Goal: Task Accomplishment & Management: Use online tool/utility

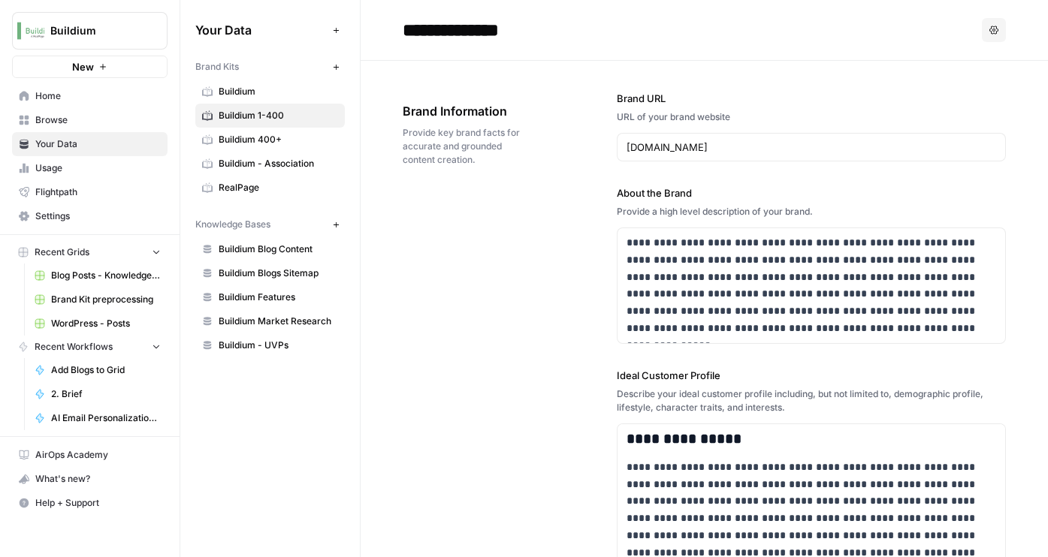
scroll to position [2814, 0]
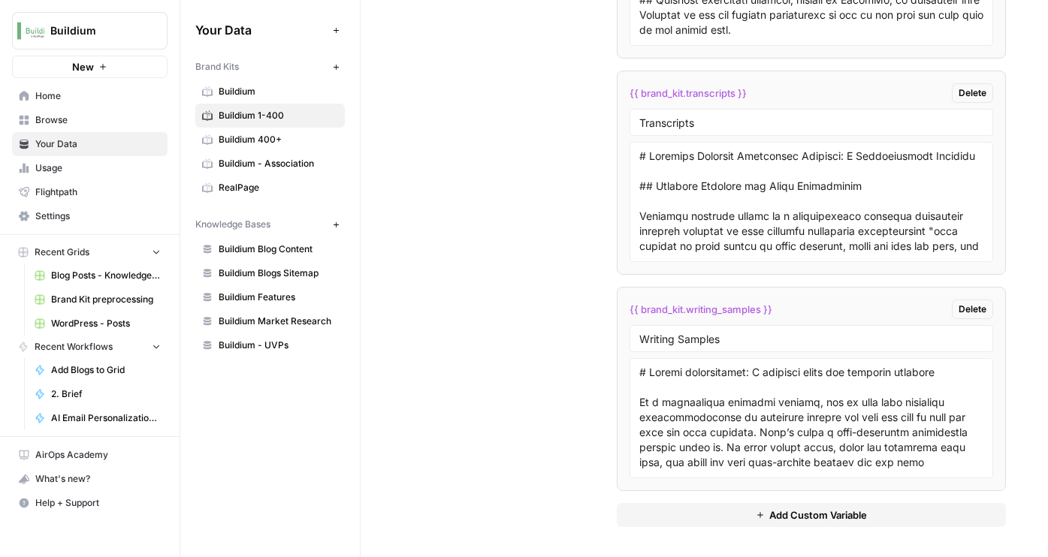
click at [274, 168] on span "Buildium - Association" at bounding box center [278, 164] width 119 height 14
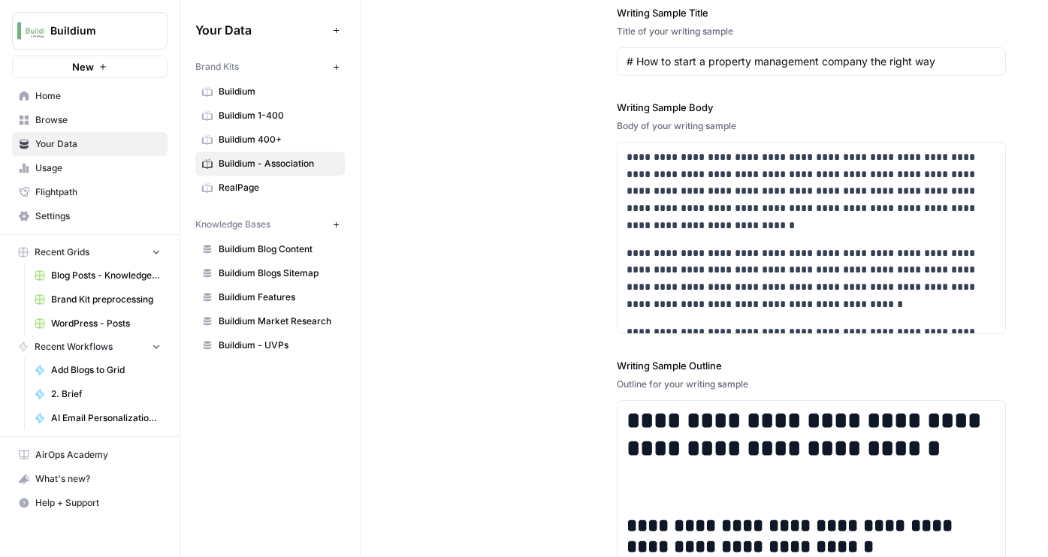
scroll to position [2071, 0]
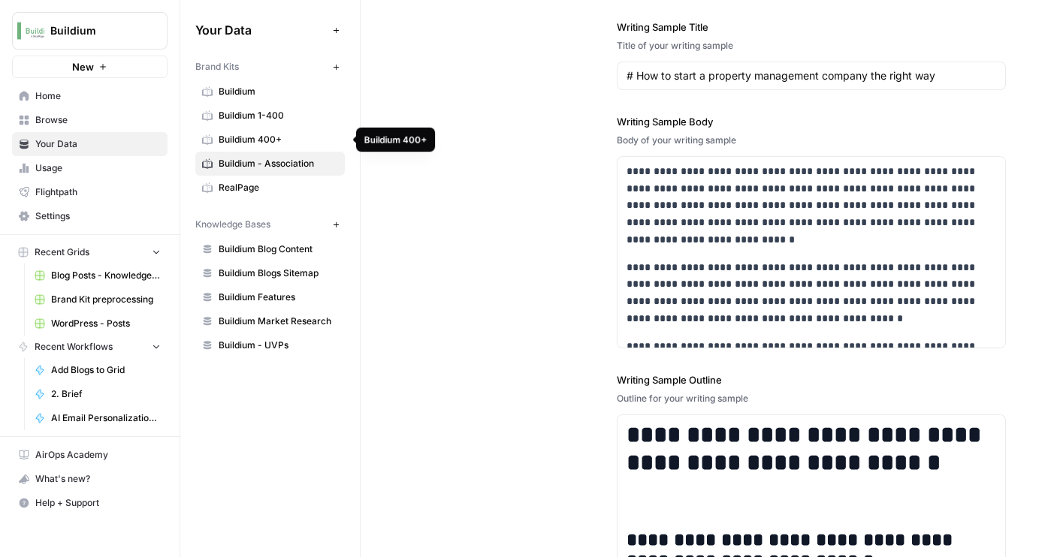
click at [279, 144] on span "Buildium 400+" at bounding box center [278, 140] width 119 height 14
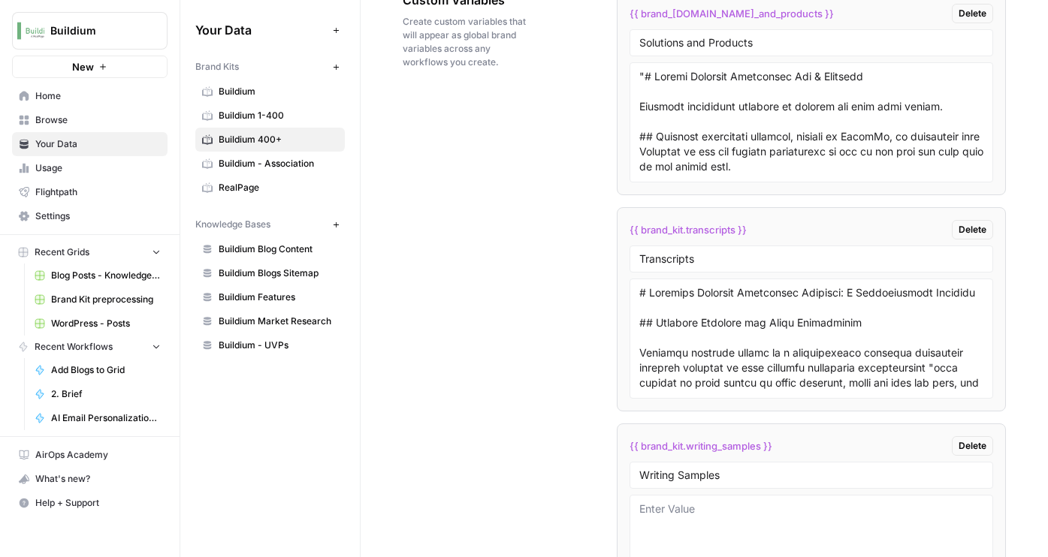
scroll to position [2629, 0]
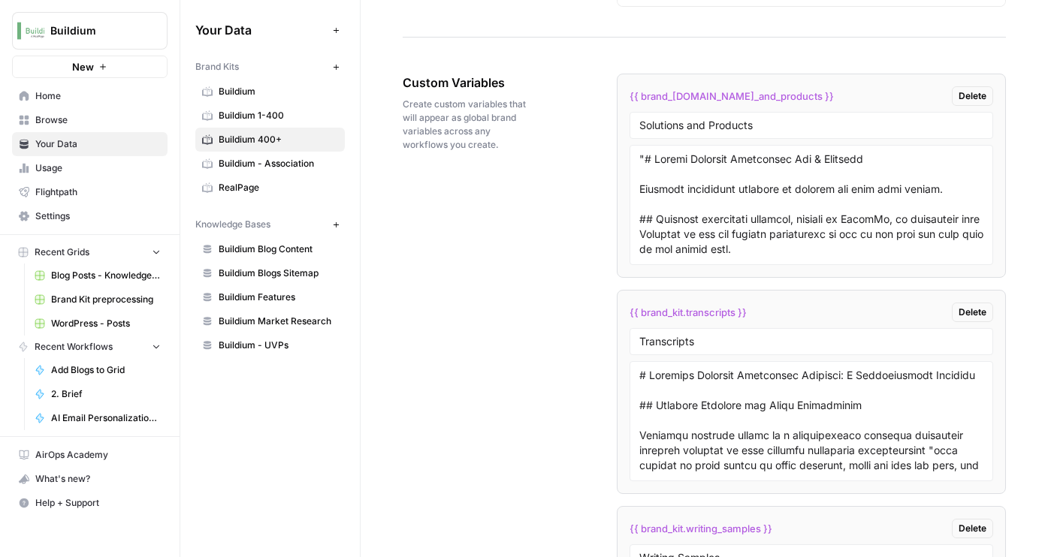
click at [277, 110] on span "Buildium 1-400" at bounding box center [278, 116] width 119 height 14
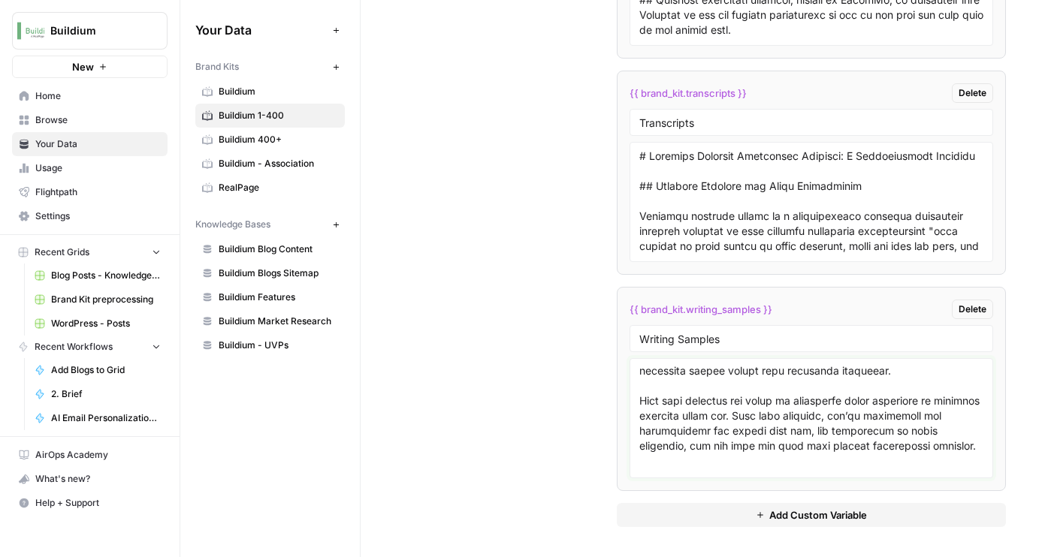
scroll to position [28371, 0]
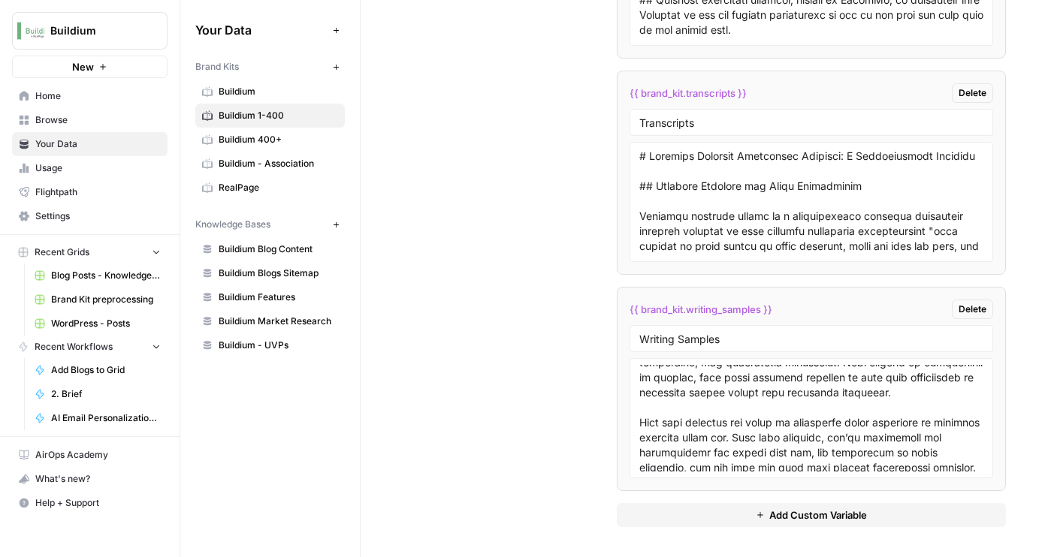
click at [638, 439] on div at bounding box center [811, 418] width 364 height 120
click at [671, 441] on textarea at bounding box center [811, 418] width 344 height 107
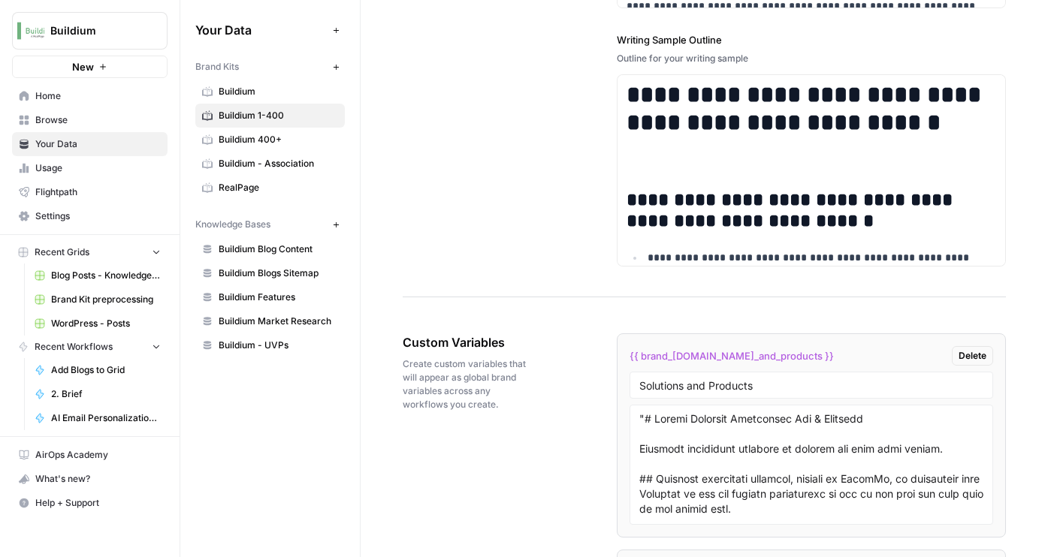
scroll to position [2198, 0]
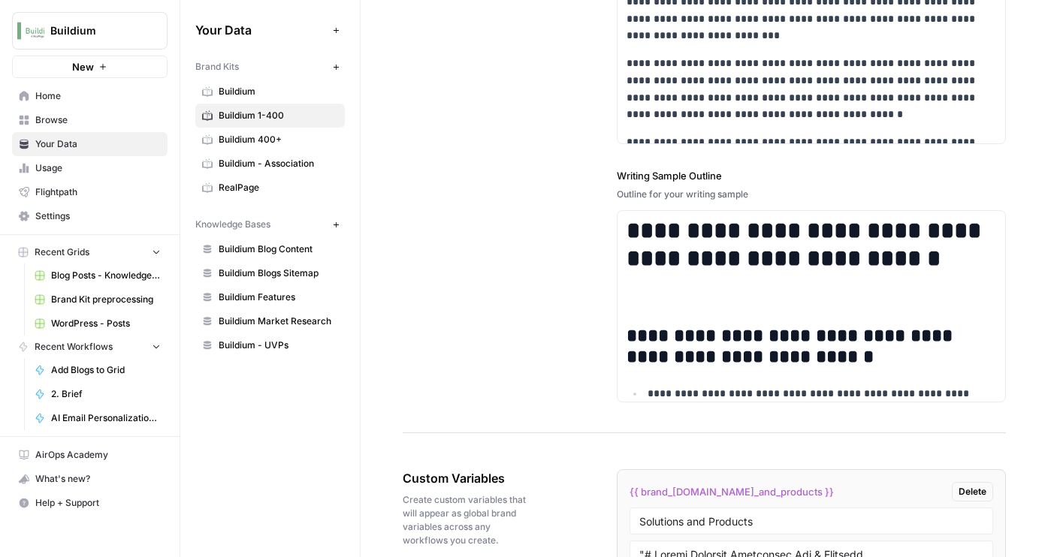
type textarea "# Tenant applications: A complete guide for property managers As a residential …"
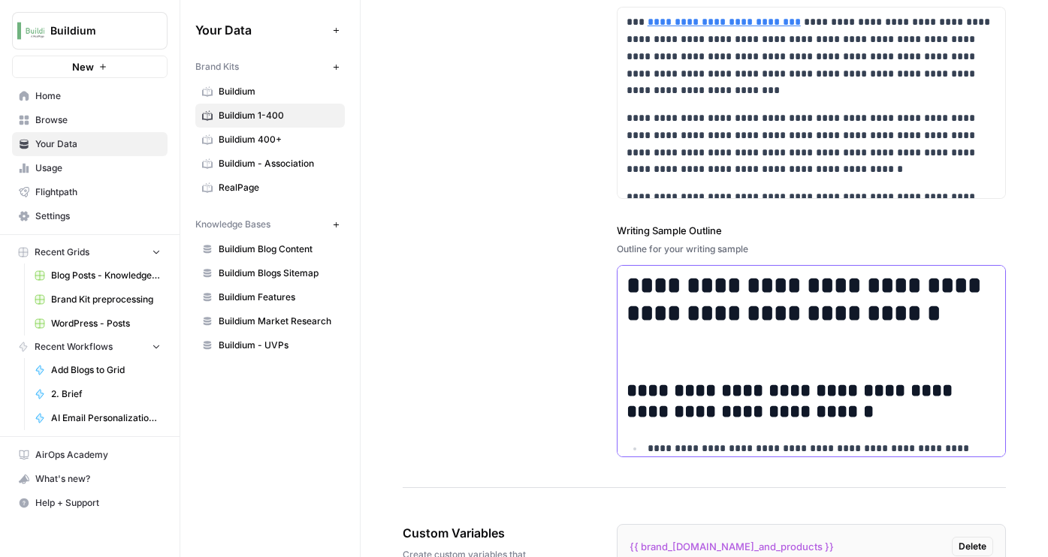
scroll to position [2052, 0]
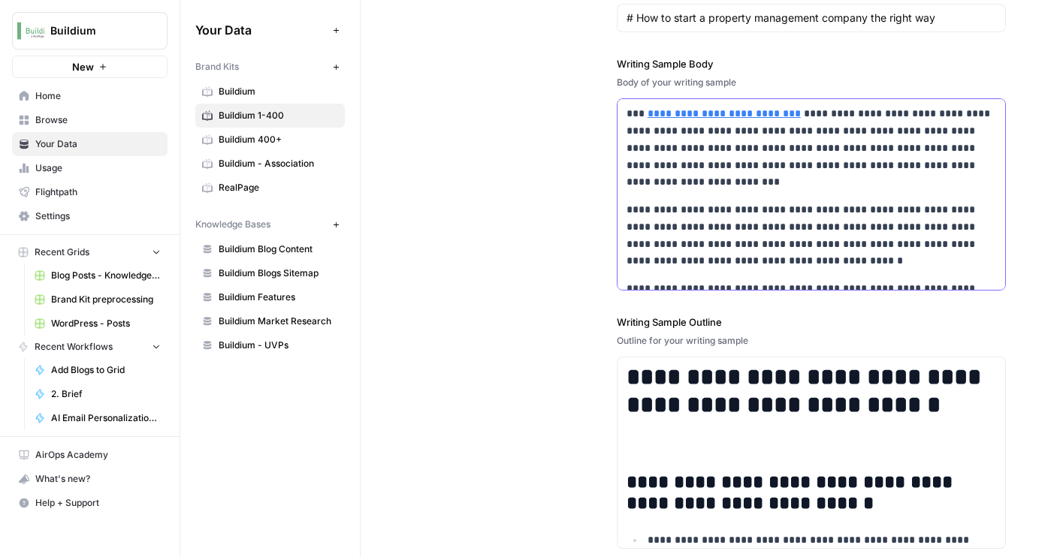
click at [674, 184] on p "**********" at bounding box center [811, 148] width 370 height 86
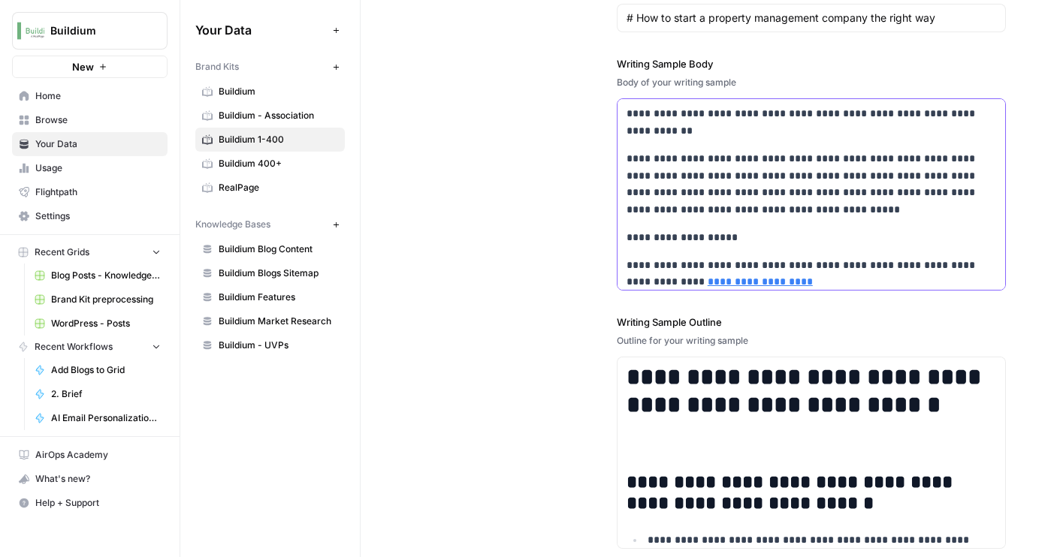
click at [722, 154] on p "**********" at bounding box center [811, 184] width 370 height 68
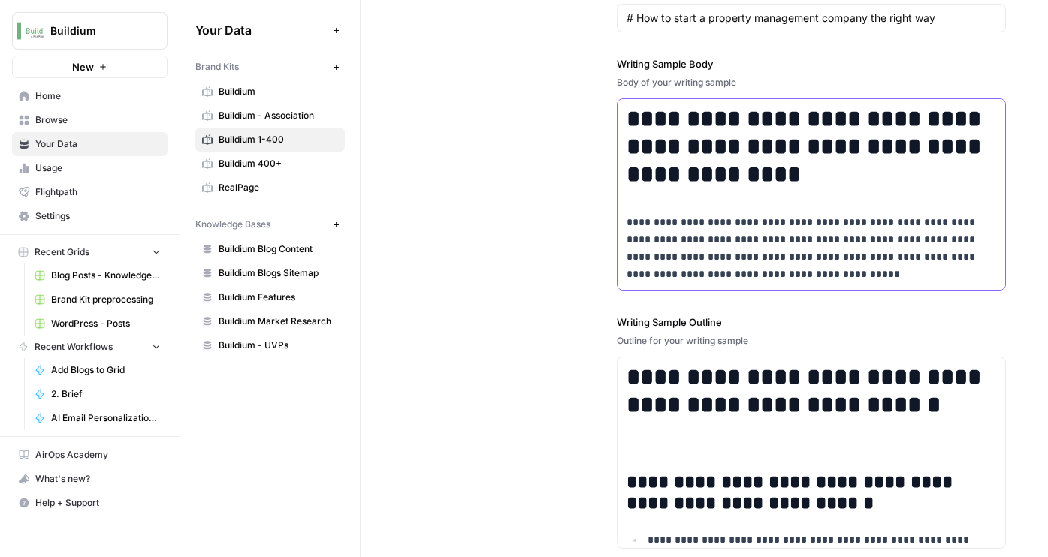
scroll to position [2020, 0]
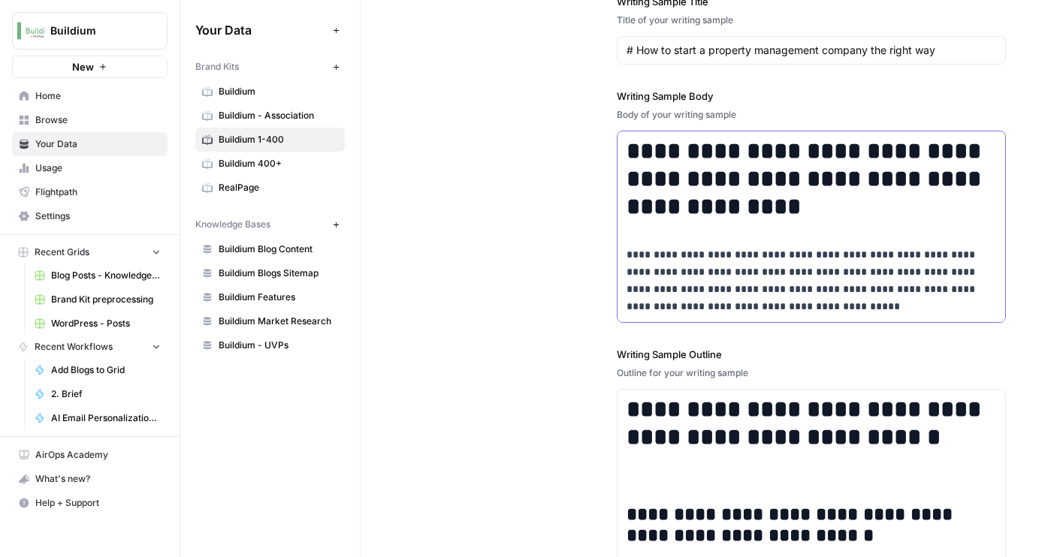
click at [679, 172] on strong "**********" at bounding box center [806, 179] width 361 height 80
click at [898, 190] on strong "**********" at bounding box center [806, 179] width 361 height 80
drag, startPoint x: 931, startPoint y: 215, endPoint x: 505, endPoint y: 79, distance: 447.0
click at [505, 79] on div "**********" at bounding box center [704, 240] width 603 height 743
copy strong "**********"
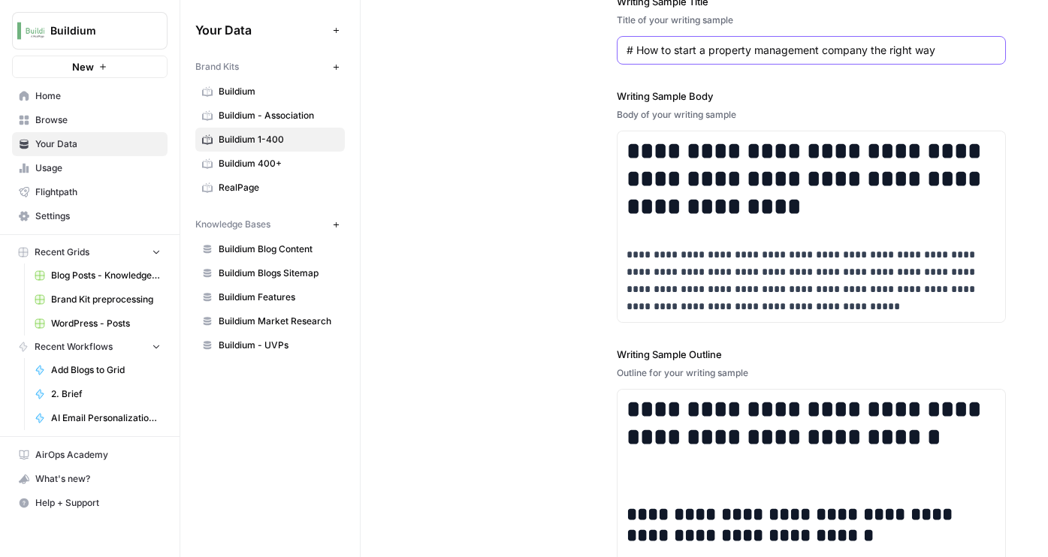
drag, startPoint x: 637, startPoint y: 50, endPoint x: 1028, endPoint y: 50, distance: 391.3
paste input "Property management automation tools: The systems behind smarter workflows"
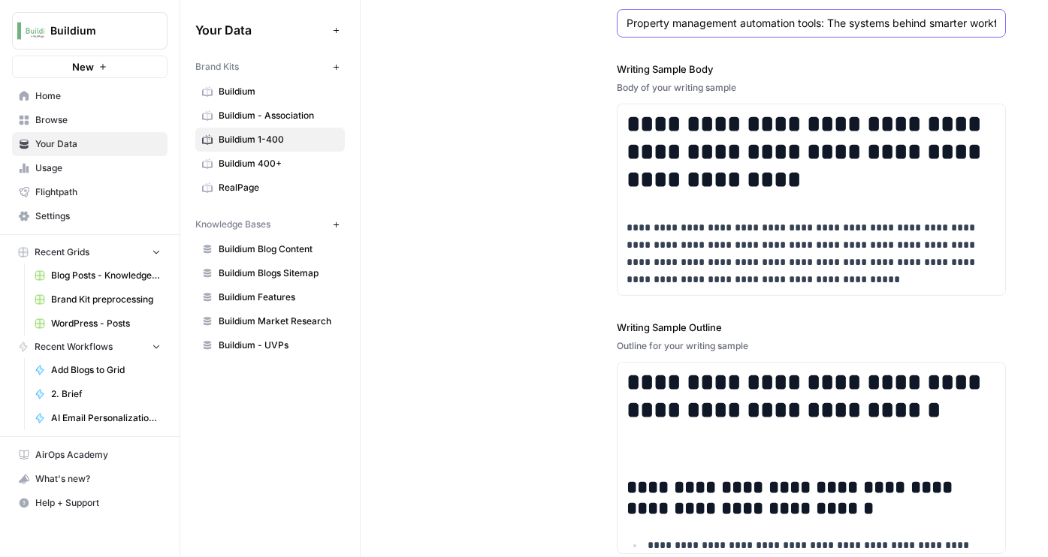
type input "Property management automation tools: The systems behind smarter workflows"
click at [700, 170] on strong "**********" at bounding box center [806, 152] width 361 height 80
copy div "**********"
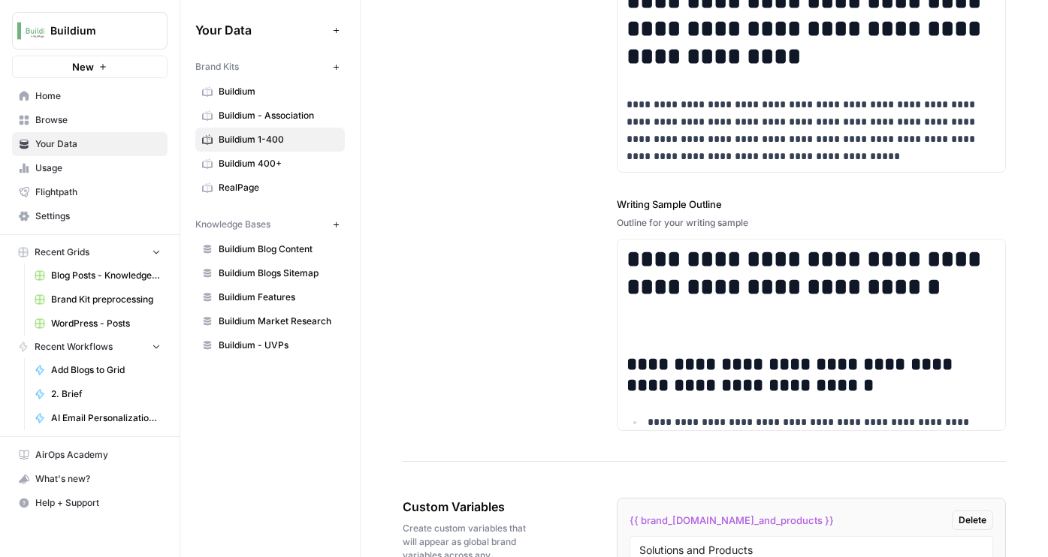
click at [272, 164] on span "Buildium 400+" at bounding box center [278, 164] width 119 height 14
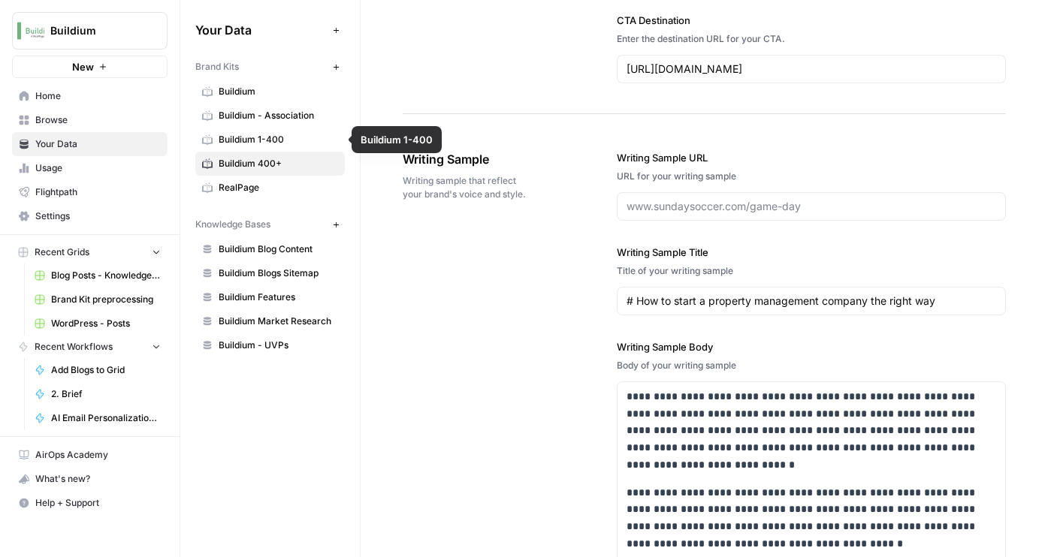
scroll to position [2848, 0]
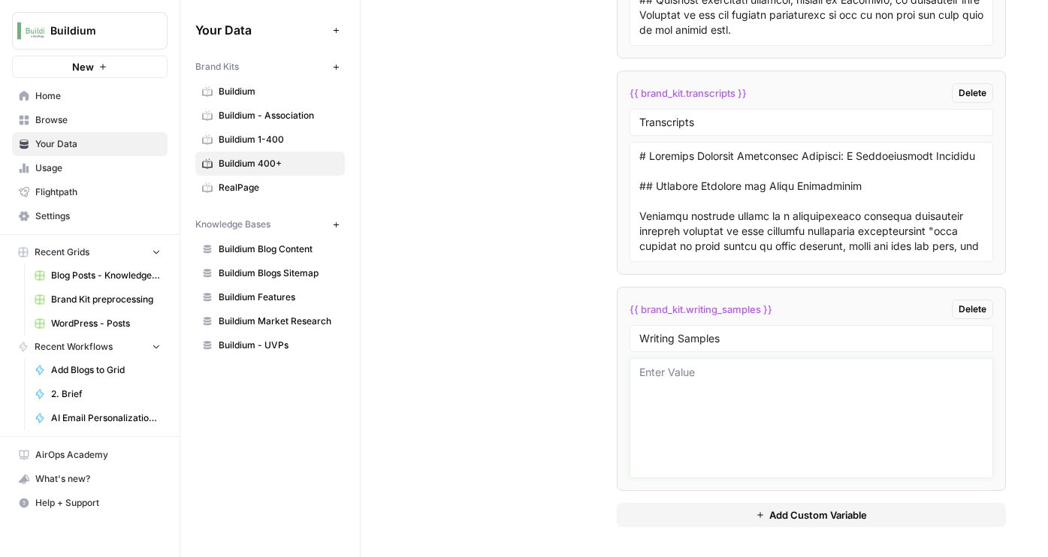
click at [687, 386] on textarea at bounding box center [811, 418] width 344 height 107
paste textarea "https://www.buildium.com/blog/ai-in-property-management-use-cases/ https://www.…"
type textarea "https://www.buildium.com/blog/ai-in-property-management-use-cases/ https://www.…"
paste textarea ""# 7 practical use cases for AI in property management that you can try today P…"
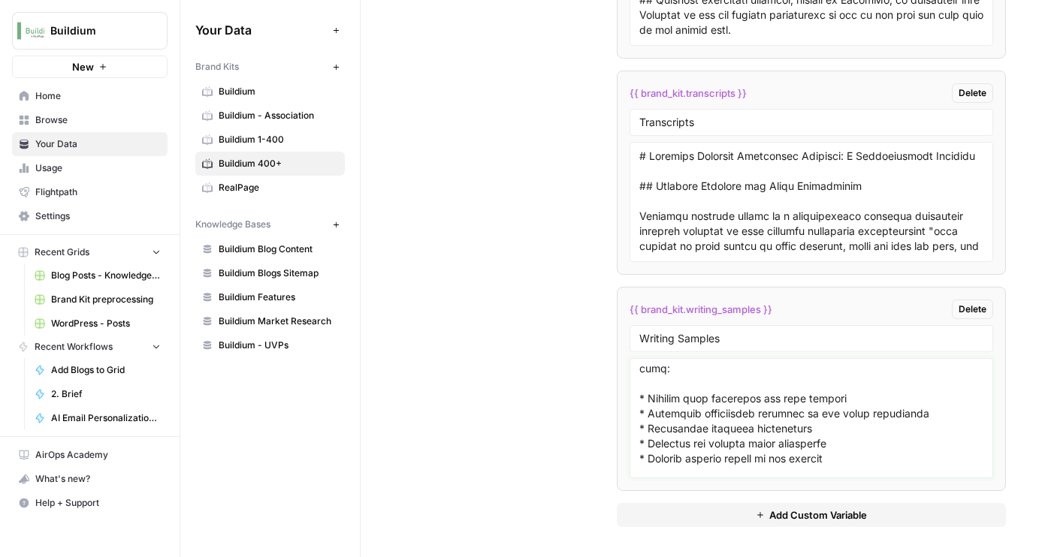
scroll to position [27638, 0]
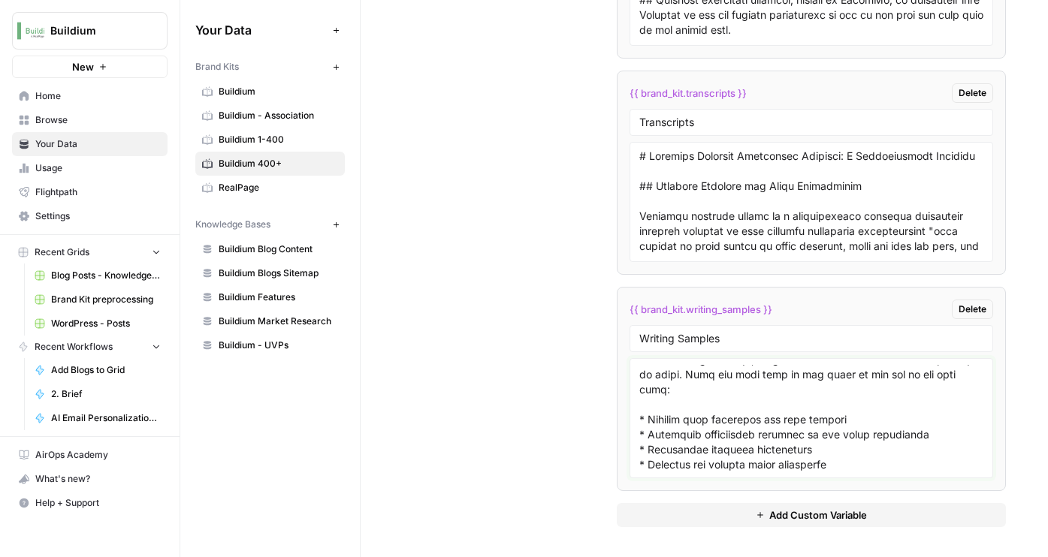
click at [644, 379] on textarea at bounding box center [811, 418] width 344 height 107
type textarea ""# 7 practical use cases for AI in property management that you can try today P…"
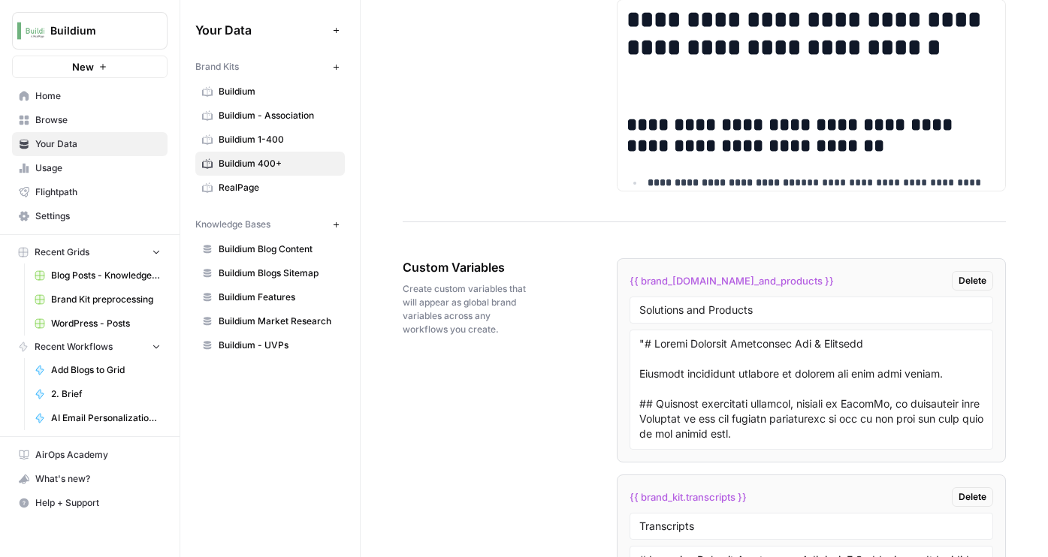
scroll to position [2234, 0]
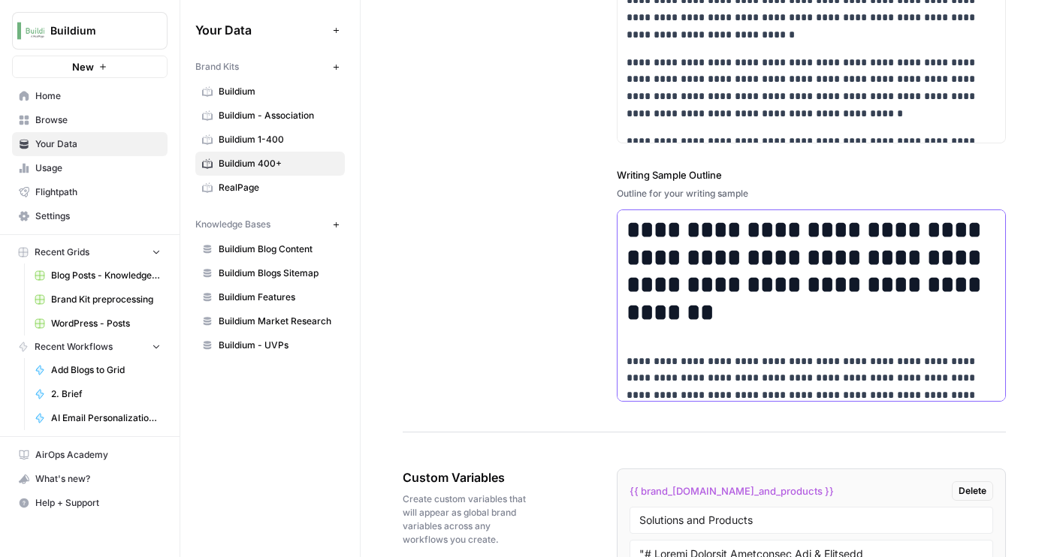
scroll to position [2219, 0]
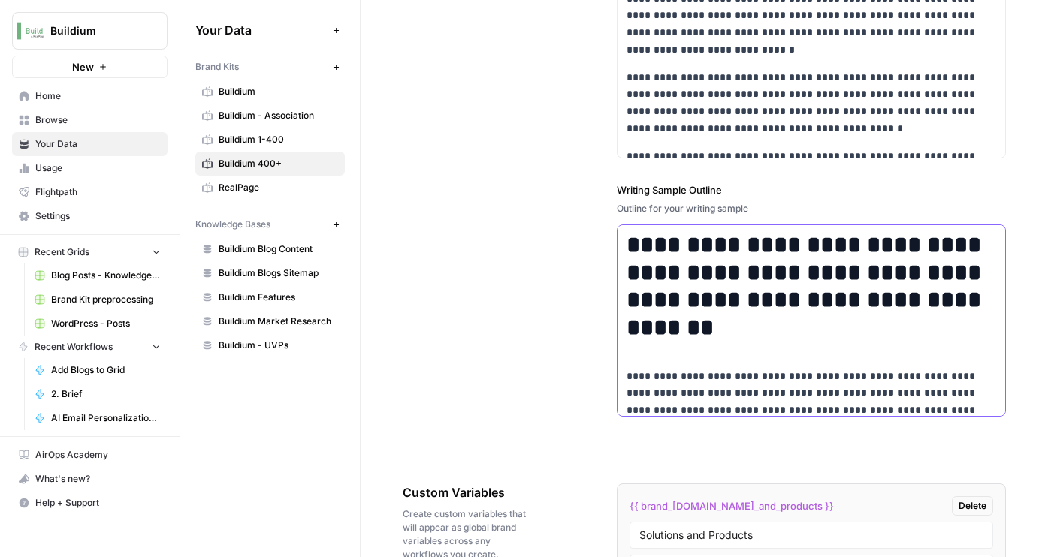
drag, startPoint x: 804, startPoint y: 333, endPoint x: 574, endPoint y: 206, distance: 262.9
click at [574, 206] on div "**********" at bounding box center [704, 76] width 603 height 743
copy strong "**********"
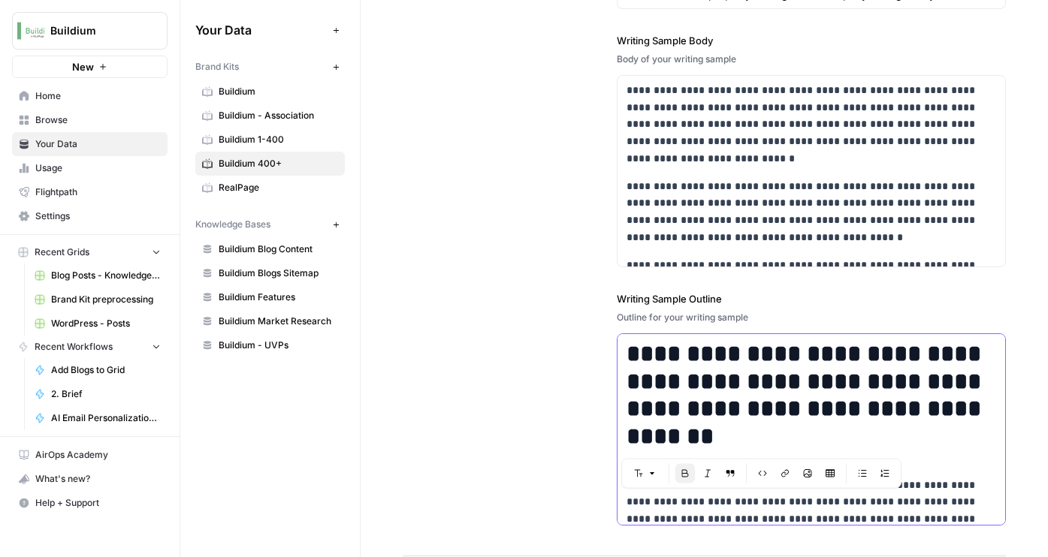
scroll to position [1803, 0]
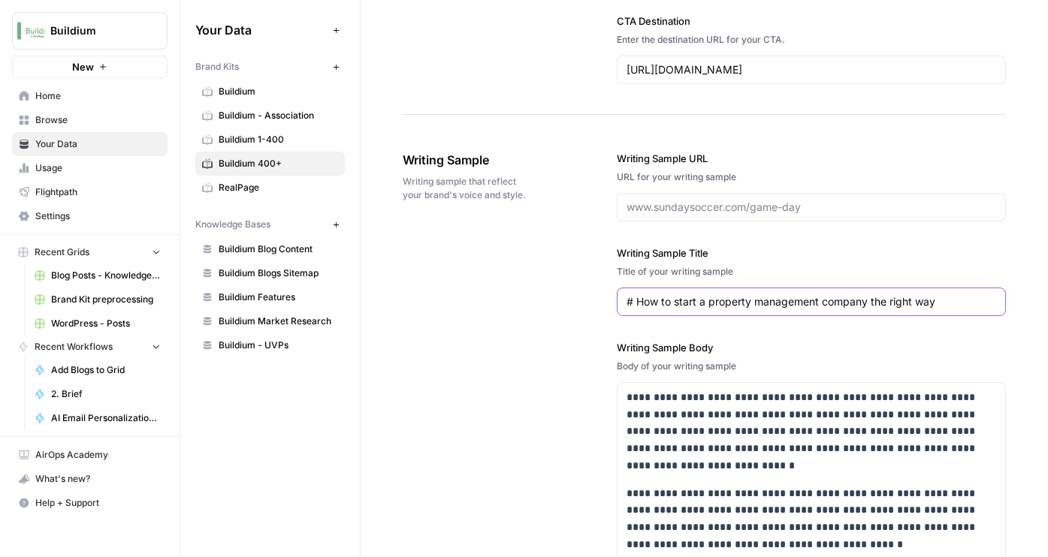
click at [680, 302] on input "# How to start a property management company the right way" at bounding box center [811, 301] width 370 height 15
paste input "How property management automation can help you save time, reduce stress, and g…"
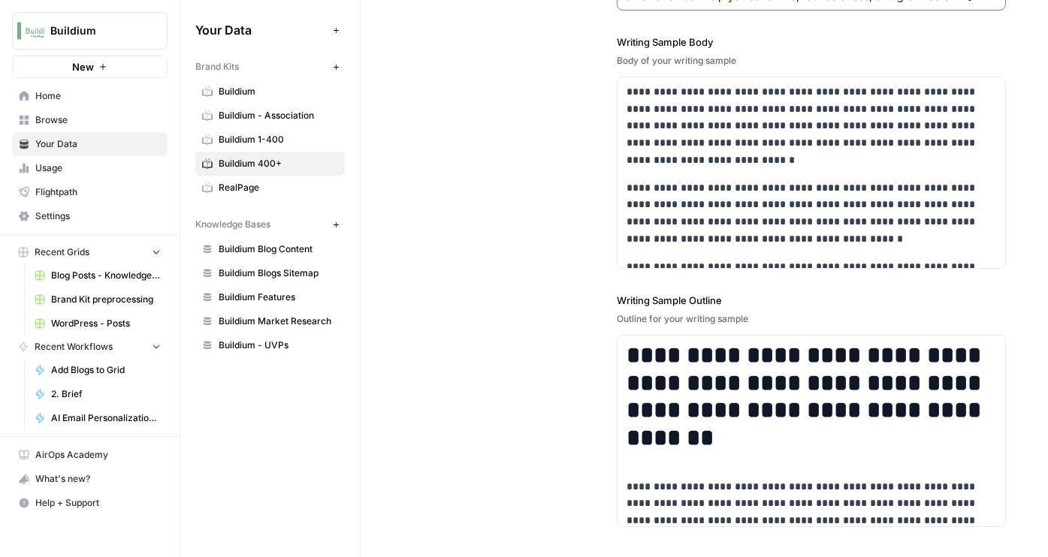
scroll to position [2135, 0]
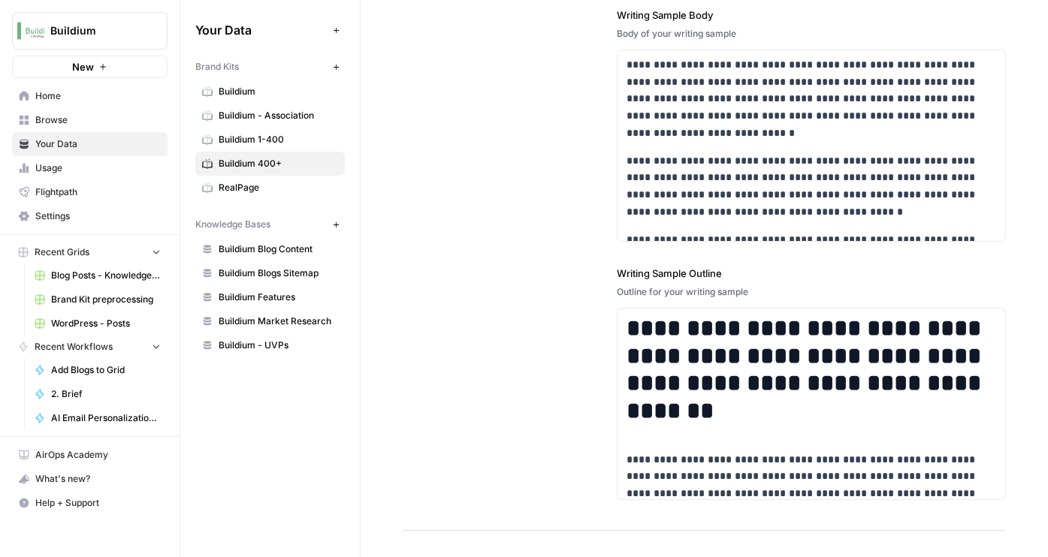
type input "How property management automation can help you save time, reduce stress, and g…"
click at [689, 414] on strong "**********" at bounding box center [806, 369] width 361 height 107
copy div "**********"
click at [696, 158] on p "**********" at bounding box center [811, 186] width 370 height 68
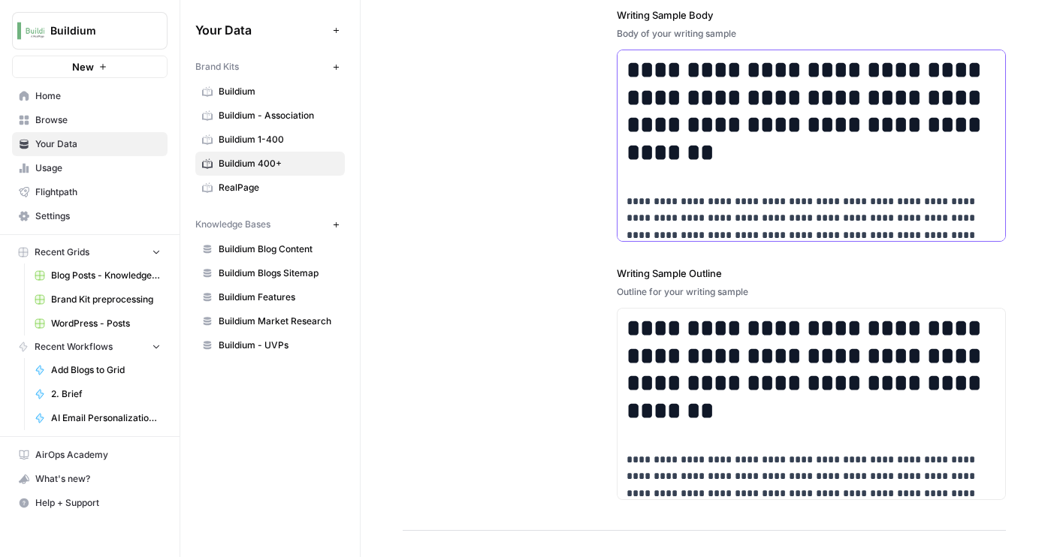
scroll to position [3752, 0]
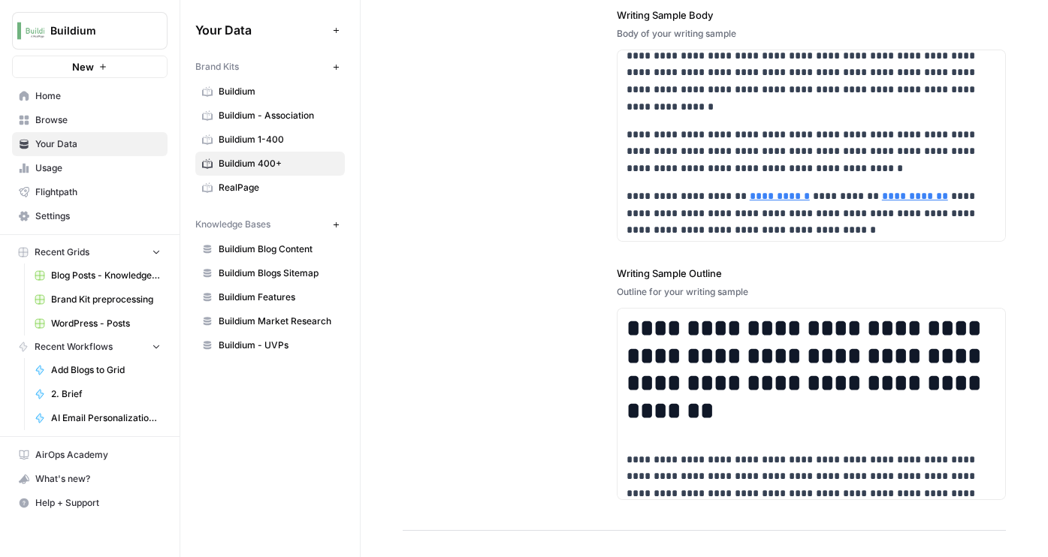
click at [276, 139] on span "Buildium 1-400" at bounding box center [278, 140] width 119 height 14
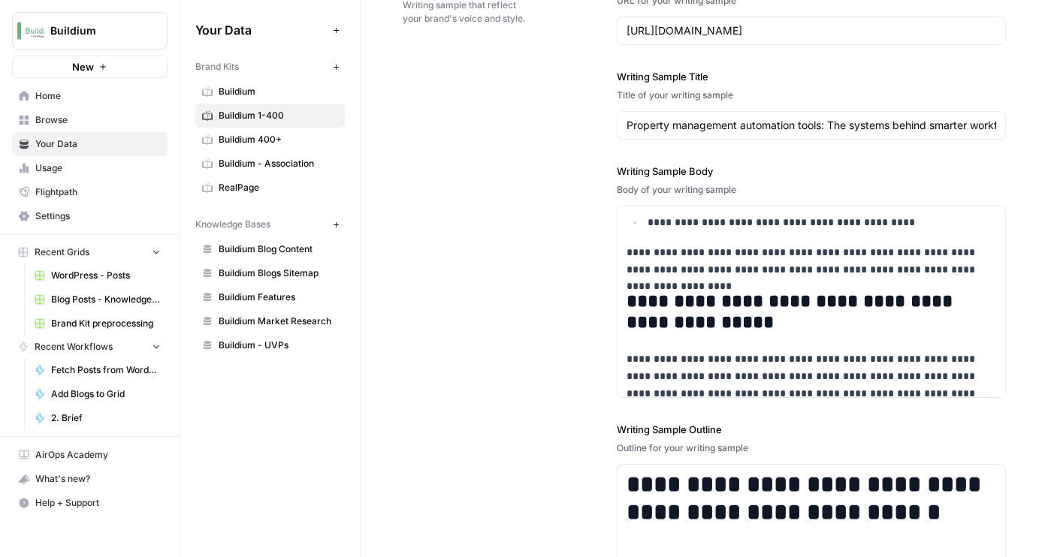
scroll to position [2093, 0]
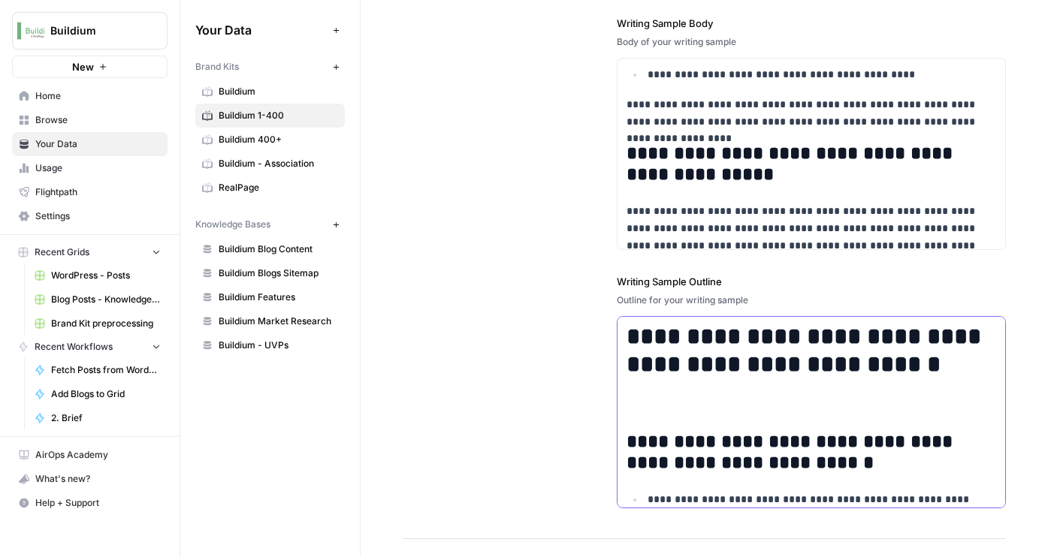
click at [651, 436] on h2 "**********" at bounding box center [811, 453] width 370 height 42
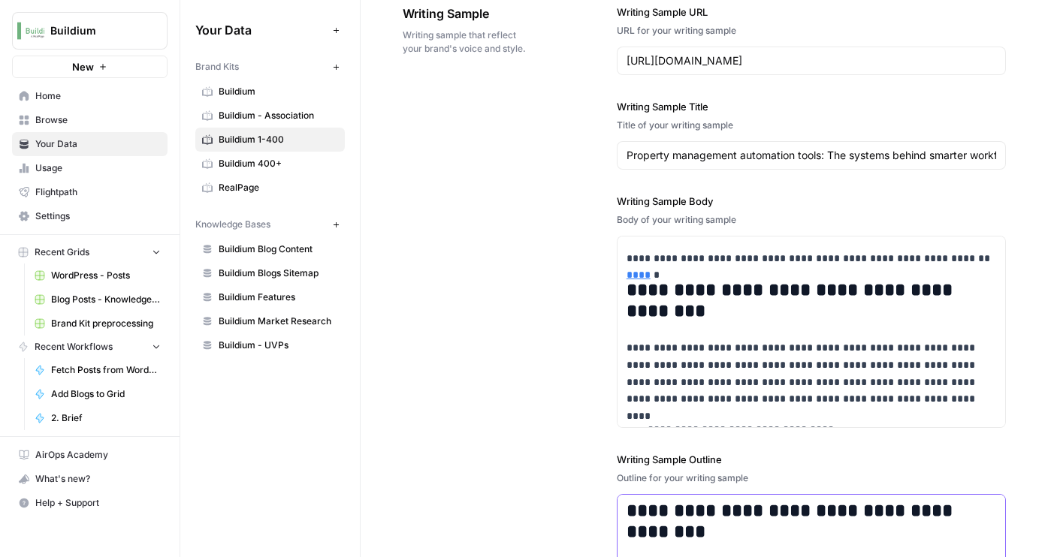
scroll to position [1845, 0]
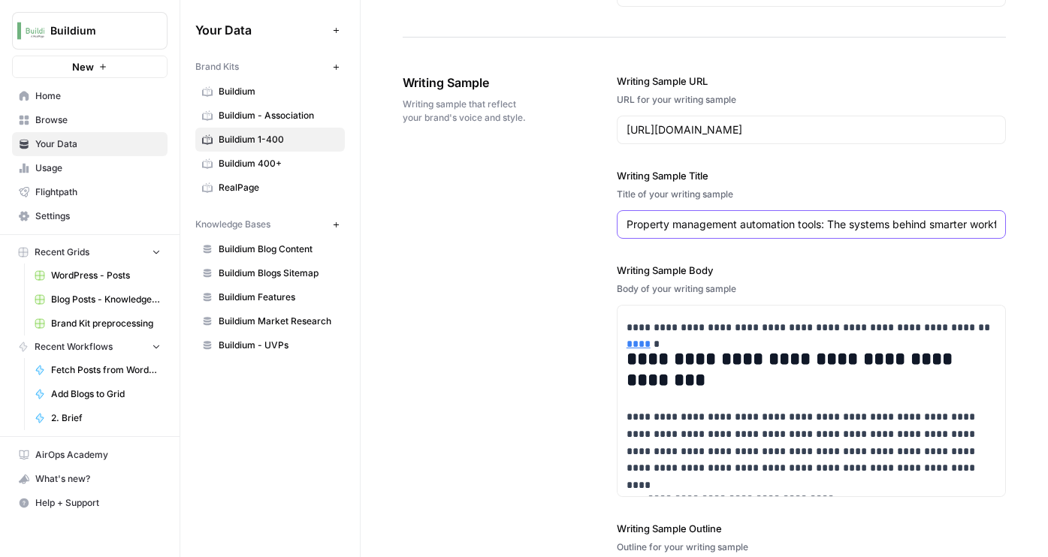
click at [714, 230] on input "Property management automation tools: The systems behind smarter workflows" at bounding box center [811, 224] width 370 height 15
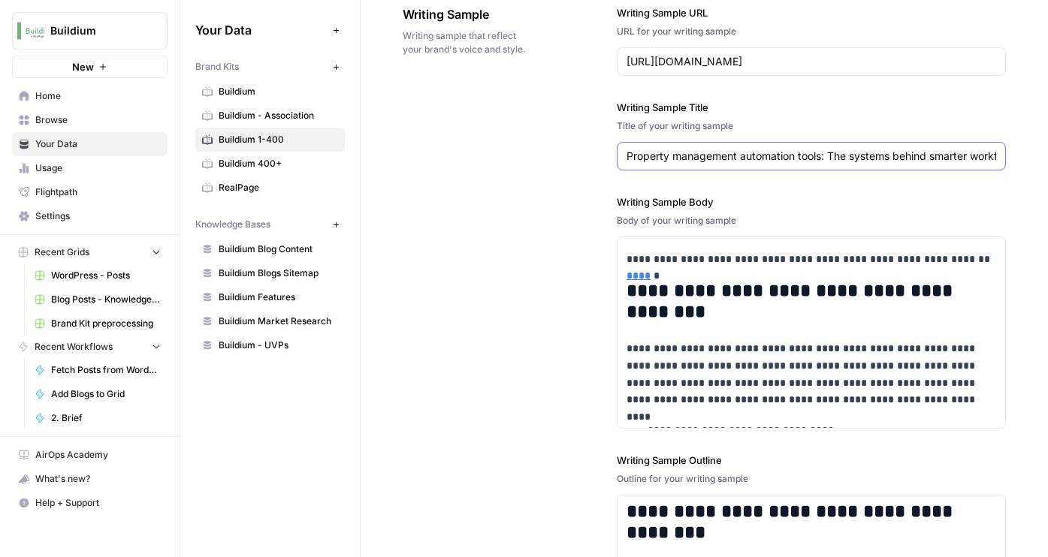
scroll to position [2092, 0]
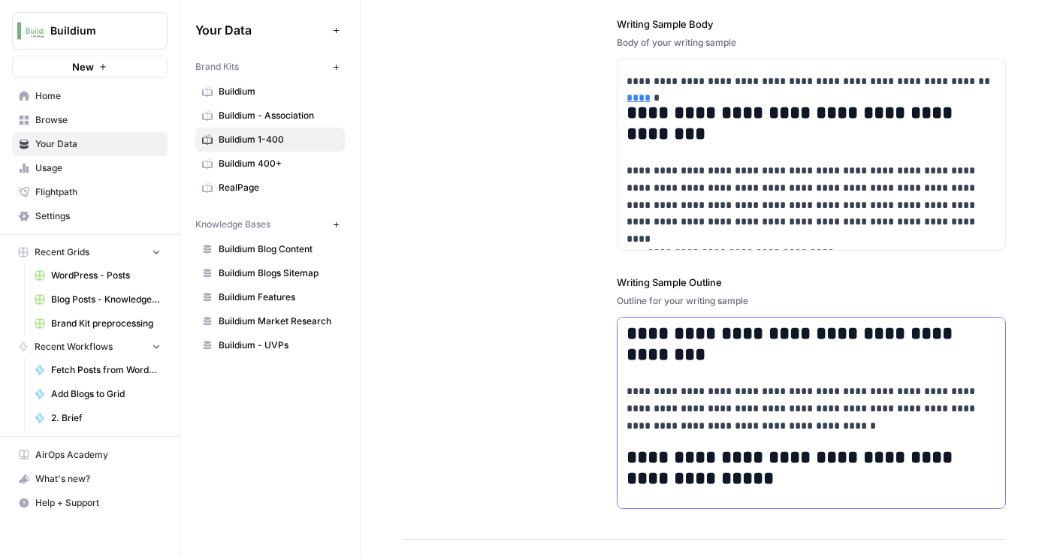
click at [666, 339] on strong "**********" at bounding box center [791, 343] width 331 height 39
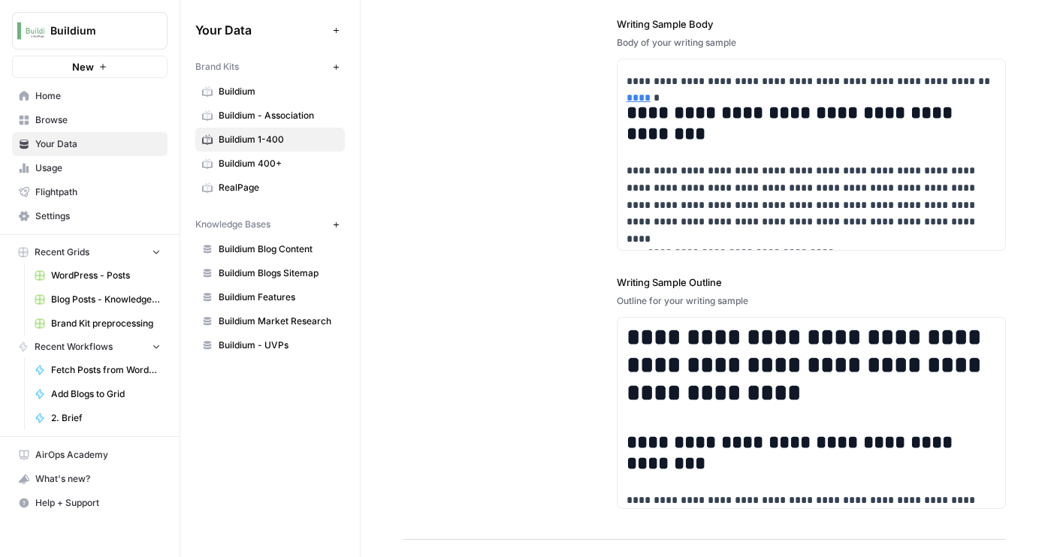
click at [563, 361] on div "**********" at bounding box center [704, 168] width 603 height 743
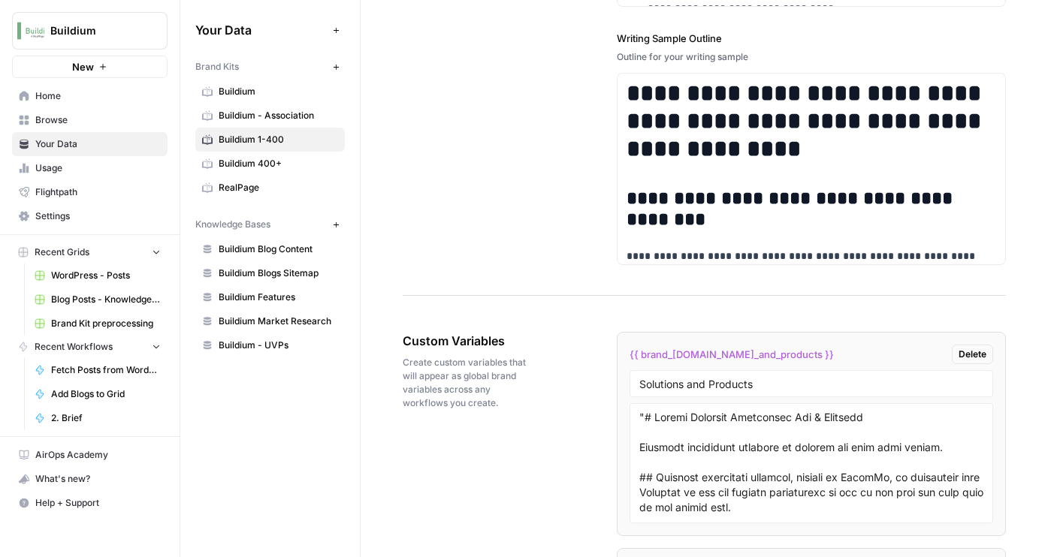
scroll to position [2432, 0]
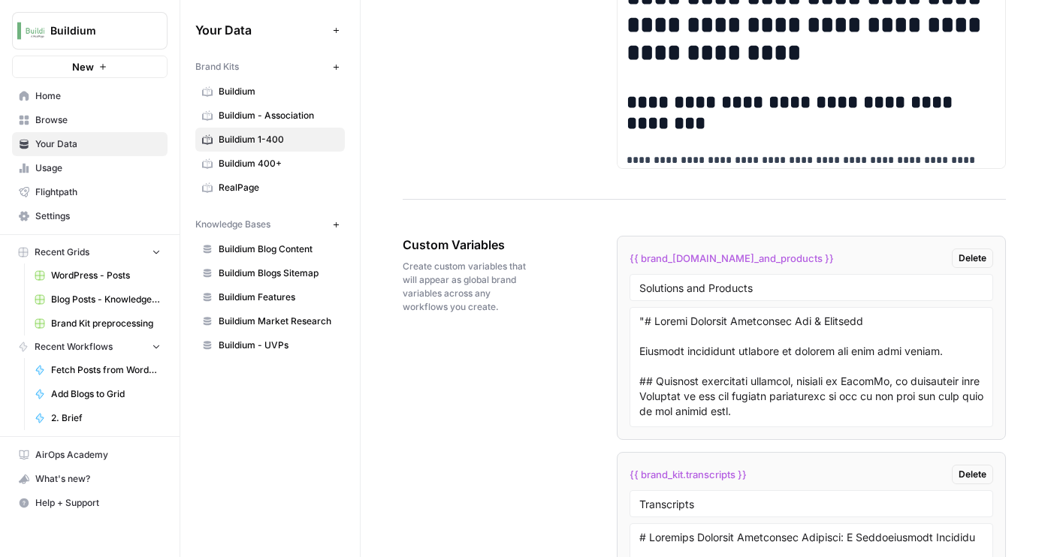
click at [288, 152] on link "Buildium 400+" at bounding box center [269, 164] width 149 height 24
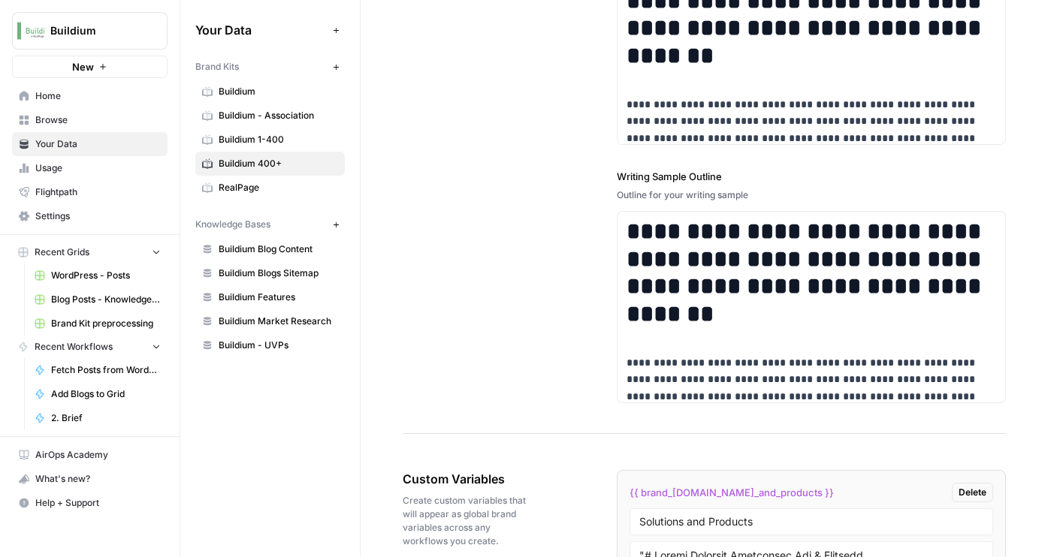
scroll to position [2293, 0]
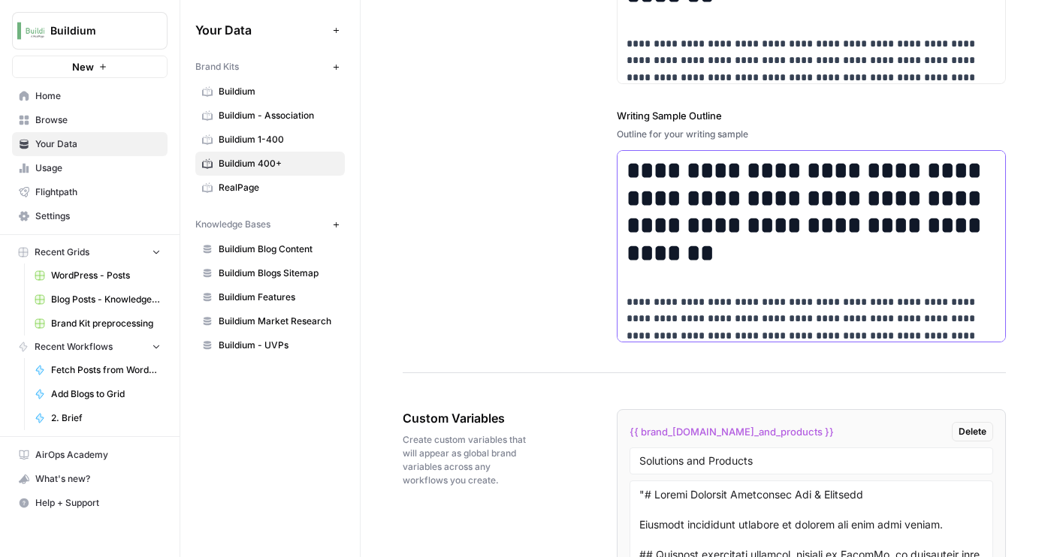
click at [634, 314] on p "**********" at bounding box center [811, 328] width 370 height 68
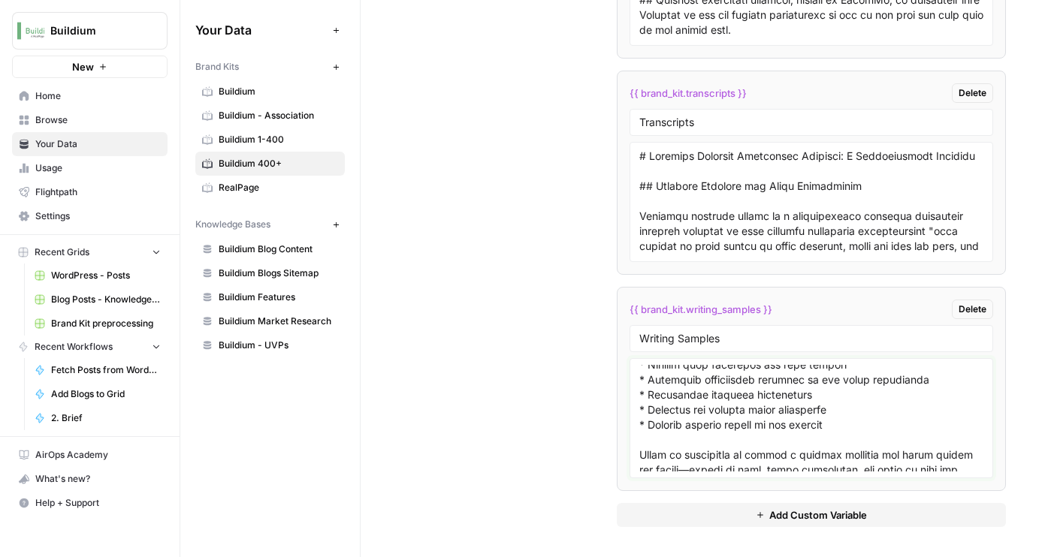
scroll to position [27607, 0]
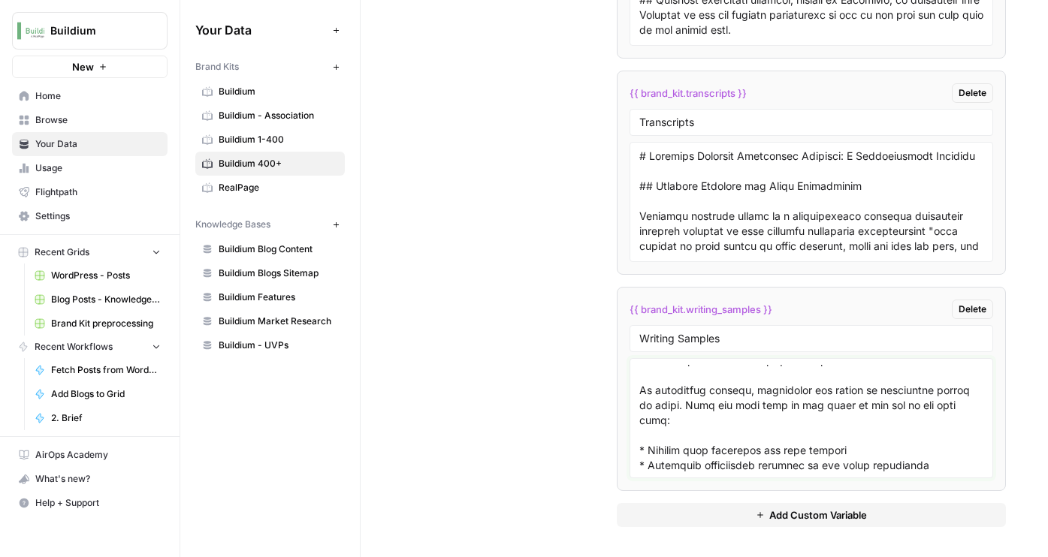
click at [641, 412] on textarea at bounding box center [811, 418] width 344 height 107
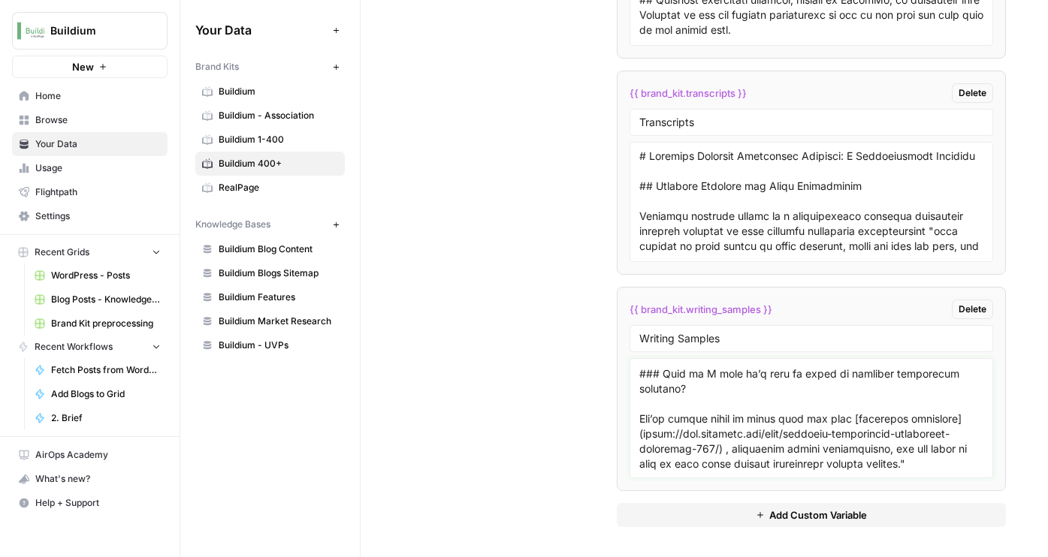
scroll to position [27534, 0]
type textarea ""# 7 practical use cases for AI in property management that you can try today P…"
click at [279, 144] on span "Buildium 1-400" at bounding box center [278, 140] width 119 height 14
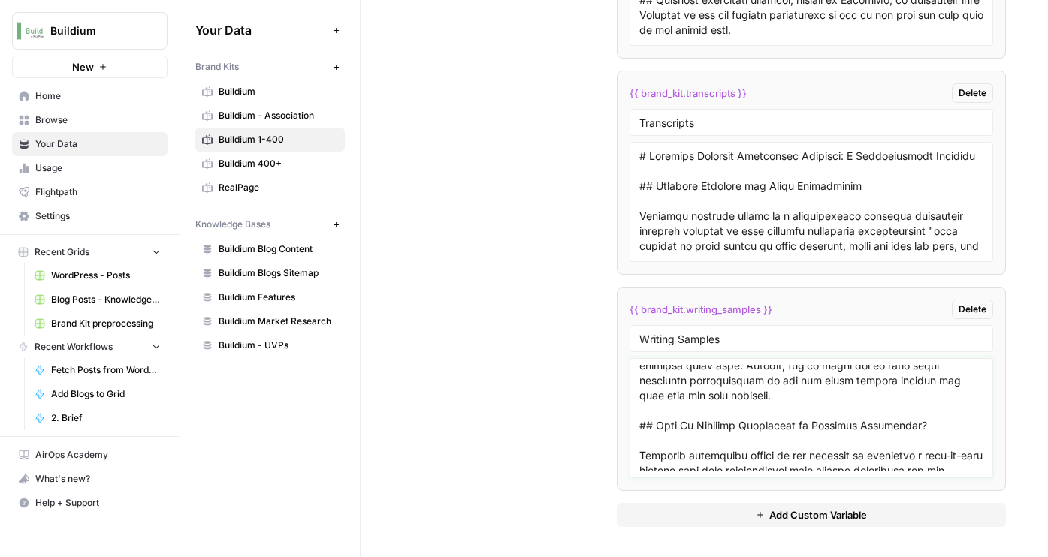
scroll to position [23536, 0]
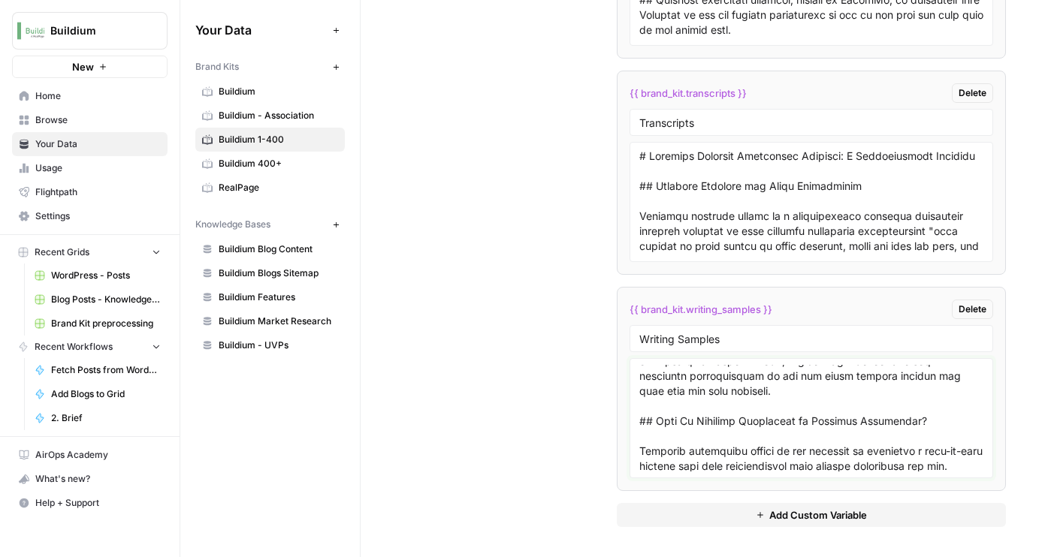
click at [684, 429] on textarea at bounding box center [811, 418] width 344 height 107
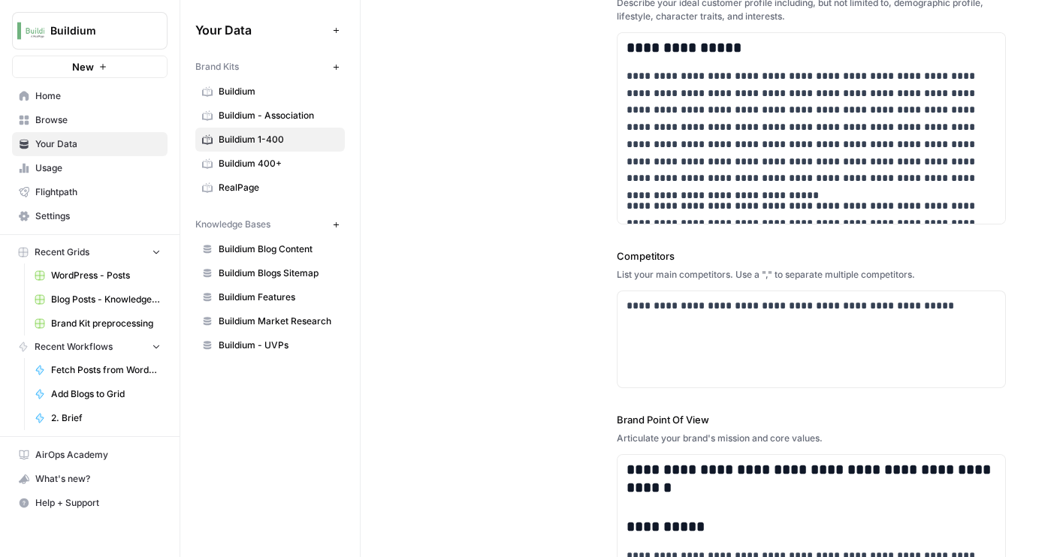
scroll to position [584, 0]
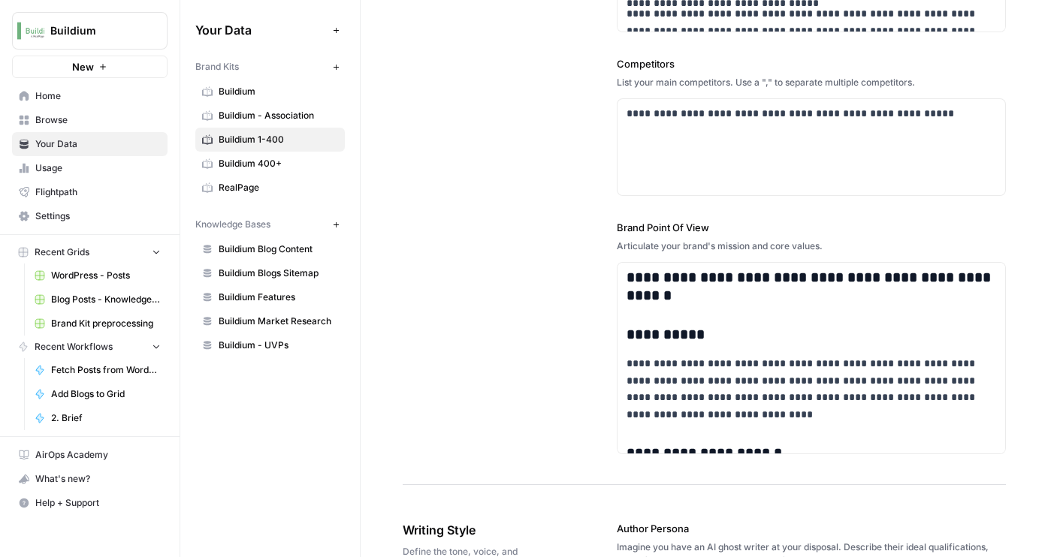
click at [255, 163] on span "Buildium 400+" at bounding box center [278, 164] width 119 height 14
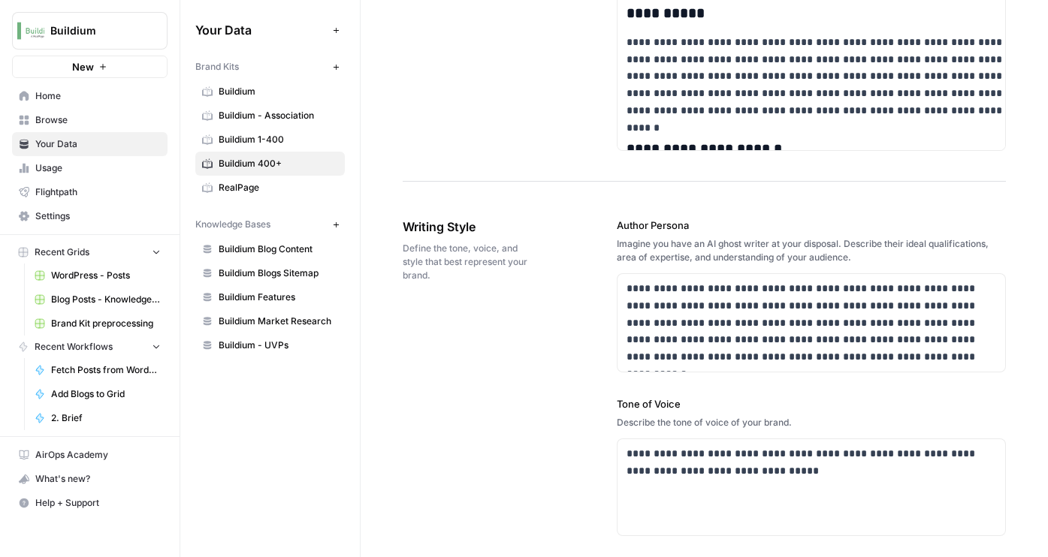
scroll to position [1042, 0]
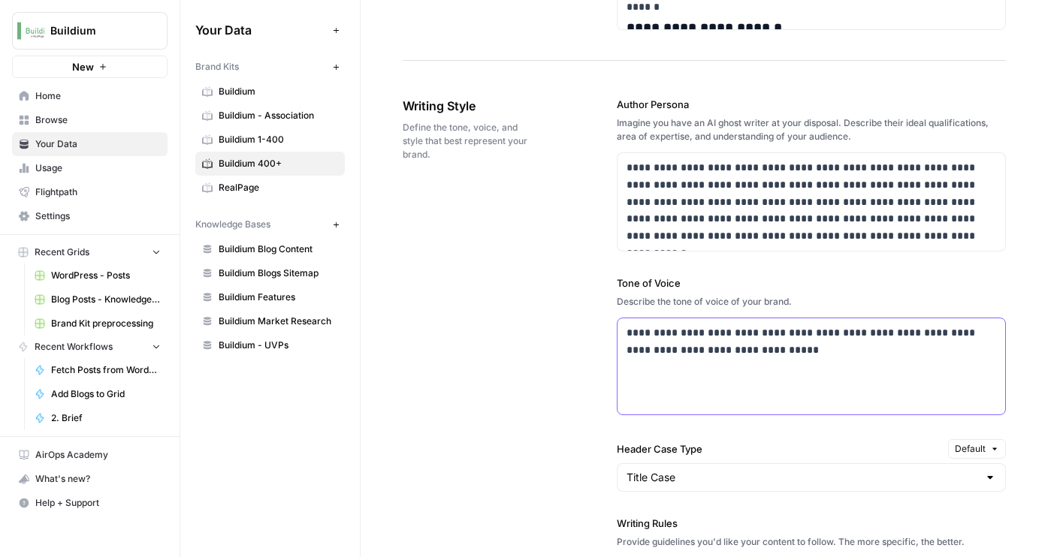
click at [676, 380] on div "**********" at bounding box center [811, 366] width 388 height 96
click at [728, 360] on div "**********" at bounding box center [811, 366] width 388 height 96
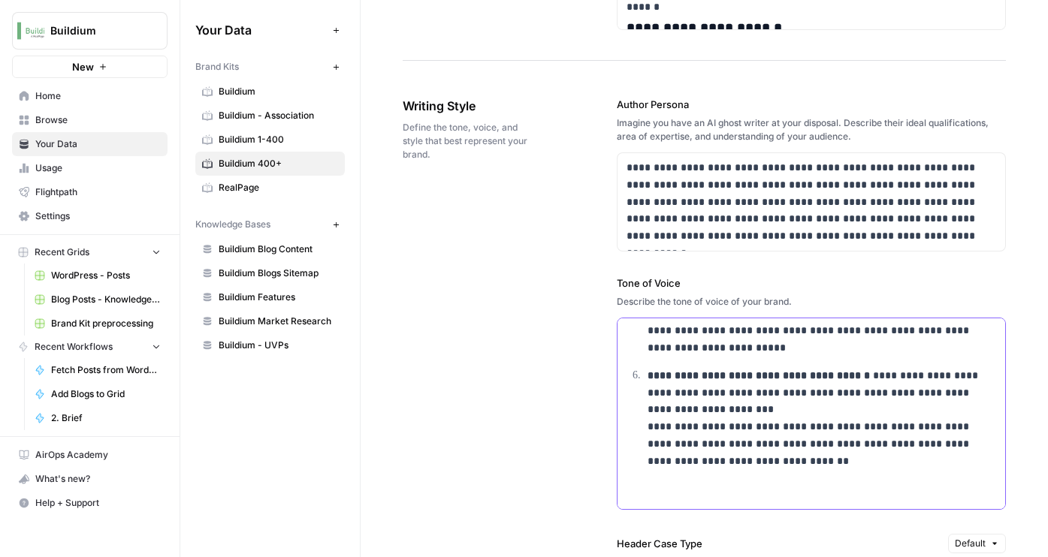
scroll to position [577, 0]
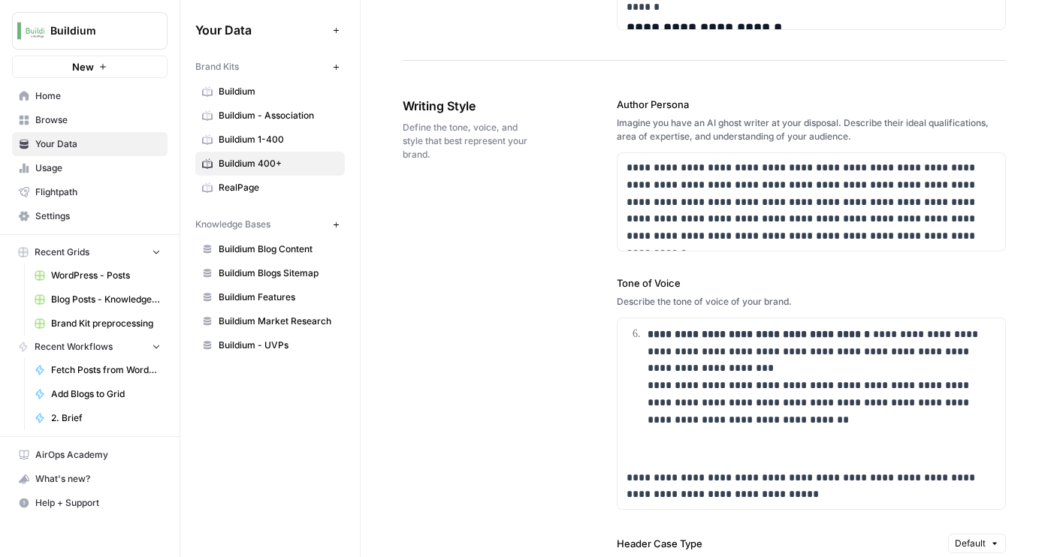
click at [279, 132] on link "Buildium 1-400" at bounding box center [269, 140] width 149 height 24
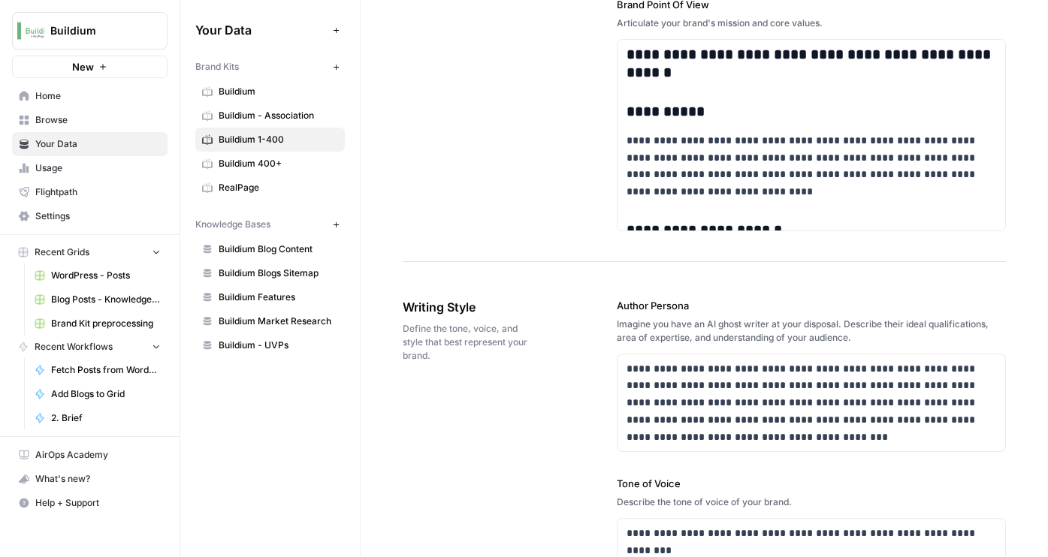
scroll to position [1014, 0]
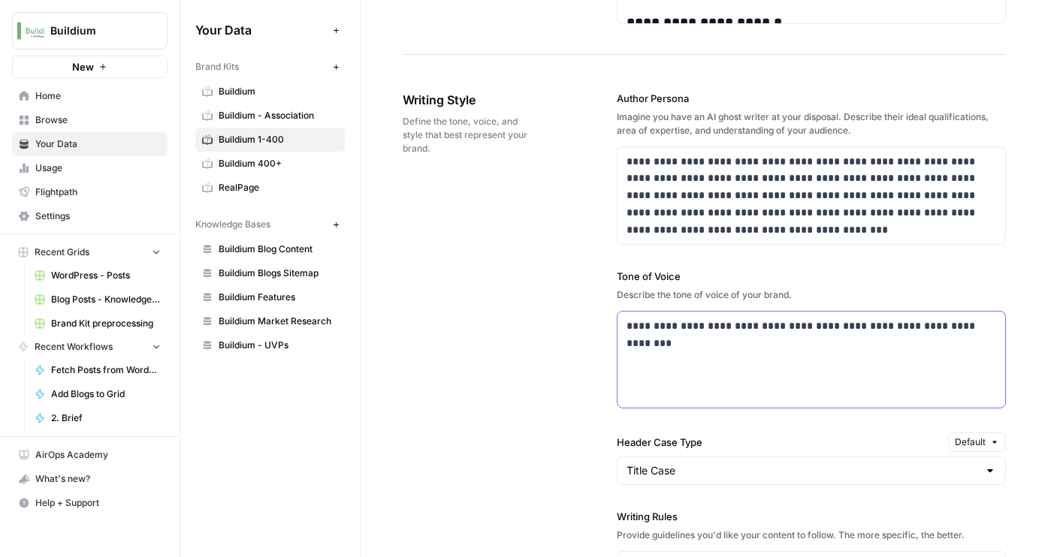
click at [660, 326] on p "**********" at bounding box center [811, 326] width 370 height 17
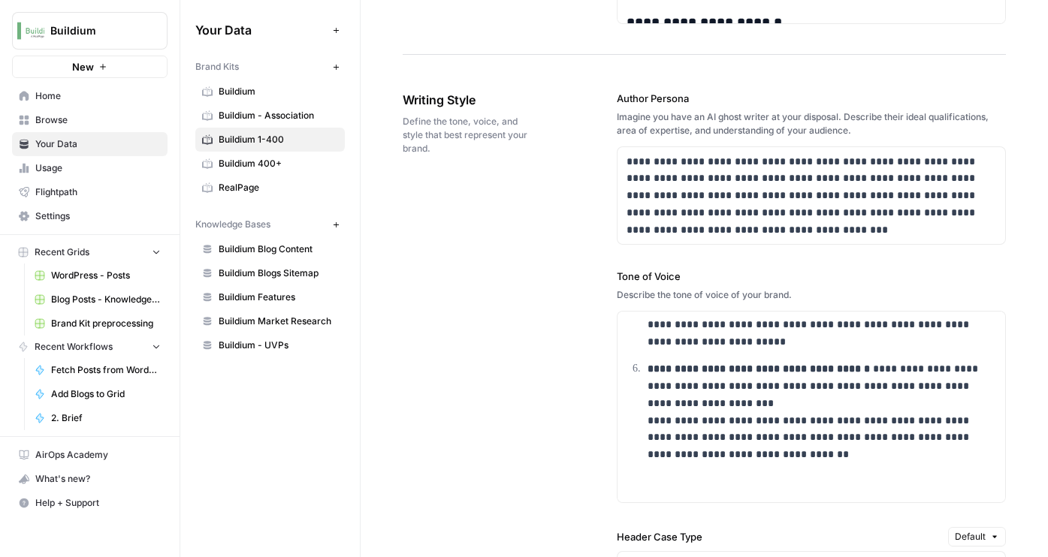
click at [252, 86] on span "Buildium" at bounding box center [278, 92] width 119 height 14
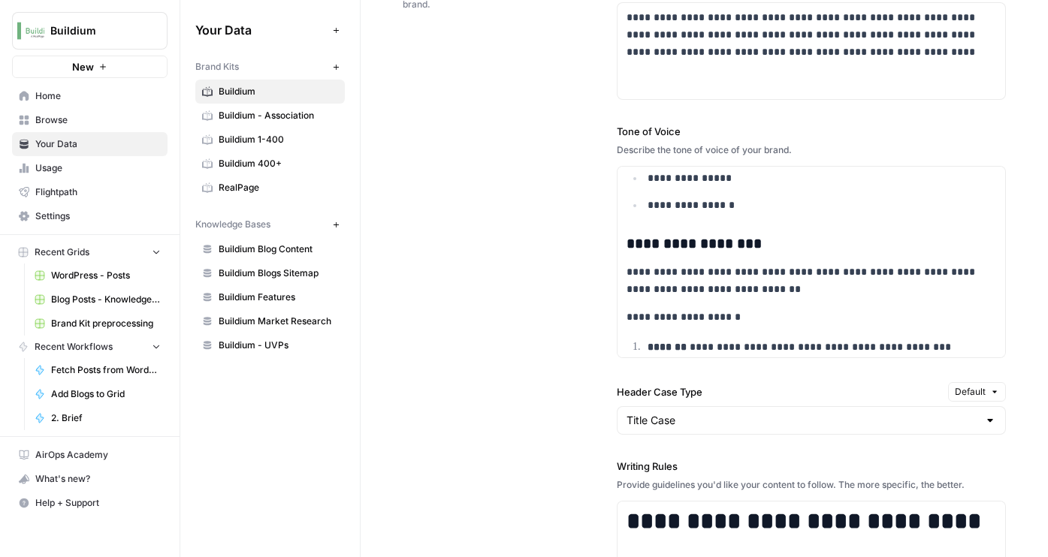
scroll to position [3466, 0]
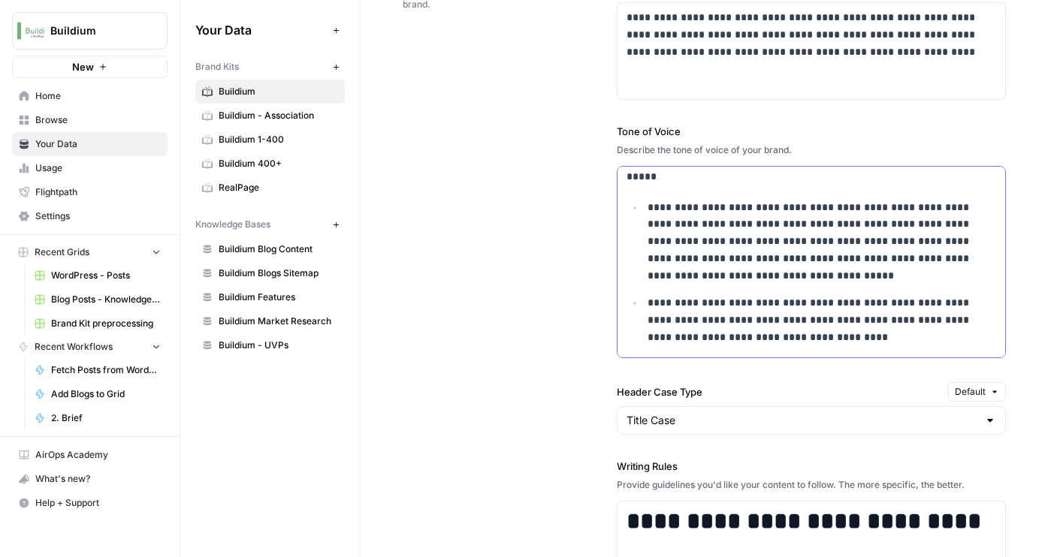
click at [672, 250] on p "**********" at bounding box center [821, 242] width 349 height 86
copy div "**********"
click at [249, 136] on span "Buildium 1-400" at bounding box center [278, 140] width 119 height 14
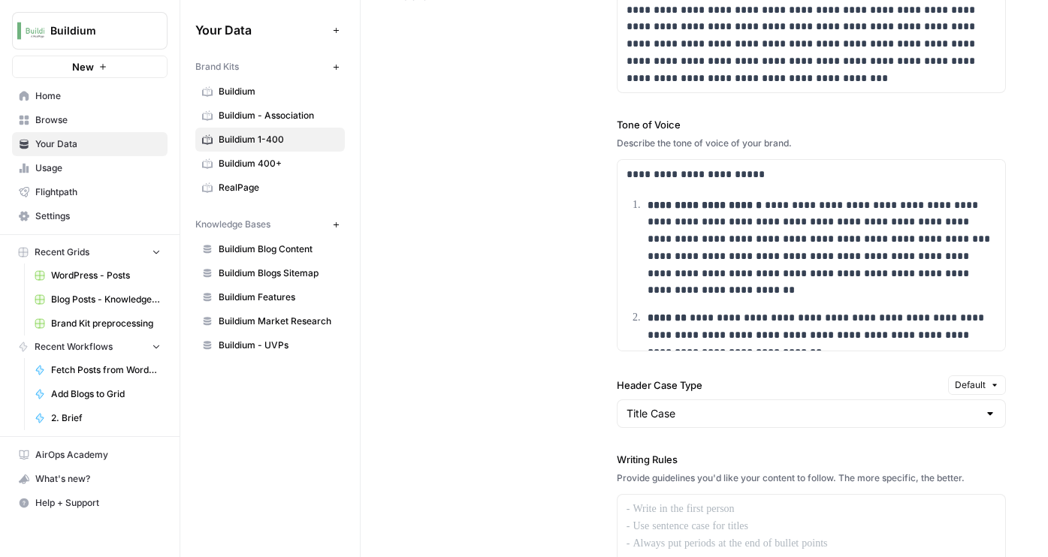
scroll to position [1172, 0]
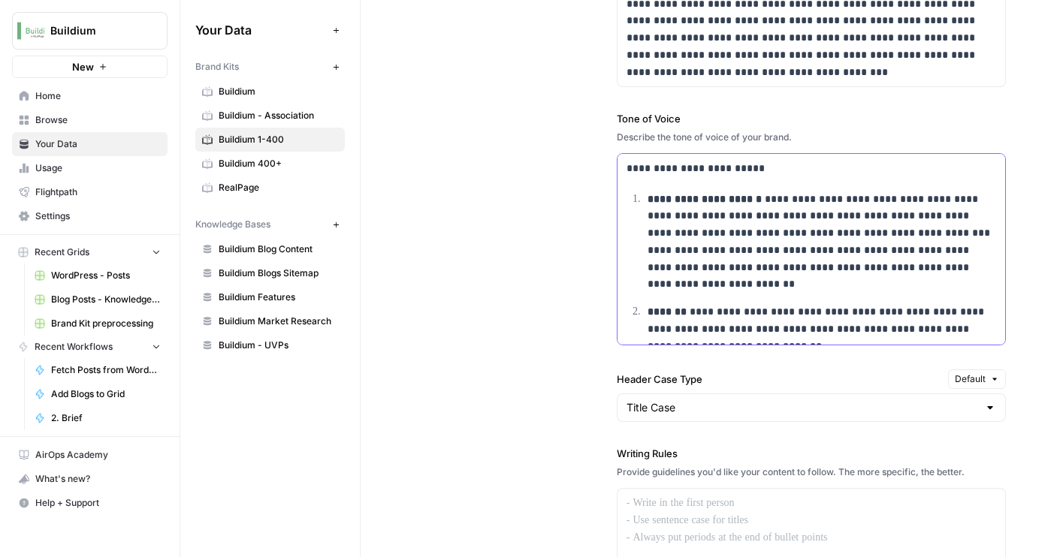
click at [684, 259] on p "**********" at bounding box center [821, 242] width 349 height 103
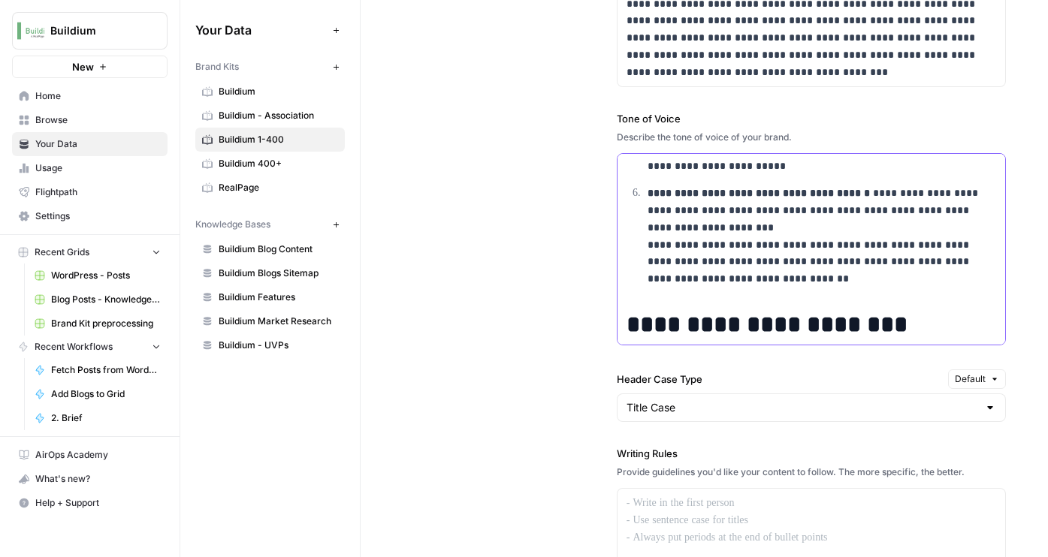
scroll to position [4148, 0]
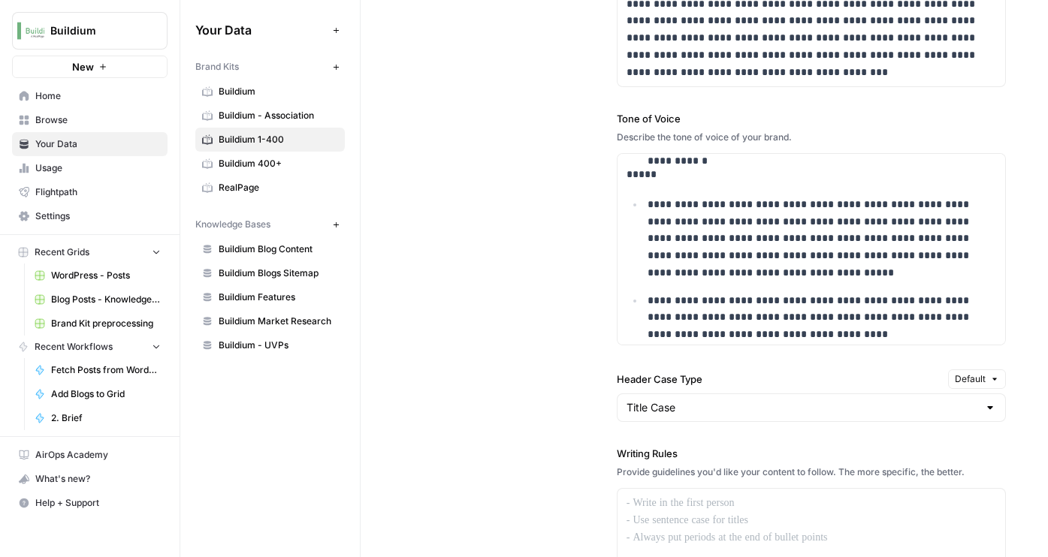
click at [280, 155] on link "Buildium 400+" at bounding box center [269, 164] width 149 height 24
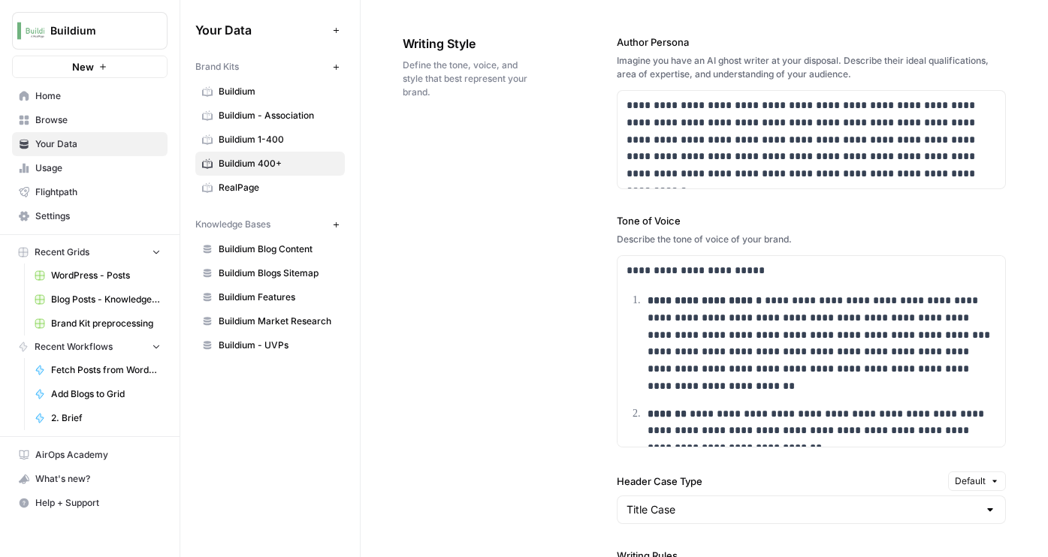
scroll to position [1187, 0]
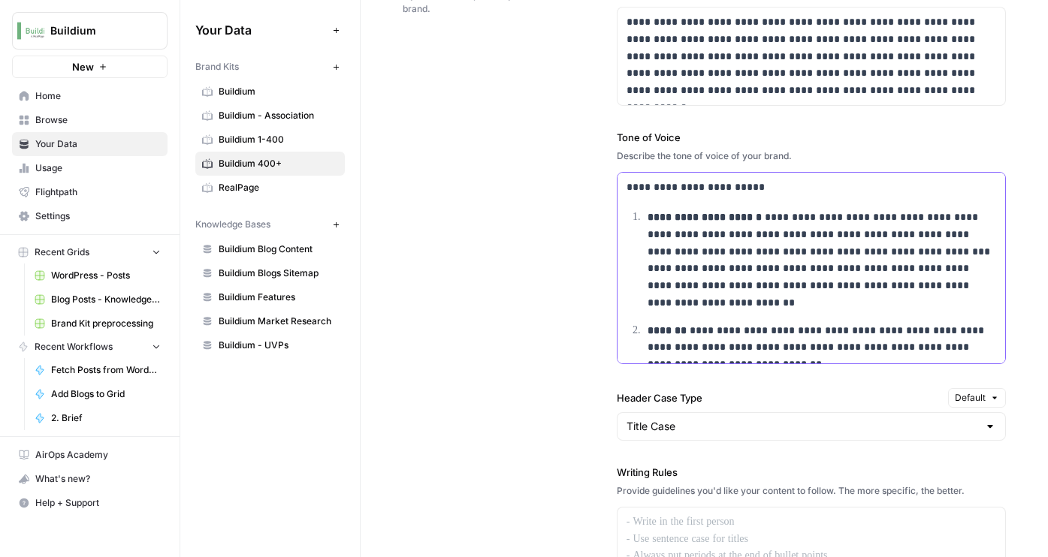
click at [719, 326] on p "**********" at bounding box center [821, 365] width 349 height 86
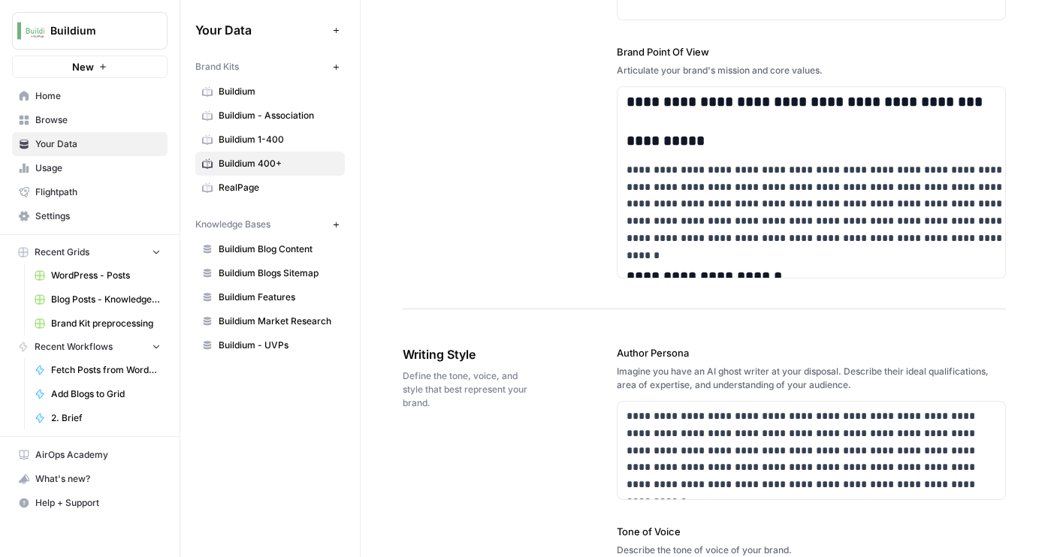
scroll to position [747, 0]
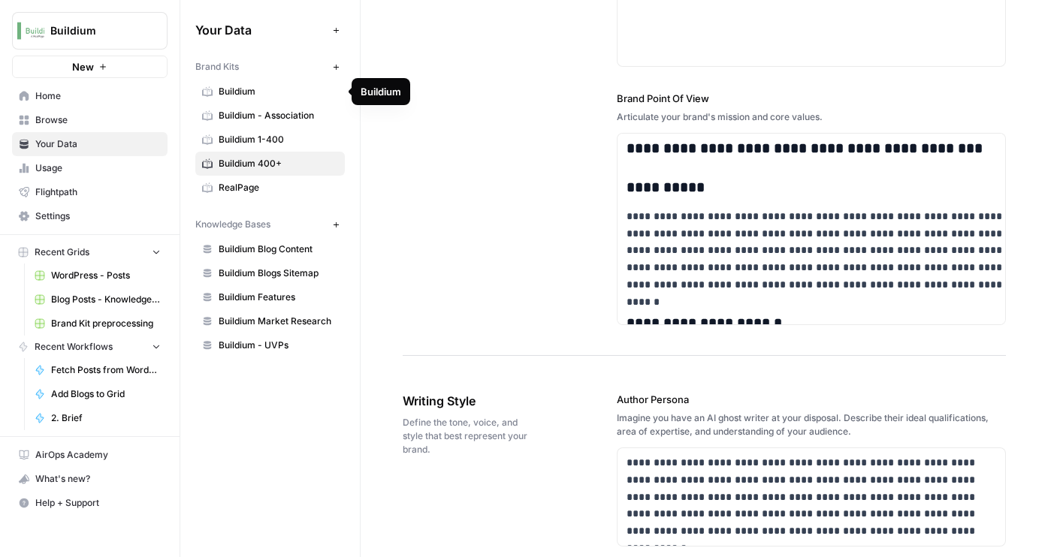
click at [246, 94] on span "Buildium" at bounding box center [278, 92] width 119 height 14
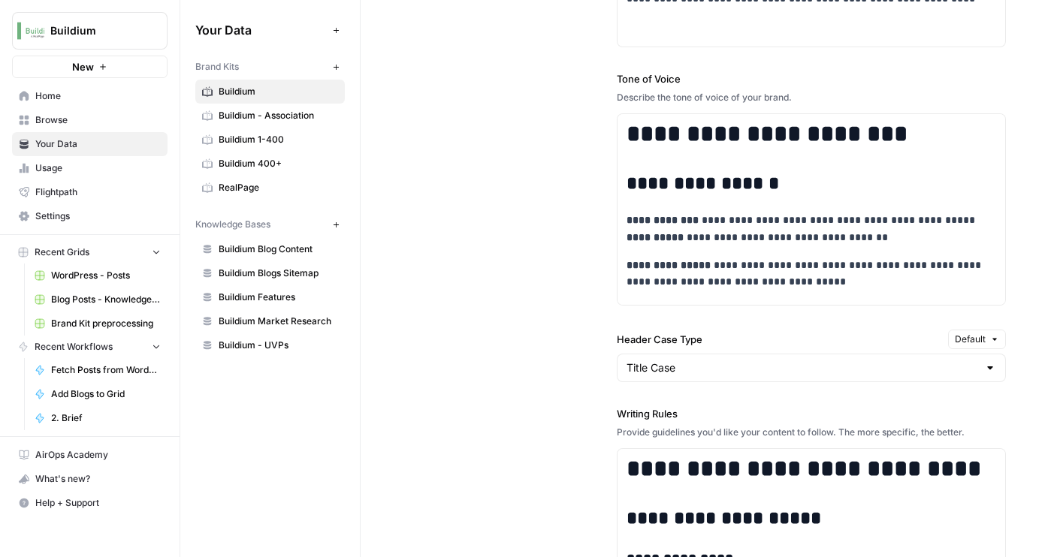
scroll to position [1519, 0]
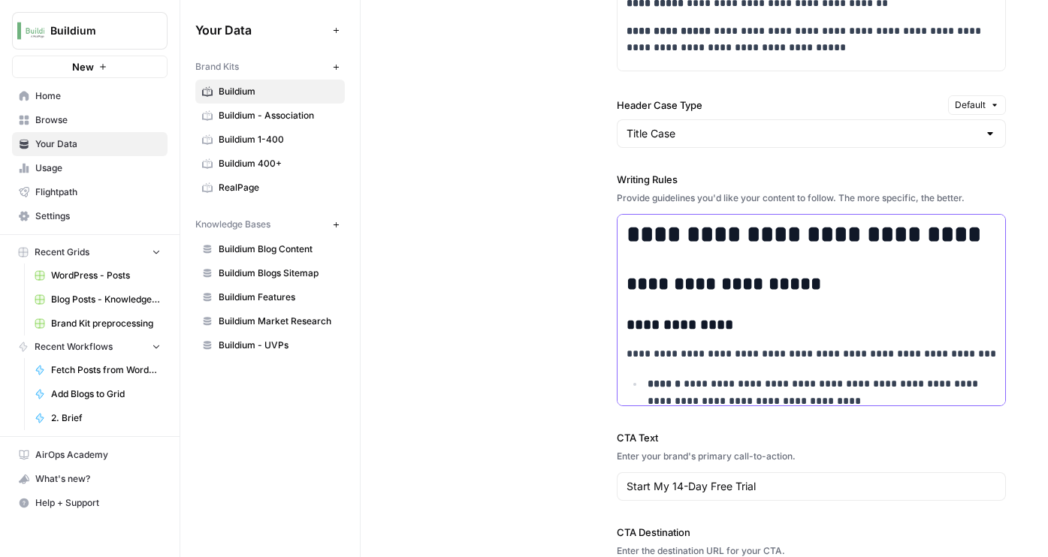
click at [696, 280] on h2 "**********" at bounding box center [811, 284] width 370 height 21
copy div "**********"
click at [285, 141] on span "Buildium 1-400" at bounding box center [278, 140] width 119 height 14
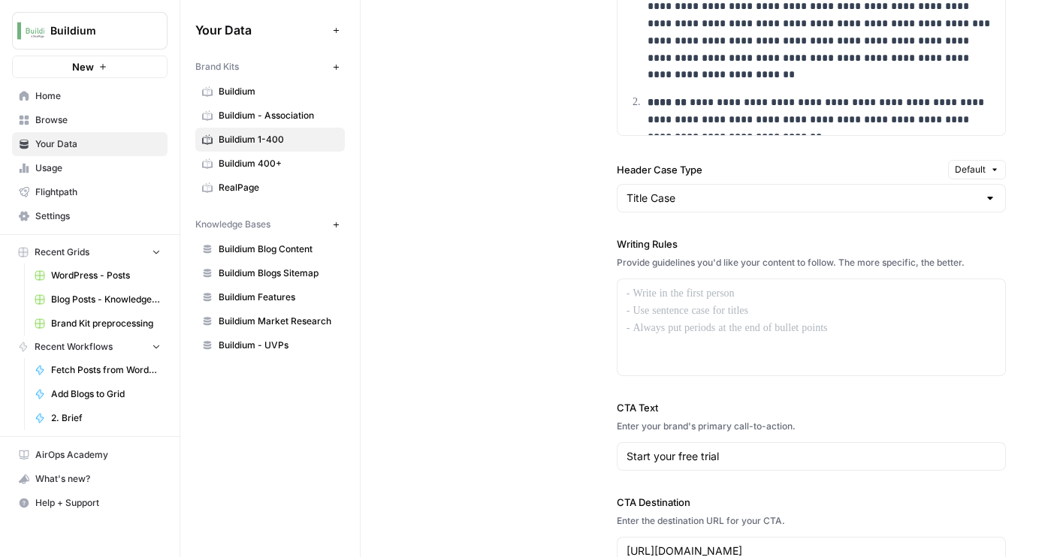
scroll to position [1401, 0]
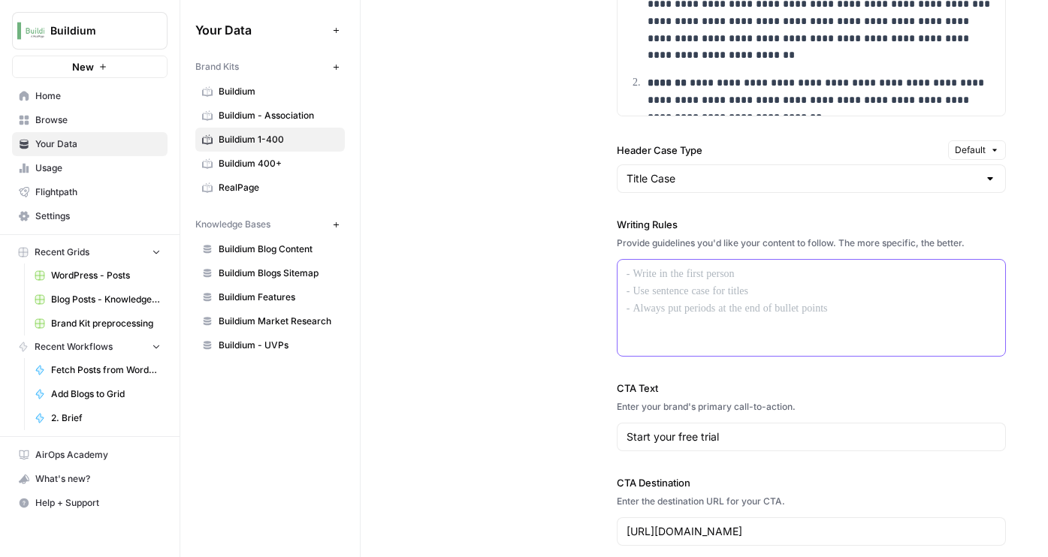
click at [661, 303] on div at bounding box center [811, 308] width 388 height 96
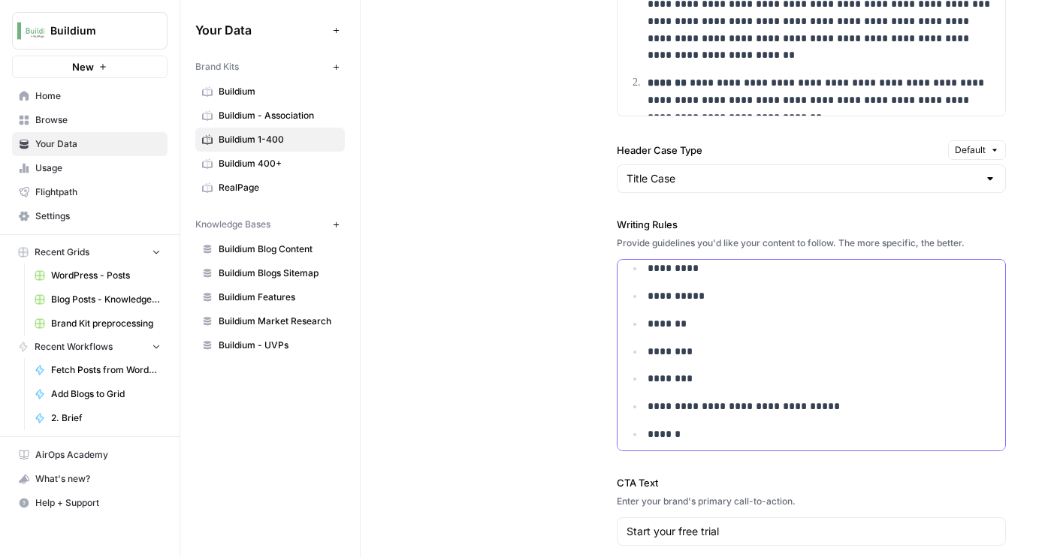
scroll to position [1106, 0]
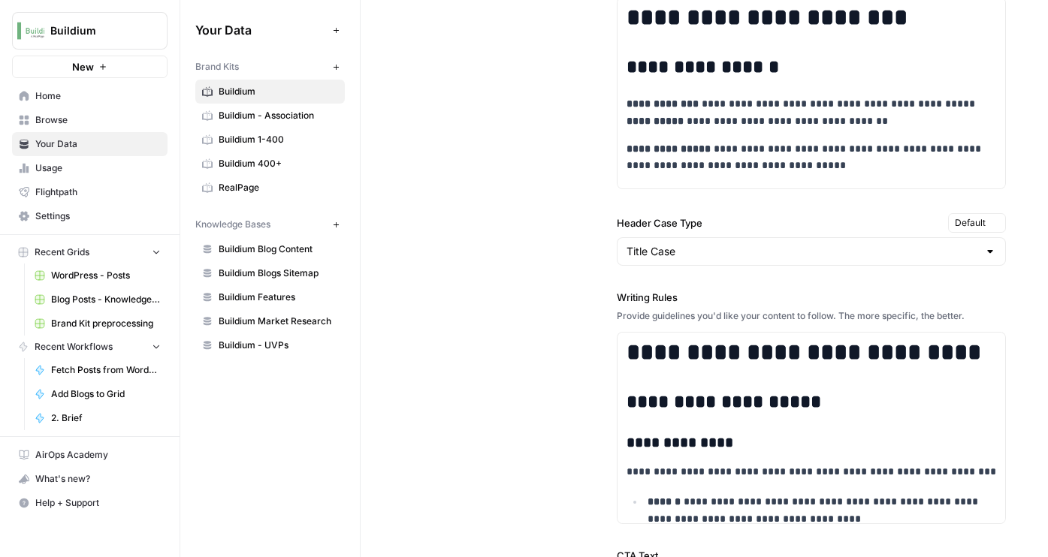
scroll to position [1184, 0]
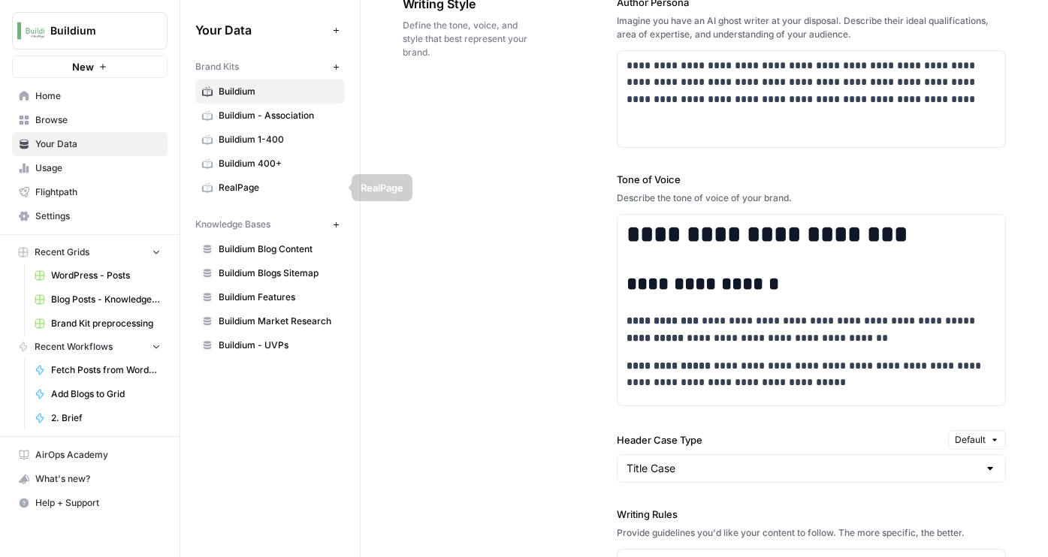
click at [245, 157] on span "Buildium 400+" at bounding box center [278, 164] width 119 height 14
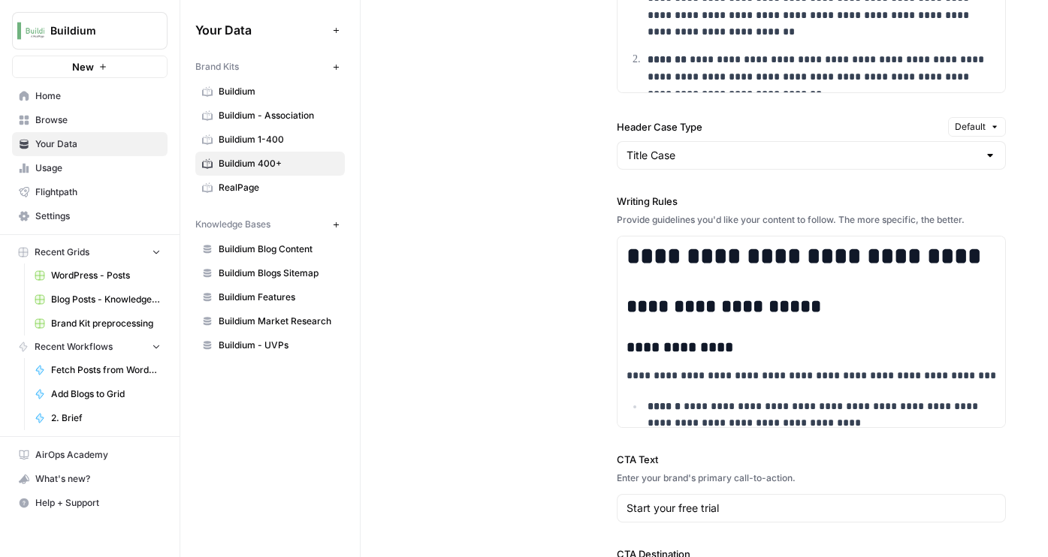
scroll to position [1344, 0]
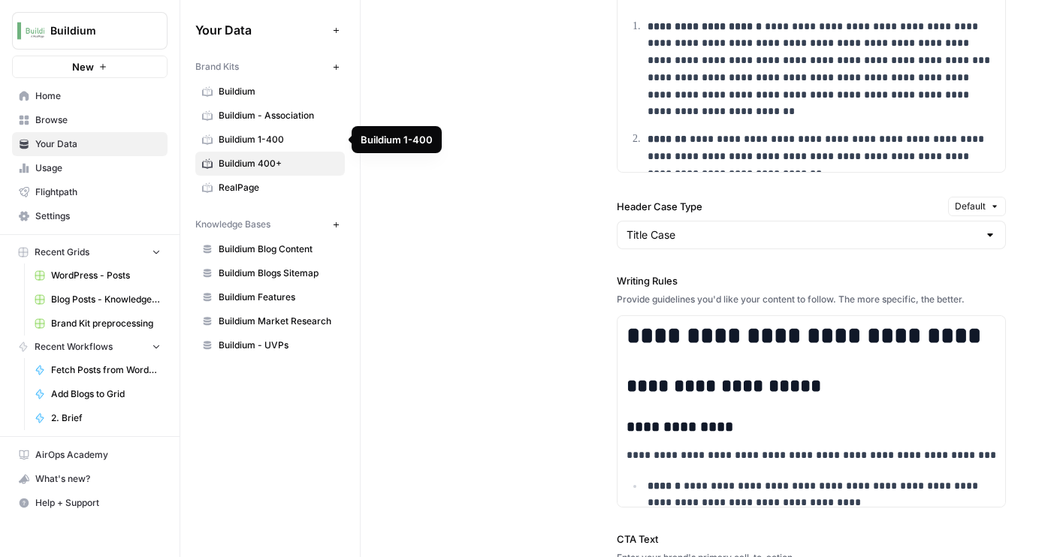
click at [285, 134] on span "Buildium 1-400" at bounding box center [278, 140] width 119 height 14
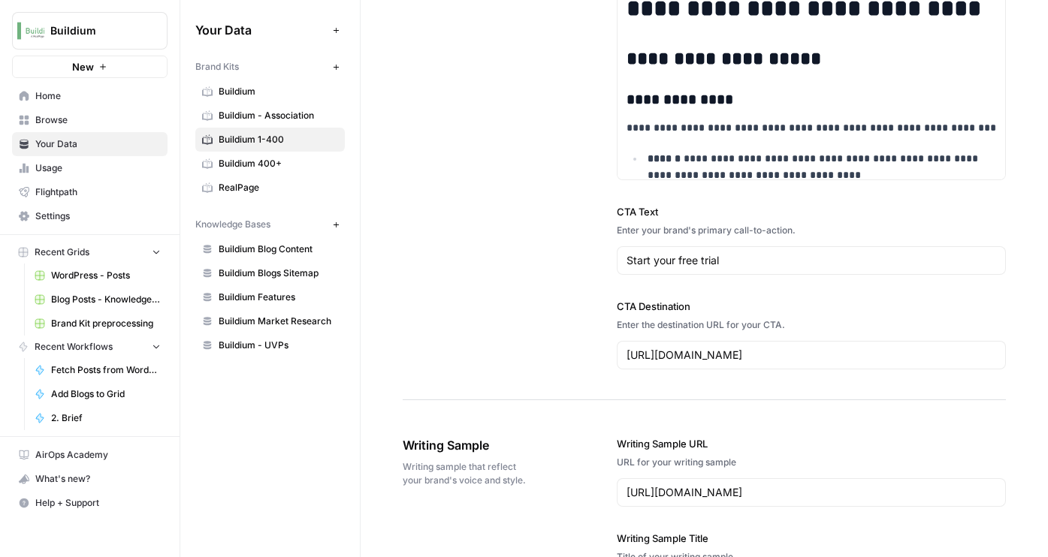
scroll to position [1503, 0]
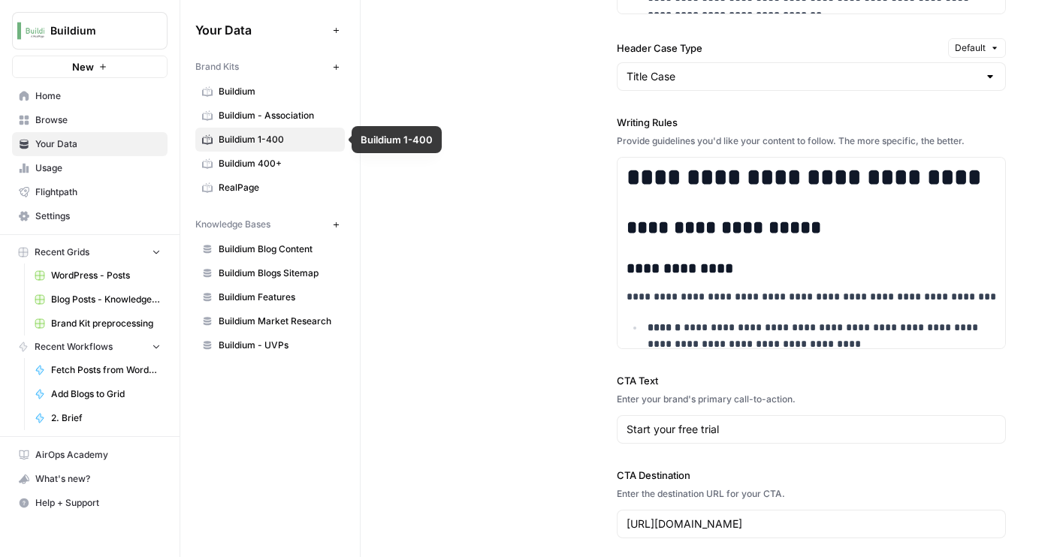
click at [296, 152] on link "Buildium 400+" at bounding box center [269, 164] width 149 height 24
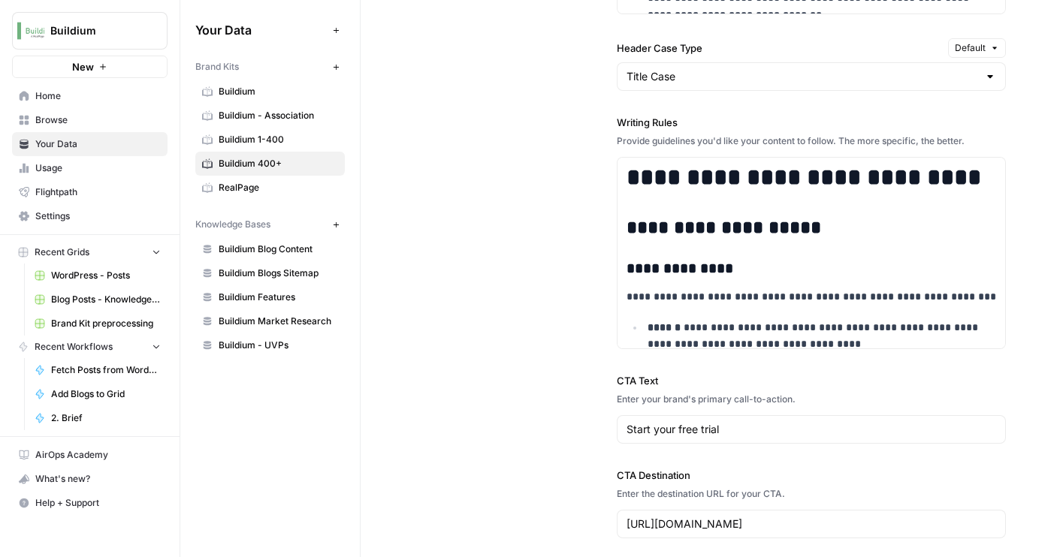
click at [289, 130] on link "Buildium 1-400" at bounding box center [269, 140] width 149 height 24
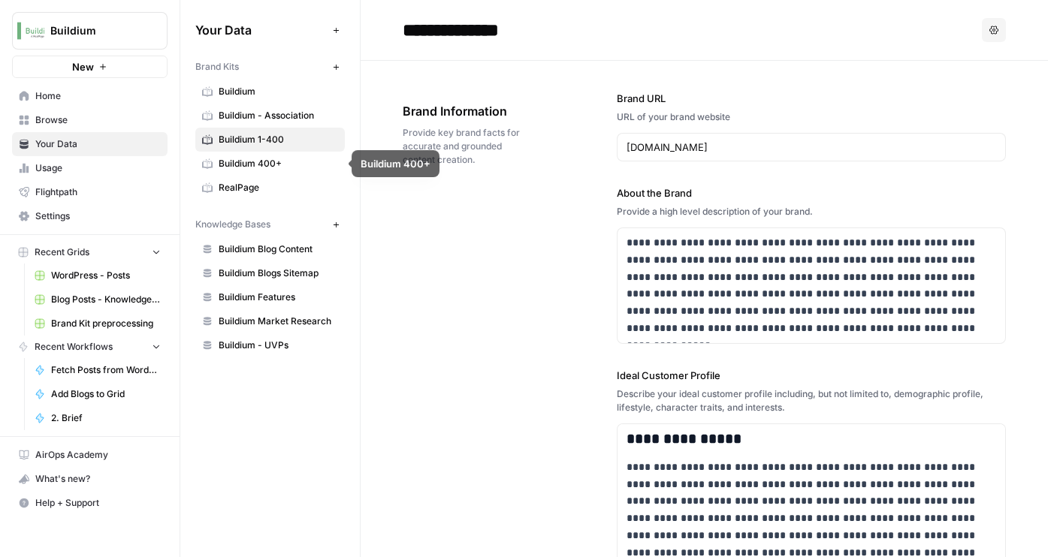
click at [273, 164] on span "Buildium 400+" at bounding box center [278, 164] width 119 height 14
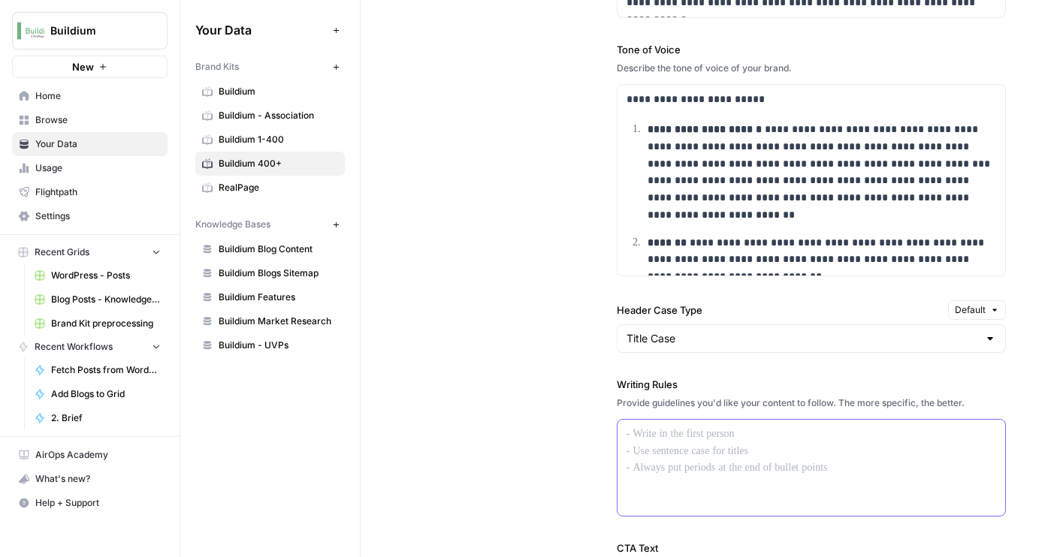
click at [638, 443] on div at bounding box center [811, 468] width 388 height 96
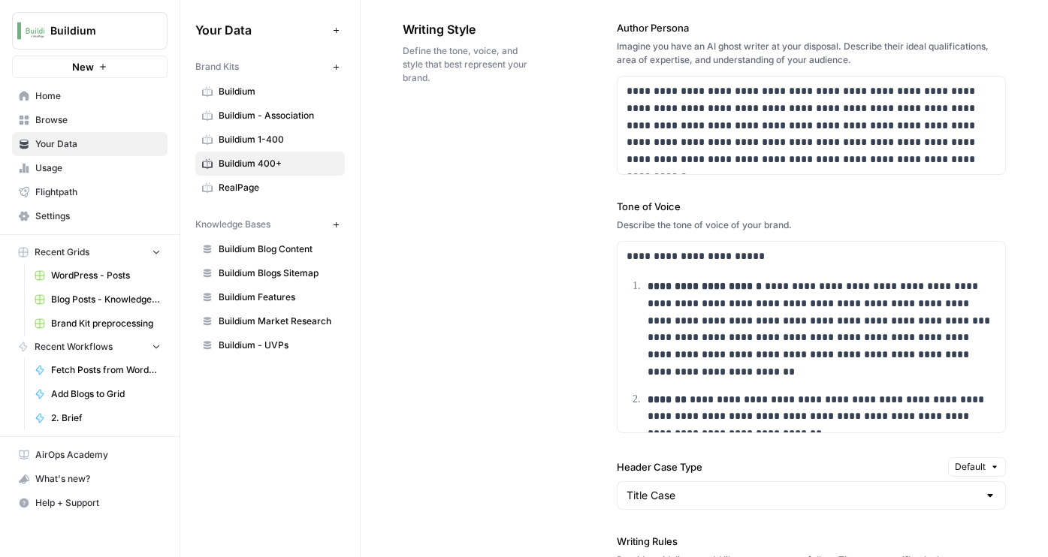
scroll to position [952, 0]
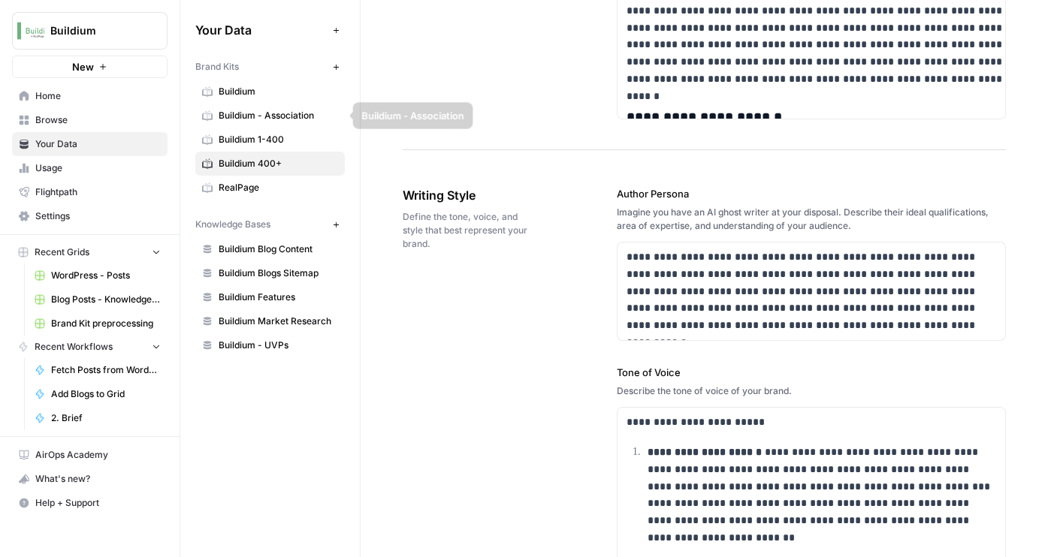
click at [279, 98] on link "Buildium" at bounding box center [269, 92] width 149 height 24
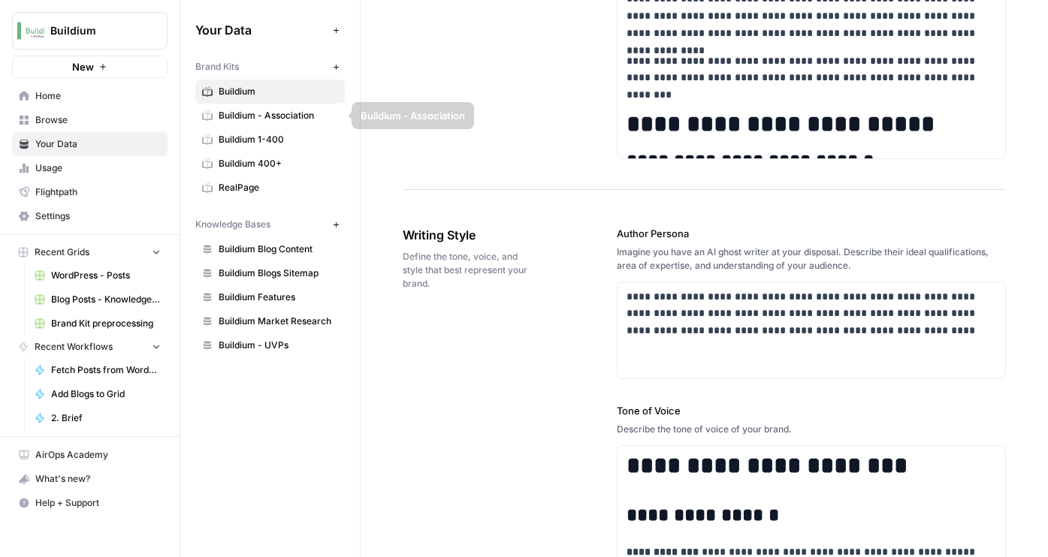
scroll to position [877, 0]
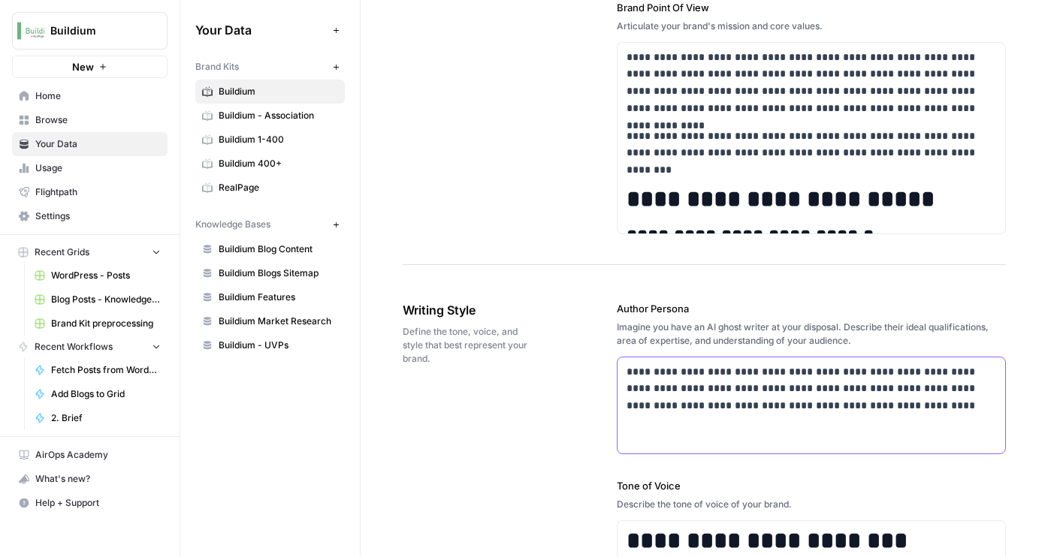
click at [690, 397] on p "**********" at bounding box center [811, 389] width 370 height 51
click at [244, 161] on span "Buildium 400+" at bounding box center [278, 164] width 119 height 14
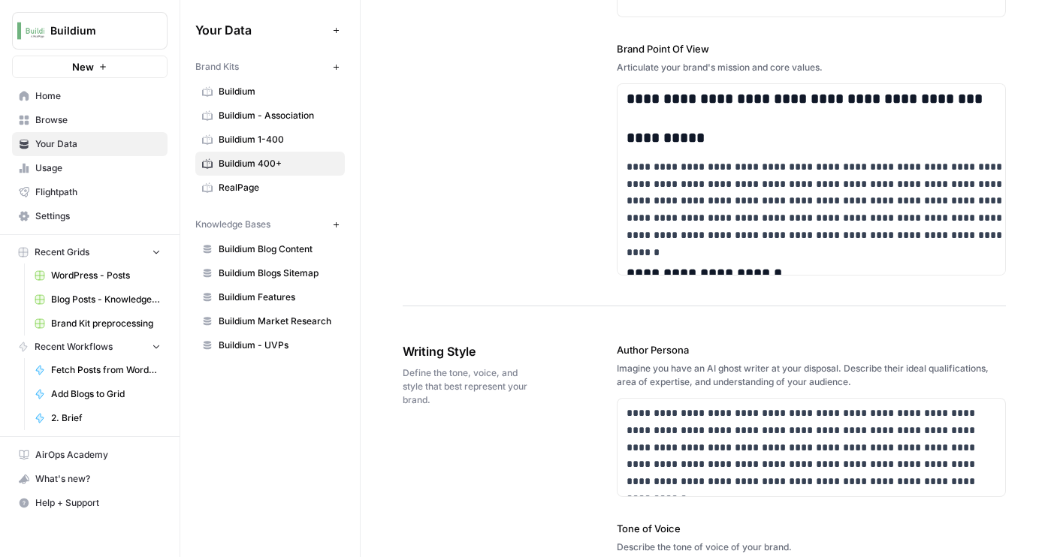
scroll to position [925, 0]
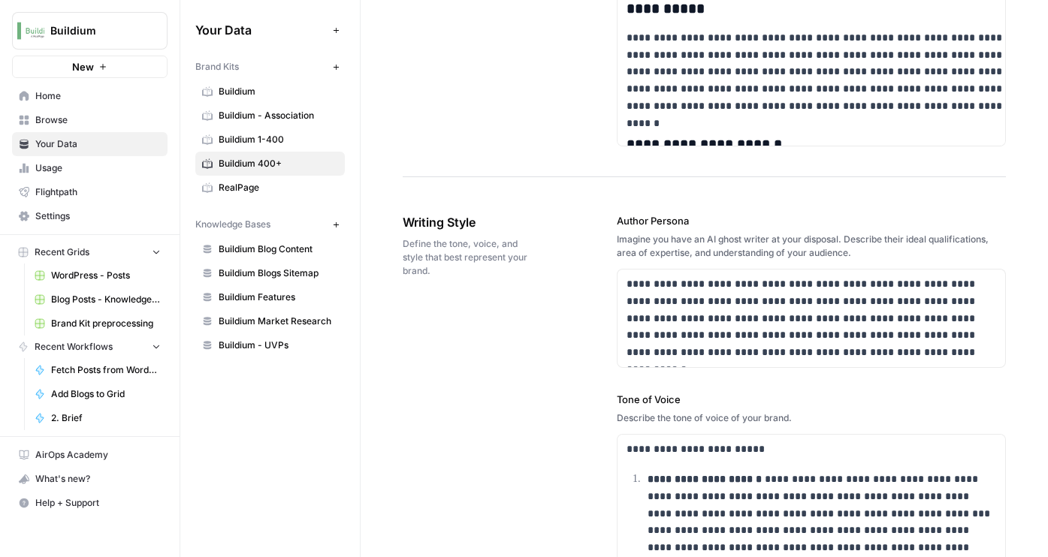
click at [328, 137] on span "Buildium 1-400" at bounding box center [278, 140] width 119 height 14
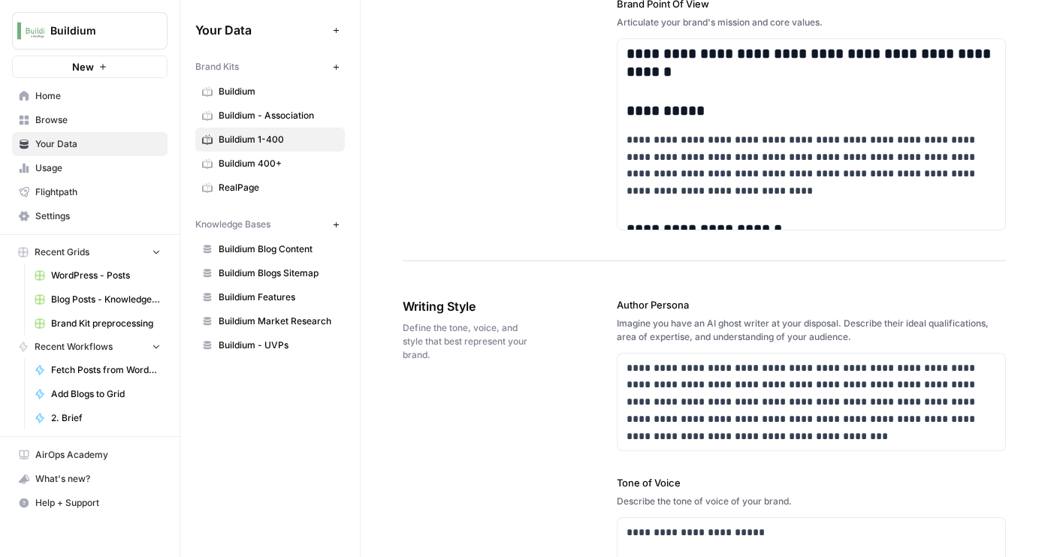
scroll to position [849, 0]
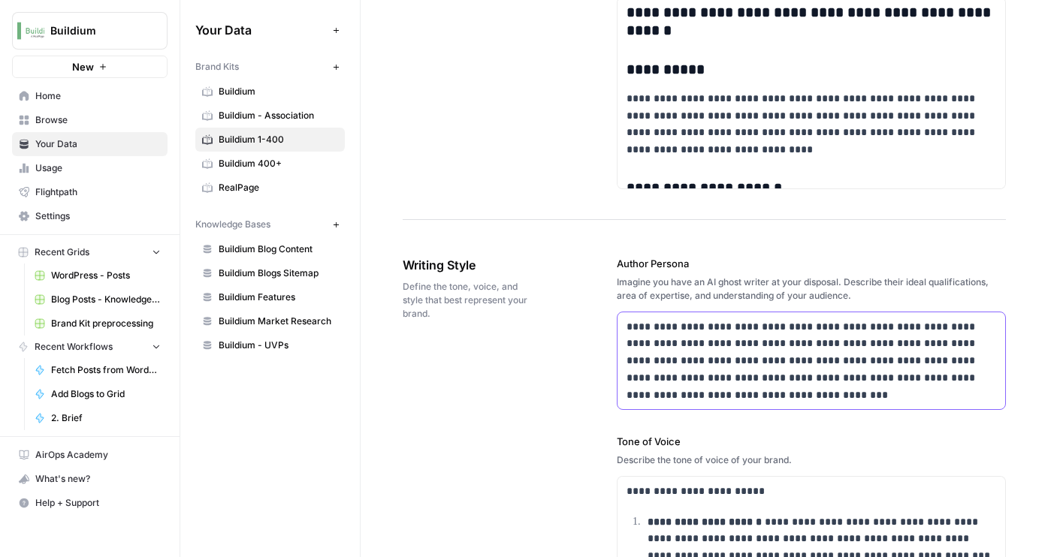
click at [644, 346] on p "**********" at bounding box center [811, 361] width 370 height 86
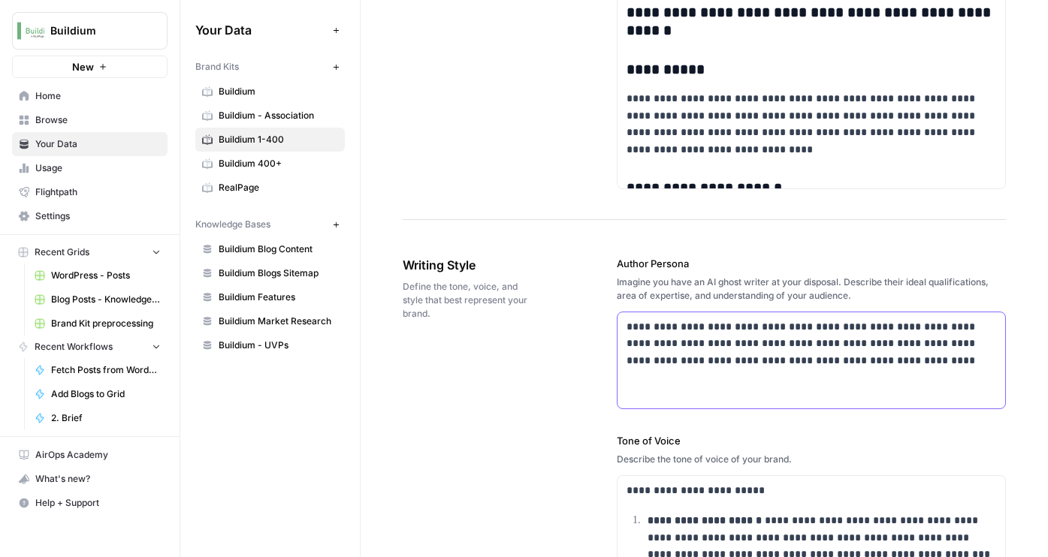
click at [691, 361] on p "**********" at bounding box center [811, 343] width 370 height 51
click at [786, 382] on div "**********" at bounding box center [811, 360] width 388 height 96
click at [715, 361] on p "**********" at bounding box center [811, 343] width 370 height 51
click at [710, 361] on p "**********" at bounding box center [811, 343] width 370 height 51
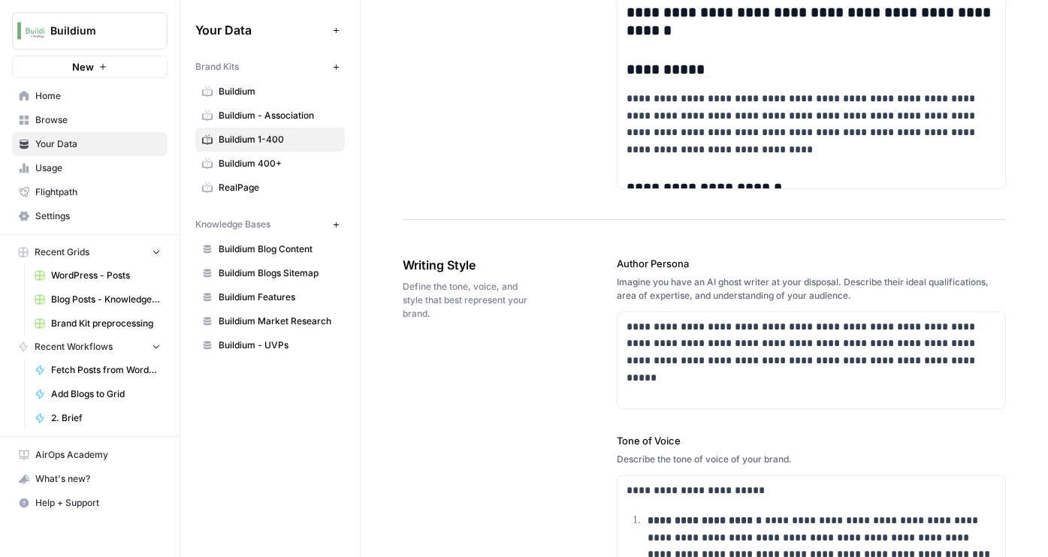
click at [255, 170] on link "Buildium 400+" at bounding box center [269, 164] width 149 height 24
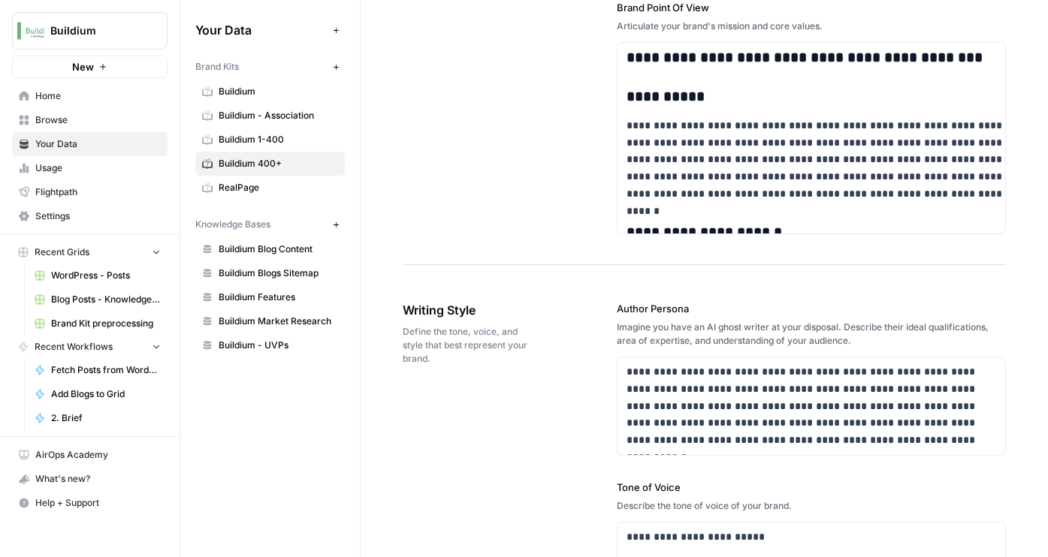
scroll to position [843, 0]
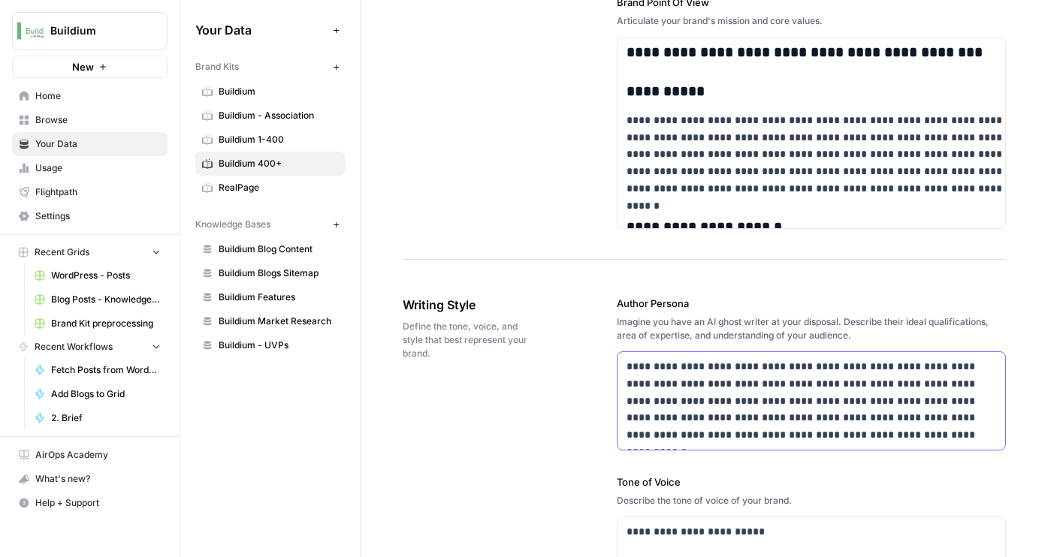
click at [700, 404] on p "**********" at bounding box center [811, 401] width 370 height 86
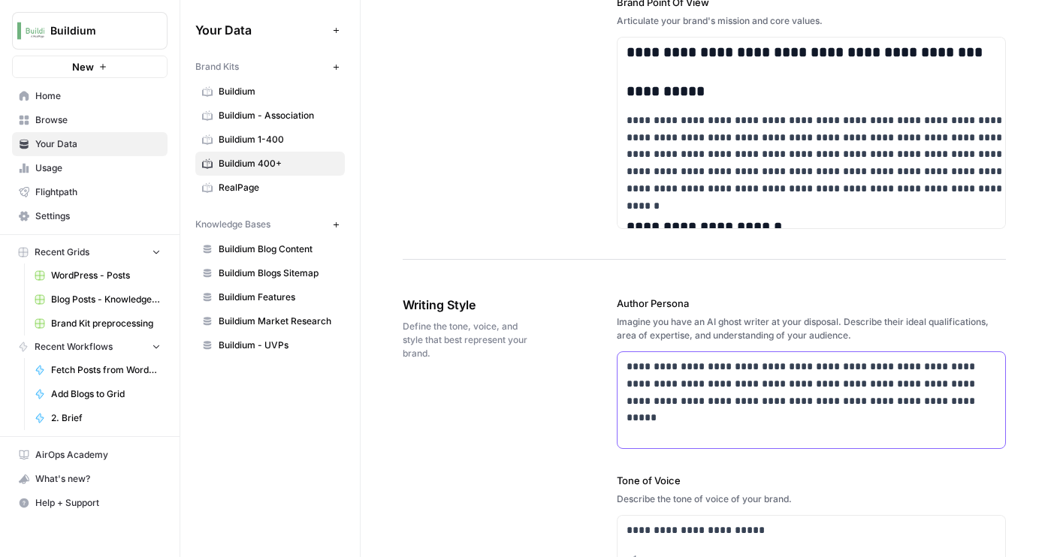
click at [914, 359] on p "**********" at bounding box center [811, 383] width 370 height 51
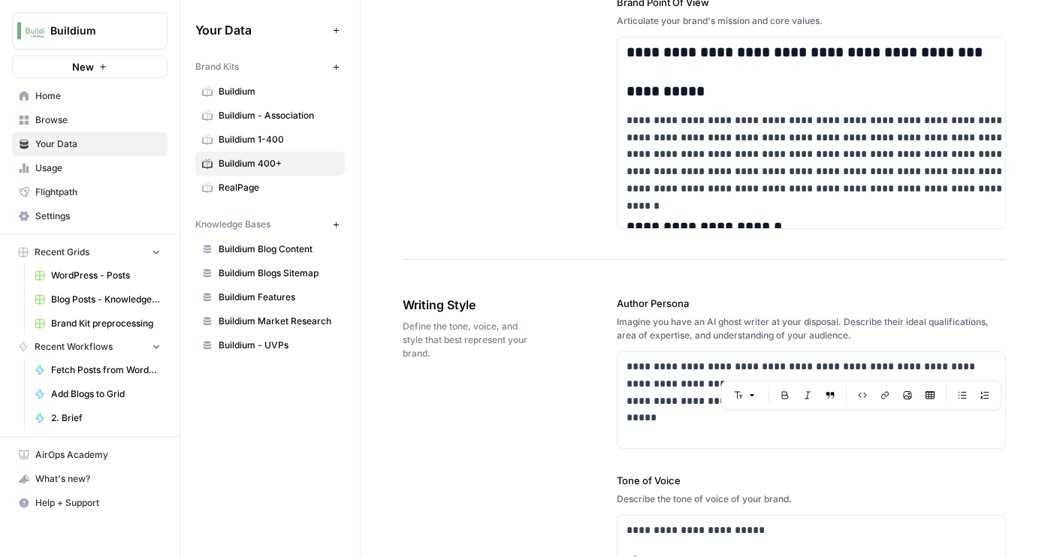
click at [774, 350] on div "**********" at bounding box center [811, 372] width 389 height 153
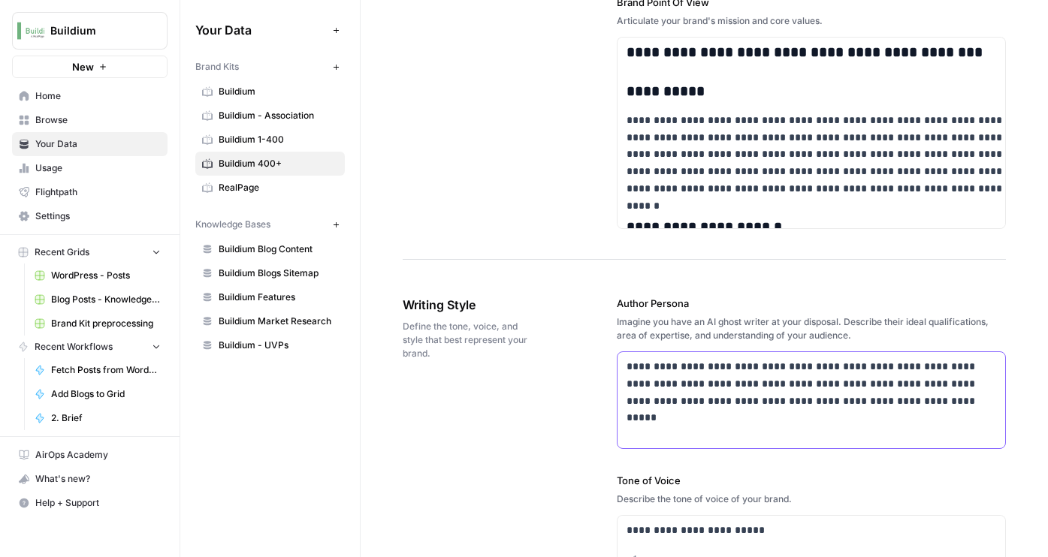
click at [775, 364] on p "**********" at bounding box center [811, 383] width 370 height 51
click at [652, 382] on p "**********" at bounding box center [811, 383] width 370 height 51
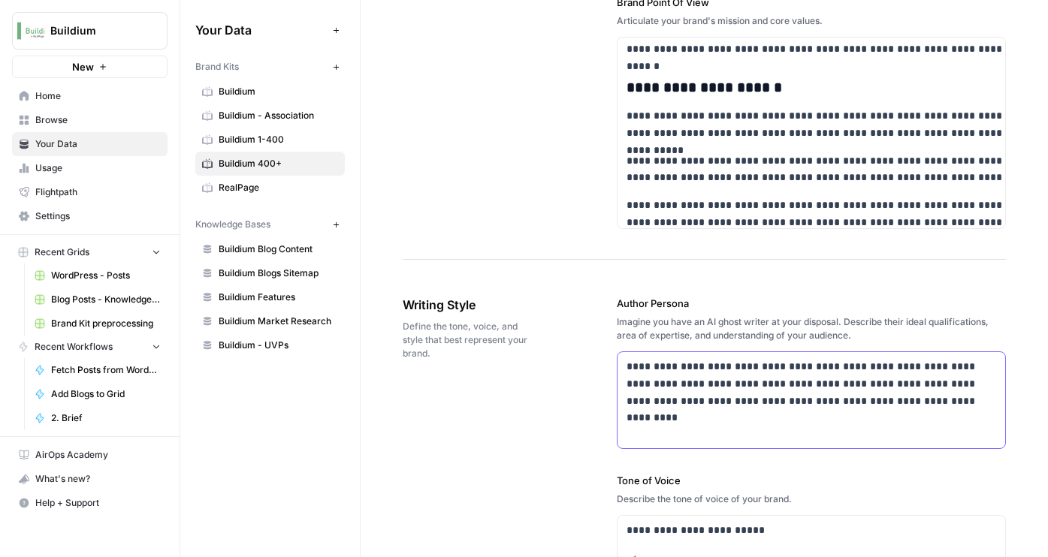
scroll to position [141, 0]
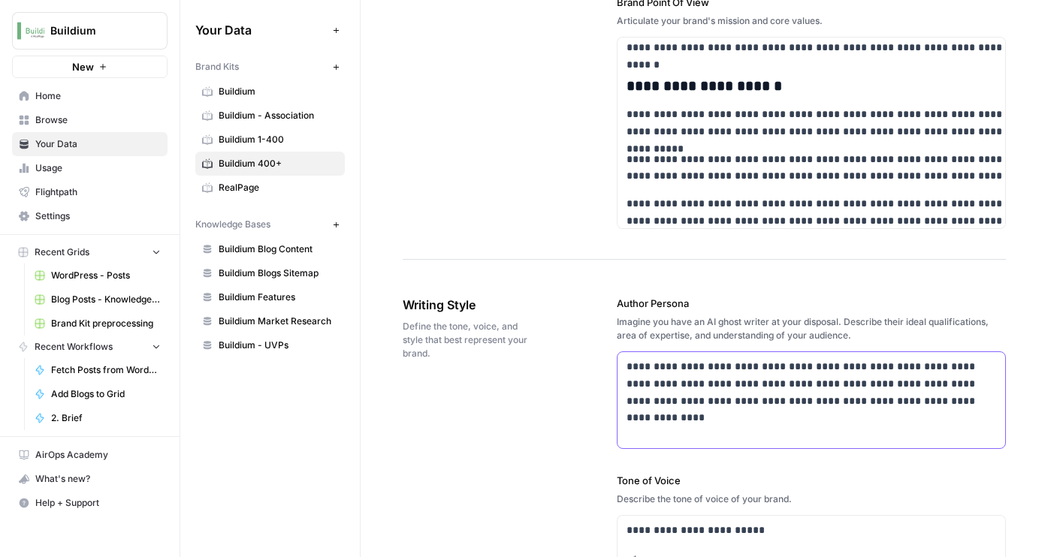
click at [904, 400] on p "**********" at bounding box center [811, 383] width 370 height 51
click at [828, 402] on p "**********" at bounding box center [811, 392] width 370 height 68
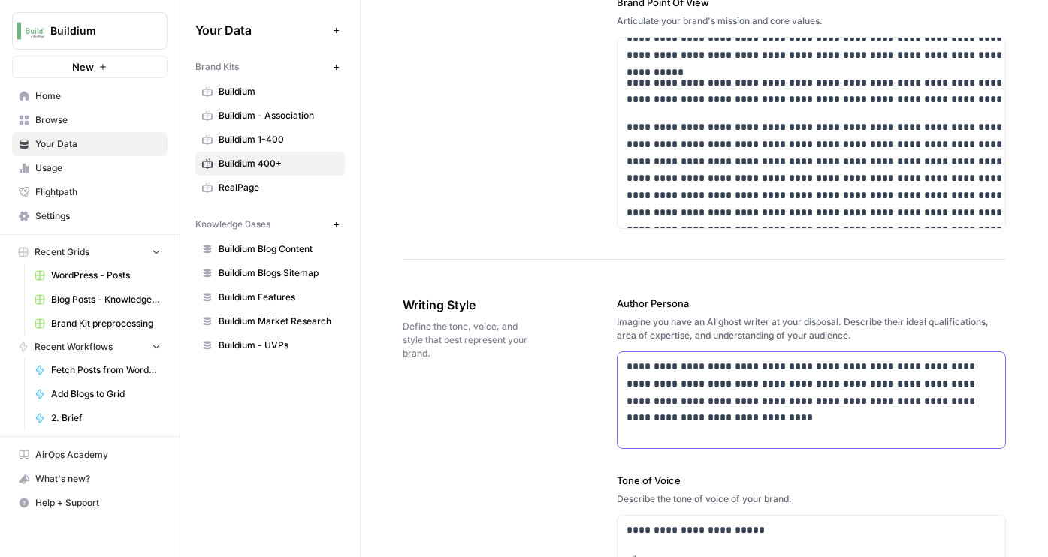
scroll to position [228, 0]
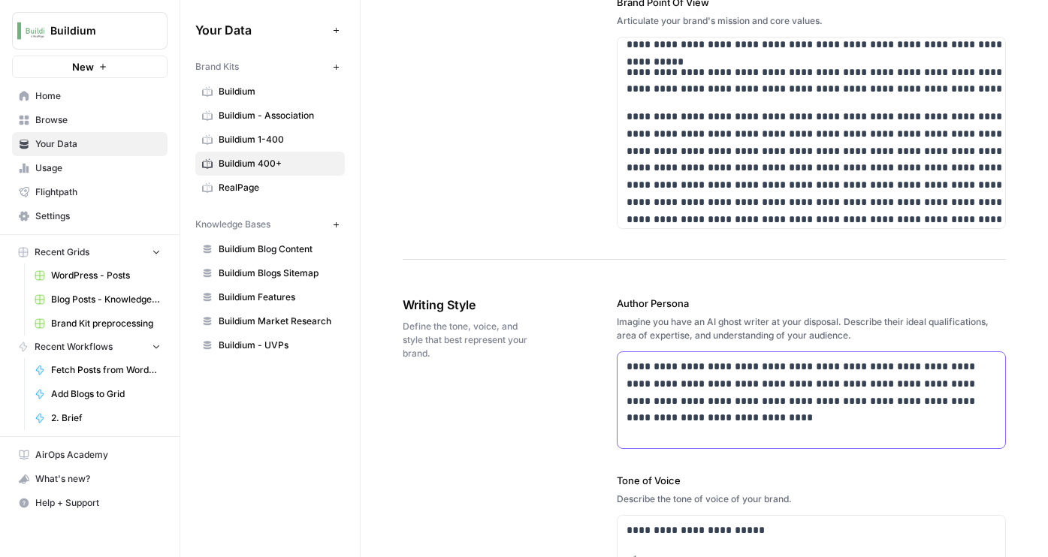
click at [790, 422] on p "**********" at bounding box center [811, 392] width 370 height 68
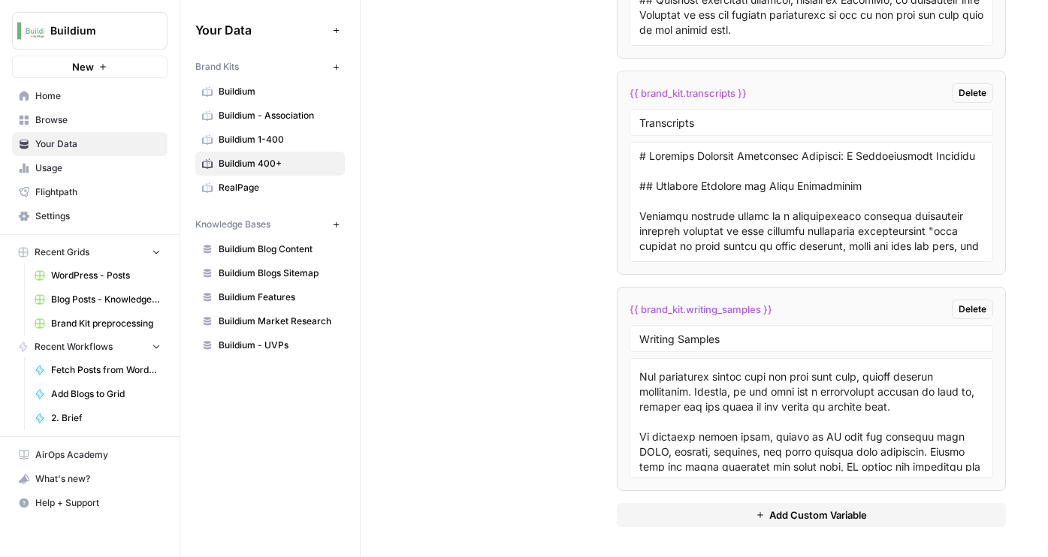
scroll to position [2889, 0]
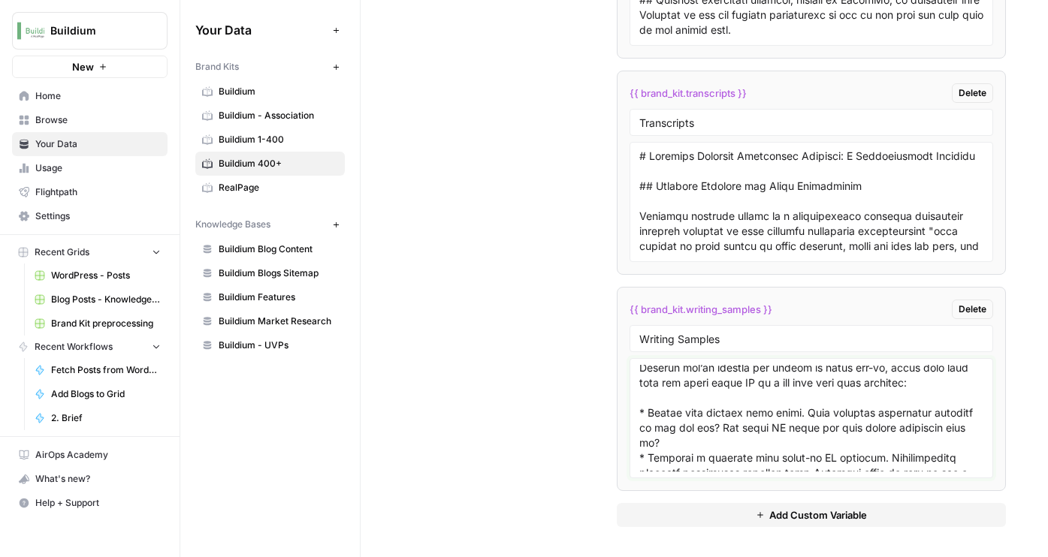
click at [697, 389] on textarea at bounding box center [811, 418] width 344 height 107
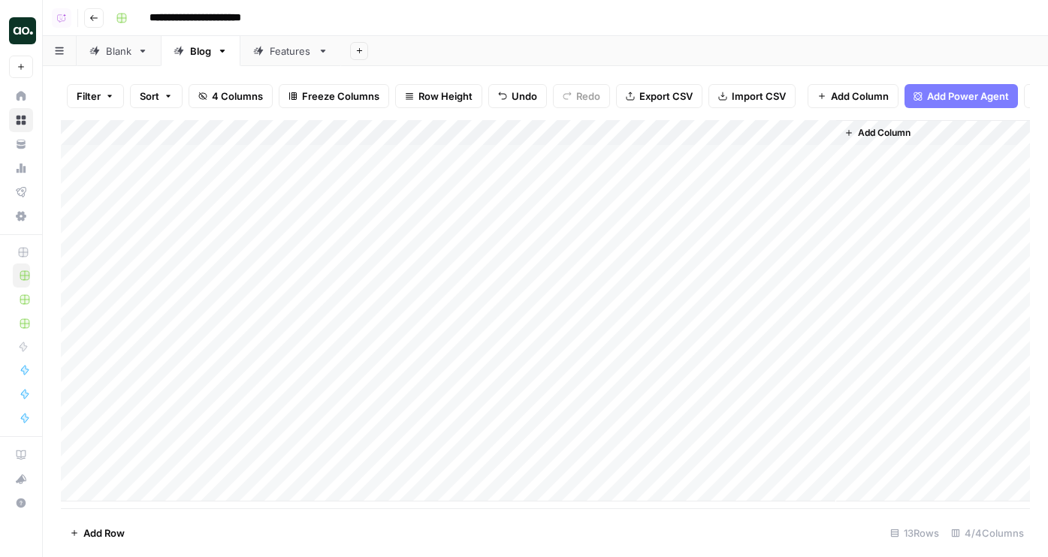
drag, startPoint x: 317, startPoint y: 285, endPoint x: 317, endPoint y: 453, distance: 167.5
click at [317, 453] on div "Add Column" at bounding box center [545, 311] width 969 height 382
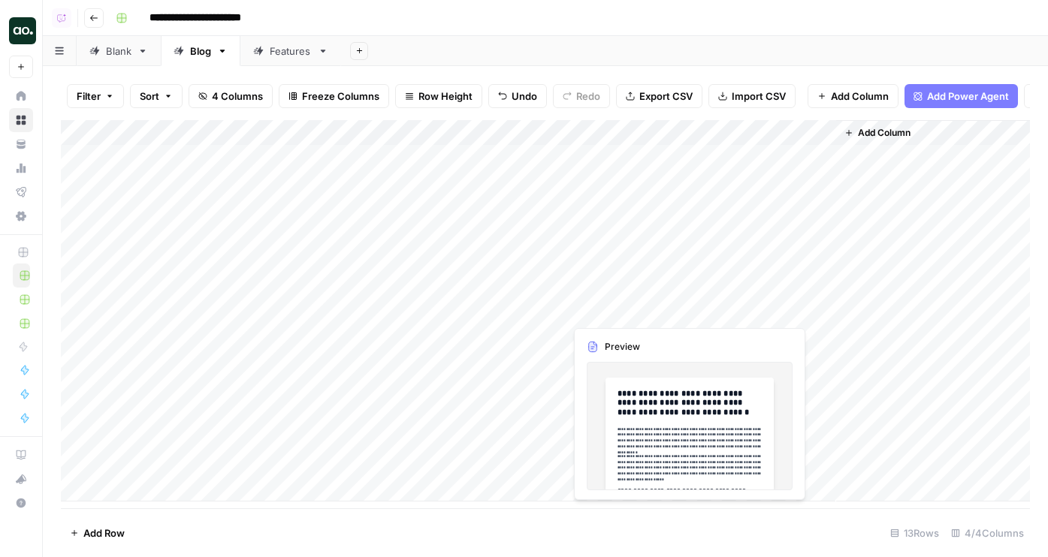
drag, startPoint x: 617, startPoint y: 466, endPoint x: 617, endPoint y: 289, distance: 176.5
click at [617, 289] on div "Add Column" at bounding box center [545, 311] width 969 height 382
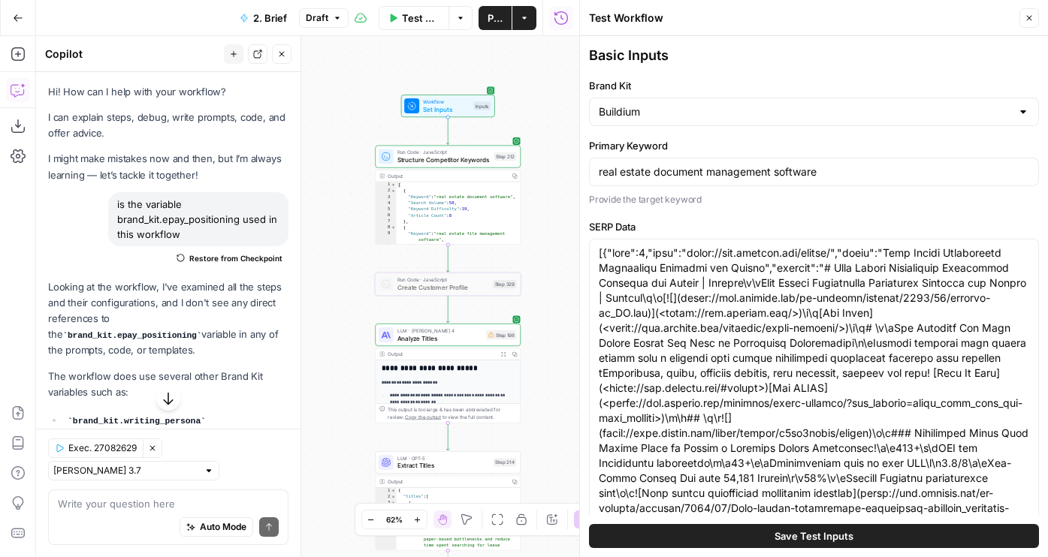
scroll to position [121, 0]
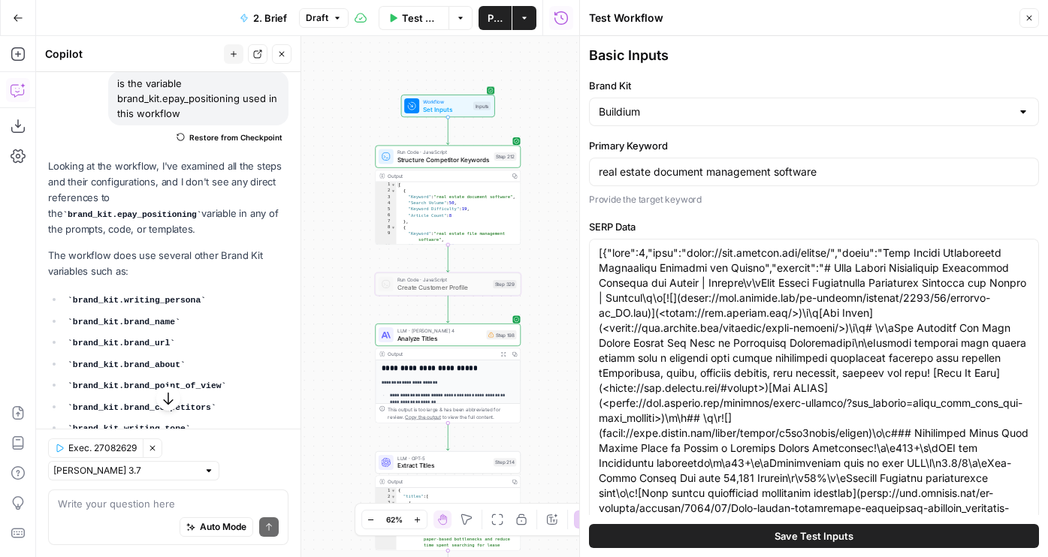
click at [1025, 23] on button "Close" at bounding box center [1029, 18] width 20 height 20
type input "# Keyword Term Map| Term | Variations | 1. [Dotloop](https://www.dotloop.com/ag…"
type input "# Header Term Map| Term | Variations |1. [Dotloop](https://www.dotloop.com/agen…"
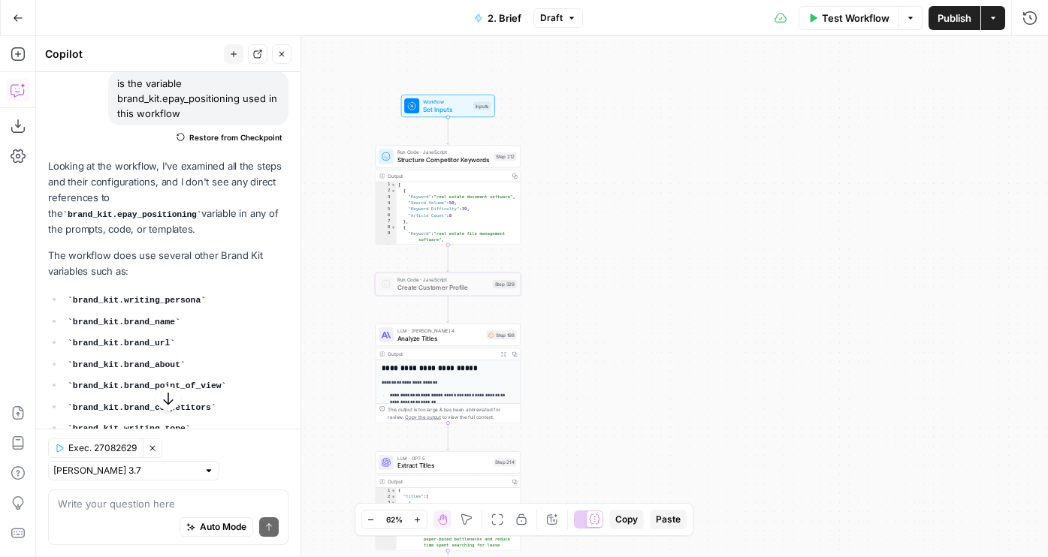
click at [267, 58] on div "New chat Detach Close" at bounding box center [258, 54] width 68 height 20
click at [268, 53] on div "New chat Detach Close" at bounding box center [258, 54] width 68 height 20
click at [270, 53] on div "New chat Detach Close" at bounding box center [258, 54] width 68 height 20
click at [276, 49] on button "Close" at bounding box center [282, 54] width 20 height 20
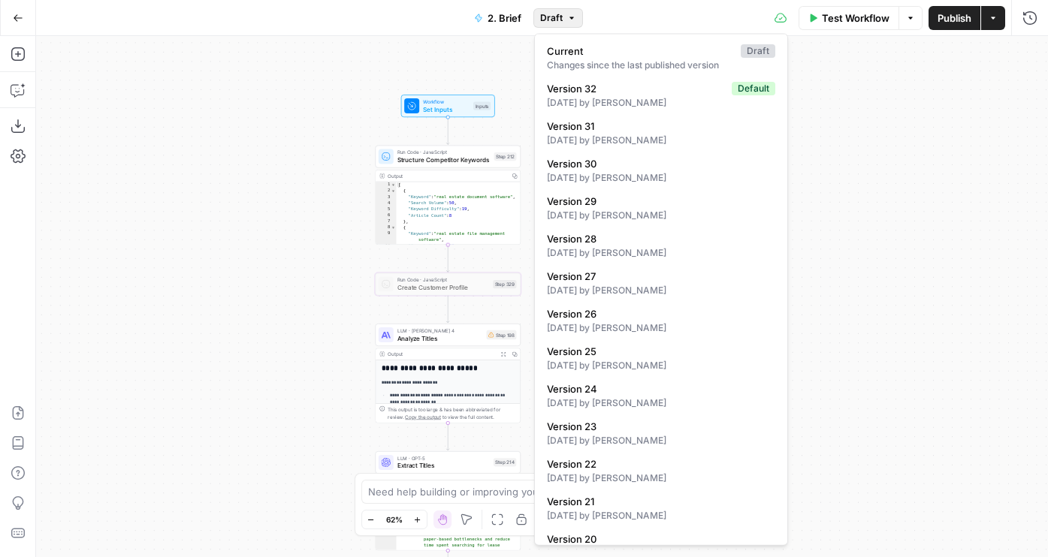
click at [563, 17] on button "Draft" at bounding box center [558, 18] width 50 height 20
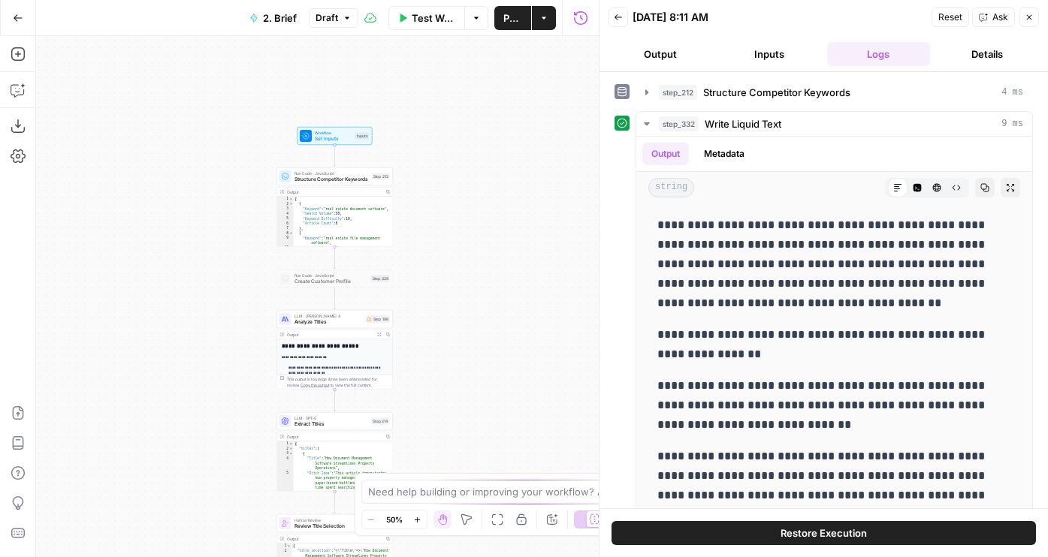
drag, startPoint x: 485, startPoint y: 122, endPoint x: 503, endPoint y: 534, distance: 412.7
click at [503, 533] on body "Buildium New Home Browse Your Data Usage Flightpath Settings Recent Grids WordP…" at bounding box center [524, 278] width 1048 height 557
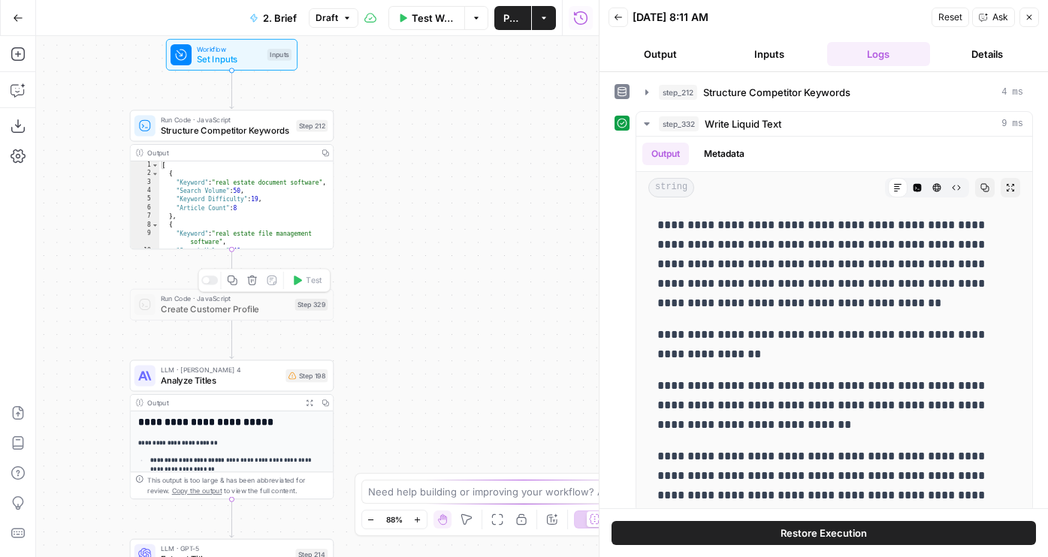
click at [212, 284] on div at bounding box center [209, 280] width 17 height 9
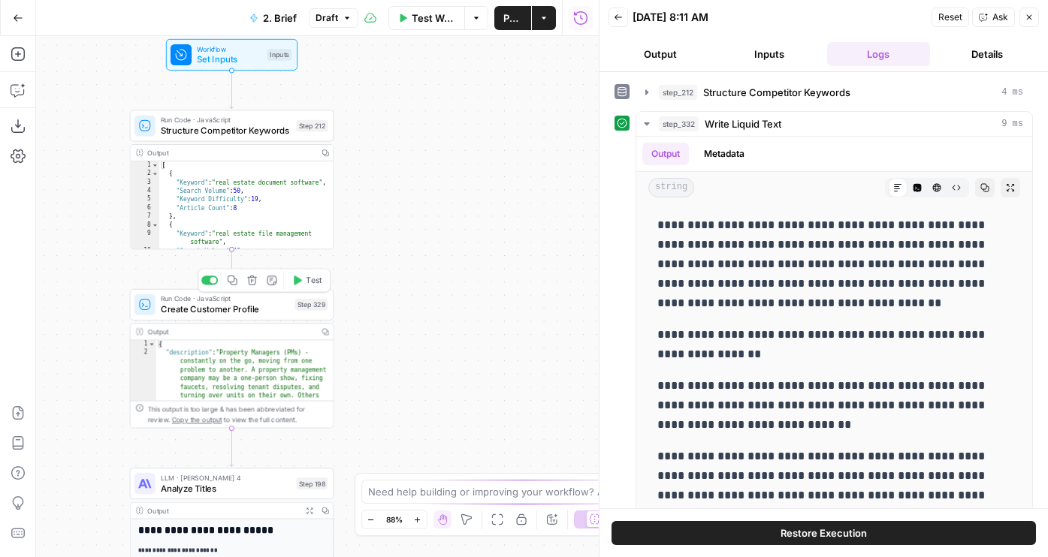
click at [213, 298] on span "Run Code · JavaScript" at bounding box center [225, 299] width 129 height 11
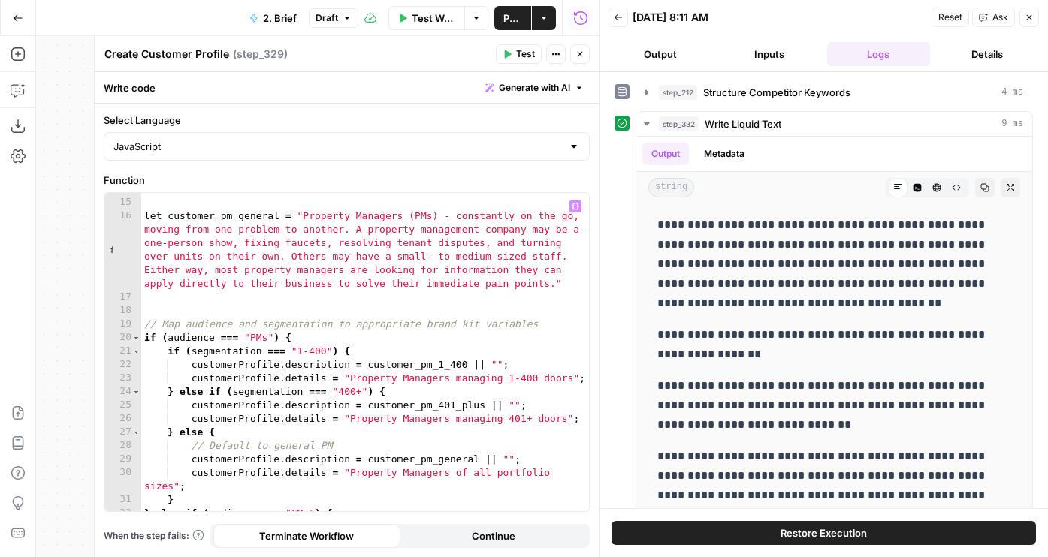
scroll to position [1128, 0]
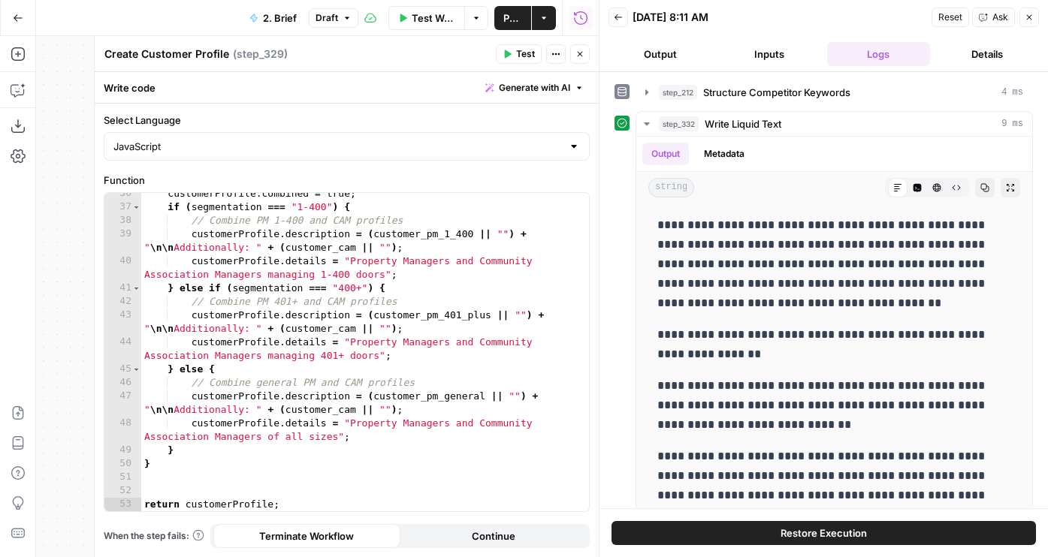
click at [522, 56] on span "Test" at bounding box center [525, 54] width 19 height 14
click at [583, 48] on button "Close" at bounding box center [580, 54] width 20 height 20
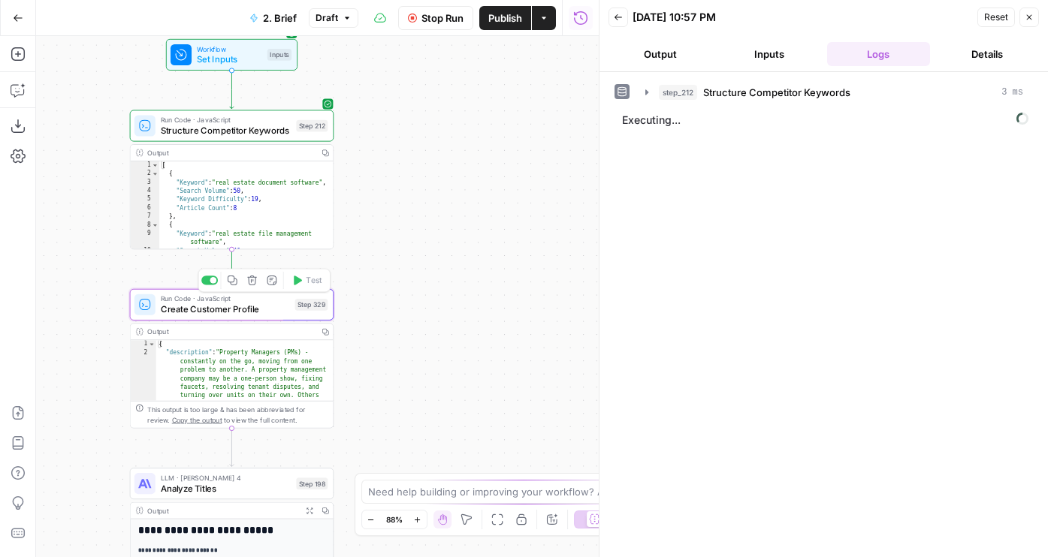
click at [214, 285] on div "Copy step Delete step Add Note Test" at bounding box center [264, 281] width 132 height 24
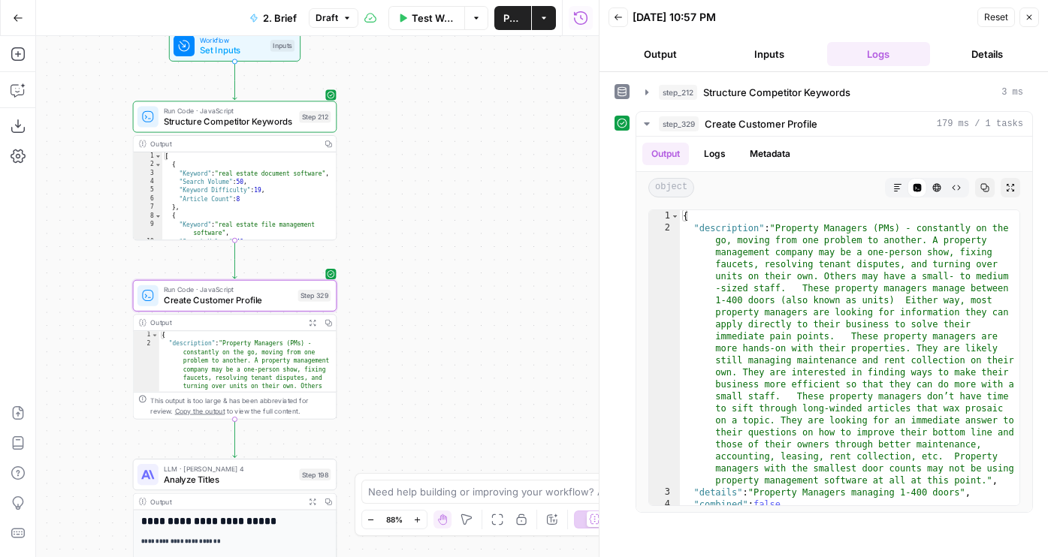
drag, startPoint x: 397, startPoint y: 246, endPoint x: 469, endPoint y: 136, distance: 132.3
click at [469, 137] on div "Workflow Set Inputs Inputs Run Code · JavaScript Structure Competitor Keywords …" at bounding box center [317, 296] width 563 height 521
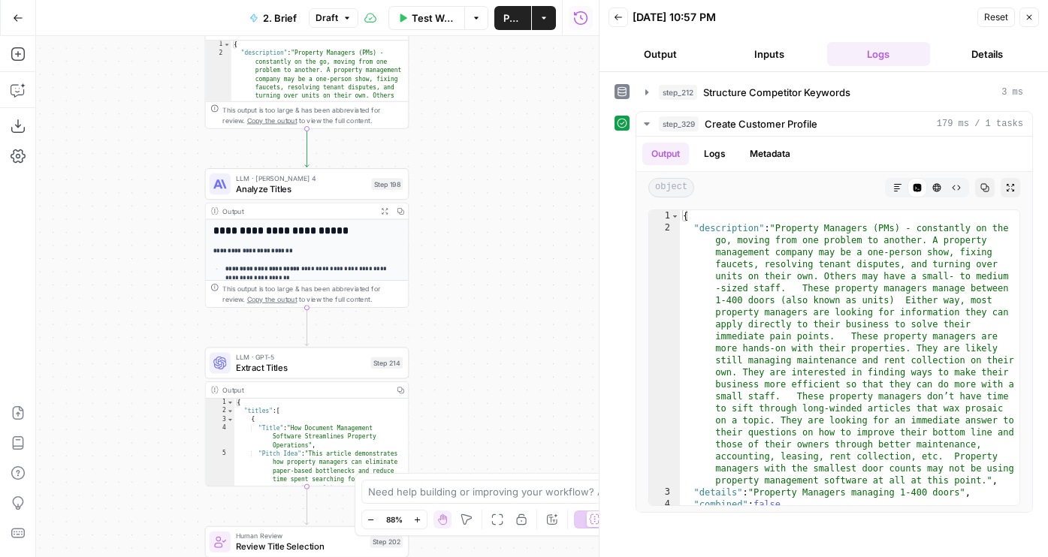
drag, startPoint x: 501, startPoint y: 418, endPoint x: 500, endPoint y: 231, distance: 187.8
click at [501, 231] on div "Workflow Set Inputs Inputs Run Code · JavaScript Structure Competitor Keywords …" at bounding box center [317, 296] width 563 height 521
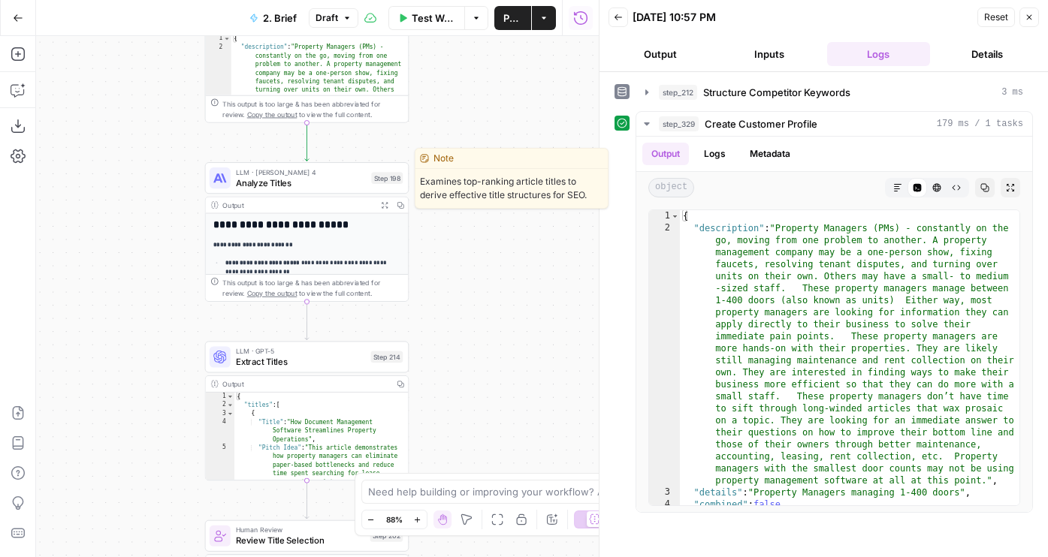
click at [300, 171] on span "LLM · [PERSON_NAME] 4" at bounding box center [301, 172] width 130 height 11
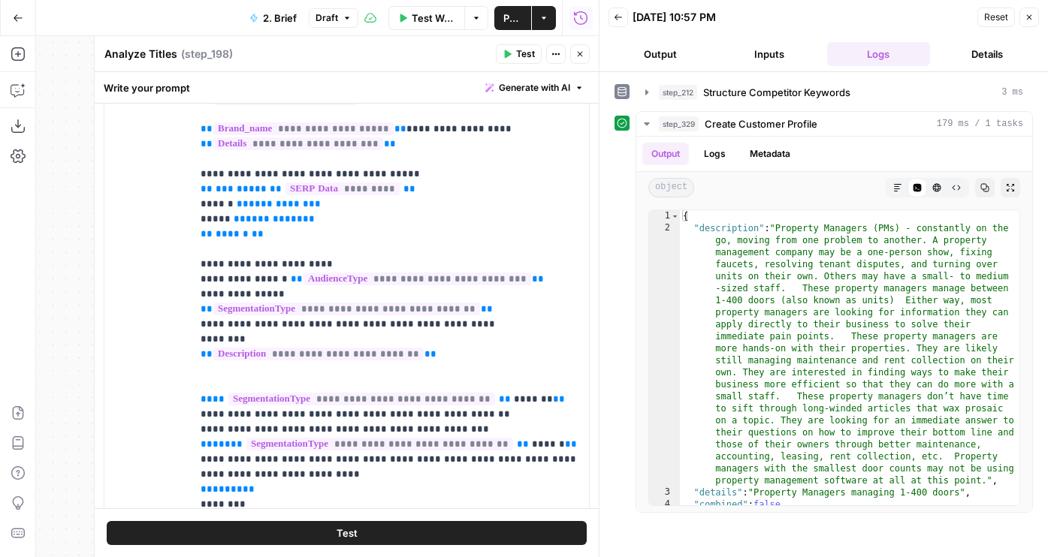
scroll to position [184, 0]
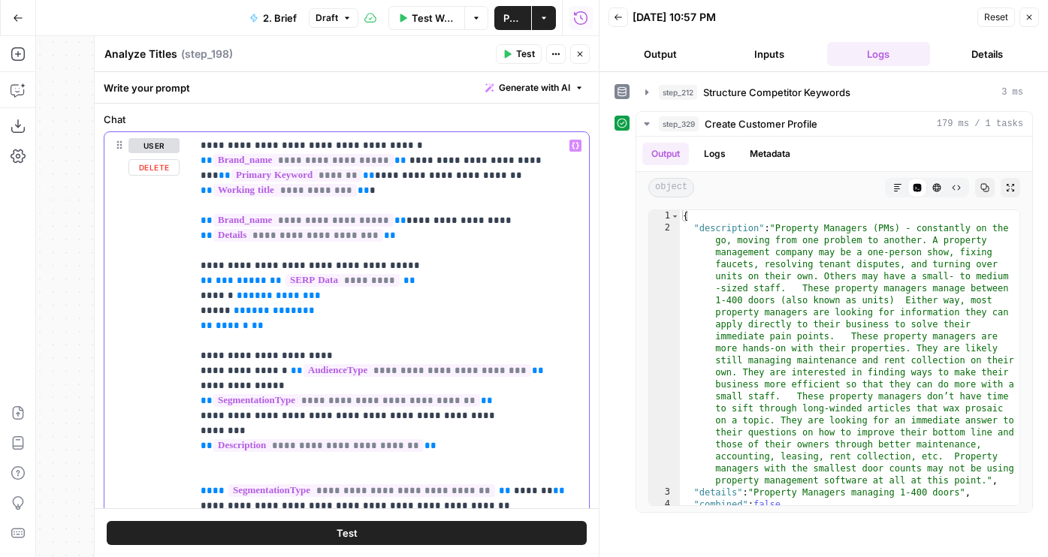
drag, startPoint x: 388, startPoint y: 222, endPoint x: 192, endPoint y: 222, distance: 195.3
click at [192, 222] on div "**********" at bounding box center [390, 438] width 397 height 612
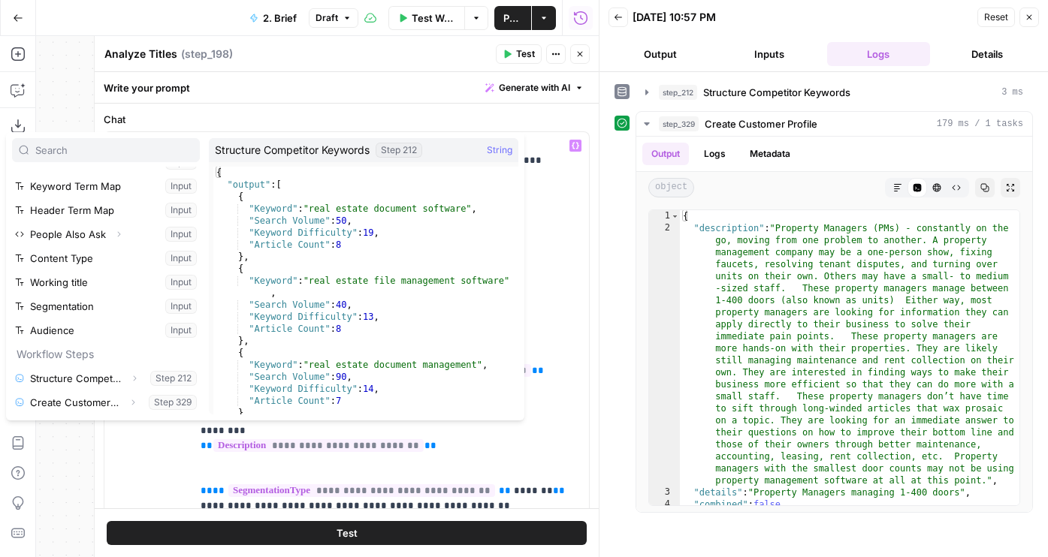
scroll to position [0, 0]
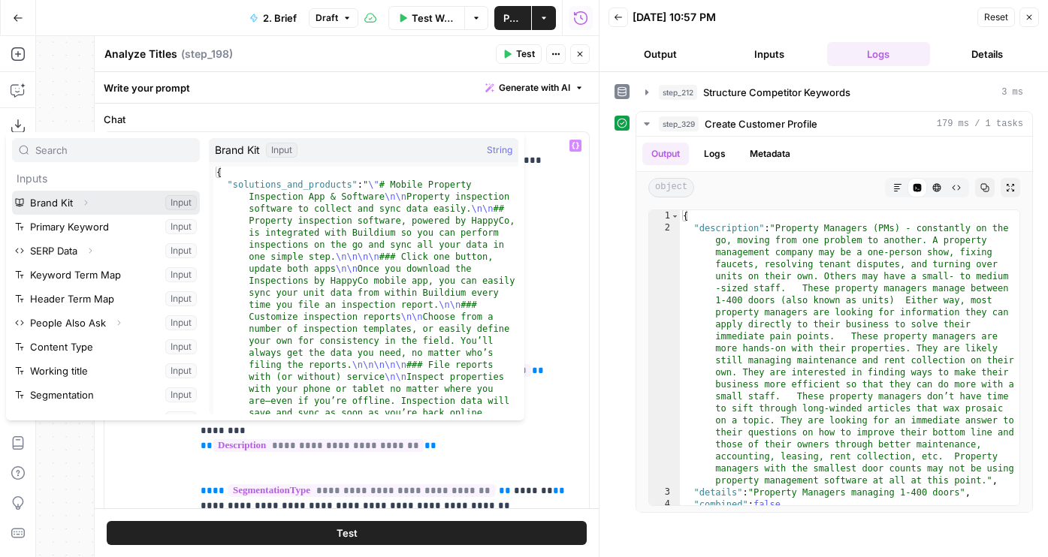
click at [89, 200] on icon "button" at bounding box center [85, 202] width 9 height 9
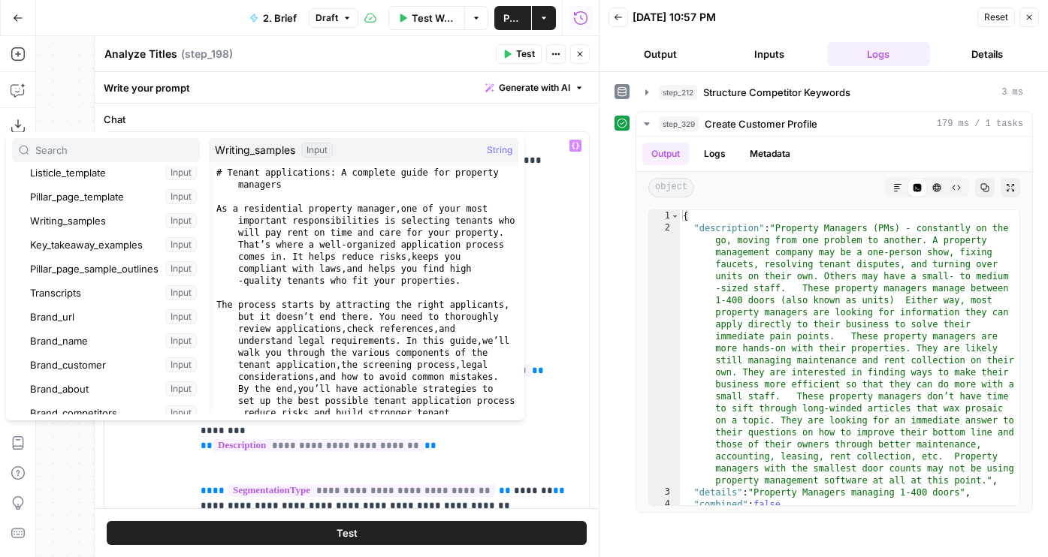
scroll to position [285, 0]
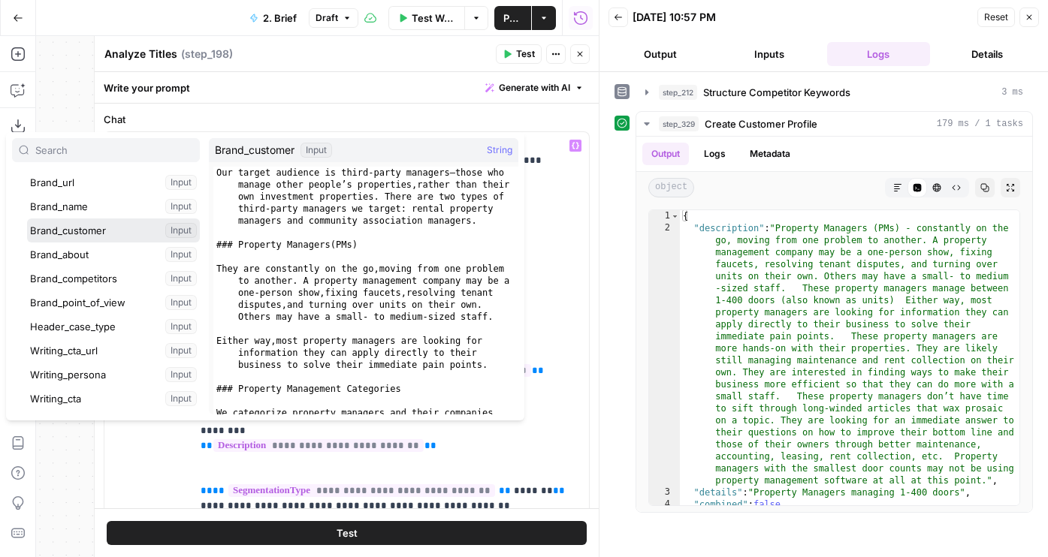
click at [105, 233] on button "Select variable Brand_customer" at bounding box center [113, 231] width 173 height 24
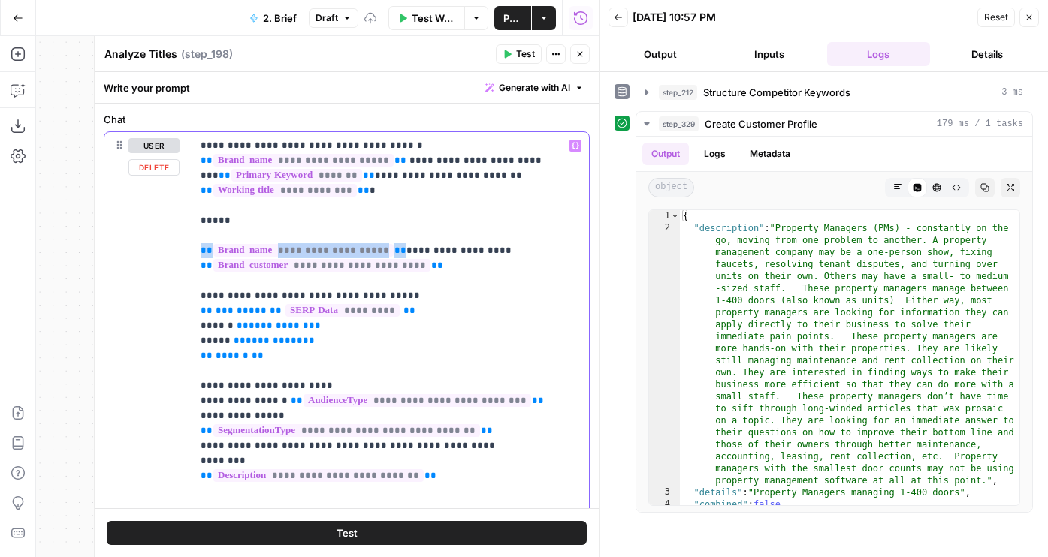
drag, startPoint x: 398, startPoint y: 232, endPoint x: 111, endPoint y: 232, distance: 286.9
click at [111, 232] on div "**********" at bounding box center [346, 455] width 484 height 646
copy p "**********"
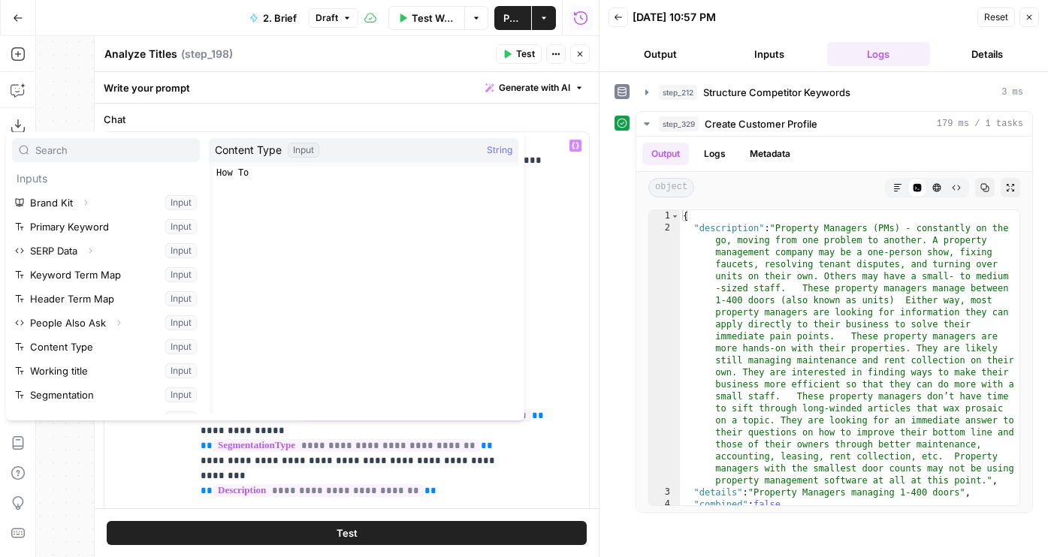
scroll to position [20, 0]
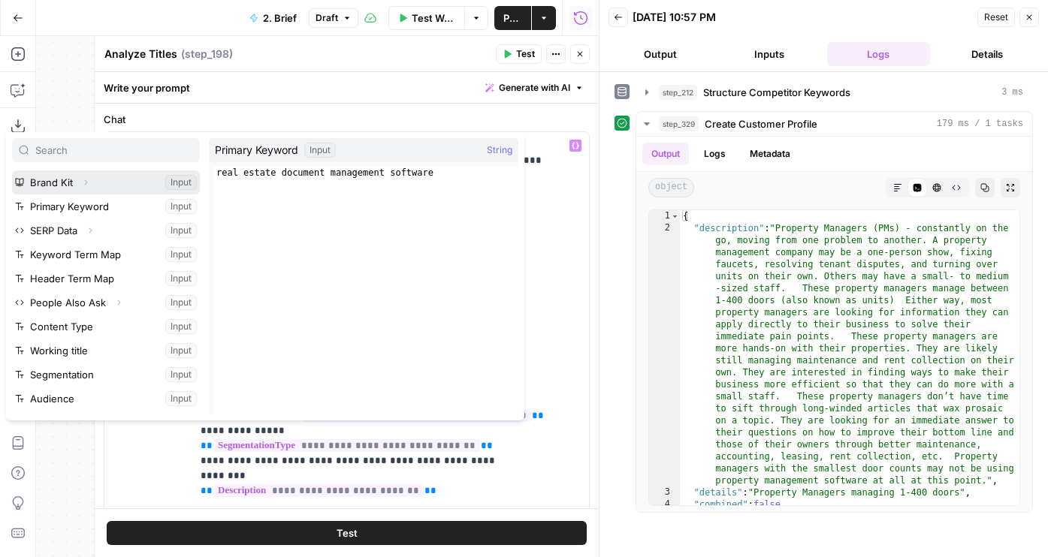
click at [88, 182] on icon "button" at bounding box center [85, 182] width 9 height 9
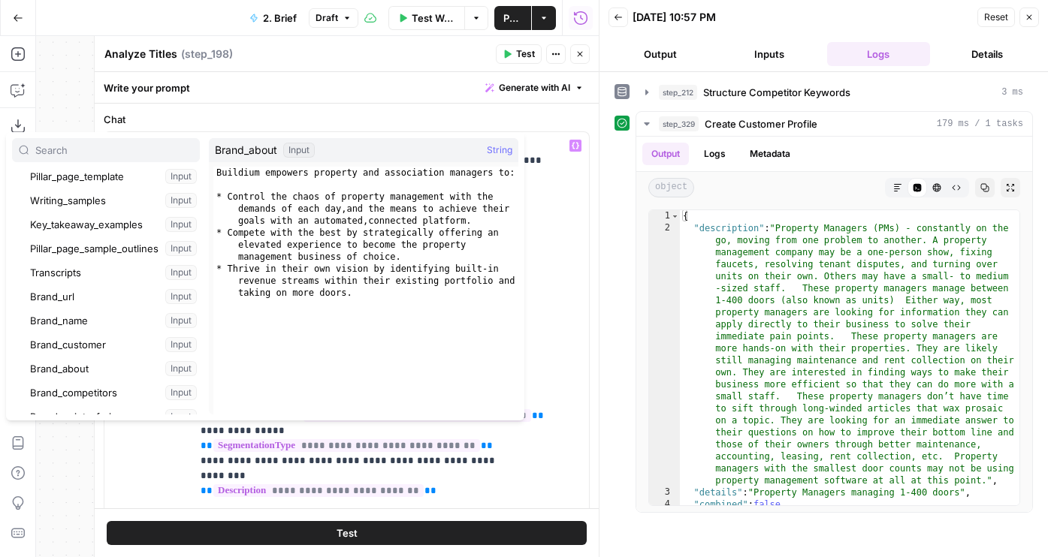
scroll to position [176, 0]
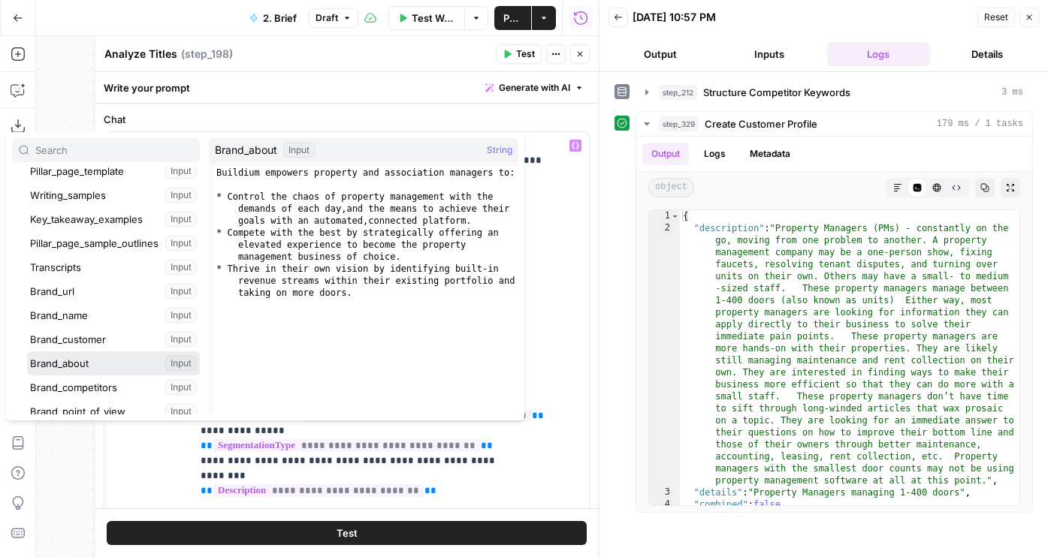
click at [76, 366] on button "Select variable Brand_about" at bounding box center [113, 364] width 173 height 24
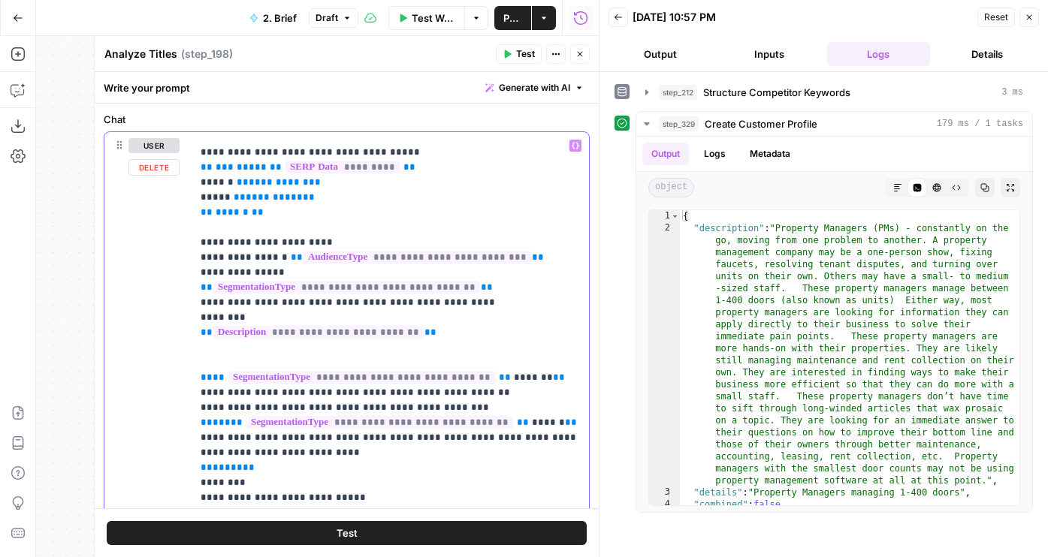
scroll to position [152, 0]
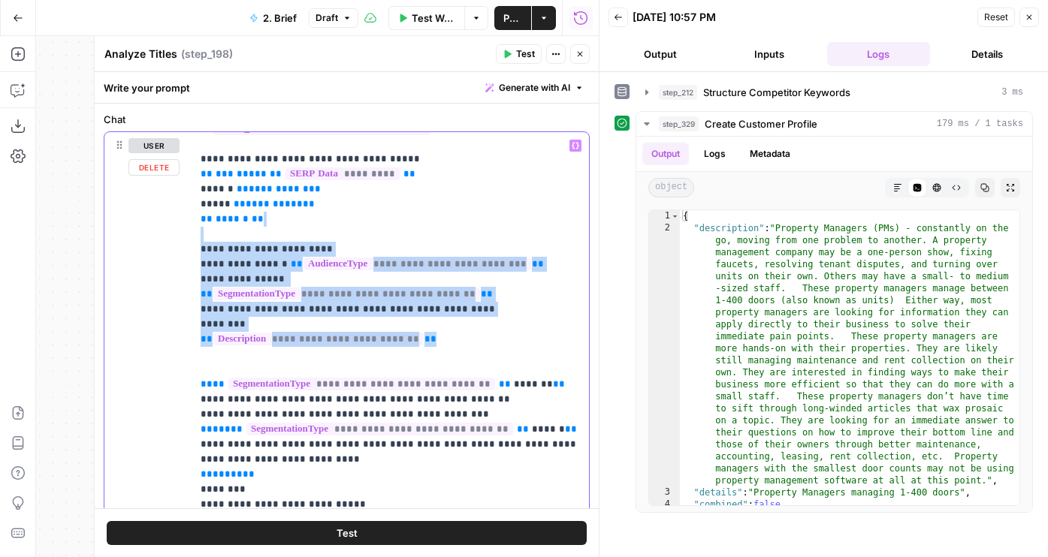
drag, startPoint x: 457, startPoint y: 311, endPoint x: 264, endPoint y: 219, distance: 213.3
click at [178, 219] on div "**********" at bounding box center [346, 455] width 484 height 646
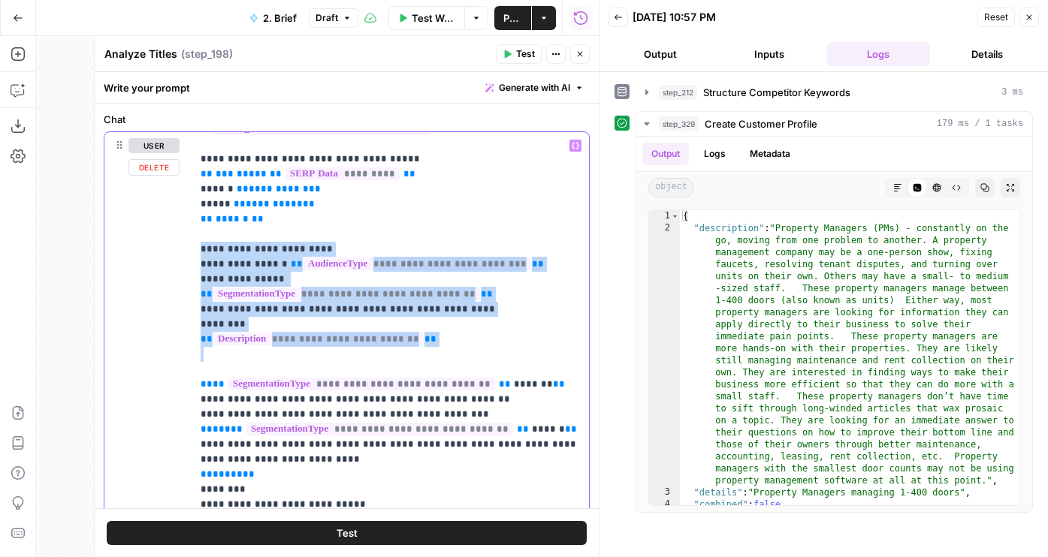
drag, startPoint x: 474, startPoint y: 337, endPoint x: 192, endPoint y: 237, distance: 299.6
click at [192, 237] on div "**********" at bounding box center [390, 438] width 397 height 612
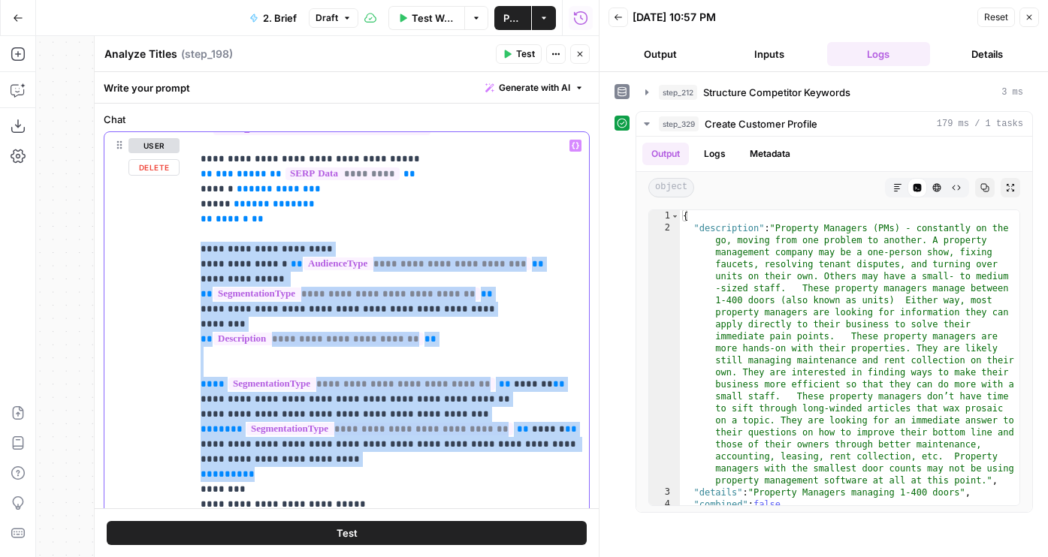
drag, startPoint x: 309, startPoint y: 445, endPoint x: 196, endPoint y: 238, distance: 235.3
click at [196, 238] on div "**********" at bounding box center [390, 438] width 397 height 612
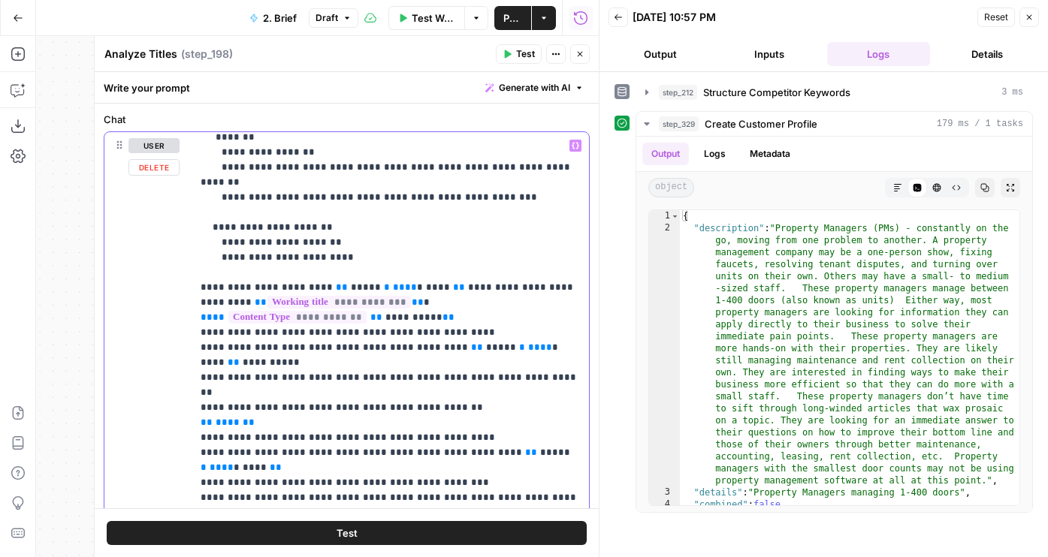
scroll to position [725, 0]
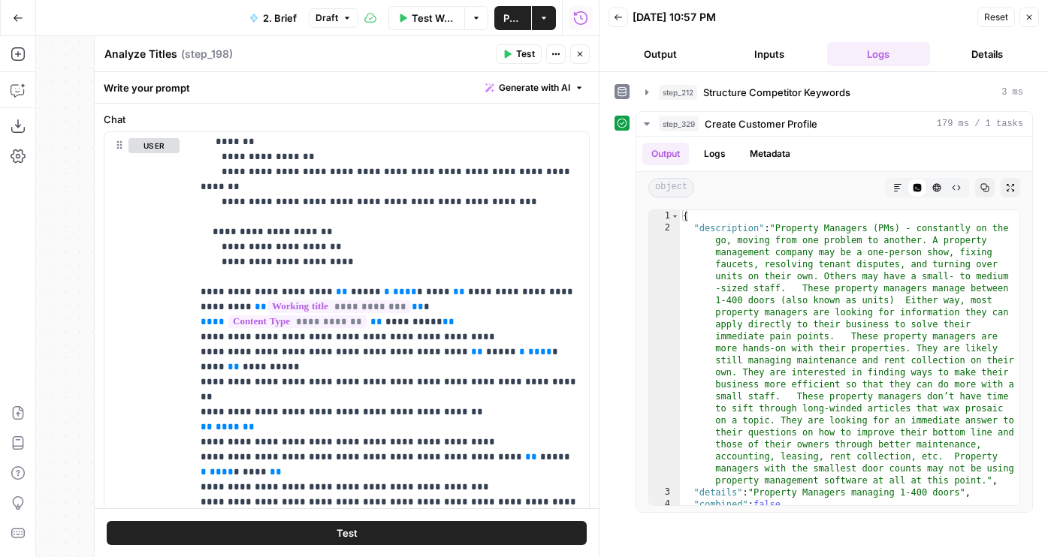
click at [381, 529] on button "Test" at bounding box center [347, 533] width 480 height 24
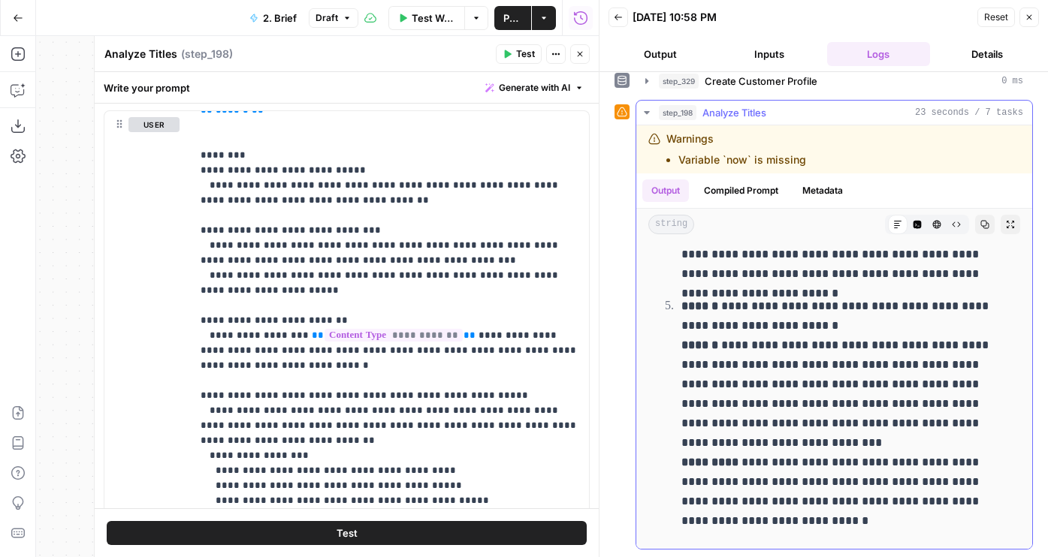
scroll to position [2032, 0]
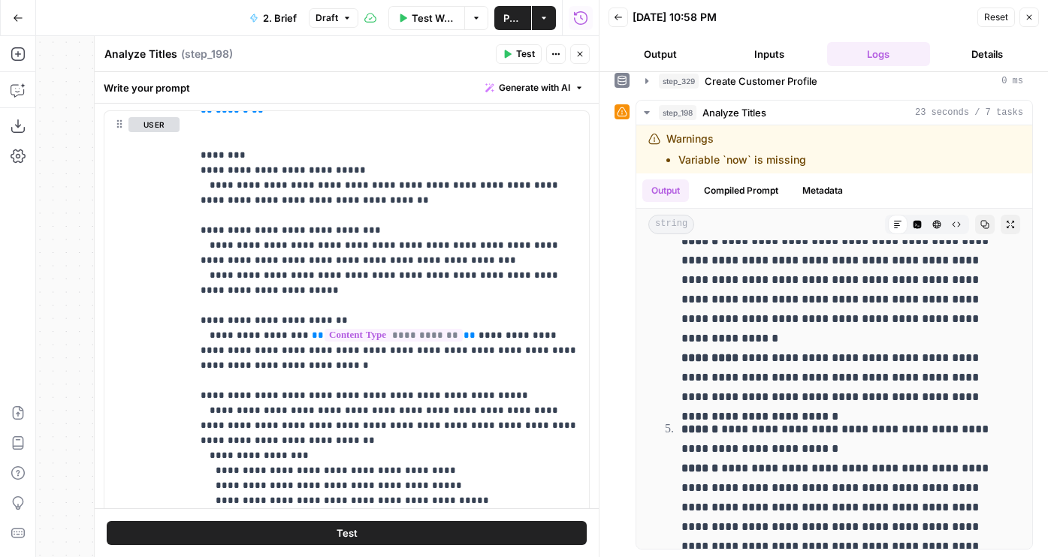
click at [764, 68] on header "Back 08/10/25 at 10:58 PM Reset Close Output Inputs Logs Details" at bounding box center [823, 36] width 448 height 72
click at [760, 53] on button "Inputs" at bounding box center [768, 54] width 103 height 24
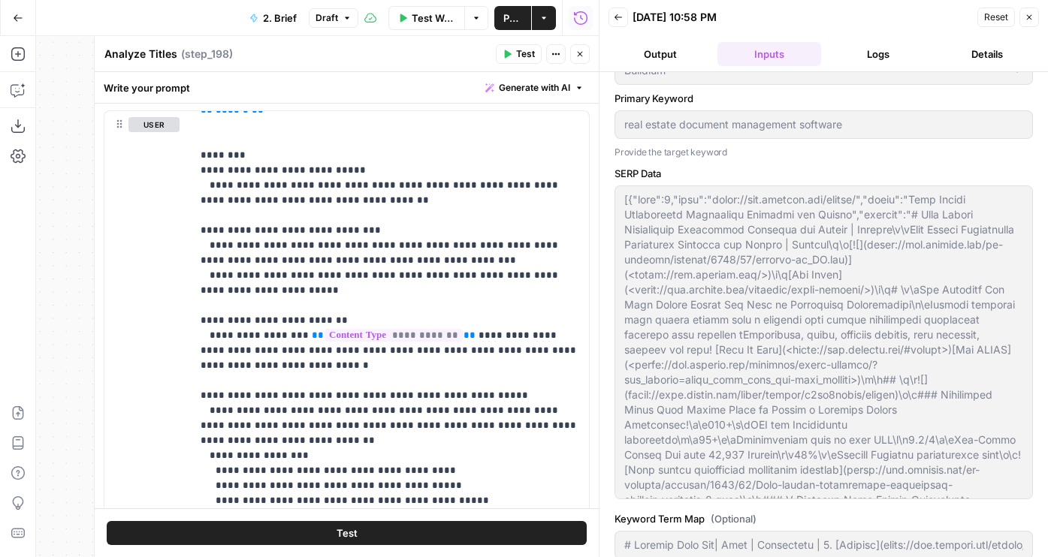
scroll to position [0, 0]
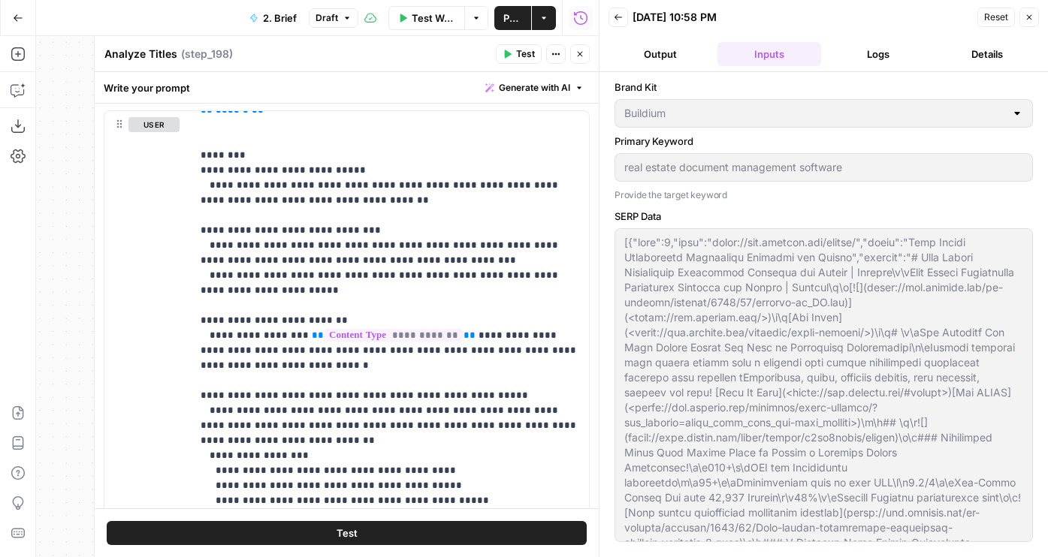
click at [873, 51] on button "Logs" at bounding box center [878, 54] width 103 height 24
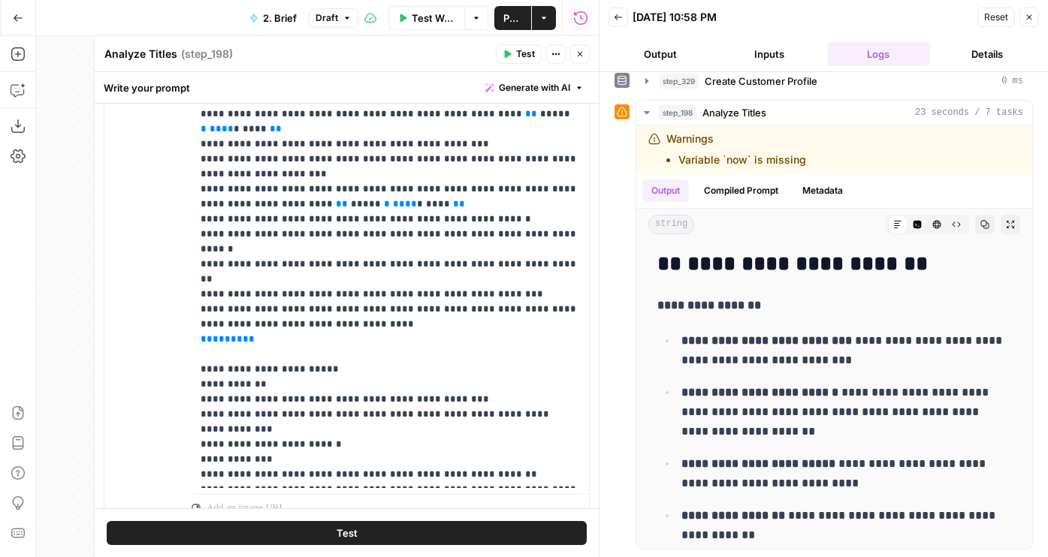
scroll to position [488, 0]
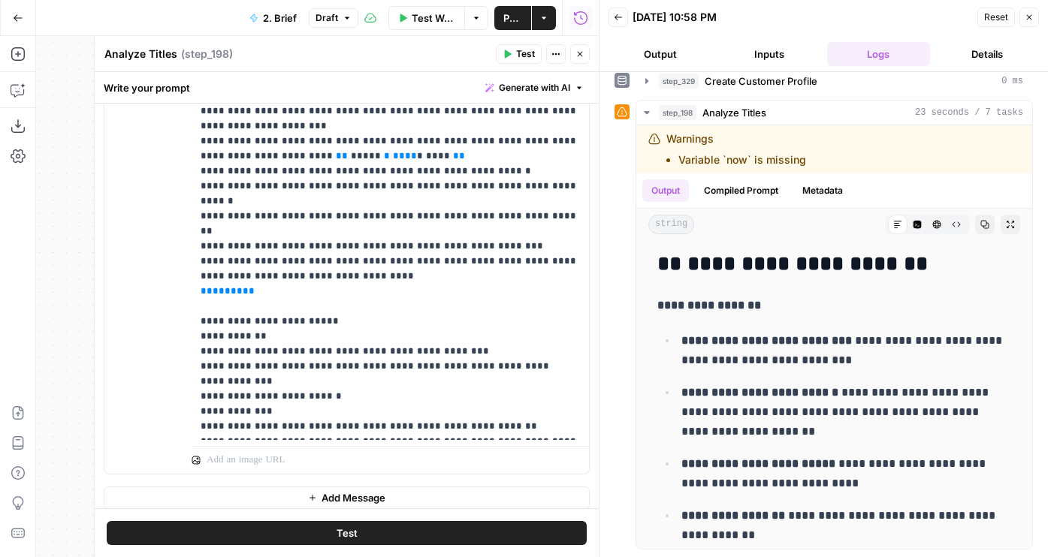
click at [584, 53] on icon "button" at bounding box center [579, 54] width 9 height 9
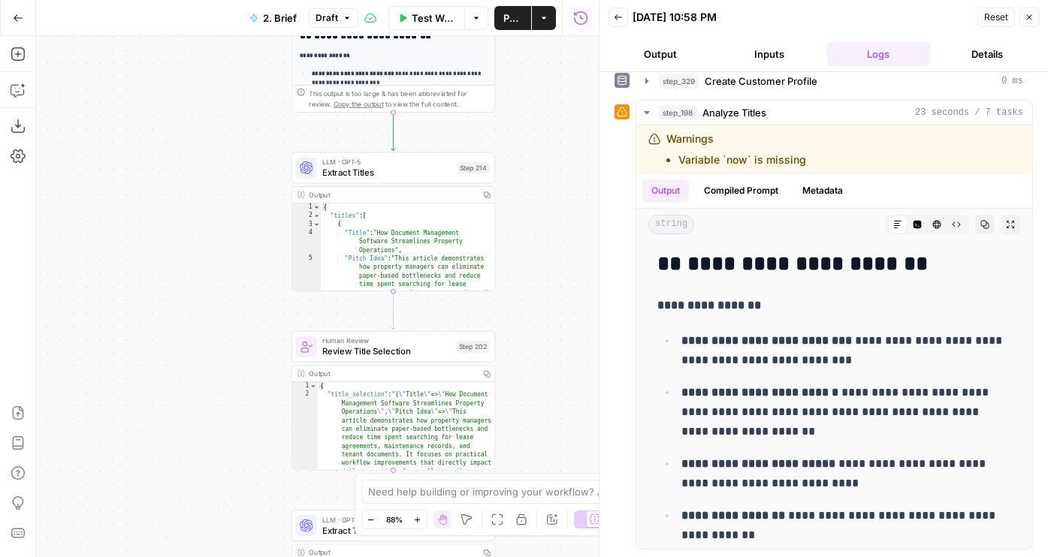
drag, startPoint x: 468, startPoint y: 303, endPoint x: 554, endPoint y: 113, distance: 208.7
click at [554, 113] on div "Workflow Set Inputs Inputs Run Code · JavaScript Structure Competitor Keywords …" at bounding box center [317, 296] width 563 height 521
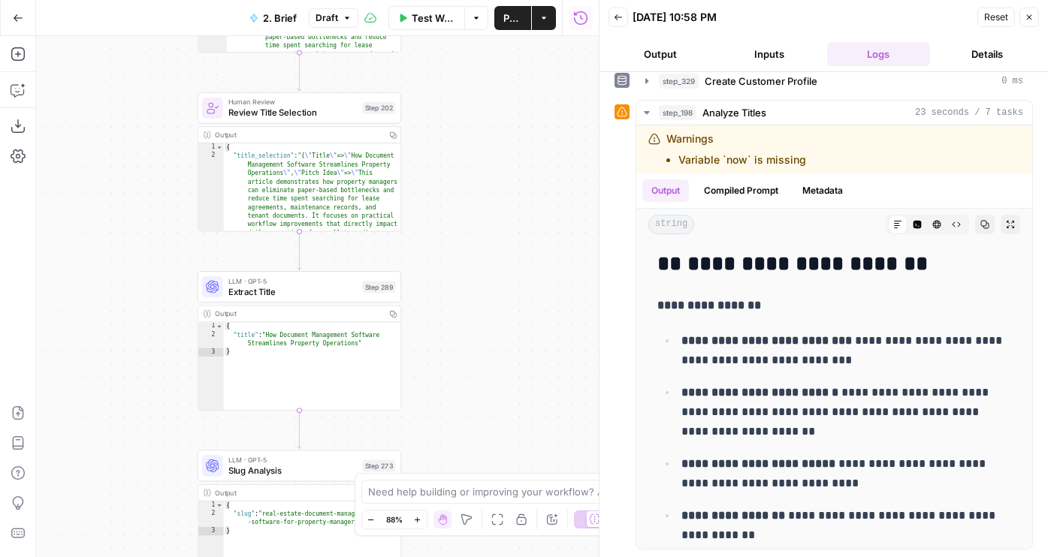
drag, startPoint x: 515, startPoint y: 347, endPoint x: 412, endPoint y: 91, distance: 276.0
click at [412, 91] on div "Workflow Set Inputs Inputs Run Code · JavaScript Structure Competitor Keywords …" at bounding box center [317, 296] width 563 height 521
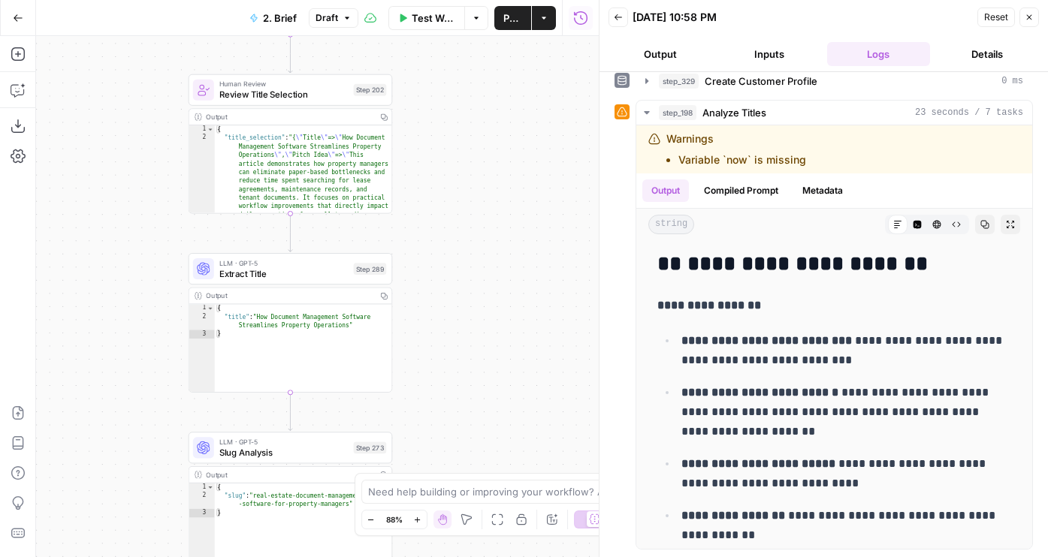
drag, startPoint x: 469, startPoint y: 308, endPoint x: 469, endPoint y: 26, distance: 282.4
click at [469, 26] on div "Go Back 2. Brief Draft Test Workflow Options Publish Actions Run History Add St…" at bounding box center [299, 278] width 599 height 557
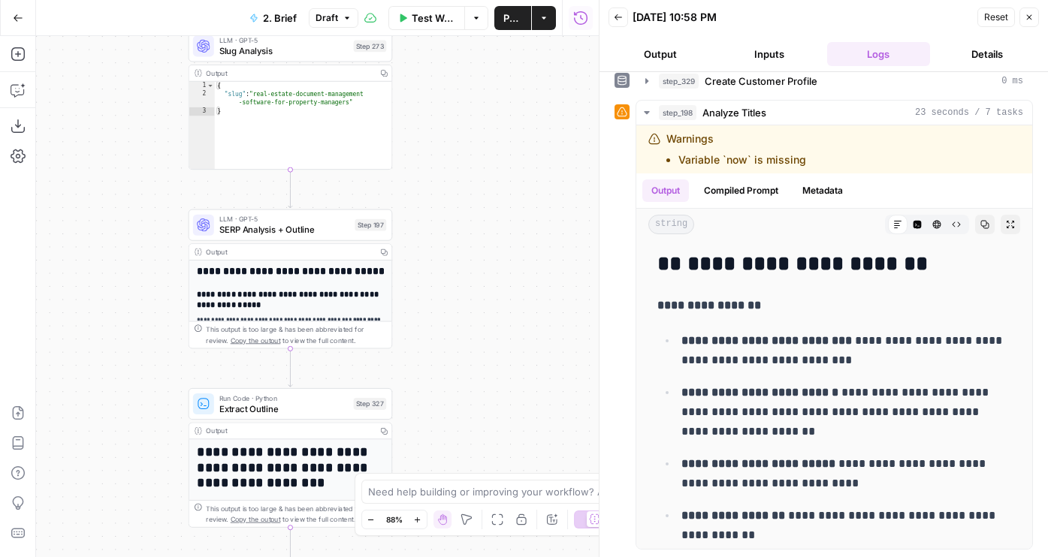
drag, startPoint x: 463, startPoint y: 303, endPoint x: 463, endPoint y: 33, distance: 270.4
click at [463, 33] on div "Go Back 2. Brief Draft Test Workflow Options Publish Actions Run History Add St…" at bounding box center [299, 278] width 599 height 557
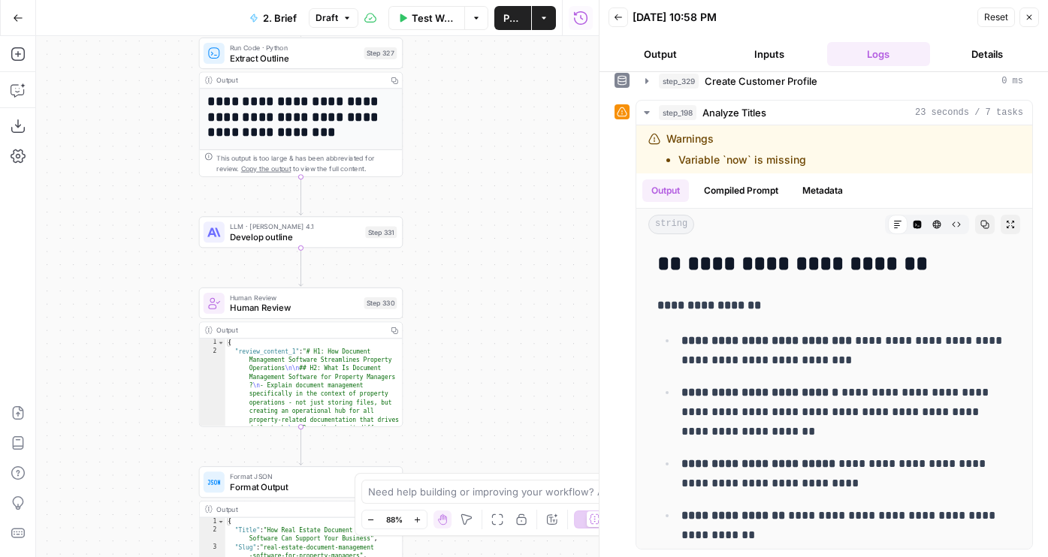
drag, startPoint x: 459, startPoint y: 356, endPoint x: 467, endPoint y: 155, distance: 201.5
click at [468, 154] on div "Workflow Set Inputs Inputs Run Code · JavaScript Structure Competitor Keywords …" at bounding box center [317, 296] width 563 height 521
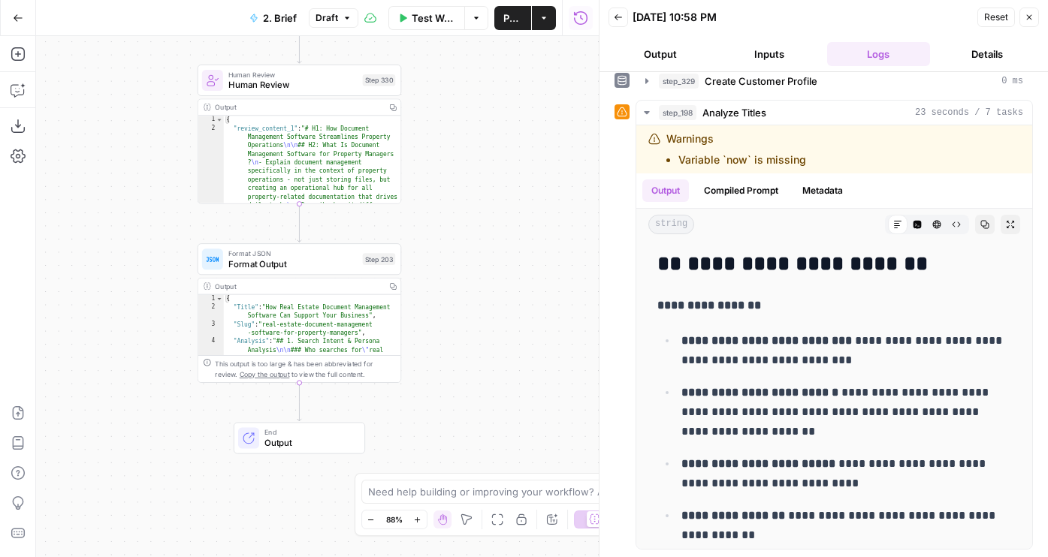
drag, startPoint x: 470, startPoint y: 326, endPoint x: 467, endPoint y: 565, distance: 238.9
click at [467, 557] on html "Buildium New Home Browse Your Data Usage Flightpath Settings Recent Grids WordP…" at bounding box center [524, 278] width 1048 height 557
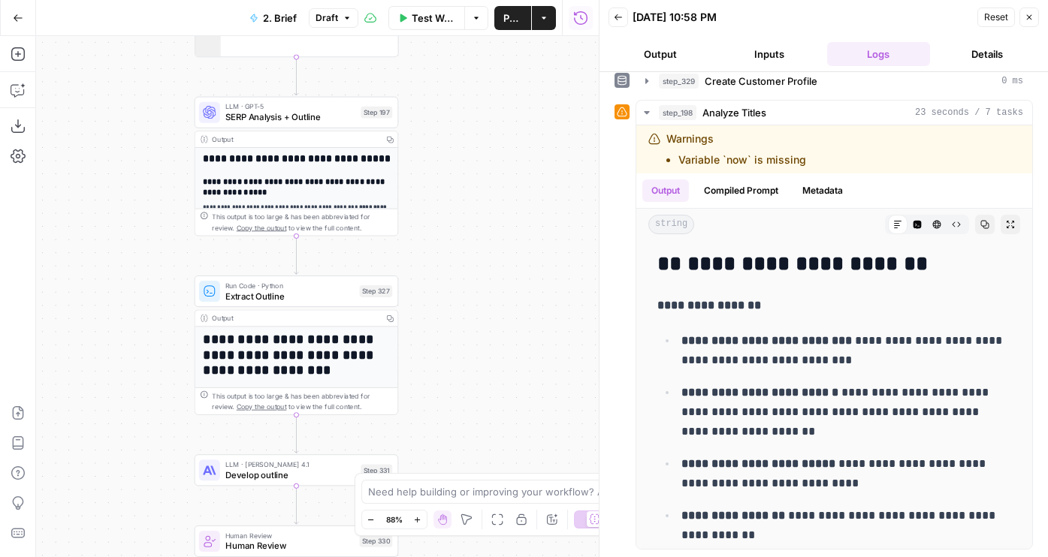
drag, startPoint x: 481, startPoint y: 71, endPoint x: 481, endPoint y: 505, distance: 433.4
click at [481, 505] on body "Buildium New Home Browse Your Data Usage Flightpath Settings Recent Grids WordP…" at bounding box center [524, 278] width 1048 height 557
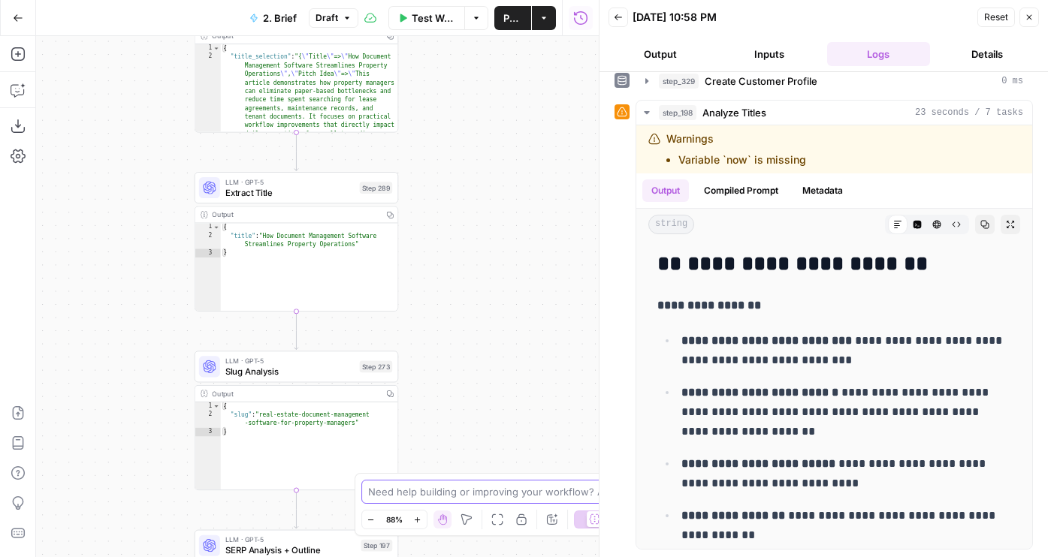
drag, startPoint x: 478, startPoint y: 128, endPoint x: 478, endPoint y: 486, distance: 358.3
click at [478, 485] on body "Buildium New Home Browse Your Data Usage Flightpath Settings Recent Grids WordP…" at bounding box center [524, 278] width 1048 height 557
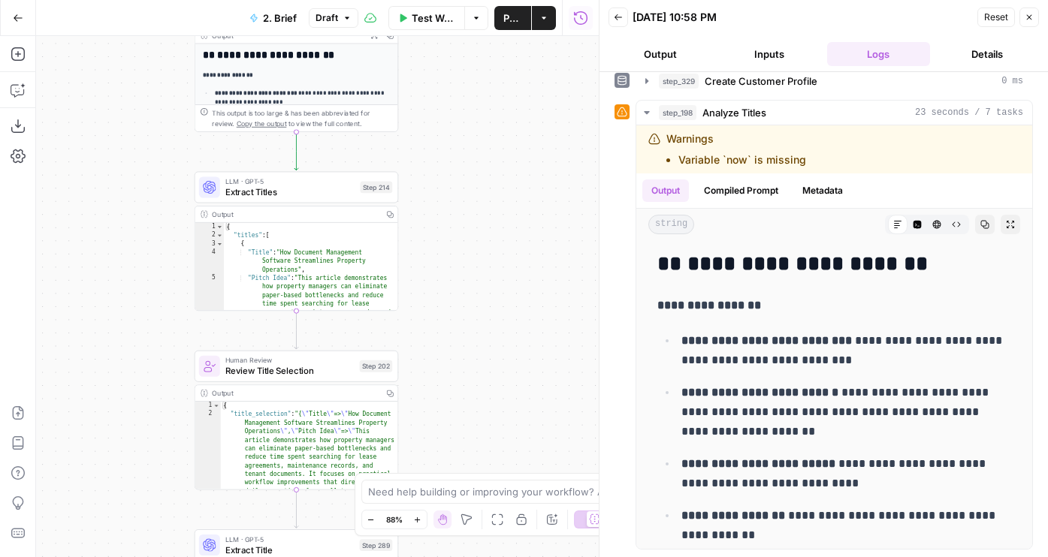
drag, startPoint x: 476, startPoint y: 143, endPoint x: 476, endPoint y: 460, distance: 317.7
click at [476, 460] on div "Workflow Set Inputs Inputs Run Code · JavaScript Structure Competitor Keywords …" at bounding box center [317, 296] width 563 height 521
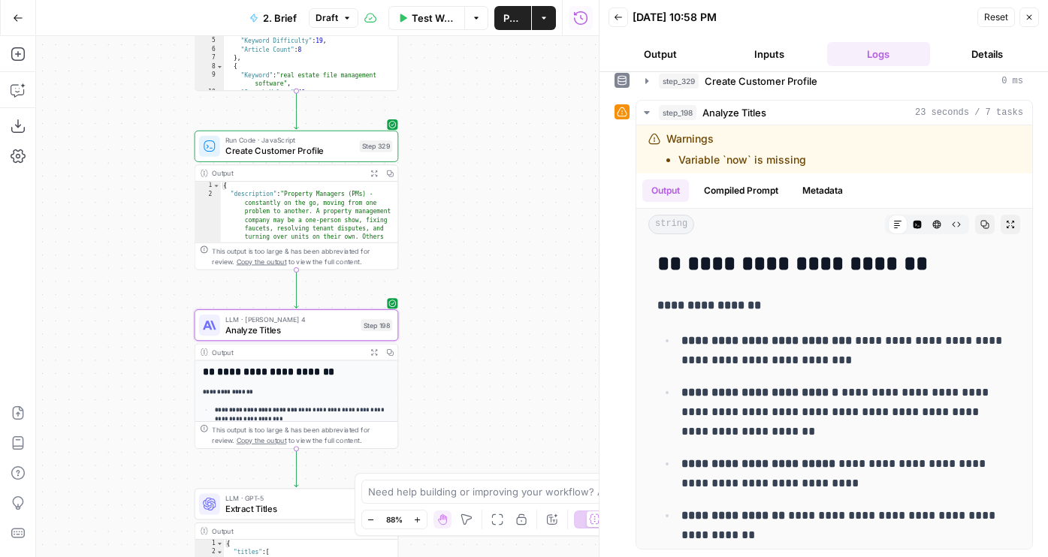
click at [505, 20] on span "Publish" at bounding box center [512, 18] width 19 height 15
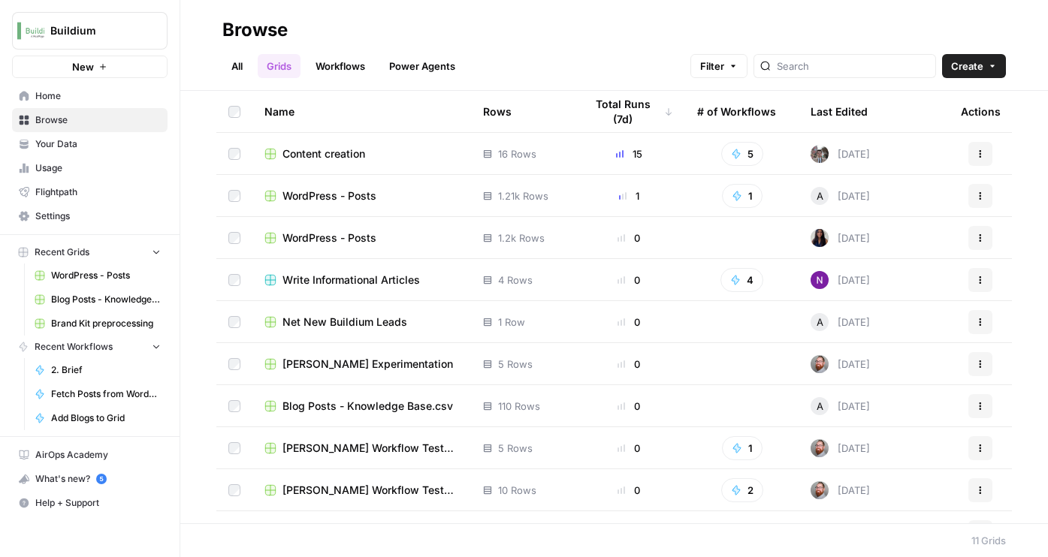
click at [324, 155] on span "Content creation" at bounding box center [323, 153] width 83 height 15
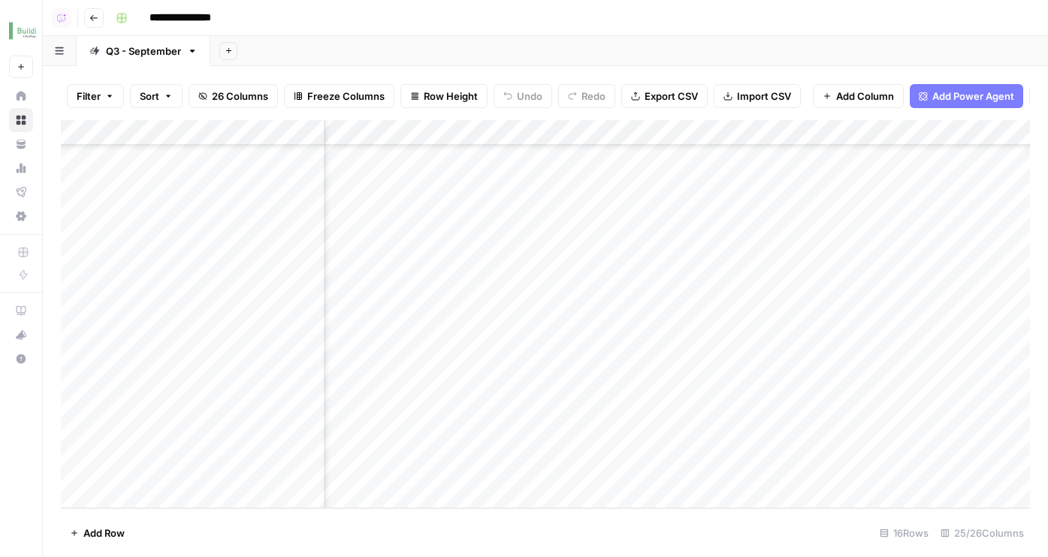
scroll to position [281, 1290]
click at [692, 346] on div "Add Column" at bounding box center [545, 314] width 969 height 388
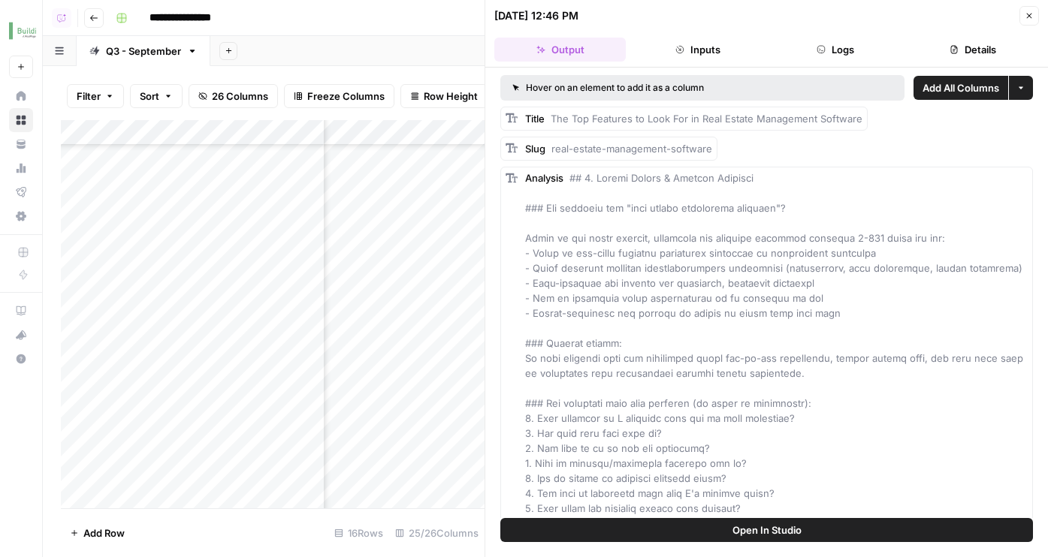
click at [673, 526] on button "Open In Studio" at bounding box center [766, 530] width 533 height 24
click at [1024, 15] on icon "button" at bounding box center [1028, 15] width 9 height 9
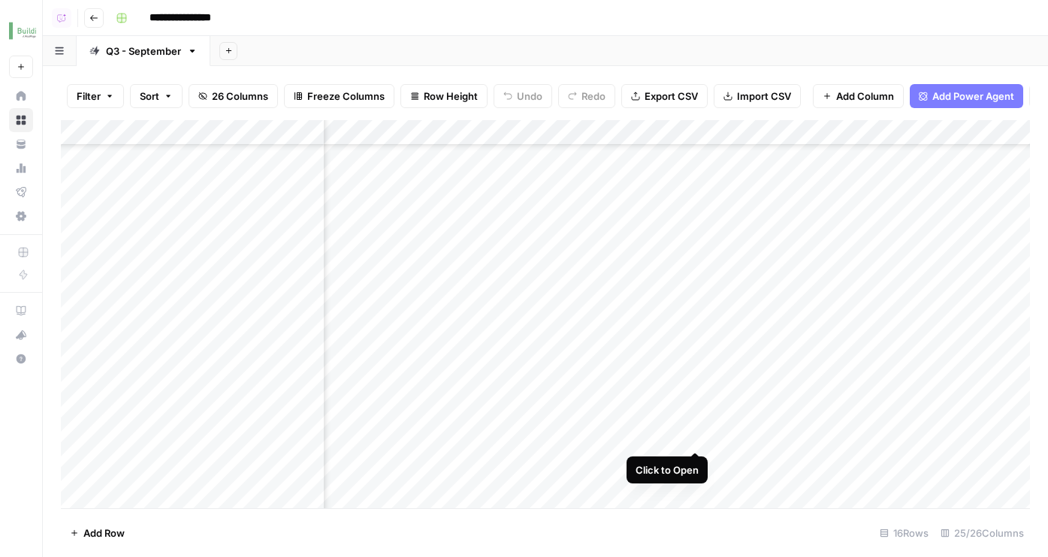
click at [693, 424] on div "Add Column" at bounding box center [545, 314] width 969 height 388
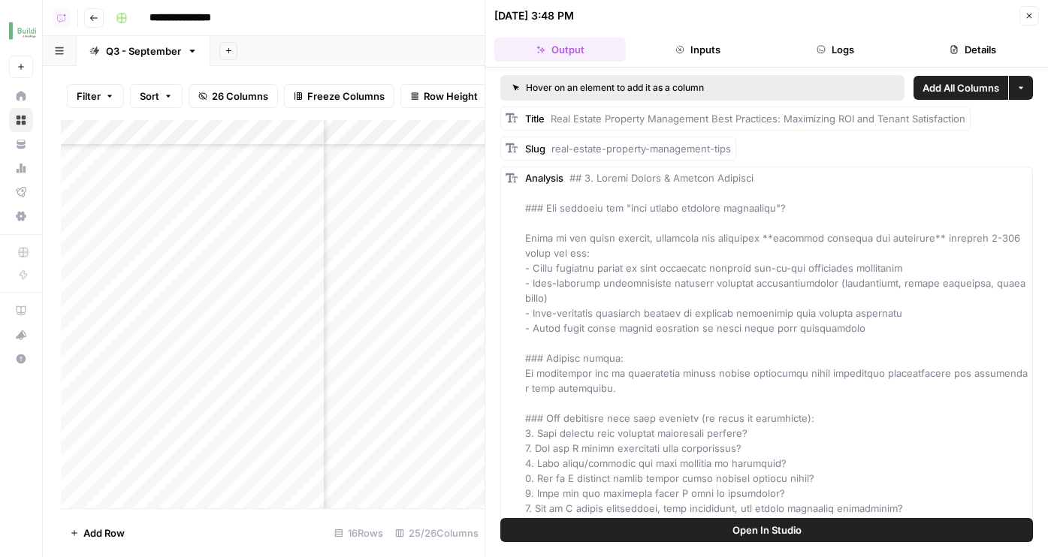
click at [774, 527] on span "Open In Studio" at bounding box center [766, 530] width 69 height 15
click at [1024, 17] on icon "button" at bounding box center [1028, 15] width 9 height 9
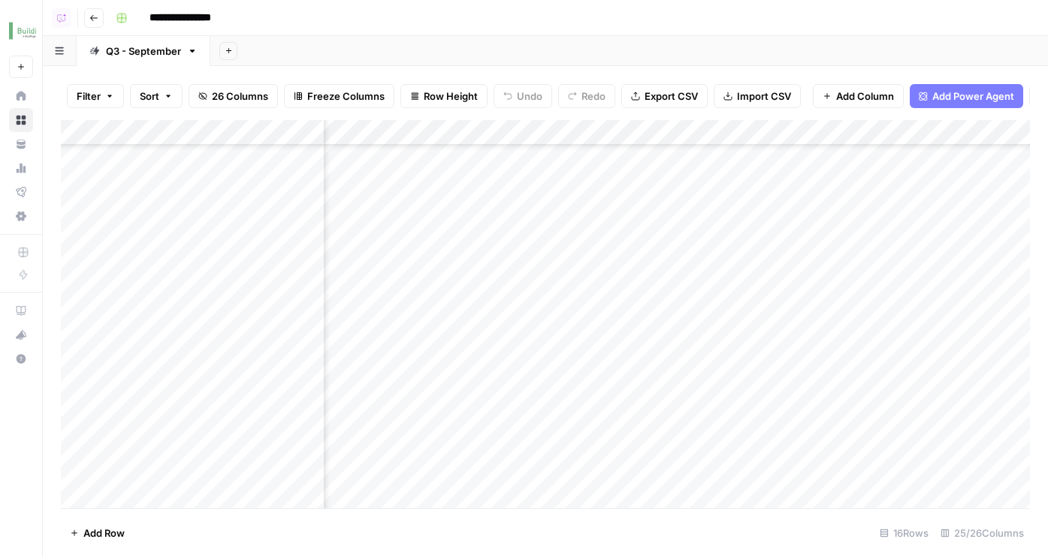
scroll to position [281, 253]
click at [708, 419] on div "Add Column" at bounding box center [545, 314] width 969 height 388
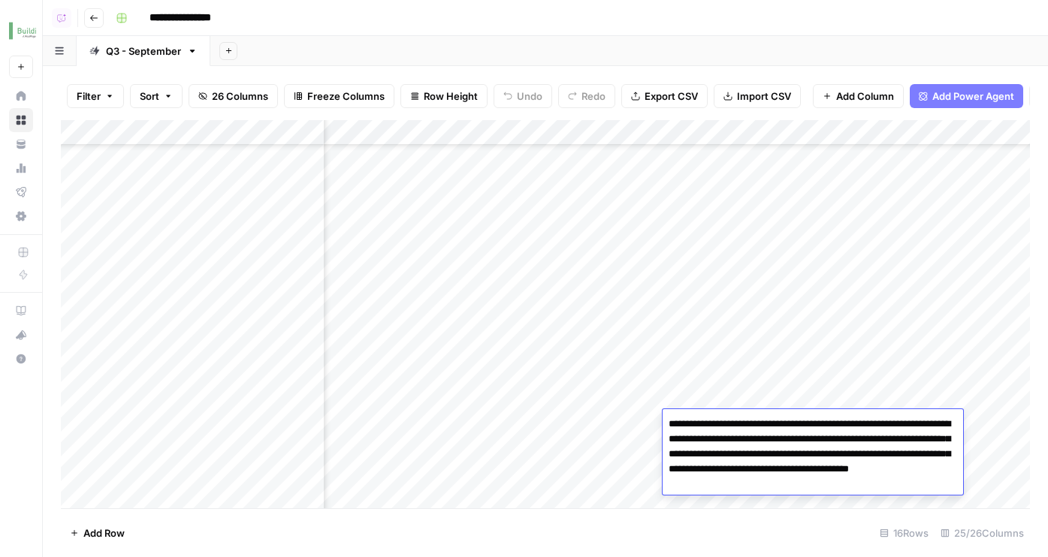
click at [735, 57] on div "Add Sheet" at bounding box center [628, 51] width 837 height 30
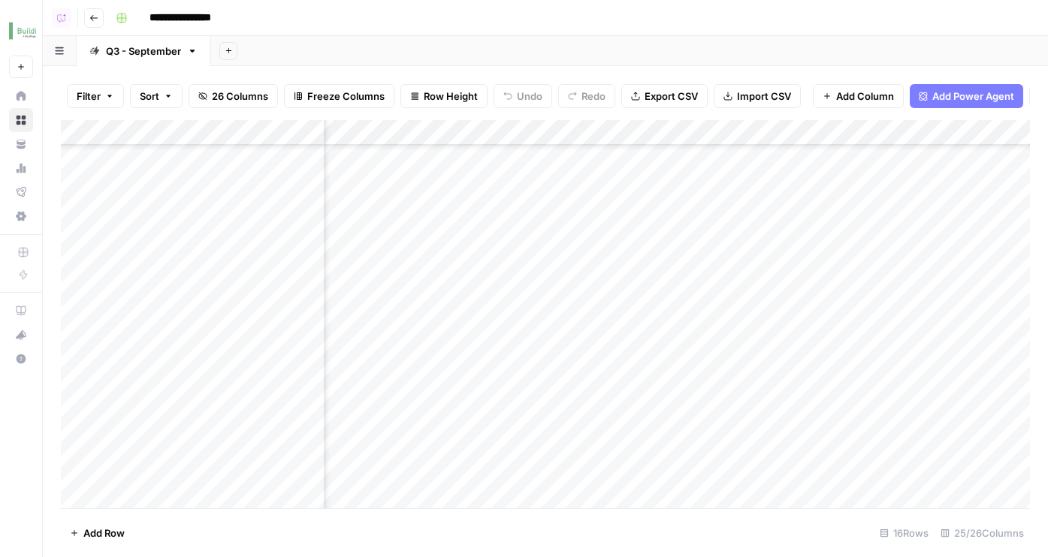
scroll to position [281, 280]
click at [716, 423] on div "Add Column" at bounding box center [545, 314] width 969 height 388
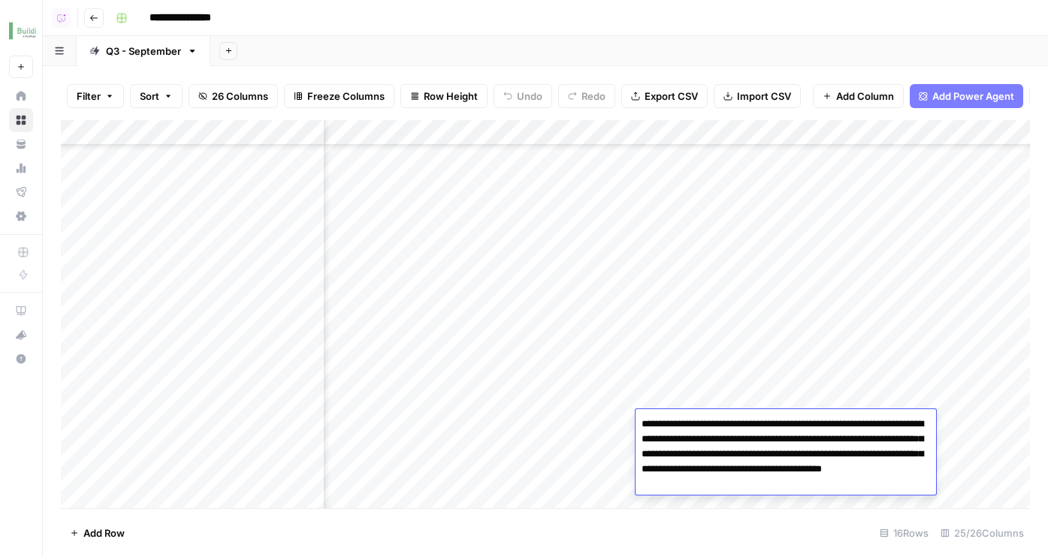
click at [582, 432] on div "Add Column" at bounding box center [545, 314] width 969 height 388
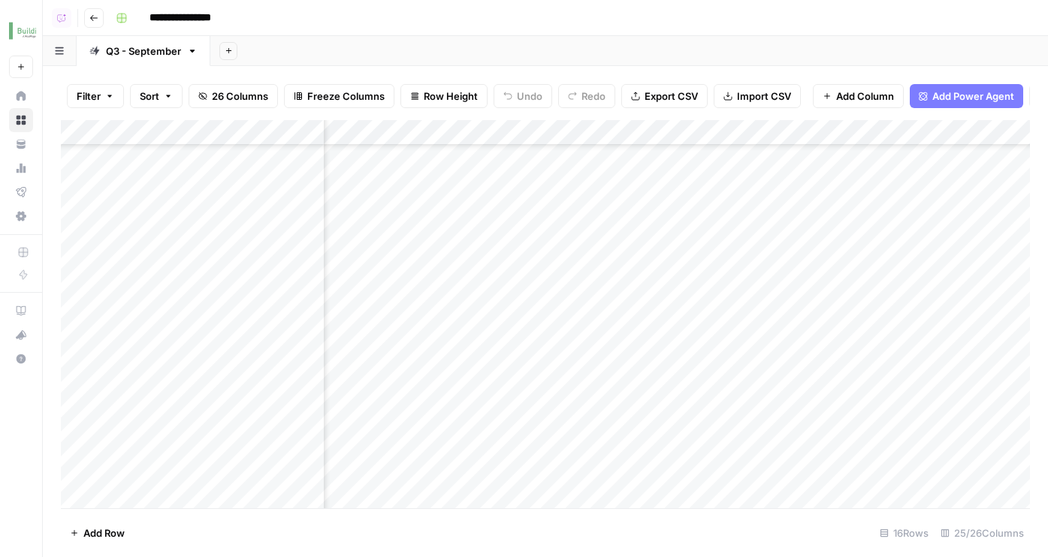
click at [582, 432] on div "Add Column" at bounding box center [545, 314] width 969 height 388
click at [764, 412] on div "Add Column" at bounding box center [545, 314] width 969 height 388
click at [620, 418] on div "Add Column" at bounding box center [545, 314] width 969 height 388
click at [677, 439] on div "Add Column" at bounding box center [545, 314] width 969 height 388
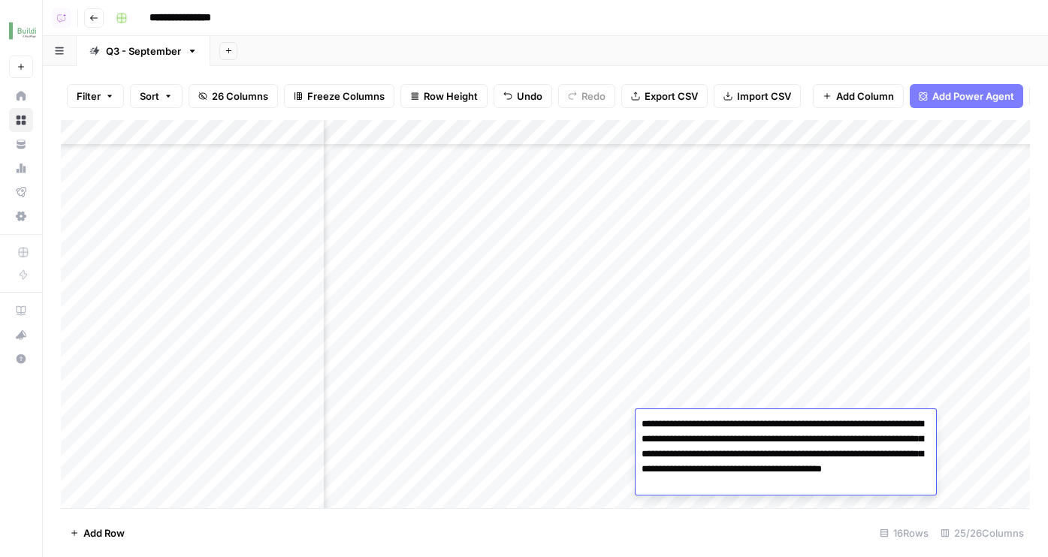
drag, startPoint x: 896, startPoint y: 427, endPoint x: 726, endPoint y: 428, distance: 170.5
click at [726, 428] on textarea "**********" at bounding box center [785, 454] width 300 height 81
click at [193, 432] on div "Add Column" at bounding box center [545, 314] width 969 height 388
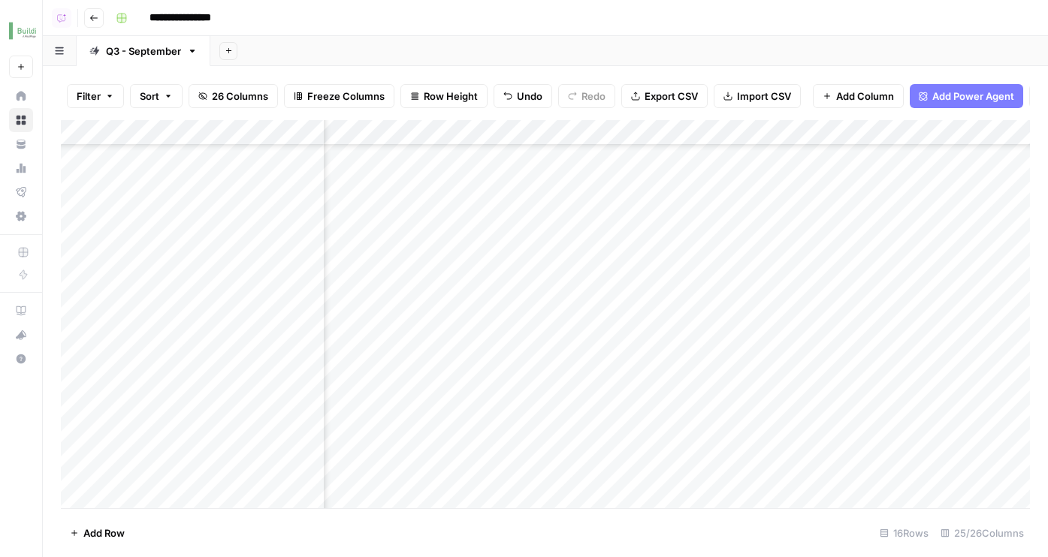
click at [193, 432] on div "Add Column" at bounding box center [545, 314] width 969 height 388
click at [724, 23] on div "**********" at bounding box center [571, 18] width 923 height 24
click at [569, 308] on div "Add Column" at bounding box center [545, 314] width 969 height 388
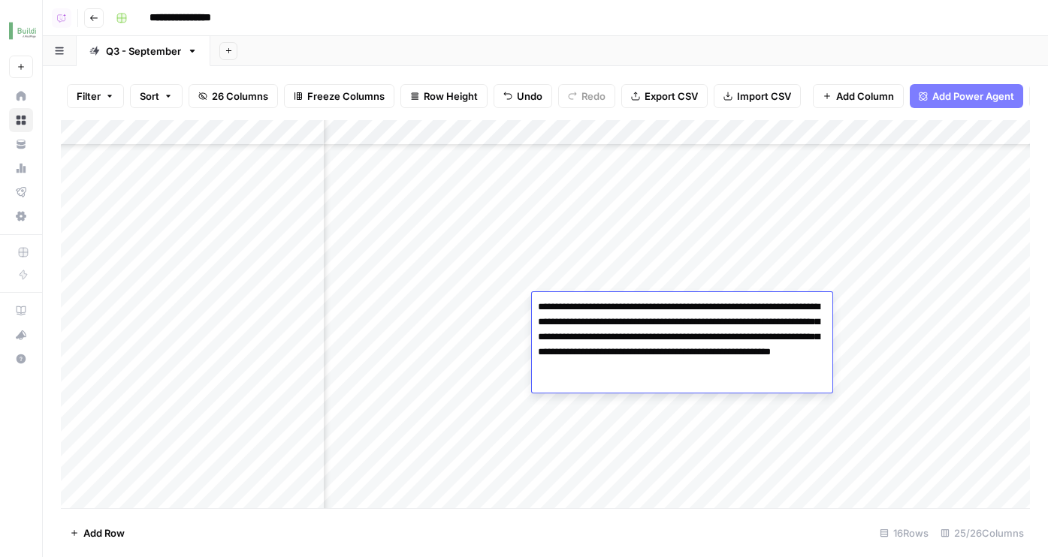
click at [596, 55] on div "Add Sheet" at bounding box center [628, 51] width 837 height 30
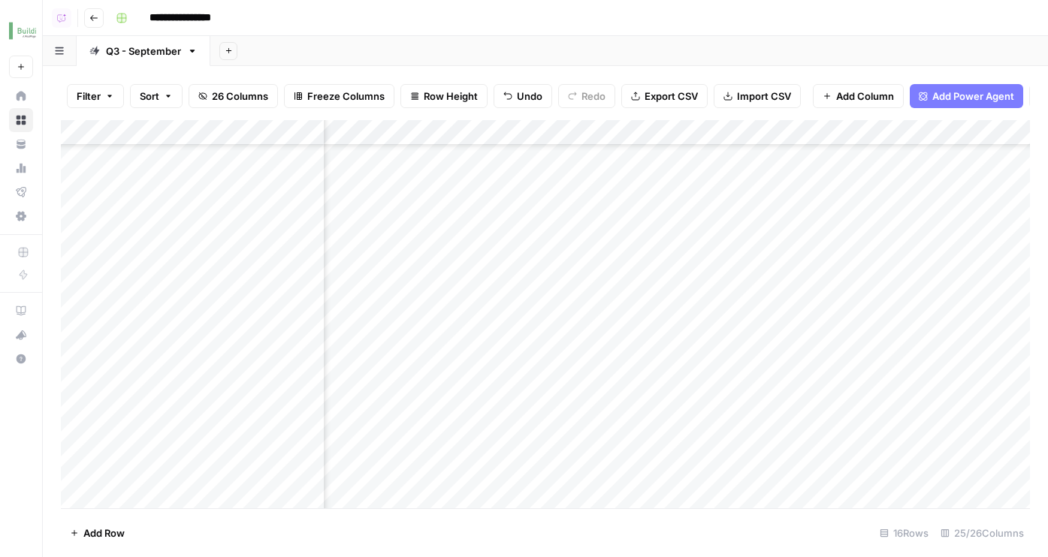
scroll to position [281, 295]
click at [258, 427] on div "Add Column" at bounding box center [545, 314] width 969 height 388
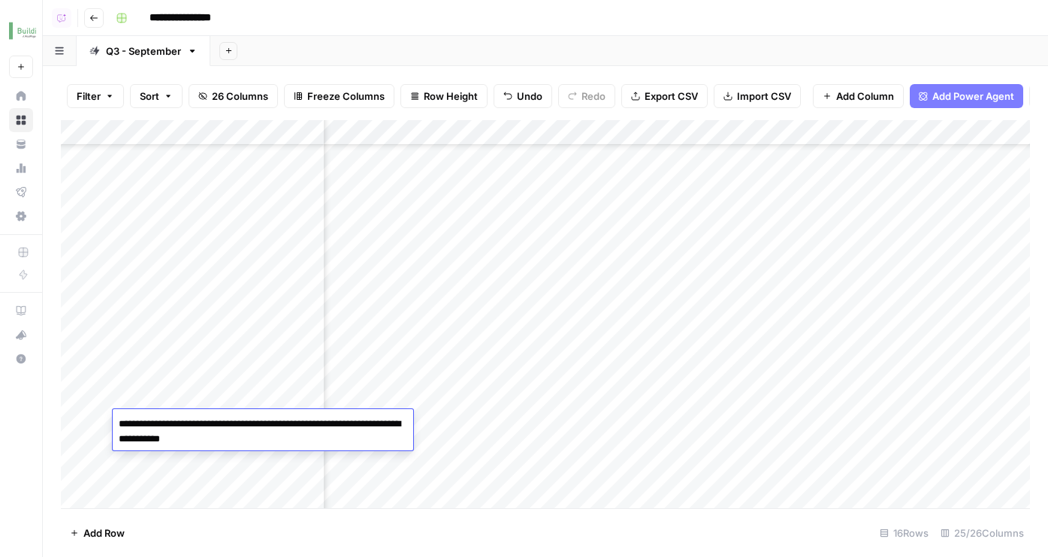
click at [258, 427] on textarea "**********" at bounding box center [263, 432] width 300 height 36
click at [732, 352] on div "Add Column" at bounding box center [545, 314] width 969 height 388
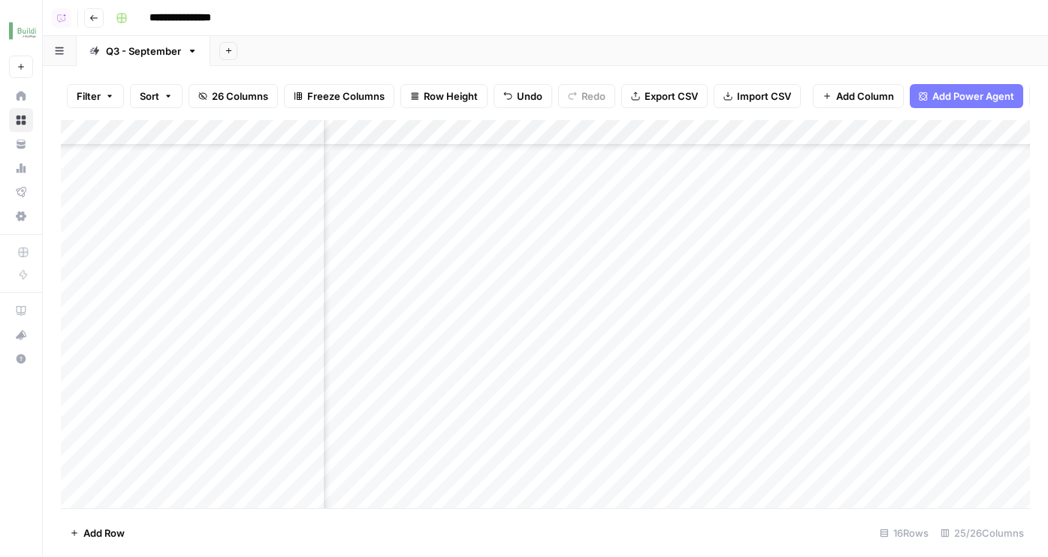
click at [732, 352] on div "Add Column" at bounding box center [545, 314] width 969 height 388
click at [735, 65] on div "Add Sheet" at bounding box center [628, 51] width 837 height 30
click at [555, 395] on div "Add Column" at bounding box center [545, 314] width 969 height 388
click at [668, 62] on div "Add Sheet" at bounding box center [628, 51] width 837 height 30
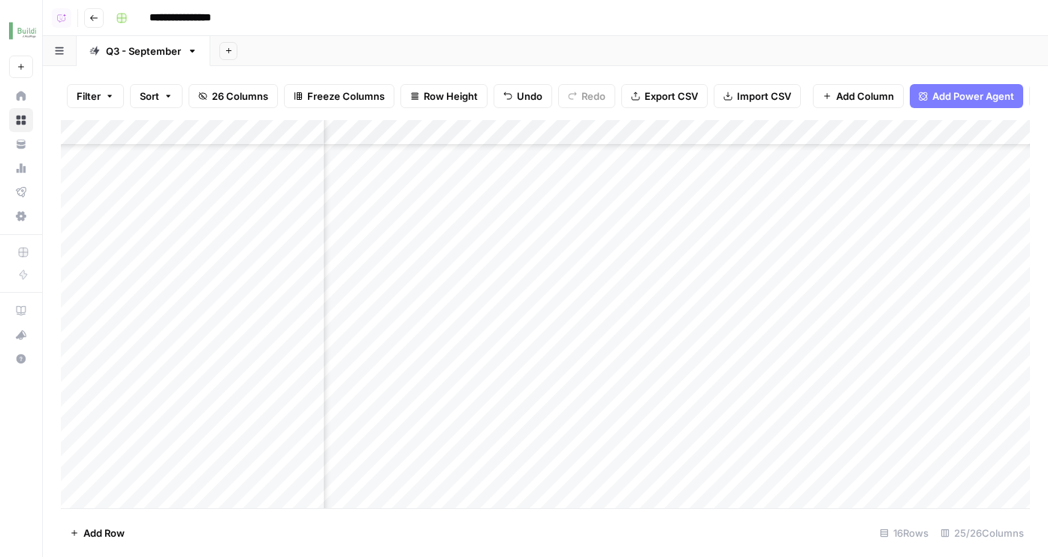
click at [666, 397] on div "Add Column" at bounding box center [545, 314] width 969 height 388
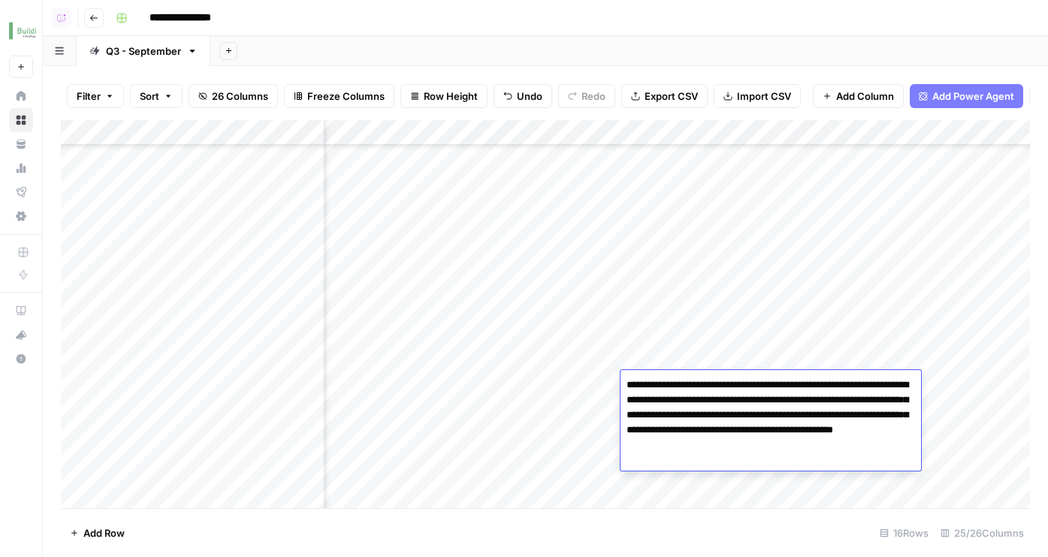
click at [677, 80] on div "Filter Sort 26 Columns Freeze Columns Row Height Undo Redo Export CSV Import CS…" at bounding box center [545, 96] width 969 height 48
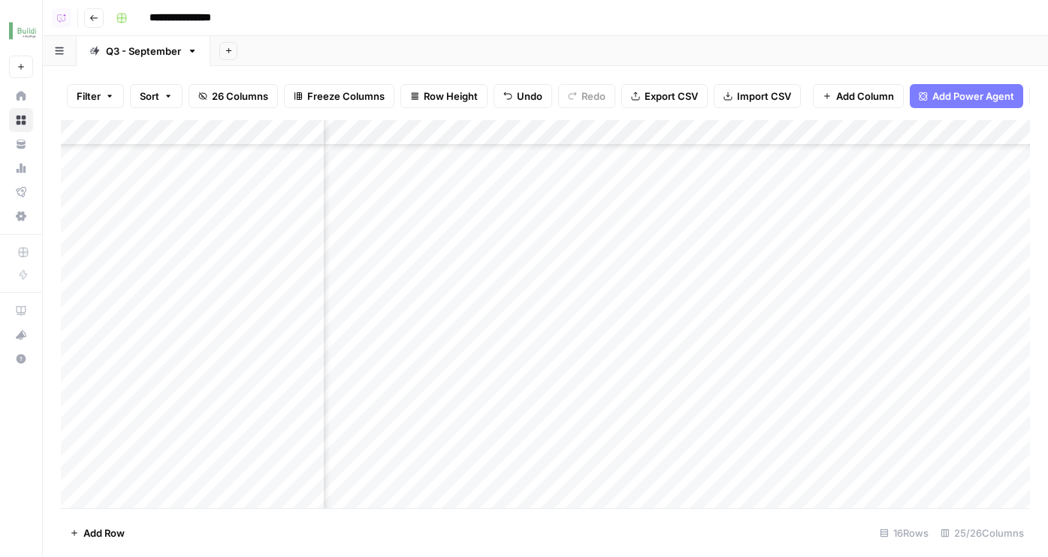
scroll to position [281, 1454]
click at [530, 386] on div "Add Column" at bounding box center [545, 314] width 969 height 388
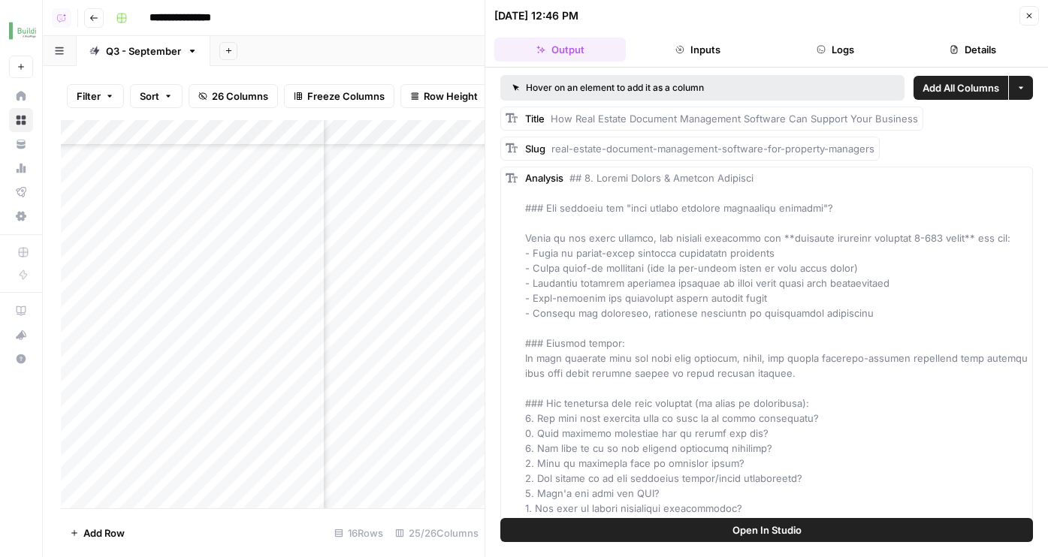
click at [630, 524] on button "Open In Studio" at bounding box center [766, 530] width 533 height 24
click at [1032, 14] on icon "button" at bounding box center [1028, 15] width 9 height 9
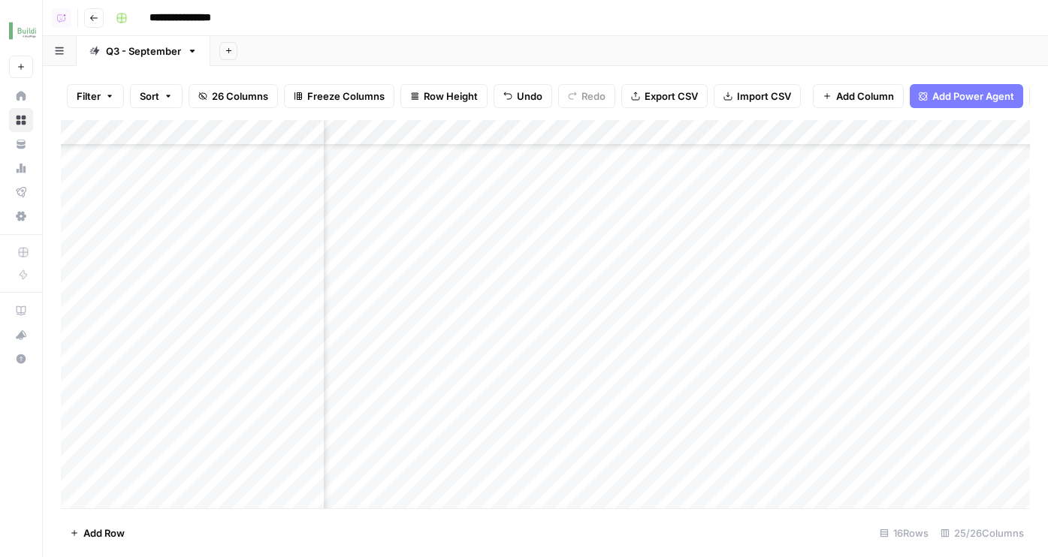
scroll to position [286, 1454]
click at [277, 373] on div "Add Column" at bounding box center [545, 314] width 969 height 388
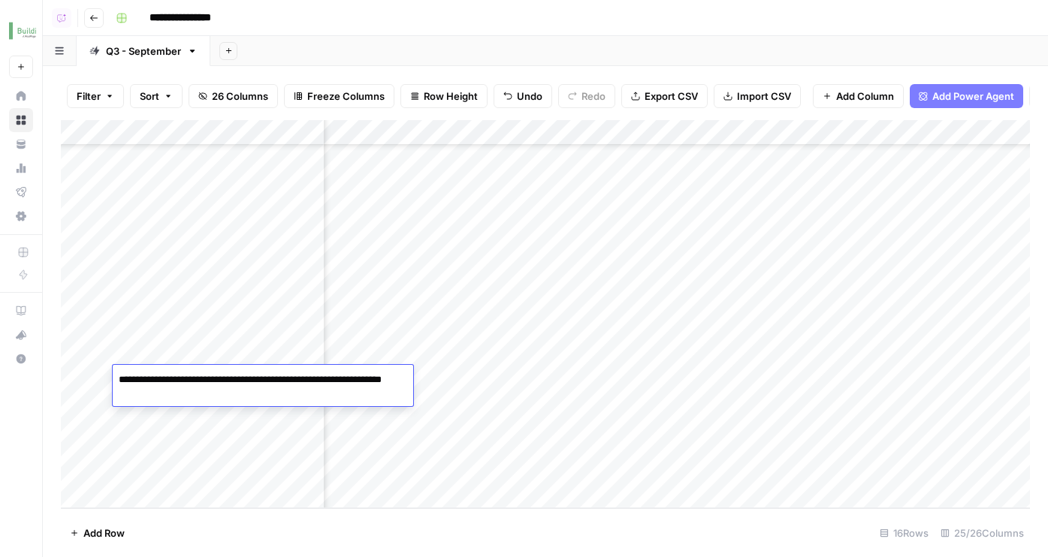
click at [689, 62] on div "Add Sheet" at bounding box center [628, 51] width 837 height 30
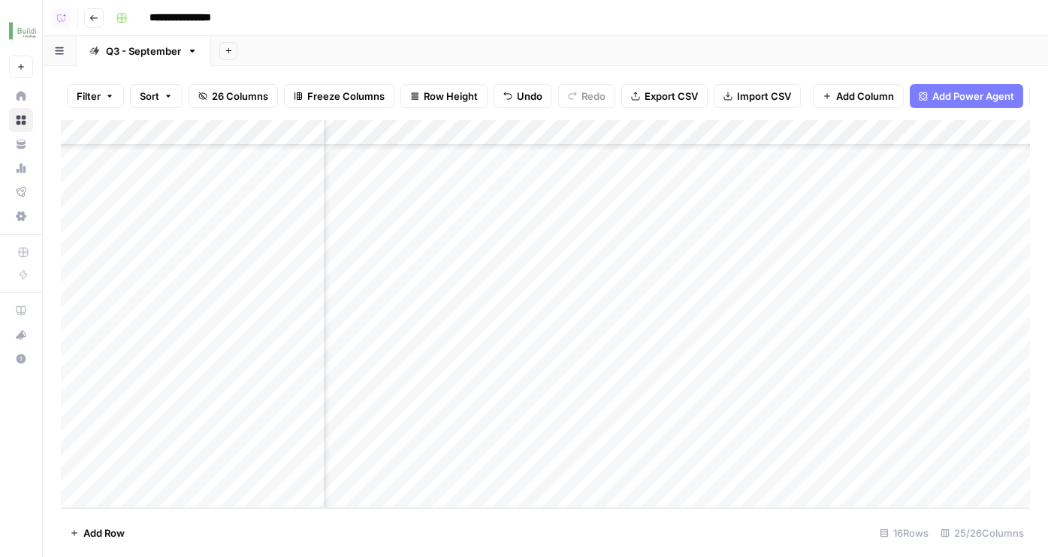
scroll to position [286, 1951]
click at [711, 379] on div "Add Column" at bounding box center [545, 314] width 969 height 388
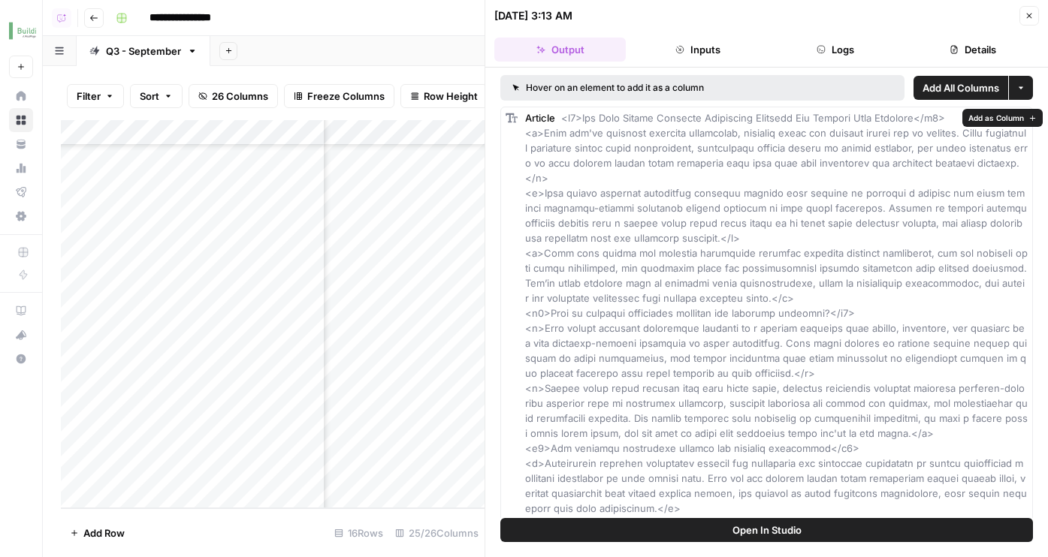
click at [816, 533] on button "Open In Studio" at bounding box center [766, 530] width 533 height 24
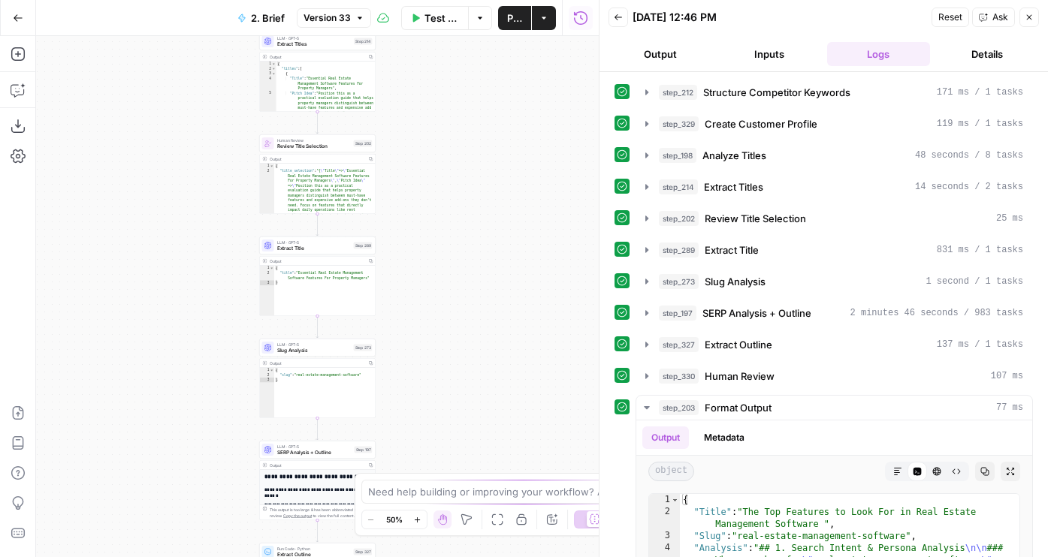
drag, startPoint x: 436, startPoint y: 102, endPoint x: 438, endPoint y: 255, distance: 153.2
click at [438, 254] on div "Workflow Set Inputs Inputs Run Code · JavaScript Structure Competitor Keywords …" at bounding box center [317, 296] width 563 height 521
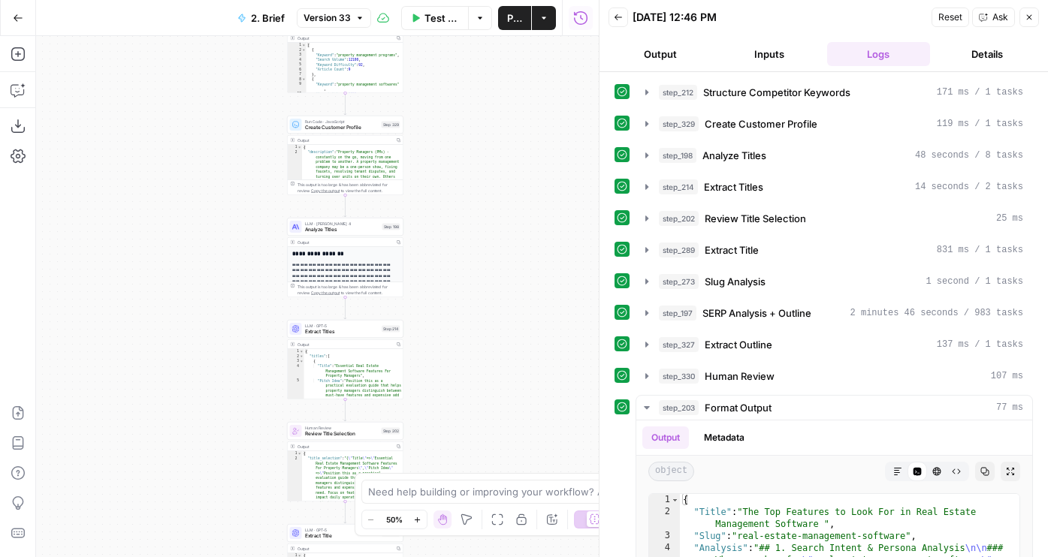
drag, startPoint x: 431, startPoint y: 219, endPoint x: 451, endPoint y: 310, distance: 93.9
click at [453, 310] on div "Workflow Set Inputs Inputs Run Code · JavaScript Structure Competitor Keywords …" at bounding box center [317, 296] width 563 height 521
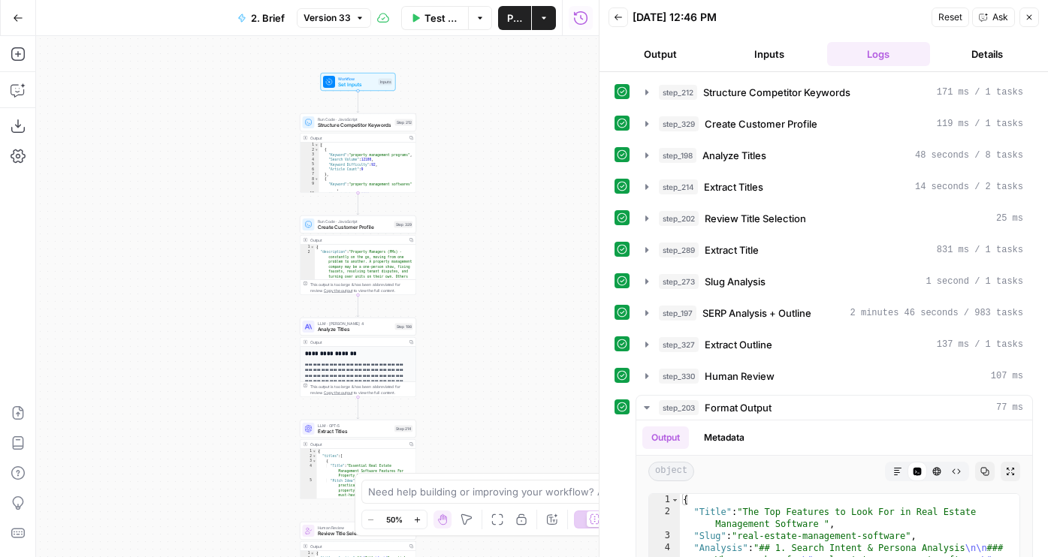
drag, startPoint x: 460, startPoint y: 146, endPoint x: 474, endPoint y: 264, distance: 118.7
click at [474, 260] on div "Workflow Set Inputs Inputs Run Code · JavaScript Structure Competitor Keywords …" at bounding box center [317, 296] width 563 height 521
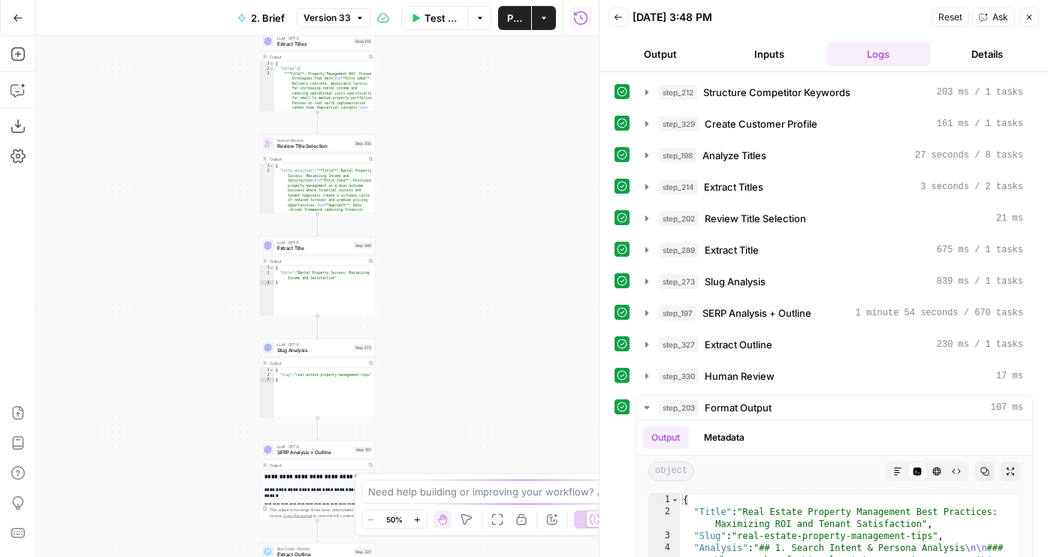
drag, startPoint x: 416, startPoint y: 102, endPoint x: 418, endPoint y: 339, distance: 236.6
click at [418, 339] on div "Workflow Set Inputs Inputs Run Code · JavaScript Structure Competitor Keywords …" at bounding box center [317, 296] width 563 height 521
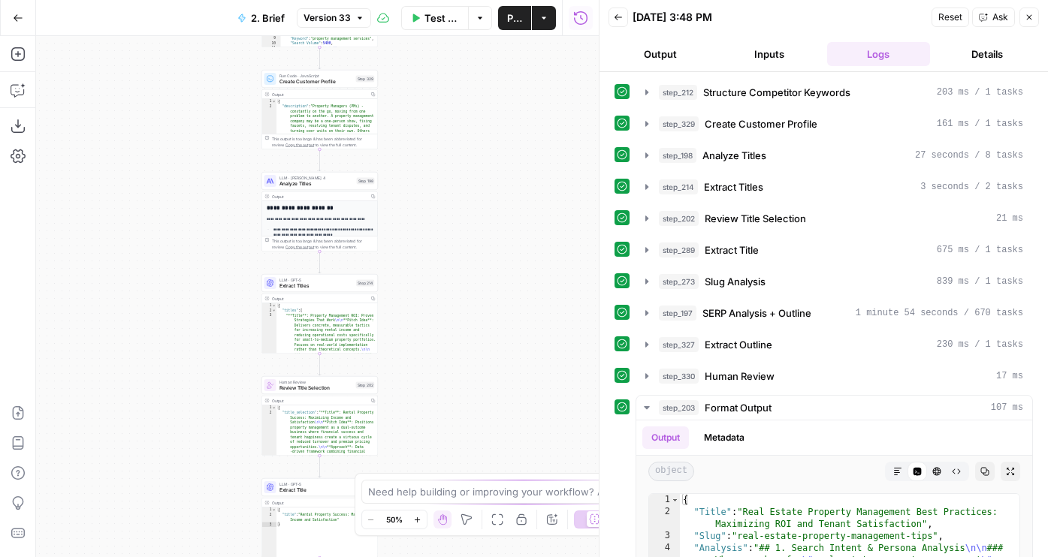
drag, startPoint x: 407, startPoint y: 121, endPoint x: 407, endPoint y: 276, distance: 154.7
click at [407, 276] on div "Workflow Set Inputs Inputs Run Code · JavaScript Structure Competitor Keywords …" at bounding box center [317, 296] width 563 height 521
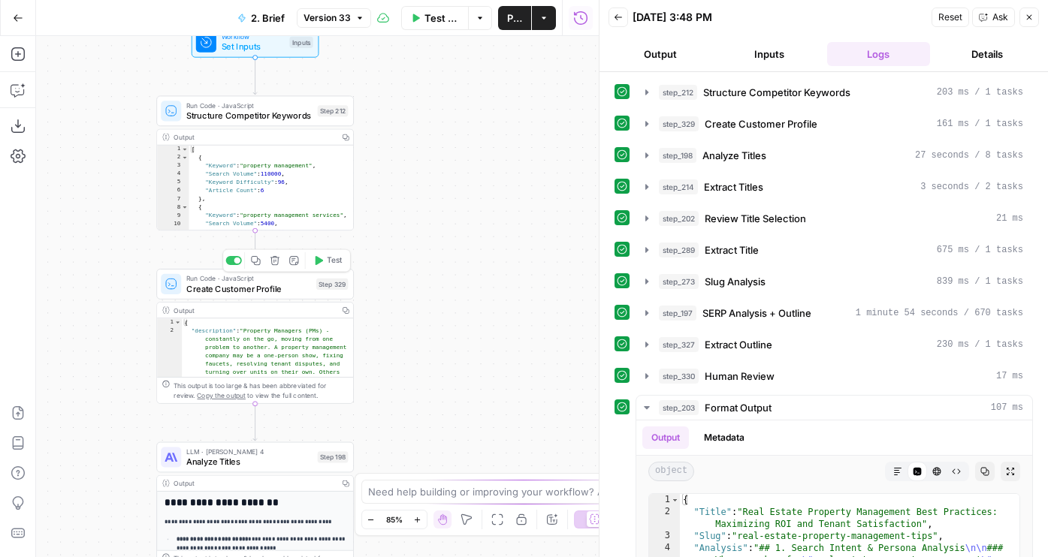
drag, startPoint x: 431, startPoint y: 198, endPoint x: 503, endPoint y: 198, distance: 72.1
click at [503, 198] on div "Workflow Set Inputs Inputs Run Code · JavaScript Structure Competitor Keywords …" at bounding box center [317, 296] width 563 height 521
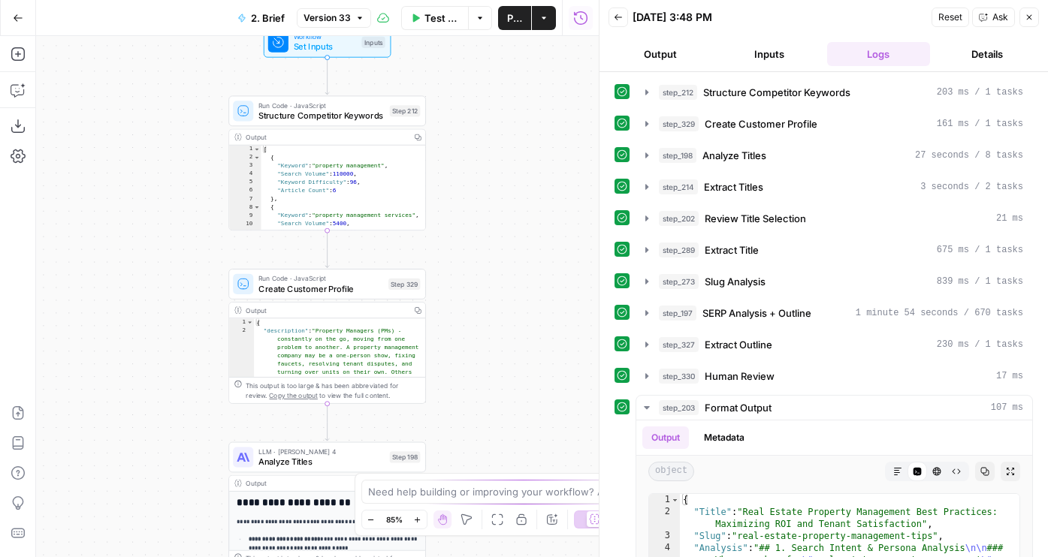
click at [349, 21] on span "Version 33" at bounding box center [326, 18] width 47 height 14
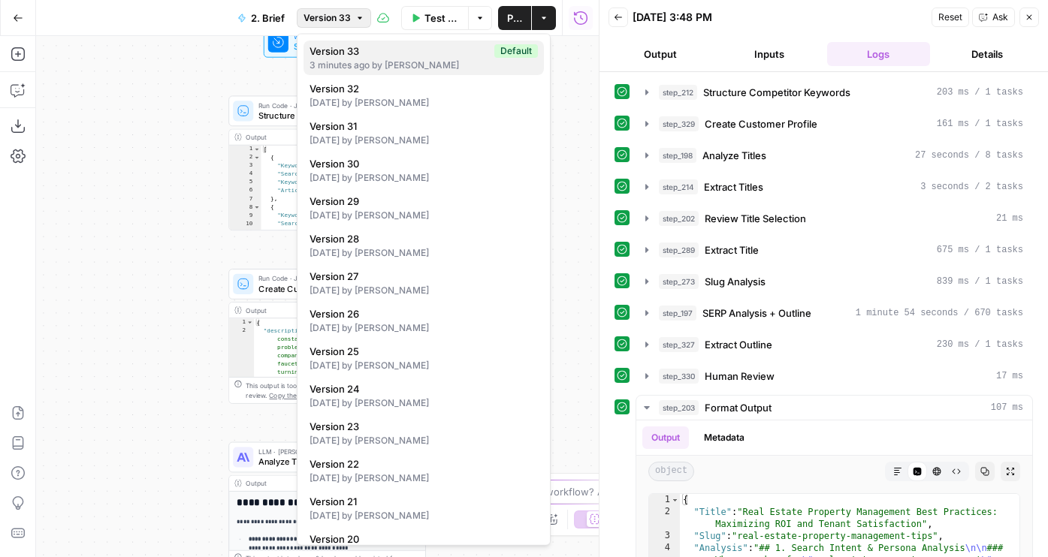
click at [346, 54] on span "Version 33" at bounding box center [398, 51] width 179 height 15
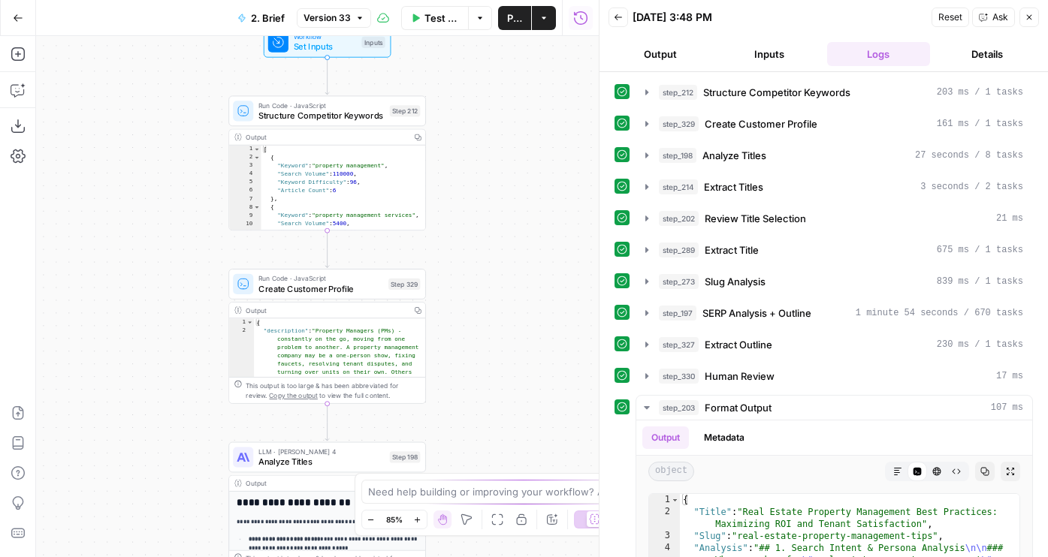
click at [346, 14] on span "Version 33" at bounding box center [326, 18] width 47 height 14
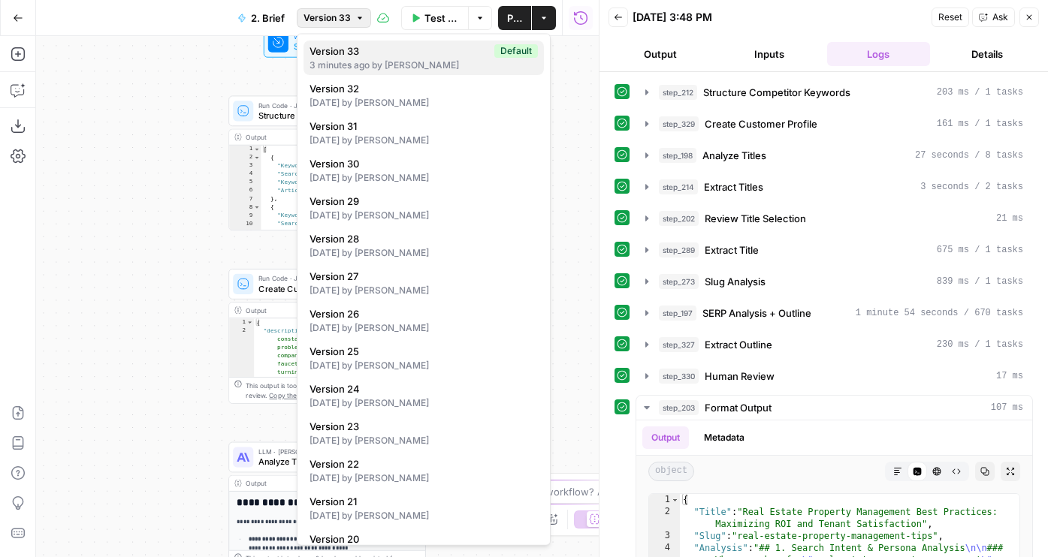
click at [350, 53] on span "Version 33" at bounding box center [398, 51] width 179 height 15
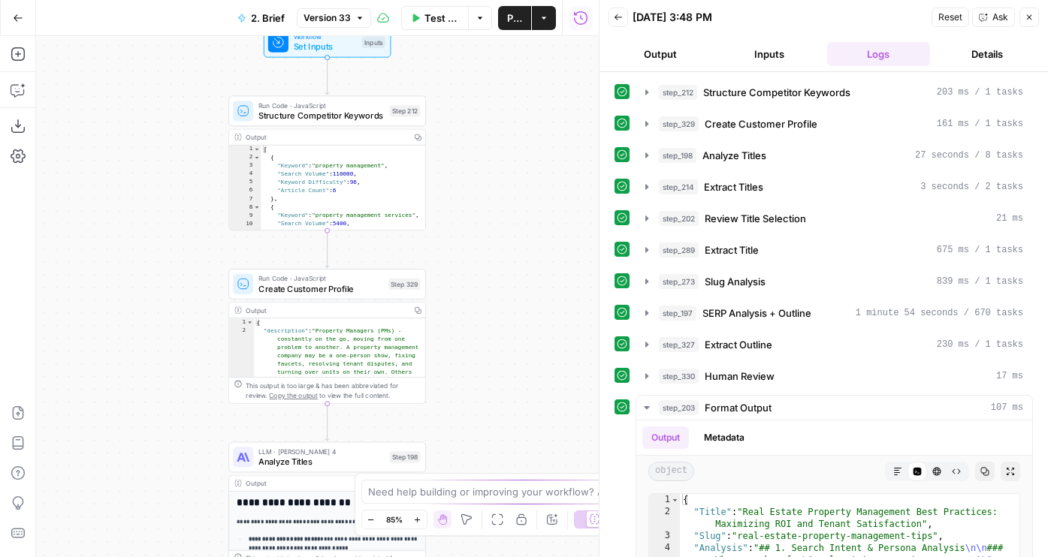
click at [340, 26] on button "Version 33" at bounding box center [334, 18] width 74 height 20
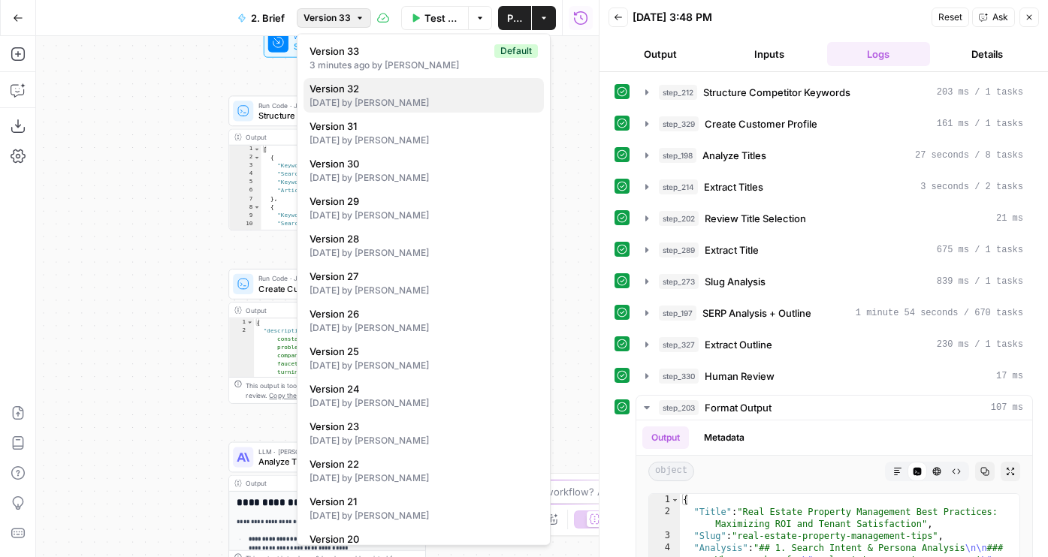
click at [336, 83] on span "Version 32" at bounding box center [420, 88] width 222 height 15
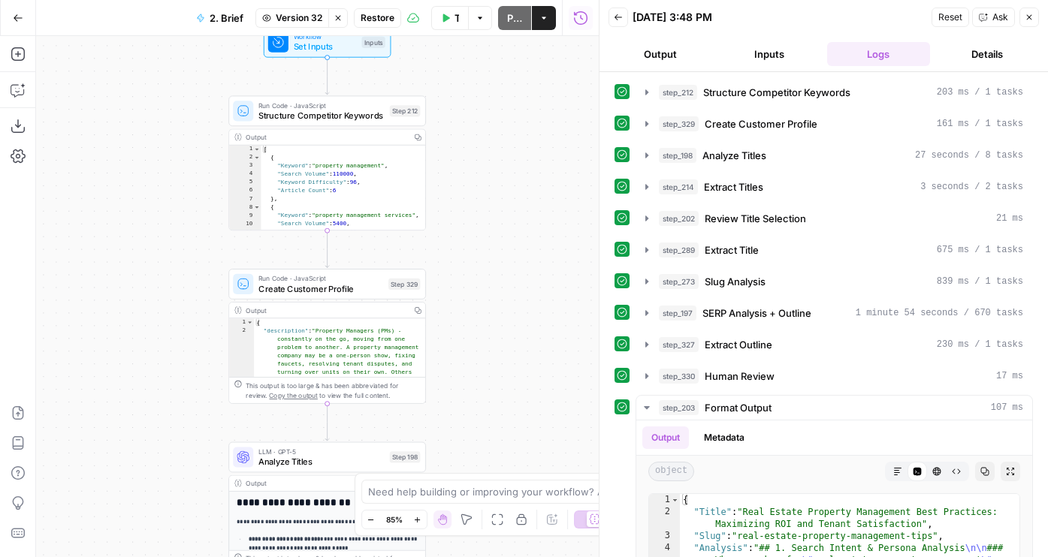
click at [330, 41] on span "Set Inputs" at bounding box center [325, 47] width 63 height 13
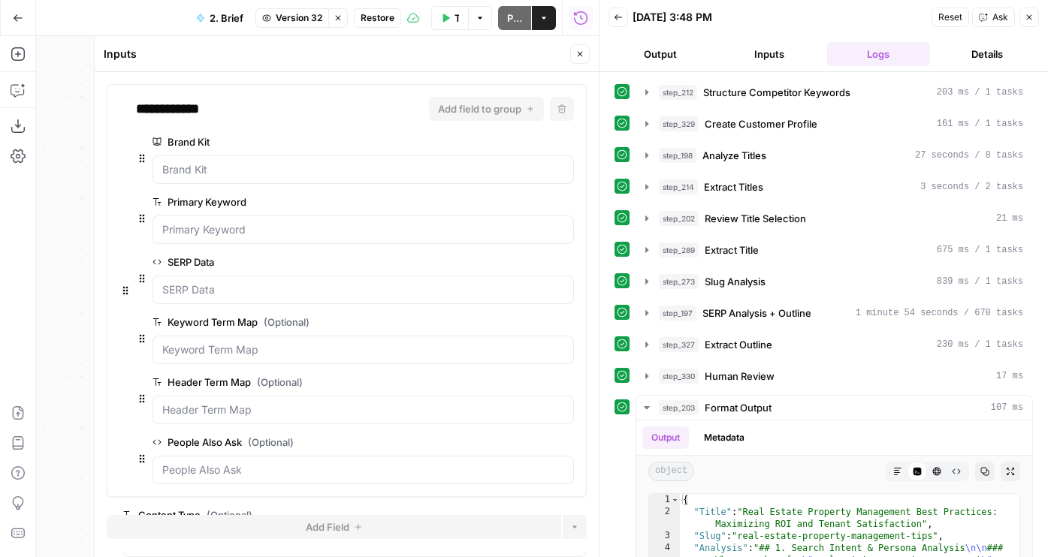
click at [339, 20] on icon "button" at bounding box center [337, 18] width 9 height 9
click at [579, 62] on button "Close" at bounding box center [580, 54] width 20 height 20
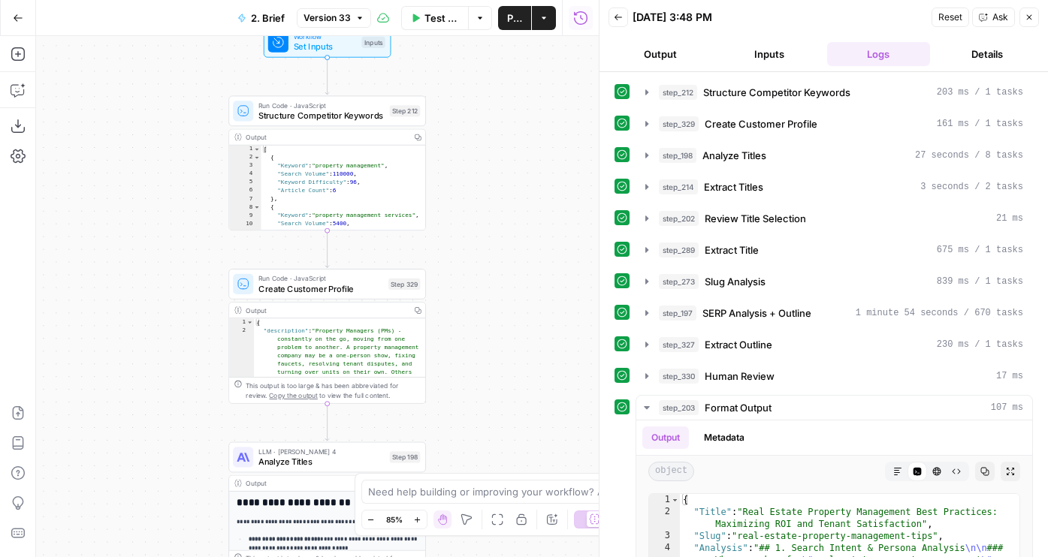
click at [327, 10] on button "Version 33" at bounding box center [334, 18] width 74 height 20
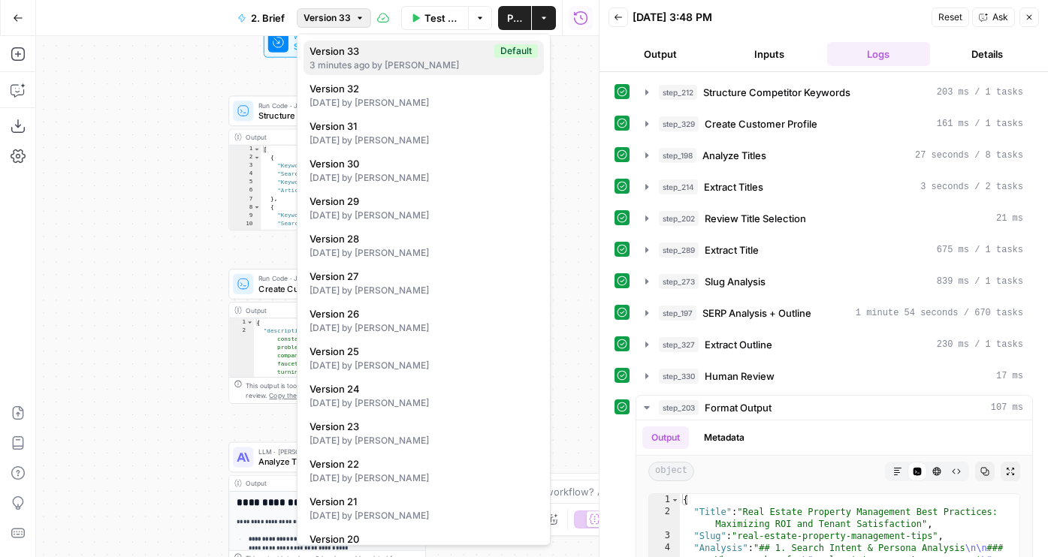
click at [343, 61] on div "3 minutes ago by Cindy Ouyang" at bounding box center [423, 66] width 228 height 14
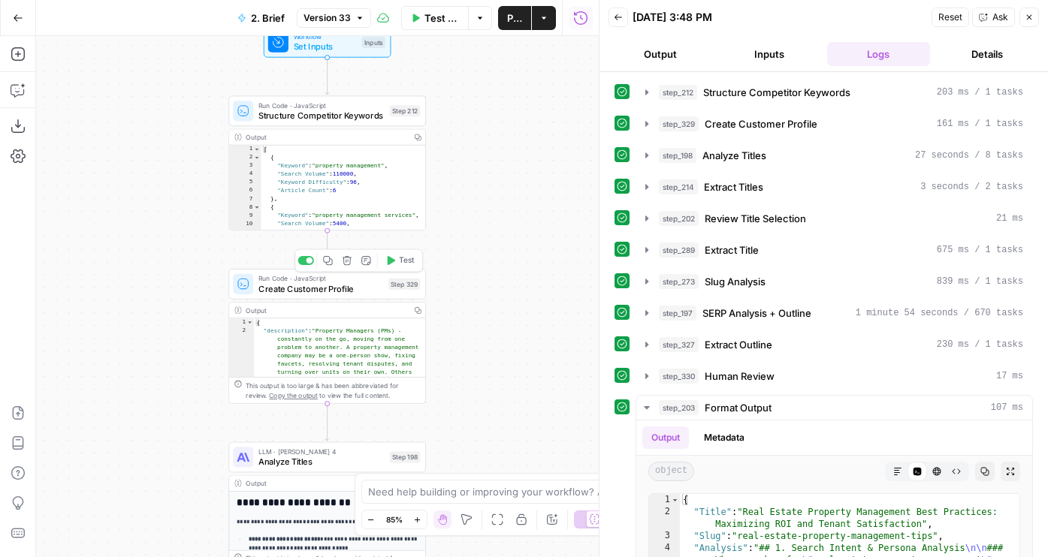
click at [305, 263] on div at bounding box center [305, 260] width 16 height 9
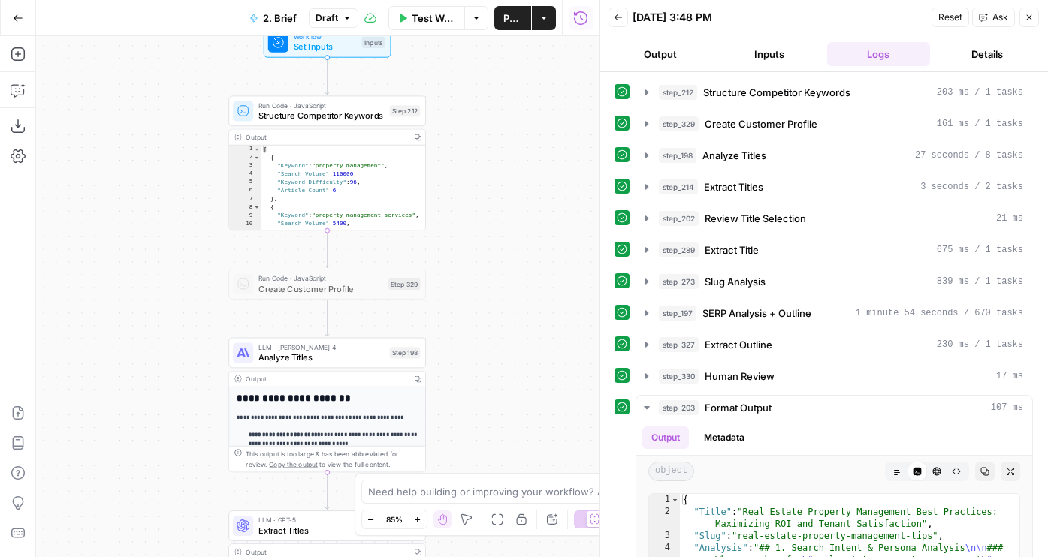
click at [325, 15] on span "Draft" at bounding box center [326, 18] width 23 height 14
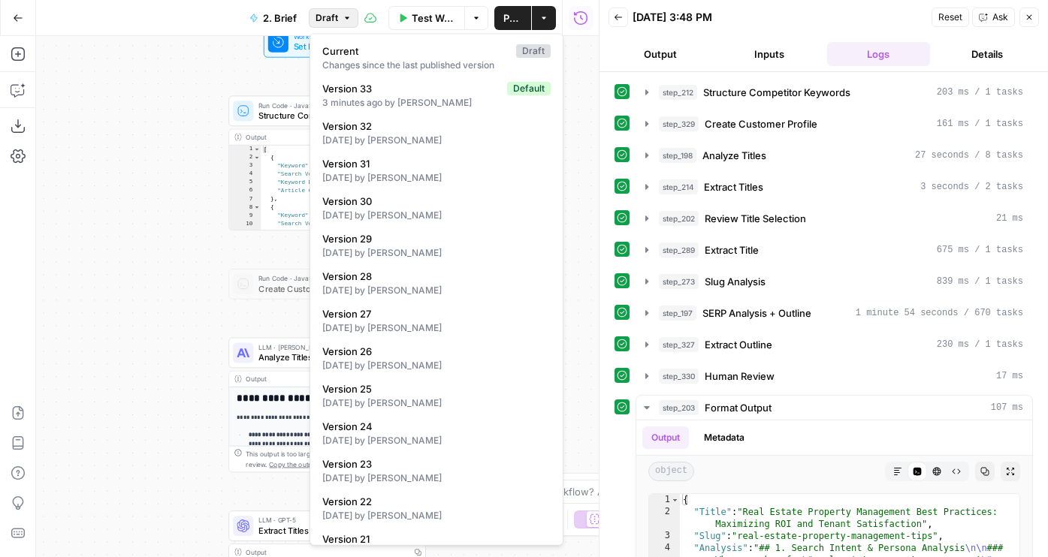
click at [587, 175] on div "Workflow Set Inputs Inputs Run Code · JavaScript Structure Competitor Keywords …" at bounding box center [317, 296] width 563 height 521
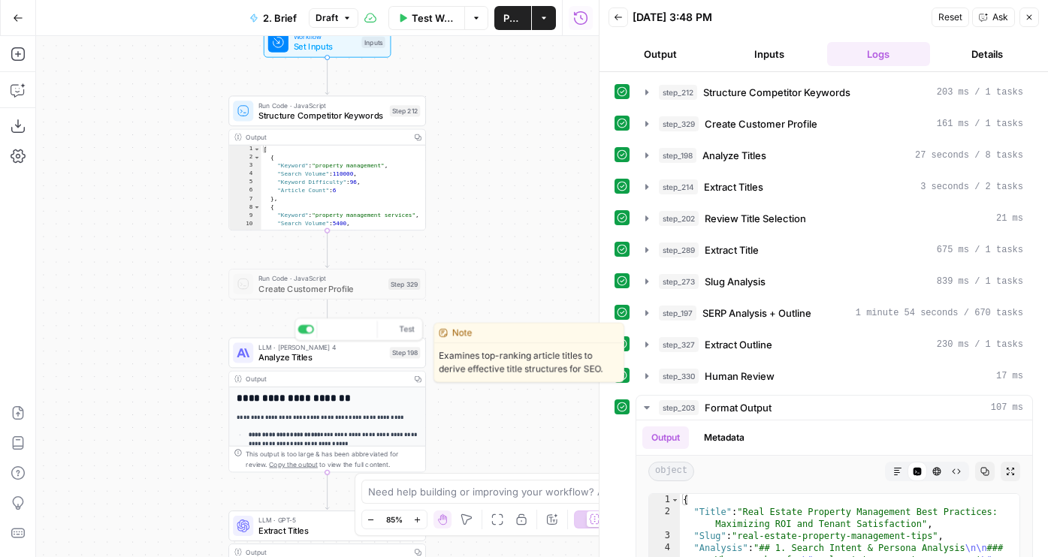
click at [297, 352] on span "Analyze Titles" at bounding box center [321, 357] width 126 height 13
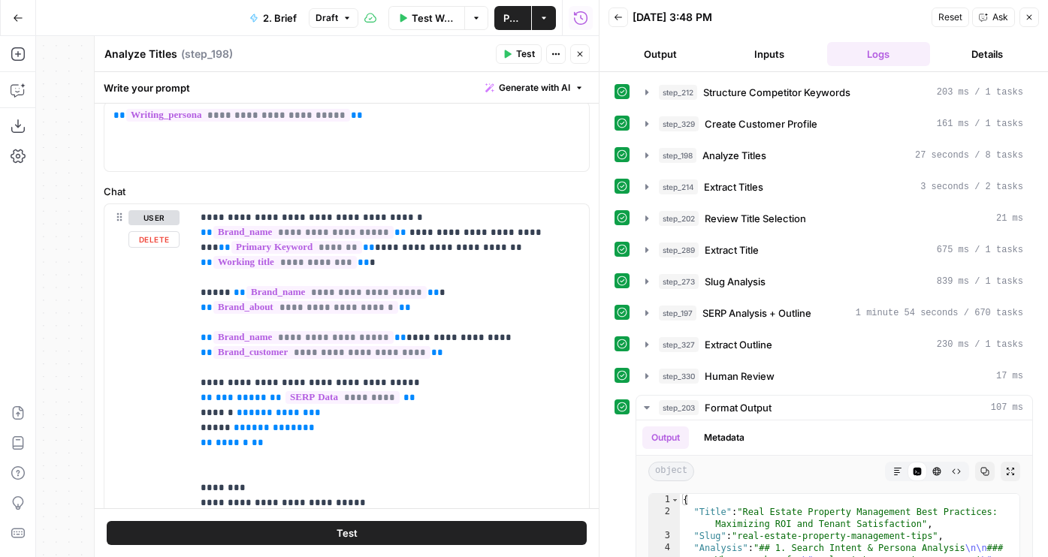
scroll to position [89, 0]
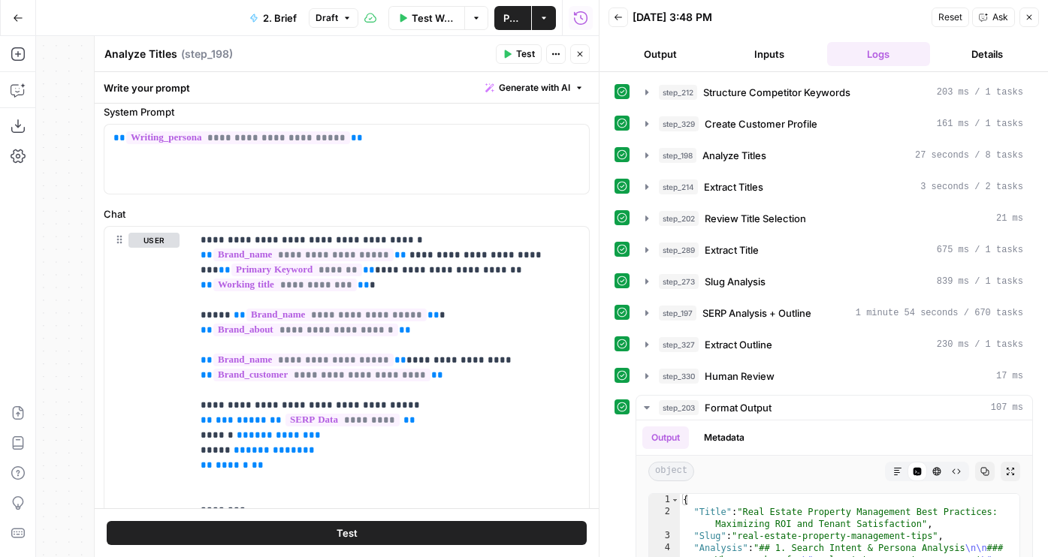
click at [576, 56] on icon "button" at bounding box center [579, 54] width 9 height 9
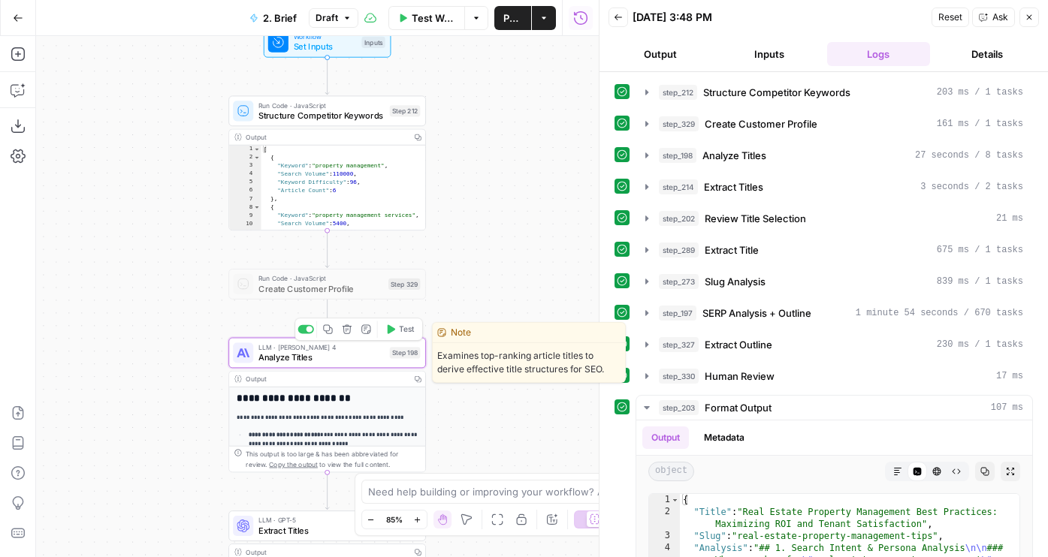
click at [279, 360] on span "Analyze Titles" at bounding box center [321, 357] width 126 height 13
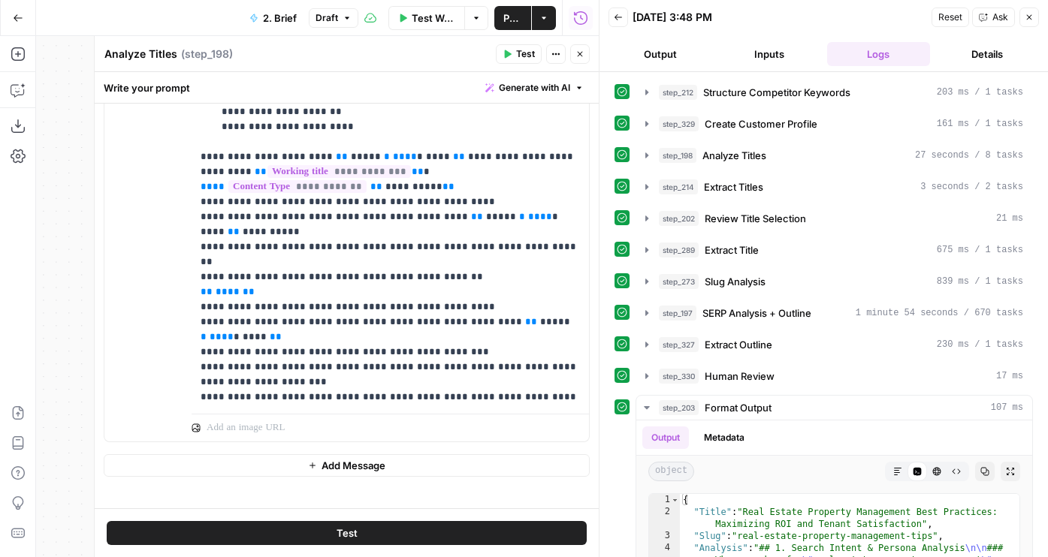
scroll to position [460, 0]
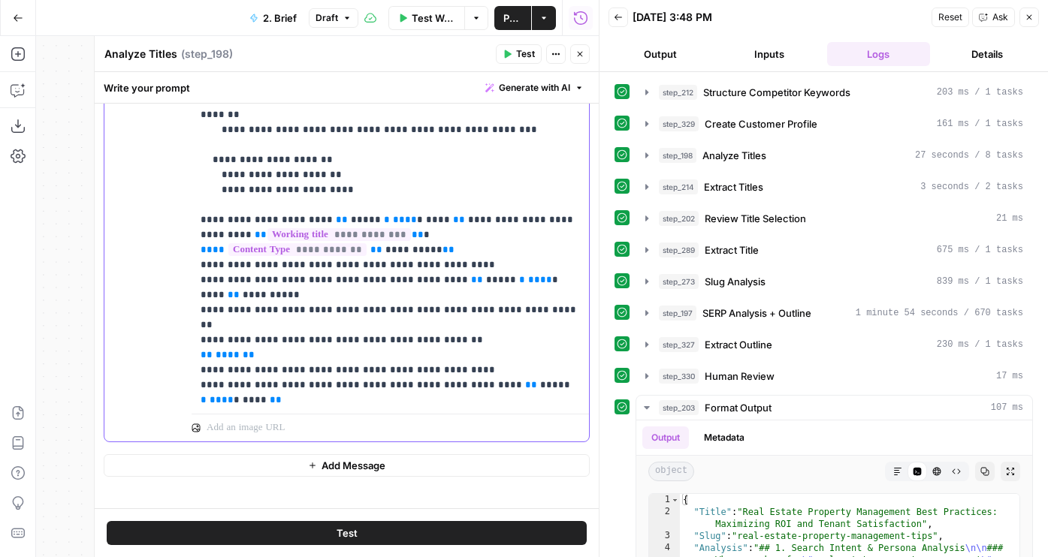
click at [416, 296] on p "**********" at bounding box center [390, 47] width 379 height 1412
click at [409, 294] on p "**********" at bounding box center [390, 47] width 379 height 1412
drag, startPoint x: 382, startPoint y: 297, endPoint x: 234, endPoint y: 299, distance: 148.0
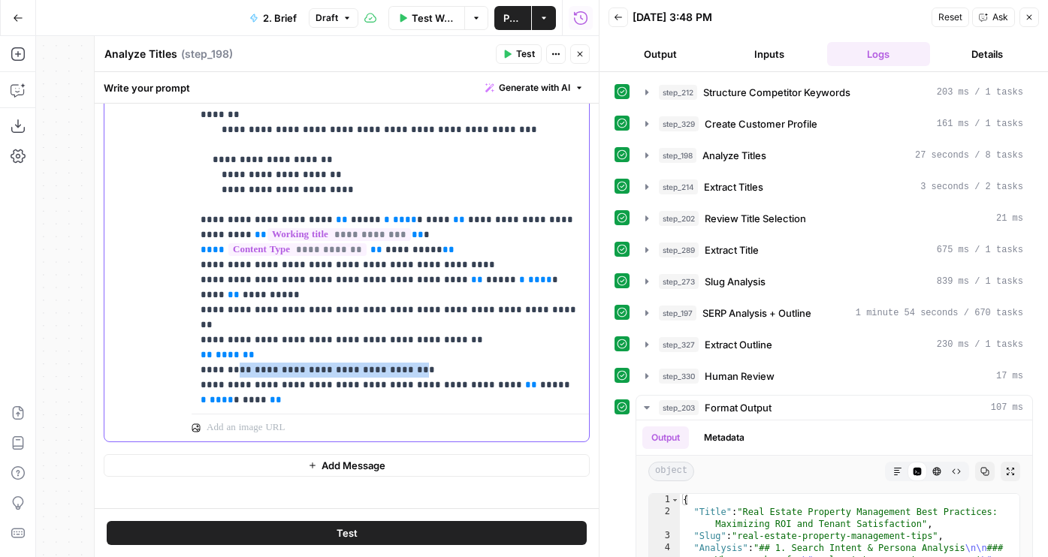
click at [234, 299] on p "**********" at bounding box center [390, 47] width 379 height 1412
click at [273, 297] on p "**********" at bounding box center [390, 47] width 379 height 1412
click at [383, 297] on p "**********" at bounding box center [390, 47] width 379 height 1412
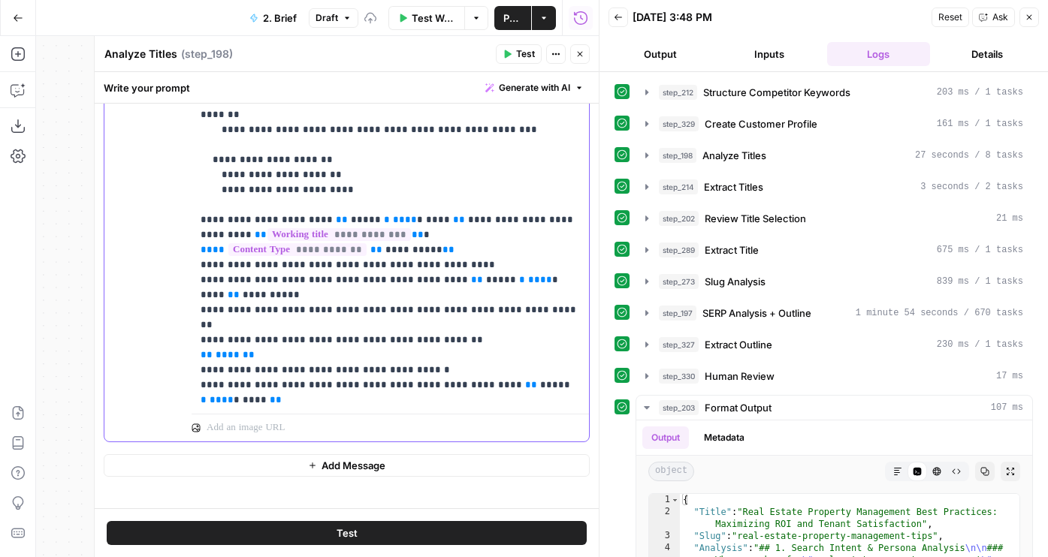
click at [383, 297] on p "**********" at bounding box center [390, 47] width 379 height 1412
click at [201, 298] on p "**********" at bounding box center [390, 47] width 379 height 1412
copy p "**********"
click at [436, 207] on p "**********" at bounding box center [390, 47] width 379 height 1412
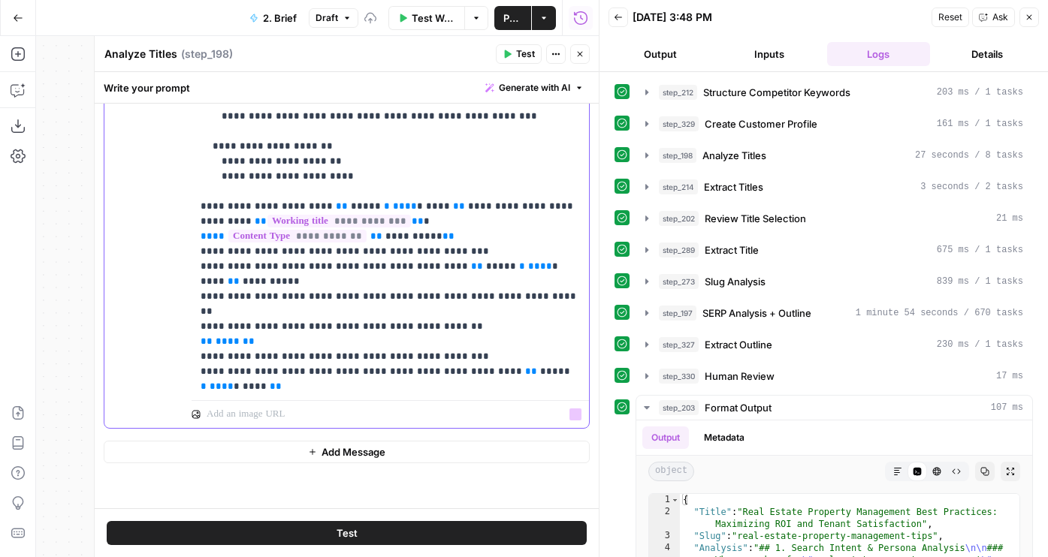
scroll to position [812, 0]
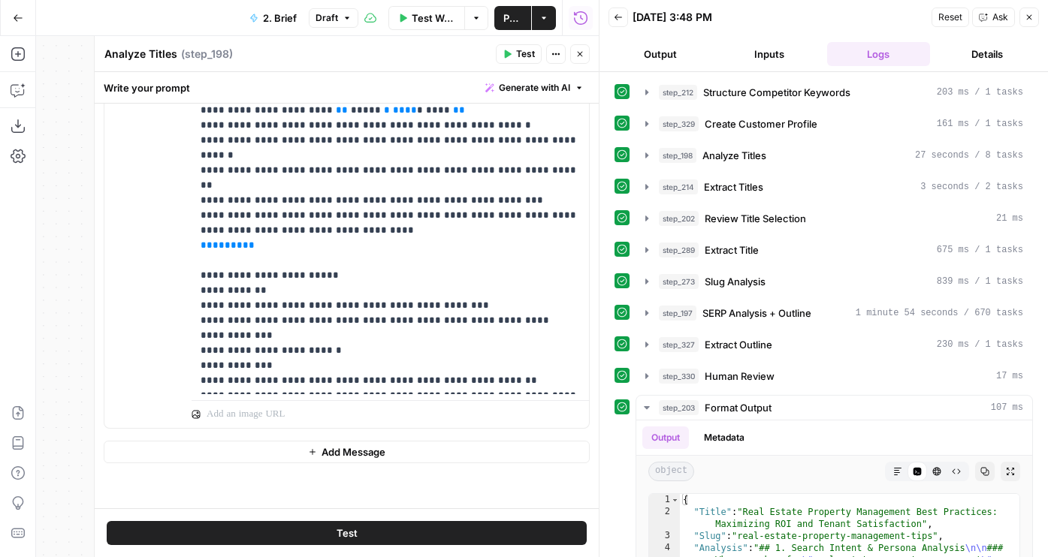
click at [376, 536] on button "Test" at bounding box center [347, 533] width 480 height 24
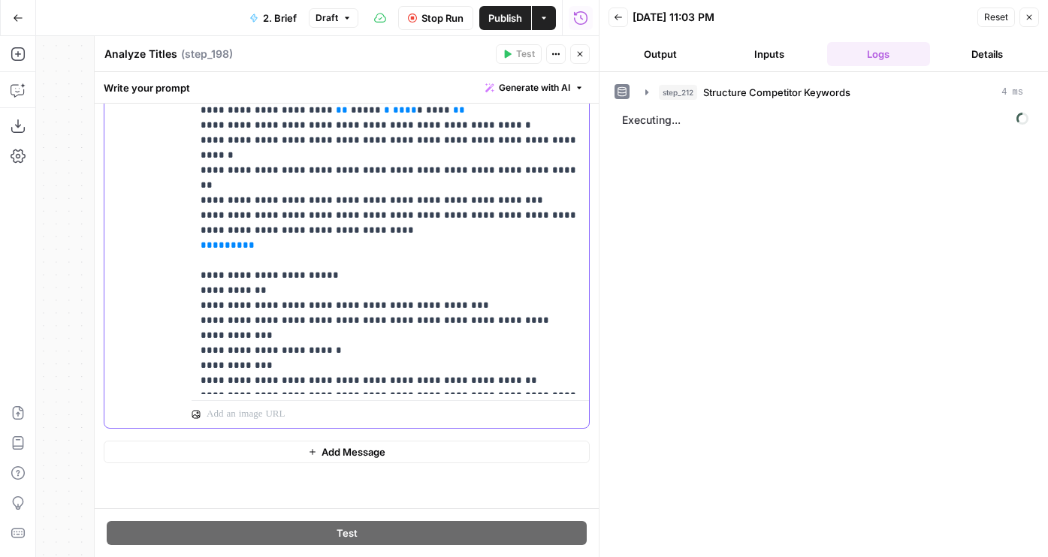
drag, startPoint x: 500, startPoint y: 378, endPoint x: 142, endPoint y: 356, distance: 358.9
click at [142, 356] on div "**********" at bounding box center [346, 105] width 484 height 646
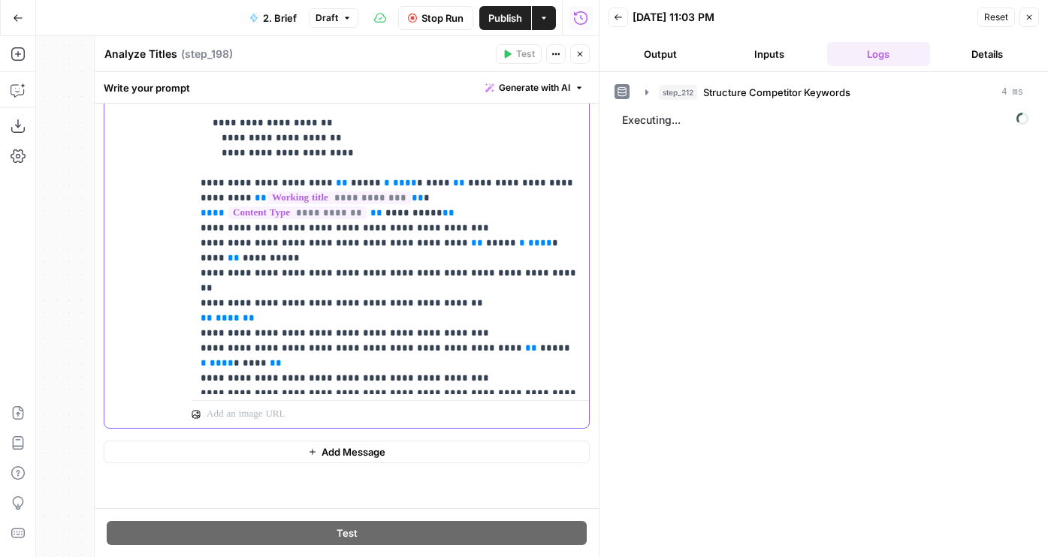
scroll to position [297, 0]
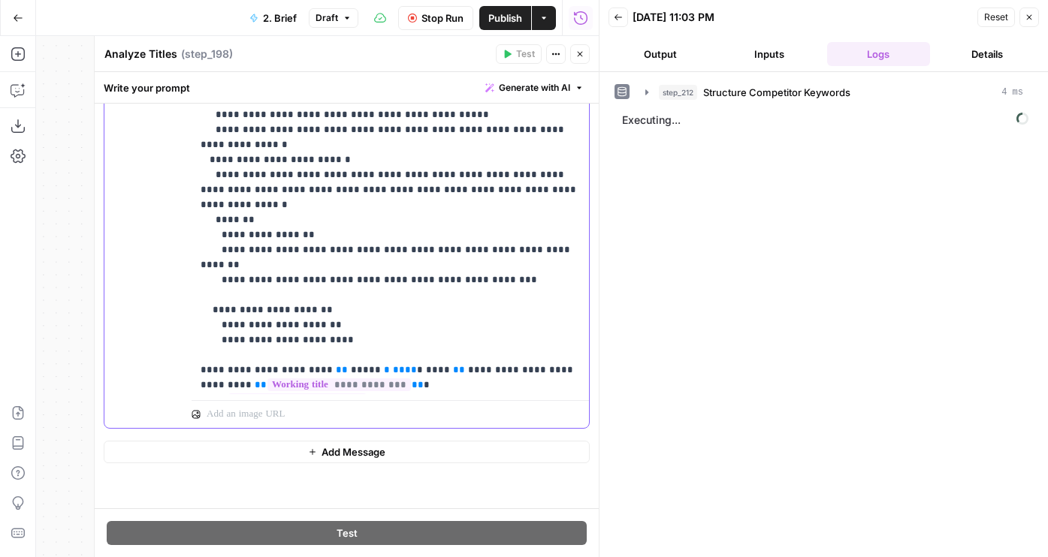
click at [339, 288] on p "**********" at bounding box center [390, 168] width 379 height 1352
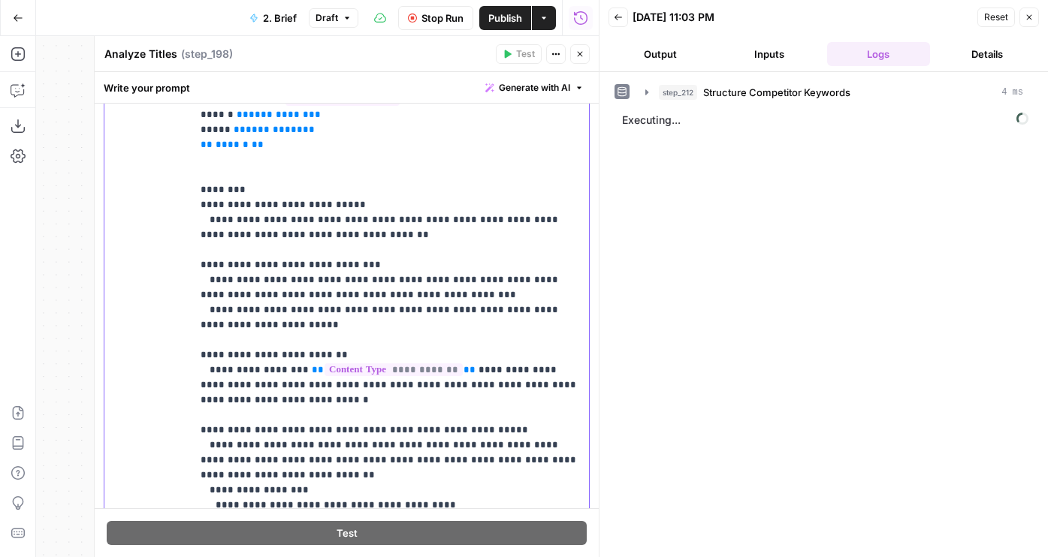
scroll to position [381, 0]
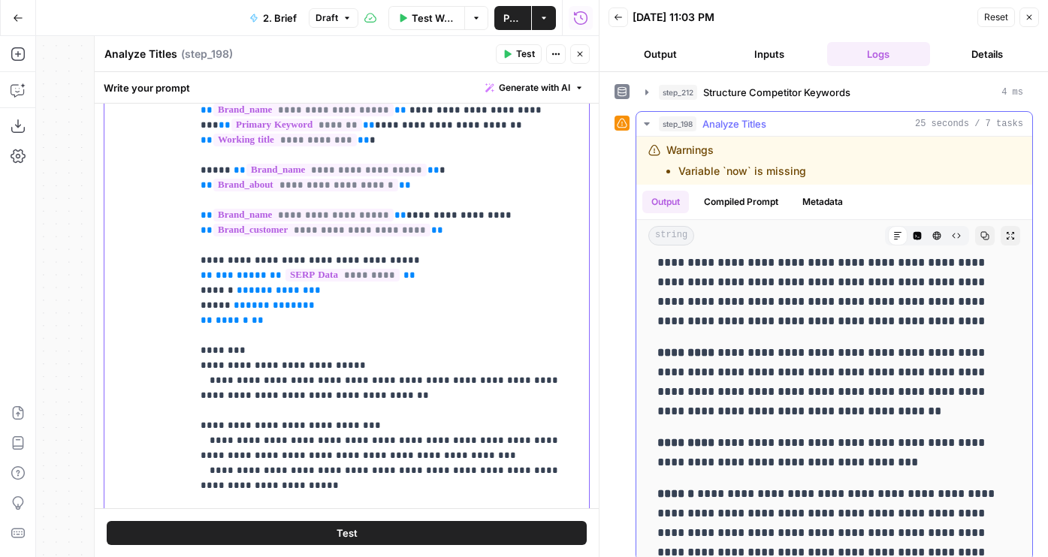
scroll to position [2291, 0]
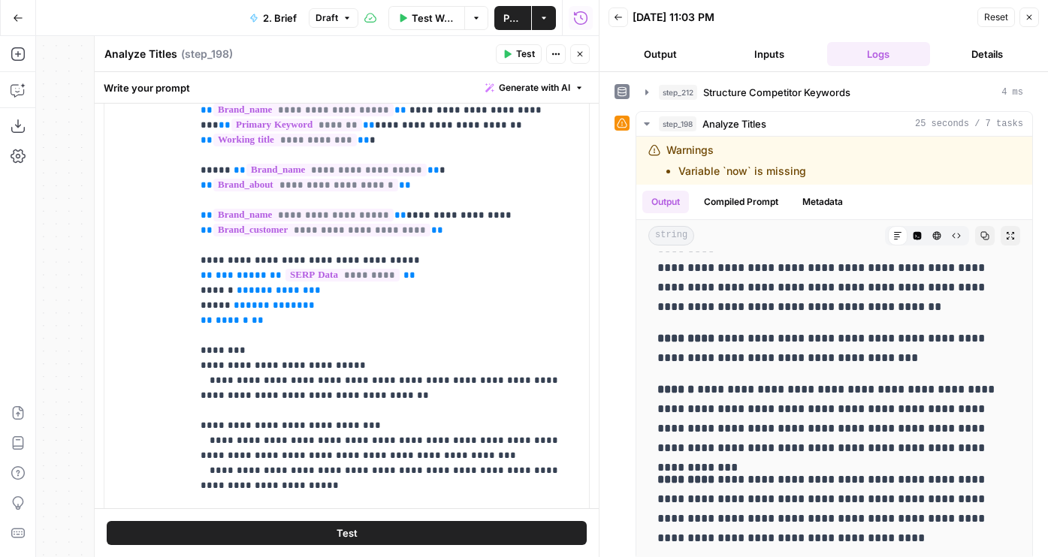
click at [575, 51] on icon "button" at bounding box center [579, 54] width 9 height 9
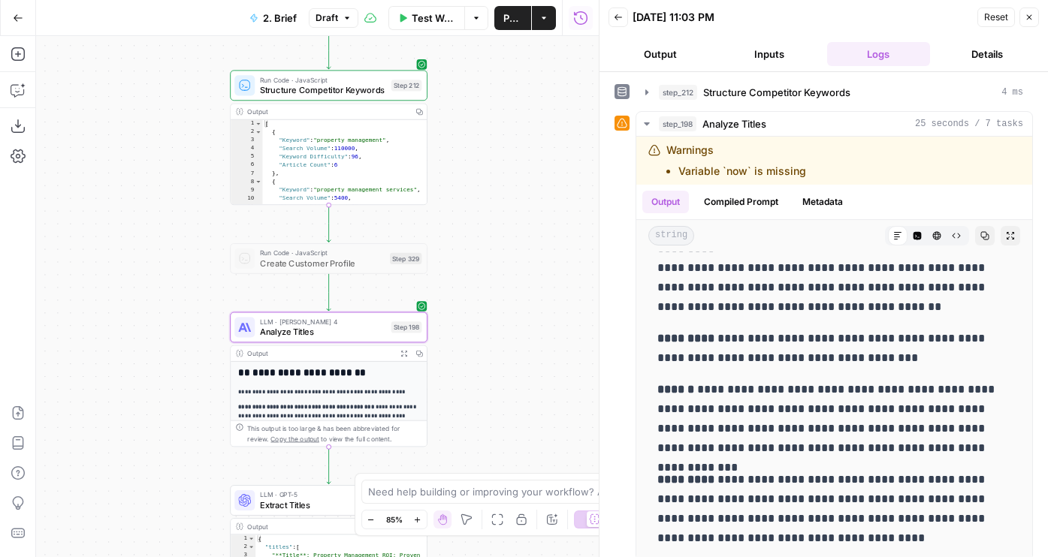
drag, startPoint x: 487, startPoint y: 262, endPoint x: 511, endPoint y: 89, distance: 175.2
click at [511, 89] on div "Workflow Set Inputs Inputs Run Code · JavaScript Structure Competitor Keywords …" at bounding box center [317, 296] width 563 height 521
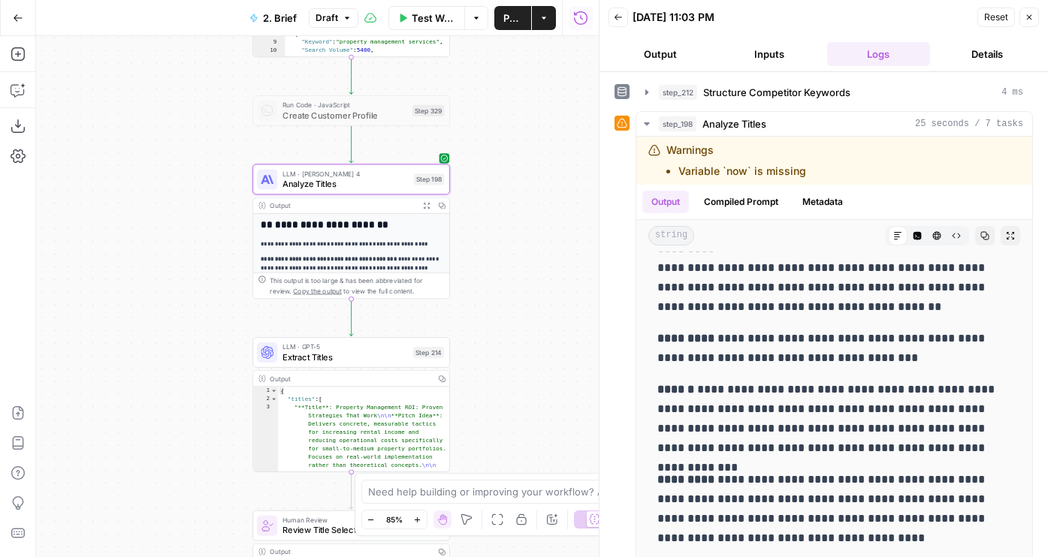
drag, startPoint x: 511, startPoint y: 249, endPoint x: 511, endPoint y: 93, distance: 156.2
click at [511, 93] on div "Workflow Set Inputs Inputs Run Code · JavaScript Structure Competitor Keywords …" at bounding box center [317, 296] width 563 height 521
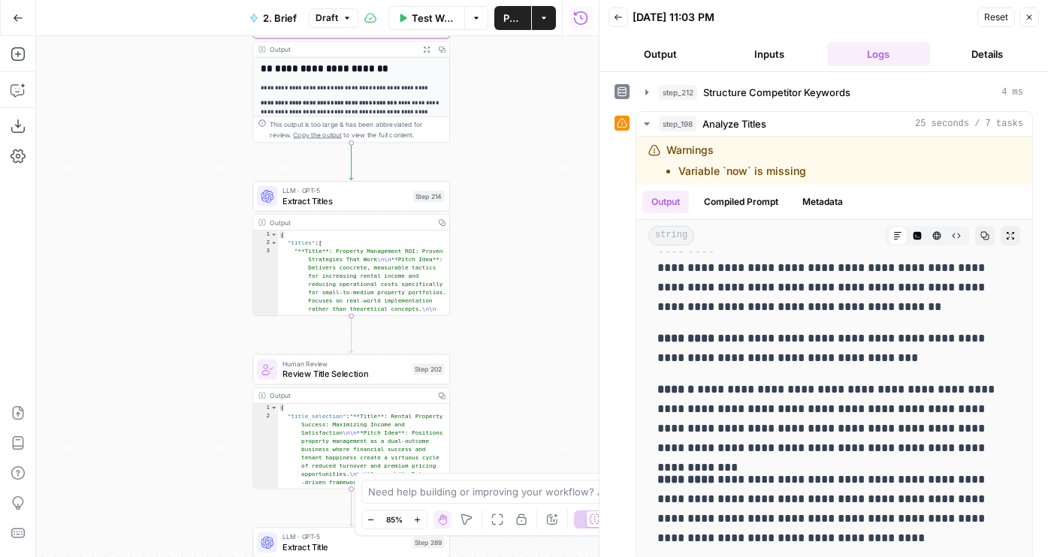
click at [494, 254] on div "Workflow Set Inputs Inputs Run Code · JavaScript Structure Competitor Keywords …" at bounding box center [317, 296] width 563 height 521
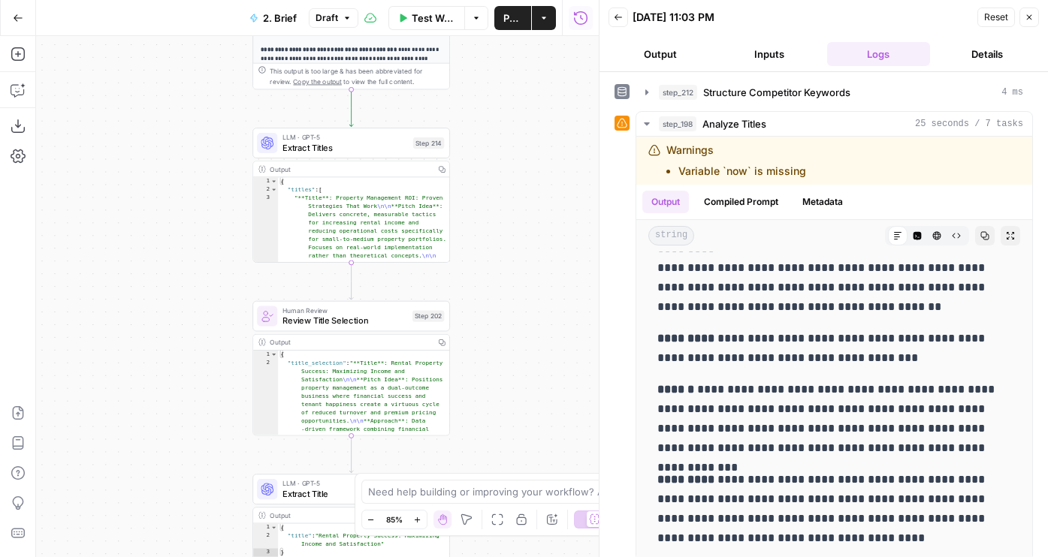
drag, startPoint x: 491, startPoint y: 254, endPoint x: 491, endPoint y: 167, distance: 87.1
click at [491, 167] on div "Workflow Set Inputs Inputs Run Code · JavaScript Structure Competitor Keywords …" at bounding box center [317, 296] width 563 height 521
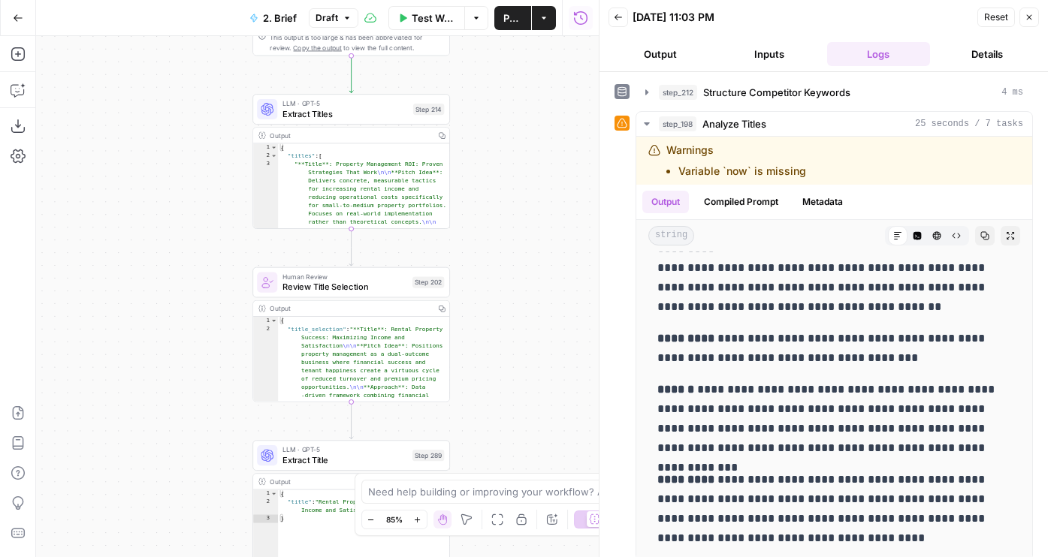
drag, startPoint x: 554, startPoint y: 329, endPoint x: 554, endPoint y: 143, distance: 185.5
click at [554, 143] on div "Workflow Set Inputs Inputs Run Code · JavaScript Structure Competitor Keywords …" at bounding box center [317, 296] width 563 height 521
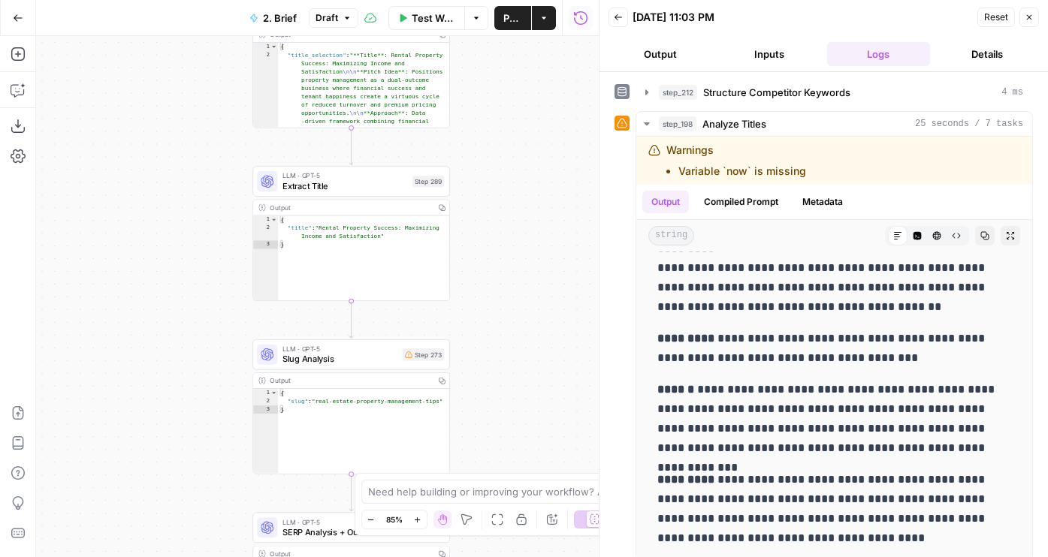
drag, startPoint x: 529, startPoint y: 321, endPoint x: 529, endPoint y: 246, distance: 75.1
click at [529, 246] on div "Workflow Set Inputs Inputs Run Code · JavaScript Structure Competitor Keywords …" at bounding box center [317, 296] width 563 height 521
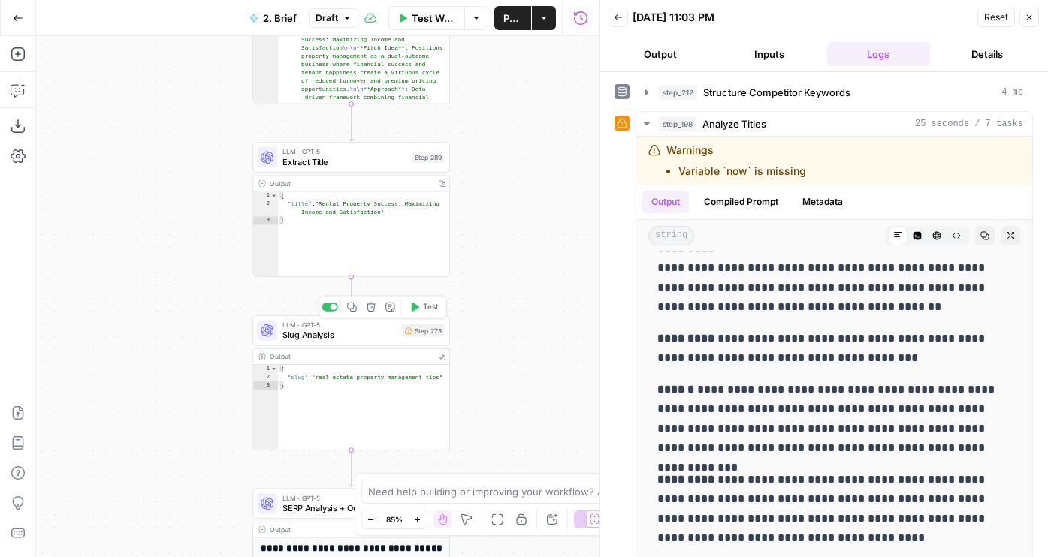
click at [365, 333] on span "Slug Analysis" at bounding box center [339, 335] width 115 height 13
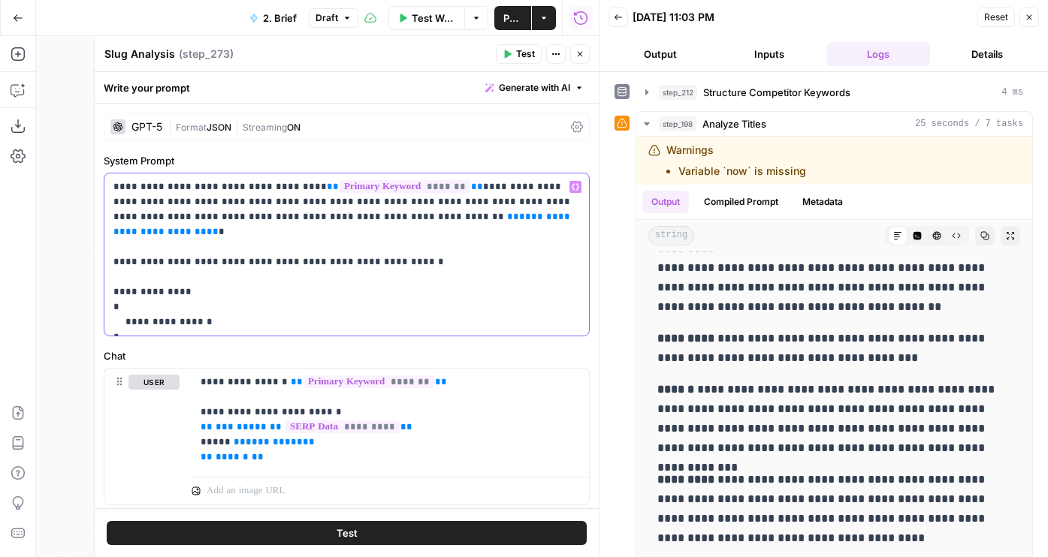
drag, startPoint x: 503, startPoint y: 219, endPoint x: 368, endPoint y: 221, distance: 135.2
click at [368, 219] on p "**********" at bounding box center [346, 255] width 466 height 150
click at [359, 221] on p "**********" at bounding box center [346, 255] width 466 height 150
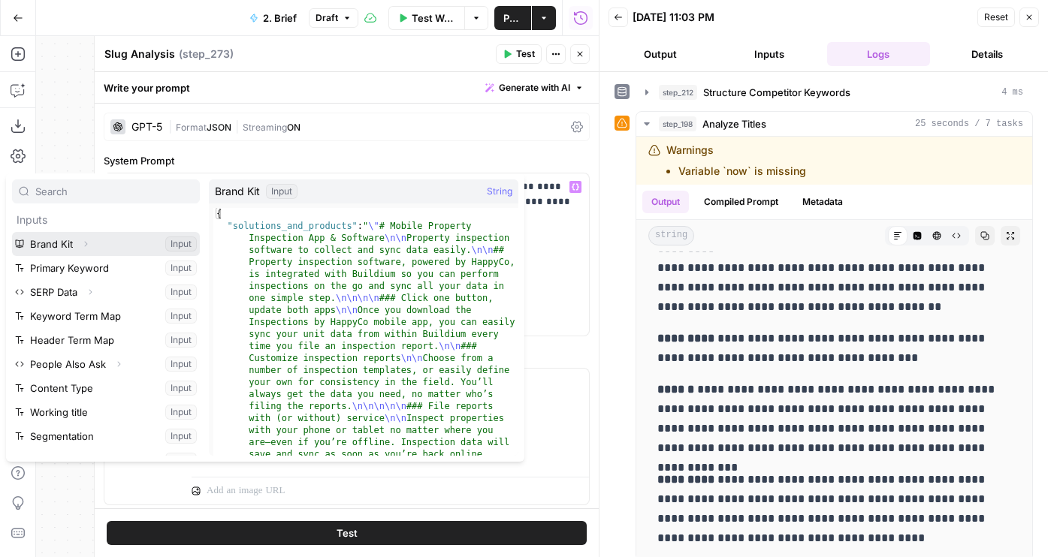
click at [83, 246] on icon "button" at bounding box center [85, 244] width 9 height 9
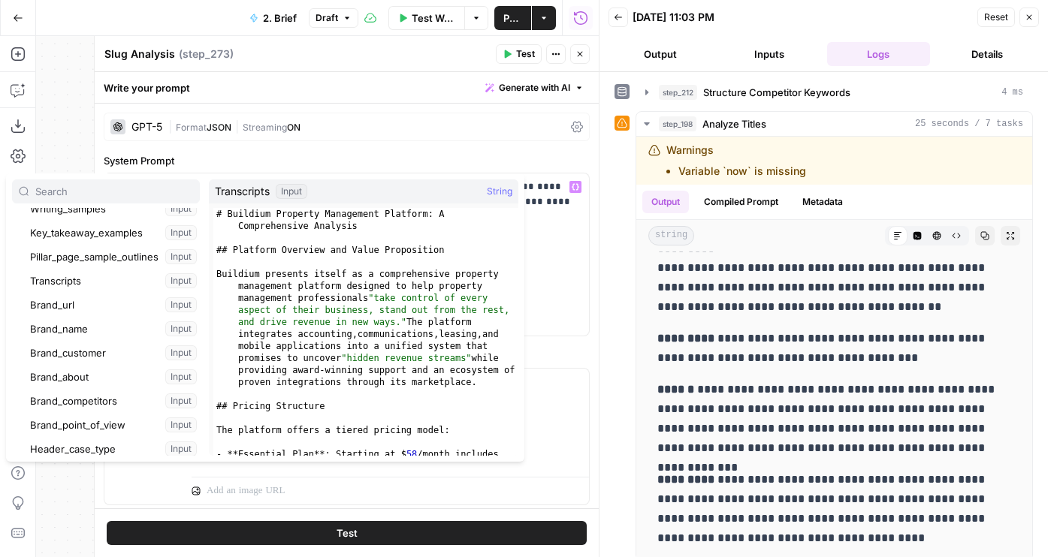
scroll to position [211, 0]
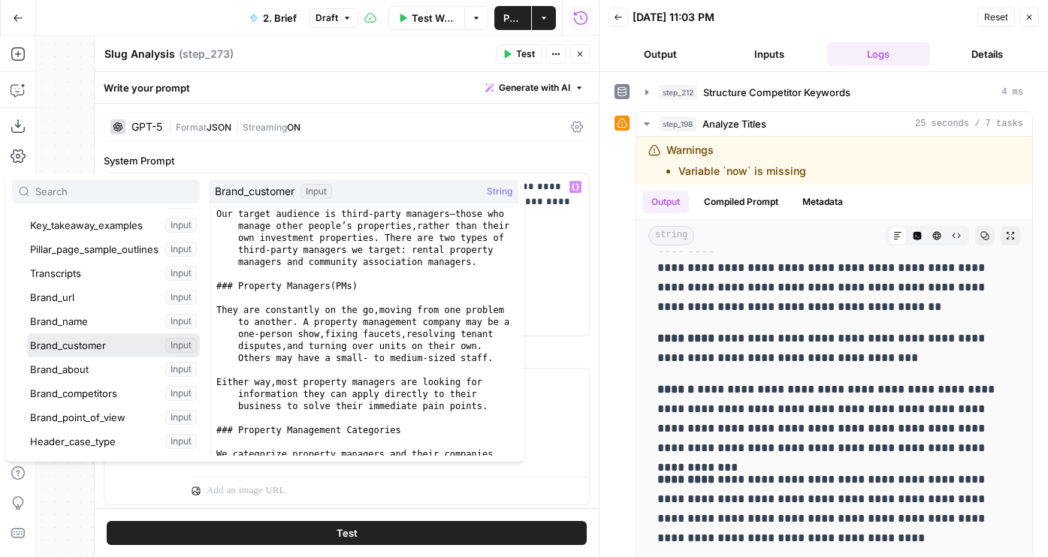
click at [83, 344] on button "Select variable Brand_customer" at bounding box center [113, 345] width 173 height 24
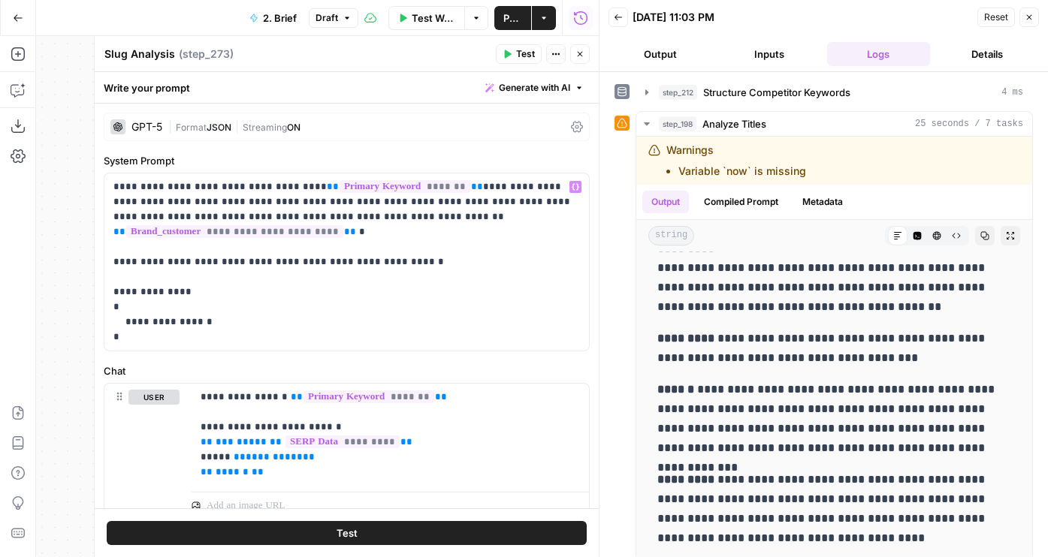
click at [578, 53] on icon "button" at bounding box center [579, 54] width 9 height 9
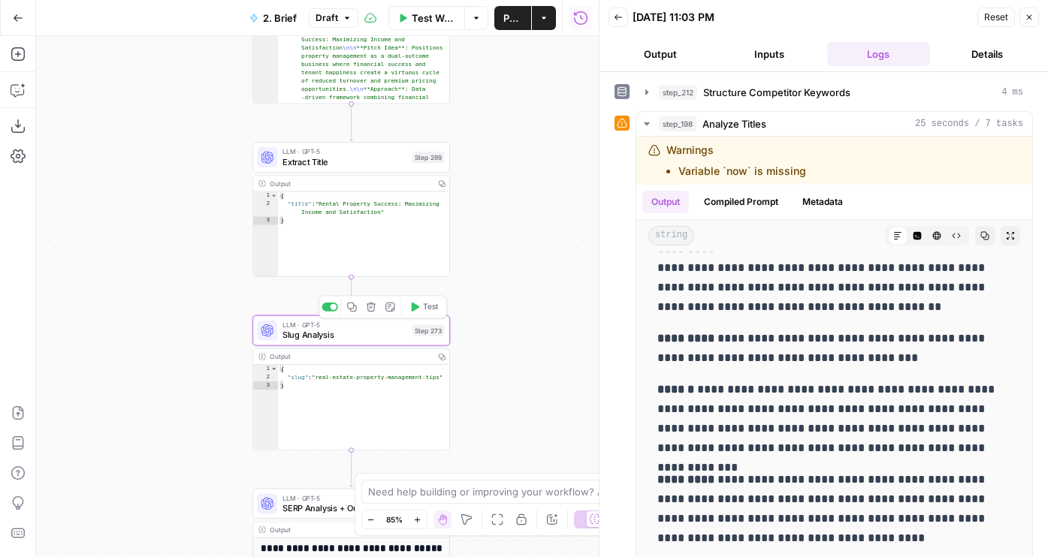
click at [429, 307] on span "Test" at bounding box center [430, 306] width 15 height 11
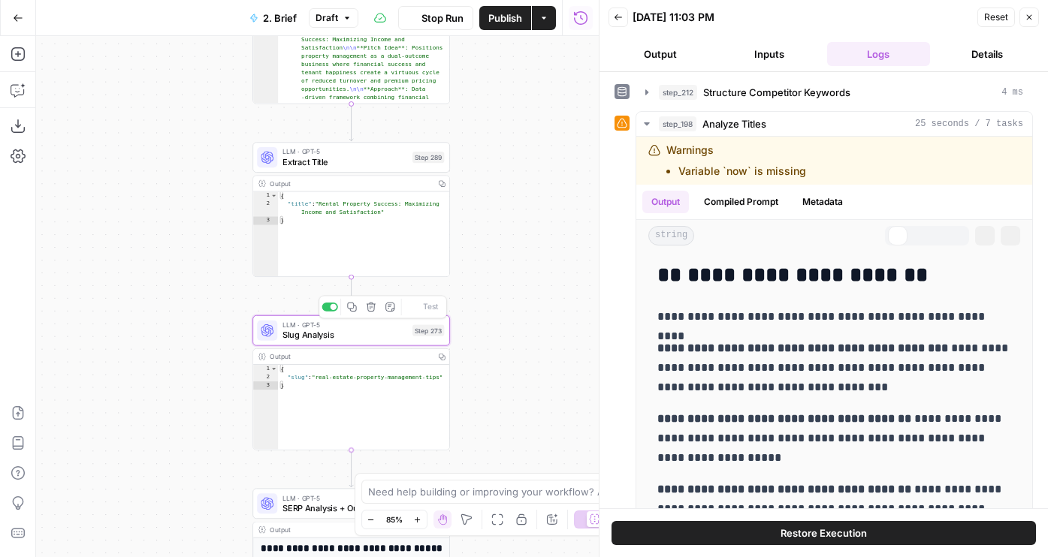
drag, startPoint x: 497, startPoint y: 312, endPoint x: 496, endPoint y: 201, distance: 110.4
click at [496, 201] on div "Workflow Set Inputs Inputs Run Code · JavaScript Structure Competitor Keywords …" at bounding box center [317, 296] width 563 height 521
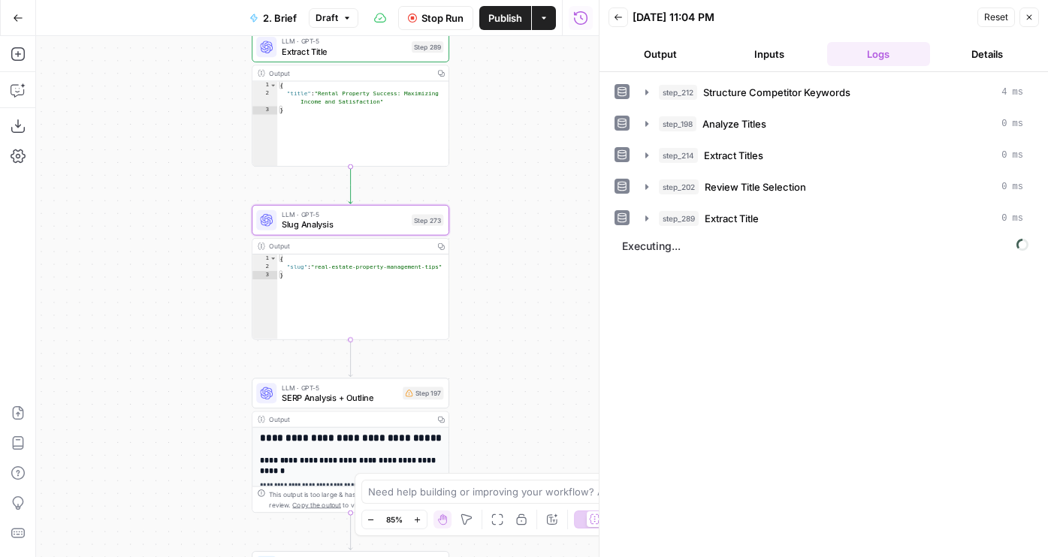
drag, startPoint x: 505, startPoint y: 296, endPoint x: 496, endPoint y: 148, distance: 148.2
click at [496, 148] on div "Workflow Set Inputs Inputs Run Code · JavaScript Structure Competitor Keywords …" at bounding box center [317, 296] width 563 height 521
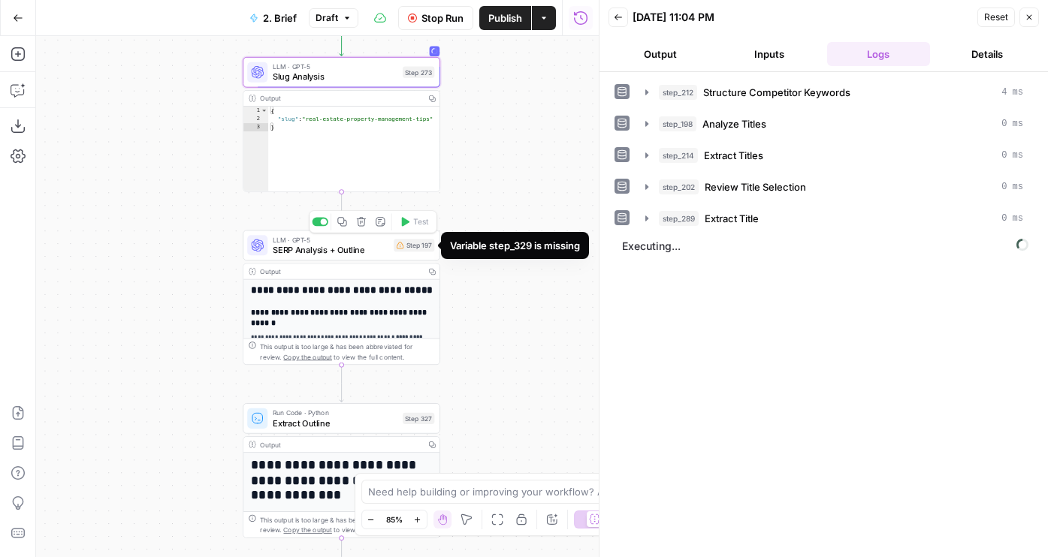
click at [354, 252] on span "SERP Analysis + Outline" at bounding box center [331, 249] width 116 height 13
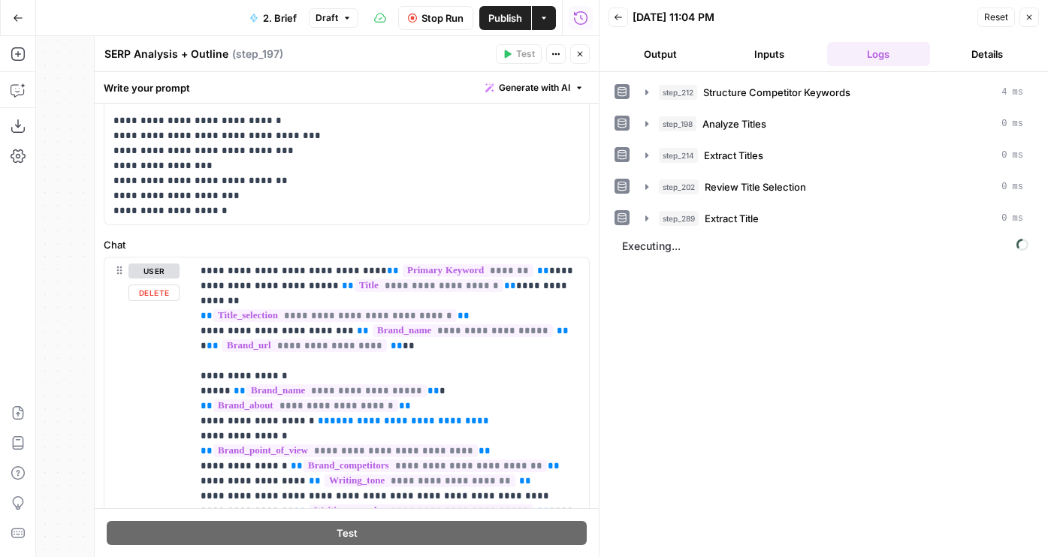
scroll to position [155, 0]
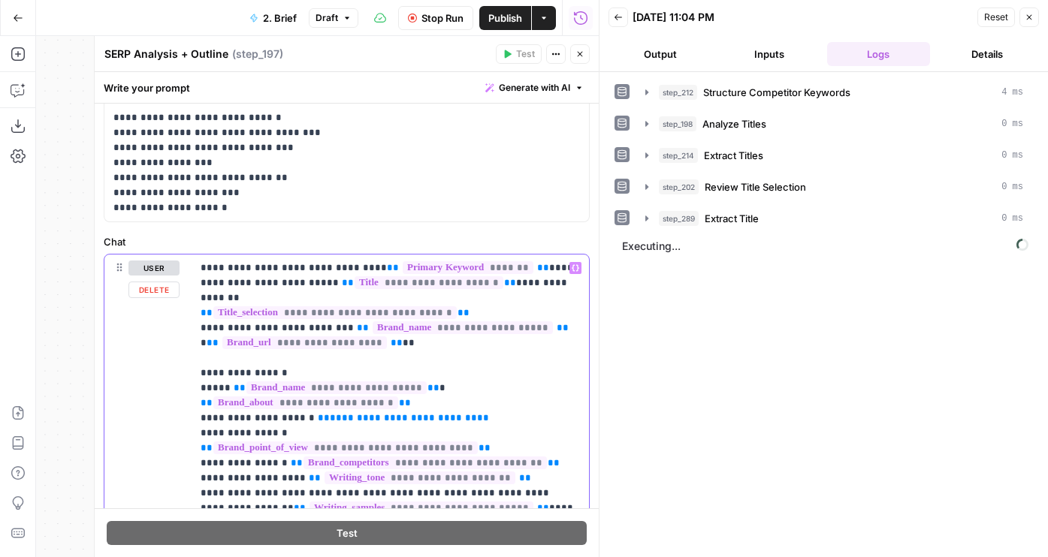
drag, startPoint x: 312, startPoint y: 402, endPoint x: 479, endPoint y: 402, distance: 167.5
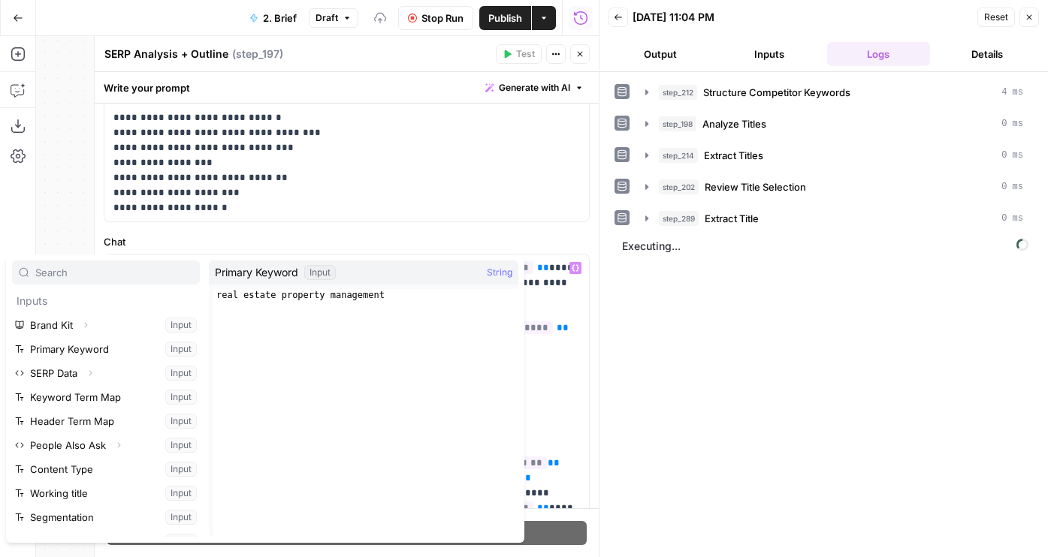
click at [86, 321] on icon "button" at bounding box center [85, 325] width 9 height 9
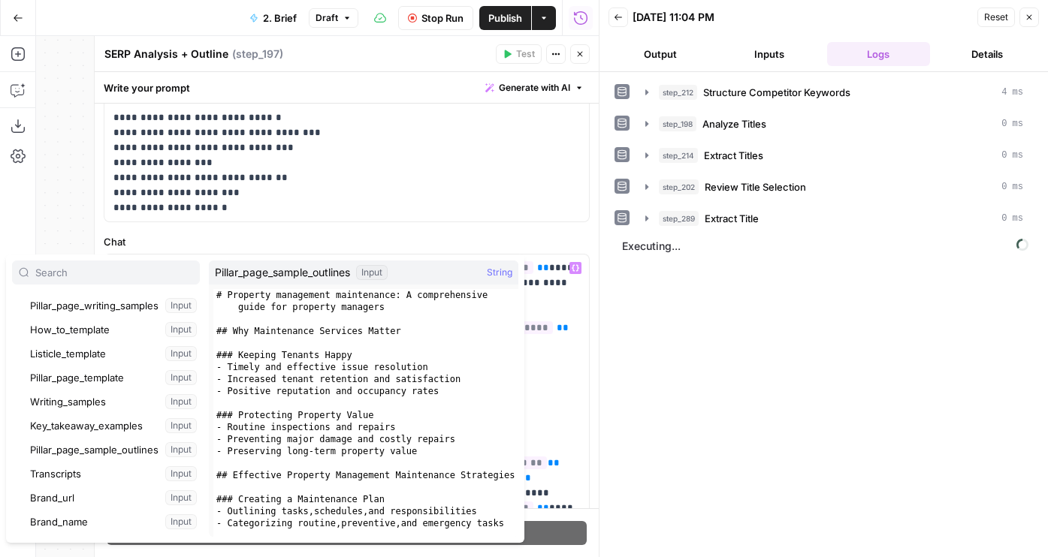
scroll to position [188, 0]
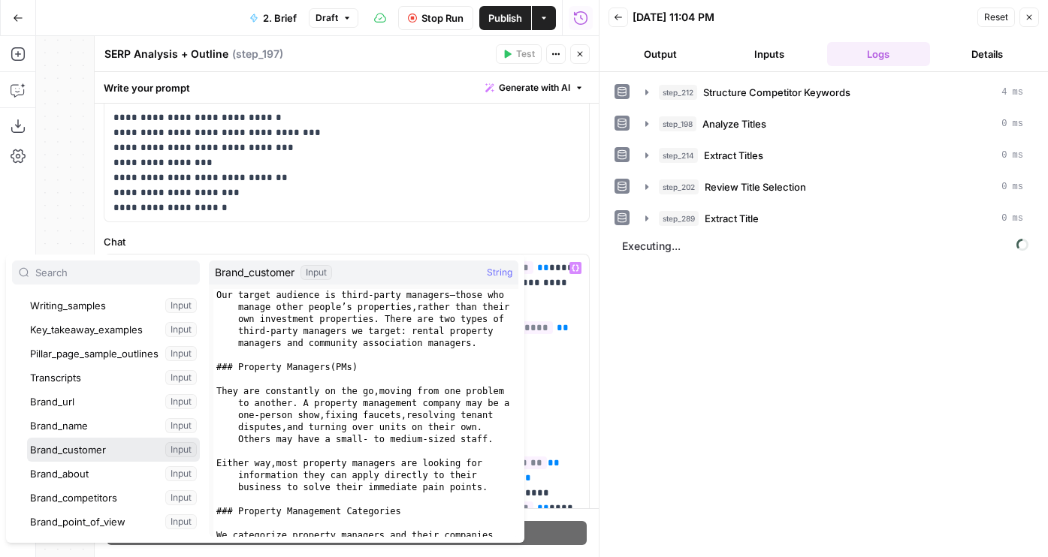
click at [99, 457] on button "Select variable Brand_customer" at bounding box center [113, 450] width 173 height 24
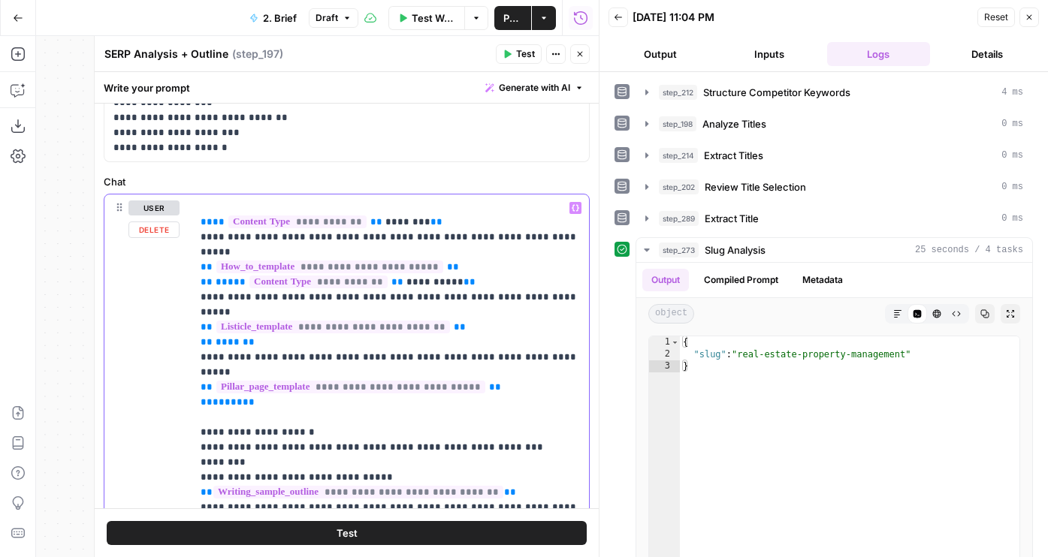
scroll to position [216, 0]
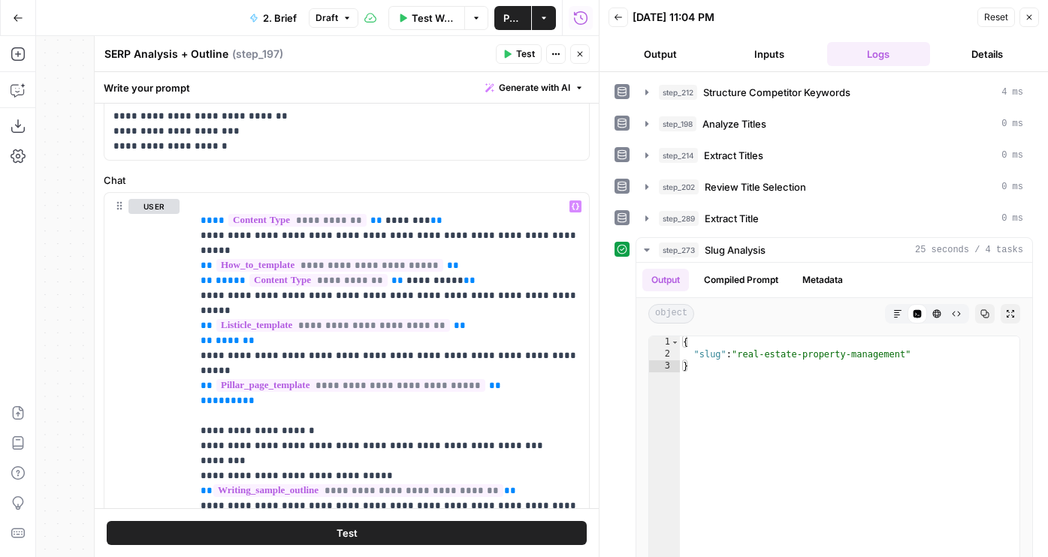
click at [580, 56] on icon "button" at bounding box center [579, 54] width 9 height 9
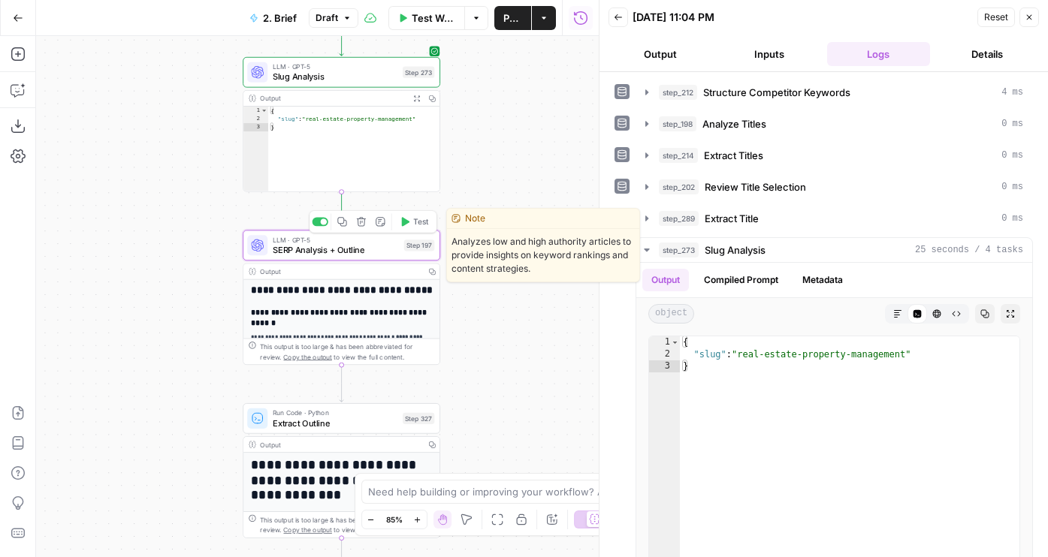
click at [414, 225] on span "Test" at bounding box center [420, 221] width 15 height 11
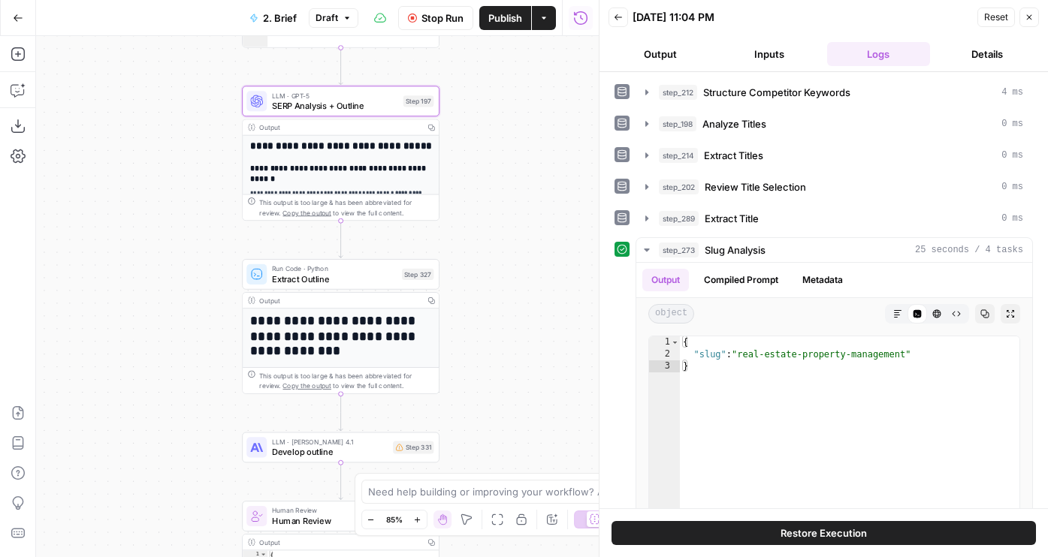
drag, startPoint x: 452, startPoint y: 398, endPoint x: 451, endPoint y: 254, distance: 144.2
click at [451, 254] on div "Workflow Set Inputs Inputs Run Code · JavaScript Structure Competitor Keywords …" at bounding box center [317, 296] width 563 height 521
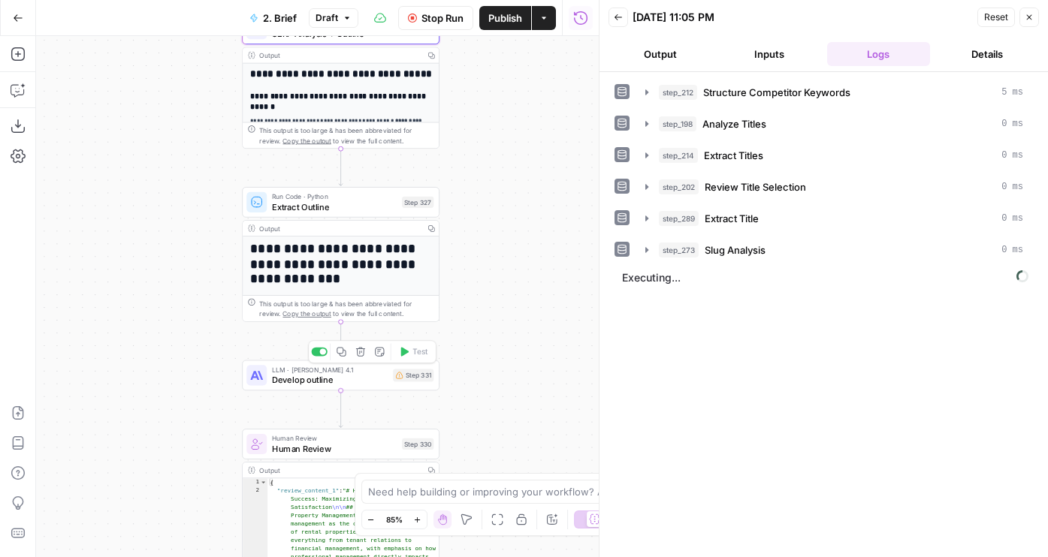
drag, startPoint x: 501, startPoint y: 325, endPoint x: 499, endPoint y: 237, distance: 88.7
click at [499, 237] on div "Workflow Set Inputs Inputs Run Code · JavaScript Structure Competitor Keywords …" at bounding box center [317, 296] width 563 height 521
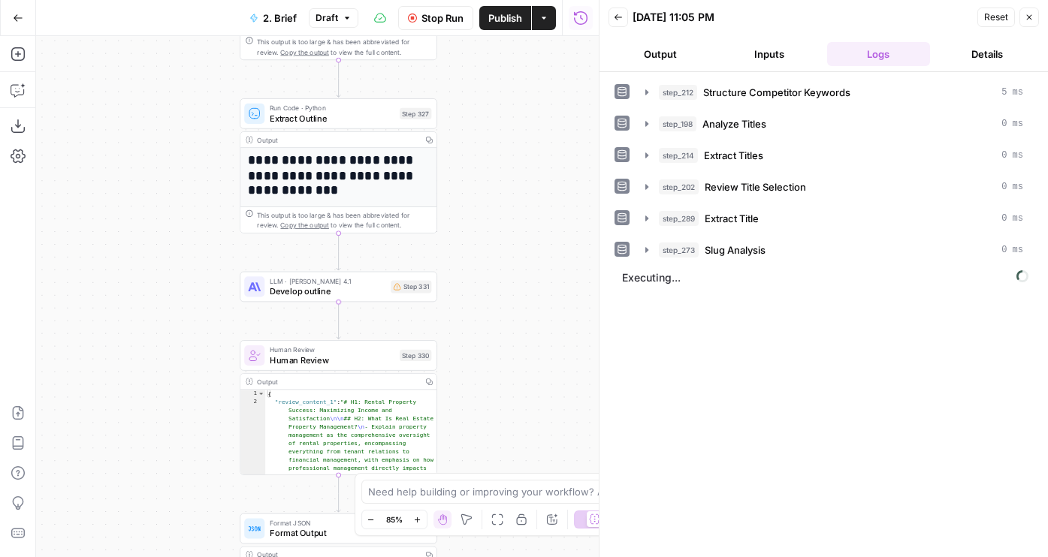
click at [327, 293] on span "Develop outline" at bounding box center [328, 291] width 116 height 13
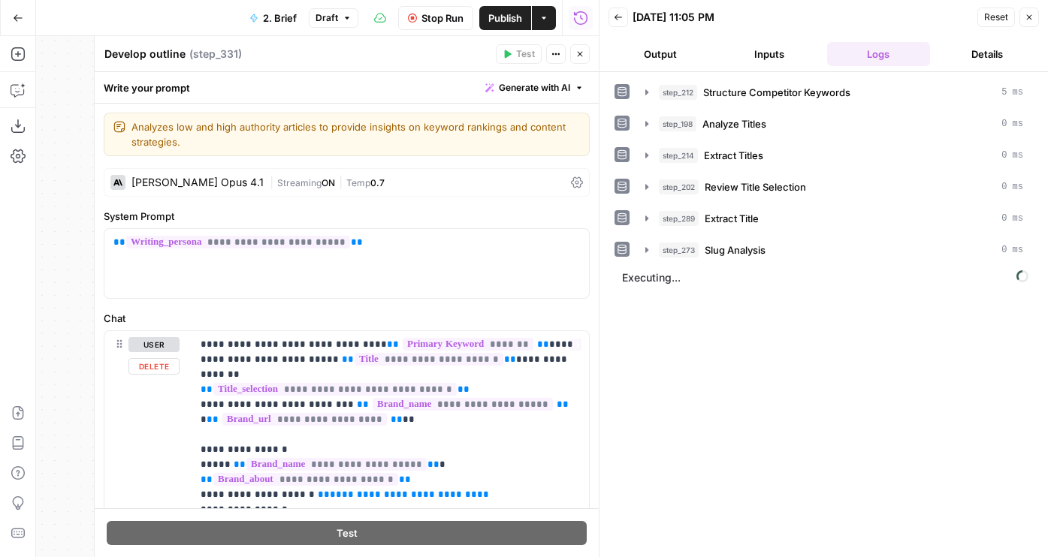
scroll to position [99, 0]
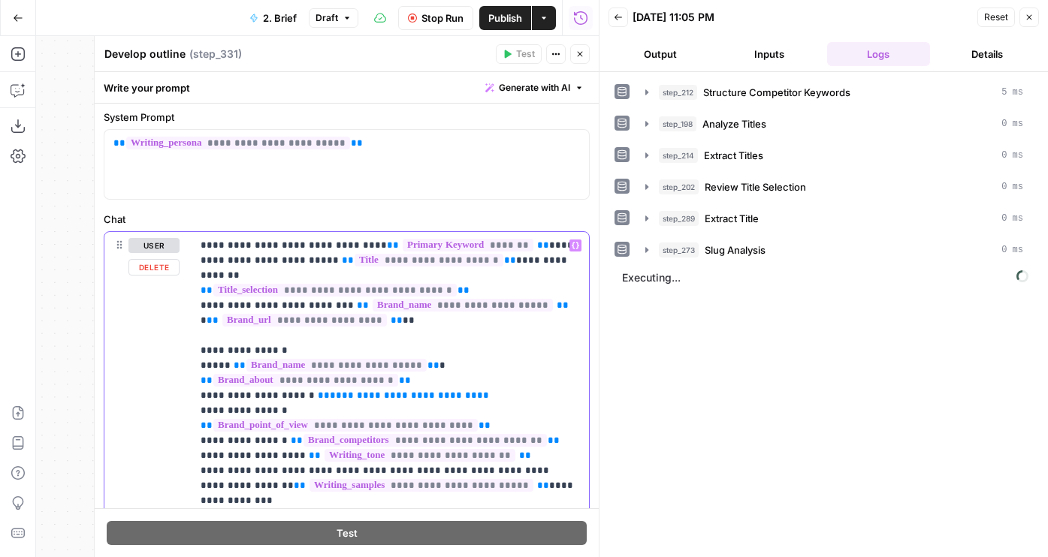
drag, startPoint x: 463, startPoint y: 379, endPoint x: 316, endPoint y: 384, distance: 146.6
click at [583, 50] on icon "button" at bounding box center [579, 54] width 9 height 9
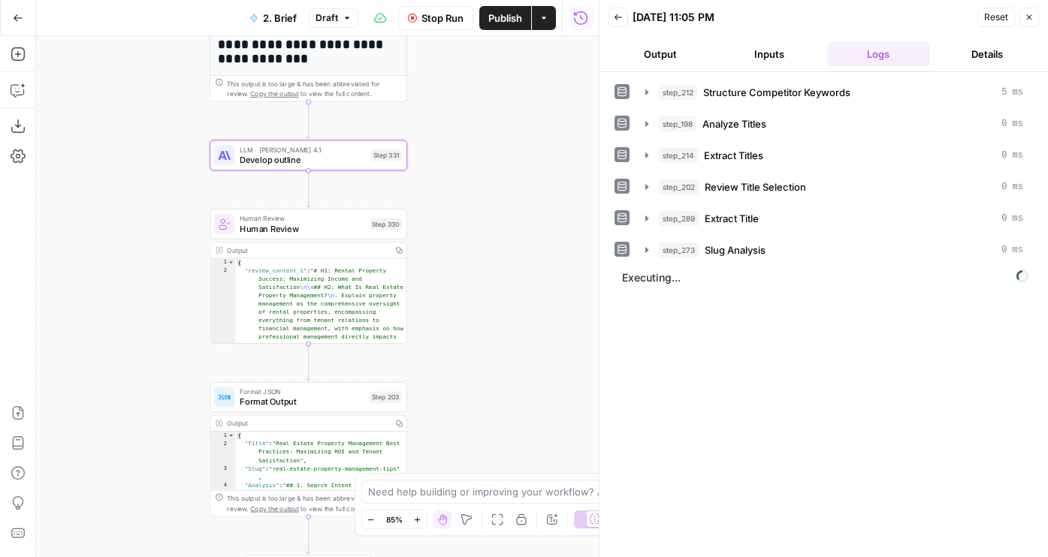
drag, startPoint x: 491, startPoint y: 367, endPoint x: 460, endPoint y: 235, distance: 135.0
click at [461, 235] on div "Workflow Set Inputs Inputs Run Code · JavaScript Structure Competitor Keywords …" at bounding box center [317, 296] width 563 height 521
click at [659, 54] on button "Output" at bounding box center [659, 54] width 103 height 24
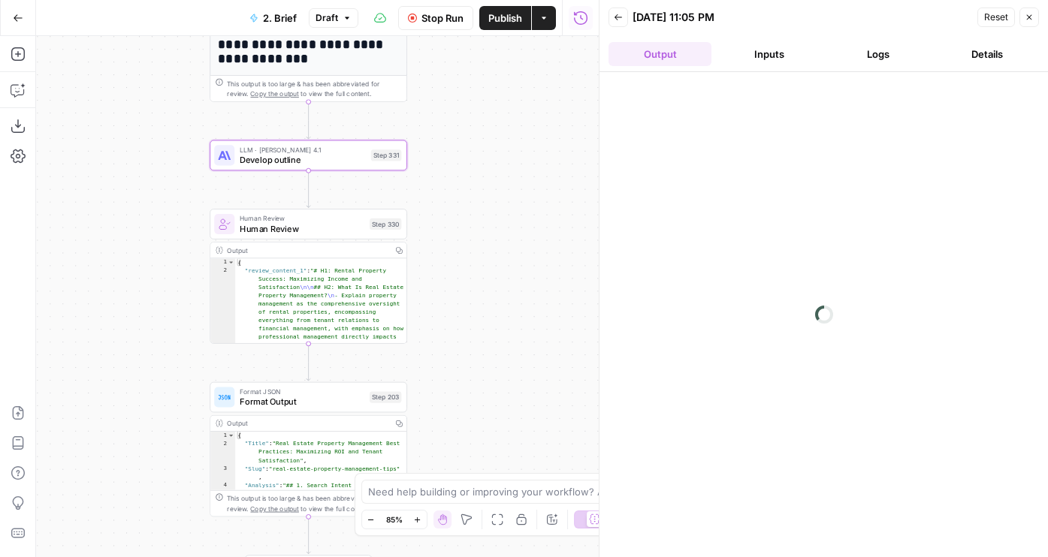
drag, startPoint x: 520, startPoint y: 121, endPoint x: 520, endPoint y: 376, distance: 255.4
click at [520, 376] on div "Workflow Set Inputs Inputs Run Code · JavaScript Structure Competitor Keywords …" at bounding box center [317, 296] width 563 height 521
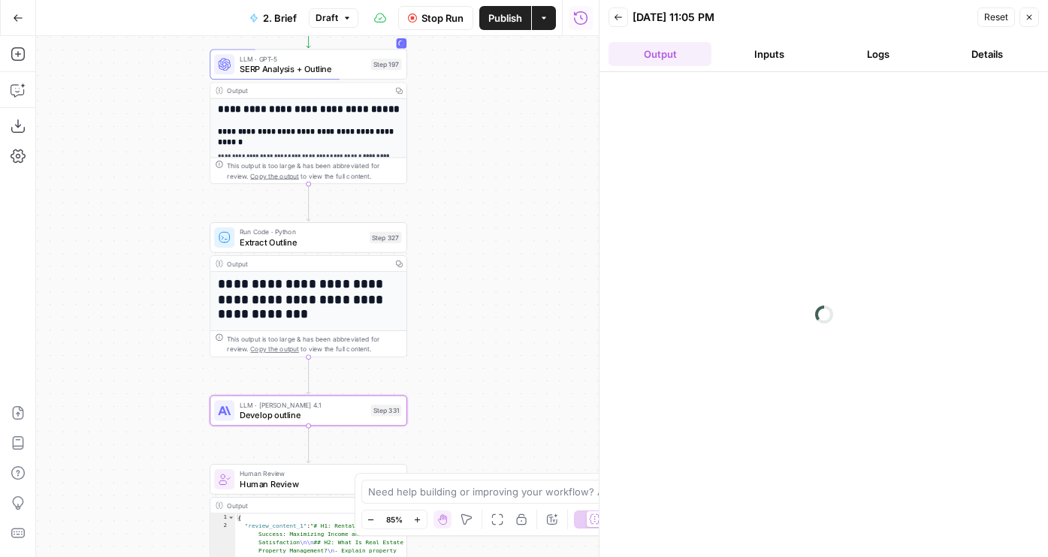
drag, startPoint x: 515, startPoint y: 188, endPoint x: 515, endPoint y: 268, distance: 80.4
click at [515, 268] on div "Workflow Set Inputs Inputs Run Code · JavaScript Structure Competitor Keywords …" at bounding box center [317, 296] width 563 height 521
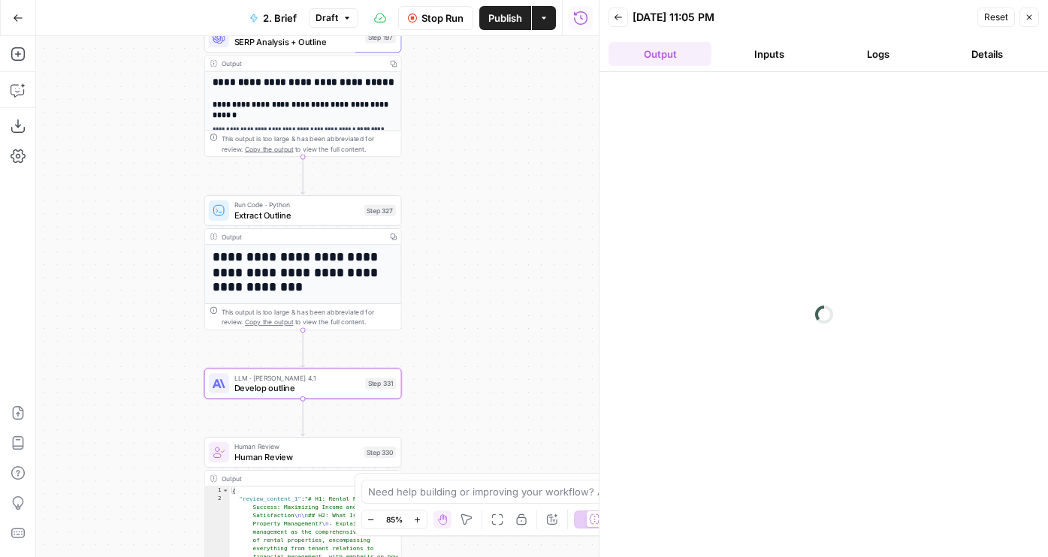
drag, startPoint x: 530, startPoint y: 222, endPoint x: 530, endPoint y: 129, distance: 92.4
click at [530, 130] on div "Workflow Set Inputs Inputs Run Code · JavaScript Structure Competitor Keywords …" at bounding box center [317, 296] width 563 height 521
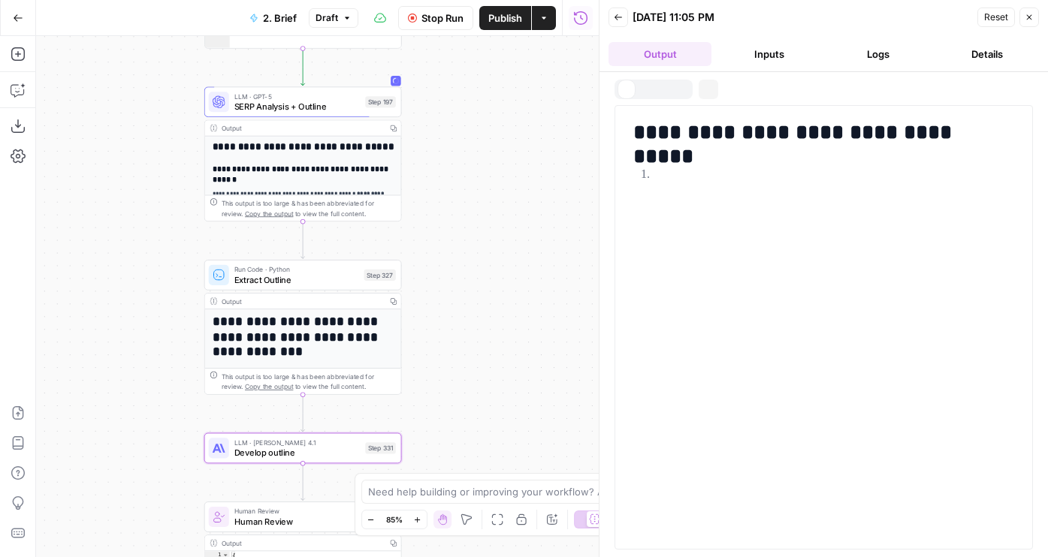
drag, startPoint x: 530, startPoint y: 129, endPoint x: 530, endPoint y: 208, distance: 78.9
click at [530, 208] on div "Workflow Set Inputs Inputs Run Code · JavaScript Structure Competitor Keywords …" at bounding box center [317, 296] width 563 height 521
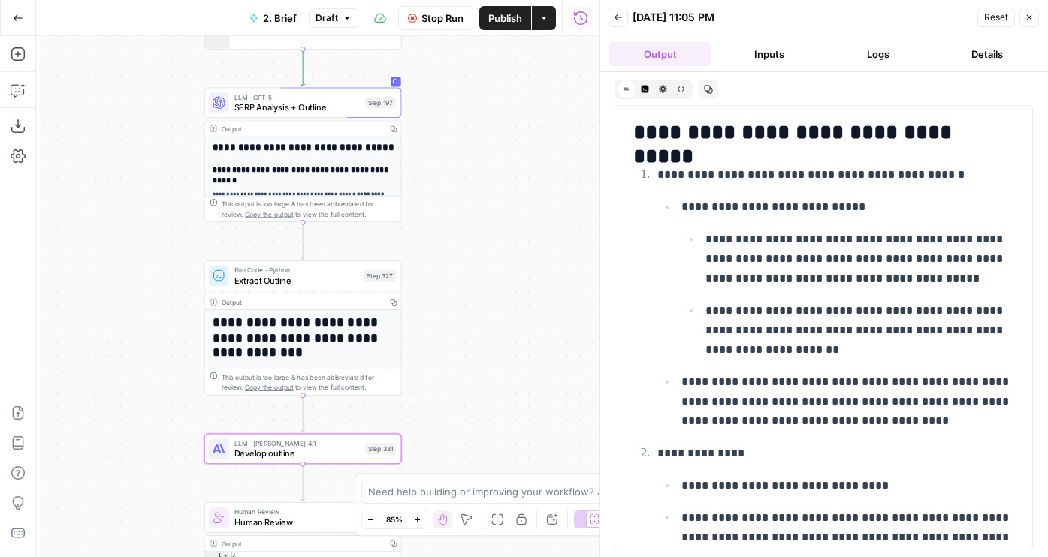
click at [445, 24] on span "Stop Run" at bounding box center [442, 18] width 42 height 15
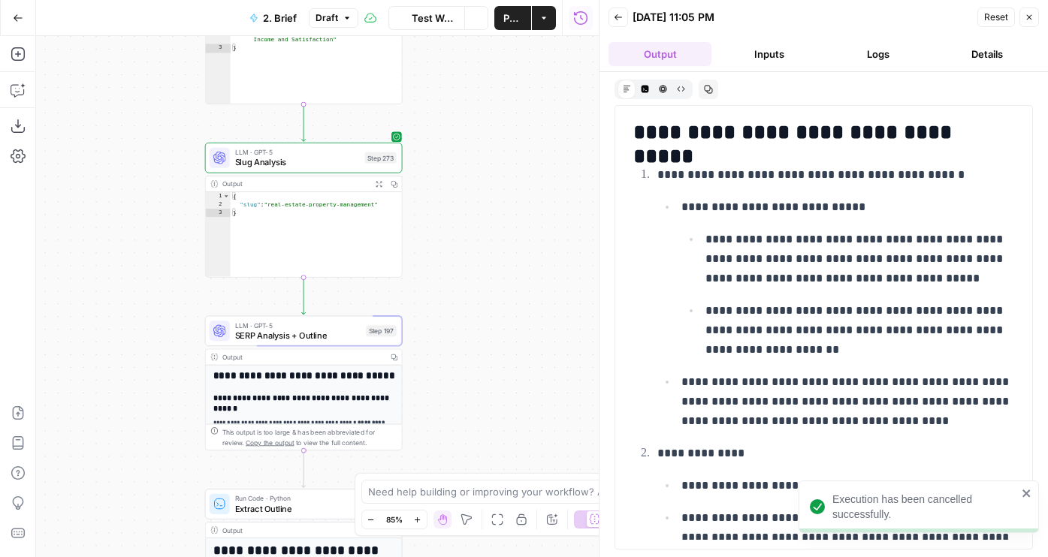
drag, startPoint x: 449, startPoint y: 80, endPoint x: 450, endPoint y: 415, distance: 335.7
click at [450, 411] on div "Workflow Set Inputs Inputs Run Code · JavaScript Structure Competitor Keywords …" at bounding box center [317, 296] width 563 height 521
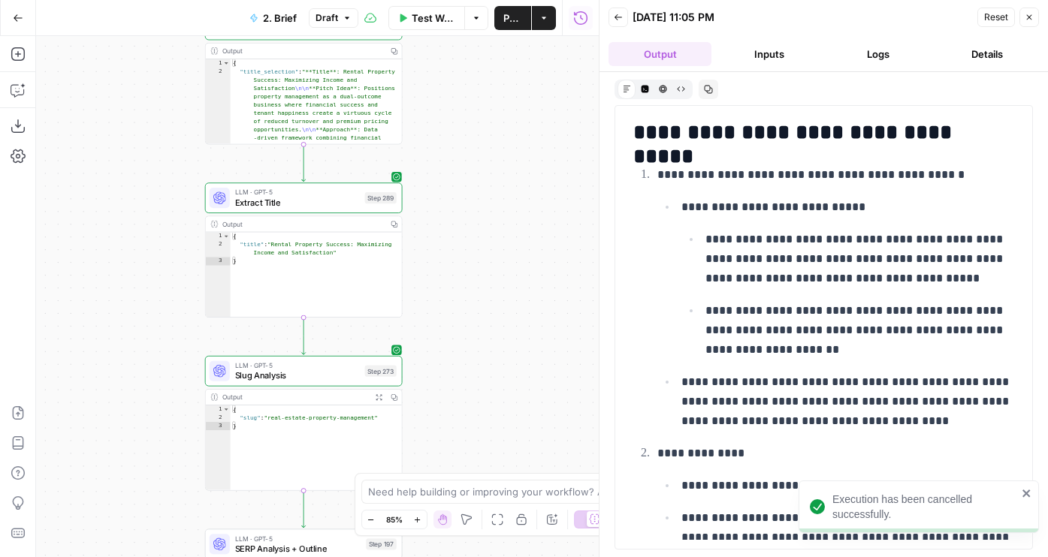
drag, startPoint x: 468, startPoint y: 183, endPoint x: 470, endPoint y: 462, distance: 278.7
click at [470, 462] on div "Workflow Set Inputs Inputs Run Code · JavaScript Structure Competitor Keywords …" at bounding box center [317, 296] width 563 height 521
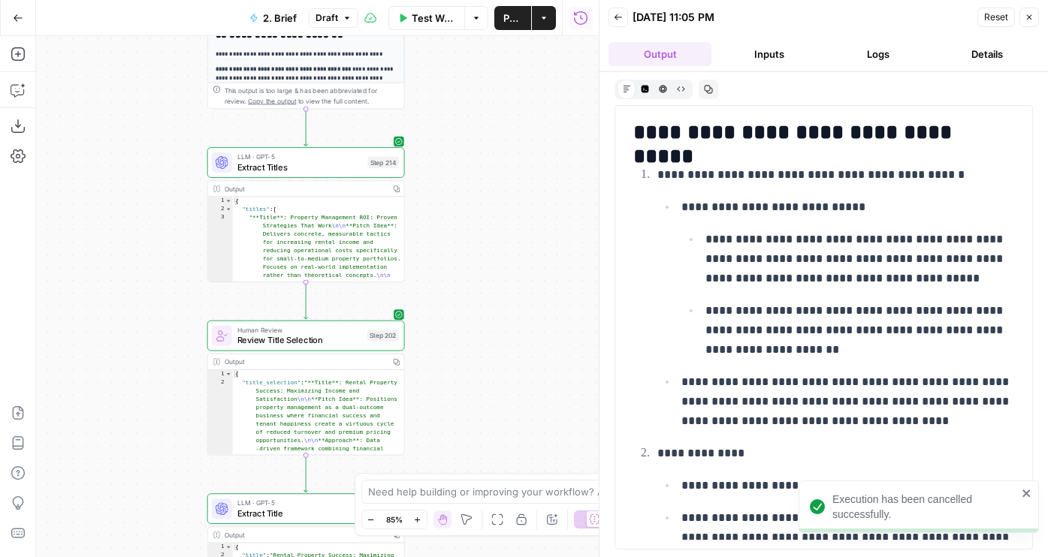
drag, startPoint x: 458, startPoint y: 253, endPoint x: 479, endPoint y: 537, distance: 284.7
click at [479, 537] on div "Workflow Set Inputs Inputs Run Code · JavaScript Structure Competitor Keywords …" at bounding box center [317, 296] width 563 height 521
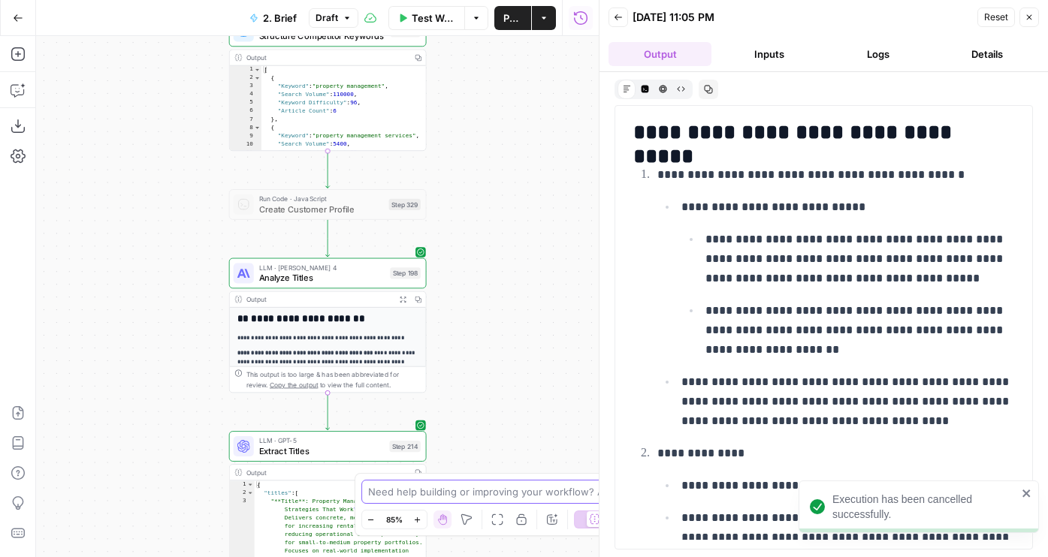
drag, startPoint x: 498, startPoint y: 219, endPoint x: 497, endPoint y: 487, distance: 268.1
click at [498, 487] on body "Execution has been cancelled successfully. Buildium New Home Browse Your Data U…" at bounding box center [524, 278] width 1048 height 557
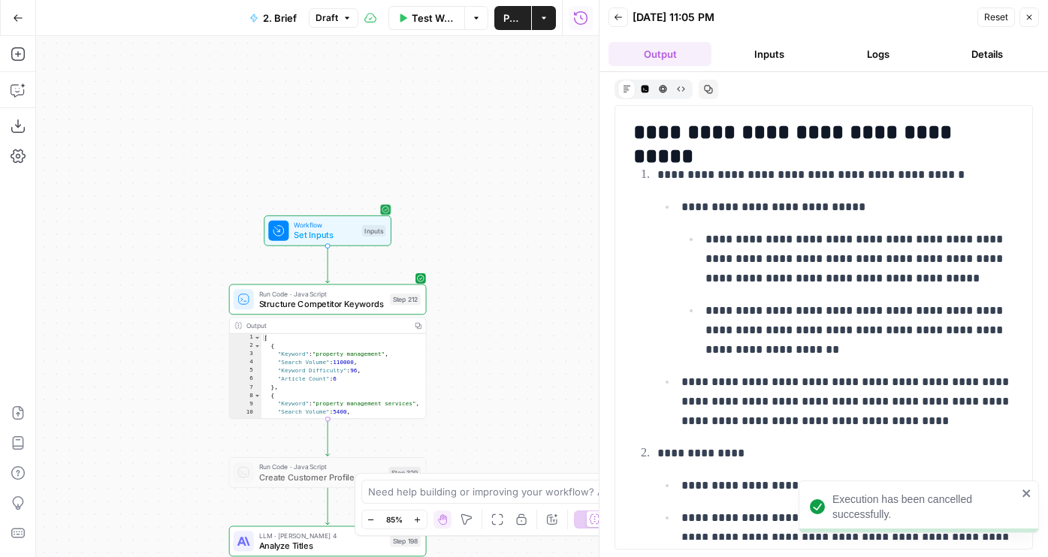
click at [346, 205] on span "Test Step" at bounding box center [363, 206] width 34 height 11
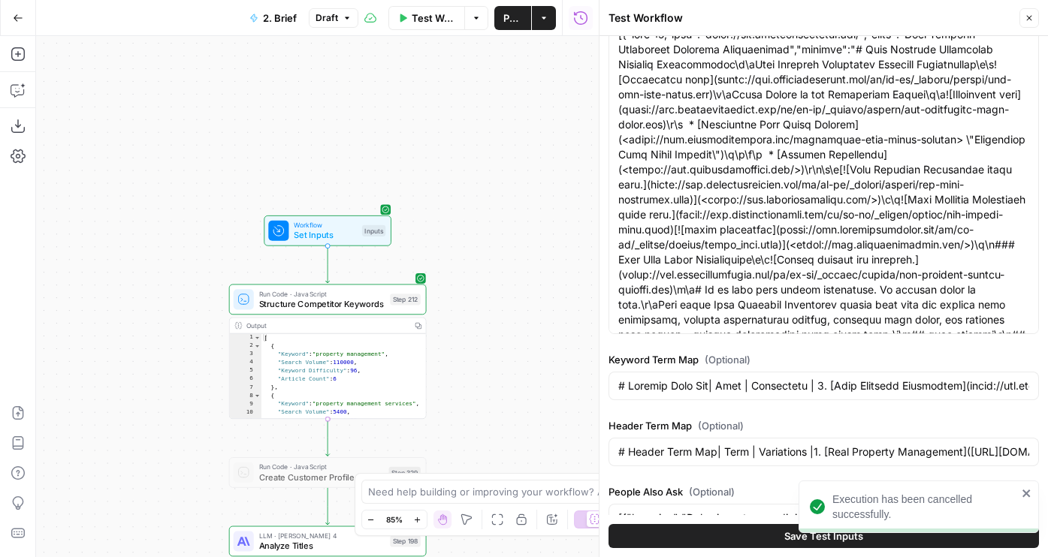
scroll to position [0, 0]
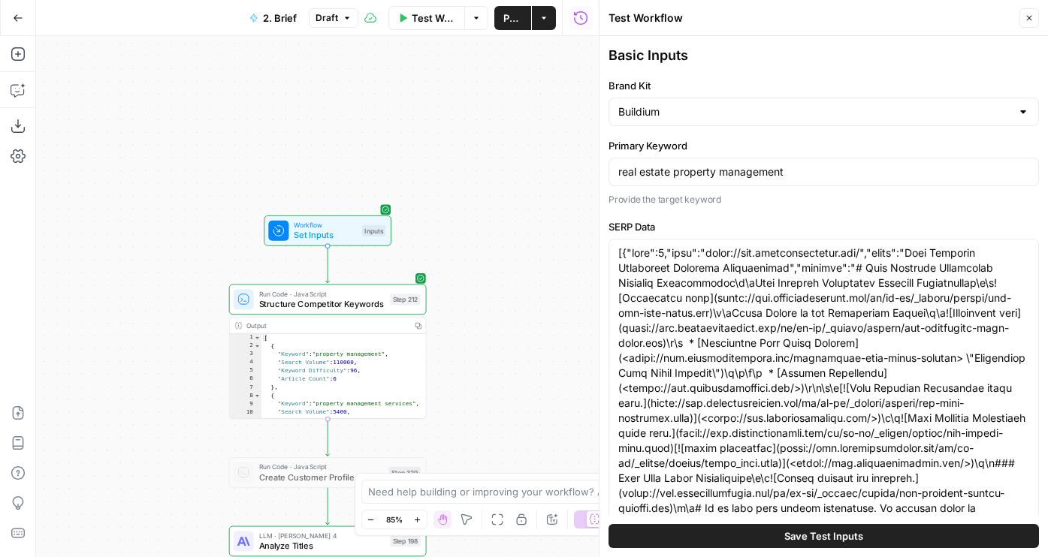
click at [667, 101] on div "Buildium" at bounding box center [823, 112] width 430 height 29
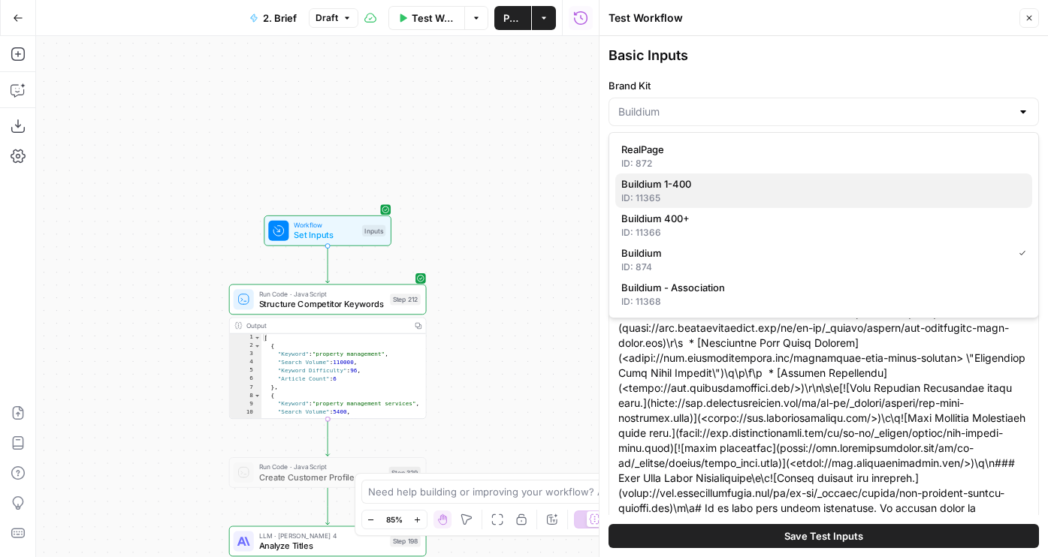
click at [665, 183] on span "Buildium 1-400" at bounding box center [820, 184] width 399 height 15
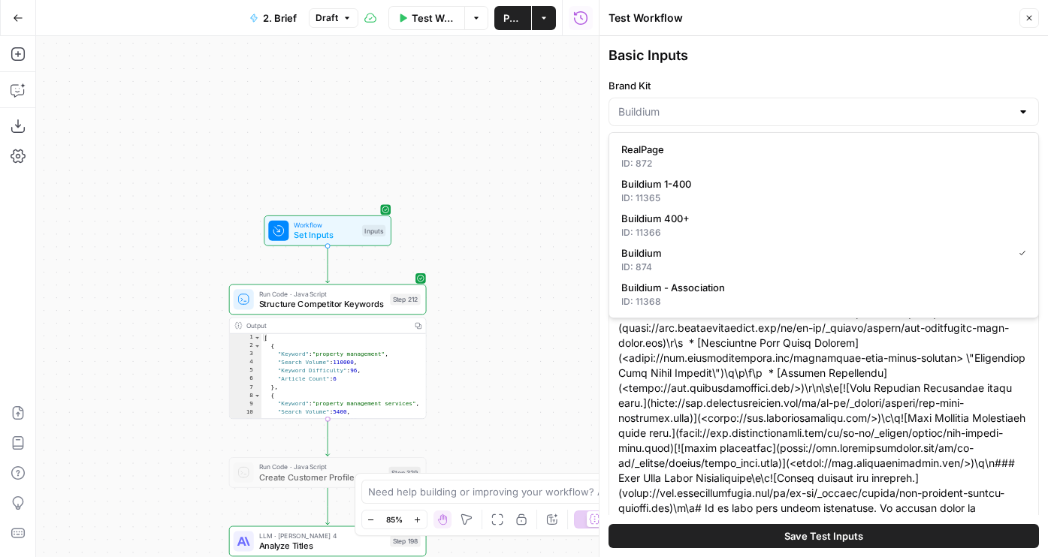
type input "Buildium 1-400"
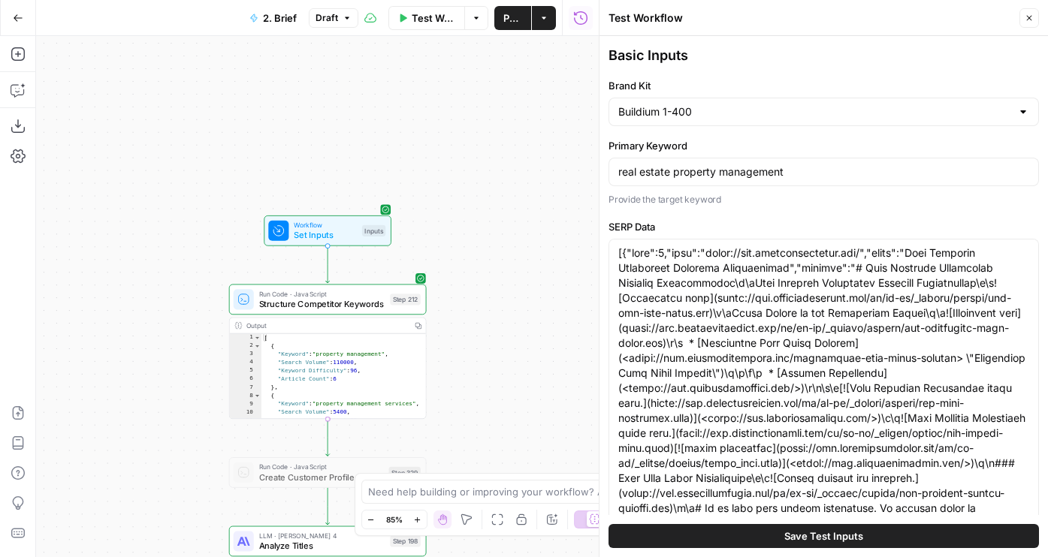
click at [706, 541] on button "Save Test Inputs" at bounding box center [823, 536] width 430 height 24
type input "# Keyword Term Map| Term | Variations | 1. [Real Property Management](https://w…"
type input "# Header Term Map| Term | Variations |1. [Real Property Management](https://www…"
type input "# Keyword Term Map| Term | Variations | 1. [Real Property Management](https://w…"
type input "# Header Term Map| Term | Variations |1. [Real Property Management](https://www…"
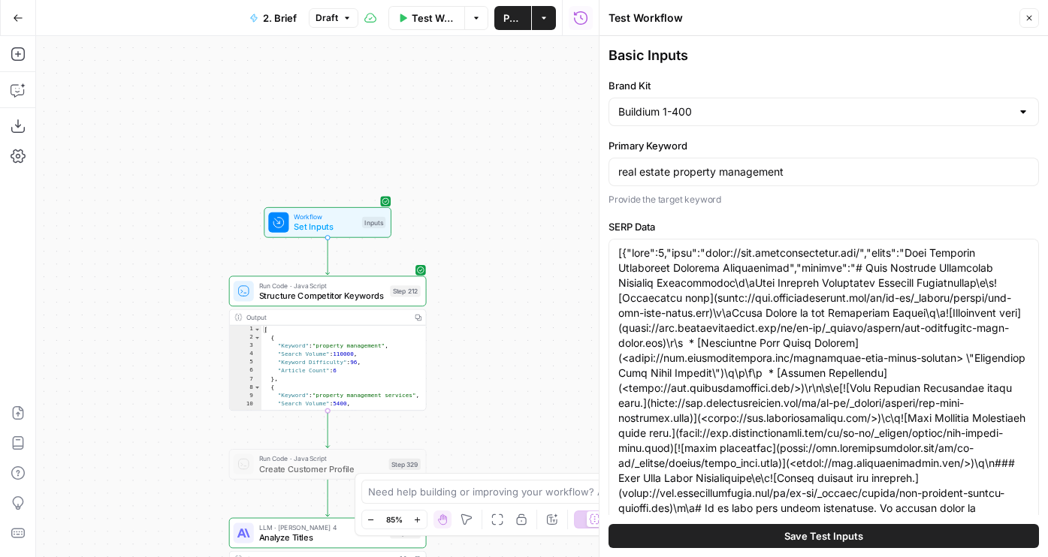
drag, startPoint x: 508, startPoint y: 330, endPoint x: 508, endPoint y: 52, distance: 278.7
click at [508, 52] on div "Workflow Set Inputs Inputs Run Code · JavaScript Structure Competitor Keywords …" at bounding box center [317, 296] width 563 height 521
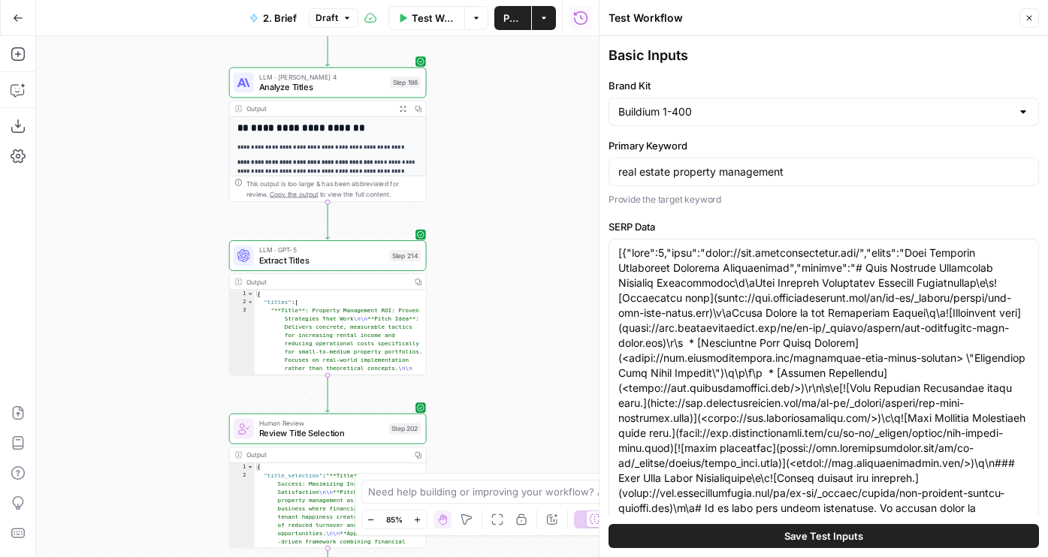
drag, startPoint x: 513, startPoint y: 370, endPoint x: 513, endPoint y: 190, distance: 180.3
click at [513, 190] on div "Workflow Set Inputs Inputs Run Code · JavaScript Structure Competitor Keywords …" at bounding box center [317, 296] width 563 height 521
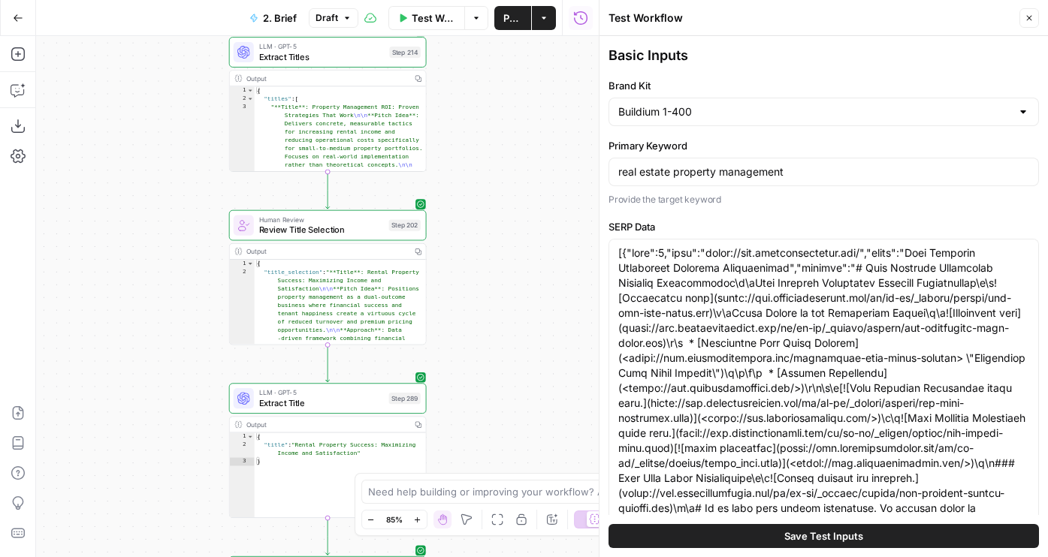
drag, startPoint x: 506, startPoint y: 373, endPoint x: 505, endPoint y: 165, distance: 208.1
click at [505, 165] on div "Workflow Set Inputs Inputs Run Code · JavaScript Structure Competitor Keywords …" at bounding box center [317, 296] width 563 height 521
drag, startPoint x: 495, startPoint y: 327, endPoint x: 495, endPoint y: 122, distance: 204.3
click at [495, 122] on div "Workflow Set Inputs Inputs Run Code · JavaScript Structure Competitor Keywords …" at bounding box center [317, 296] width 563 height 521
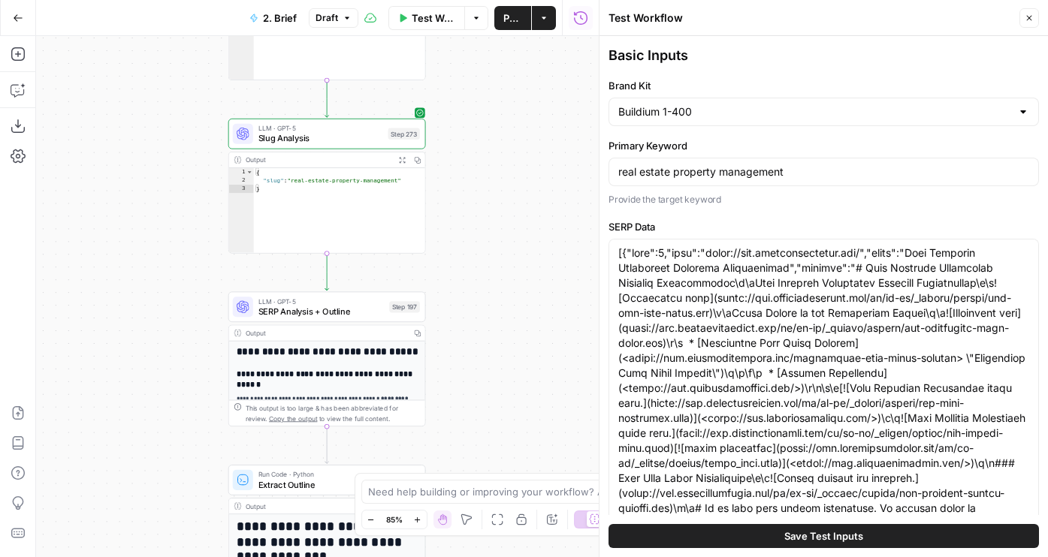
drag, startPoint x: 474, startPoint y: 359, endPoint x: 474, endPoint y: 90, distance: 268.9
click at [474, 90] on div "Workflow Set Inputs Inputs Run Code · JavaScript Structure Competitor Keywords …" at bounding box center [317, 296] width 563 height 521
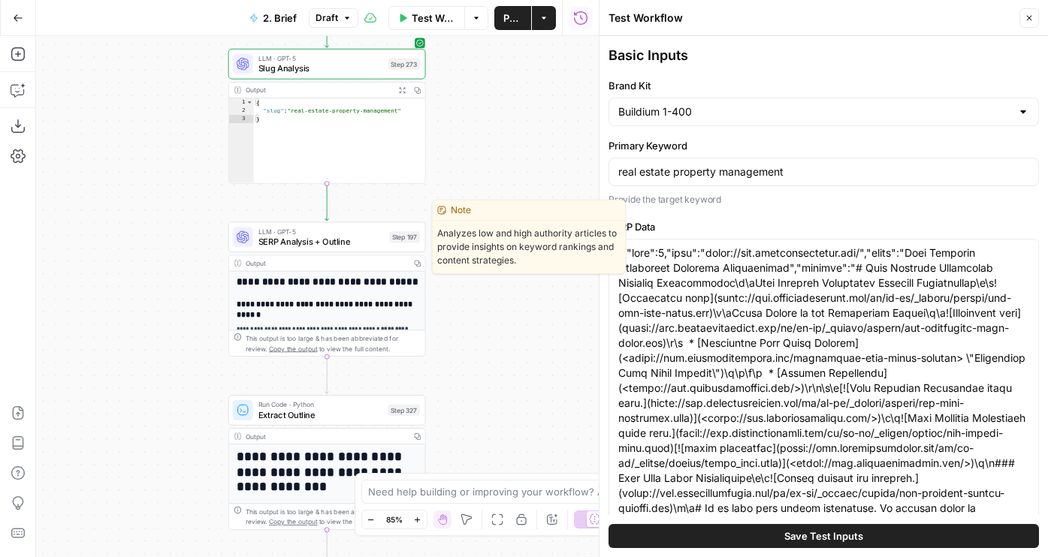
click at [395, 210] on button "Test" at bounding box center [399, 213] width 40 height 17
type input "# Keyword Term Map| Term | Variations | 1. [Real Property Management](https://w…"
type input "# Header Term Map| Term | Variations |1. [Real Property Management](https://www…"
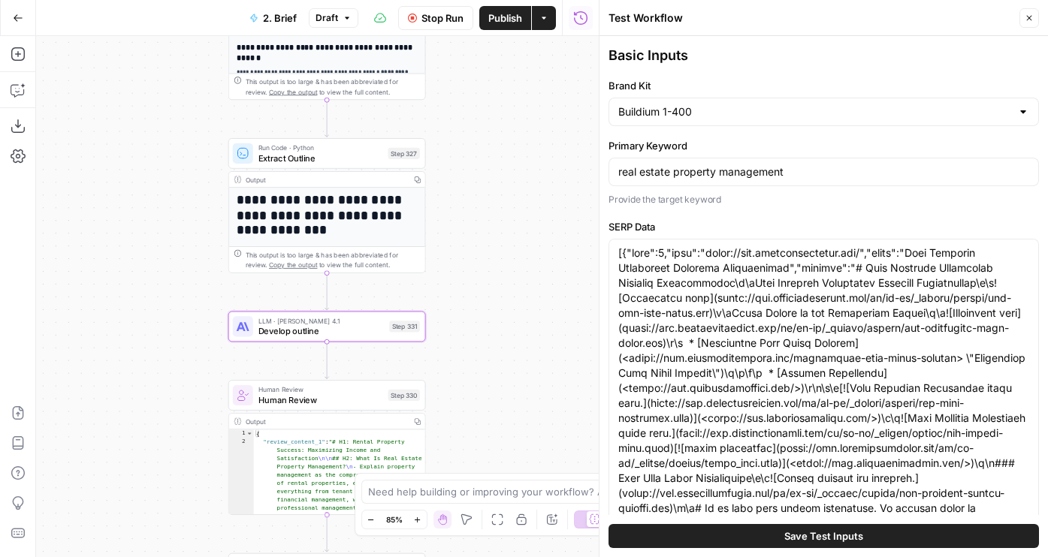
drag, startPoint x: 505, startPoint y: 370, endPoint x: 505, endPoint y: 108, distance: 261.4
click at [505, 108] on div "Workflow Set Inputs Inputs Run Code · JavaScript Structure Competitor Keywords …" at bounding box center [317, 296] width 563 height 521
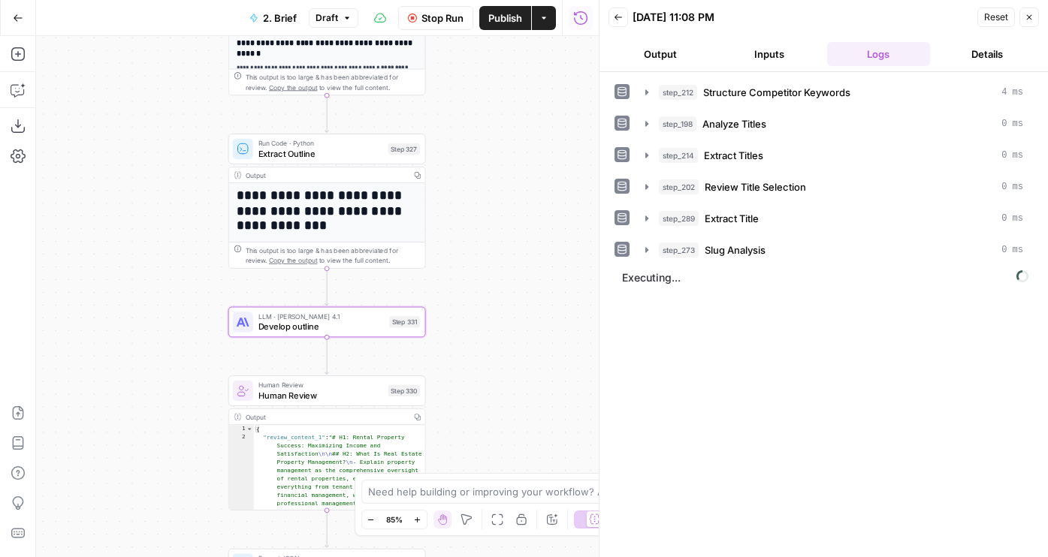
drag, startPoint x: 522, startPoint y: 213, endPoint x: 522, endPoint y: 96, distance: 116.4
click at [522, 96] on div "Workflow Set Inputs Inputs Run Code · JavaScript Structure Competitor Keywords …" at bounding box center [317, 296] width 563 height 521
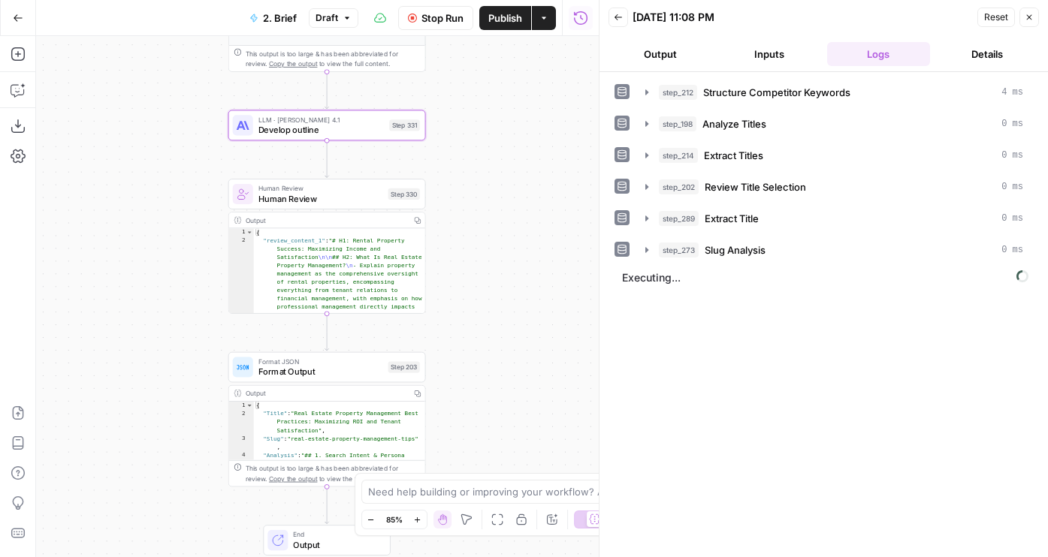
click at [680, 51] on button "Output" at bounding box center [659, 54] width 103 height 24
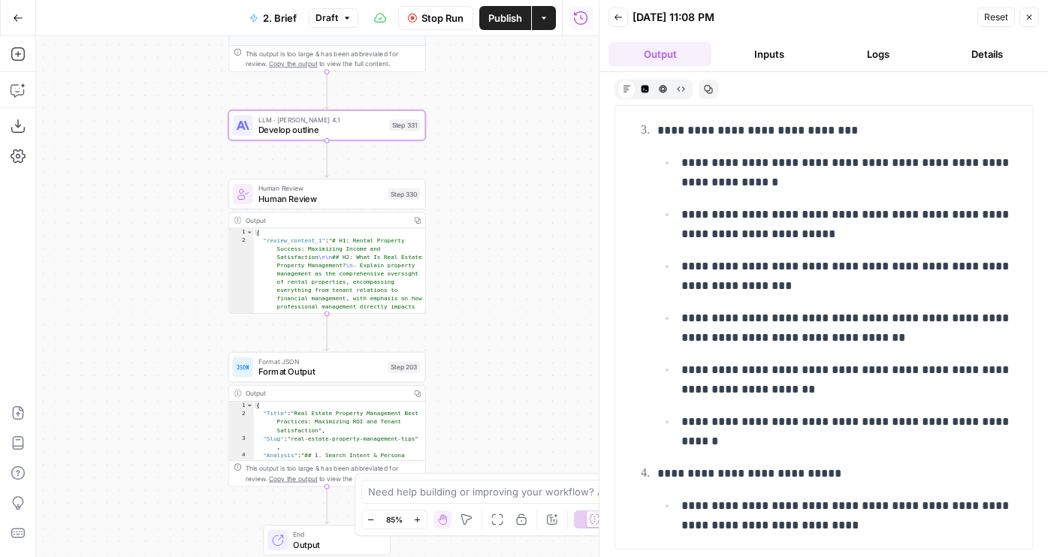
scroll to position [696, 0]
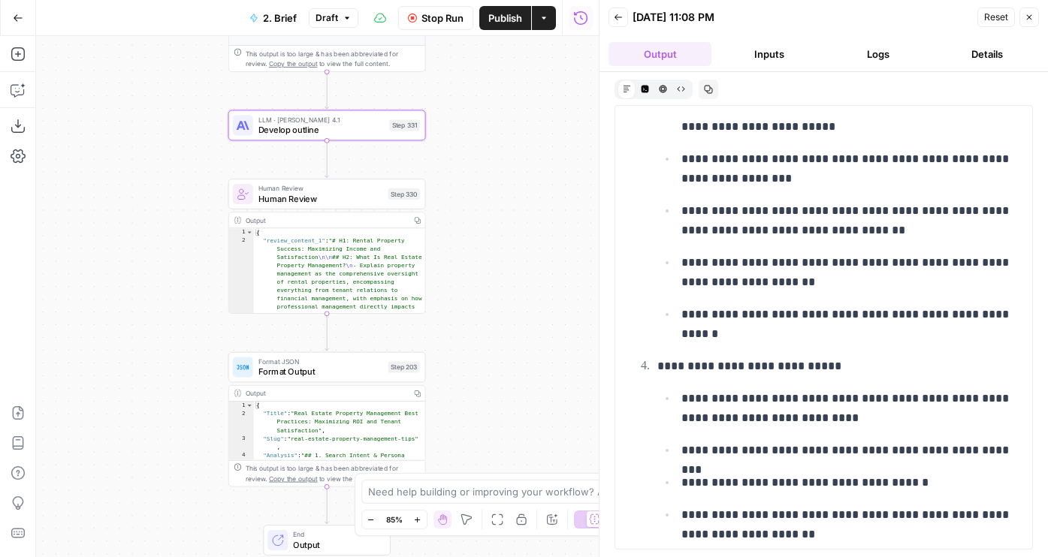
click at [840, 371] on p "**********" at bounding box center [835, 367] width 357 height 20
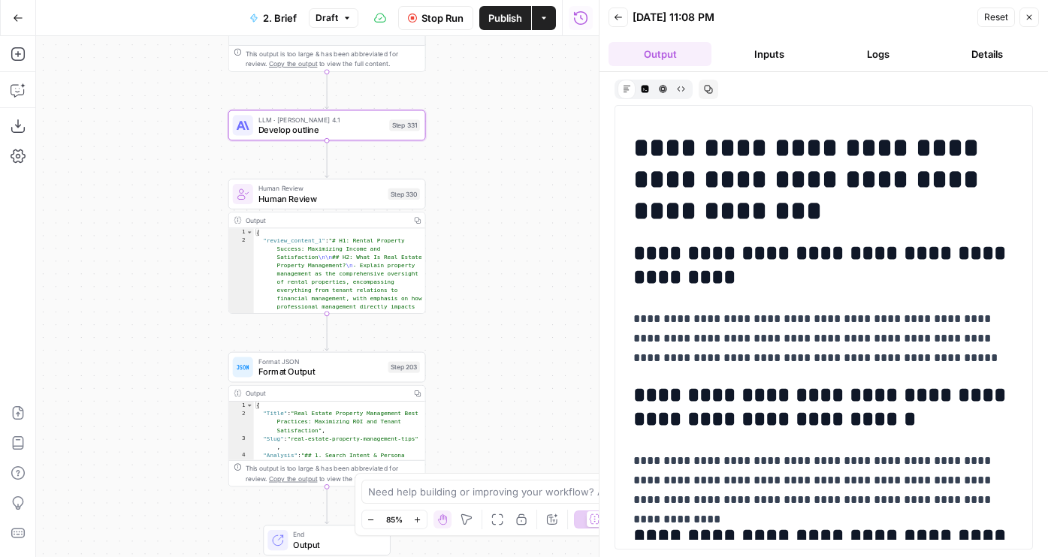
scroll to position [11782, 0]
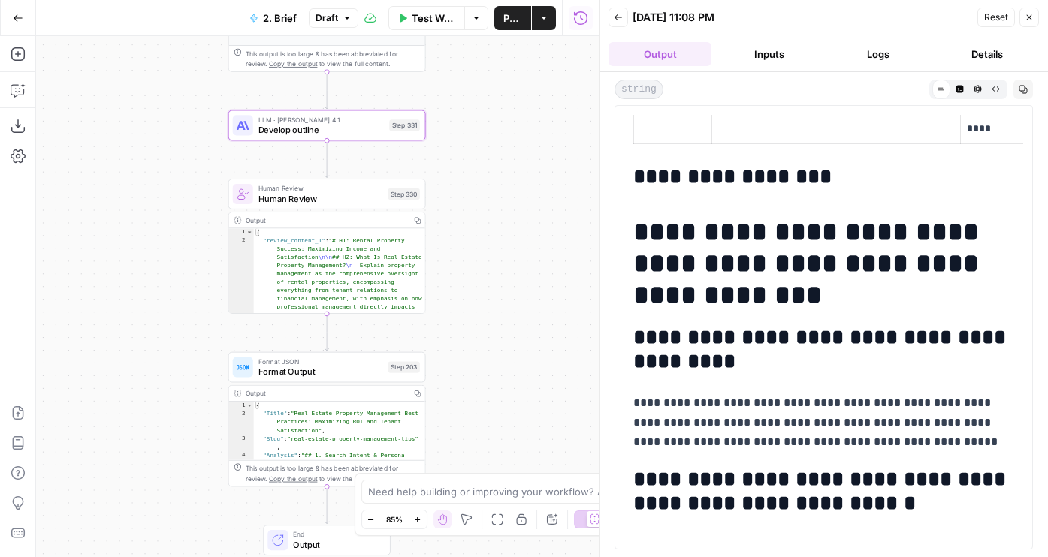
click at [783, 63] on button "Inputs" at bounding box center [768, 54] width 103 height 24
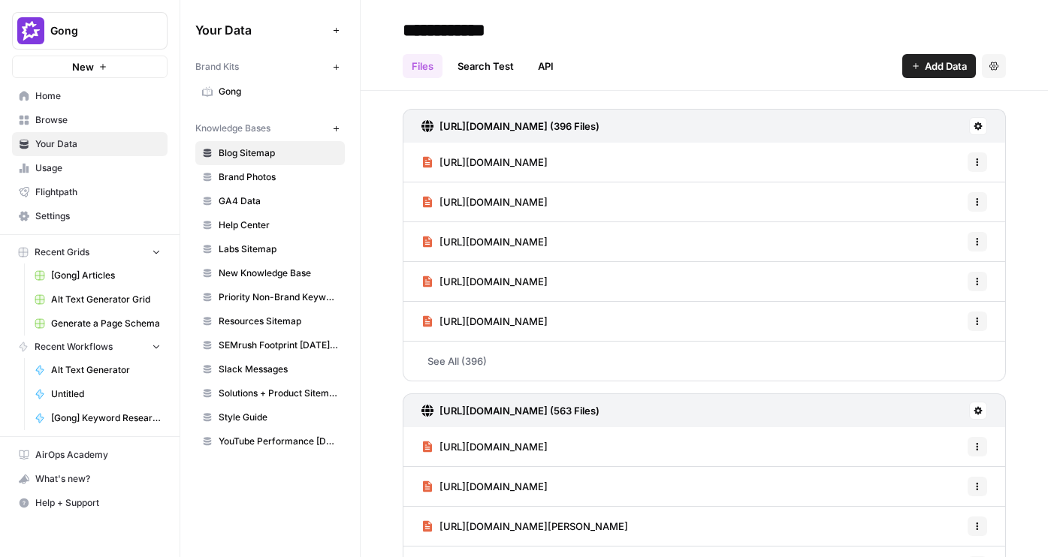
click at [232, 101] on link "Gong" at bounding box center [269, 92] width 149 height 24
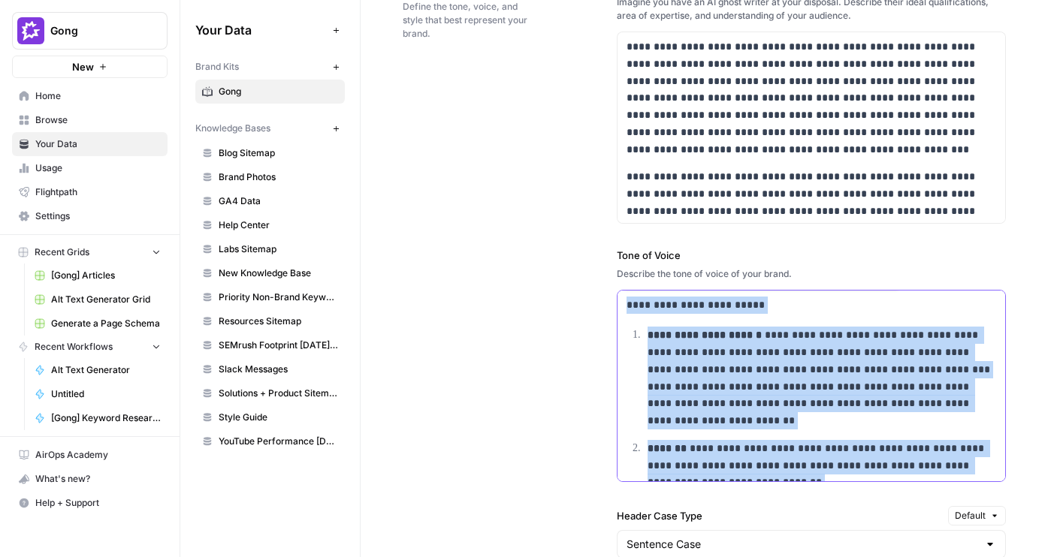
drag, startPoint x: 759, startPoint y: 390, endPoint x: 635, endPoint y: 231, distance: 201.2
click at [635, 231] on div "**********" at bounding box center [811, 491] width 389 height 1091
copy div "**********"
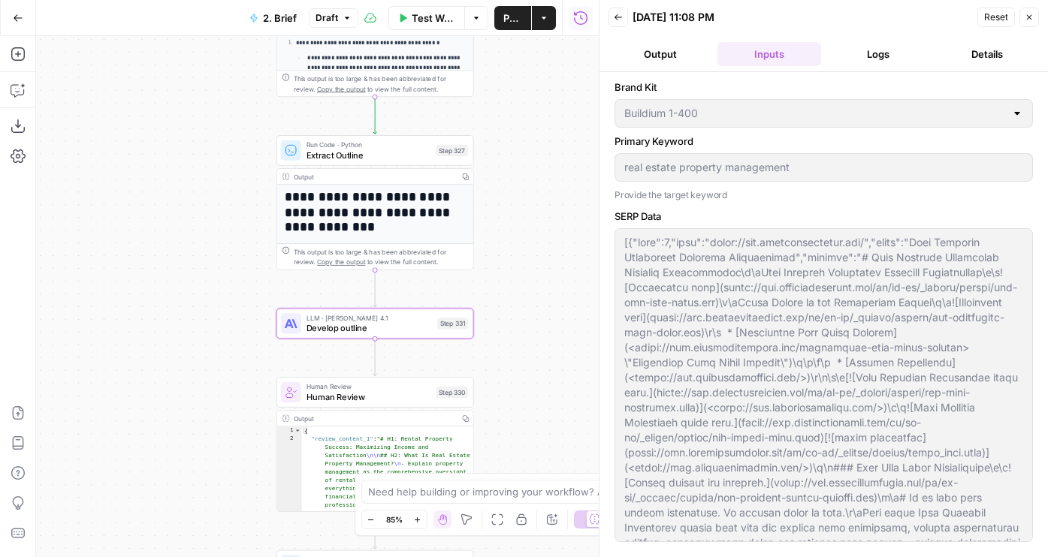
drag, startPoint x: 0, startPoint y: 0, endPoint x: 564, endPoint y: 362, distance: 670.3
click at [564, 362] on div "Workflow Set Inputs Inputs Run Code · JavaScript Structure Competitor Keywords …" at bounding box center [317, 296] width 563 height 521
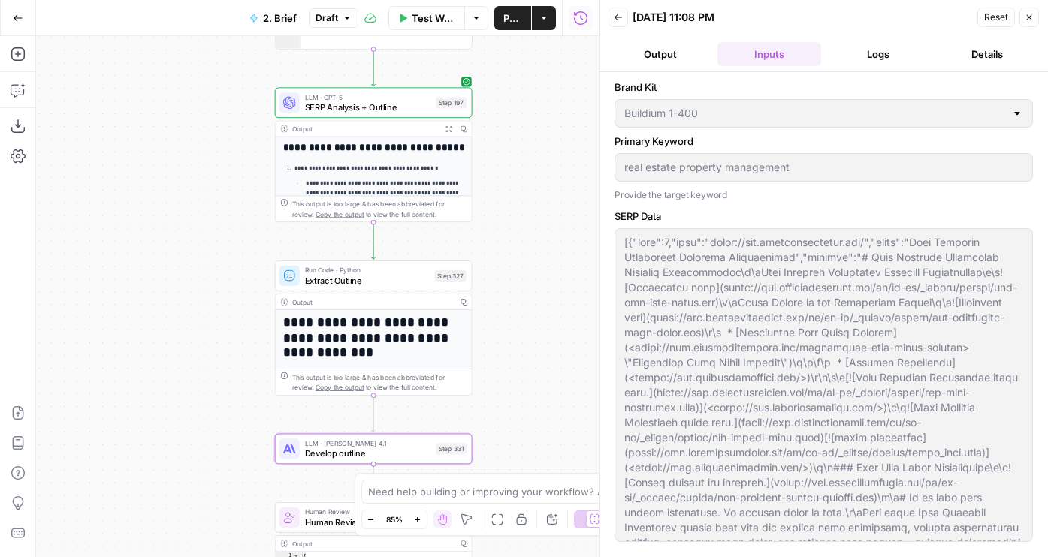
drag, startPoint x: 521, startPoint y: 267, endPoint x: 520, endPoint y: 394, distance: 126.2
click at [520, 394] on div "Workflow Set Inputs Inputs Run Code · JavaScript Structure Competitor Keywords …" at bounding box center [317, 296] width 563 height 521
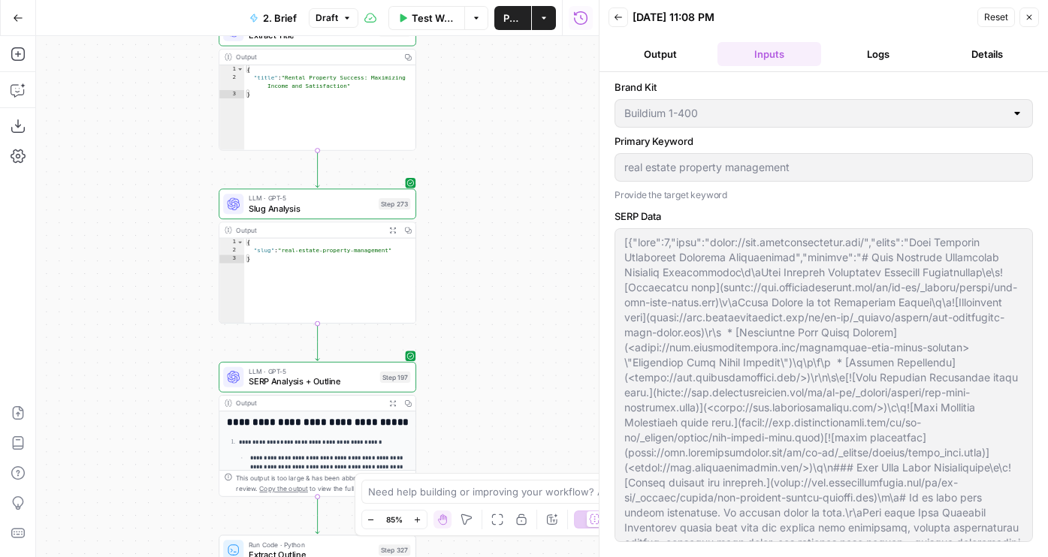
scroll to position [674, 0]
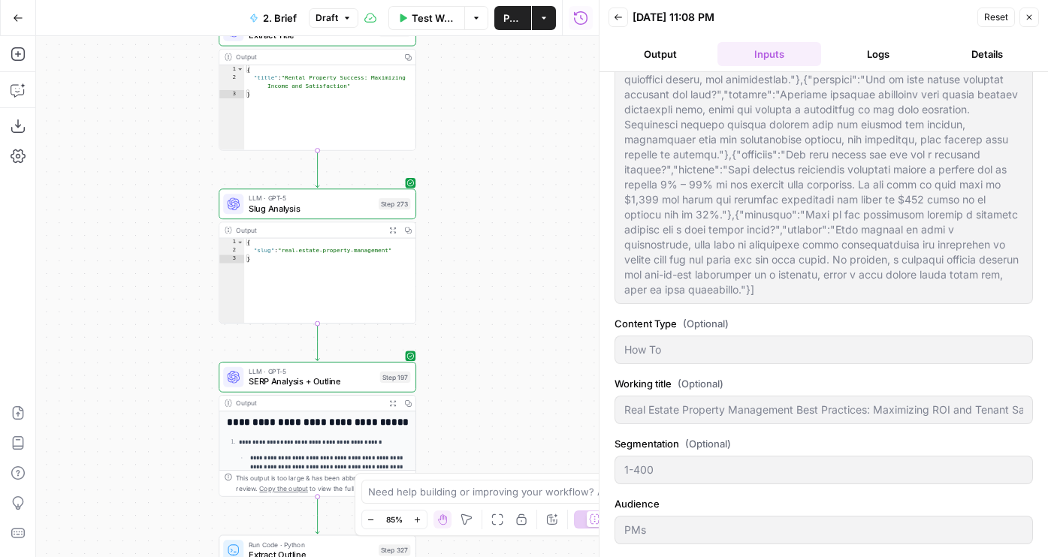
click at [662, 51] on button "Output" at bounding box center [659, 54] width 103 height 24
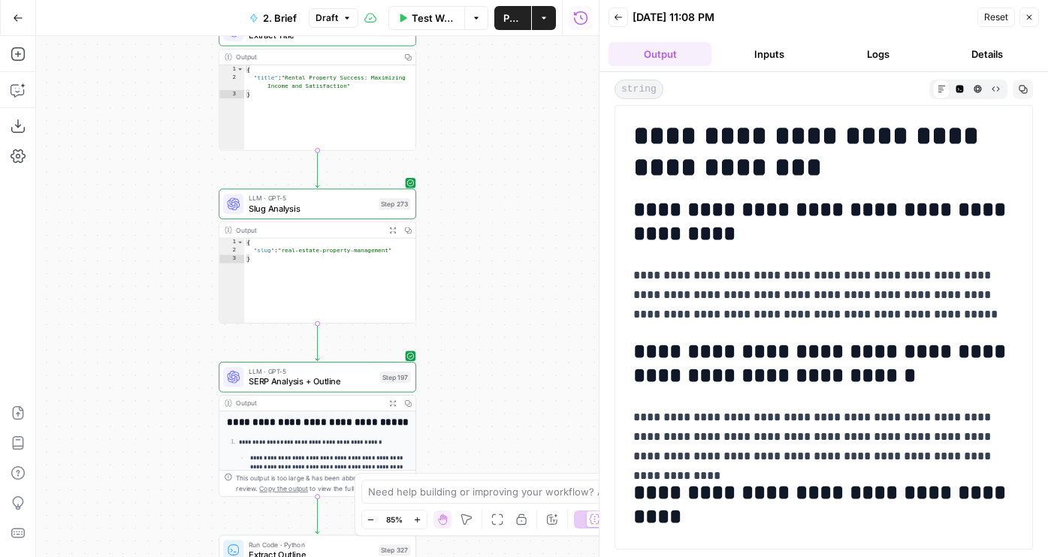
scroll to position [11879, 0]
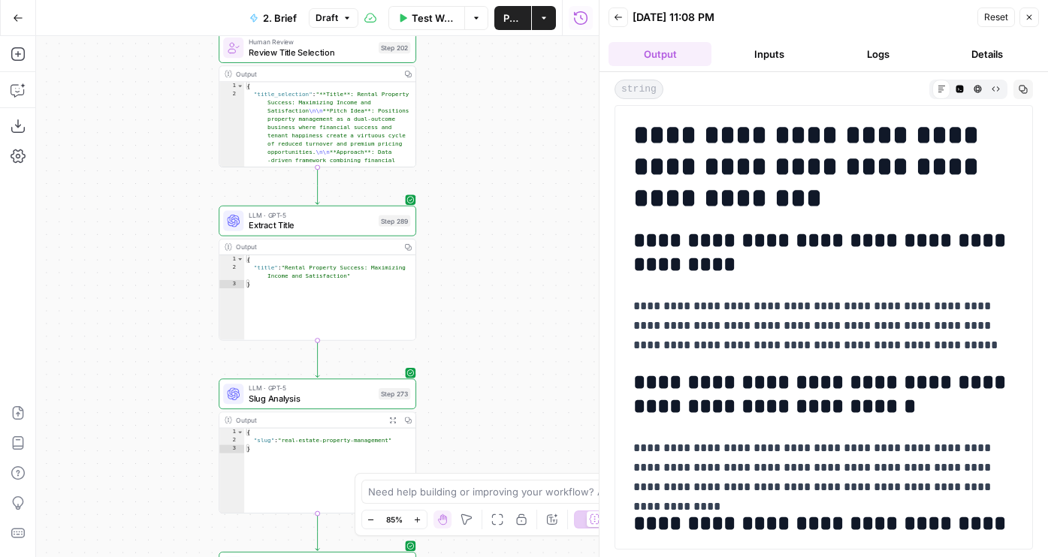
drag, startPoint x: 512, startPoint y: 131, endPoint x: 512, endPoint y: 320, distance: 189.3
click at [512, 320] on div "Workflow Set Inputs Inputs Run Code · JavaScript Structure Competitor Keywords …" at bounding box center [317, 296] width 563 height 521
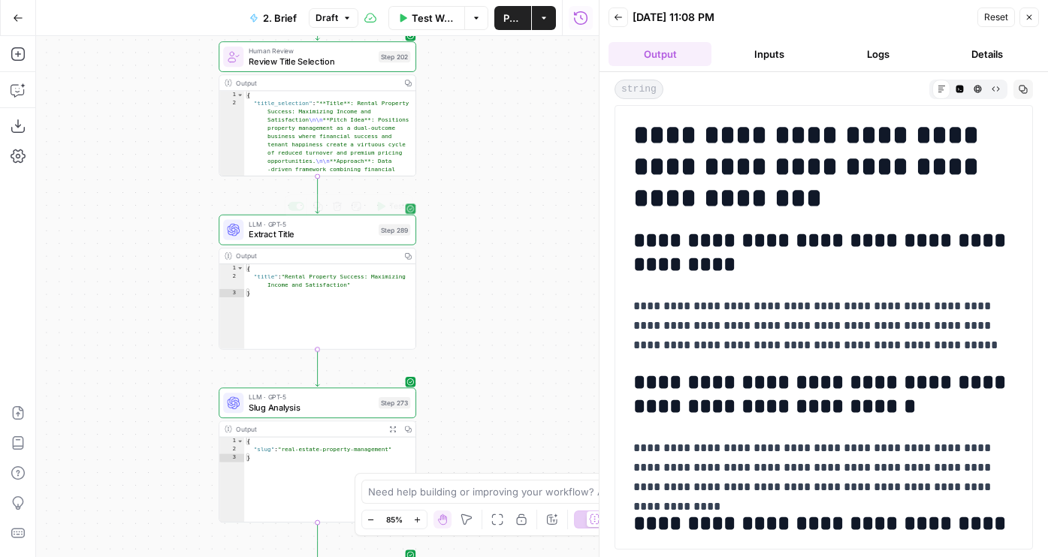
drag, startPoint x: 496, startPoint y: 204, endPoint x: 499, endPoint y: 339, distance: 136.0
click at [500, 339] on div "Workflow Set Inputs Inputs Run Code · JavaScript Structure Competitor Keywords …" at bounding box center [317, 296] width 563 height 521
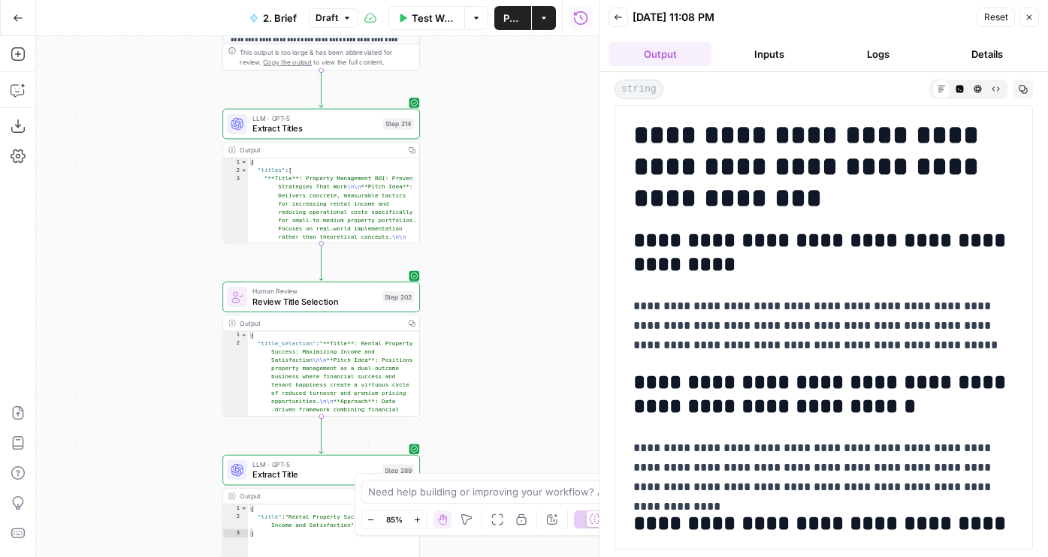
drag, startPoint x: 483, startPoint y: 108, endPoint x: 483, endPoint y: 222, distance: 114.2
click at [483, 222] on div "Workflow Set Inputs Inputs Run Code · JavaScript Structure Competitor Keywords …" at bounding box center [317, 296] width 563 height 521
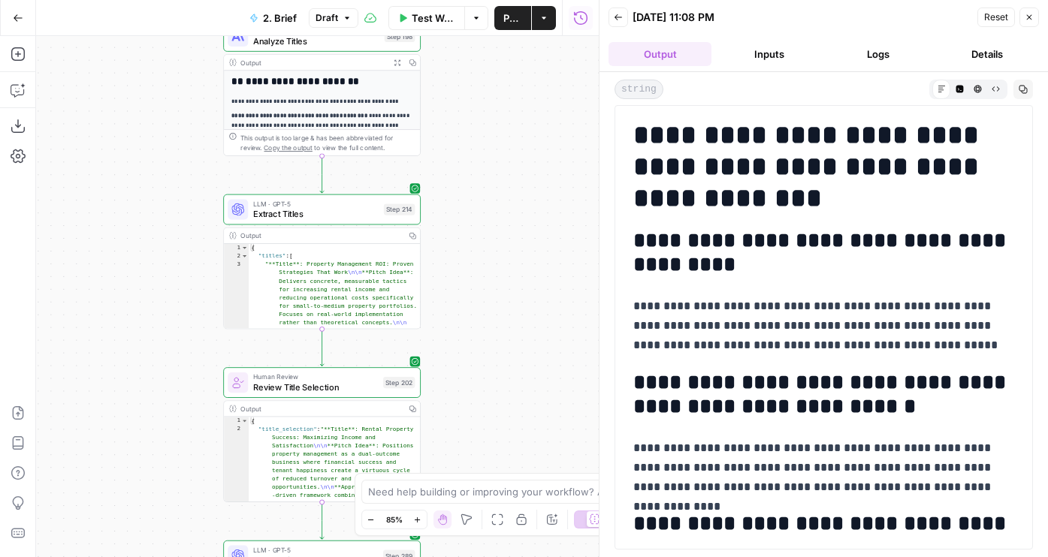
drag, startPoint x: 478, startPoint y: 167, endPoint x: 478, endPoint y: 243, distance: 75.9
click at [478, 243] on div "Workflow Set Inputs Inputs Run Code · JavaScript Structure Competitor Keywords …" at bounding box center [317, 296] width 563 height 521
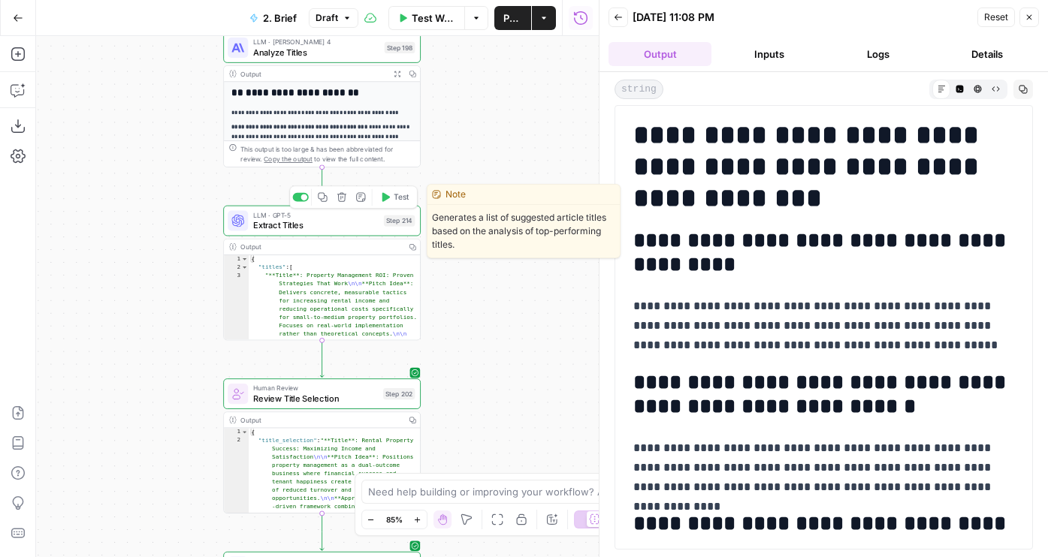
click at [388, 191] on button "Test" at bounding box center [395, 197] width 40 height 17
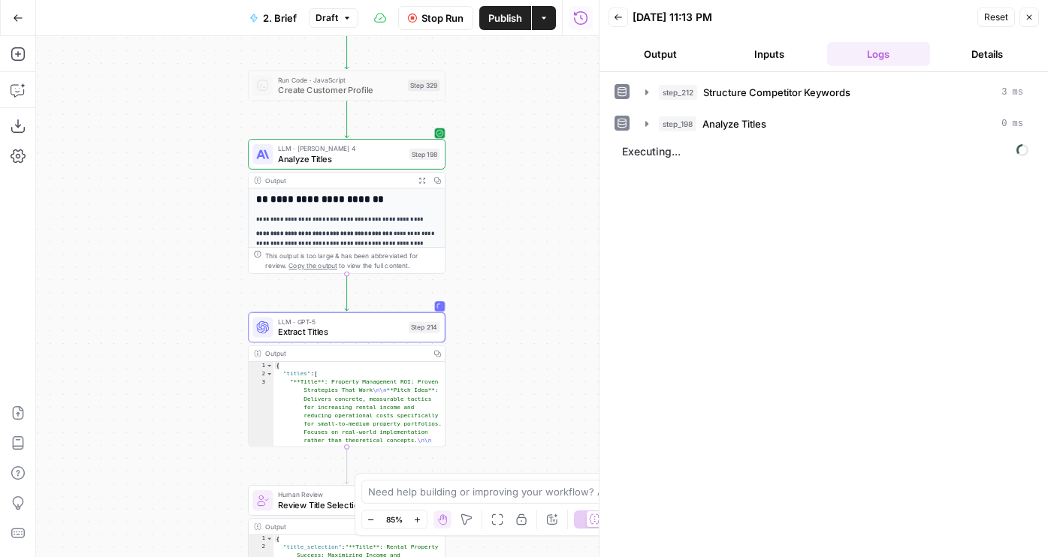
drag, startPoint x: 533, startPoint y: 349, endPoint x: 559, endPoint y: 466, distance: 120.7
click at [560, 466] on div "Workflow Set Inputs Inputs Run Code · JavaScript Structure Competitor Keywords …" at bounding box center [317, 296] width 563 height 521
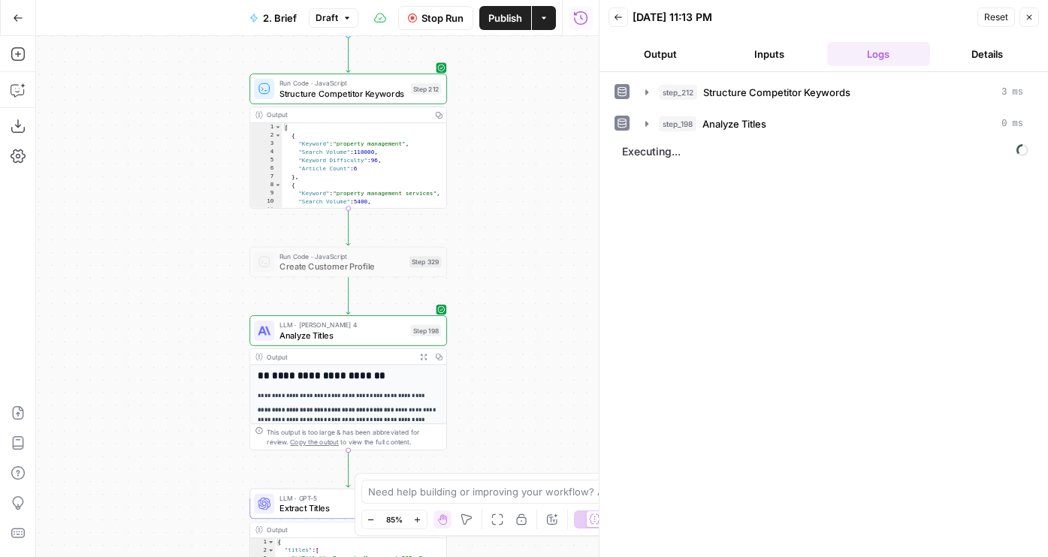
drag, startPoint x: 544, startPoint y: 239, endPoint x: 544, endPoint y: 402, distance: 163.0
click at [544, 403] on div "Workflow Set Inputs Inputs Run Code · JavaScript Structure Competitor Keywords …" at bounding box center [317, 296] width 563 height 521
click at [674, 53] on button "Output" at bounding box center [659, 54] width 103 height 24
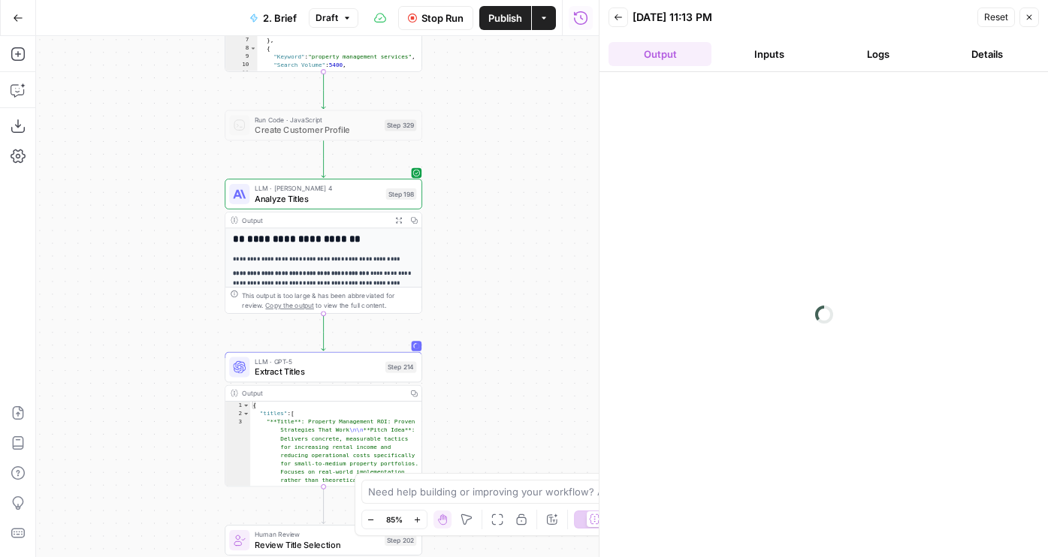
drag, startPoint x: 505, startPoint y: 300, endPoint x: 480, endPoint y: 173, distance: 129.3
click at [480, 173] on div "Workflow Set Inputs Inputs Run Code · JavaScript Structure Competitor Keywords …" at bounding box center [317, 296] width 563 height 521
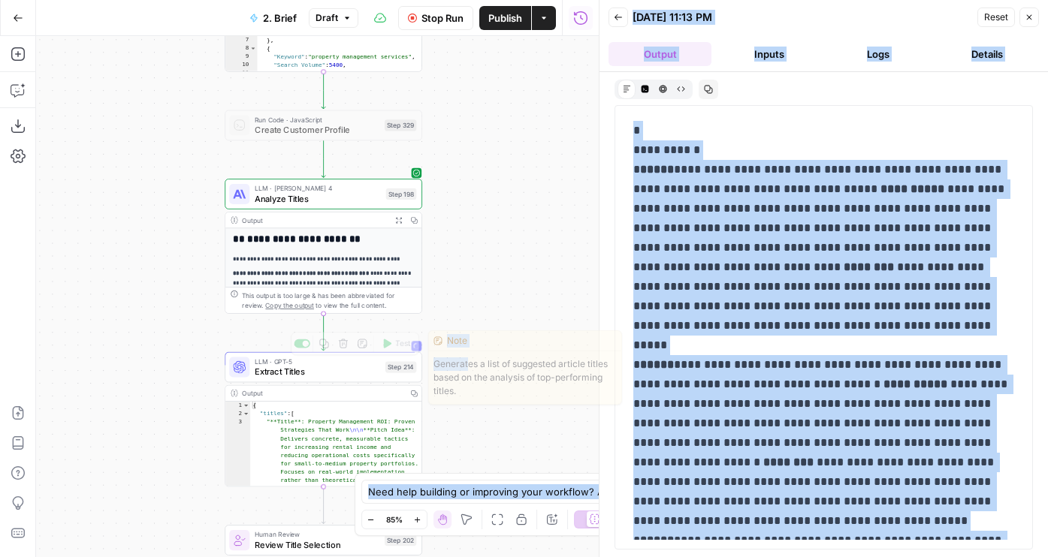
click at [469, 365] on span "Generates a list of suggested article titles based on the analysis of top-perfo…" at bounding box center [525, 378] width 192 height 53
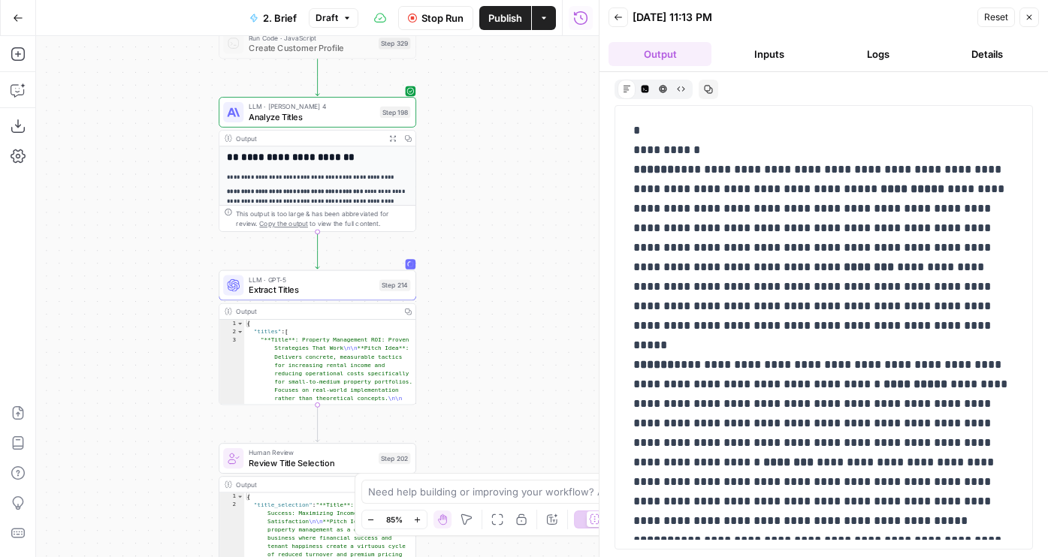
drag, startPoint x: 492, startPoint y: 307, endPoint x: 486, endPoint y: 225, distance: 82.1
click at [486, 225] on div "Workflow Set Inputs Inputs Run Code · JavaScript Structure Competitor Keywords …" at bounding box center [317, 296] width 563 height 521
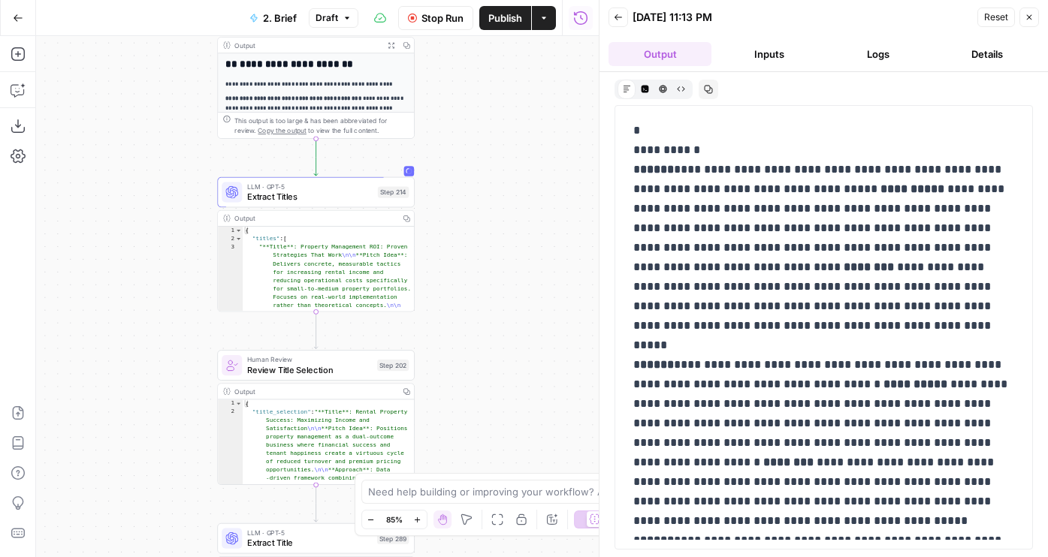
drag, startPoint x: 457, startPoint y: 320, endPoint x: 455, endPoint y: 222, distance: 97.7
click at [455, 223] on div "Workflow Set Inputs Inputs Run Code · JavaScript Structure Competitor Keywords …" at bounding box center [317, 296] width 563 height 521
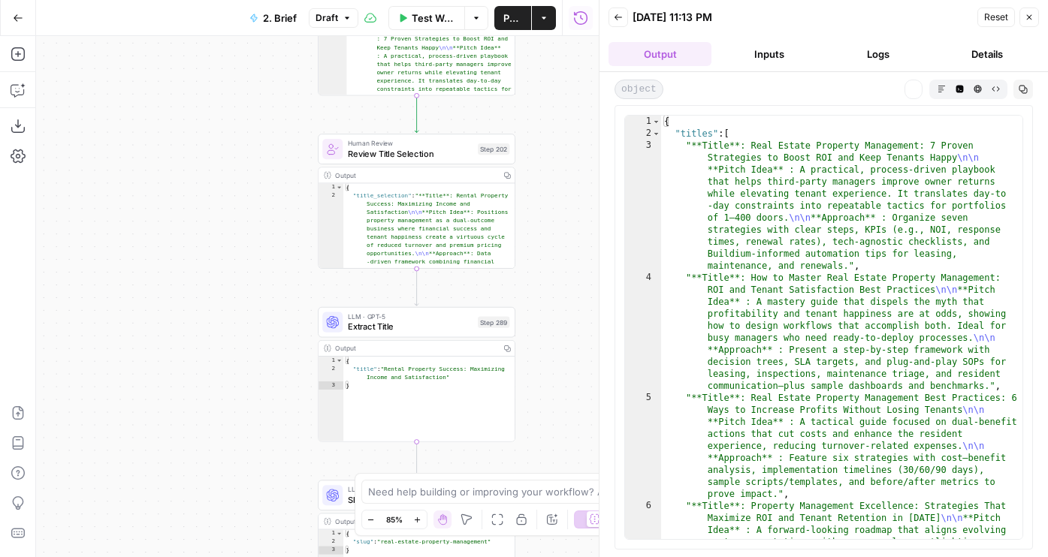
drag, startPoint x: 172, startPoint y: 376, endPoint x: 274, endPoint y: 164, distance: 235.2
click at [274, 164] on div "Workflow Set Inputs Inputs Run Code · JavaScript Structure Competitor Keywords …" at bounding box center [317, 296] width 563 height 521
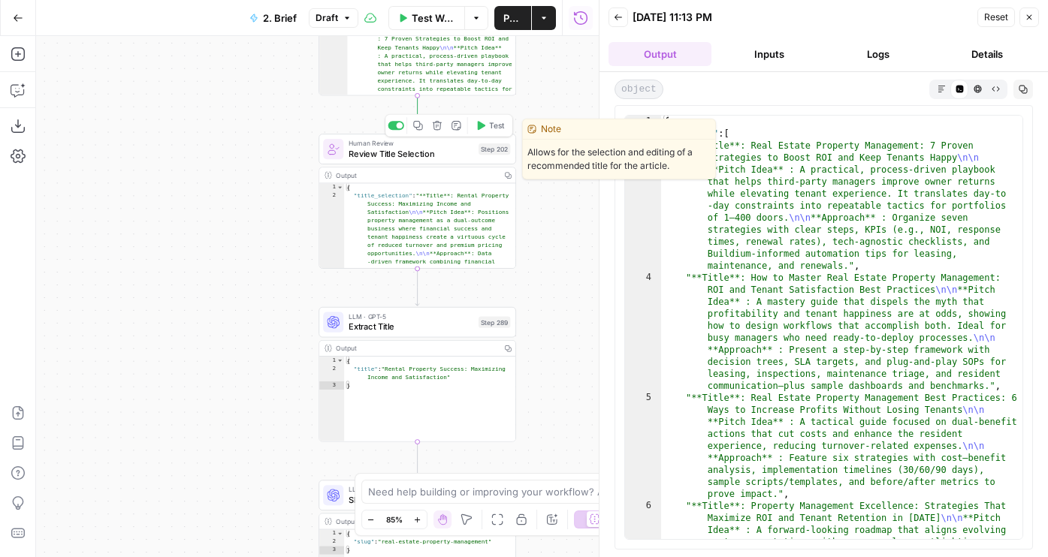
click at [487, 129] on button "Test" at bounding box center [490, 125] width 40 height 17
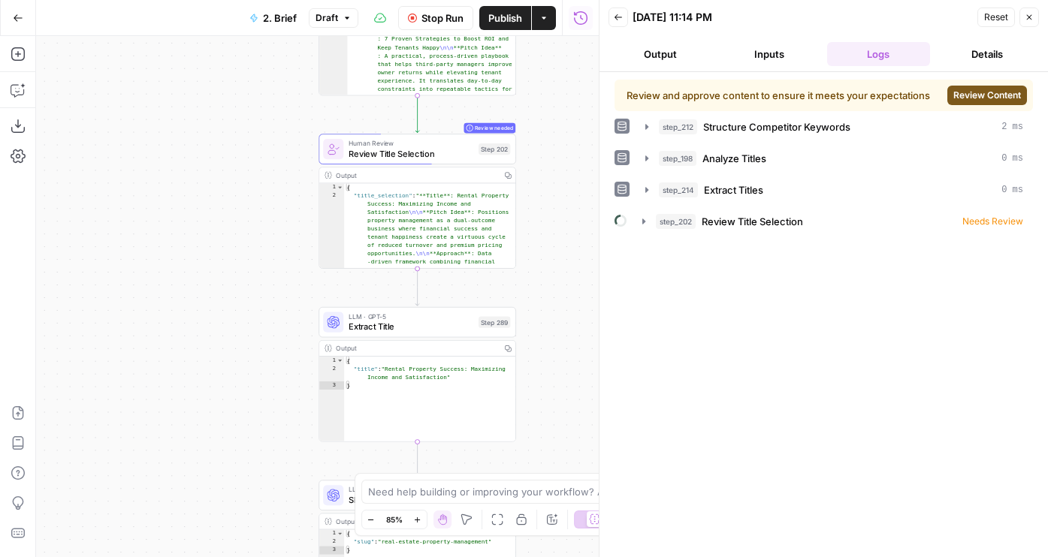
click at [1003, 89] on span "Review Content" at bounding box center [987, 96] width 68 height 14
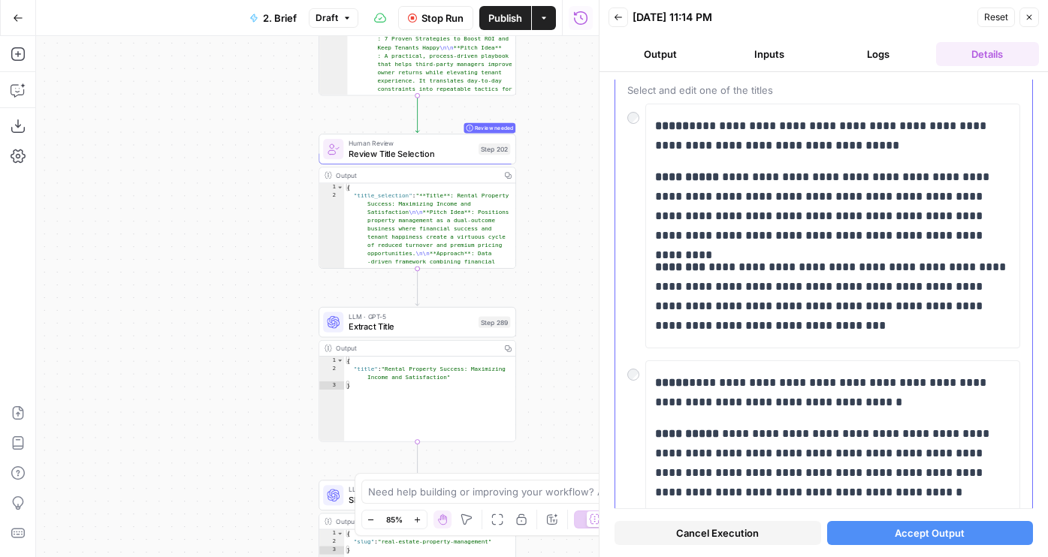
scroll to position [96, 0]
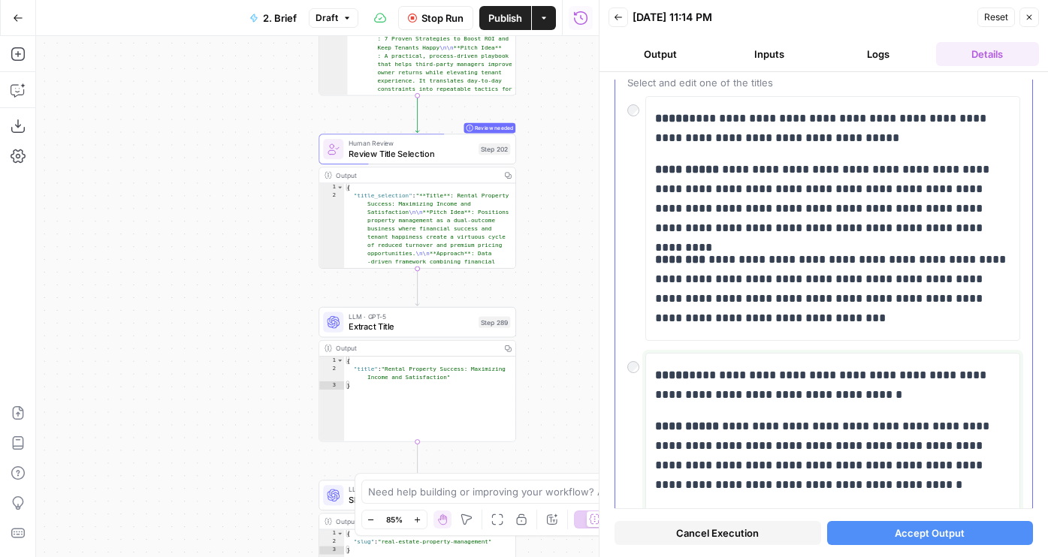
click at [723, 380] on p "**********" at bounding box center [832, 385] width 355 height 39
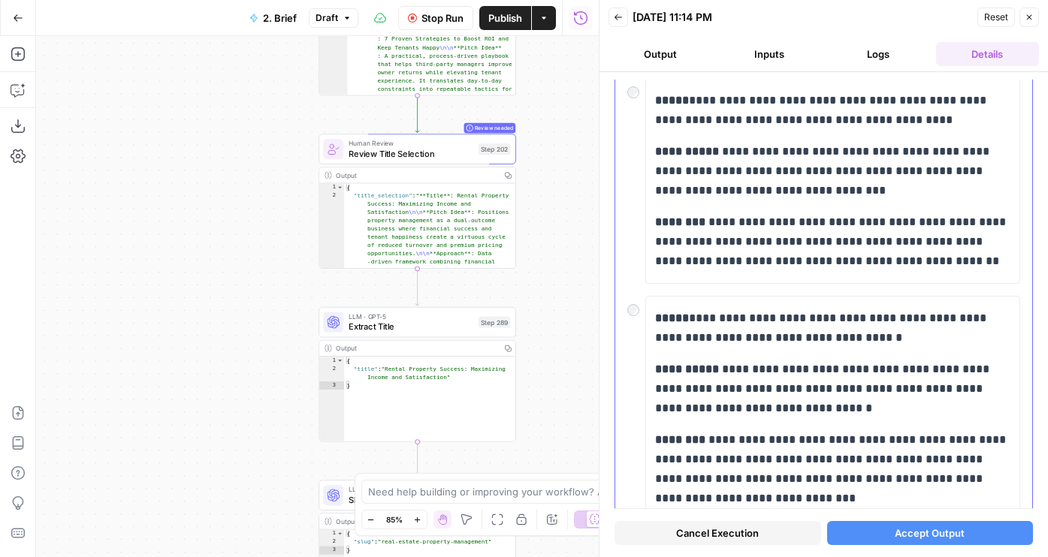
scroll to position [644, 0]
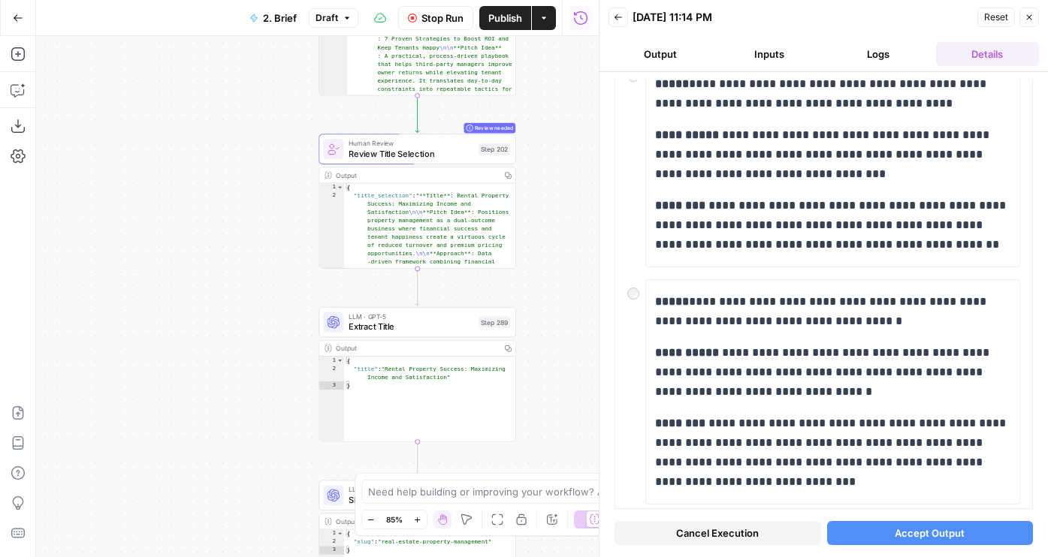
click at [931, 527] on span "Accept Output" at bounding box center [930, 533] width 70 height 15
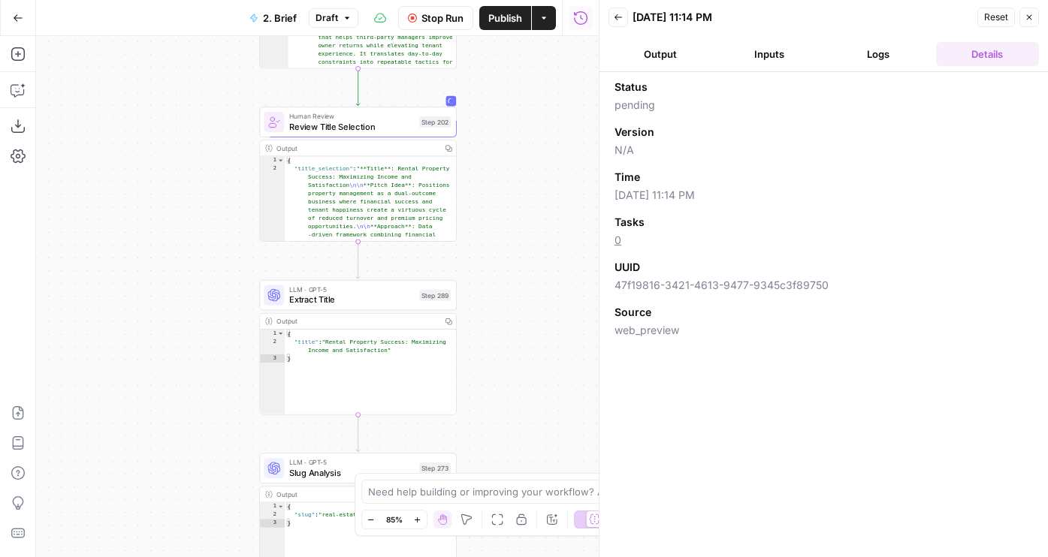
drag, startPoint x: 566, startPoint y: 311, endPoint x: 485, endPoint y: 273, distance: 89.0
click at [485, 273] on div "Workflow Set Inputs Inputs Run Code · JavaScript Structure Competitor Keywords …" at bounding box center [317, 296] width 563 height 521
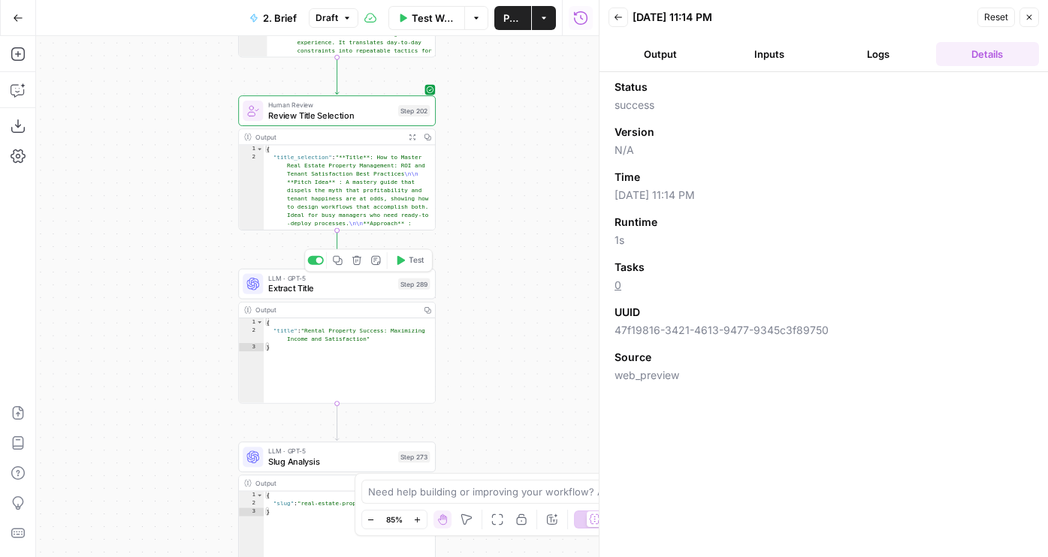
click at [405, 261] on button "Test" at bounding box center [410, 260] width 40 height 17
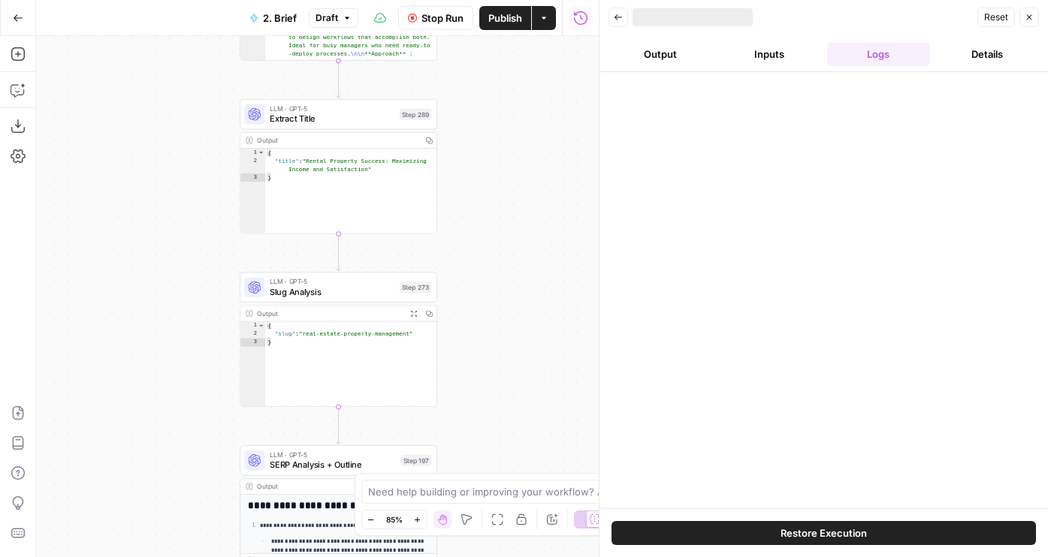
drag, startPoint x: 481, startPoint y: 380, endPoint x: 484, endPoint y: 201, distance: 178.8
click at [484, 201] on div "Workflow Set Inputs Inputs Run Code · JavaScript Structure Competitor Keywords …" at bounding box center [317, 296] width 563 height 521
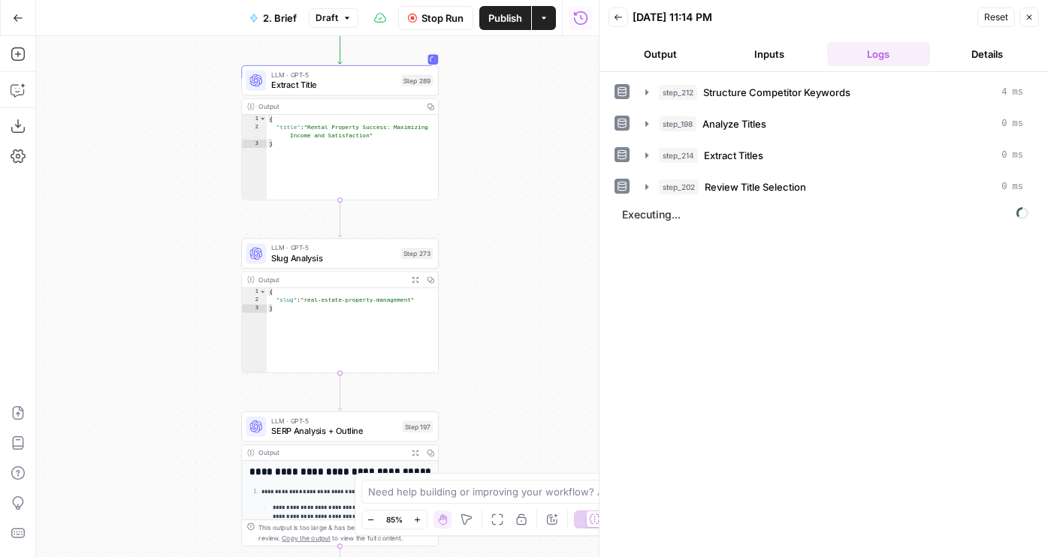
drag, startPoint x: 498, startPoint y: 158, endPoint x: 502, endPoint y: 62, distance: 95.5
click at [502, 62] on div "Workflow Set Inputs Inputs Run Code · JavaScript Structure Competitor Keywords …" at bounding box center [317, 296] width 563 height 521
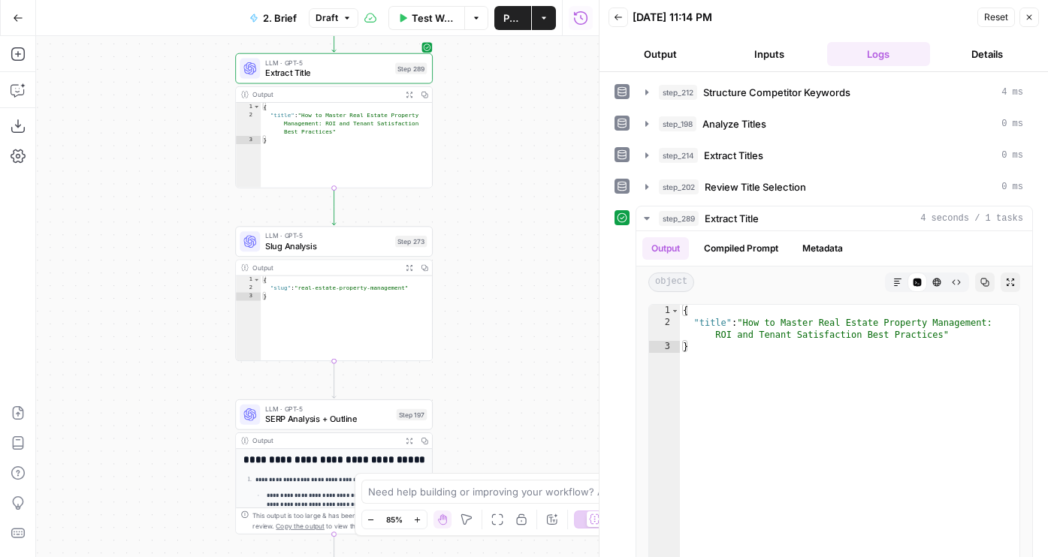
drag, startPoint x: 496, startPoint y: 370, endPoint x: 485, endPoint y: 428, distance: 59.7
click at [485, 428] on div "Workflow Set Inputs Inputs Run Code · JavaScript Structure Competitor Keywords …" at bounding box center [317, 296] width 563 height 521
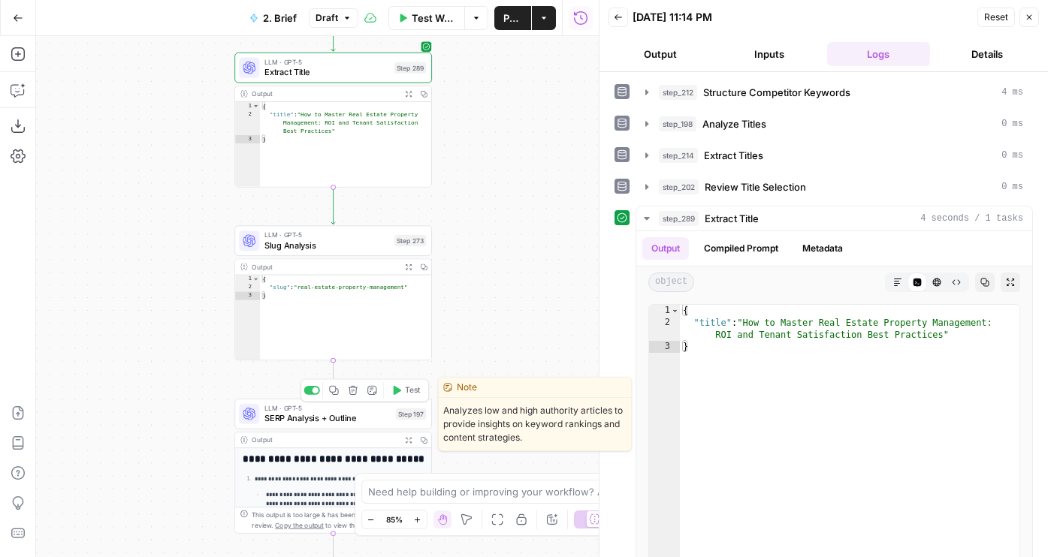
click at [407, 398] on button "Test" at bounding box center [406, 390] width 40 height 17
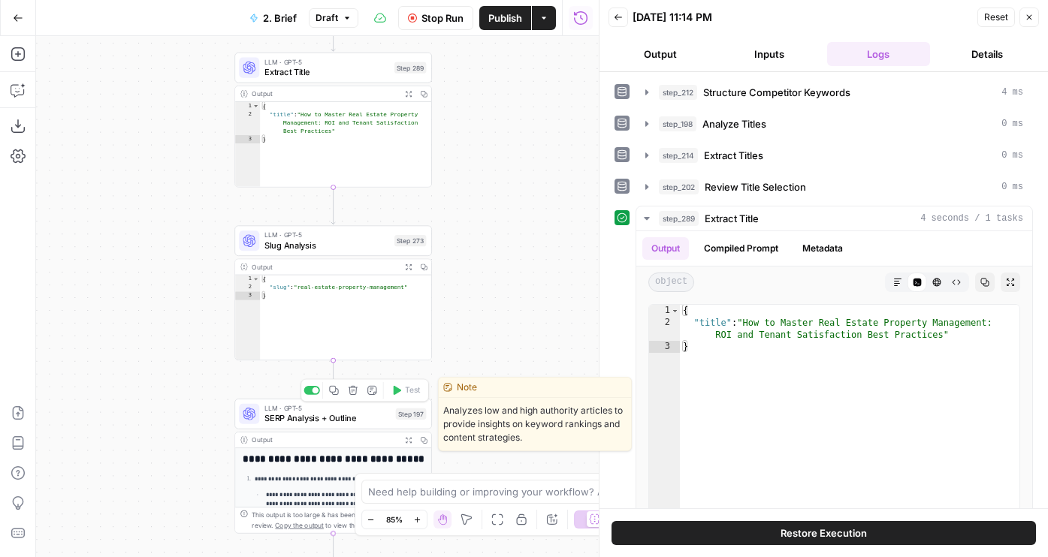
drag, startPoint x: 538, startPoint y: 315, endPoint x: 535, endPoint y: 70, distance: 245.6
click at [535, 71] on div "Workflow Set Inputs Inputs Run Code · JavaScript Structure Competitor Keywords …" at bounding box center [317, 296] width 563 height 521
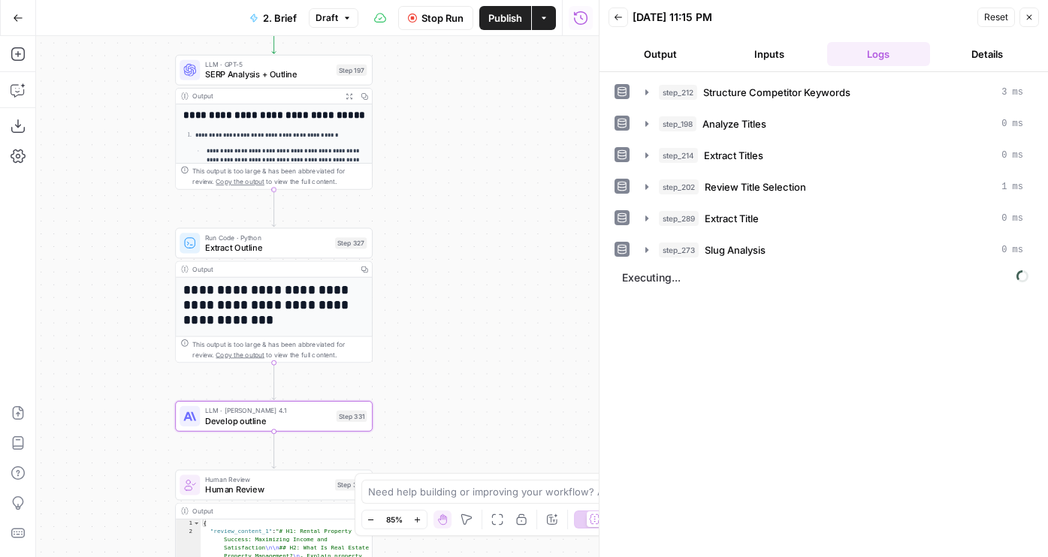
drag, startPoint x: 518, startPoint y: 443, endPoint x: 461, endPoint y: 343, distance: 114.7
click at [461, 343] on div "Workflow Set Inputs Inputs Run Code · JavaScript Structure Competitor Keywords …" at bounding box center [317, 296] width 563 height 521
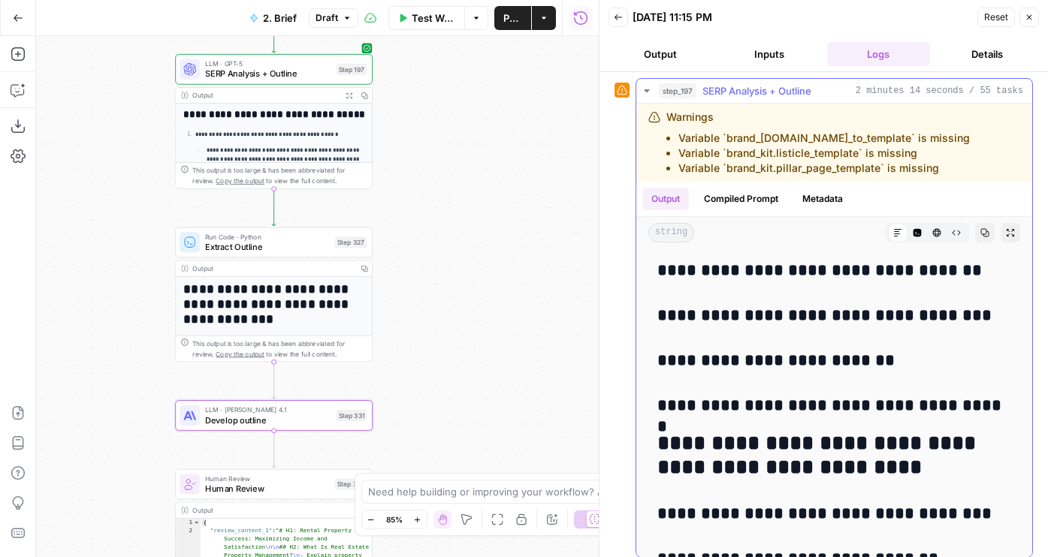
scroll to position [9080, 0]
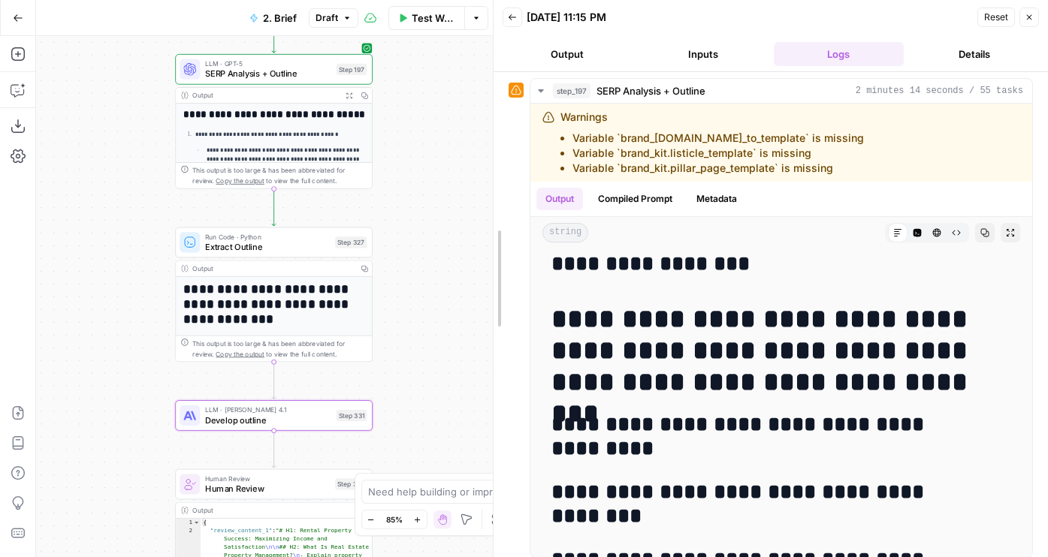
drag, startPoint x: 601, startPoint y: 354, endPoint x: 481, endPoint y: 354, distance: 120.2
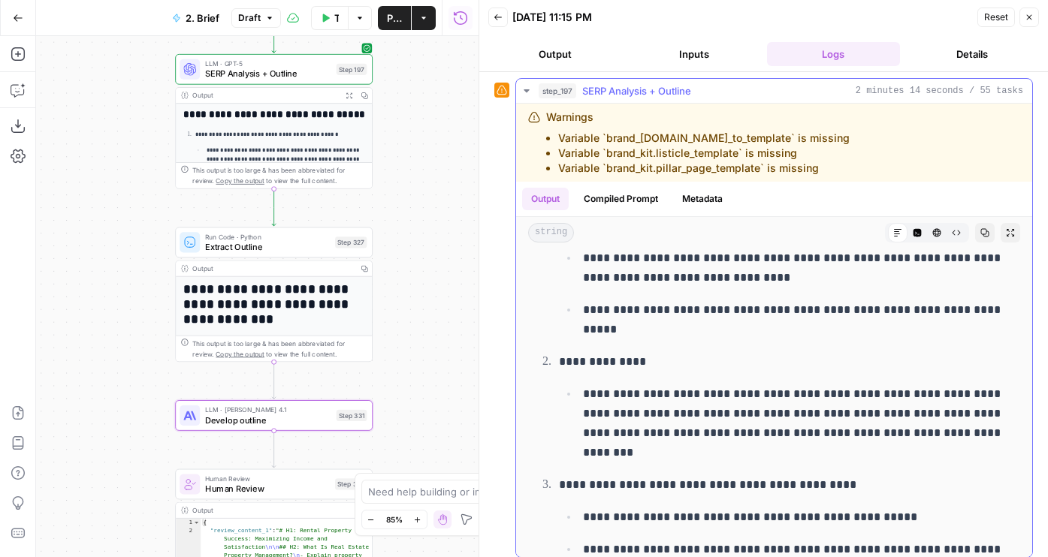
scroll to position [0, 0]
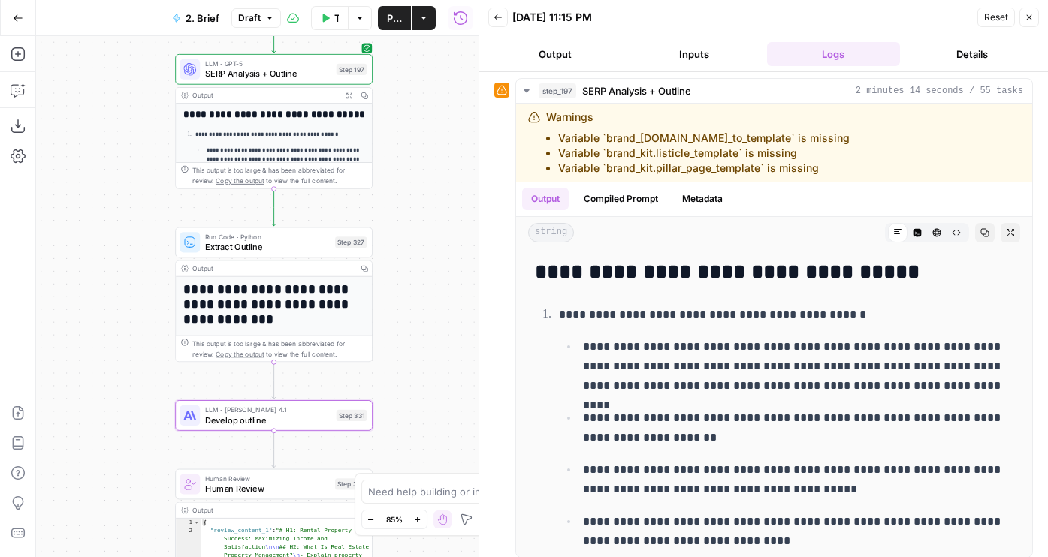
click at [721, 50] on button "Inputs" at bounding box center [693, 54] width 133 height 24
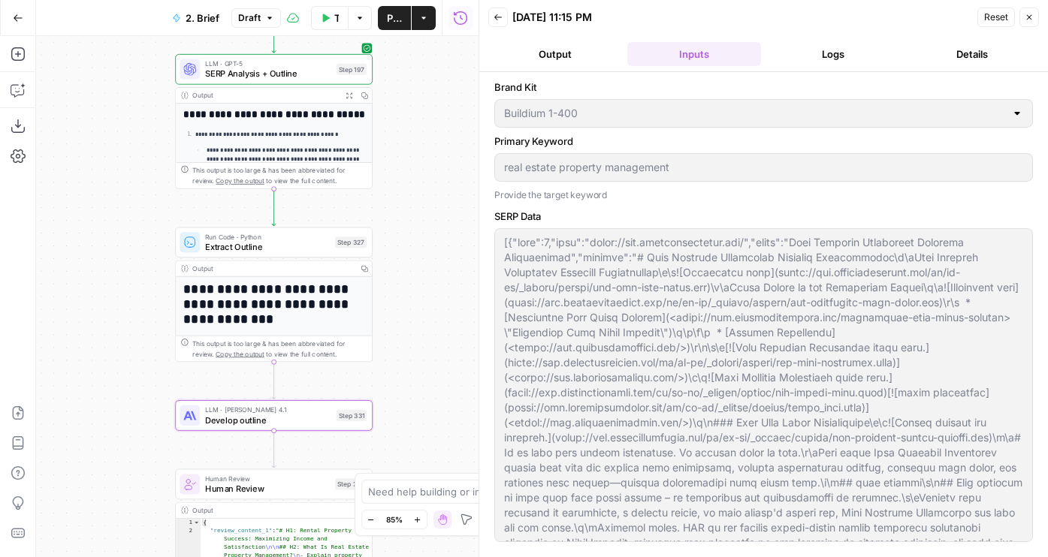
type input "# Keyword Term Map| Term | Variations | 1. [Real Property Management](https://w…"
type input "# Header Term Map| Term | Variations |1. [Real Property Management](https://www…"
type input "# Keyword Term Map| Term | Variations | 1. [Real Property Management](https://w…"
type input "# Header Term Map| Term | Variations |1. [Real Property Management](https://www…"
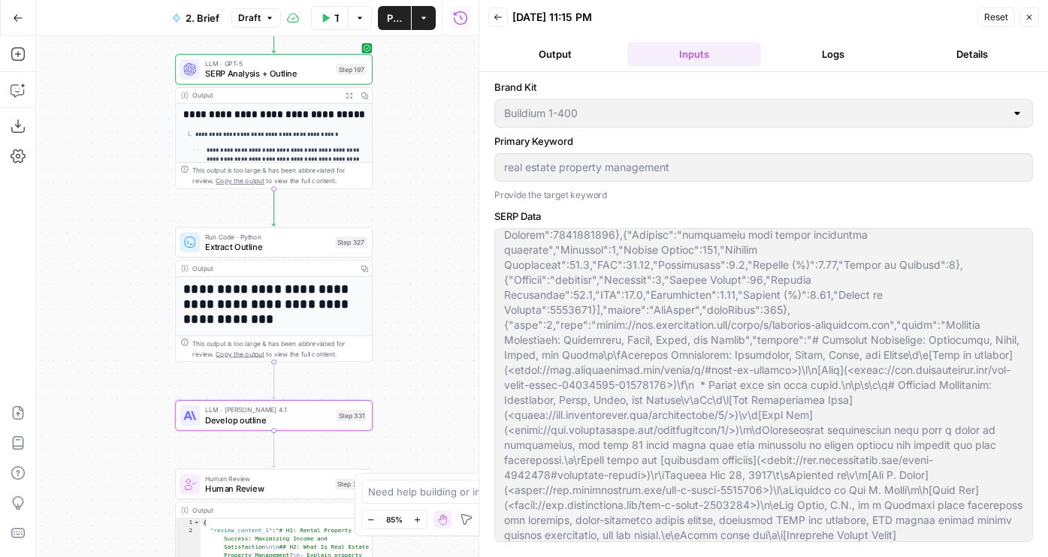
scroll to position [26731, 0]
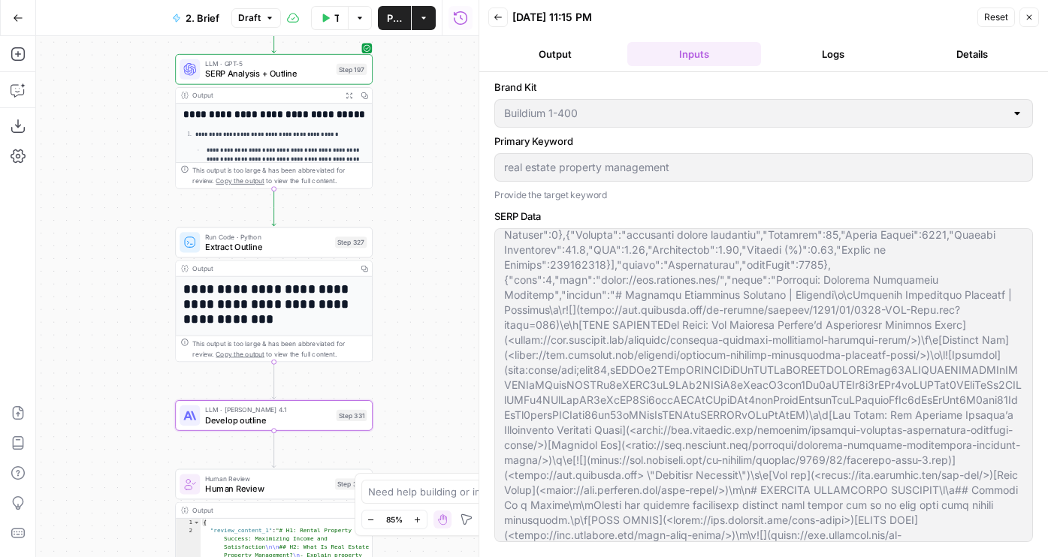
click at [406, 313] on div "Workflow Set Inputs Inputs Run Code · JavaScript Structure Competitor Keywords …" at bounding box center [257, 296] width 442 height 521
type input "# Keyword Term Map| Term | Variations | 1. [Real Property Management](https://w…"
type input "# Header Term Map| Term | Variations |1. [Real Property Management](https://www…"
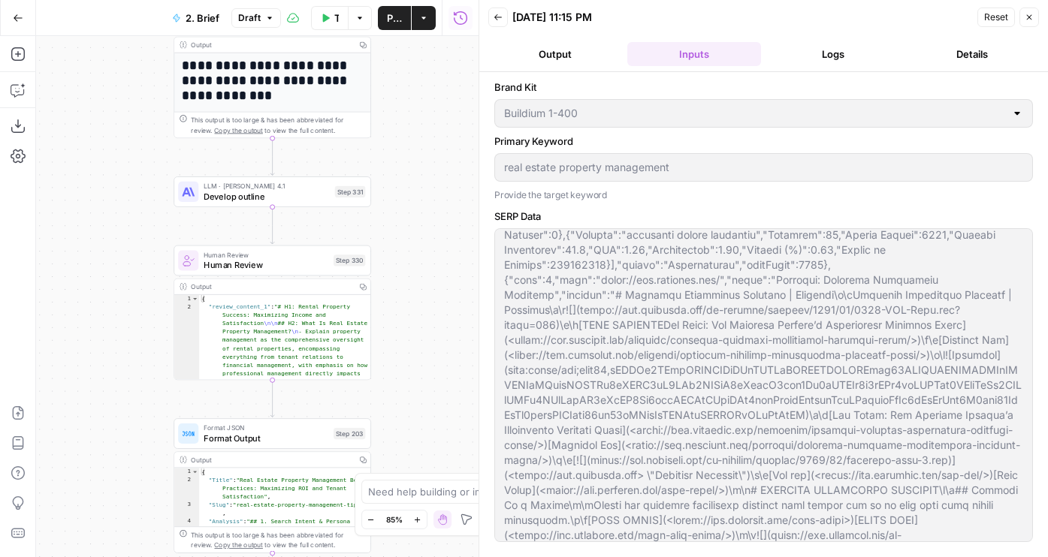
drag, startPoint x: 415, startPoint y: 307, endPoint x: 331, endPoint y: 643, distance: 346.1
click at [331, 557] on html "Buildium New Home Browse Your Data Usage Flightpath Settings Recent Grids WordP…" at bounding box center [524, 278] width 1048 height 557
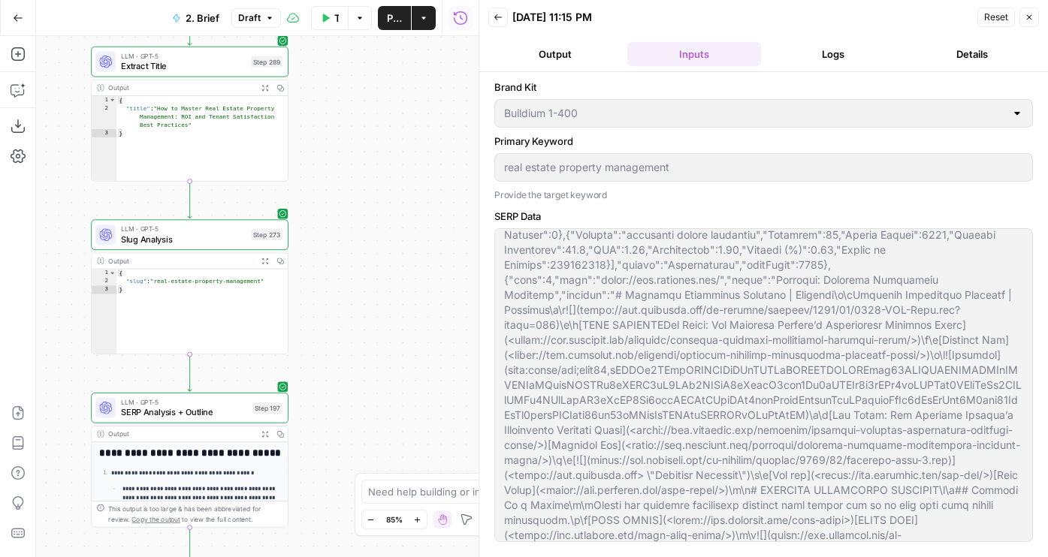
drag, startPoint x: 336, startPoint y: 201, endPoint x: 382, endPoint y: 548, distance: 350.9
click at [382, 548] on div "Workflow Set Inputs Inputs Run Code · JavaScript Structure Competitor Keywords …" at bounding box center [257, 296] width 442 height 521
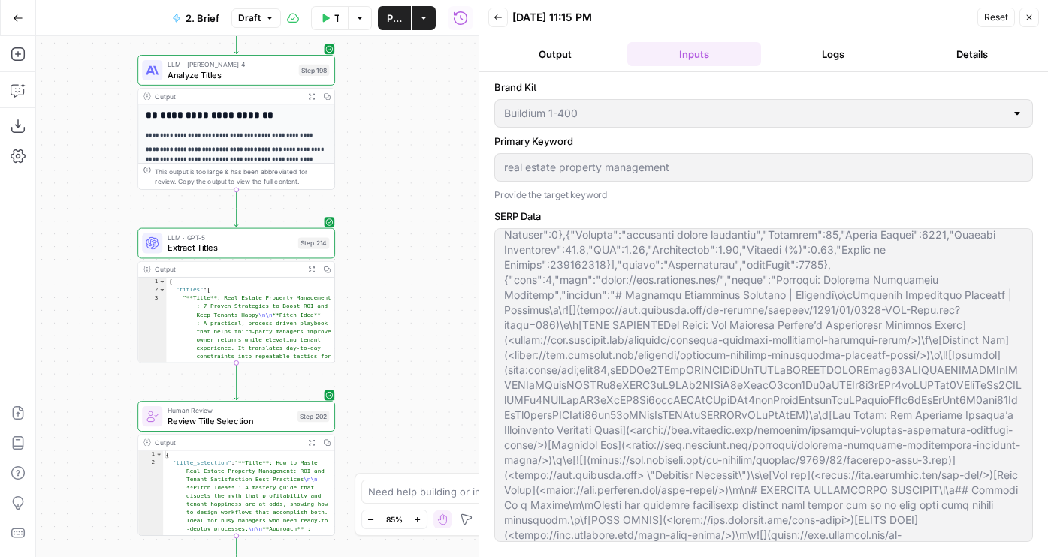
drag, startPoint x: 397, startPoint y: 195, endPoint x: 397, endPoint y: 643, distance: 447.7
click at [397, 557] on html "Buildium New Home Browse Your Data Usage Flightpath Settings Recent Grids WordP…" at bounding box center [524, 278] width 1048 height 557
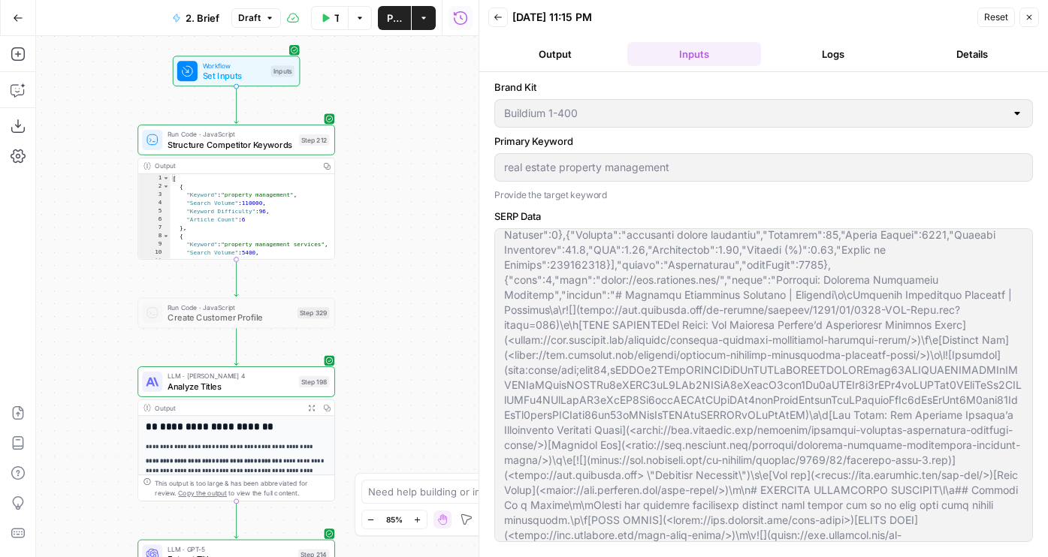
drag, startPoint x: 382, startPoint y: 121, endPoint x: 382, endPoint y: 200, distance: 78.9
click at [382, 200] on div "Workflow Set Inputs Inputs Run Code · JavaScript Structure Competitor Keywords …" at bounding box center [257, 296] width 442 height 521
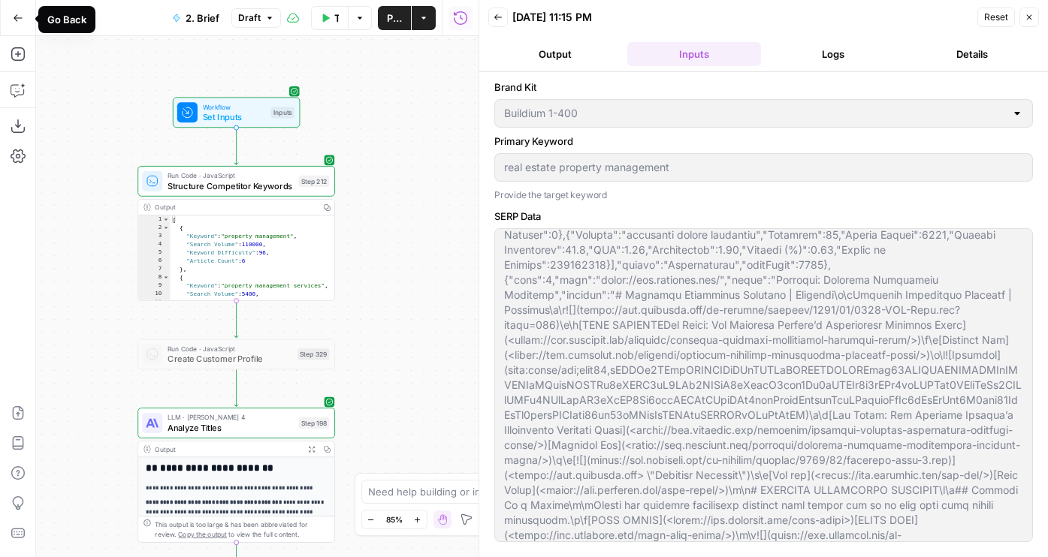
click at [19, 23] on button "Go Back" at bounding box center [18, 18] width 27 height 27
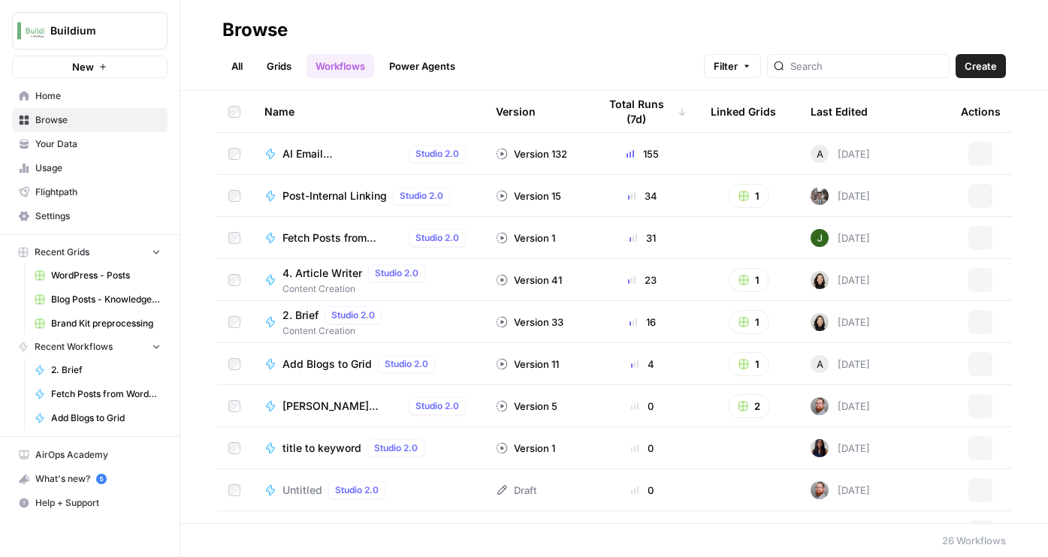
click at [86, 140] on span "Your Data" at bounding box center [97, 144] width 125 height 14
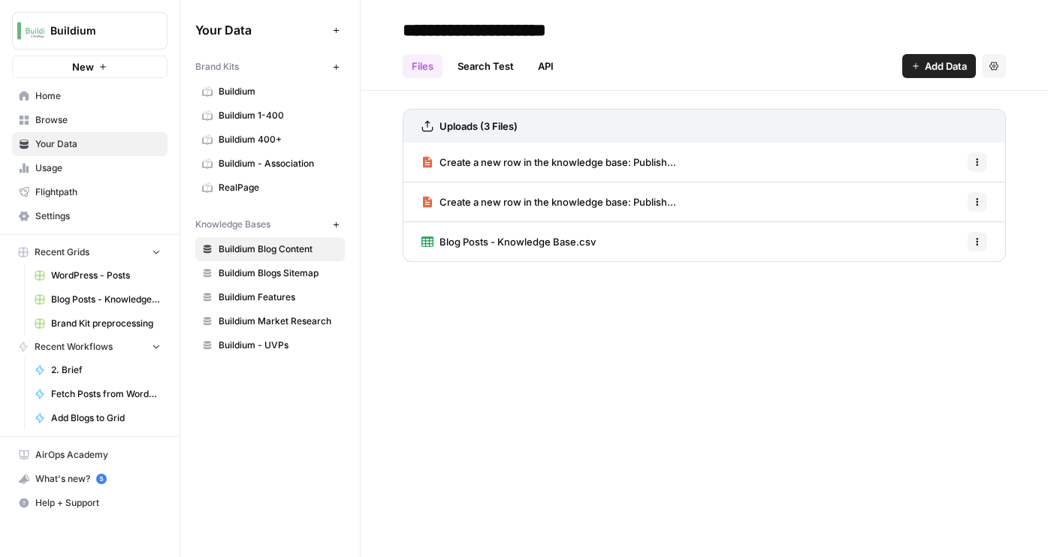
click at [278, 116] on span "Buildium 1-400" at bounding box center [278, 116] width 119 height 14
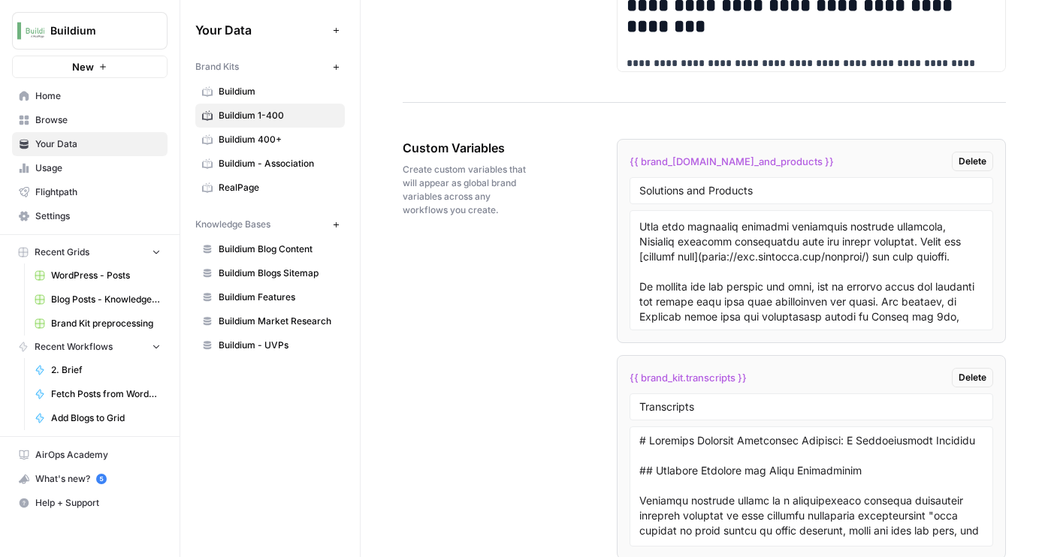
scroll to position [2586, 0]
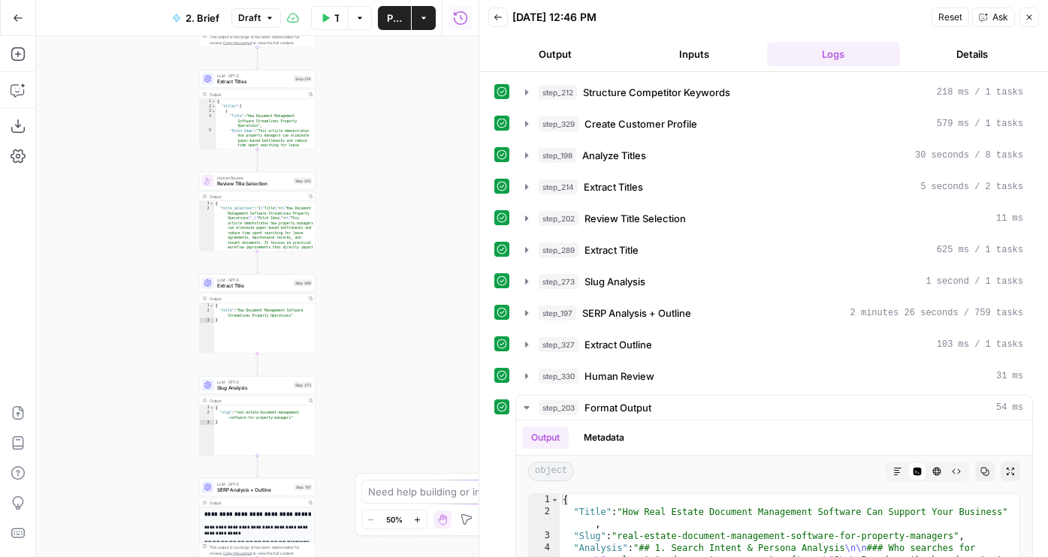
drag, startPoint x: 415, startPoint y: 181, endPoint x: 427, endPoint y: 364, distance: 182.9
click at [427, 364] on div "Workflow Set Inputs Inputs Run Code · JavaScript Structure Competitor Keywords …" at bounding box center [257, 296] width 442 height 521
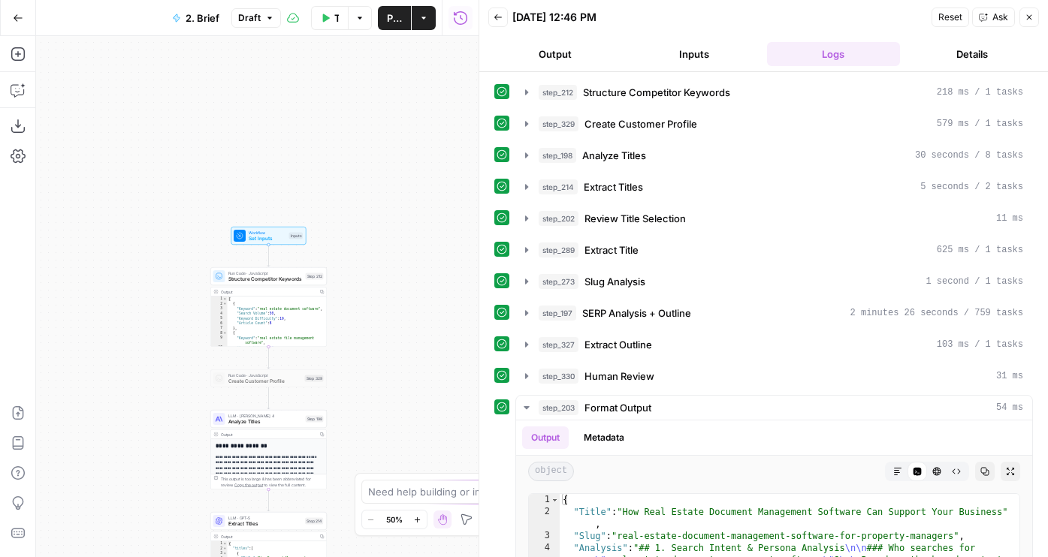
drag, startPoint x: 358, startPoint y: 132, endPoint x: 358, endPoint y: 390, distance: 257.6
click at [358, 390] on div "Workflow Set Inputs Inputs Run Code · JavaScript Structure Competitor Keywords …" at bounding box center [257, 296] width 442 height 521
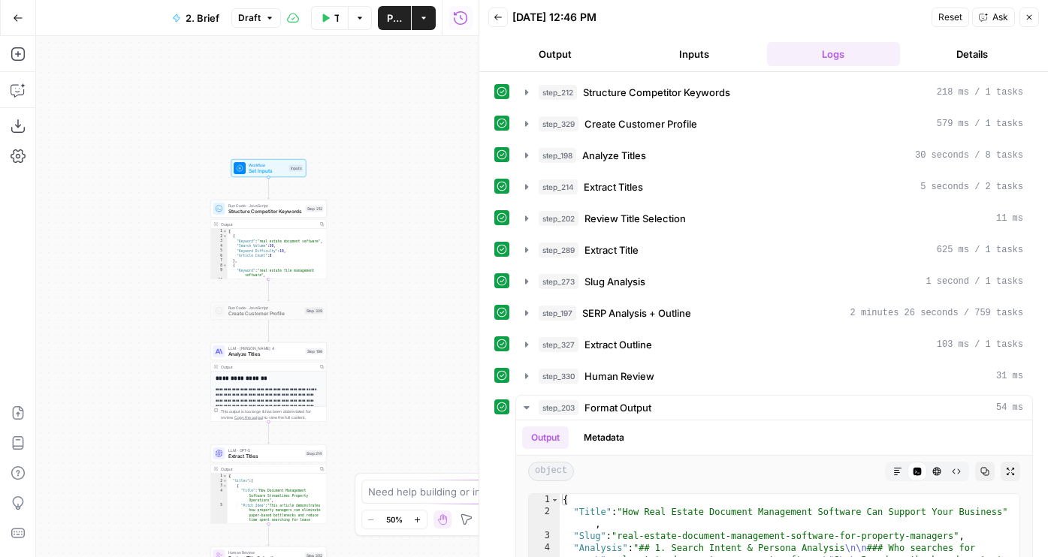
drag, startPoint x: 358, startPoint y: 242, endPoint x: 358, endPoint y: 175, distance: 66.8
click at [358, 175] on div "Workflow Set Inputs Inputs Run Code · JavaScript Structure Competitor Keywords …" at bounding box center [257, 296] width 442 height 521
click at [334, 20] on span "Test Workflow" at bounding box center [336, 18] width 5 height 15
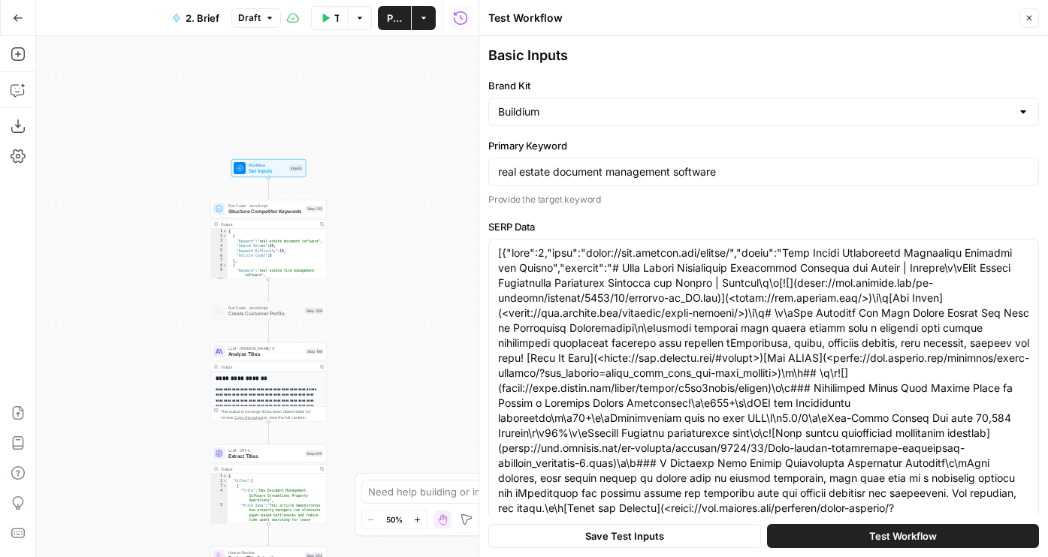
click at [833, 537] on button "Test Workflow" at bounding box center [903, 536] width 272 height 24
type input "# Keyword Term Map| Term | Variations | 1. [Dotloop]([URL][DOMAIN_NAME]) | 2. […"
type input "# Header Term Map| Term | Variations |1. [Dotloop]([URL][DOMAIN_NAME]) | 2. [AS…"
type input "# Keyword Term Map| Term | Variations | 1. [Dotloop]([URL][DOMAIN_NAME]) | 2. […"
type input "# Header Term Map| Term | Variations |1. [Dotloop]([URL][DOMAIN_NAME]) | 2. [AS…"
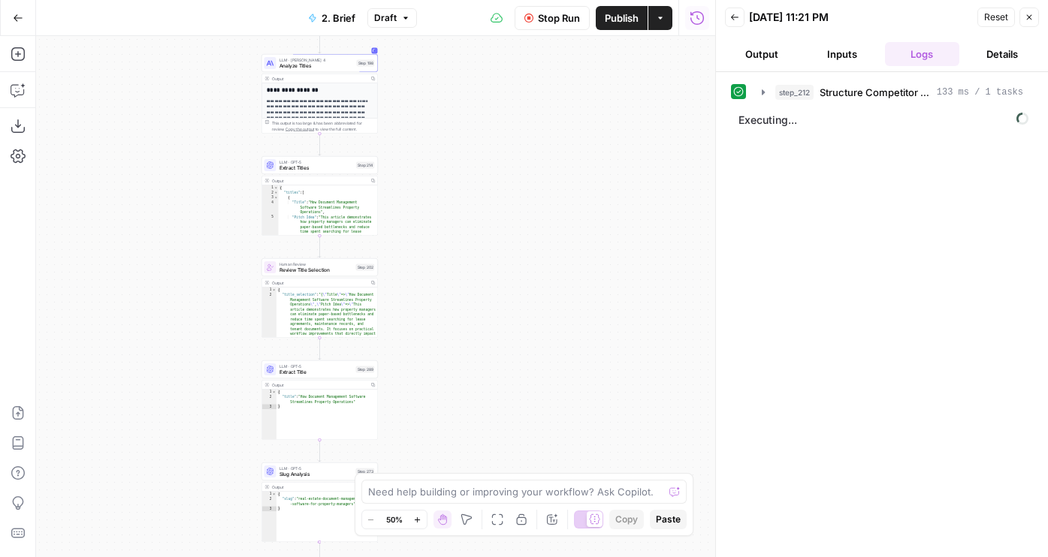
drag, startPoint x: 406, startPoint y: 337, endPoint x: 463, endPoint y: 37, distance: 305.8
click at [463, 37] on div "Workflow Set Inputs Inputs Run Code · JavaScript Structure Competitor Keywords …" at bounding box center [375, 296] width 679 height 521
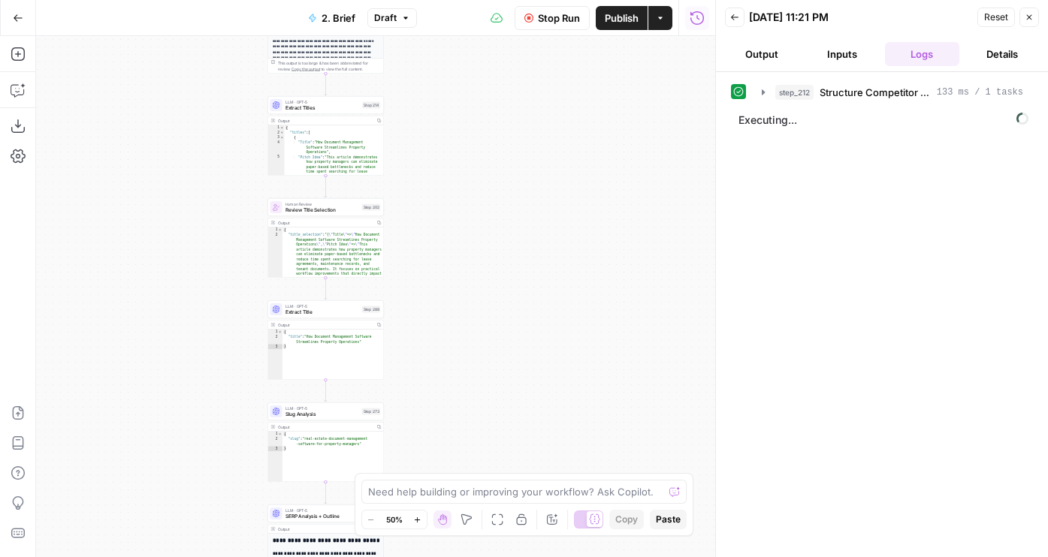
drag, startPoint x: 463, startPoint y: 340, endPoint x: 476, endPoint y: 109, distance: 231.7
click at [476, 109] on div "Workflow Set Inputs Inputs Run Code · JavaScript Structure Competitor Keywords …" at bounding box center [375, 296] width 679 height 521
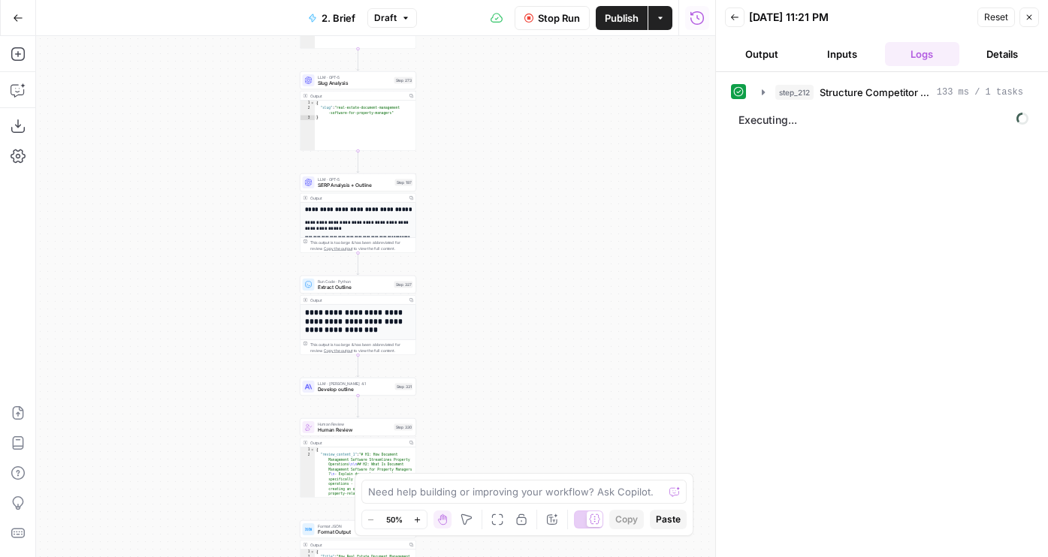
drag, startPoint x: 444, startPoint y: 355, endPoint x: 474, endPoint y: 241, distance: 118.1
click at [475, 241] on div "Workflow Set Inputs Inputs Run Code · JavaScript Structure Competitor Keywords …" at bounding box center [375, 296] width 679 height 521
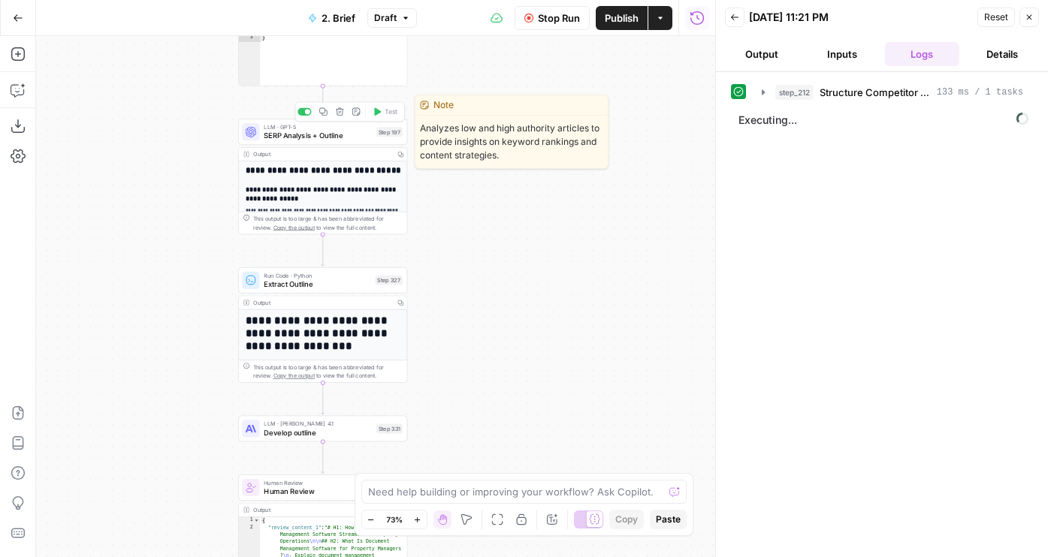
click at [267, 137] on span "SERP Analysis + Outline" at bounding box center [318, 136] width 108 height 11
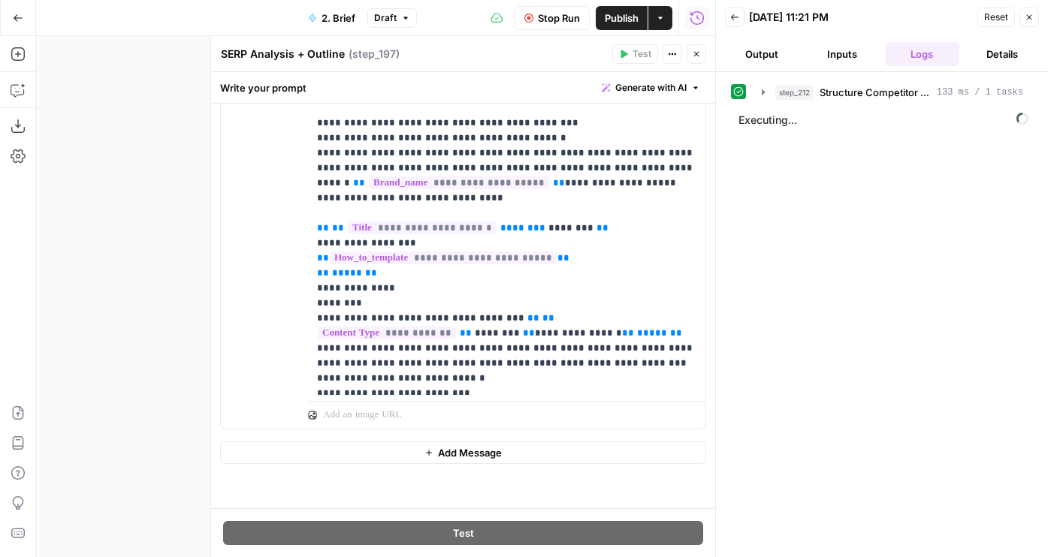
scroll to position [370, 0]
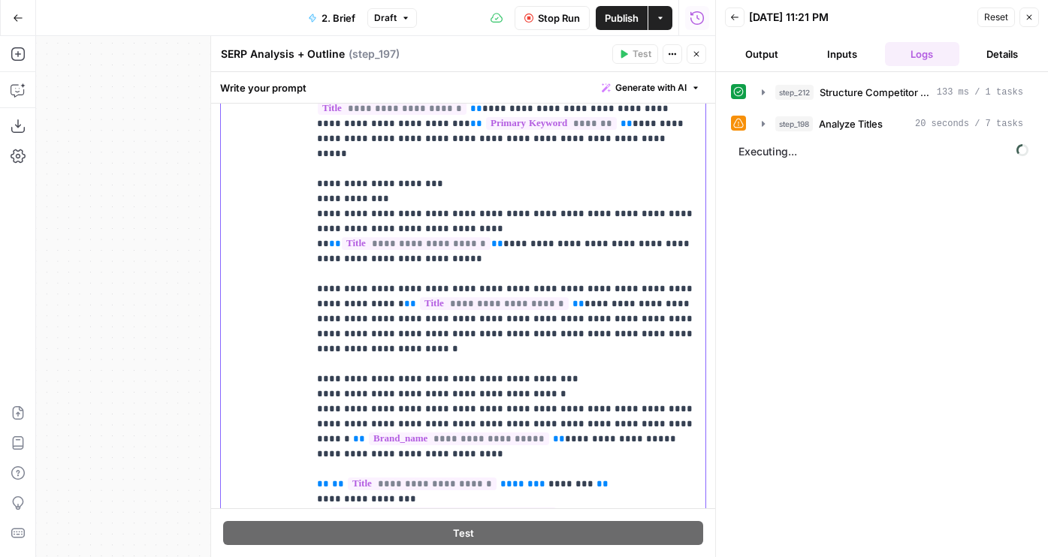
type input "outline"
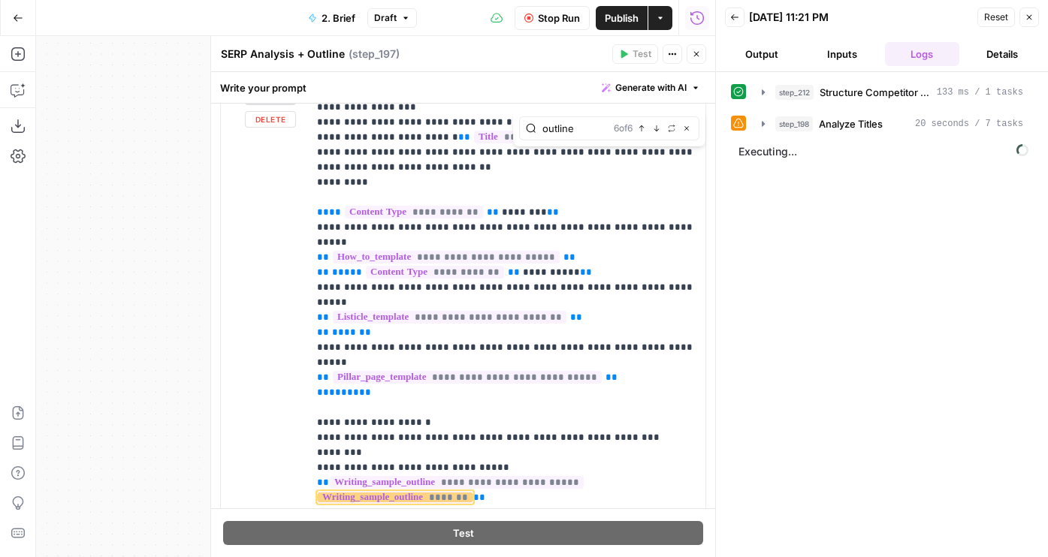
scroll to position [2731, 0]
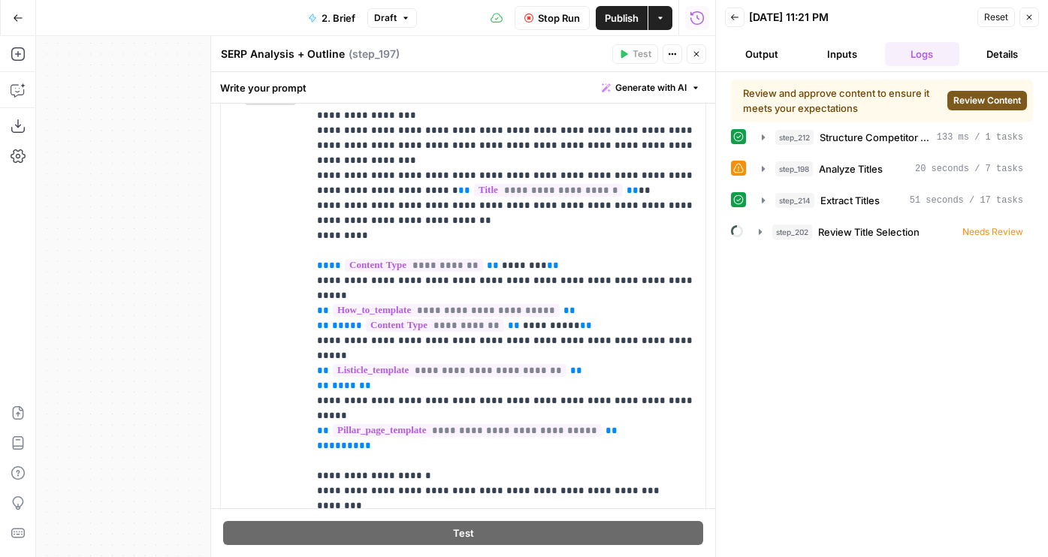
click at [982, 105] on span "Review Content" at bounding box center [987, 101] width 68 height 14
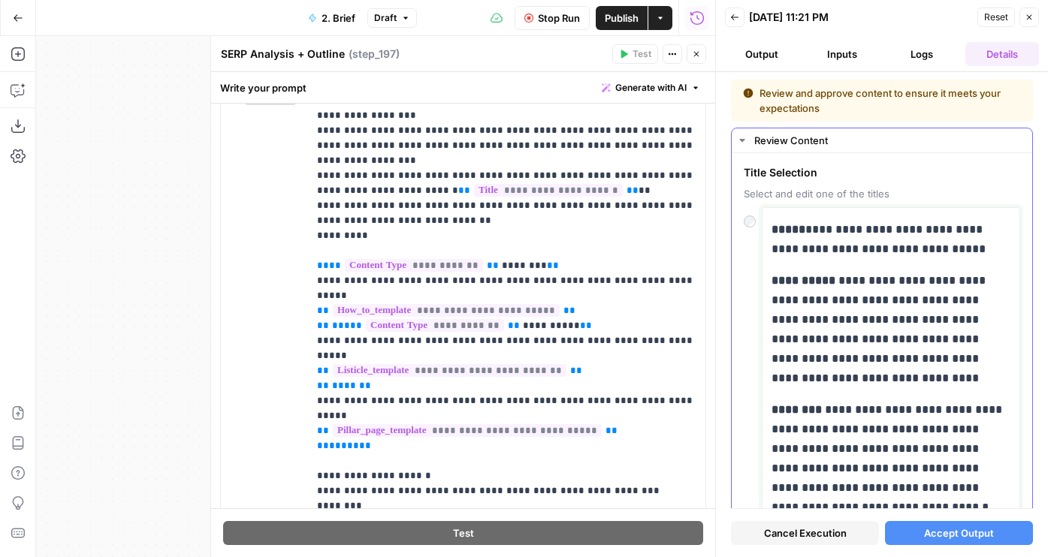
click at [931, 262] on div "**********" at bounding box center [890, 368] width 239 height 309
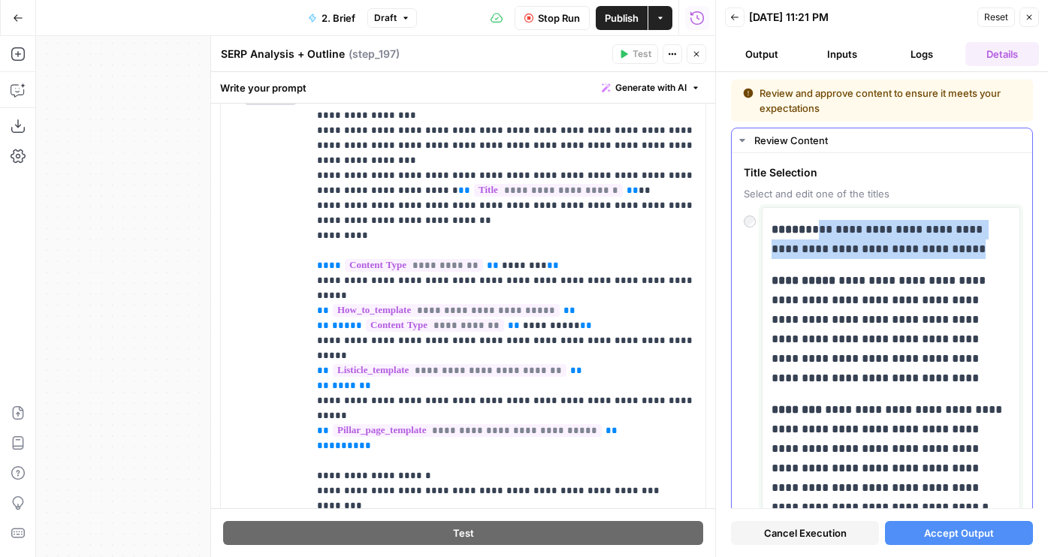
drag, startPoint x: 1003, startPoint y: 251, endPoint x: 803, endPoint y: 231, distance: 200.7
click at [803, 231] on p "**********" at bounding box center [890, 239] width 239 height 39
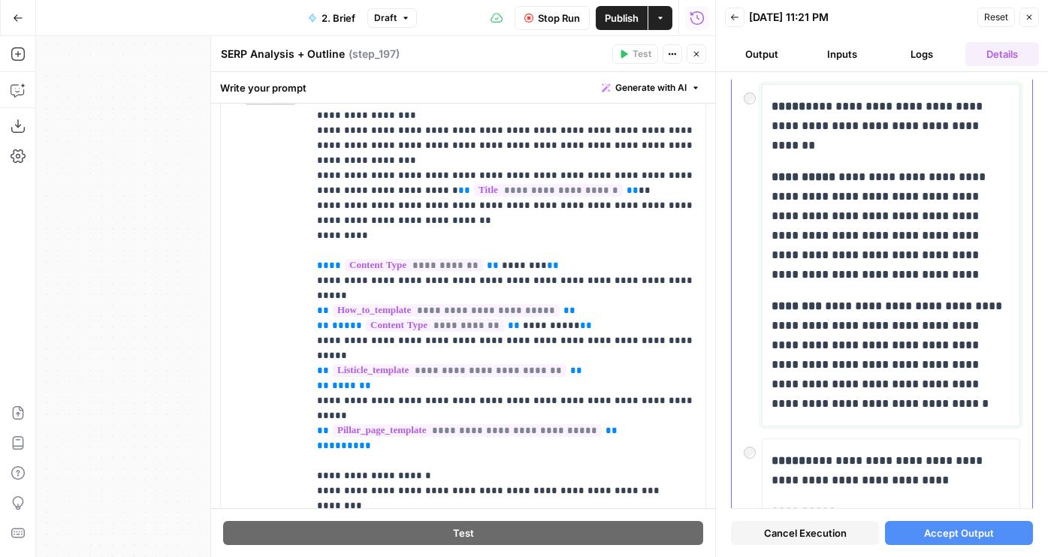
scroll to position [175, 0]
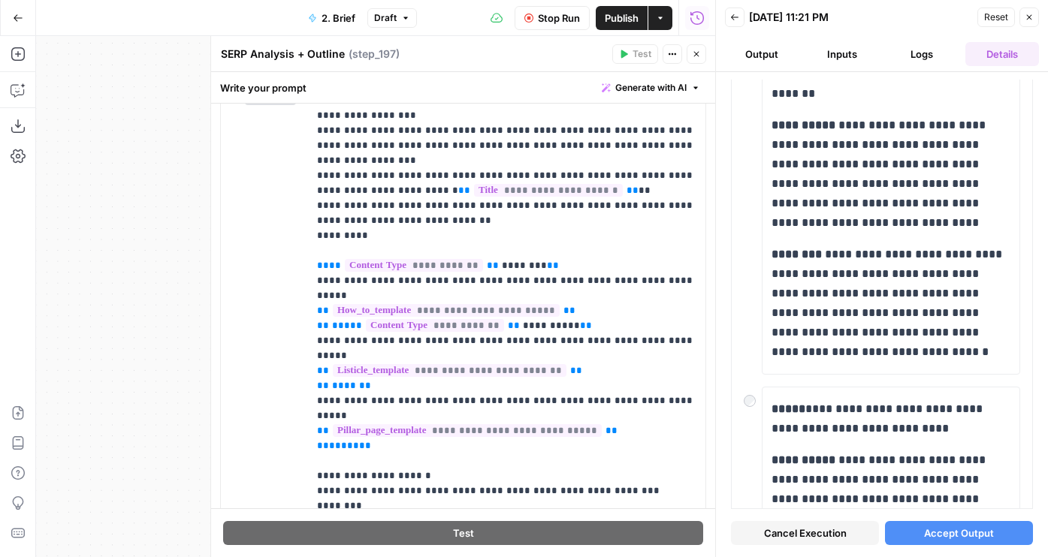
click at [927, 533] on span "Accept Output" at bounding box center [959, 533] width 70 height 15
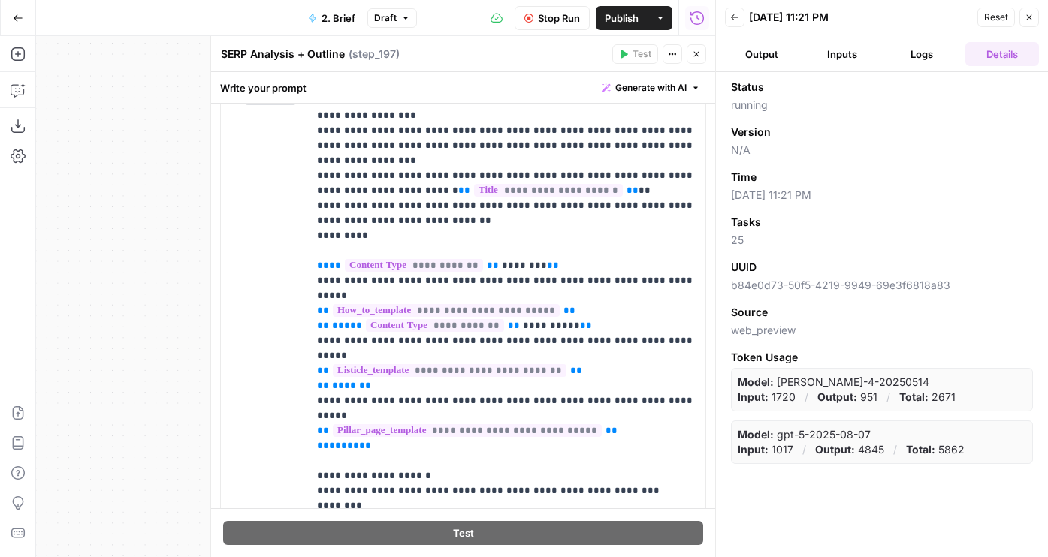
click at [759, 46] on button "Output" at bounding box center [762, 54] width 74 height 24
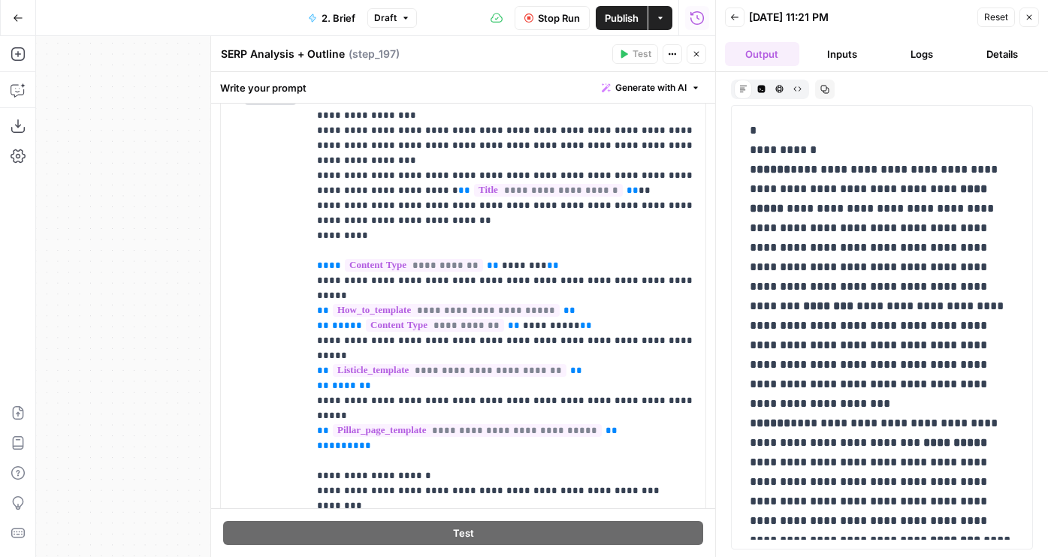
click at [695, 50] on icon "button" at bounding box center [696, 54] width 9 height 9
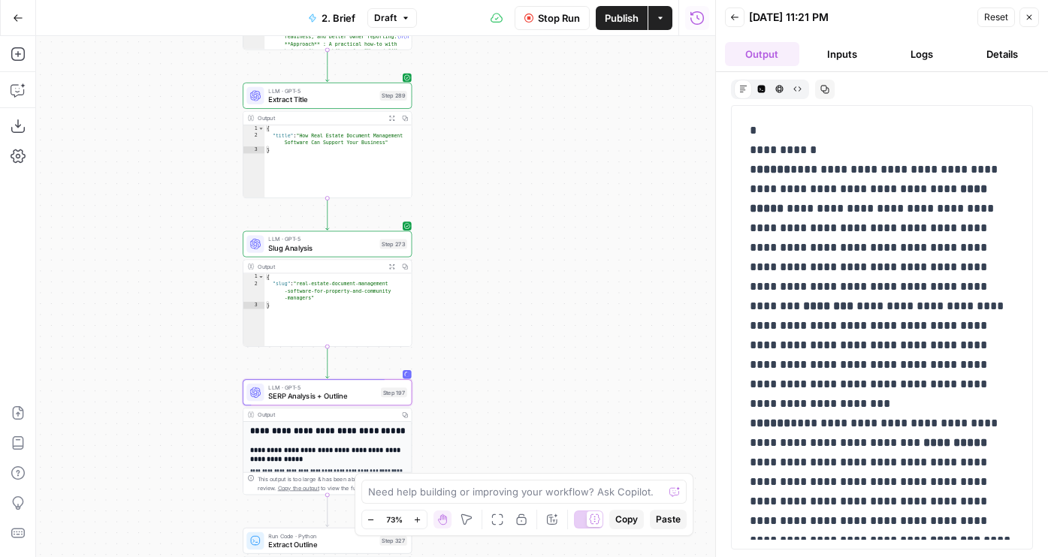
drag, startPoint x: 511, startPoint y: 94, endPoint x: 516, endPoint y: 355, distance: 260.7
click at [516, 355] on div "Workflow Set Inputs Inputs Run Code · JavaScript Structure Competitor Keywords …" at bounding box center [375, 296] width 679 height 521
drag, startPoint x: 478, startPoint y: 131, endPoint x: 478, endPoint y: 210, distance: 78.9
click at [478, 210] on div "Workflow Set Inputs Inputs Run Code · JavaScript Structure Competitor Keywords …" at bounding box center [375, 296] width 679 height 521
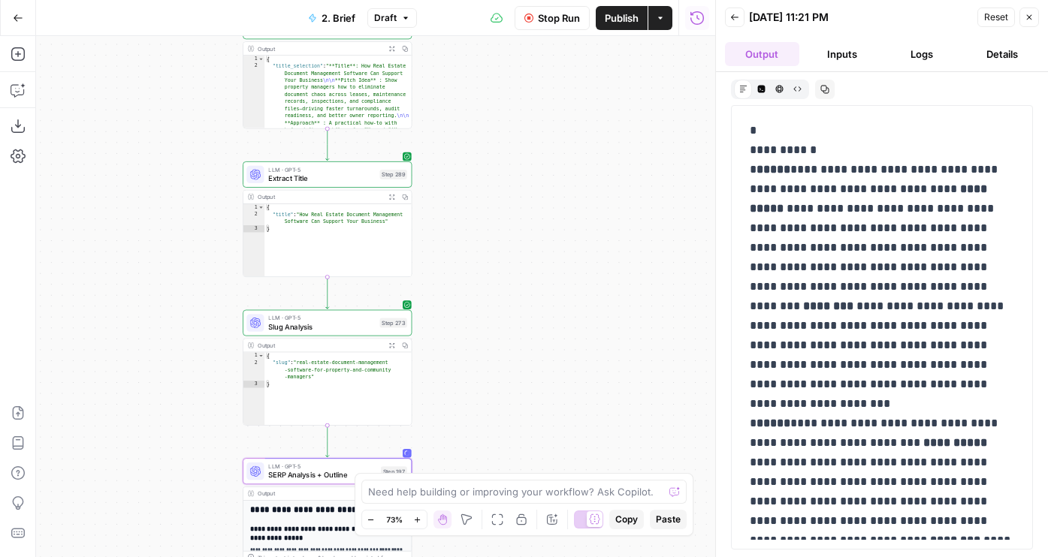
drag, startPoint x: 459, startPoint y: 201, endPoint x: 470, endPoint y: 264, distance: 63.4
click at [470, 264] on div "Workflow Set Inputs Inputs Run Code · JavaScript Structure Competitor Keywords …" at bounding box center [375, 296] width 679 height 521
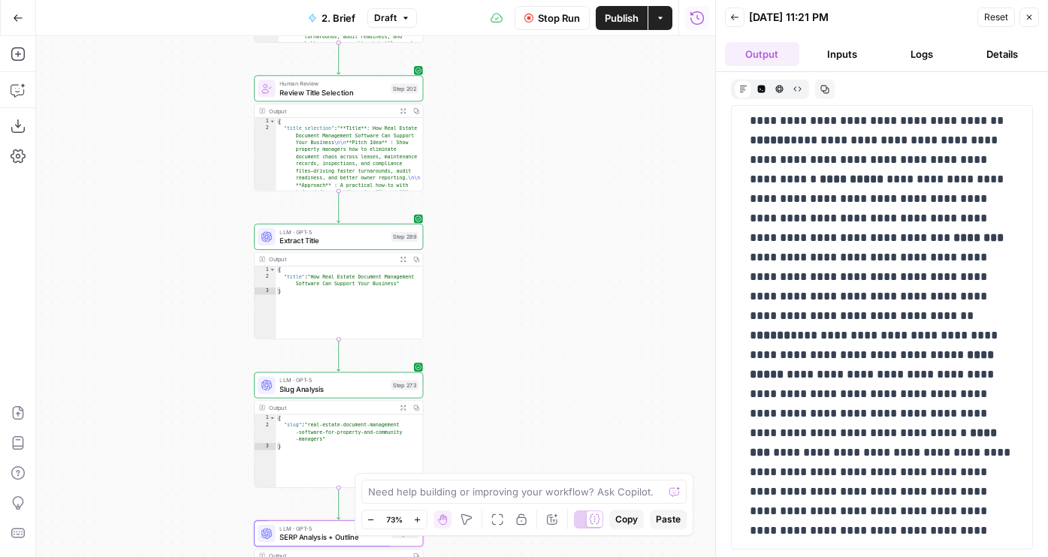
scroll to position [2399, 0]
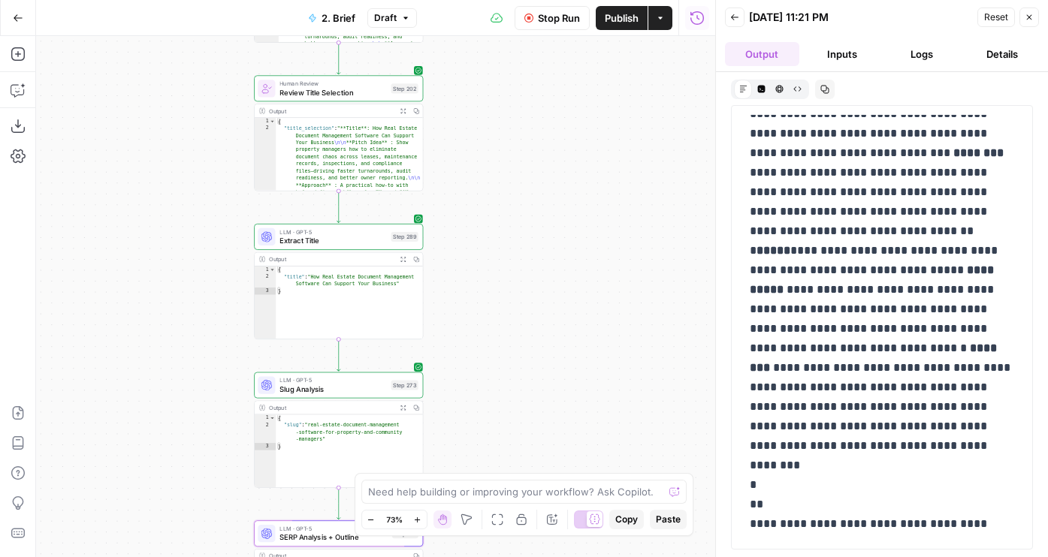
drag, startPoint x: 593, startPoint y: 207, endPoint x: 593, endPoint y: 73, distance: 133.7
click at [593, 73] on div "Workflow Set Inputs Inputs Run Code · JavaScript Structure Competitor Keywords …" at bounding box center [375, 296] width 679 height 521
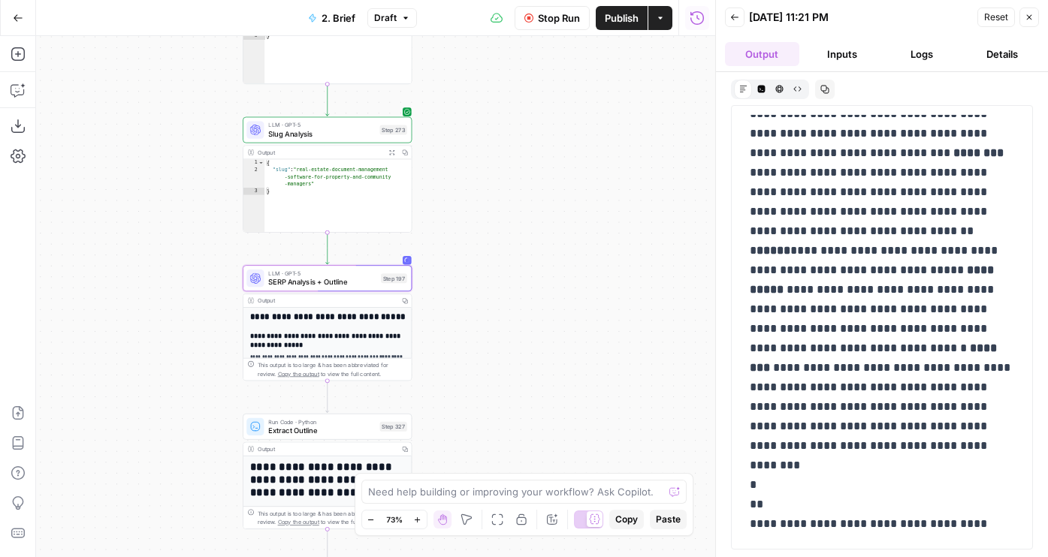
drag, startPoint x: 664, startPoint y: 360, endPoint x: 632, endPoint y: 84, distance: 277.5
click at [632, 84] on div "Workflow Set Inputs Inputs Run Code · JavaScript Structure Competitor Keywords …" at bounding box center [375, 296] width 679 height 521
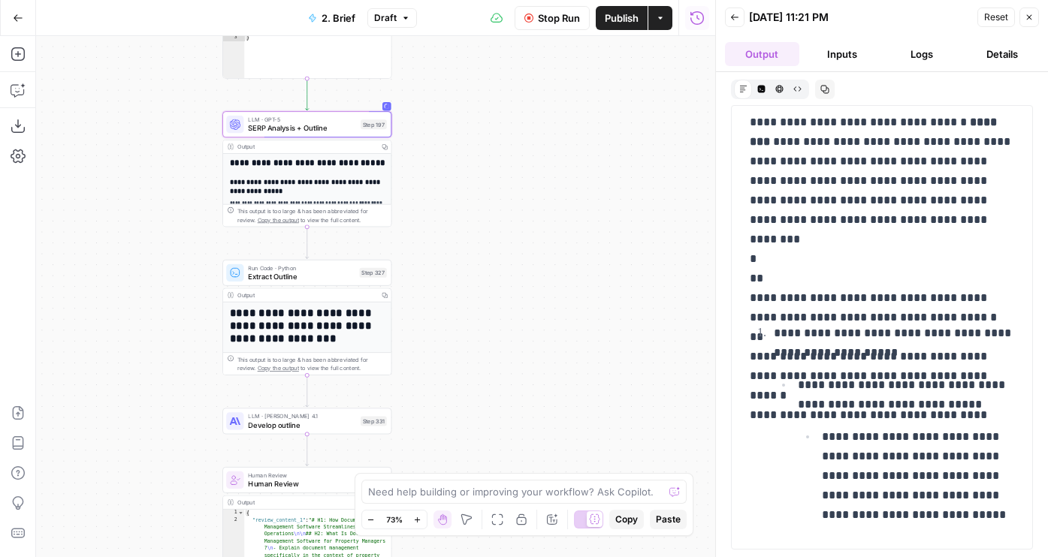
scroll to position [2657, 0]
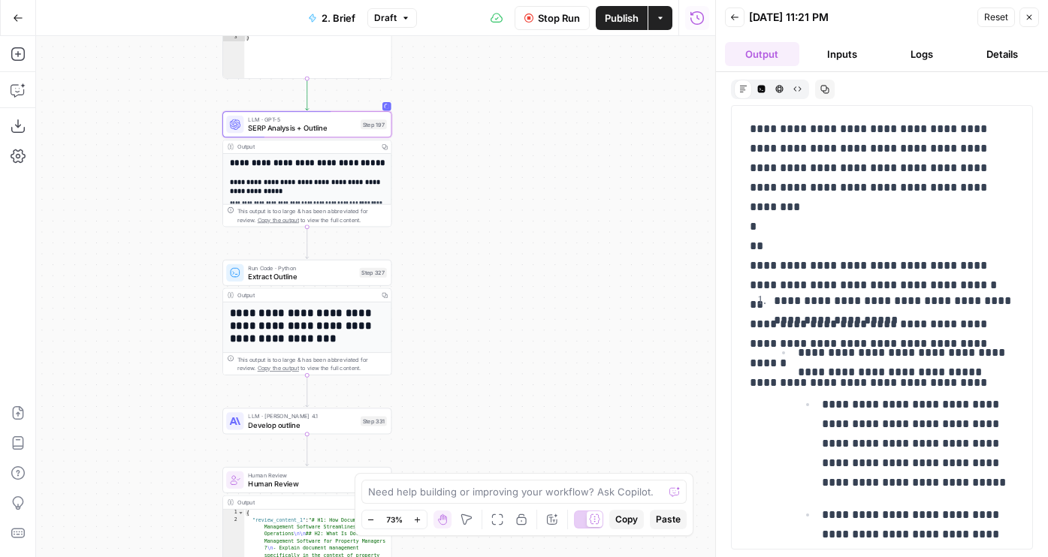
click at [541, 20] on span "Stop Run" at bounding box center [559, 18] width 42 height 15
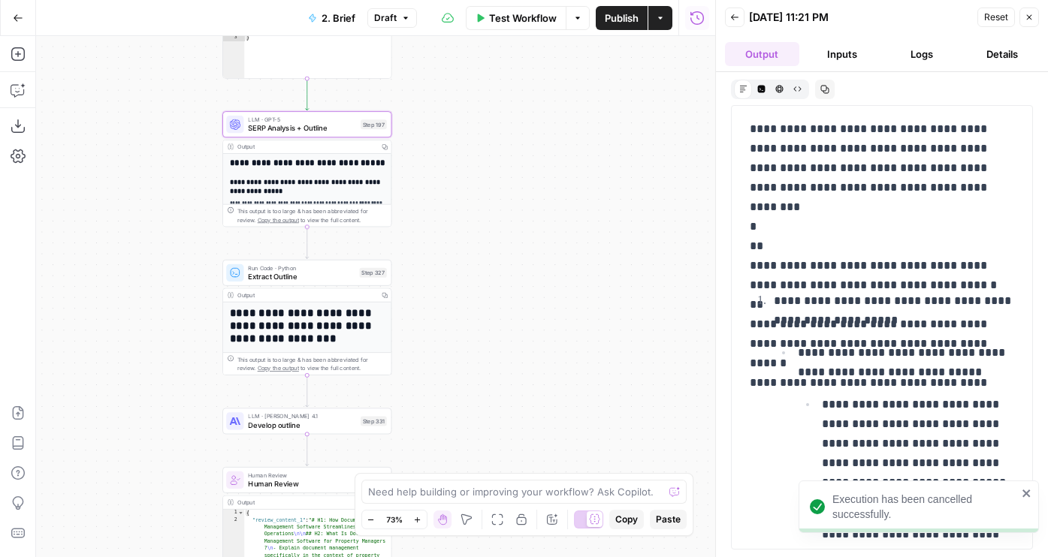
drag, startPoint x: 475, startPoint y: 47, endPoint x: 475, endPoint y: 319, distance: 271.9
click at [475, 319] on div "Workflow Set Inputs Inputs Run Code · JavaScript Structure Competitor Keywords …" at bounding box center [375, 296] width 679 height 521
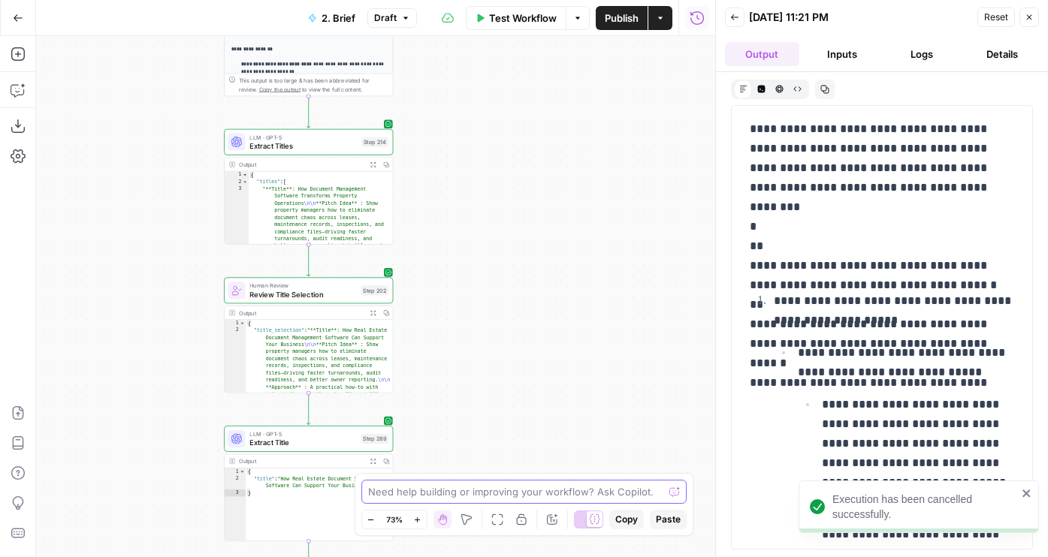
drag, startPoint x: 478, startPoint y: 249, endPoint x: 480, endPoint y: 516, distance: 267.4
click at [480, 515] on body "Execution has been cancelled successfully. Buildium New Home Browse Your Data U…" at bounding box center [524, 278] width 1048 height 557
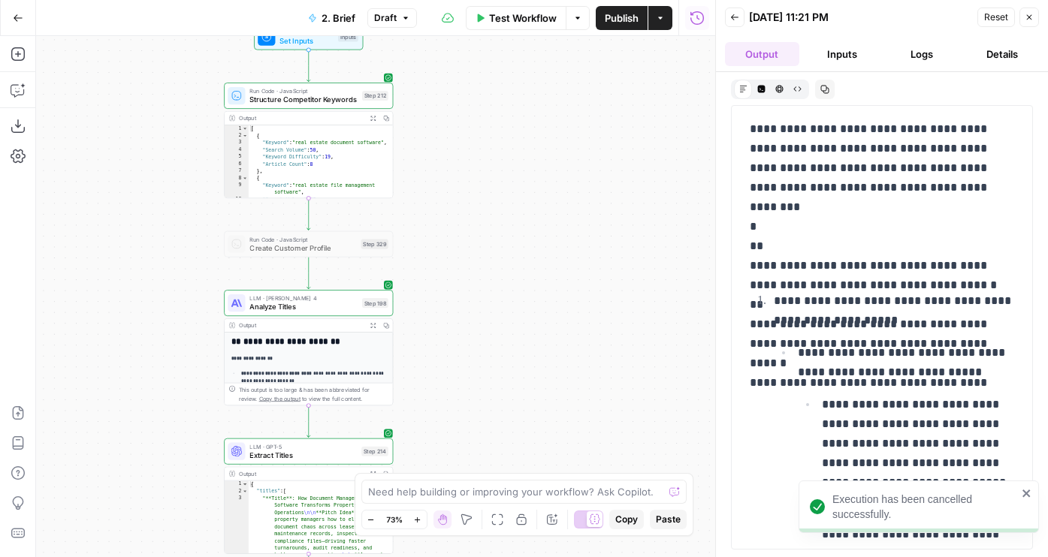
drag, startPoint x: 460, startPoint y: 301, endPoint x: 460, endPoint y: 409, distance: 108.2
click at [460, 409] on div "Workflow Set Inputs Inputs Run Code · JavaScript Structure Competitor Keywords …" at bounding box center [375, 296] width 679 height 521
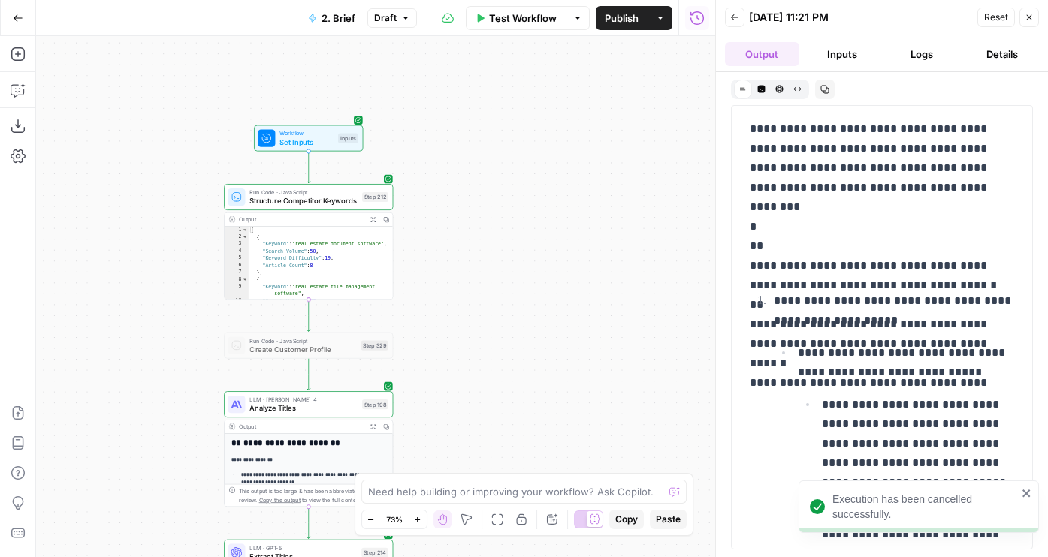
drag, startPoint x: 470, startPoint y: 202, endPoint x: 470, endPoint y: 282, distance: 80.4
click at [470, 282] on div "Workflow Set Inputs Inputs Run Code · JavaScript Structure Competitor Keywords …" at bounding box center [375, 296] width 679 height 521
click at [318, 118] on icon "button" at bounding box center [316, 118] width 9 height 9
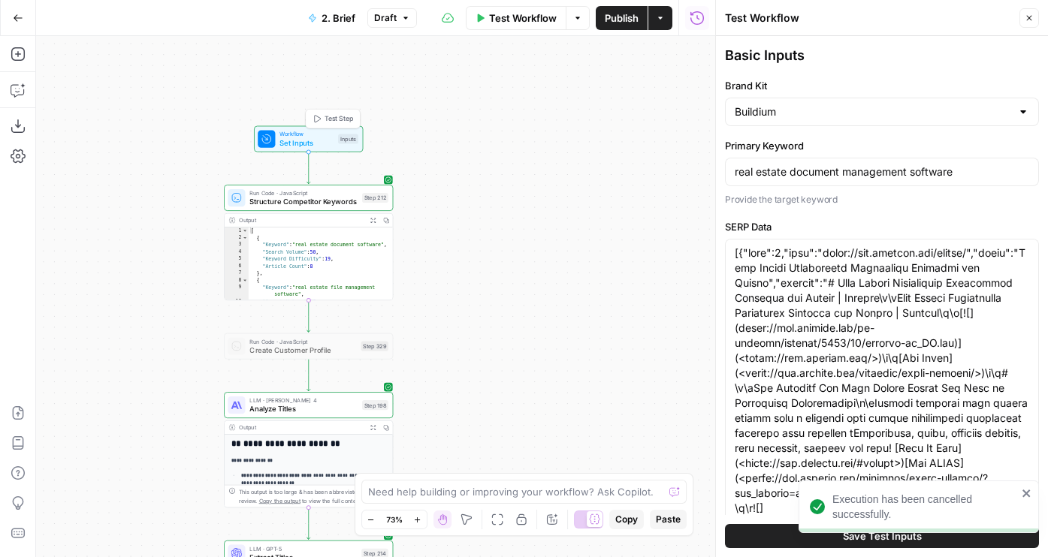
click at [318, 138] on span "Set Inputs" at bounding box center [306, 142] width 54 height 11
type input "# Keyword Term Map| Term | Variations | 1. [Dotloop](https://www.dotloop.com/ag…"
type input "# Header Term Map| Term | Variations |1. [Dotloop](https://www.dotloop.com/agen…"
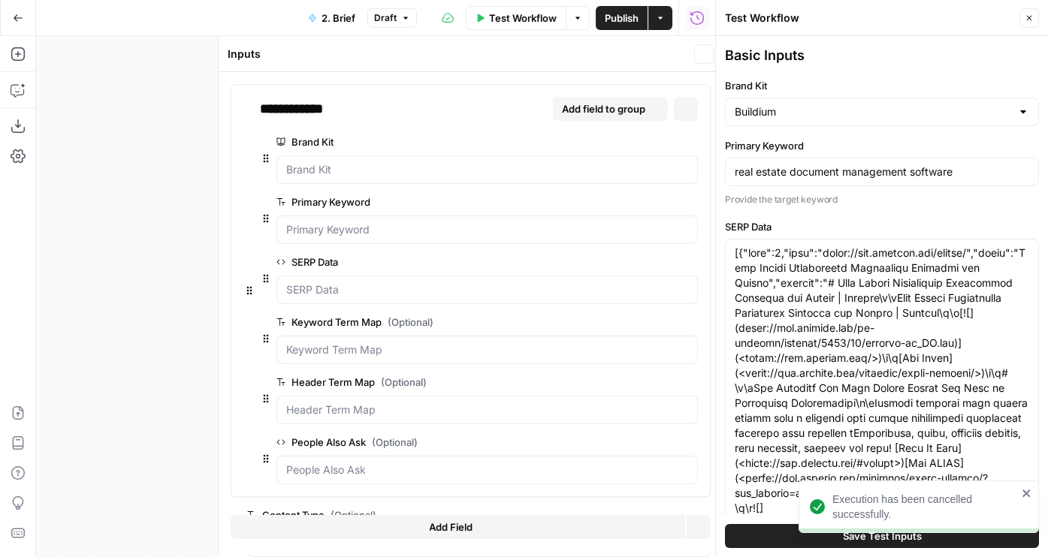
type input "# Keyword Term Map| Term | Variations | 1. [Dotloop](https://www.dotloop.com/ag…"
type input "# Header Term Map| Term | Variations |1. [Dotloop](https://www.dotloop.com/agen…"
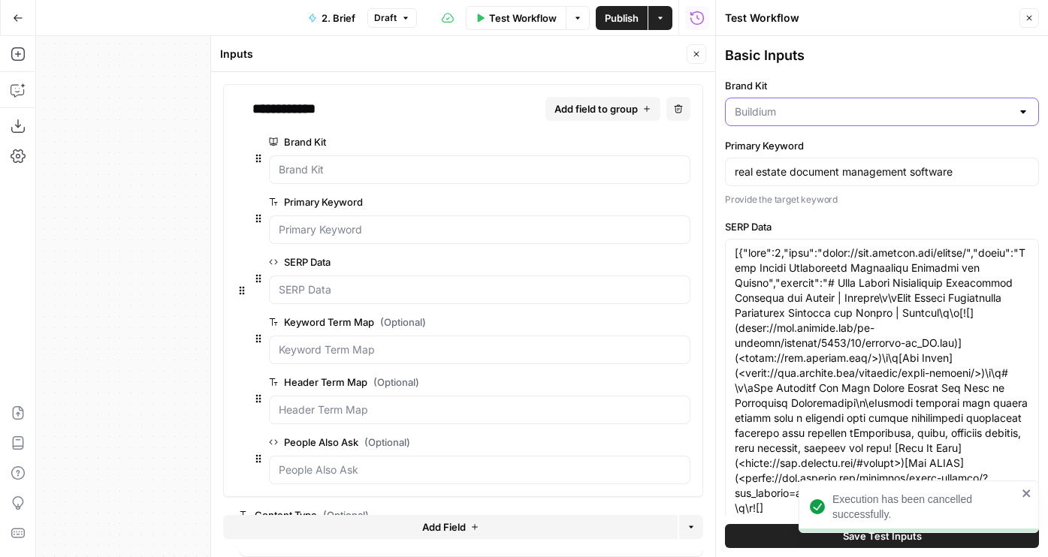
click at [789, 108] on input "Brand Kit" at bounding box center [873, 111] width 276 height 15
type input "# Keyword Term Map| Term | Variations | 1. [Dotloop](https://www.dotloop.com/ag…"
type input "# Header Term Map| Term | Variations |1. [Dotloop](https://www.dotloop.com/agen…"
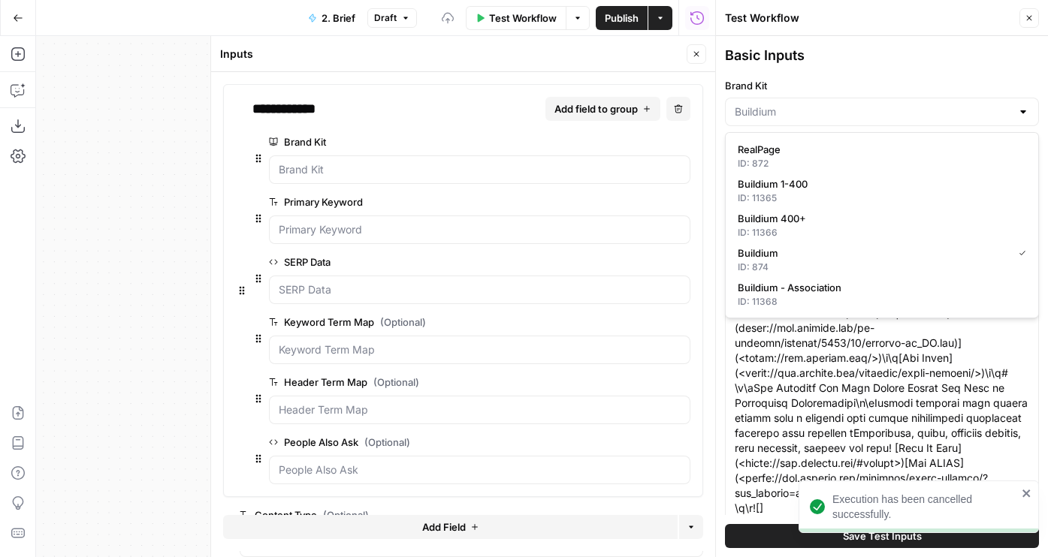
type input "# Keyword Term Map| Term | Variations | 1. [Dotloop](https://www.dotloop.com/ag…"
type input "# Header Term Map| Term | Variations |1. [Dotloop](https://www.dotloop.com/agen…"
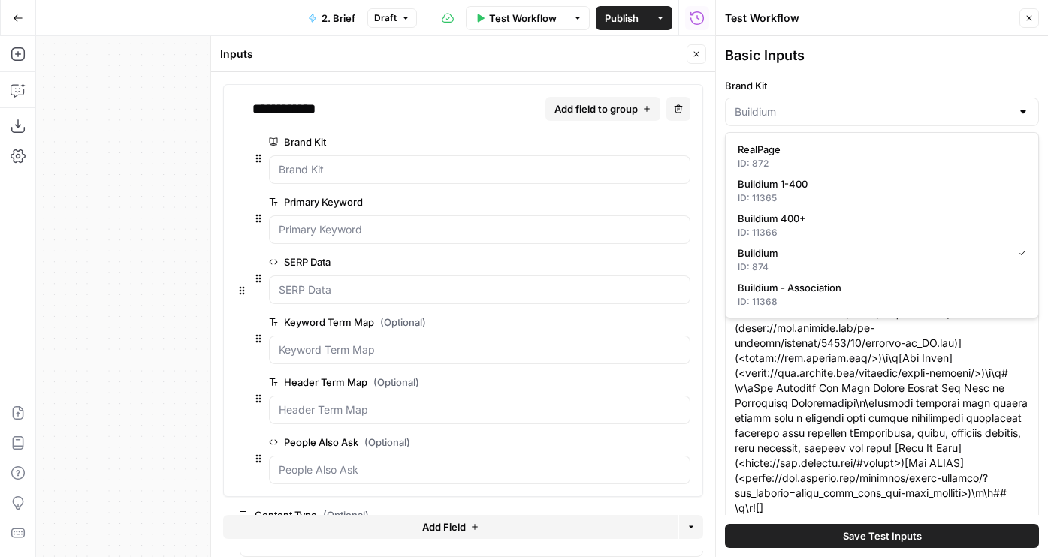
type input "# Keyword Term Map| Term | Variations | 1. [Dotloop](https://www.dotloop.com/ag…"
type input "# Header Term Map| Term | Variations |1. [Dotloop](https://www.dotloop.com/agen…"
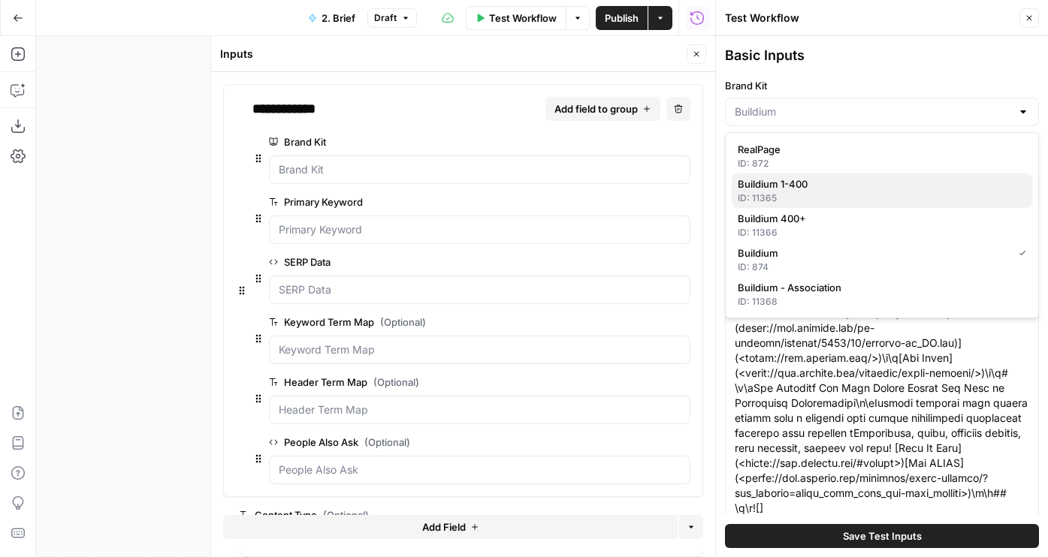
click at [800, 183] on span "Buildium 1-400" at bounding box center [879, 184] width 282 height 15
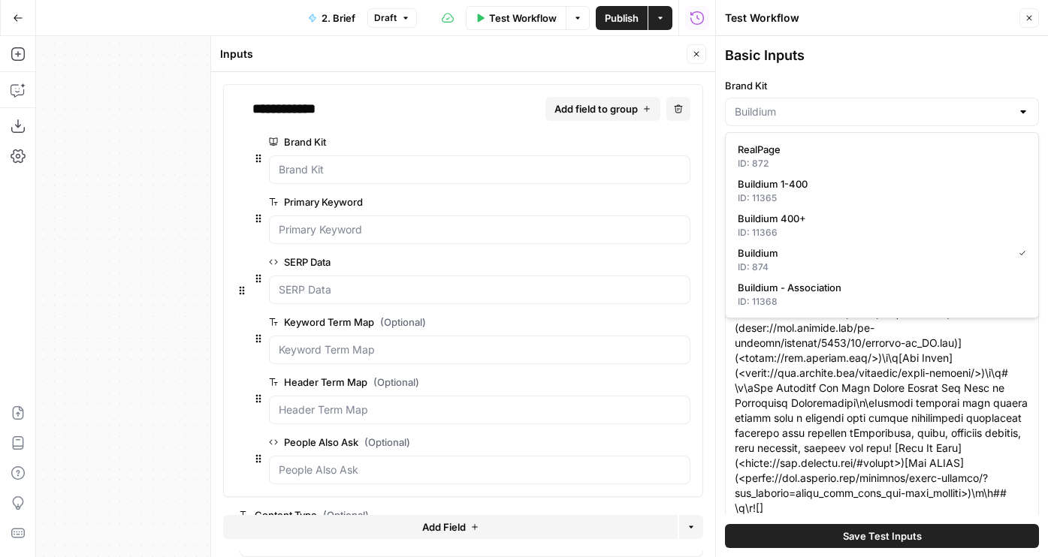
type input "Buildium 1-400"
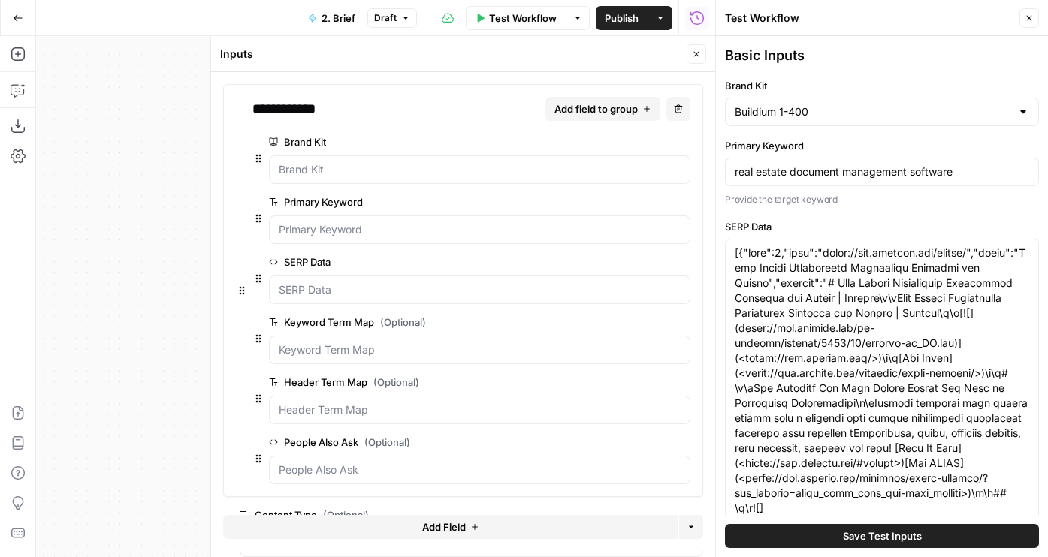
click at [874, 545] on button "Save Test Inputs" at bounding box center [882, 536] width 314 height 24
type input "# Keyword Term Map| Term | Variations | 1. [Dotloop](https://www.dotloop.com/ag…"
type input "# Header Term Map| Term | Variations |1. [Dotloop](https://www.dotloop.com/agen…"
click at [699, 56] on icon "button" at bounding box center [696, 54] width 5 height 5
type input "# Keyword Term Map| Term | Variations | 1. [Dotloop](https://www.dotloop.com/ag…"
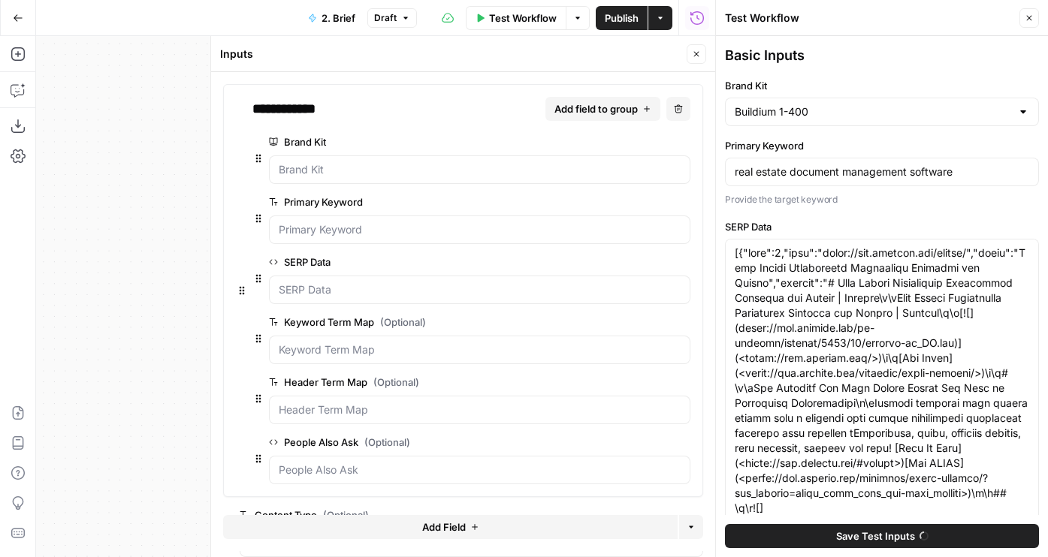
type input "# Header Term Map| Term | Variations |1. [Dotloop](https://www.dotloop.com/agen…"
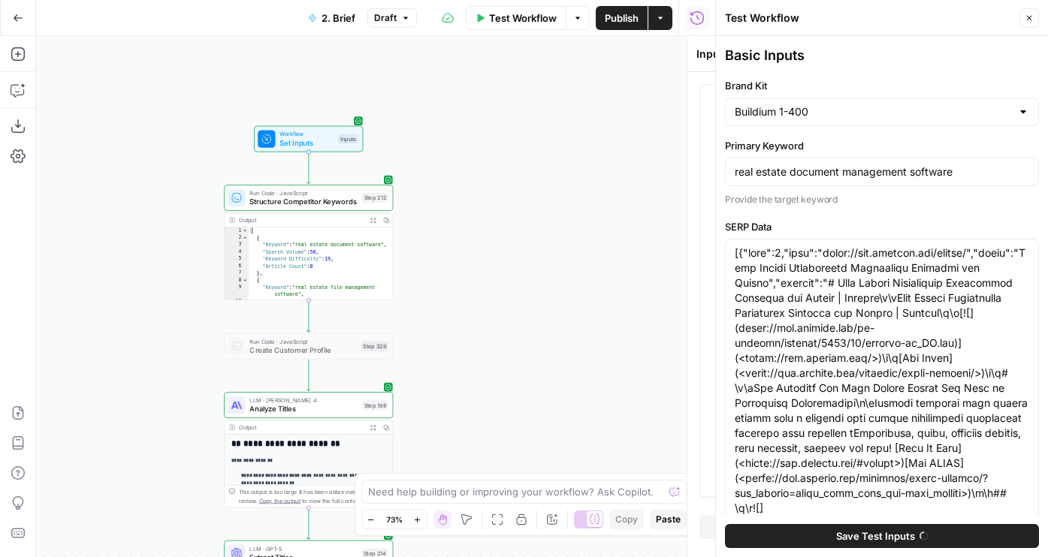
type input "# Keyword Term Map| Term | Variations | 1. [Dotloop](https://www.dotloop.com/ag…"
type input "# Header Term Map| Term | Variations |1. [Dotloop](https://www.dotloop.com/agen…"
type input "# Keyword Term Map| Term | Variations | 1. [Dotloop](https://www.dotloop.com/ag…"
type input "# Header Term Map| Term | Variations |1. [Dotloop](https://www.dotloop.com/agen…"
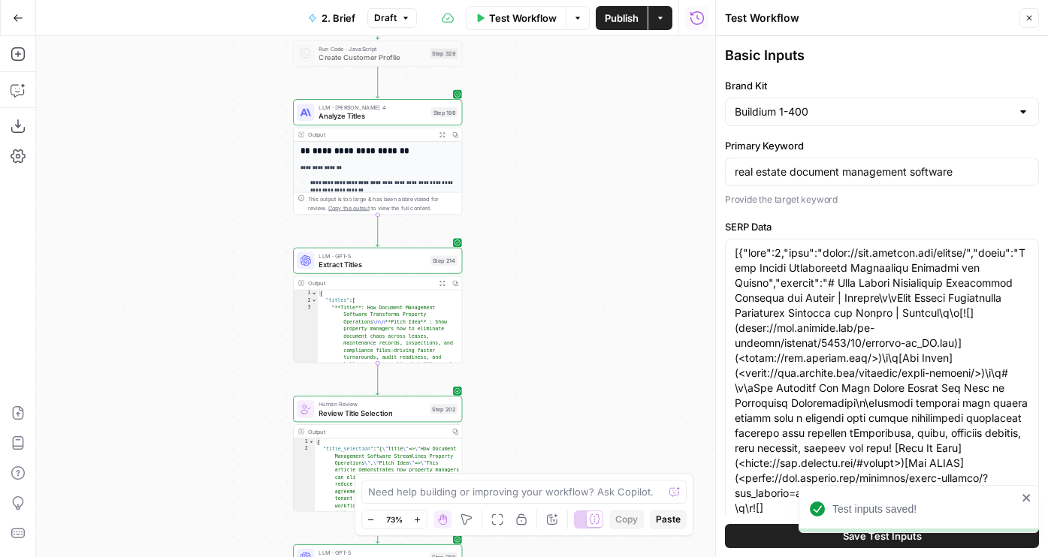
drag, startPoint x: 521, startPoint y: 373, endPoint x: 595, endPoint y: 62, distance: 319.7
click at [595, 62] on div "Workflow Set Inputs Inputs Run Code · JavaScript Structure Competitor Keywords …" at bounding box center [375, 296] width 679 height 521
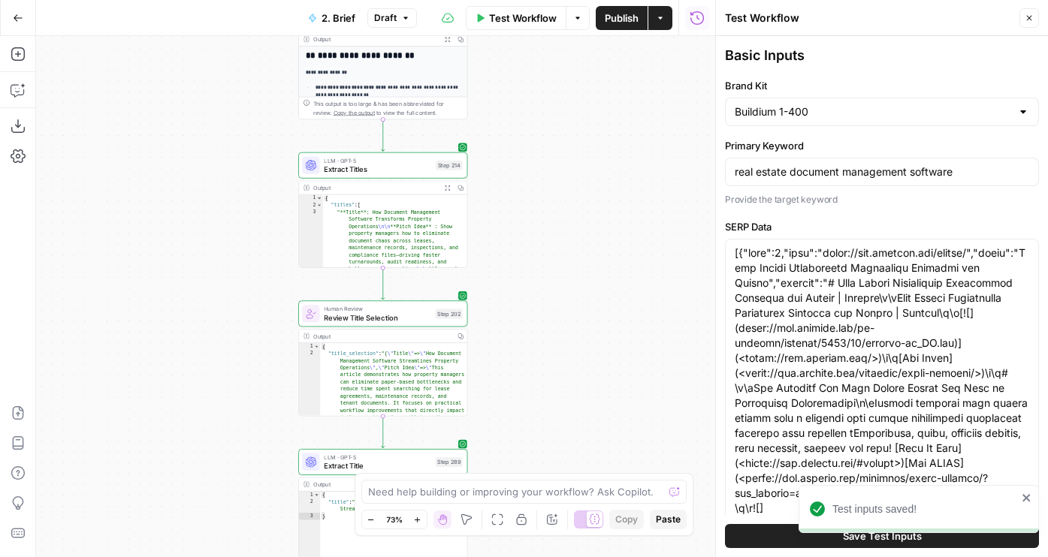
drag, startPoint x: 569, startPoint y: 313, endPoint x: 569, endPoint y: 116, distance: 197.5
click at [569, 116] on div "Workflow Set Inputs Inputs Run Code · JavaScript Structure Competitor Keywords …" at bounding box center [375, 296] width 679 height 521
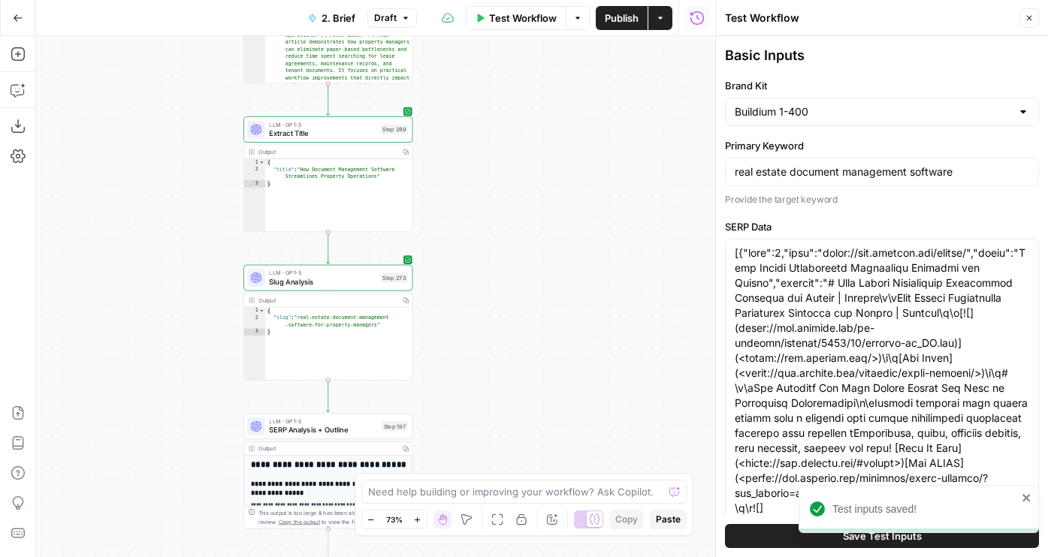
drag, startPoint x: 578, startPoint y: 382, endPoint x: 517, endPoint y: 221, distance: 171.9
click at [517, 221] on div "Workflow Set Inputs Inputs Run Code · JavaScript Structure Competitor Keywords …" at bounding box center [375, 296] width 679 height 521
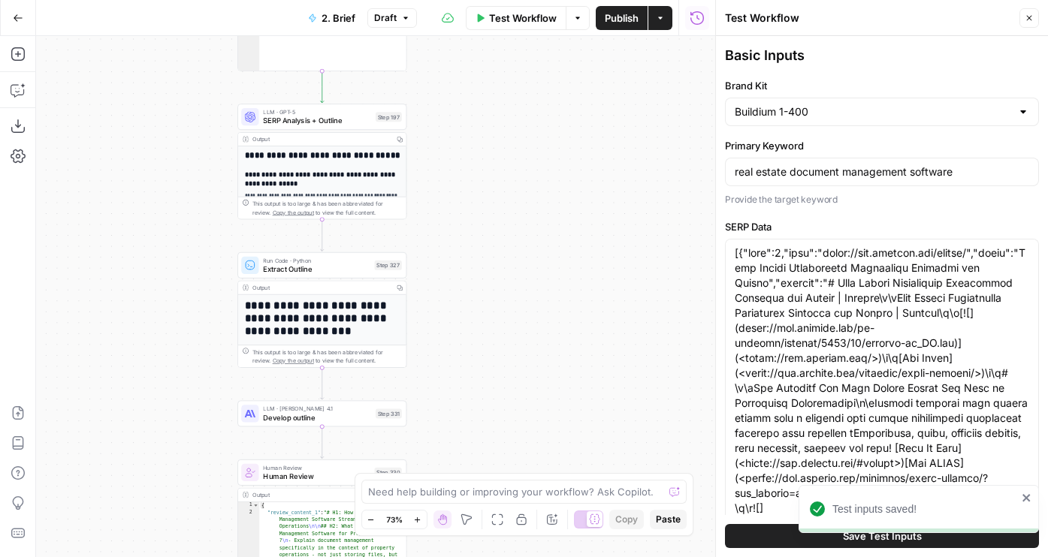
drag, startPoint x: 513, startPoint y: 327, endPoint x: 513, endPoint y: 63, distance: 264.4
click at [513, 63] on div "Workflow Set Inputs Inputs Run Code · JavaScript Structure Competitor Keywords …" at bounding box center [375, 296] width 679 height 521
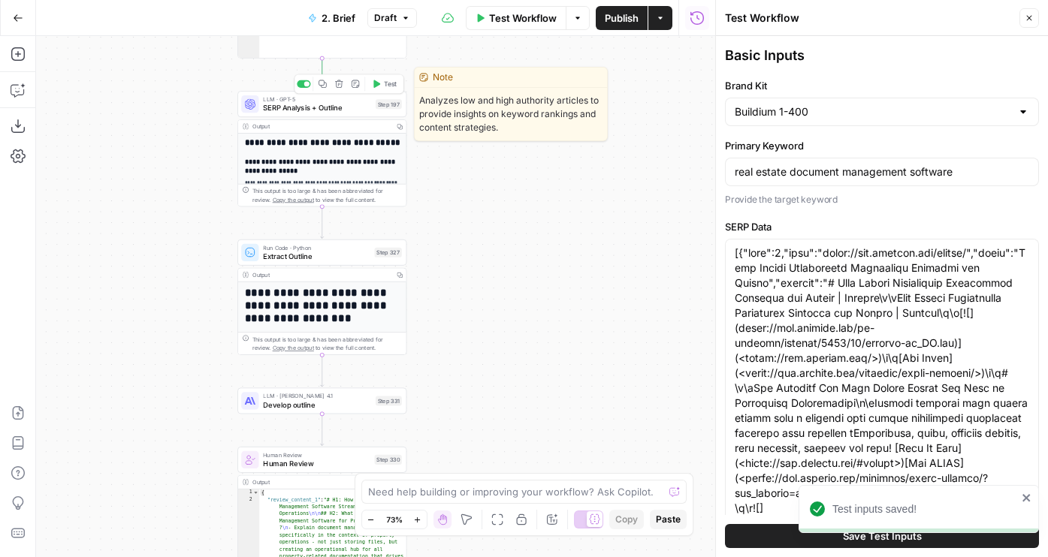
click at [380, 77] on button "Test" at bounding box center [384, 84] width 34 height 14
type input "# Keyword Term Map| Term | Variations | 1. [Dotloop](https://www.dotloop.com/ag…"
type input "# Header Term Map| Term | Variations |1. [Dotloop](https://www.dotloop.com/agen…"
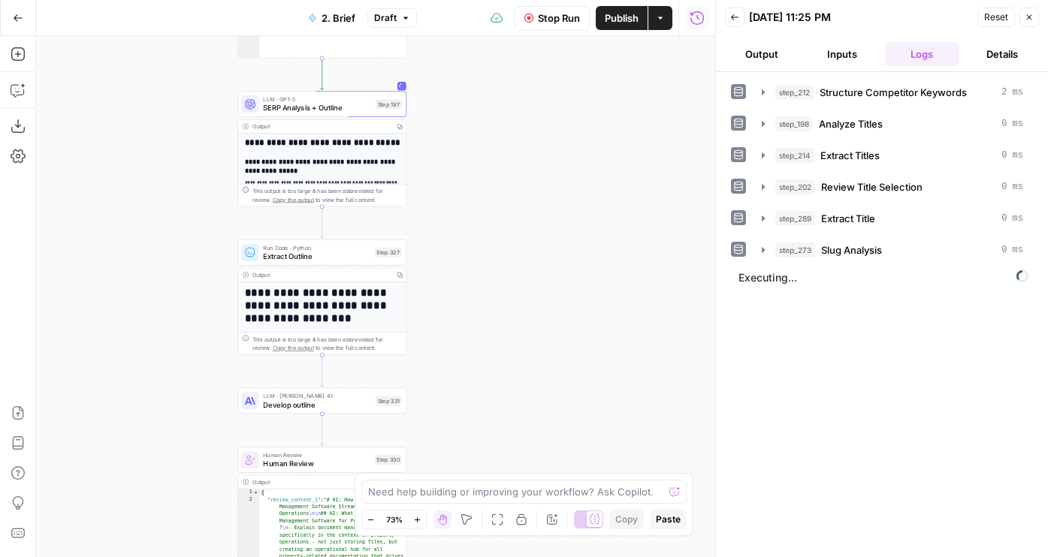
click at [766, 57] on button "Output" at bounding box center [762, 54] width 74 height 24
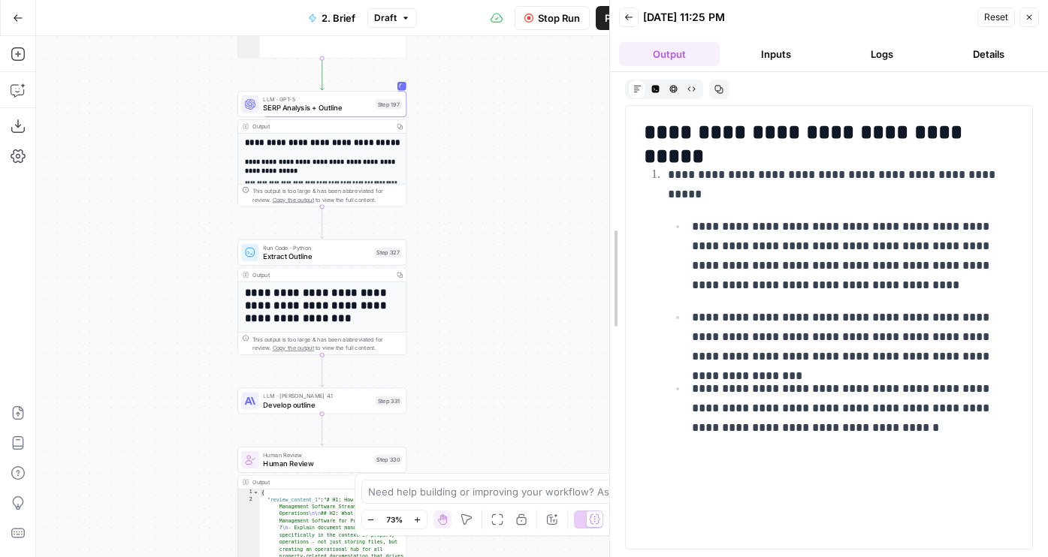
drag, startPoint x: 719, startPoint y: 386, endPoint x: 611, endPoint y: 388, distance: 107.4
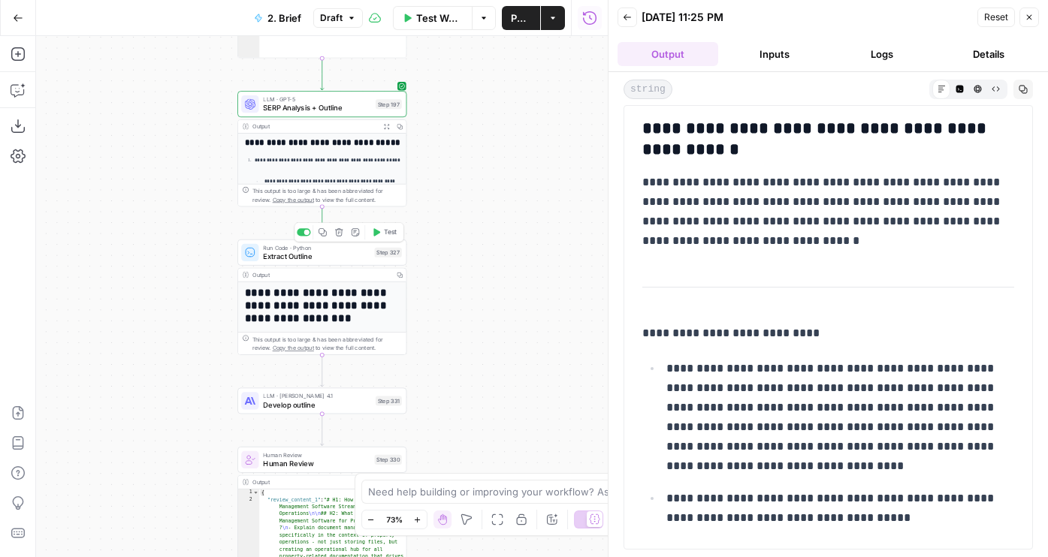
click at [374, 235] on icon "button" at bounding box center [376, 232] width 7 height 8
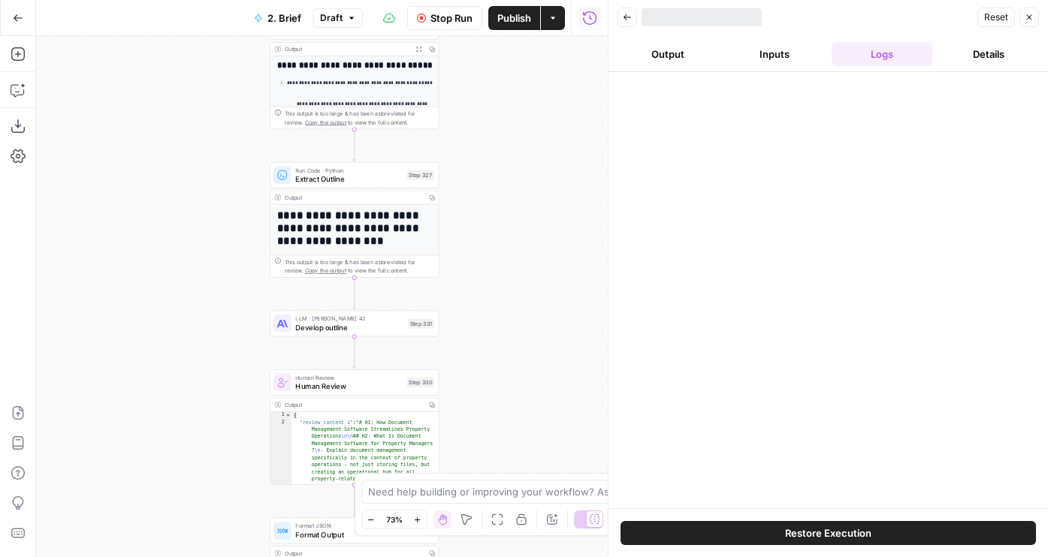
drag, startPoint x: 505, startPoint y: 333, endPoint x: 541, endPoint y: 252, distance: 87.8
click at [541, 252] on div "Workflow Set Inputs Inputs Run Code · JavaScript Structure Competitor Keywords …" at bounding box center [322, 296] width 572 height 521
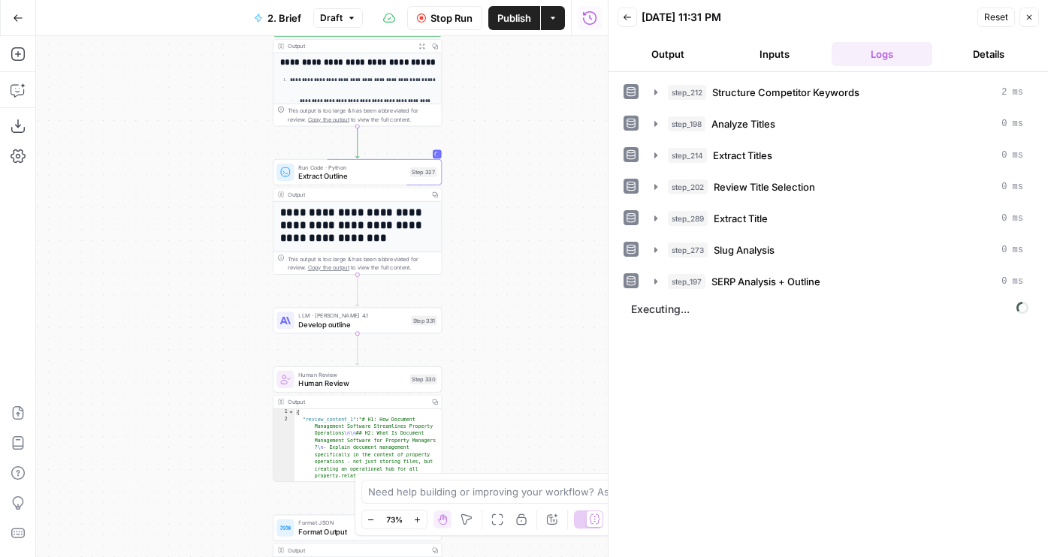
drag, startPoint x: 541, startPoint y: 252, endPoint x: 540, endPoint y: 410, distance: 157.7
click at [541, 410] on div "Workflow Set Inputs Inputs Run Code · JavaScript Structure Competitor Keywords …" at bounding box center [322, 296] width 572 height 521
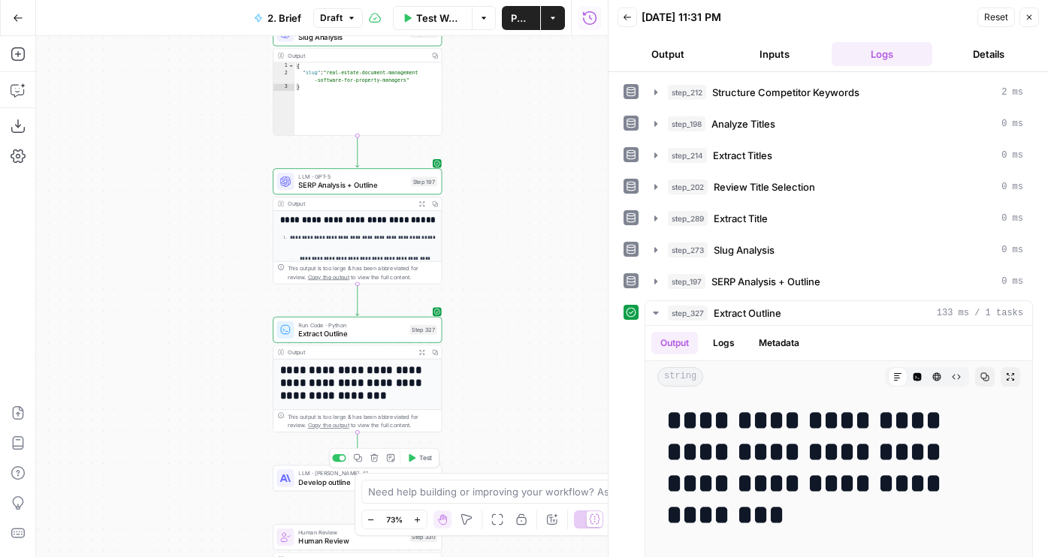
click at [411, 458] on icon "button" at bounding box center [412, 458] width 7 height 8
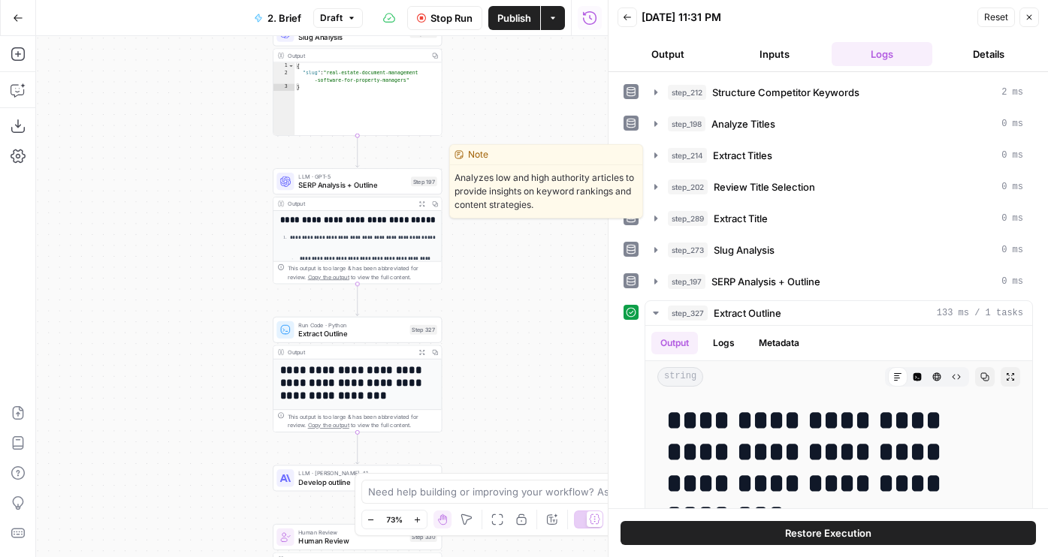
click at [371, 193] on div "LLM · GPT-5 SERP Analysis + Outline Step 197 Copy step Delete step Edit Note Te…" at bounding box center [357, 181] width 169 height 26
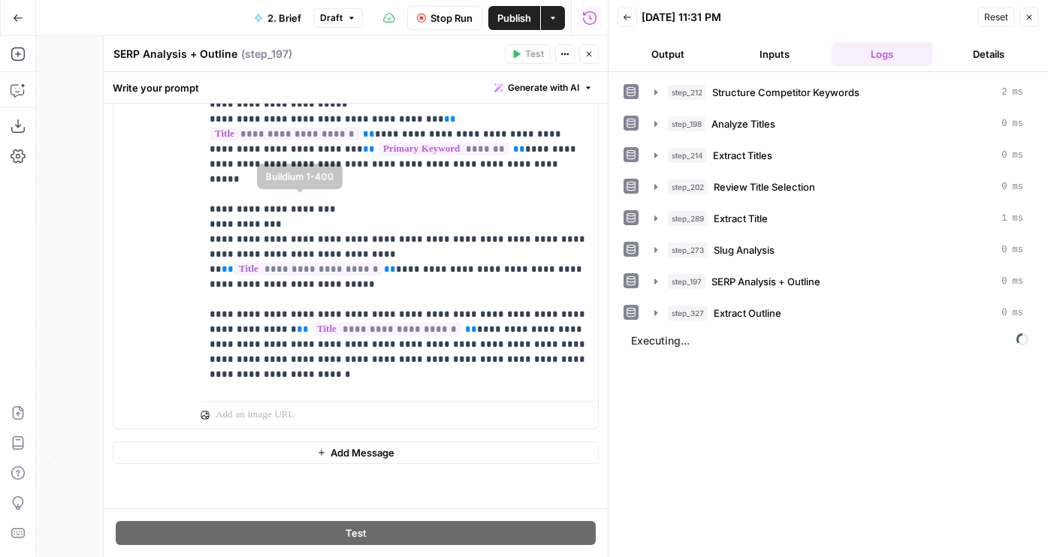
scroll to position [1655, 0]
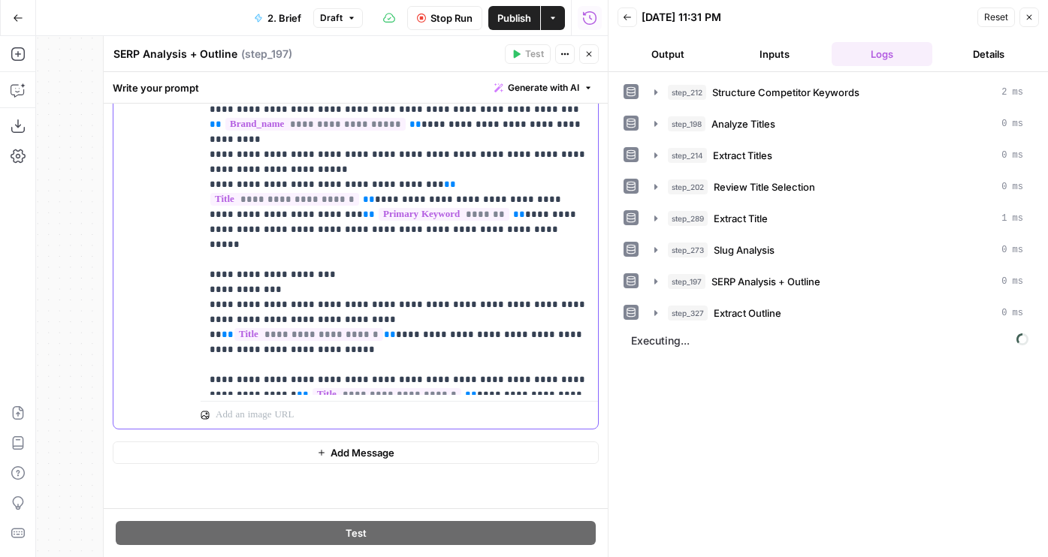
click at [704, 275] on span "step_197" at bounding box center [687, 281] width 38 height 15
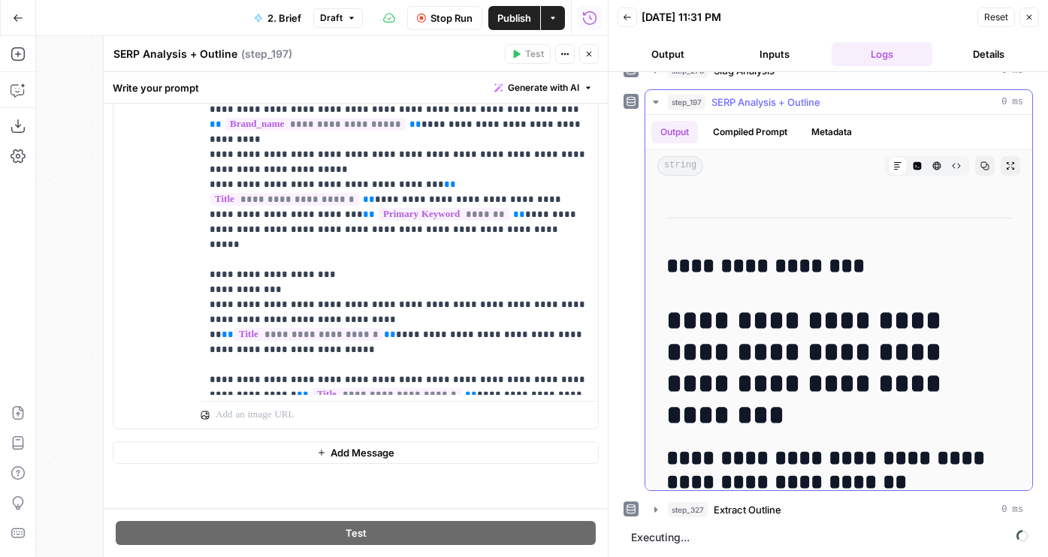
scroll to position [11115, 0]
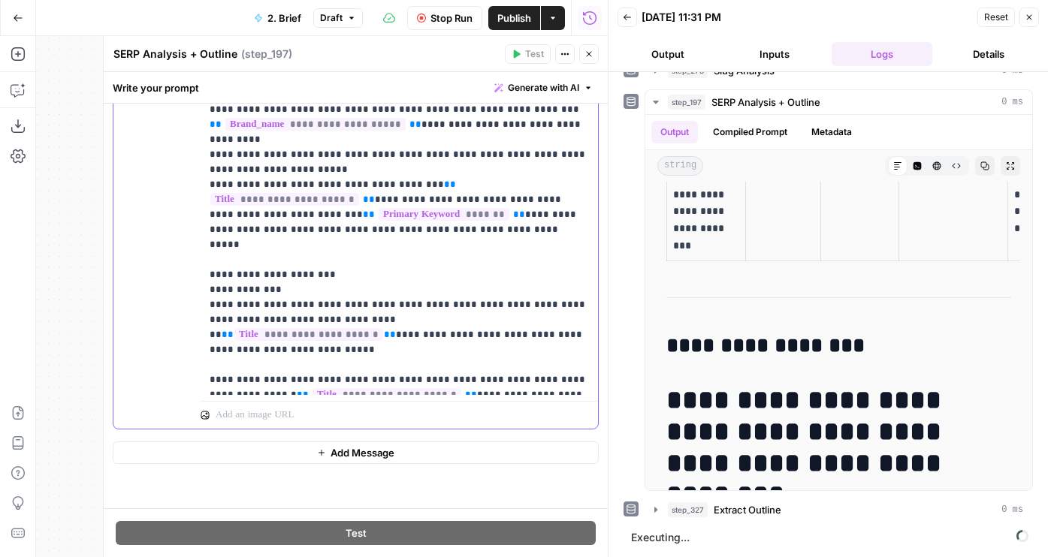
click at [774, 47] on button "Inputs" at bounding box center [774, 54] width 101 height 24
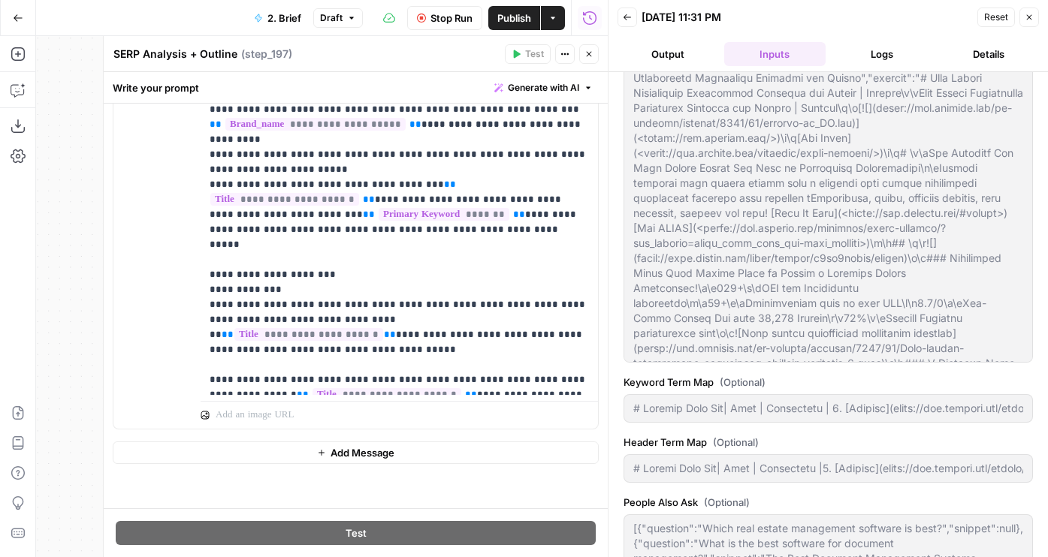
type input "# Keyword Term Map| Term | Variations | 1. [Dotloop](https://www.dotloop.com/ag…"
type input "# Header Term Map| Term | Variations |1. [Dotloop](https://www.dotloop.com/agen…"
type input "# Keyword Term Map| Term | Variations | 1. [Dotloop](https://www.dotloop.com/ag…"
type input "# Header Term Map| Term | Variations |1. [Dotloop](https://www.dotloop.com/agen…"
type input "# Keyword Term Map| Term | Variations | 1. [Dotloop](https://www.dotloop.com/ag…"
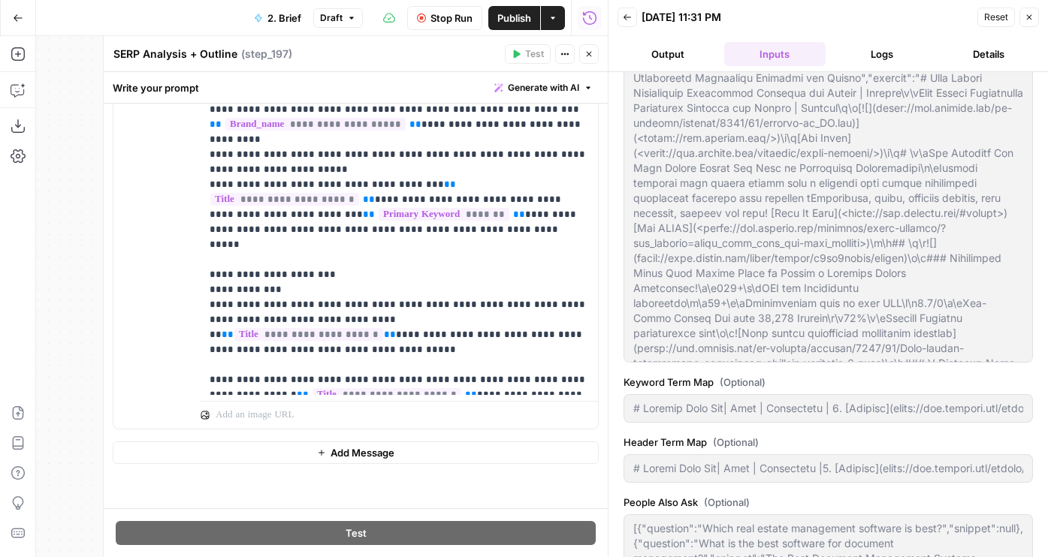
type input "# Header Term Map| Term | Variations |1. [Dotloop](https://www.dotloop.com/agen…"
type input "# Keyword Term Map| Term | Variations | 1. [Dotloop](https://www.dotloop.com/ag…"
type input "# Header Term Map| Term | Variations |1. [Dotloop](https://www.dotloop.com/agen…"
click at [837, 53] on button "Logs" at bounding box center [881, 54] width 101 height 24
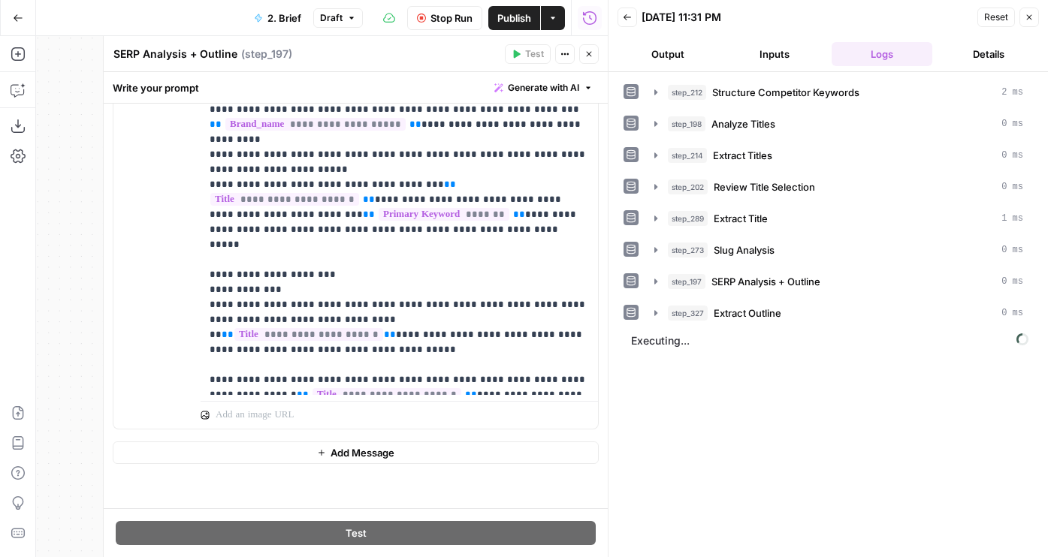
scroll to position [0, 0]
click at [703, 95] on span "step_212" at bounding box center [687, 92] width 38 height 15
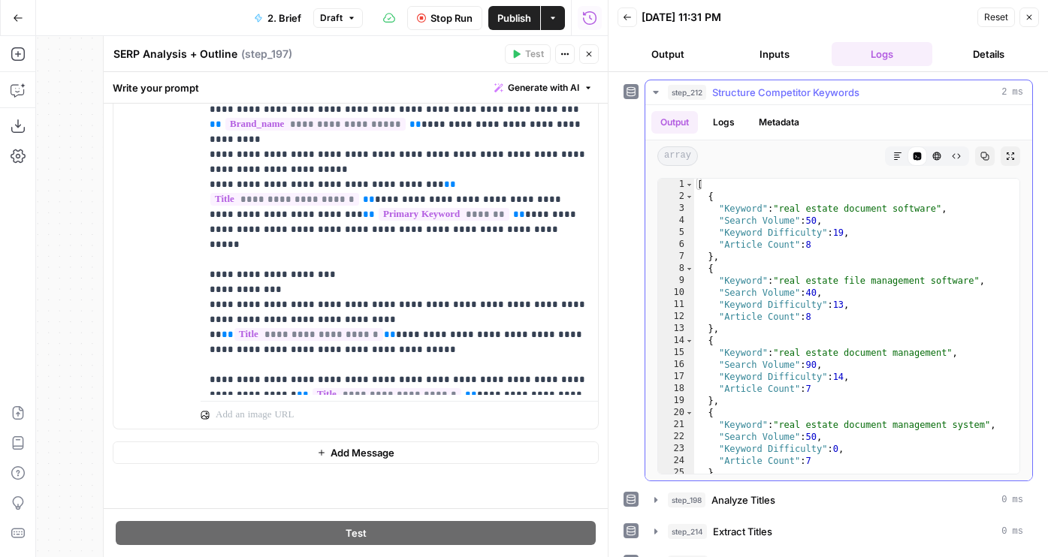
click at [703, 95] on span "step_212" at bounding box center [687, 92] width 38 height 15
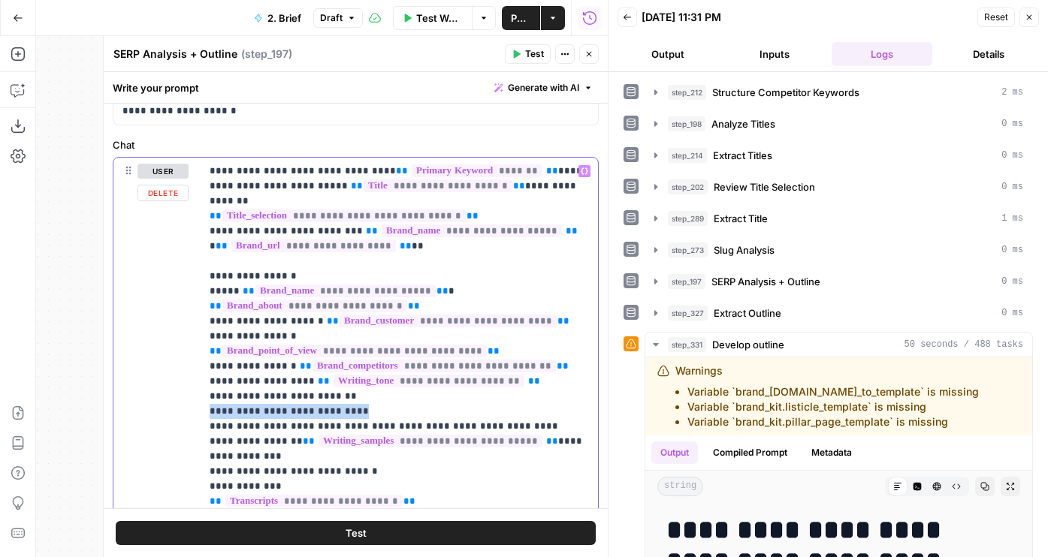
copy p "**********"
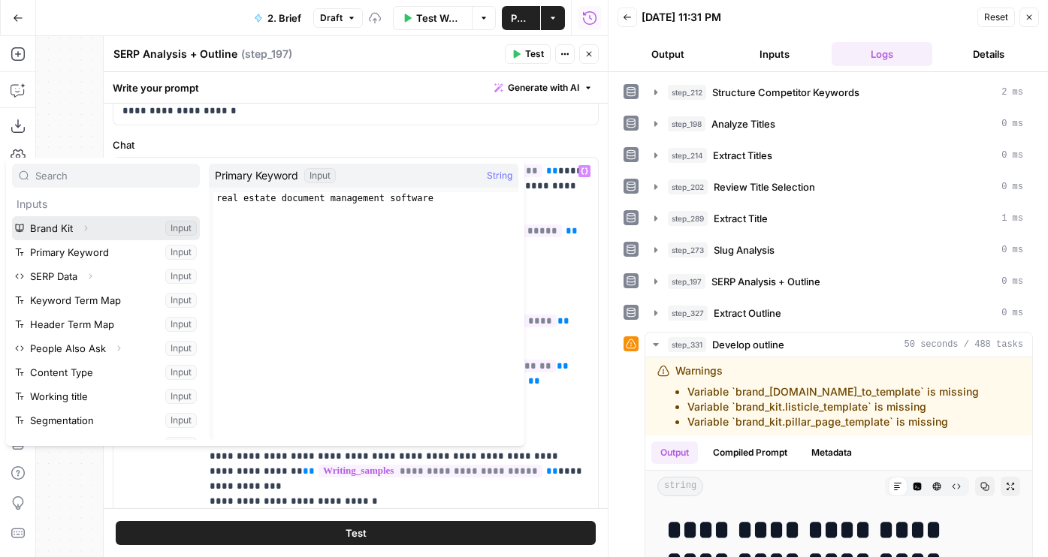
click at [84, 219] on button "Expand" at bounding box center [86, 229] width 20 height 20
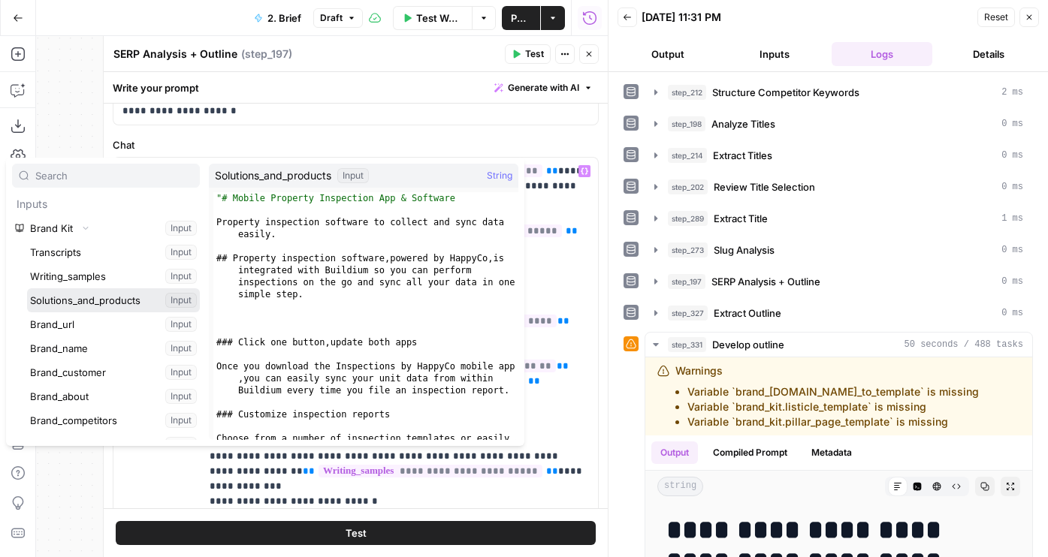
click at [90, 298] on button "Select variable Solutions_and_products" at bounding box center [113, 300] width 173 height 24
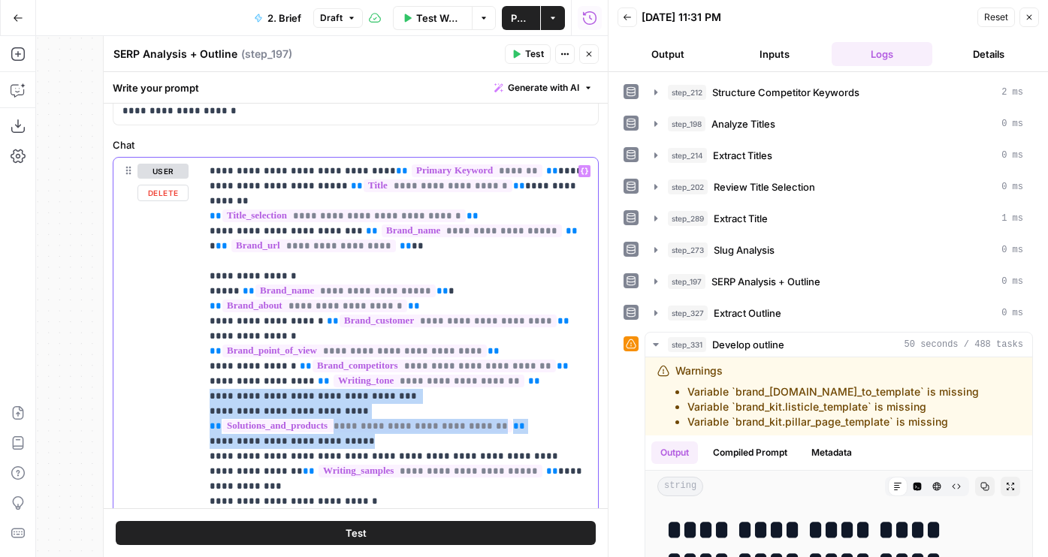
drag, startPoint x: 366, startPoint y: 407, endPoint x: 183, endPoint y: 364, distance: 187.5
click at [183, 364] on div "**********" at bounding box center [355, 481] width 484 height 646
copy p "**********"
click at [593, 55] on button "Close" at bounding box center [589, 54] width 20 height 20
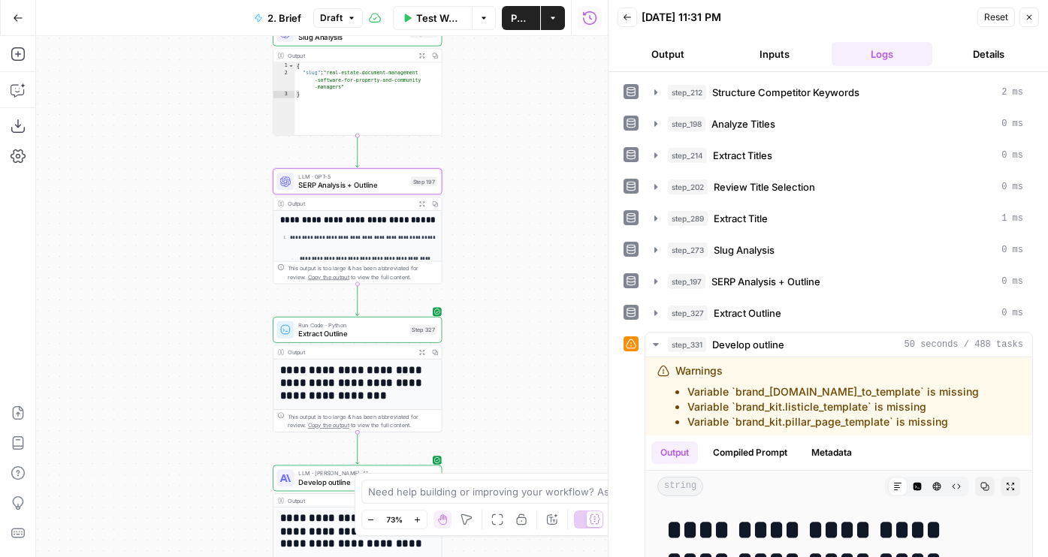
click at [377, 182] on span "SERP Analysis + Outline" at bounding box center [352, 185] width 108 height 11
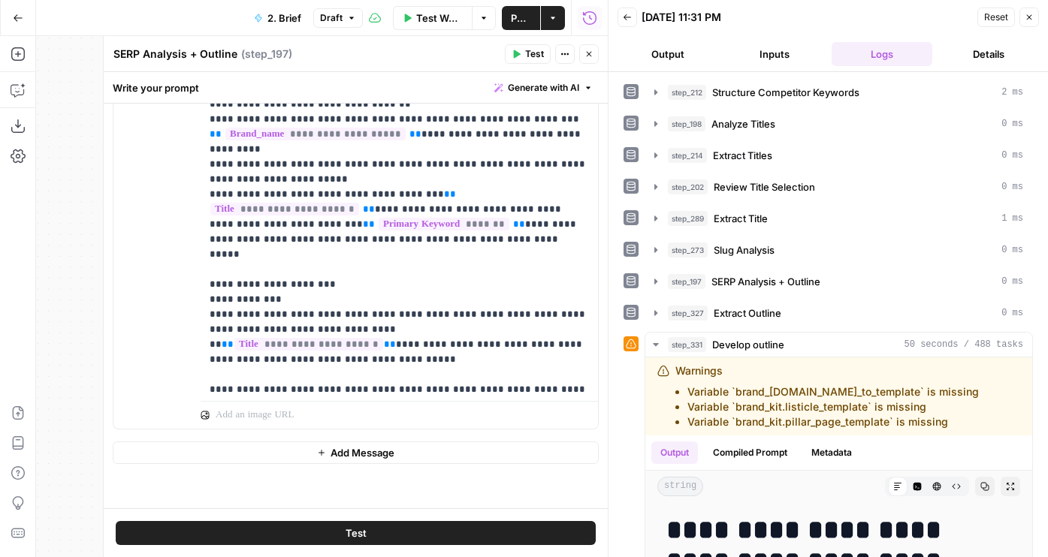
scroll to position [1700, 0]
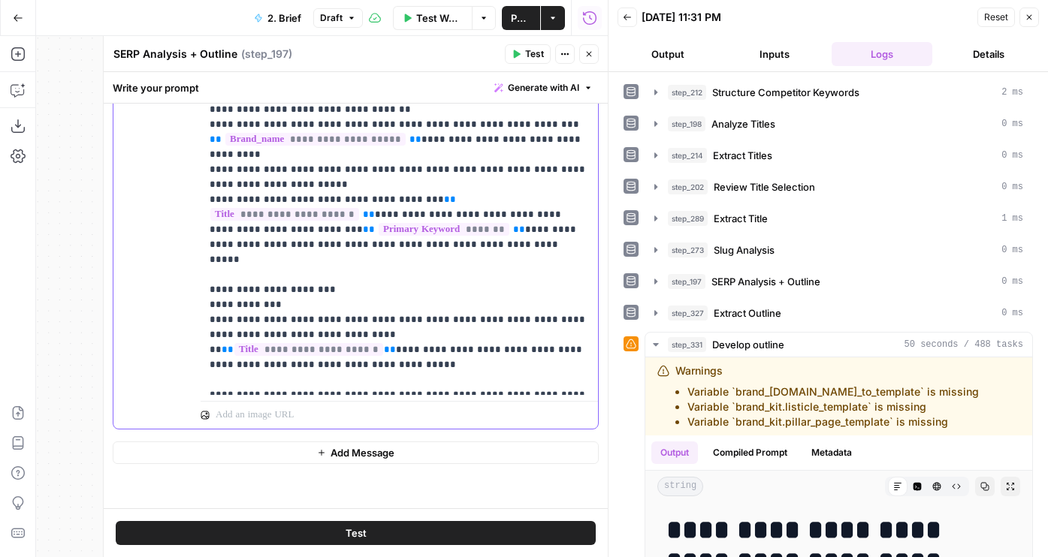
drag, startPoint x: 495, startPoint y: 199, endPoint x: 506, endPoint y: 199, distance: 11.3
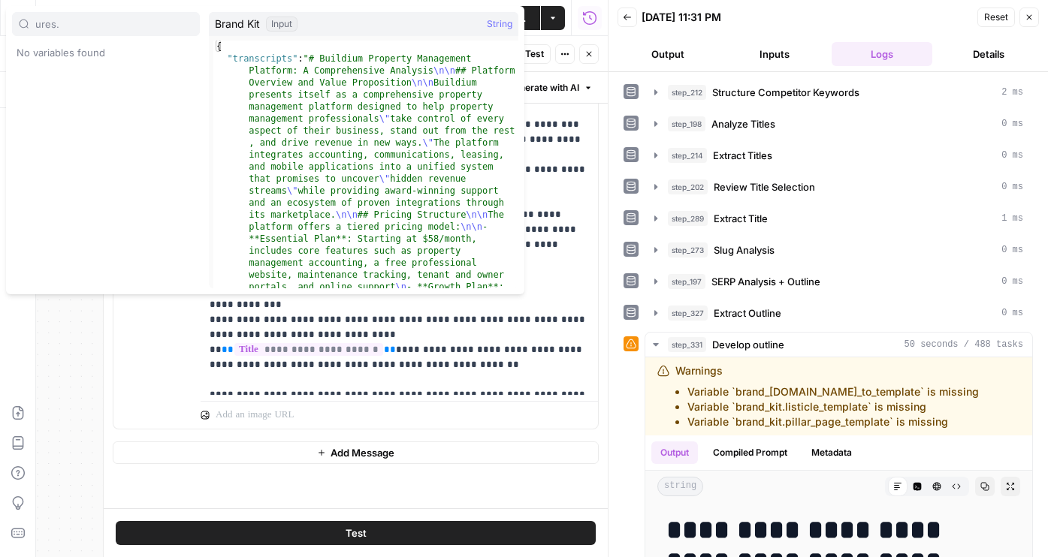
type input "ures."
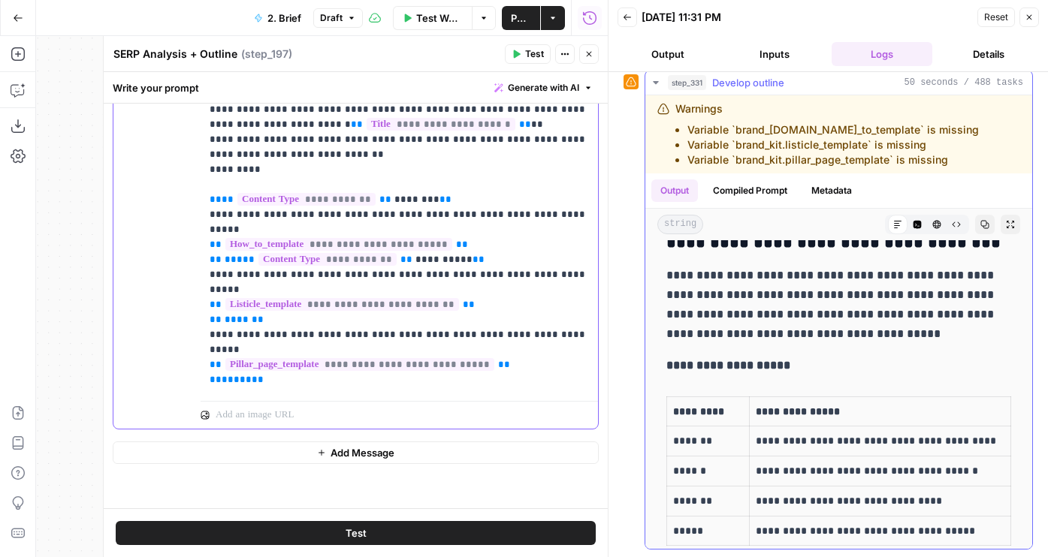
scroll to position [0, 0]
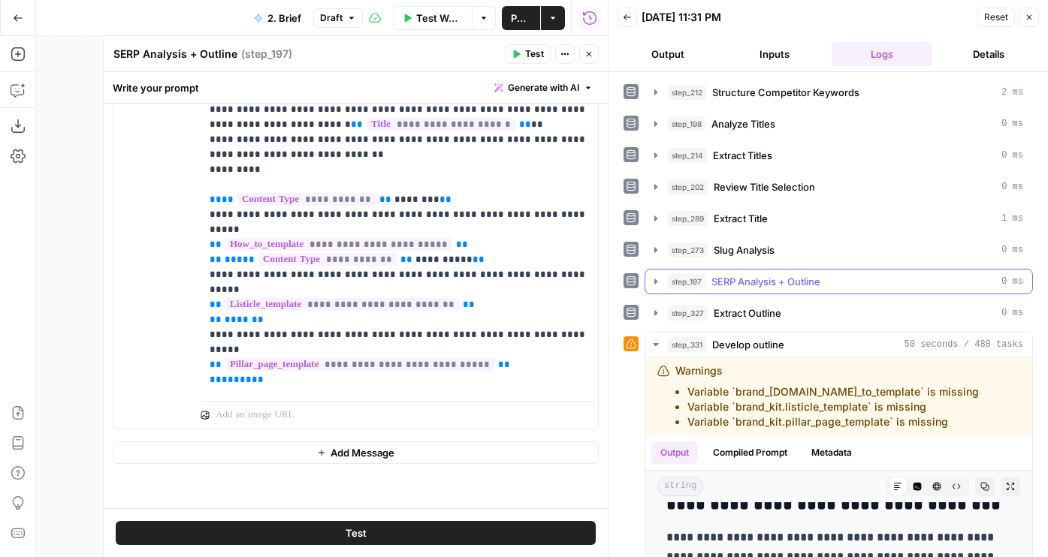
click at [731, 269] on div "step_197 SERP Analysis + Outline 0 ms" at bounding box center [838, 282] width 388 height 26
click at [726, 277] on span "SERP Analysis + Outline" at bounding box center [765, 281] width 109 height 15
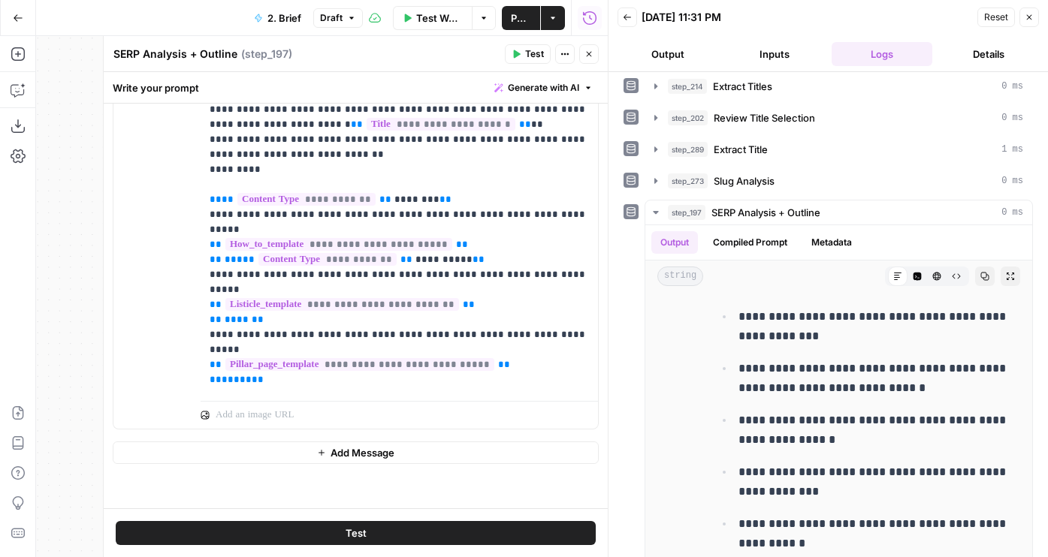
scroll to position [102, 0]
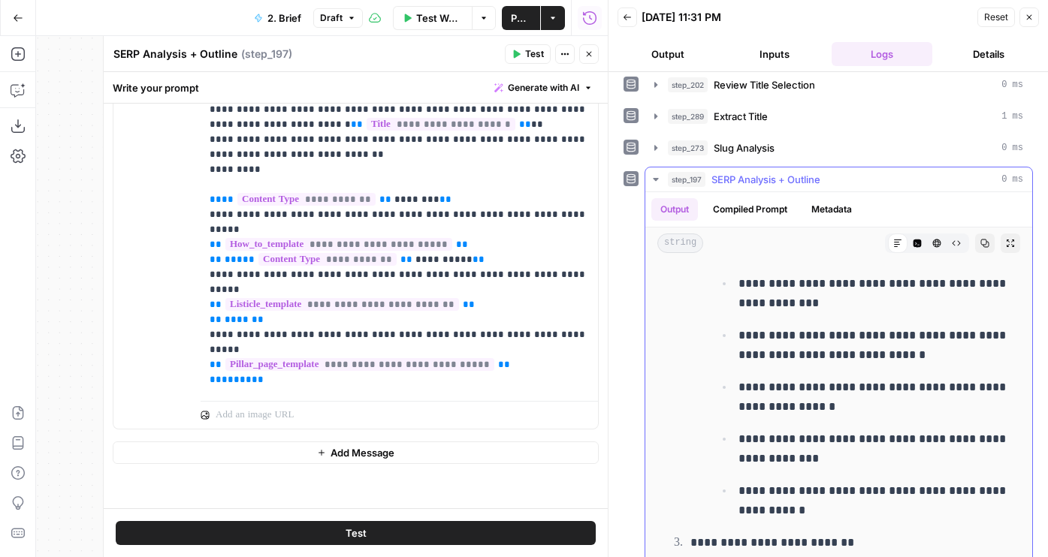
click at [1005, 253] on div "string Markdown Code Editor HTML Viewer Raw Output Copy Expand Output" at bounding box center [838, 244] width 387 height 32
click at [1005, 249] on button "Expand Output" at bounding box center [1010, 244] width 20 height 20
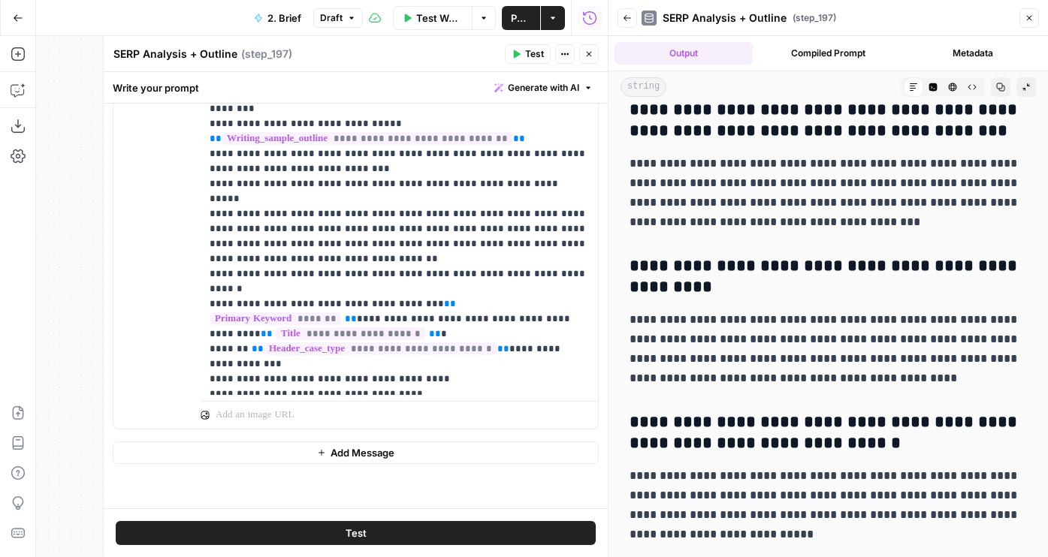
scroll to position [2960, 0]
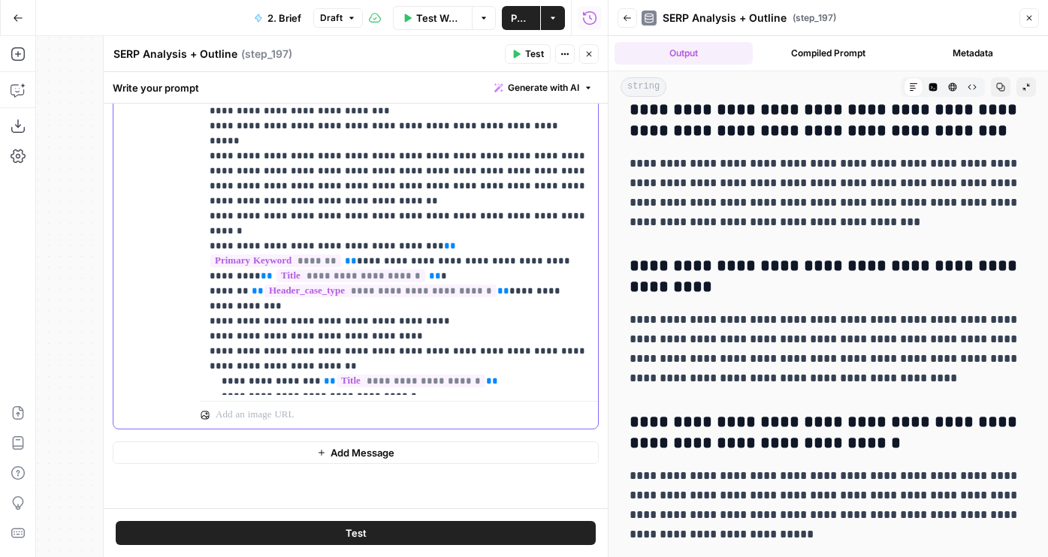
drag, startPoint x: 215, startPoint y: 321, endPoint x: 424, endPoint y: 333, distance: 209.9
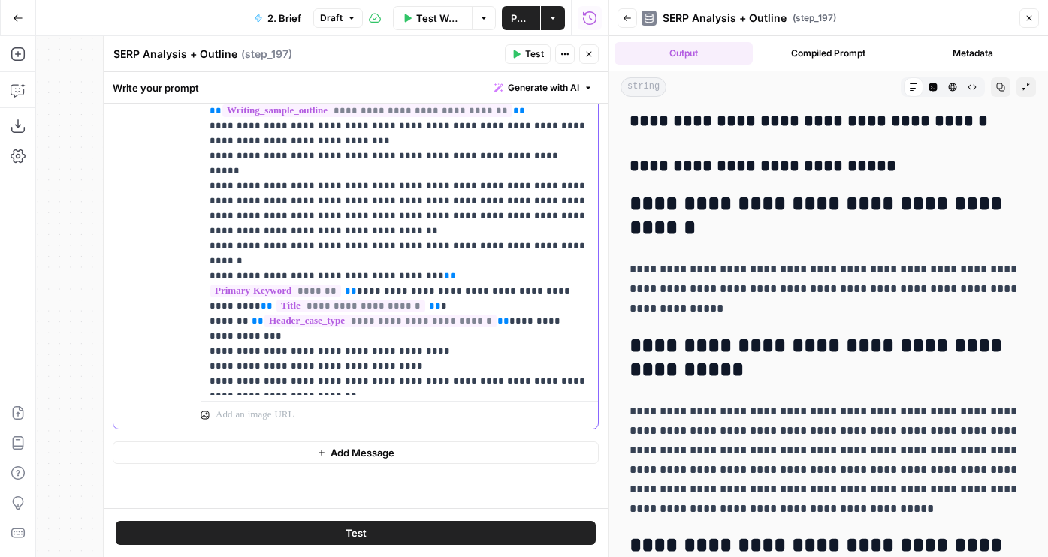
scroll to position [11794, 0]
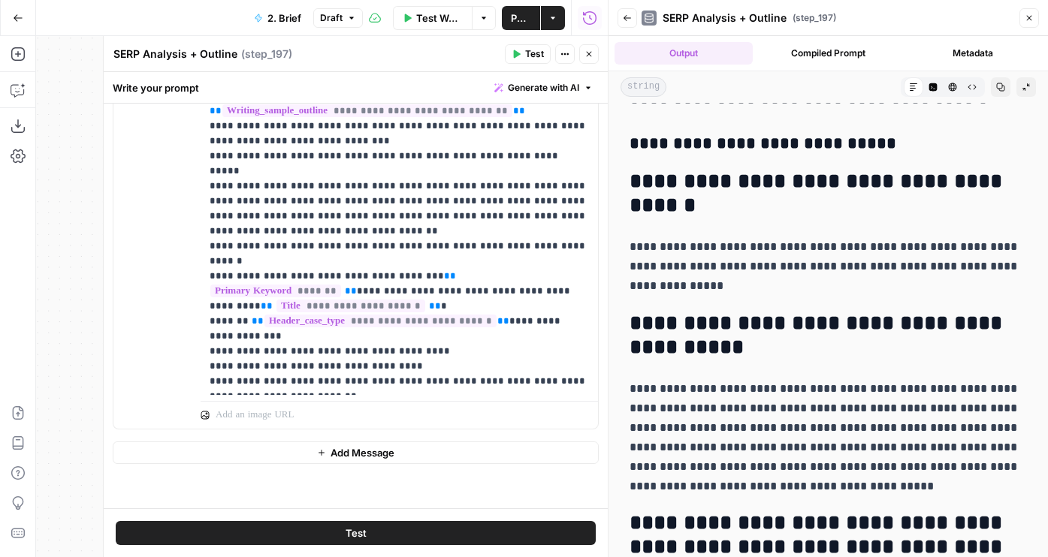
click at [620, 11] on button "Back" at bounding box center [627, 18] width 20 height 20
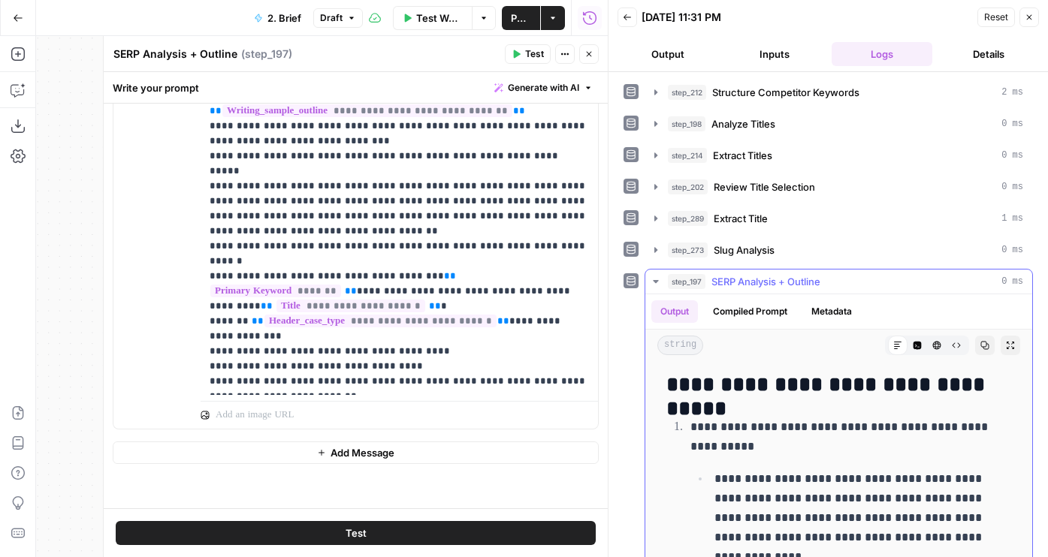
click at [659, 278] on icon "button" at bounding box center [656, 282] width 12 height 12
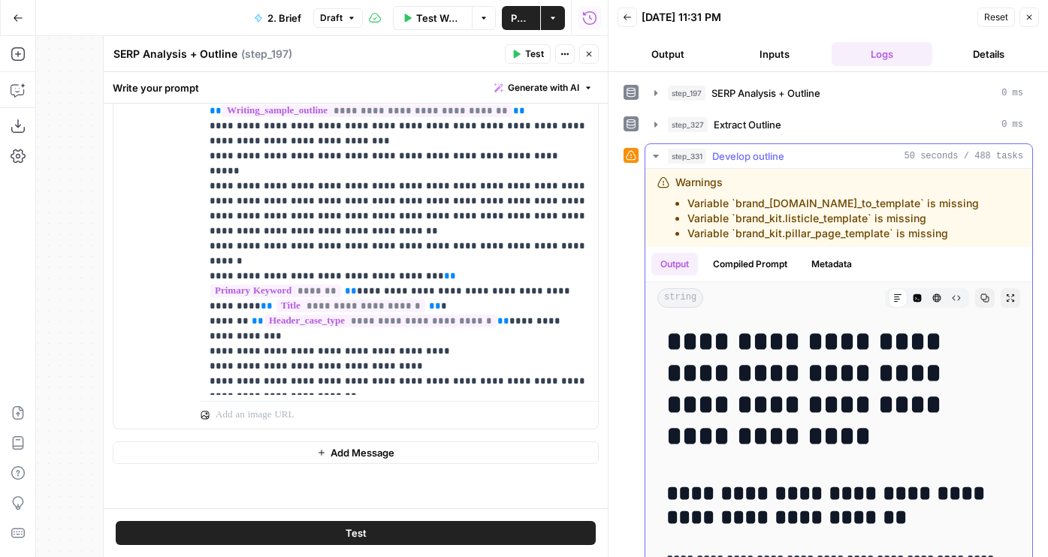
scroll to position [262, 0]
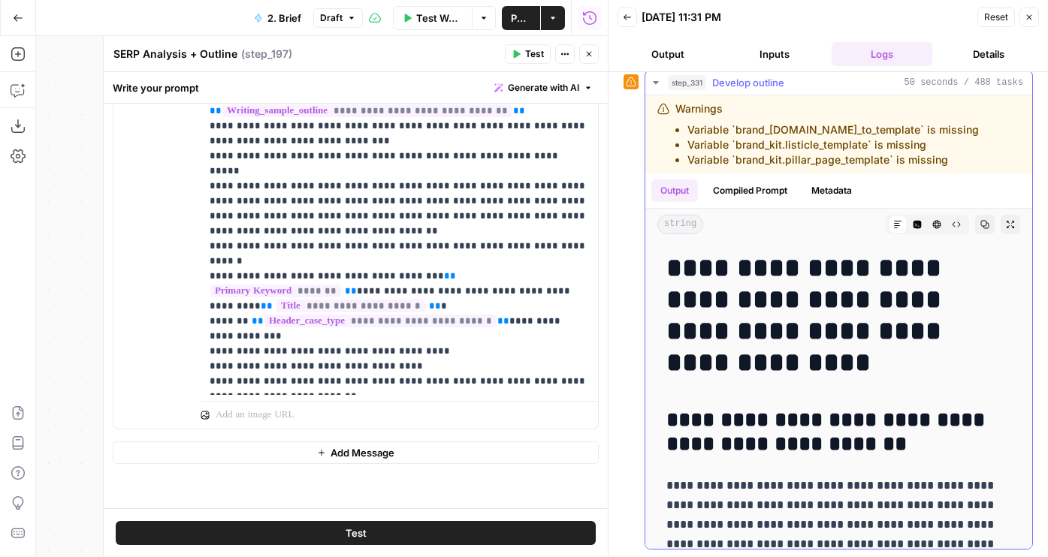
click at [1013, 222] on icon "button" at bounding box center [1010, 224] width 9 height 9
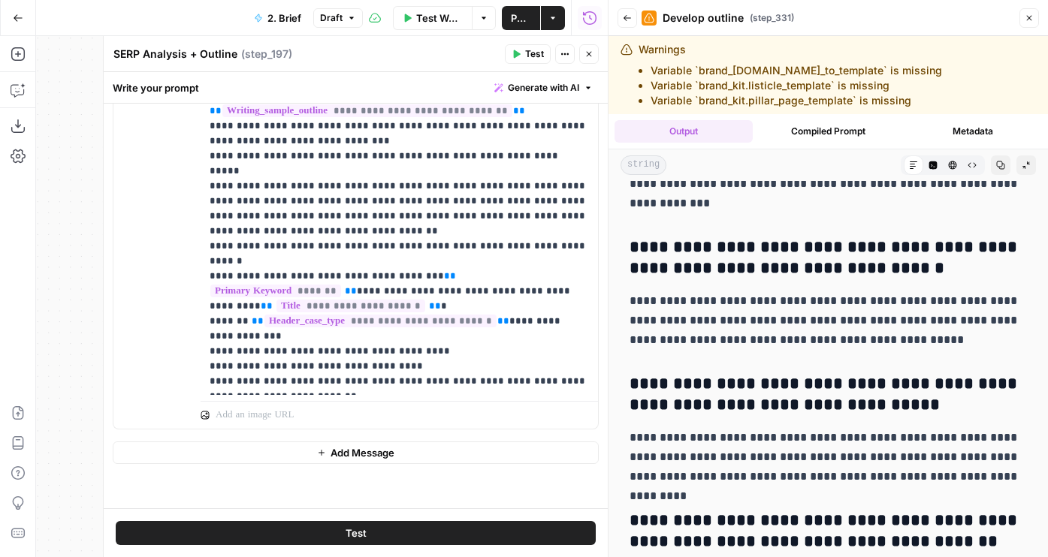
scroll to position [78, 0]
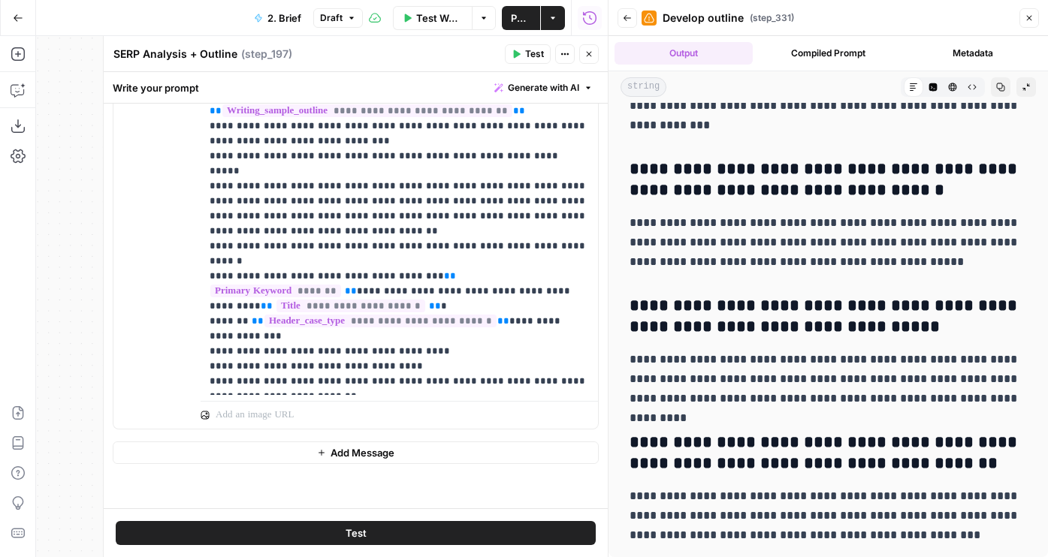
click at [589, 55] on icon "button" at bounding box center [588, 54] width 9 height 9
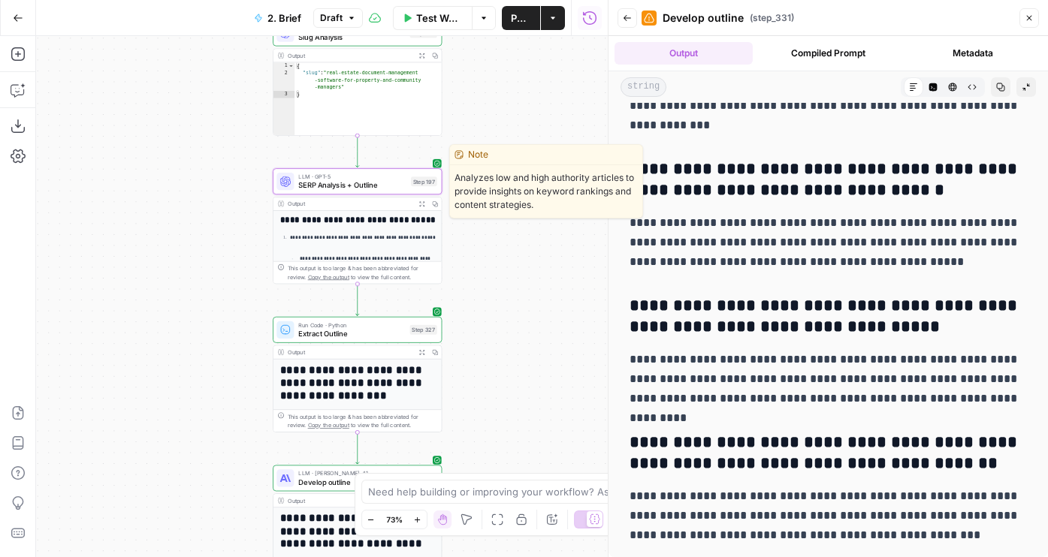
click at [403, 159] on button "Test" at bounding box center [420, 161] width 34 height 14
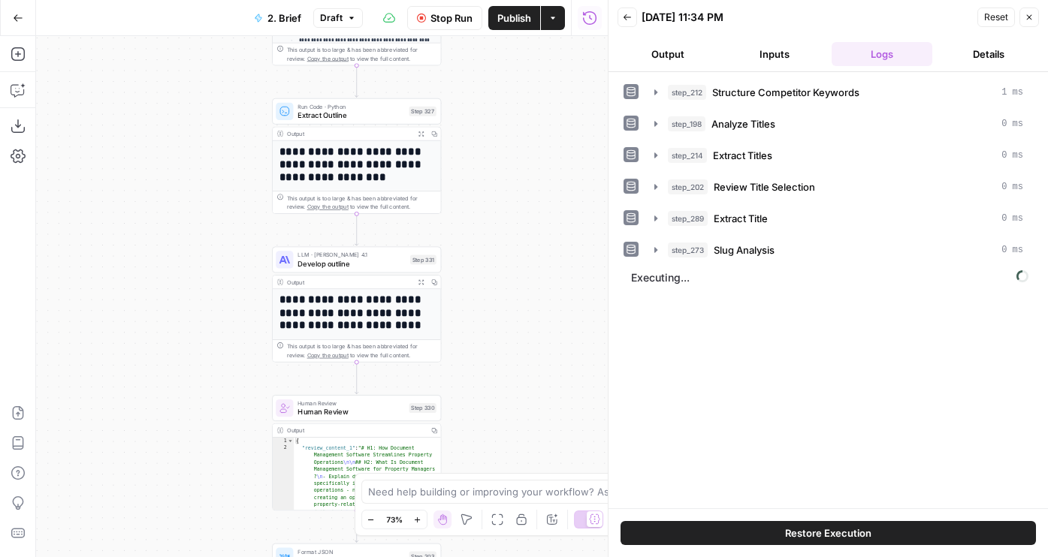
drag, startPoint x: 210, startPoint y: 383, endPoint x: 210, endPoint y: 165, distance: 217.8
click at [210, 165] on div "Workflow Set Inputs Inputs Run Code · JavaScript Structure Competitor Keywords …" at bounding box center [322, 296] width 572 height 521
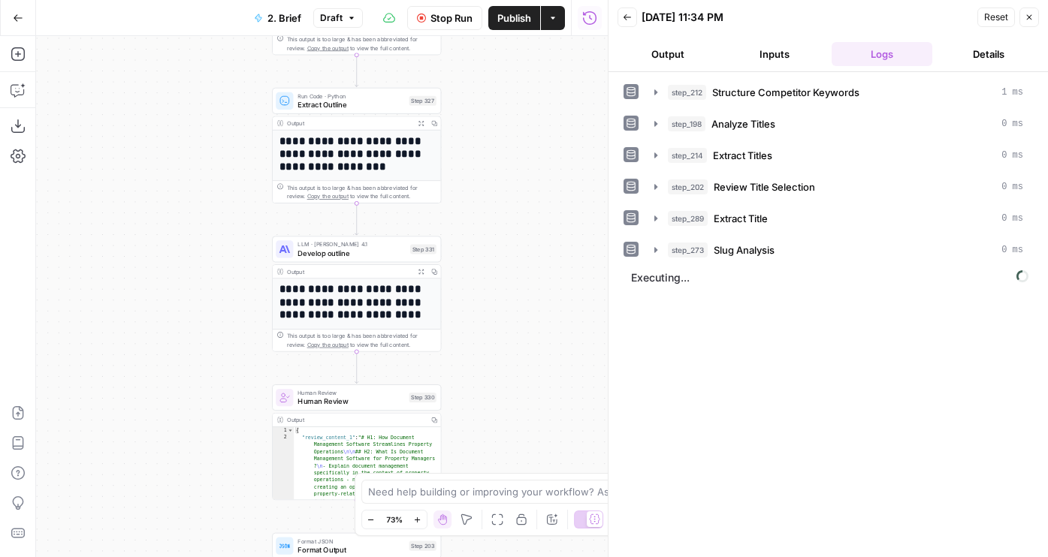
drag, startPoint x: 482, startPoint y: 264, endPoint x: 469, endPoint y: 209, distance: 56.3
click at [469, 210] on div "Workflow Set Inputs Inputs Run Code · JavaScript Structure Competitor Keywords …" at bounding box center [322, 296] width 572 height 521
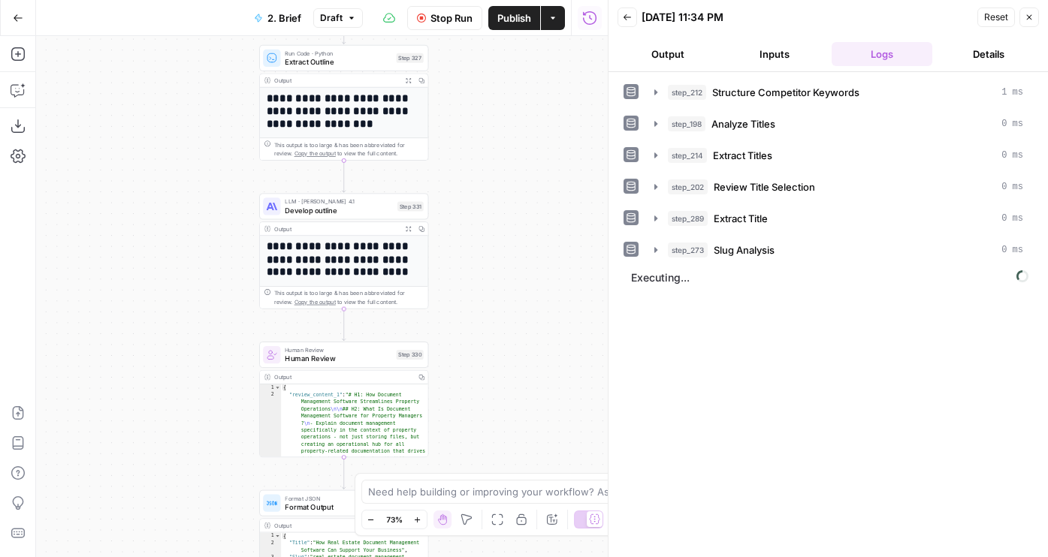
click at [352, 200] on span "LLM · Claude Opus 4.1" at bounding box center [339, 202] width 108 height 9
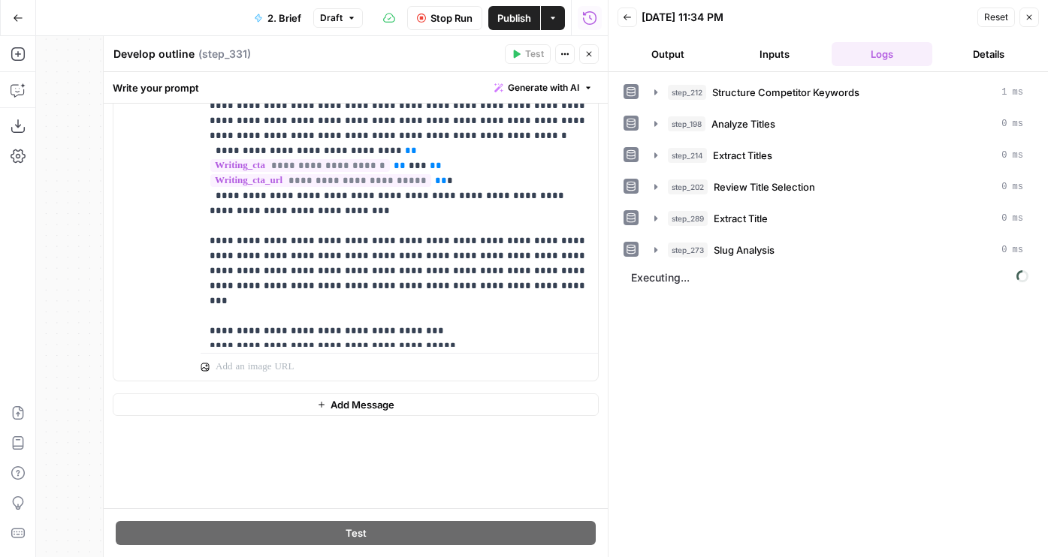
scroll to position [61, 0]
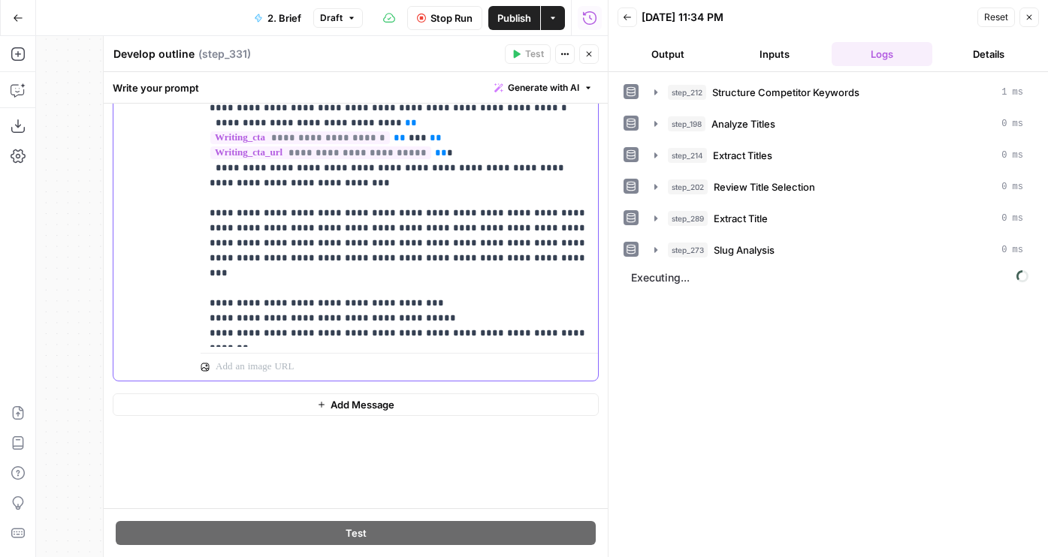
drag, startPoint x: 533, startPoint y: 322, endPoint x: 549, endPoint y: 333, distance: 19.0
click at [549, 333] on p "**********" at bounding box center [399, 10] width 379 height 661
click at [522, 310] on p "**********" at bounding box center [399, 10] width 379 height 661
drag, startPoint x: 527, startPoint y: 315, endPoint x: 567, endPoint y: 330, distance: 42.8
click at [567, 330] on p "**********" at bounding box center [399, 10] width 379 height 661
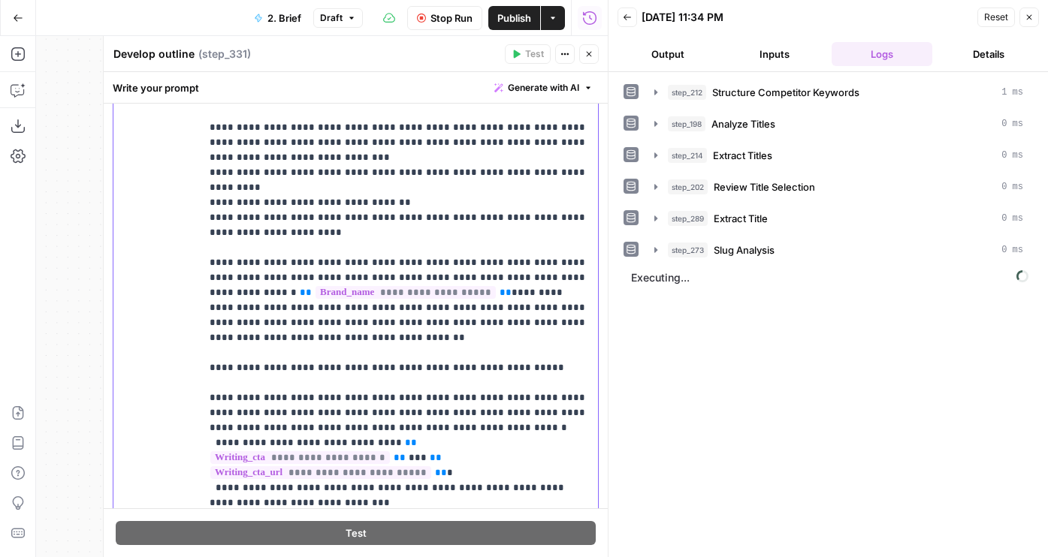
scroll to position [1067, 0]
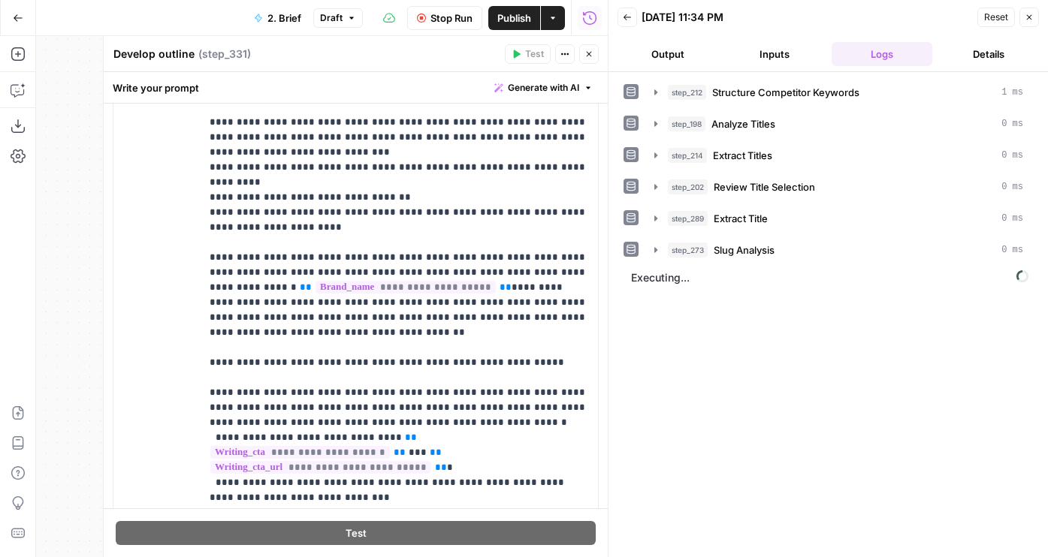
click at [669, 54] on button "Output" at bounding box center [667, 54] width 101 height 24
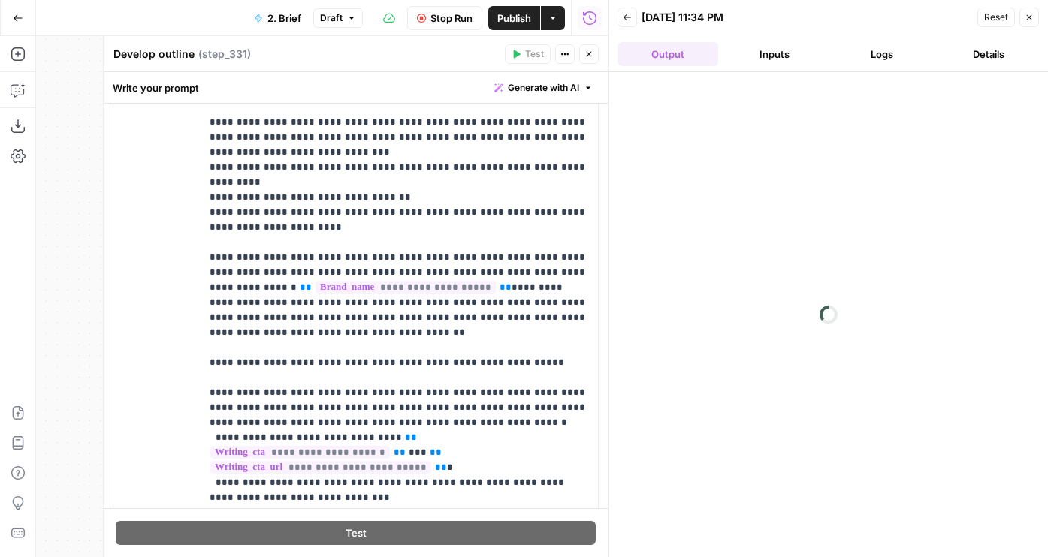
scroll to position [0, 0]
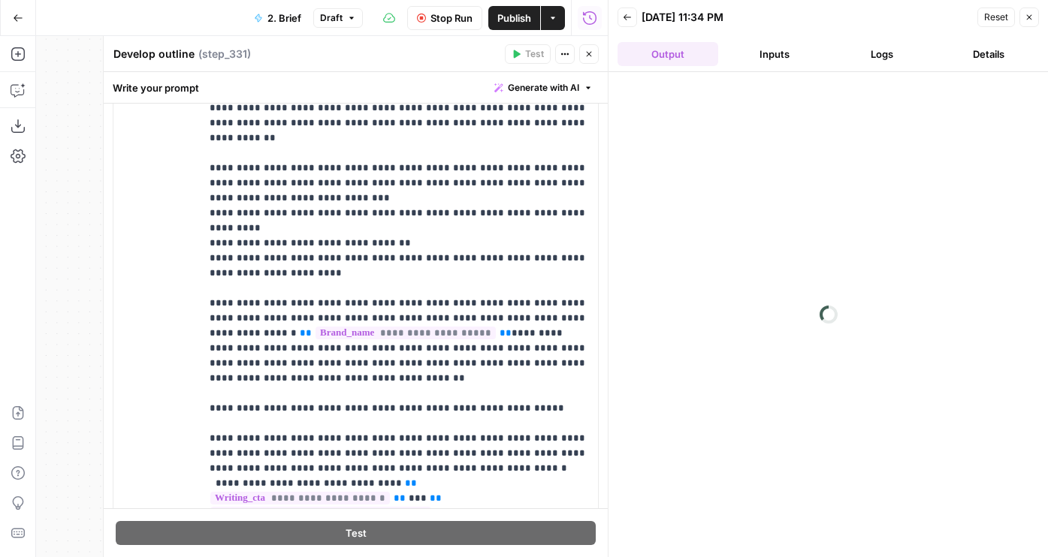
click at [592, 61] on button "Close" at bounding box center [589, 54] width 20 height 20
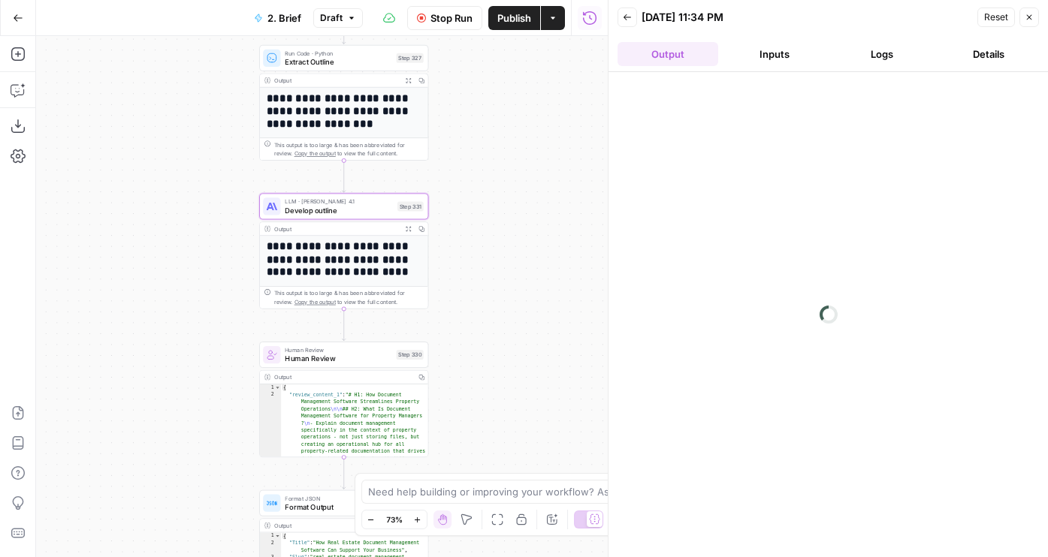
drag, startPoint x: 511, startPoint y: 120, endPoint x: 511, endPoint y: 354, distance: 233.6
click at [511, 354] on div "Workflow Set Inputs Inputs Run Code · JavaScript Structure Competitor Keywords …" at bounding box center [322, 296] width 572 height 521
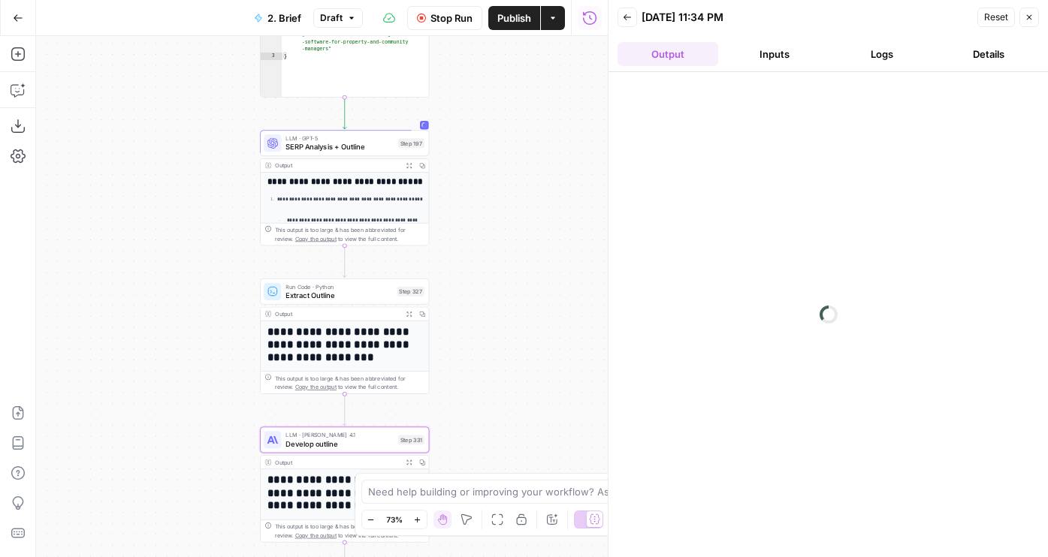
click at [321, 143] on span "SERP Analysis + Outline" at bounding box center [339, 147] width 108 height 11
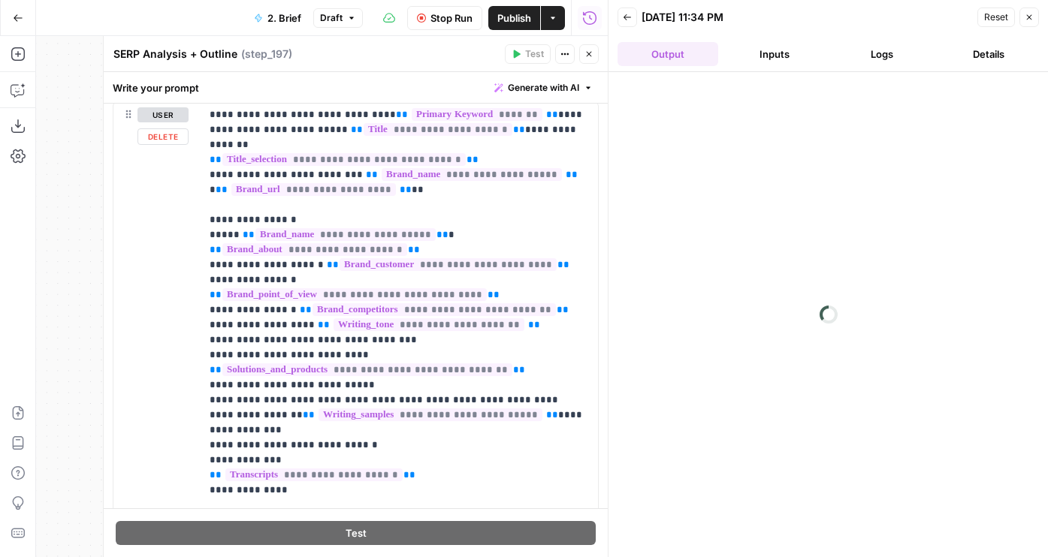
scroll to position [309, 0]
drag, startPoint x: 324, startPoint y: 458, endPoint x: 170, endPoint y: 204, distance: 296.9
click at [170, 204] on div "**********" at bounding box center [355, 424] width 484 height 646
copy p "**********"
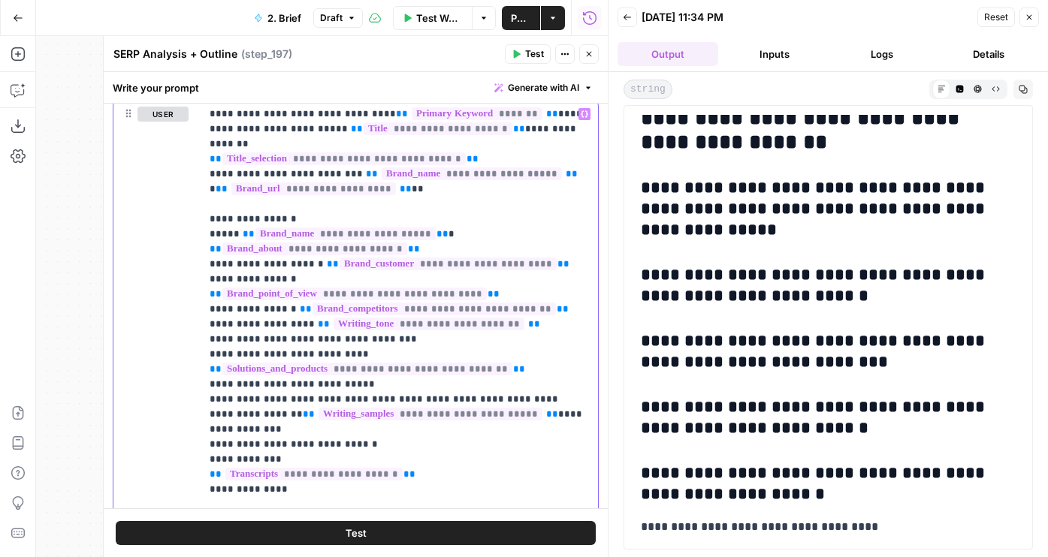
scroll to position [11565, 0]
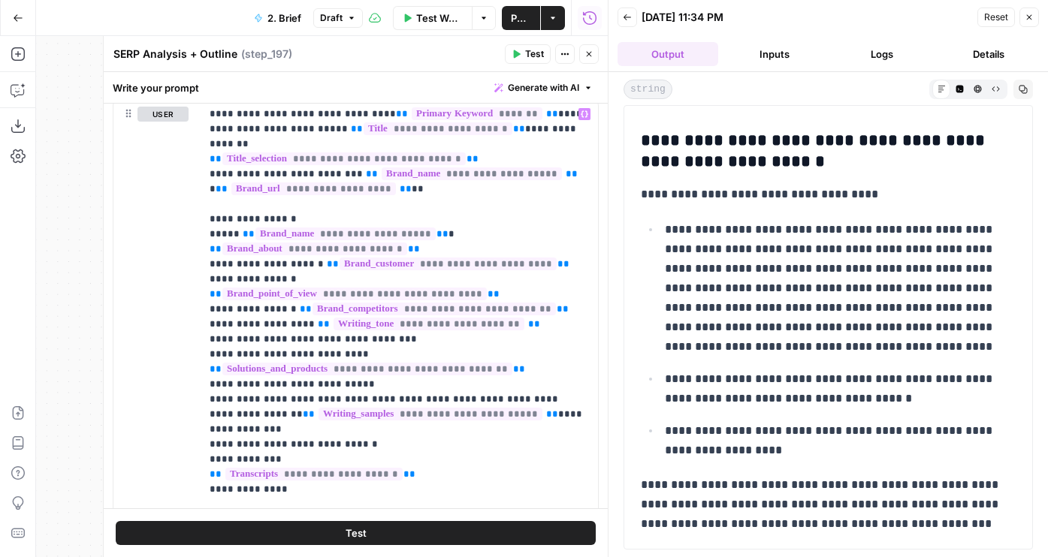
click at [585, 56] on icon "button" at bounding box center [588, 54] width 9 height 9
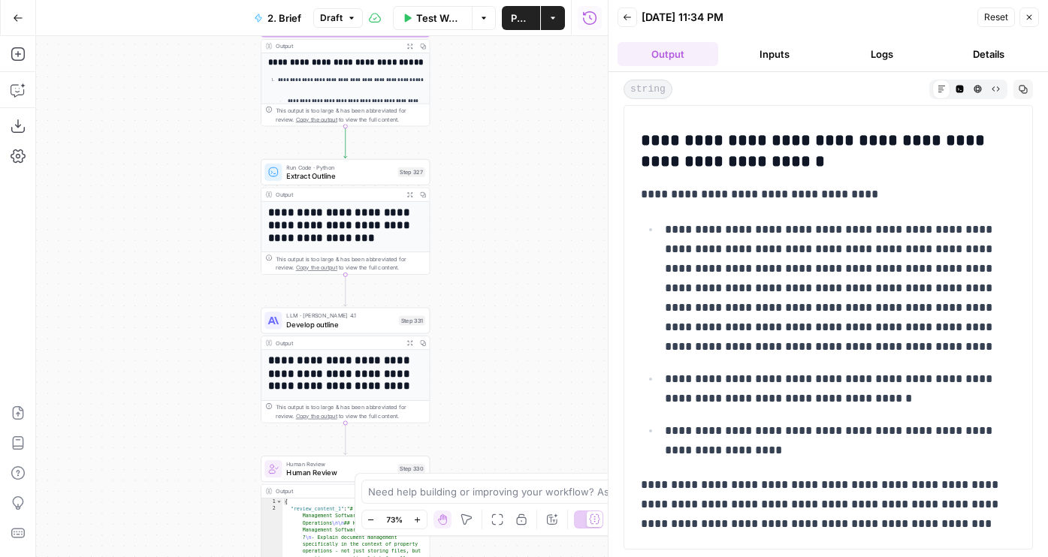
click at [507, 149] on div "Workflow Set Inputs Inputs Run Code · JavaScript Structure Competitor Keywords …" at bounding box center [322, 296] width 572 height 521
click at [400, 155] on icon "button" at bounding box center [399, 153] width 9 height 9
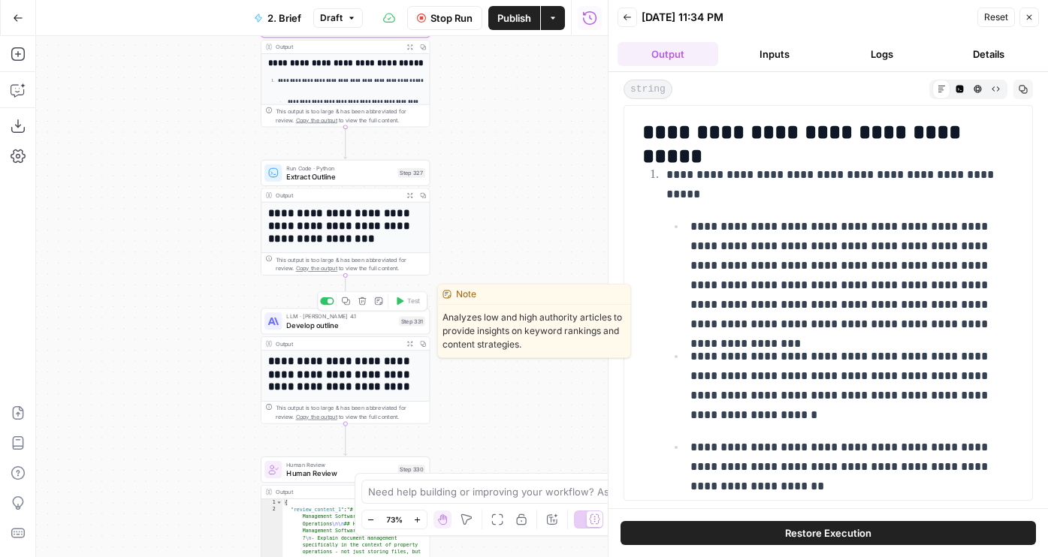
drag, startPoint x: 466, startPoint y: 306, endPoint x: 467, endPoint y: 254, distance: 52.6
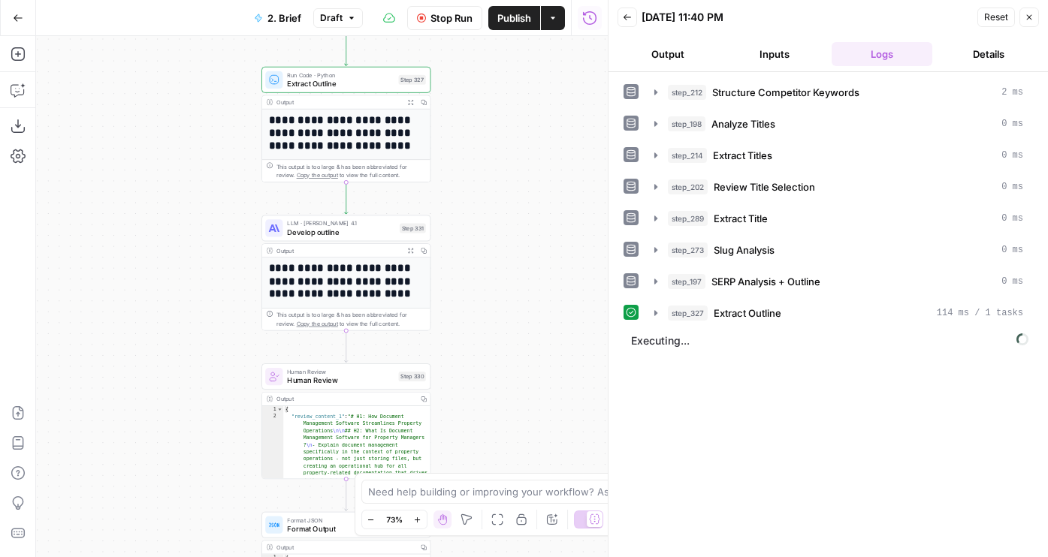
drag, startPoint x: 467, startPoint y: 254, endPoint x: 468, endPoint y: 161, distance: 93.1
click at [468, 161] on div "Workflow Set Inputs Inputs Run Code · JavaScript Structure Competitor Keywords …" at bounding box center [322, 296] width 572 height 521
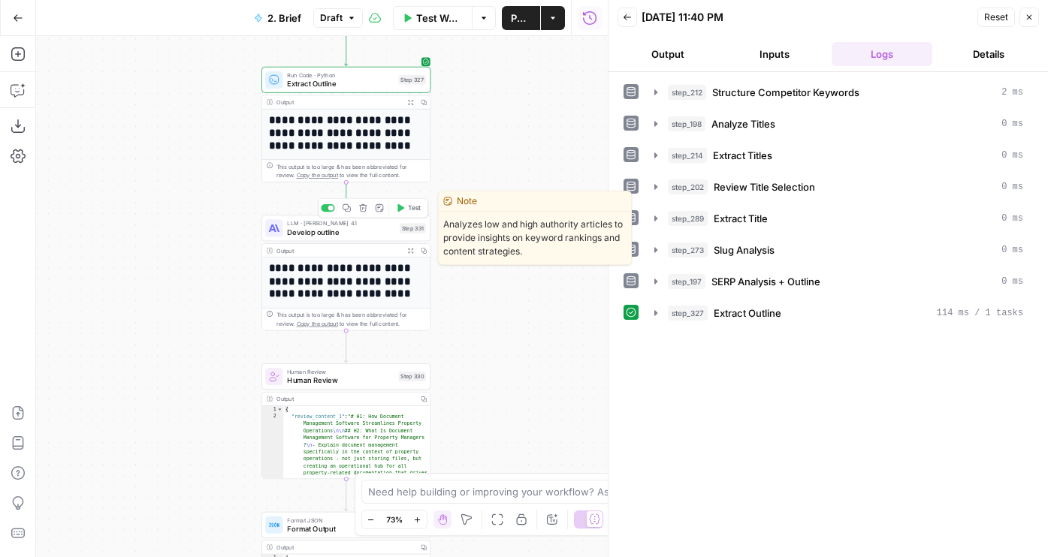
click at [403, 212] on icon "button" at bounding box center [400, 208] width 9 height 9
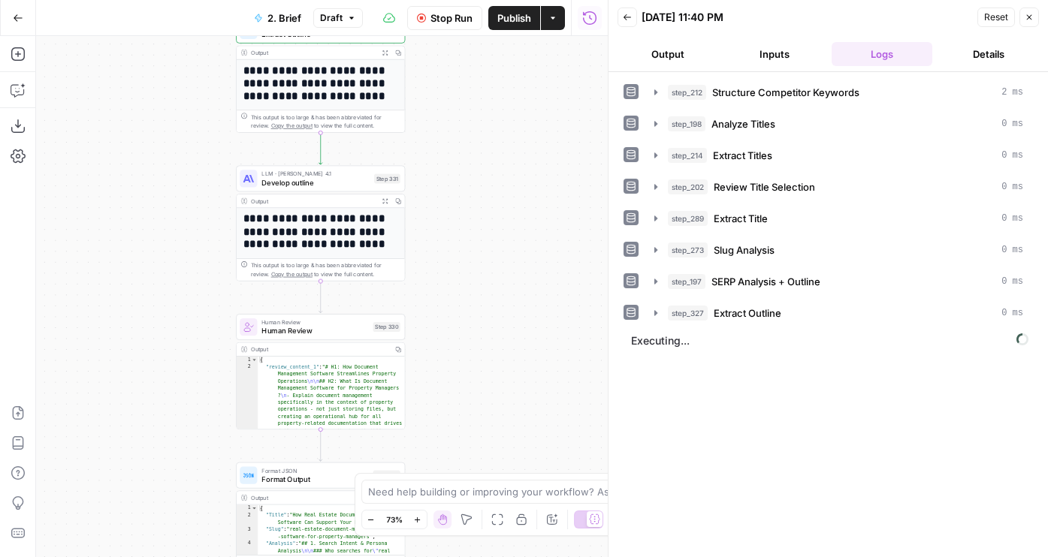
drag, startPoint x: 473, startPoint y: 361, endPoint x: 442, endPoint y: 303, distance: 65.5
click at [442, 303] on div "Workflow Set Inputs Inputs Run Code · JavaScript Structure Competitor Keywords …" at bounding box center [322, 296] width 572 height 521
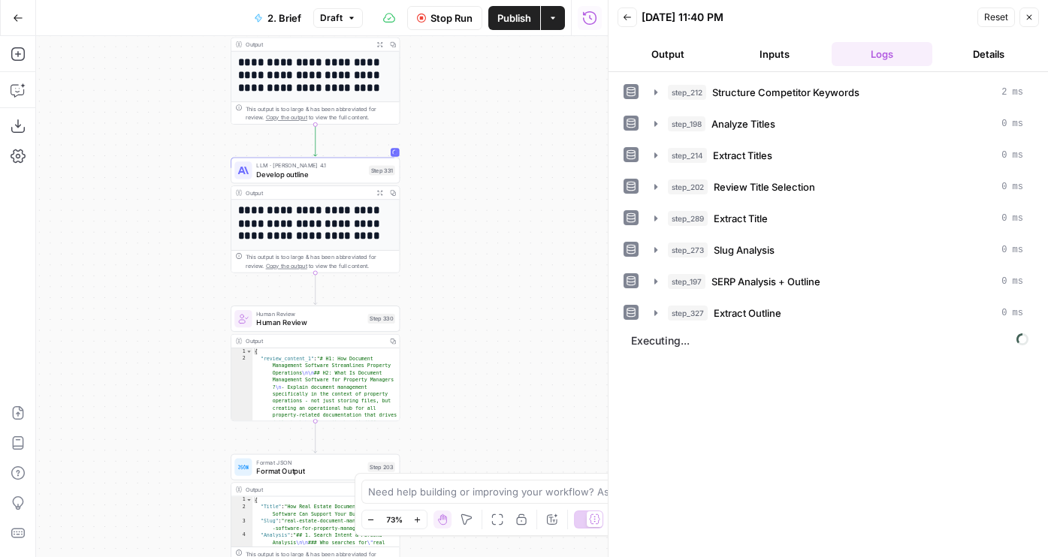
click at [658, 51] on button "Output" at bounding box center [667, 54] width 101 height 24
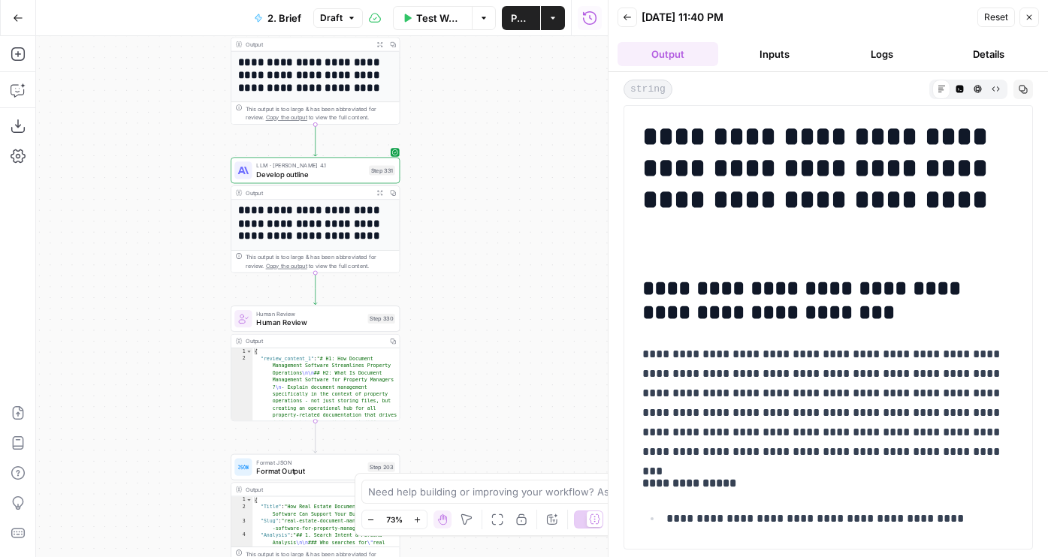
click at [729, 312] on h2 "**********" at bounding box center [828, 301] width 372 height 48
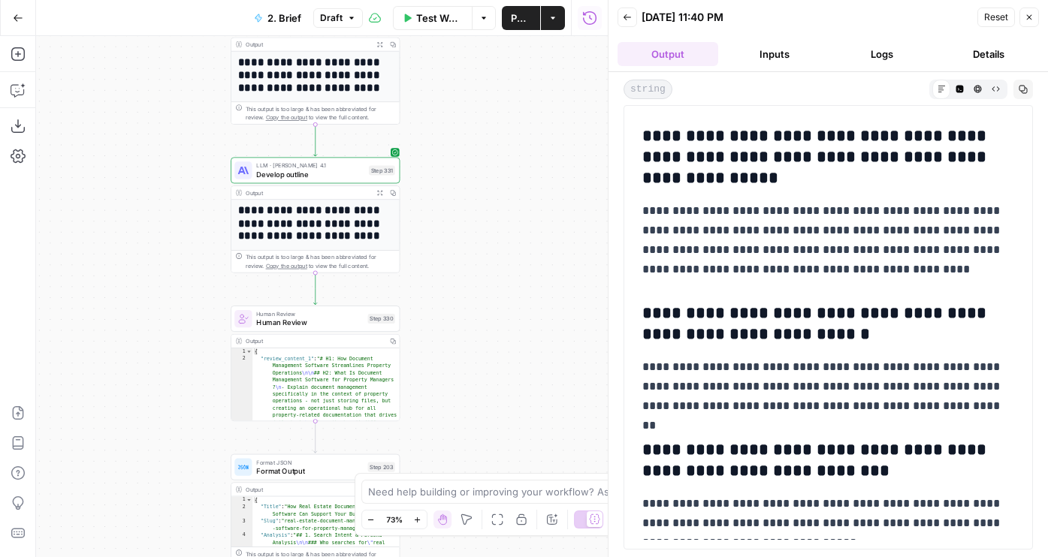
scroll to position [4606, 0]
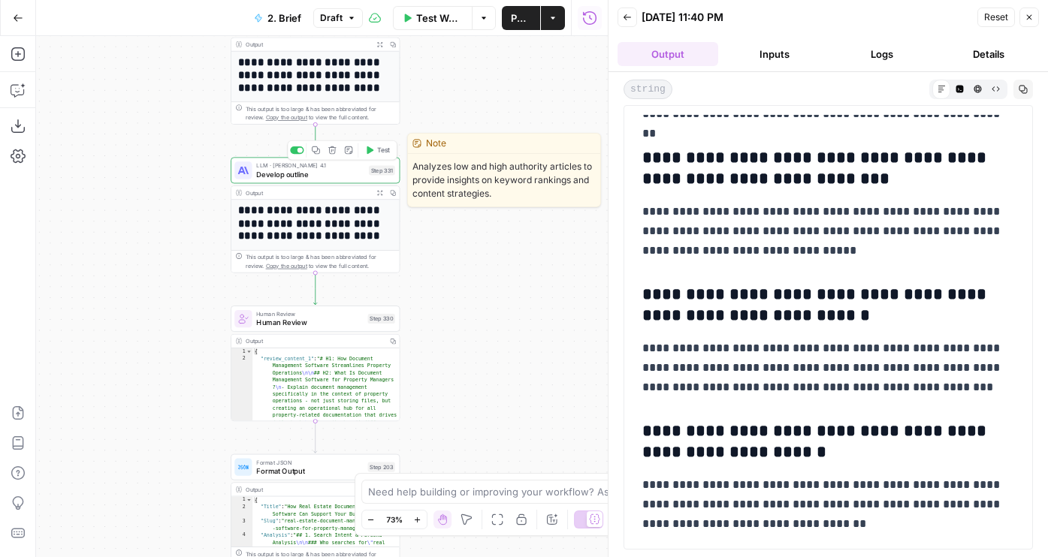
click at [296, 177] on span "Develop outline" at bounding box center [310, 174] width 108 height 11
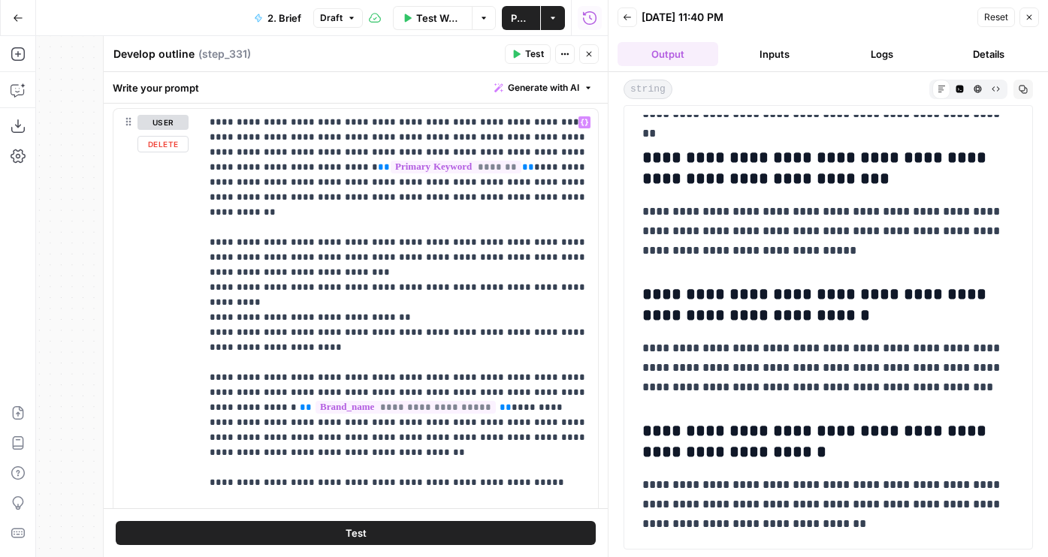
scroll to position [895, 0]
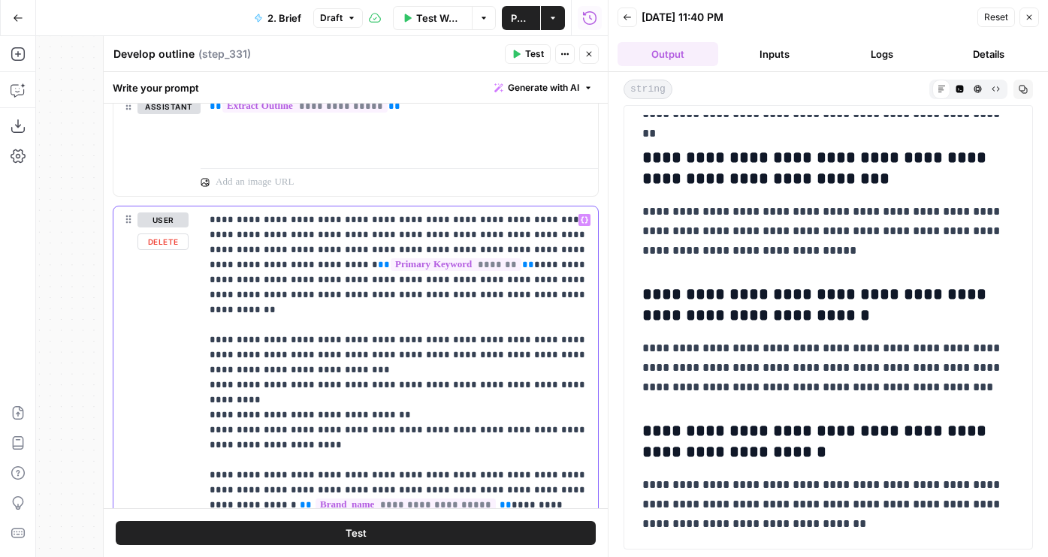
drag, startPoint x: 309, startPoint y: 220, endPoint x: 146, endPoint y: 208, distance: 162.7
click at [146, 208] on div "**********" at bounding box center [355, 530] width 484 height 646
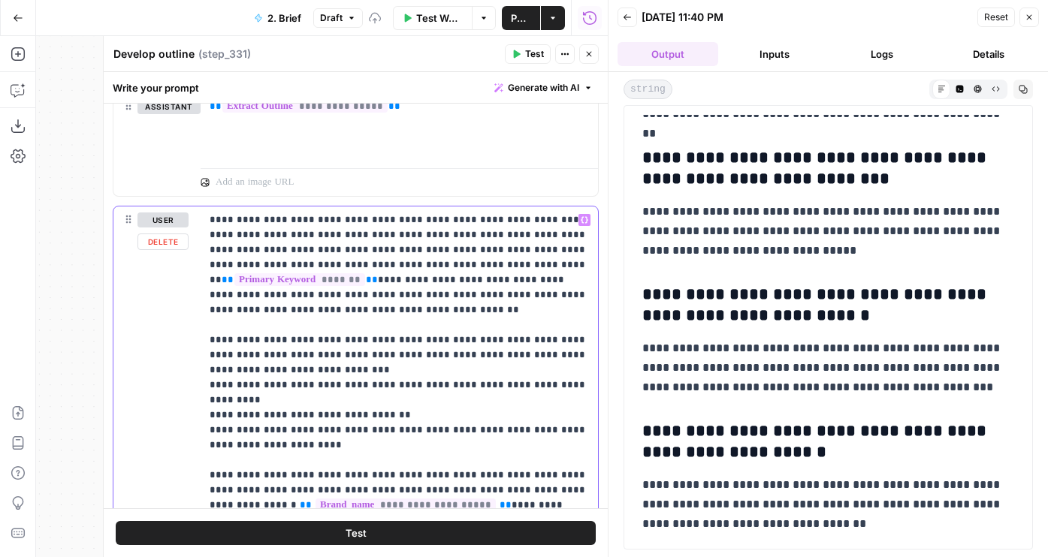
click at [394, 233] on p "**********" at bounding box center [399, 543] width 379 height 661
click at [477, 223] on p "**********" at bounding box center [399, 543] width 379 height 661
click at [313, 247] on p "**********" at bounding box center [399, 543] width 379 height 661
click at [552, 236] on p "**********" at bounding box center [399, 543] width 379 height 661
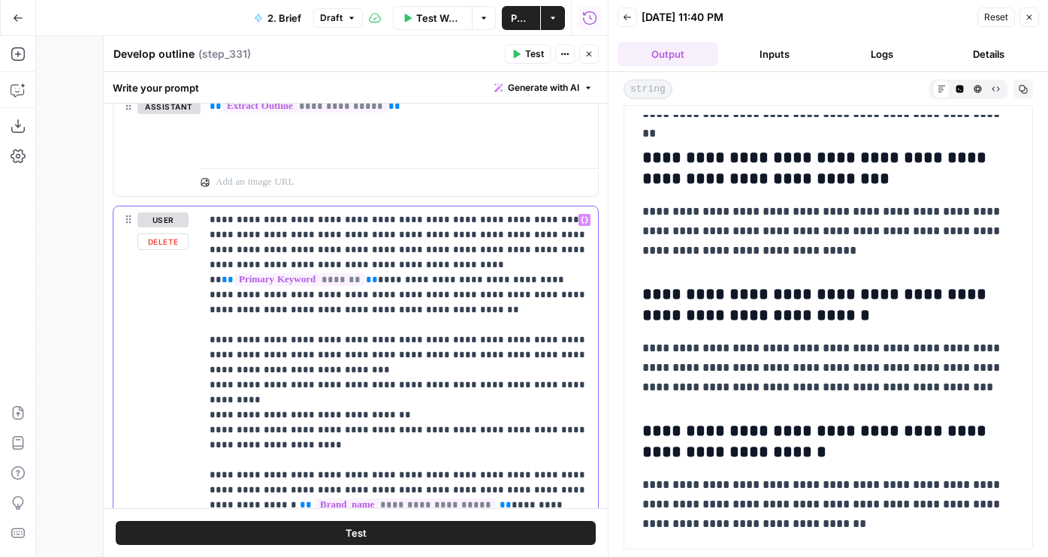
click at [537, 222] on p "**********" at bounding box center [399, 536] width 379 height 646
click at [533, 222] on p "**********" at bounding box center [399, 536] width 379 height 646
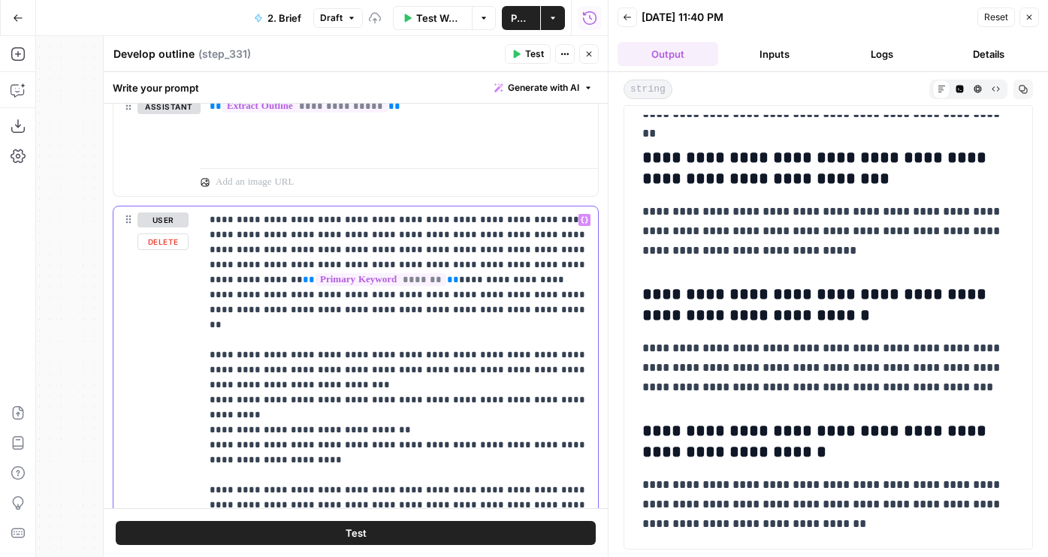
click at [533, 219] on p "**********" at bounding box center [399, 543] width 379 height 661
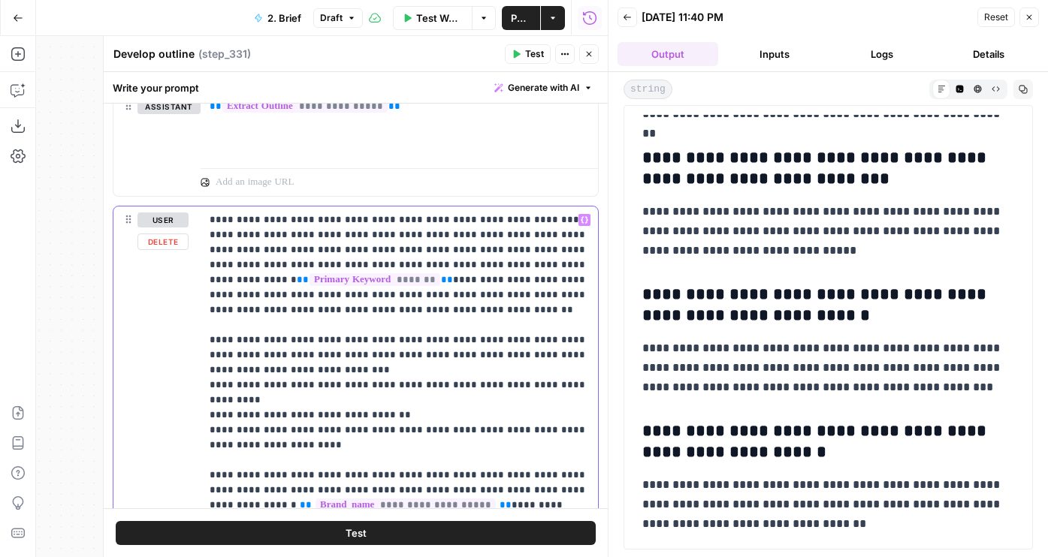
drag, startPoint x: 270, startPoint y: 266, endPoint x: 321, endPoint y: 250, distance: 53.5
click at [321, 250] on p "**********" at bounding box center [399, 543] width 379 height 661
click at [436, 251] on p "**********" at bounding box center [399, 543] width 379 height 661
drag, startPoint x: 407, startPoint y: 250, endPoint x: 129, endPoint y: 246, distance: 277.9
click at [129, 246] on div "**********" at bounding box center [355, 530] width 484 height 646
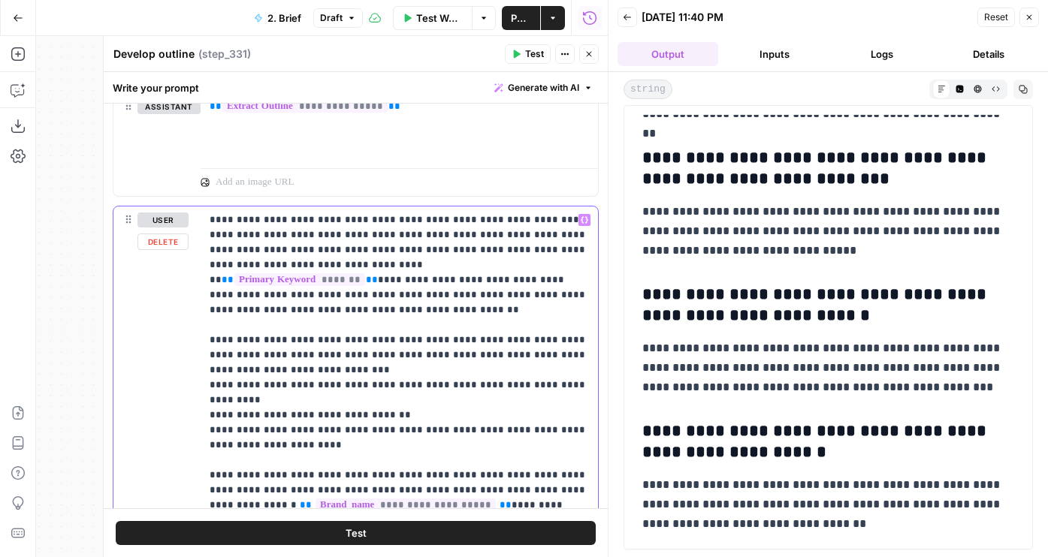
click at [439, 250] on p "**********" at bounding box center [399, 536] width 379 height 646
click at [313, 526] on button "Test" at bounding box center [356, 533] width 480 height 24
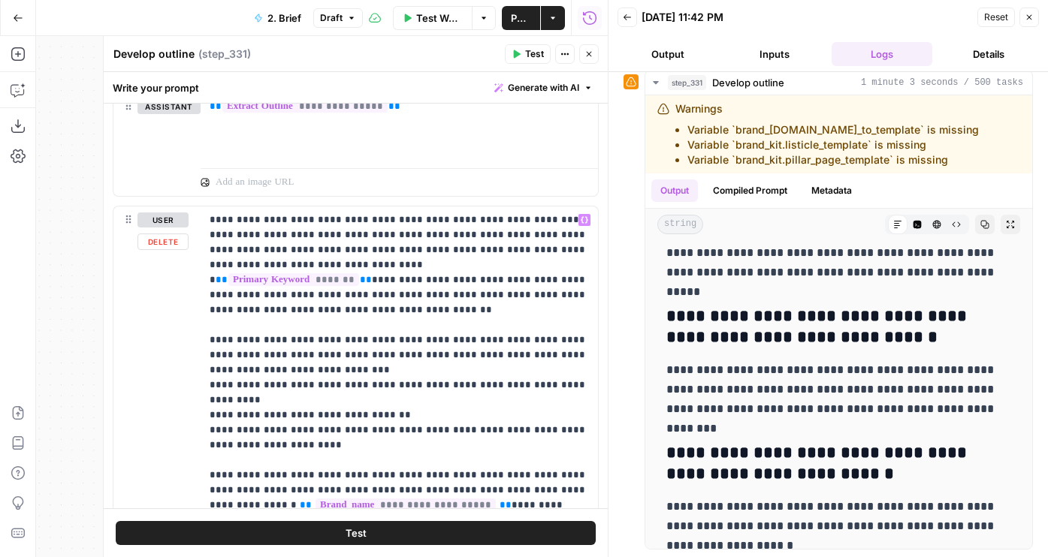
scroll to position [46, 0]
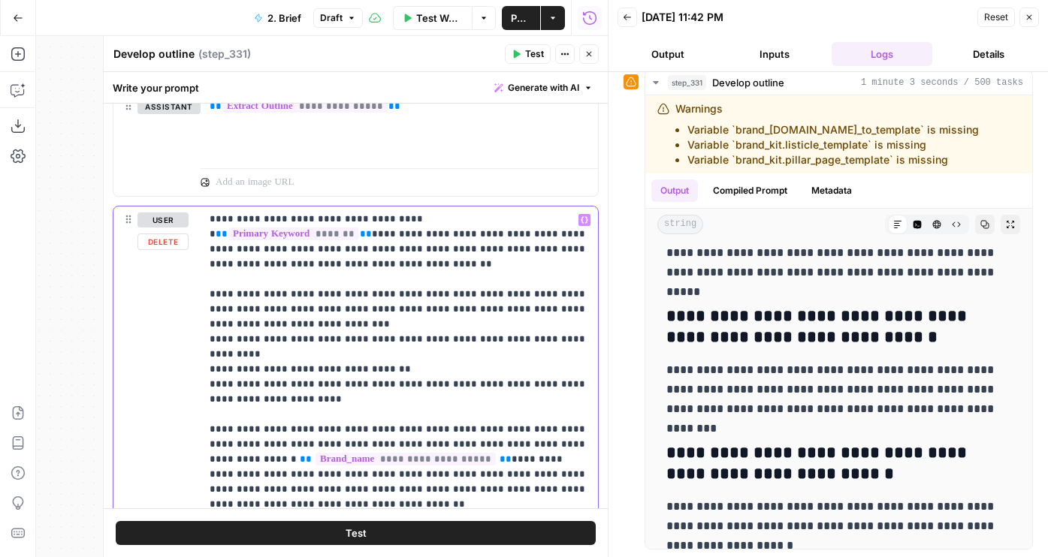
click at [324, 349] on p "**********" at bounding box center [399, 490] width 379 height 646
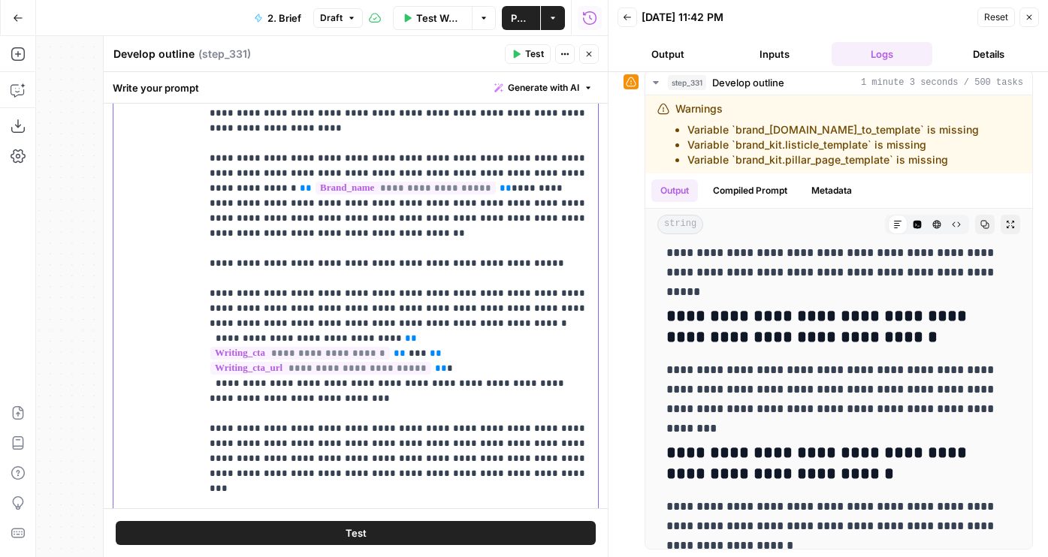
scroll to position [1167, 0]
click at [278, 366] on p "**********" at bounding box center [399, 217] width 379 height 646
click at [295, 381] on p "**********" at bounding box center [399, 217] width 379 height 646
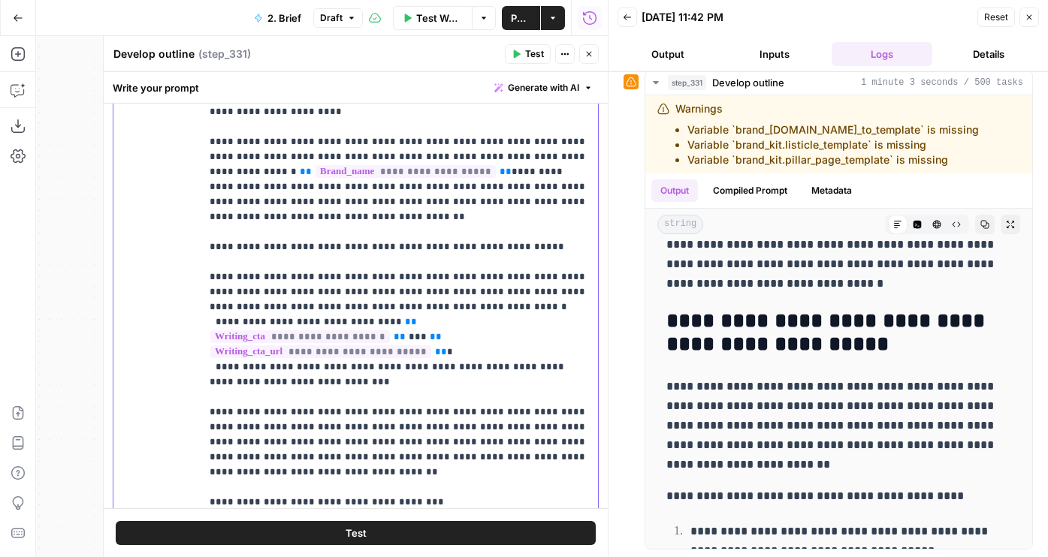
scroll to position [1204, 0]
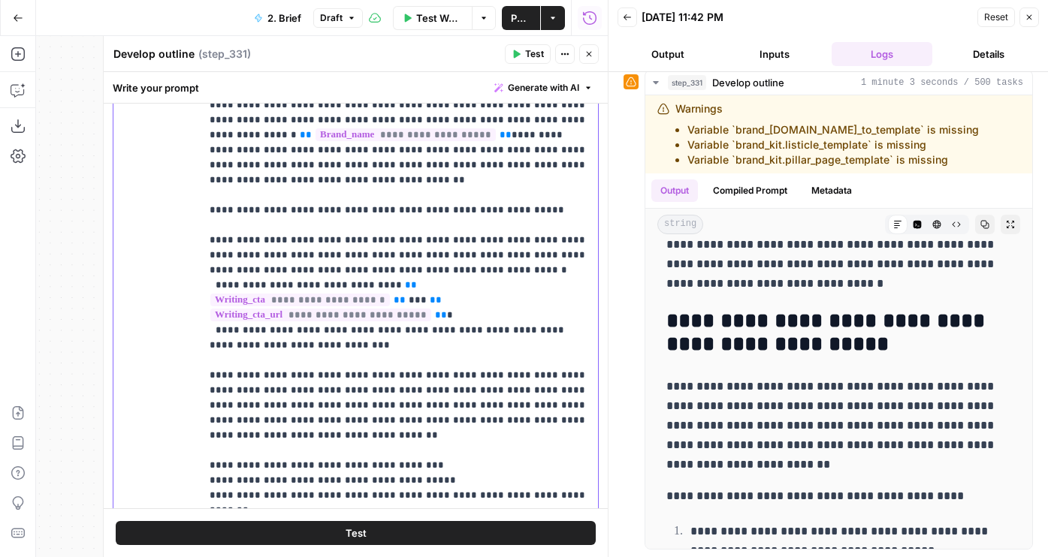
click at [571, 432] on p "**********" at bounding box center [399, 172] width 379 height 661
click at [478, 519] on div "Test" at bounding box center [356, 532] width 504 height 49
click at [477, 534] on button "Test" at bounding box center [356, 533] width 480 height 24
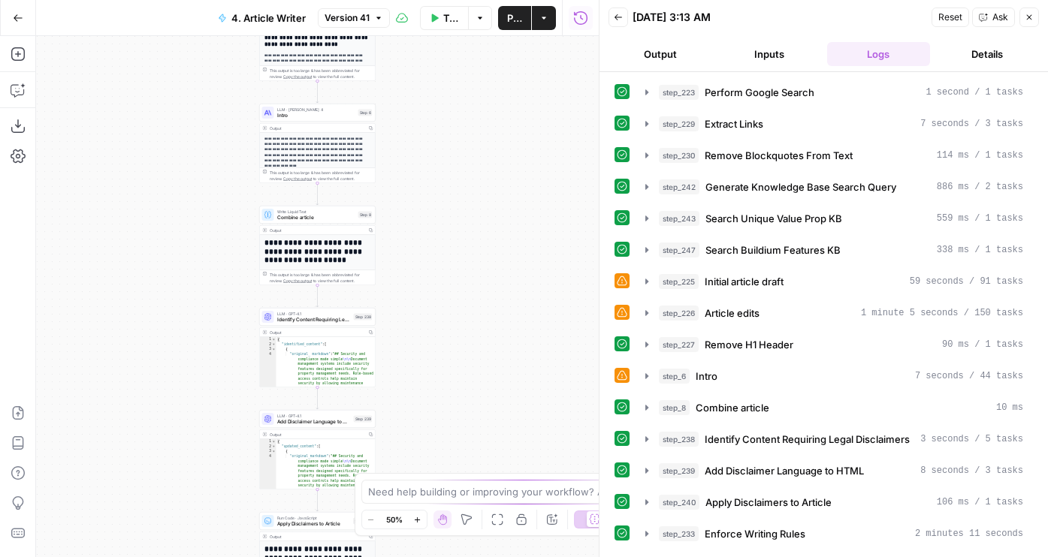
click at [646, 57] on button "Output" at bounding box center [659, 54] width 103 height 24
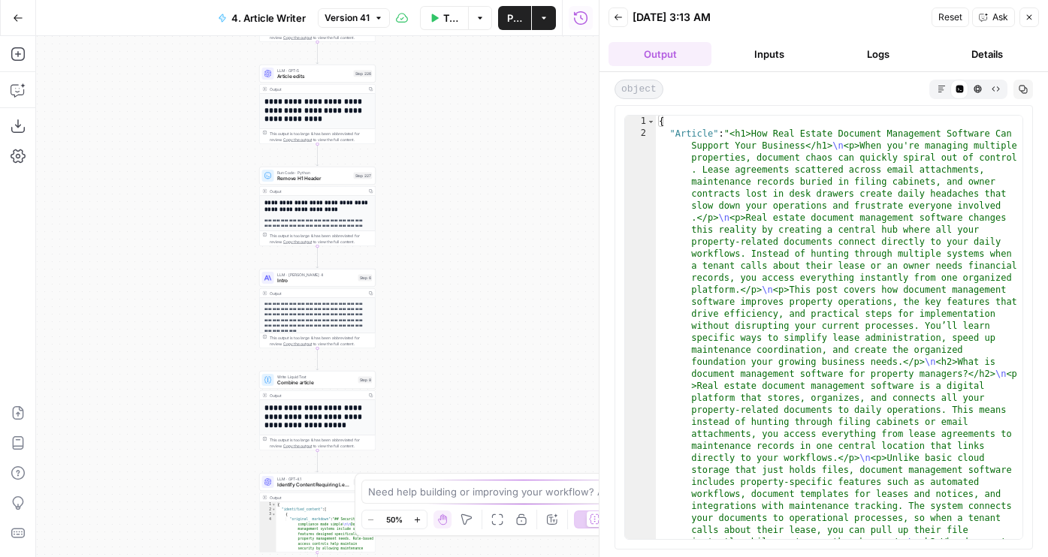
drag, startPoint x: 408, startPoint y: 152, endPoint x: 410, endPoint y: 453, distance: 300.4
click at [410, 449] on div "**********" at bounding box center [317, 296] width 563 height 521
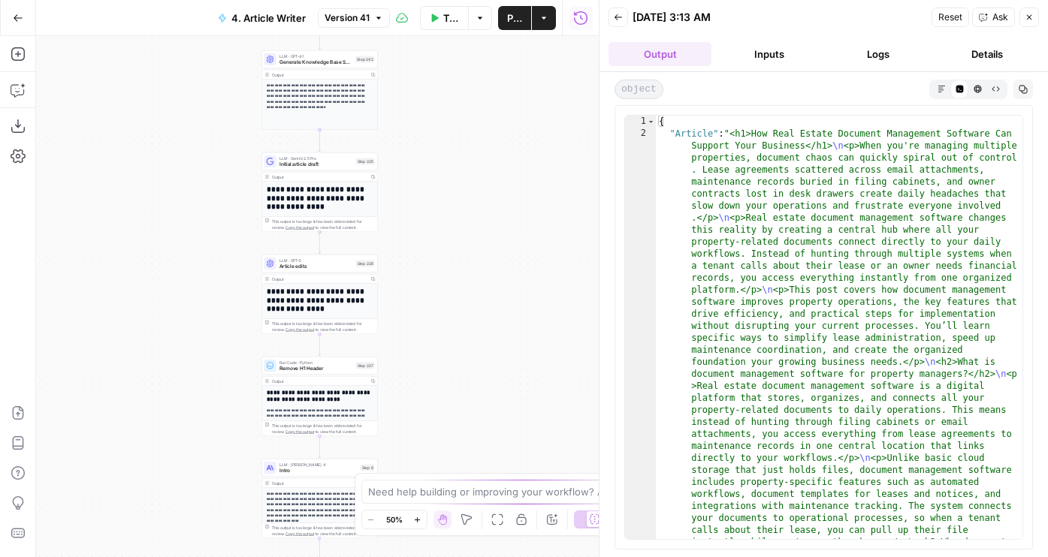
drag, startPoint x: 410, startPoint y: 171, endPoint x: 410, endPoint y: 449, distance: 277.9
click at [410, 447] on div "**********" at bounding box center [317, 296] width 563 height 521
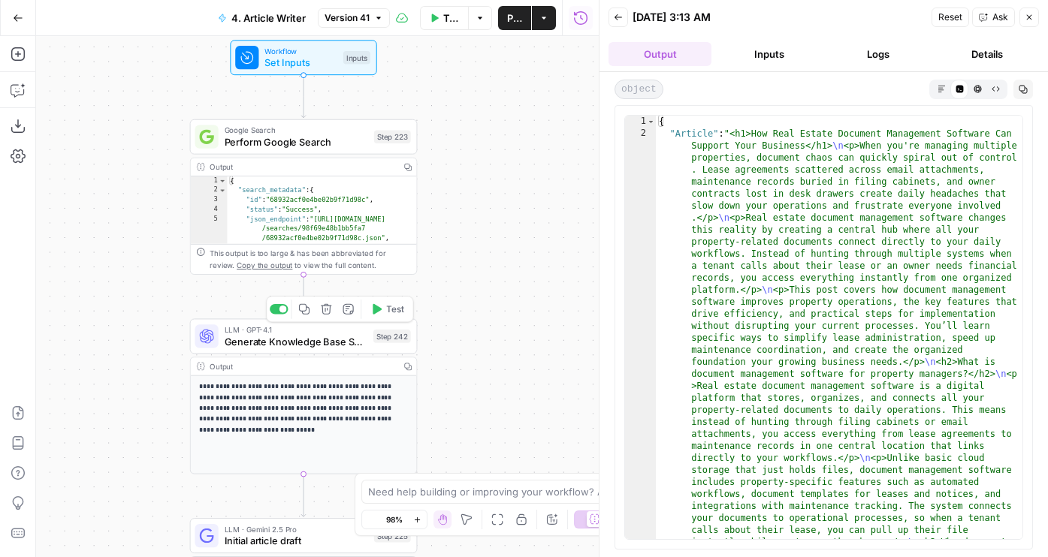
click at [336, 333] on span "LLM · GPT-4.1" at bounding box center [296, 330] width 143 height 12
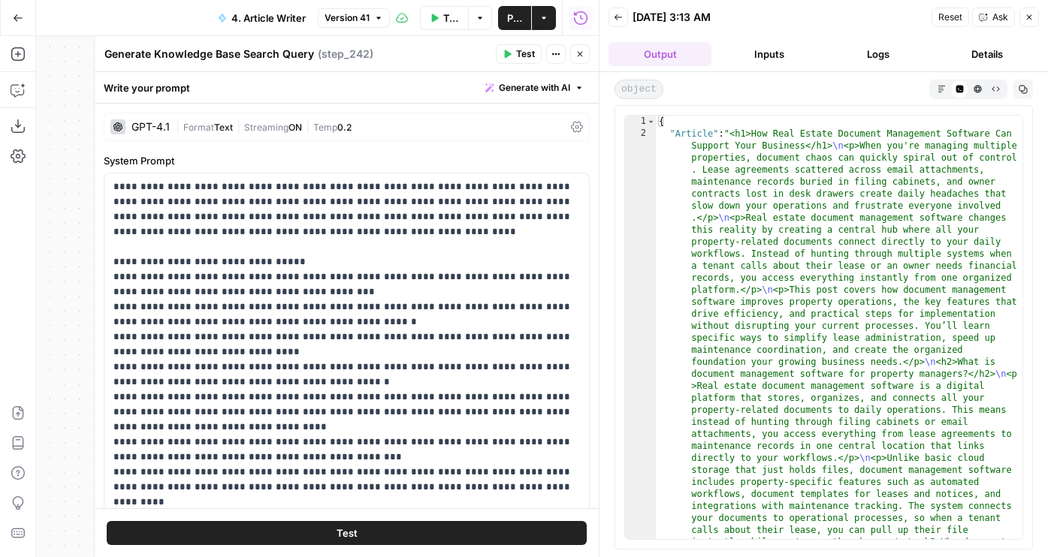
click at [575, 57] on button "Close" at bounding box center [580, 54] width 20 height 20
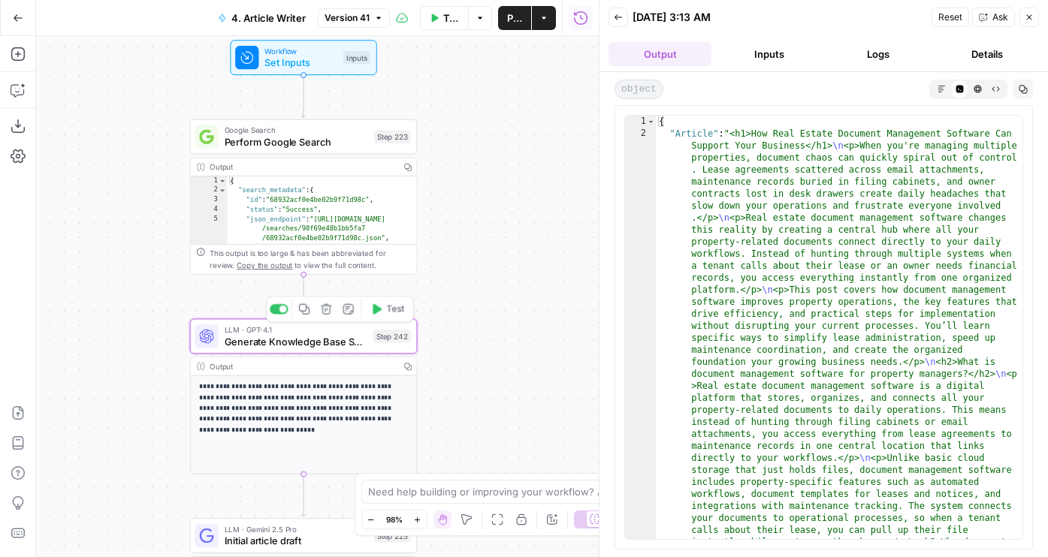
click at [263, 345] on span "Generate Knowledge Base Search Query" at bounding box center [296, 341] width 143 height 15
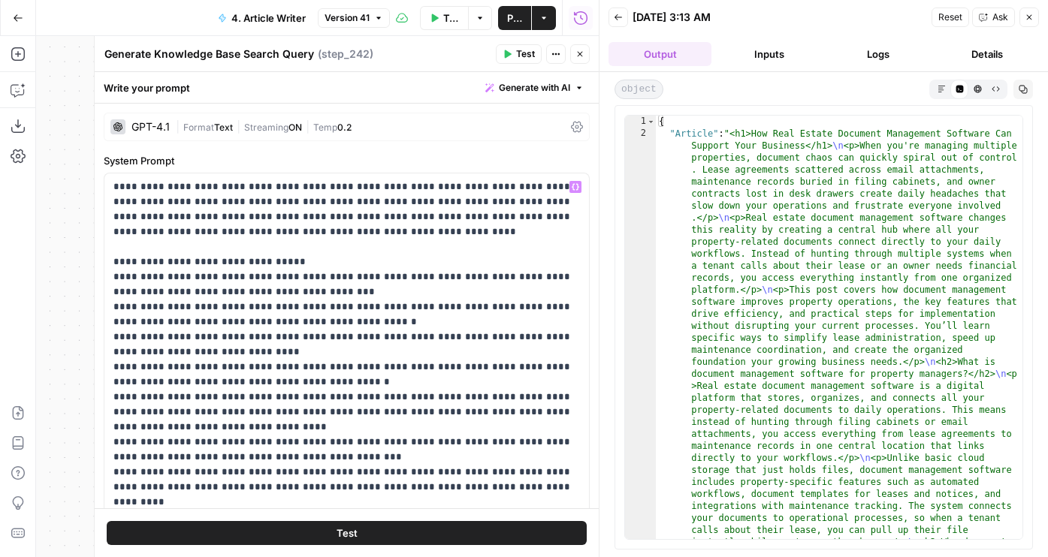
scroll to position [467, 0]
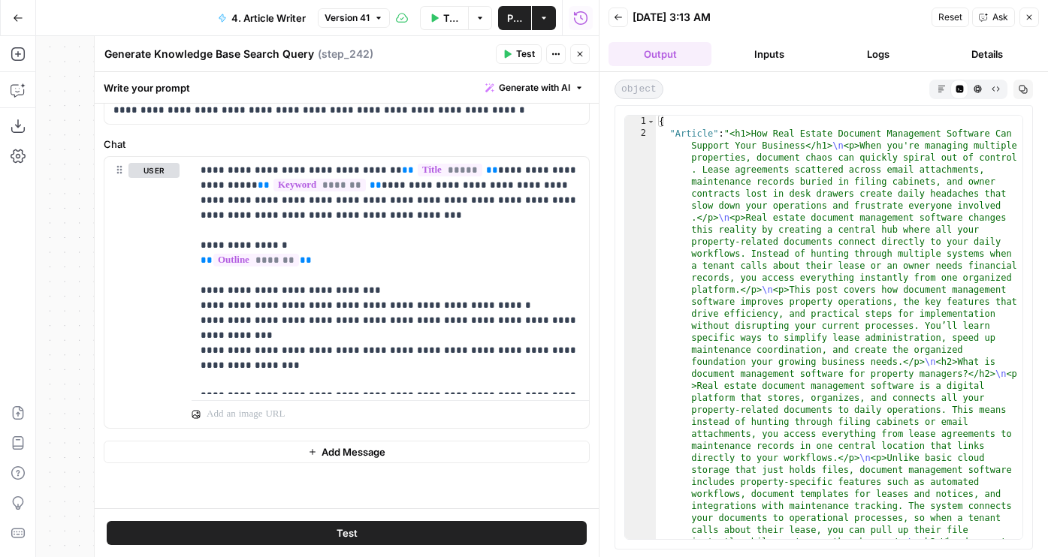
click at [585, 59] on button "Close" at bounding box center [580, 54] width 20 height 20
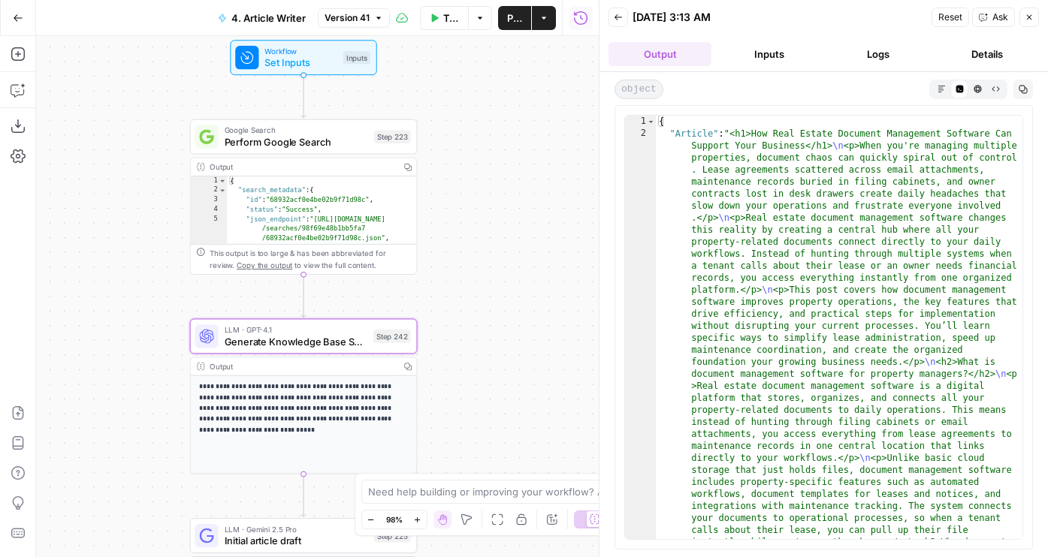
drag, startPoint x: 499, startPoint y: 319, endPoint x: 499, endPoint y: 33, distance: 286.2
click at [499, 33] on div "Go Back 4. Article Writer Version 41 Test Workflow Options Publish Actions Run …" at bounding box center [299, 278] width 599 height 557
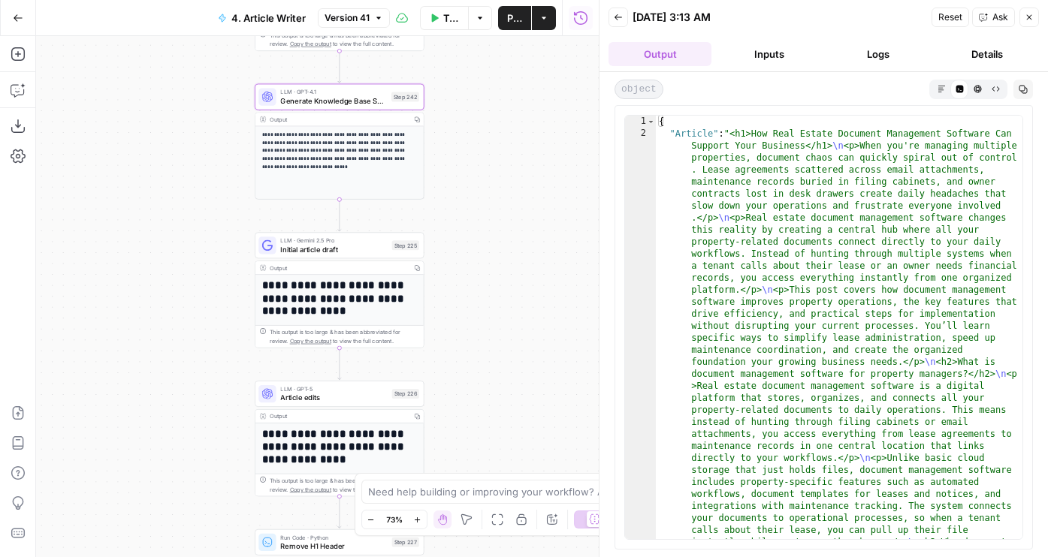
drag, startPoint x: 478, startPoint y: 106, endPoint x: 478, endPoint y: 316, distance: 210.3
click at [478, 316] on div "**********" at bounding box center [317, 296] width 563 height 521
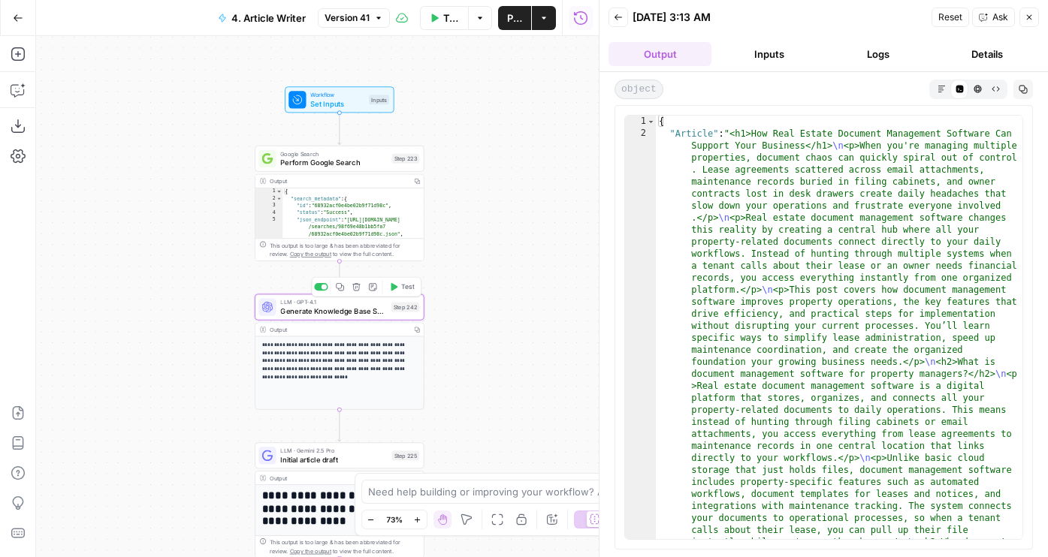
click at [355, 290] on icon "button" at bounding box center [356, 286] width 9 height 9
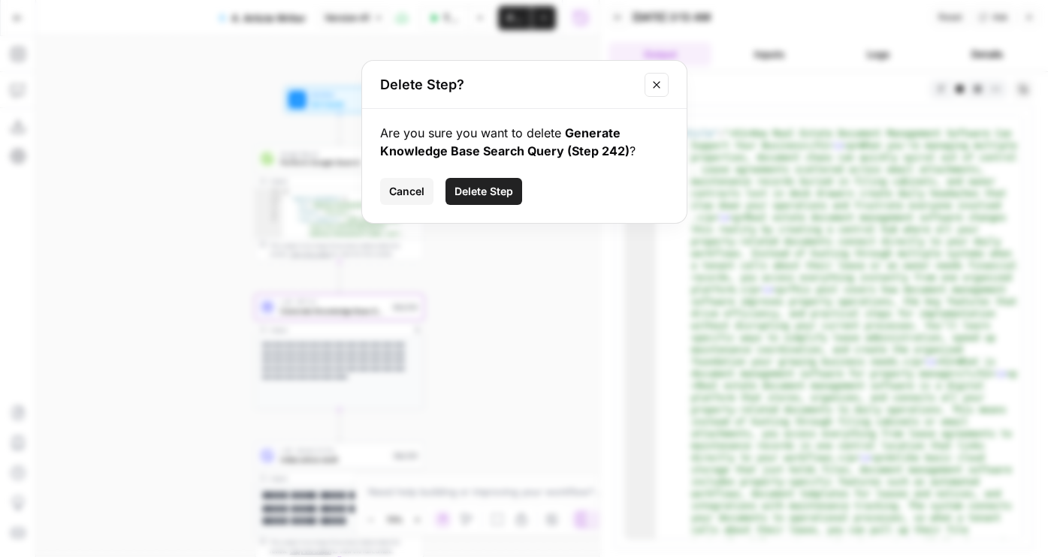
click at [478, 201] on button "Delete Step" at bounding box center [483, 191] width 77 height 27
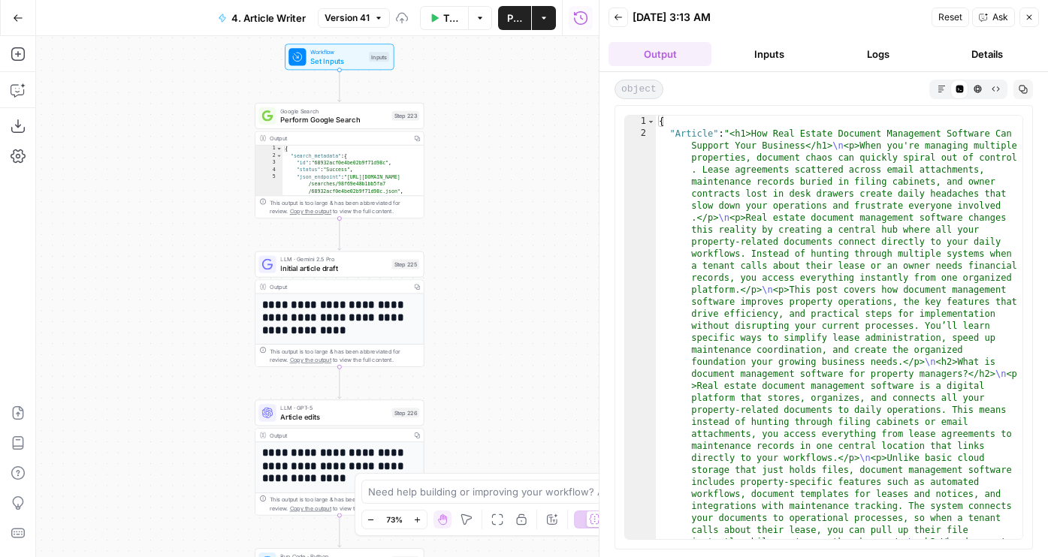
drag, startPoint x: 506, startPoint y: 170, endPoint x: 506, endPoint y: 105, distance: 64.6
click at [506, 101] on div "**********" at bounding box center [317, 296] width 563 height 521
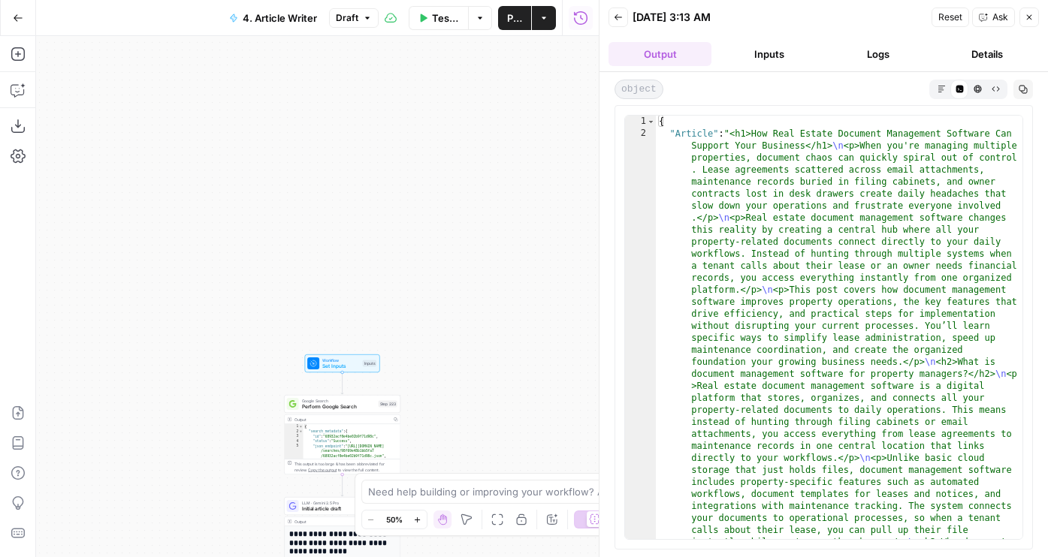
drag, startPoint x: 519, startPoint y: 269, endPoint x: 474, endPoint y: 540, distance: 274.9
click at [474, 541] on div "**********" at bounding box center [317, 296] width 563 height 521
drag, startPoint x: 508, startPoint y: 357, endPoint x: 487, endPoint y: 13, distance: 344.6
click at [487, 13] on div "**********" at bounding box center [299, 278] width 599 height 557
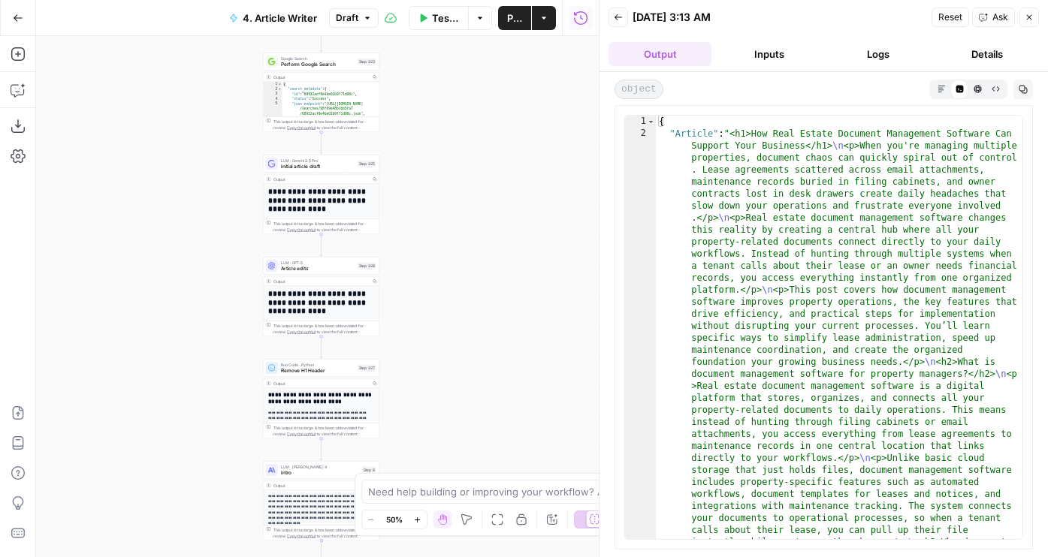
click at [316, 163] on span "Initial article draft" at bounding box center [318, 167] width 74 height 8
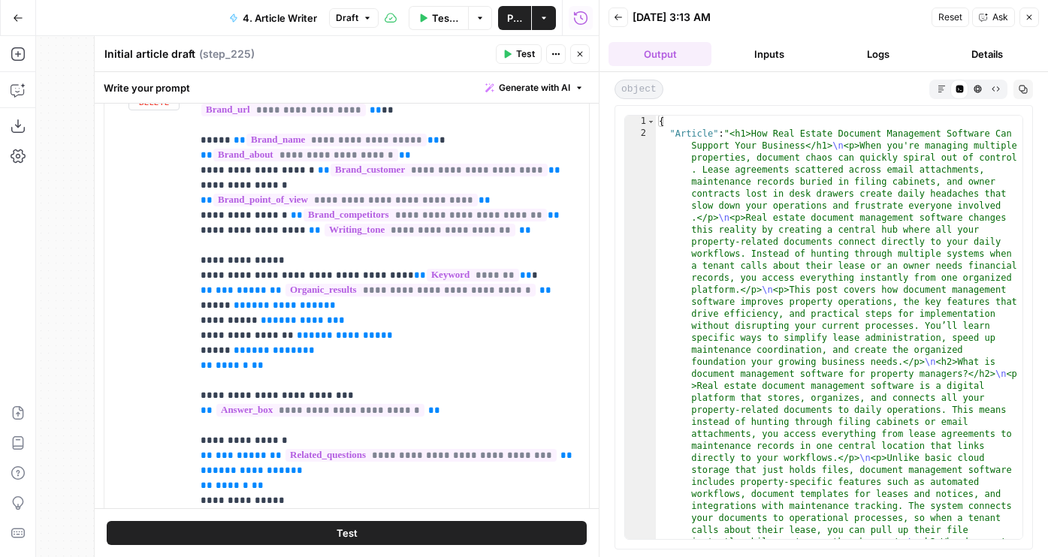
scroll to position [240, 0]
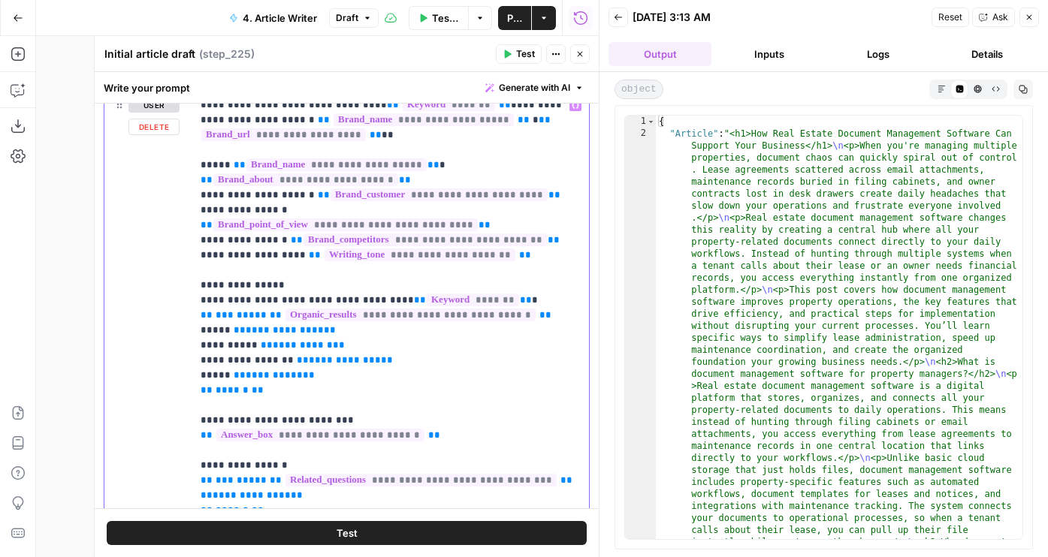
drag, startPoint x: 533, startPoint y: 246, endPoint x: 167, endPoint y: 159, distance: 376.7
click at [167, 159] on div "**********" at bounding box center [346, 398] width 484 height 612
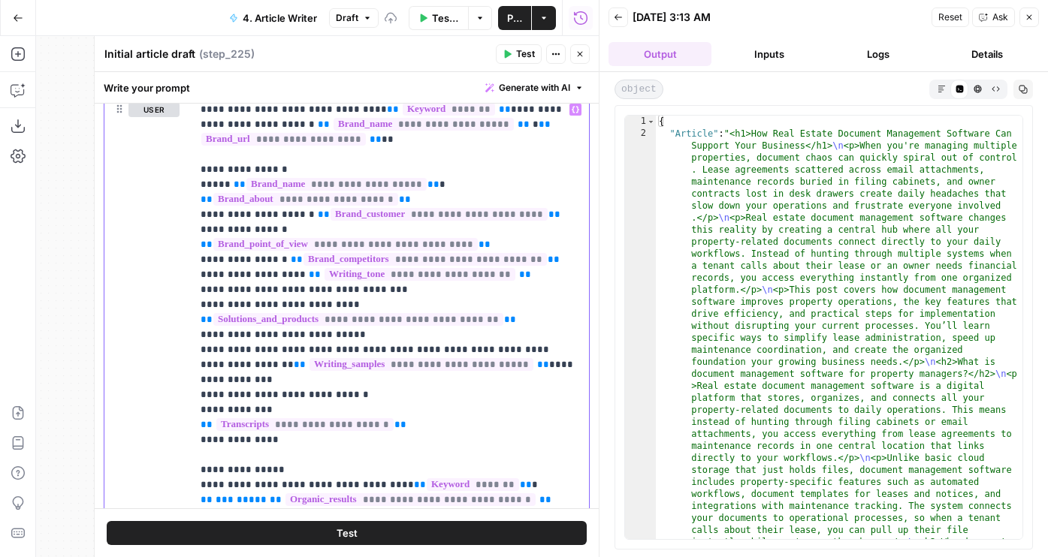
scroll to position [243, 0]
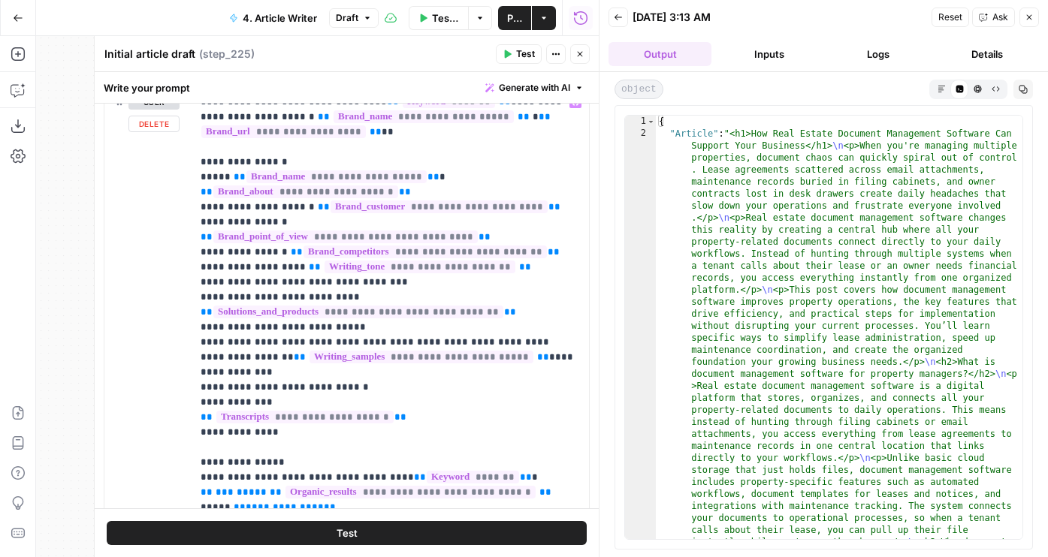
click at [584, 45] on button "Close" at bounding box center [580, 54] width 20 height 20
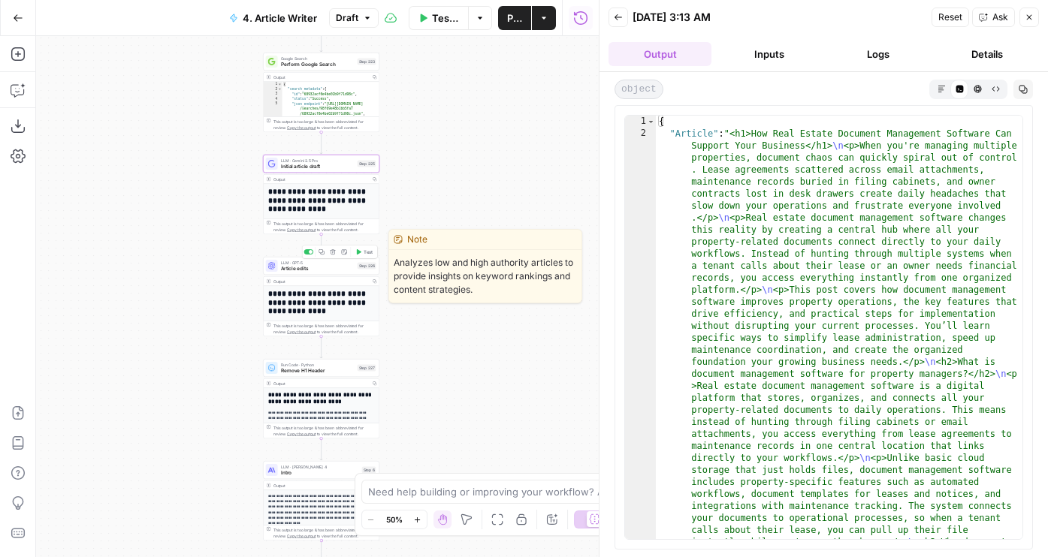
click at [312, 268] on span "Article edits" at bounding box center [318, 269] width 74 height 8
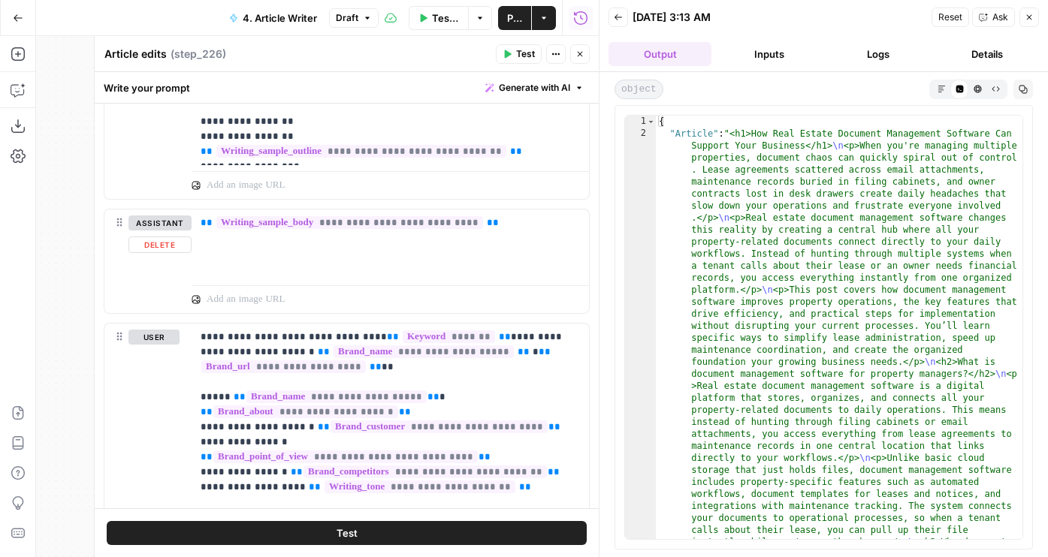
scroll to position [488, 0]
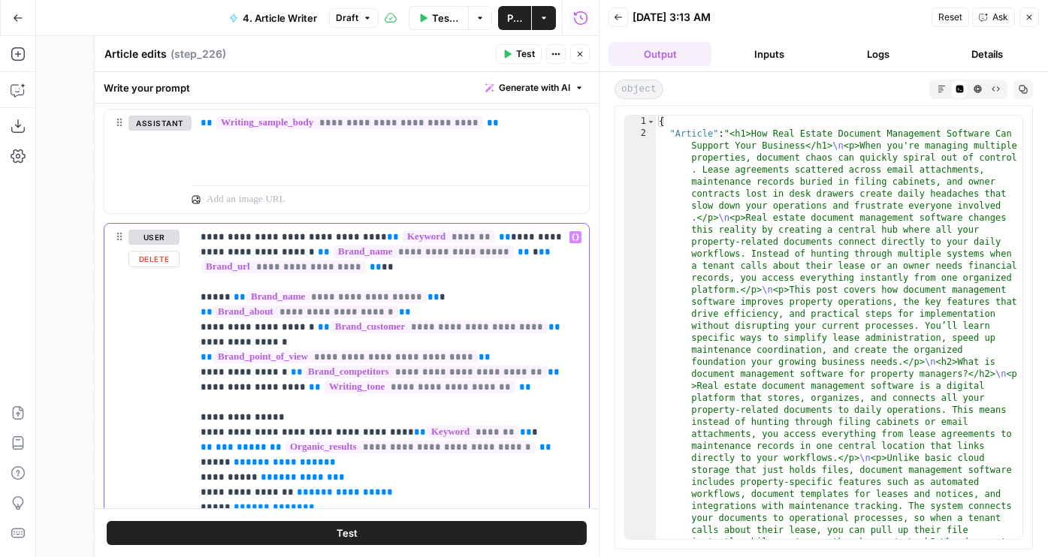
drag, startPoint x: 516, startPoint y: 376, endPoint x: 187, endPoint y: 340, distance: 330.9
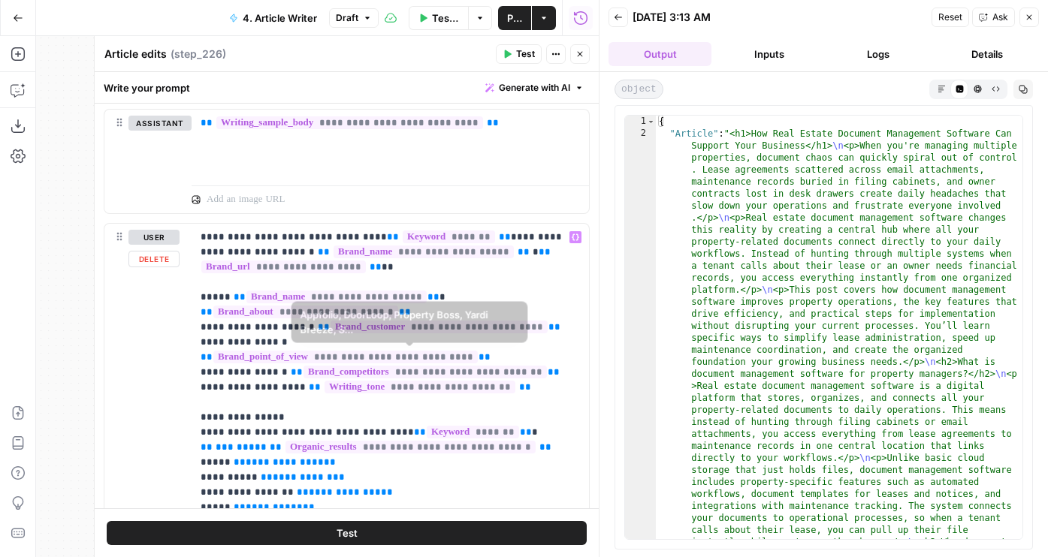
click at [181, 336] on div "**********" at bounding box center [346, 547] width 484 height 646
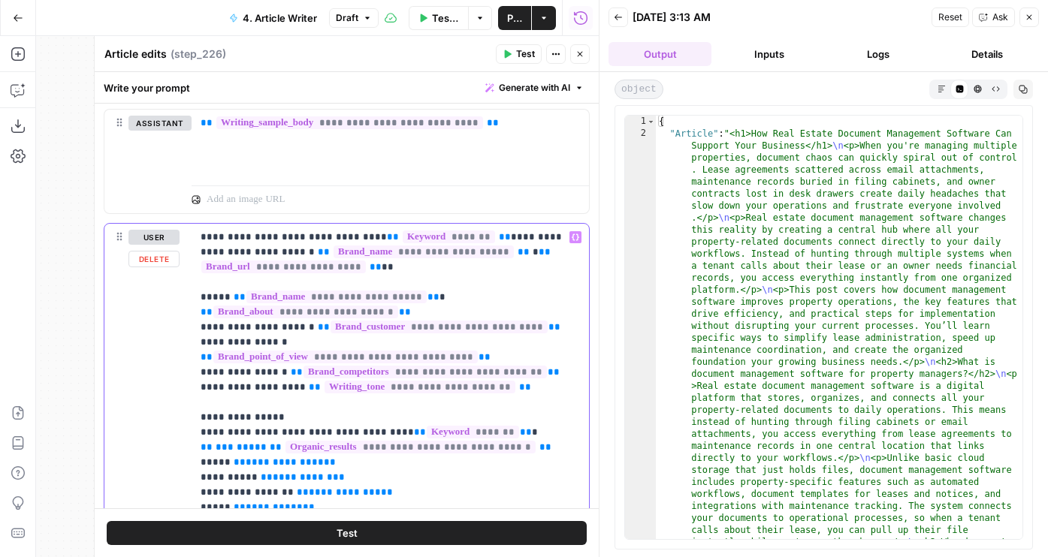
drag, startPoint x: 518, startPoint y: 376, endPoint x: 197, endPoint y: 291, distance: 332.5
click at [197, 291] on div "**********" at bounding box center [390, 530] width 397 height 612
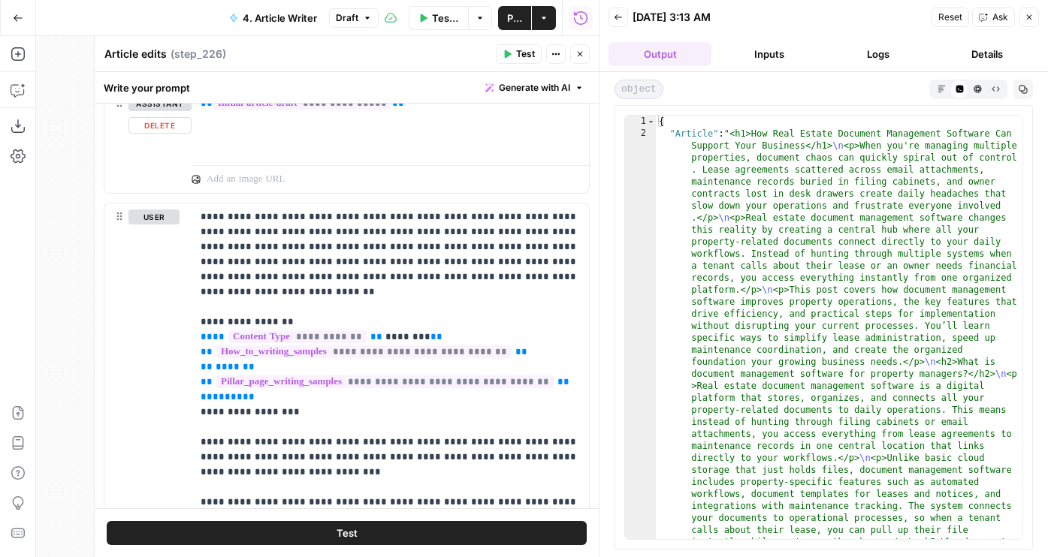
scroll to position [2106, 0]
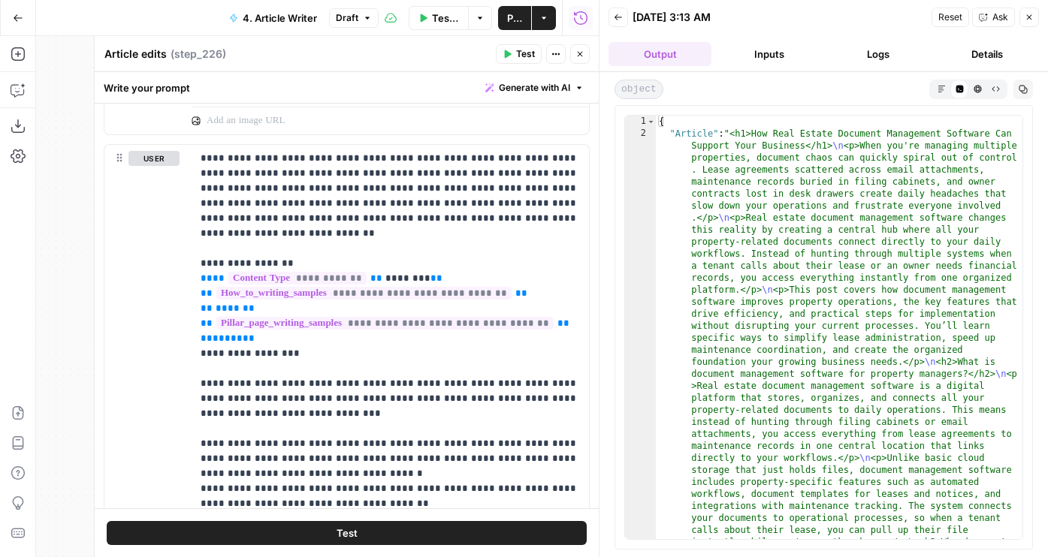
click at [582, 53] on icon "button" at bounding box center [579, 54] width 9 height 9
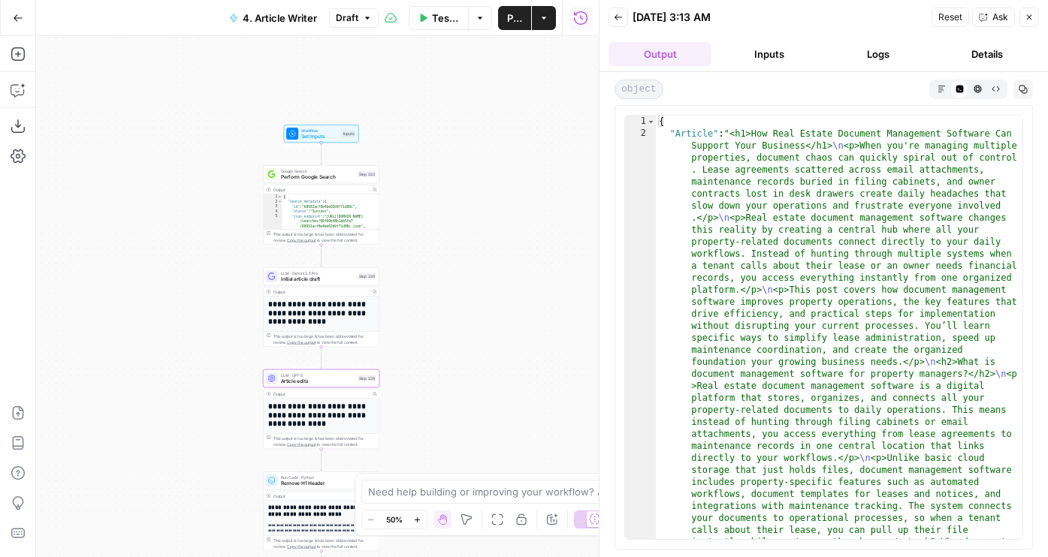
drag, startPoint x: 450, startPoint y: 128, endPoint x: 455, endPoint y: 387, distance: 258.4
click at [455, 387] on div "**********" at bounding box center [317, 296] width 563 height 521
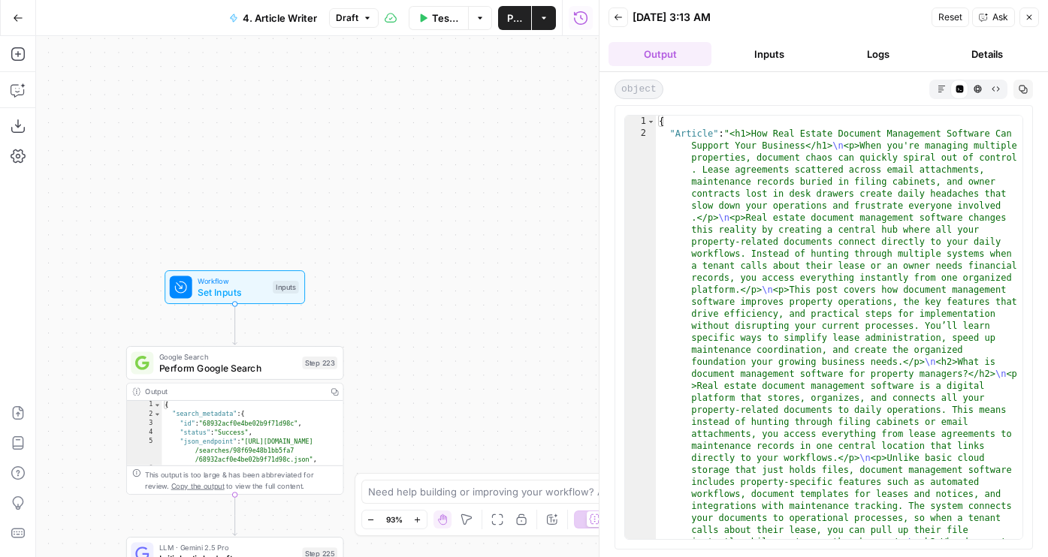
drag, startPoint x: 446, startPoint y: 284, endPoint x: 498, endPoint y: 234, distance: 71.7
click at [498, 234] on div "**********" at bounding box center [317, 296] width 563 height 521
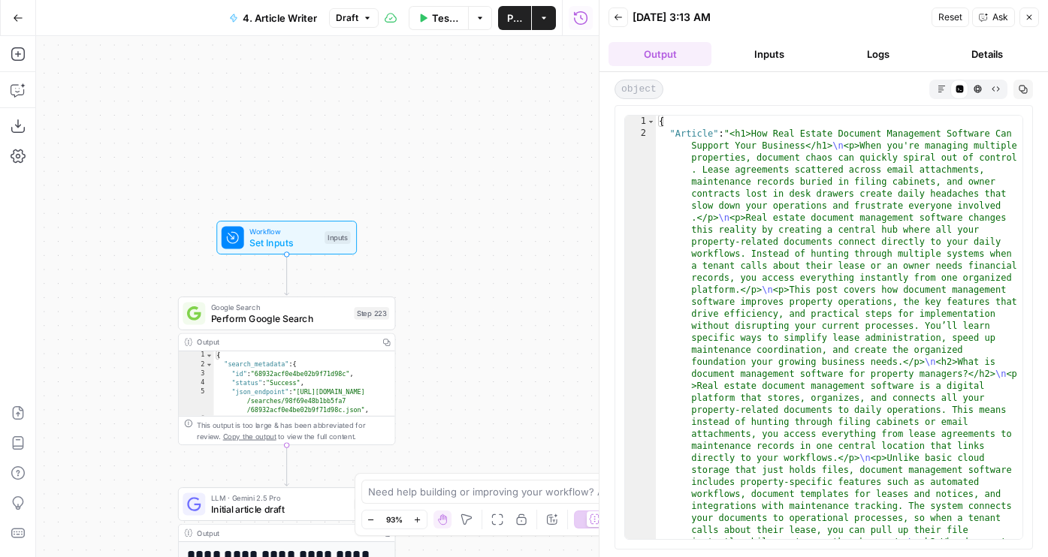
click at [310, 209] on span "Test Step" at bounding box center [326, 212] width 38 height 13
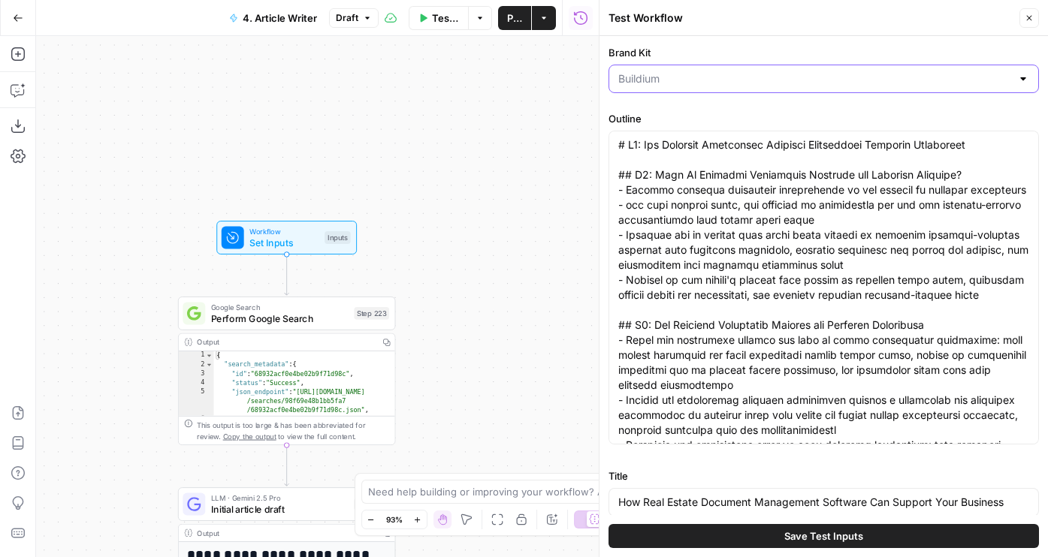
click at [687, 74] on input "Brand Kit" at bounding box center [814, 78] width 393 height 15
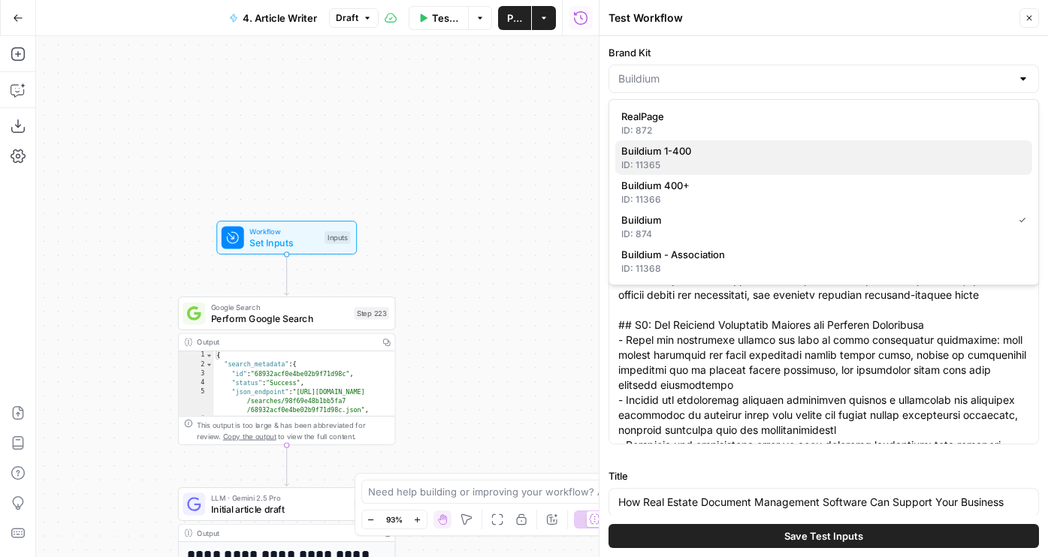
click at [687, 164] on div "ID: 11365" at bounding box center [823, 165] width 405 height 14
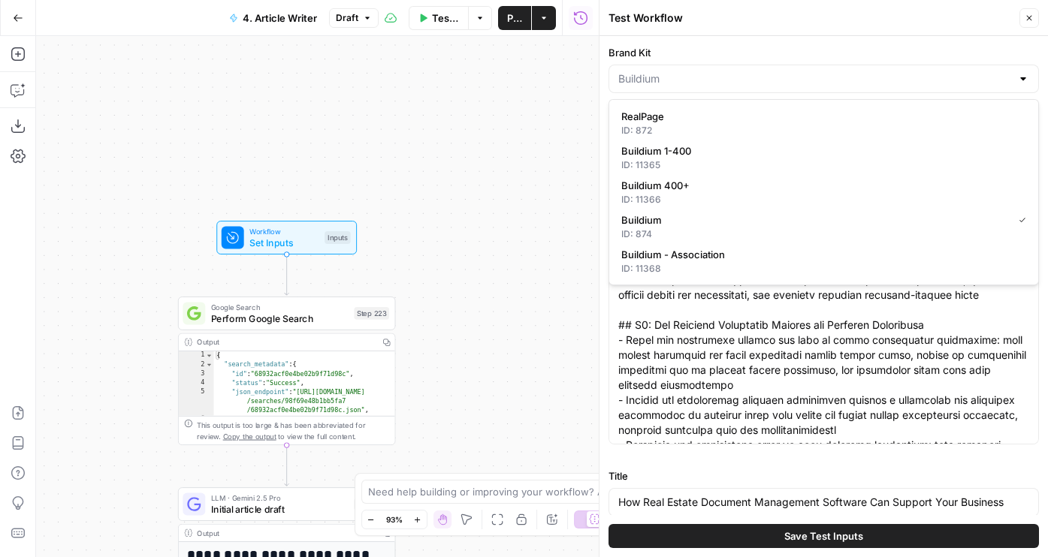
type input "Buildium 1-400"
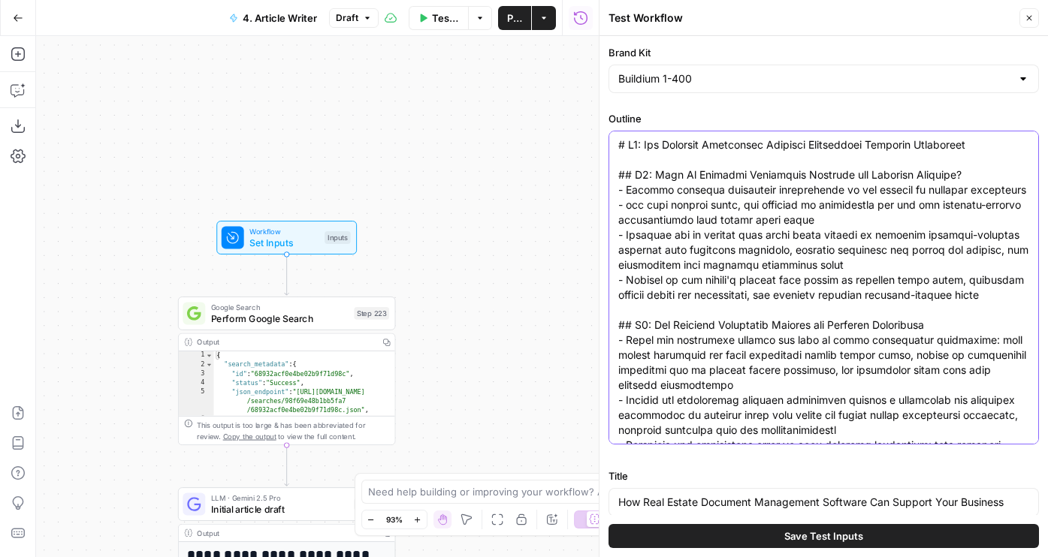
paste textarea "Real Estate Document Management Software Can Support Your Business ## H2: What …"
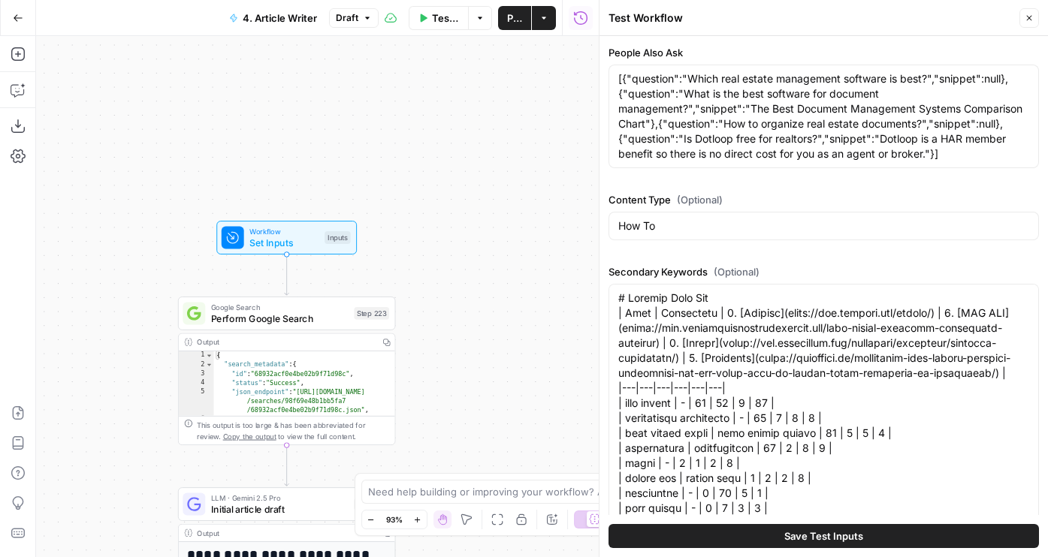
scroll to position [1023, 0]
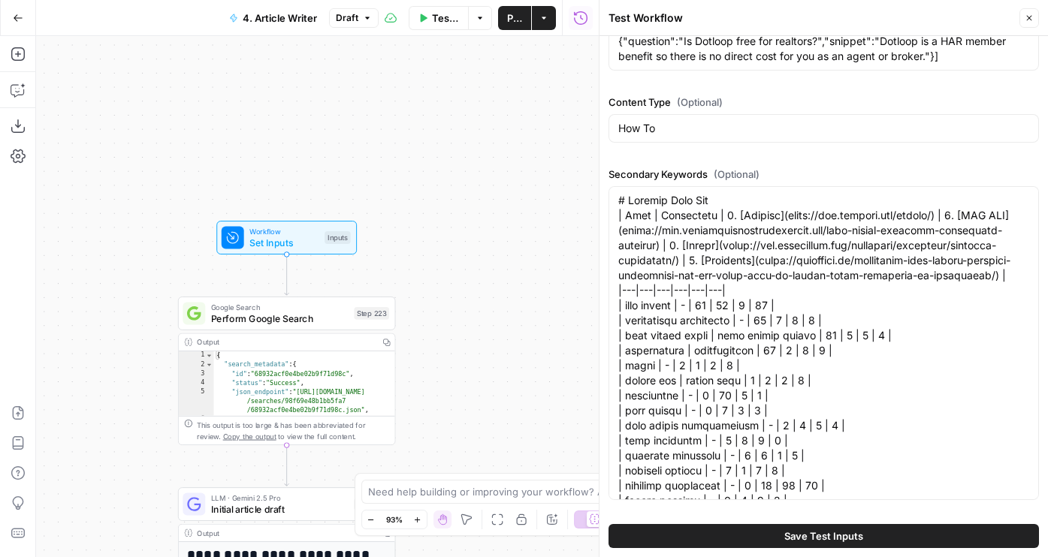
type textarea "# H1: How Real Estate Document Management Software Can Support Your Business ##…"
click at [759, 539] on button "Save Test Inputs" at bounding box center [823, 536] width 430 height 24
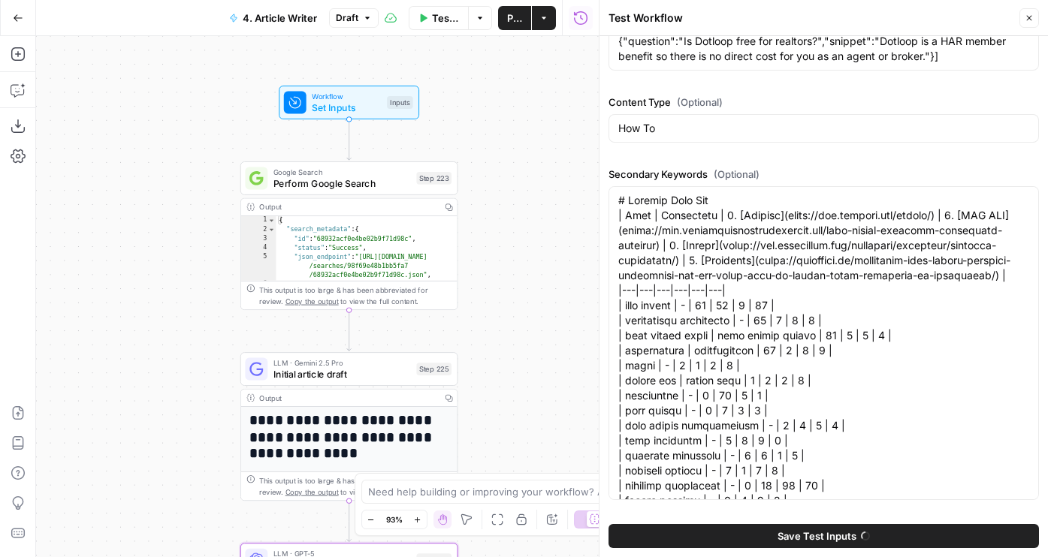
drag, startPoint x: 439, startPoint y: 333, endPoint x: 505, endPoint y: 187, distance: 160.4
click at [505, 187] on div "**********" at bounding box center [317, 296] width 563 height 521
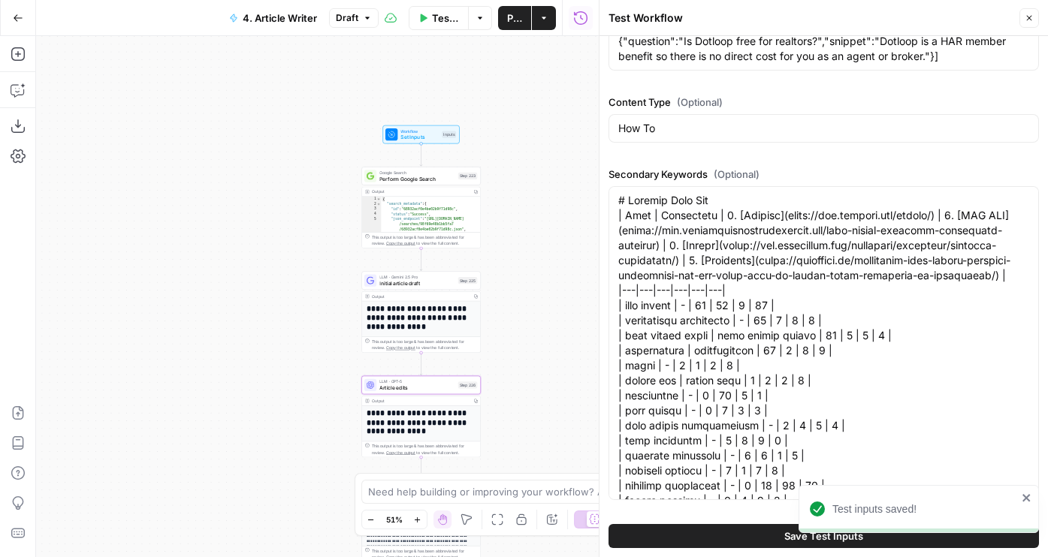
click at [436, 20] on span "Test Workflow" at bounding box center [445, 18] width 27 height 15
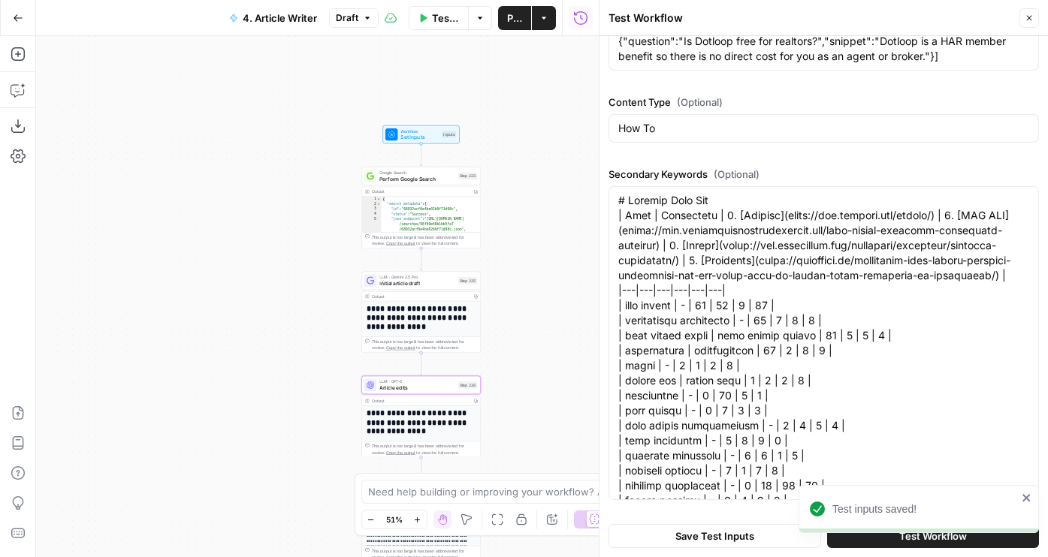
click at [429, 15] on button "Test Workflow" at bounding box center [439, 18] width 60 height 24
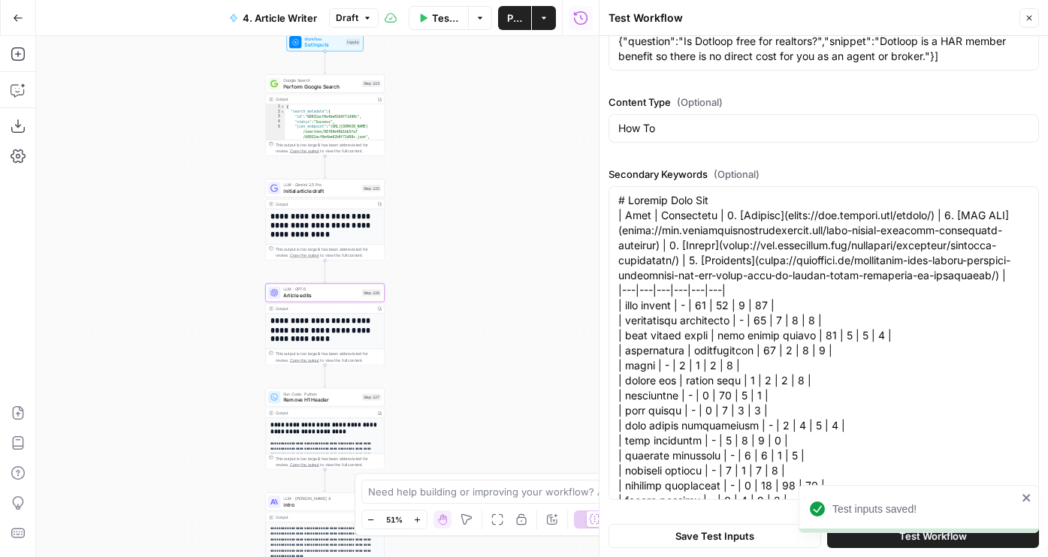
drag, startPoint x: 207, startPoint y: 219, endPoint x: 106, endPoint y: 119, distance: 142.3
click at [106, 119] on div "**********" at bounding box center [317, 296] width 563 height 521
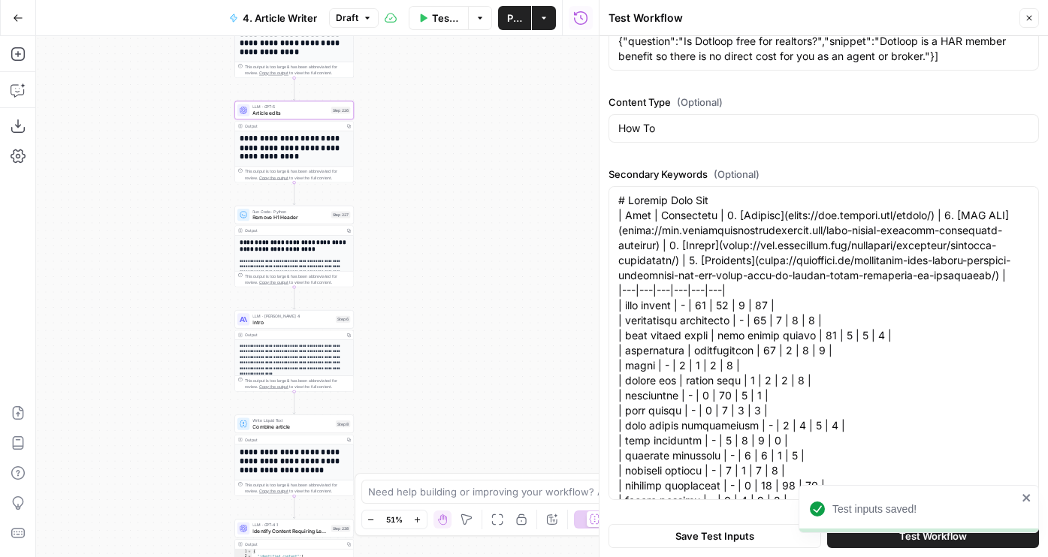
drag, startPoint x: 483, startPoint y: 414, endPoint x: 457, endPoint y: 229, distance: 186.6
click at [457, 229] on div "**********" at bounding box center [317, 296] width 563 height 521
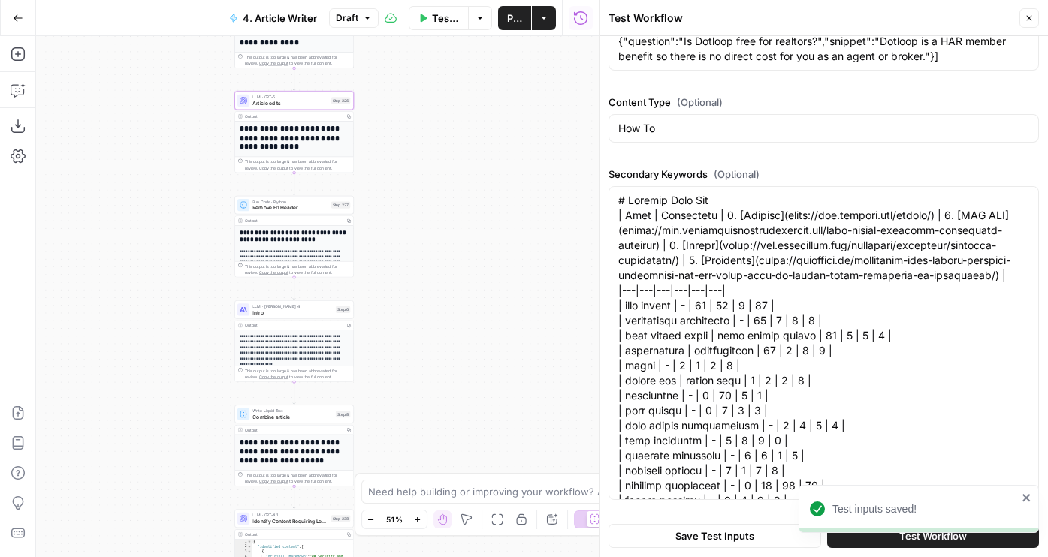
scroll to position [851, 0]
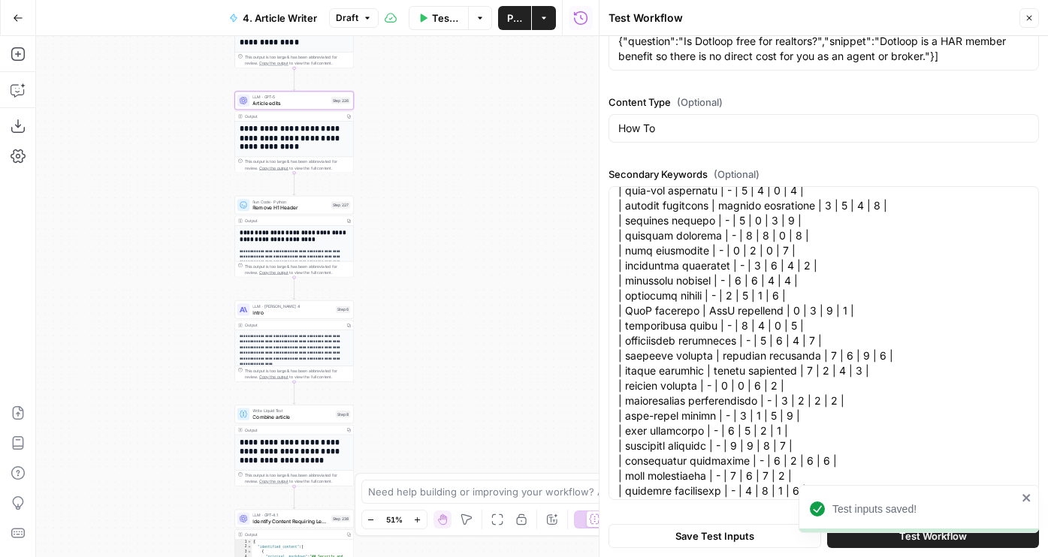
click at [1030, 494] on icon "close" at bounding box center [1026, 498] width 11 height 12
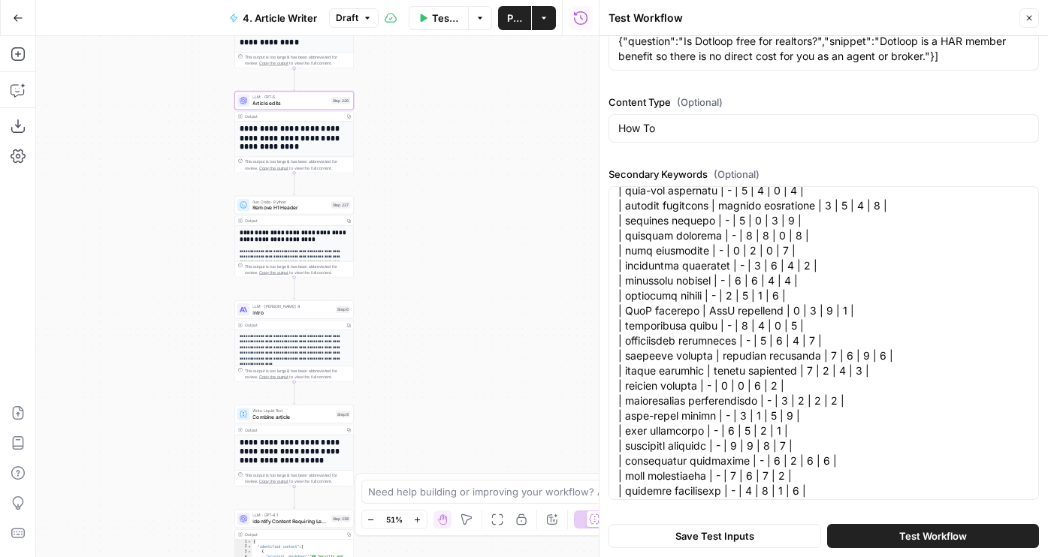
click at [905, 536] on span "Test Workflow" at bounding box center [933, 536] width 68 height 15
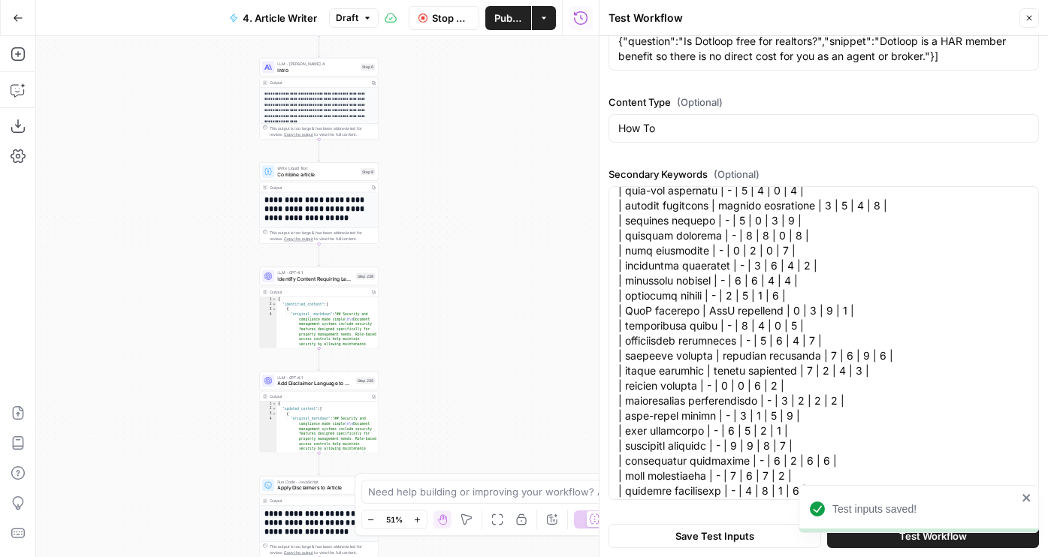
drag, startPoint x: 395, startPoint y: 358, endPoint x: 420, endPoint y: 115, distance: 243.9
click at [420, 115] on div "**********" at bounding box center [317, 296] width 563 height 521
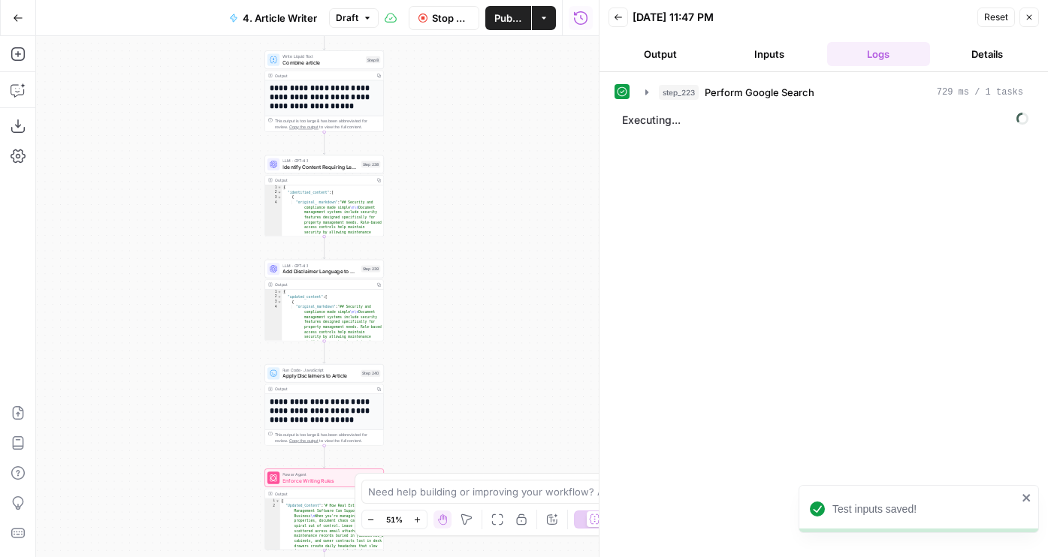
drag, startPoint x: 451, startPoint y: 300, endPoint x: 501, endPoint y: 348, distance: 68.5
click at [428, 476] on body "Test inputs saved! Buildium New Home Browse Your Data Usage Flightpath Settings…" at bounding box center [524, 278] width 1048 height 557
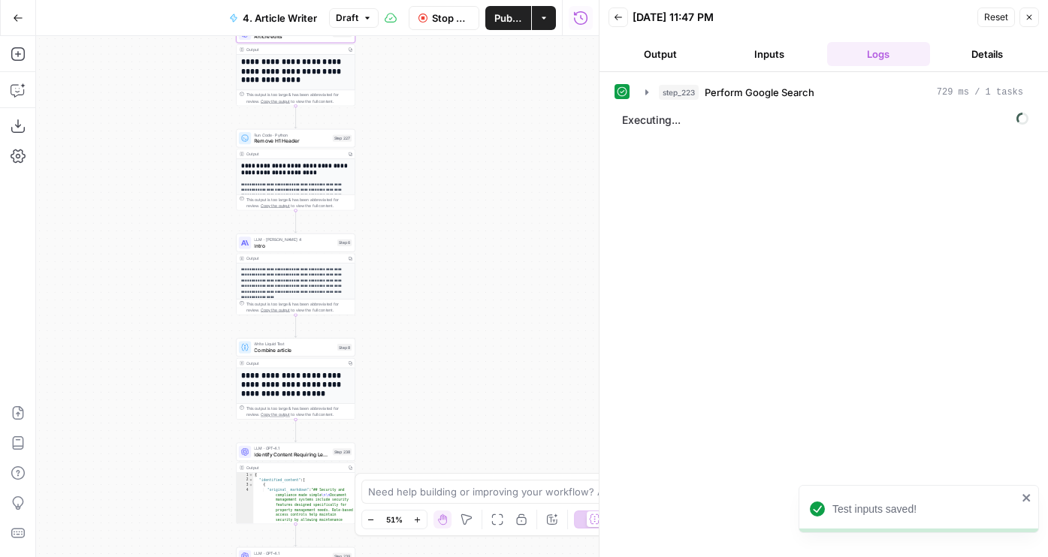
click at [434, 27] on button "Stop Run" at bounding box center [444, 18] width 71 height 24
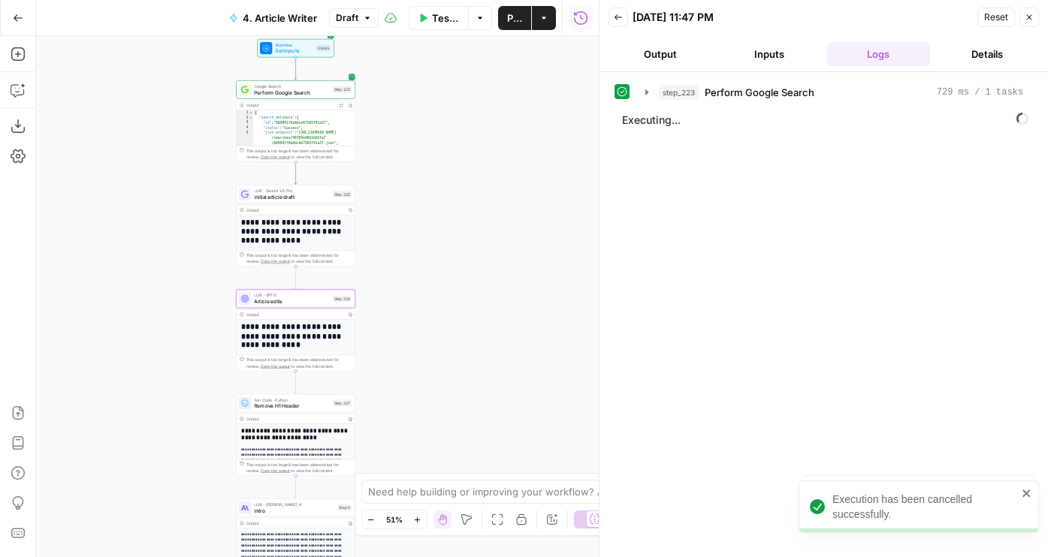
drag, startPoint x: 435, startPoint y: 73, endPoint x: 435, endPoint y: 345, distance: 271.9
click at [435, 345] on div "**********" at bounding box center [317, 296] width 563 height 521
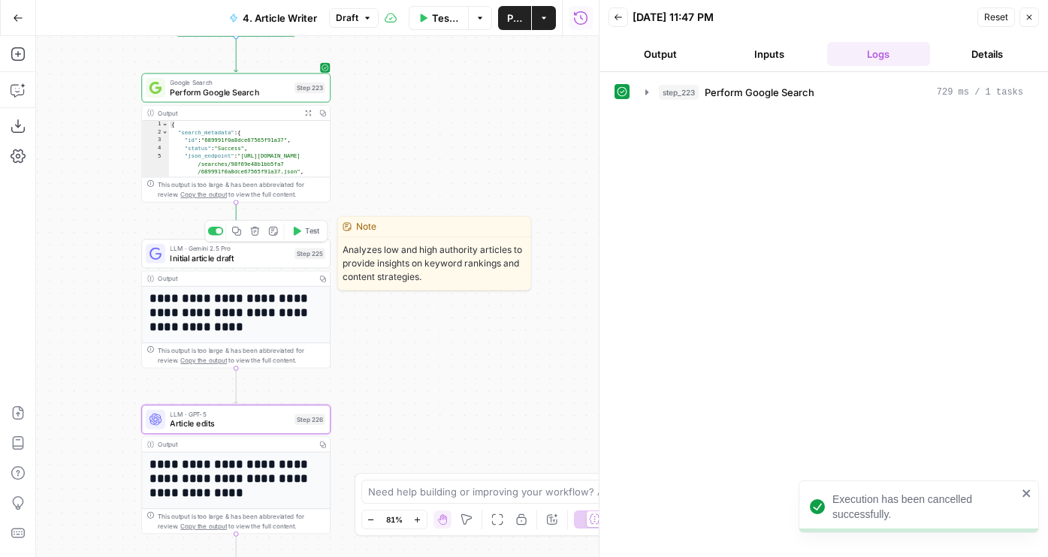
click at [307, 228] on span "Test" at bounding box center [312, 231] width 14 height 11
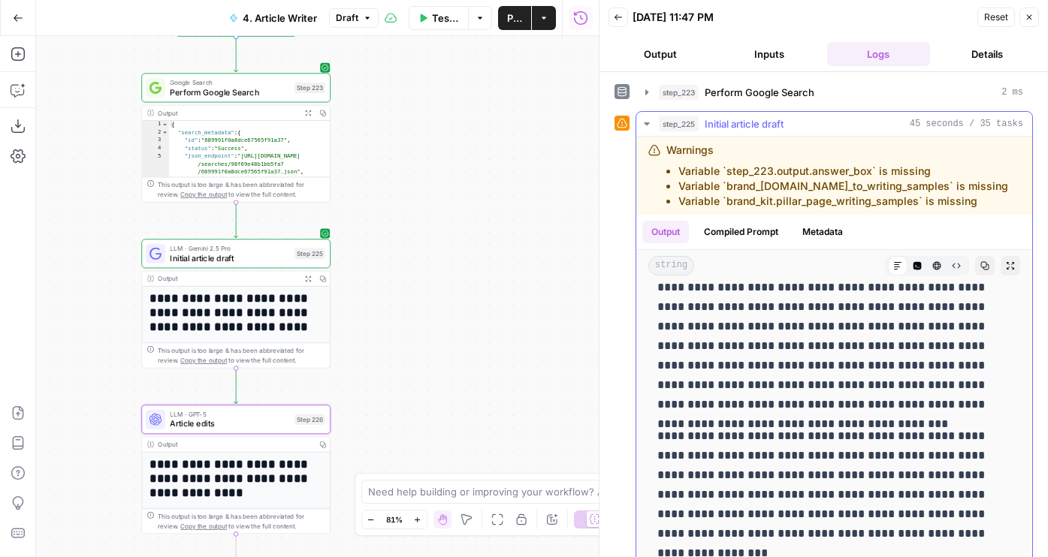
scroll to position [202, 0]
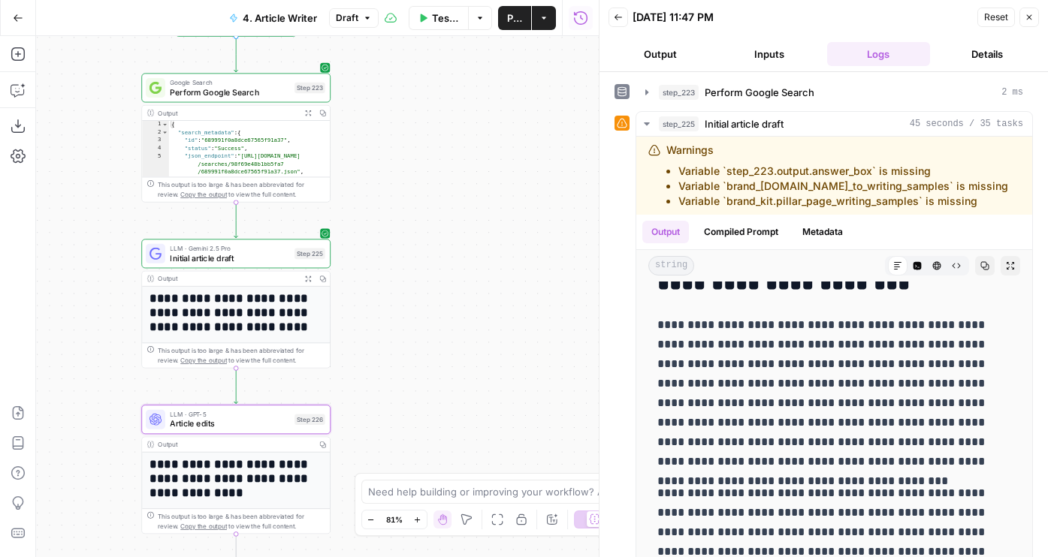
drag, startPoint x: 611, startPoint y: 415, endPoint x: 601, endPoint y: 414, distance: 9.8
click at [601, 414] on div "**********" at bounding box center [823, 278] width 449 height 557
click at [772, 423] on p "**********" at bounding box center [834, 393] width 354 height 156
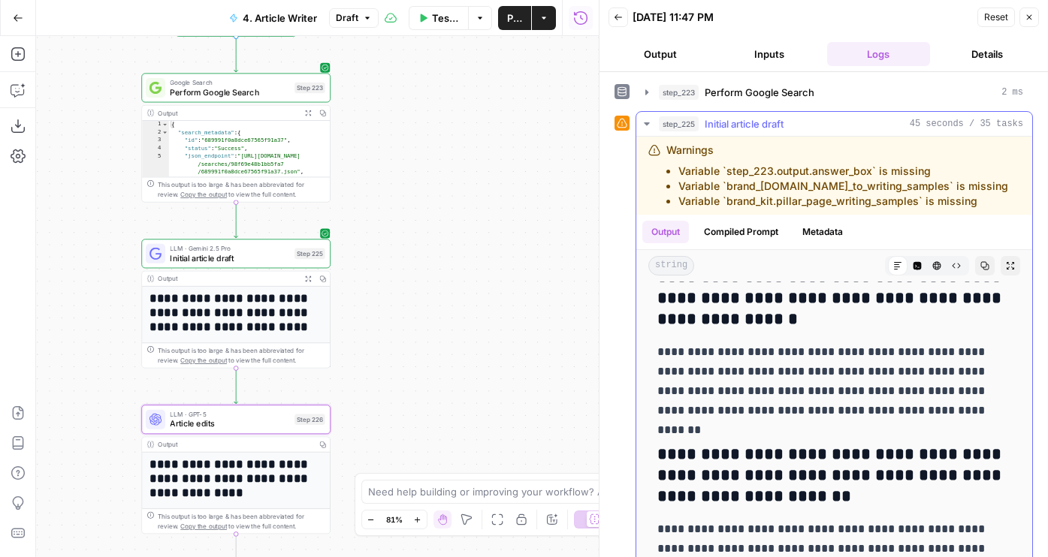
scroll to position [0, 0]
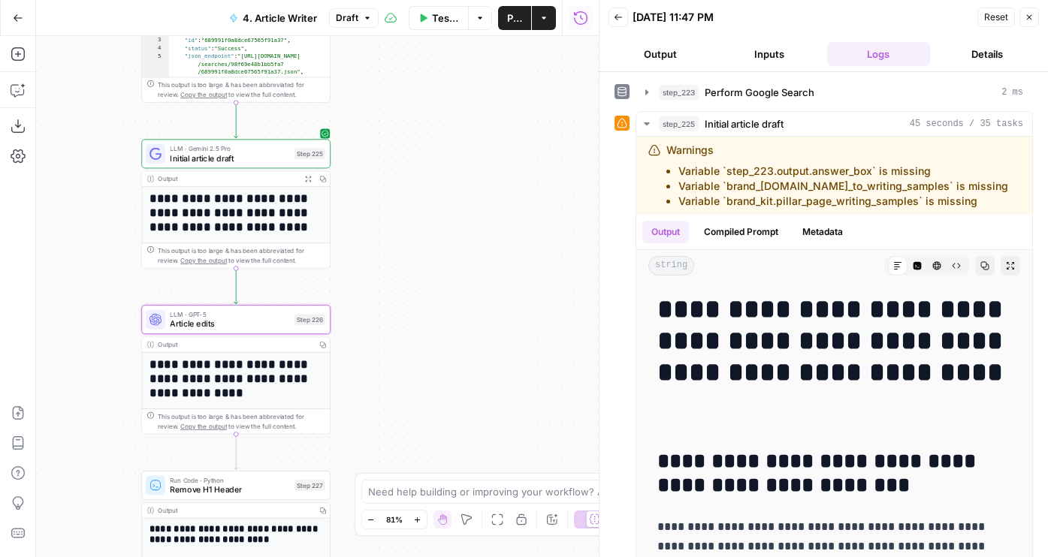
drag, startPoint x: 499, startPoint y: 306, endPoint x: 499, endPoint y: 207, distance: 99.9
click at [499, 207] on div "**********" at bounding box center [317, 296] width 563 height 521
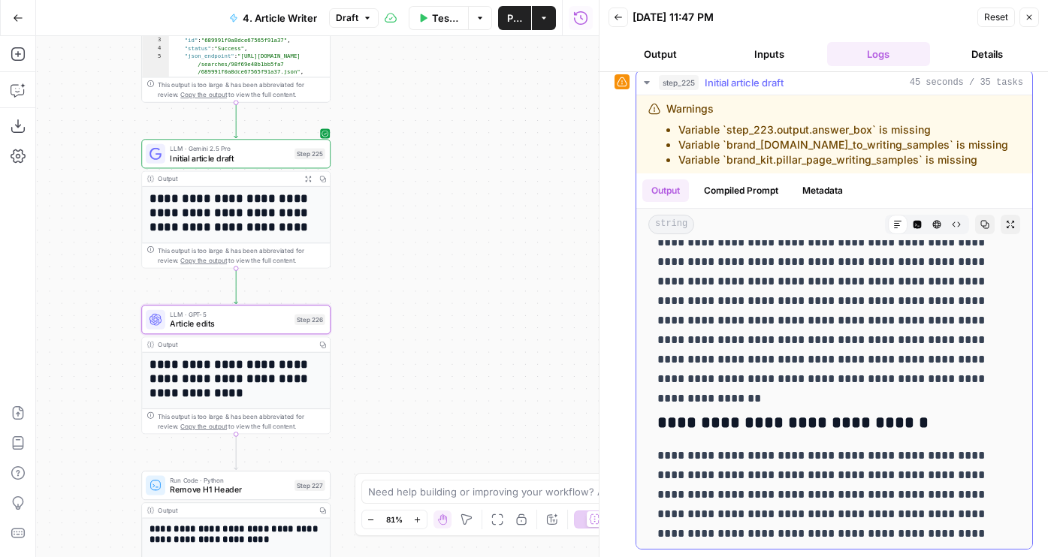
scroll to position [1329, 0]
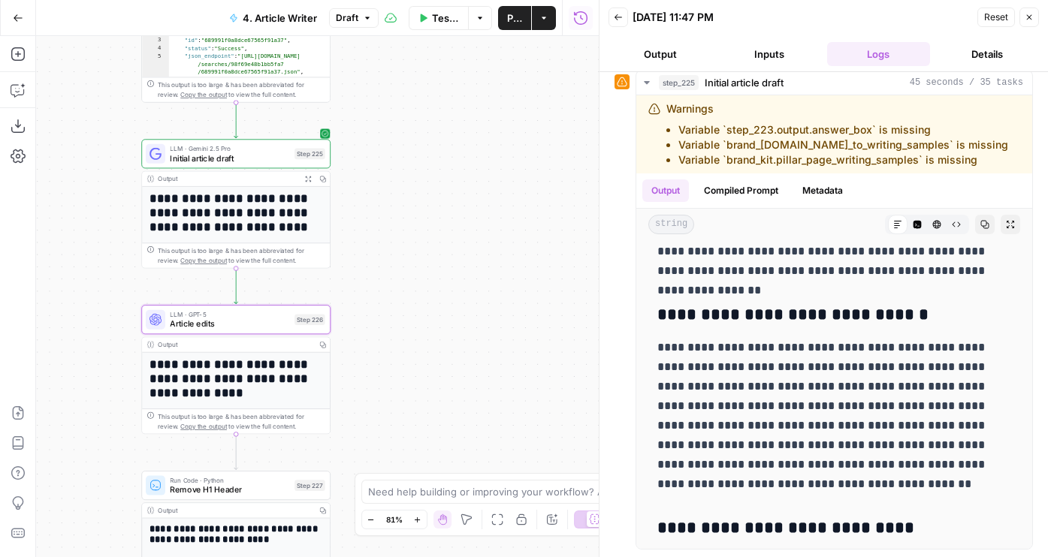
click at [193, 152] on span "Initial article draft" at bounding box center [229, 158] width 119 height 12
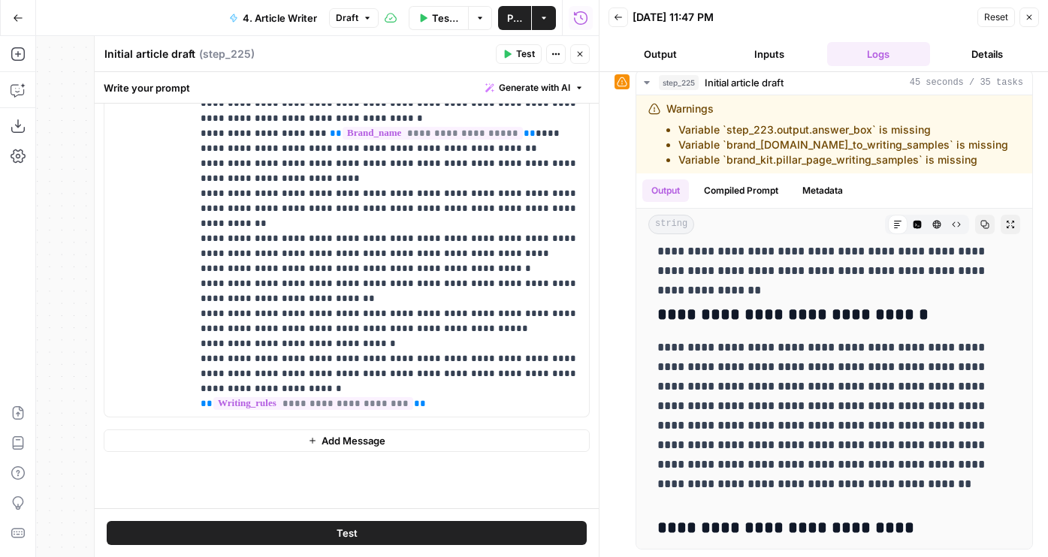
scroll to position [554, 0]
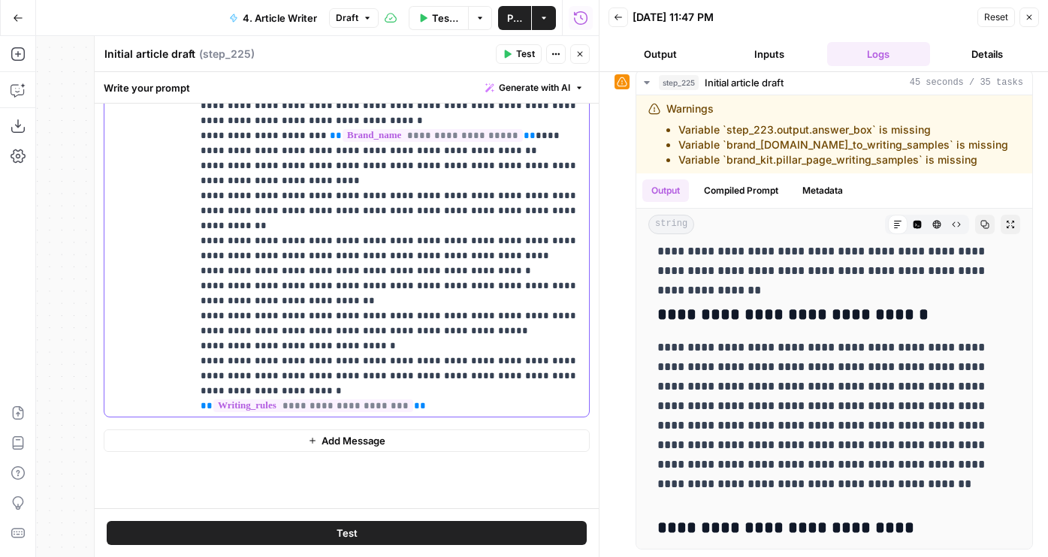
drag, startPoint x: 321, startPoint y: 315, endPoint x: 309, endPoint y: 313, distance: 12.2
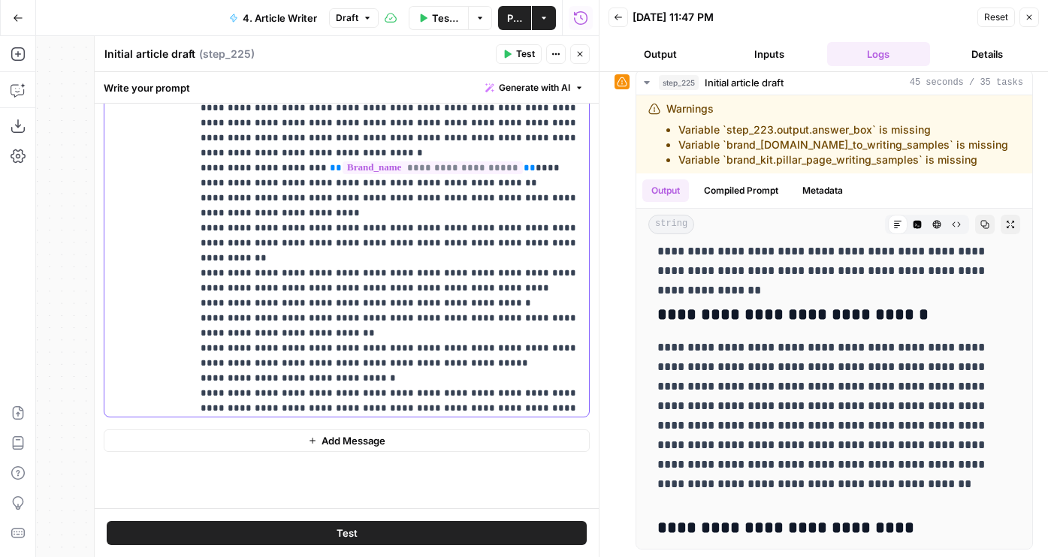
scroll to position [502, 0]
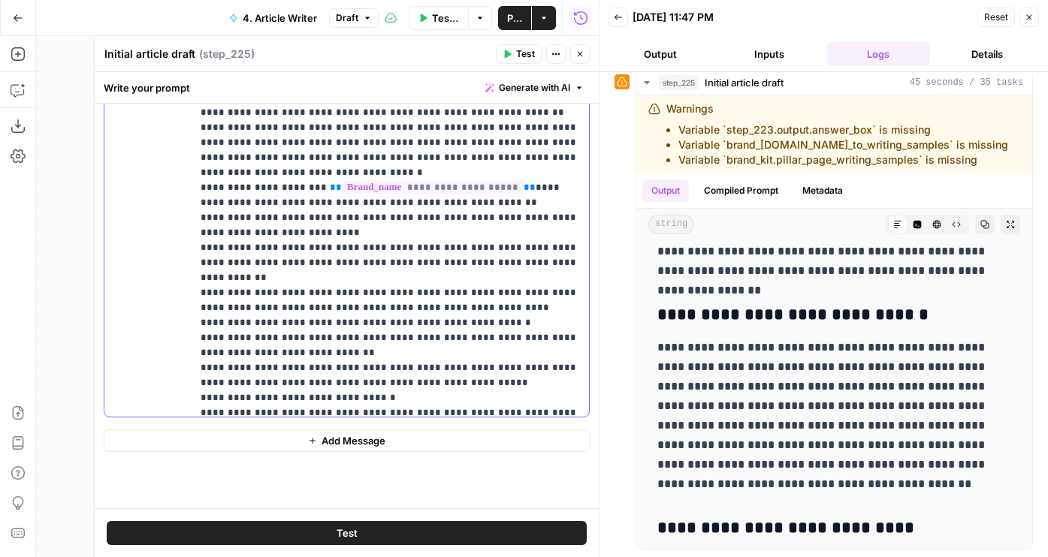
drag, startPoint x: 279, startPoint y: 364, endPoint x: 558, endPoint y: 327, distance: 281.9
drag, startPoint x: 370, startPoint y: 367, endPoint x: 527, endPoint y: 338, distance: 160.4
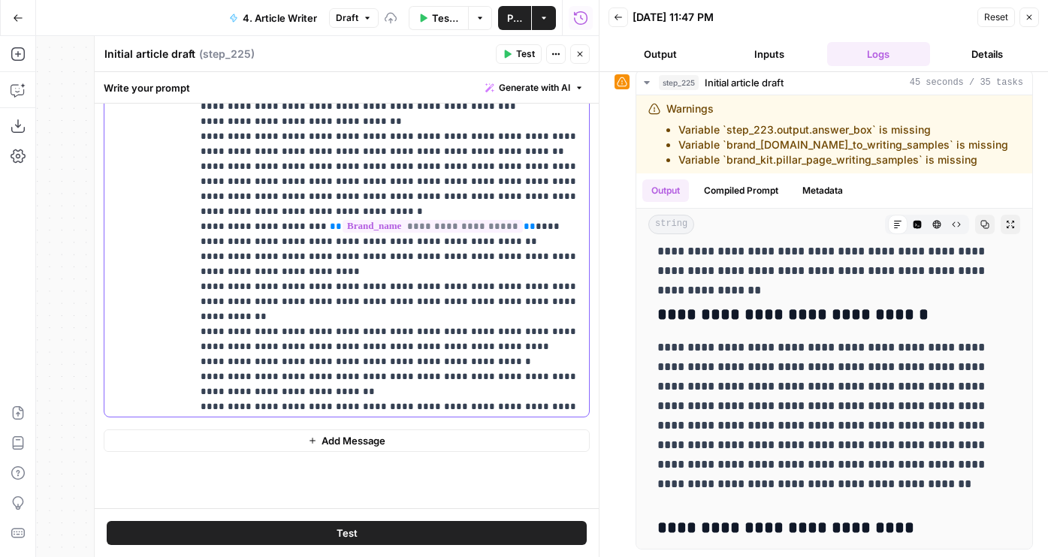
scroll to position [441, 0]
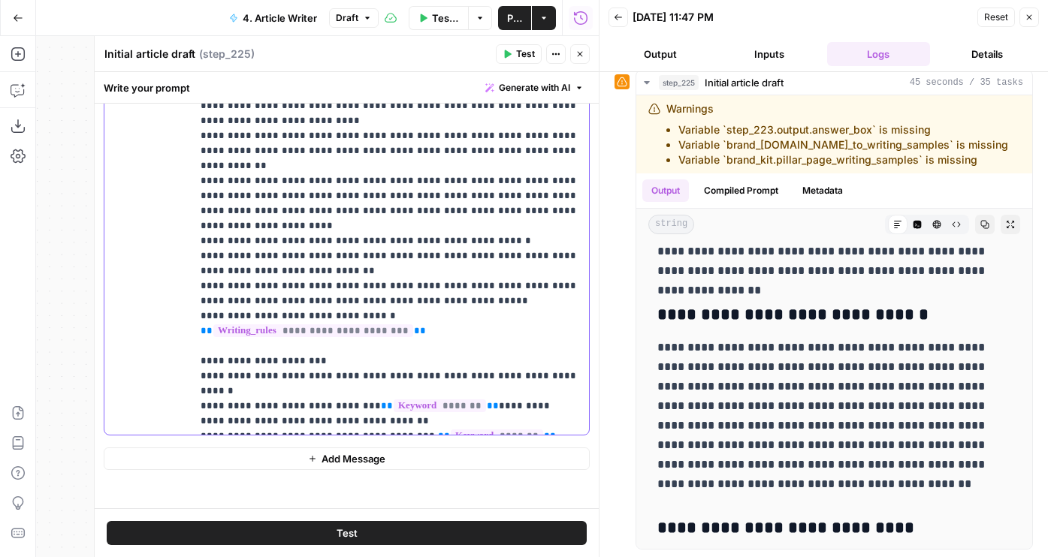
scroll to position [1229, 0]
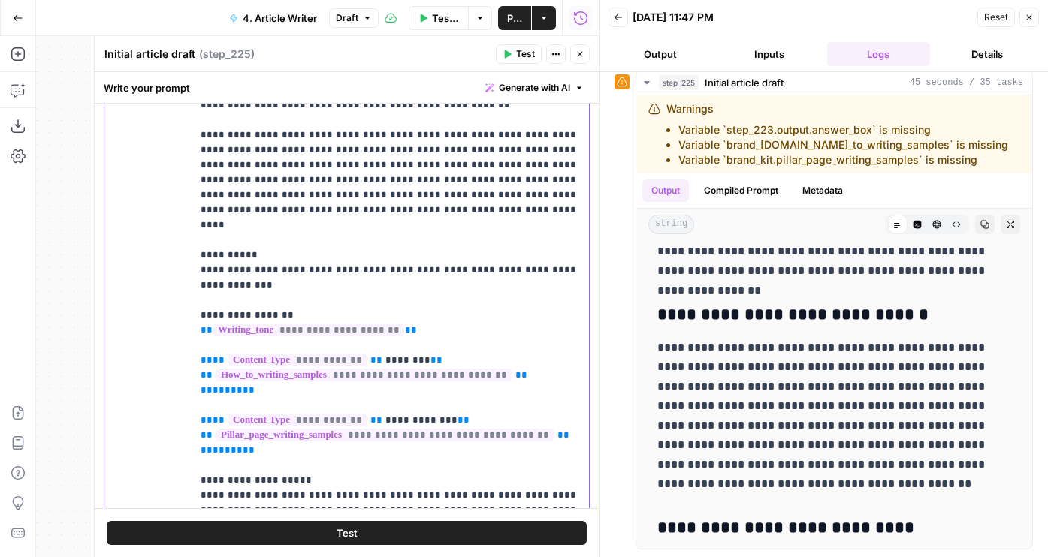
scroll to position [776, 0]
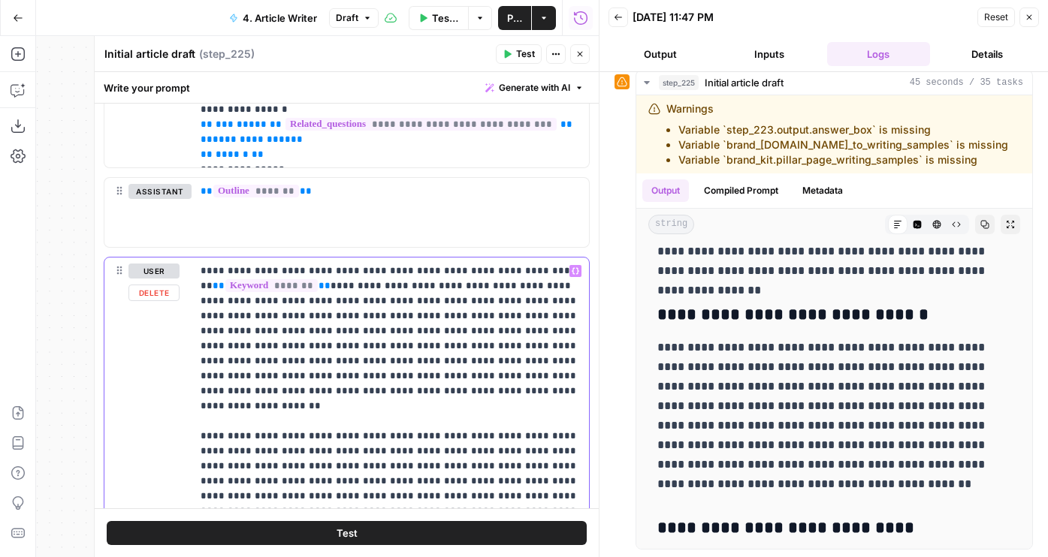
click at [394, 521] on button "Test" at bounding box center [347, 533] width 480 height 24
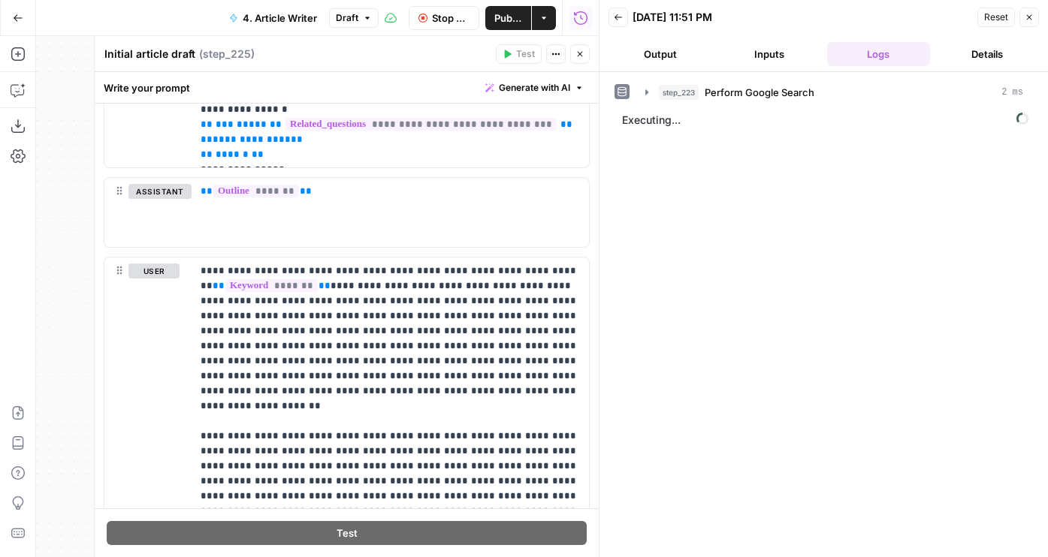
click at [656, 74] on div "step_223 Perform Google Search 2 ms Executing..." at bounding box center [823, 314] width 448 height 485
click at [656, 51] on button "Output" at bounding box center [659, 54] width 103 height 24
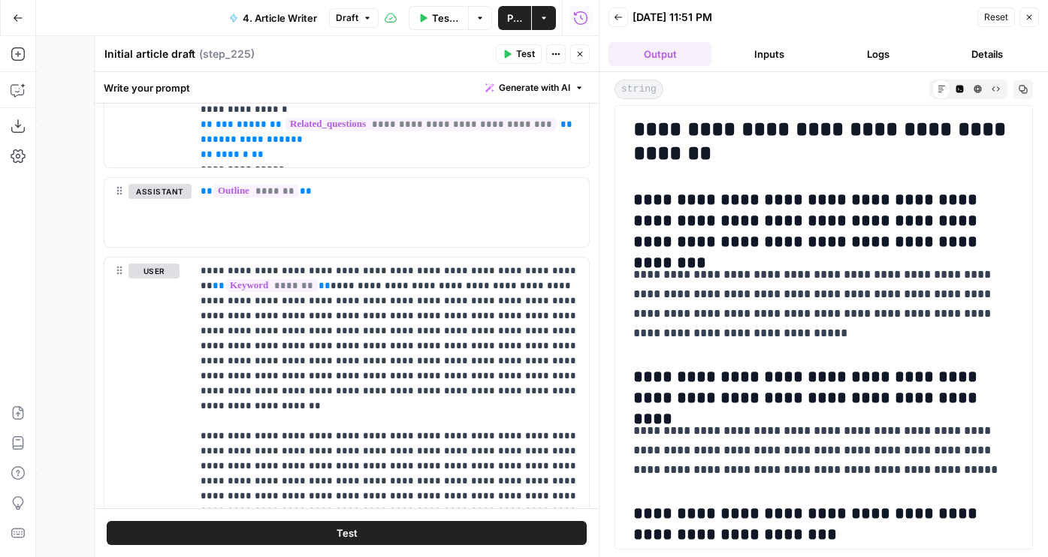
scroll to position [6354, 0]
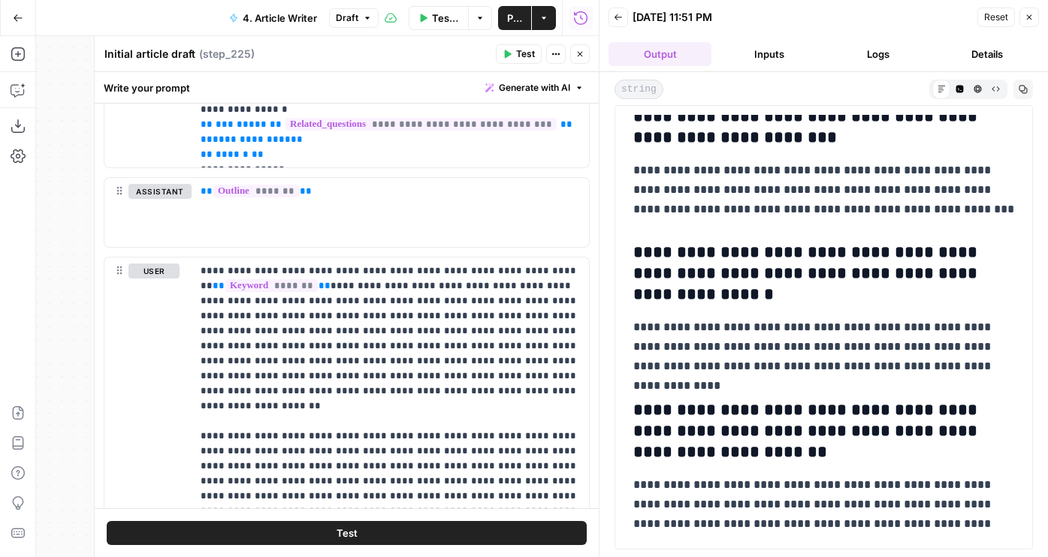
click at [579, 53] on icon "button" at bounding box center [579, 54] width 9 height 9
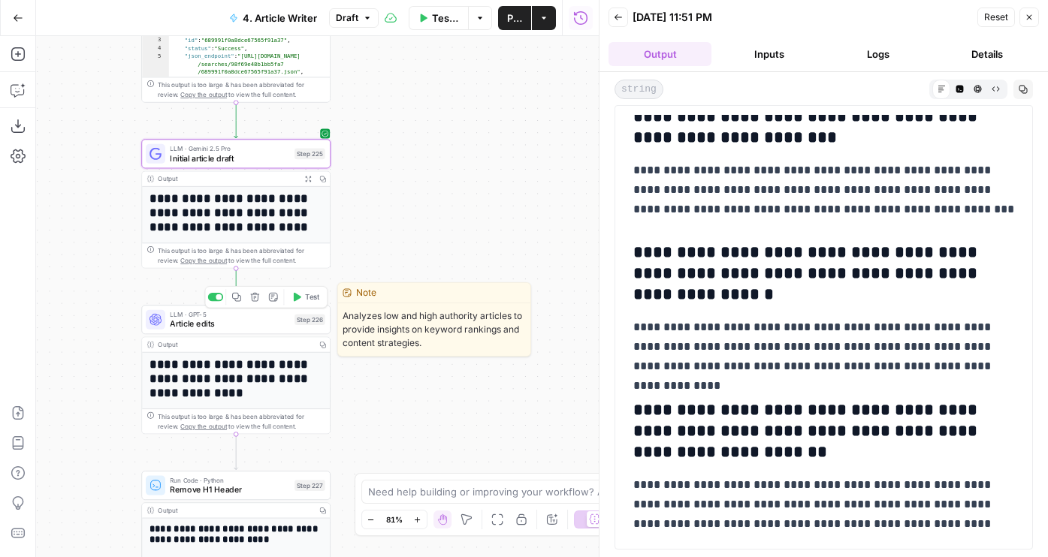
click at [307, 291] on button "Test" at bounding box center [306, 297] width 38 height 16
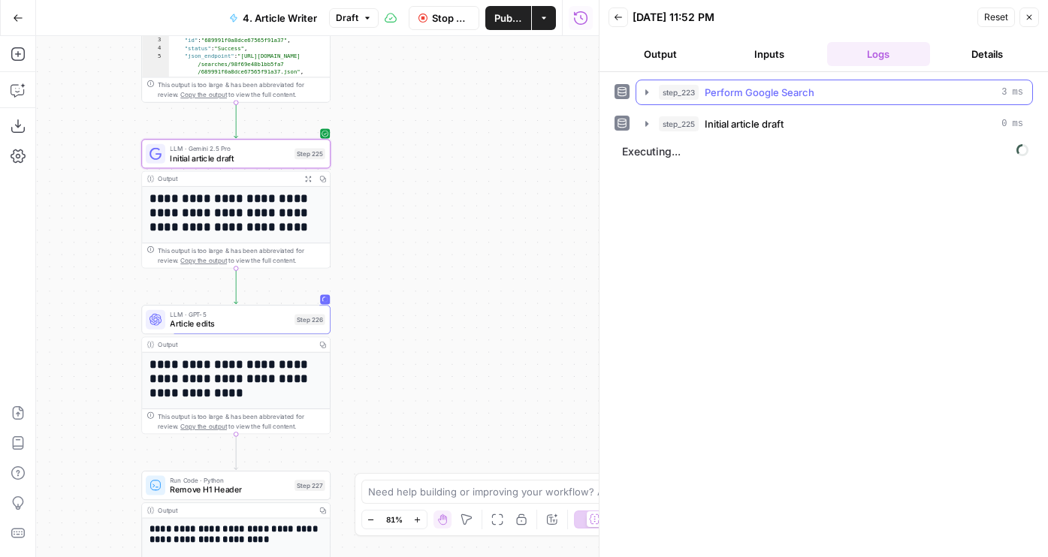
click at [671, 67] on header "Back 08/10/25 at 11:52 PM Reset Close Output Inputs Logs Details" at bounding box center [823, 36] width 448 height 72
click at [670, 52] on button "Output" at bounding box center [659, 54] width 103 height 24
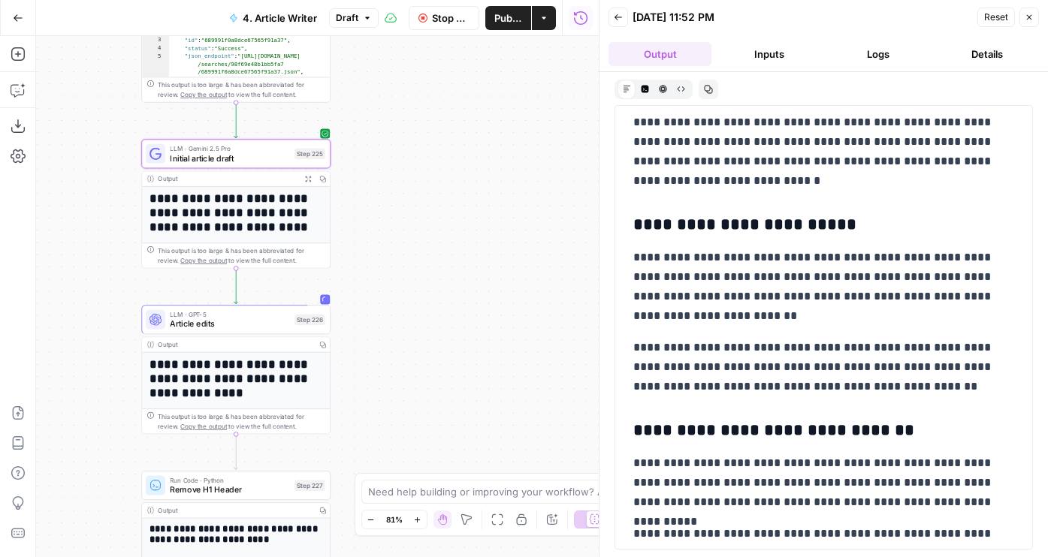
scroll to position [1642, 0]
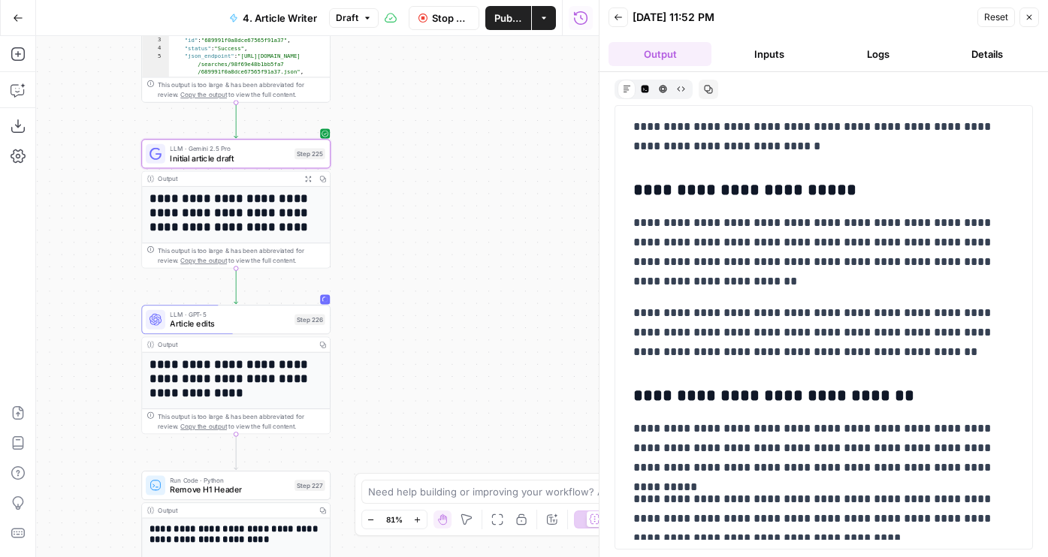
click at [440, 19] on span "Stop Run" at bounding box center [451, 18] width 38 height 15
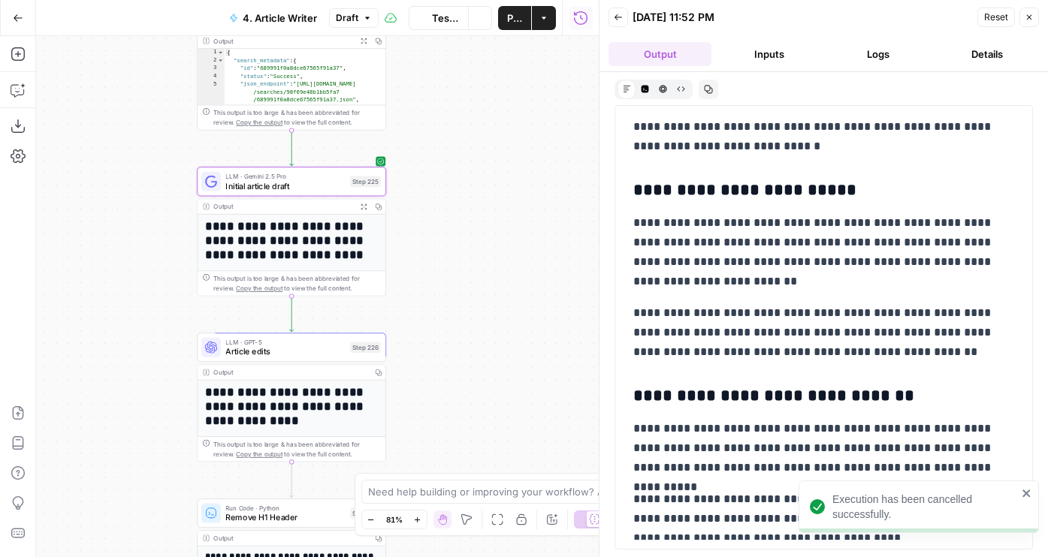
drag, startPoint x: 378, startPoint y: 128, endPoint x: 465, endPoint y: 164, distance: 94.0
click at [466, 164] on div "**********" at bounding box center [317, 296] width 563 height 521
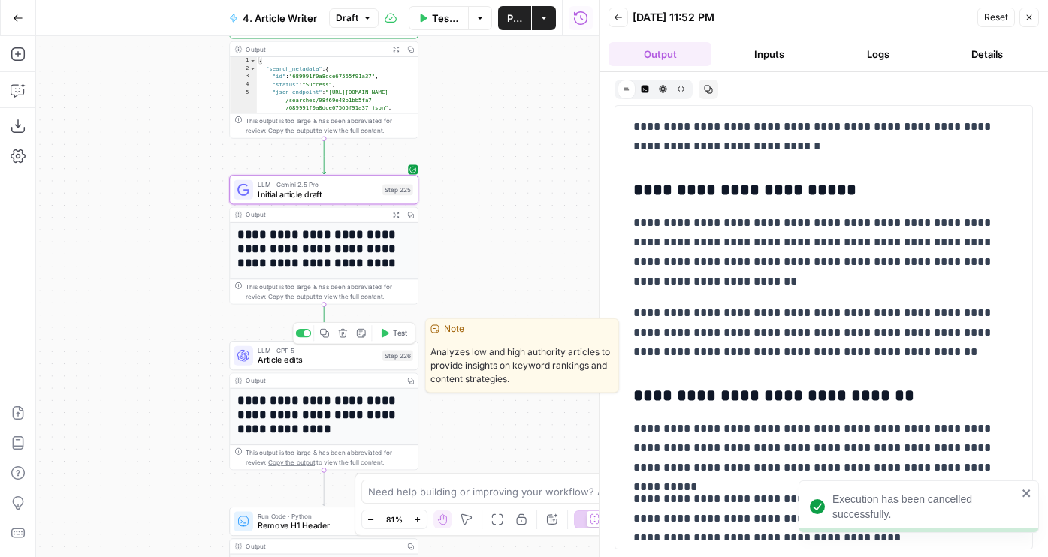
click at [284, 358] on span "Article edits" at bounding box center [317, 360] width 119 height 12
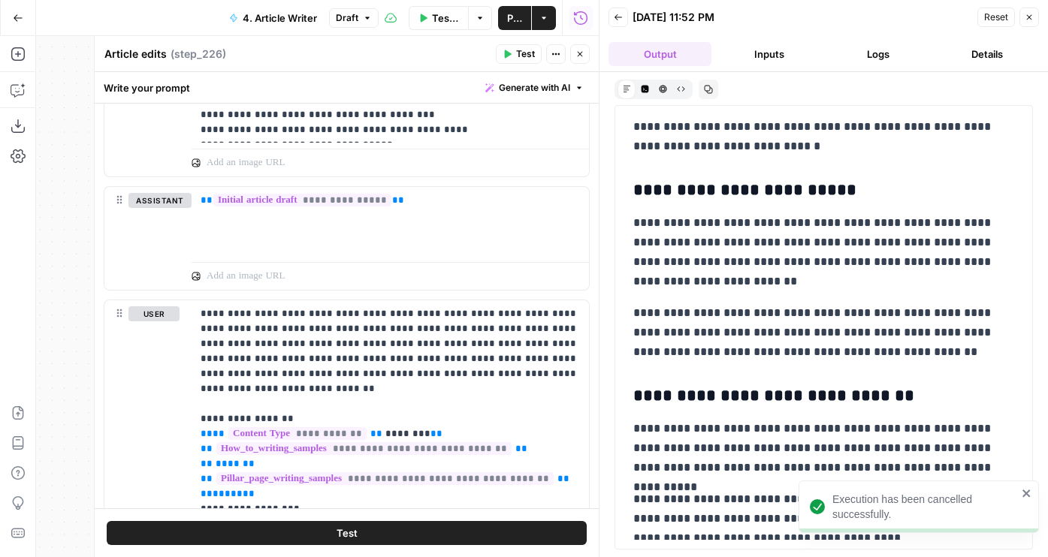
scroll to position [2018, 0]
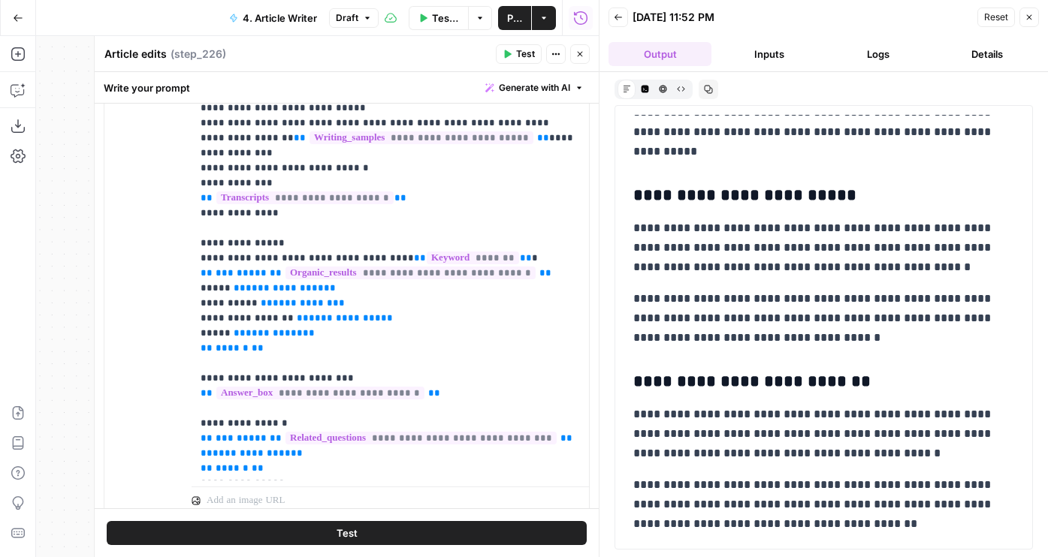
scroll to position [0, 0]
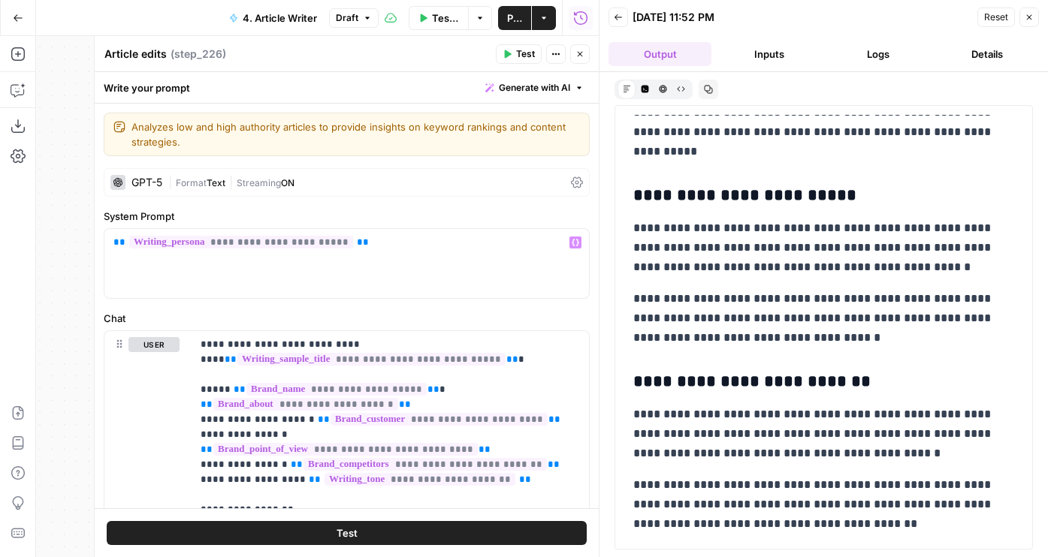
click at [188, 177] on span "Format" at bounding box center [191, 182] width 31 height 11
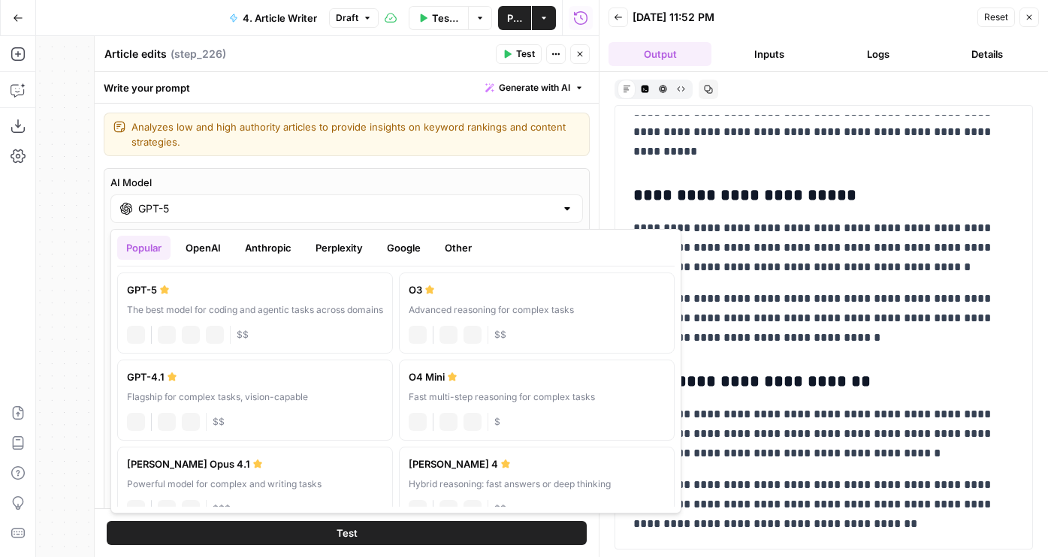
click at [191, 212] on input "GPT-5" at bounding box center [346, 208] width 417 height 15
click at [264, 252] on button "Anthropic" at bounding box center [268, 248] width 65 height 24
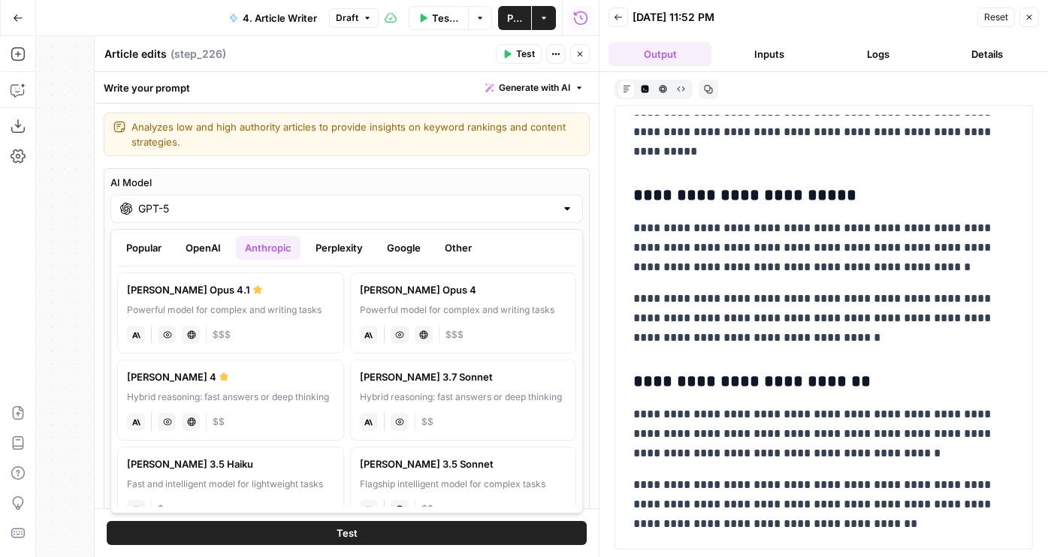
click at [206, 376] on div "[PERSON_NAME] 4" at bounding box center [230, 377] width 207 height 15
type input "[PERSON_NAME] 4"
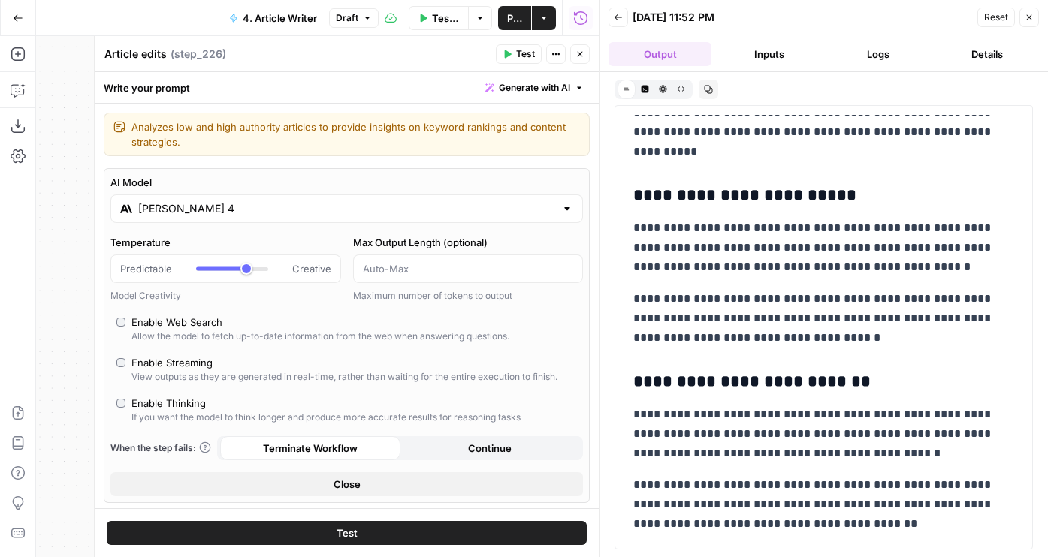
click at [353, 530] on span "Test" at bounding box center [346, 533] width 21 height 15
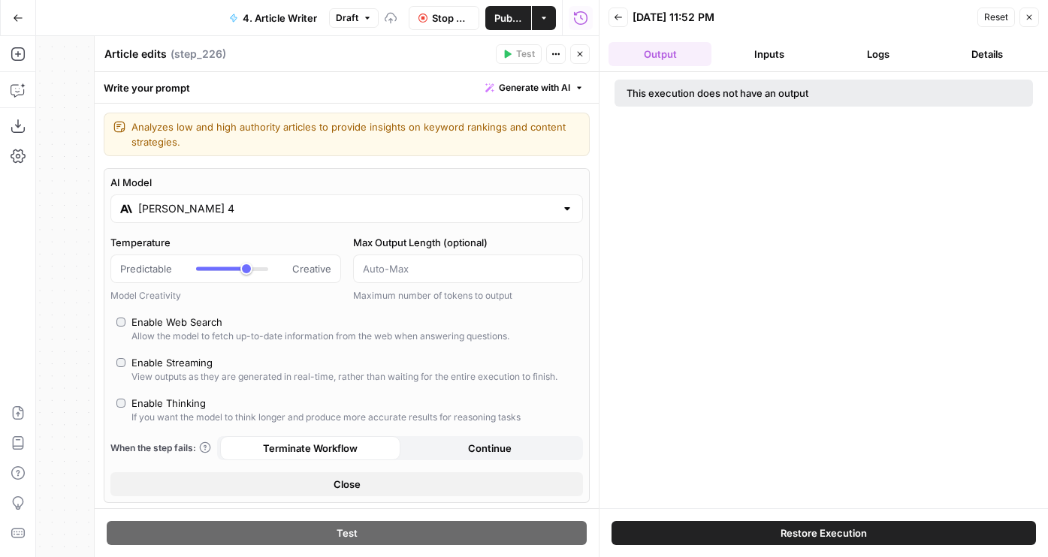
click at [584, 52] on icon "button" at bounding box center [579, 54] width 9 height 9
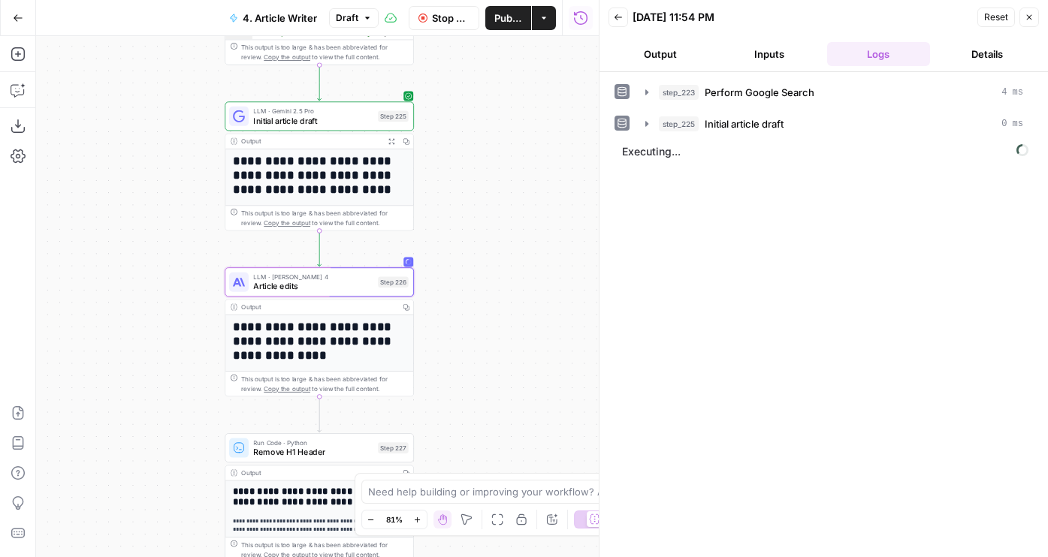
drag, startPoint x: 504, startPoint y: 294, endPoint x: 492, endPoint y: 119, distance: 175.4
click at [492, 119] on div "**********" at bounding box center [317, 296] width 563 height 521
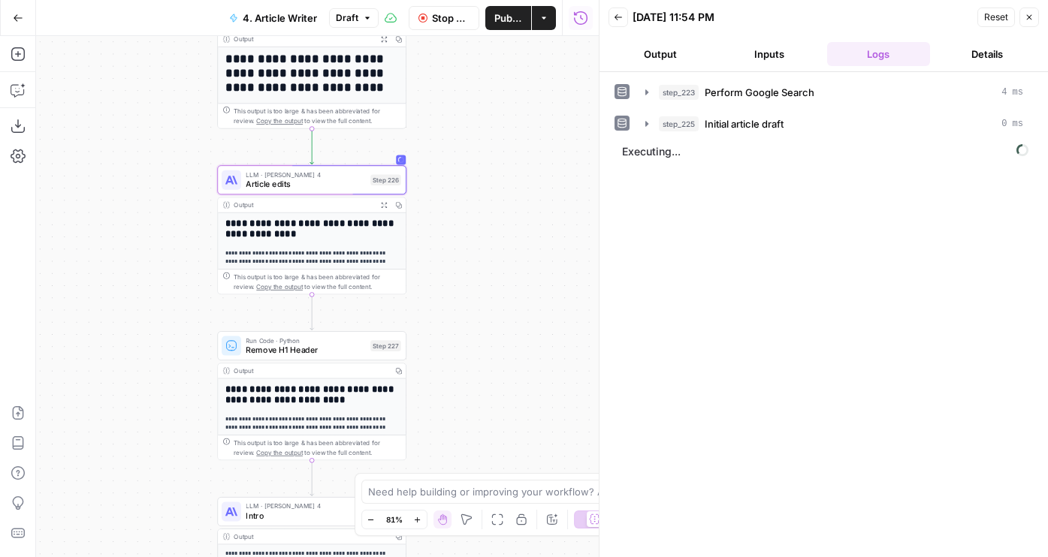
click at [656, 54] on button "Output" at bounding box center [659, 54] width 103 height 24
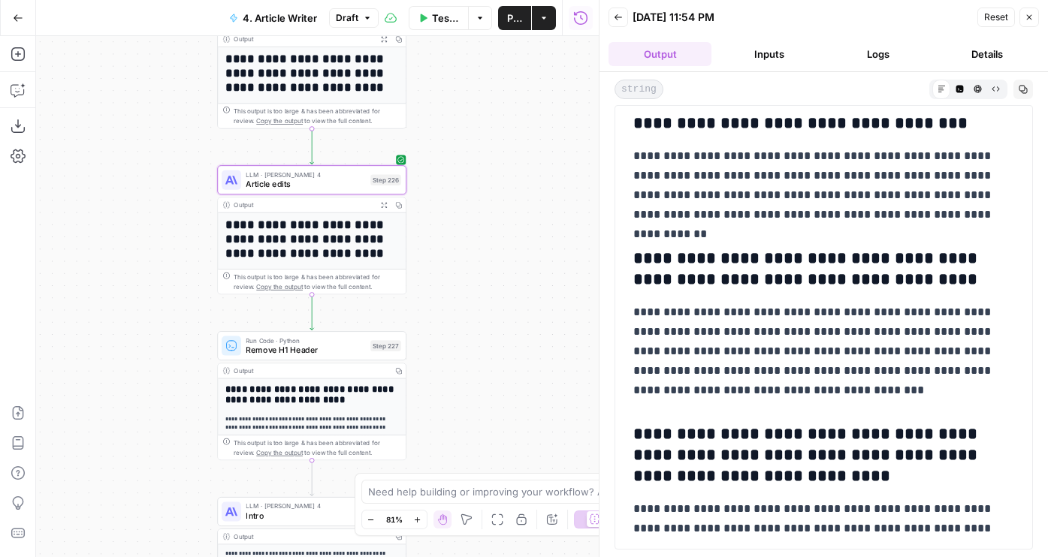
scroll to position [6704, 0]
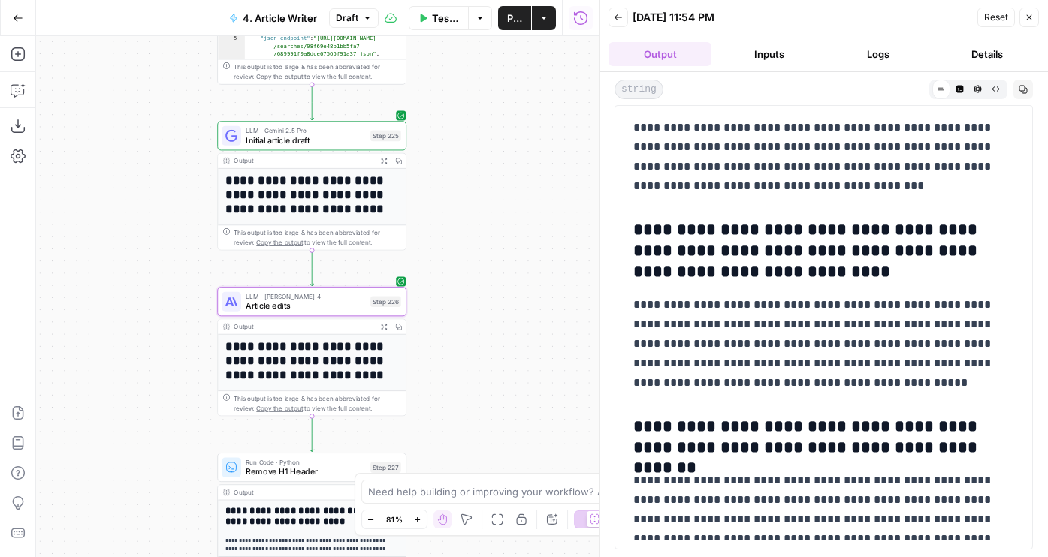
drag, startPoint x: 532, startPoint y: 161, endPoint x: 532, endPoint y: 321, distance: 159.2
click at [532, 321] on div "**********" at bounding box center [317, 296] width 563 height 521
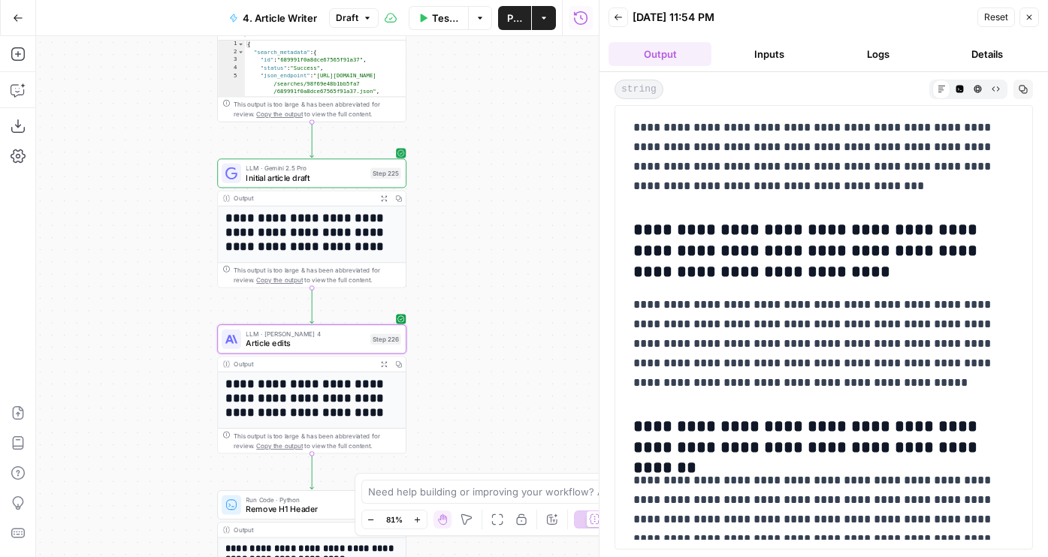
click at [304, 178] on span "Initial article draft" at bounding box center [305, 177] width 119 height 12
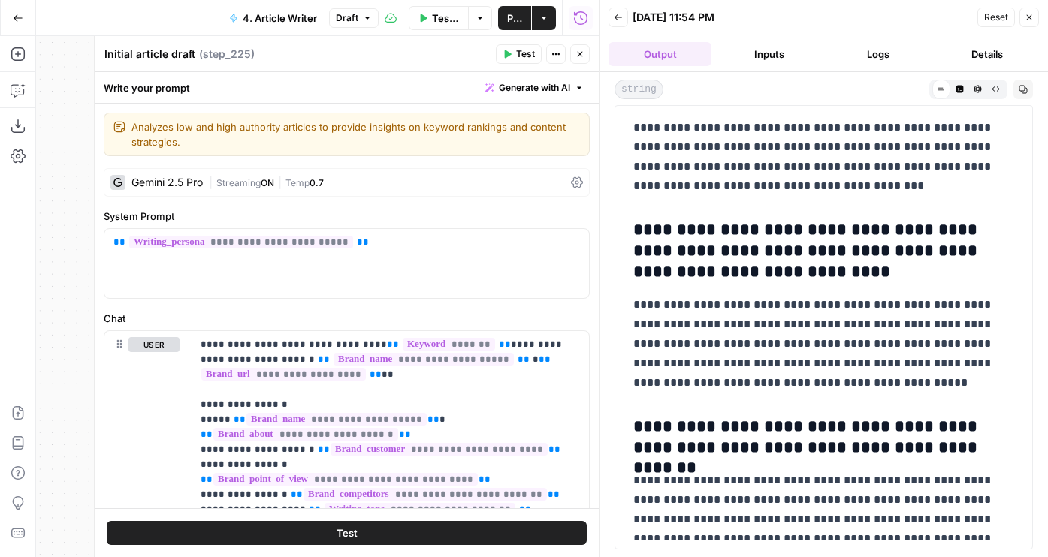
click at [865, 50] on button "Logs" at bounding box center [878, 54] width 103 height 24
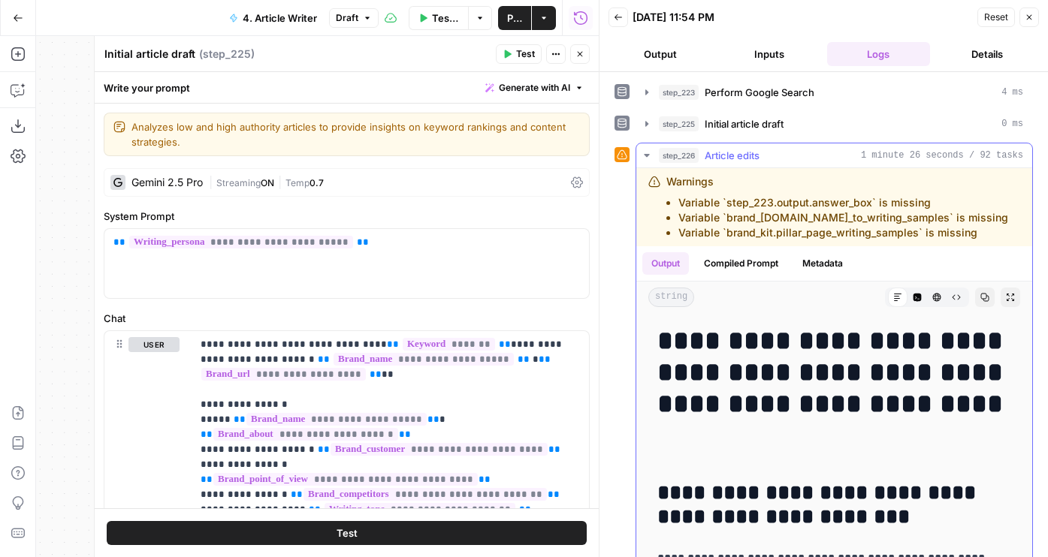
click at [706, 114] on button "step_225 Initial article draft 0 ms" at bounding box center [834, 124] width 396 height 24
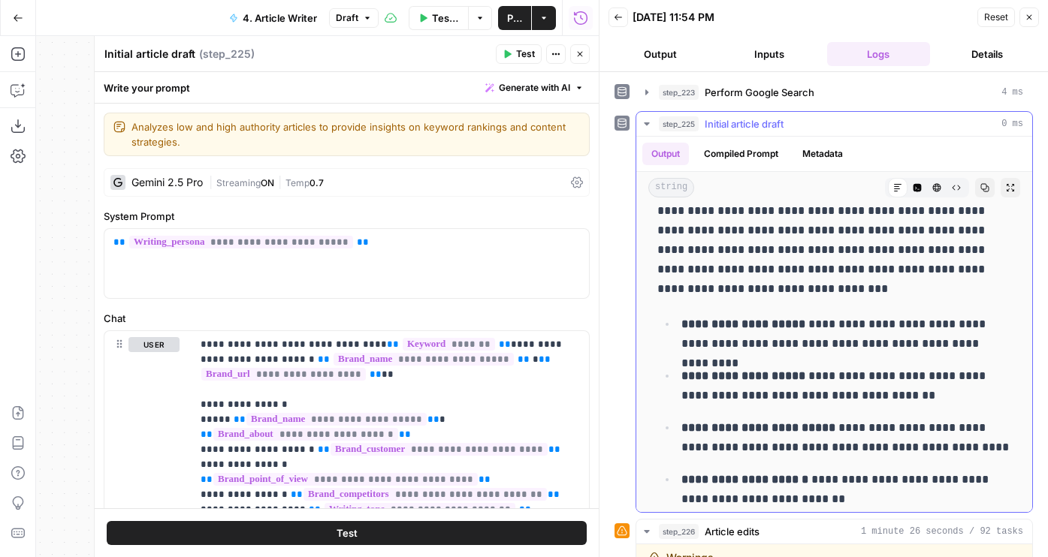
scroll to position [674, 0]
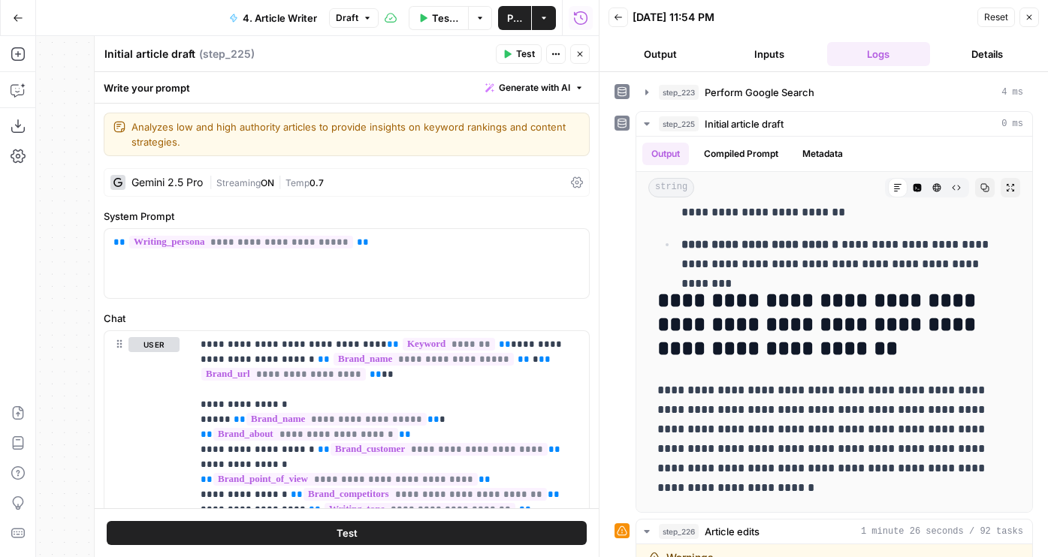
click at [353, 180] on div "| Streaming ON | Temp 0.7" at bounding box center [387, 183] width 356 height 14
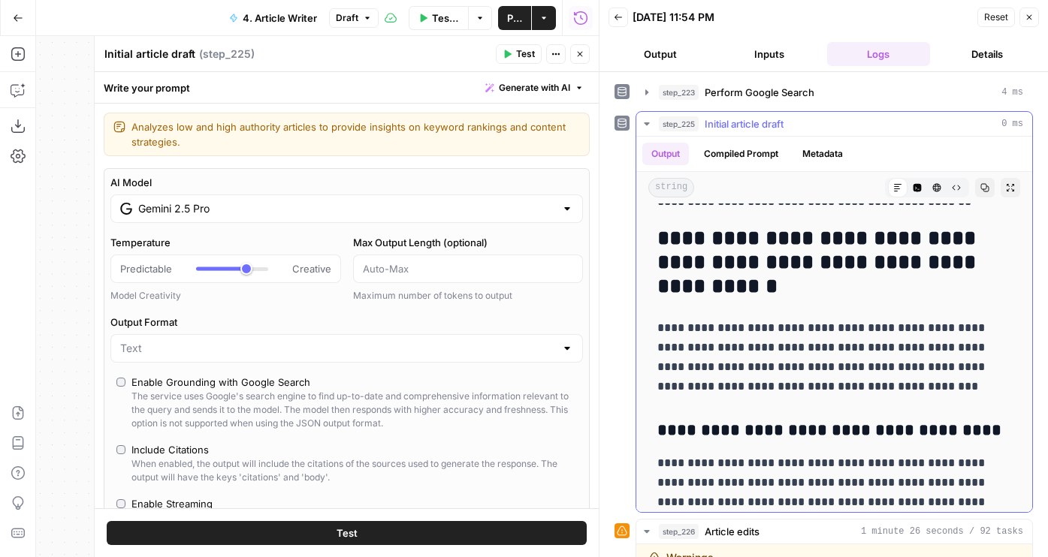
scroll to position [2003, 0]
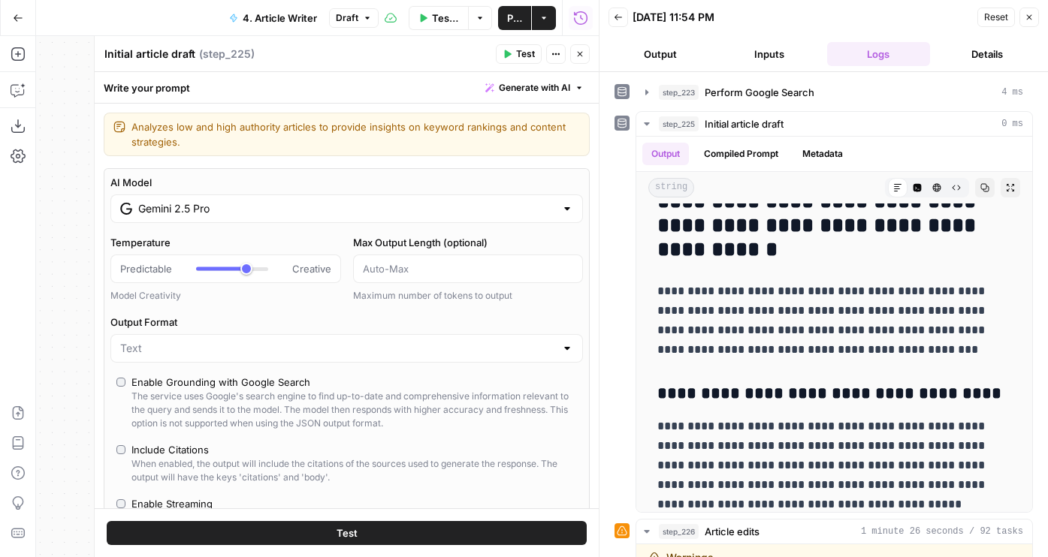
click at [346, 207] on input "Gemini 2.5 Pro" at bounding box center [346, 208] width 417 height 15
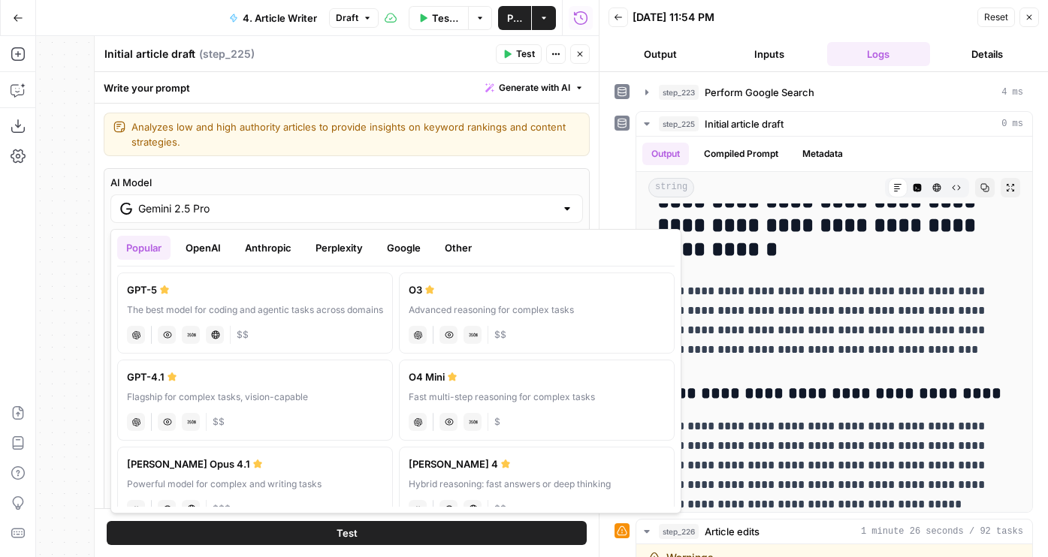
click at [275, 247] on button "Anthropic" at bounding box center [268, 248] width 65 height 24
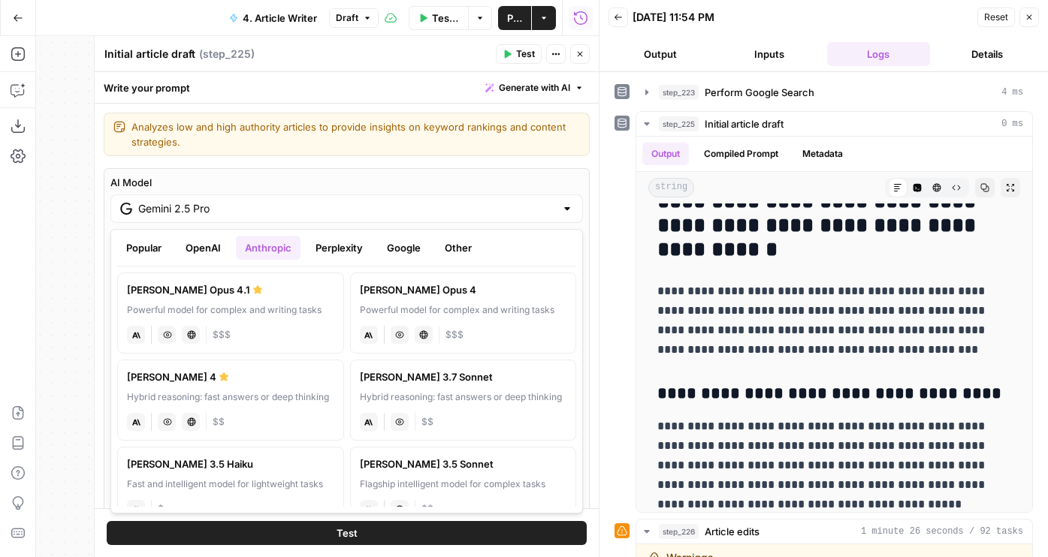
click at [424, 306] on div "Powerful model for complex and writing tasks" at bounding box center [463, 310] width 207 height 14
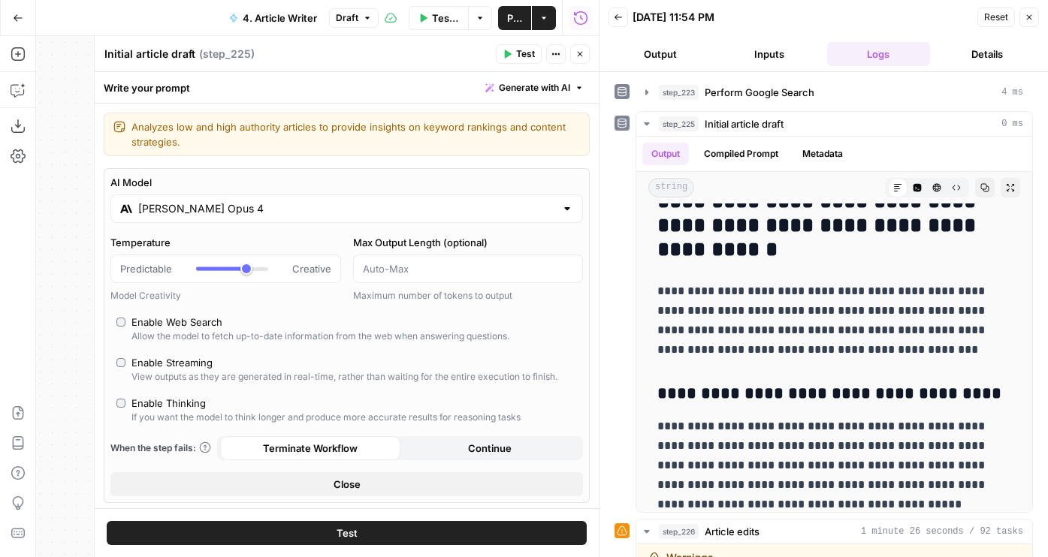
click at [267, 204] on input "Claude Opus 4" at bounding box center [346, 208] width 417 height 15
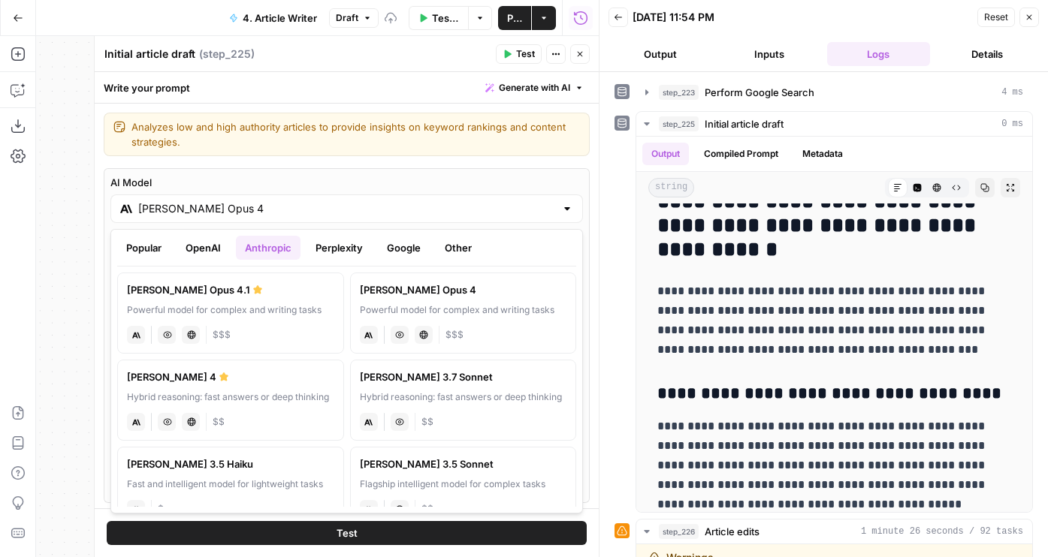
click at [222, 376] on div "[PERSON_NAME] 4" at bounding box center [230, 377] width 207 height 15
type input "[PERSON_NAME] 4"
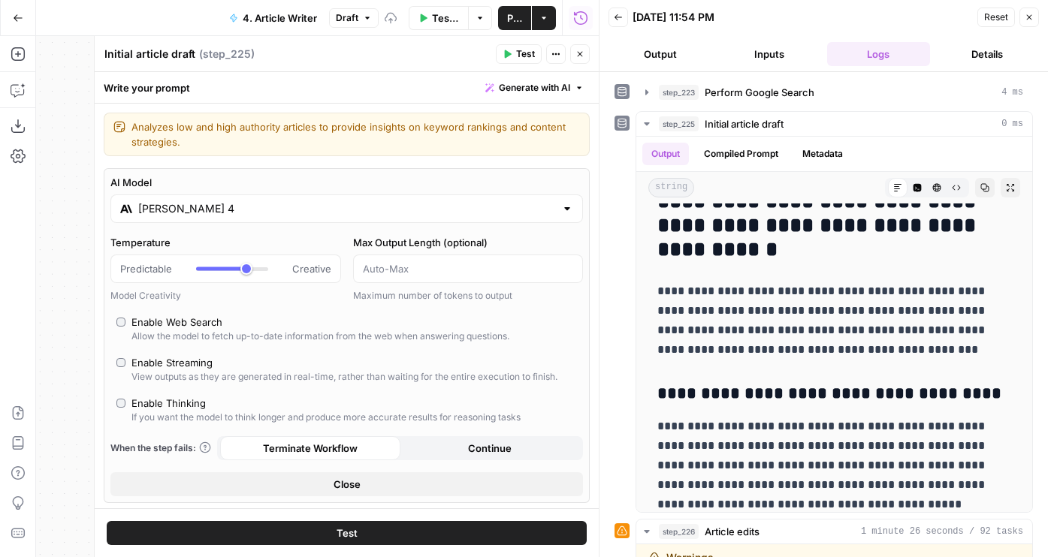
click at [276, 532] on button "Test" at bounding box center [347, 533] width 480 height 24
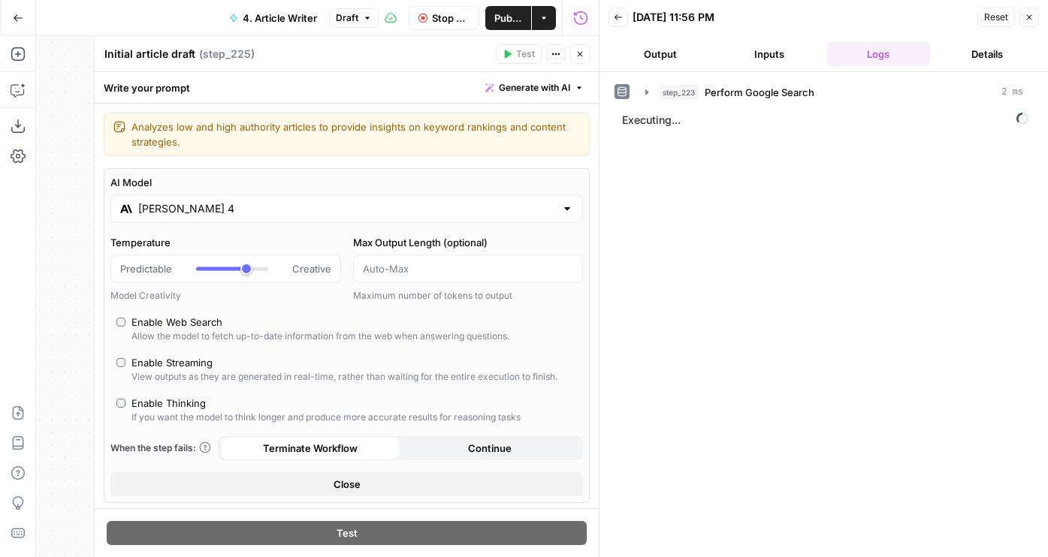
click at [659, 34] on header "Back 08/10/25 at 11:56 PM Reset Close Output Inputs Logs Details" at bounding box center [823, 36] width 448 height 72
click at [658, 52] on button "Output" at bounding box center [659, 54] width 103 height 24
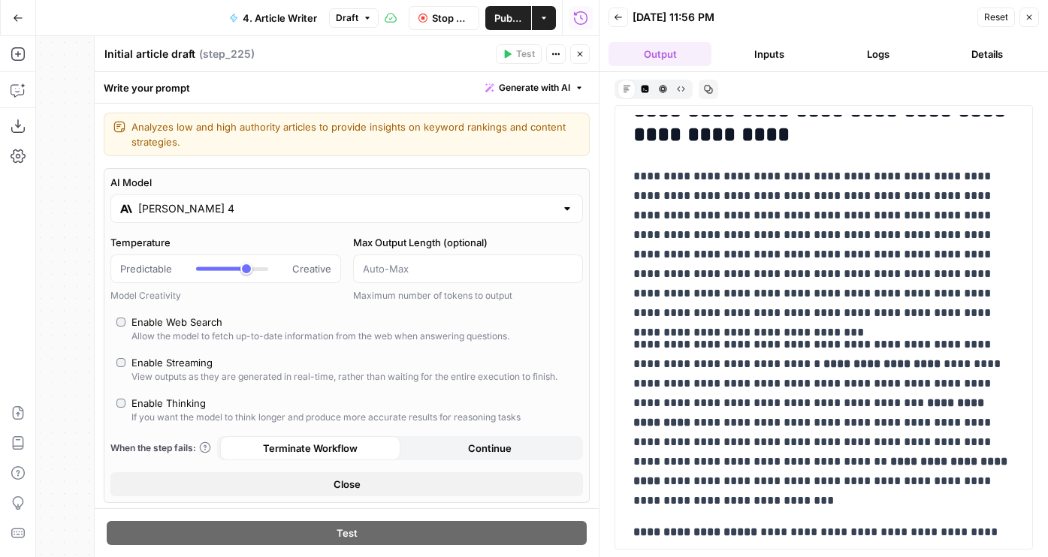
scroll to position [152, 0]
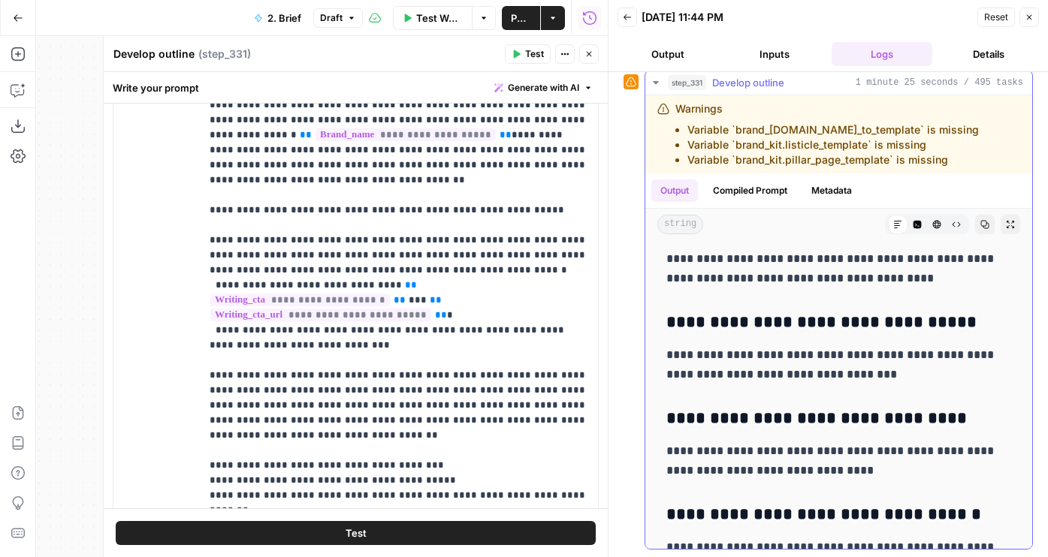
scroll to position [1284, 0]
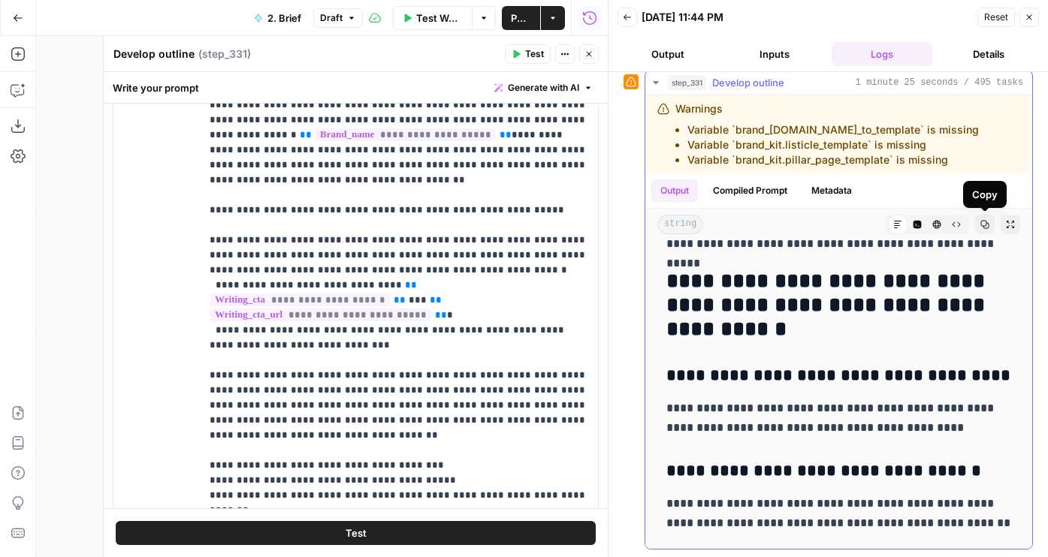
click at [989, 225] on button "Copy" at bounding box center [985, 225] width 20 height 20
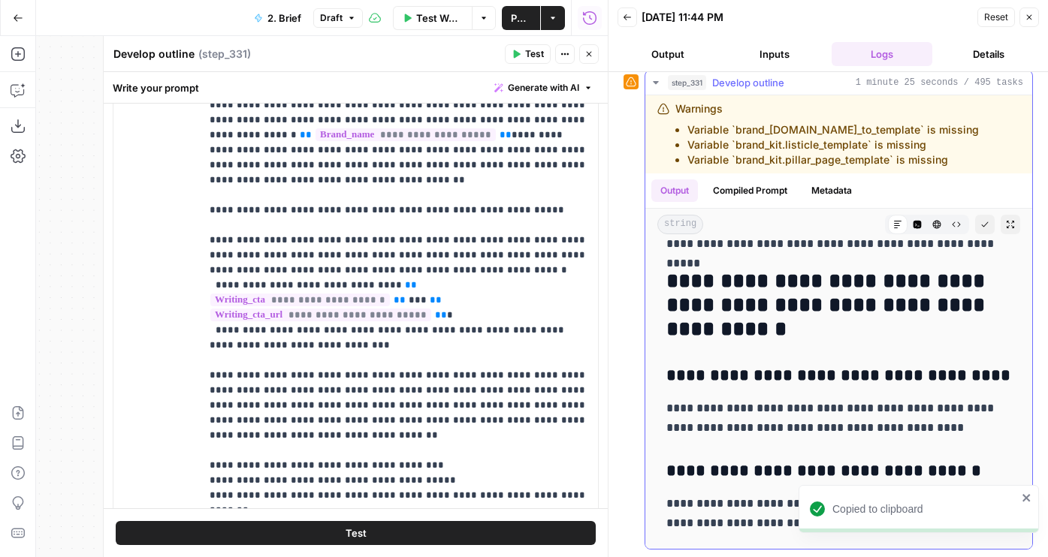
click at [922, 224] on button "Code Editor" at bounding box center [917, 225] width 20 height 20
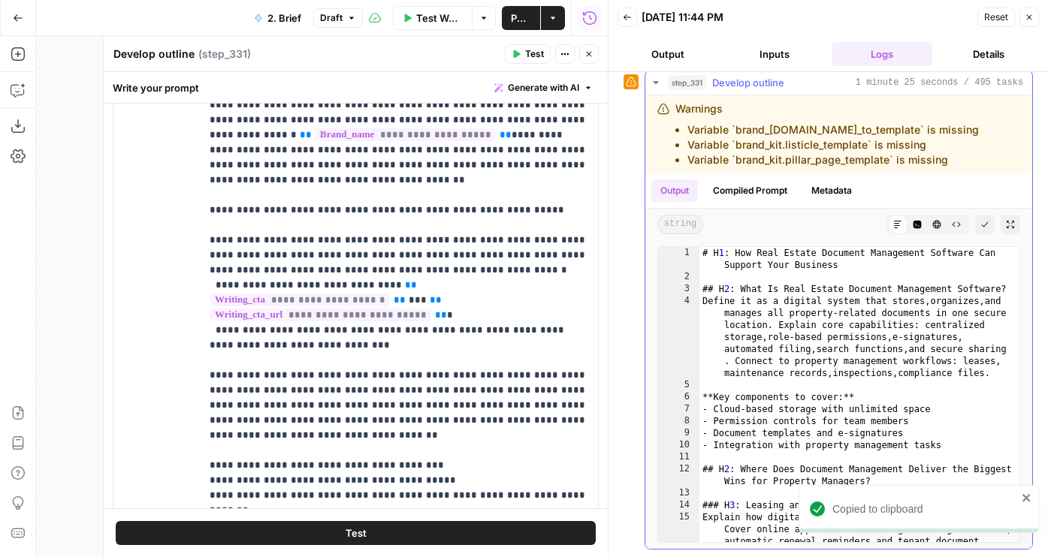
scroll to position [0, 0]
click at [992, 228] on button "Copy" at bounding box center [985, 225] width 20 height 20
click at [589, 59] on button "Close" at bounding box center [589, 54] width 20 height 20
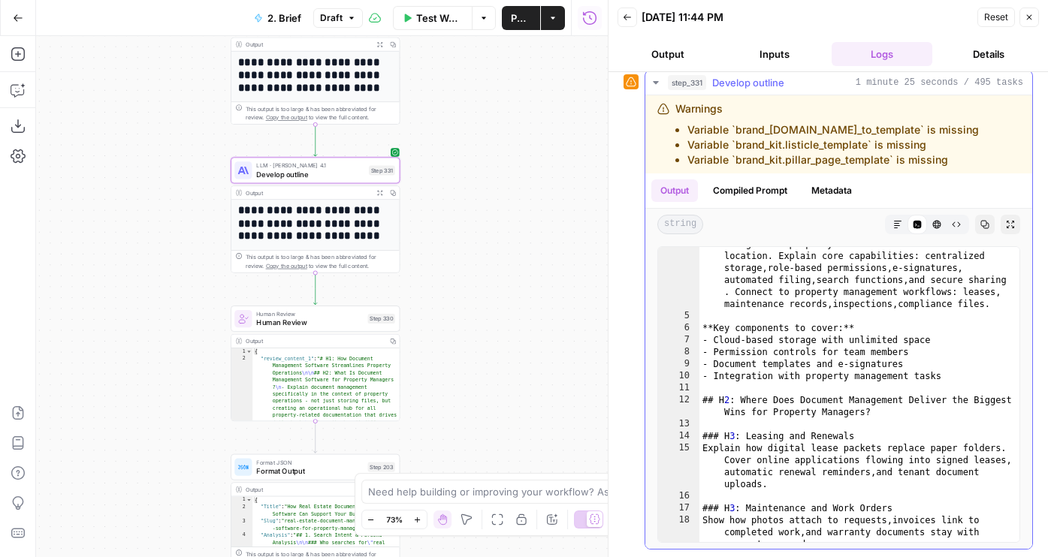
scroll to position [69, 0]
type textarea "**********"
click at [816, 412] on div "Define it as a digital system that stores , organizes , and manages all propert…" at bounding box center [859, 433] width 320 height 415
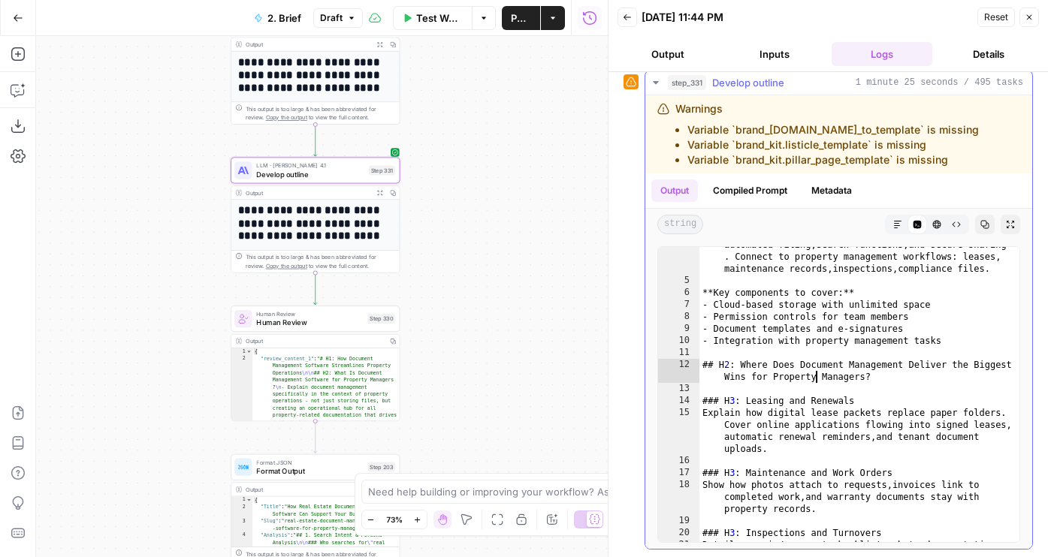
scroll to position [104, 0]
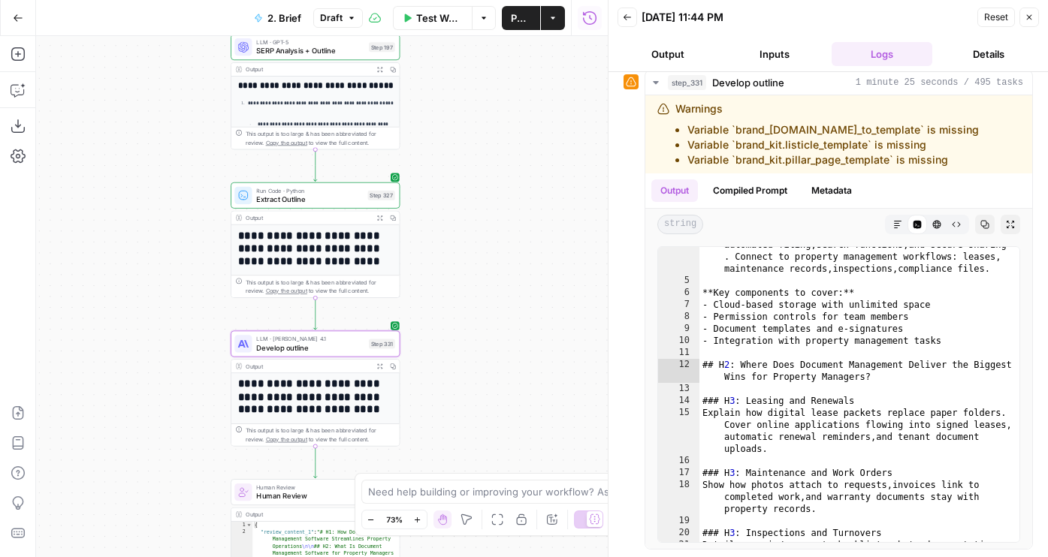
drag, startPoint x: 498, startPoint y: 135, endPoint x: 495, endPoint y: 307, distance: 172.0
click at [497, 308] on div "Workflow Set Inputs Inputs Run Code · JavaScript Structure Competitor Keywords …" at bounding box center [322, 296] width 572 height 521
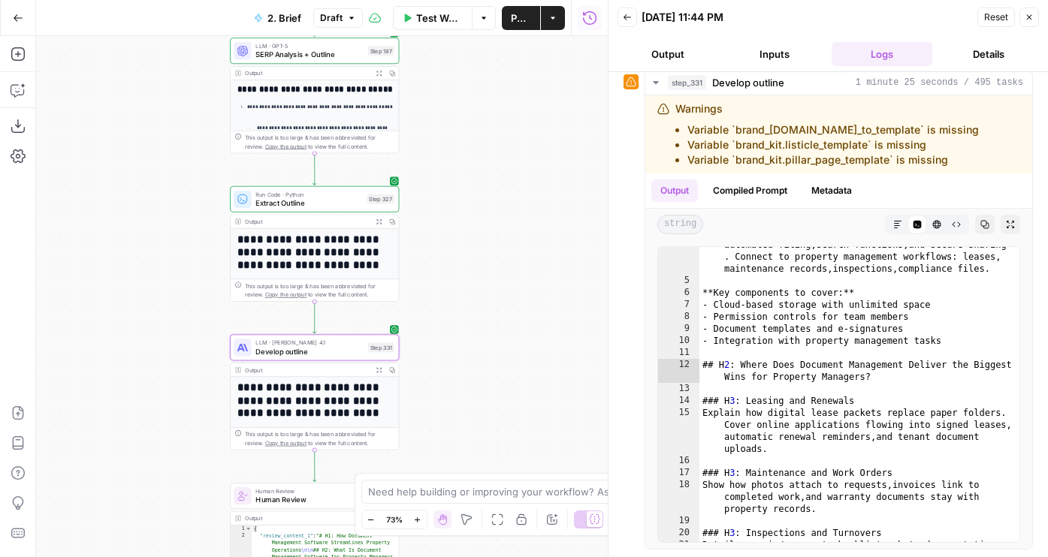
drag, startPoint x: 448, startPoint y: 122, endPoint x: 487, endPoint y: 332, distance: 213.9
click at [493, 332] on div "Workflow Set Inputs Inputs Run Code · JavaScript Structure Competitor Keywords …" at bounding box center [322, 296] width 572 height 521
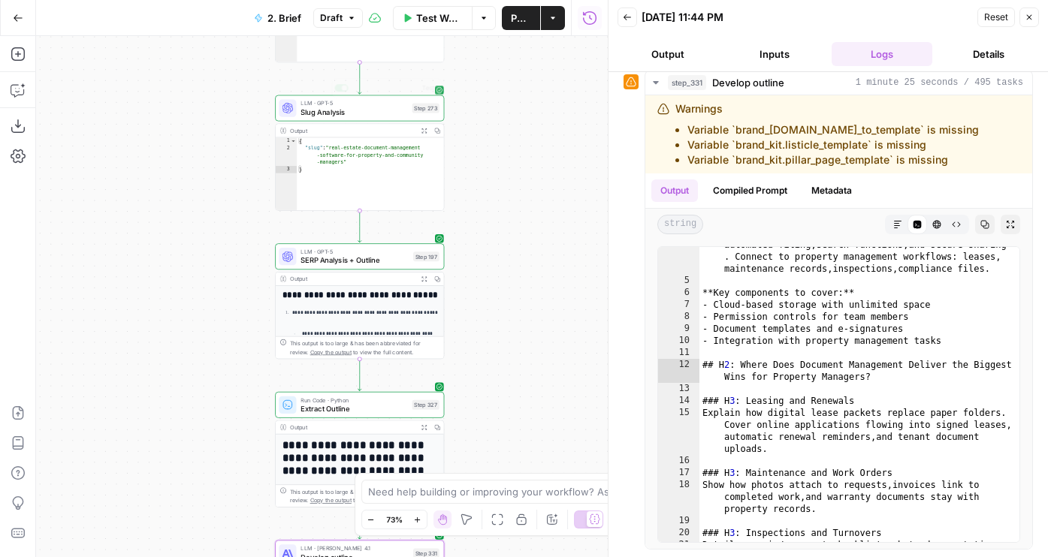
drag, startPoint x: 490, startPoint y: 107, endPoint x: 505, endPoint y: 309, distance: 201.8
click at [507, 309] on div "Workflow Set Inputs Inputs Run Code · JavaScript Structure Competitor Keywords …" at bounding box center [322, 296] width 572 height 521
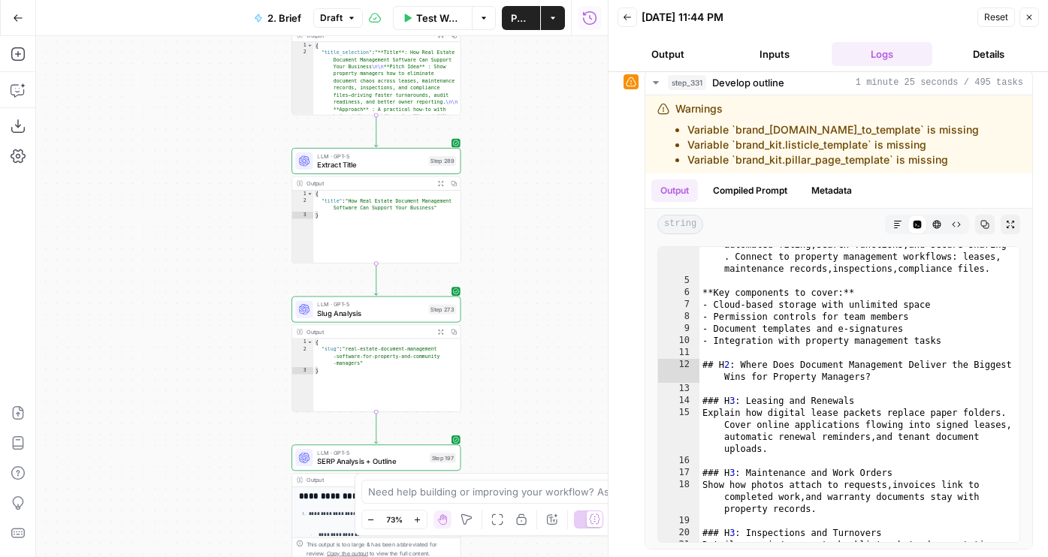
drag, startPoint x: 515, startPoint y: 195, endPoint x: 515, endPoint y: 210, distance: 14.3
click at [515, 210] on div "Workflow Set Inputs Inputs Run Code · JavaScript Structure Competitor Keywords …" at bounding box center [322, 296] width 572 height 521
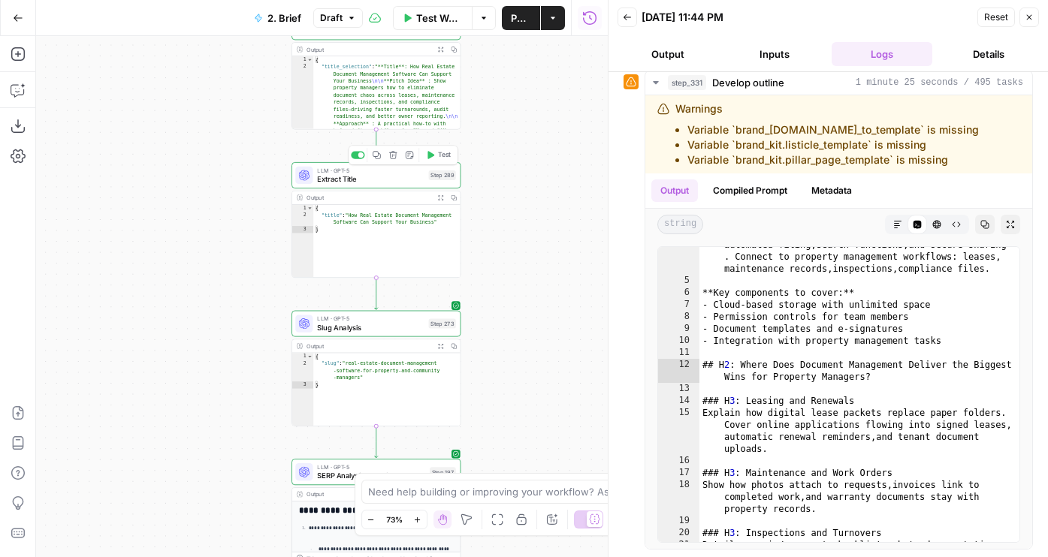
drag, startPoint x: 500, startPoint y: 83, endPoint x: 488, endPoint y: 214, distance: 132.0
click at [488, 214] on div "Workflow Set Inputs Inputs Run Code · JavaScript Structure Competitor Keywords …" at bounding box center [322, 296] width 572 height 521
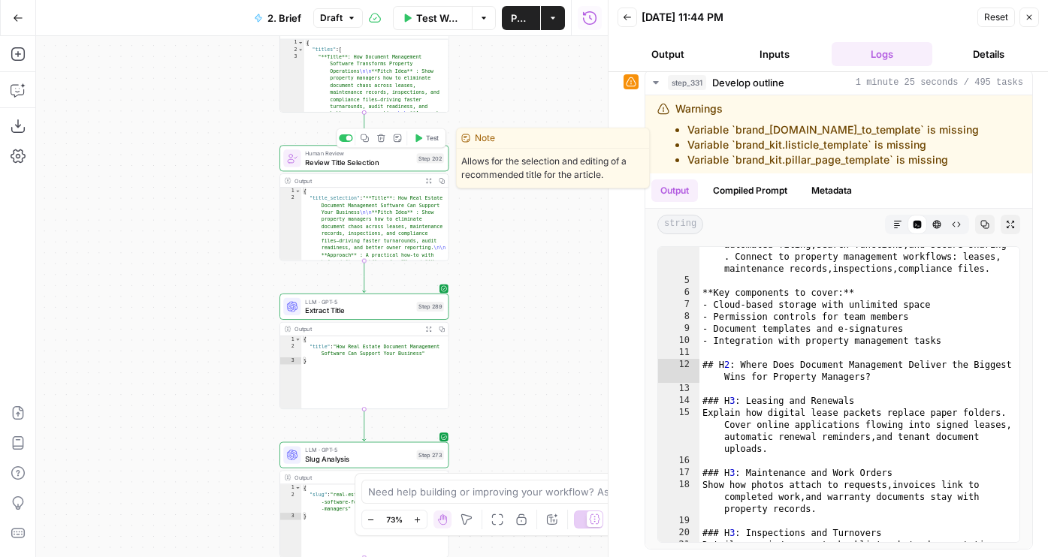
drag, startPoint x: 201, startPoint y: 155, endPoint x: 201, endPoint y: 262, distance: 106.7
click at [201, 262] on div "Workflow Set Inputs Inputs Run Code · JavaScript Structure Competitor Keywords …" at bounding box center [322, 296] width 572 height 521
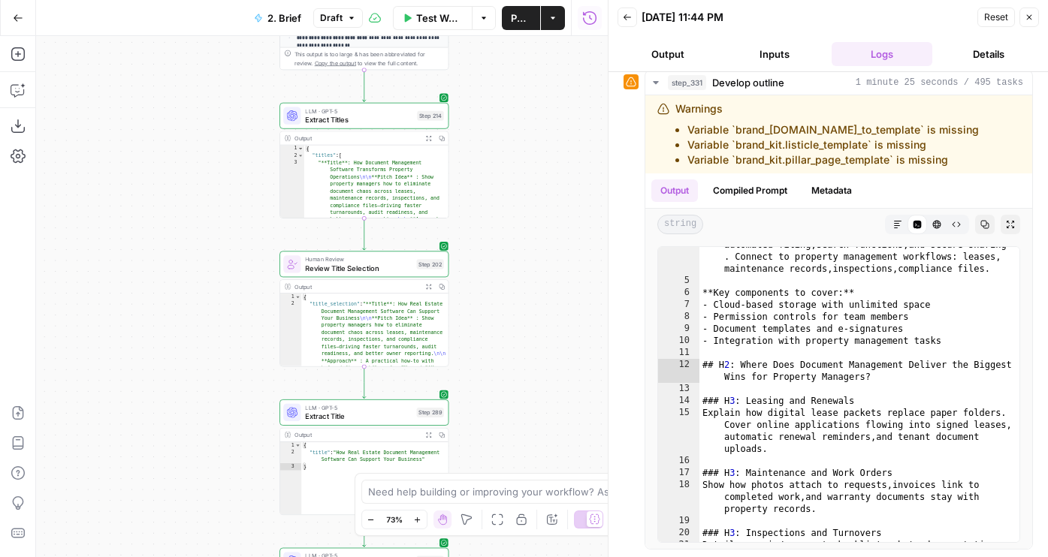
drag, startPoint x: 220, startPoint y: 118, endPoint x: 201, endPoint y: 296, distance: 179.0
click at [201, 294] on div "Workflow Set Inputs Inputs Run Code · JavaScript Structure Competitor Keywords …" at bounding box center [322, 296] width 572 height 521
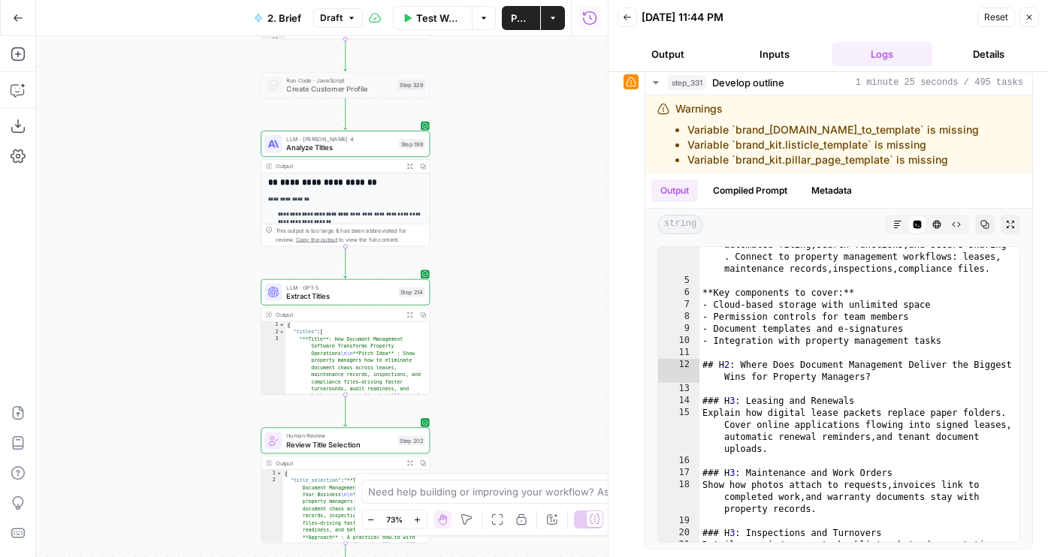
click at [321, 149] on span "Analyze Titles" at bounding box center [340, 147] width 108 height 11
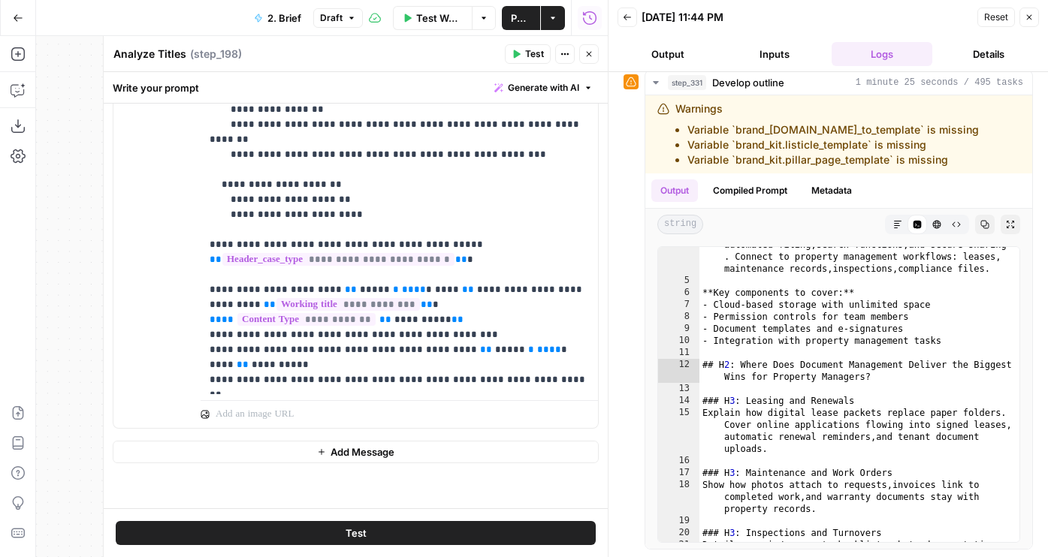
scroll to position [396, 0]
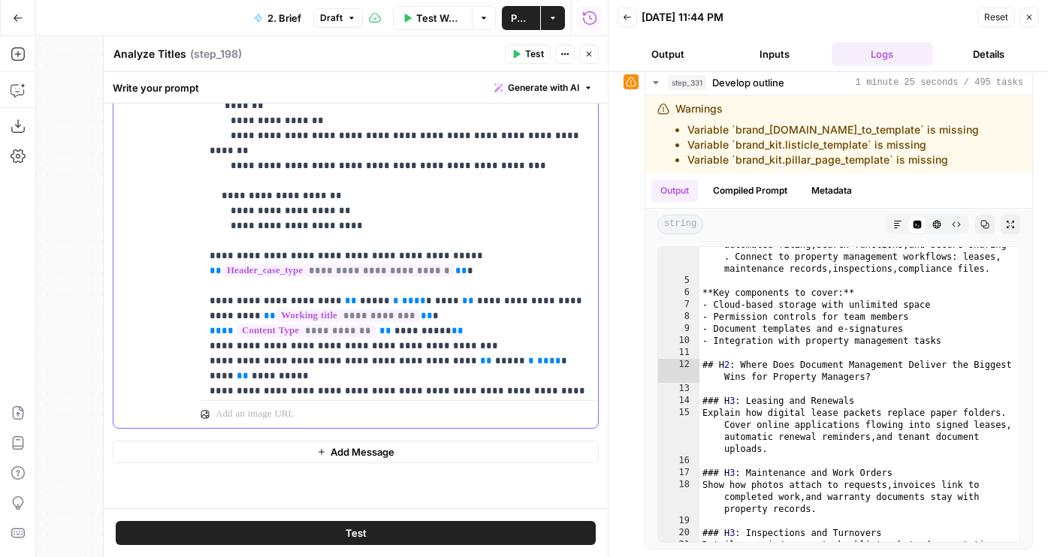
drag, startPoint x: 484, startPoint y: 209, endPoint x: 469, endPoint y: 197, distance: 19.2
click at [469, 197] on p "**********" at bounding box center [399, 83] width 379 height 1382
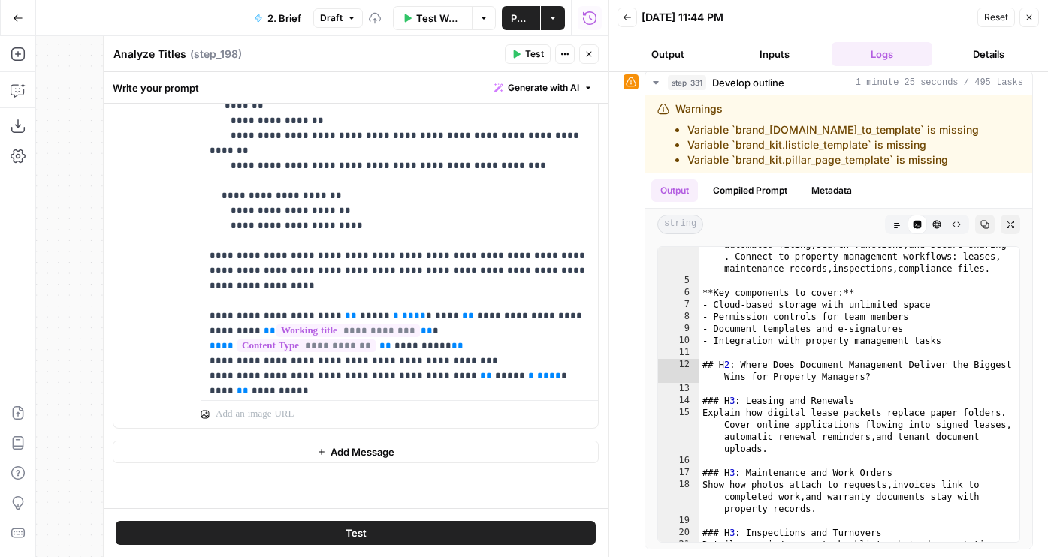
click at [397, 532] on button "Test" at bounding box center [356, 533] width 480 height 24
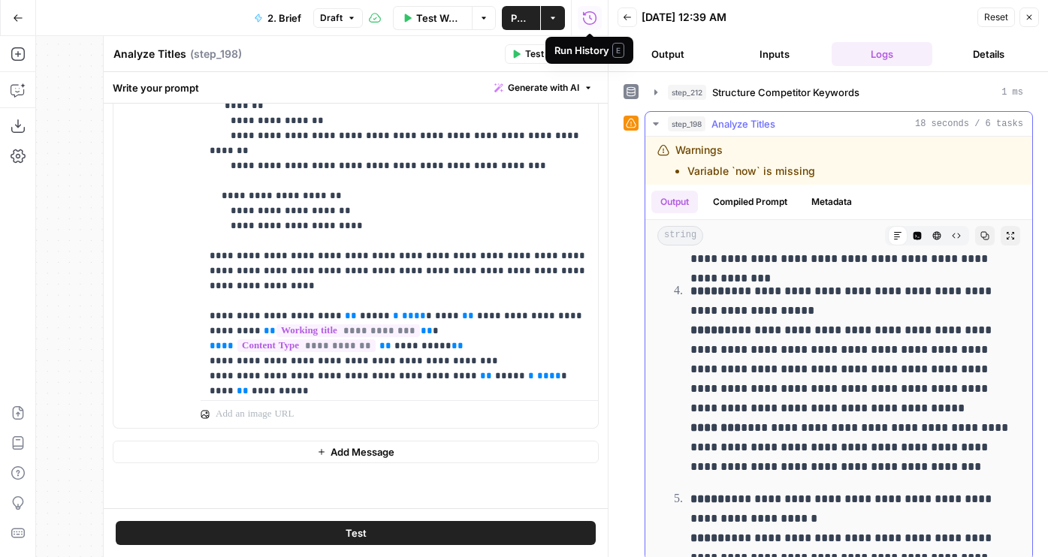
scroll to position [1851, 0]
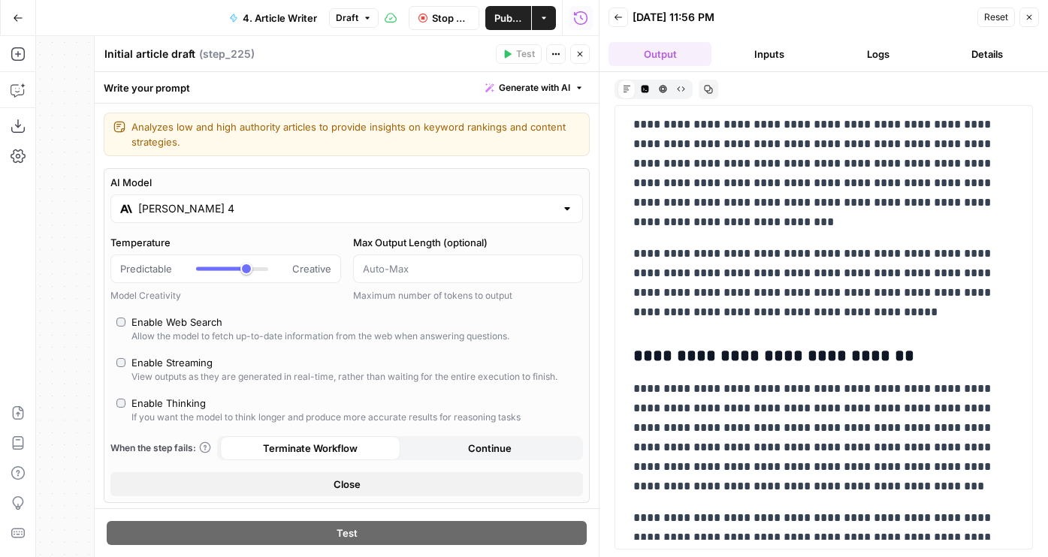
scroll to position [2431, 0]
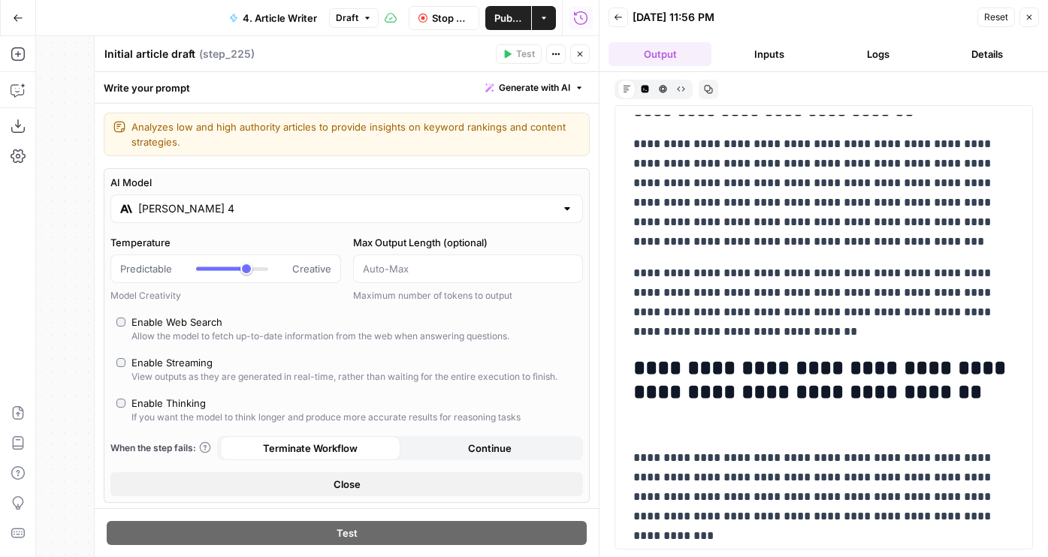
click at [438, 15] on span "Stop Run" at bounding box center [451, 18] width 38 height 15
click at [210, 200] on div "[PERSON_NAME] 4" at bounding box center [346, 209] width 472 height 29
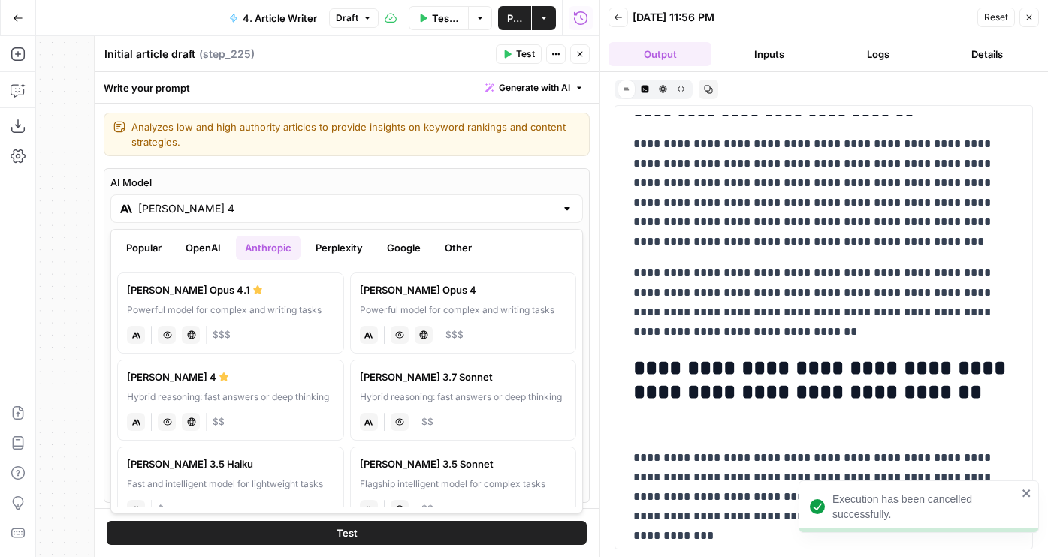
click at [388, 255] on button "Google" at bounding box center [404, 248] width 52 height 24
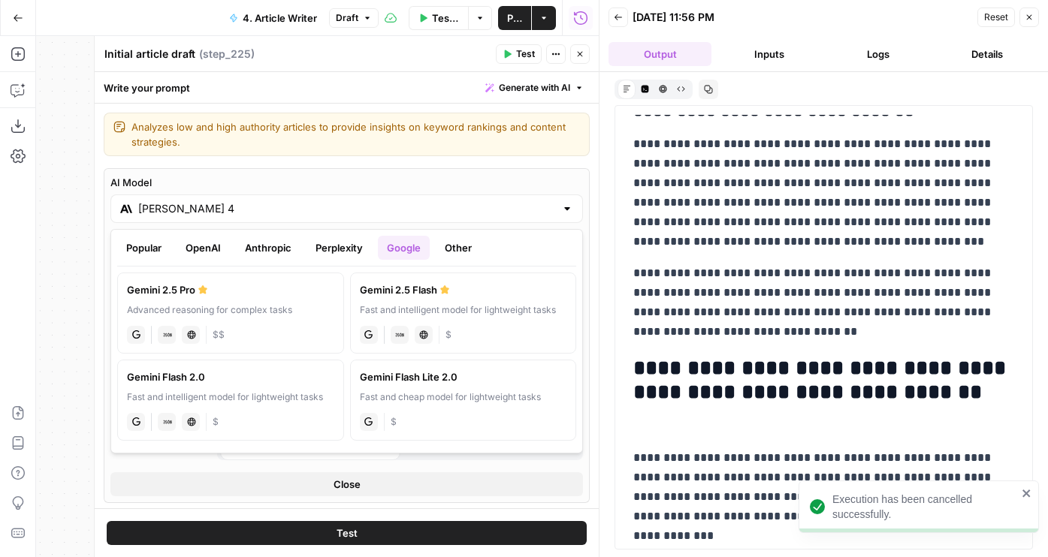
click at [255, 279] on label "Gemini 2.5 Pro Advanced reasoning for complex tasks gemini JSON Mode Live Web R…" at bounding box center [230, 313] width 227 height 81
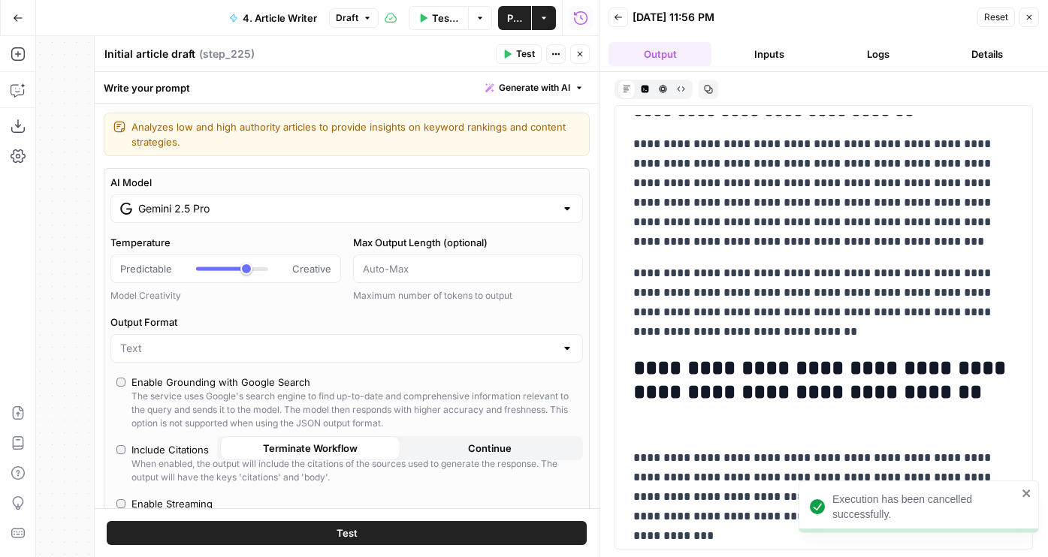
type input "Gemini 2.5 Pro"
click at [324, 531] on button "Test" at bounding box center [347, 533] width 480 height 24
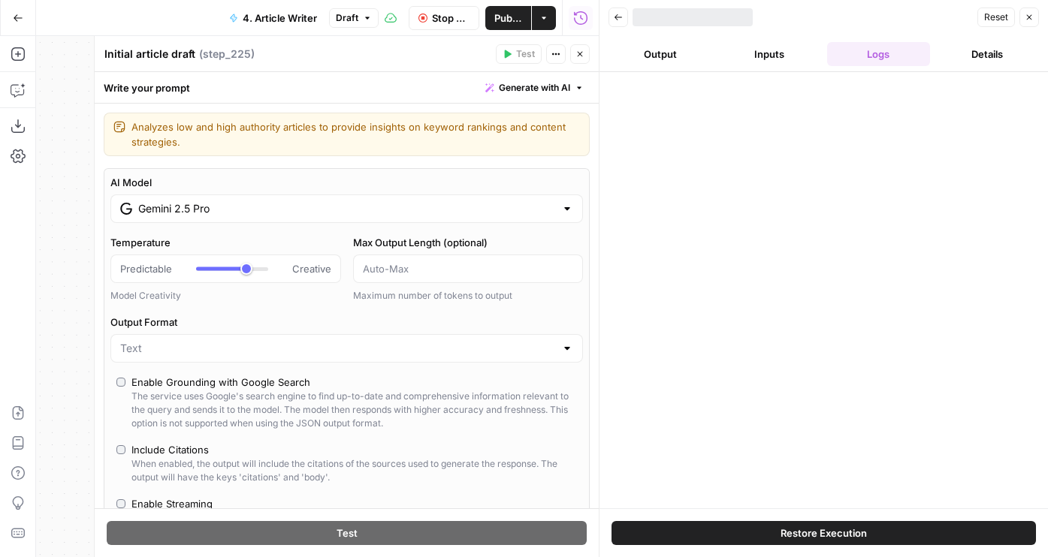
click at [576, 57] on icon "button" at bounding box center [579, 54] width 9 height 9
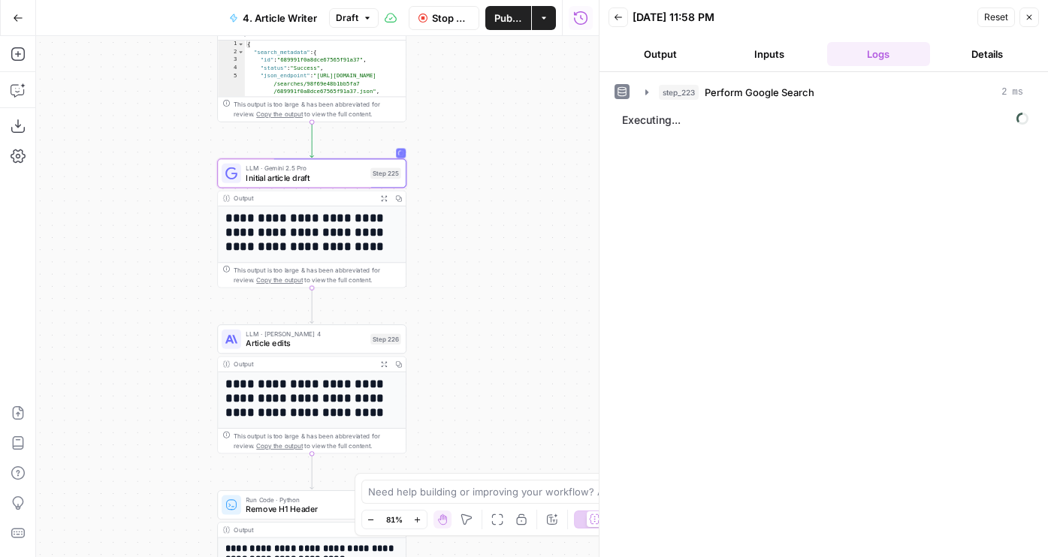
click at [352, 184] on div "LLM · Gemini 2.5 Pro Initial article draft Step 225 Copy step Delete step Edit …" at bounding box center [311, 172] width 189 height 29
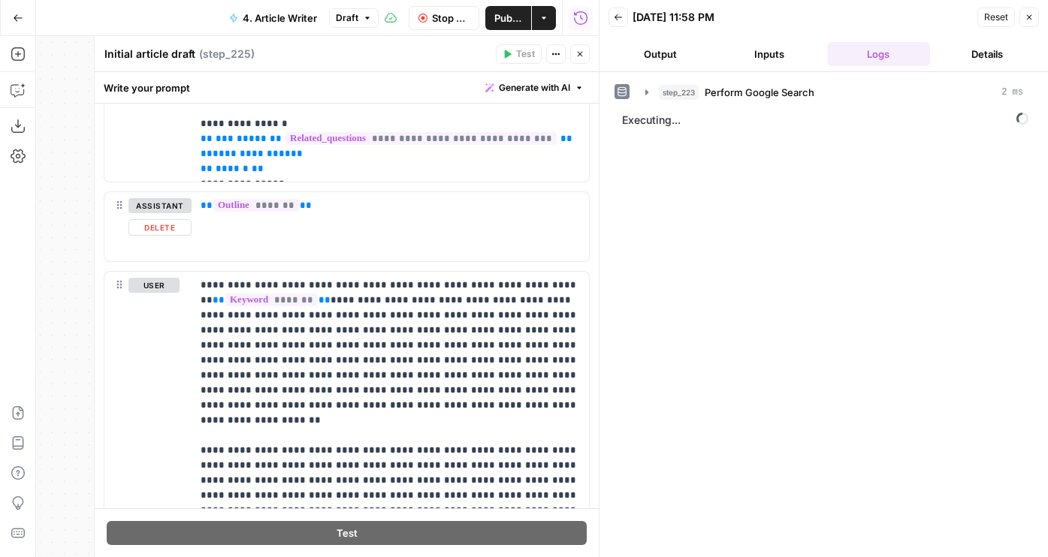
scroll to position [909, 0]
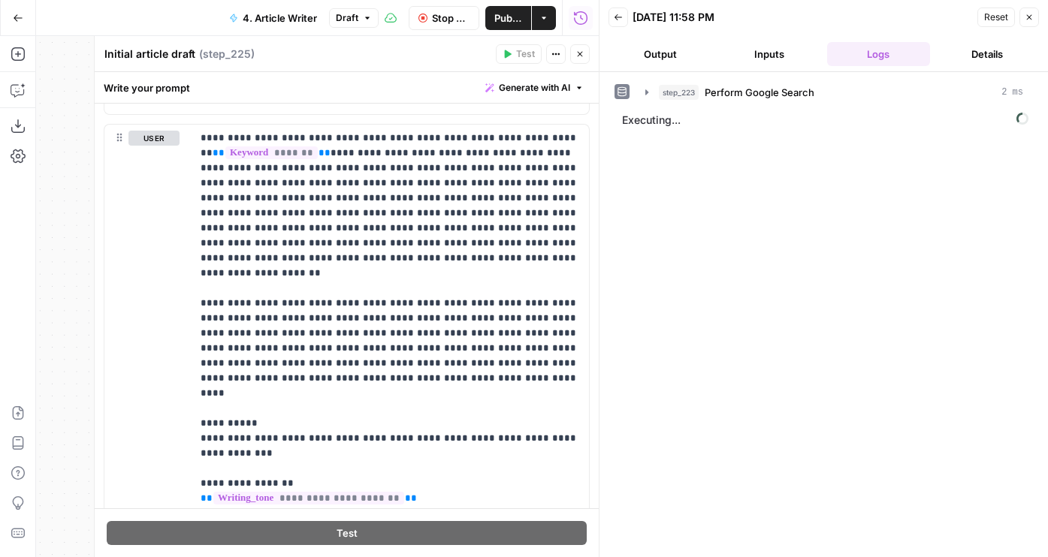
click at [673, 64] on button "Output" at bounding box center [659, 54] width 103 height 24
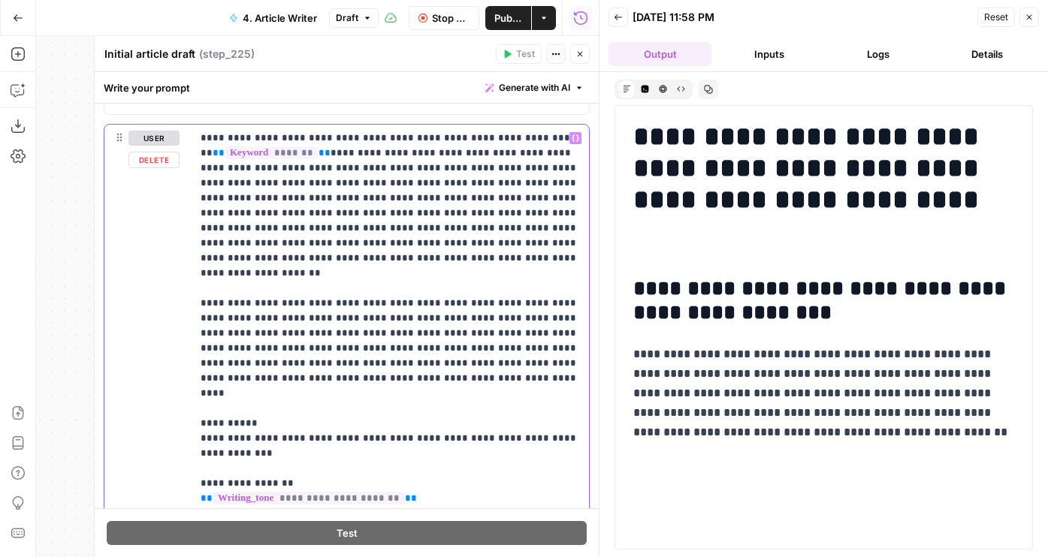
drag, startPoint x: 533, startPoint y: 212, endPoint x: 508, endPoint y: 201, distance: 26.5
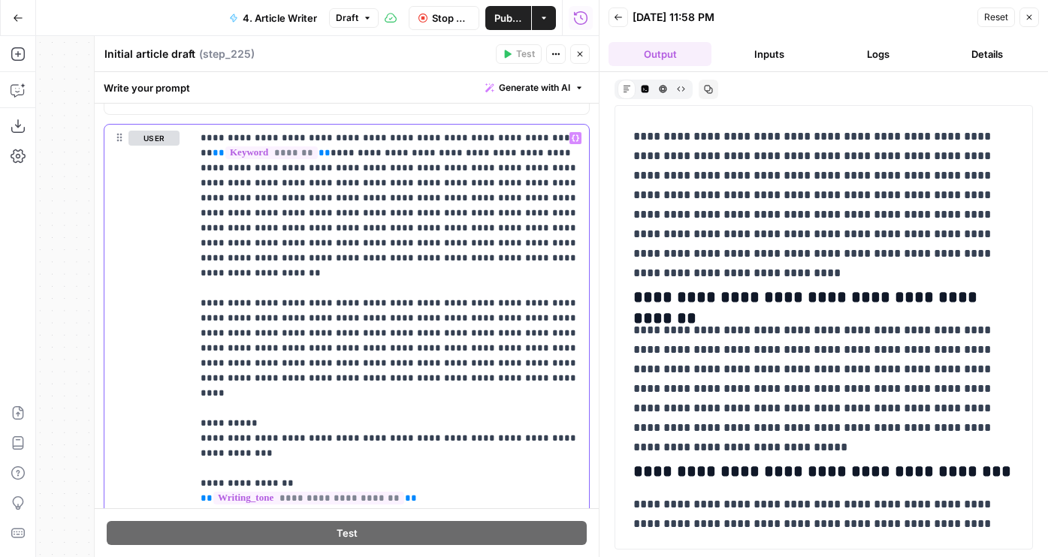
scroll to position [4288, 0]
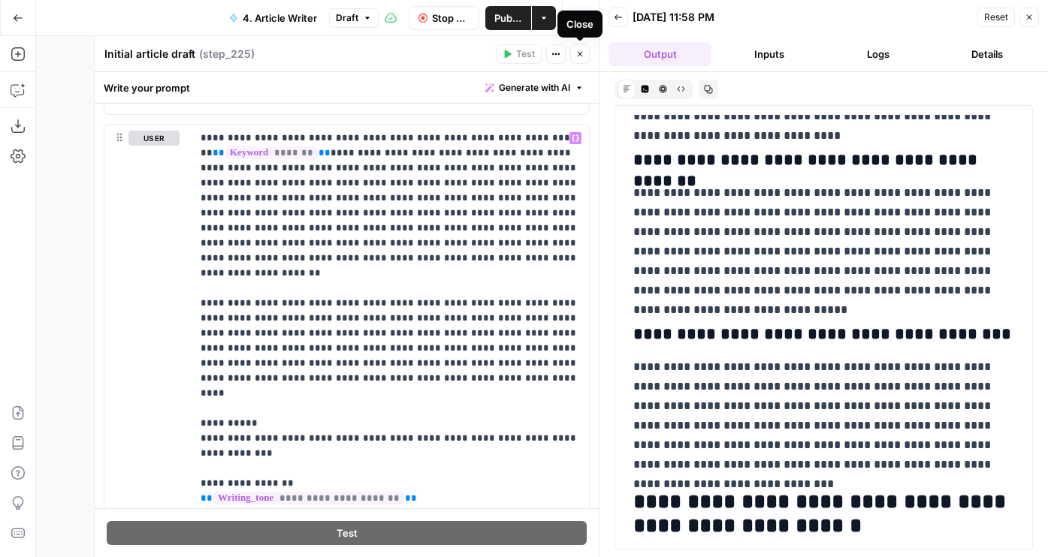
click at [575, 52] on icon "button" at bounding box center [579, 54] width 9 height 9
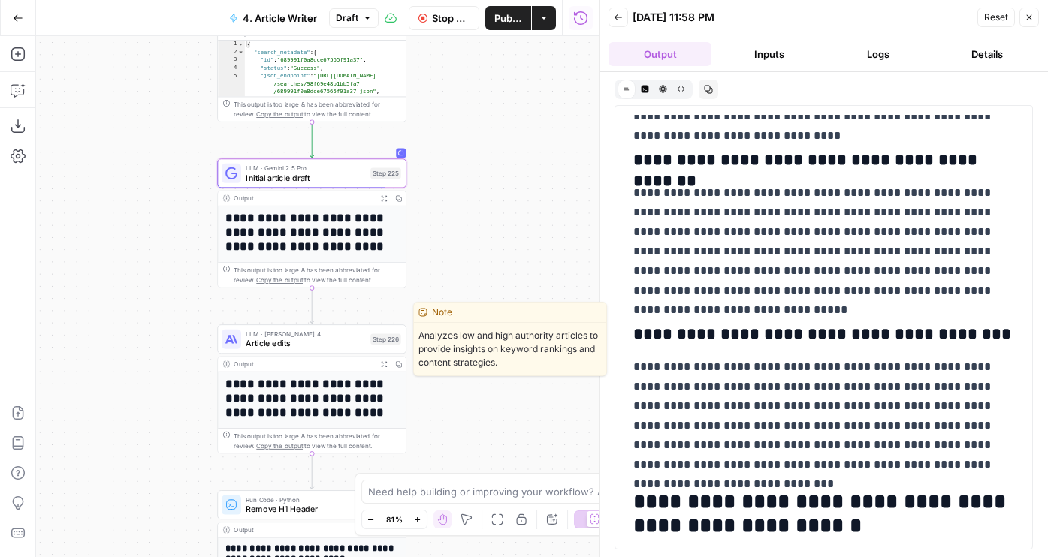
click at [291, 333] on span "LLM · [PERSON_NAME] 4" at bounding box center [305, 334] width 119 height 10
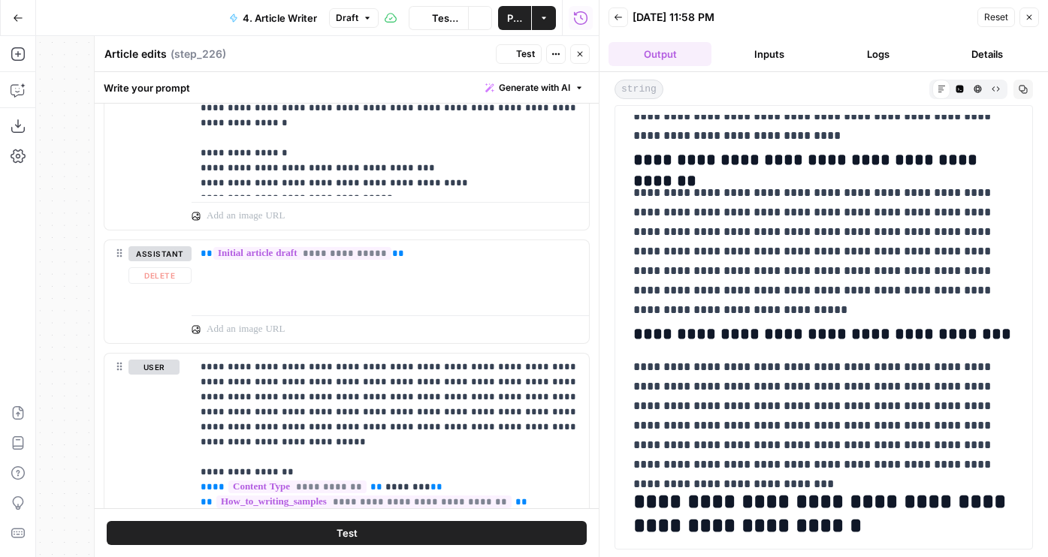
scroll to position [1930, 0]
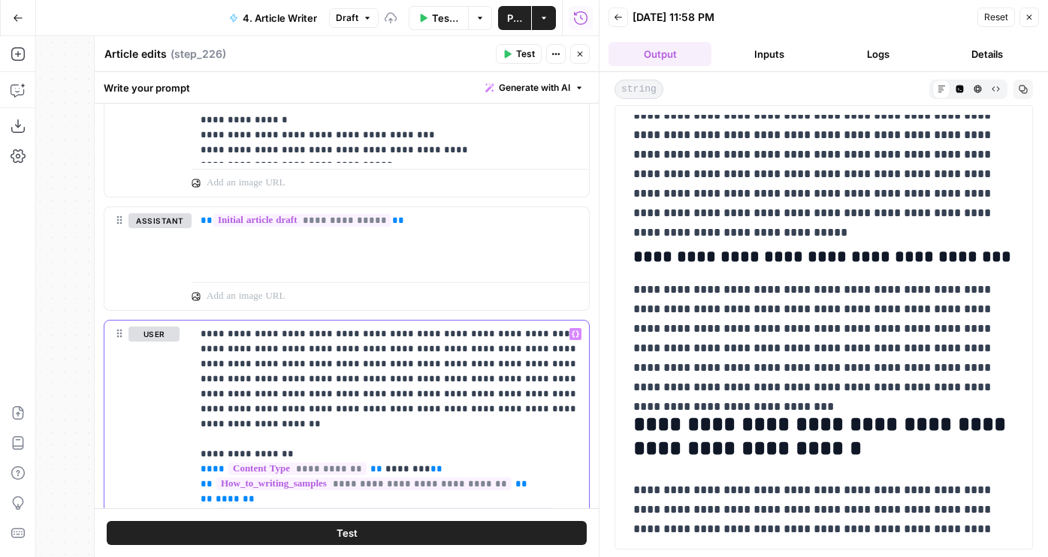
scroll to position [4343, 0]
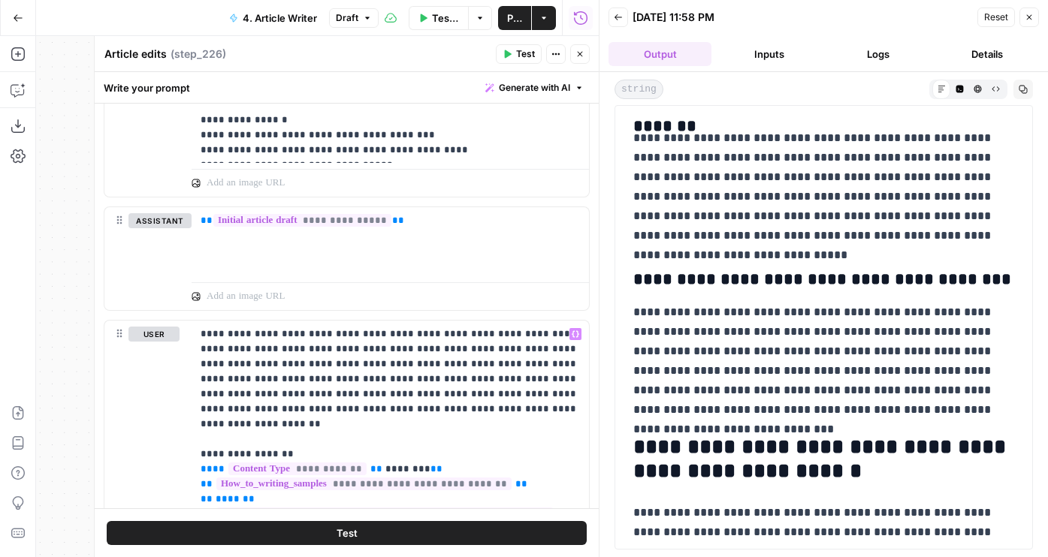
click at [585, 56] on button "Close" at bounding box center [580, 54] width 20 height 20
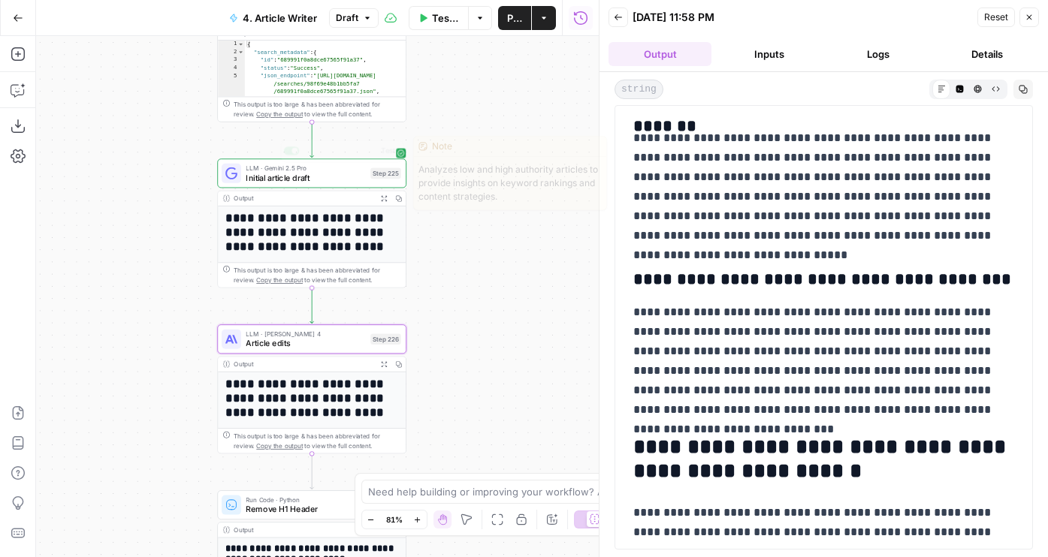
click at [152, 180] on div "**********" at bounding box center [317, 296] width 563 height 521
click at [272, 180] on span "Initial article draft" at bounding box center [305, 177] width 119 height 12
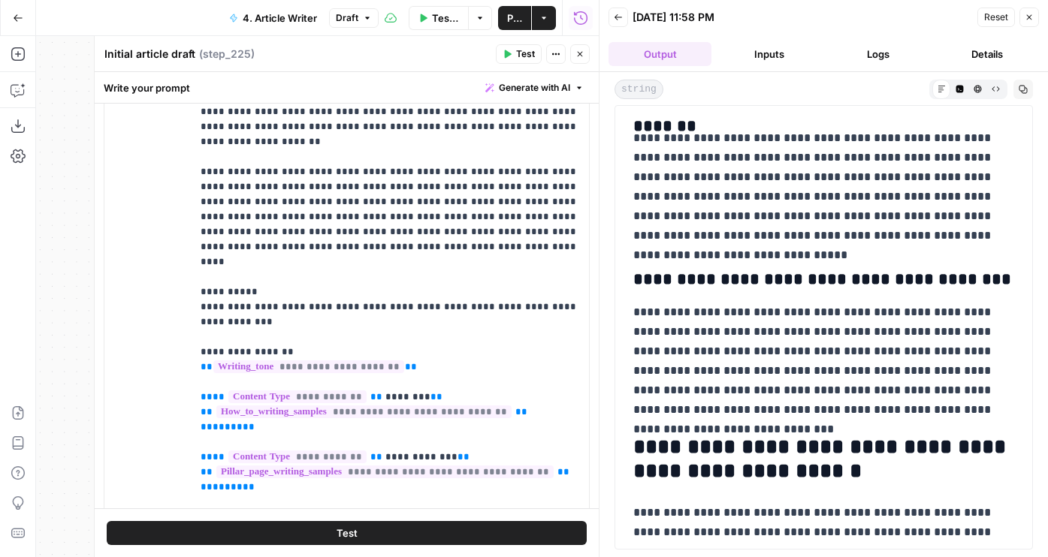
scroll to position [948, 0]
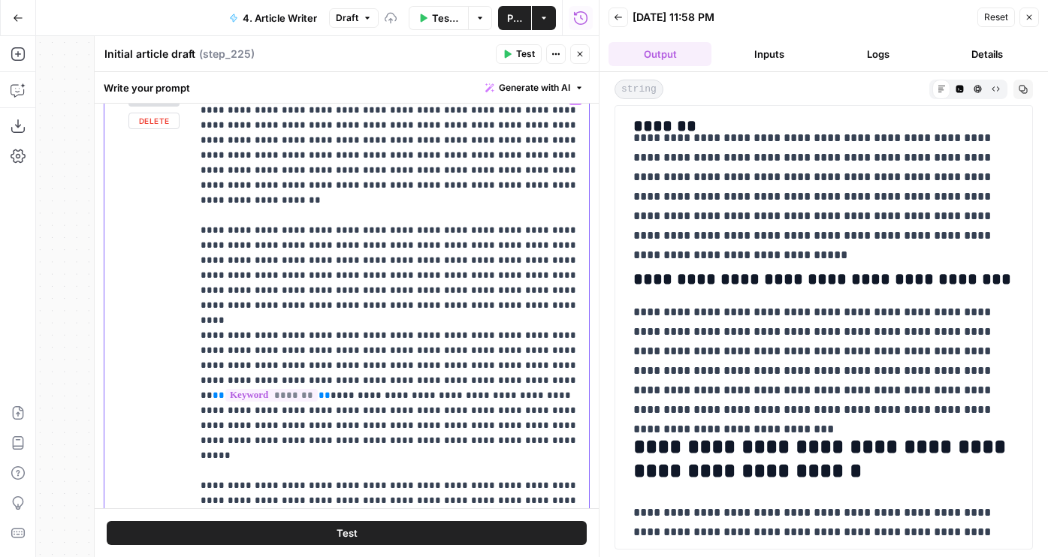
scroll to position [44, 0]
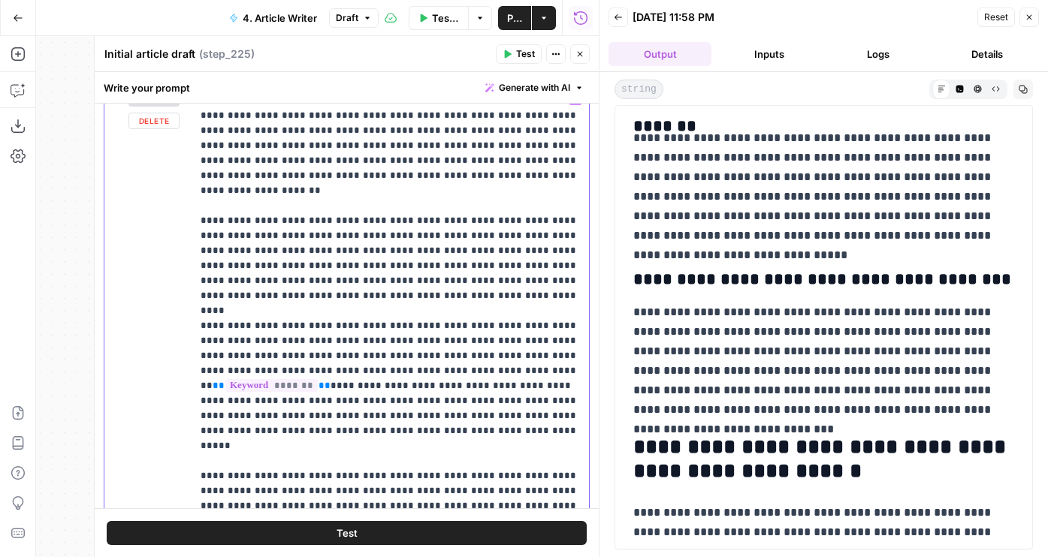
drag, startPoint x: 460, startPoint y: 324, endPoint x: 155, endPoint y: 296, distance: 306.2
click at [155, 296] on div "**********" at bounding box center [346, 392] width 484 height 612
drag, startPoint x: 546, startPoint y: 395, endPoint x: 176, endPoint y: 300, distance: 382.4
click at [176, 300] on div "**********" at bounding box center [346, 392] width 484 height 612
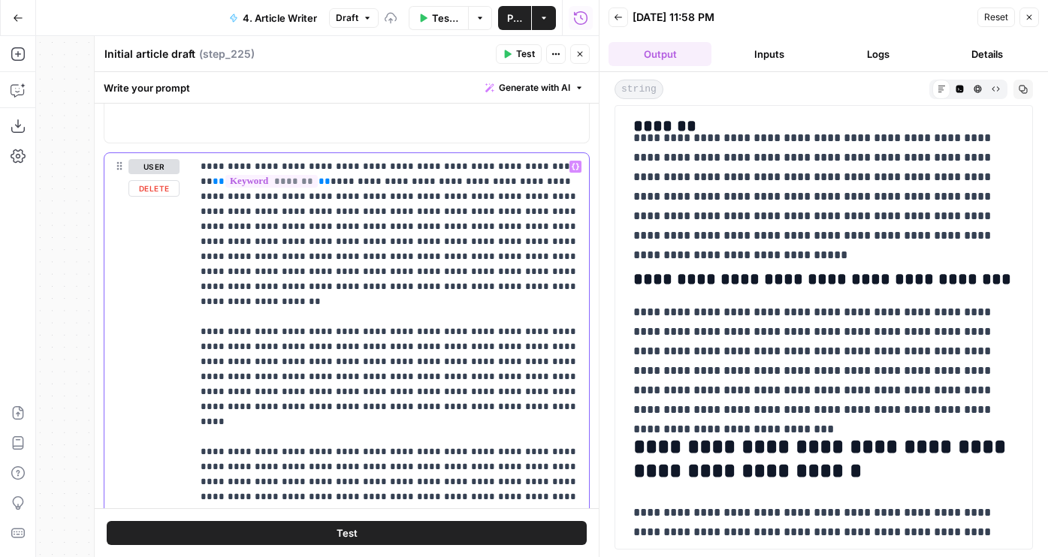
scroll to position [858, 0]
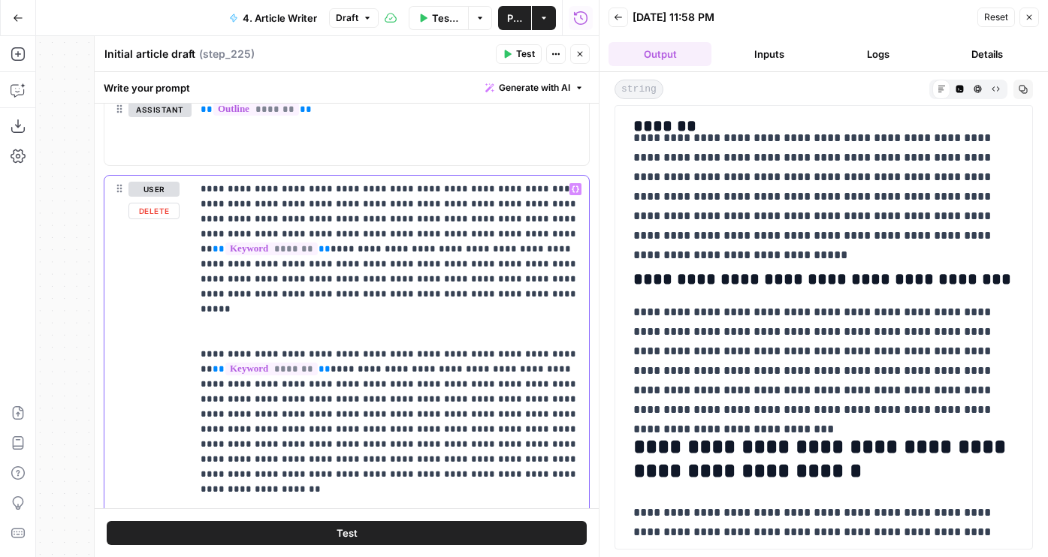
drag, startPoint x: 337, startPoint y: 389, endPoint x: 513, endPoint y: 372, distance: 176.6
copy p "**********"
paste div
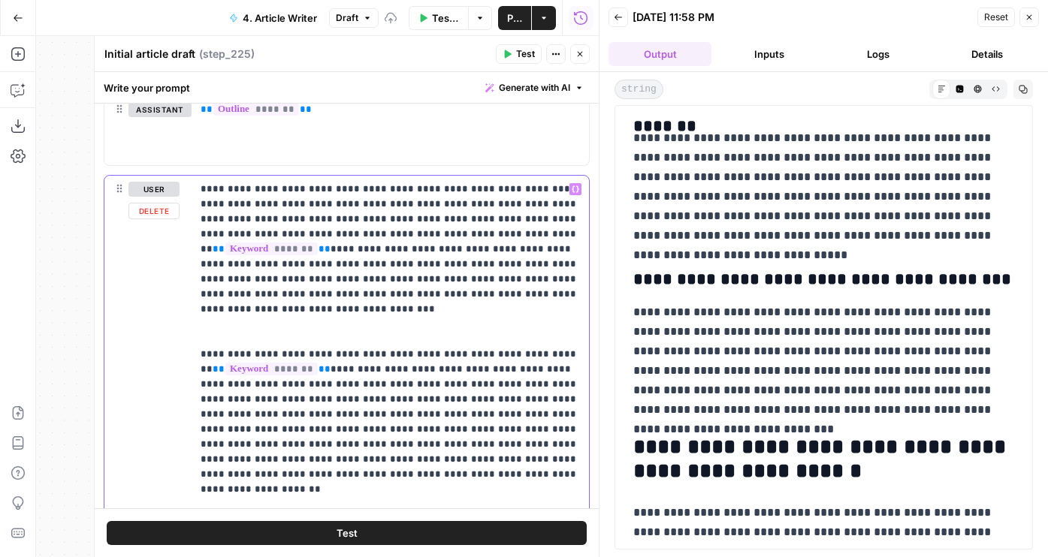
drag, startPoint x: 288, startPoint y: 457, endPoint x: 145, endPoint y: 319, distance: 199.2
click at [145, 319] on div "**********" at bounding box center [346, 482] width 484 height 612
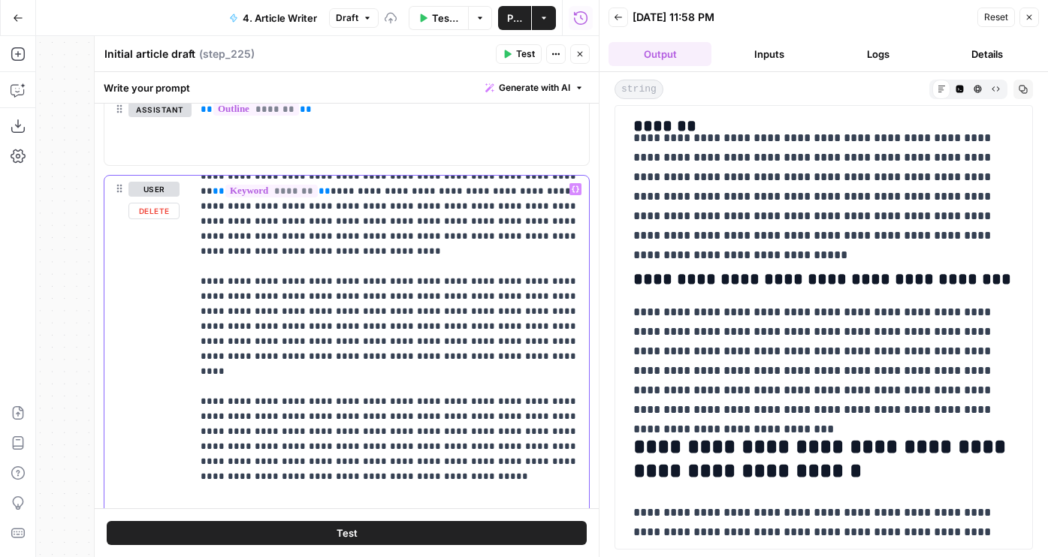
scroll to position [59, 0]
drag, startPoint x: 472, startPoint y: 344, endPoint x: 119, endPoint y: 255, distance: 364.9
click at [119, 255] on div "**********" at bounding box center [346, 482] width 484 height 612
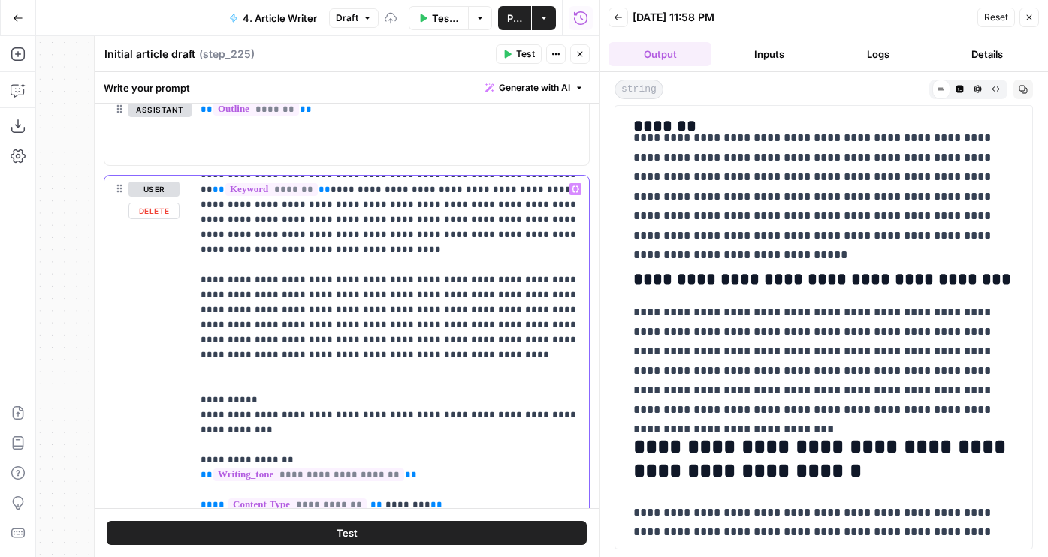
drag, startPoint x: 429, startPoint y: 307, endPoint x: 493, endPoint y: 304, distance: 64.7
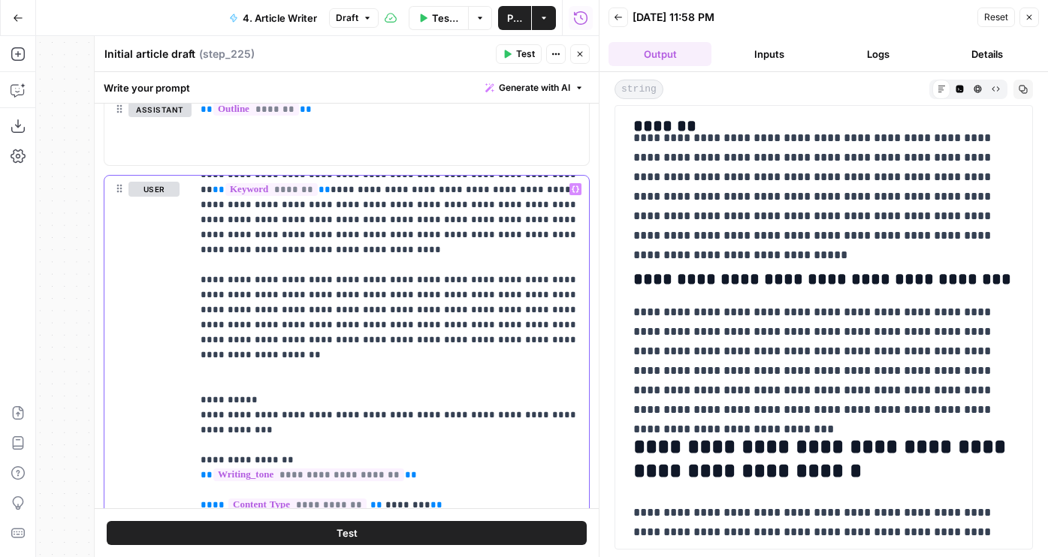
scroll to position [0, 0]
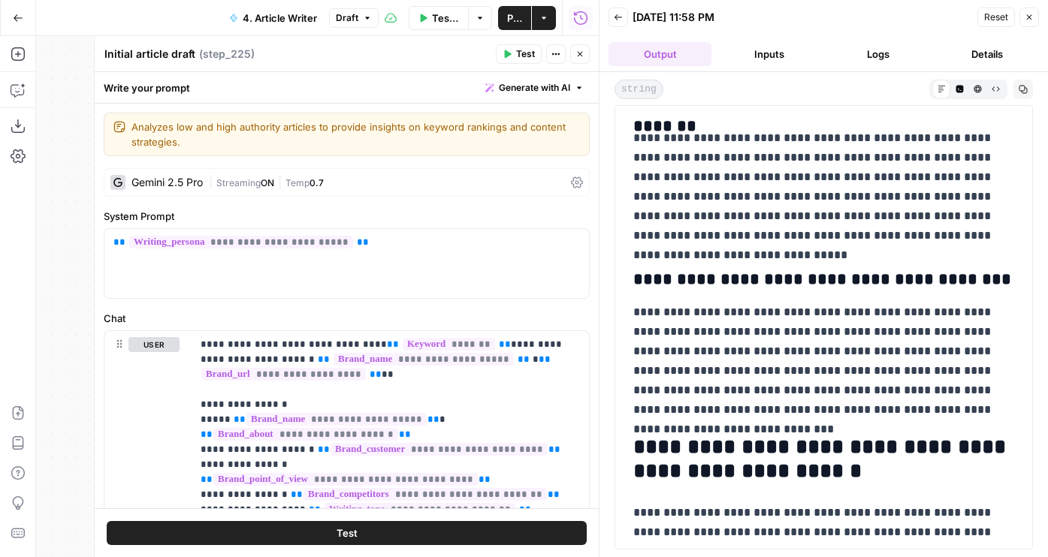
click at [155, 184] on div "Gemini 2.5 Pro" at bounding box center [166, 182] width 71 height 11
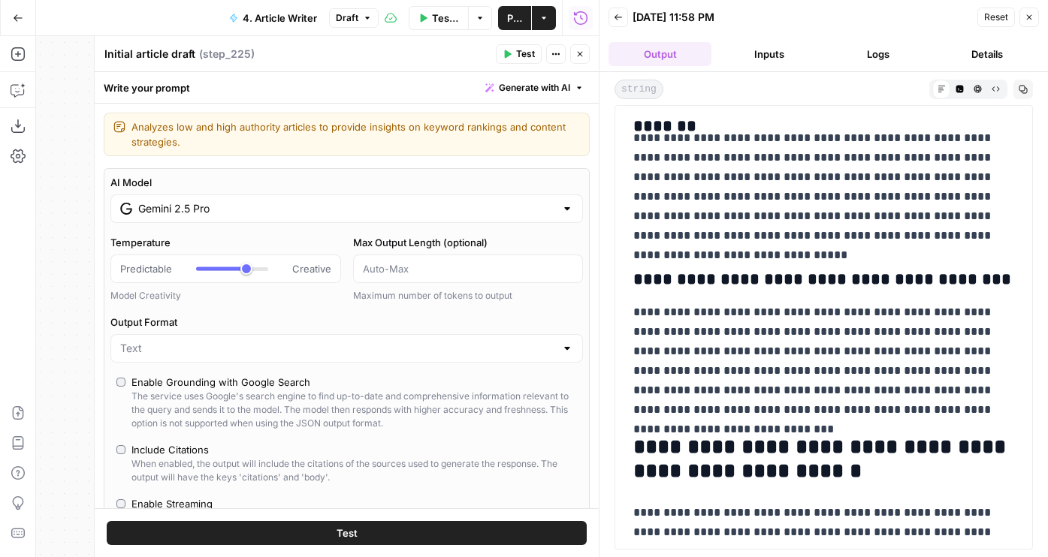
click at [196, 203] on input "Gemini 2.5 Pro" at bounding box center [346, 208] width 417 height 15
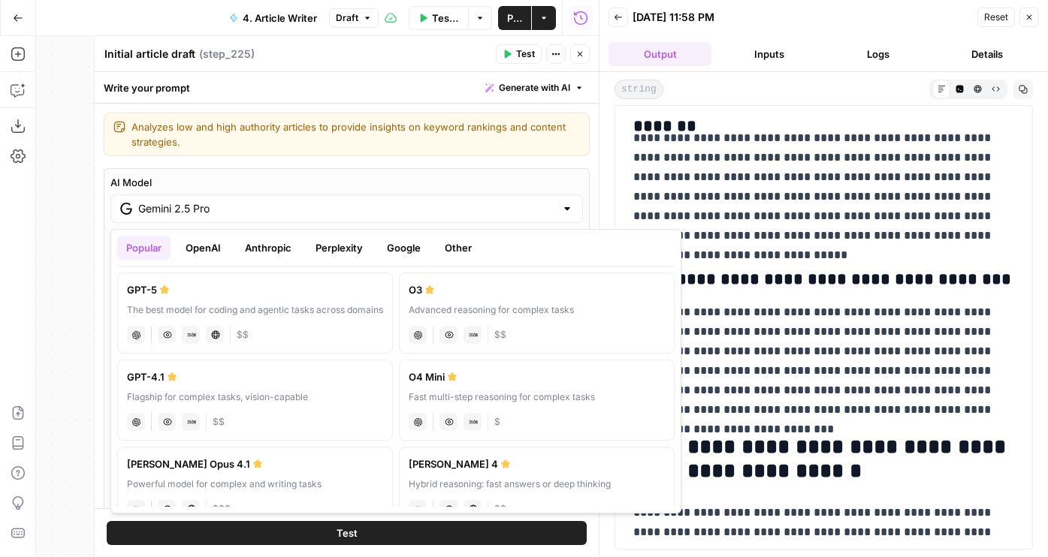
click at [278, 253] on button "Anthropic" at bounding box center [268, 248] width 65 height 24
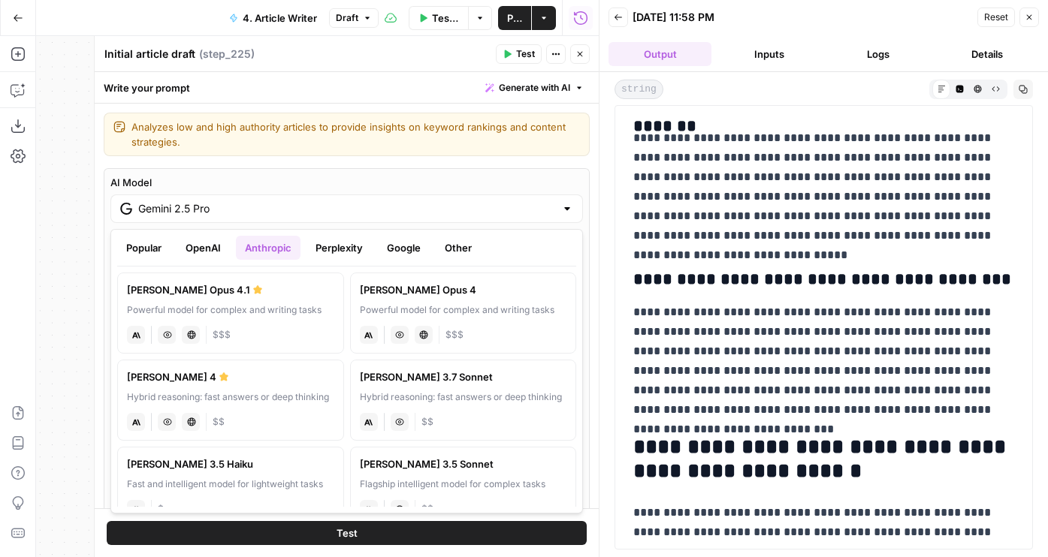
click at [202, 309] on div "Powerful model for complex and writing tasks" at bounding box center [230, 310] width 207 height 14
type input "[PERSON_NAME] Opus 4.1"
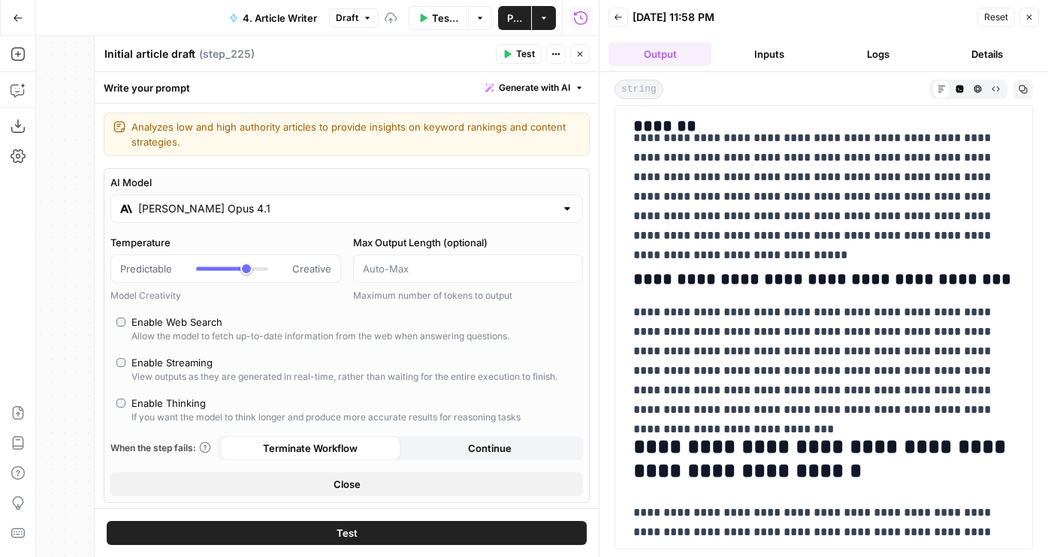
click at [372, 532] on button "Test" at bounding box center [347, 533] width 480 height 24
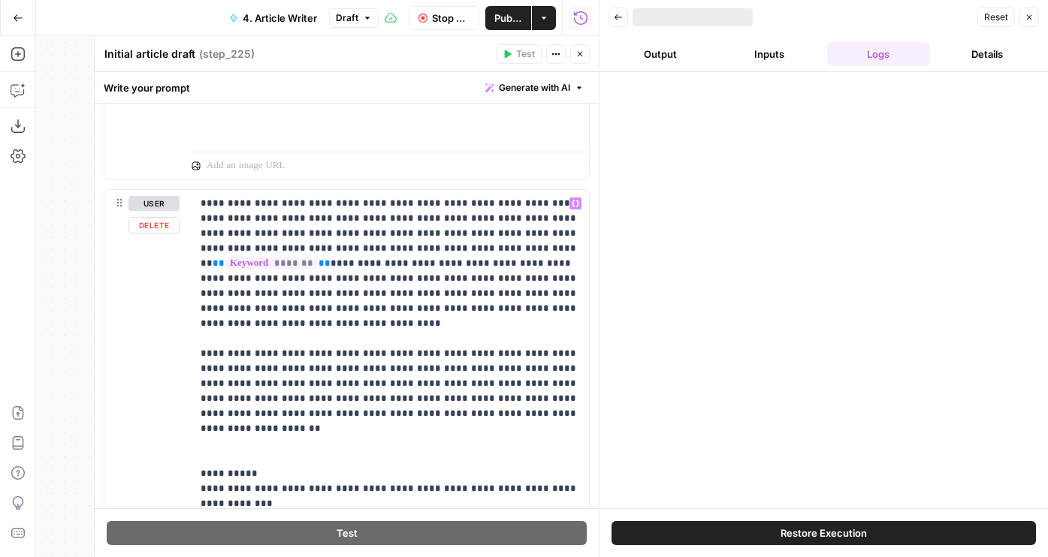
scroll to position [1173, 0]
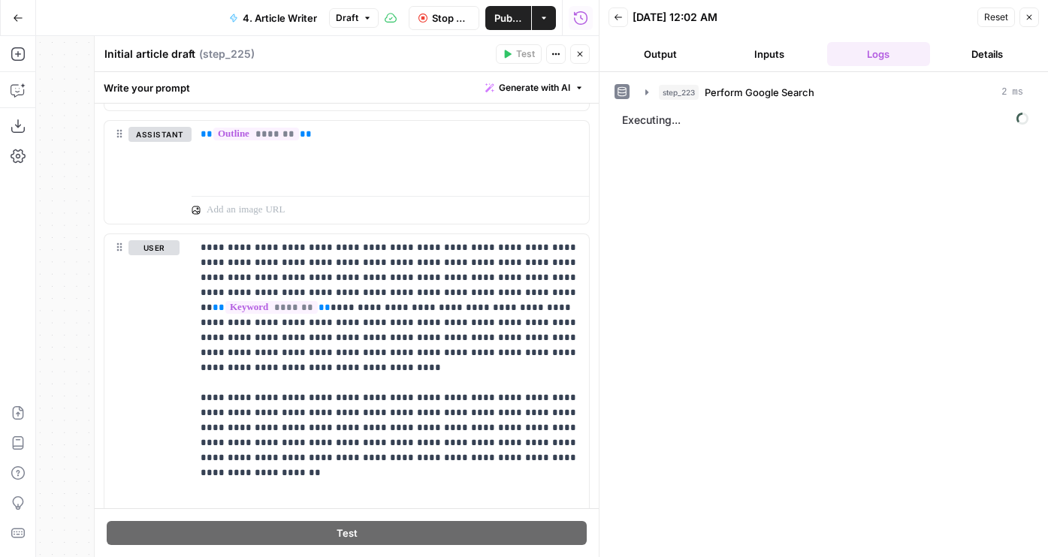
click at [664, 56] on button "Output" at bounding box center [659, 54] width 103 height 24
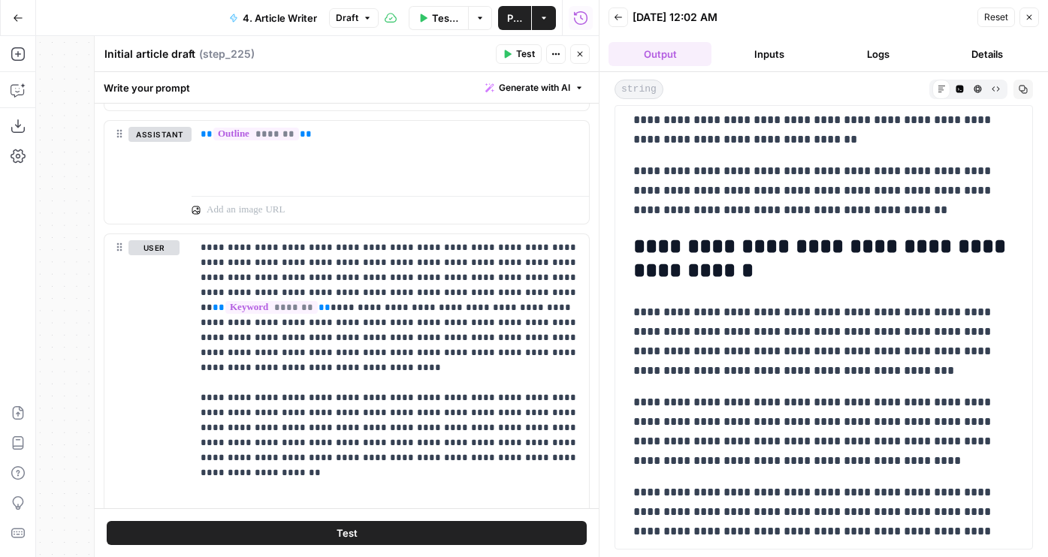
scroll to position [6635, 0]
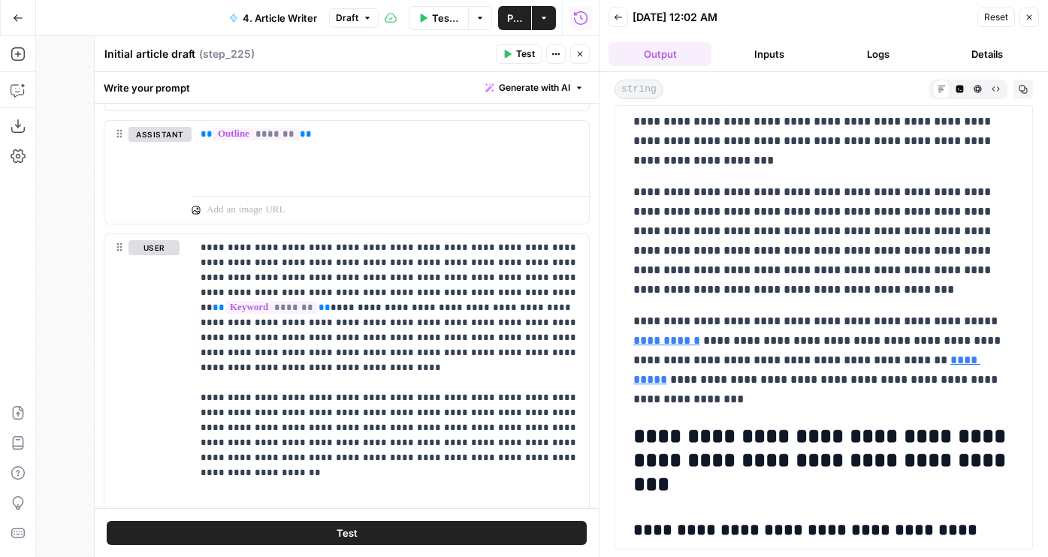
click at [583, 59] on button "Close" at bounding box center [580, 54] width 20 height 20
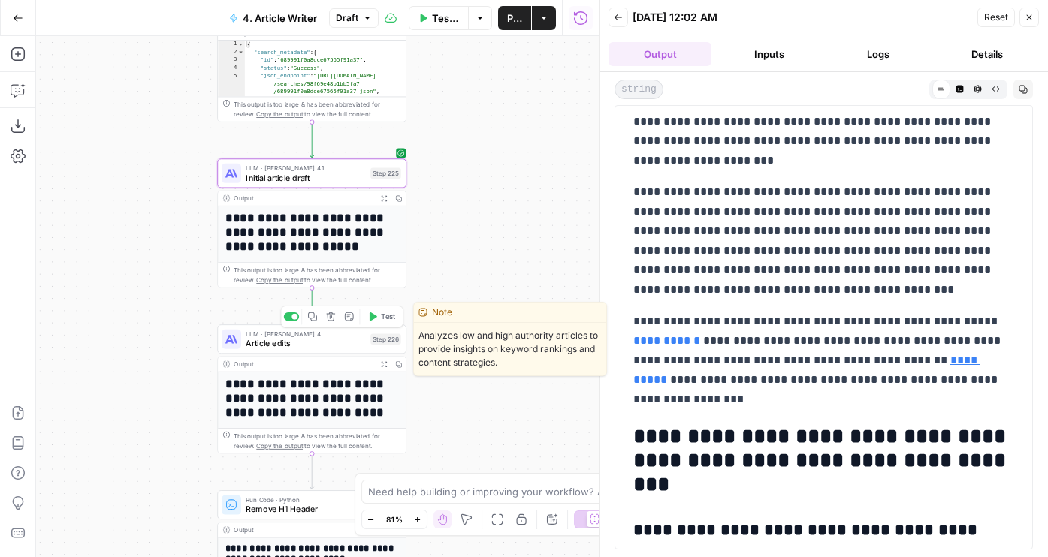
click at [346, 345] on span "Article edits" at bounding box center [305, 343] width 119 height 12
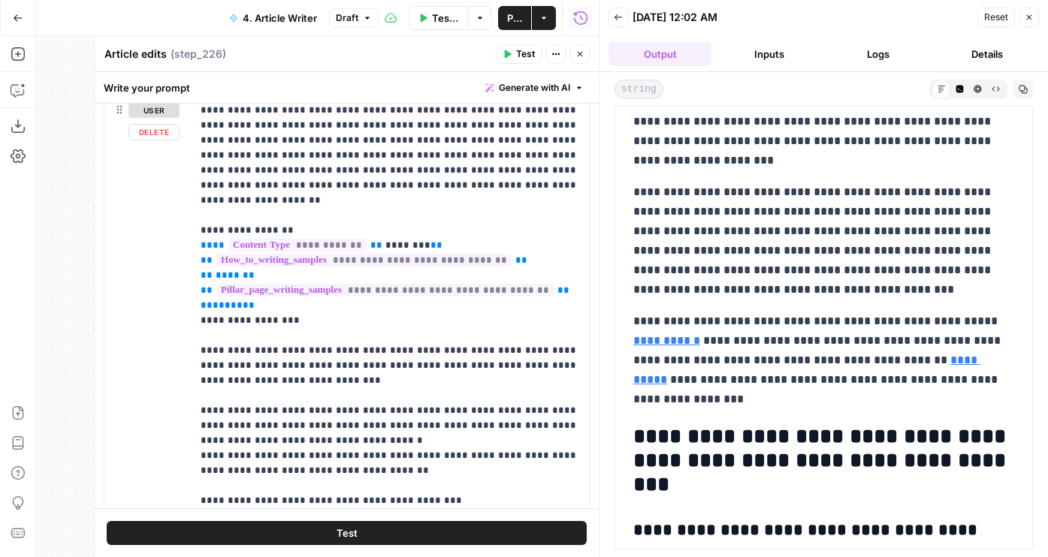
scroll to position [2039, 0]
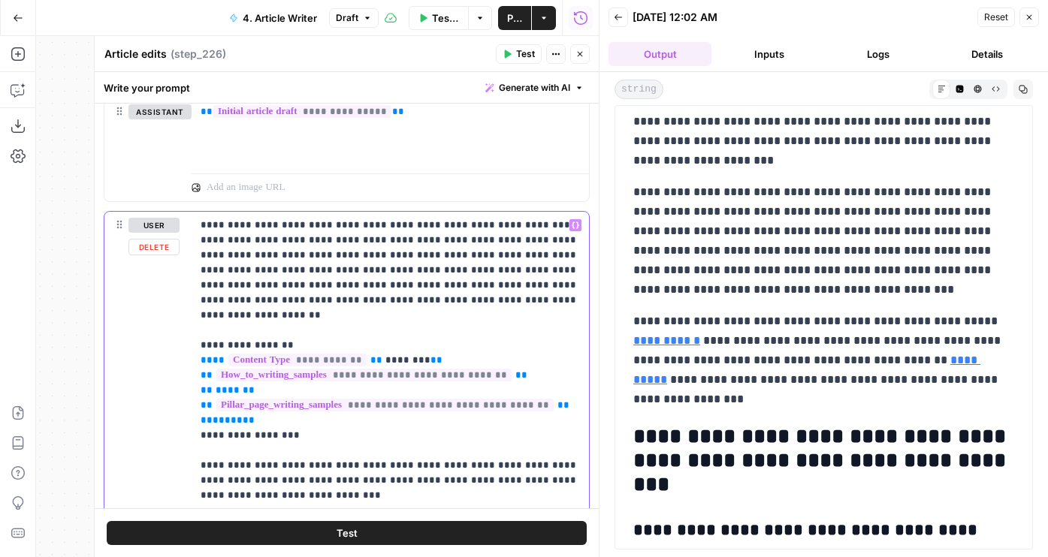
drag, startPoint x: 502, startPoint y: 298, endPoint x: 204, endPoint y: 148, distance: 333.9
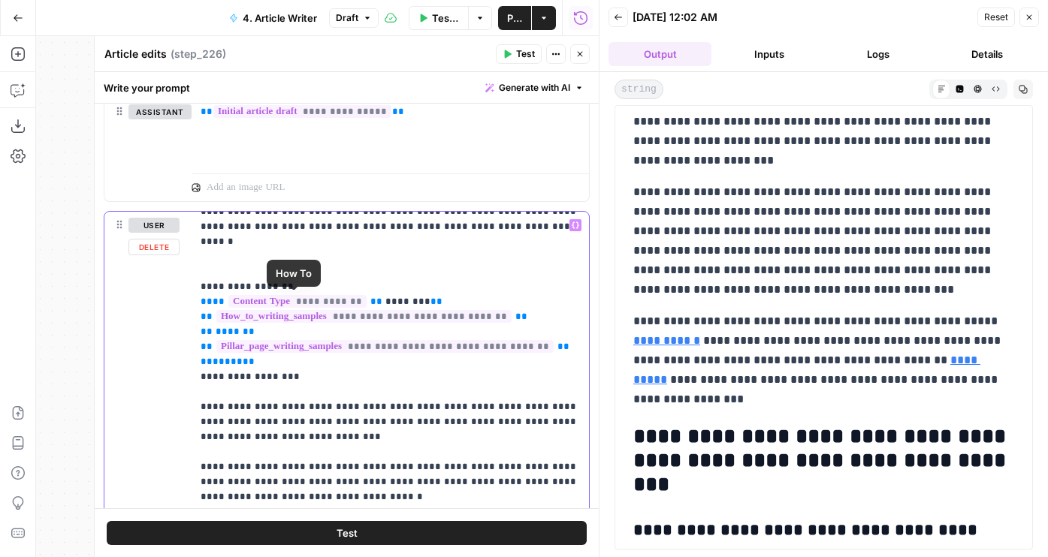
scroll to position [157, 0]
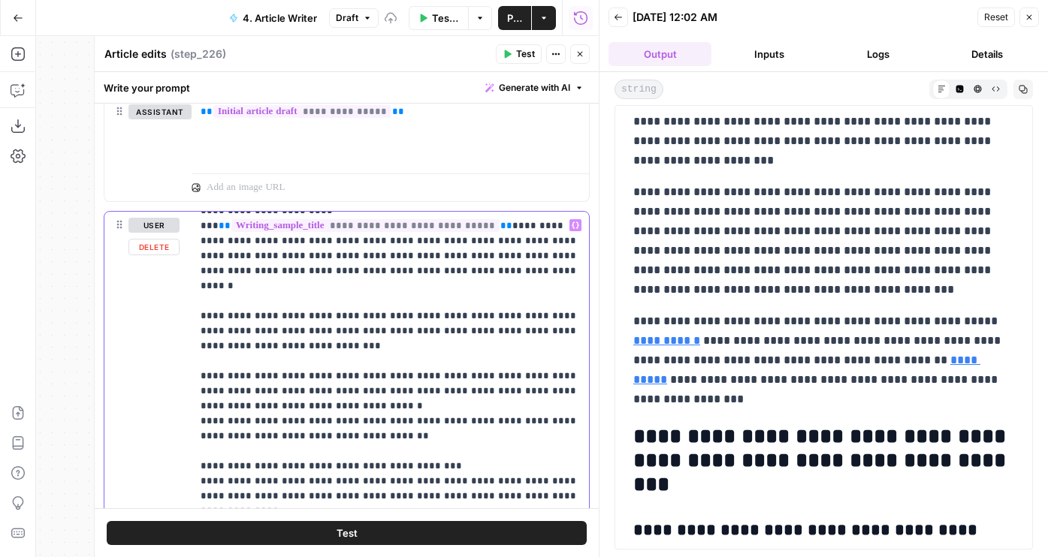
scroll to position [92, 0]
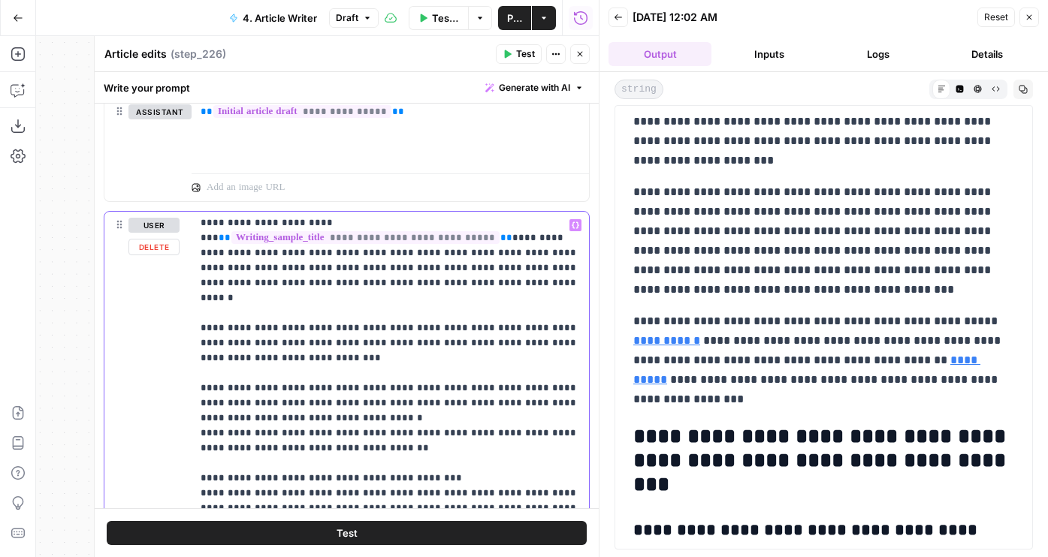
drag, startPoint x: 283, startPoint y: 339, endPoint x: 252, endPoint y: 300, distance: 50.2
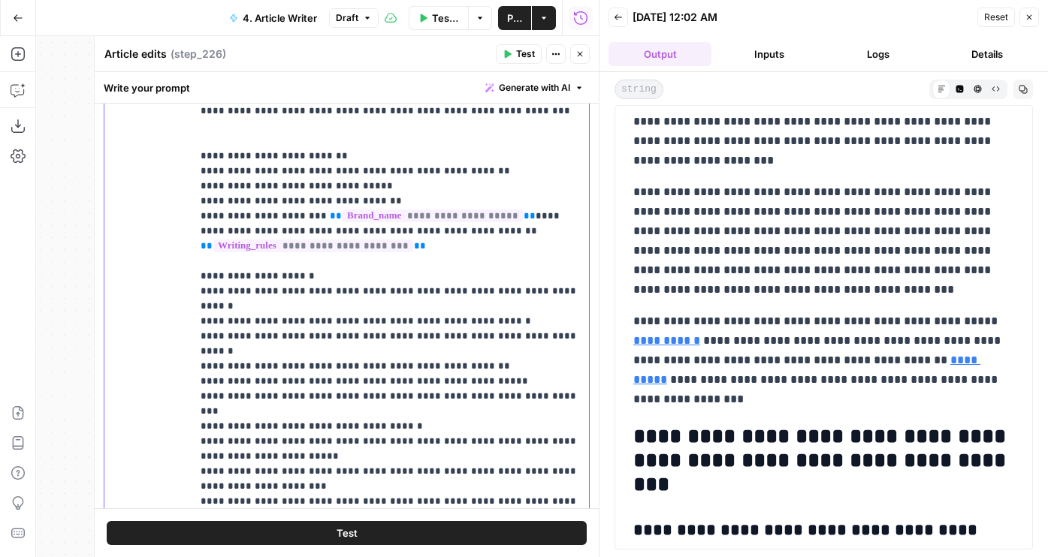
scroll to position [2281, 0]
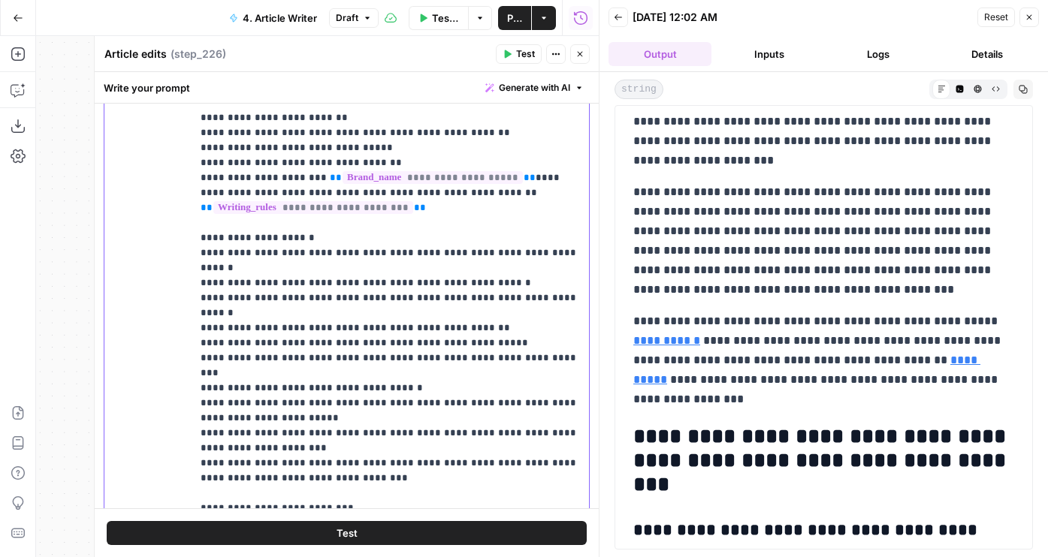
drag, startPoint x: 364, startPoint y: 377, endPoint x: 236, endPoint y: 366, distance: 128.2
click at [236, 366] on p "**********" at bounding box center [390, 88] width 379 height 976
click at [276, 342] on p "**********" at bounding box center [390, 88] width 379 height 976
drag, startPoint x: 285, startPoint y: 341, endPoint x: 170, endPoint y: 186, distance: 193.2
click at [170, 186] on div "**********" at bounding box center [346, 293] width 484 height 646
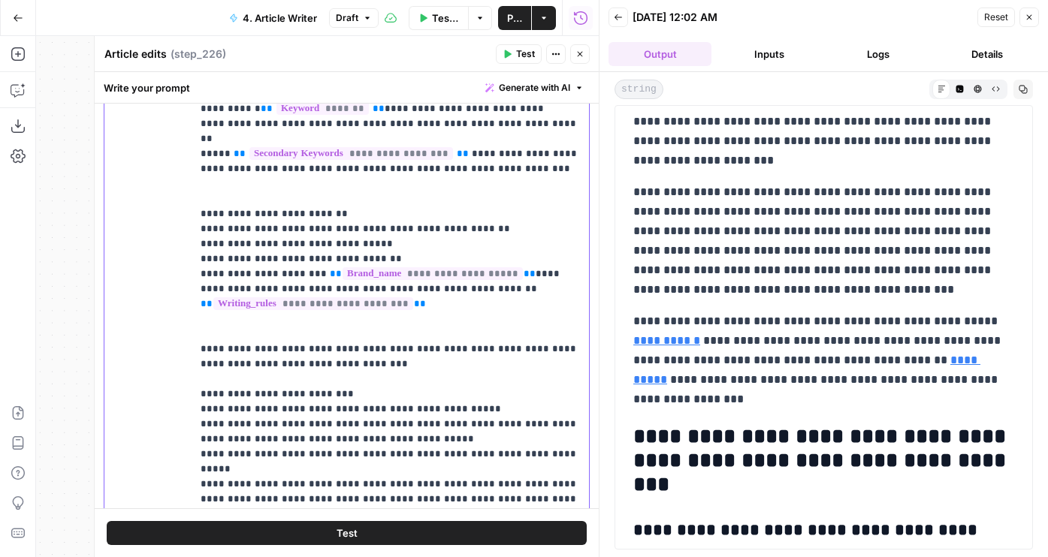
scroll to position [211, 0]
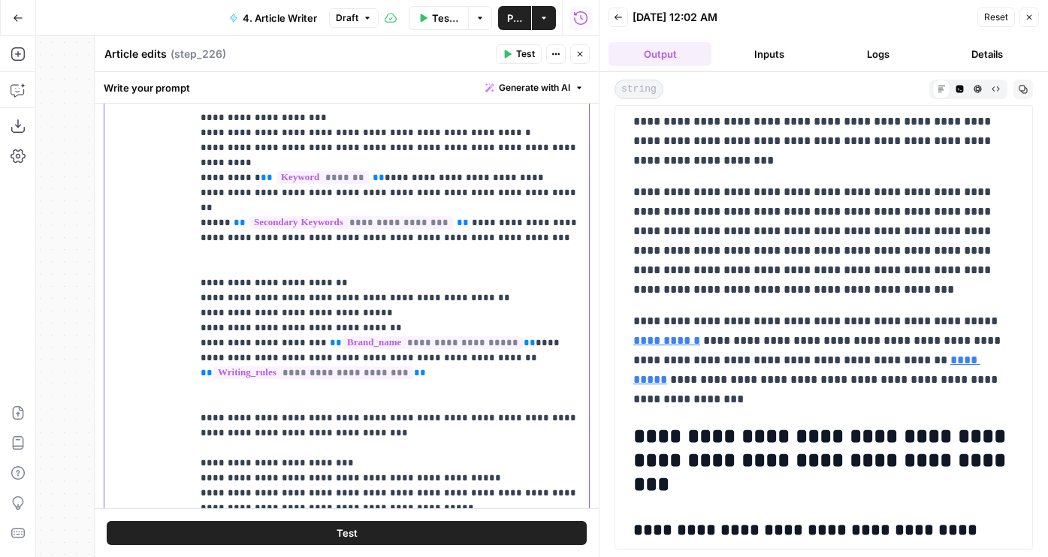
drag, startPoint x: 367, startPoint y: 371, endPoint x: 237, endPoint y: 345, distance: 132.6
click at [237, 345] on p "**********" at bounding box center [390, 170] width 379 height 811
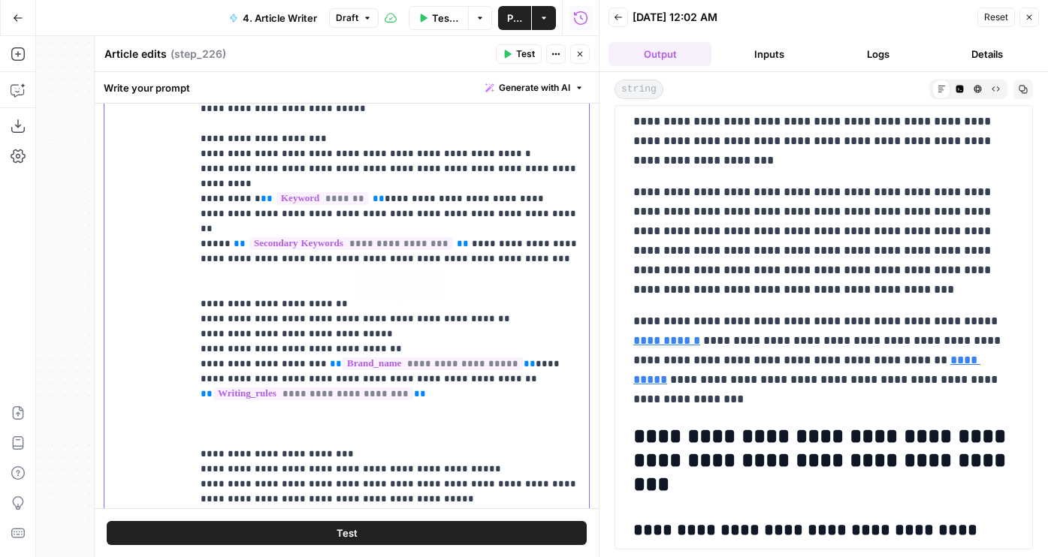
scroll to position [181, 0]
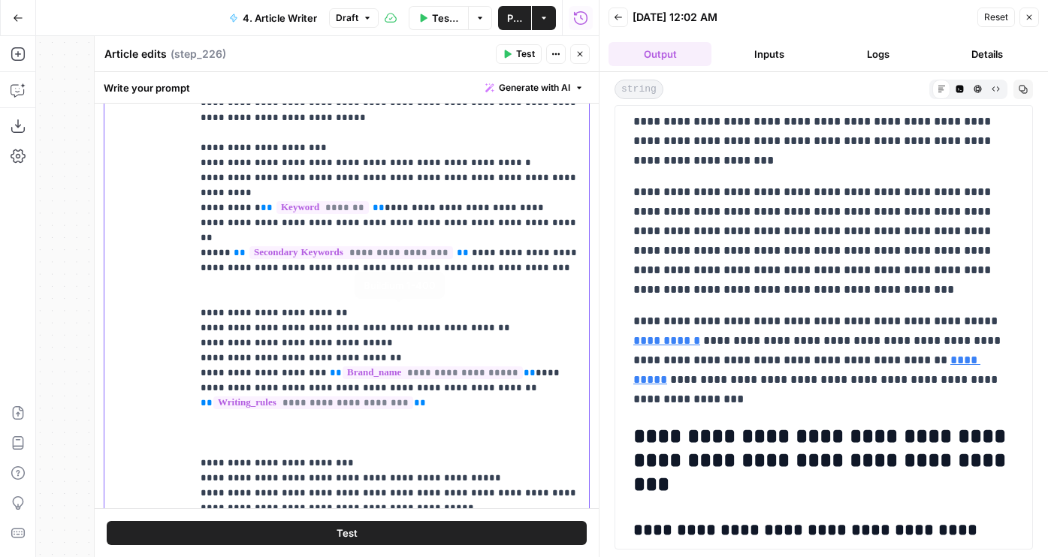
click at [472, 367] on span "**********" at bounding box center [432, 373] width 180 height 13
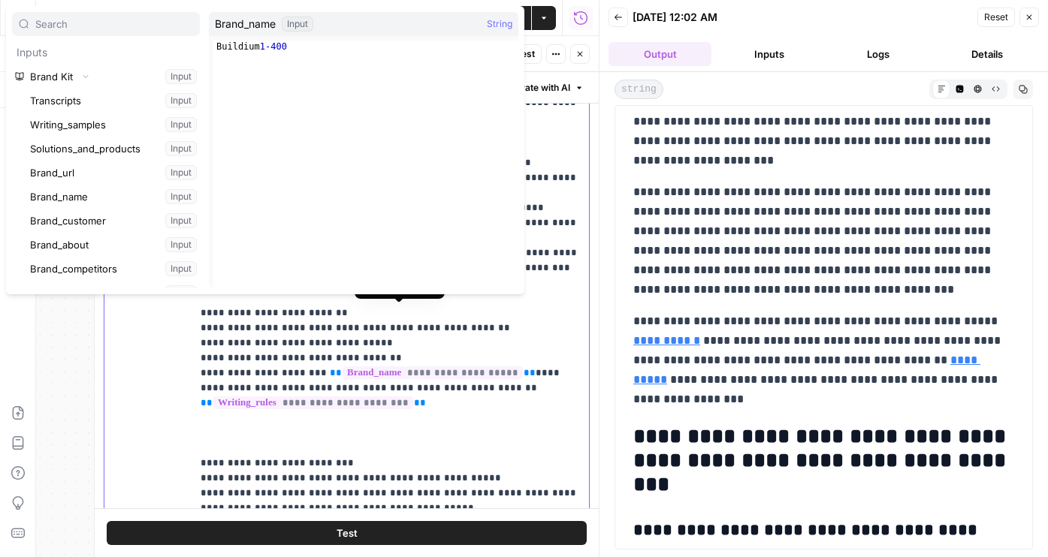
click at [458, 327] on p "**********" at bounding box center [390, 185] width 379 height 781
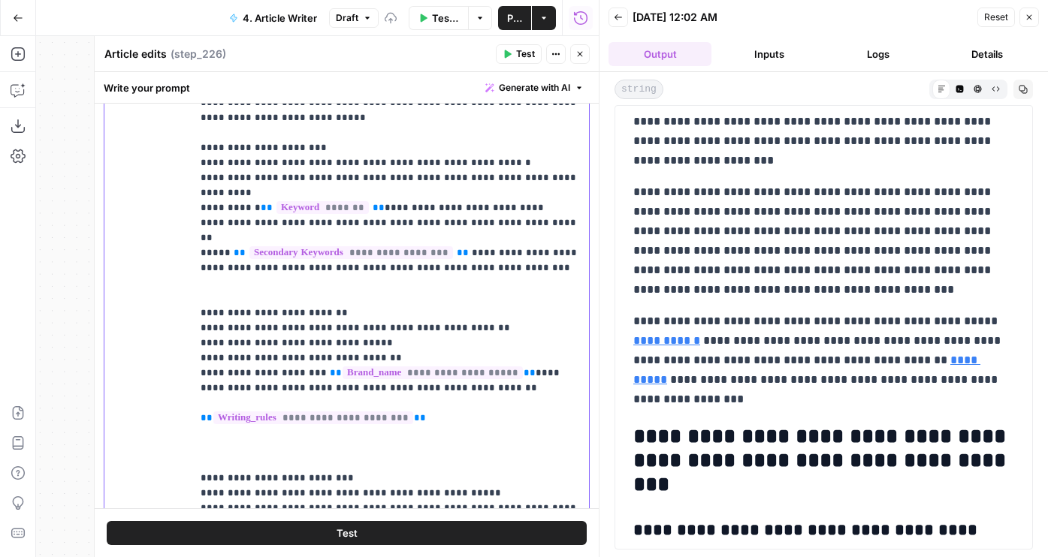
scroll to position [190, 0]
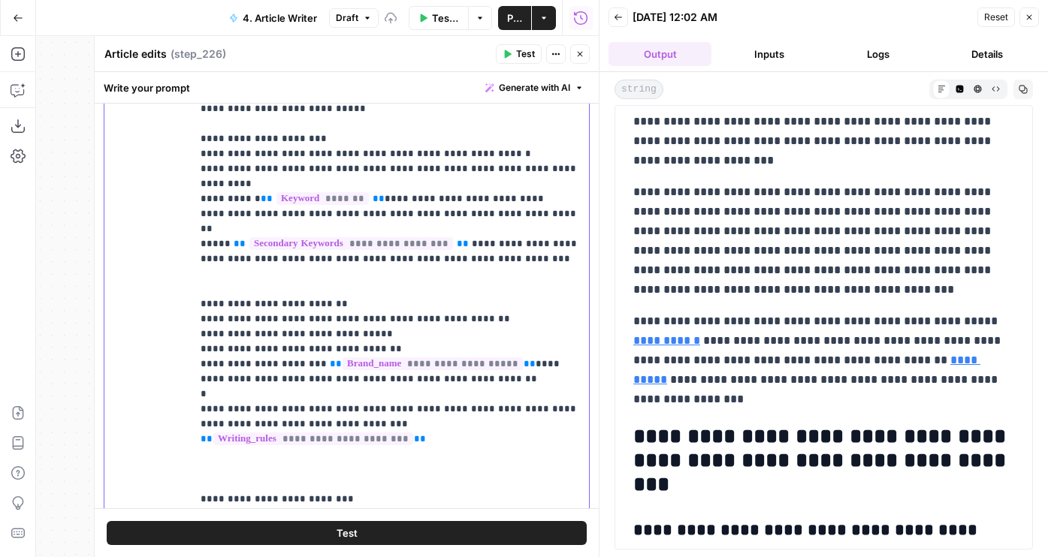
drag, startPoint x: 306, startPoint y: 349, endPoint x: 292, endPoint y: 339, distance: 16.2
click at [292, 339] on p "**********" at bounding box center [390, 199] width 379 height 826
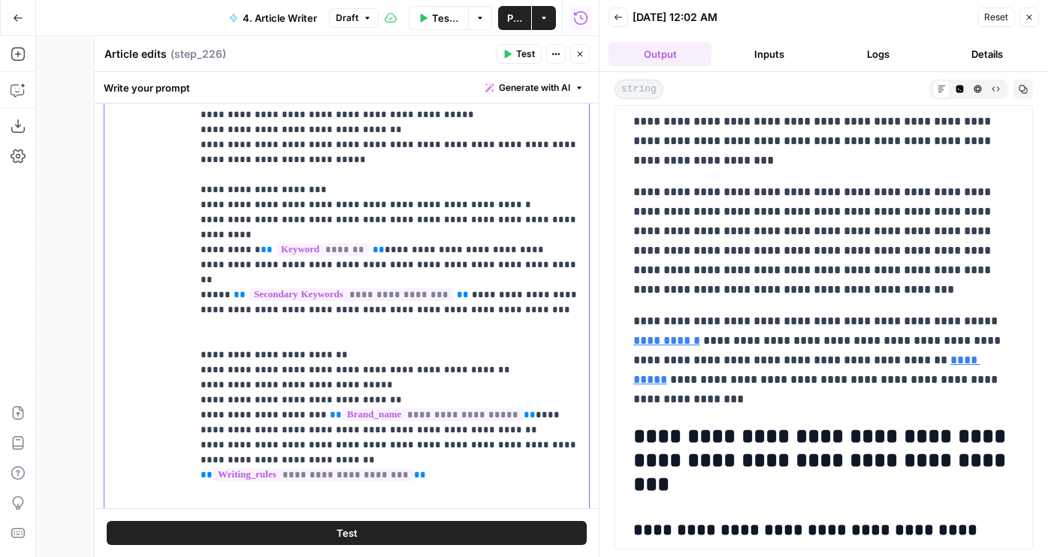
scroll to position [137, 0]
drag, startPoint x: 543, startPoint y: 249, endPoint x: 375, endPoint y: 149, distance: 196.1
click at [376, 149] on p "**********" at bounding box center [390, 244] width 379 height 811
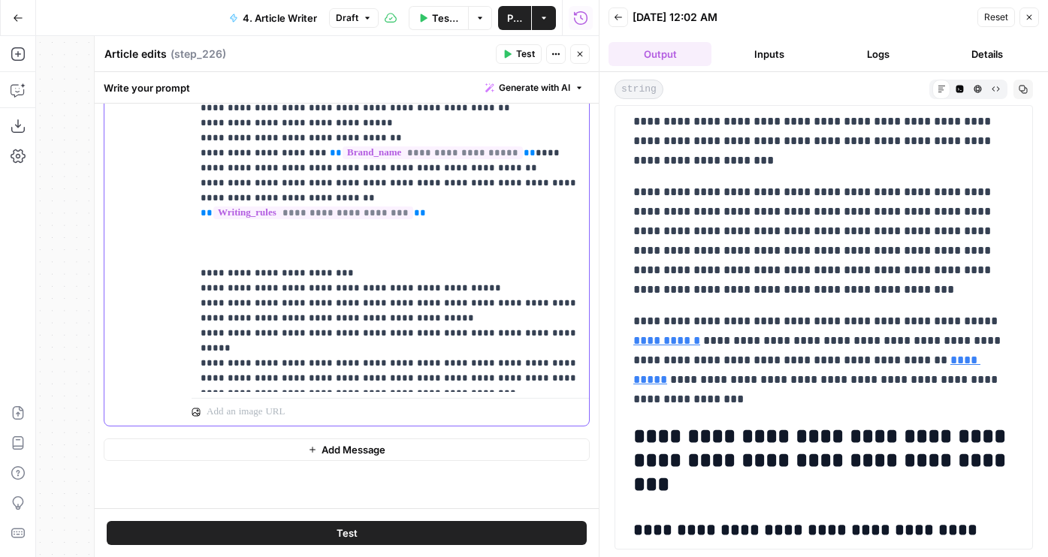
scroll to position [157, 0]
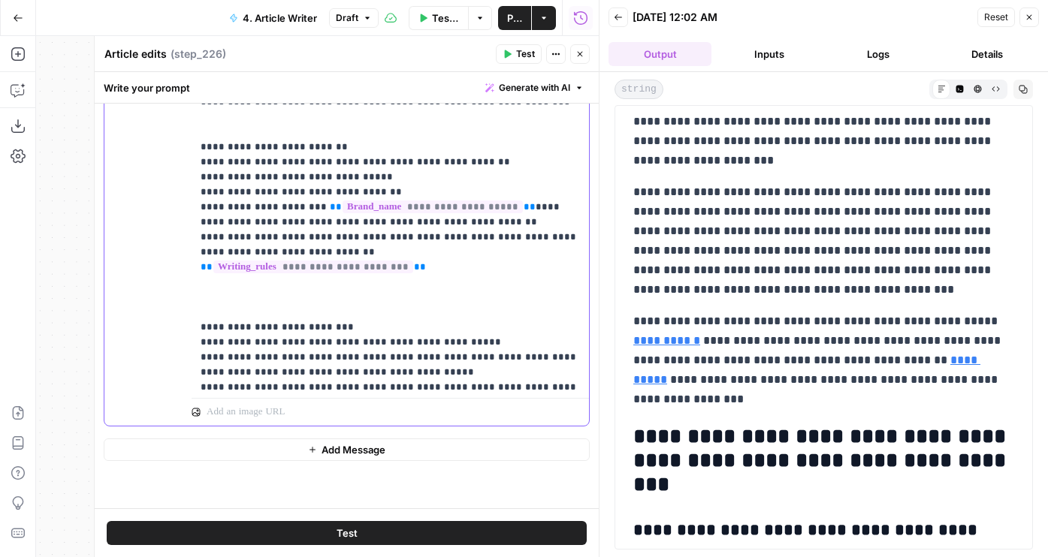
click at [359, 235] on p "**********" at bounding box center [390, 34] width 379 height 811
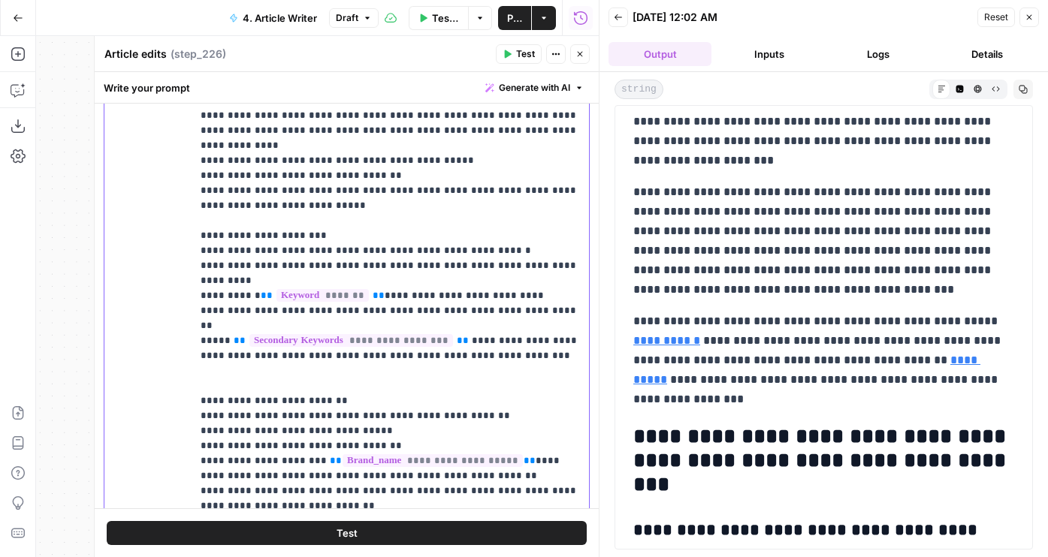
scroll to position [2180, 0]
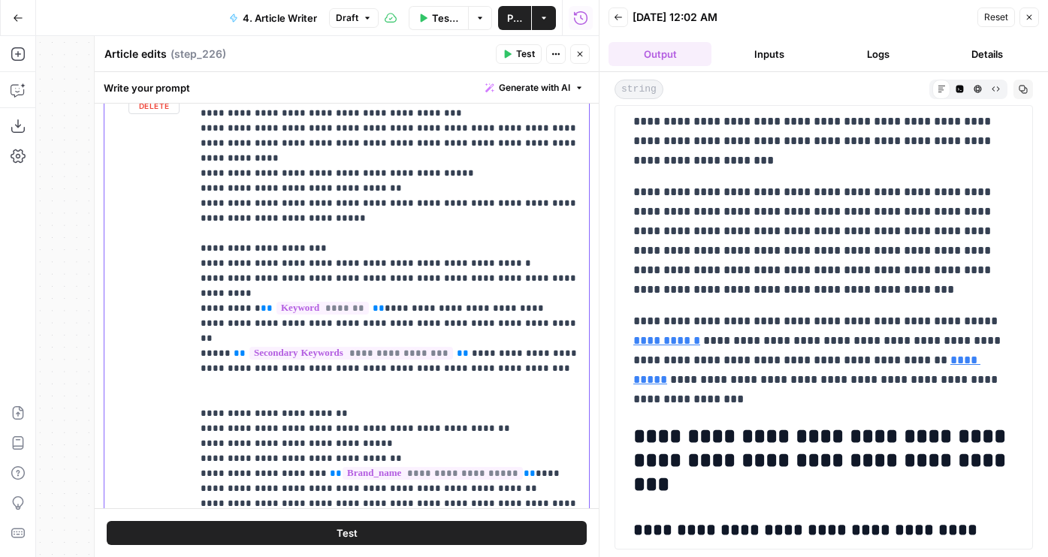
click at [318, 331] on p "**********" at bounding box center [390, 286] width 379 height 781
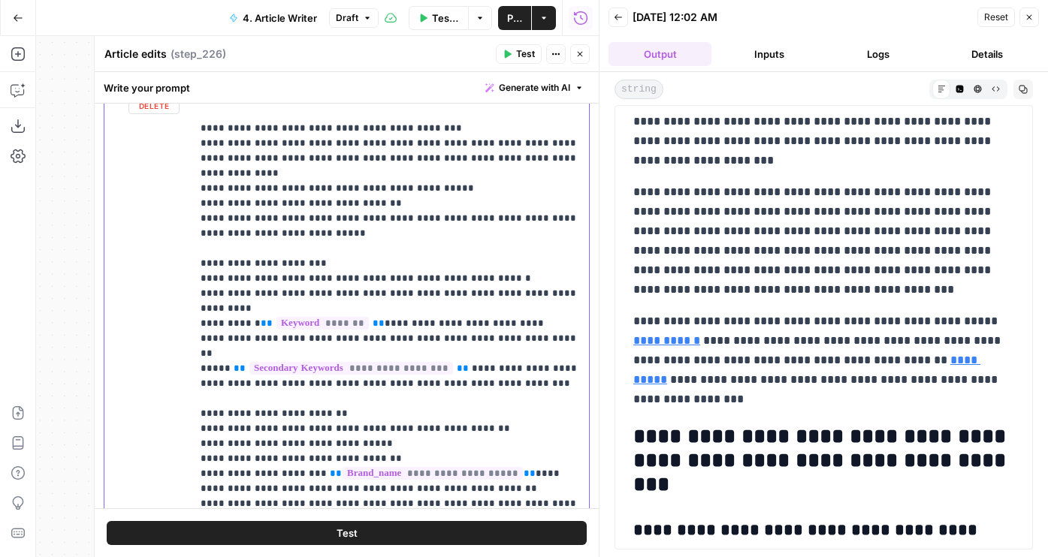
drag, startPoint x: 551, startPoint y: 333, endPoint x: 319, endPoint y: 214, distance: 260.3
click at [319, 214] on p "**********" at bounding box center [390, 294] width 379 height 766
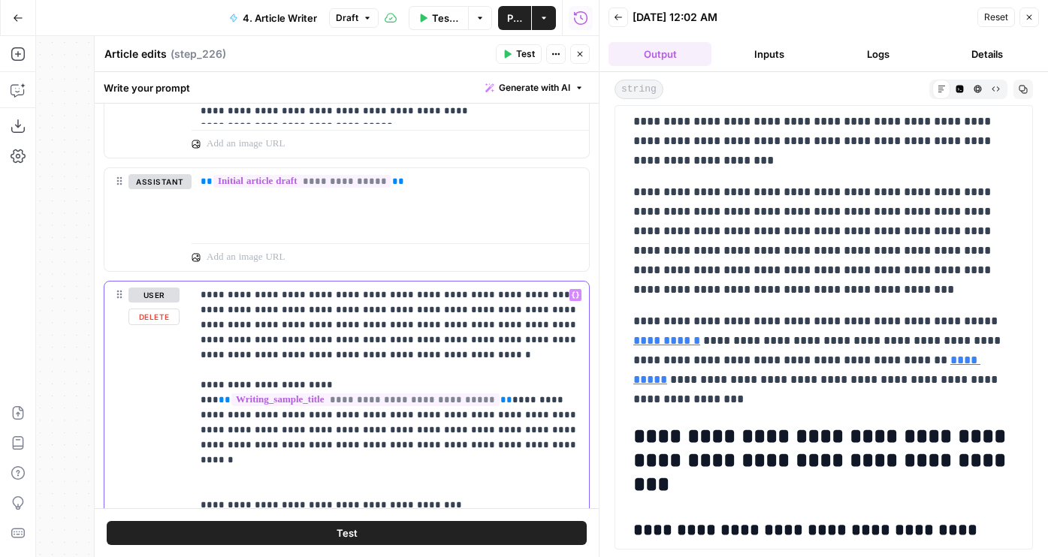
scroll to position [1950, 0]
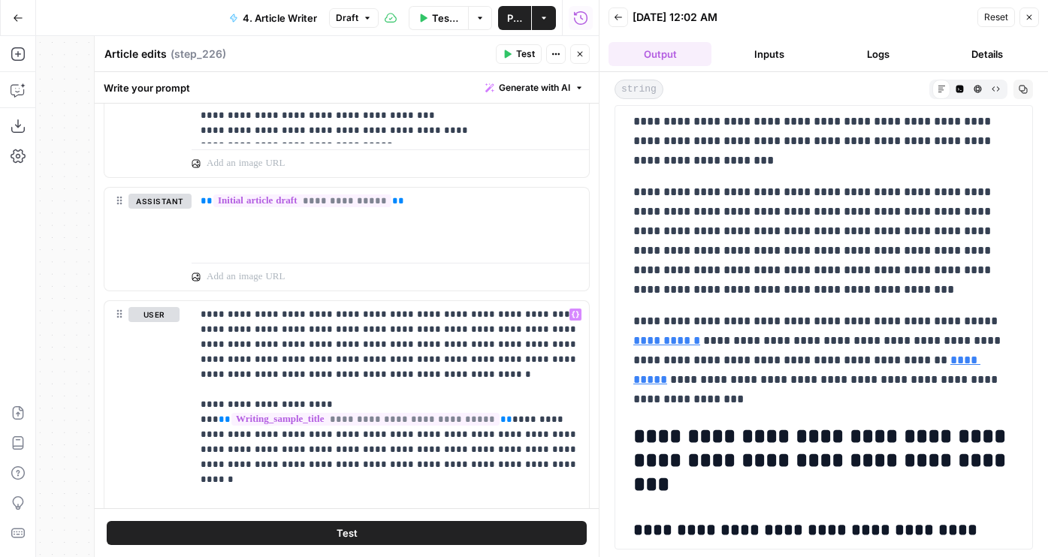
click at [415, 528] on button "Test" at bounding box center [347, 533] width 480 height 24
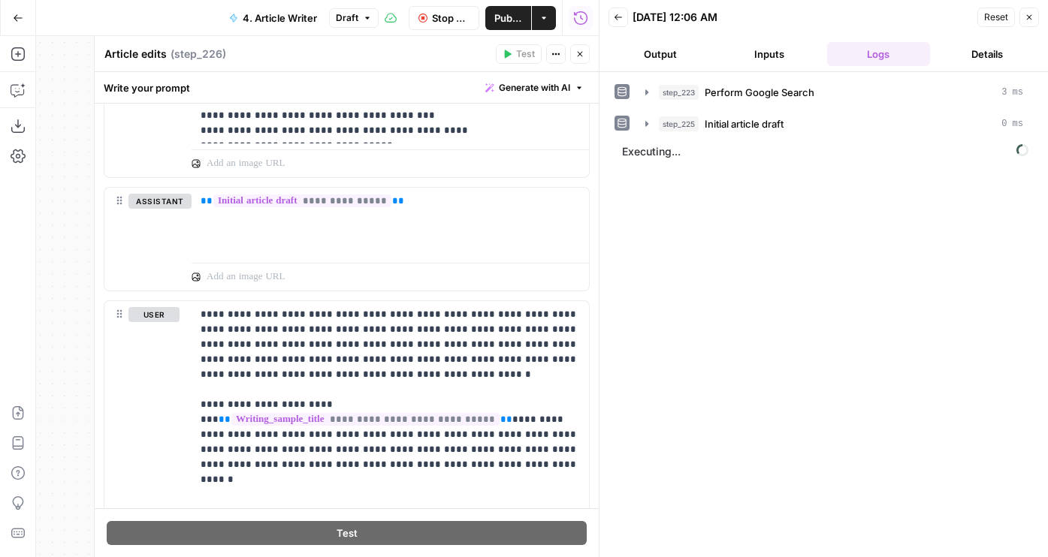
click at [658, 57] on button "Output" at bounding box center [659, 54] width 103 height 24
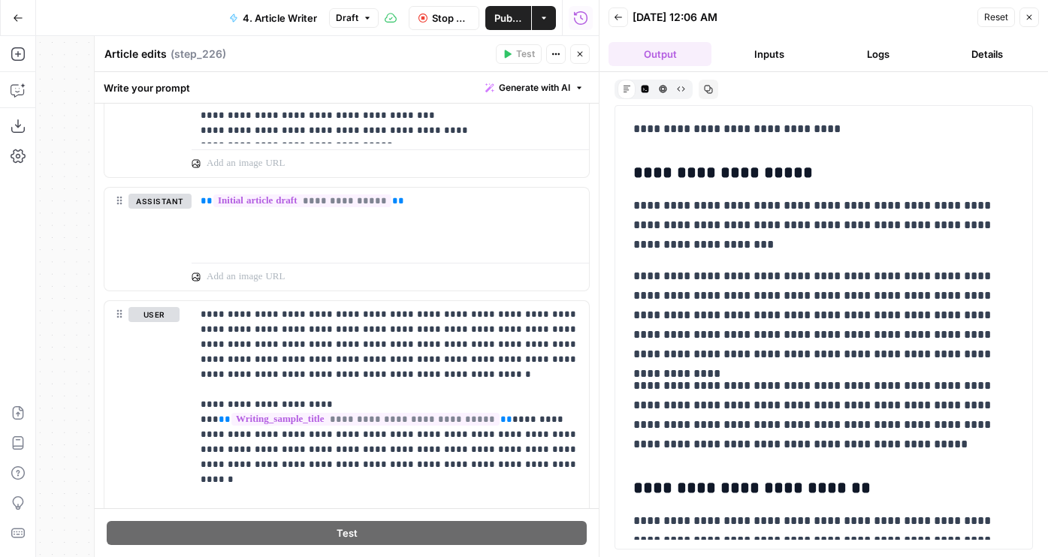
scroll to position [1070, 0]
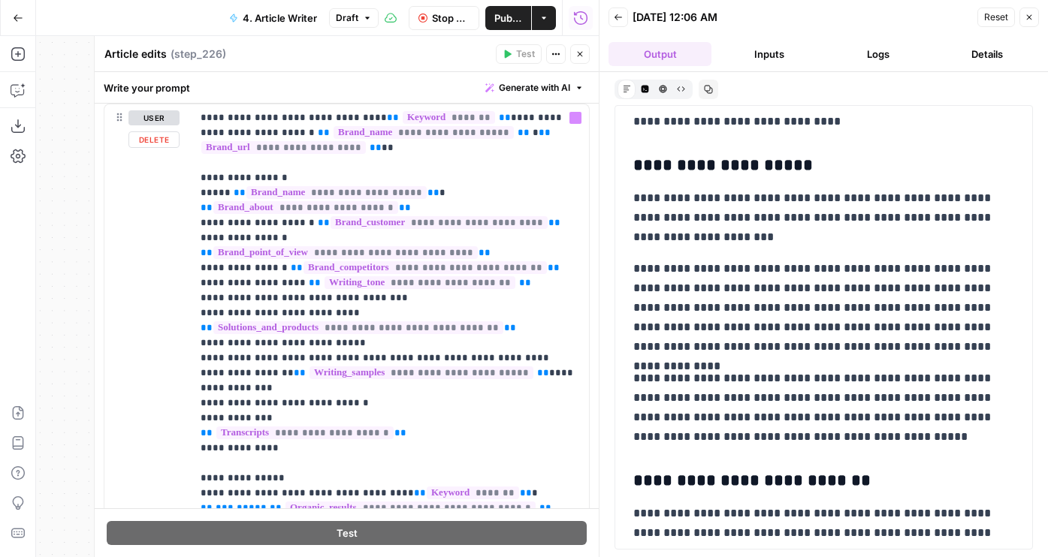
scroll to position [0, 0]
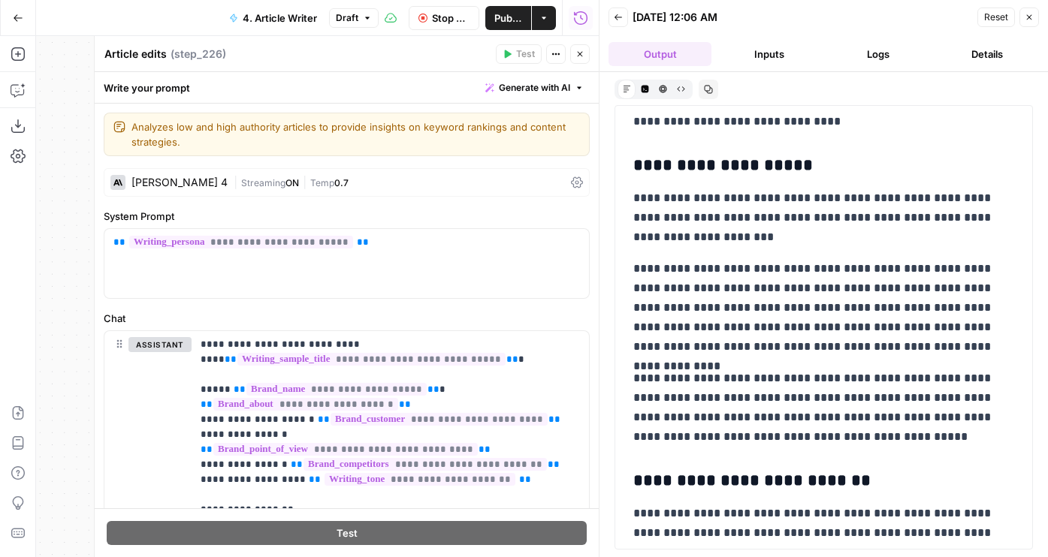
click at [207, 159] on form "**********" at bounding box center [347, 306] width 504 height 405
click at [207, 187] on div "[PERSON_NAME] 4" at bounding box center [179, 182] width 96 height 11
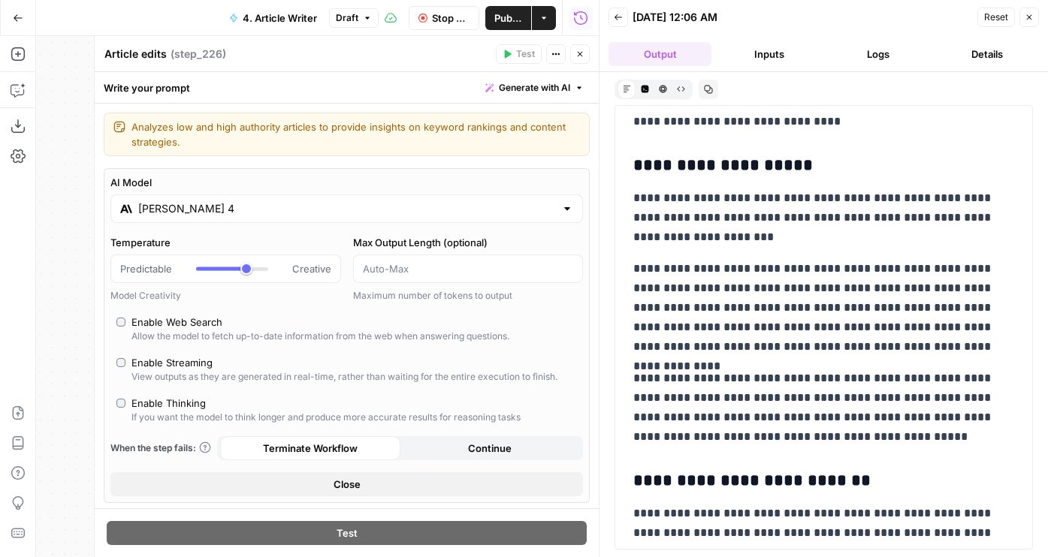
click at [203, 207] on input "[PERSON_NAME] 4" at bounding box center [346, 208] width 417 height 15
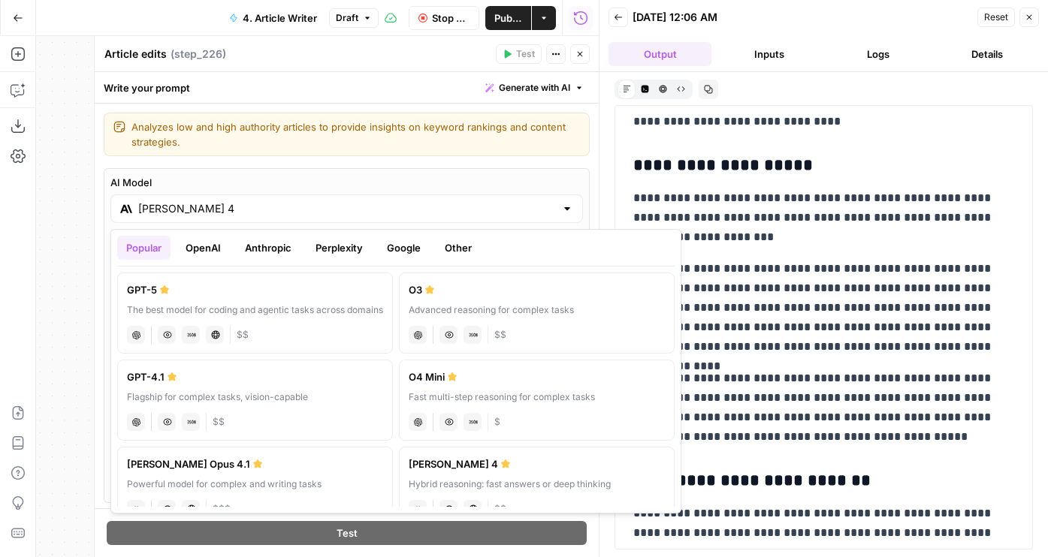
click at [196, 280] on label "GPT-5 The best model for coding and agentic tasks across domains chat Vision Ca…" at bounding box center [255, 313] width 276 height 81
type input "GPT-5"
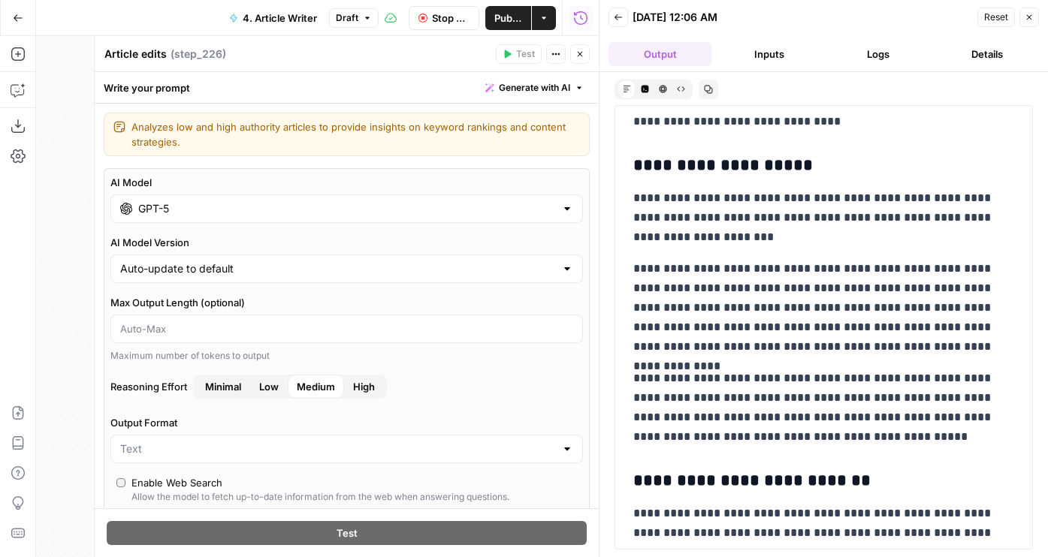
click at [233, 388] on span "Minimal" at bounding box center [223, 386] width 36 height 15
click at [577, 55] on icon "button" at bounding box center [579, 54] width 9 height 9
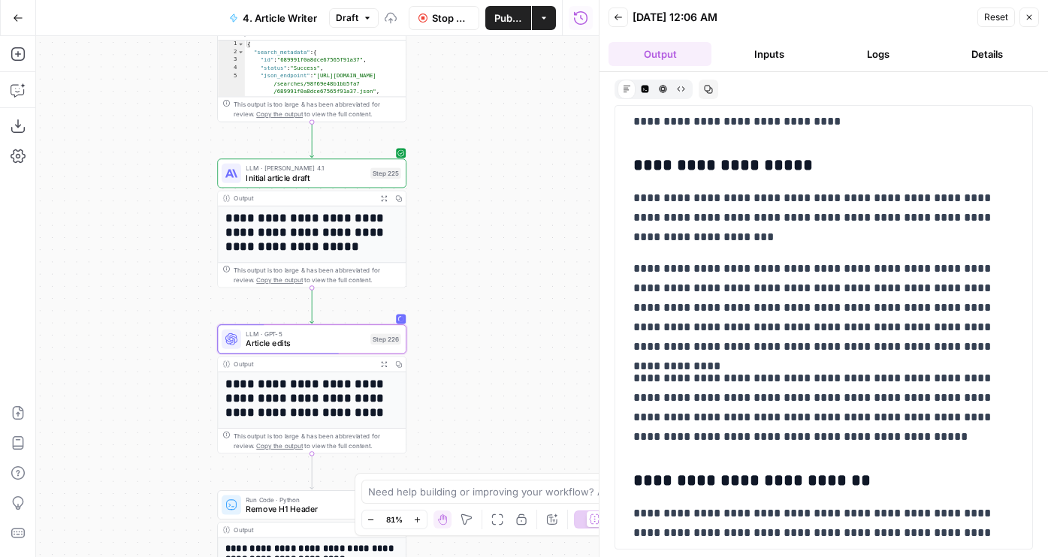
click at [459, 24] on span "Stop Run" at bounding box center [451, 18] width 38 height 15
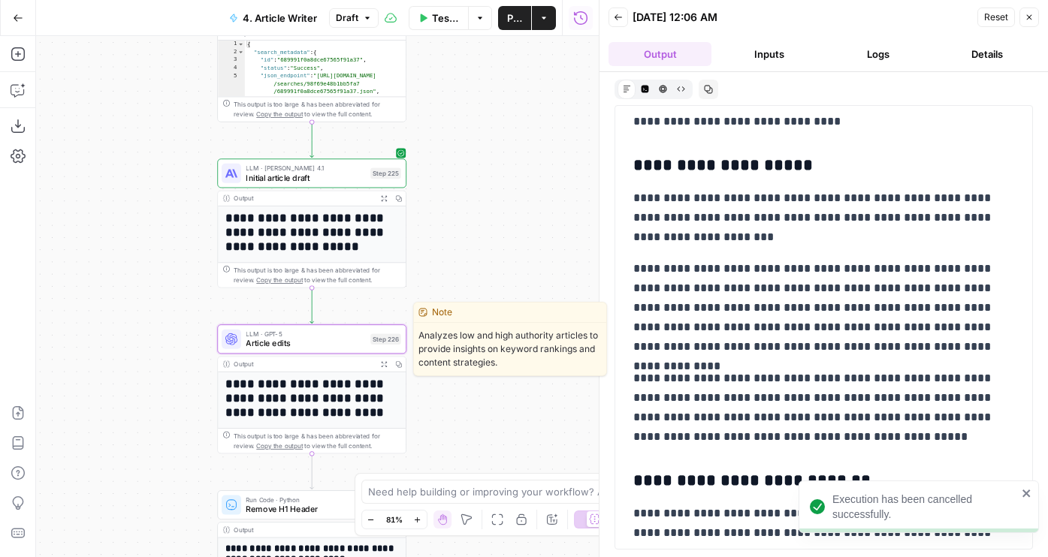
click at [385, 319] on span "Test" at bounding box center [388, 316] width 14 height 11
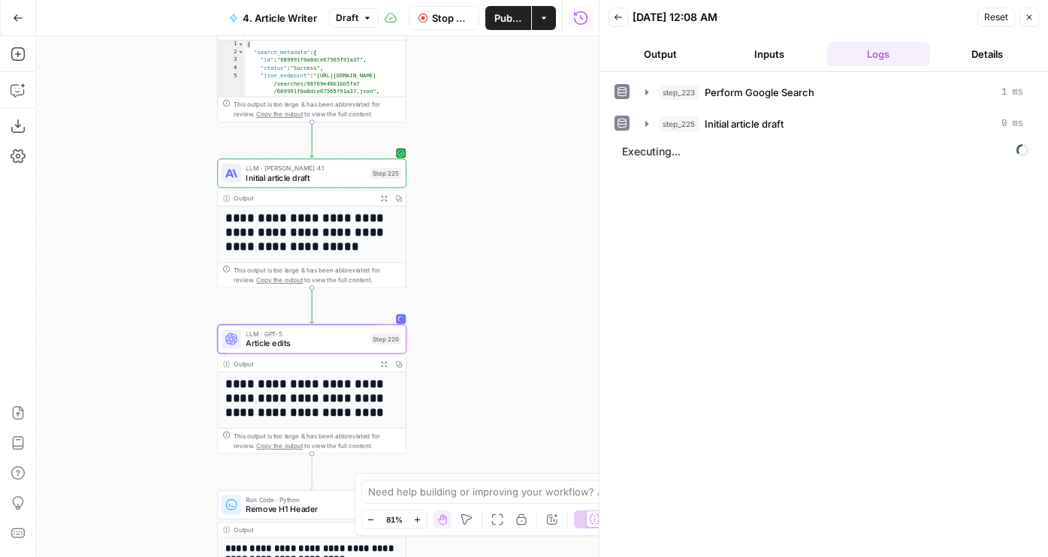
click at [674, 49] on button "Output" at bounding box center [659, 54] width 103 height 24
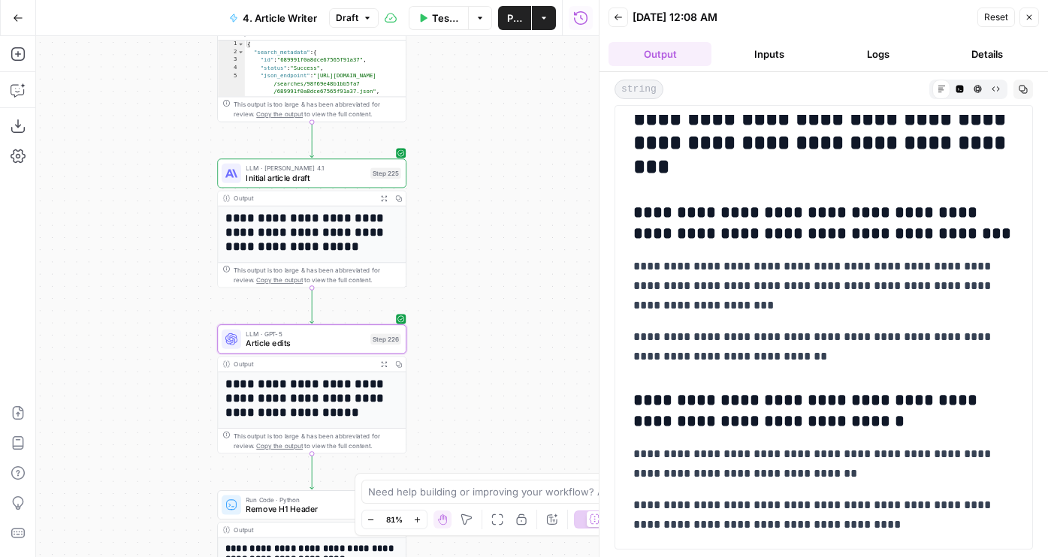
scroll to position [7015, 0]
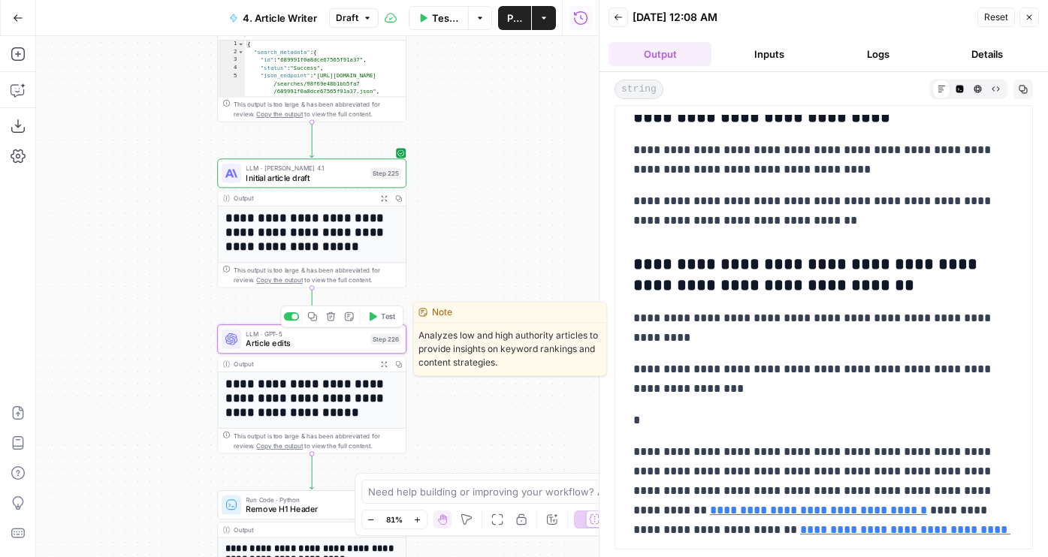
click at [296, 342] on span "Article edits" at bounding box center [305, 343] width 119 height 12
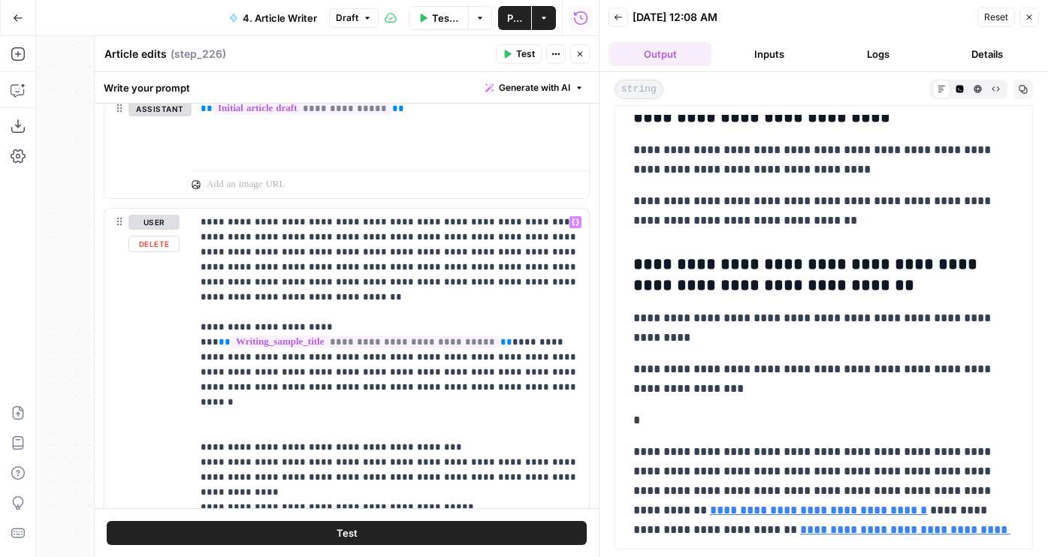
scroll to position [2041, 0]
click at [578, 60] on button "Close" at bounding box center [580, 54] width 20 height 20
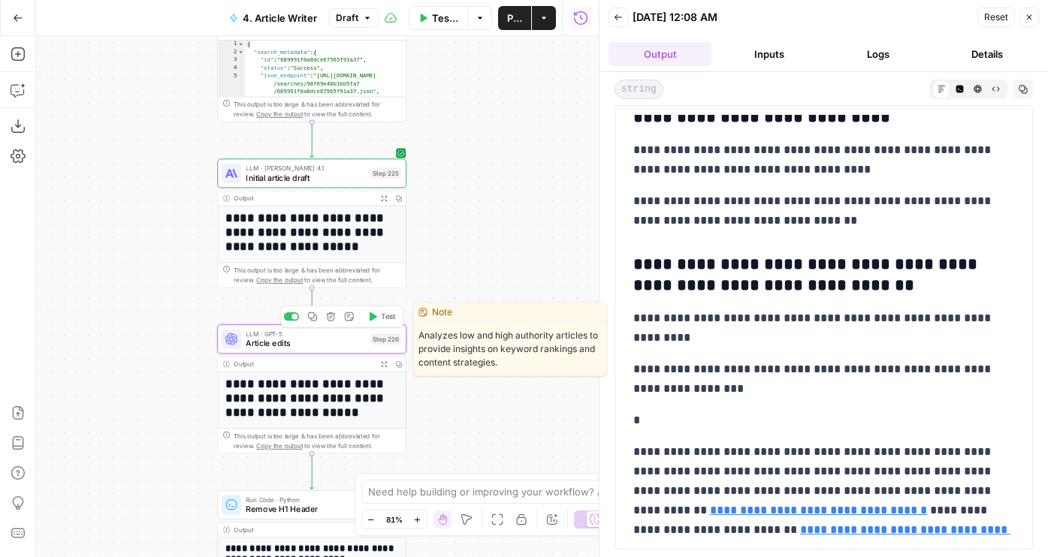
click at [316, 339] on span "Article edits" at bounding box center [305, 343] width 119 height 12
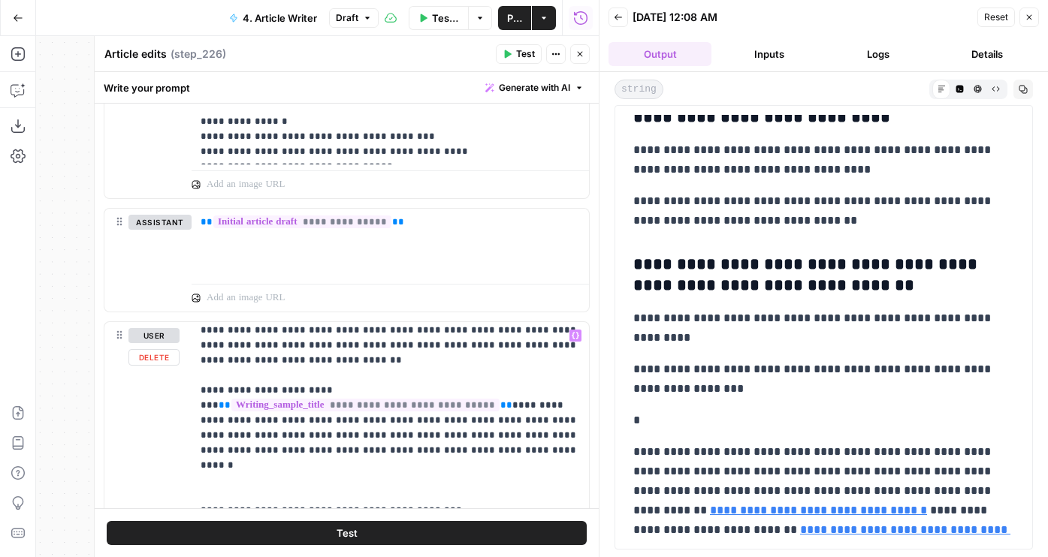
scroll to position [0, 0]
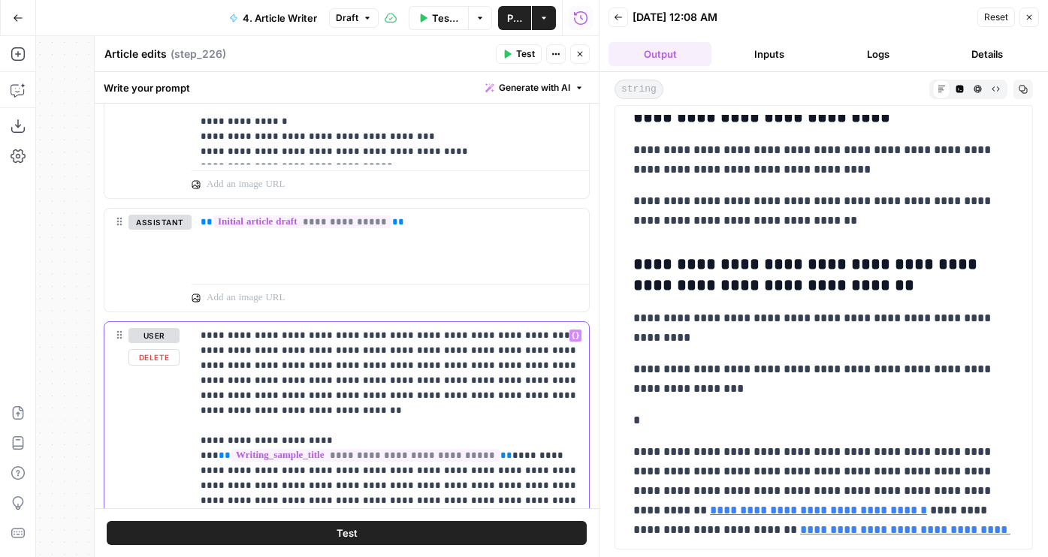
drag, startPoint x: 509, startPoint y: 364, endPoint x: 511, endPoint y: 351, distance: 12.9
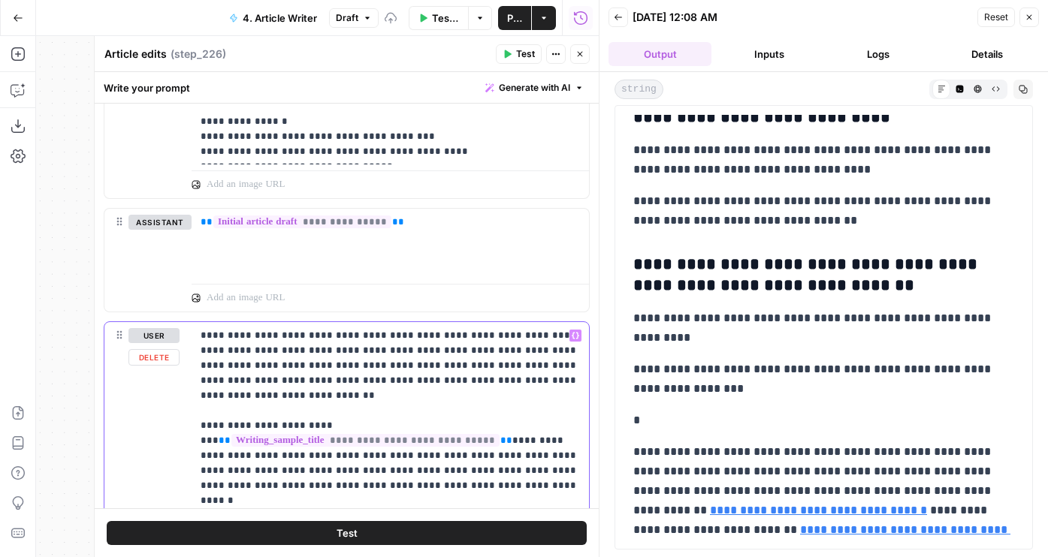
drag, startPoint x: 557, startPoint y: 351, endPoint x: 237, endPoint y: 367, distance: 319.6
click at [499, 524] on button "Test" at bounding box center [347, 533] width 480 height 24
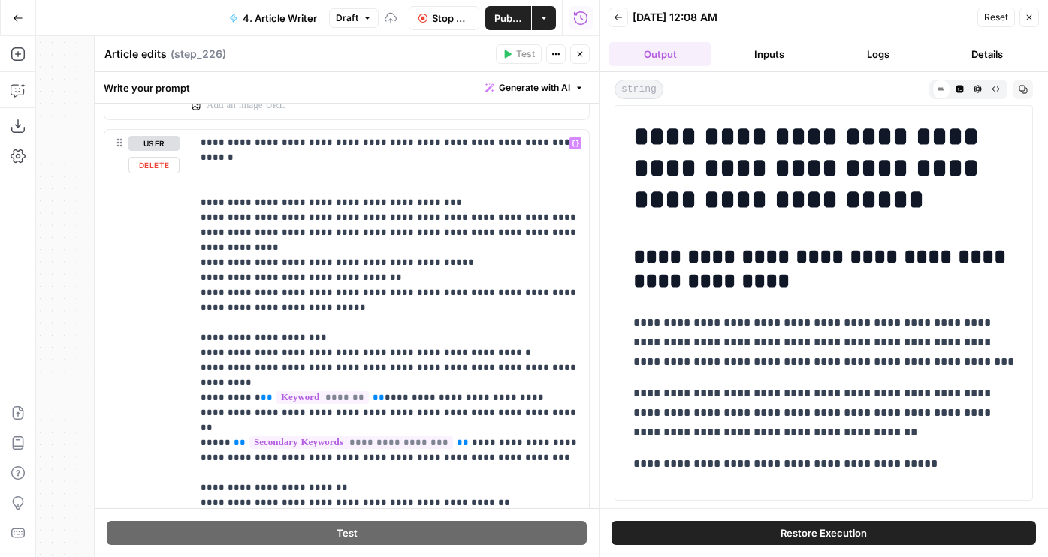
scroll to position [2141, 0]
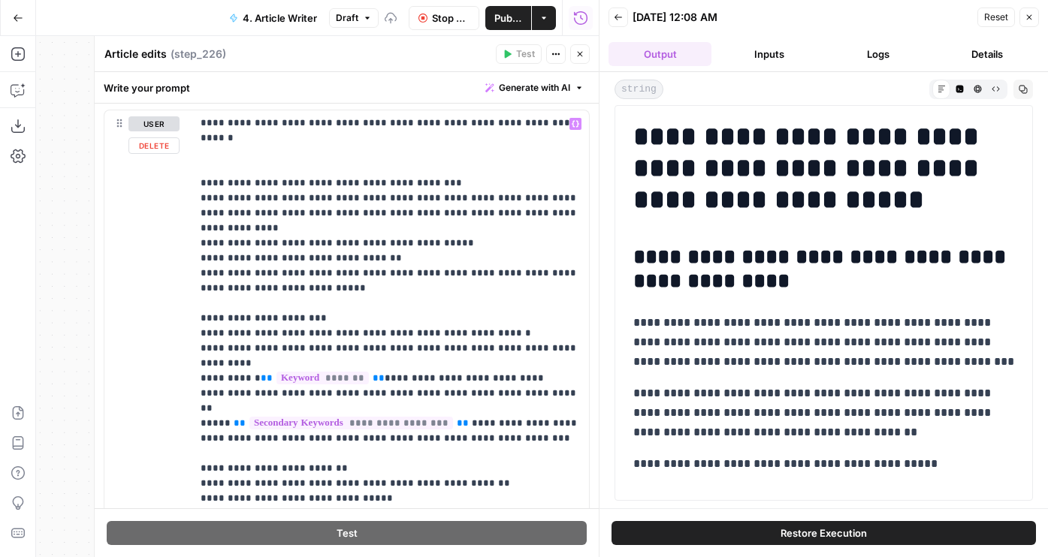
click at [669, 62] on button "Output" at bounding box center [659, 54] width 103 height 24
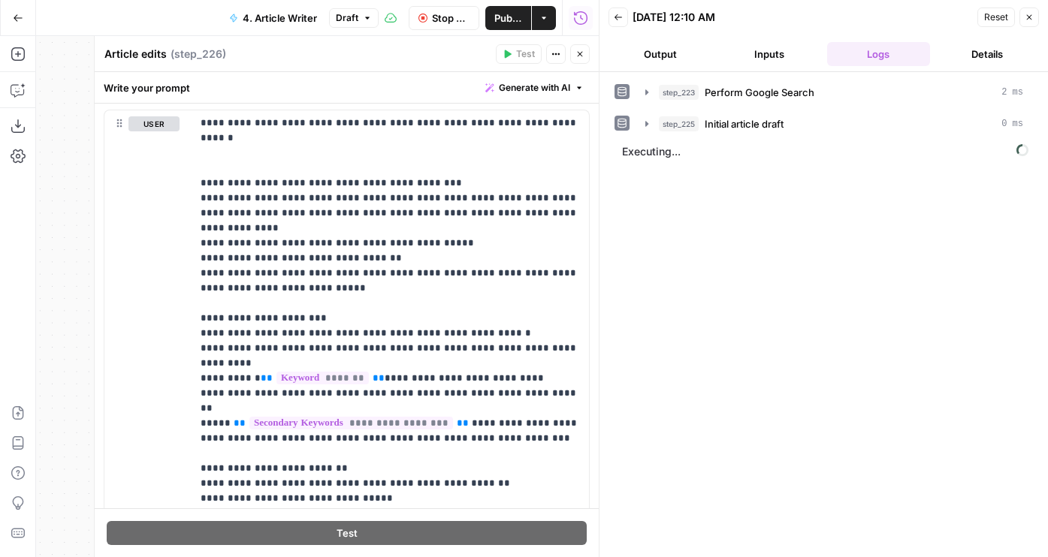
click at [680, 61] on button "Output" at bounding box center [659, 54] width 103 height 24
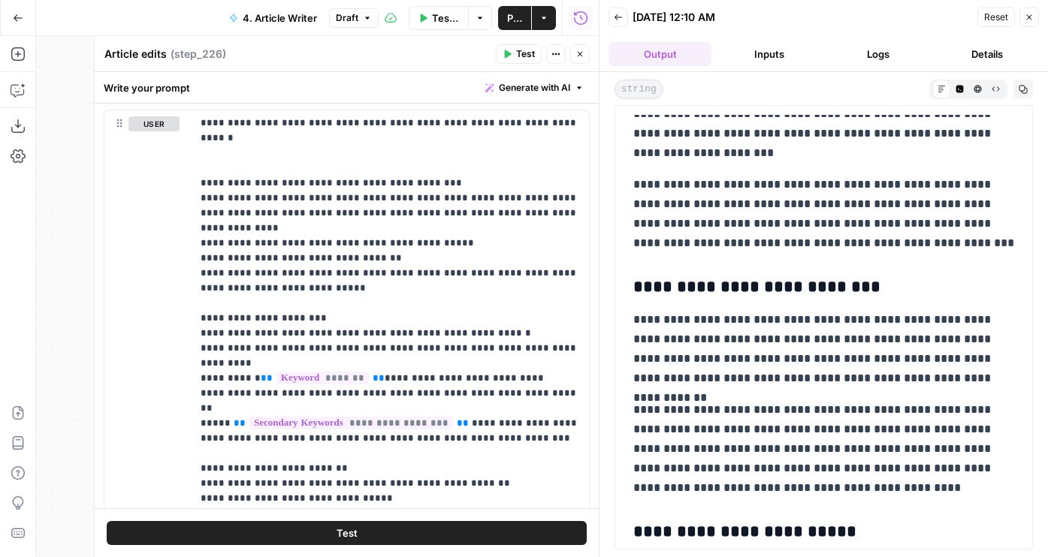
scroll to position [1549, 0]
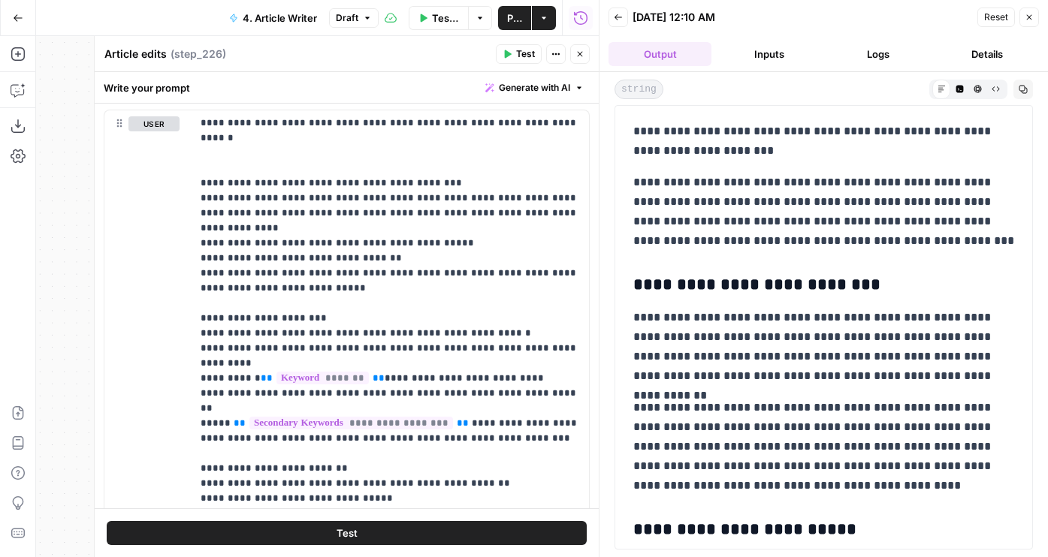
click at [751, 59] on button "Inputs" at bounding box center [768, 54] width 103 height 24
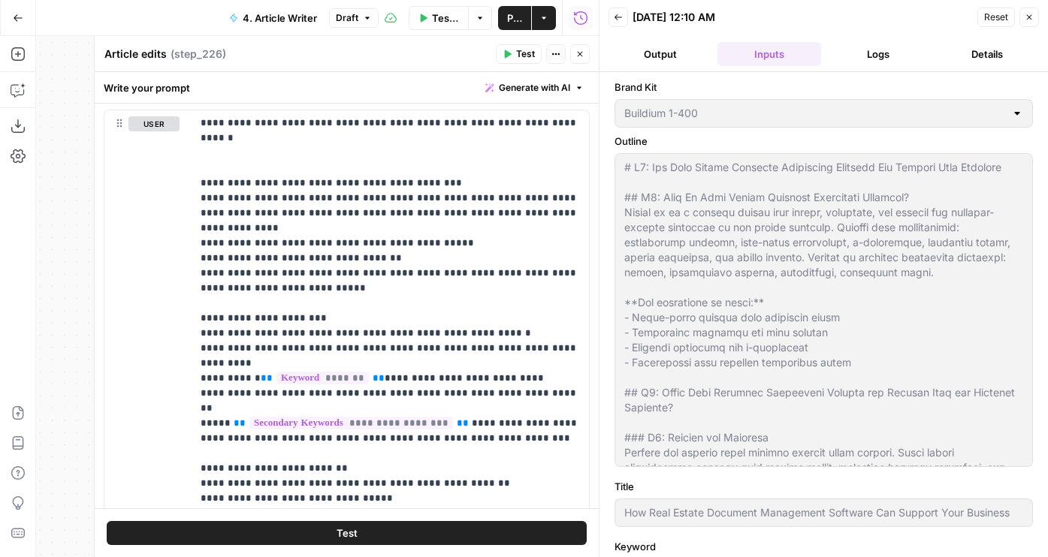
click at [662, 56] on button "Output" at bounding box center [659, 54] width 103 height 24
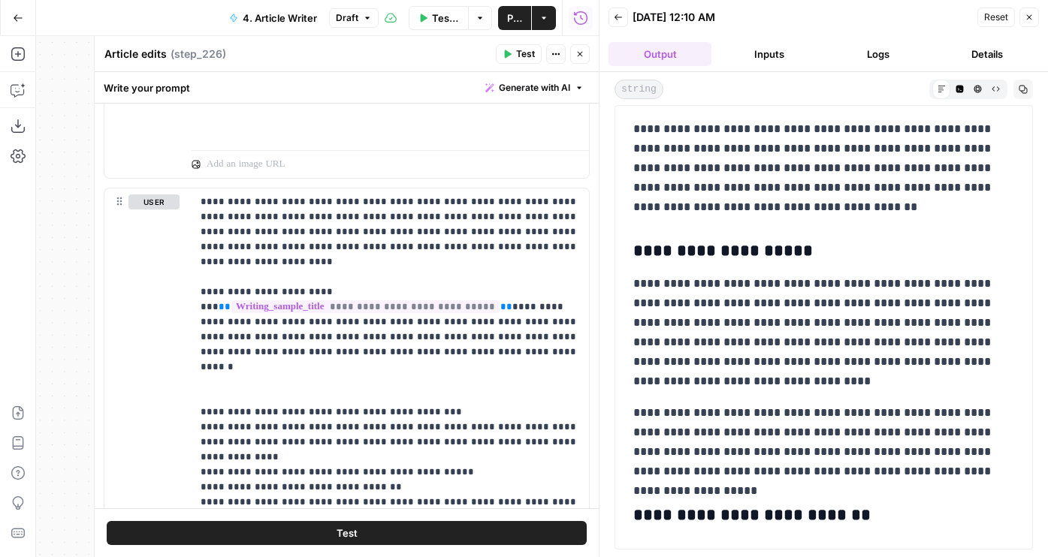
scroll to position [793, 0]
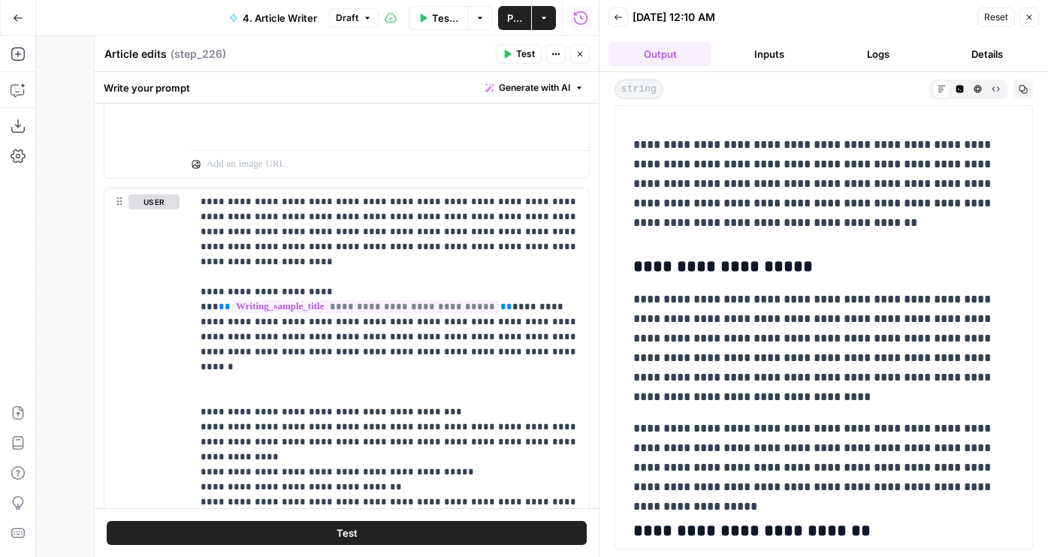
click at [898, 53] on button "Logs" at bounding box center [878, 54] width 103 height 24
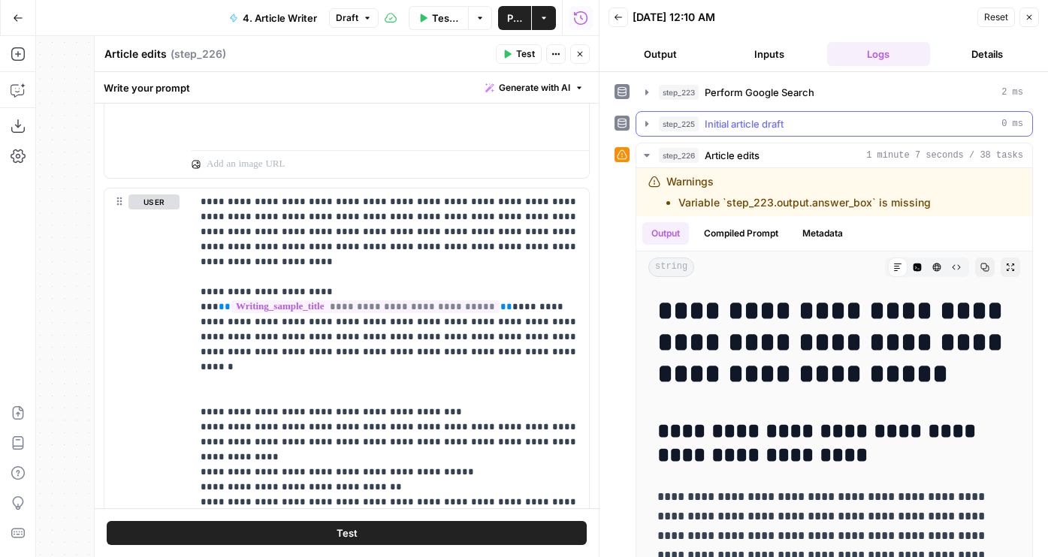
click at [726, 119] on span "Initial article draft" at bounding box center [744, 123] width 79 height 15
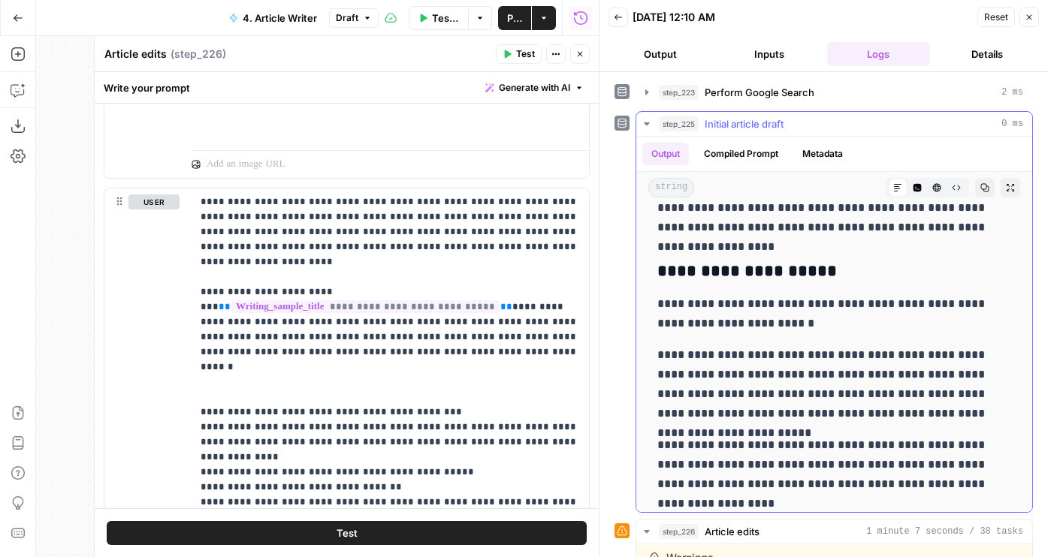
scroll to position [1008, 0]
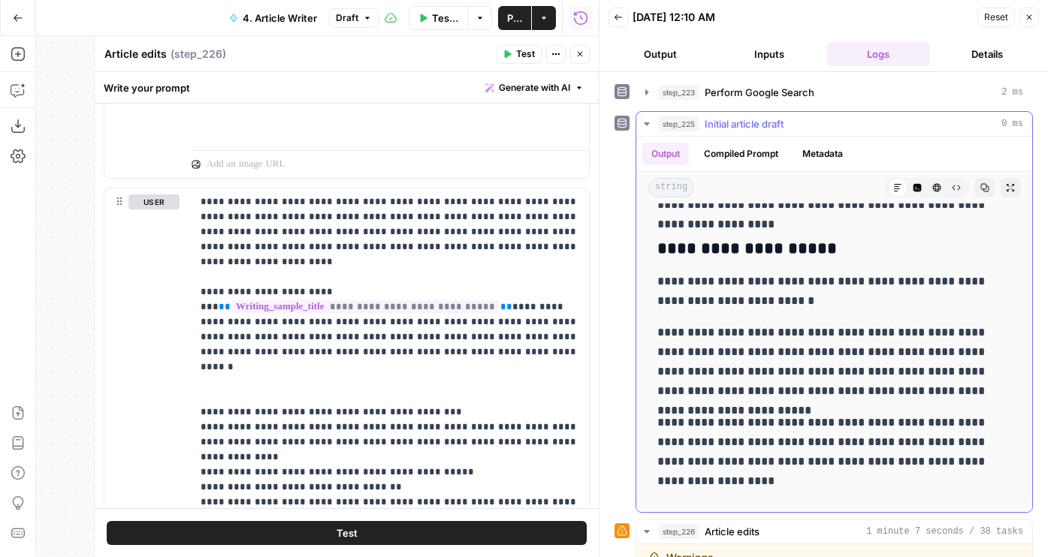
drag, startPoint x: 977, startPoint y: 388, endPoint x: 922, endPoint y: 370, distance: 58.4
click at [922, 370] on p "**********" at bounding box center [834, 362] width 354 height 78
click at [946, 379] on p "**********" at bounding box center [834, 362] width 354 height 78
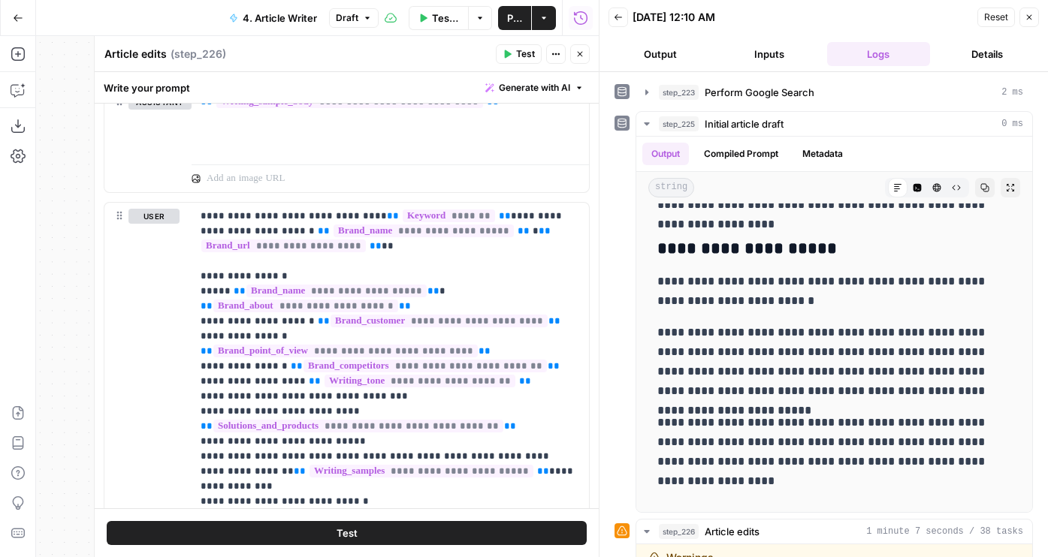
scroll to position [0, 0]
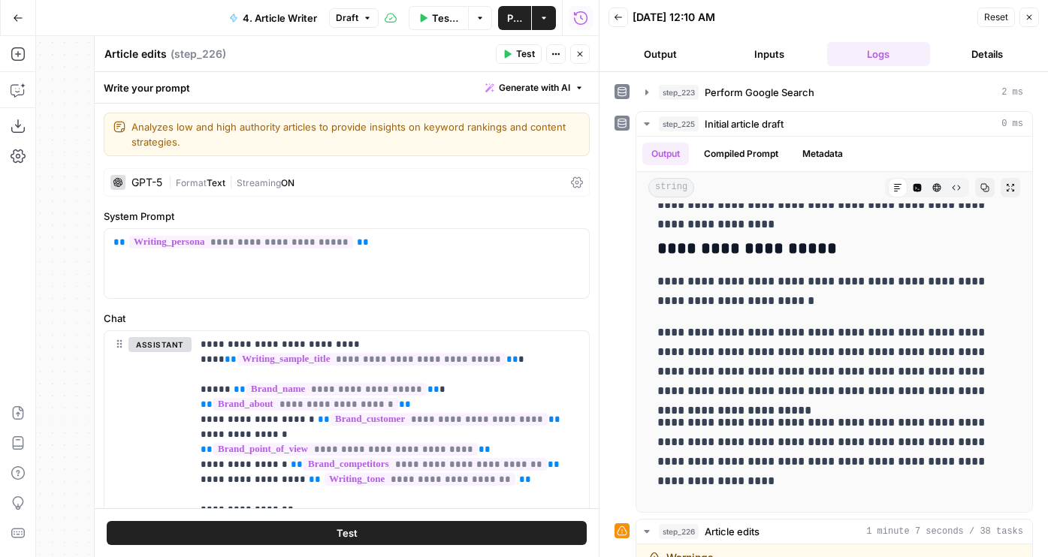
click at [170, 177] on span "|" at bounding box center [172, 181] width 8 height 15
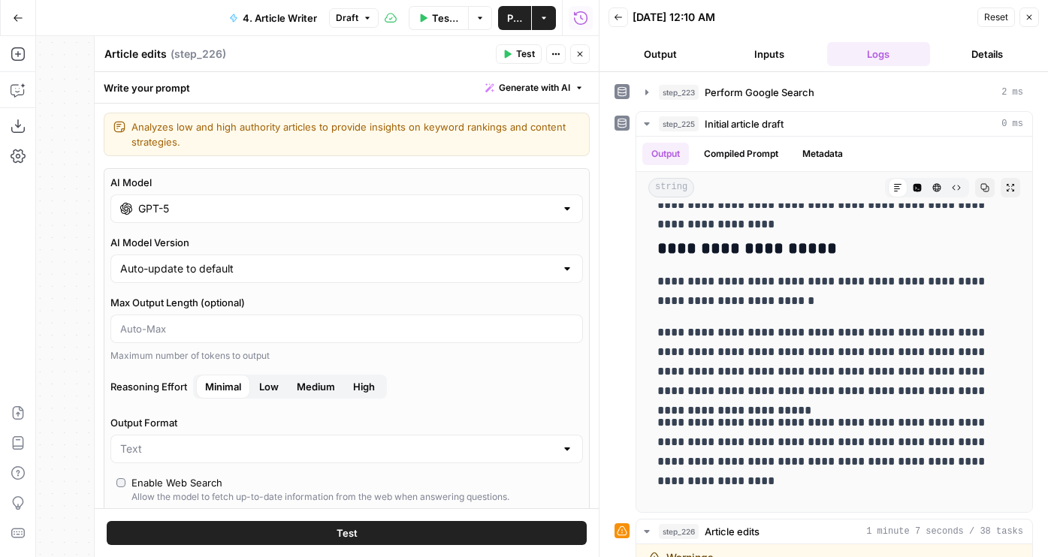
click at [194, 196] on div "GPT-5" at bounding box center [346, 209] width 472 height 29
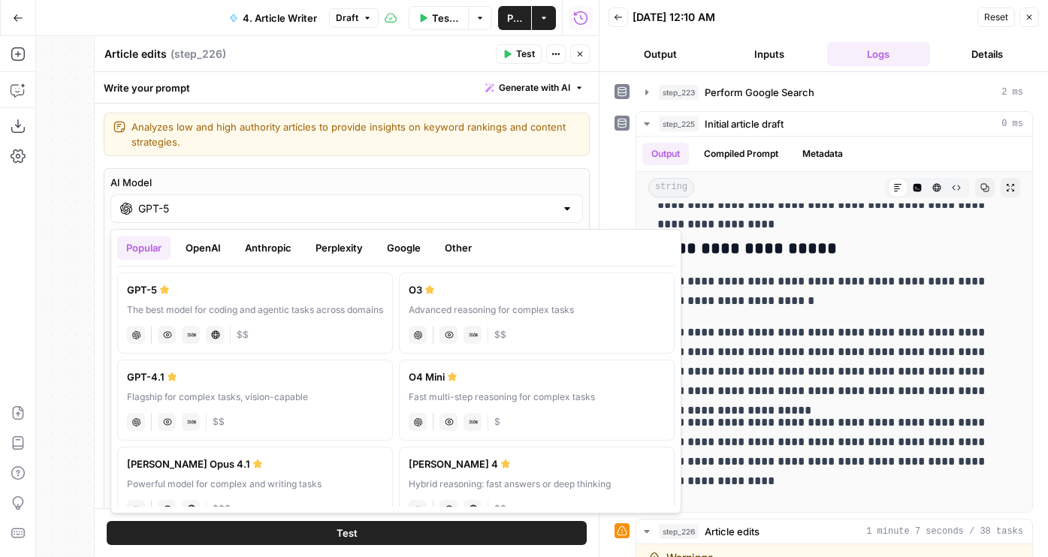
click at [406, 255] on button "Google" at bounding box center [404, 248] width 52 height 24
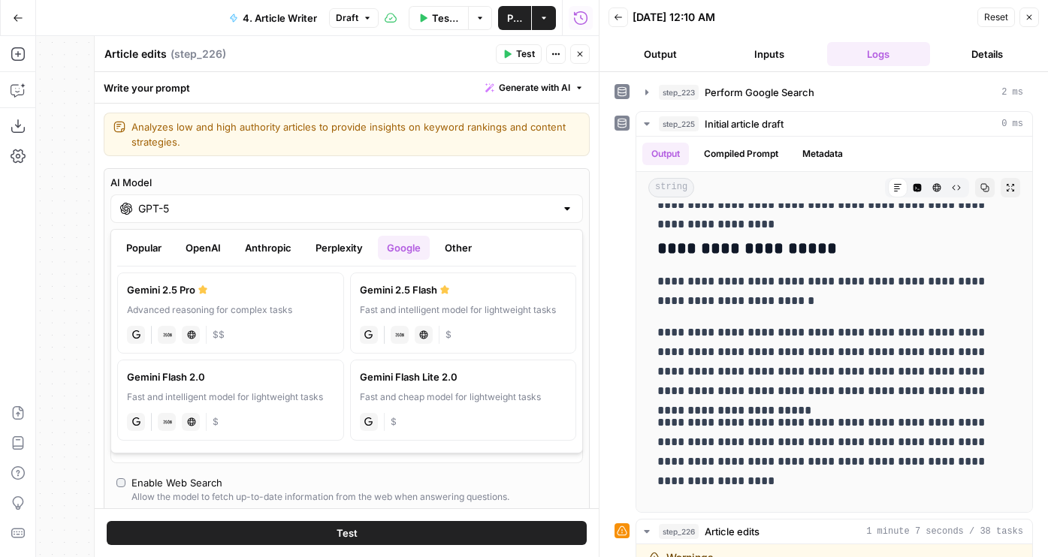
click at [206, 303] on div "Advanced reasoning for complex tasks" at bounding box center [230, 310] width 207 height 14
type input "Gemini 2.5 Pro"
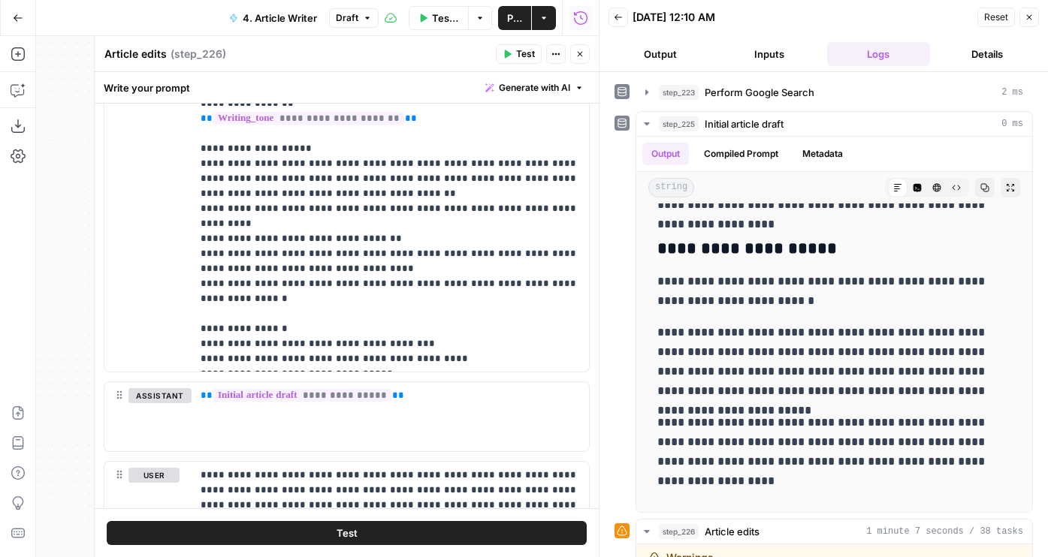
scroll to position [2215, 0]
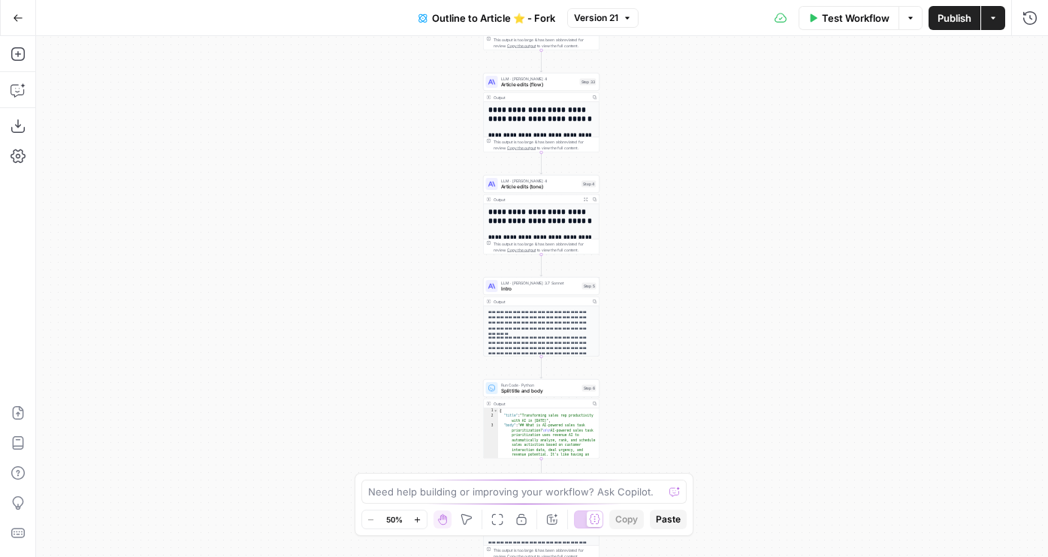
drag, startPoint x: 425, startPoint y: 178, endPoint x: 382, endPoint y: 300, distance: 129.0
click at [382, 300] on div "**********" at bounding box center [542, 296] width 1012 height 521
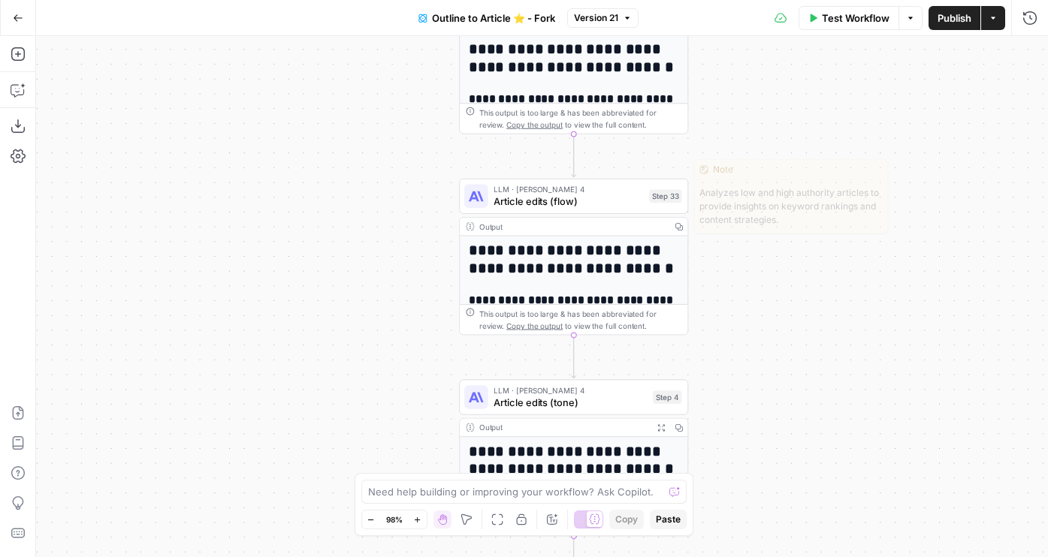
drag, startPoint x: 403, startPoint y: 197, endPoint x: 402, endPoint y: 267, distance: 70.6
click at [402, 266] on div "**********" at bounding box center [542, 296] width 1012 height 521
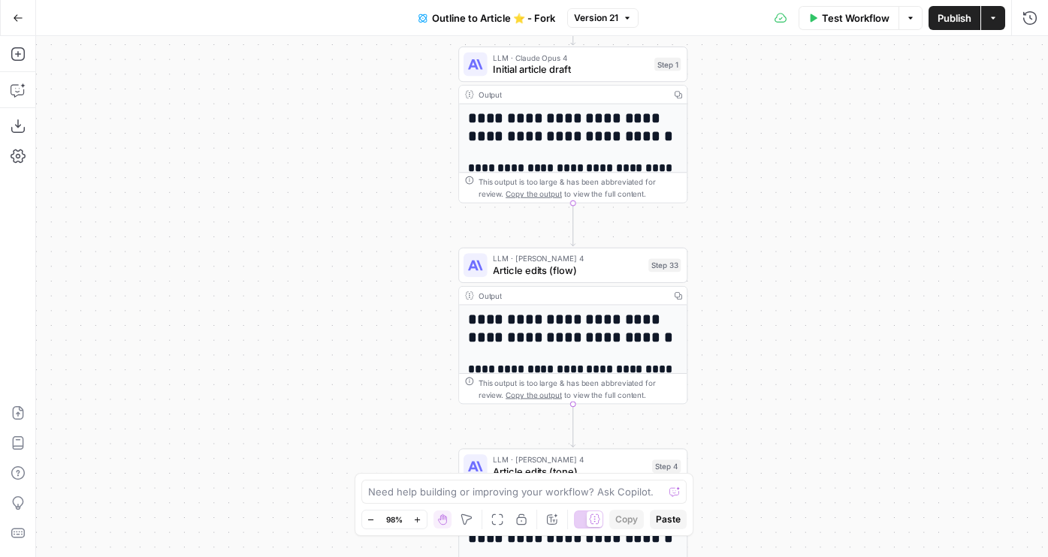
click at [502, 64] on span "Initial article draft" at bounding box center [570, 69] width 155 height 15
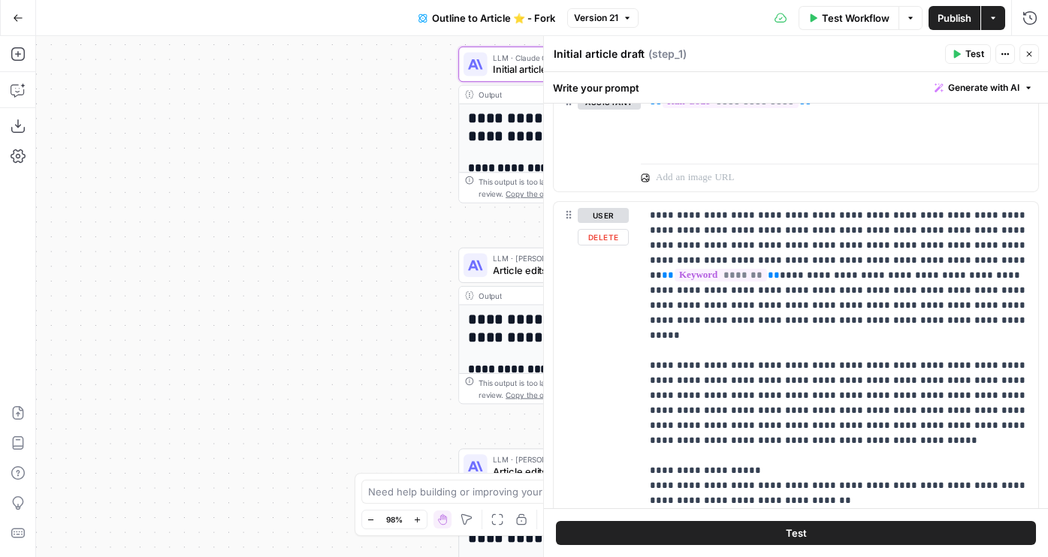
scroll to position [1366, 0]
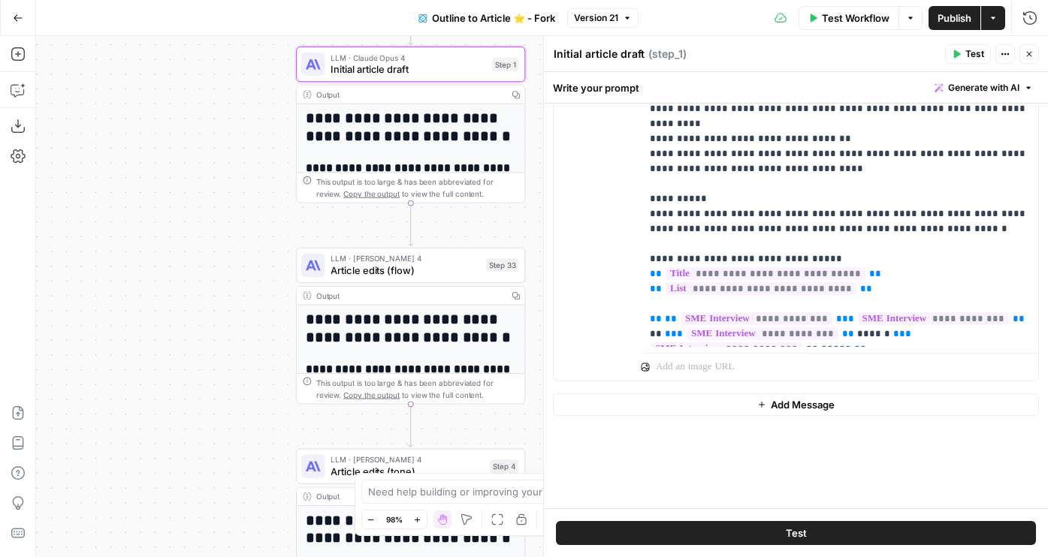
drag, startPoint x: 430, startPoint y: 252, endPoint x: 259, endPoint y: 252, distance: 171.2
click at [259, 252] on div "**********" at bounding box center [542, 296] width 1012 height 521
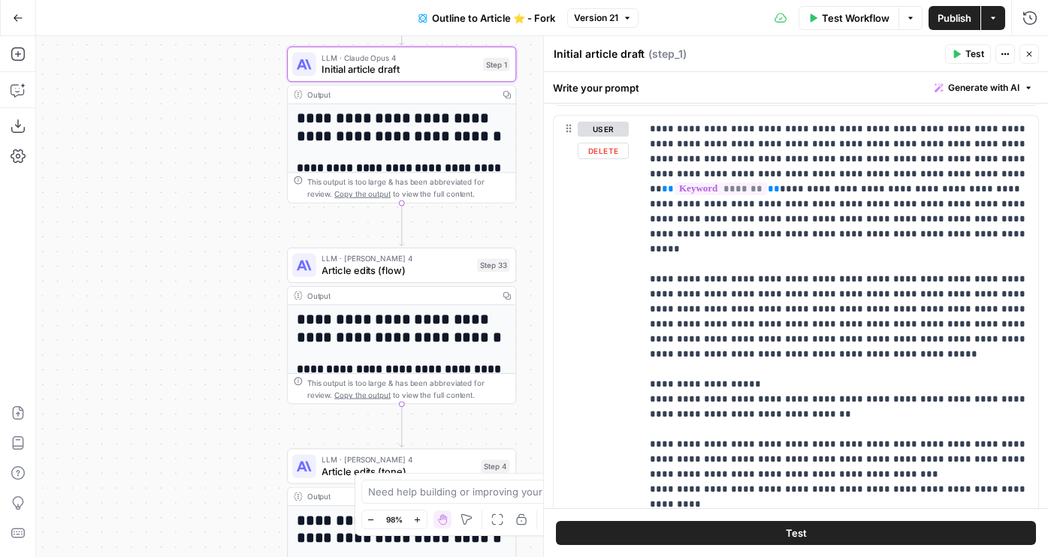
scroll to position [984, 0]
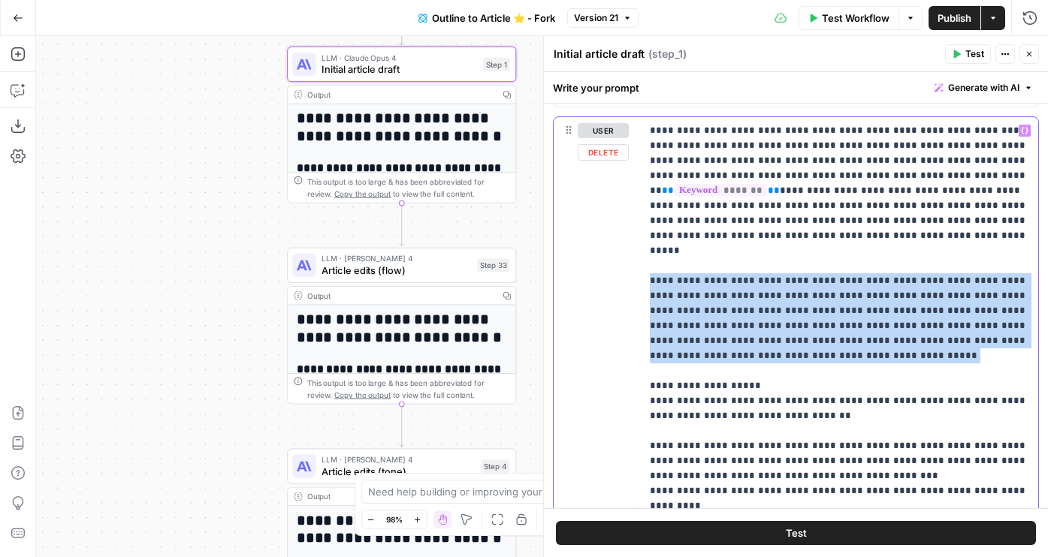
drag, startPoint x: 648, startPoint y: 247, endPoint x: 785, endPoint y: 327, distance: 158.6
click at [785, 327] on div "**********" at bounding box center [839, 423] width 397 height 612
copy p "**********"
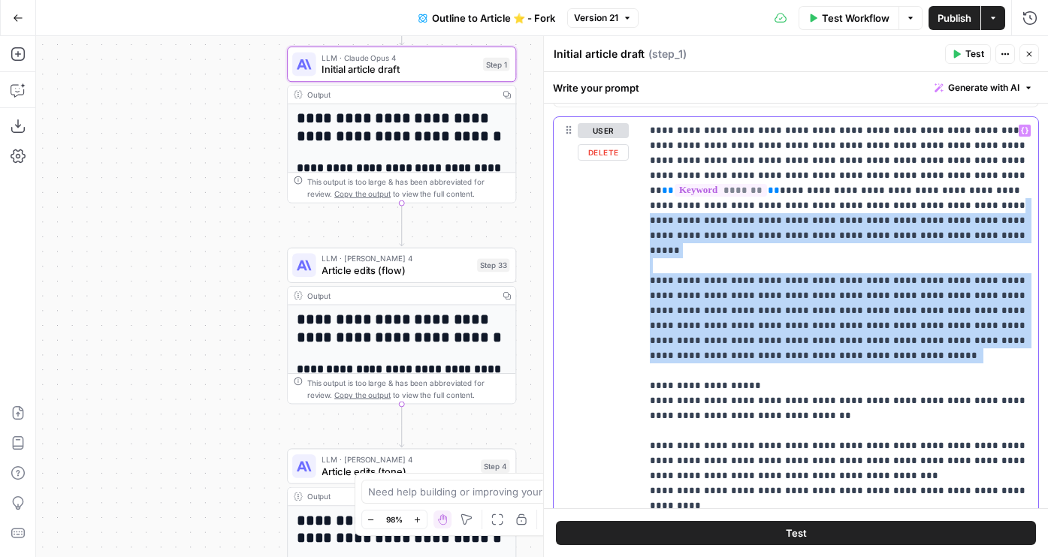
drag, startPoint x: 684, startPoint y: 200, endPoint x: 805, endPoint y: 345, distance: 188.8
copy p "**********"
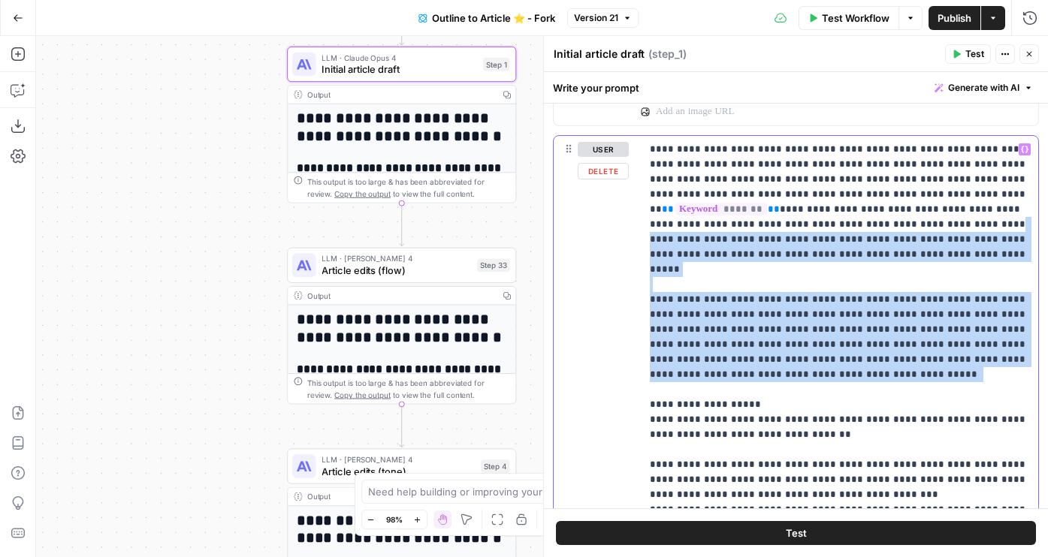
scroll to position [964, 0]
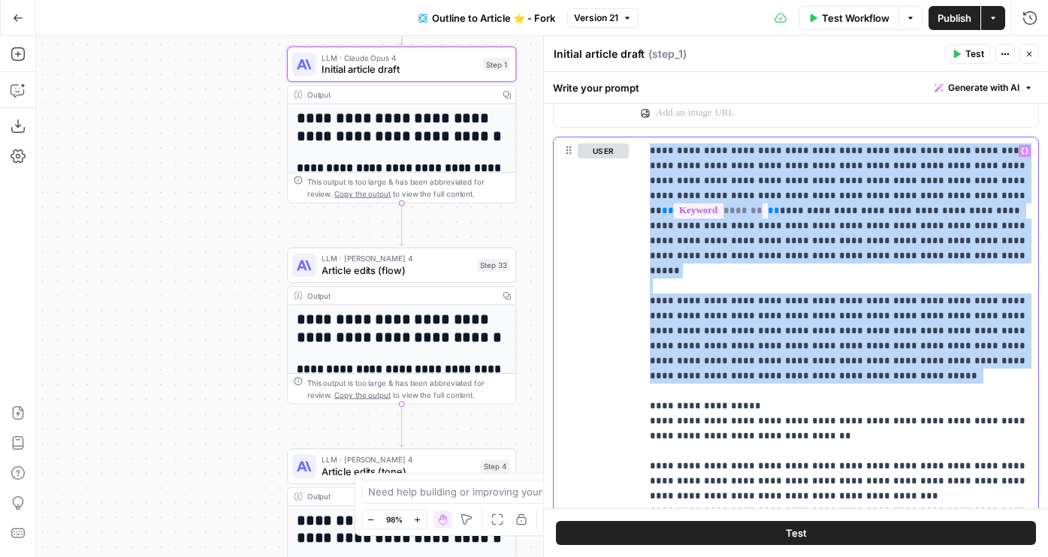
drag, startPoint x: 741, startPoint y: 353, endPoint x: 566, endPoint y: 119, distance: 291.9
click at [566, 119] on div "**********" at bounding box center [796, 75] width 486 height 1417
copy p "**********"
click at [377, 266] on span "Article edits (flow)" at bounding box center [395, 270] width 149 height 15
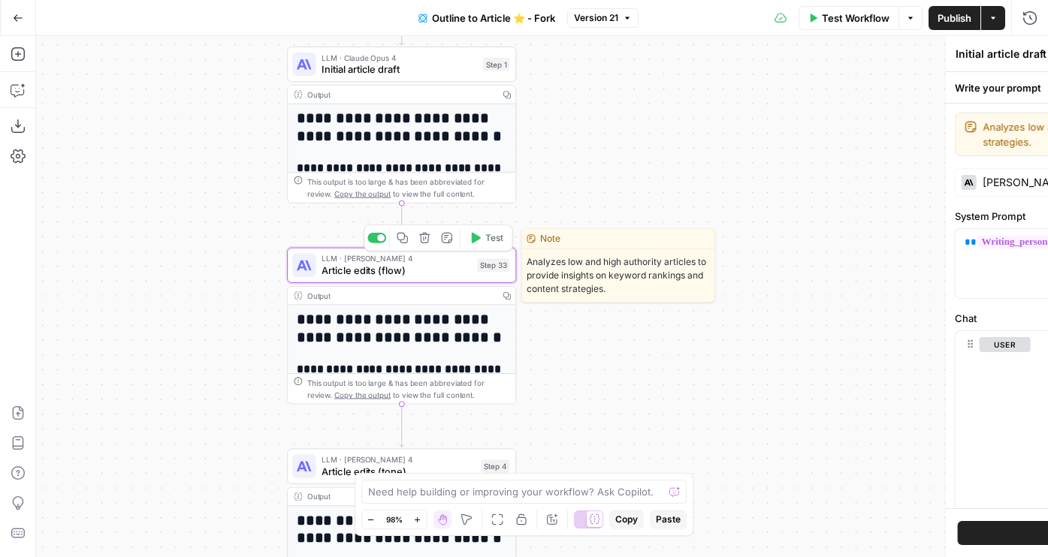
type textarea "Article edits (flow)"
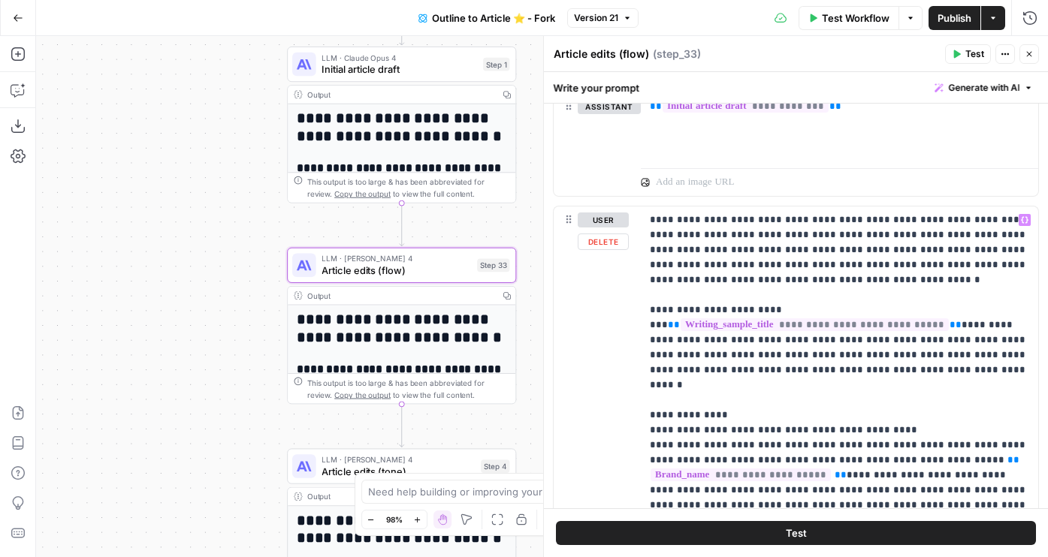
scroll to position [2031, 0]
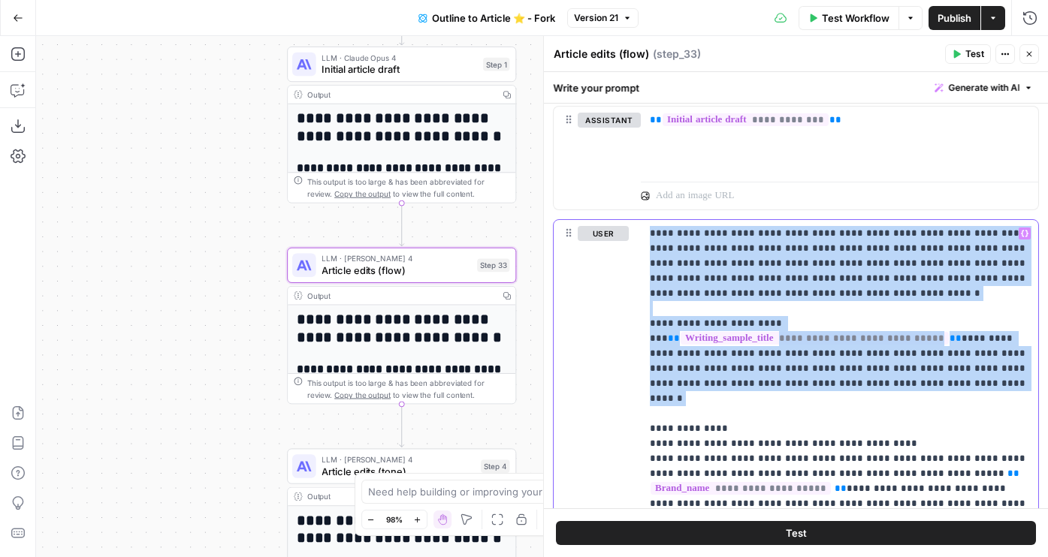
drag, startPoint x: 928, startPoint y: 397, endPoint x: 629, endPoint y: 183, distance: 367.7
copy p "**********"
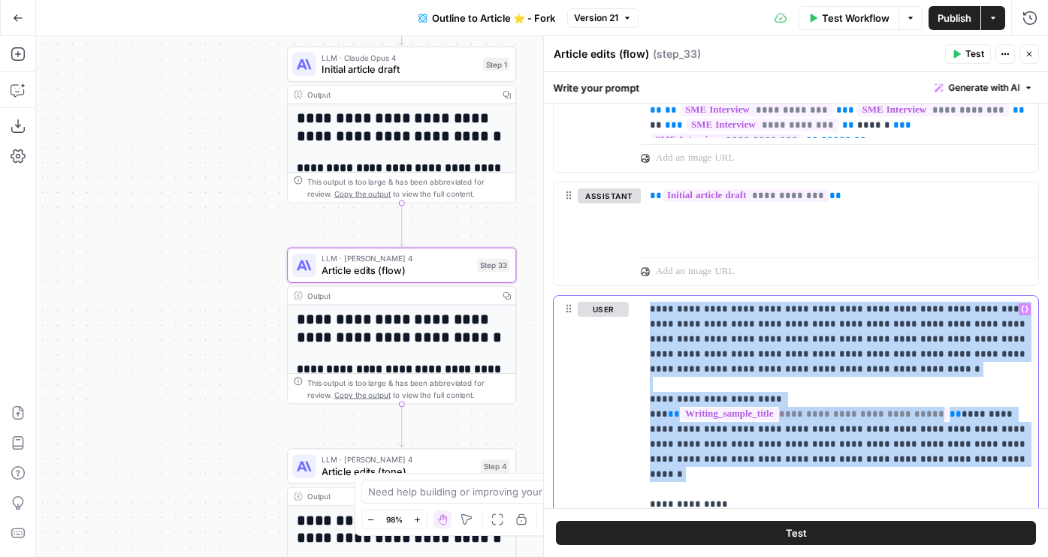
scroll to position [1922, 0]
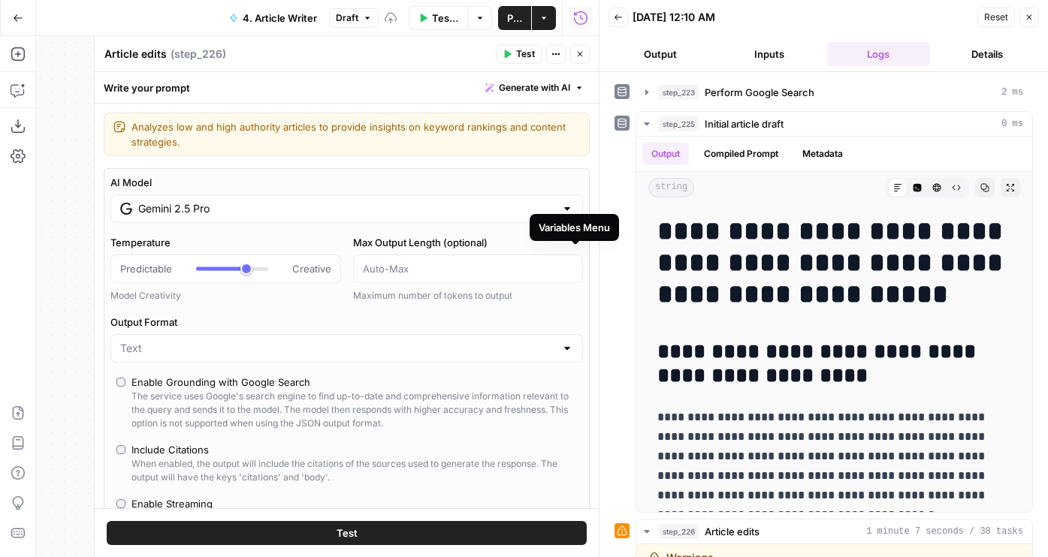
scroll to position [2215, 0]
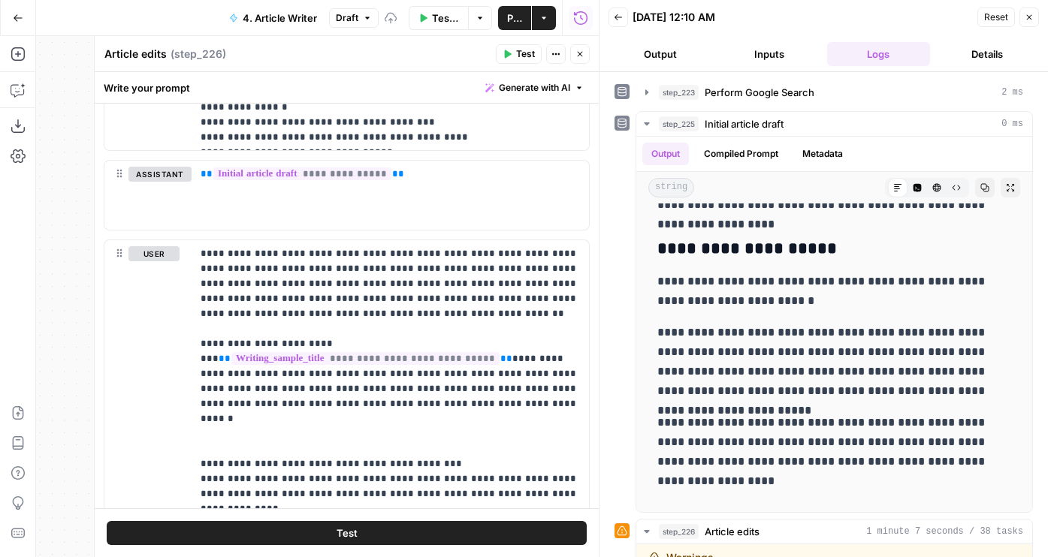
click at [403, 524] on button "Test" at bounding box center [347, 533] width 480 height 24
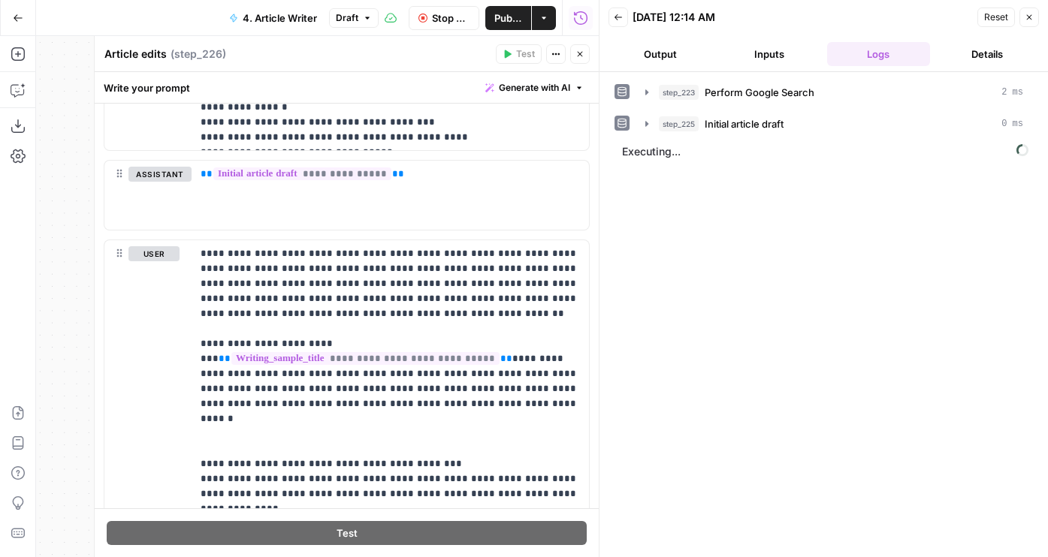
click at [658, 64] on button "Output" at bounding box center [659, 54] width 103 height 24
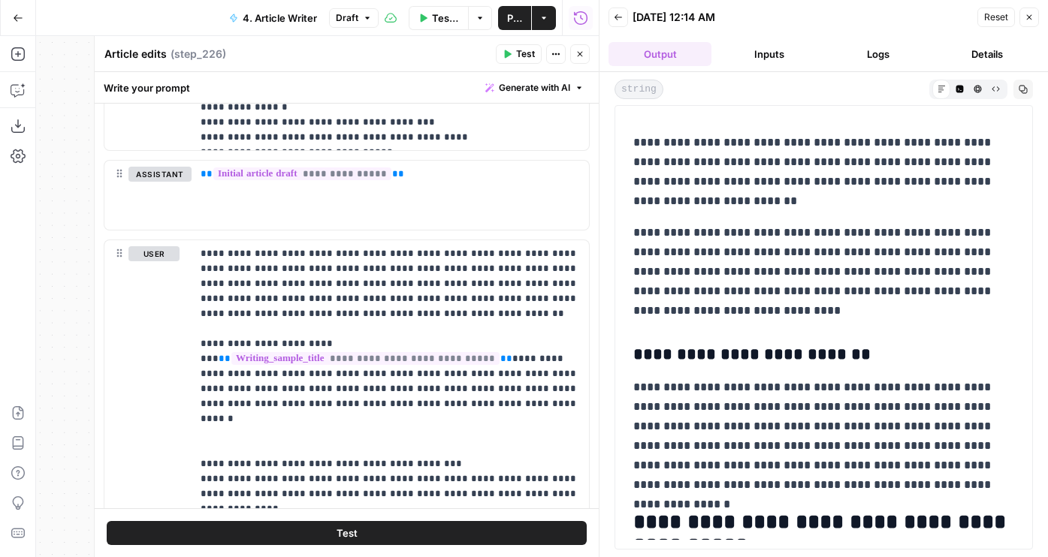
scroll to position [4030, 0]
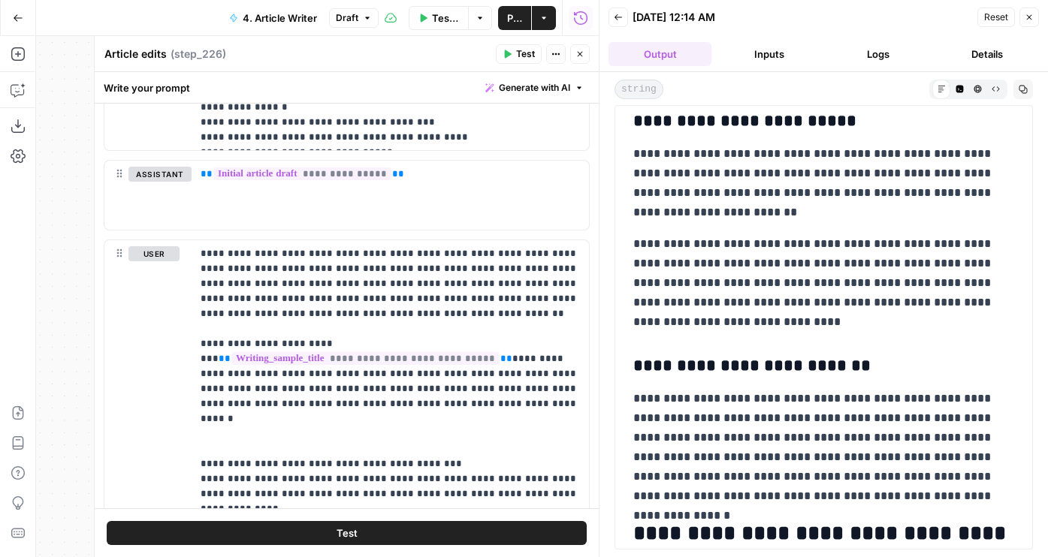
click at [583, 53] on icon "button" at bounding box center [579, 54] width 9 height 9
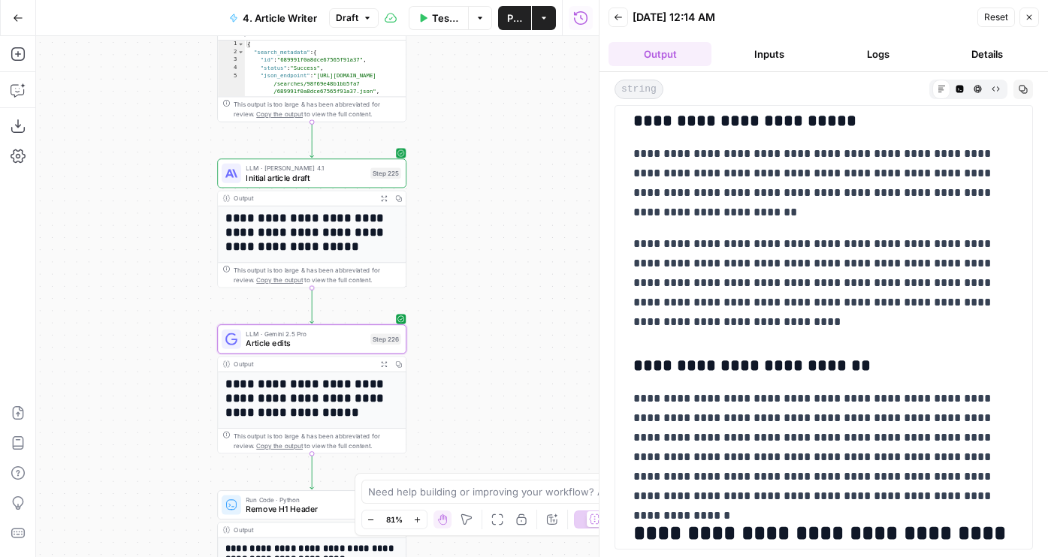
click at [288, 180] on span "Initial article draft" at bounding box center [305, 177] width 119 height 12
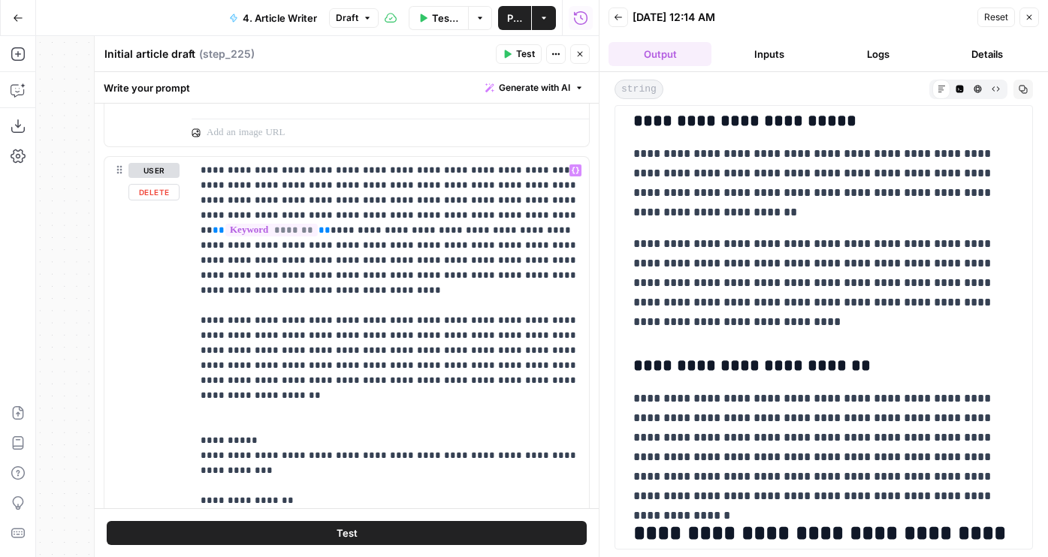
scroll to position [938, 0]
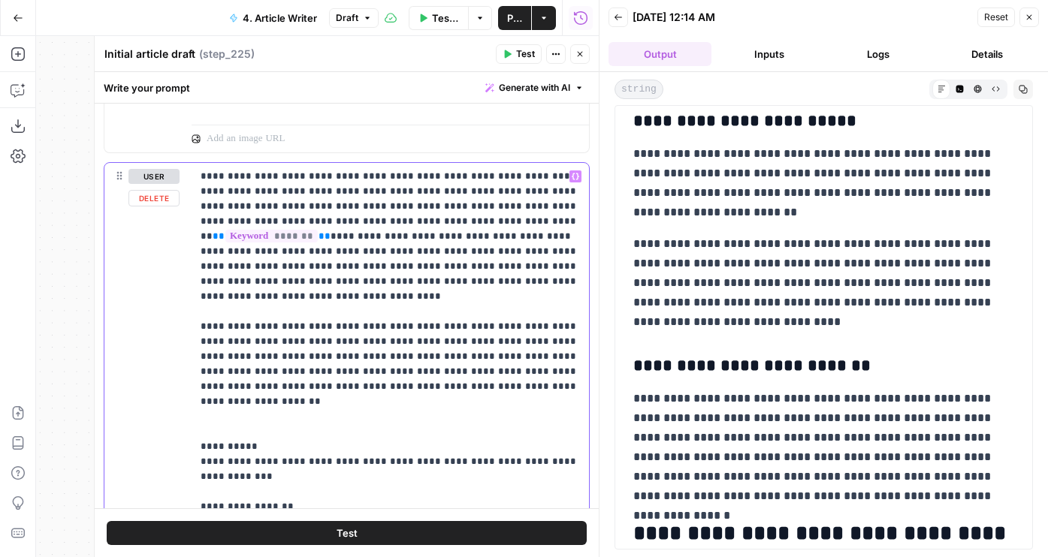
click at [578, 56] on icon "button" at bounding box center [579, 54] width 9 height 9
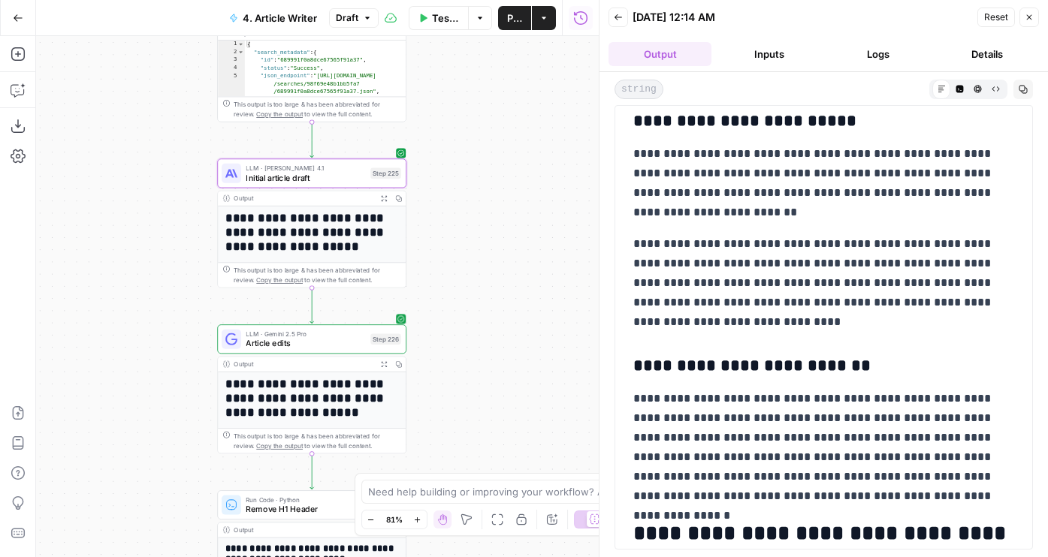
click at [235, 348] on div at bounding box center [232, 340] width 20 height 20
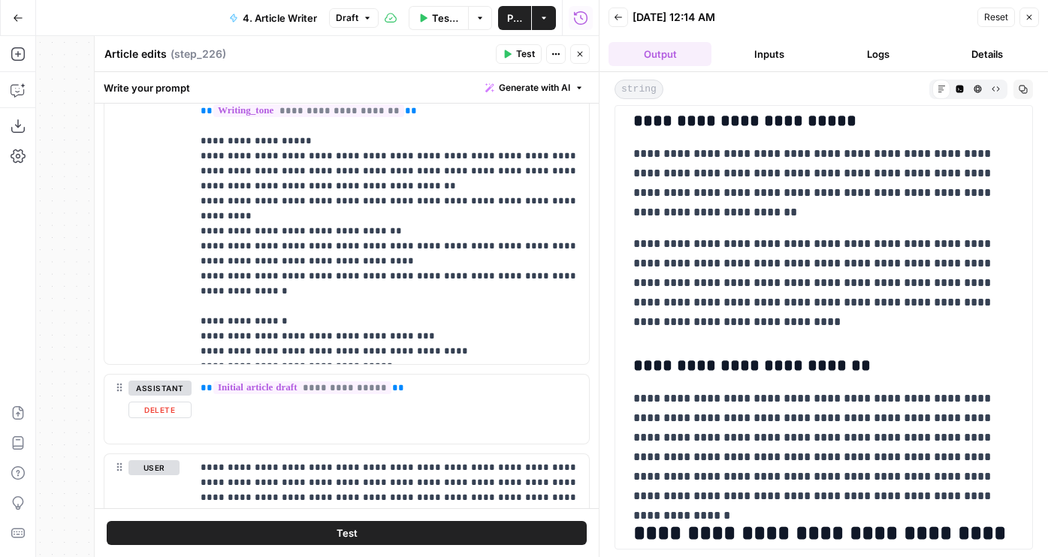
scroll to position [1521, 0]
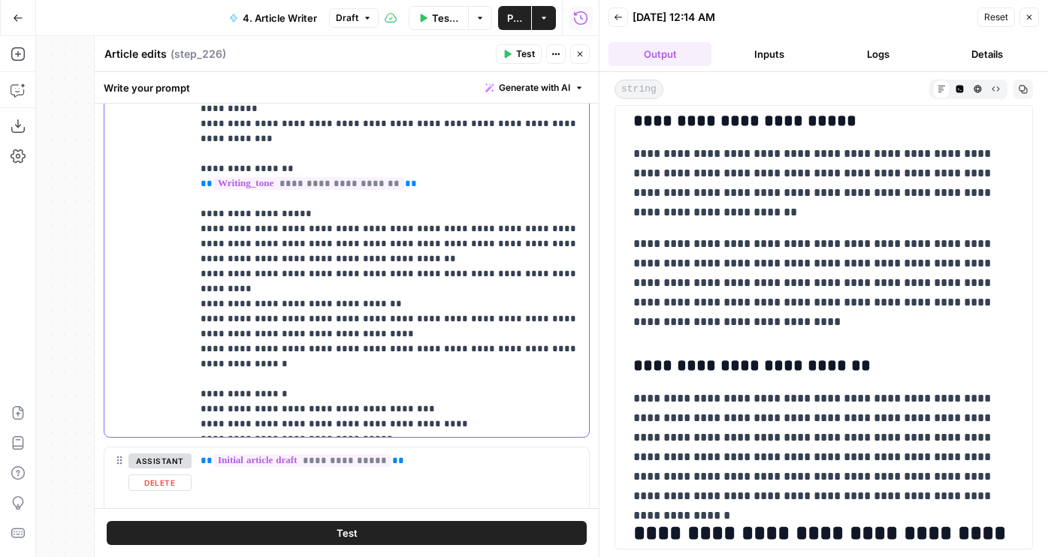
click at [363, 335] on p "**********" at bounding box center [390, 402] width 379 height 1142
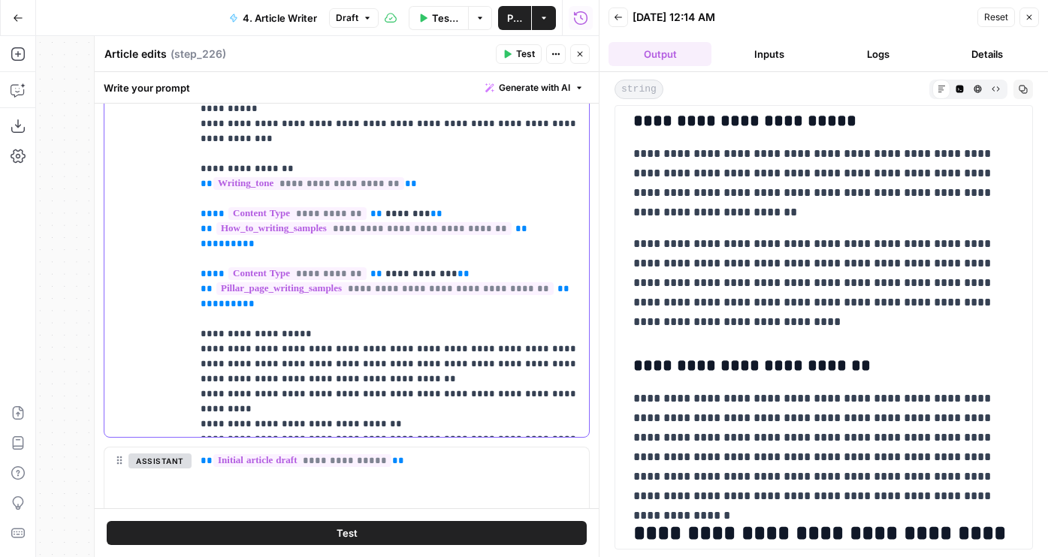
scroll to position [1221, 0]
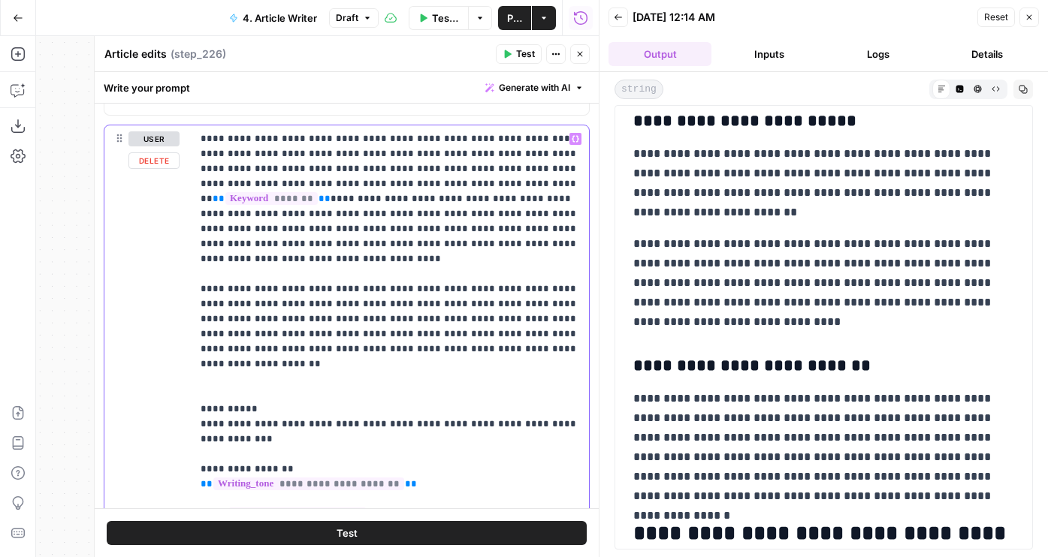
drag, startPoint x: 201, startPoint y: 273, endPoint x: 319, endPoint y: 289, distance: 119.8
drag, startPoint x: 294, startPoint y: 305, endPoint x: 321, endPoint y: 282, distance: 35.2
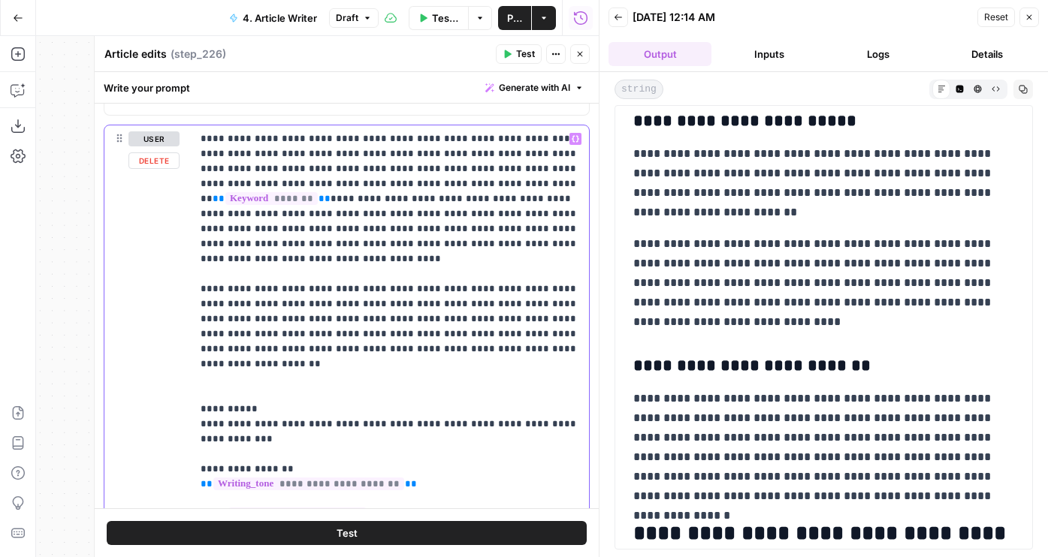
copy p "**********"
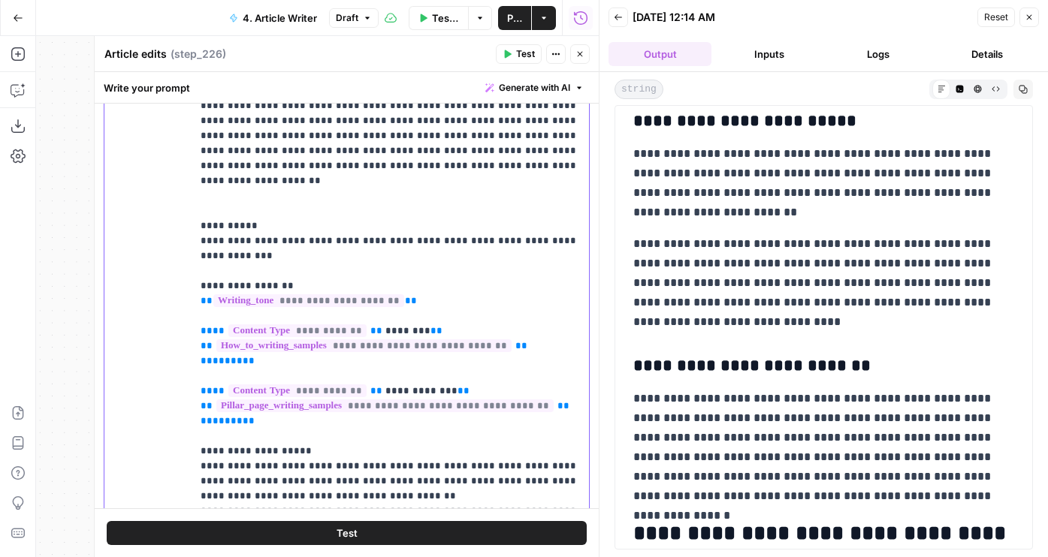
scroll to position [1897, 0]
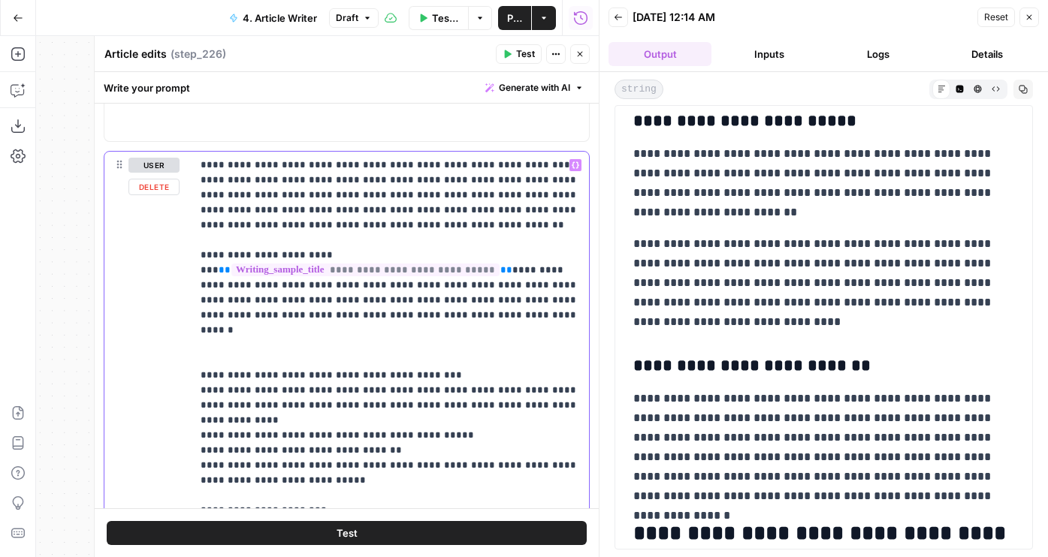
click at [429, 229] on p "**********" at bounding box center [390, 541] width 379 height 766
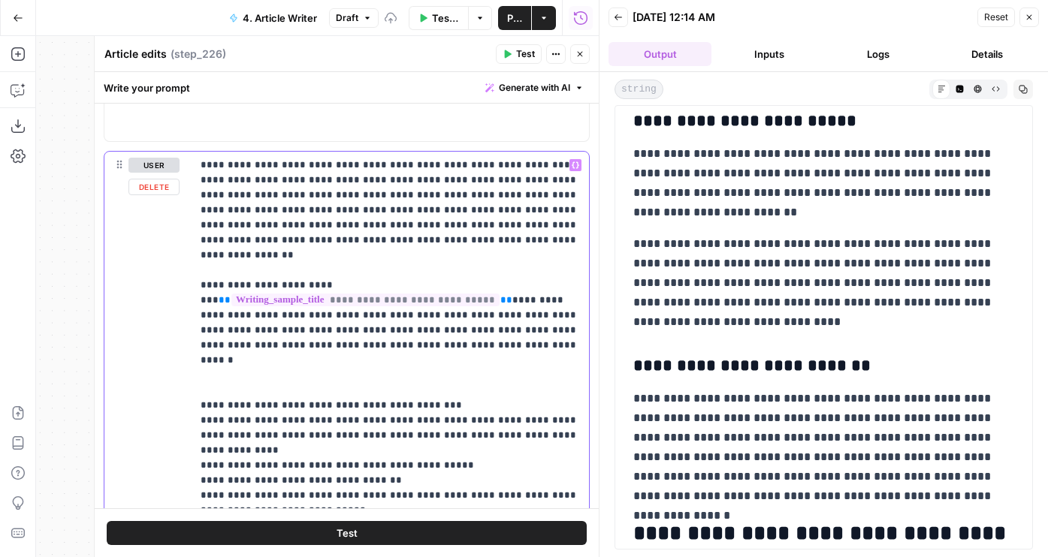
click at [445, 224] on p "**********" at bounding box center [390, 548] width 379 height 781
click at [478, 225] on p "**********" at bounding box center [390, 548] width 379 height 781
click at [402, 247] on p "**********" at bounding box center [390, 548] width 379 height 781
click at [403, 240] on p "**********" at bounding box center [390, 548] width 379 height 781
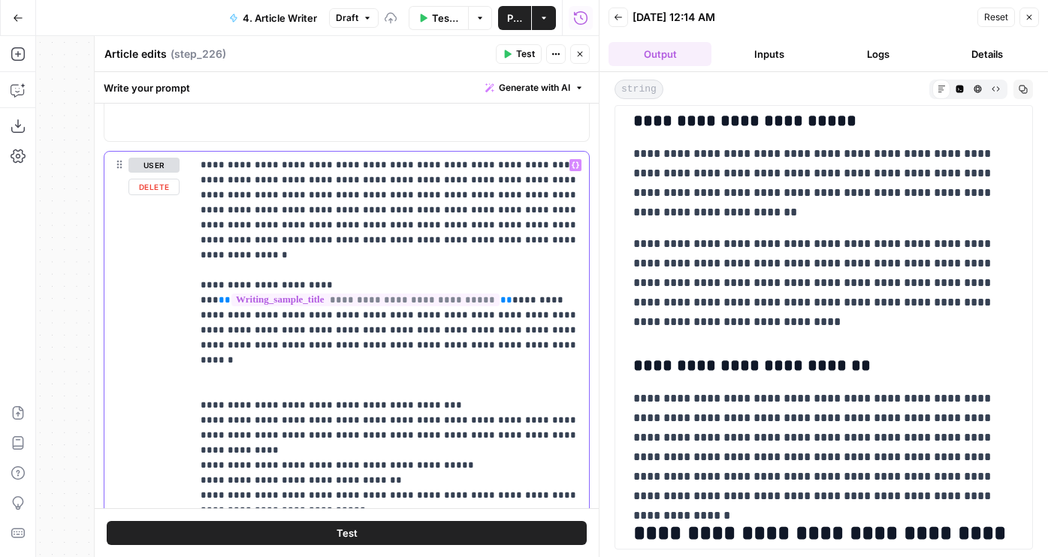
click at [403, 240] on p "**********" at bounding box center [390, 548] width 379 height 781
click at [389, 536] on button "Test" at bounding box center [347, 533] width 480 height 24
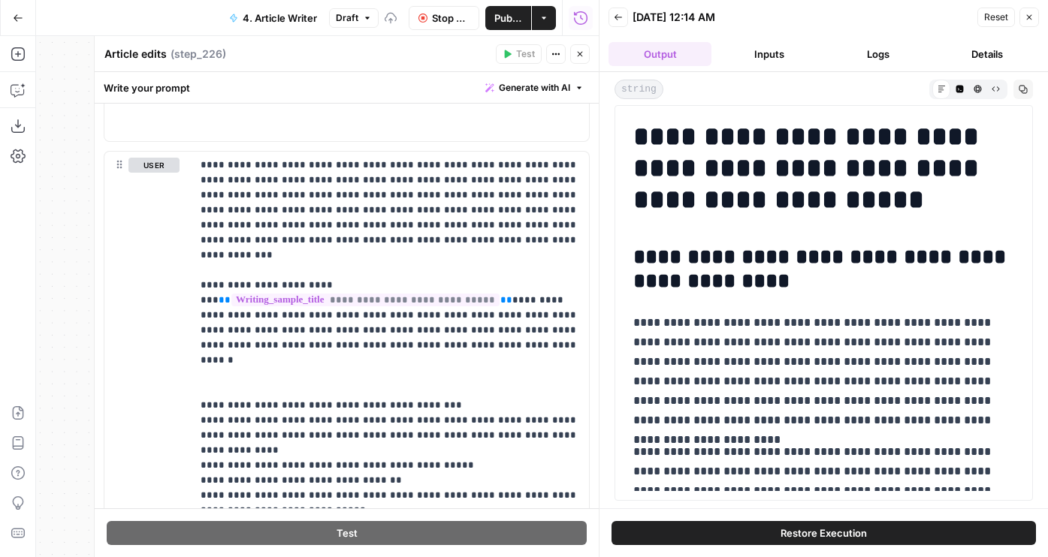
click at [581, 56] on icon "button" at bounding box center [580, 54] width 5 height 5
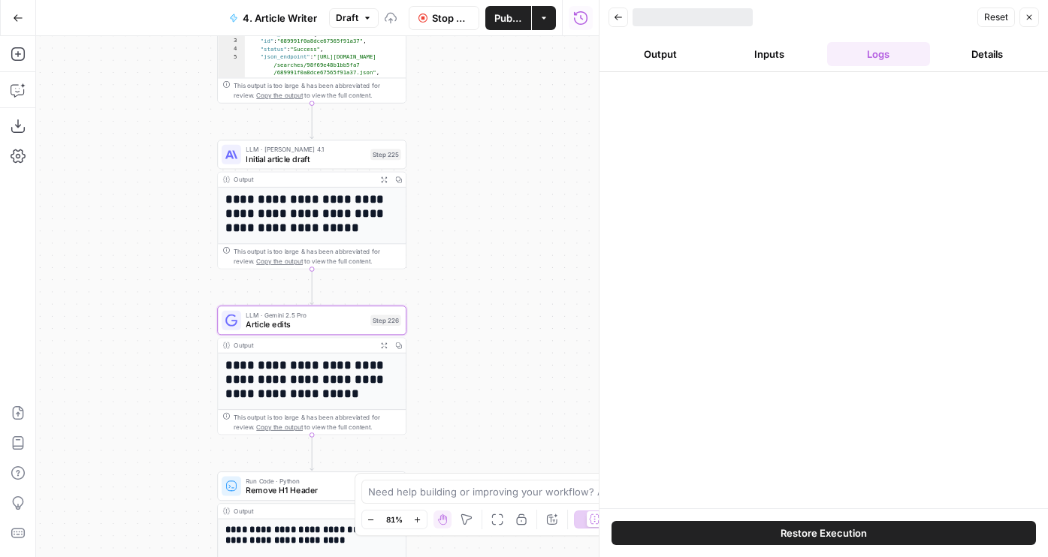
drag, startPoint x: 440, startPoint y: 277, endPoint x: 439, endPoint y: 164, distance: 112.7
click at [440, 167] on div "**********" at bounding box center [317, 296] width 563 height 521
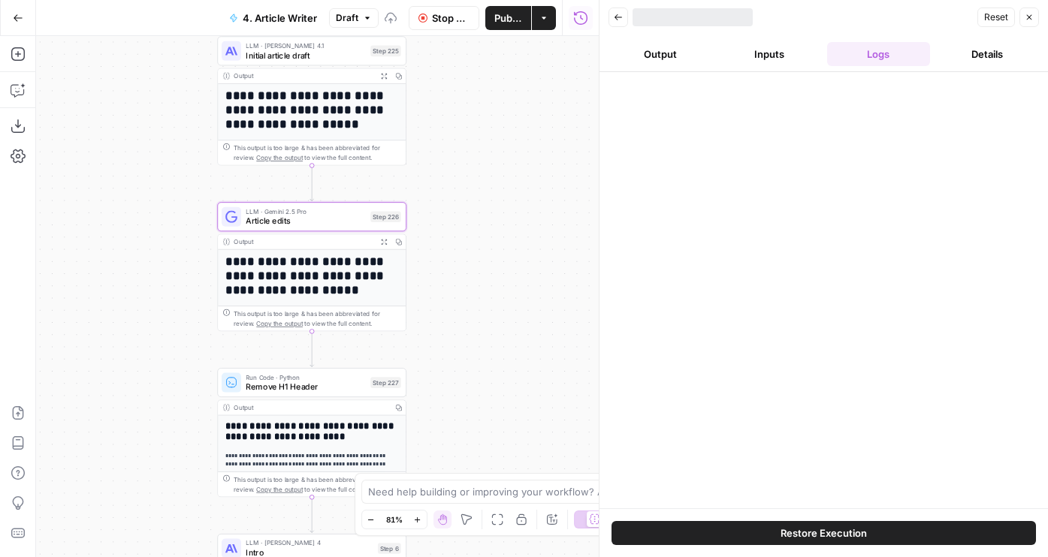
drag, startPoint x: 498, startPoint y: 326, endPoint x: 498, endPoint y: 297, distance: 28.5
click at [498, 297] on div "**********" at bounding box center [317, 296] width 563 height 521
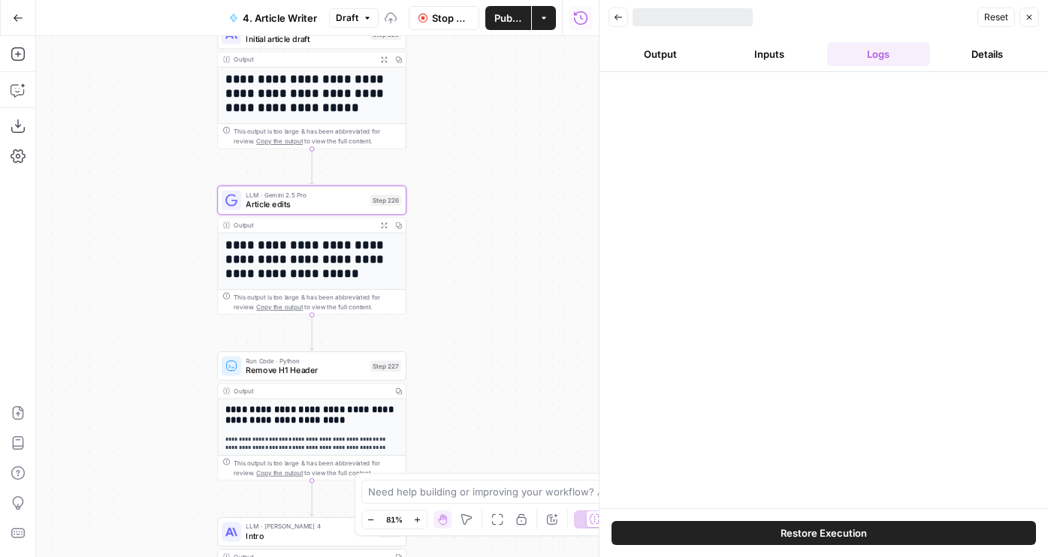
click at [669, 50] on button "Output" at bounding box center [659, 54] width 103 height 24
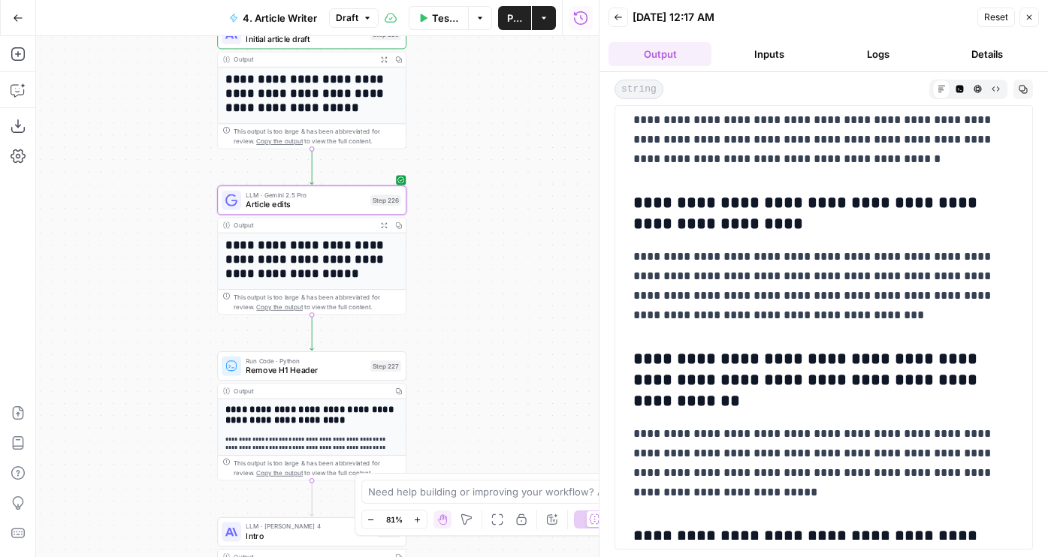
scroll to position [7526, 0]
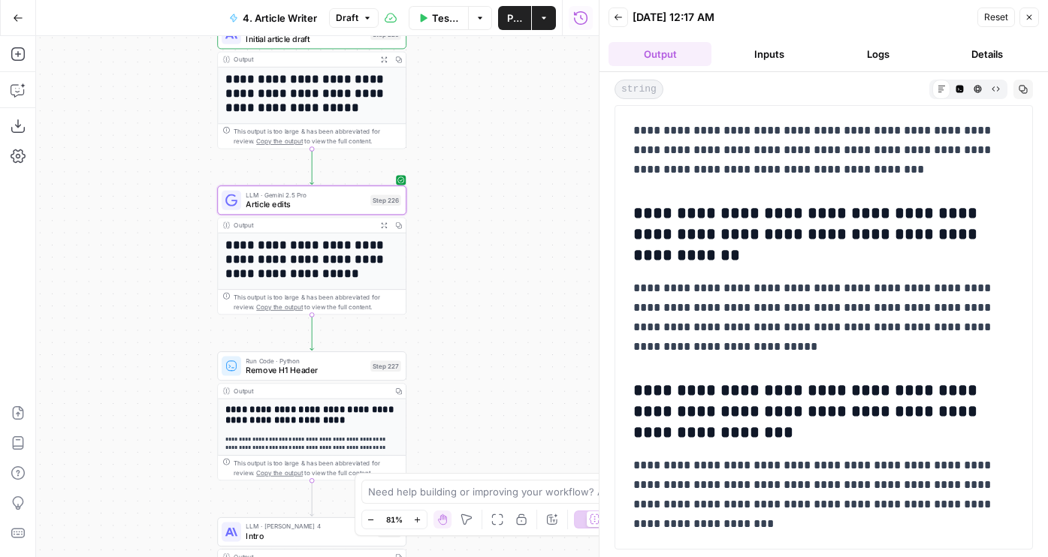
drag, startPoint x: 519, startPoint y: 320, endPoint x: 509, endPoint y: 214, distance: 106.4
click at [519, 205] on div "**********" at bounding box center [317, 296] width 563 height 521
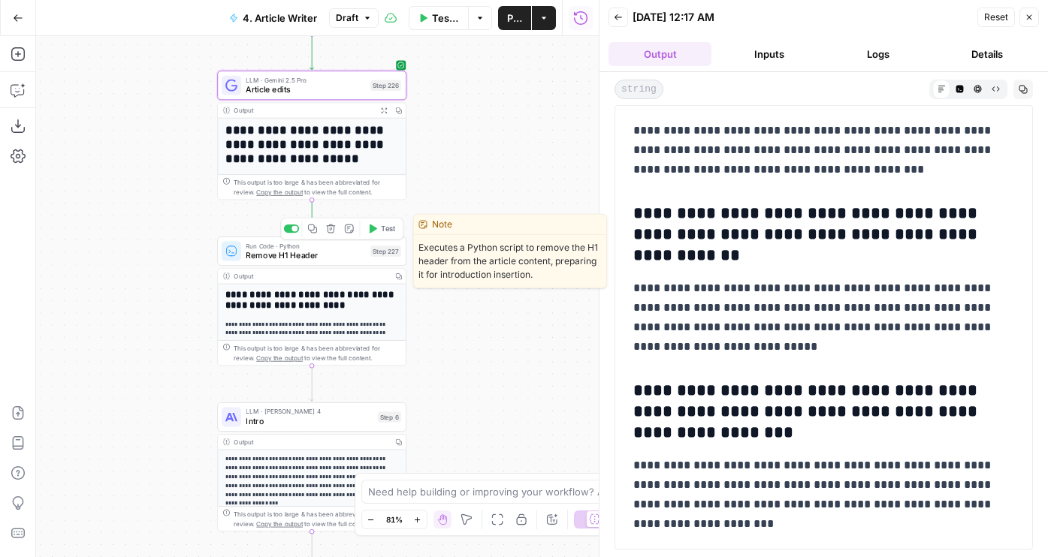
click at [370, 226] on icon "button" at bounding box center [374, 229] width 8 height 9
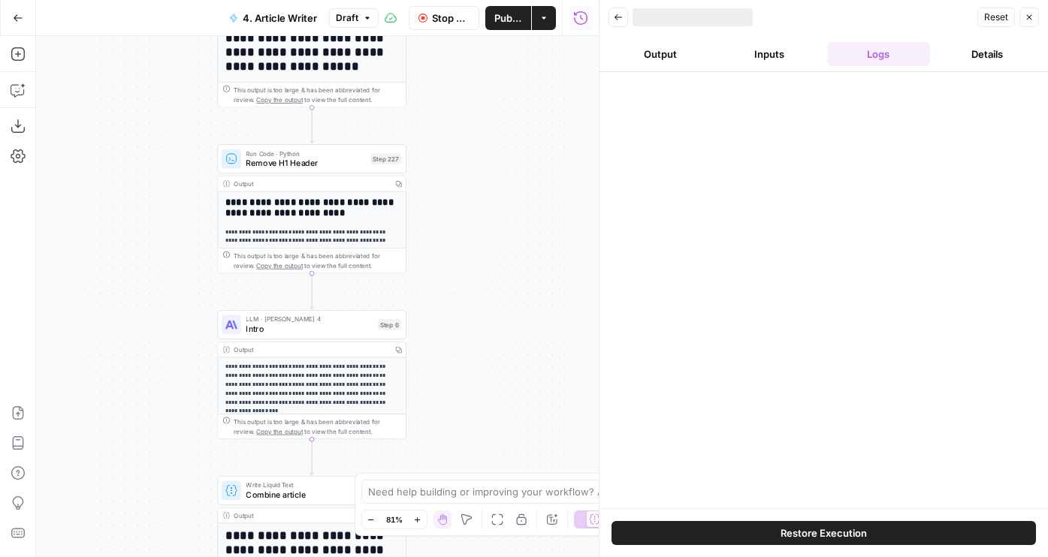
drag, startPoint x: 480, startPoint y: 385, endPoint x: 480, endPoint y: 293, distance: 92.4
click at [480, 293] on div "**********" at bounding box center [317, 296] width 563 height 521
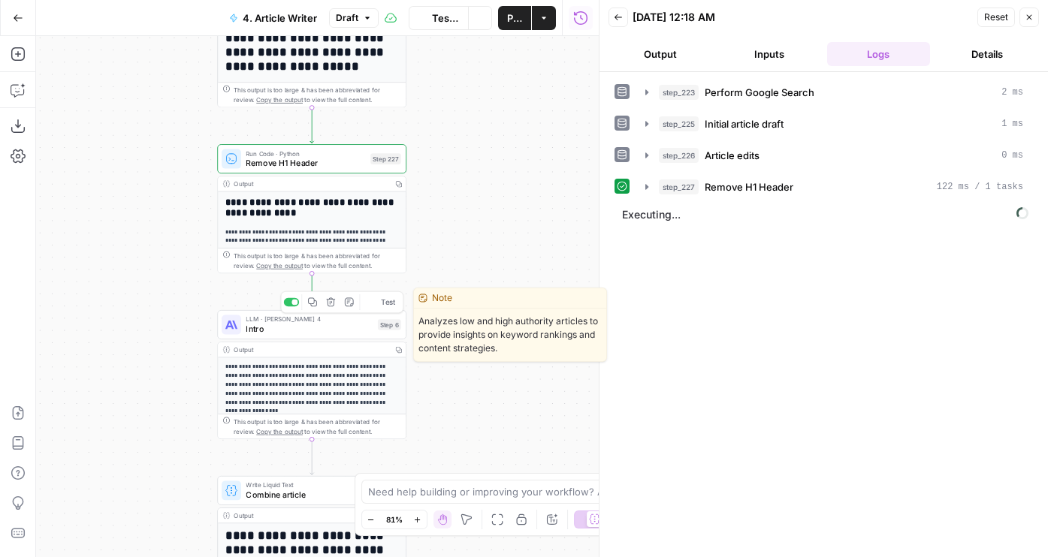
click at [243, 327] on div "LLM · [PERSON_NAME] 4 Intro Step 6 Copy step Delete step Edit Note Test" at bounding box center [312, 325] width 180 height 21
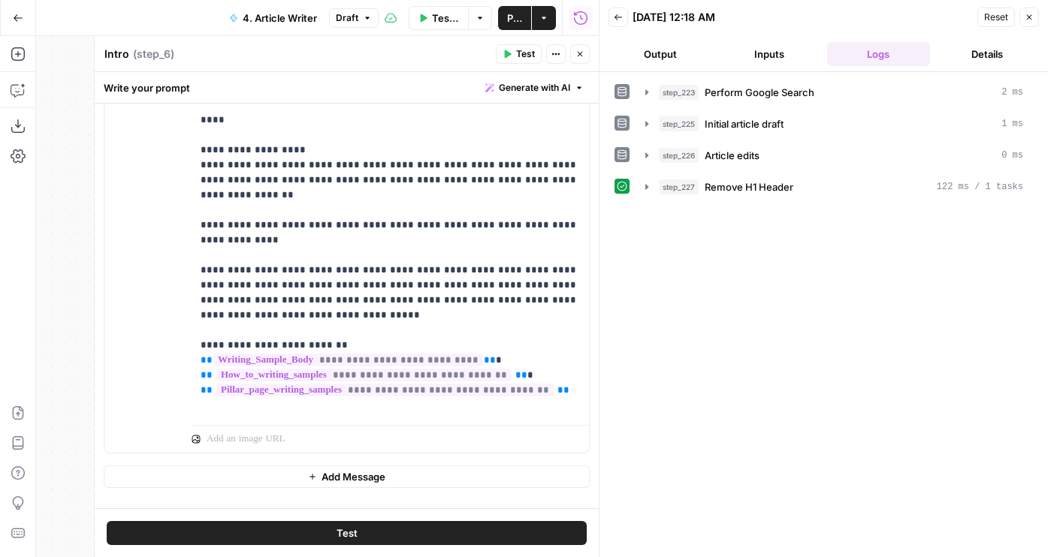
scroll to position [532, 0]
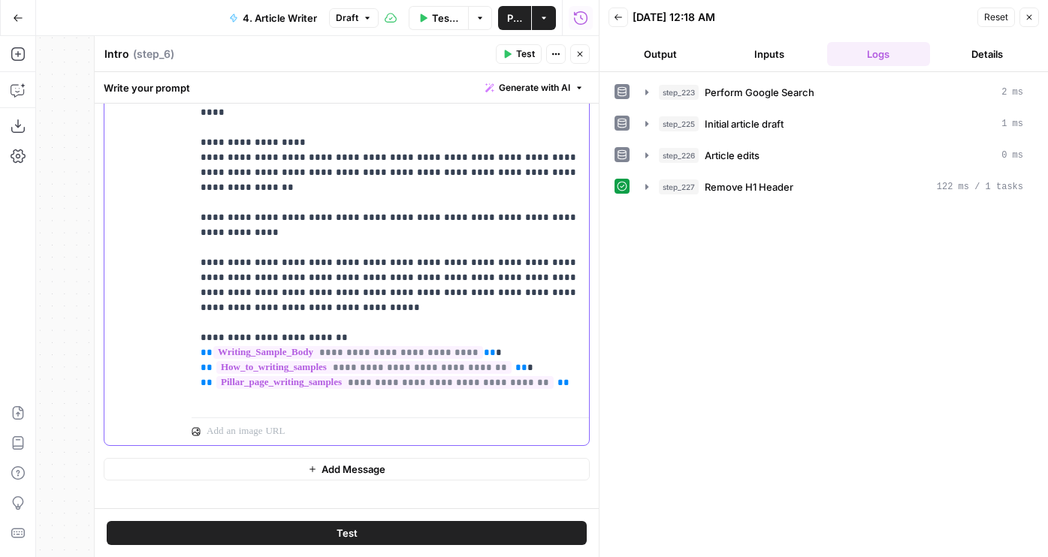
drag, startPoint x: 561, startPoint y: 264, endPoint x: 196, endPoint y: 220, distance: 367.6
click at [196, 220] on div "**********" at bounding box center [390, 105] width 397 height 612
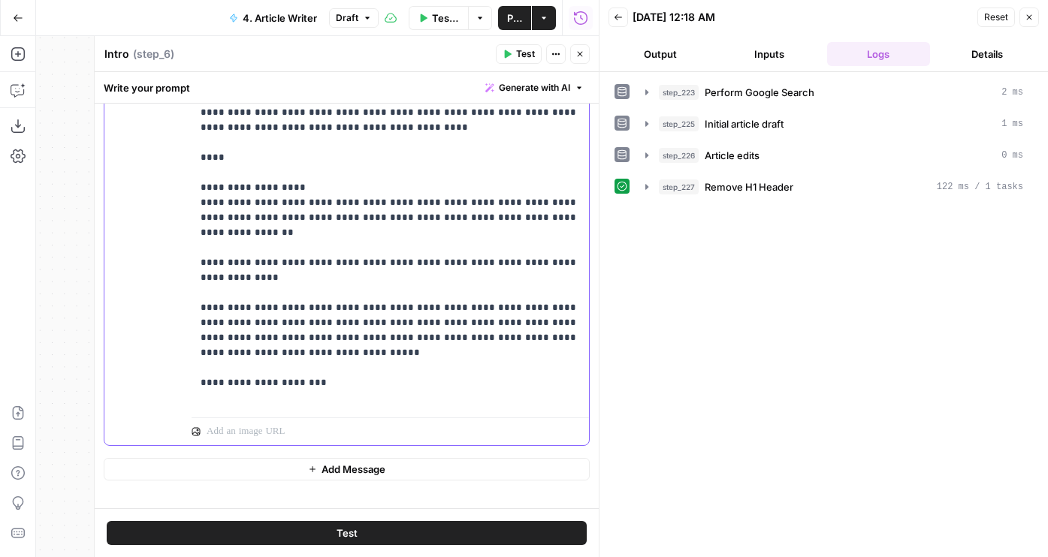
scroll to position [1578, 0]
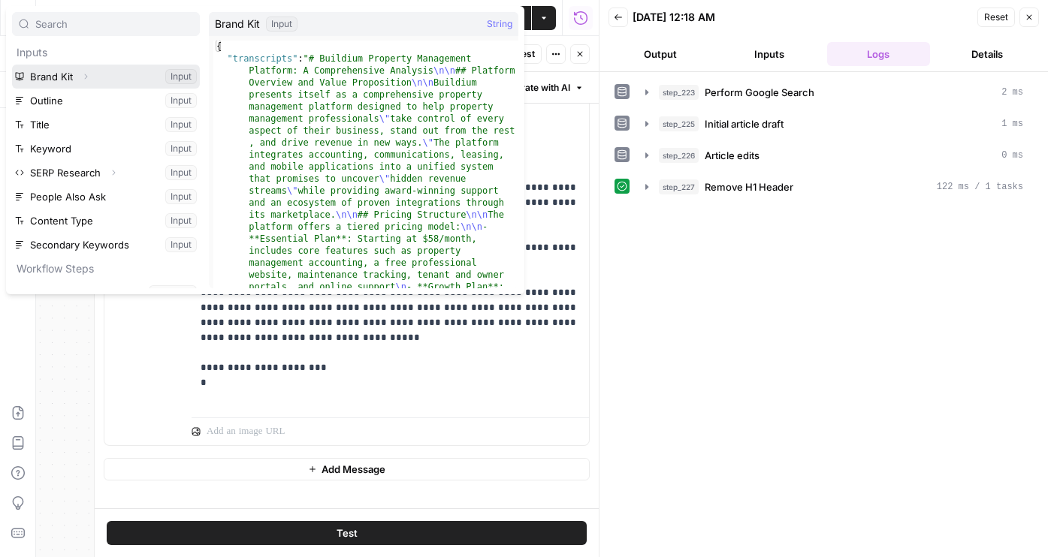
click at [89, 77] on button "Expand" at bounding box center [86, 77] width 20 height 20
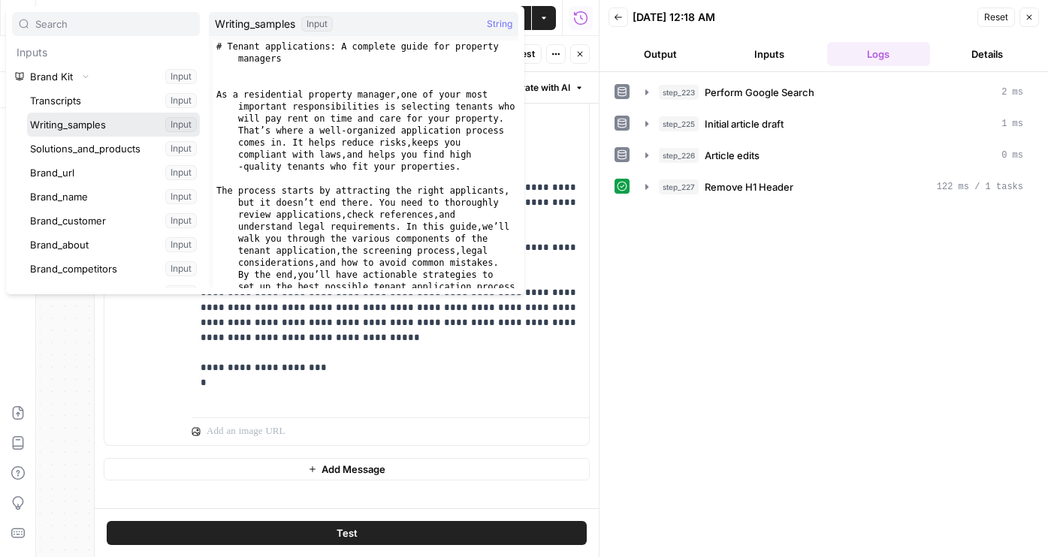
click at [89, 120] on button "Select variable Writing_samples" at bounding box center [113, 125] width 173 height 24
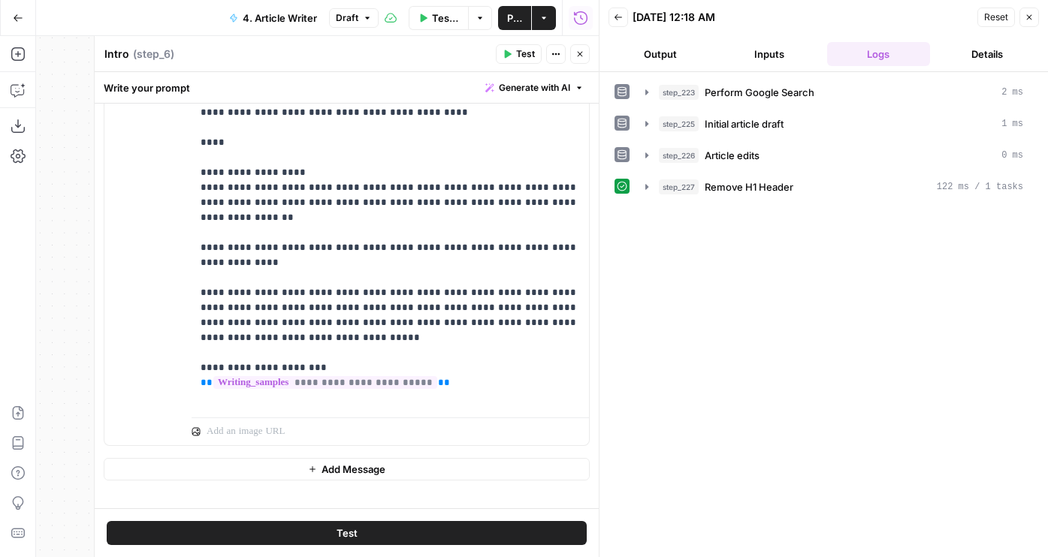
click at [442, 532] on button "Test" at bounding box center [347, 533] width 480 height 24
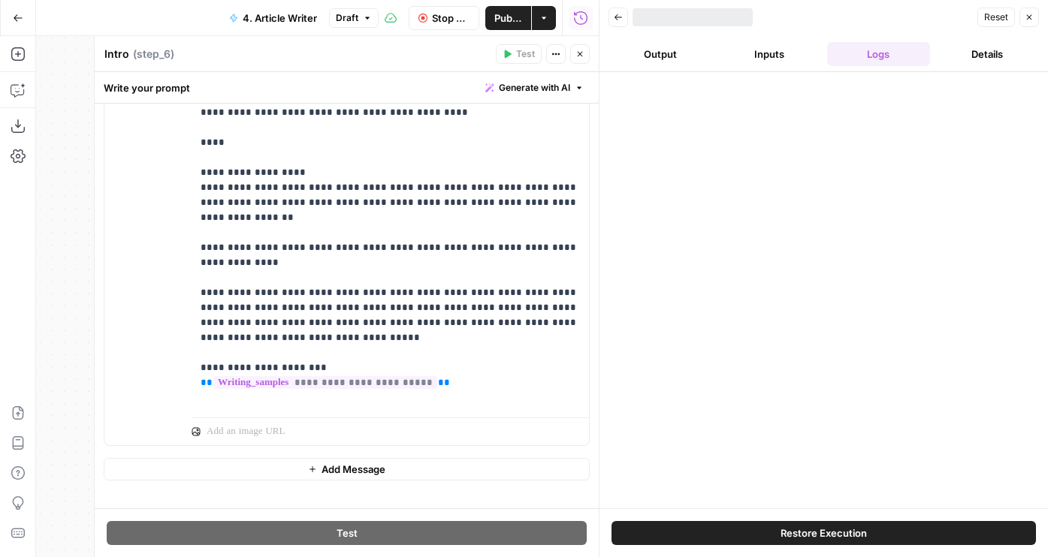
click at [679, 56] on button "Output" at bounding box center [659, 54] width 103 height 24
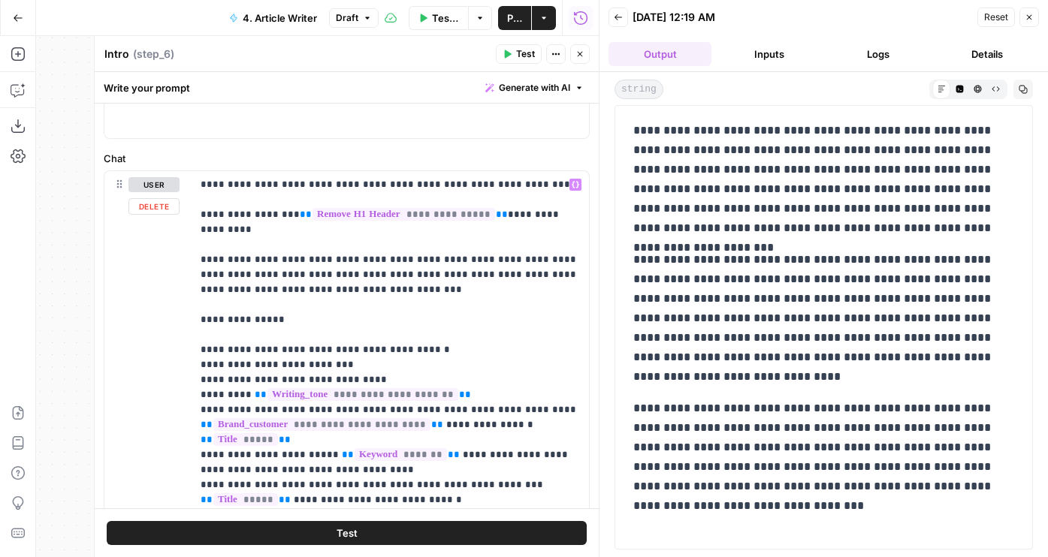
scroll to position [146, 0]
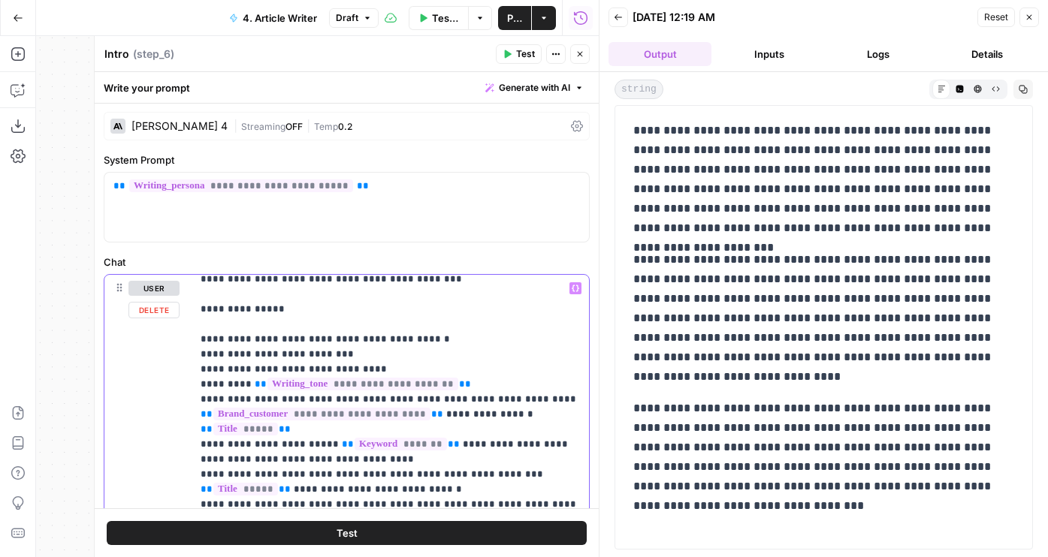
scroll to position [0, 0]
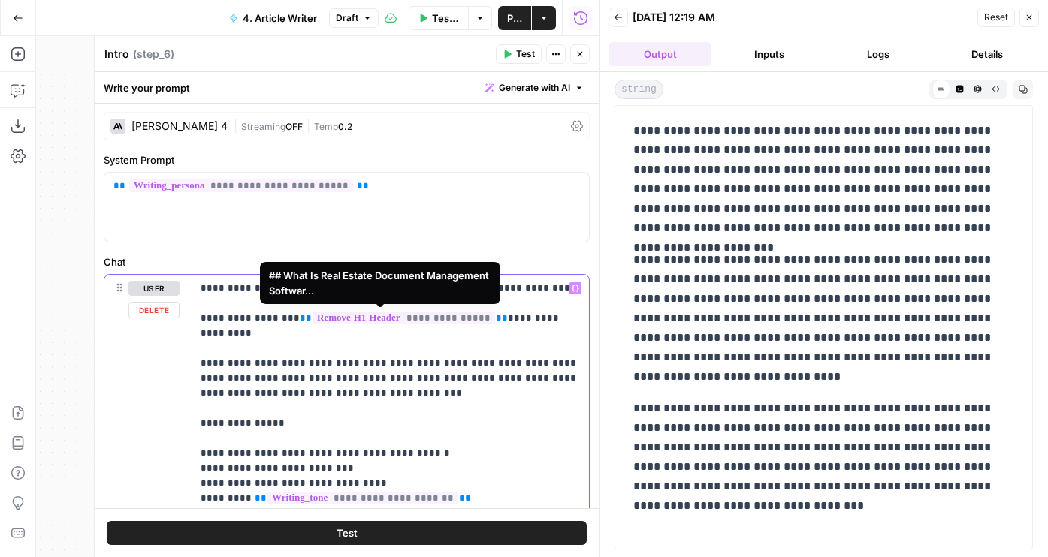
drag, startPoint x: 478, startPoint y: 321, endPoint x: 282, endPoint y: 319, distance: 195.3
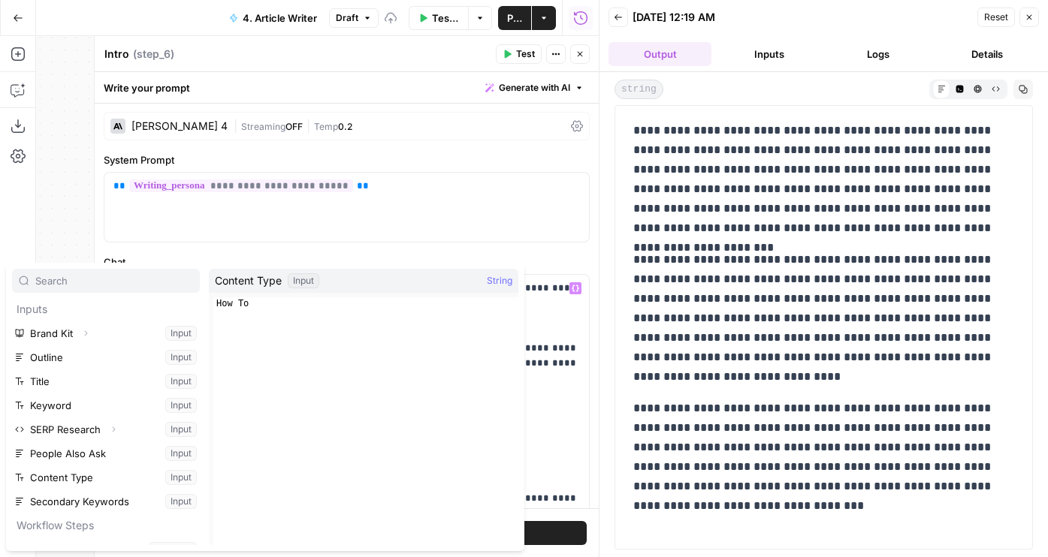
scroll to position [89, 0]
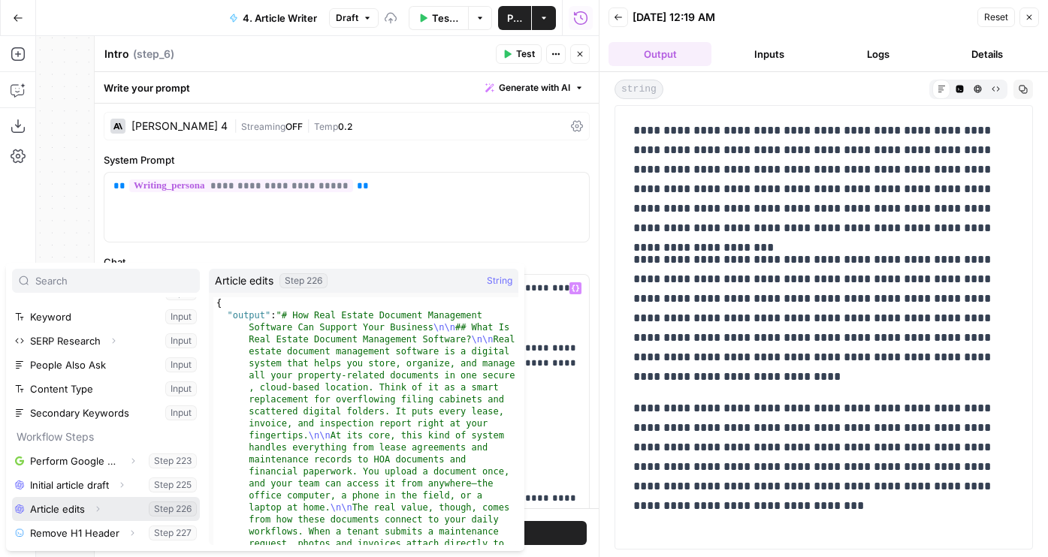
click at [78, 507] on button "Select variable Article edits" at bounding box center [106, 509] width 188 height 24
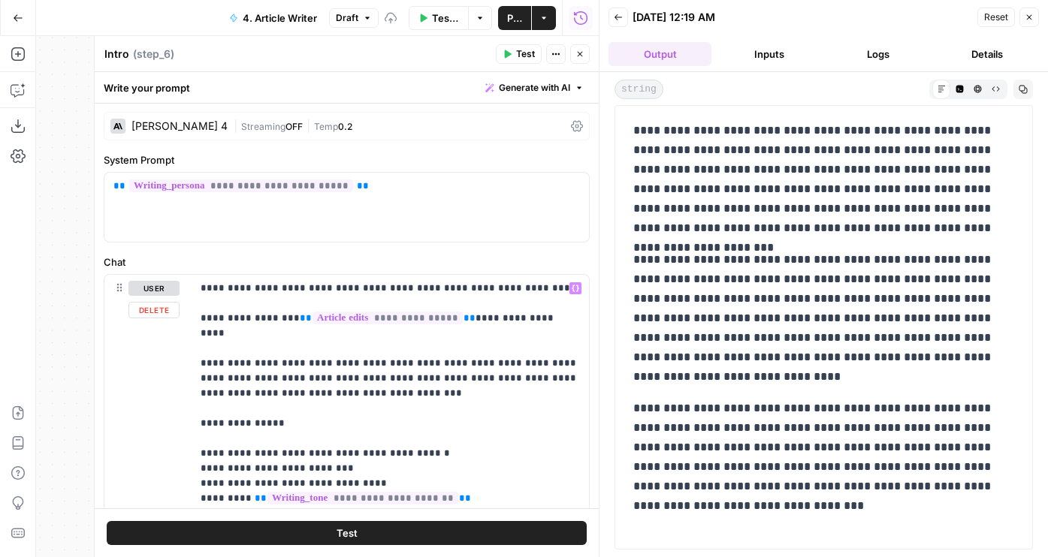
click at [436, 534] on button "Test" at bounding box center [347, 533] width 480 height 24
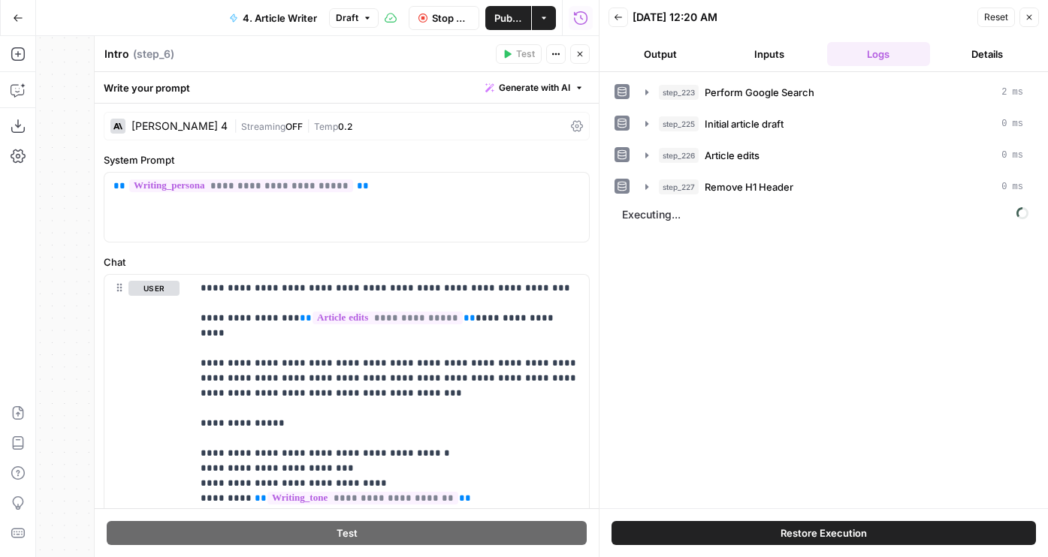
click at [653, 69] on header "Back 08/11/25 at 12:20 AM Reset Close Output Inputs Logs Details" at bounding box center [823, 36] width 448 height 72
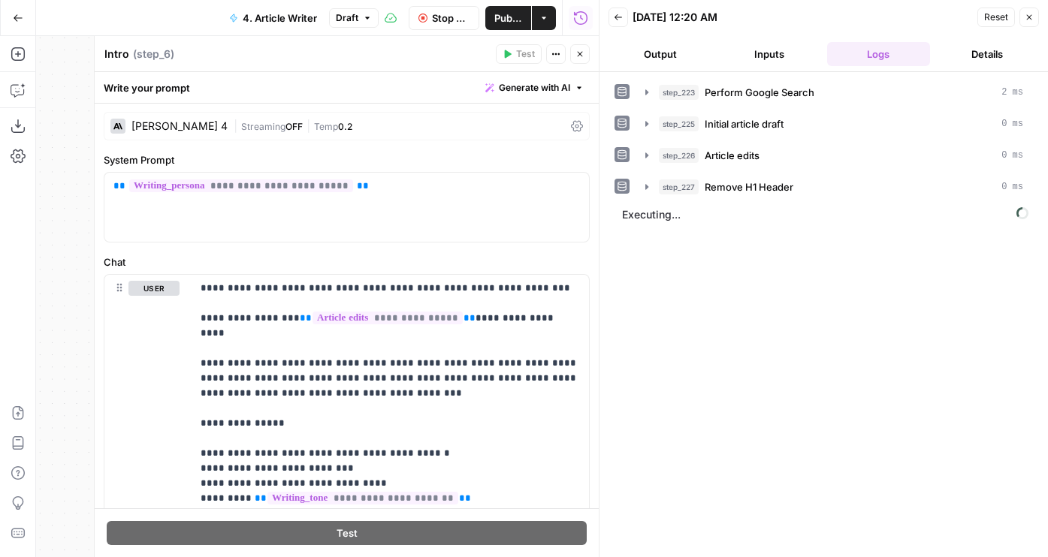
click at [651, 53] on button "Output" at bounding box center [659, 54] width 103 height 24
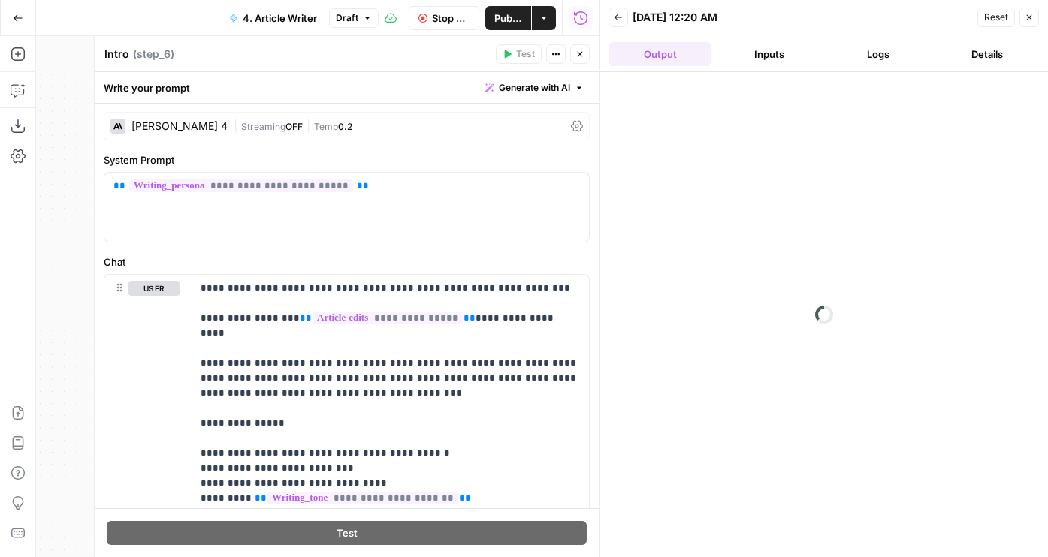
click at [332, 119] on div "| Streaming OFF | Temp 0.2" at bounding box center [399, 126] width 331 height 14
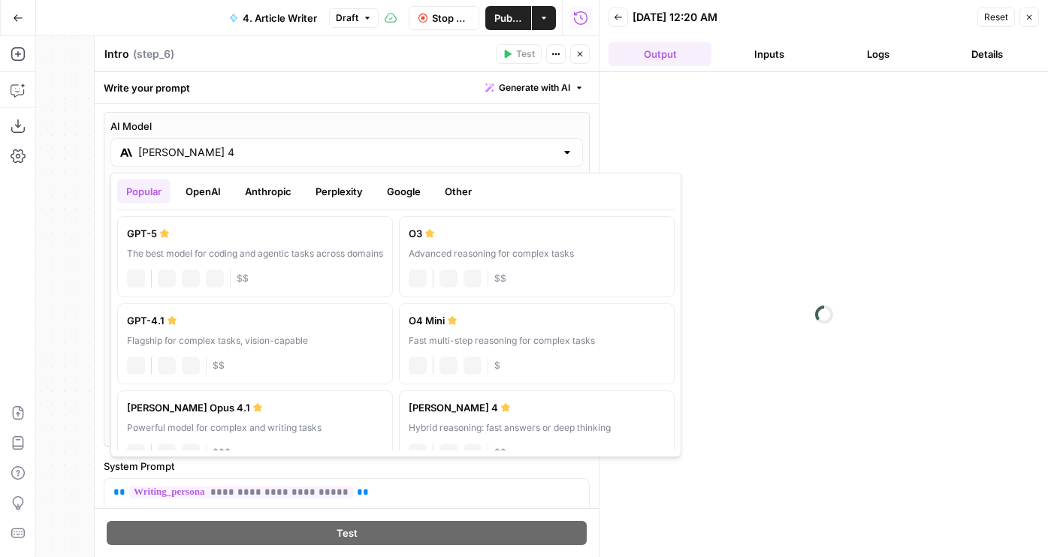
click at [242, 166] on div "Claude Sonnet 4" at bounding box center [346, 152] width 472 height 29
click at [397, 192] on button "Google" at bounding box center [404, 192] width 52 height 24
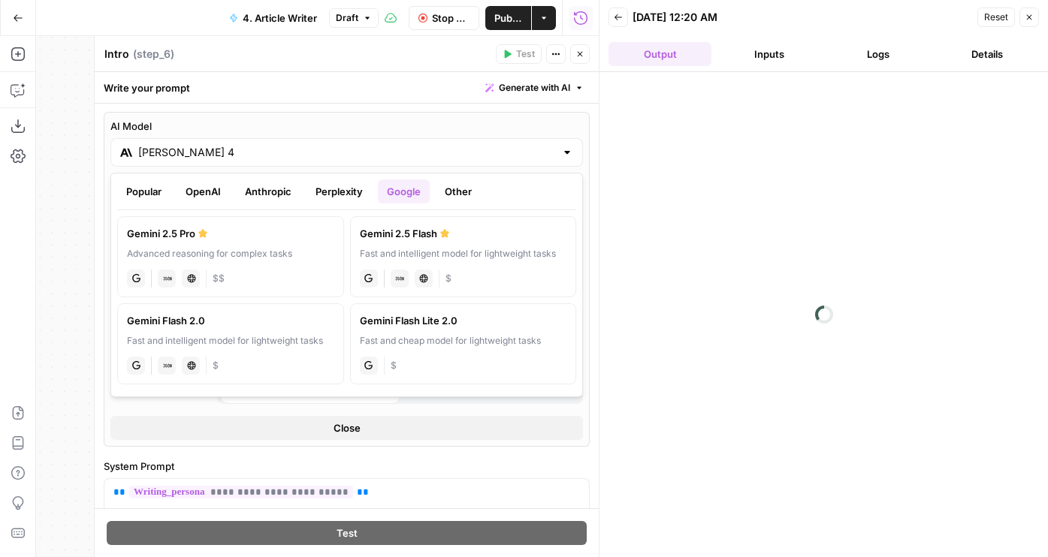
click at [253, 259] on div "Advanced reasoning for complex tasks" at bounding box center [230, 254] width 207 height 14
type input "Gemini 2.5 Pro"
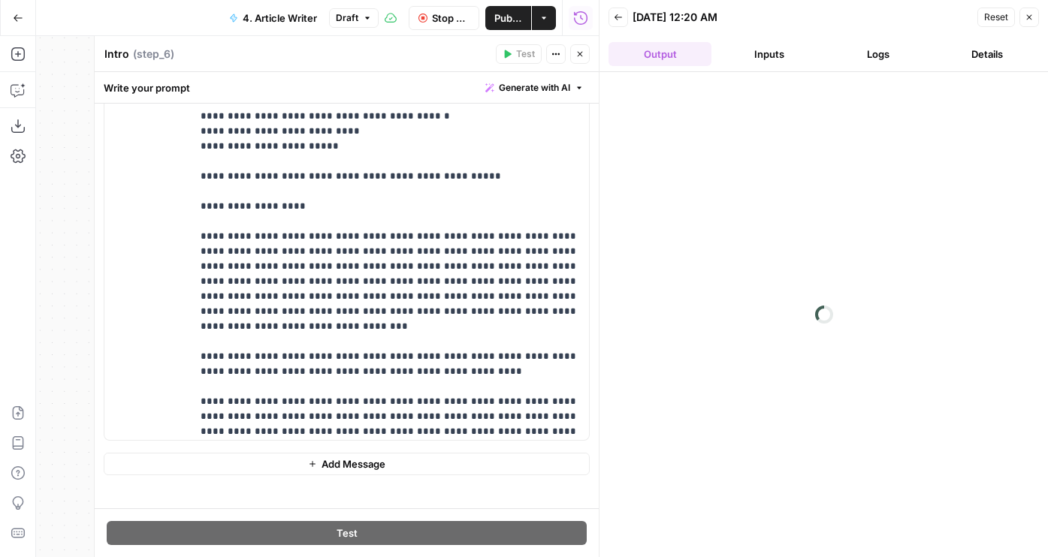
scroll to position [1578, 0]
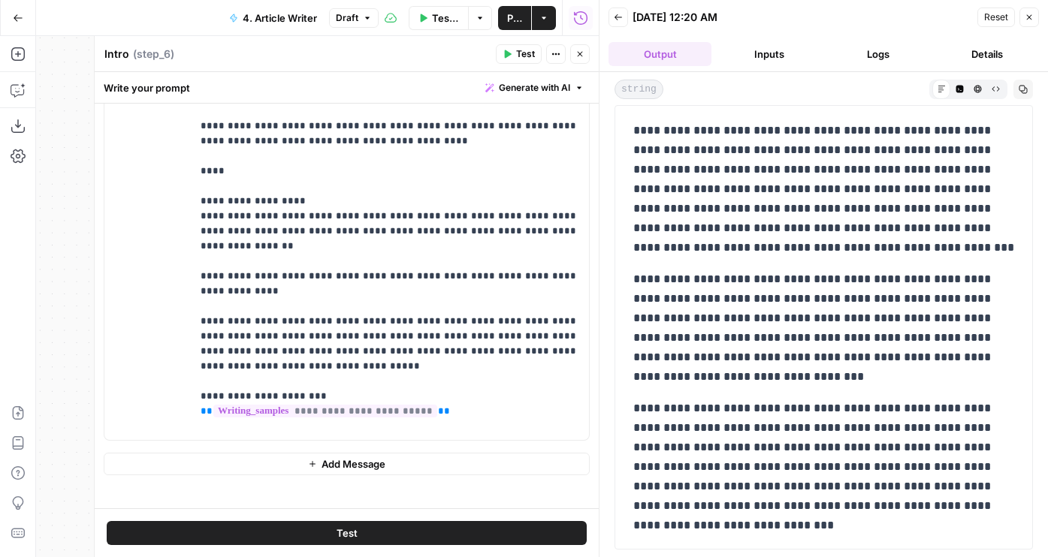
click at [430, 536] on button "Test" at bounding box center [347, 533] width 480 height 24
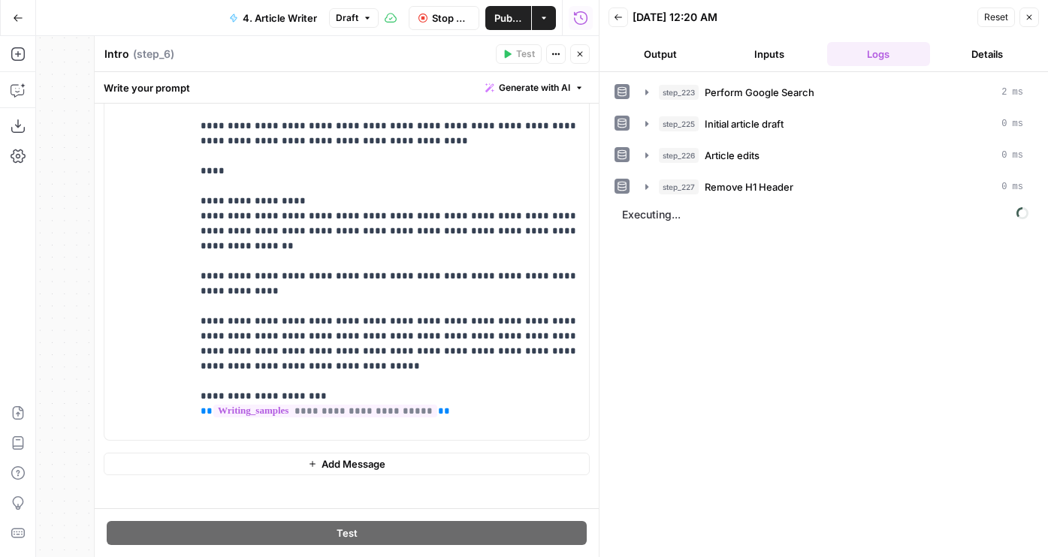
click at [662, 53] on button "Output" at bounding box center [659, 54] width 103 height 24
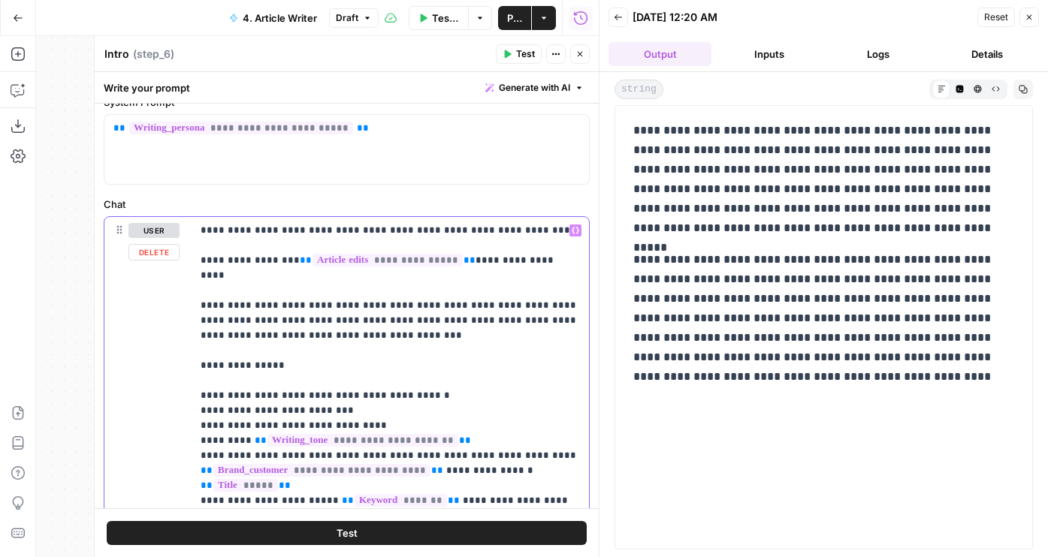
scroll to position [910, 0]
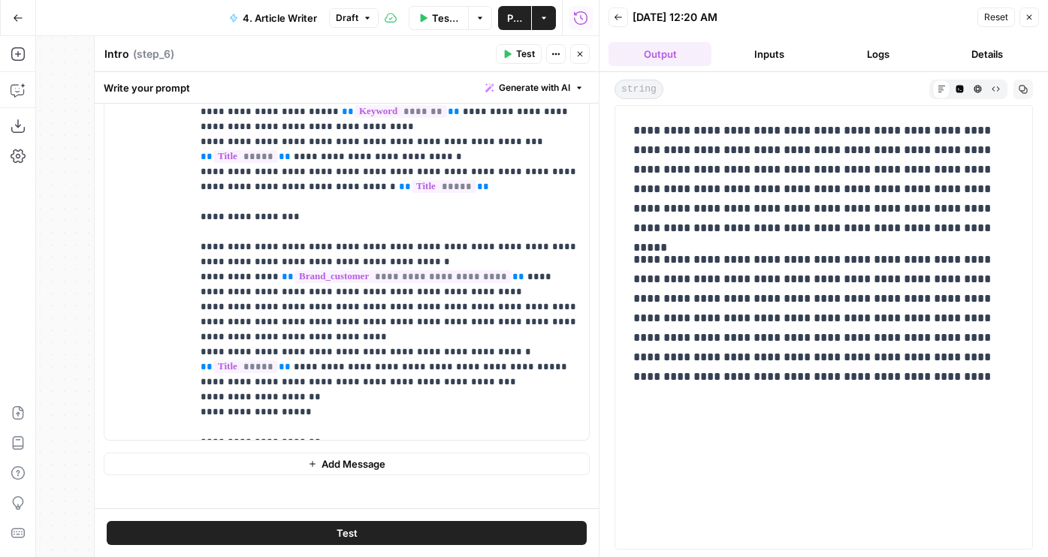
click at [207, 454] on button "Add Message" at bounding box center [347, 464] width 486 height 23
click at [251, 472] on div at bounding box center [390, 485] width 397 height 69
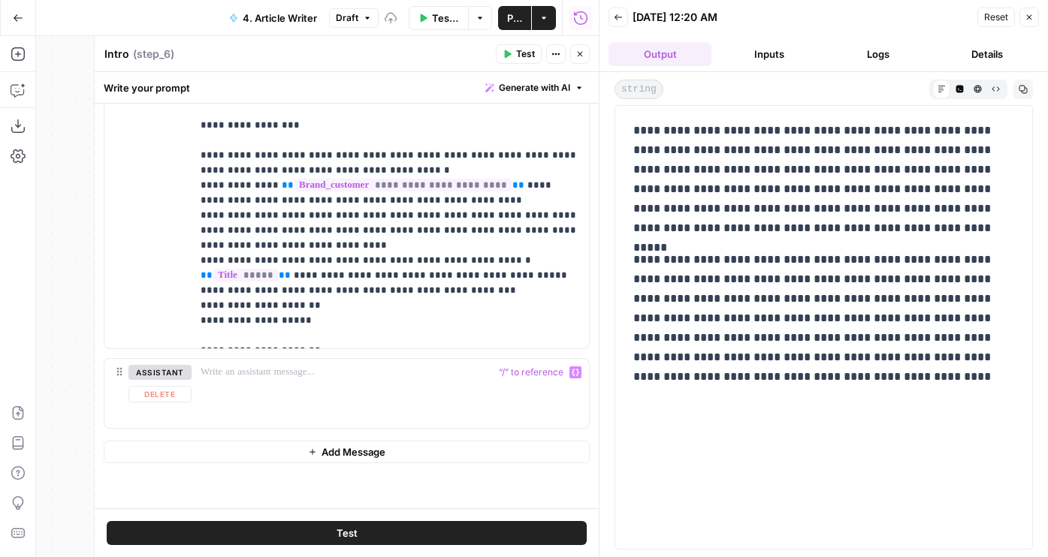
click at [243, 452] on button "Add Message" at bounding box center [347, 452] width 486 height 23
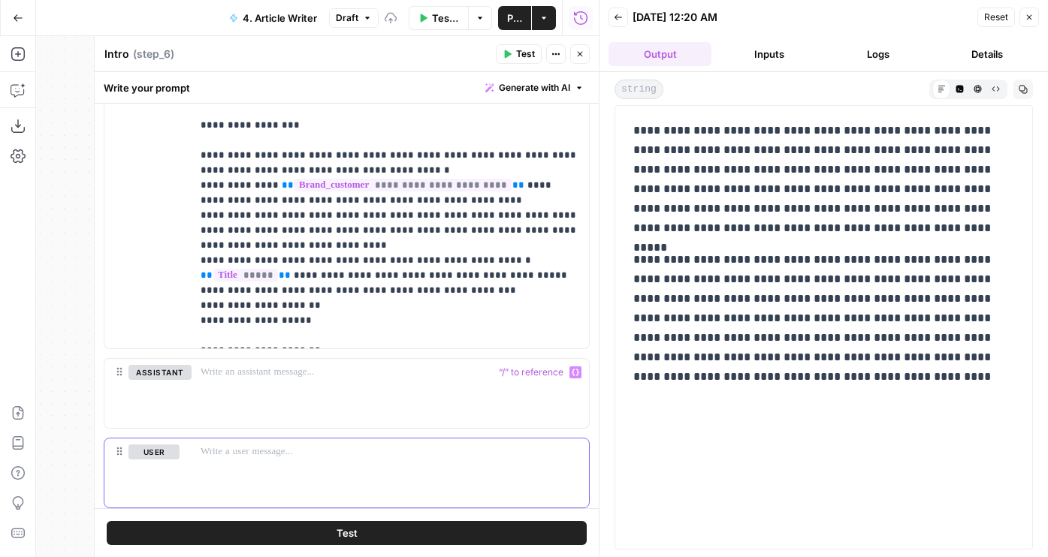
click at [237, 449] on p at bounding box center [390, 452] width 379 height 15
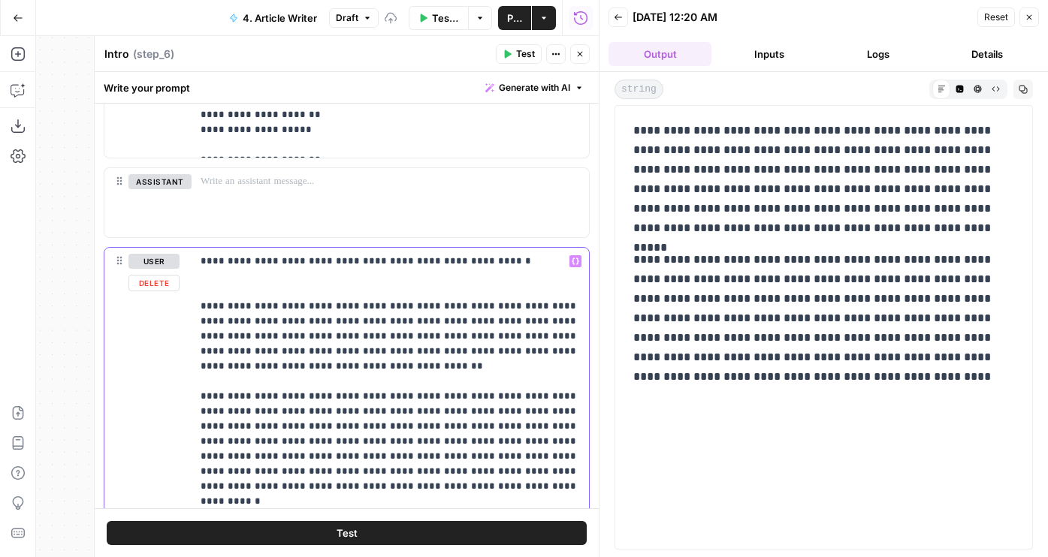
scroll to position [1249, 0]
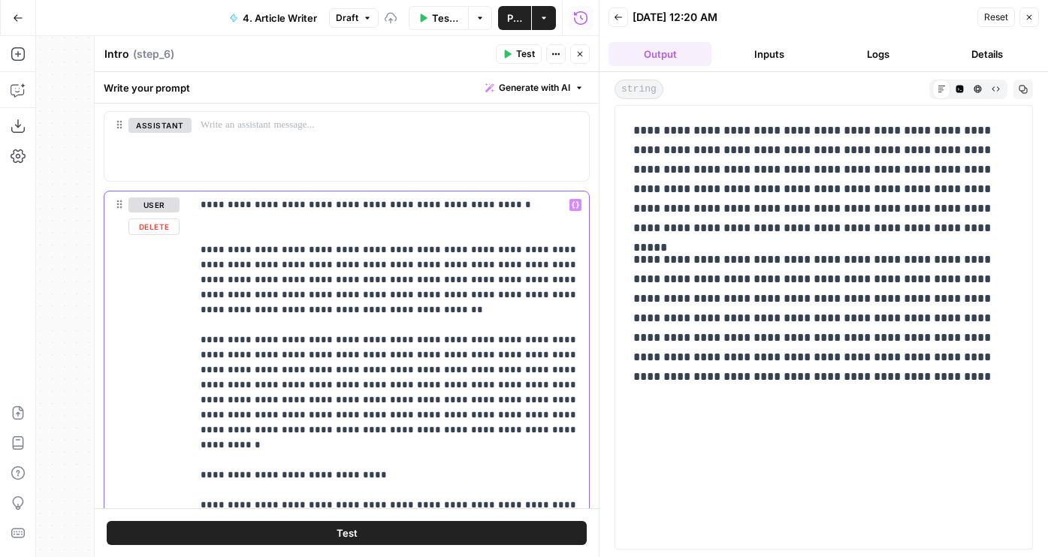
drag, startPoint x: 200, startPoint y: 248, endPoint x: 313, endPoint y: 427, distance: 211.7
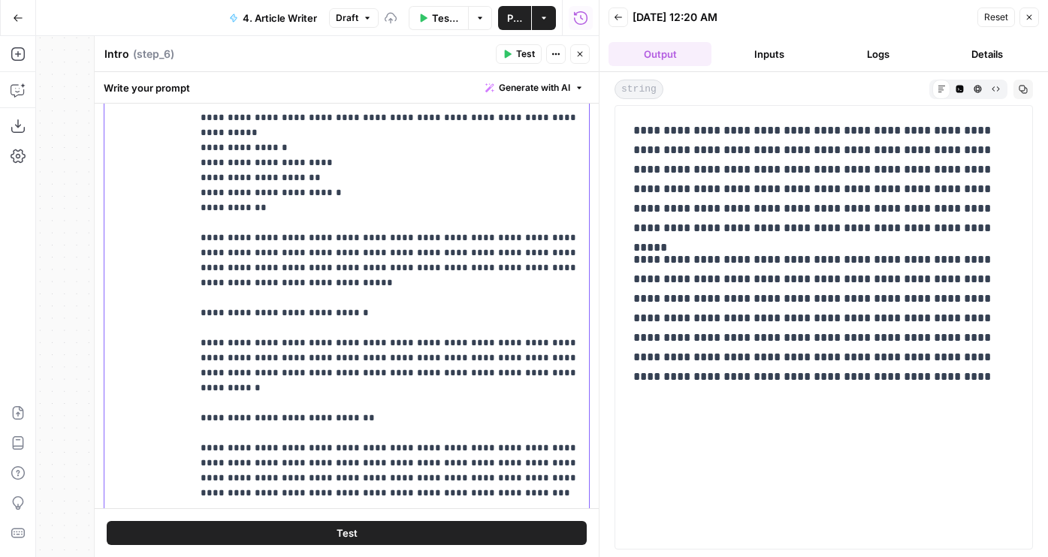
scroll to position [1636, 0]
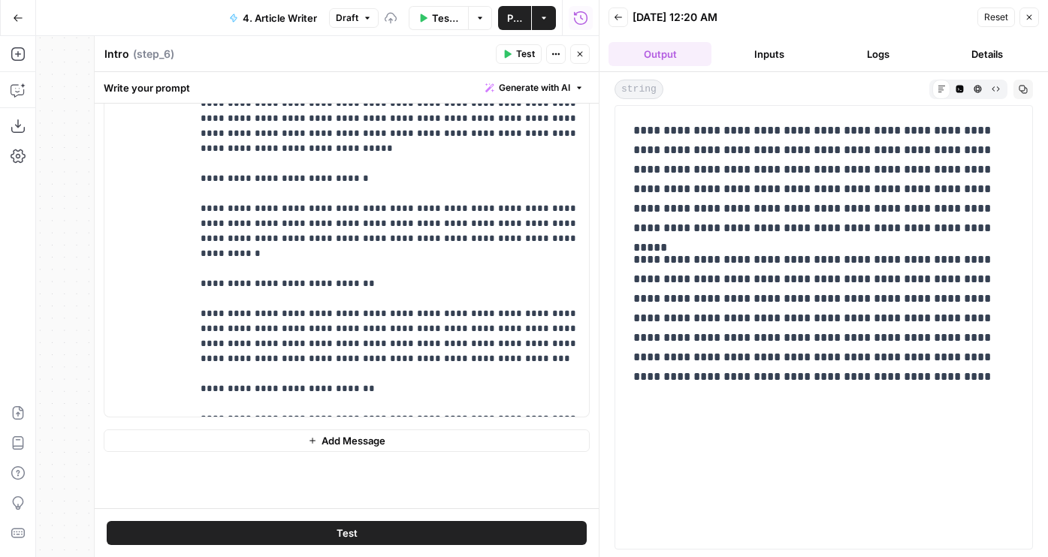
click at [231, 439] on button "Add Message" at bounding box center [347, 441] width 486 height 23
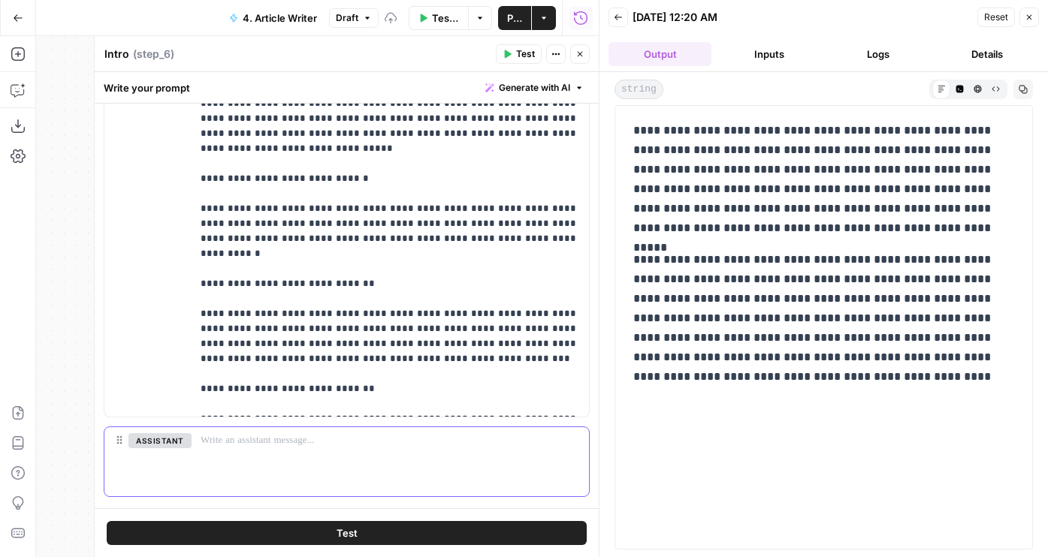
click at [219, 442] on p at bounding box center [390, 440] width 379 height 15
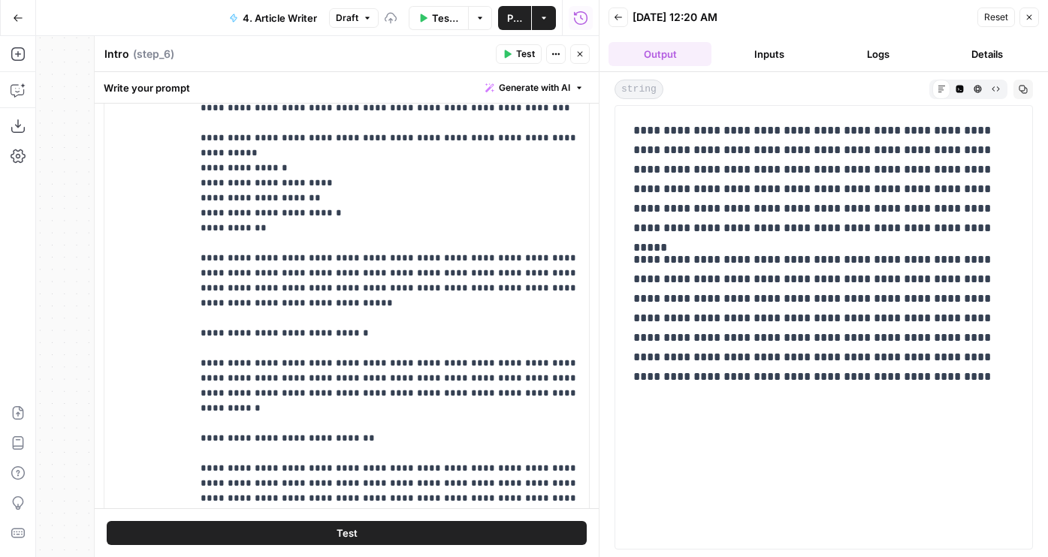
scroll to position [1866, 0]
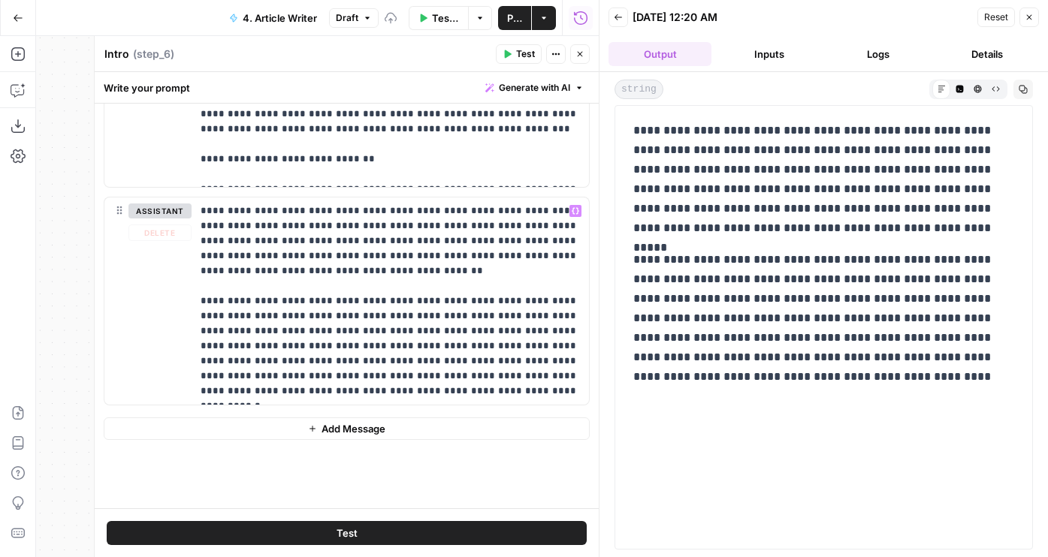
click at [243, 426] on button "Add Message" at bounding box center [347, 429] width 486 height 23
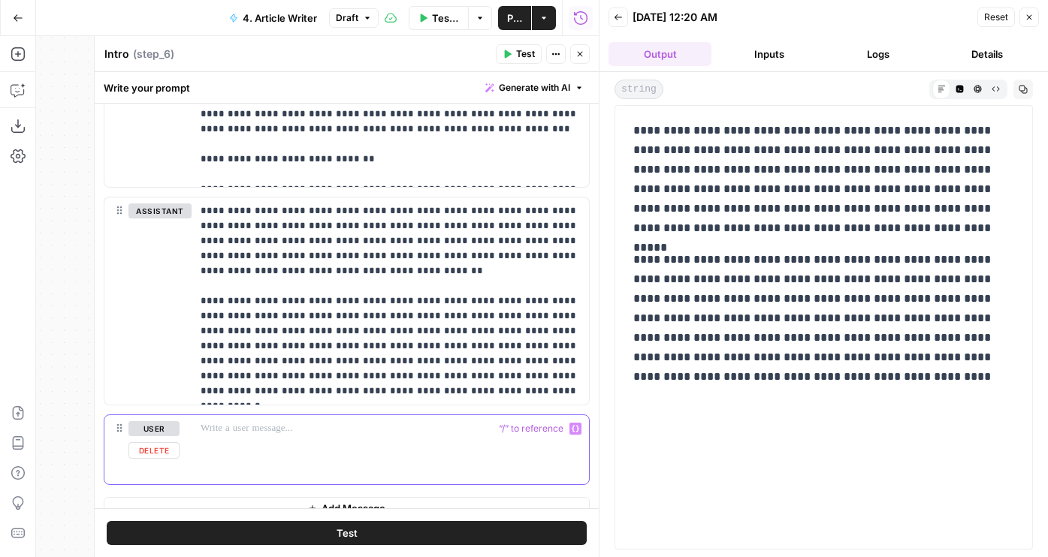
click at [284, 451] on div at bounding box center [390, 449] width 397 height 69
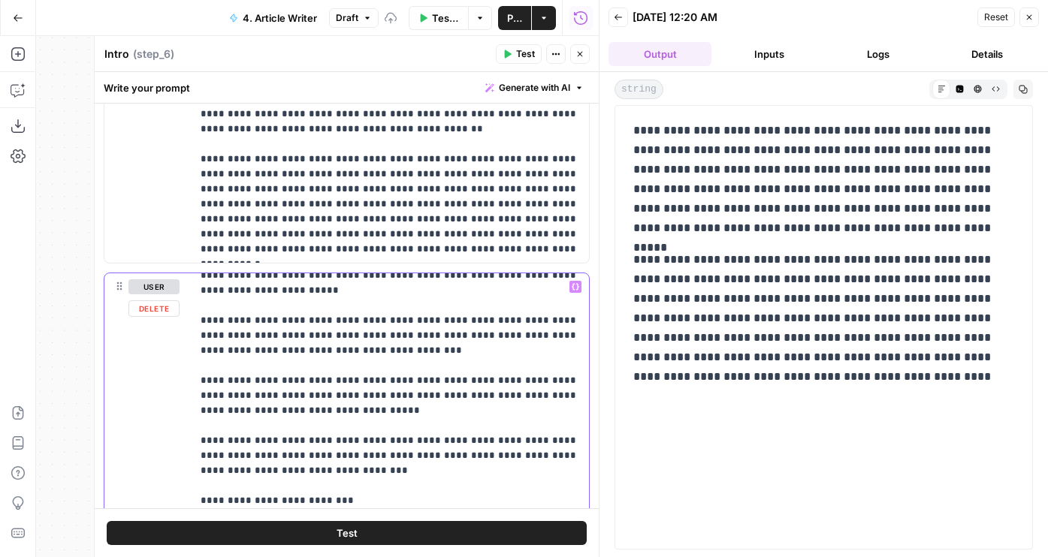
scroll to position [87, 0]
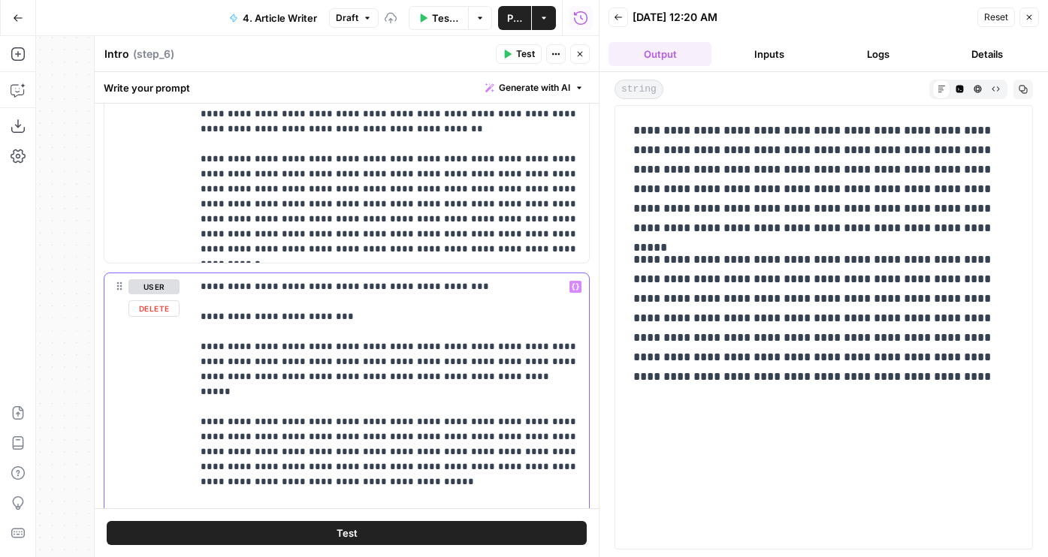
scroll to position [2500, 0]
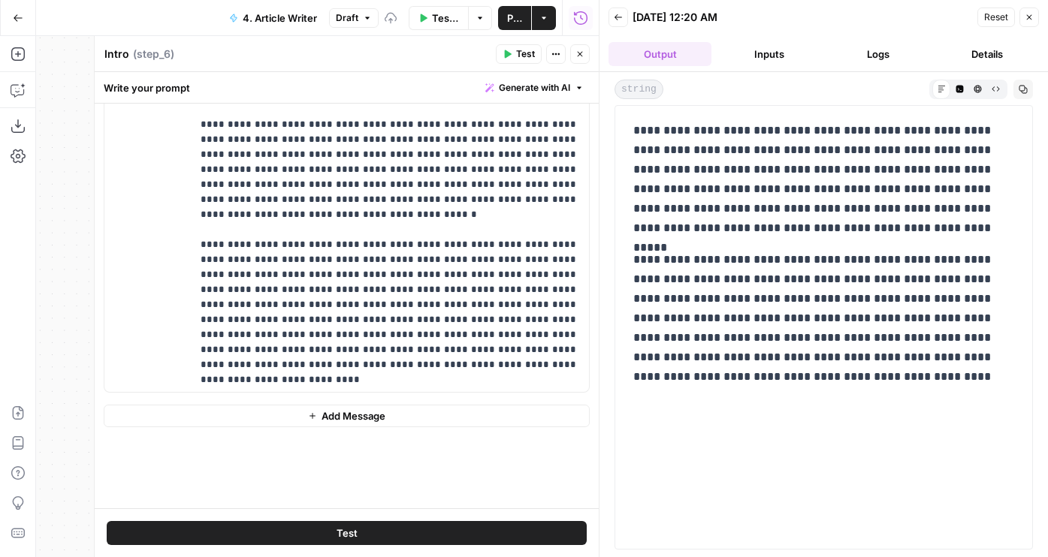
click at [243, 407] on button "Add Message" at bounding box center [347, 416] width 486 height 23
click at [243, 421] on p at bounding box center [390, 416] width 379 height 15
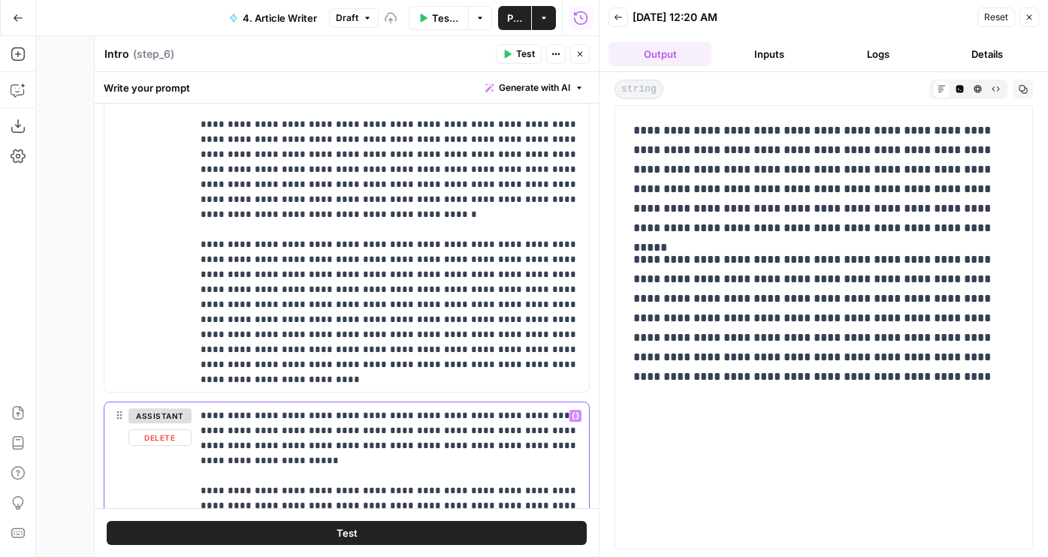
scroll to position [2760, 0]
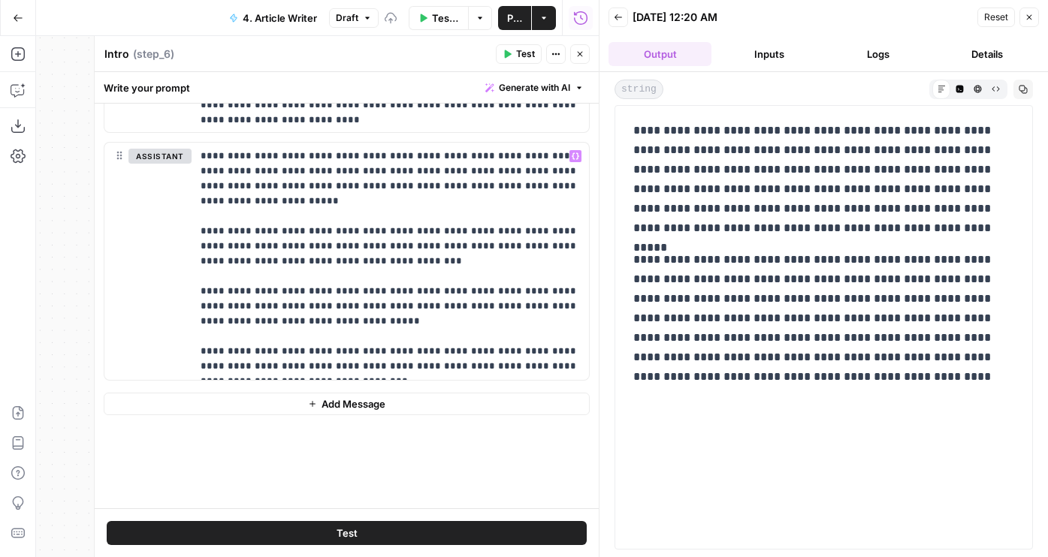
click at [477, 402] on button "Add Message" at bounding box center [347, 404] width 486 height 23
click at [365, 415] on div at bounding box center [390, 425] width 397 height 69
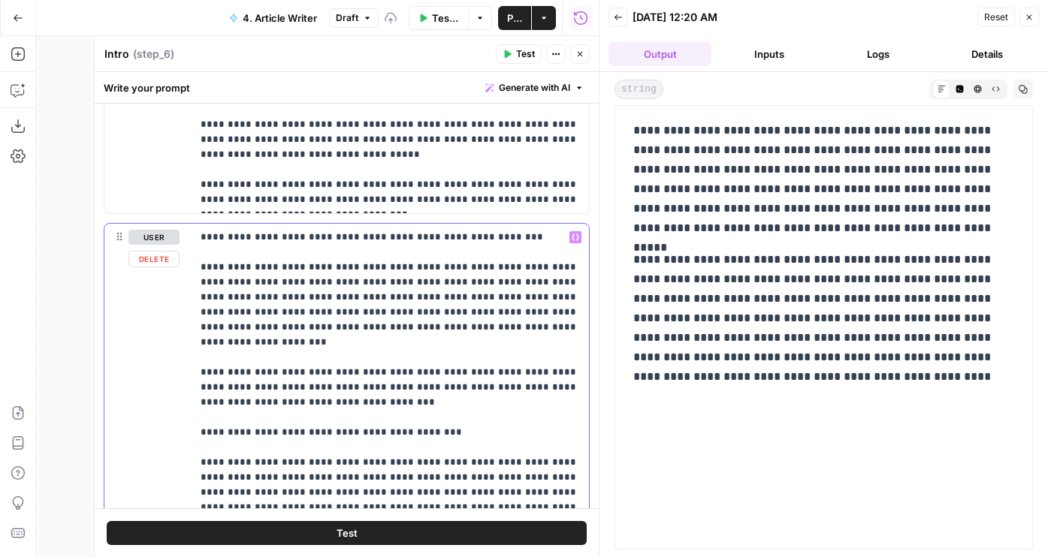
scroll to position [2972, 0]
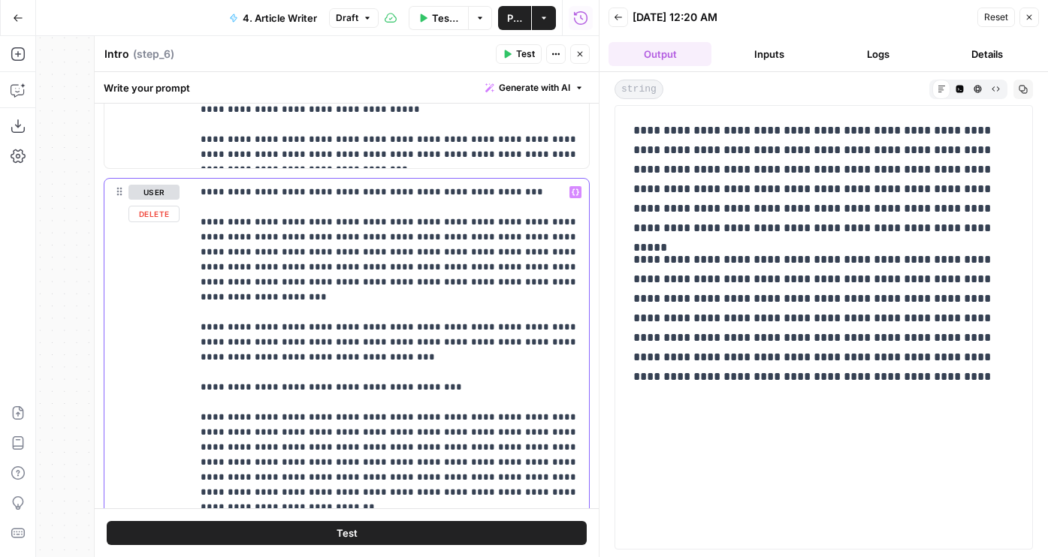
drag, startPoint x: 451, startPoint y: 334, endPoint x: 195, endPoint y: 253, distance: 268.7
click at [195, 253] on div "**********" at bounding box center [390, 485] width 397 height 612
drag, startPoint x: 336, startPoint y: 363, endPoint x: 191, endPoint y: 229, distance: 197.2
click at [192, 229] on div "**********" at bounding box center [390, 485] width 397 height 612
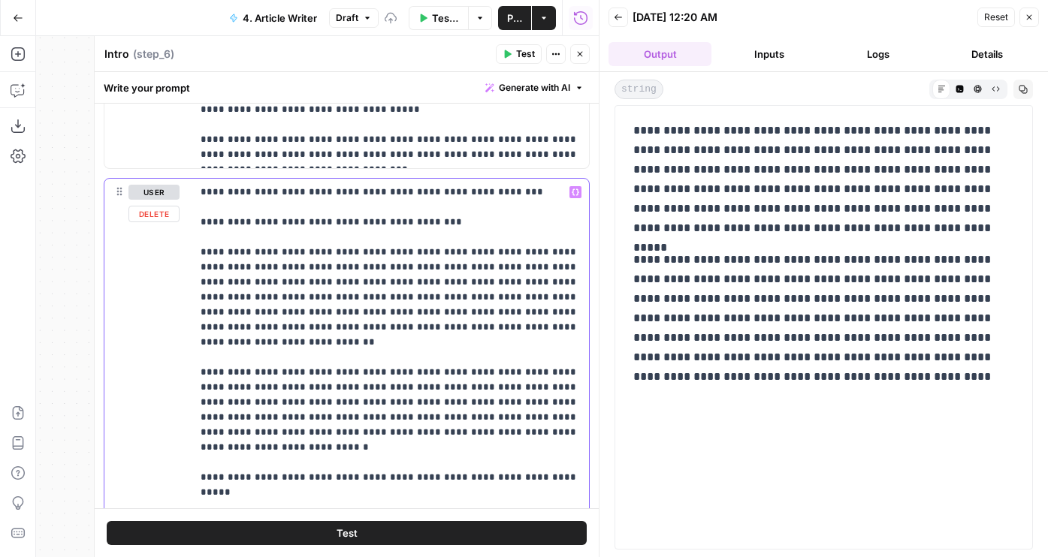
scroll to position [3394, 0]
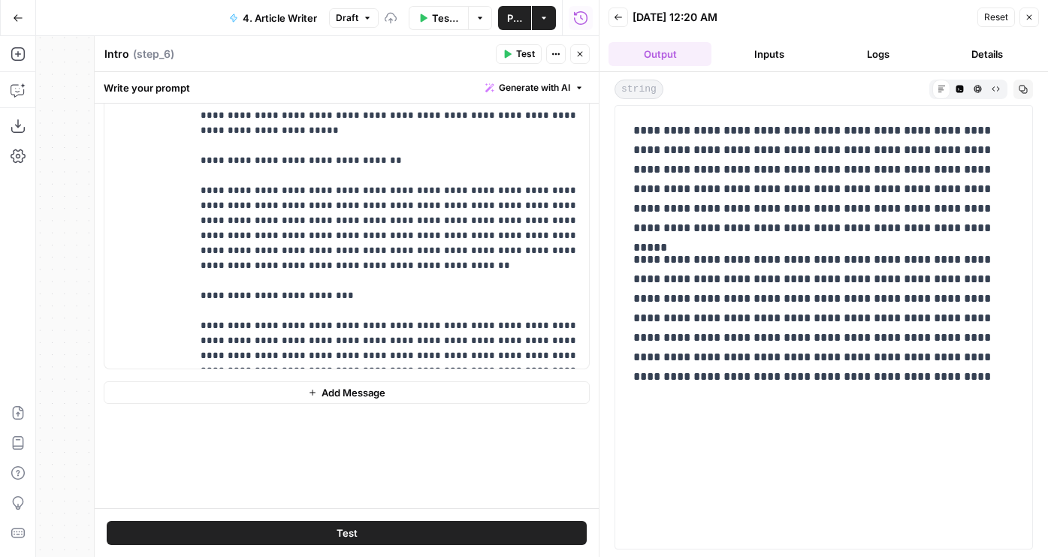
click at [240, 397] on button "Add Message" at bounding box center [347, 393] width 486 height 23
click at [240, 403] on div at bounding box center [390, 413] width 397 height 69
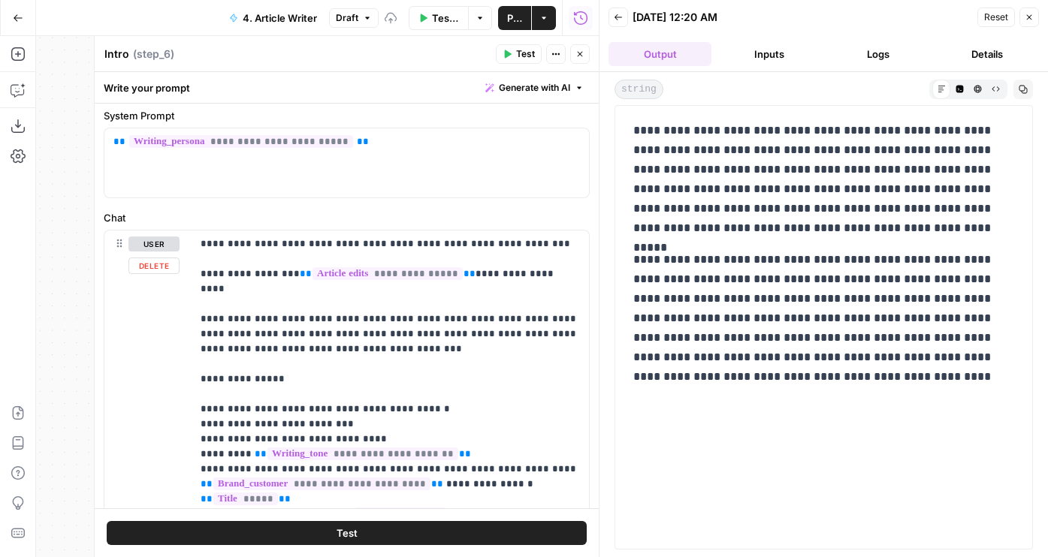
scroll to position [543, 0]
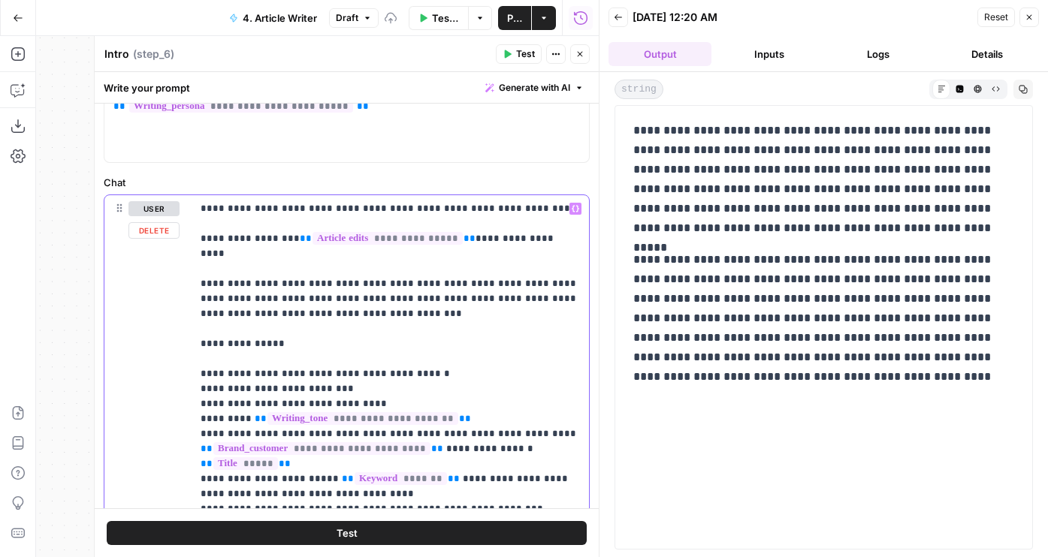
drag, startPoint x: 360, startPoint y: 303, endPoint x: 170, endPoint y: 211, distance: 211.3
click at [170, 211] on div "**********" at bounding box center [346, 501] width 484 height 612
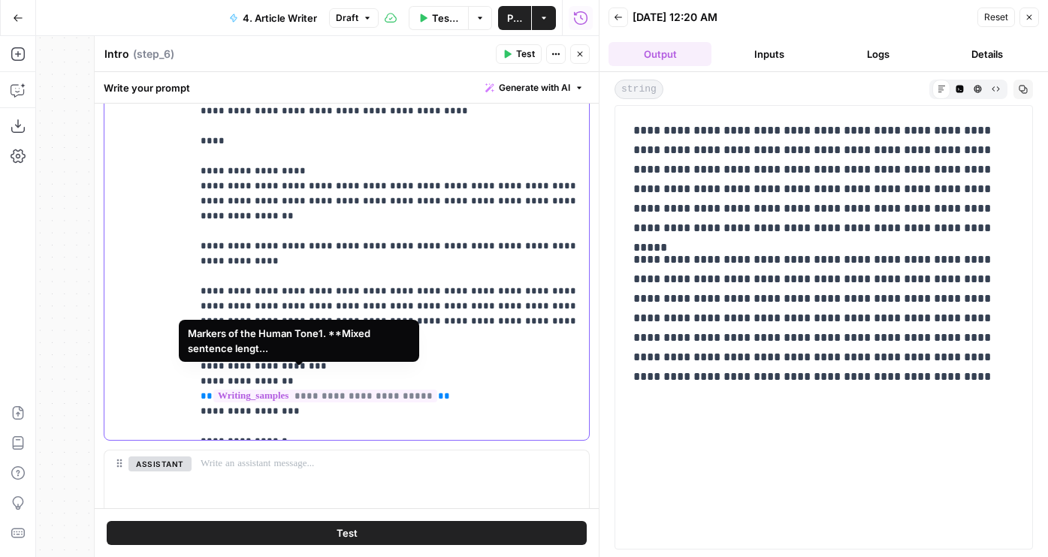
scroll to position [943, 0]
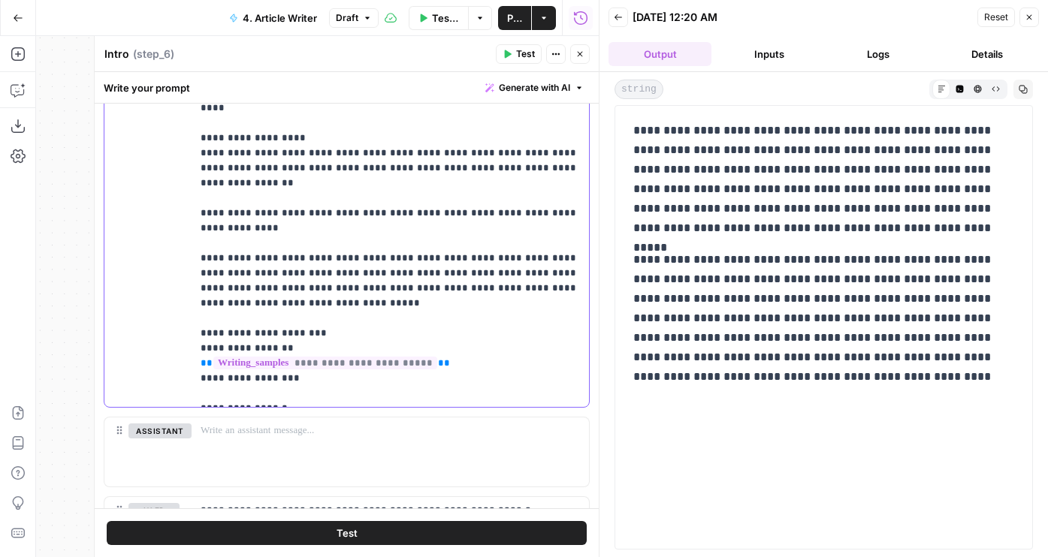
drag, startPoint x: 320, startPoint y: 272, endPoint x: 234, endPoint y: 215, distance: 103.5
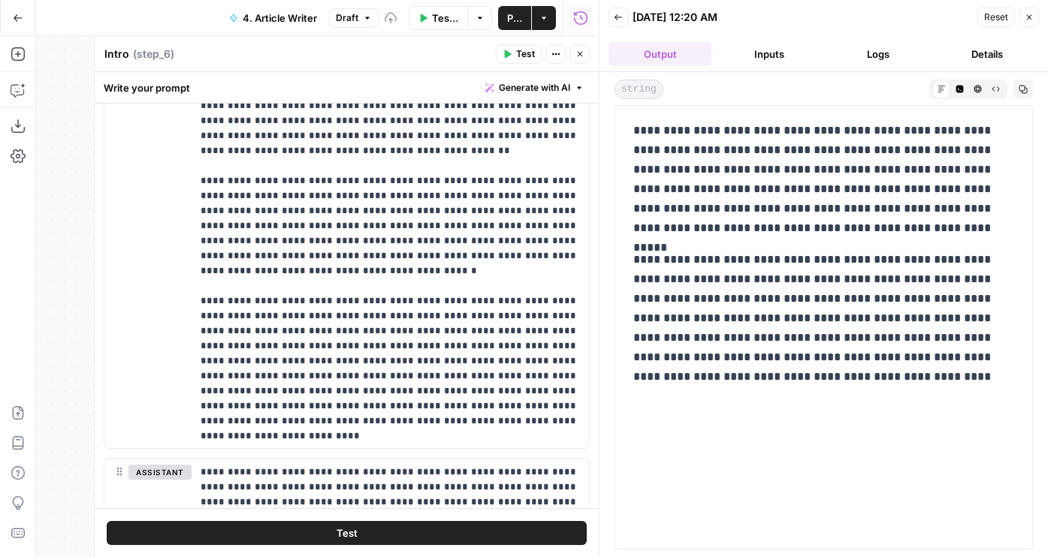
scroll to position [3579, 0]
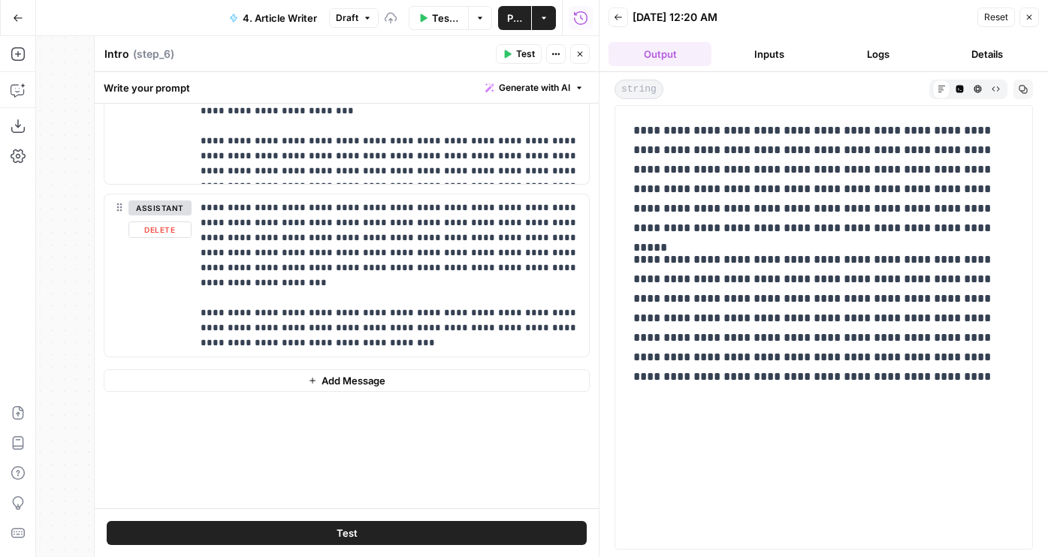
click at [236, 380] on button "Add Message" at bounding box center [347, 381] width 486 height 23
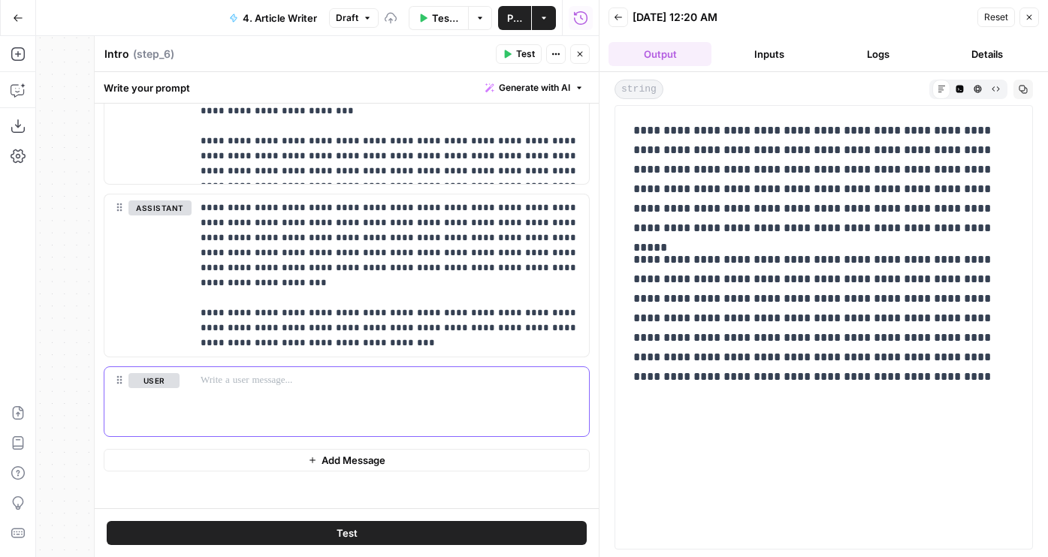
click at [266, 393] on div at bounding box center [390, 401] width 397 height 69
paste div
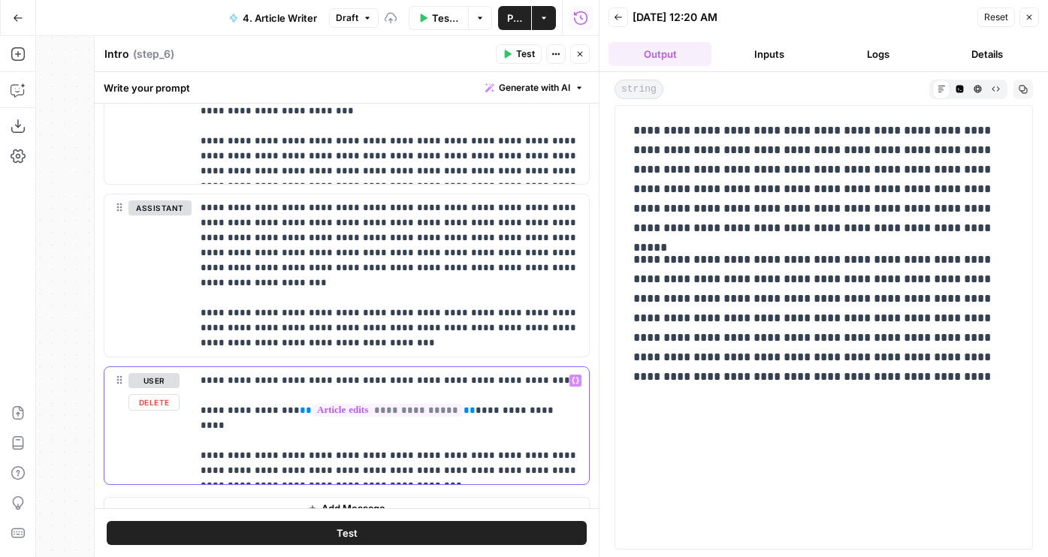
click at [503, 383] on p "**********" at bounding box center [390, 425] width 379 height 105
drag, startPoint x: 248, startPoint y: 414, endPoint x: 205, endPoint y: 413, distance: 42.8
click at [205, 413] on p "**********" at bounding box center [390, 425] width 379 height 105
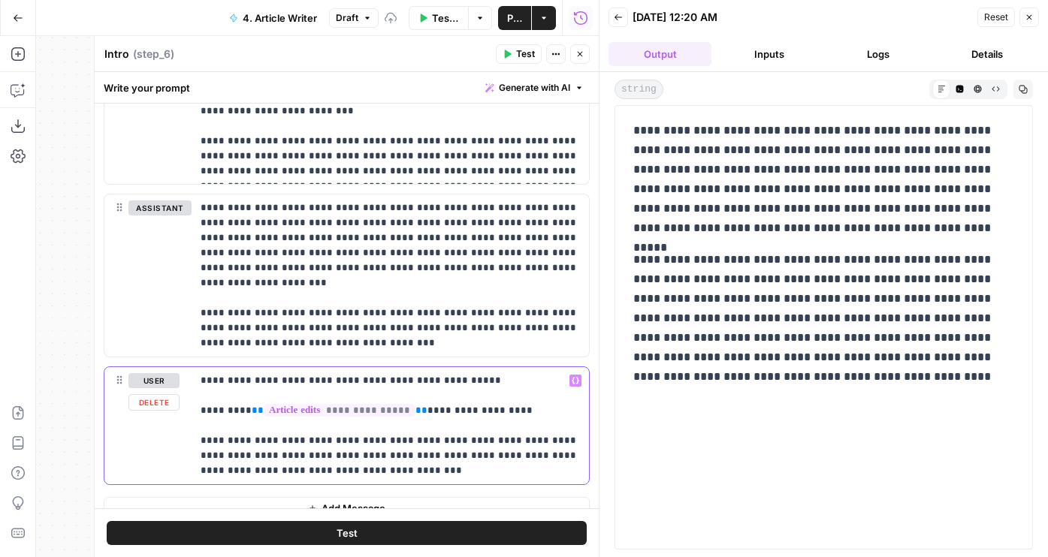
drag, startPoint x: 458, startPoint y: 416, endPoint x: 420, endPoint y: 416, distance: 38.3
click at [420, 416] on p "**********" at bounding box center [390, 425] width 379 height 105
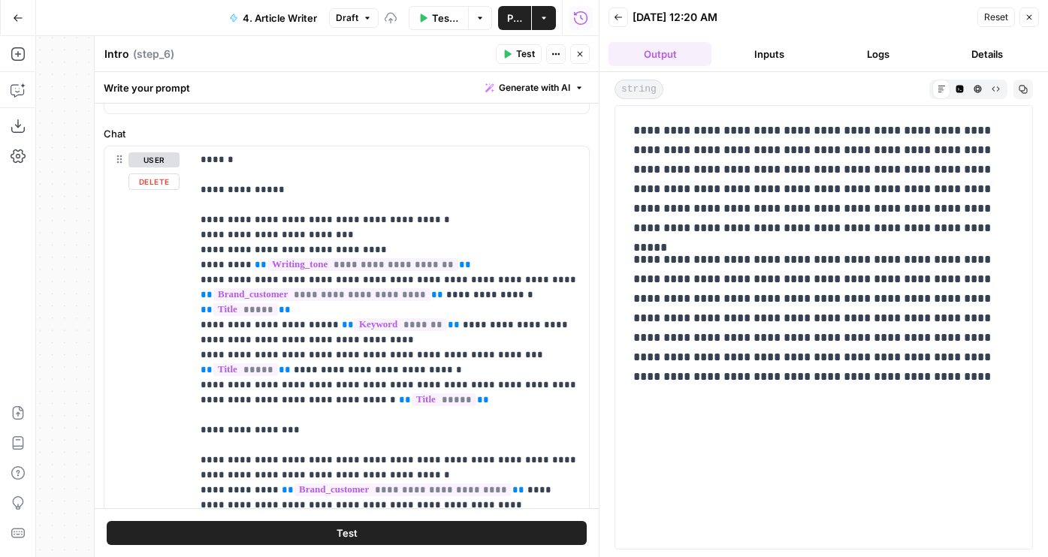
scroll to position [569, 0]
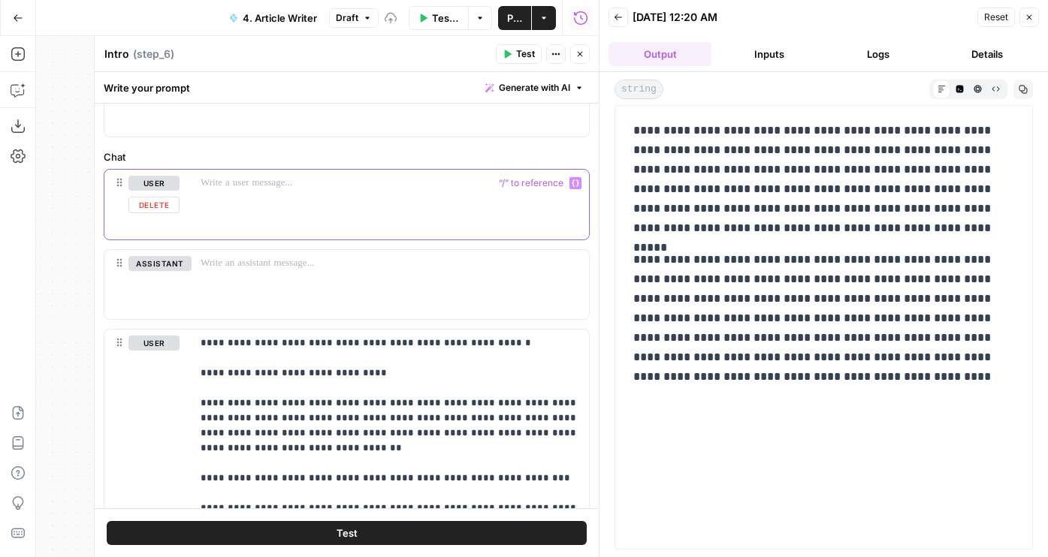
click at [160, 207] on button "Delete" at bounding box center [153, 205] width 51 height 17
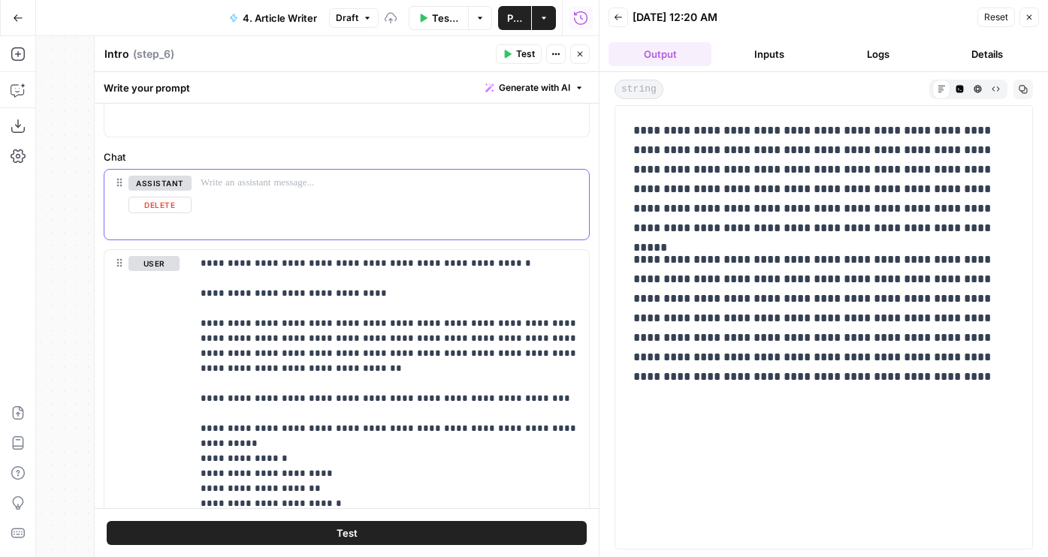
click at [158, 201] on button "Delete" at bounding box center [159, 205] width 63 height 17
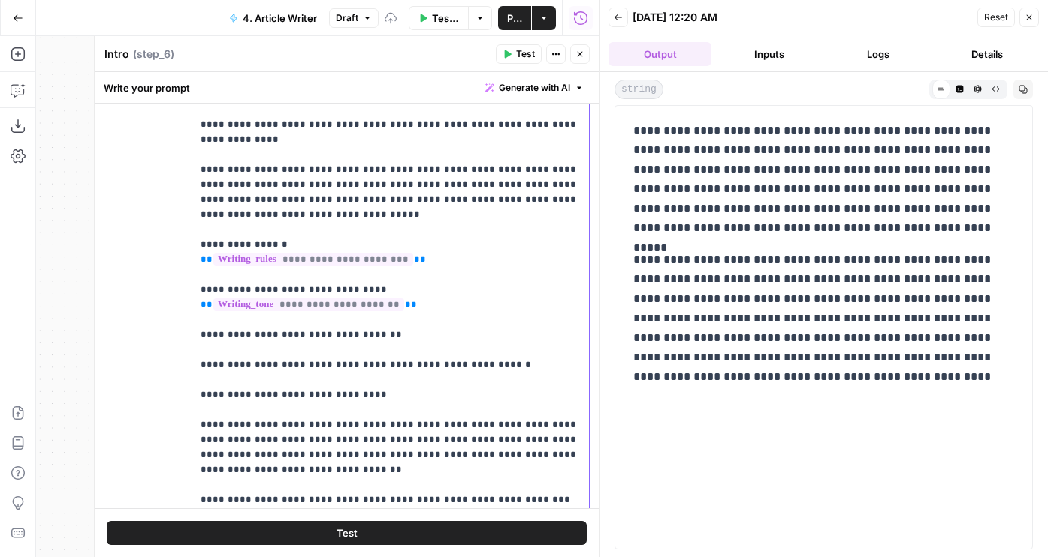
scroll to position [1762, 0]
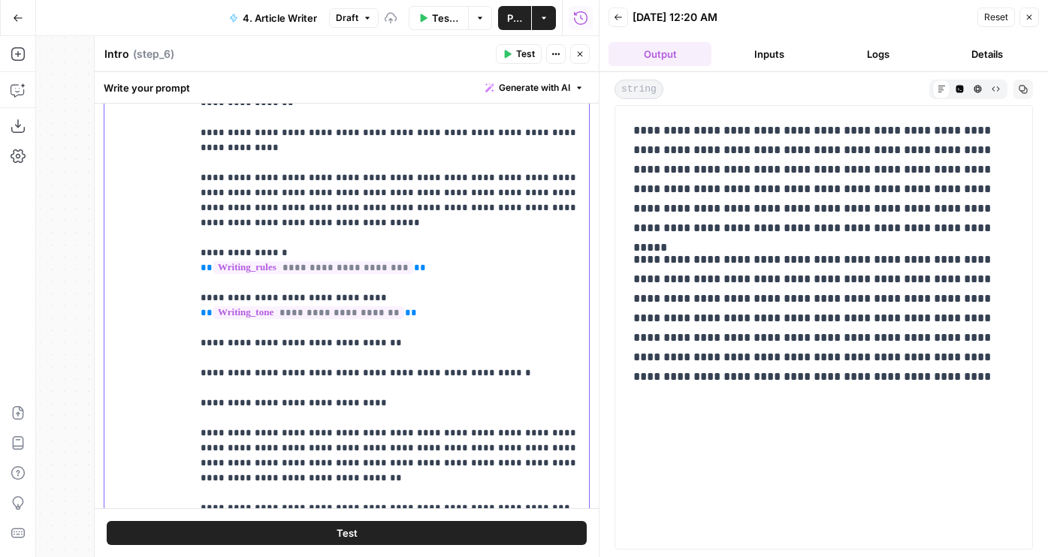
click at [261, 255] on p "**********" at bounding box center [390, 539] width 379 height 4642
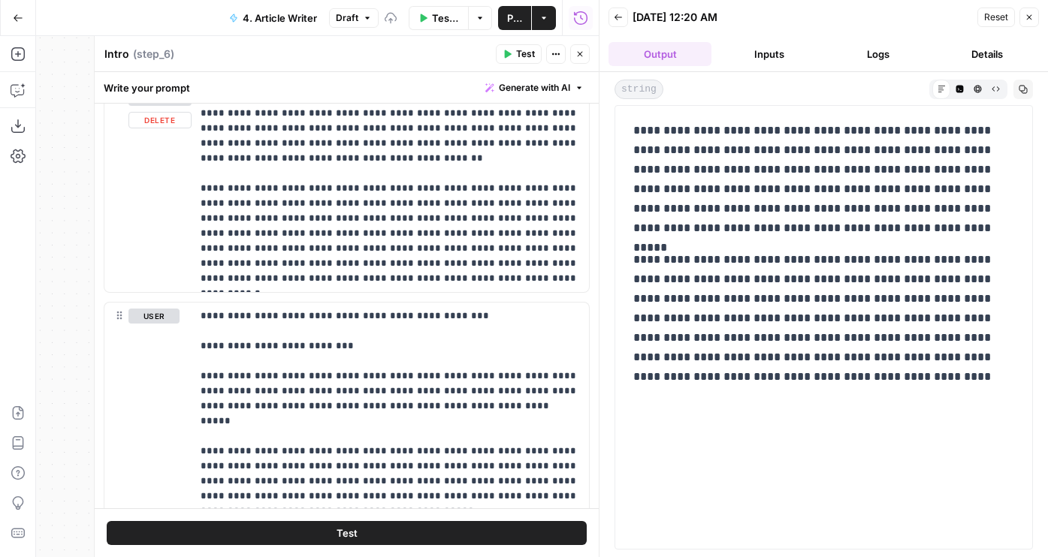
scroll to position [1305, 0]
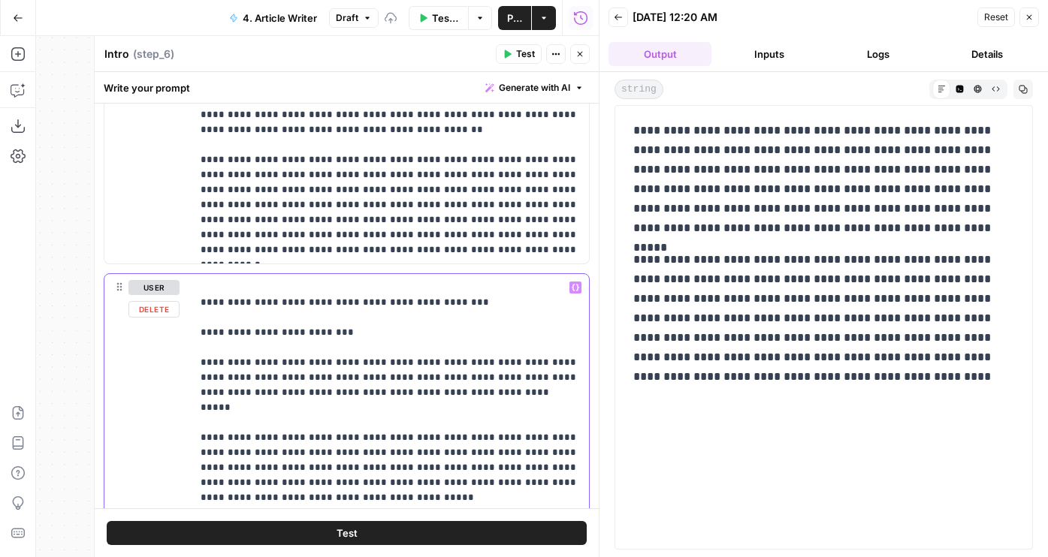
paste div
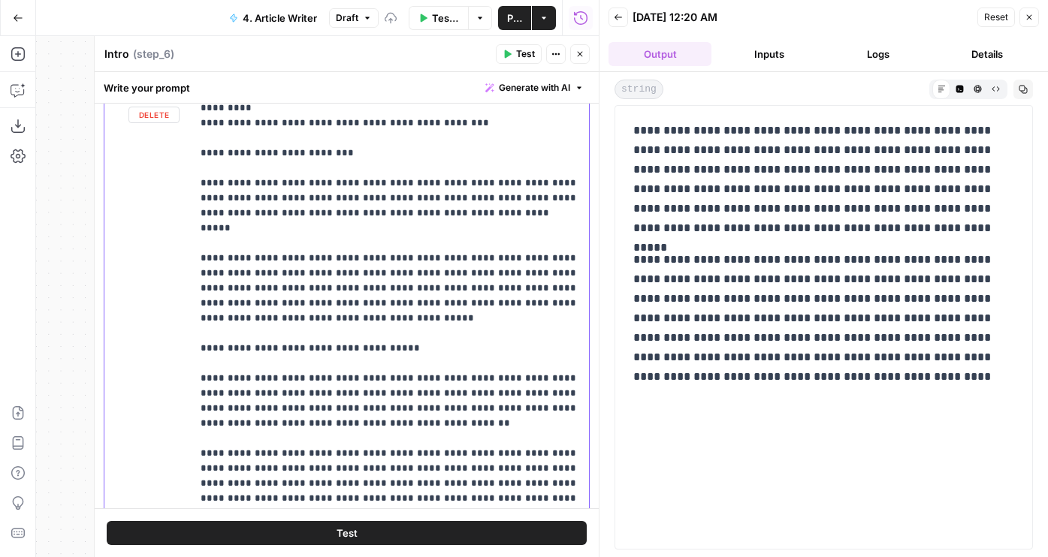
scroll to position [1483, 0]
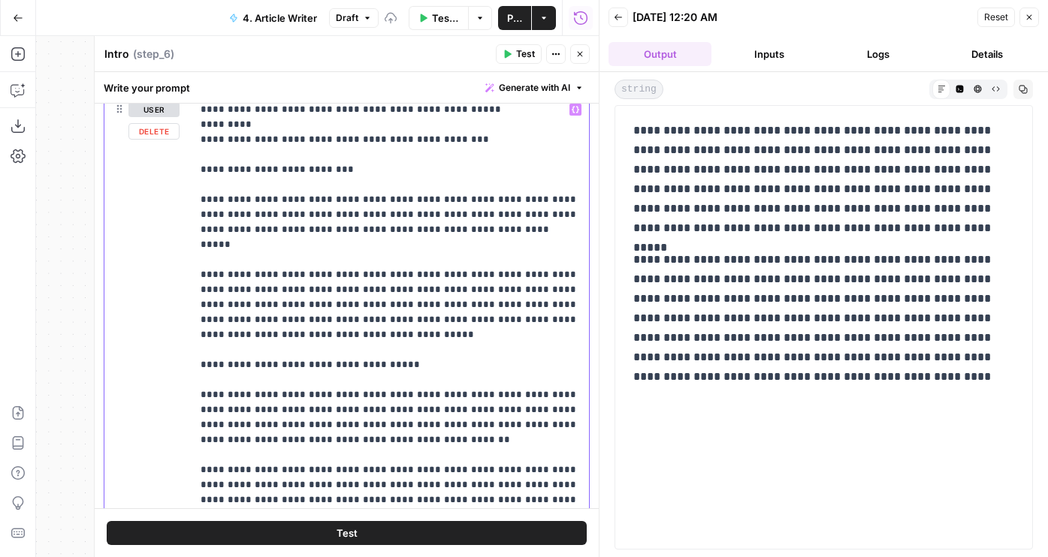
copy p "**********"
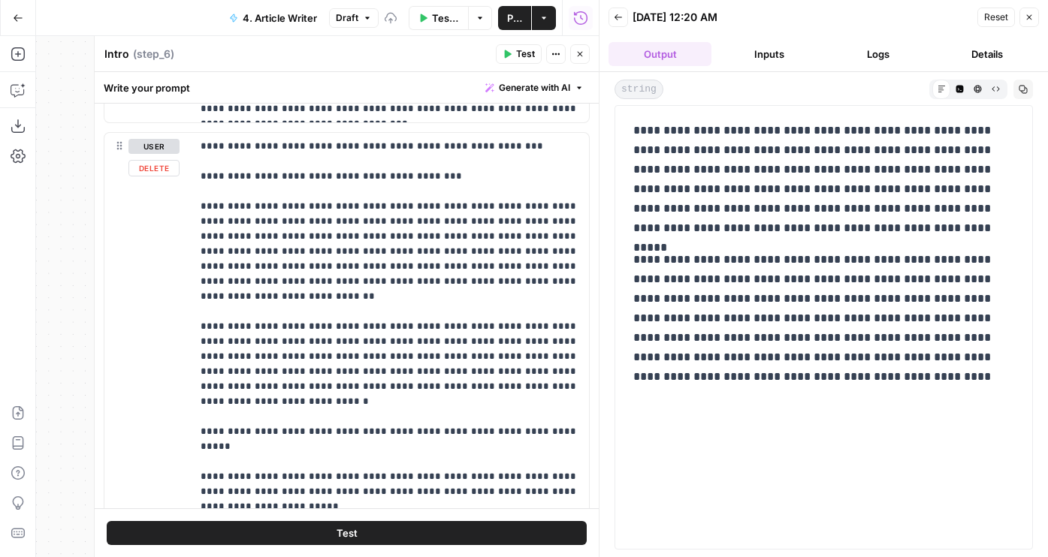
scroll to position [2309, 0]
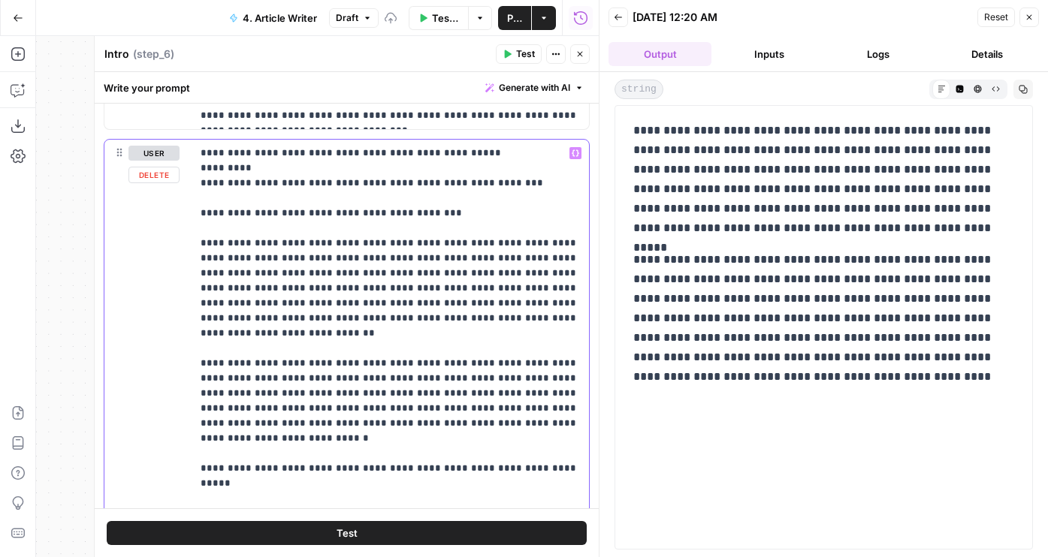
copy p "*********"
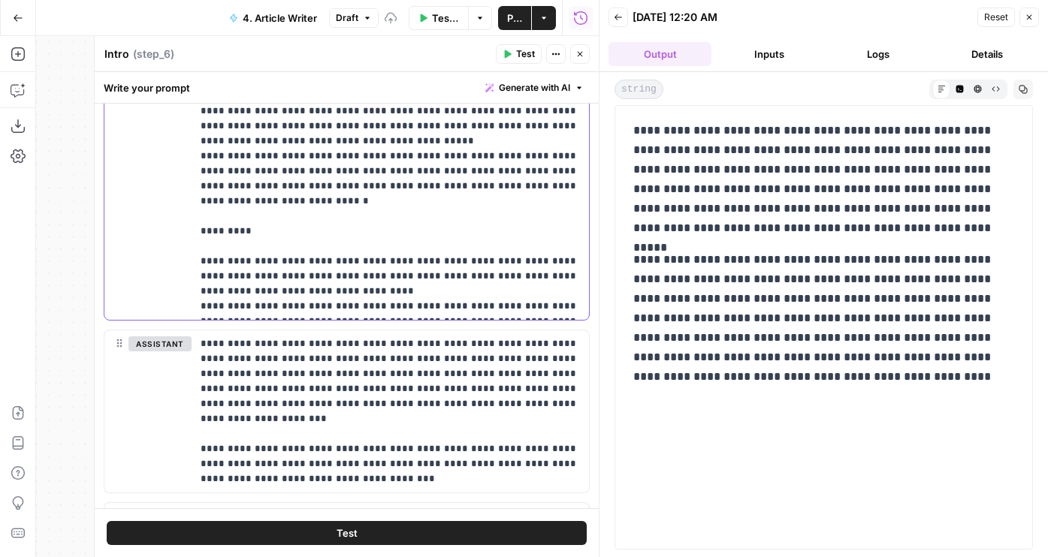
paste div
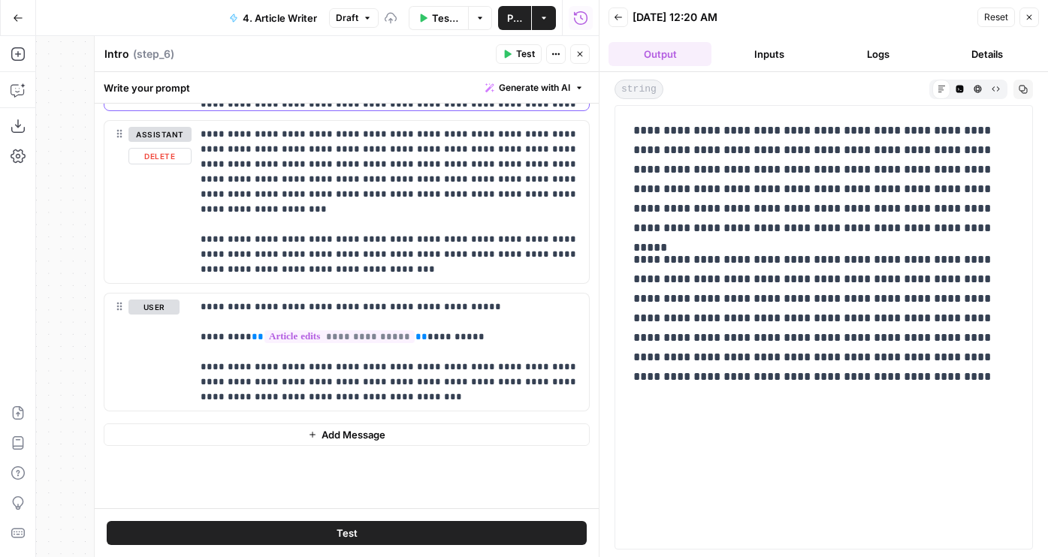
scroll to position [2959, 0]
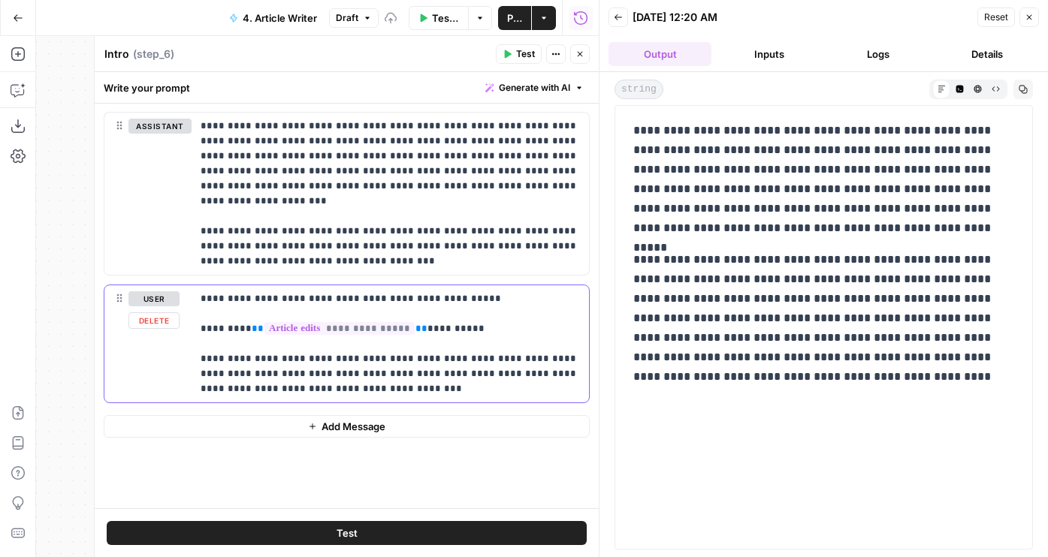
click at [241, 324] on p "**********" at bounding box center [390, 343] width 379 height 105
click at [311, 539] on button "Test" at bounding box center [347, 533] width 480 height 24
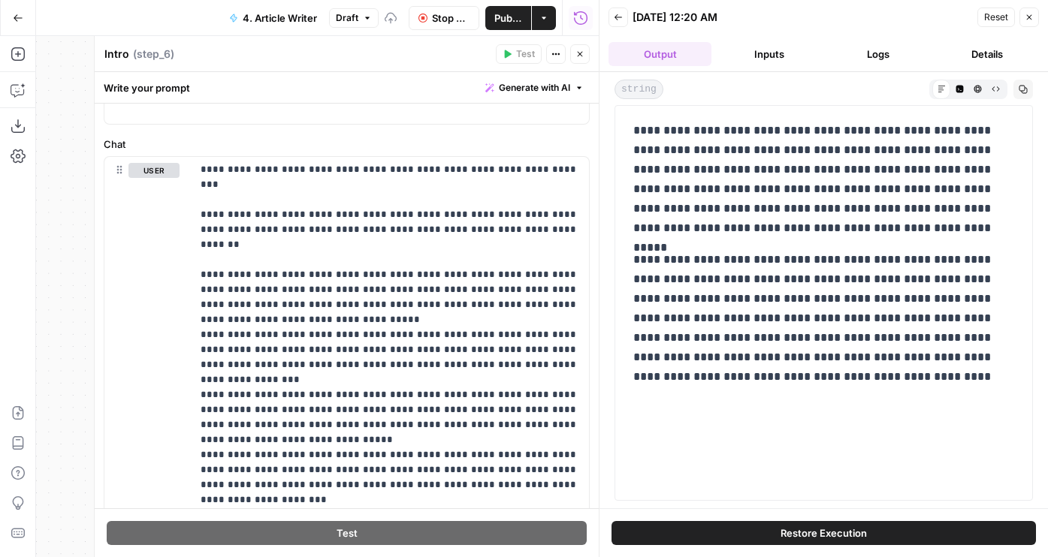
scroll to position [0, 0]
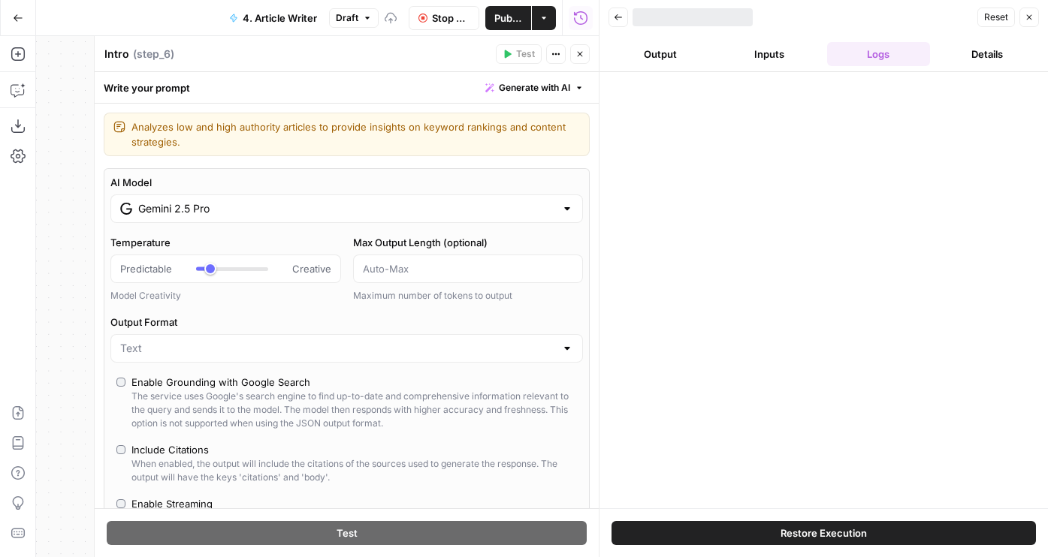
click at [641, 85] on div at bounding box center [823, 290] width 448 height 436
click at [641, 52] on button "Output" at bounding box center [659, 54] width 103 height 24
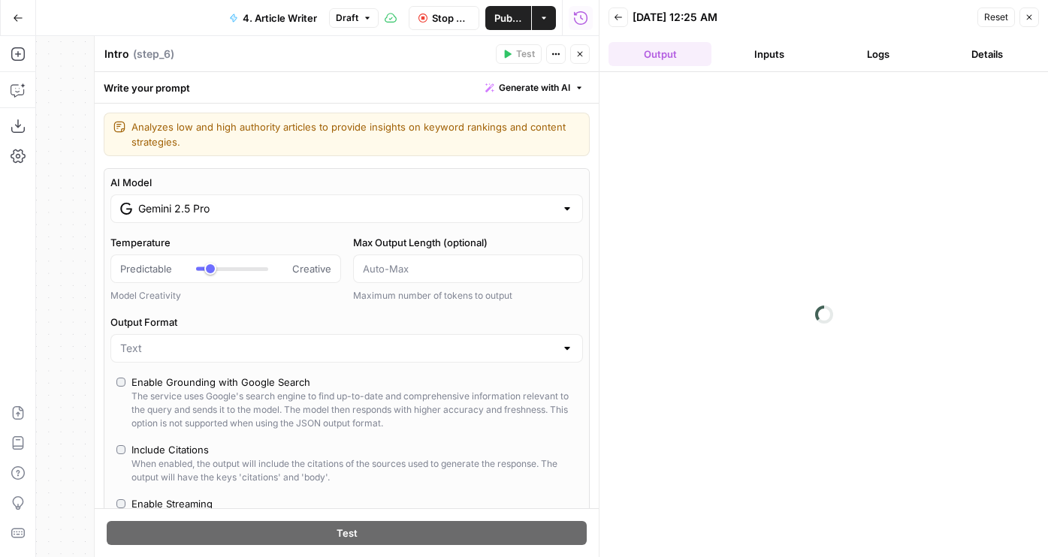
click at [758, 222] on div at bounding box center [823, 314] width 448 height 485
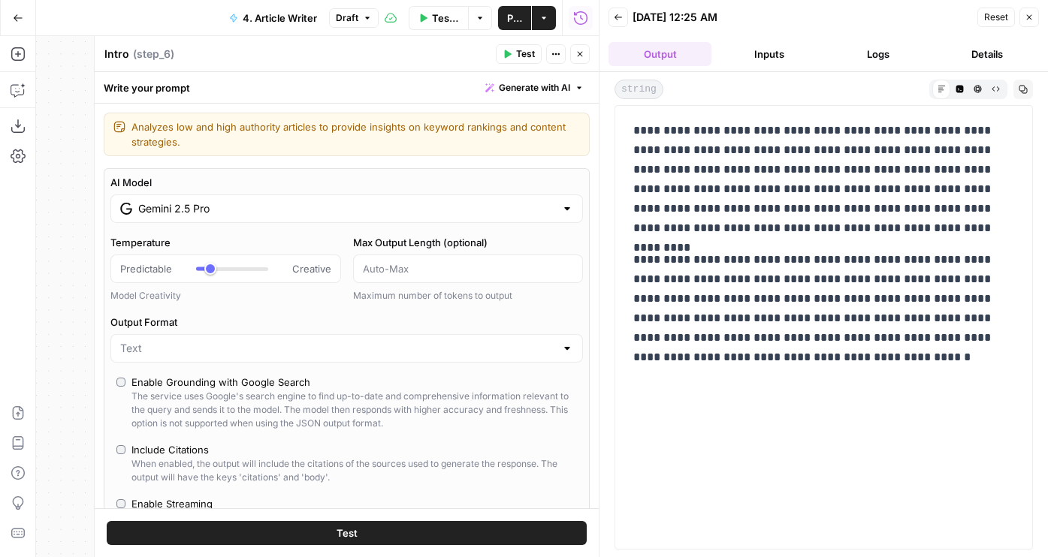
click at [581, 57] on icon "button" at bounding box center [579, 54] width 9 height 9
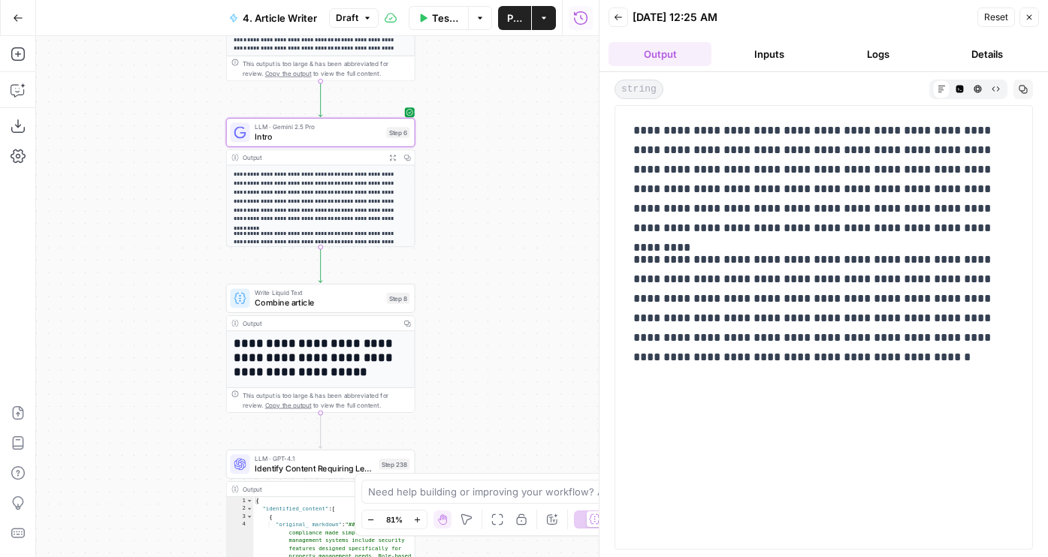
drag, startPoint x: 524, startPoint y: 339, endPoint x: 524, endPoint y: 155, distance: 184.0
click at [524, 155] on div "**********" at bounding box center [317, 296] width 563 height 521
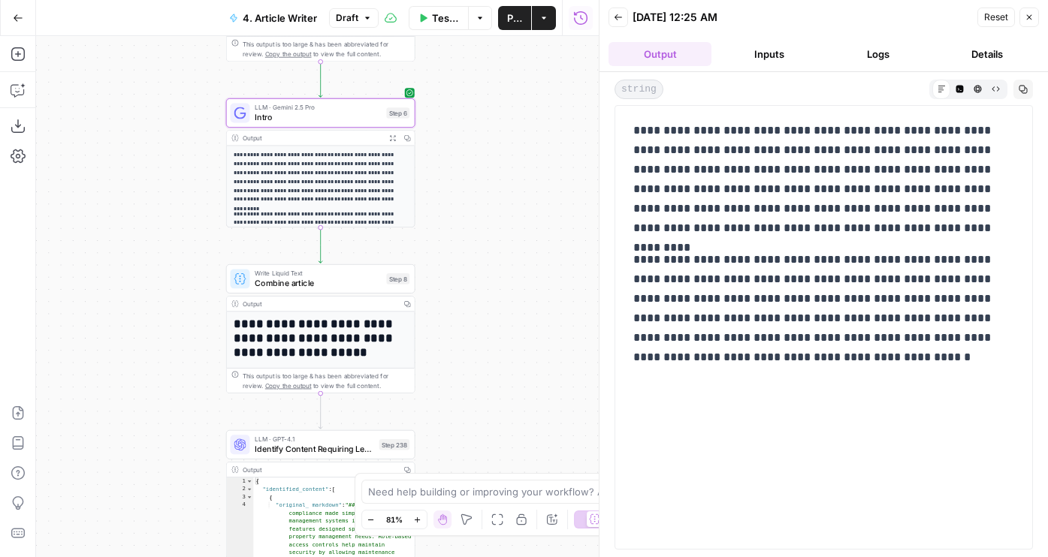
drag, startPoint x: 481, startPoint y: 279, endPoint x: 481, endPoint y: 171, distance: 108.2
click at [481, 171] on div "**********" at bounding box center [317, 296] width 563 height 521
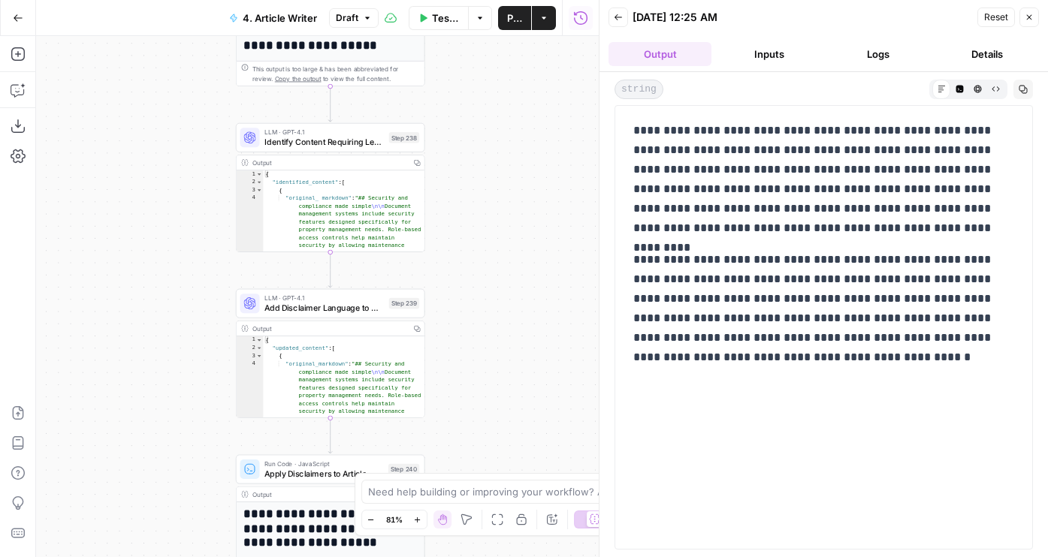
drag, startPoint x: 482, startPoint y: 394, endPoint x: 492, endPoint y: 176, distance: 218.8
click at [492, 176] on div "**********" at bounding box center [317, 296] width 563 height 521
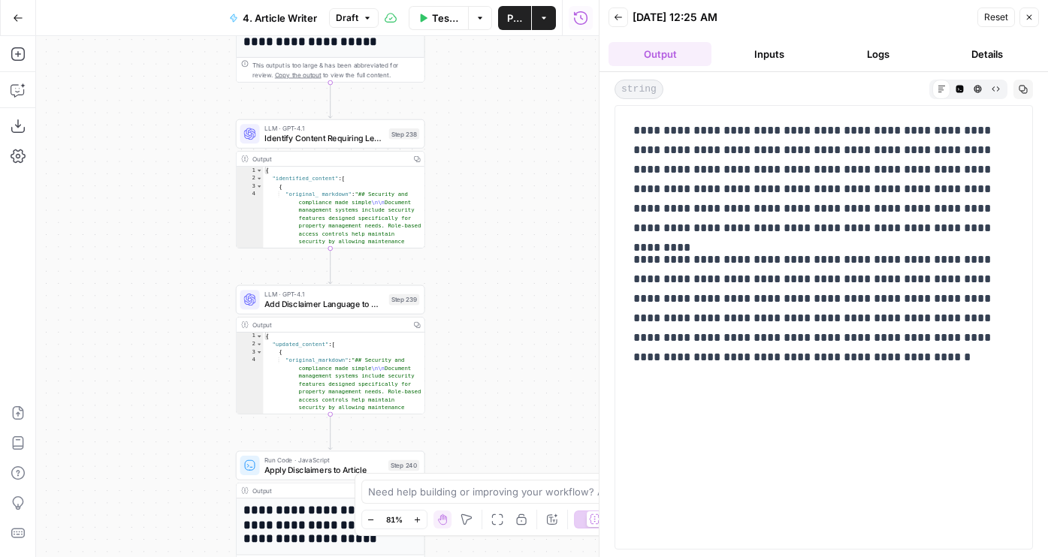
drag, startPoint x: 499, startPoint y: 385, endPoint x: 493, endPoint y: 122, distance: 262.2
click at [493, 123] on div "**********" at bounding box center [317, 296] width 563 height 521
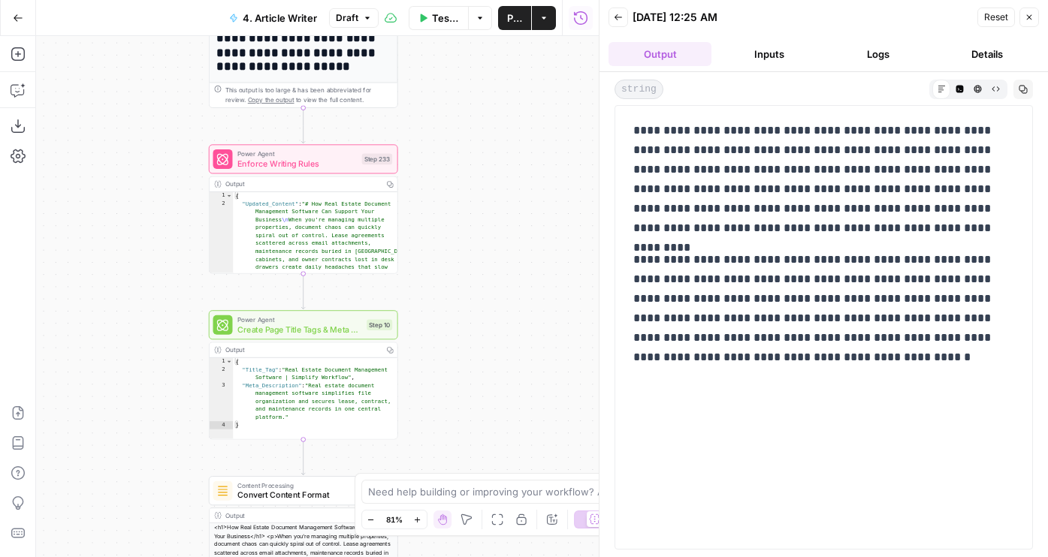
drag, startPoint x: 507, startPoint y: 358, endPoint x: 486, endPoint y: 146, distance: 212.1
click at [486, 146] on div "**********" at bounding box center [317, 296] width 563 height 521
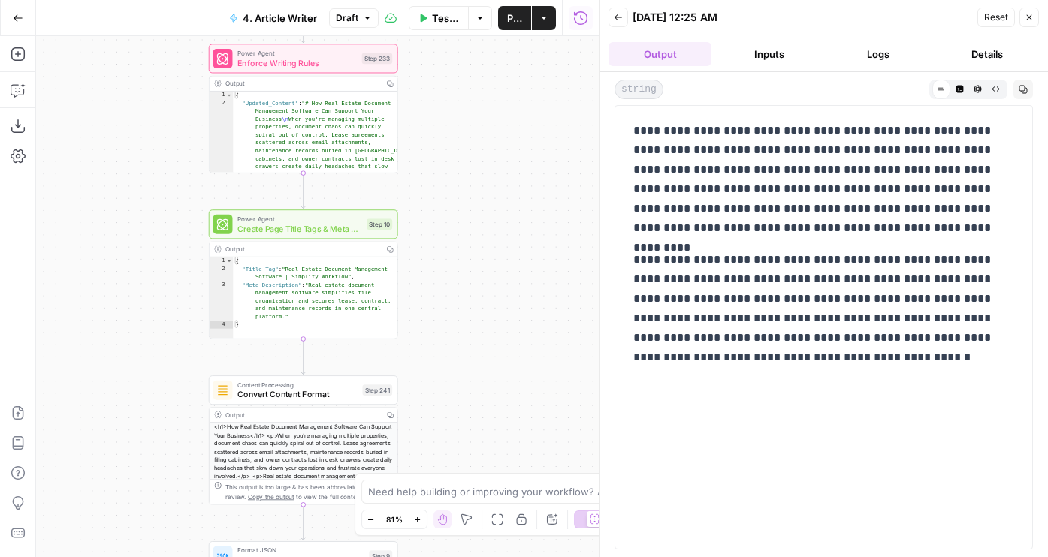
drag, startPoint x: 486, startPoint y: 382, endPoint x: 486, endPoint y: 466, distance: 83.4
click at [486, 463] on div "**********" at bounding box center [317, 296] width 563 height 521
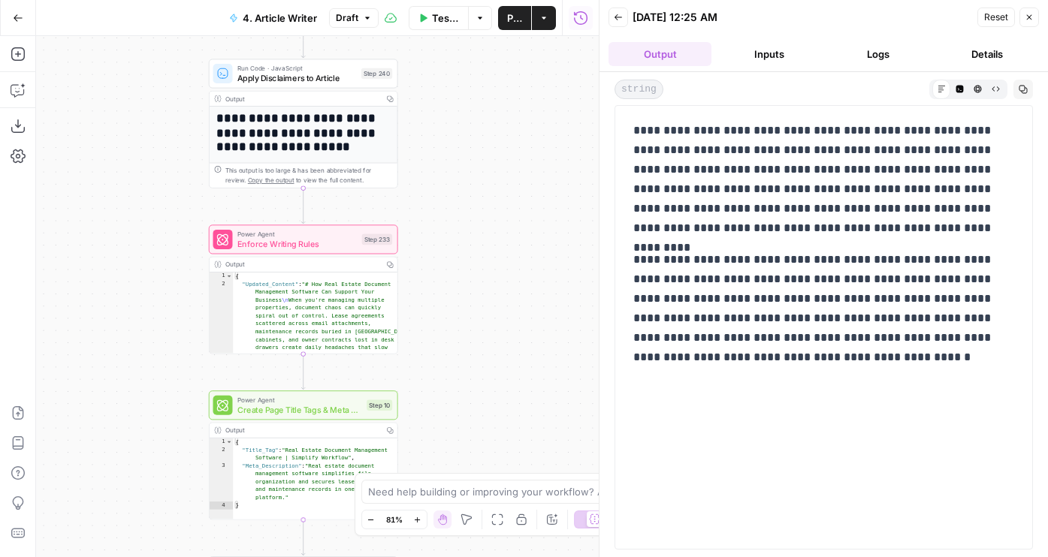
drag, startPoint x: 473, startPoint y: 119, endPoint x: 473, endPoint y: 448, distance: 329.7
click at [473, 447] on div "**********" at bounding box center [317, 296] width 563 height 521
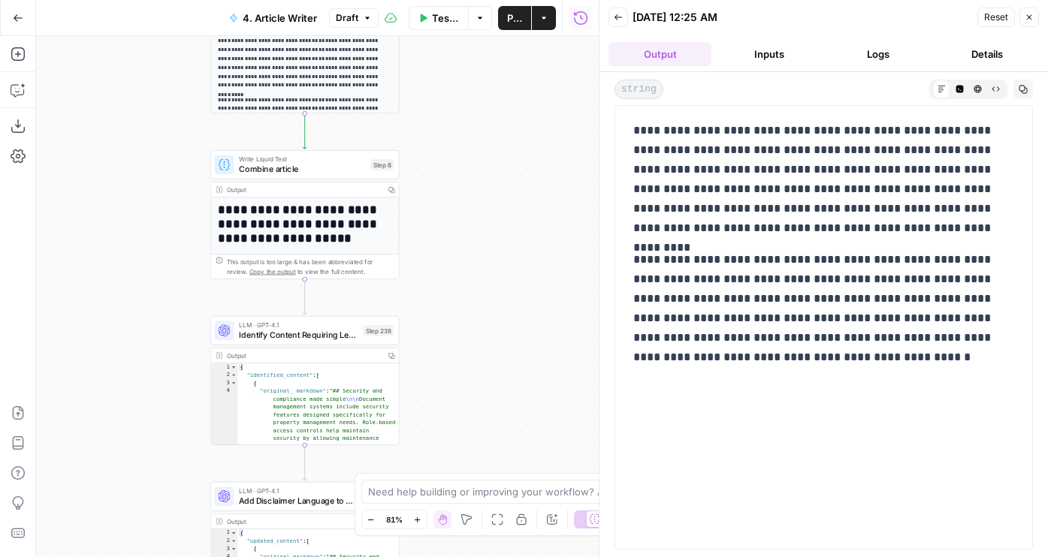
drag, startPoint x: 473, startPoint y: 124, endPoint x: 474, endPoint y: 385, distance: 261.4
click at [475, 385] on div "**********" at bounding box center [317, 296] width 563 height 521
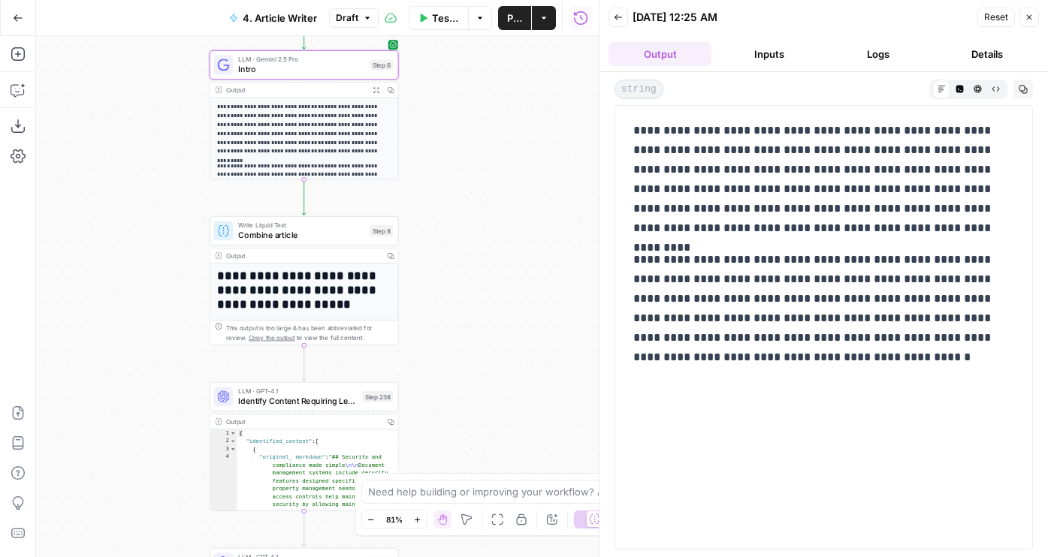
drag, startPoint x: 459, startPoint y: 242, endPoint x: 459, endPoint y: 407, distance: 165.2
click at [459, 407] on div "**********" at bounding box center [317, 296] width 563 height 521
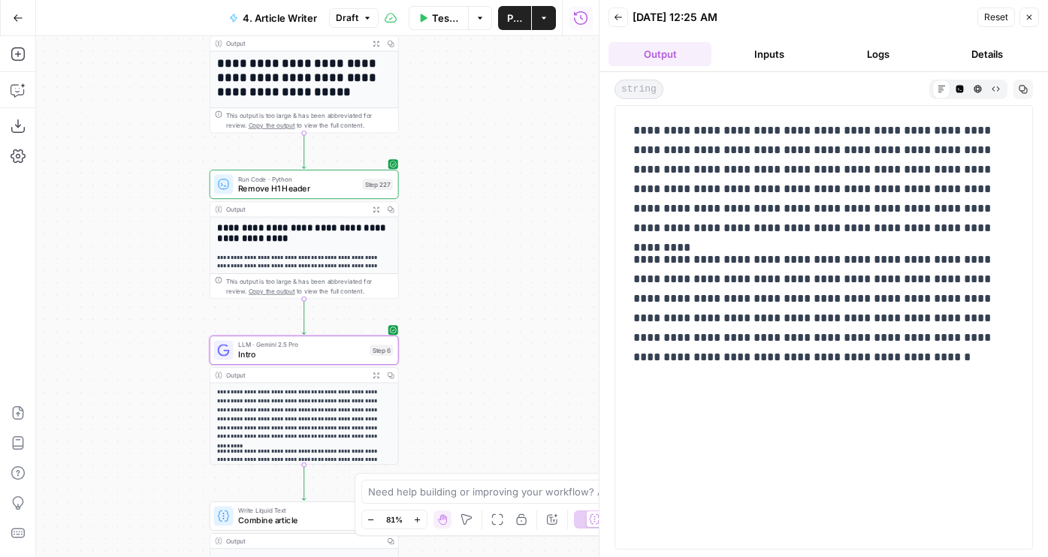
drag, startPoint x: 481, startPoint y: 214, endPoint x: 481, endPoint y: 340, distance: 126.2
click at [481, 340] on div "**********" at bounding box center [317, 296] width 563 height 521
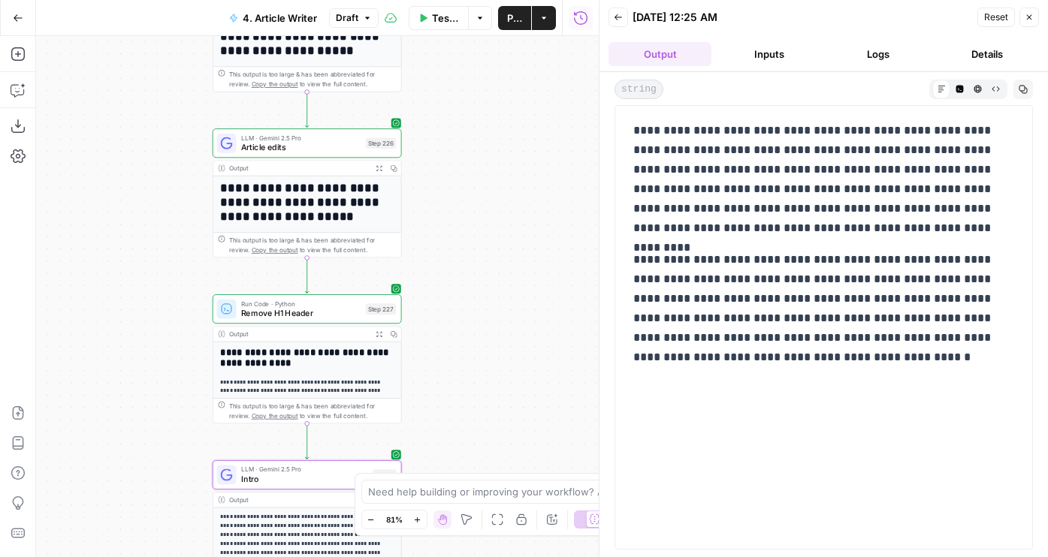
drag, startPoint x: 470, startPoint y: 286, endPoint x: 472, endPoint y: 310, distance: 24.1
click at [472, 310] on div "**********" at bounding box center [317, 296] width 563 height 521
click at [507, 17] on span "Publish" at bounding box center [514, 18] width 15 height 15
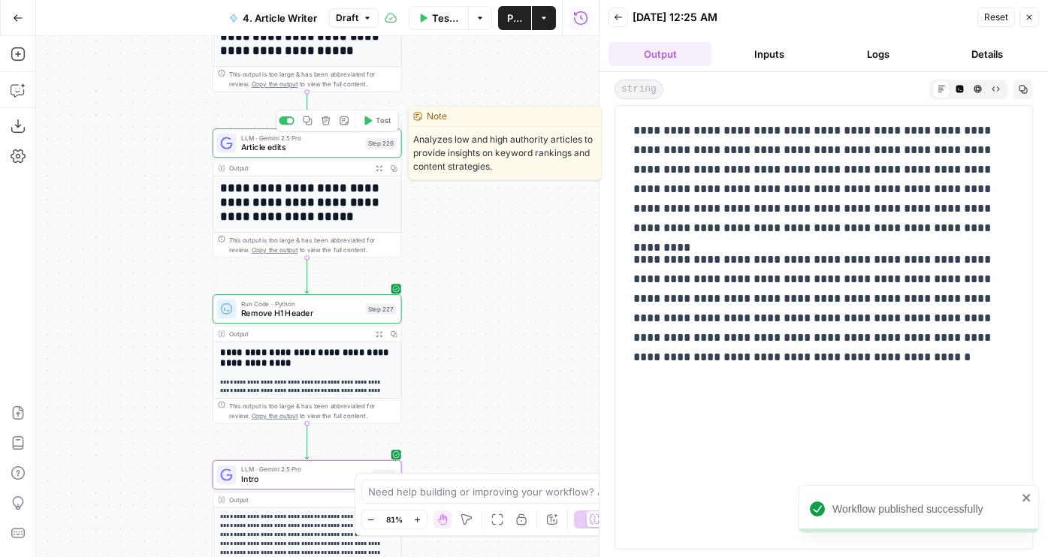
click at [300, 149] on span "Article edits" at bounding box center [300, 147] width 119 height 12
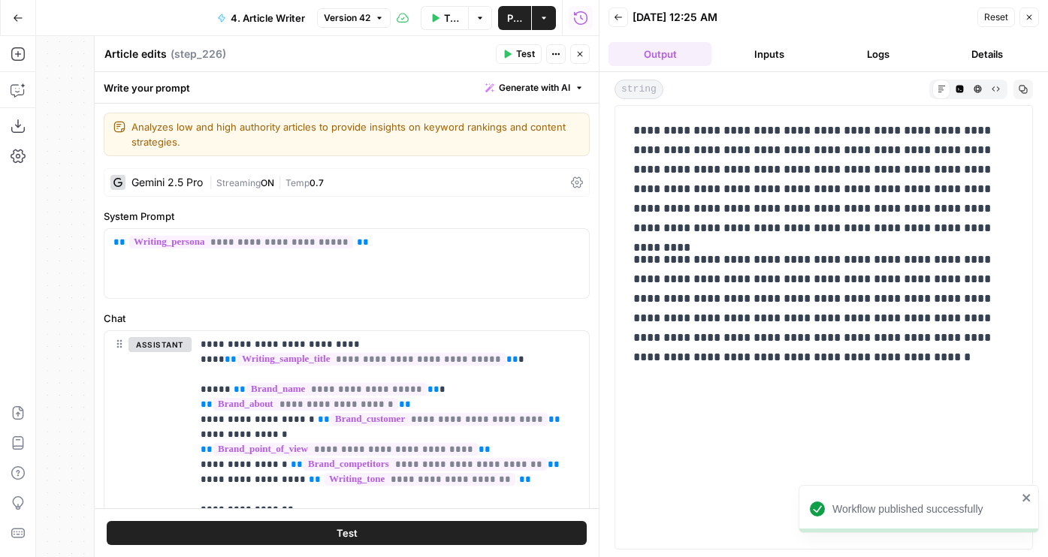
click at [585, 47] on button "Close" at bounding box center [580, 54] width 20 height 20
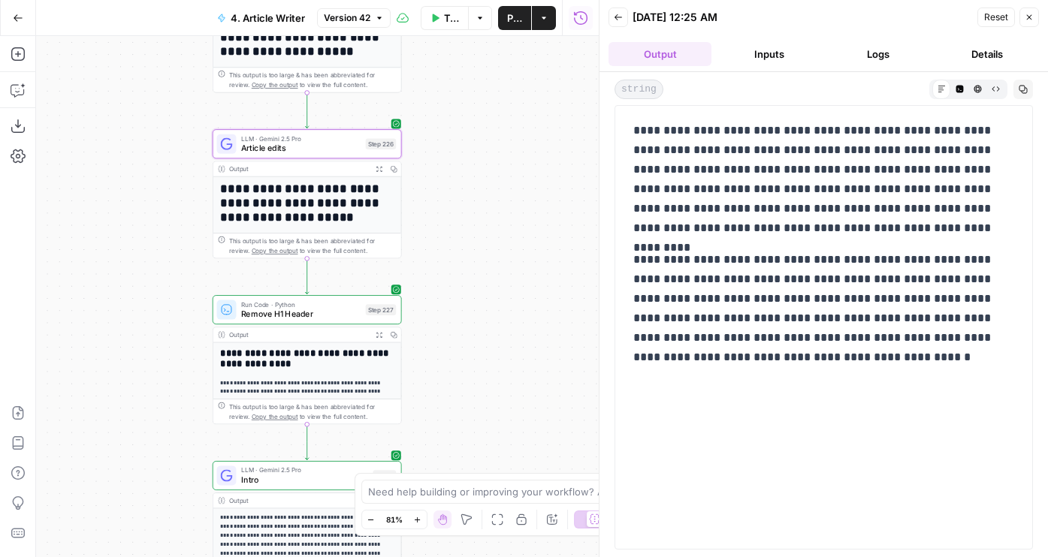
click at [474, 318] on div "**********" at bounding box center [317, 296] width 563 height 521
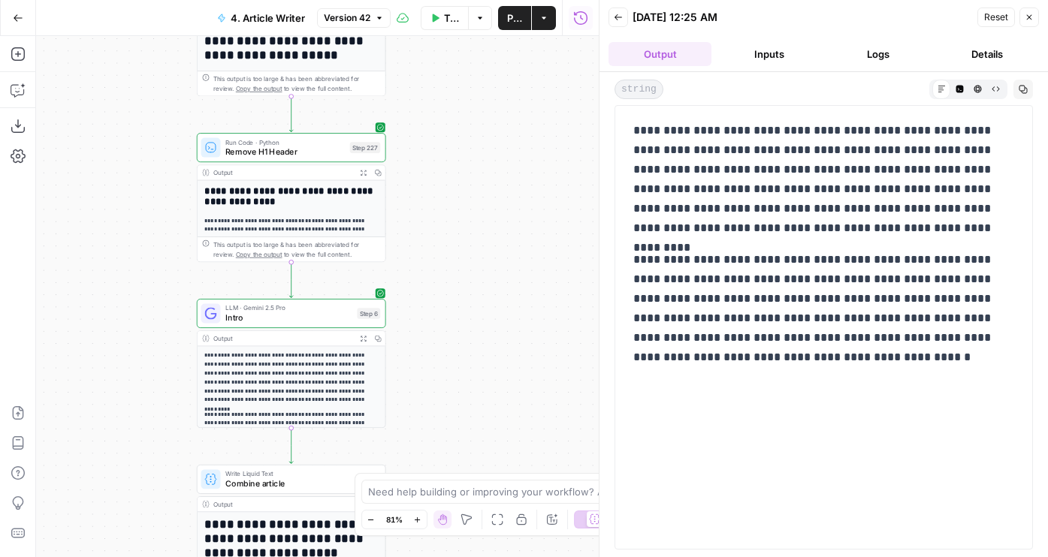
drag, startPoint x: 499, startPoint y: 403, endPoint x: 484, endPoint y: 227, distance: 177.1
click at [484, 227] on div "**********" at bounding box center [317, 296] width 563 height 521
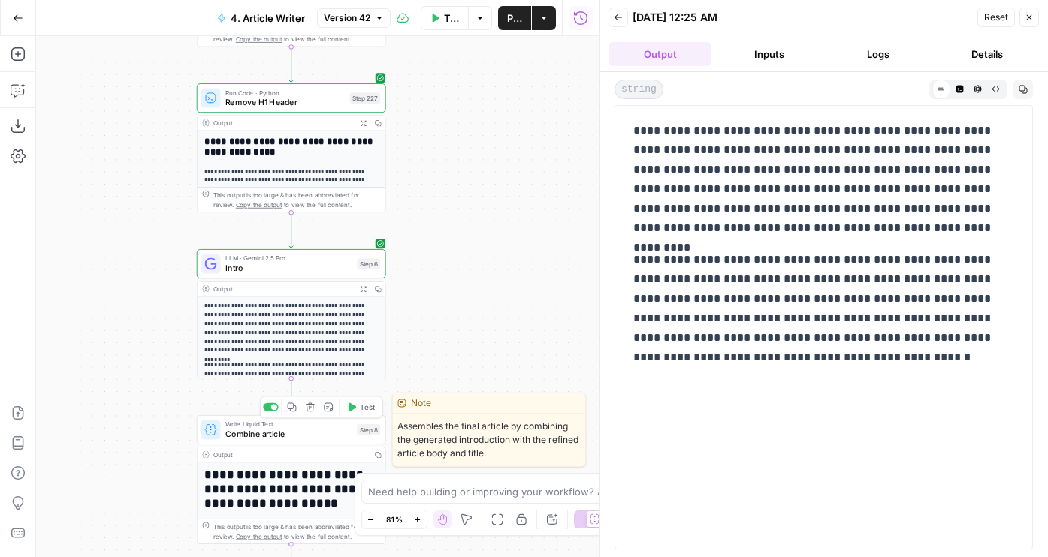
click at [360, 409] on span "Test" at bounding box center [367, 407] width 14 height 11
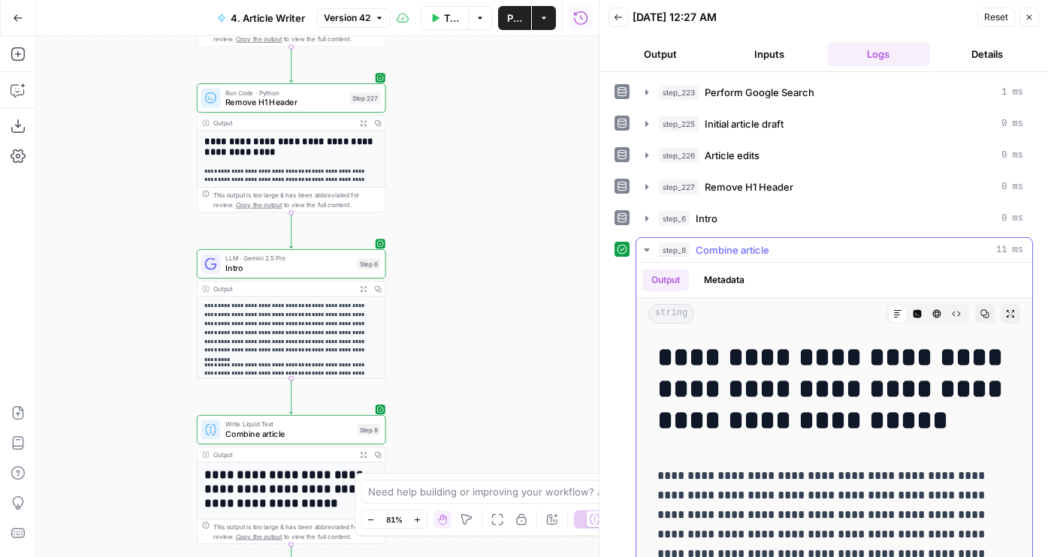
scroll to position [372, 0]
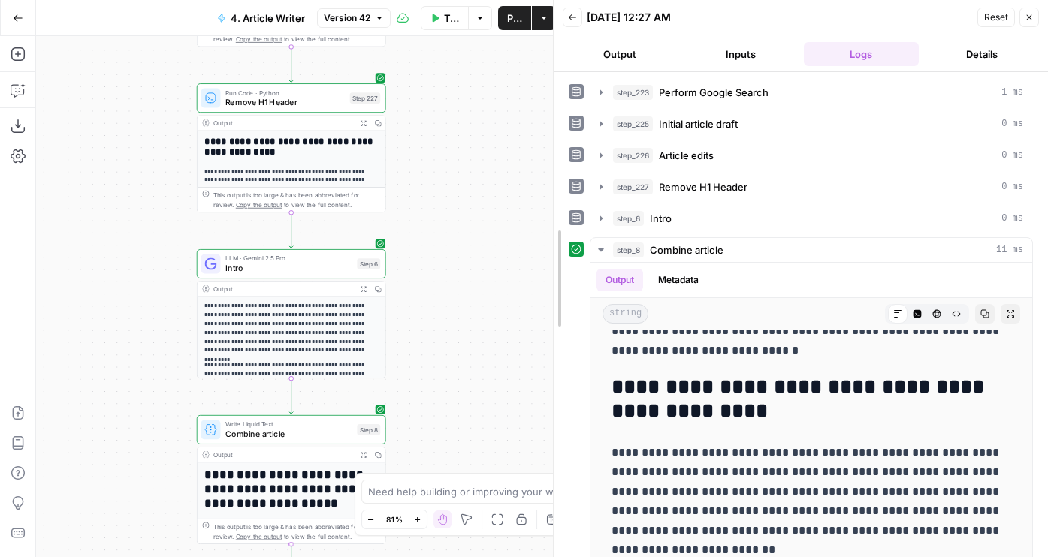
drag, startPoint x: 603, startPoint y: 378, endPoint x: 557, endPoint y: 378, distance: 46.6
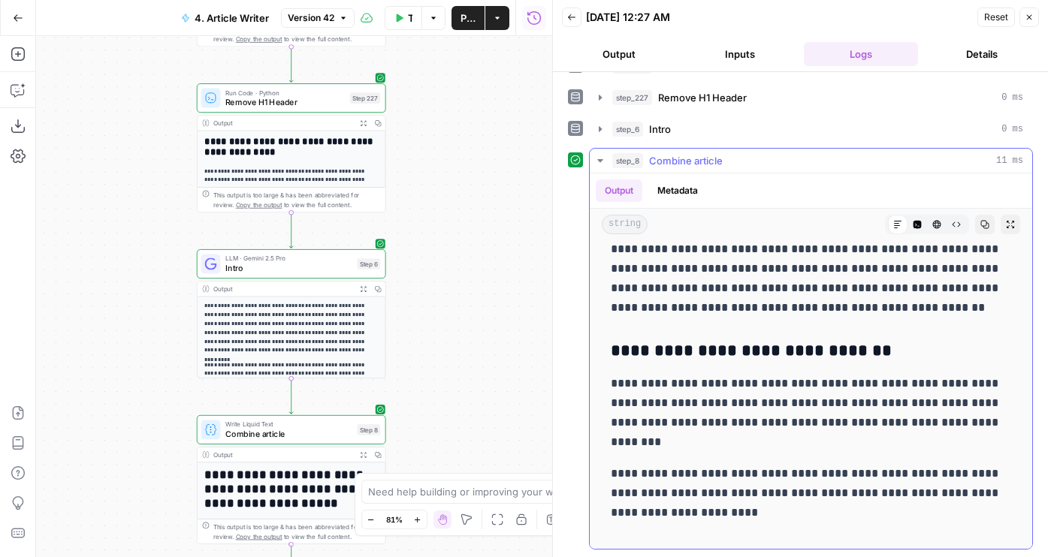
scroll to position [3016, 0]
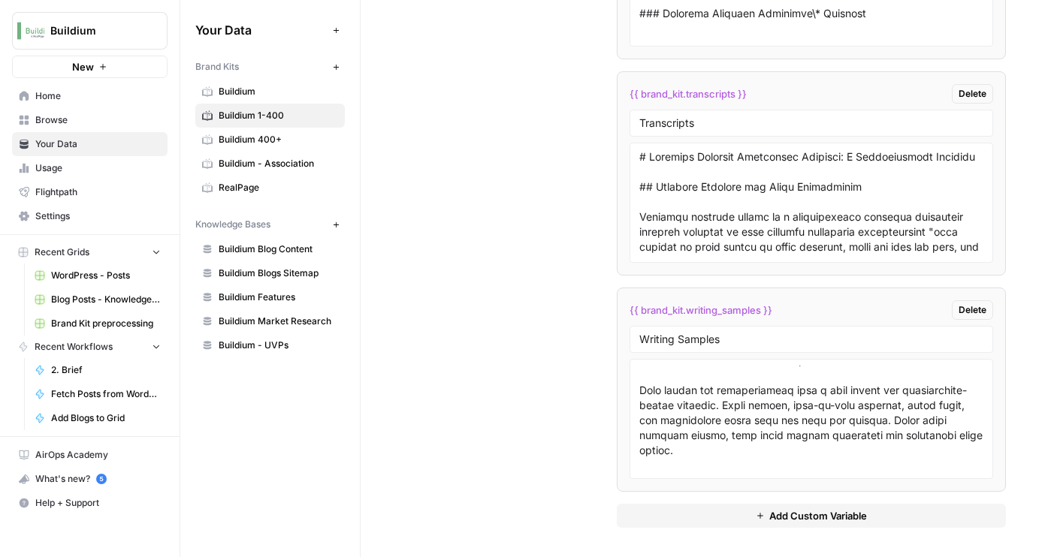
scroll to position [3725, 0]
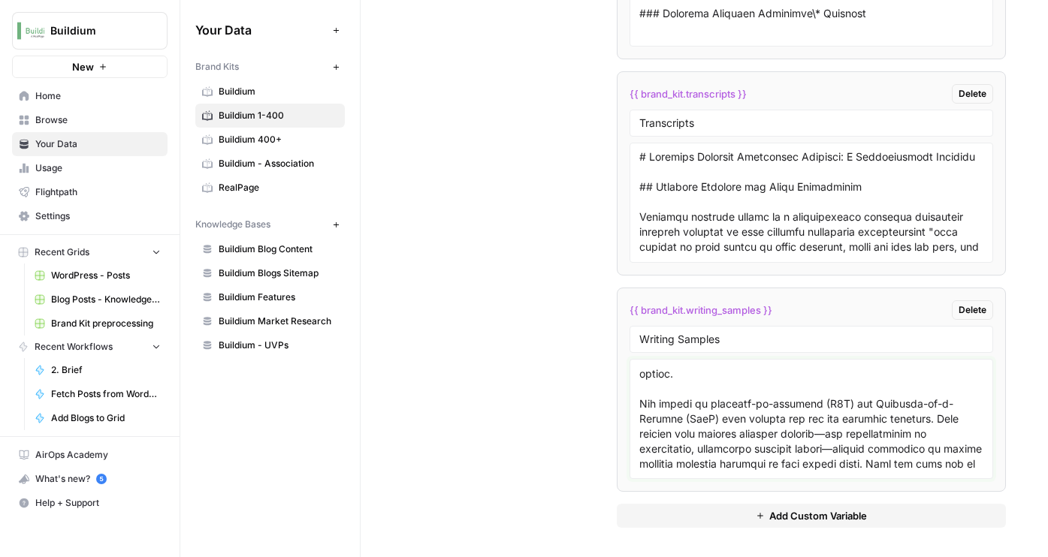
click at [765, 406] on textarea at bounding box center [811, 419] width 344 height 107
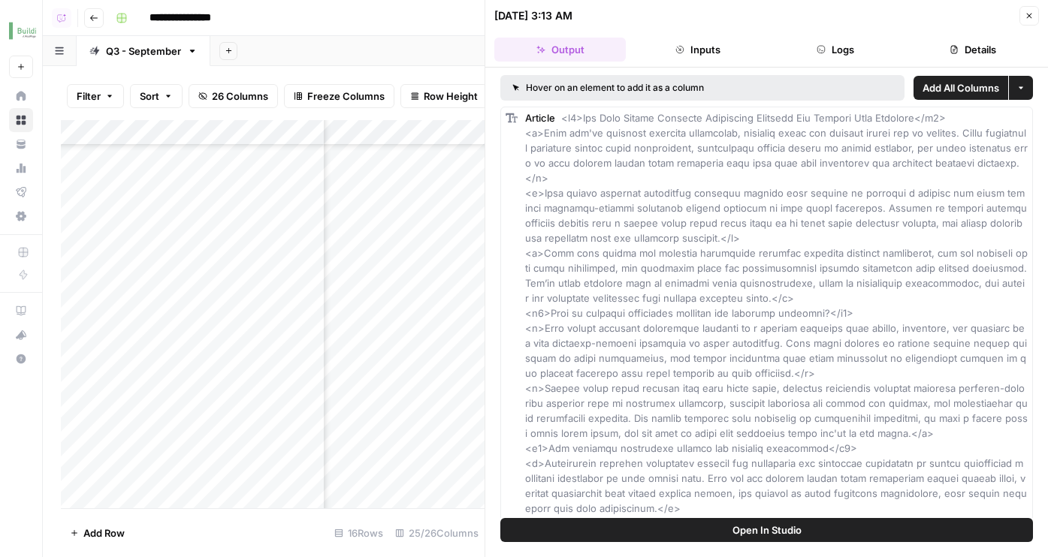
scroll to position [286, 1951]
click at [1034, 14] on button "Close" at bounding box center [1029, 16] width 20 height 20
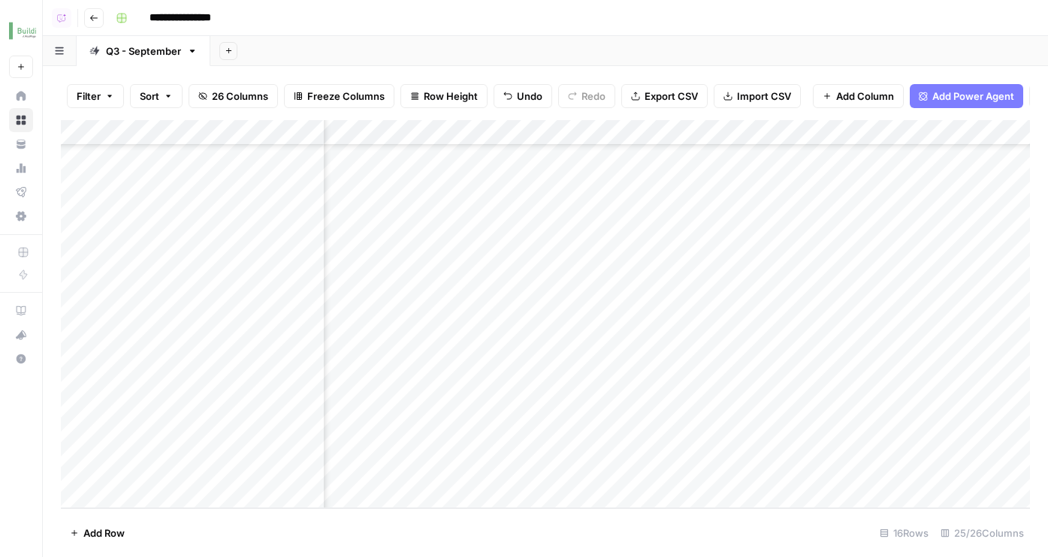
scroll to position [286, 1194]
click at [790, 454] on div "Add Column" at bounding box center [545, 314] width 969 height 388
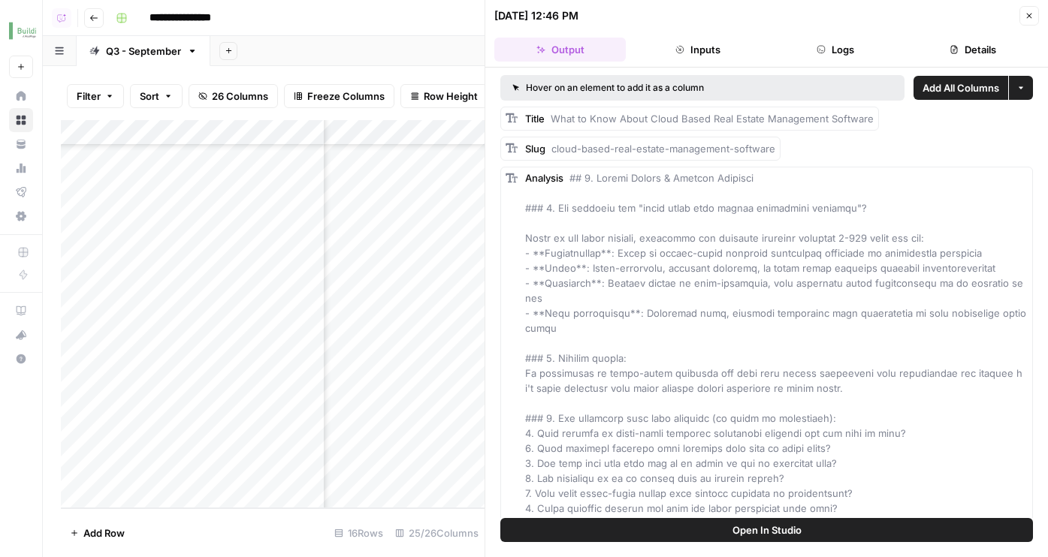
click at [764, 531] on span "Open In Studio" at bounding box center [766, 530] width 69 height 15
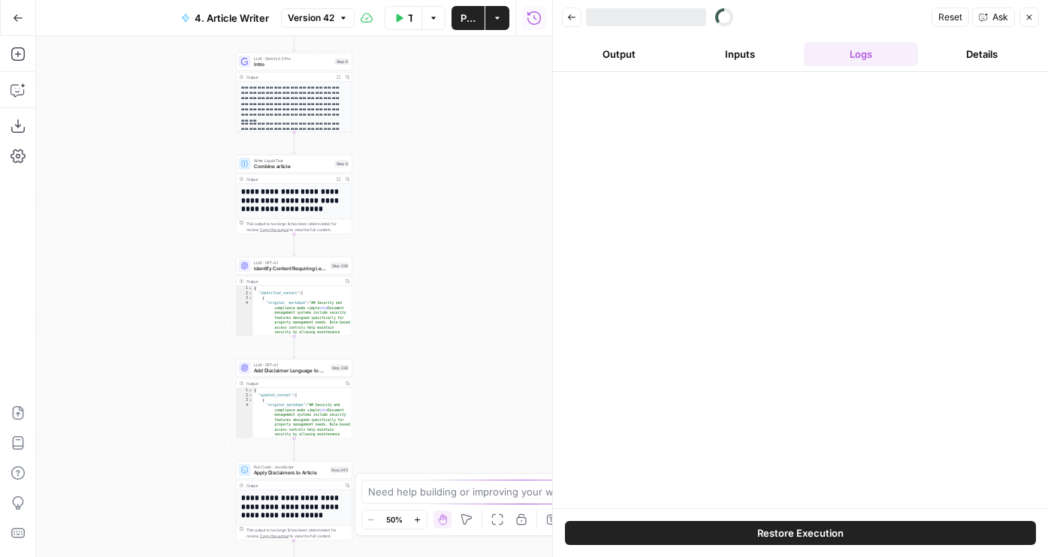
drag, startPoint x: 418, startPoint y: 338, endPoint x: 418, endPoint y: 104, distance: 234.3
click at [418, 104] on div "**********" at bounding box center [294, 296] width 516 height 521
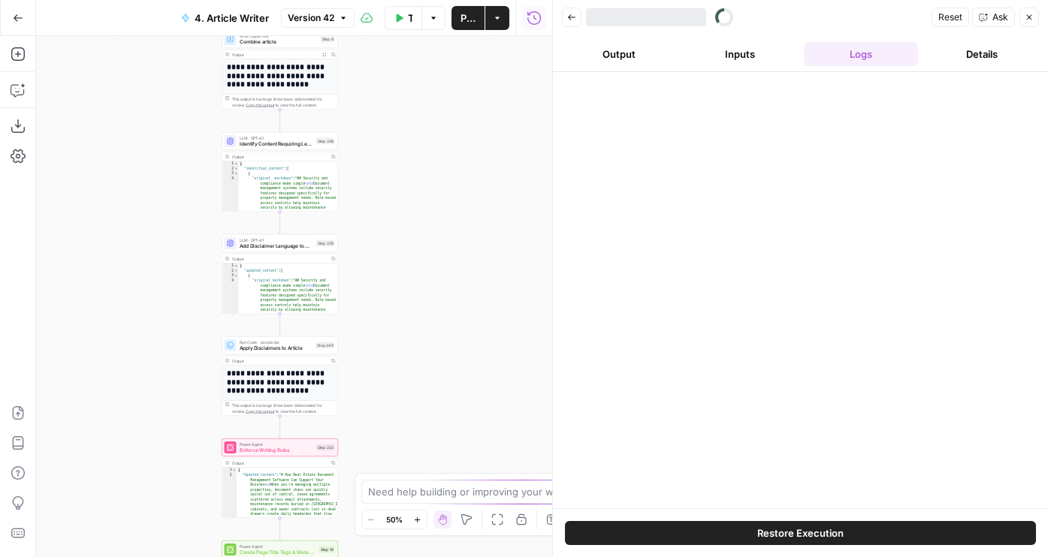
drag, startPoint x: 424, startPoint y: 246, endPoint x: 409, endPoint y: 552, distance: 306.0
click at [409, 552] on div "**********" at bounding box center [294, 296] width 516 height 521
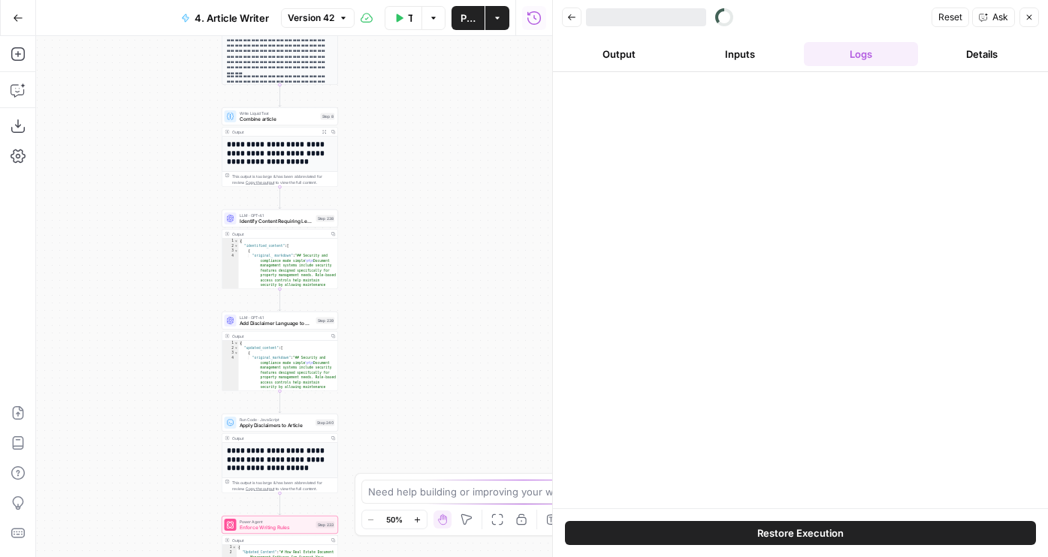
drag, startPoint x: 404, startPoint y: 238, endPoint x: 404, endPoint y: 466, distance: 227.6
click at [404, 466] on div "**********" at bounding box center [294, 296] width 516 height 521
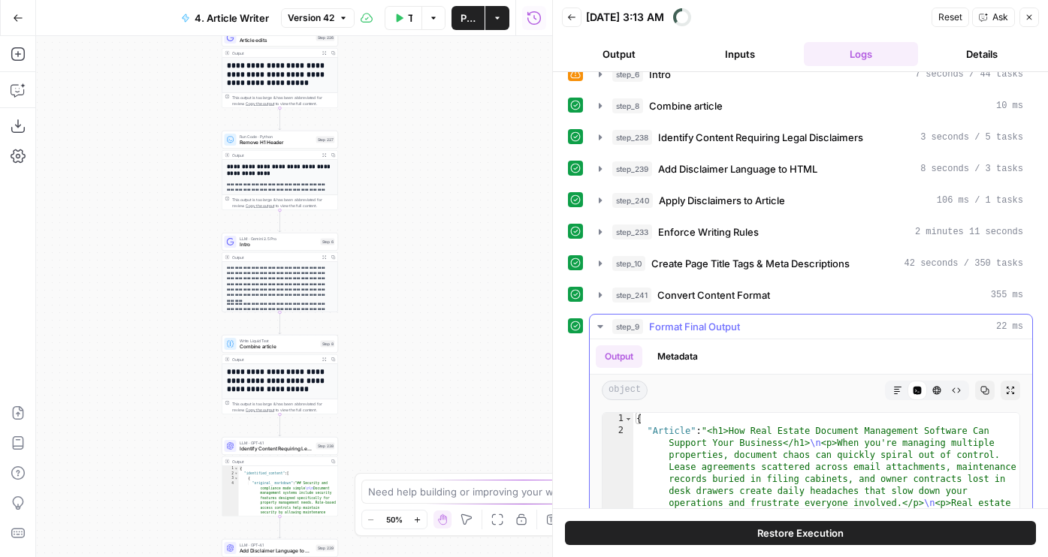
scroll to position [261, 0]
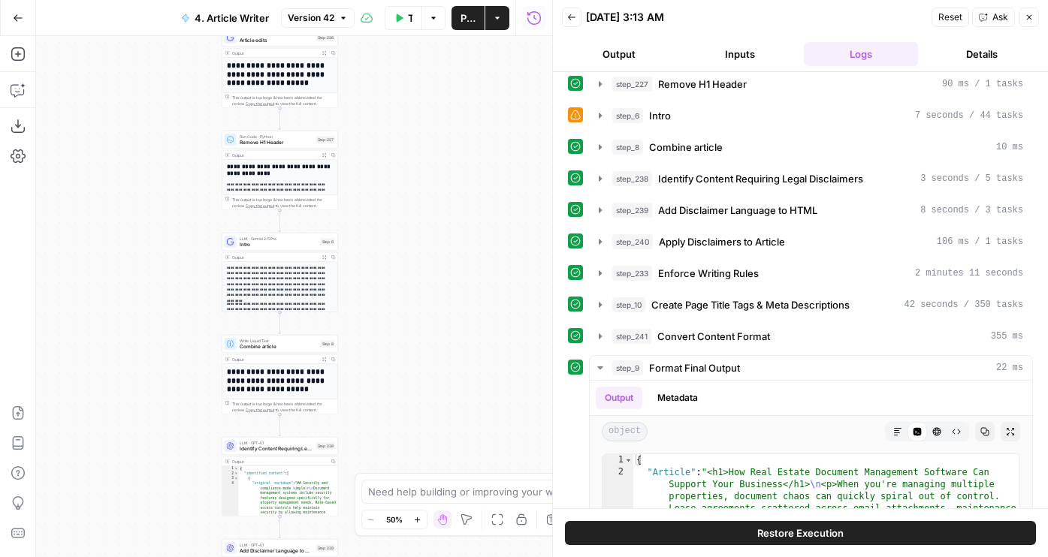
click at [572, 19] on icon "button" at bounding box center [571, 17] width 9 height 9
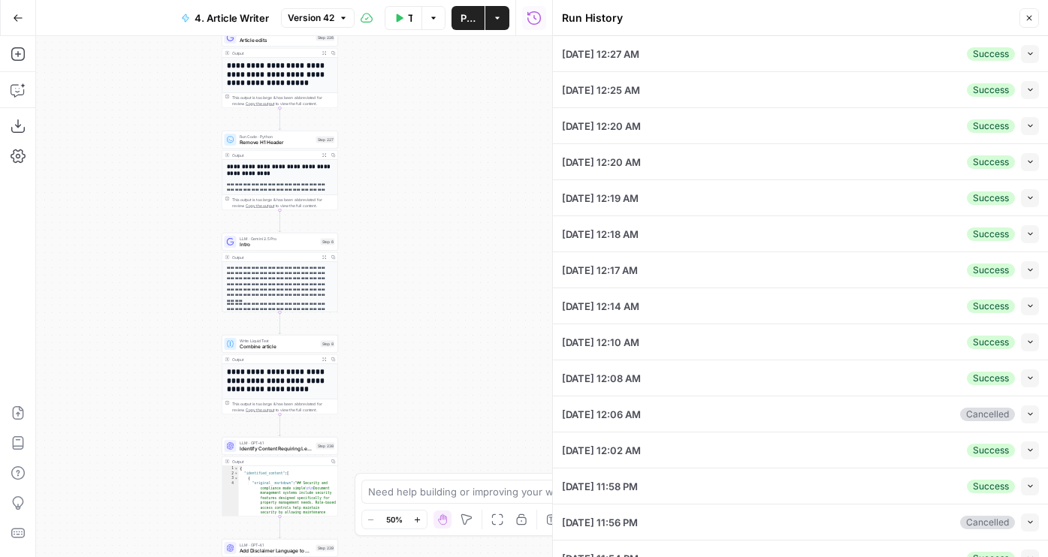
click at [1024, 57] on button "Collapse" at bounding box center [1030, 54] width 18 height 18
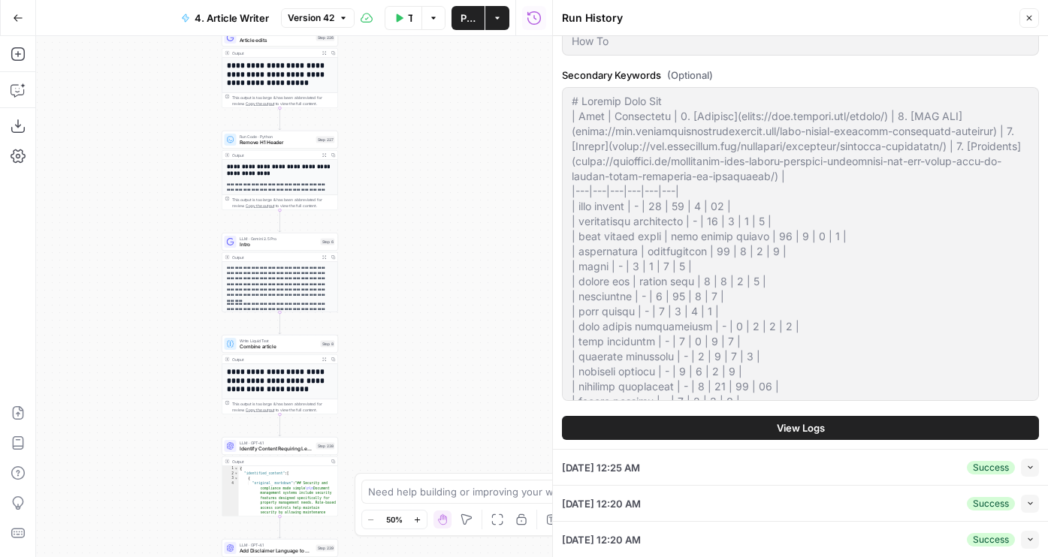
scroll to position [1114, 0]
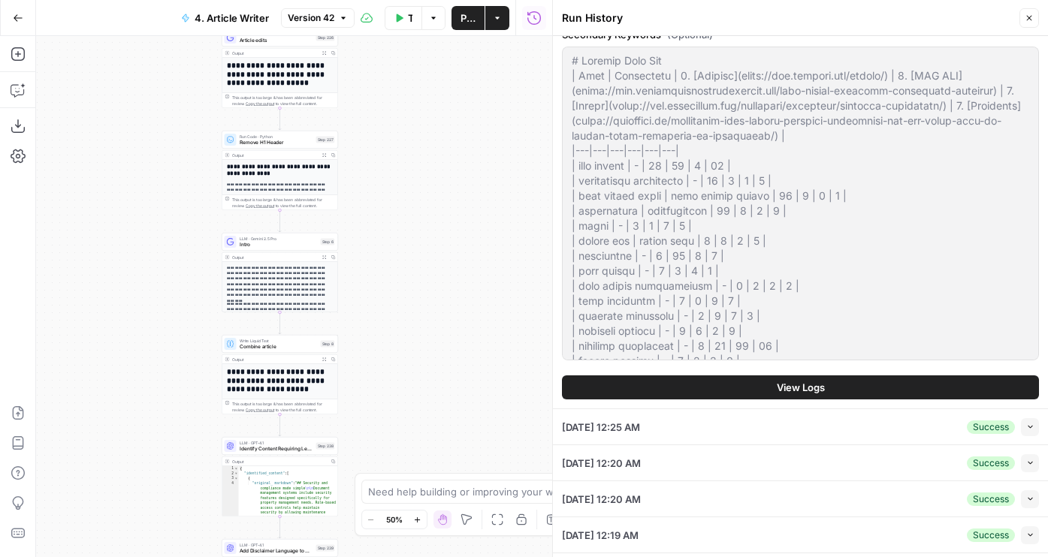
click at [662, 388] on button "View Logs" at bounding box center [800, 388] width 477 height 24
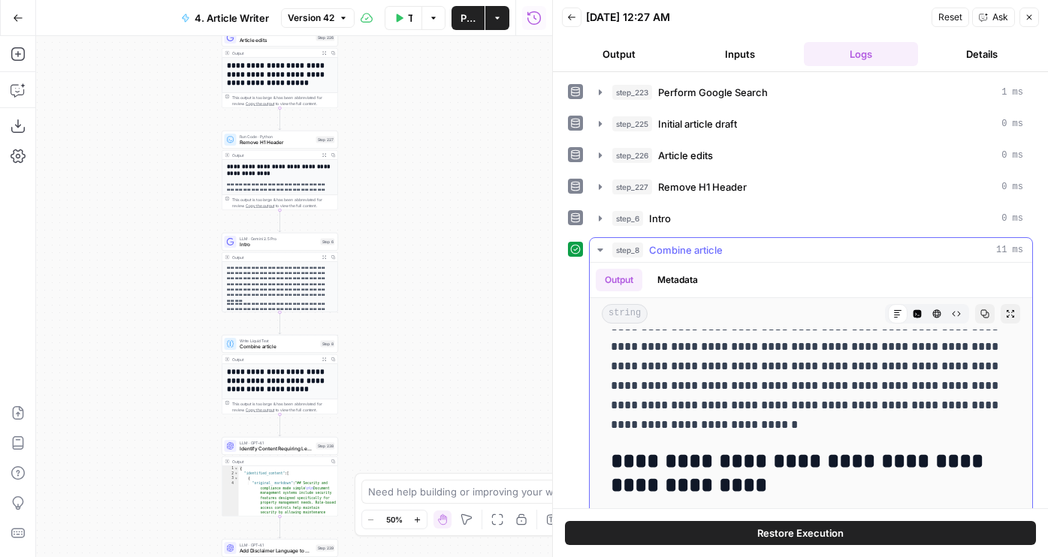
scroll to position [321, 0]
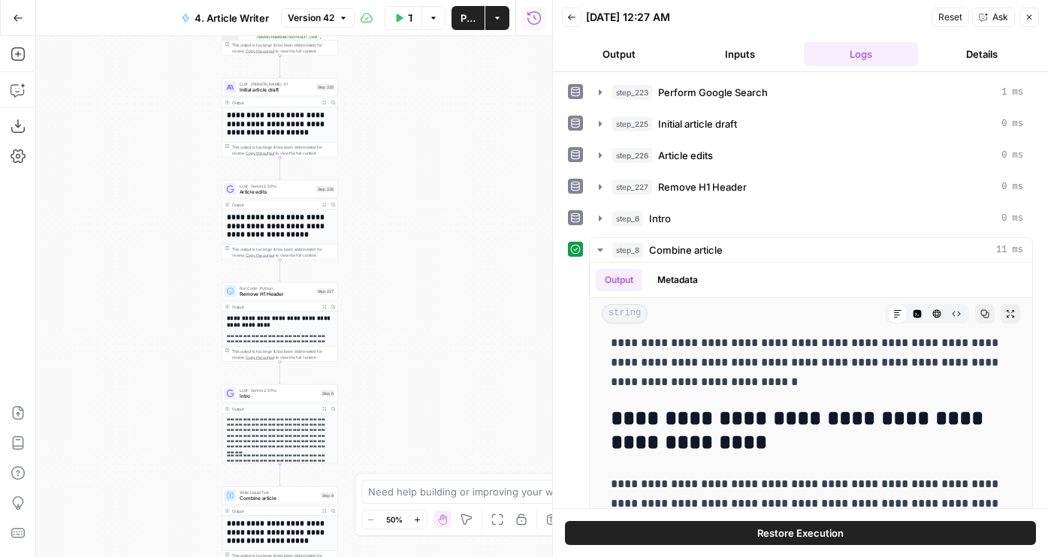
drag, startPoint x: 376, startPoint y: 83, endPoint x: 388, endPoint y: 434, distance: 351.7
click at [388, 434] on div "**********" at bounding box center [294, 296] width 516 height 521
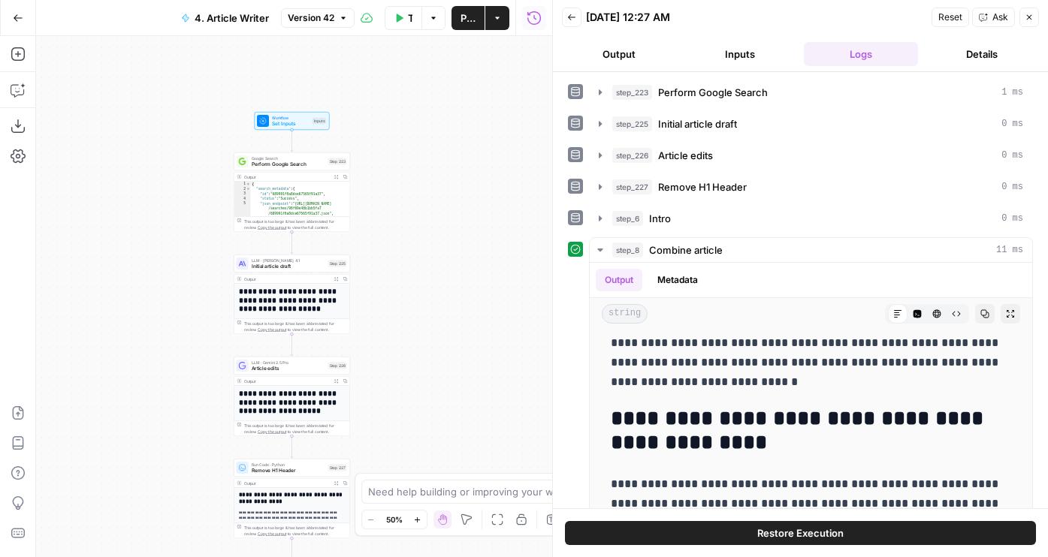
drag, startPoint x: 388, startPoint y: 434, endPoint x: 388, endPoint y: 411, distance: 23.3
click at [388, 411] on div "**********" at bounding box center [294, 296] width 516 height 521
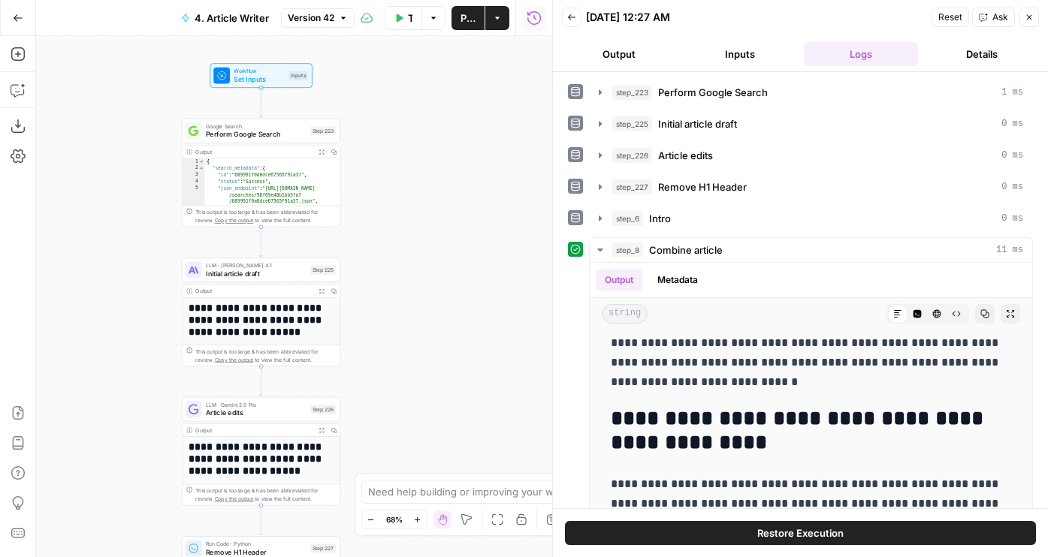
click at [285, 280] on div "LLM · Claude Opus 4.1 Initial article draft Step 225 Copy step Delete step Edit…" at bounding box center [261, 270] width 158 height 25
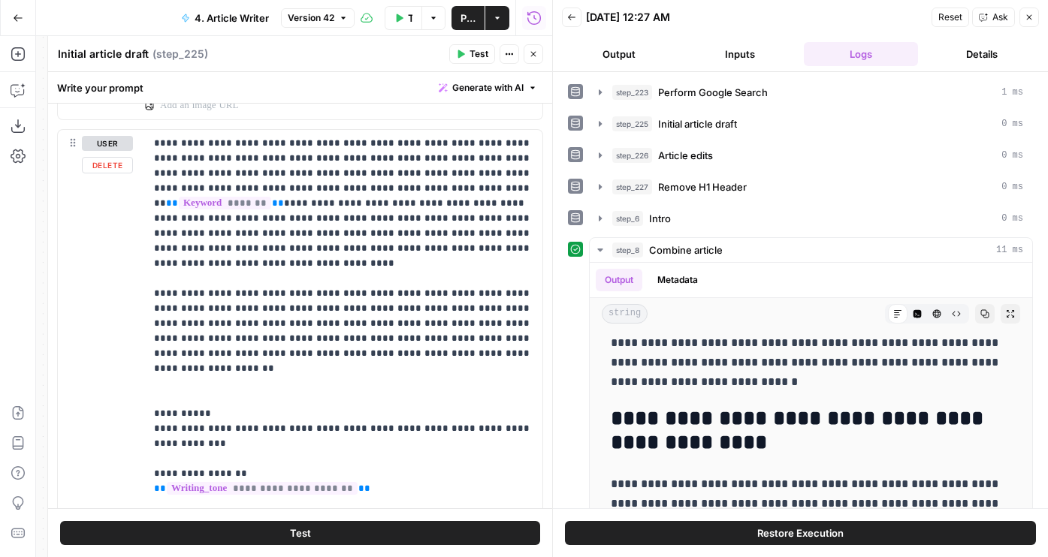
scroll to position [968, 0]
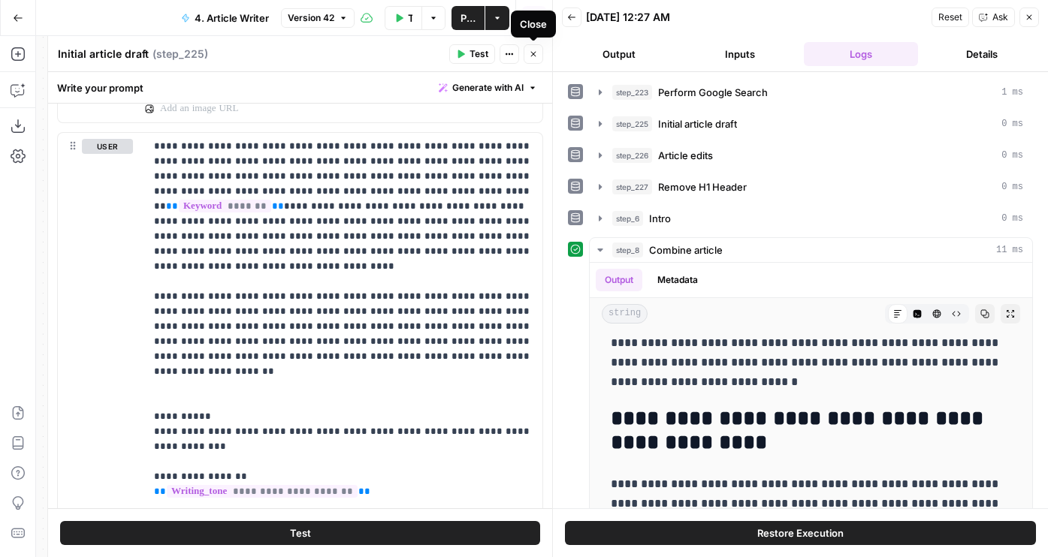
click at [540, 53] on button "Close" at bounding box center [534, 54] width 20 height 20
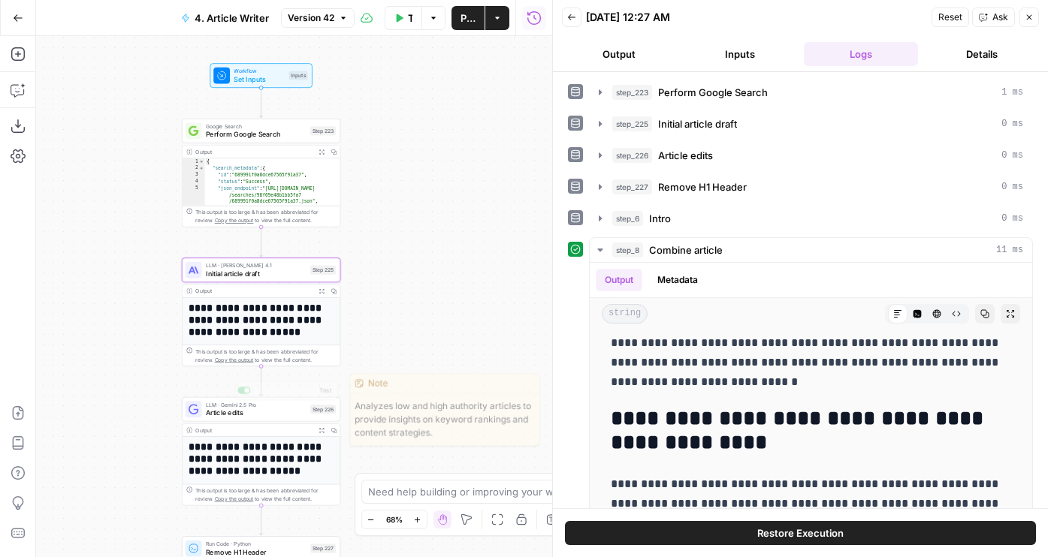
click at [228, 418] on div "LLM · Gemini 2.5 Pro Article edits Step 226 Copy step Delete step Edit Note Test" at bounding box center [261, 409] width 158 height 25
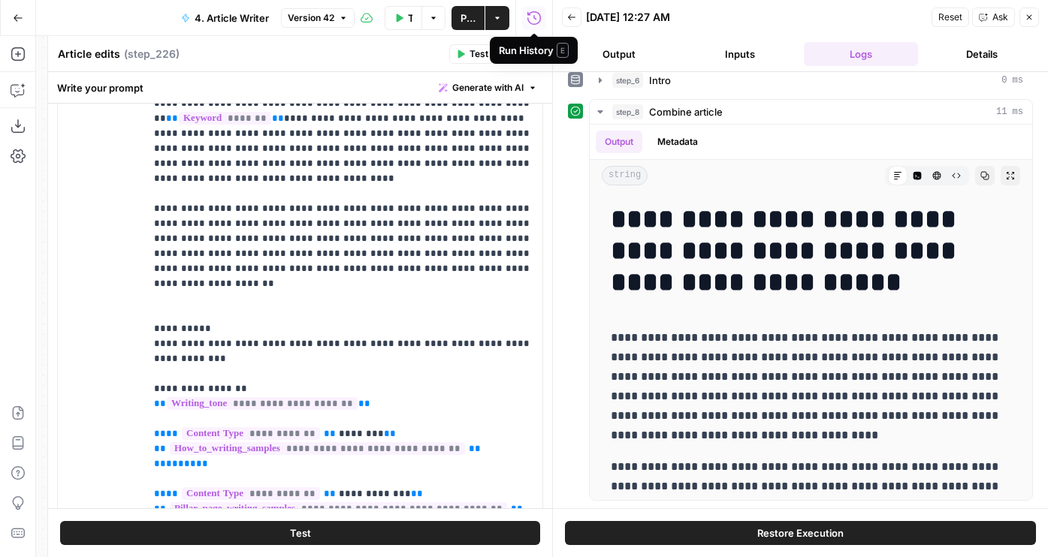
scroll to position [967, 0]
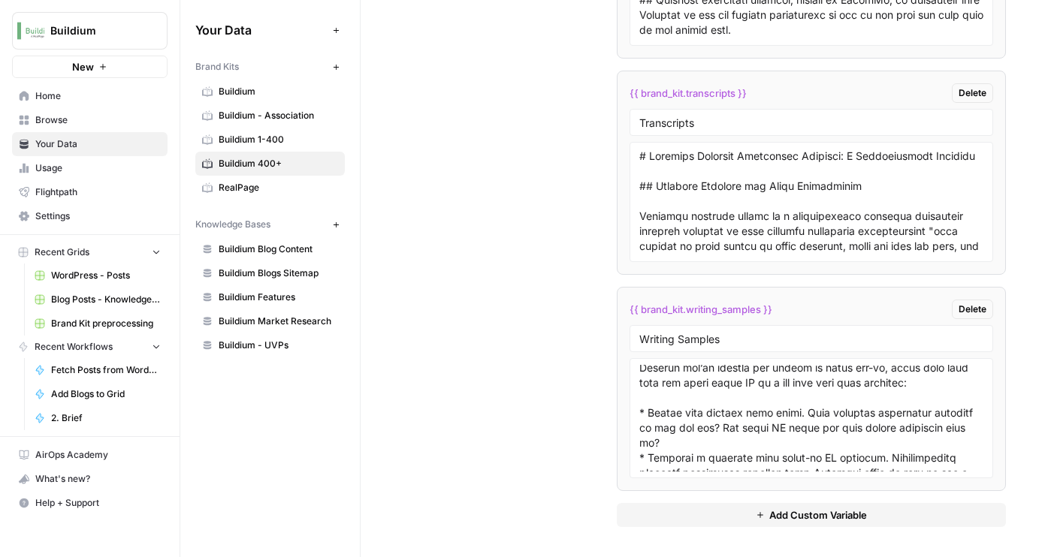
click at [300, 143] on span "Buildium 1-400" at bounding box center [278, 140] width 119 height 14
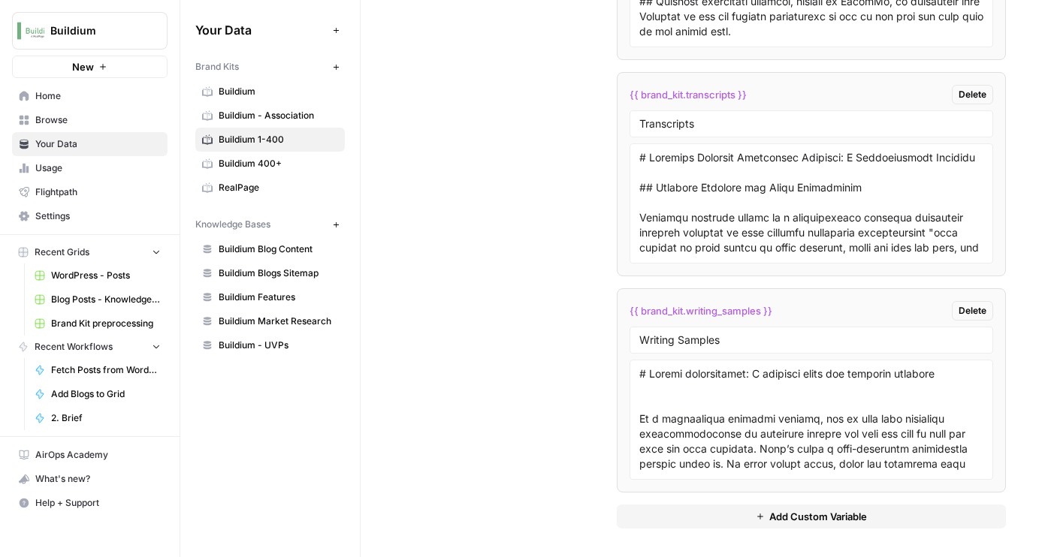
scroll to position [3001, 0]
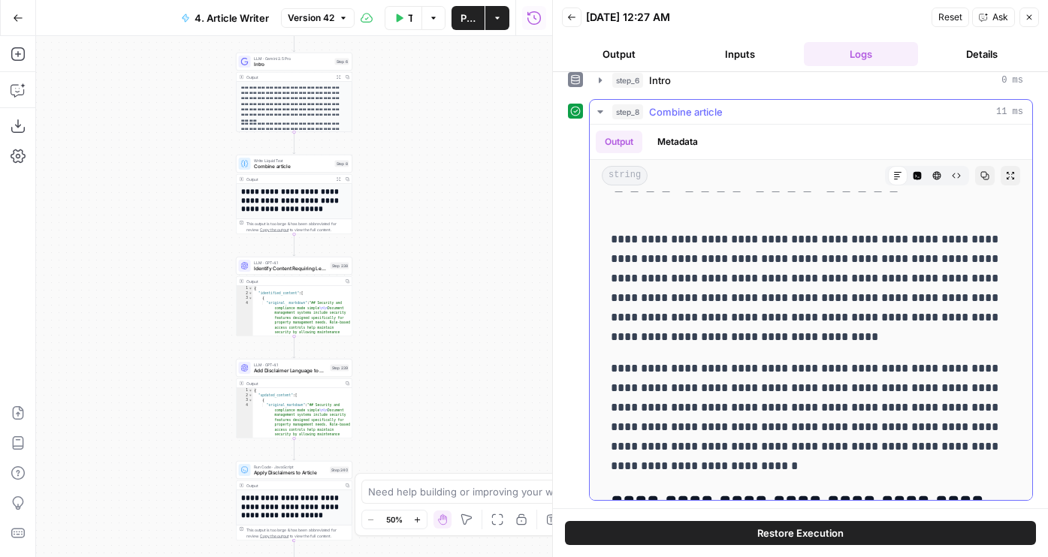
scroll to position [102, 0]
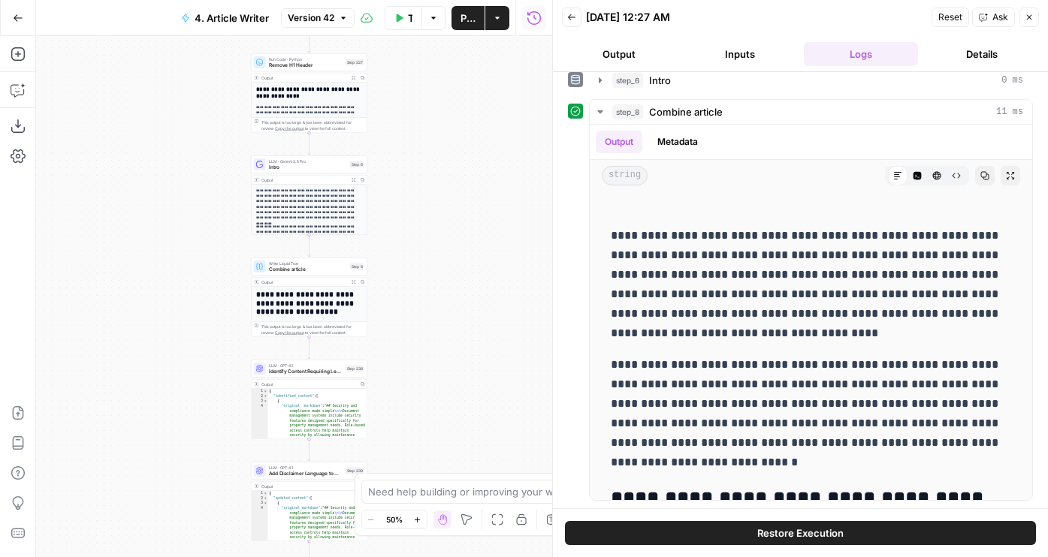
drag, startPoint x: 443, startPoint y: 216, endPoint x: 467, endPoint y: 373, distance: 158.8
click at [467, 373] on div "**********" at bounding box center [294, 296] width 516 height 521
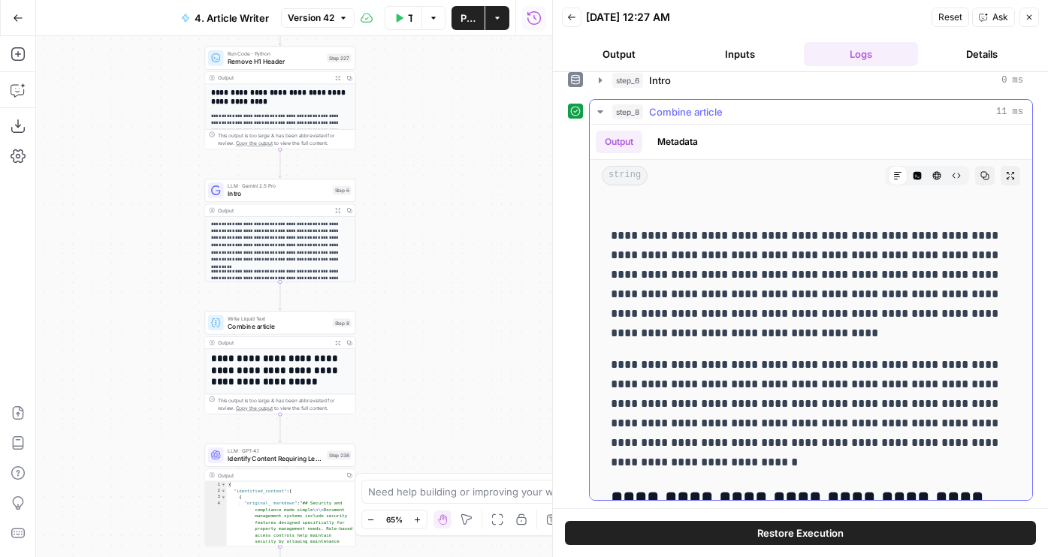
scroll to position [0, 0]
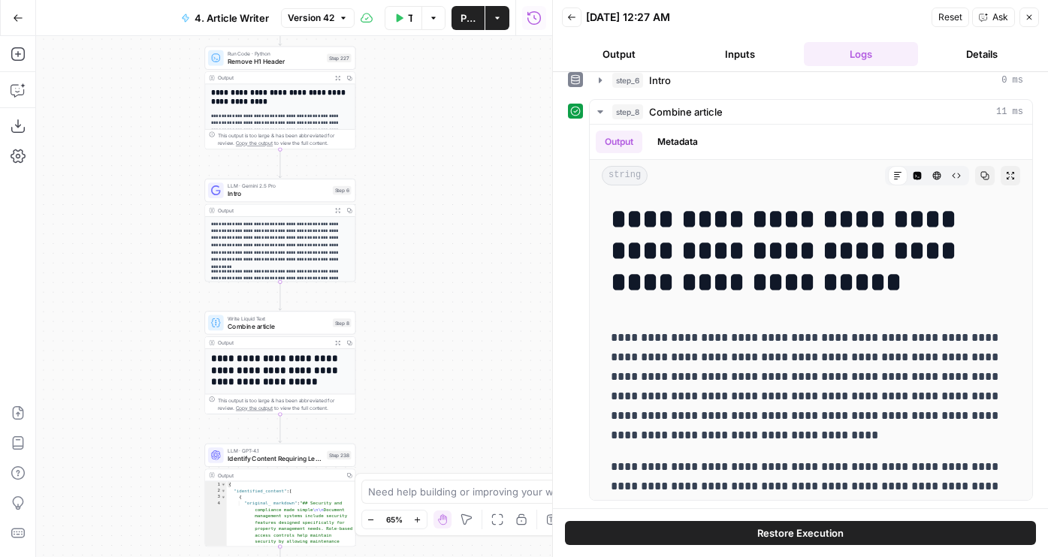
click at [162, 446] on div "**********" at bounding box center [294, 296] width 516 height 521
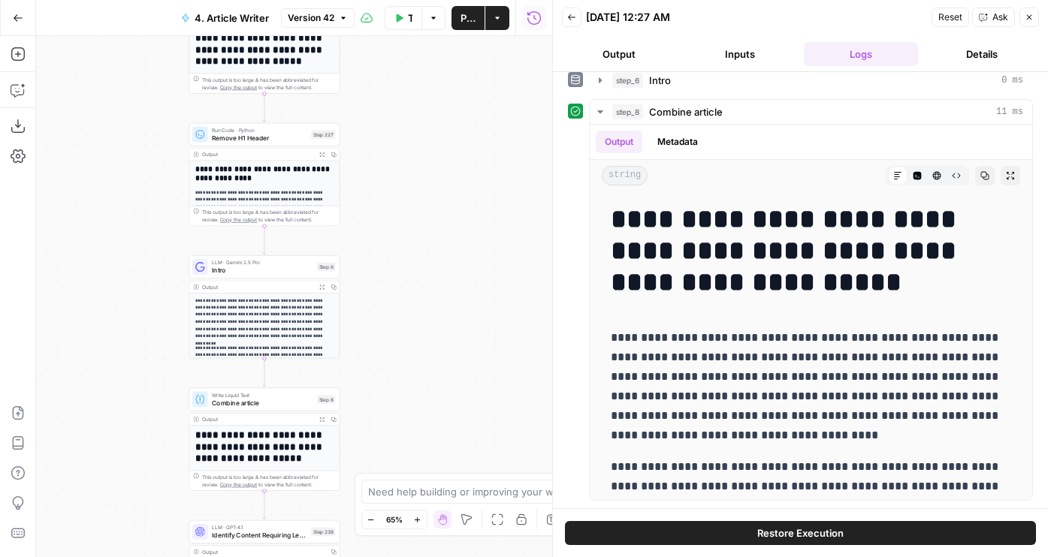
drag, startPoint x: 164, startPoint y: 446, endPoint x: 148, endPoint y: 533, distance: 87.8
click at [148, 532] on div "**********" at bounding box center [294, 296] width 516 height 521
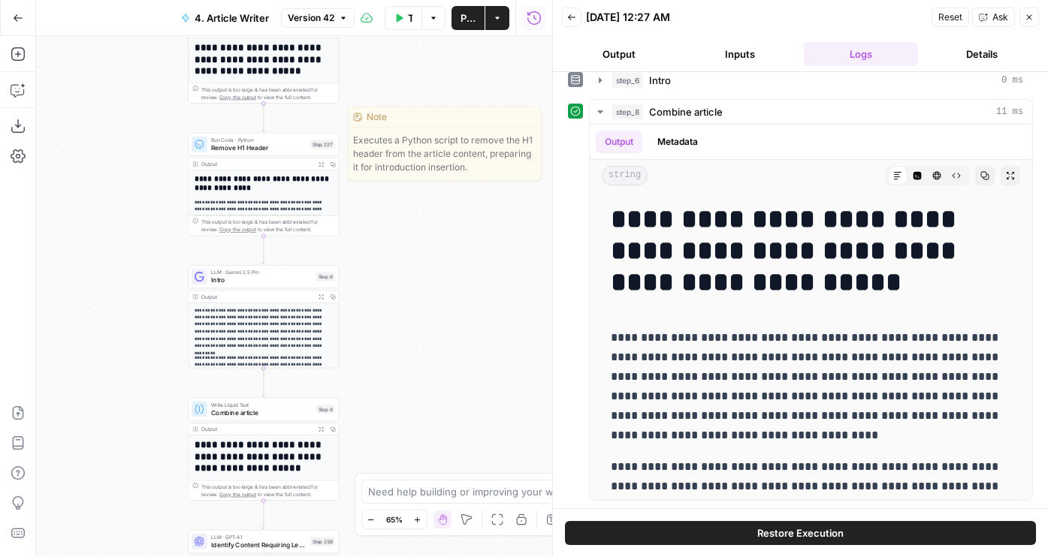
drag, startPoint x: 132, startPoint y: 219, endPoint x: 152, endPoint y: 281, distance: 65.6
click at [132, 318] on div "**********" at bounding box center [294, 296] width 516 height 521
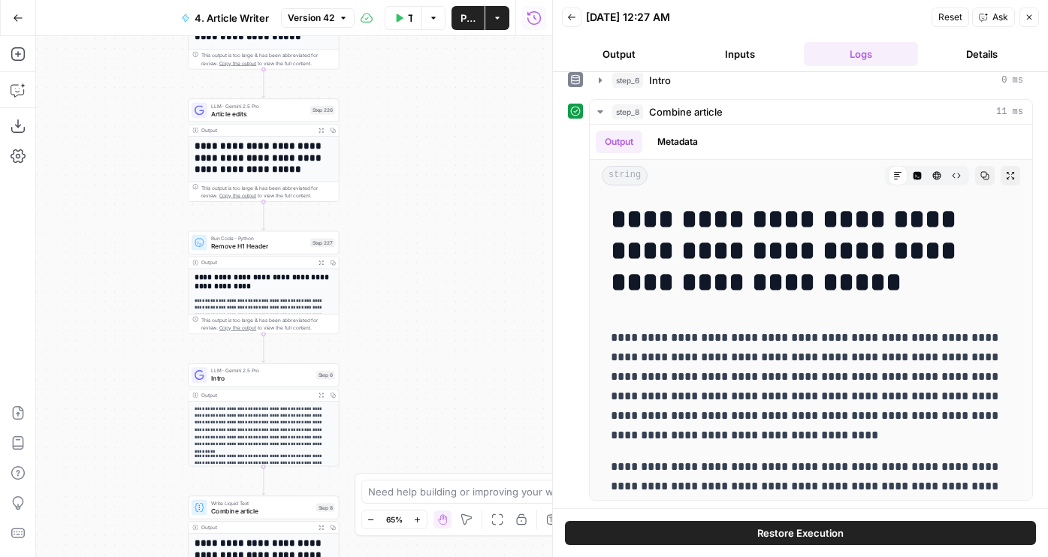
click at [210, 108] on div "LLM · Gemini 2.5 Pro Article edits Step 226 Copy step Delete step Edit Note Test" at bounding box center [263, 110] width 143 height 17
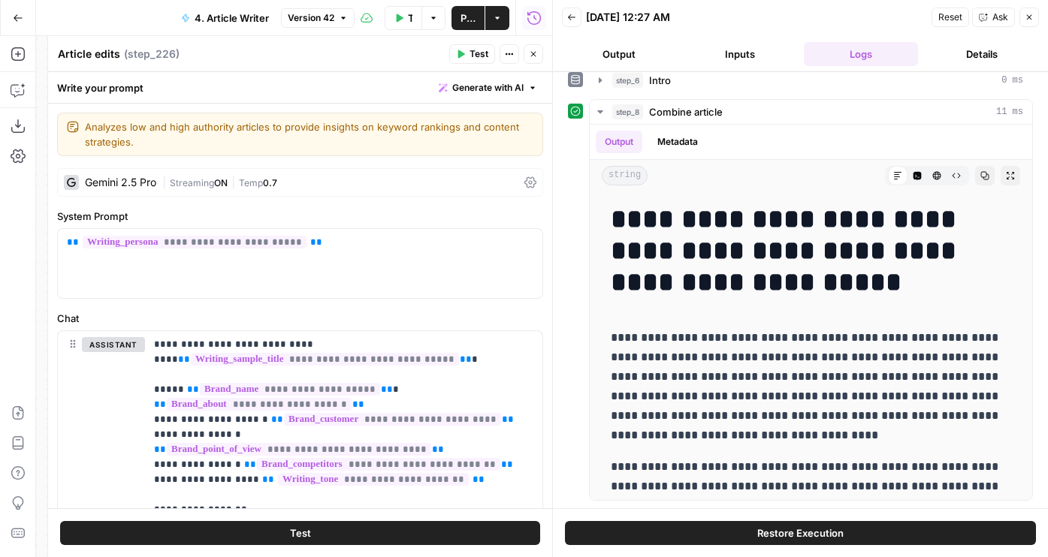
click at [534, 63] on button "Close" at bounding box center [534, 54] width 20 height 20
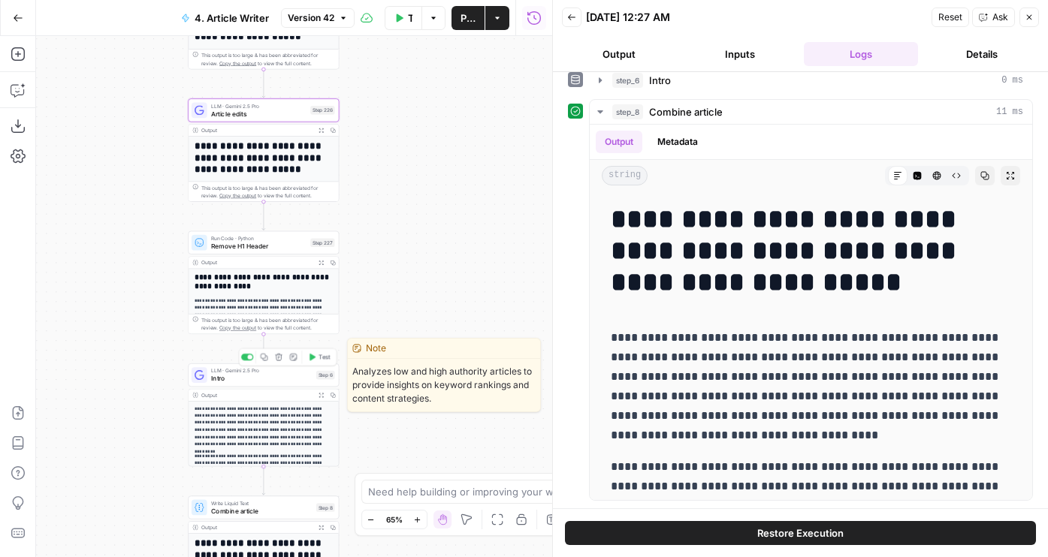
click at [238, 384] on div "LLM · Gemini 2.5 Pro Intro Step 6 Copy step Delete step Edit Note Test" at bounding box center [263, 375] width 151 height 23
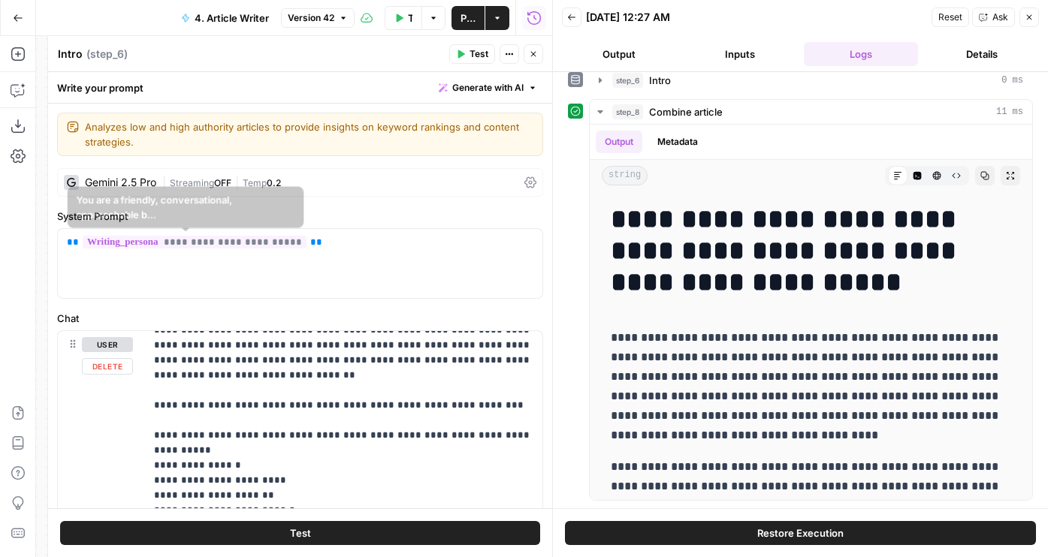
click at [105, 158] on form "**********" at bounding box center [300, 306] width 504 height 405
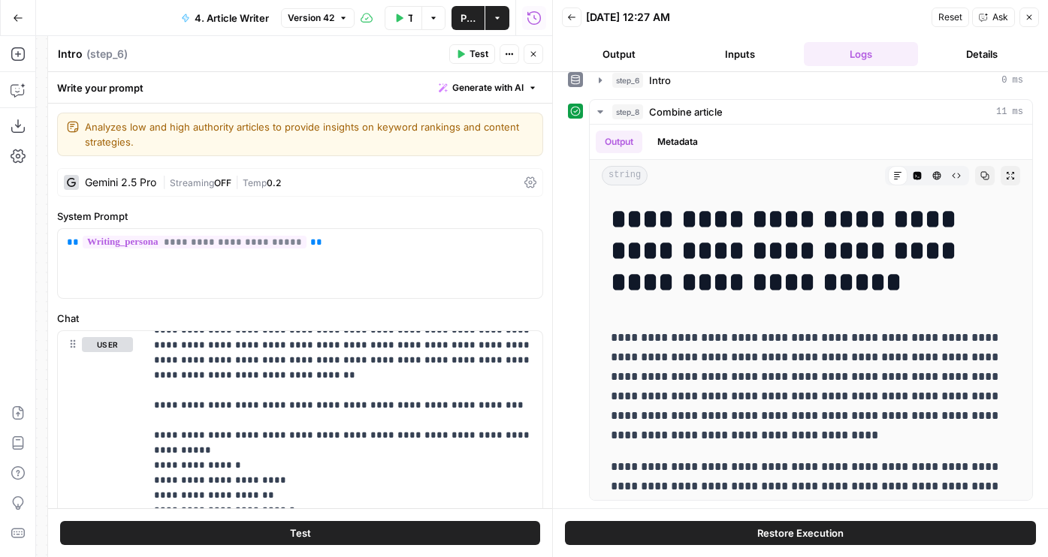
click at [116, 174] on div "Gemini 2.5 Pro | Streaming OFF | Temp 0.2" at bounding box center [300, 182] width 486 height 29
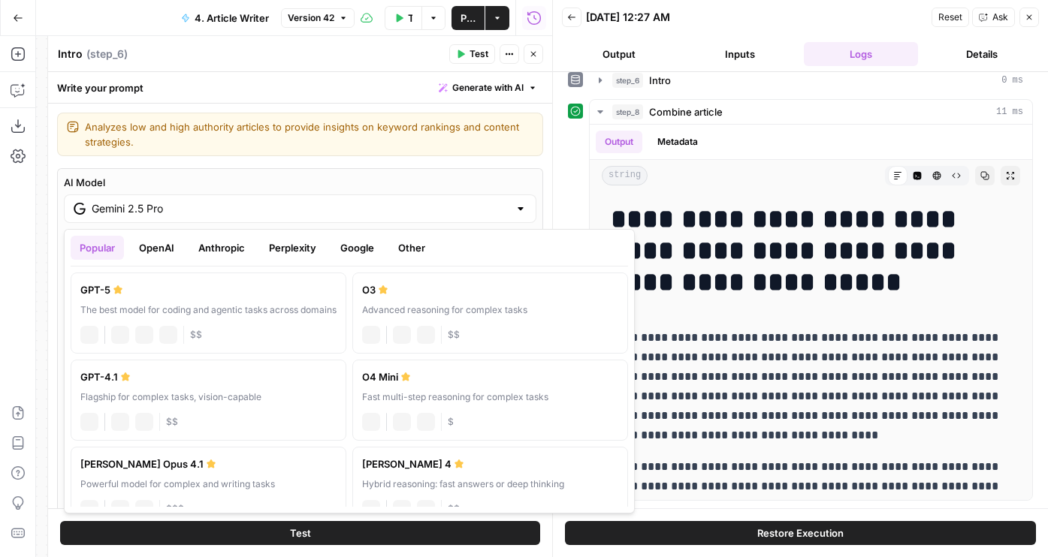
click at [143, 219] on div "Gemini 2.5 Pro" at bounding box center [300, 209] width 472 height 29
click at [149, 297] on label "GPT-5 The best model for coding and agentic tasks across domains chat Vision Ca…" at bounding box center [209, 313] width 276 height 81
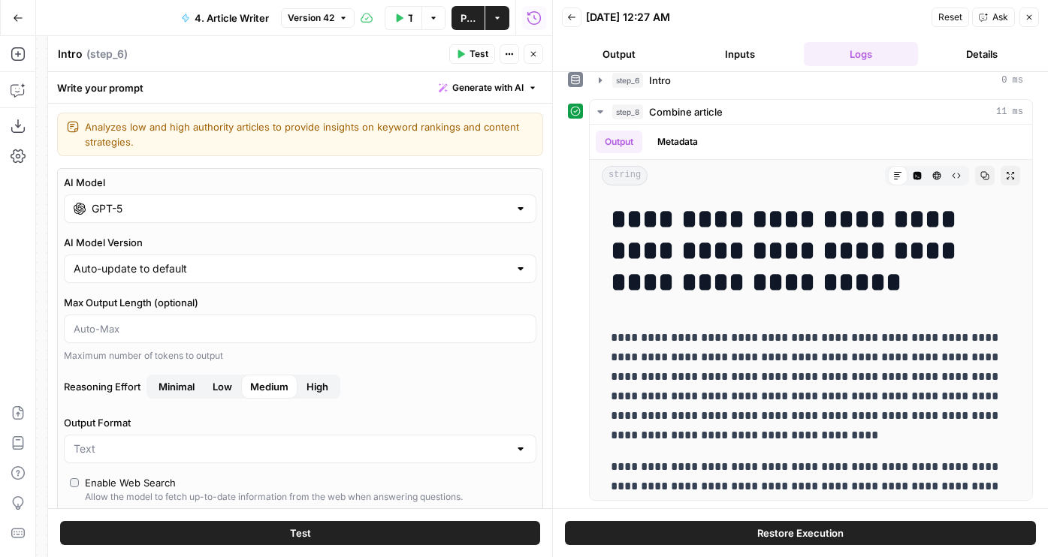
click at [364, 521] on button "Test" at bounding box center [300, 533] width 480 height 24
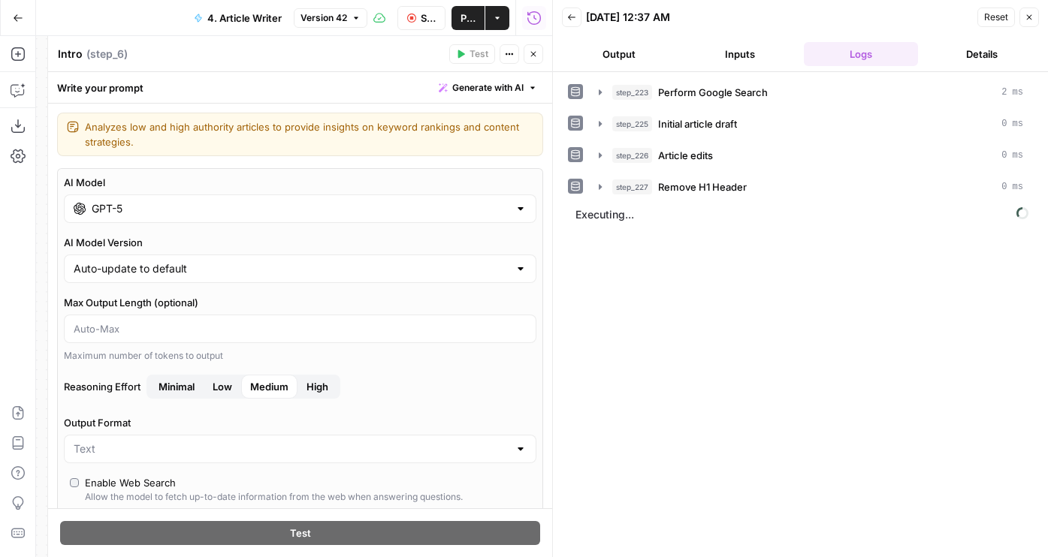
click at [641, 53] on button "Output" at bounding box center [619, 54] width 115 height 24
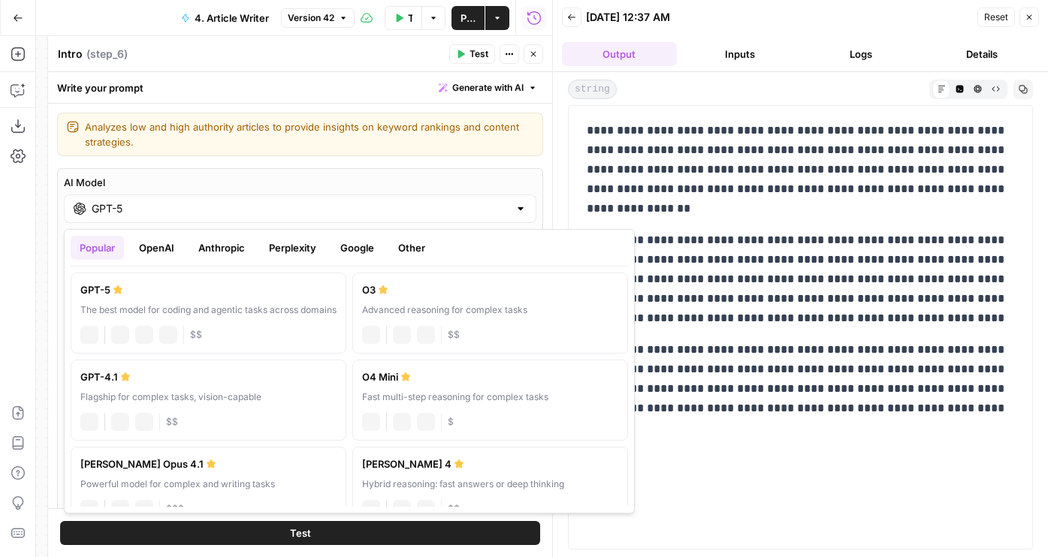
click at [167, 189] on label "AI Model" at bounding box center [300, 182] width 472 height 15
click at [167, 201] on input "GPT-5" at bounding box center [300, 208] width 417 height 15
click at [245, 246] on button "Anthropic" at bounding box center [221, 248] width 65 height 24
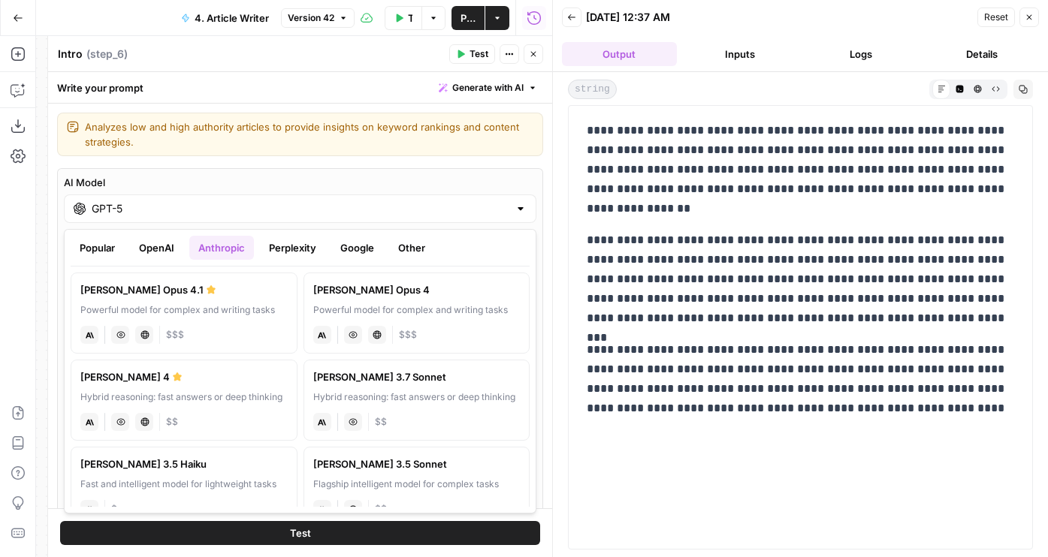
click at [303, 245] on button "Perplexity" at bounding box center [292, 248] width 65 height 24
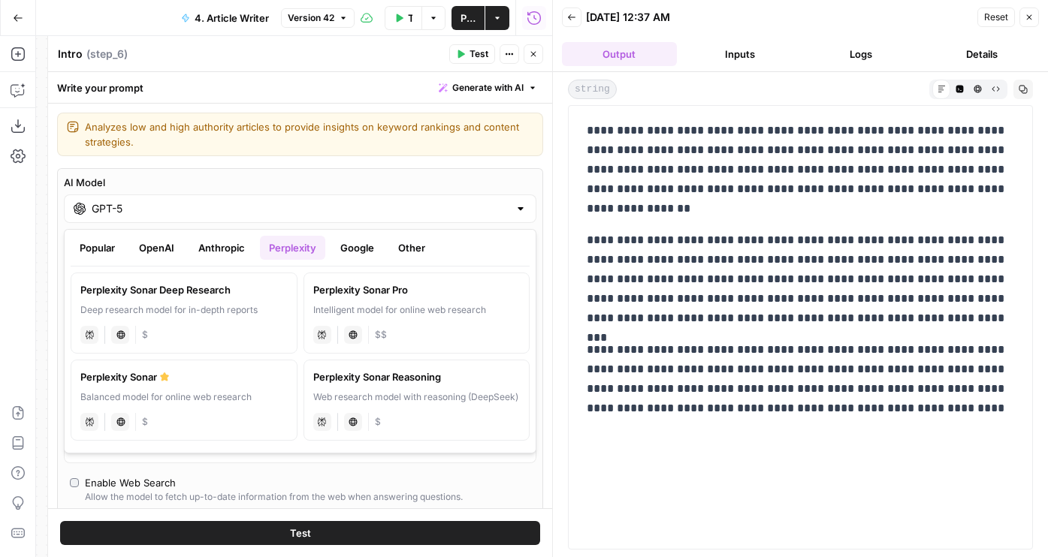
click at [196, 309] on div "Deep research model for in-depth reports" at bounding box center [183, 310] width 207 height 14
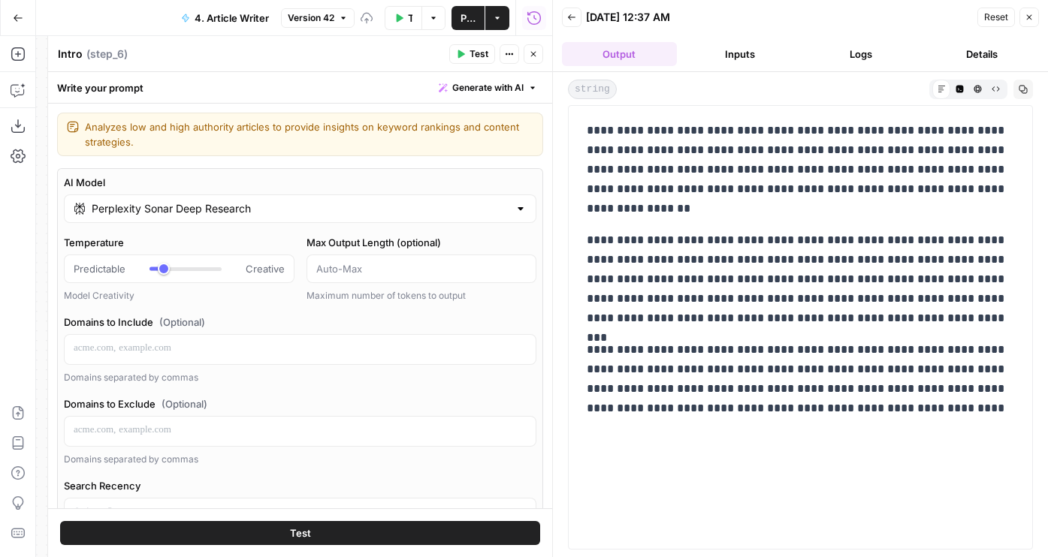
click at [194, 205] on input "Perplexity Sonar Deep Research" at bounding box center [300, 208] width 417 height 15
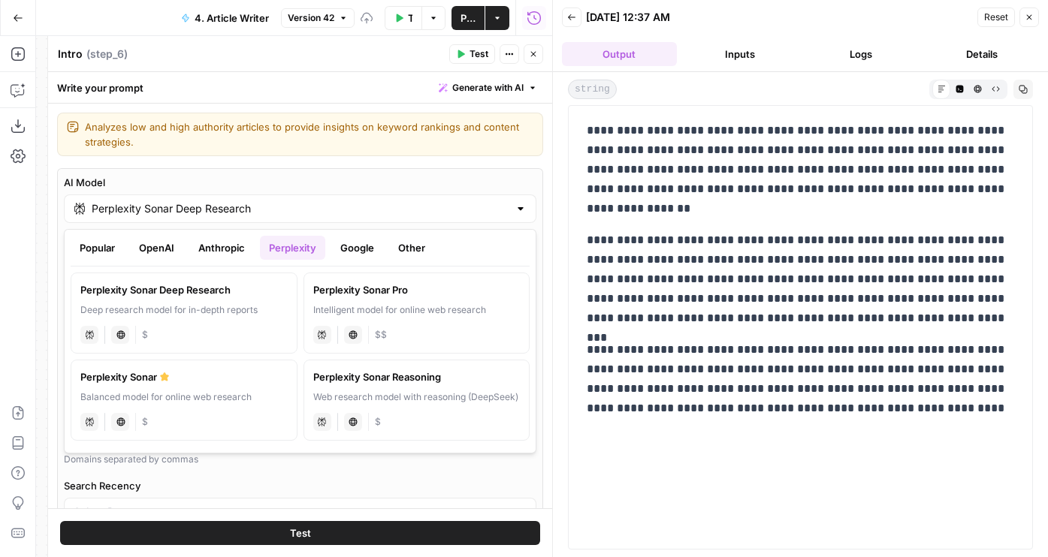
click at [342, 243] on button "Google" at bounding box center [357, 248] width 52 height 24
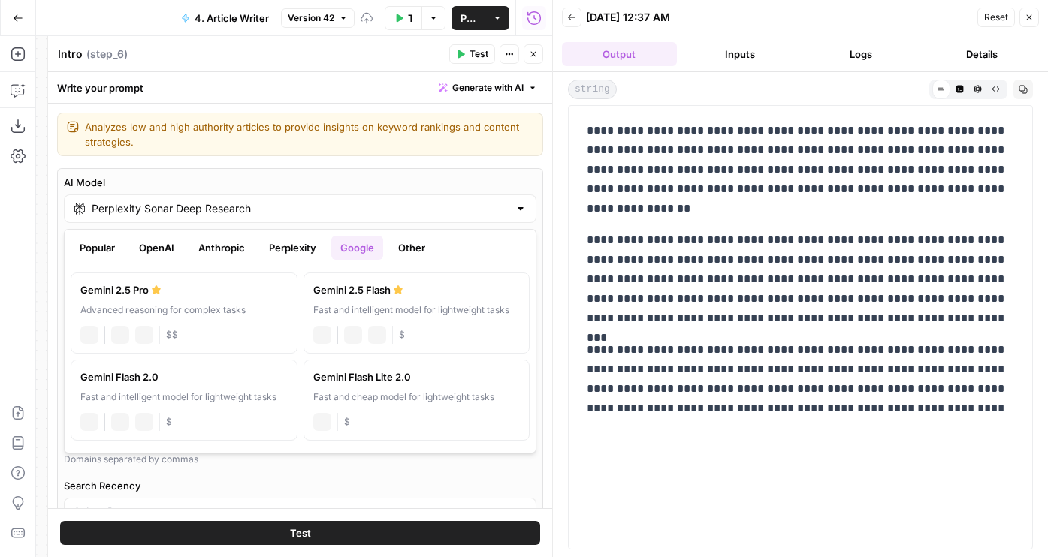
click at [202, 283] on div "Gemini 2.5 Pro" at bounding box center [183, 289] width 207 height 15
type input "Gemini 2.5 Pro"
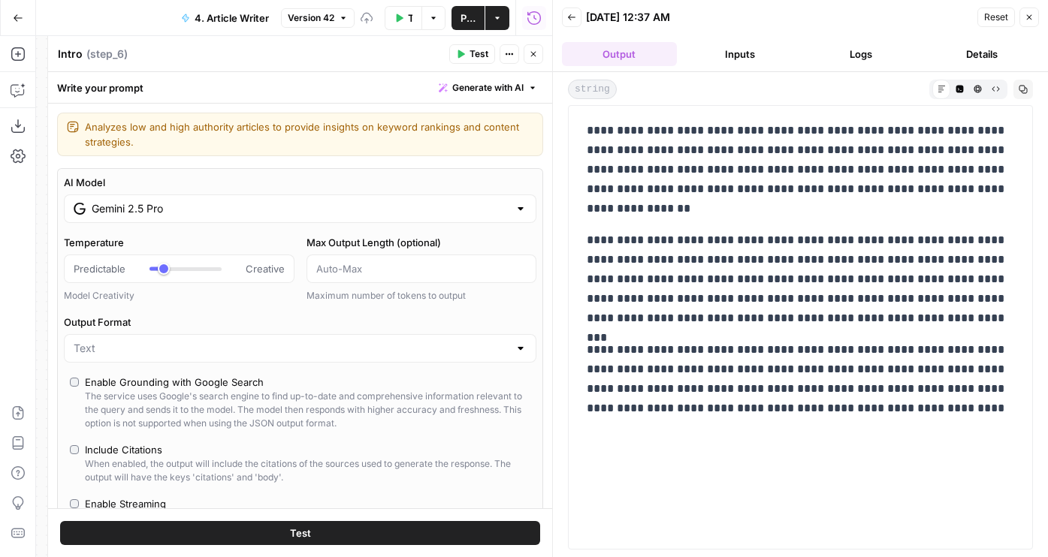
click at [221, 530] on button "Test" at bounding box center [300, 533] width 480 height 24
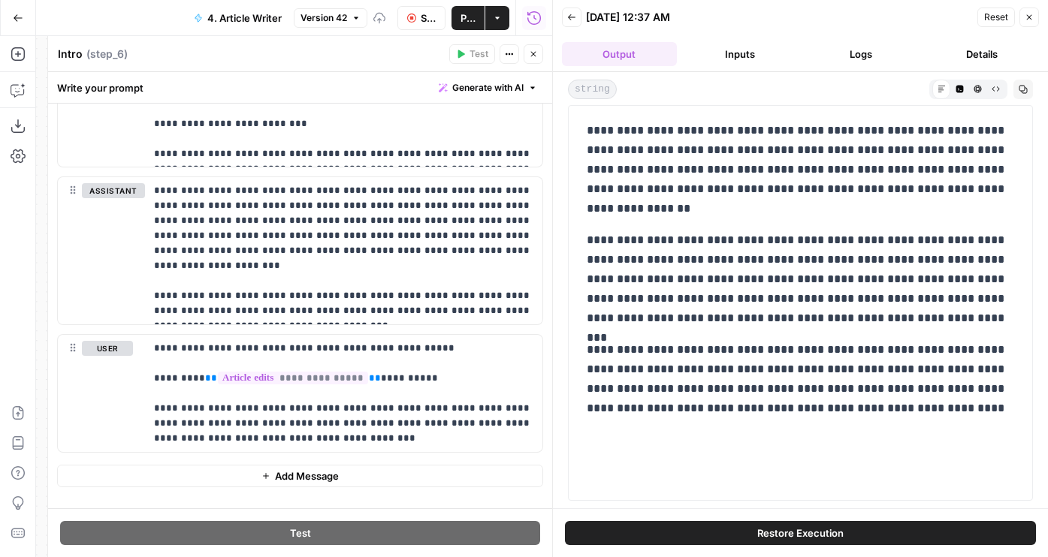
scroll to position [2882, 0]
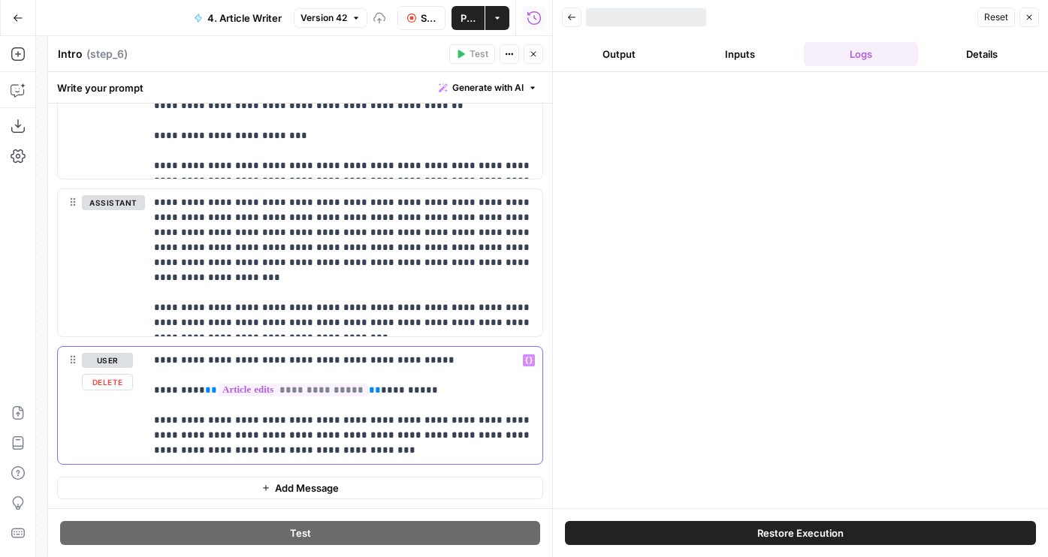
click at [321, 450] on p "**********" at bounding box center [343, 405] width 379 height 105
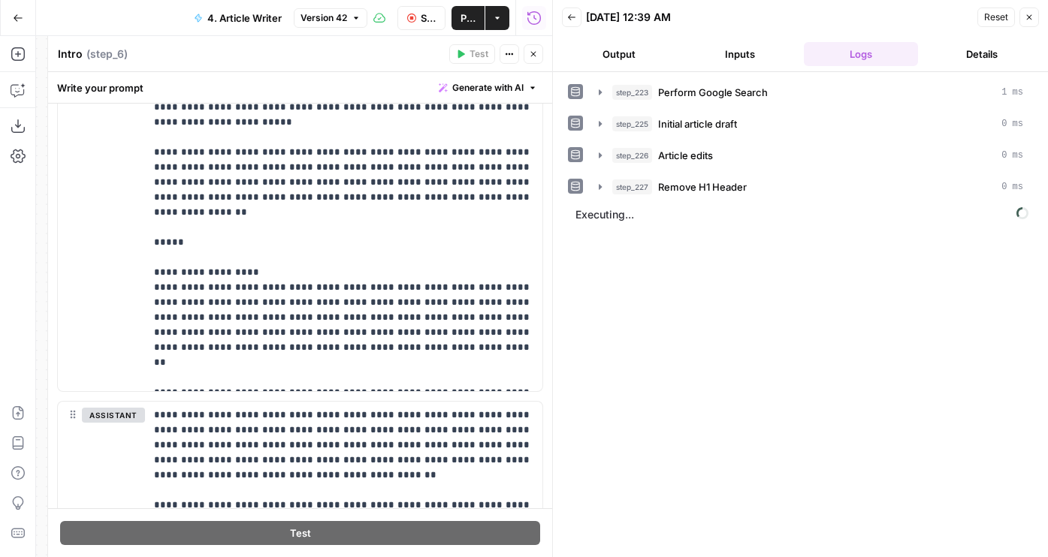
scroll to position [1449, 0]
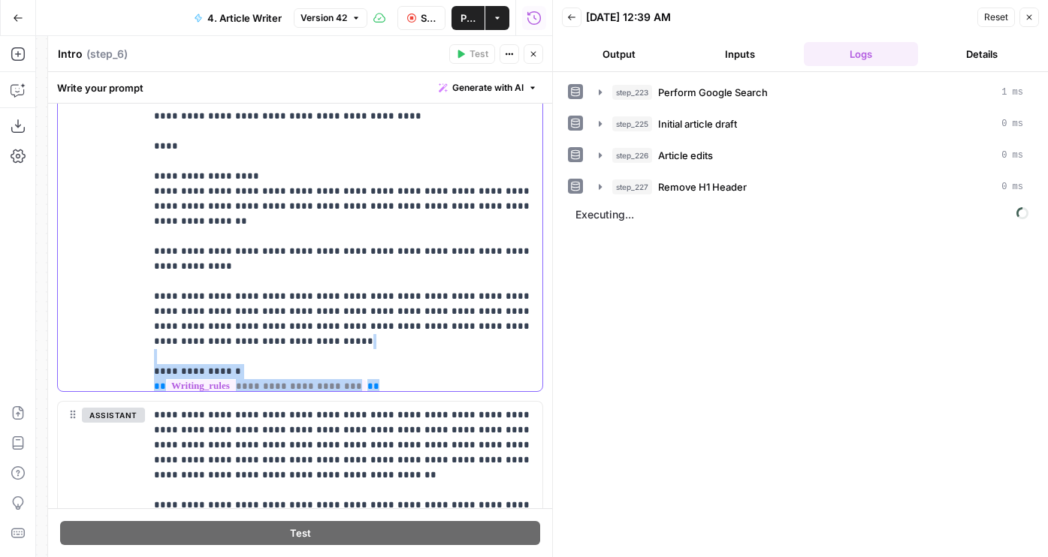
drag, startPoint x: 379, startPoint y: 279, endPoint x: 207, endPoint y: 248, distance: 174.7
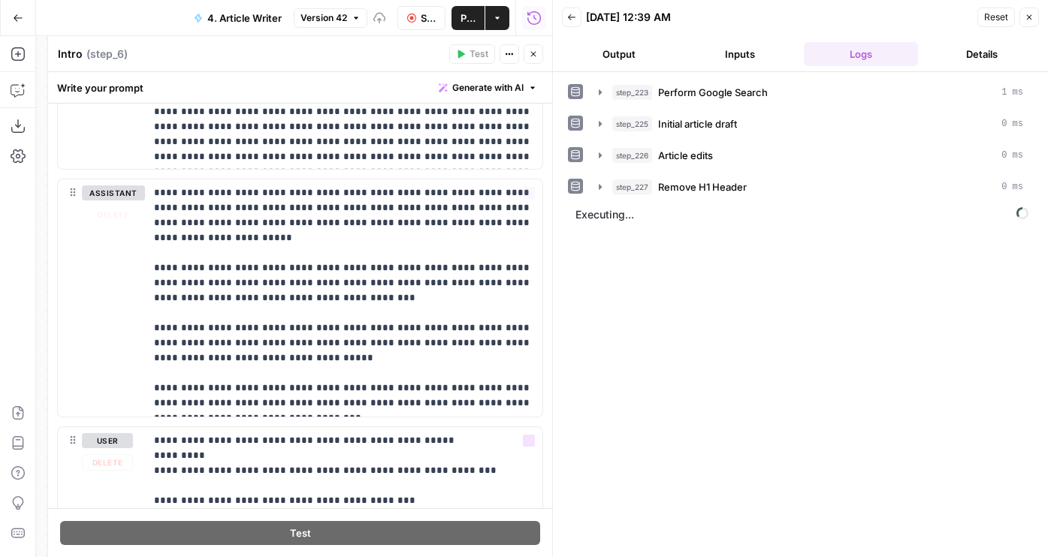
scroll to position [2978, 0]
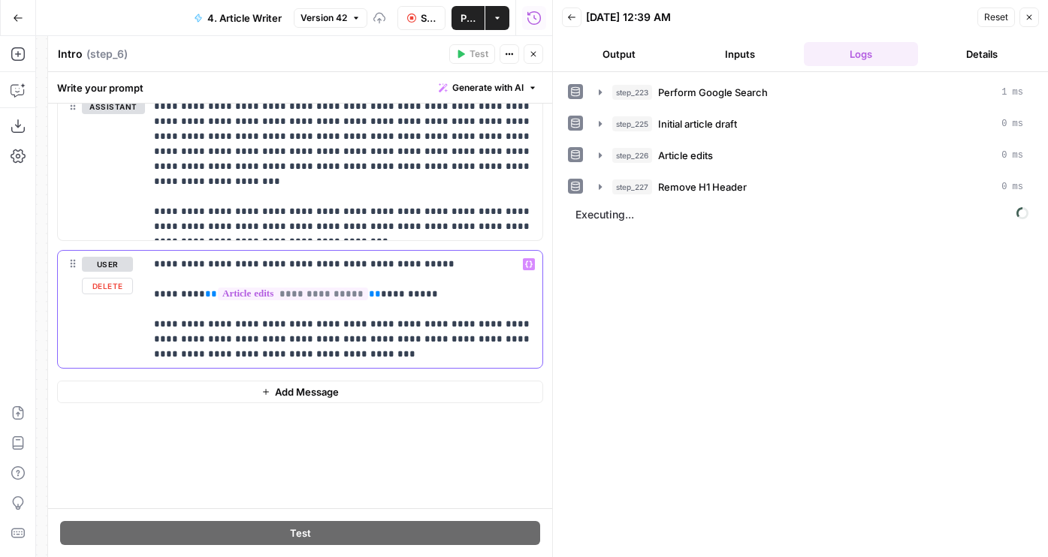
click at [449, 312] on p "**********" at bounding box center [343, 309] width 379 height 105
click at [446, 301] on p "**********" at bounding box center [343, 309] width 379 height 105
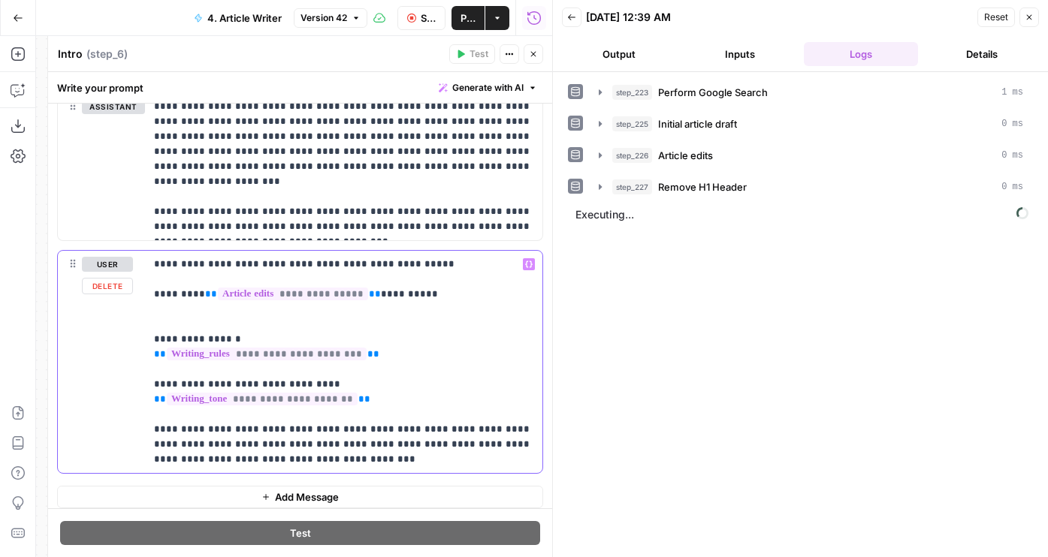
scroll to position [3083, 0]
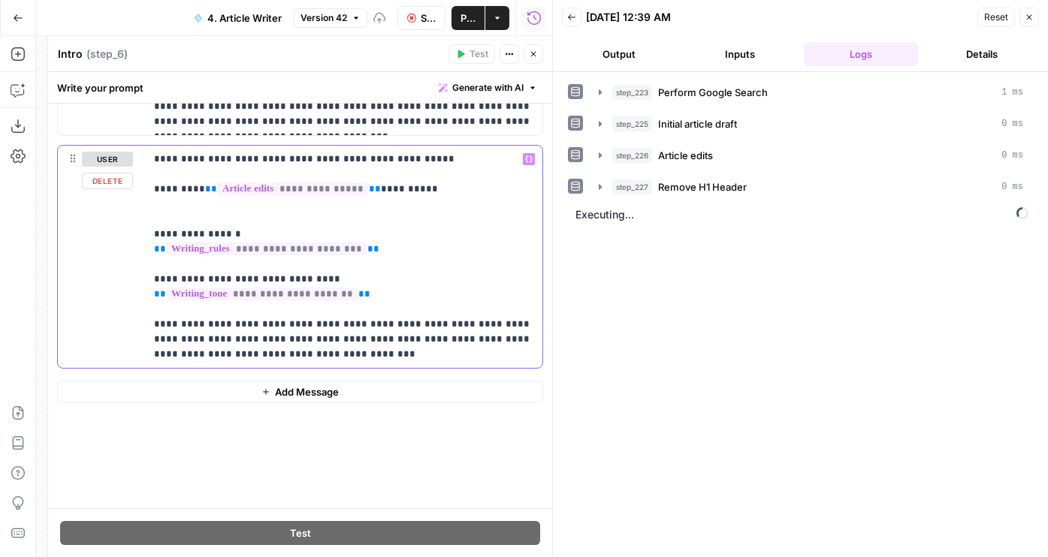
click at [247, 356] on p "**********" at bounding box center [343, 257] width 379 height 210
click at [290, 361] on p "**********" at bounding box center [343, 257] width 379 height 210
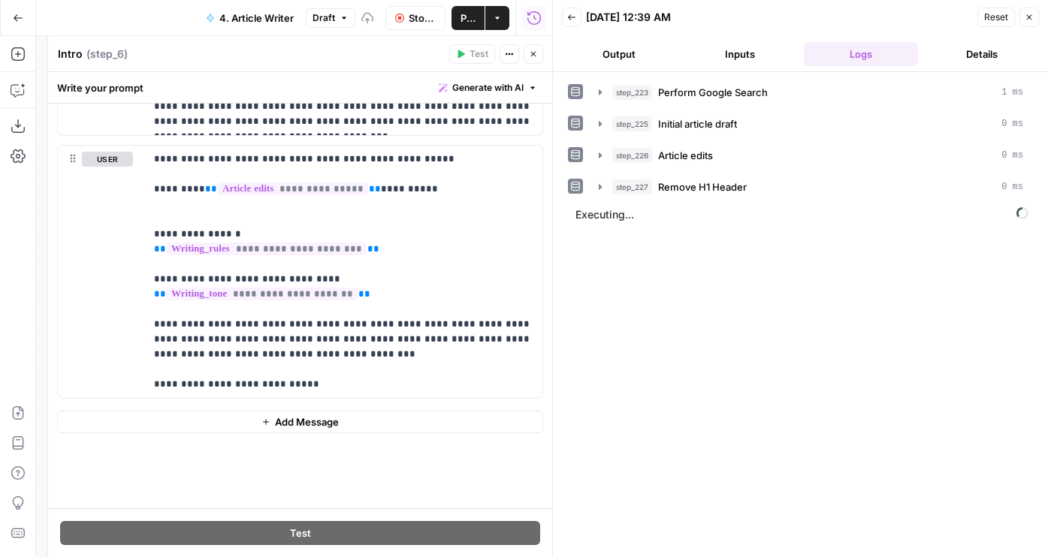
click at [623, 48] on button "Output" at bounding box center [619, 54] width 115 height 24
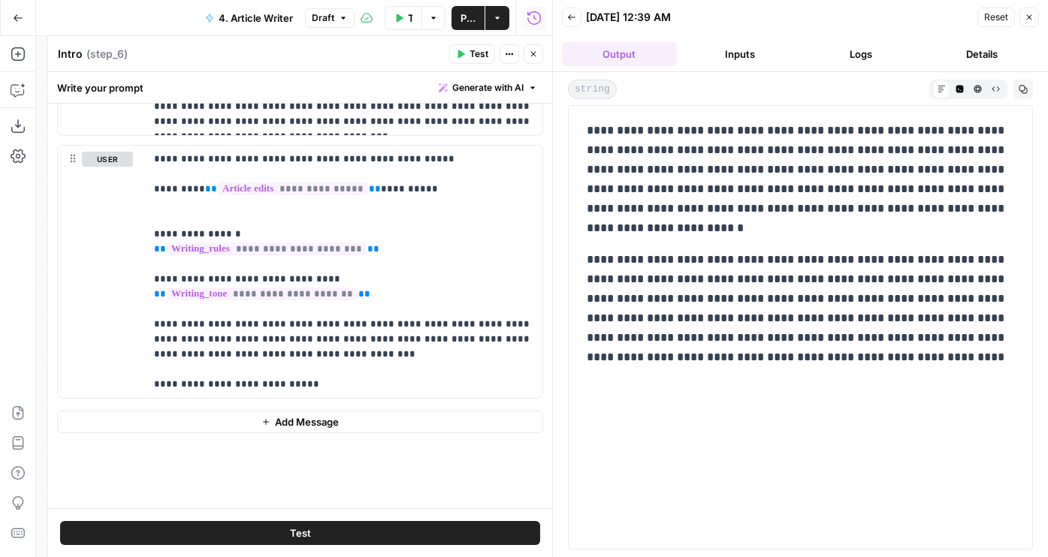
click at [361, 530] on button "Test" at bounding box center [300, 533] width 480 height 24
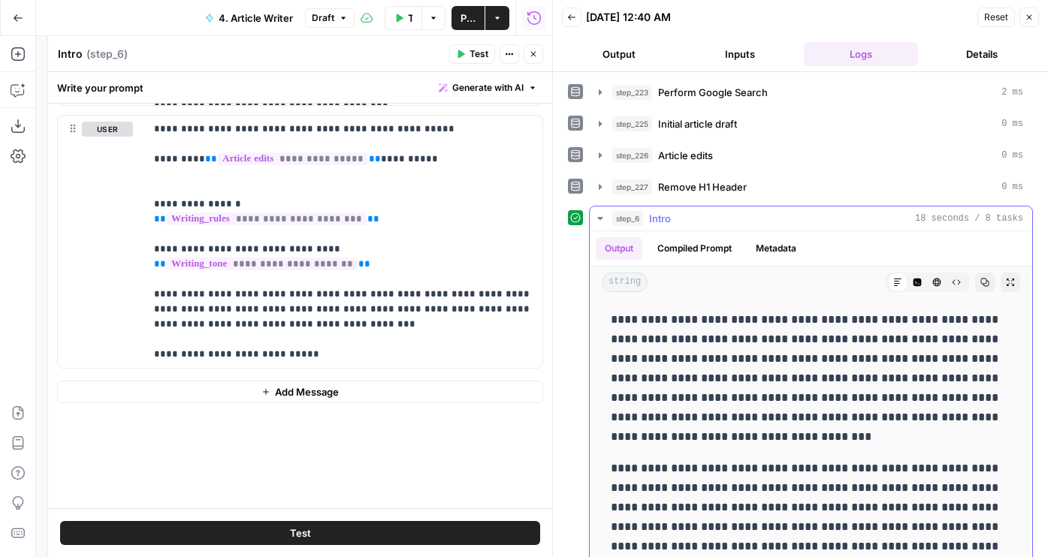
scroll to position [39, 0]
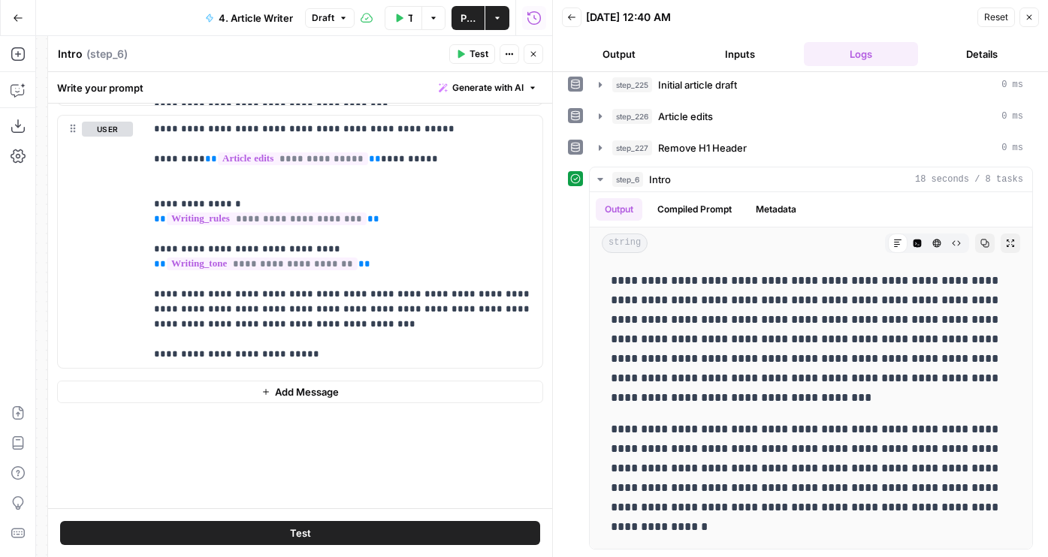
click at [538, 56] on button "Close" at bounding box center [534, 54] width 20 height 20
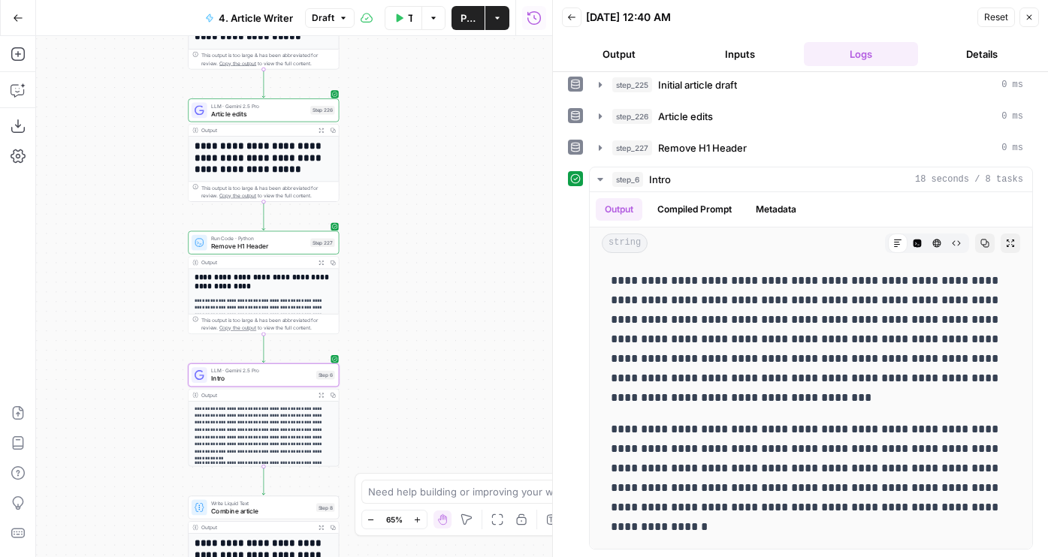
click at [462, 25] on button "Publish" at bounding box center [467, 18] width 33 height 24
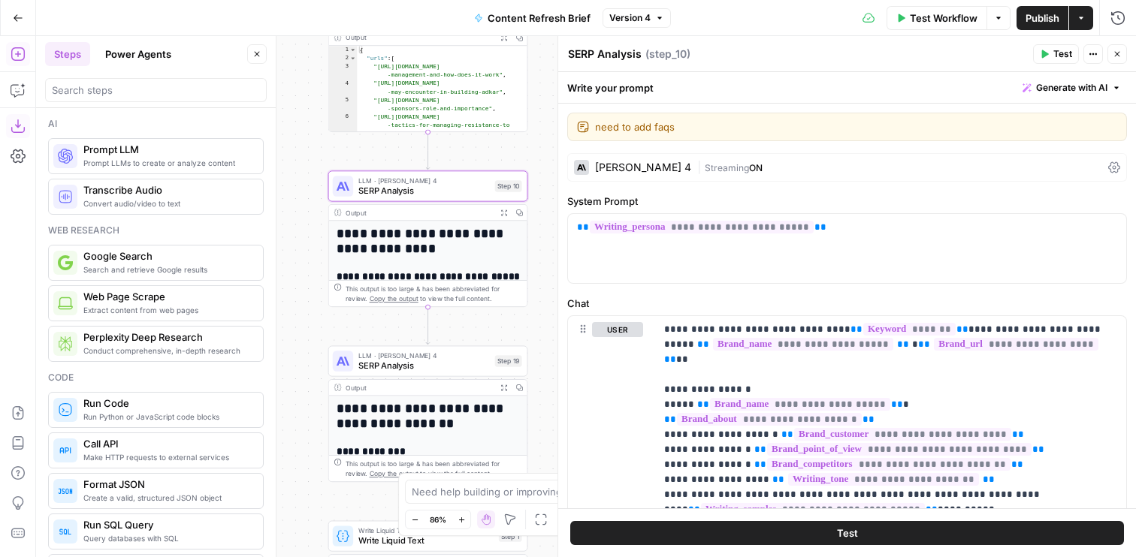
scroll to position [1233, 0]
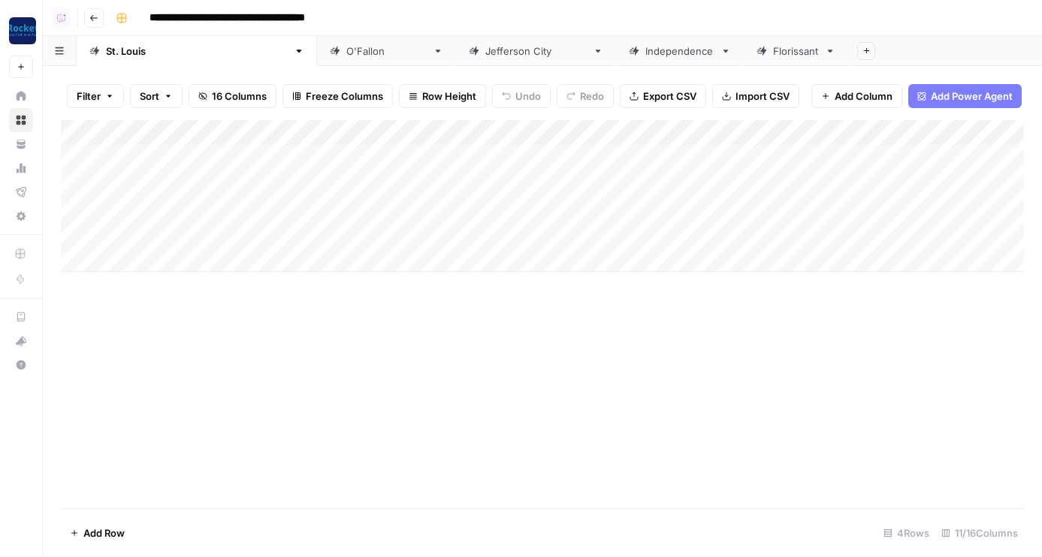
click at [515, 130] on div "Add Column" at bounding box center [542, 196] width 963 height 152
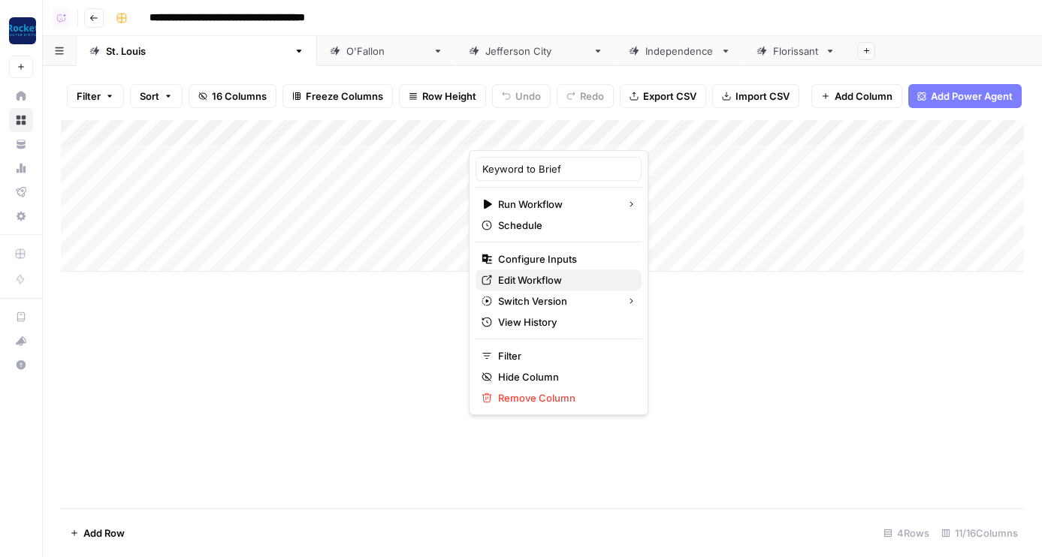
click at [535, 276] on span "Edit Workflow" at bounding box center [563, 280] width 131 height 15
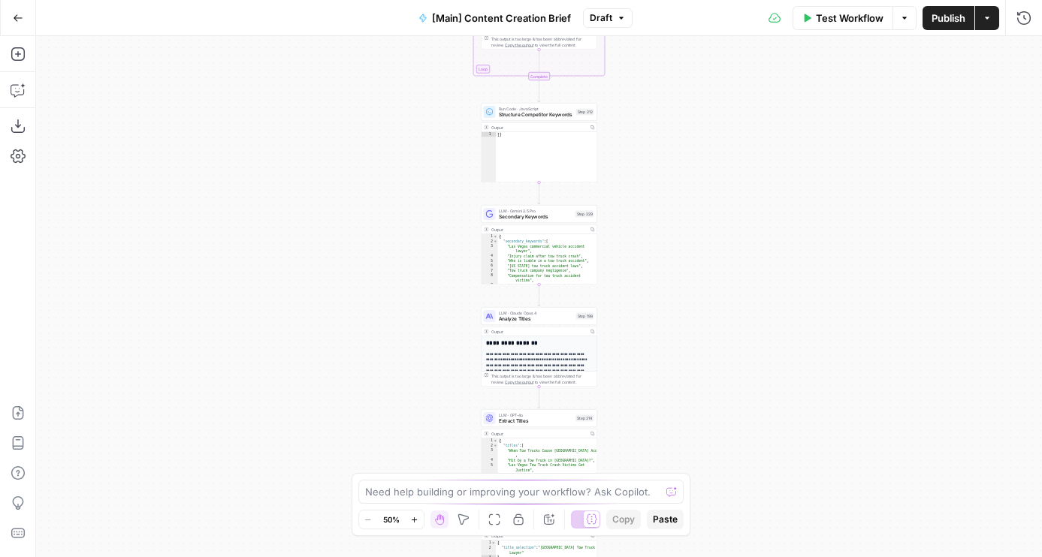
drag, startPoint x: 667, startPoint y: 346, endPoint x: 645, endPoint y: 235, distance: 112.5
click at [647, 235] on div "true false true false Workflow Set Inputs Inputs Condition If city is provided …" at bounding box center [539, 296] width 1006 height 521
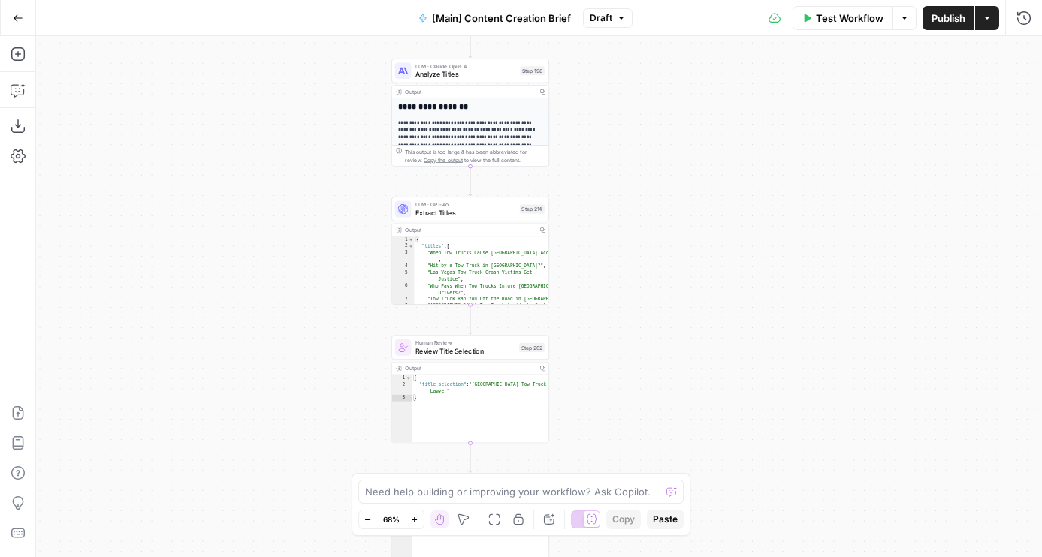
drag, startPoint x: 663, startPoint y: 367, endPoint x: 663, endPoint y: 221, distance: 146.5
click at [663, 213] on div "true false true false Workflow Set Inputs Inputs Condition If city is provided …" at bounding box center [539, 296] width 1006 height 521
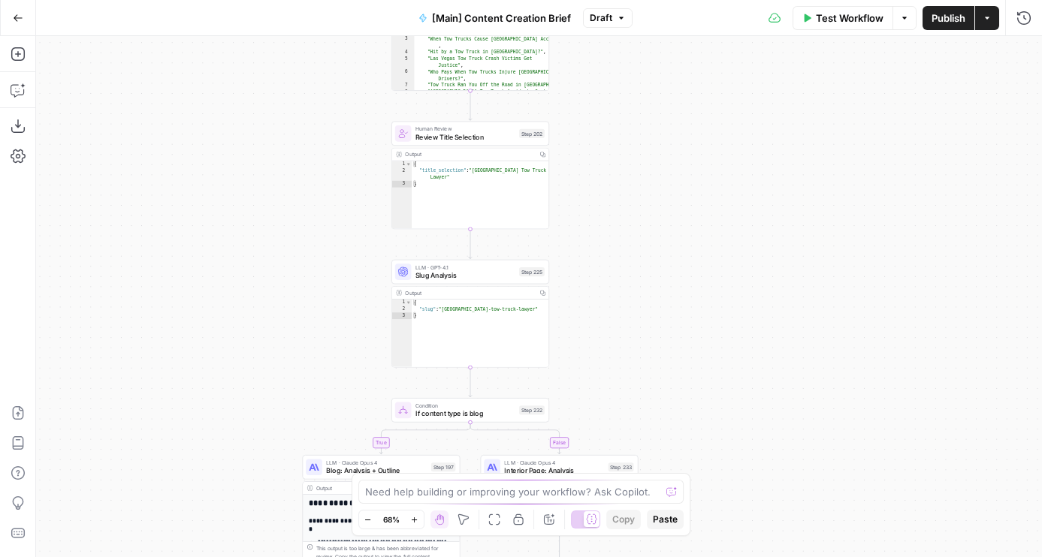
drag, startPoint x: 663, startPoint y: 398, endPoint x: 663, endPoint y: 176, distance: 222.3
click at [663, 176] on div "true false true false Workflow Set Inputs Inputs Condition If city is provided …" at bounding box center [539, 296] width 1006 height 521
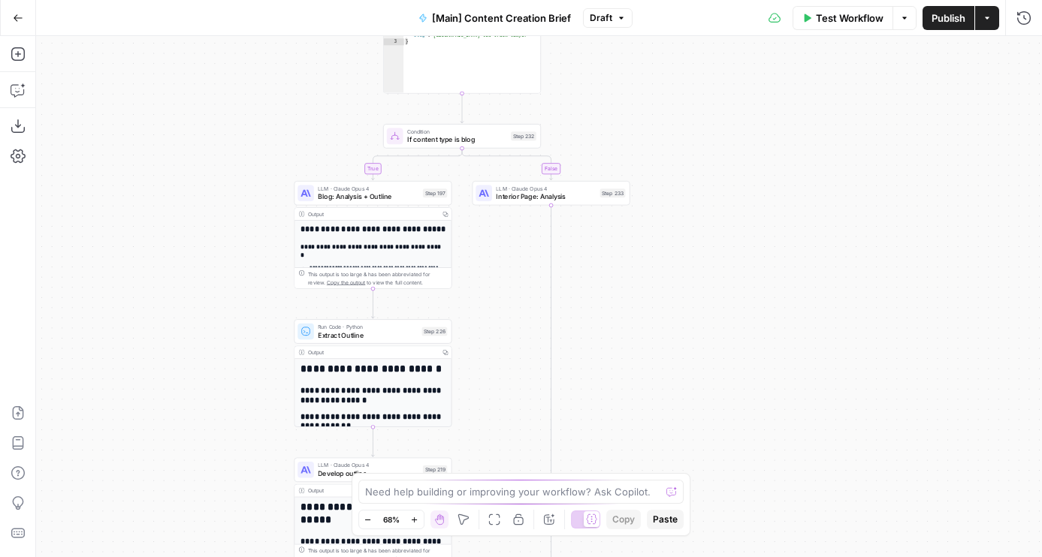
drag, startPoint x: 671, startPoint y: 37, endPoint x: 671, endPoint y: 21, distance: 15.8
click at [671, 21] on div "Go Back [Main] Content Creation Brief Draft Test Workflow Options Publish Actio…" at bounding box center [521, 278] width 1042 height 557
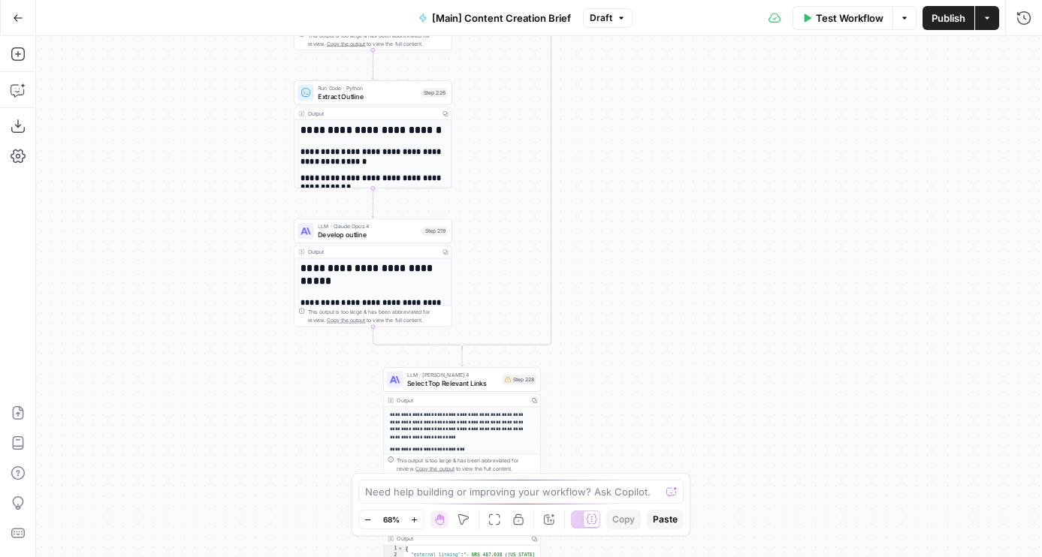
drag, startPoint x: 712, startPoint y: 337, endPoint x: 710, endPoint y: 89, distance: 247.9
click at [711, 89] on div "true false true false Workflow Set Inputs Inputs Condition If city is provided …" at bounding box center [539, 296] width 1006 height 521
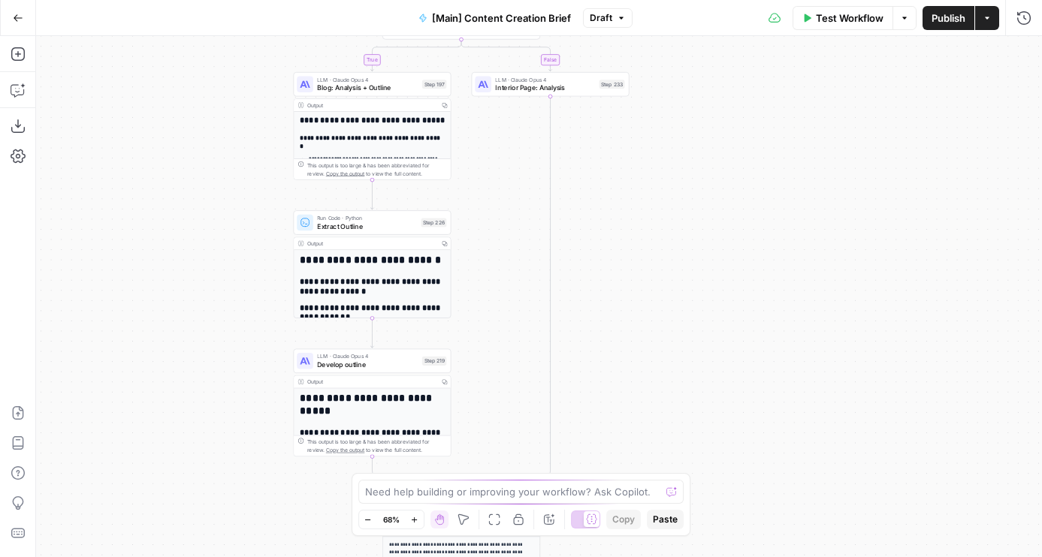
drag, startPoint x: 710, startPoint y: 89, endPoint x: 710, endPoint y: 228, distance: 139.0
click at [710, 228] on div "true false true false Workflow Set Inputs Inputs Condition If city is provided …" at bounding box center [539, 296] width 1006 height 521
click at [369, 204] on icon "button" at bounding box center [373, 204] width 8 height 8
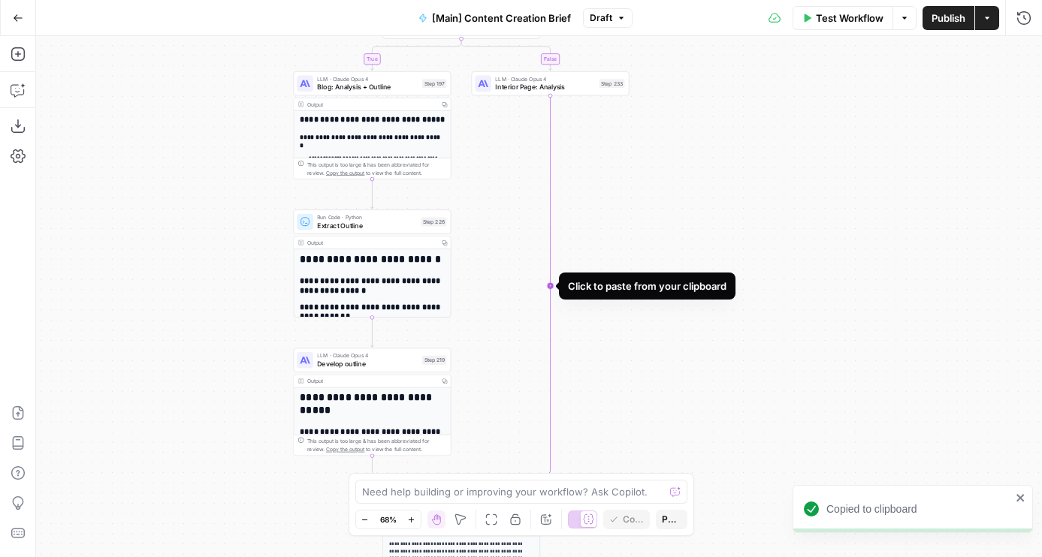
click at [549, 283] on icon "Edge from step_233 to step_232-conditional-end" at bounding box center [505, 287] width 89 height 384
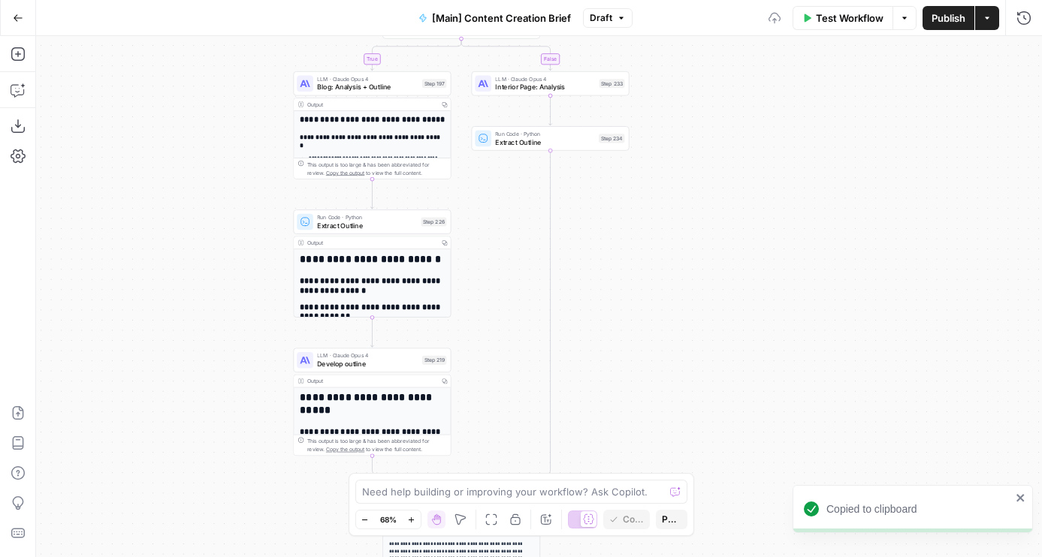
click at [502, 152] on div "true false true false Workflow Set Inputs Inputs Condition If city is provided …" at bounding box center [539, 296] width 1006 height 521
click at [504, 139] on span "Extract Outline" at bounding box center [544, 142] width 99 height 11
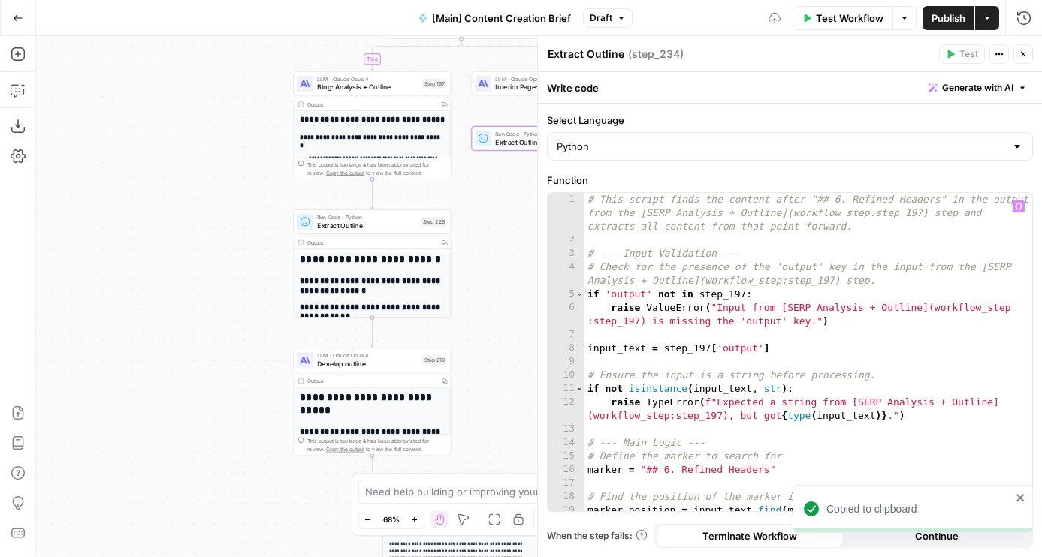
type textarea "**********"
click at [671, 256] on div "# This script finds the content after "## 6. Refined Headers" in the output fro…" at bounding box center [808, 379] width 448 height 373
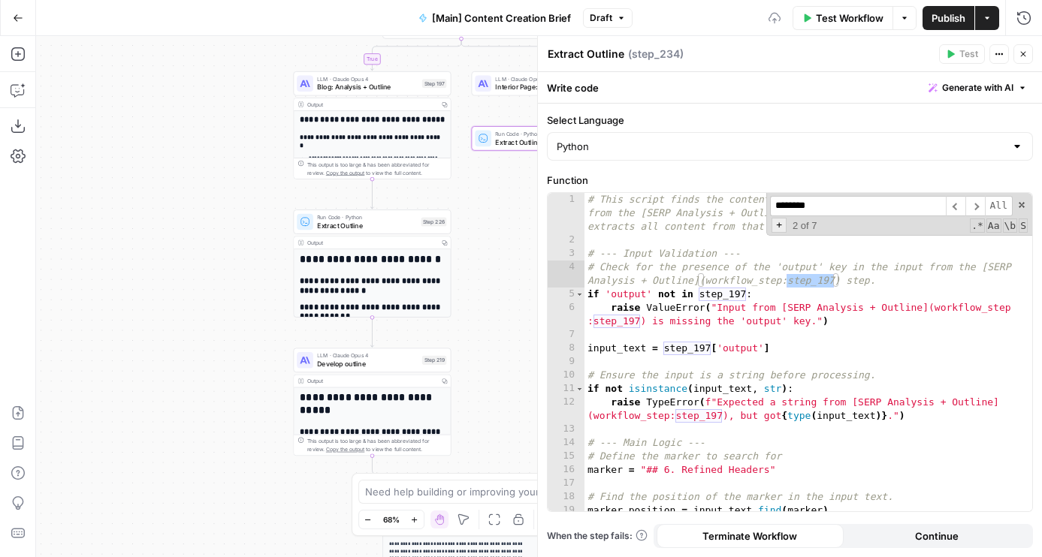
type input "********"
click at [780, 228] on span "+" at bounding box center [778, 225] width 15 height 15
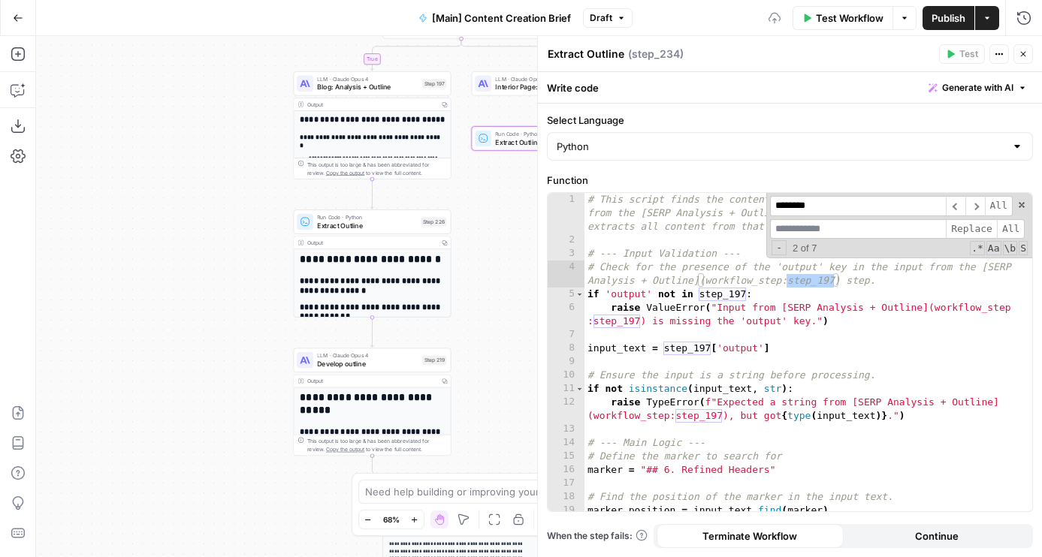
click at [798, 230] on input at bounding box center [858, 229] width 176 height 20
type input "********"
click at [1012, 229] on span "All" at bounding box center [1011, 229] width 28 height 20
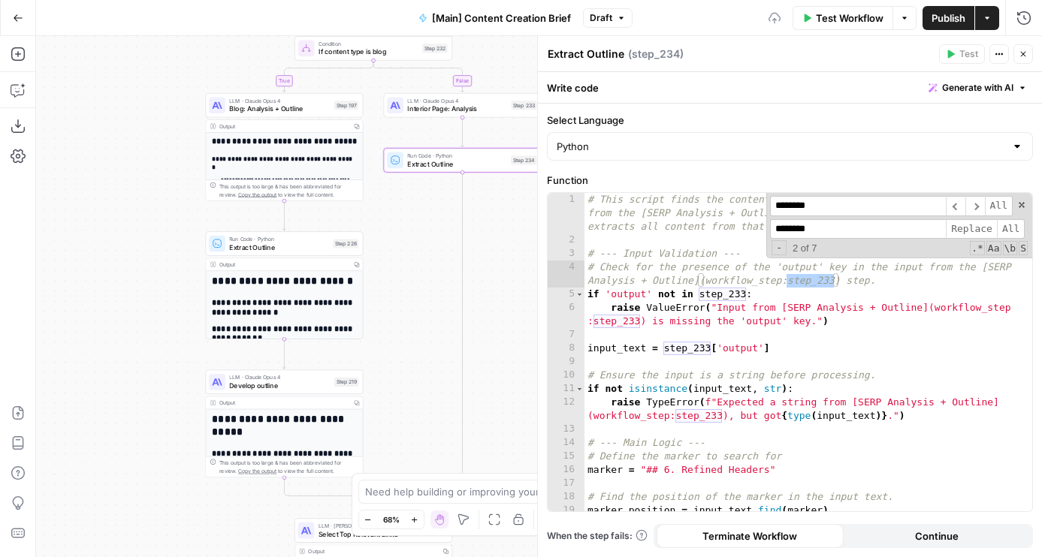
drag, startPoint x: 496, startPoint y: 239, endPoint x: 404, endPoint y: 261, distance: 95.1
click at [404, 261] on div "true false true false Workflow Set Inputs Inputs Condition If city is provided …" at bounding box center [539, 296] width 1006 height 521
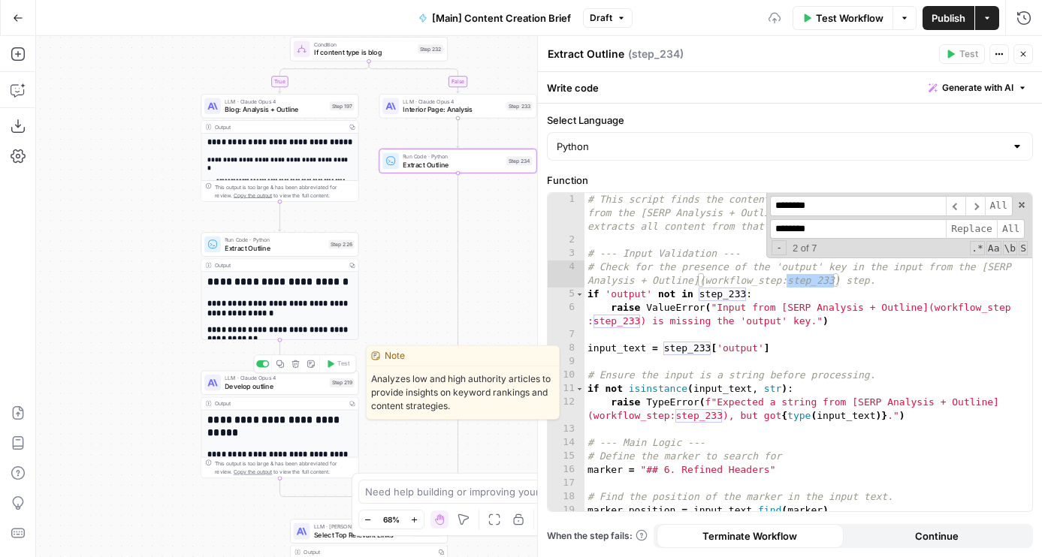
click at [282, 366] on icon "button" at bounding box center [280, 364] width 8 height 8
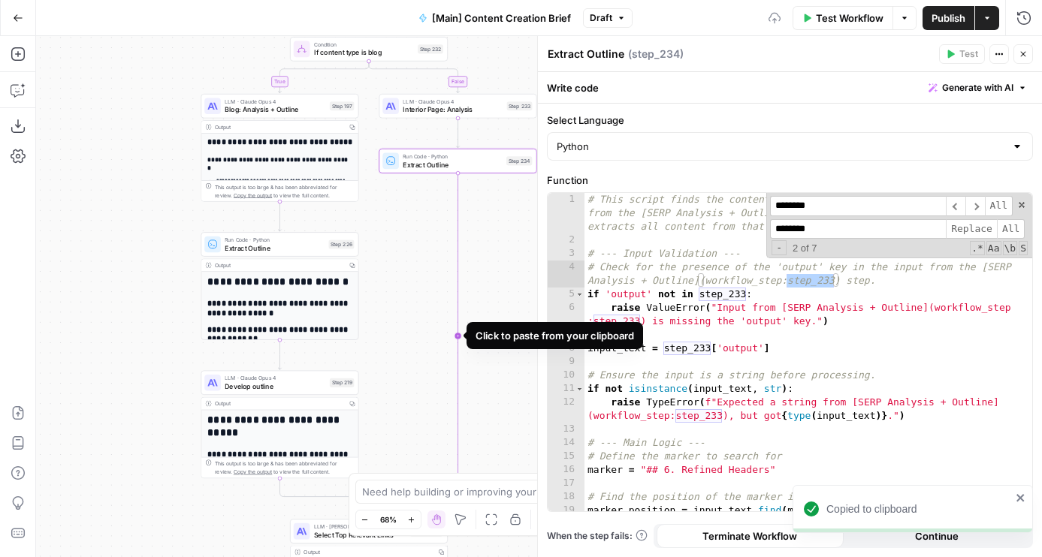
click at [456, 331] on icon "Edge from step_234 to step_232-conditional-end" at bounding box center [413, 338] width 89 height 329
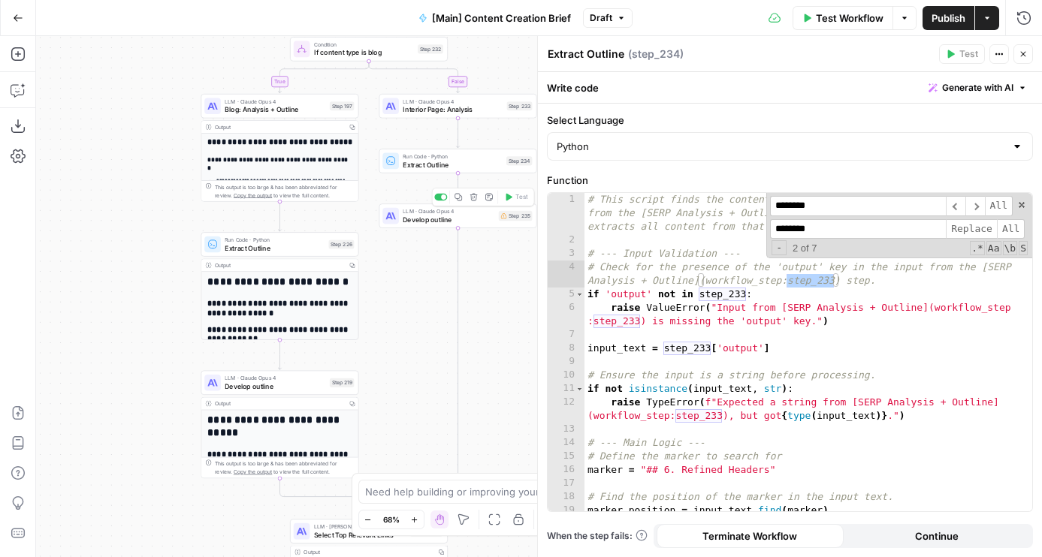
click at [485, 215] on span "Develop outline" at bounding box center [449, 220] width 92 height 11
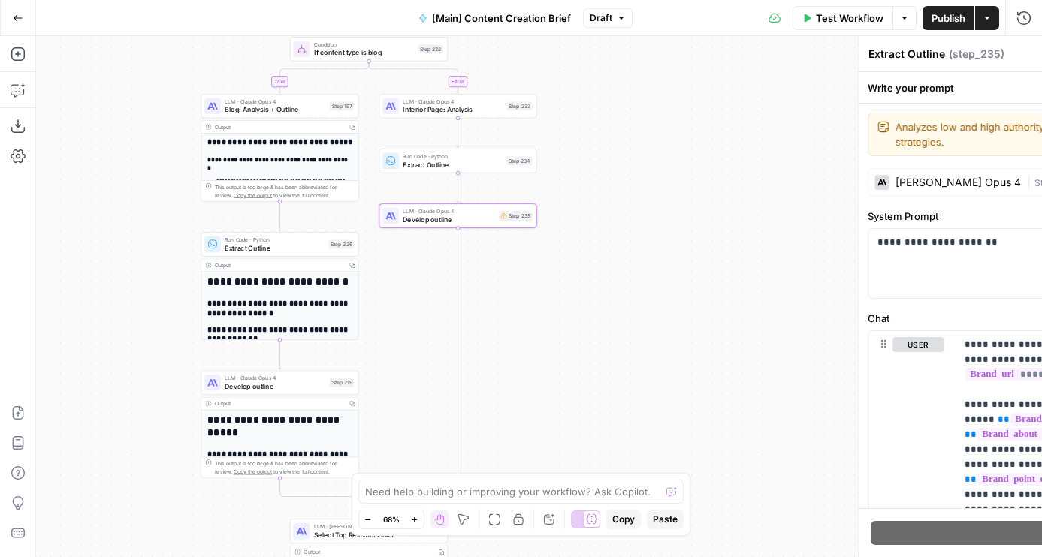
type textarea "Develop outline"
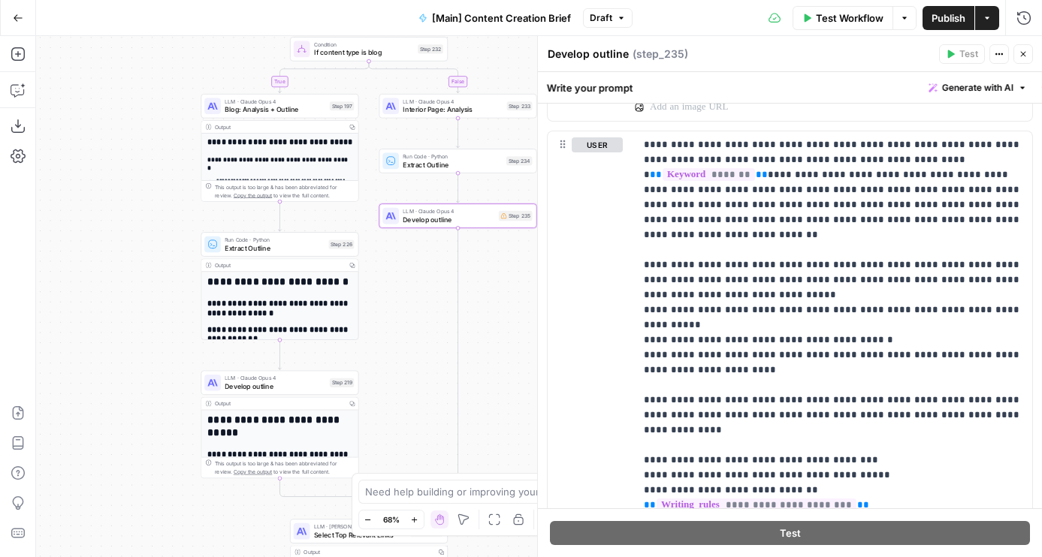
scroll to position [674, 0]
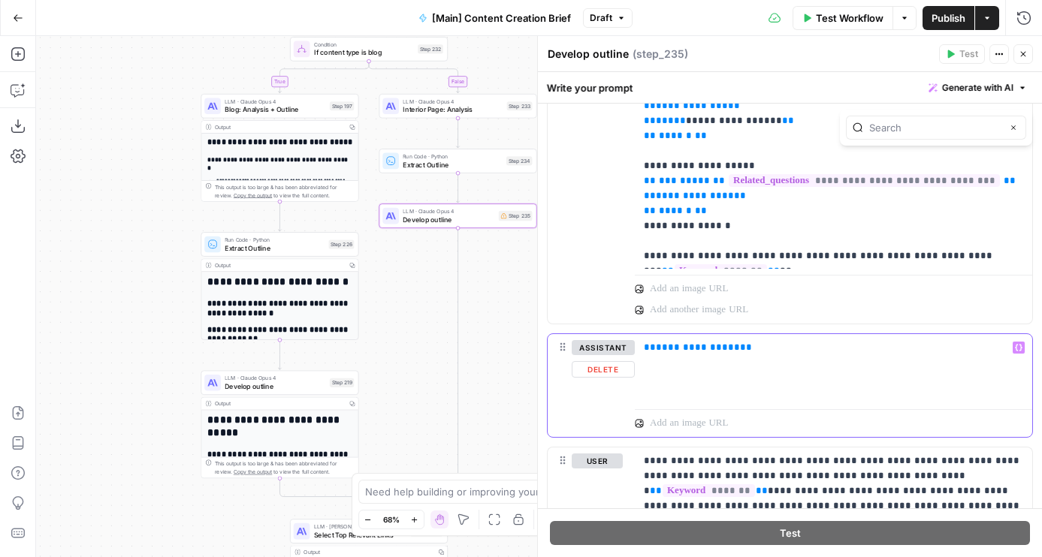
click at [683, 352] on span "**********" at bounding box center [698, 347] width 84 height 10
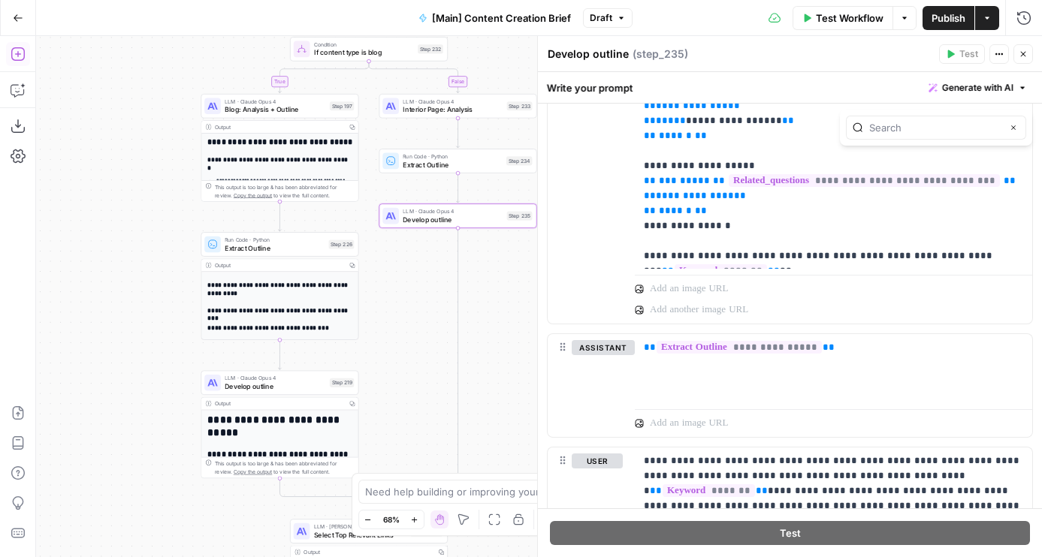
click at [17, 61] on icon "button" at bounding box center [18, 54] width 15 height 15
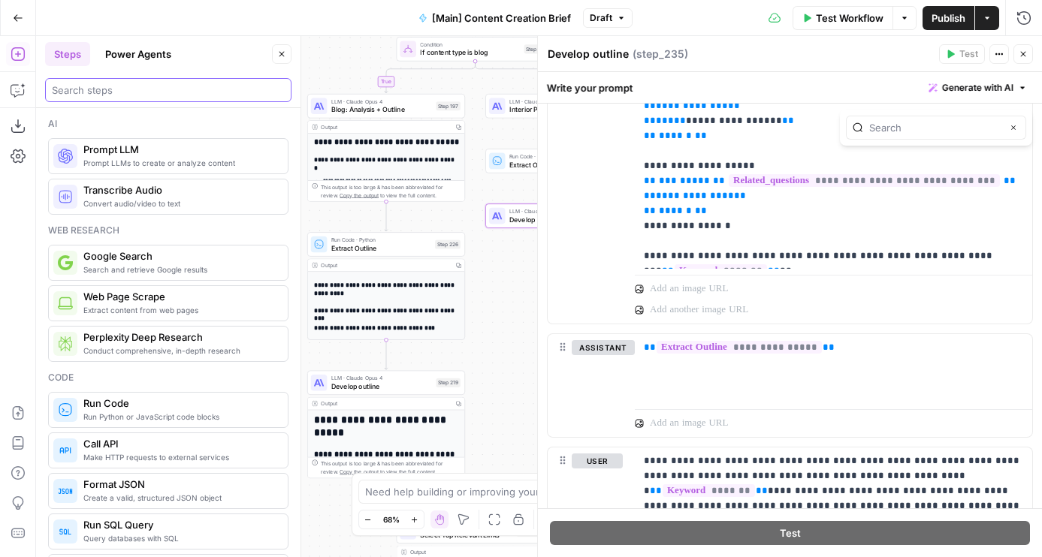
click at [87, 83] on input "search" at bounding box center [168, 90] width 233 height 15
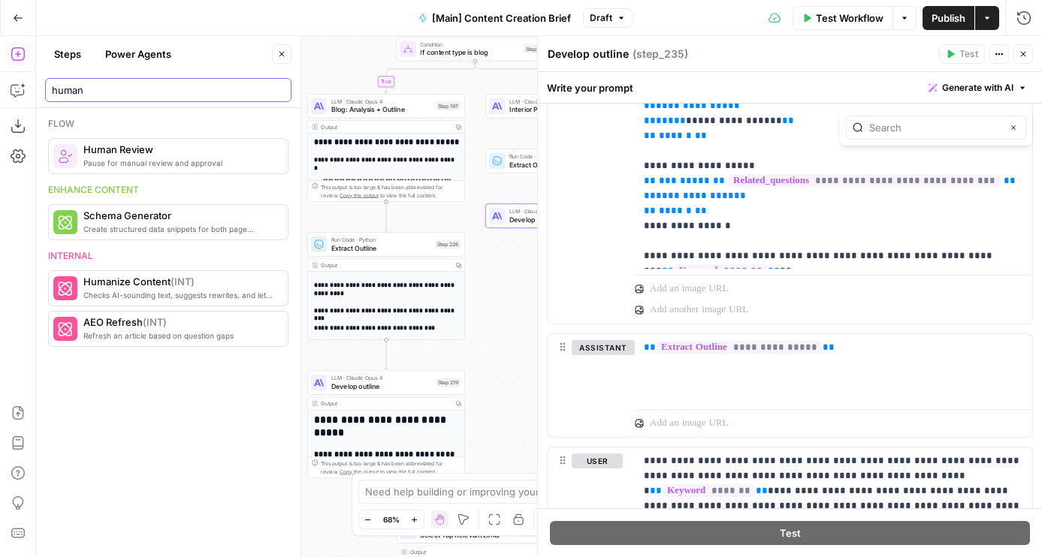
type input "human"
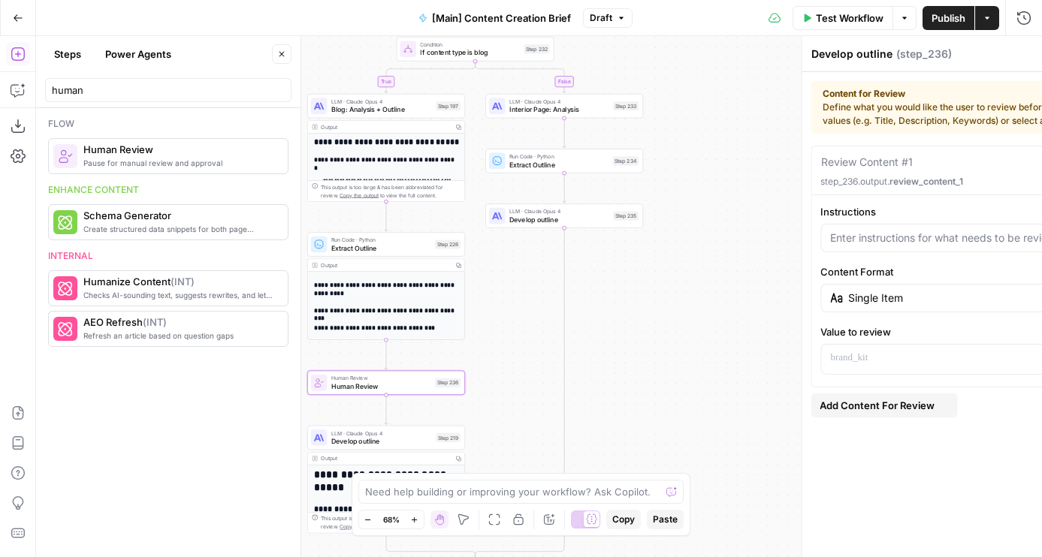
type textarea "Human Review"
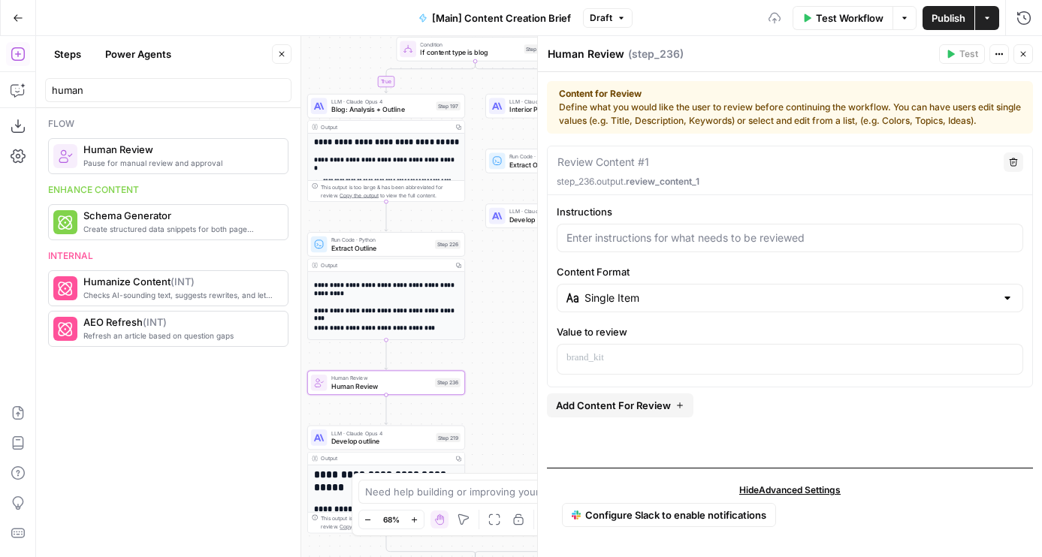
click at [638, 158] on textarea at bounding box center [603, 162] width 92 height 15
click at [585, 160] on textarea "Edited Outline" at bounding box center [591, 162] width 69 height 15
type textarea "Edited Outline"
click at [619, 225] on div at bounding box center [790, 238] width 466 height 29
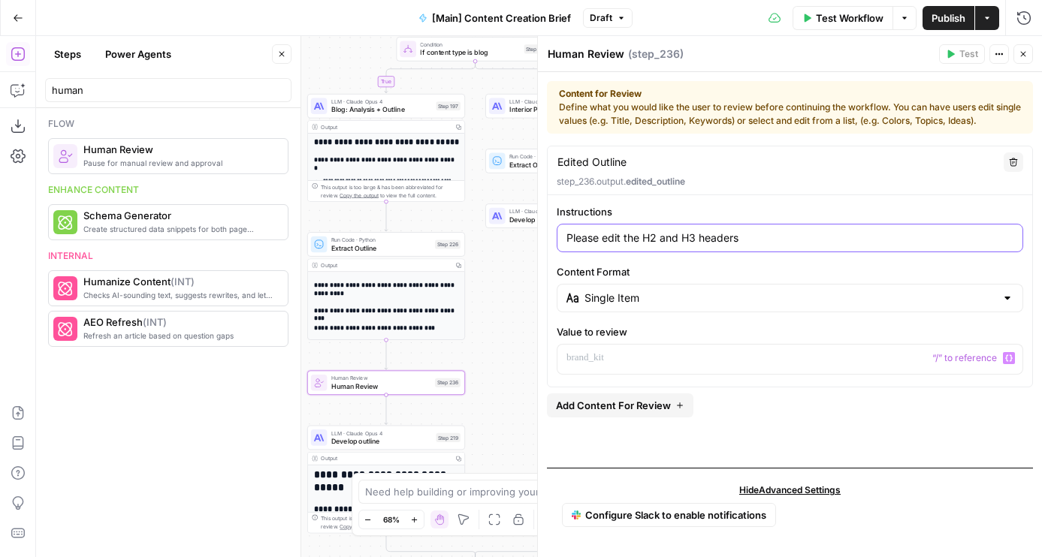
type input "Please edit the H2 and H3 headers"
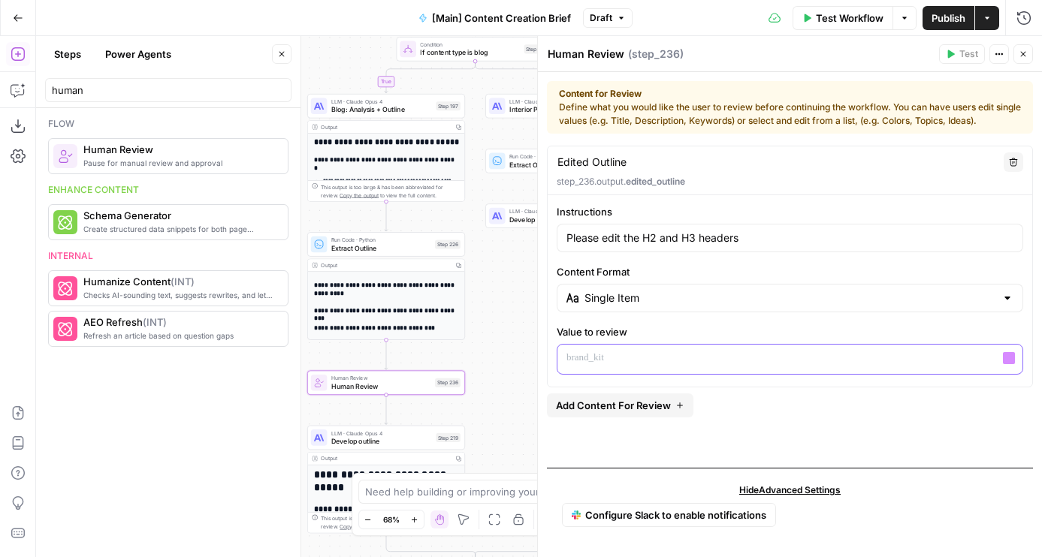
click at [583, 365] on p at bounding box center [789, 358] width 447 height 15
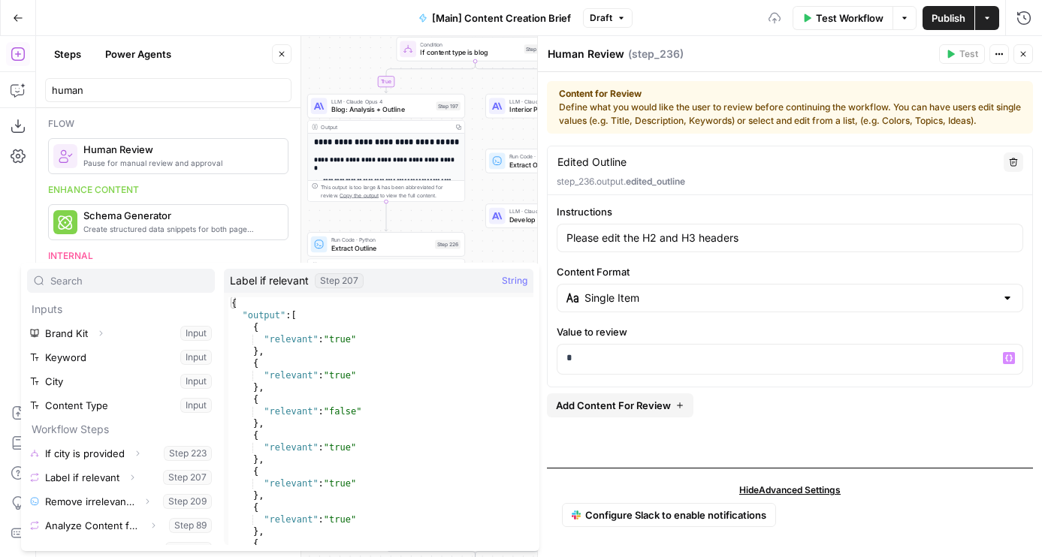
scroll to position [185, 0]
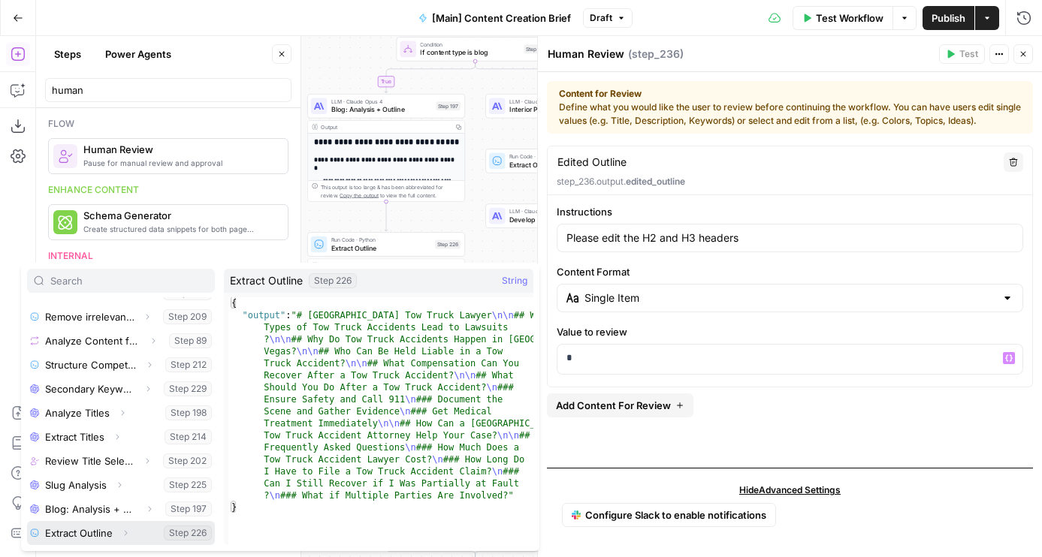
click at [89, 531] on button "Select variable Extract Outline" at bounding box center [121, 533] width 188 height 24
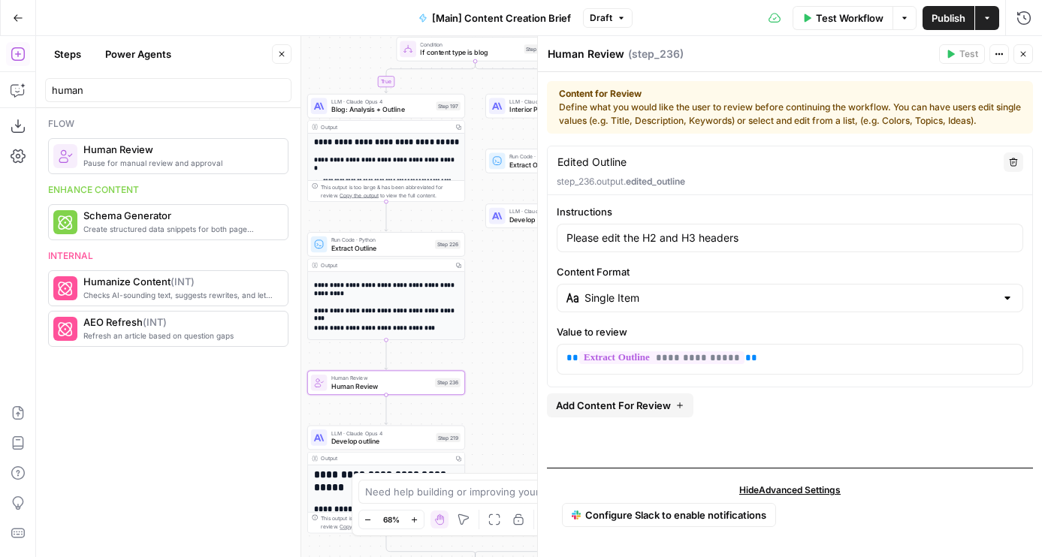
drag, startPoint x: 593, startPoint y: 164, endPoint x: 538, endPoint y: 164, distance: 55.6
click at [538, 164] on div "**********" at bounding box center [789, 296] width 505 height 521
type textarea "Outline for Review"
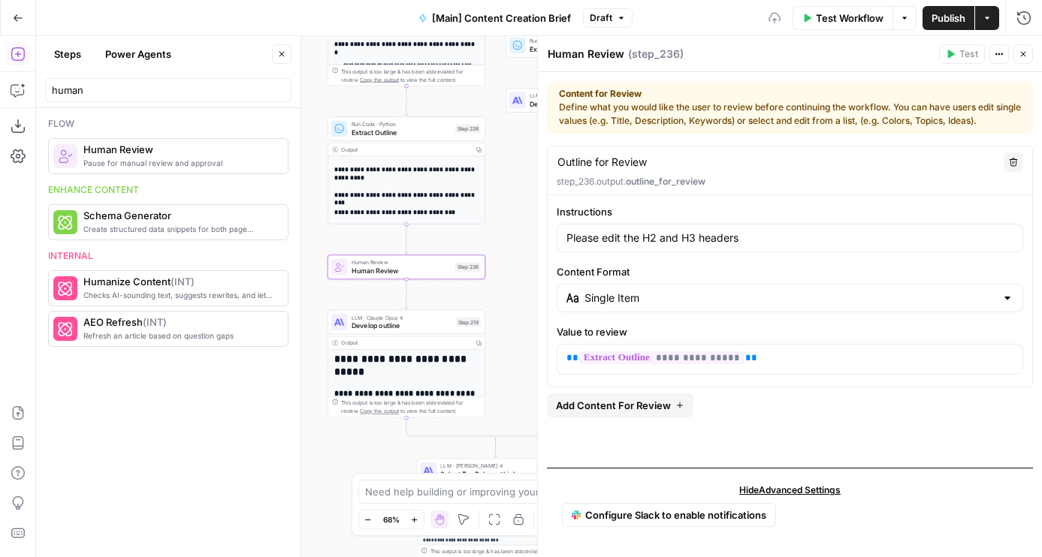
drag, startPoint x: 470, startPoint y: 355, endPoint x: 490, endPoint y: 240, distance: 116.6
click at [490, 240] on div "true false true false Workflow Set Inputs Inputs Condition If city is provided …" at bounding box center [539, 296] width 1006 height 521
click at [402, 324] on span "Develop outline" at bounding box center [402, 326] width 101 height 11
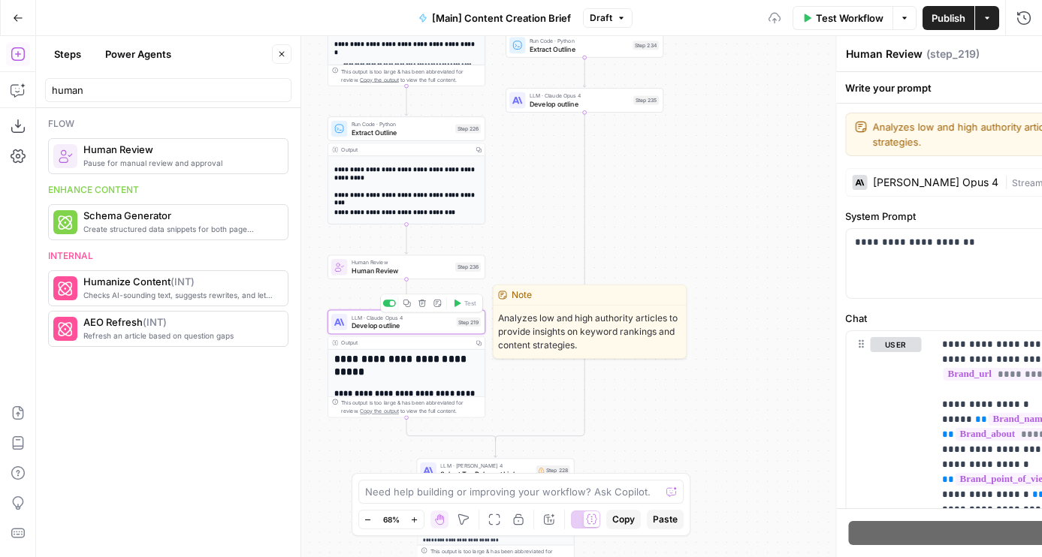
type textarea "Develop outline"
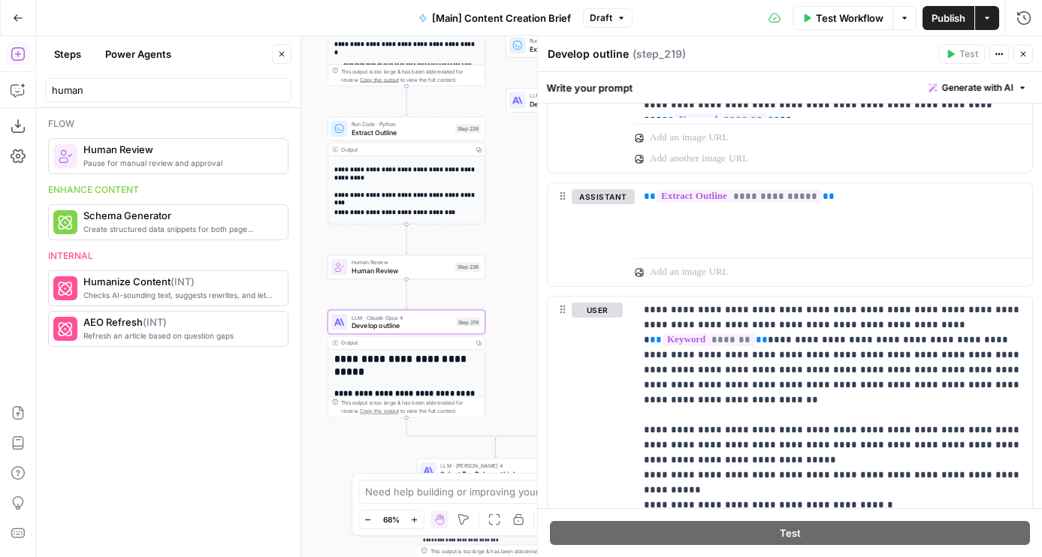
scroll to position [824, 0]
click at [951, 217] on div "**********" at bounding box center [833, 219] width 397 height 69
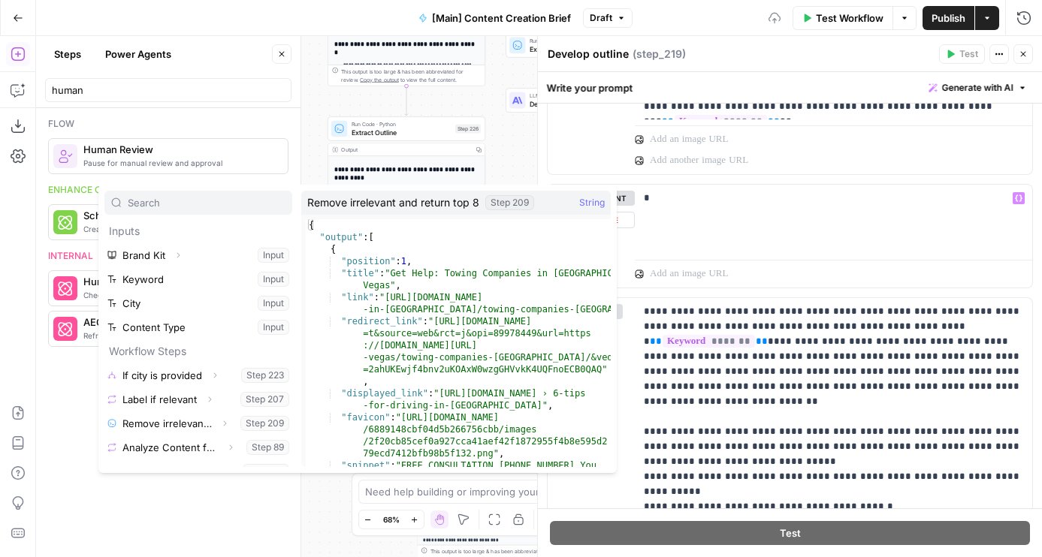
scroll to position [209, 0]
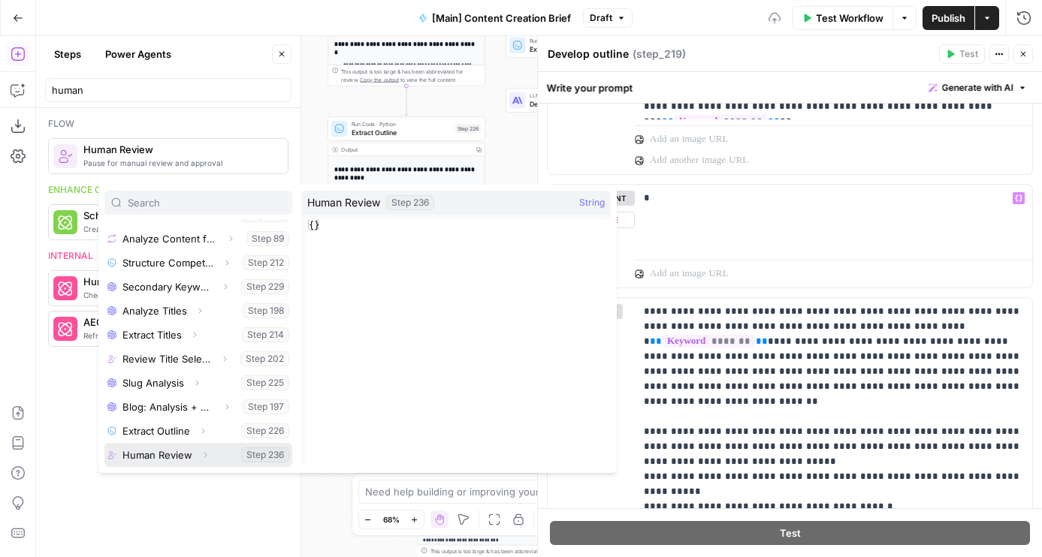
click at [167, 457] on button "Select variable Human Review" at bounding box center [198, 455] width 188 height 24
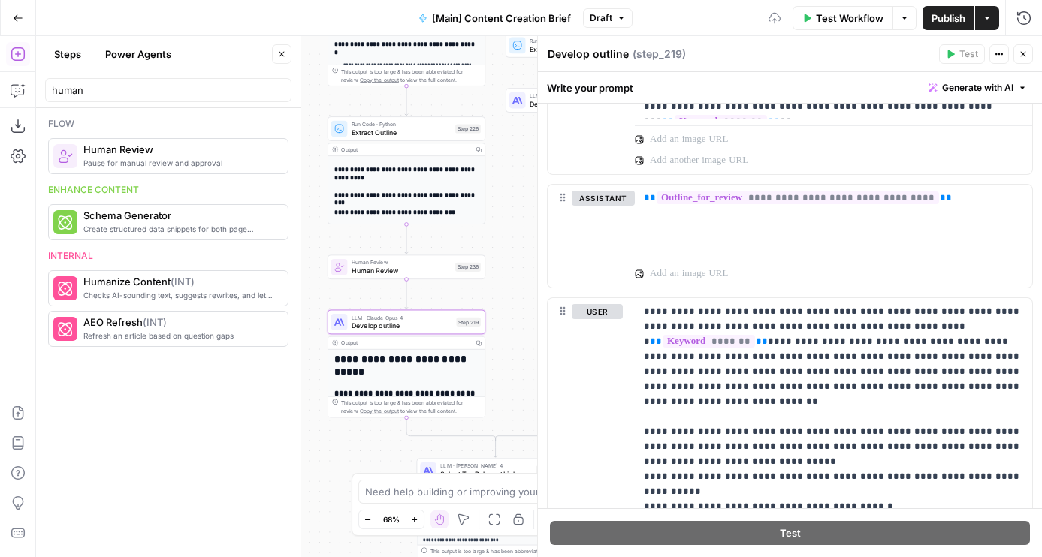
click at [1021, 55] on icon "button" at bounding box center [1023, 54] width 5 height 5
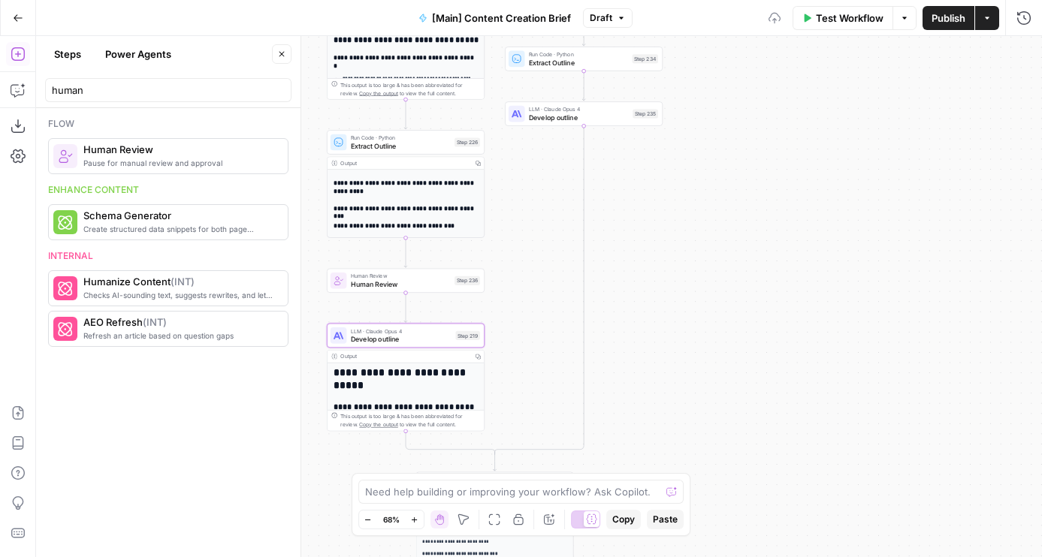
drag, startPoint x: 681, startPoint y: 222, endPoint x: 704, endPoint y: 309, distance: 90.0
click at [704, 309] on div "true false true false Workflow Set Inputs Inputs Condition If city is provided …" at bounding box center [539, 296] width 1006 height 521
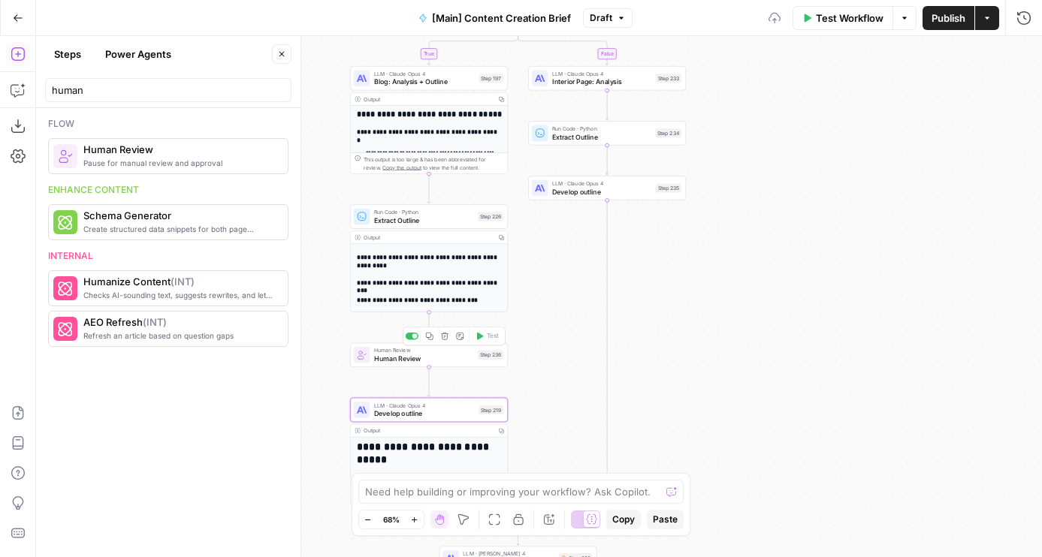
click at [427, 336] on icon "button" at bounding box center [430, 337] width 8 height 8
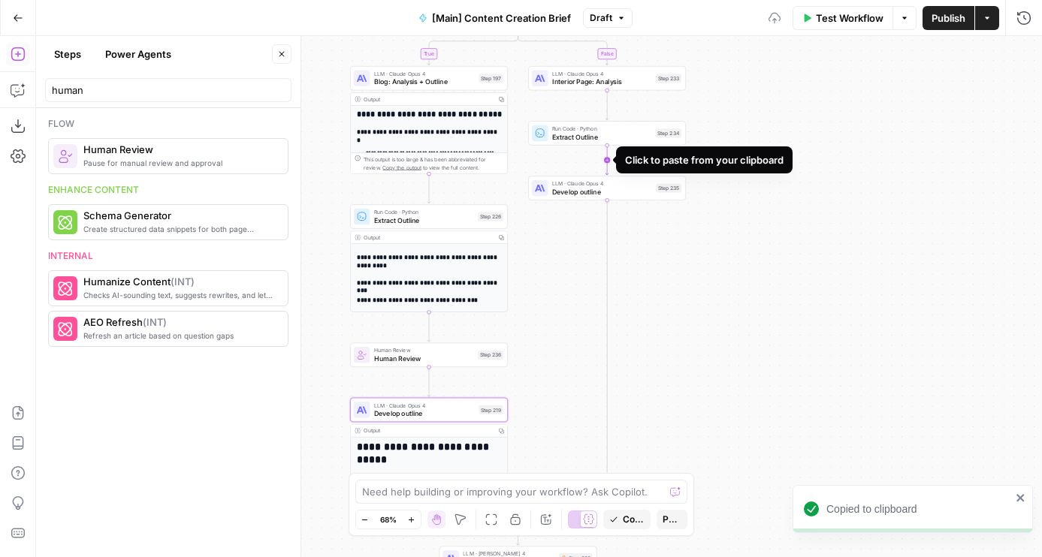
click at [608, 163] on icon "Edge from step_234 to step_235" at bounding box center [606, 160] width 3 height 29
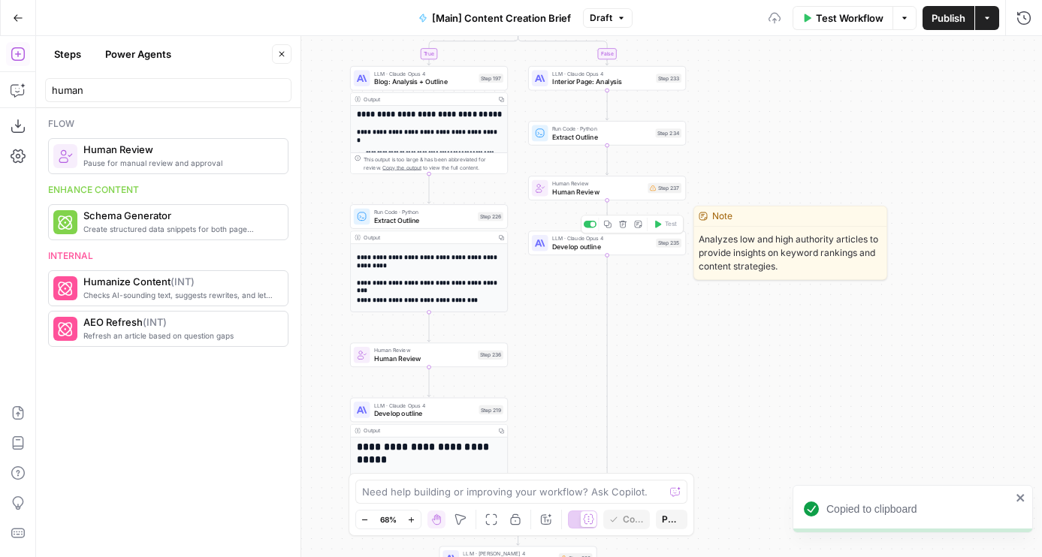
click at [562, 255] on div "LLM · [PERSON_NAME] Opus 4 Develop outline Step 235 Copy step Delete step Edit …" at bounding box center [607, 243] width 158 height 25
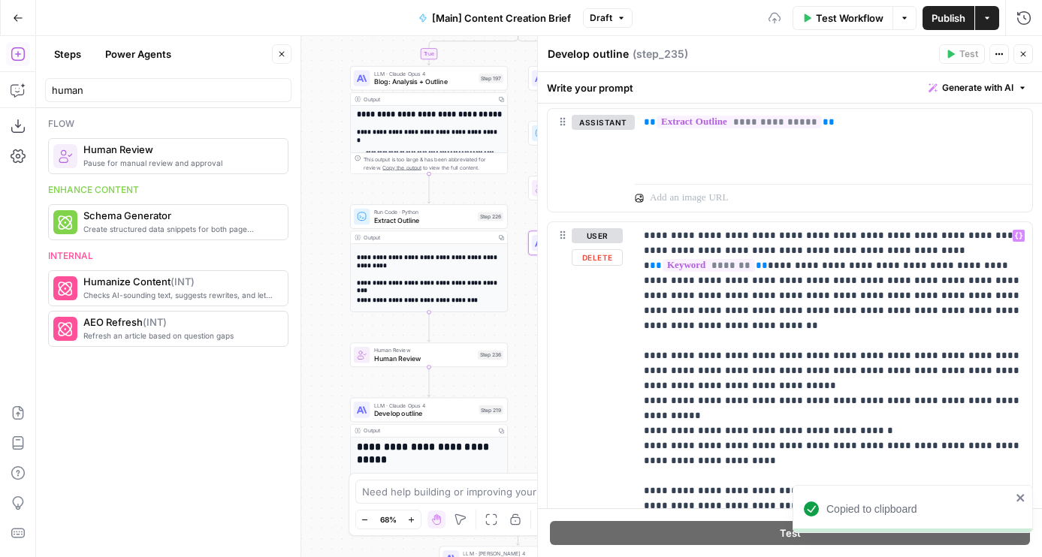
scroll to position [868, 0]
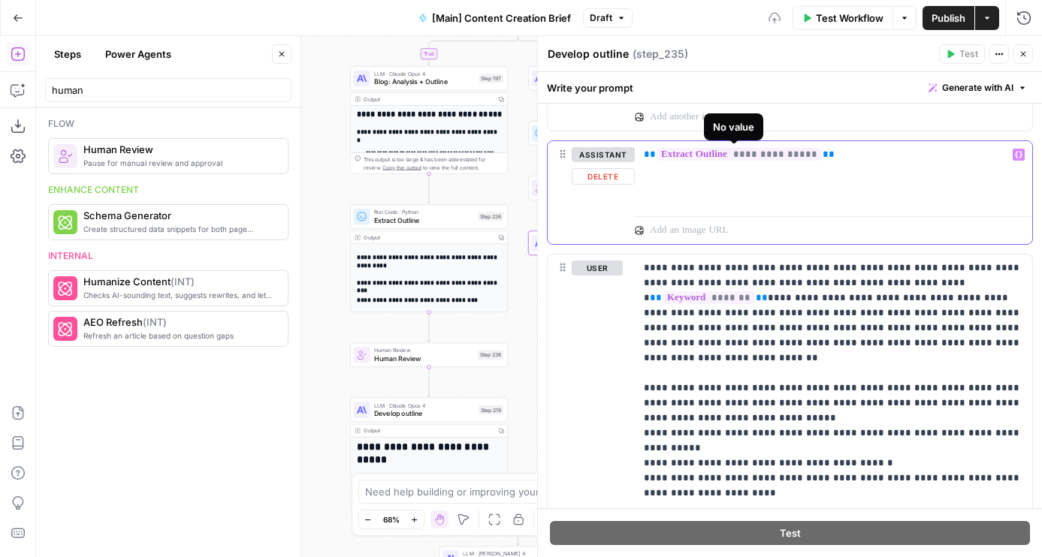
click at [773, 153] on span "**********" at bounding box center [738, 154] width 165 height 13
click at [1022, 56] on icon "button" at bounding box center [1022, 54] width 9 height 9
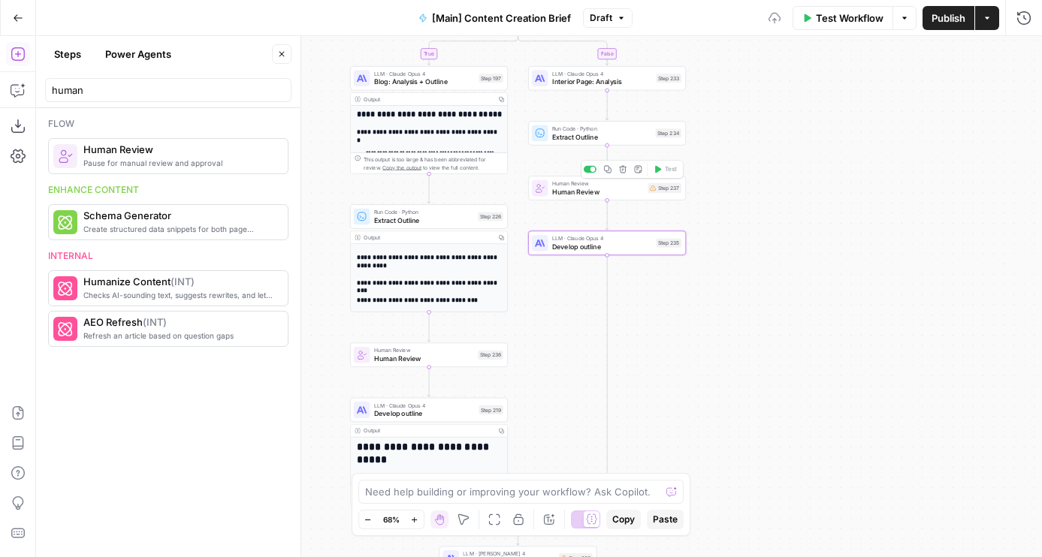
click at [620, 198] on div "Human Review Human Review Step 237 Copy step Delete step Add Note Test" at bounding box center [607, 188] width 158 height 25
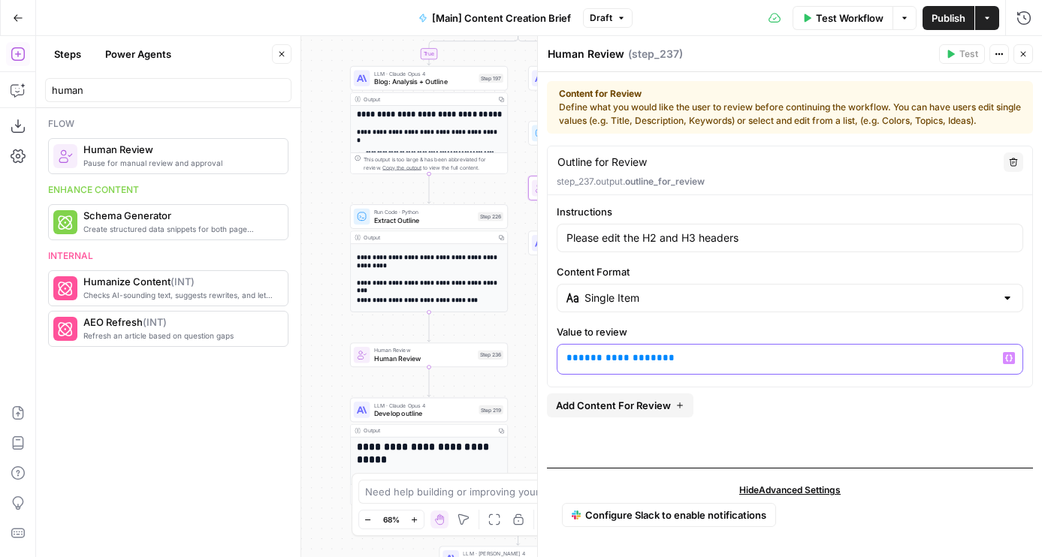
click at [608, 359] on span "**********" at bounding box center [620, 358] width 84 height 10
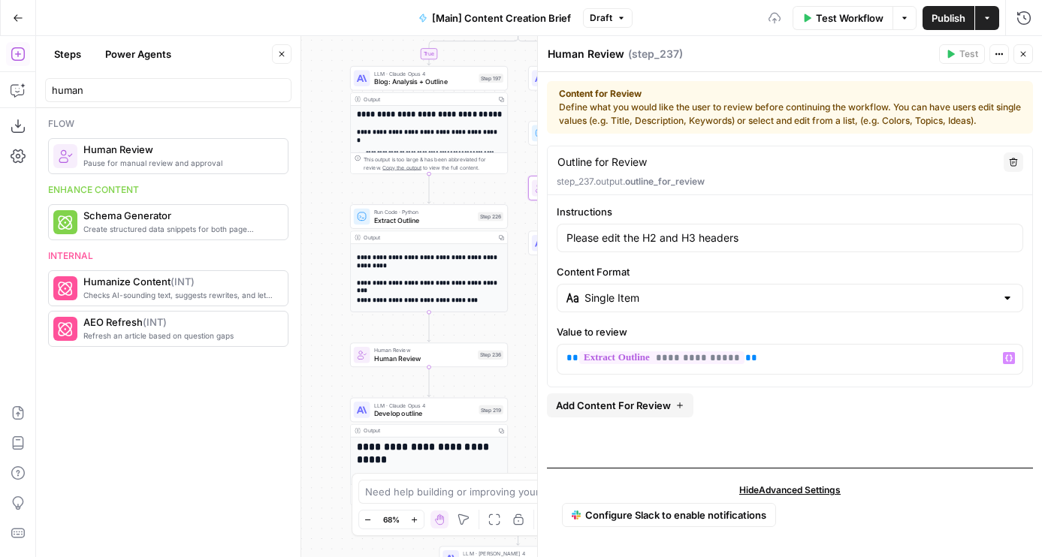
click at [934, 12] on span "Publish" at bounding box center [948, 18] width 34 height 15
click at [1024, 50] on icon "button" at bounding box center [1022, 54] width 9 height 9
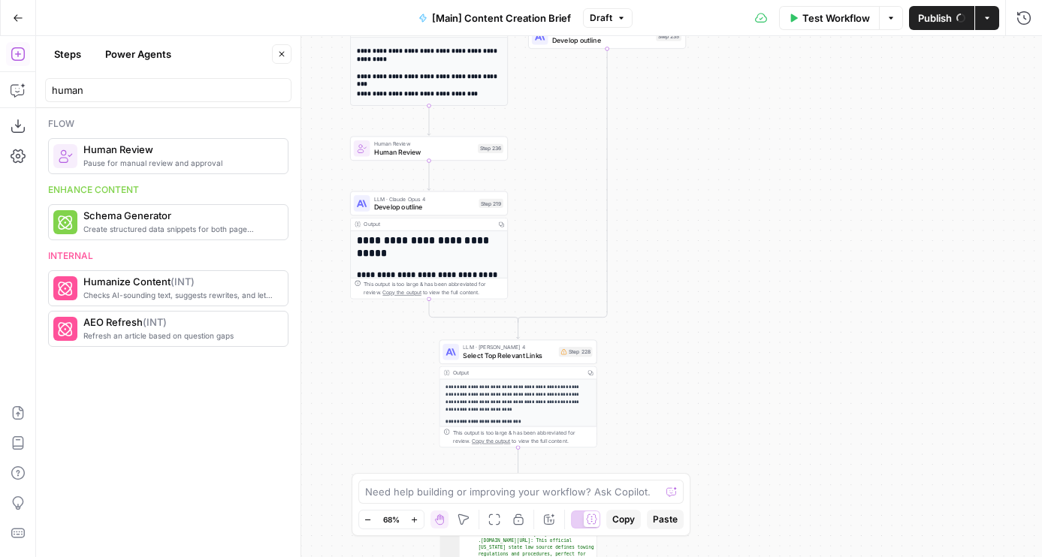
drag, startPoint x: 692, startPoint y: 384, endPoint x: 692, endPoint y: 189, distance: 194.5
click at [692, 189] on div "true false true false Workflow Set Inputs Inputs Condition If city is provided …" at bounding box center [539, 296] width 1006 height 521
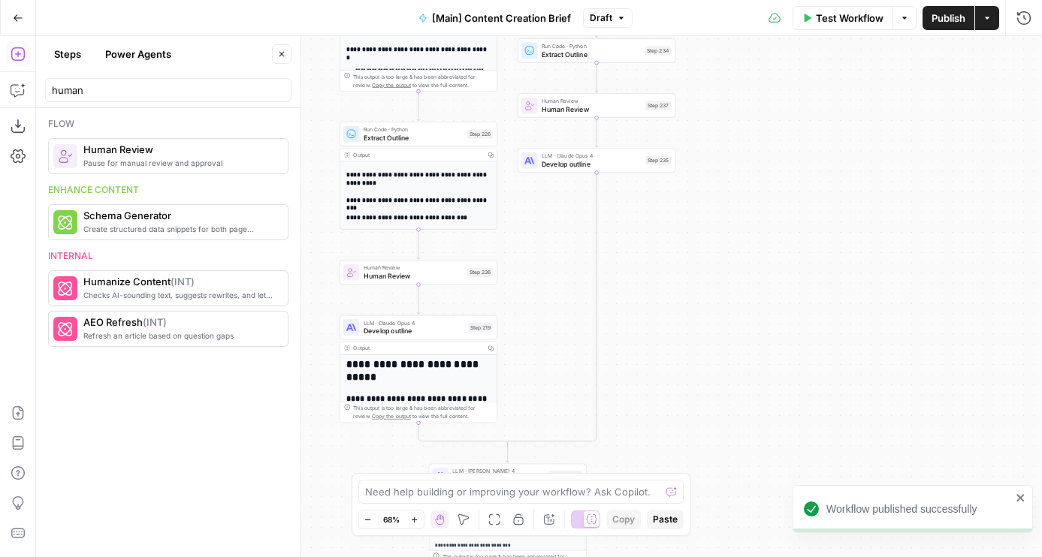
drag, startPoint x: 712, startPoint y: 99, endPoint x: 702, endPoint y: 161, distance: 62.5
click at [702, 161] on div "true false true false Workflow Set Inputs Inputs Condition If city is provided …" at bounding box center [539, 296] width 1006 height 521
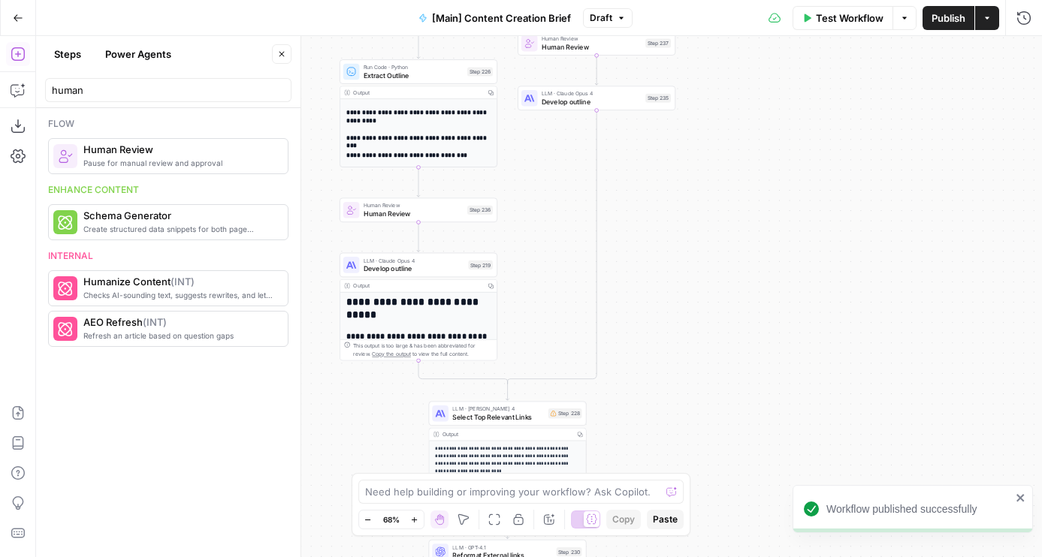
click at [491, 424] on div "LLM · [PERSON_NAME] 4 Select Top Relevant Links Step 228 Copy step Delete step …" at bounding box center [508, 414] width 158 height 25
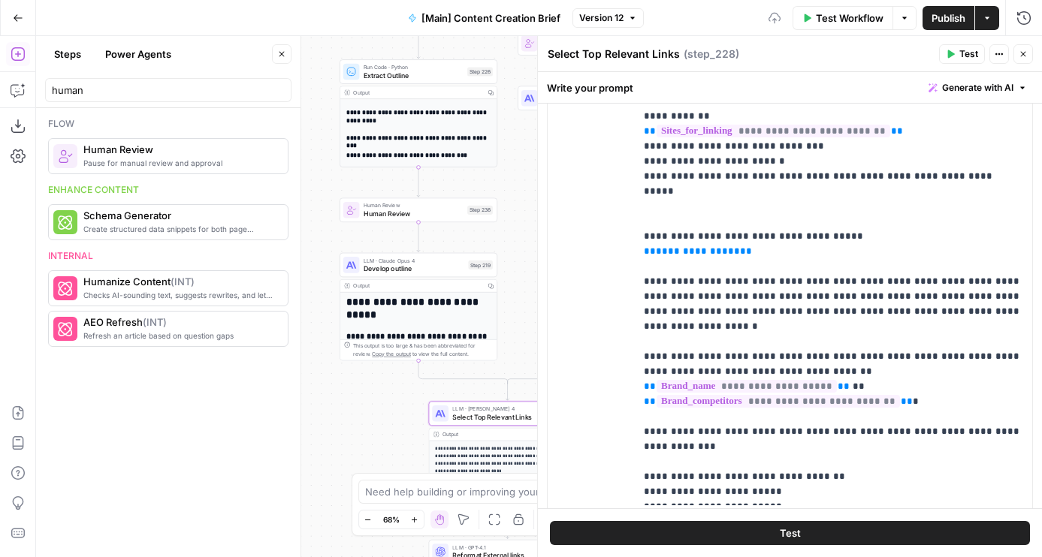
scroll to position [308, 0]
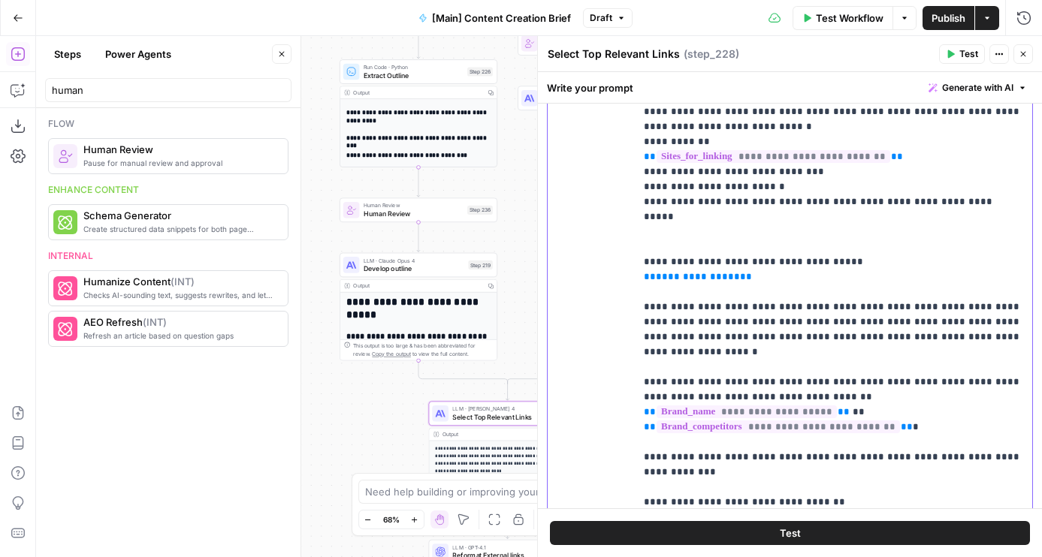
click at [690, 272] on span "**********" at bounding box center [698, 277] width 84 height 10
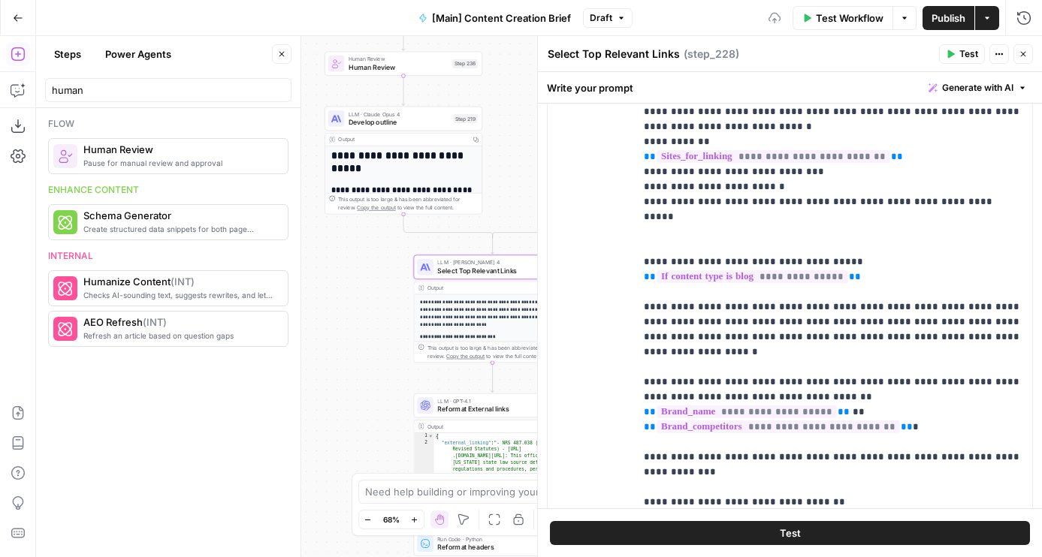
drag, startPoint x: 388, startPoint y: 422, endPoint x: 372, endPoint y: 271, distance: 151.9
click at [372, 271] on div "true false true false Workflow Set Inputs Inputs Condition If city is provided …" at bounding box center [539, 296] width 1006 height 521
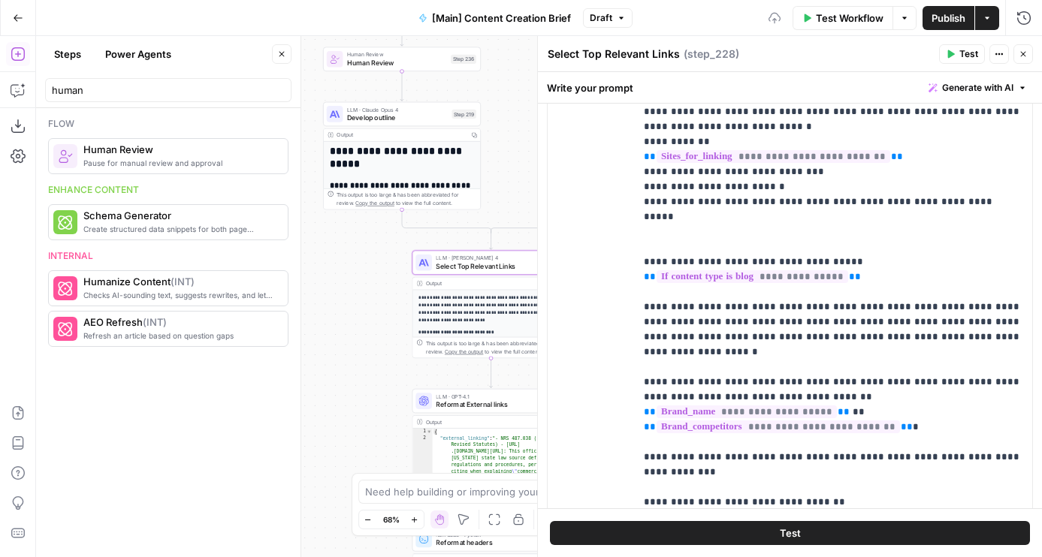
scroll to position [445, 0]
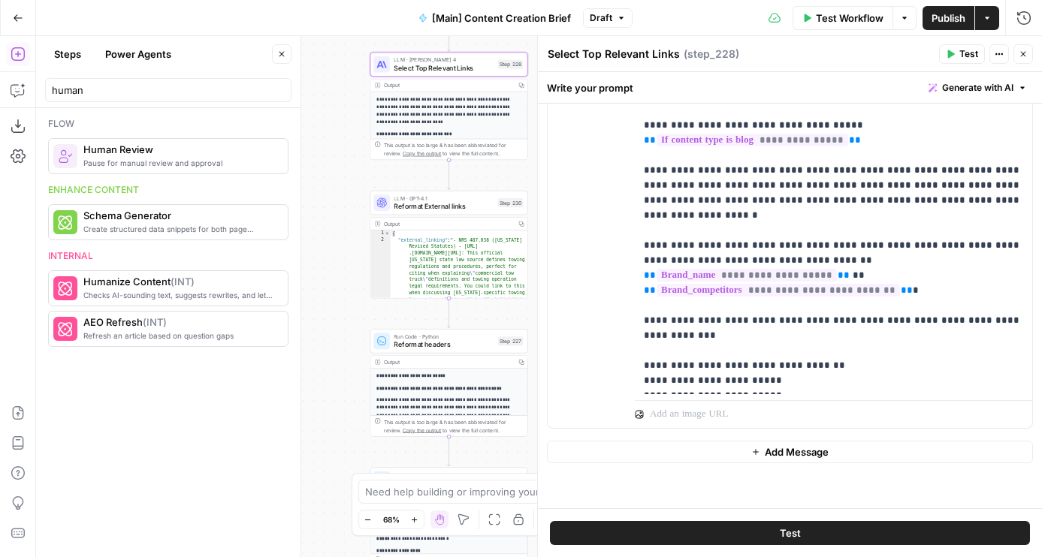
drag, startPoint x: 367, startPoint y: 383, endPoint x: 324, endPoint y: 185, distance: 202.7
click at [324, 185] on div "true false true false Workflow Set Inputs Inputs Condition If city is provided …" at bounding box center [539, 296] width 1006 height 521
click at [418, 203] on span "Reformat External links" at bounding box center [444, 206] width 100 height 11
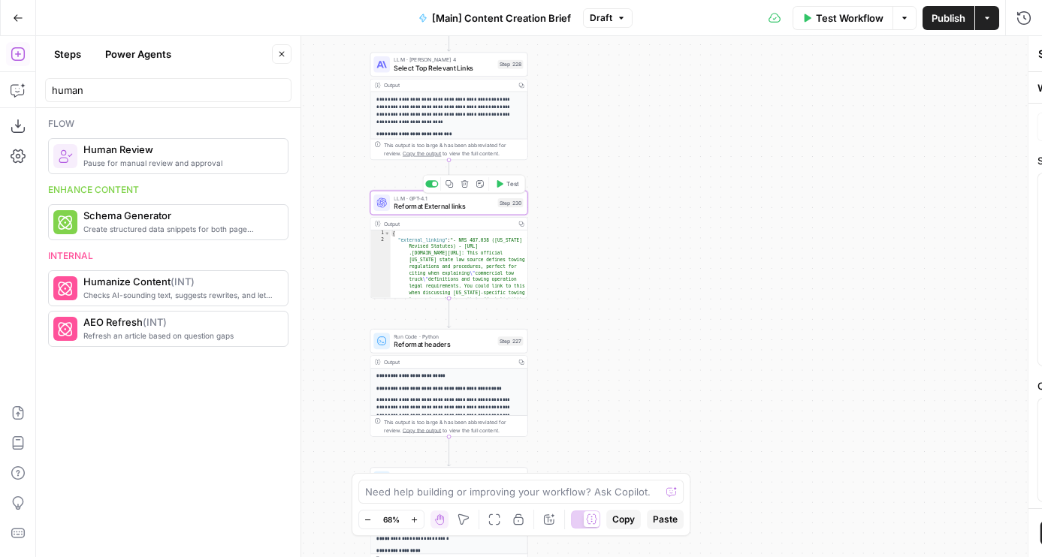
type textarea "Reformat External links"
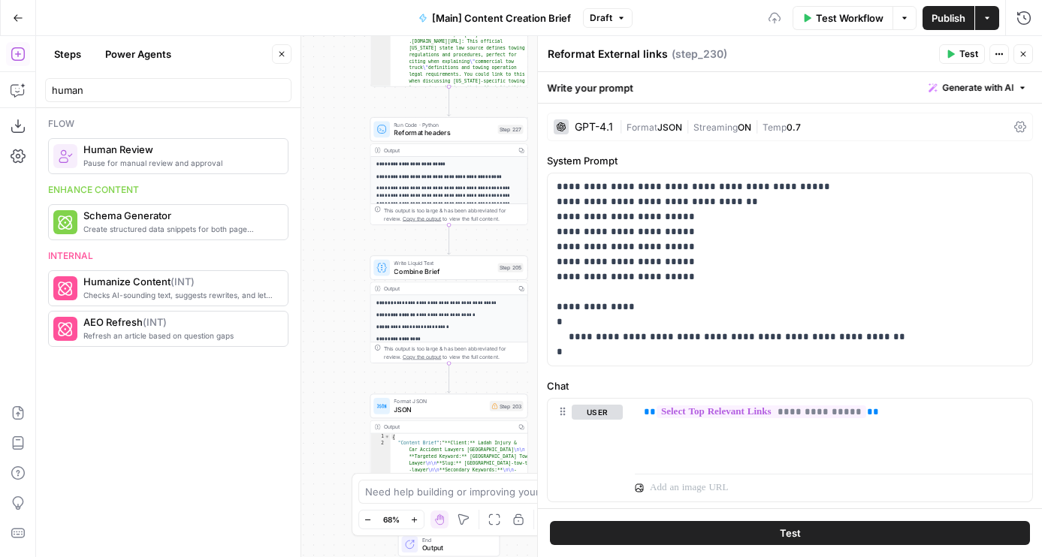
drag, startPoint x: 357, startPoint y: 391, endPoint x: 357, endPoint y: 180, distance: 211.8
click at [357, 180] on div "true false true false Workflow Set Inputs Inputs Condition If city is provided …" at bounding box center [539, 296] width 1006 height 521
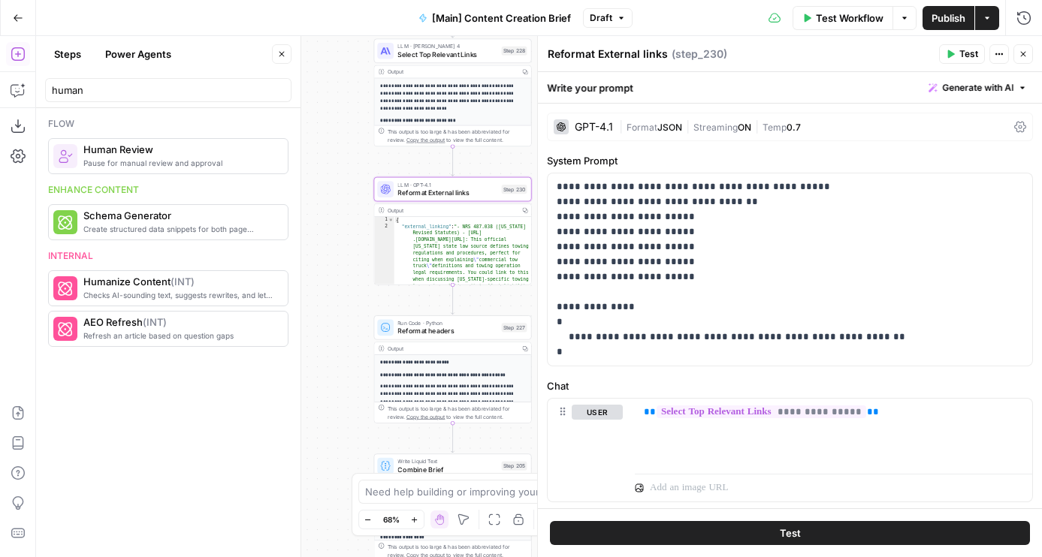
drag, startPoint x: 330, startPoint y: 244, endPoint x: 333, endPoint y: 439, distance: 194.6
click at [333, 439] on div "true false true false Workflow Set Inputs Inputs Condition If city is provided …" at bounding box center [539, 296] width 1006 height 521
click at [422, 330] on span "Reformat headers" at bounding box center [447, 329] width 100 height 11
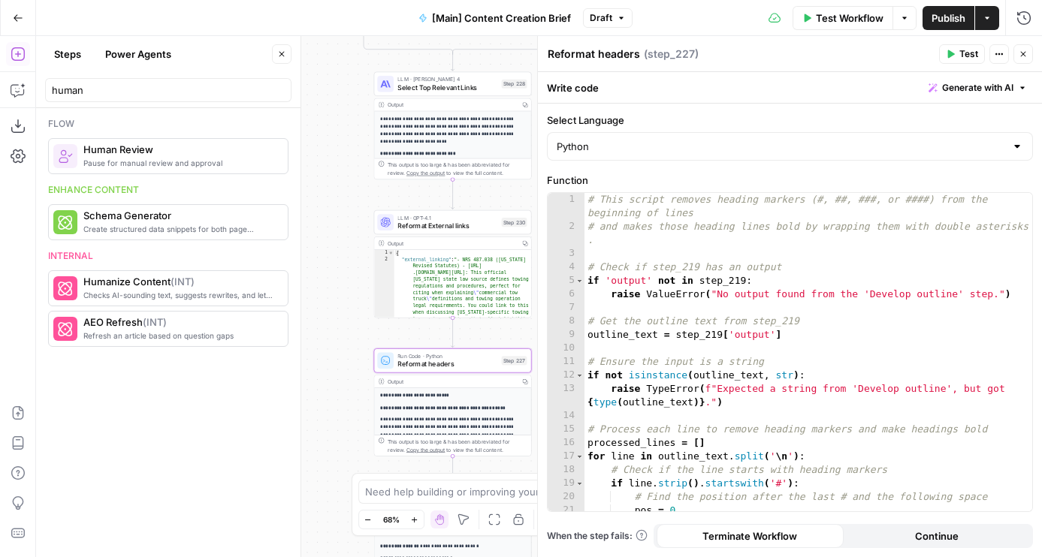
drag, startPoint x: 338, startPoint y: 186, endPoint x: 349, endPoint y: 461, distance: 275.1
click at [349, 461] on div "true false true false Workflow Set Inputs Inputs Condition If city is provided …" at bounding box center [539, 296] width 1006 height 521
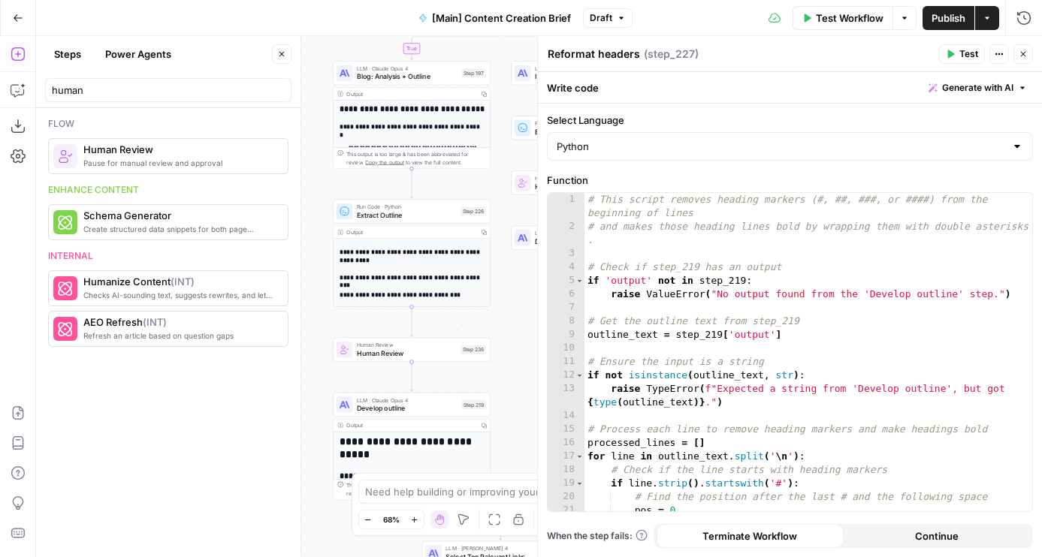
drag, startPoint x: 349, startPoint y: 346, endPoint x: 387, endPoint y: 544, distance: 201.1
click at [388, 545] on div "true false true false Workflow Set Inputs Inputs Condition If city is provided …" at bounding box center [539, 296] width 1006 height 521
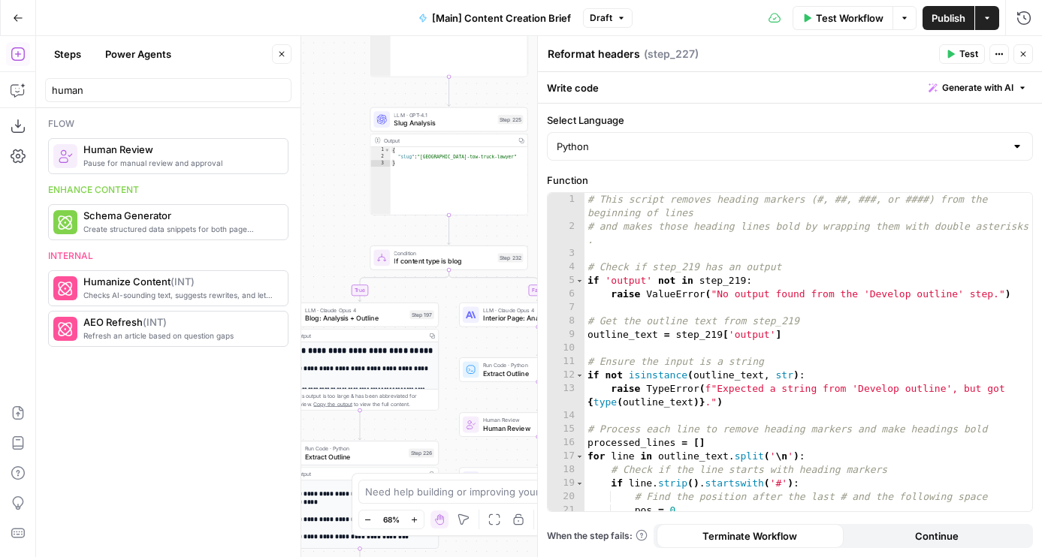
drag, startPoint x: 325, startPoint y: 135, endPoint x: 272, endPoint y: 373, distance: 244.0
click at [272, 373] on body "Rocket Pilots New Home Browse Your Data Usage Flightpath Settings Recent Grids …" at bounding box center [521, 278] width 1042 height 557
type textarea "**********"
click at [696, 362] on div "# This script removes heading markers (#, ##, ###, or ####) from the beginning …" at bounding box center [808, 372] width 448 height 359
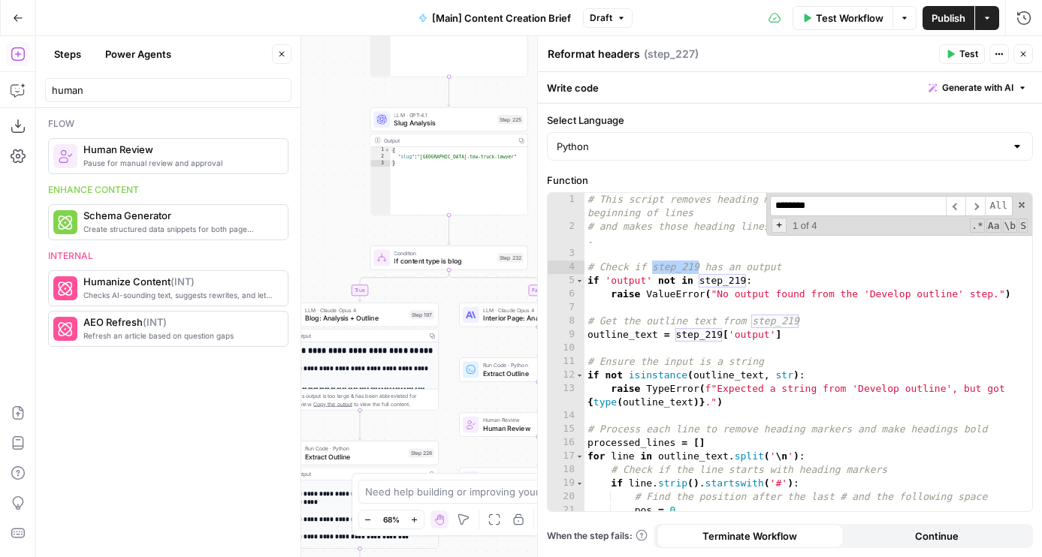
type input "********"
click at [780, 219] on span "+" at bounding box center [778, 225] width 15 height 15
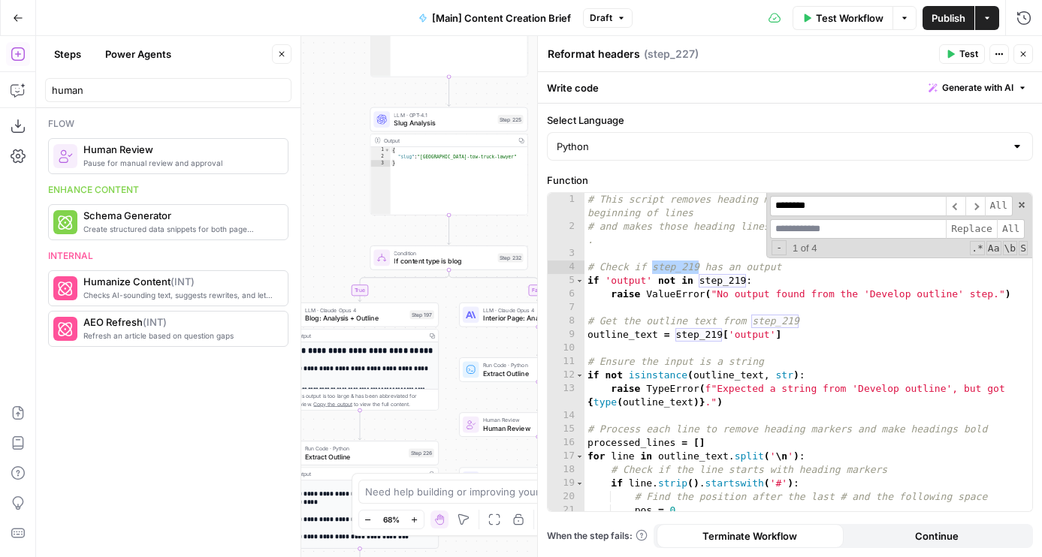
click at [792, 225] on input at bounding box center [858, 229] width 176 height 20
type input "********"
click at [1015, 223] on span "All" at bounding box center [1011, 229] width 28 height 20
click at [934, 26] on button "Publish" at bounding box center [948, 18] width 52 height 24
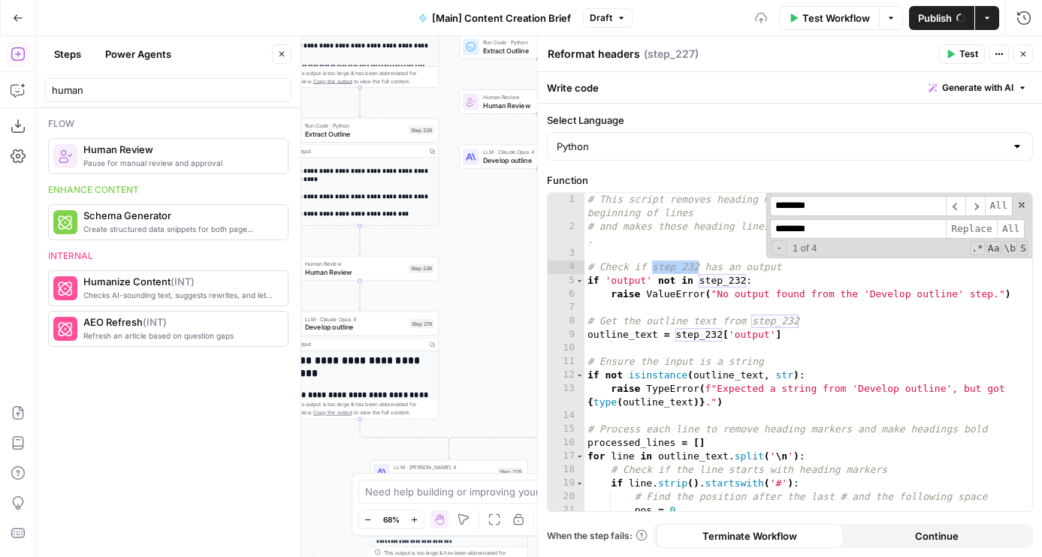
drag, startPoint x: 445, startPoint y: 373, endPoint x: 445, endPoint y: 104, distance: 268.9
click at [445, 105] on div "true false true false Workflow Set Inputs Inputs Condition If city is provided …" at bounding box center [539, 296] width 1006 height 521
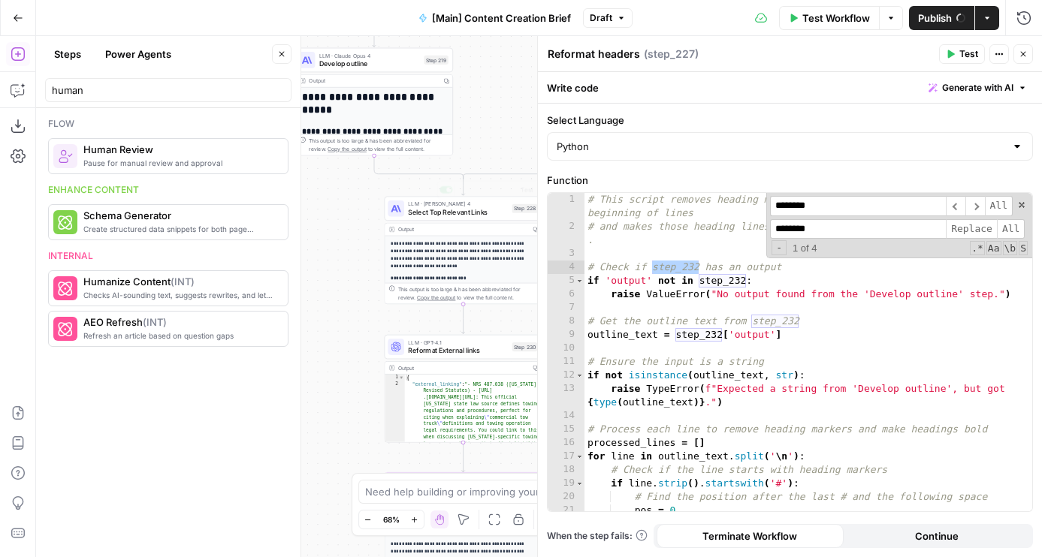
drag, startPoint x: 328, startPoint y: 445, endPoint x: 342, endPoint y: 168, distance: 276.8
click at [342, 168] on div "true false true false Workflow Set Inputs Inputs Condition If city is provided …" at bounding box center [539, 296] width 1006 height 521
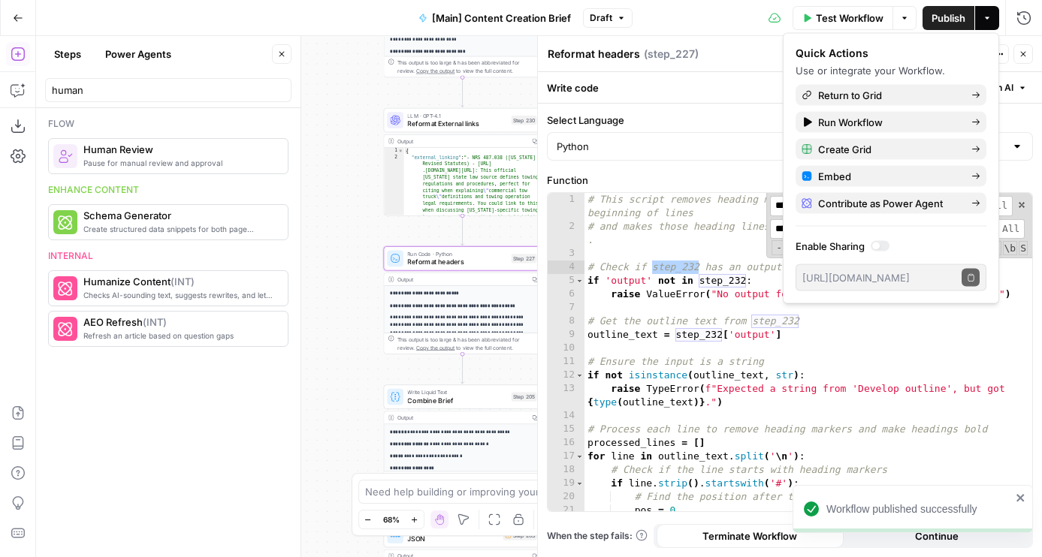
drag, startPoint x: 333, startPoint y: 415, endPoint x: 306, endPoint y: 202, distance: 214.4
click at [306, 202] on body "Workflow published successfully Rocket Pilots New Home Browse Your Data Usage F…" at bounding box center [521, 278] width 1042 height 557
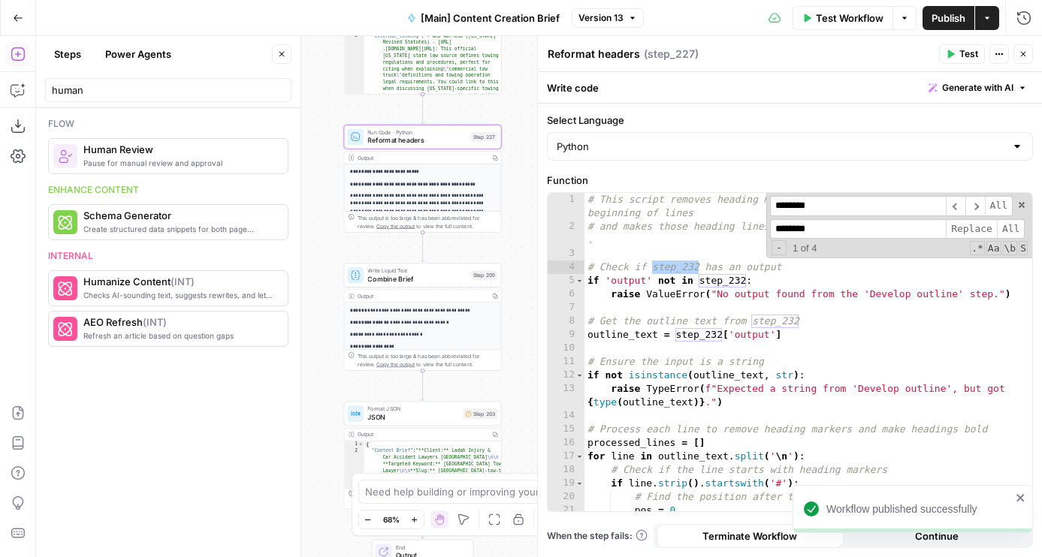
drag, startPoint x: 341, startPoint y: 365, endPoint x: 328, endPoint y: 276, distance: 90.3
click at [328, 276] on div "true false true false Workflow Set Inputs Inputs Condition If city is provided …" at bounding box center [539, 296] width 1006 height 521
click at [463, 276] on span "Combine Brief" at bounding box center [417, 279] width 100 height 11
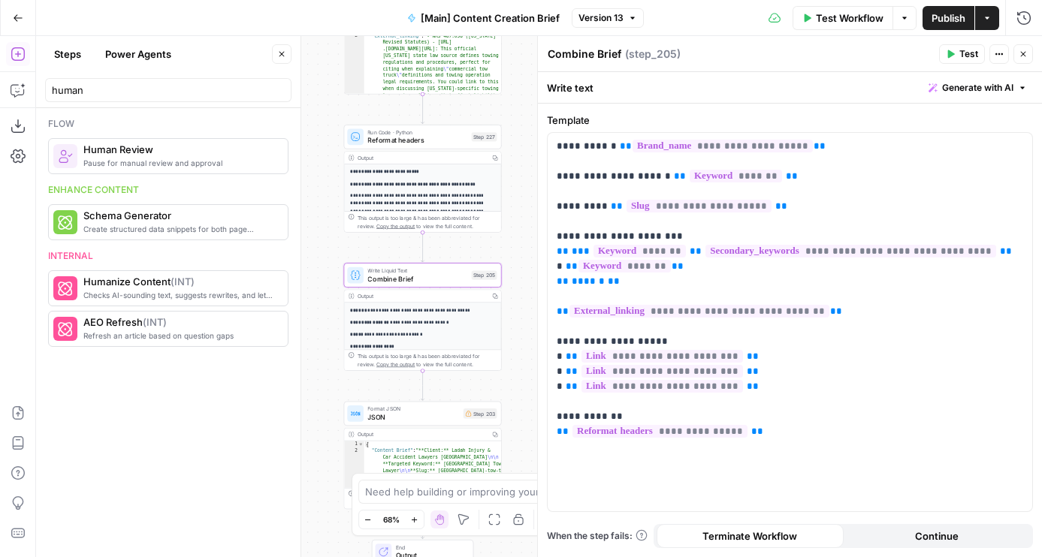
click at [455, 416] on span "JSON" at bounding box center [413, 417] width 92 height 11
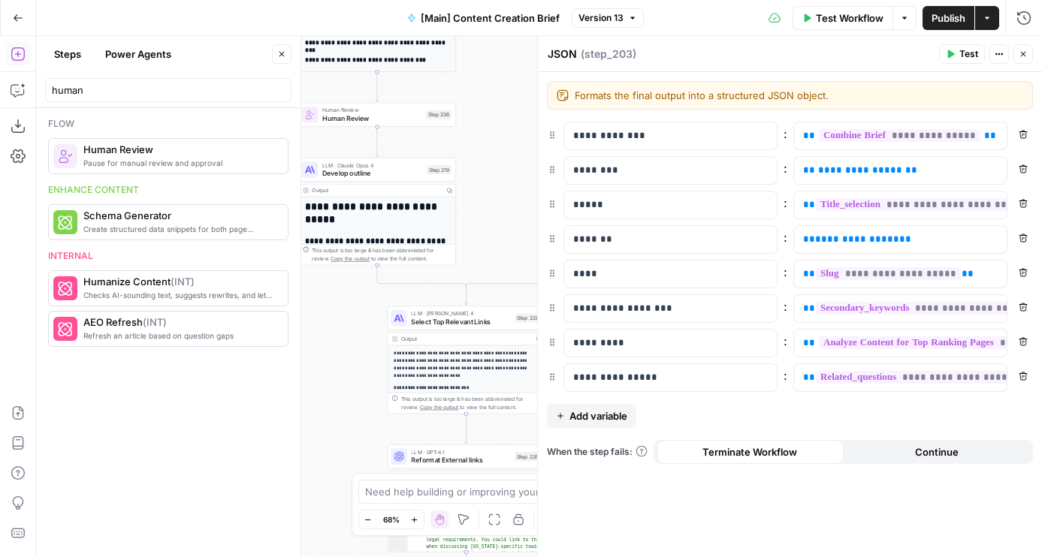
drag, startPoint x: 333, startPoint y: 91, endPoint x: 376, endPoint y: 548, distance: 459.5
click at [376, 549] on div "true false true false Workflow Set Inputs Inputs Condition If city is provided …" at bounding box center [539, 296] width 1006 height 521
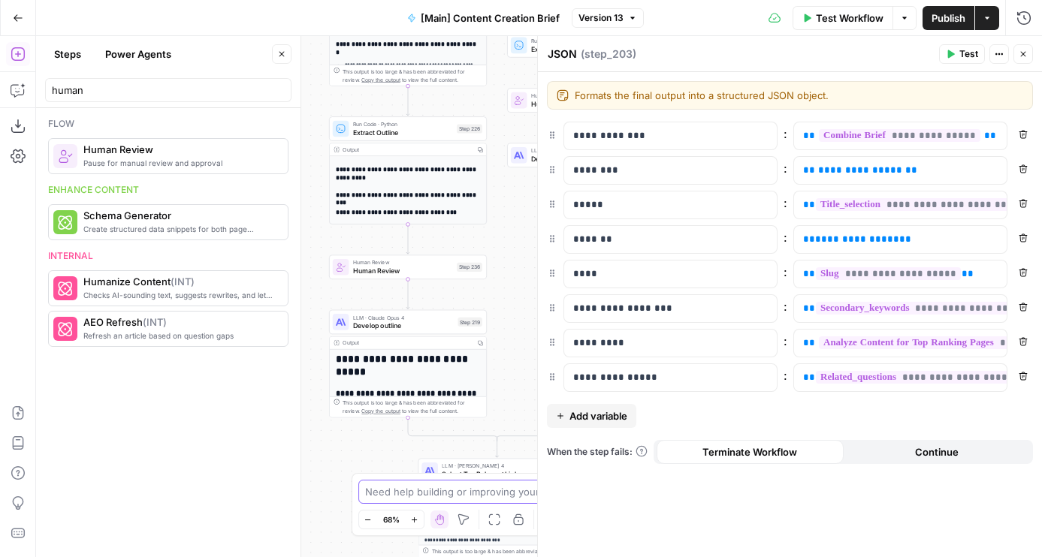
drag, startPoint x: 350, startPoint y: 352, endPoint x: 380, endPoint y: 504, distance: 154.7
click at [380, 504] on body "Rocket Pilots New Home Browse Your Data Usage Flightpath Settings Recent Grids …" at bounding box center [521, 278] width 1042 height 557
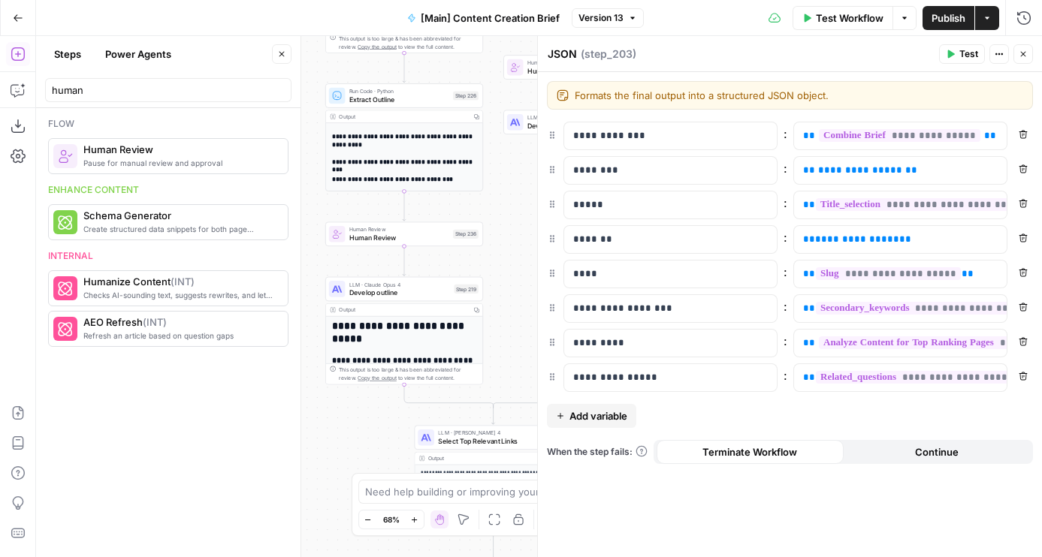
drag, startPoint x: 337, startPoint y: 234, endPoint x: 321, endPoint y: 185, distance: 52.0
click at [321, 185] on div "true false true false Workflow Set Inputs Inputs Condition If city is provided …" at bounding box center [539, 296] width 1006 height 521
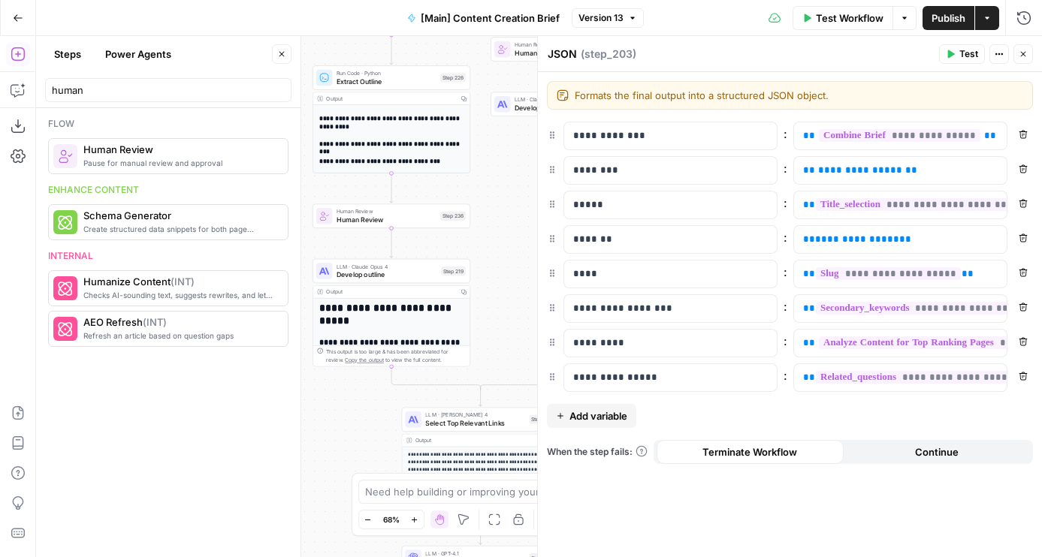
drag, startPoint x: 358, startPoint y: 451, endPoint x: 336, endPoint y: 431, distance: 29.3
click at [336, 431] on div "true false true false Workflow Set Inputs Inputs Condition If city is provided …" at bounding box center [539, 296] width 1006 height 521
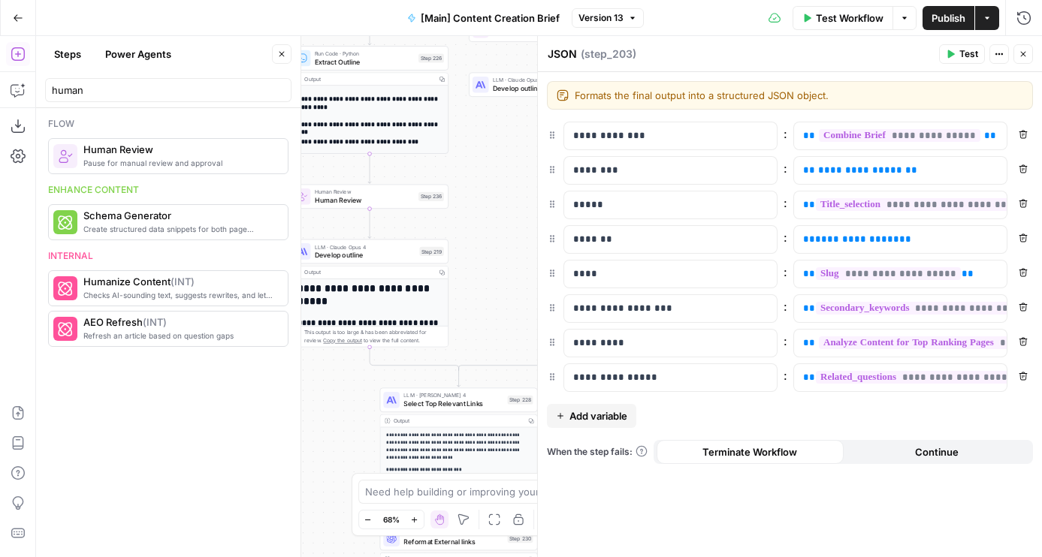
click at [99, 101] on div "human" at bounding box center [168, 90] width 246 height 24
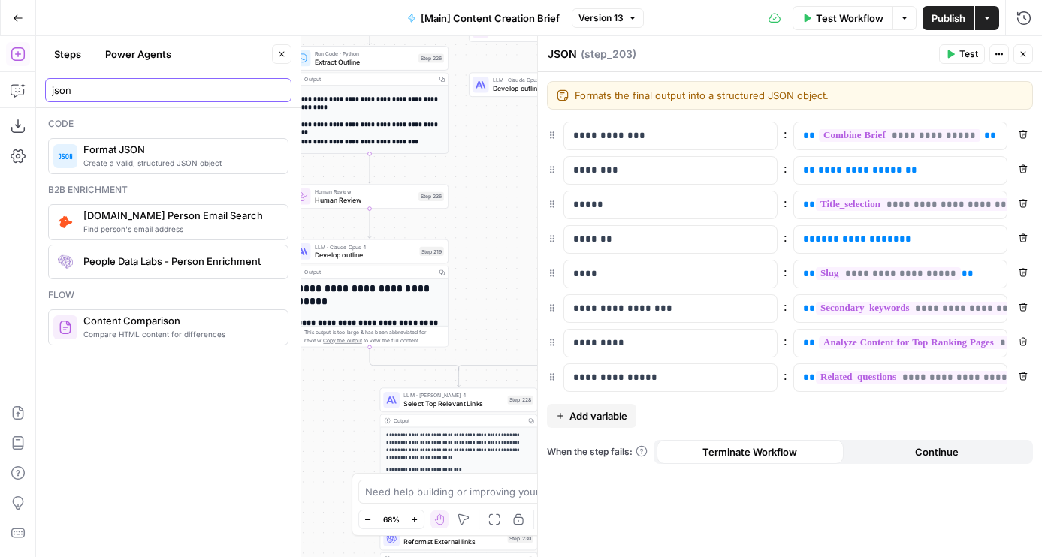
type input "json"
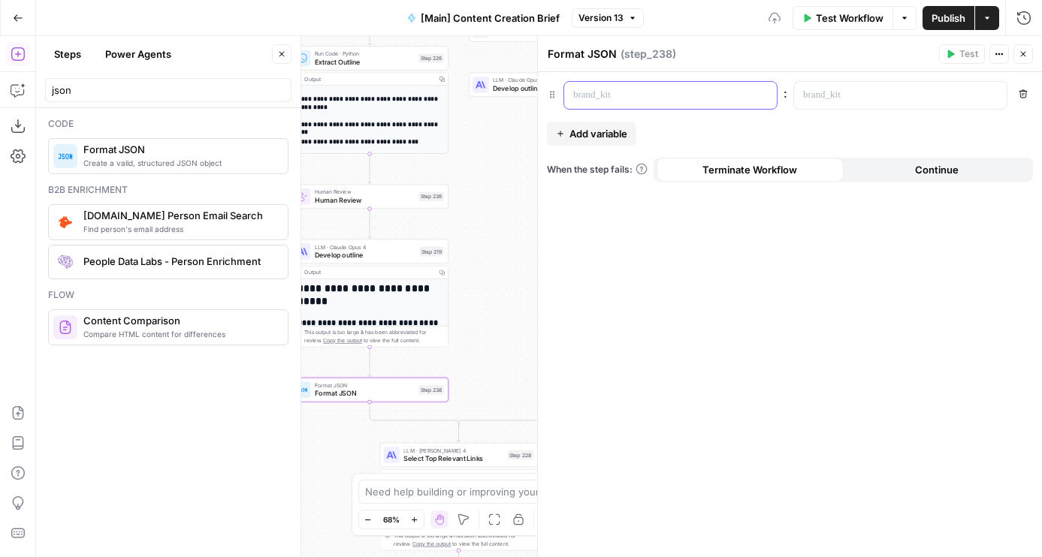
click at [606, 93] on p at bounding box center [658, 95] width 170 height 15
click at [602, 125] on button "Add variable" at bounding box center [591, 134] width 89 height 24
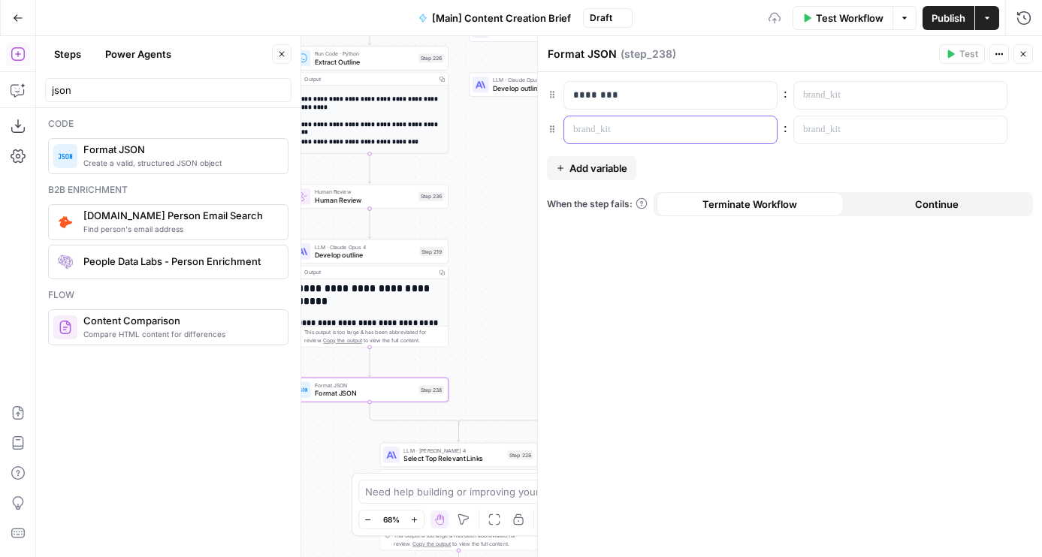
click at [620, 131] on p at bounding box center [658, 129] width 170 height 15
click at [804, 143] on div at bounding box center [888, 129] width 189 height 27
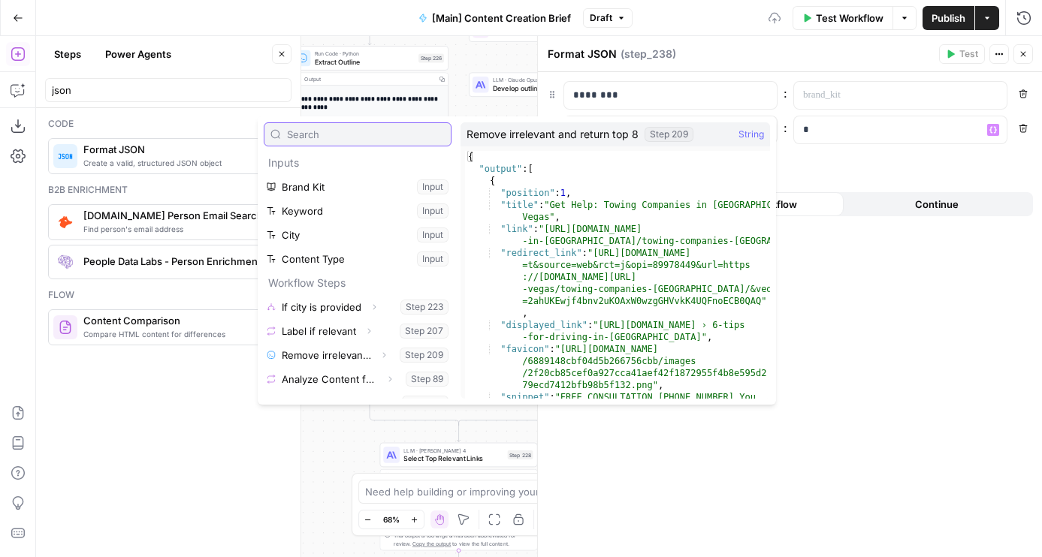
scroll to position [233, 0]
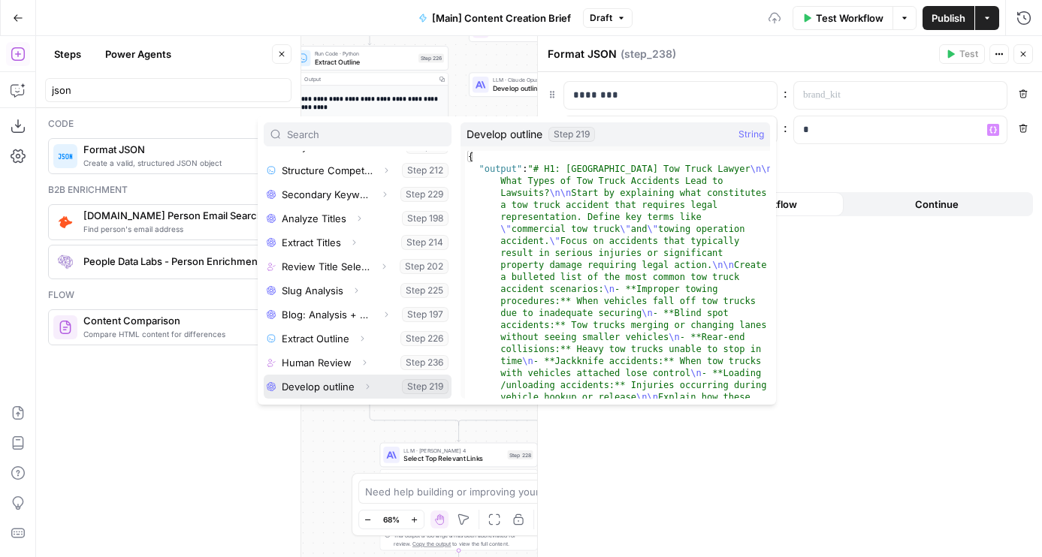
click at [309, 387] on button "Select variable Develop outline" at bounding box center [358, 387] width 188 height 24
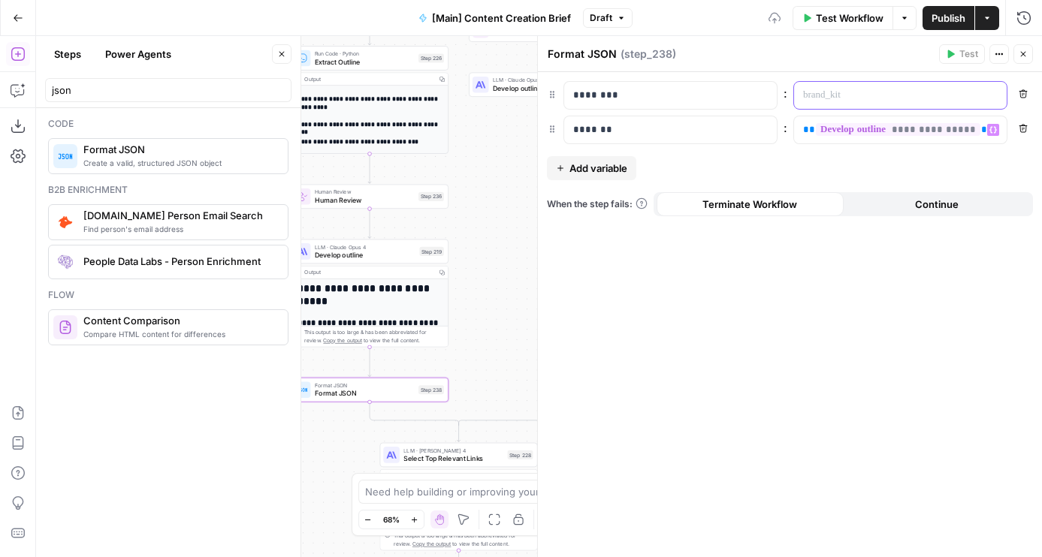
click at [855, 95] on p at bounding box center [888, 95] width 170 height 15
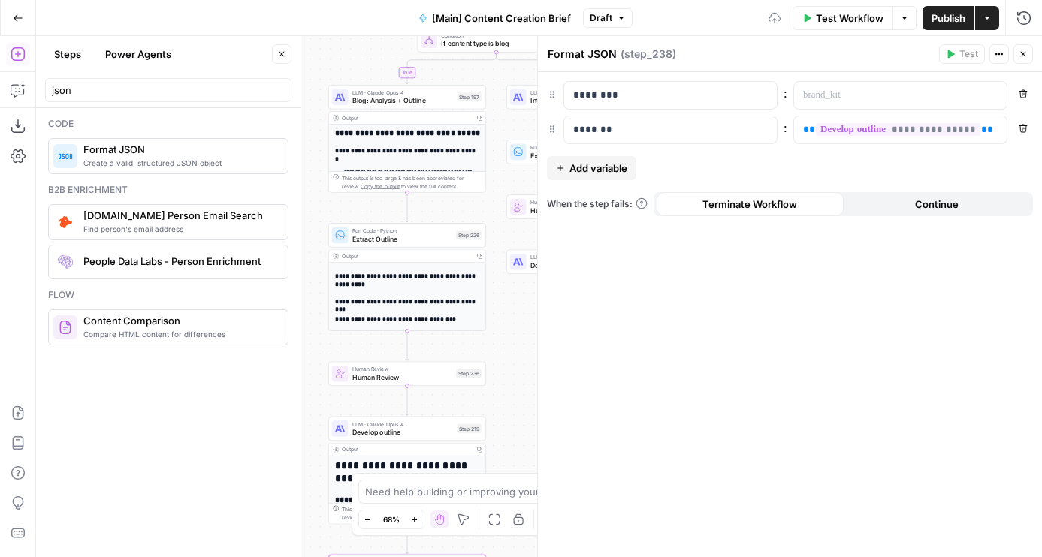
drag, startPoint x: 485, startPoint y: 146, endPoint x: 521, endPoint y: 322, distance: 179.4
click at [522, 323] on div "true false true false Workflow Set Inputs Inputs Condition If city is provided …" at bounding box center [539, 296] width 1006 height 521
click at [841, 102] on p at bounding box center [888, 95] width 170 height 15
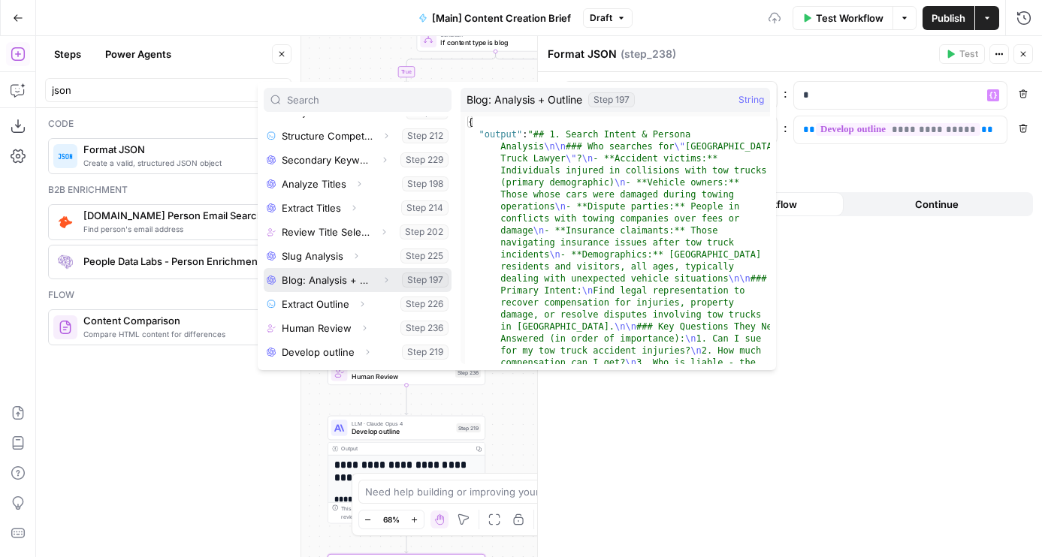
click at [324, 282] on button "Select variable Blog: Analysis + Outline" at bounding box center [358, 280] width 188 height 24
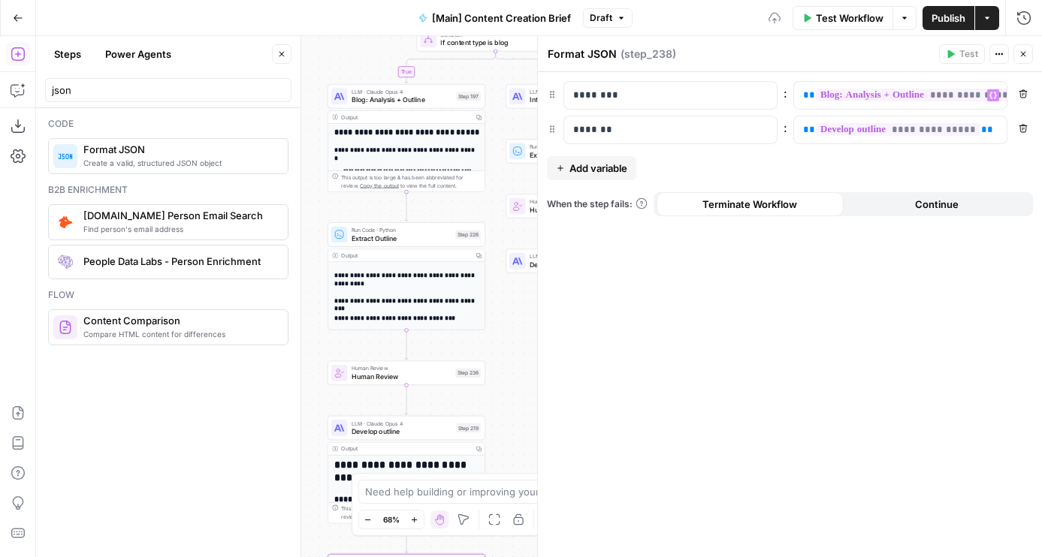
click at [1022, 48] on button "Close" at bounding box center [1023, 54] width 20 height 20
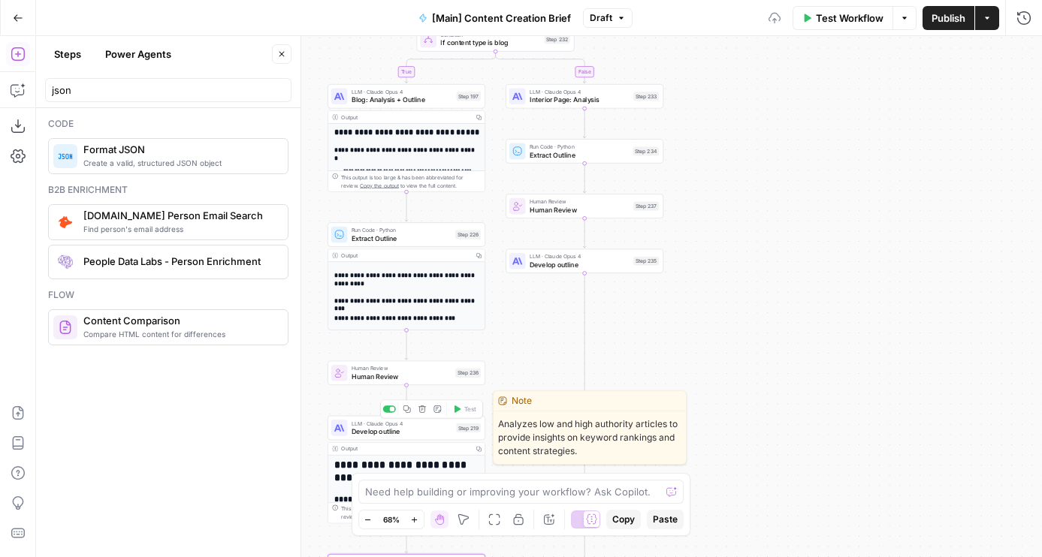
click at [406, 411] on icon "button" at bounding box center [407, 409] width 8 height 8
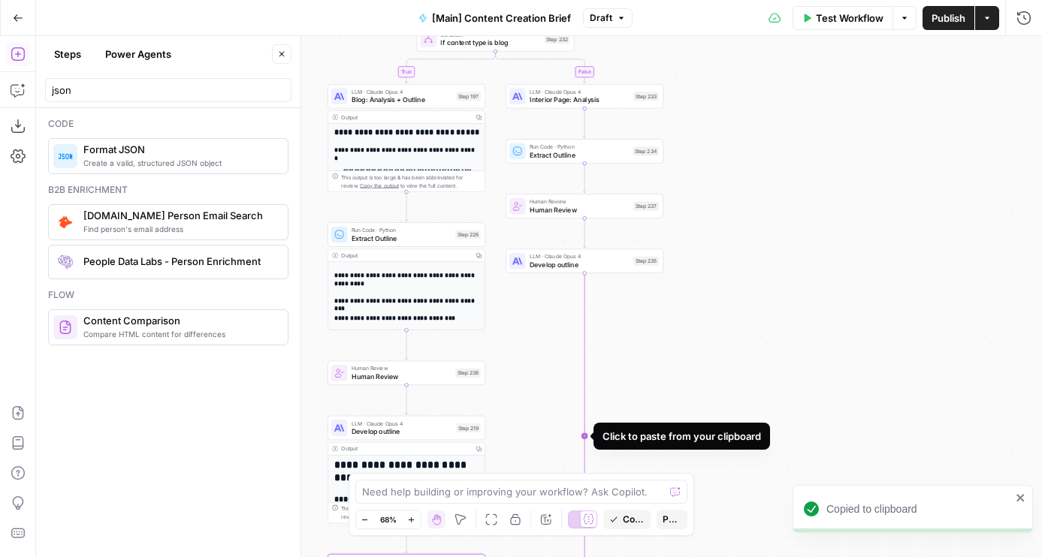
click at [584, 433] on icon "Edge from step_235 to step_232-conditional-end" at bounding box center [540, 437] width 89 height 329
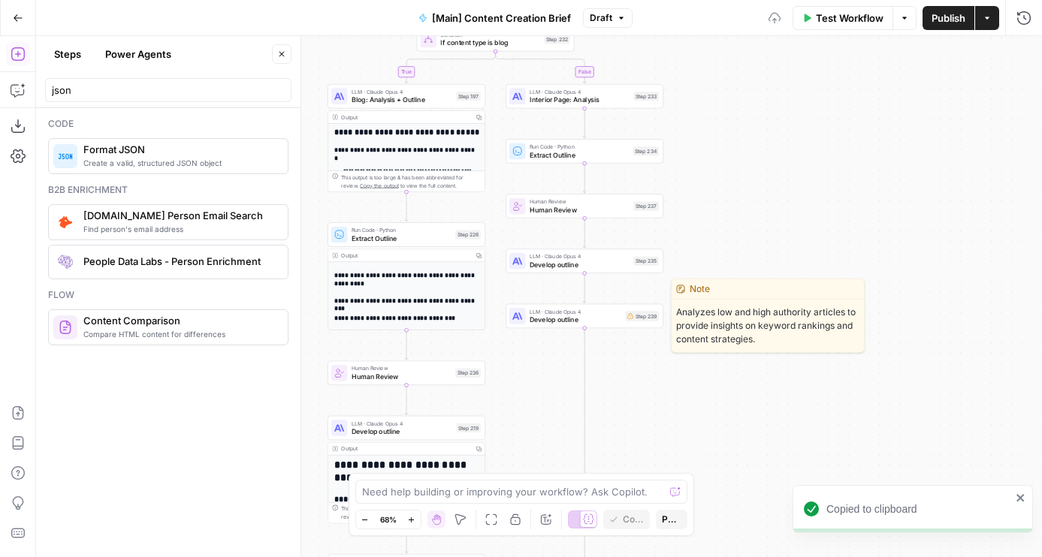
click at [612, 326] on div "LLM · [PERSON_NAME] Opus 4 Develop outline Step 239 Copy step Delete step Edit …" at bounding box center [584, 316] width 158 height 25
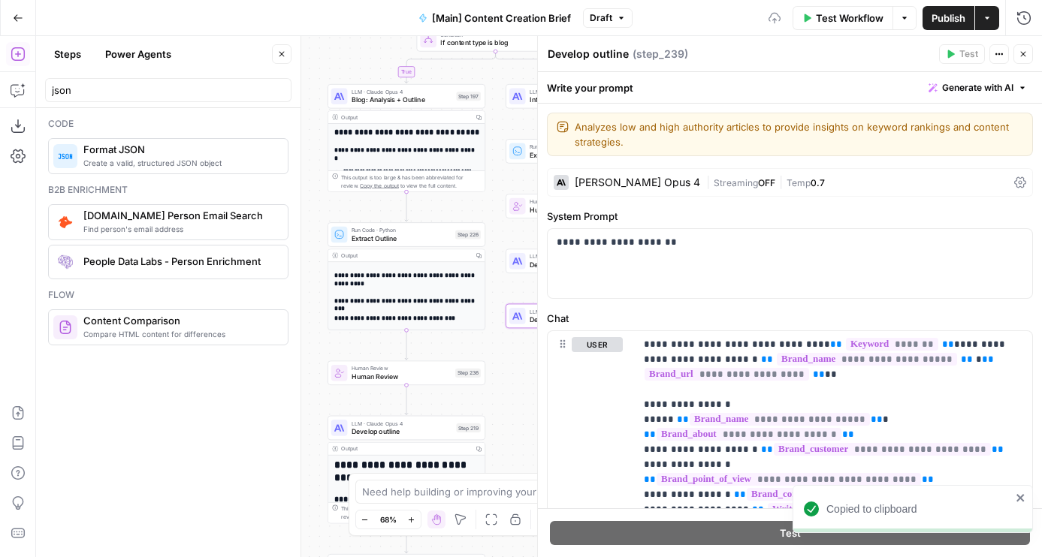
click at [517, 317] on icon at bounding box center [516, 315] width 8 height 7
click at [1023, 57] on icon "button" at bounding box center [1022, 54] width 9 height 9
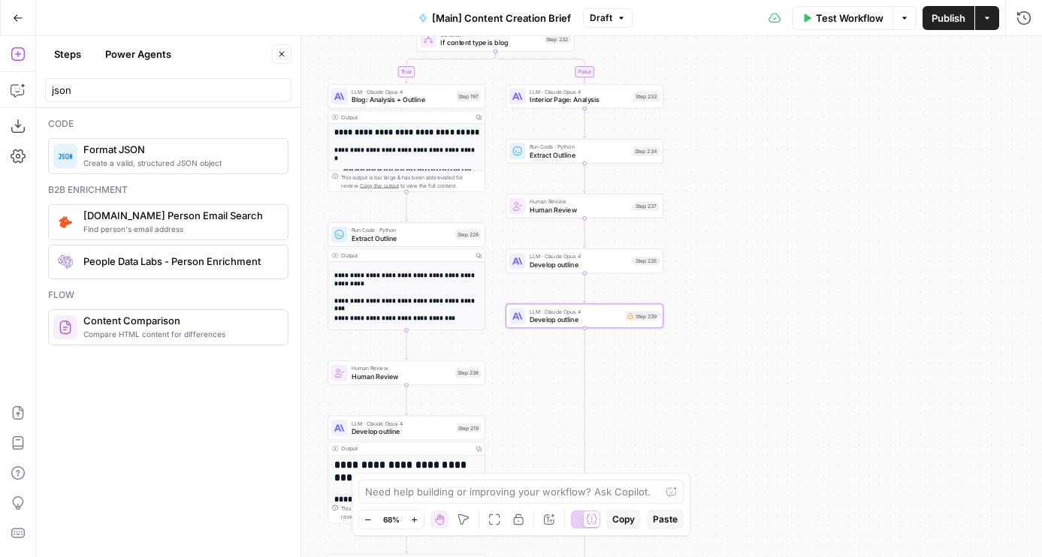
drag, startPoint x: 815, startPoint y: 310, endPoint x: 815, endPoint y: 115, distance: 195.3
click at [815, 115] on div "true false true false Workflow Set Inputs Inputs Condition If city is provided …" at bounding box center [539, 296] width 1006 height 521
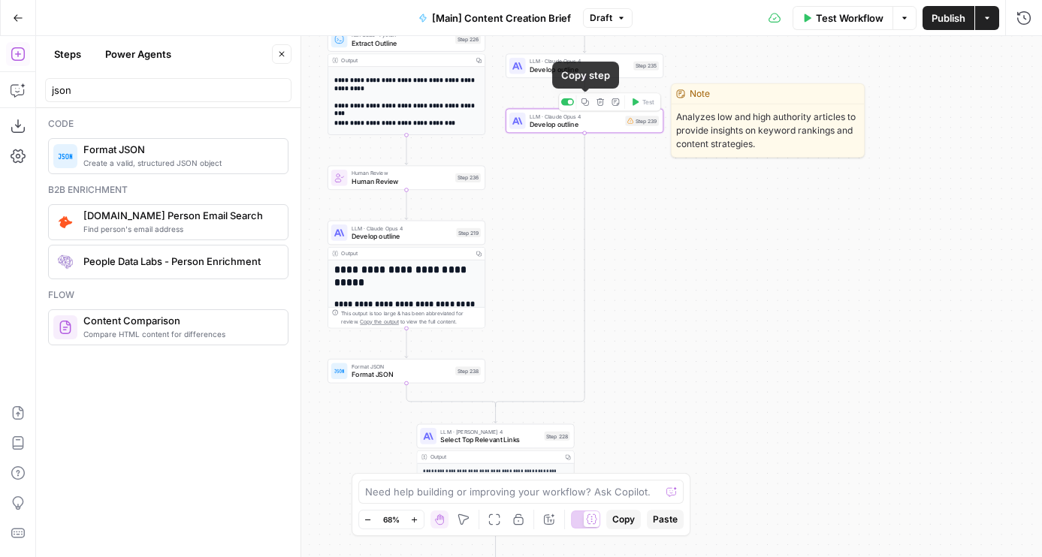
click at [587, 101] on icon "button" at bounding box center [585, 102] width 8 height 8
click at [605, 104] on button "Delete step" at bounding box center [600, 102] width 14 height 14
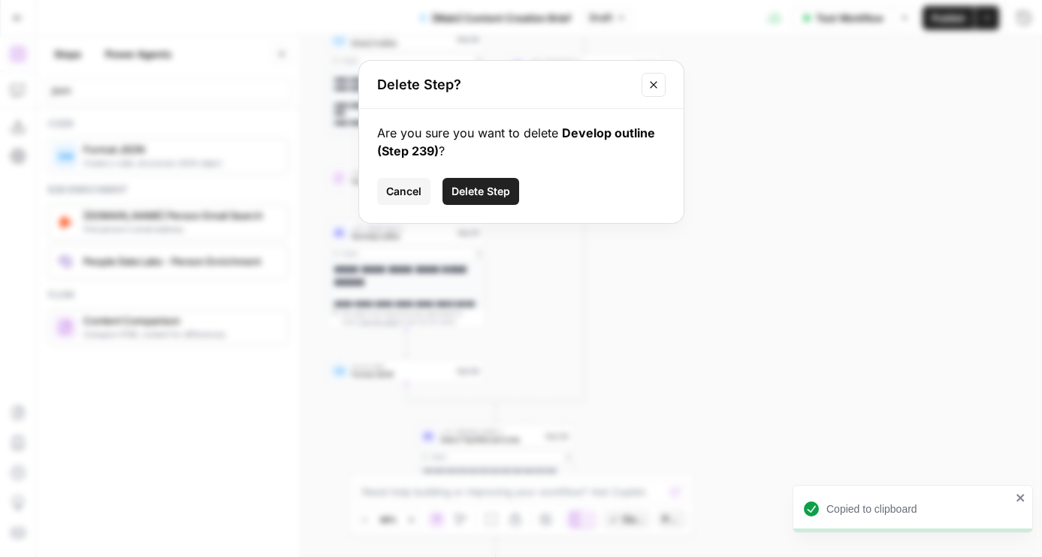
click at [496, 189] on span "Delete Step" at bounding box center [480, 191] width 59 height 15
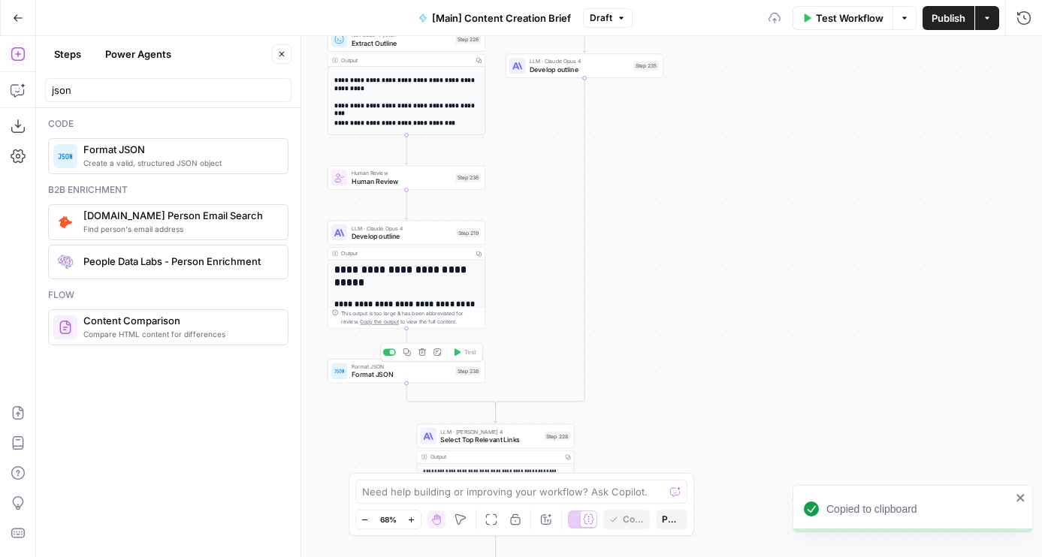
click at [407, 360] on div "Copy step Delete step Add Note Test" at bounding box center [431, 352] width 102 height 18
click at [407, 357] on button "Copy step" at bounding box center [407, 353] width 14 height 14
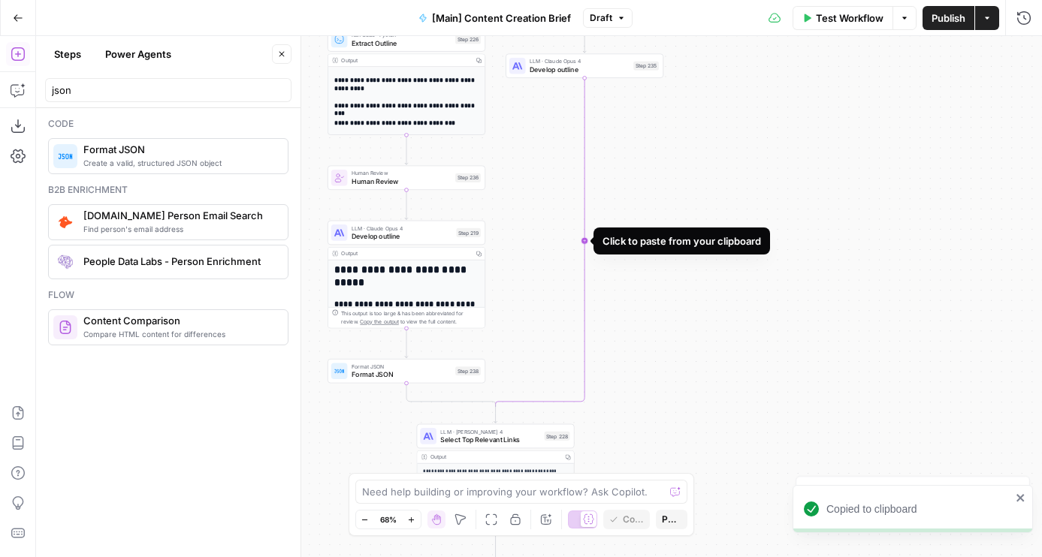
click at [585, 231] on icon "Edge from step_235 to step_232-conditional-end" at bounding box center [540, 242] width 89 height 329
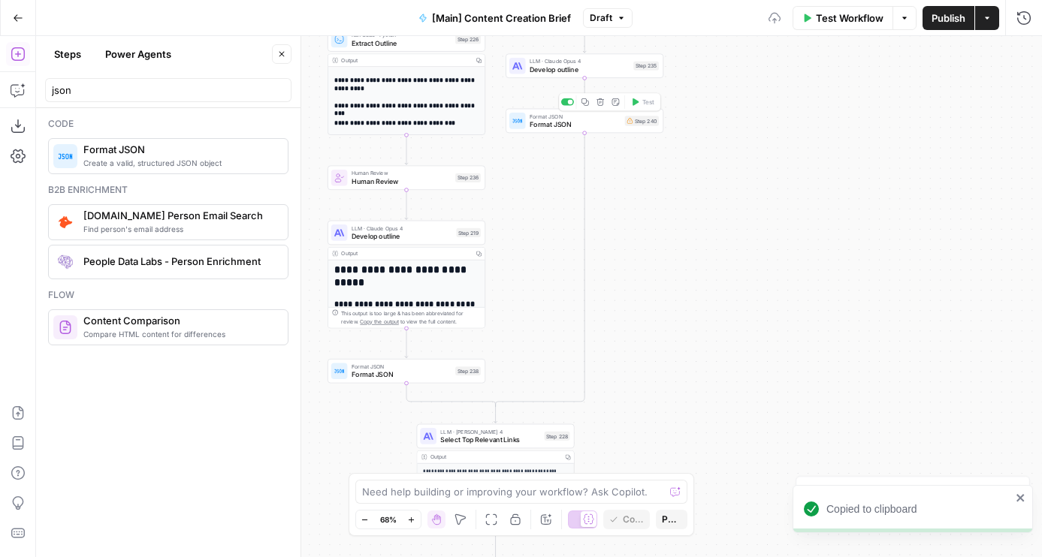
click at [575, 125] on span "Format JSON" at bounding box center [575, 124] width 91 height 11
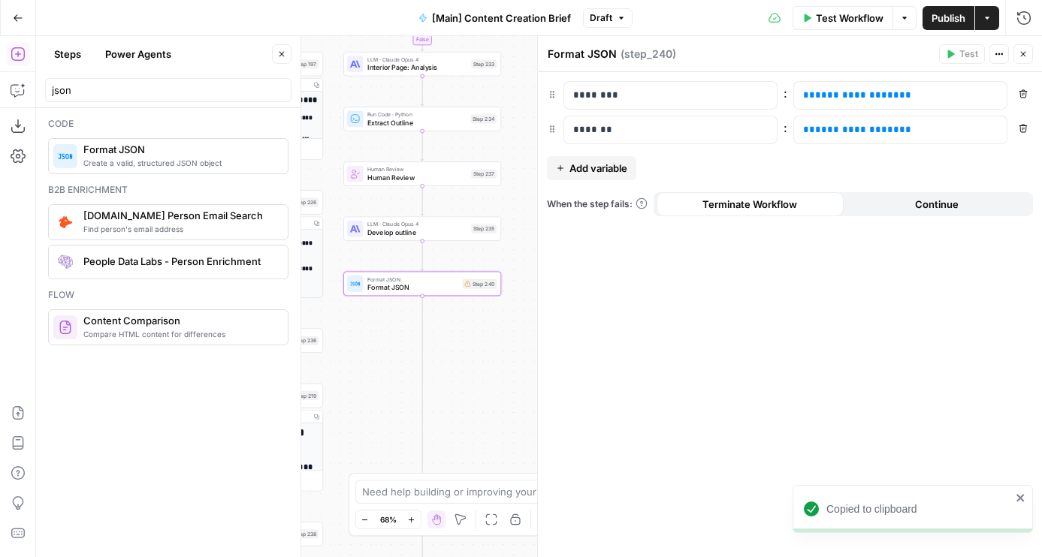
drag, startPoint x: 524, startPoint y: 161, endPoint x: 360, endPoint y: 324, distance: 231.0
click at [361, 324] on div "true false true false Workflow Set Inputs Inputs Condition If city is provided …" at bounding box center [539, 296] width 1006 height 521
click at [849, 127] on span "**********" at bounding box center [857, 130] width 84 height 10
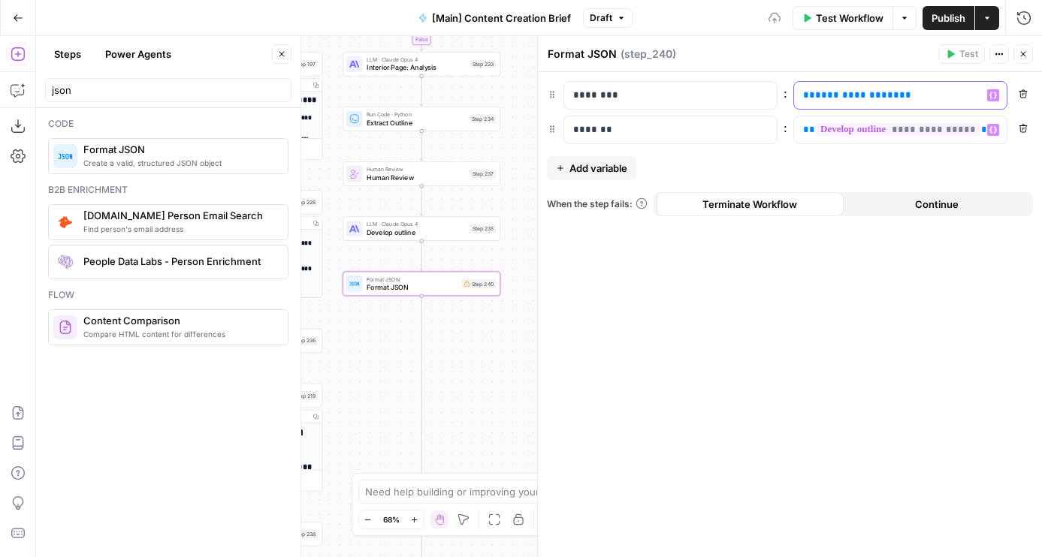
click at [850, 95] on span "**********" at bounding box center [857, 95] width 84 height 10
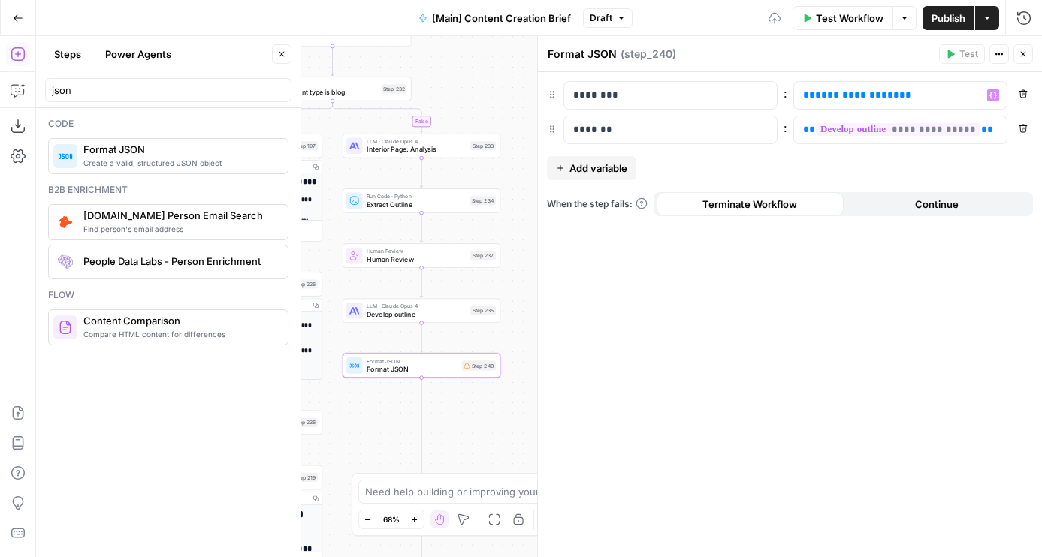
drag, startPoint x: 520, startPoint y: 98, endPoint x: 520, endPoint y: 207, distance: 108.9
click at [520, 207] on div "true false true false Workflow Set Inputs Inputs Condition If city is provided …" at bounding box center [539, 296] width 1006 height 521
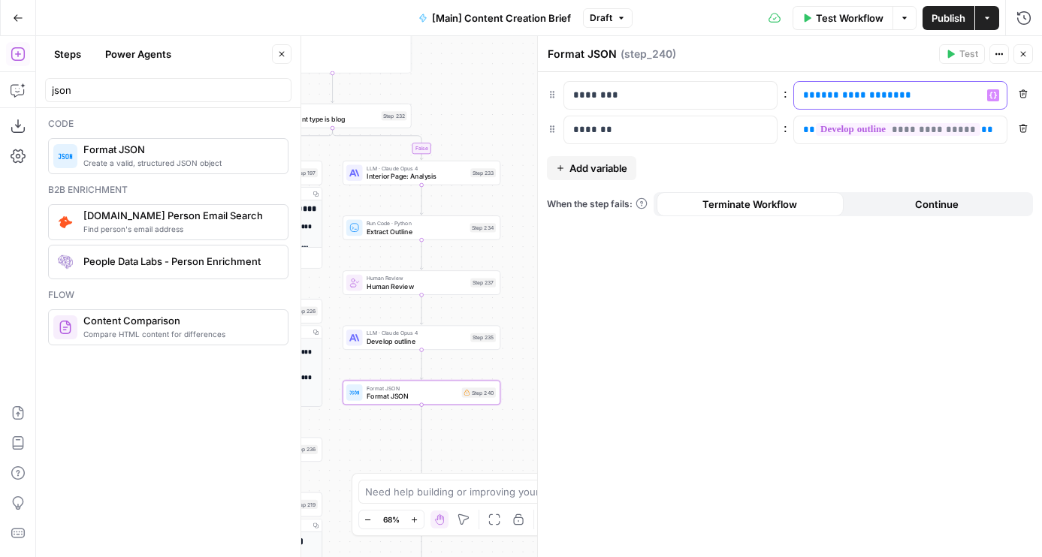
click at [848, 98] on span "**********" at bounding box center [857, 95] width 84 height 10
drag, startPoint x: 454, startPoint y: 463, endPoint x: 511, endPoint y: 131, distance: 336.0
click at [511, 131] on div "true false true false Workflow Set Inputs Inputs Condition If city is provided …" at bounding box center [539, 296] width 1006 height 521
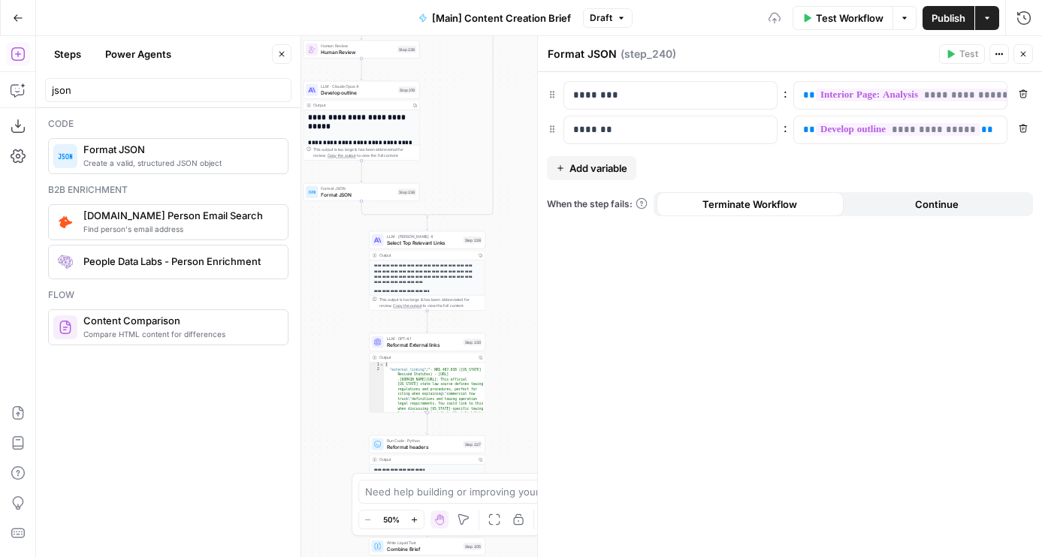
drag, startPoint x: 438, startPoint y: 263, endPoint x: 470, endPoint y: 136, distance: 131.0
click at [470, 136] on div "true false true false Workflow Set Inputs Inputs Condition If city is provided …" at bounding box center [539, 296] width 1006 height 521
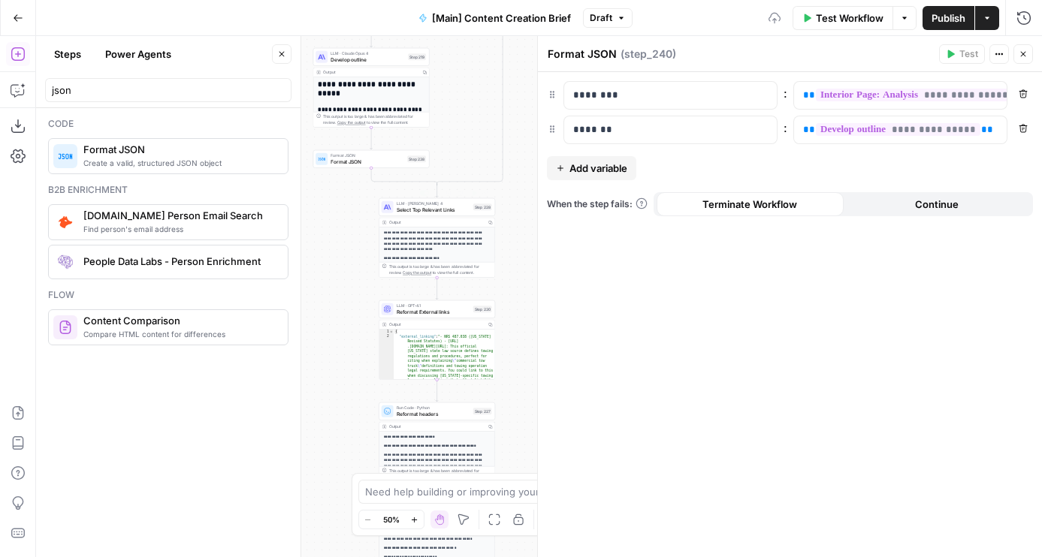
click at [406, 210] on span "Select Top Relevant Links" at bounding box center [434, 210] width 74 height 8
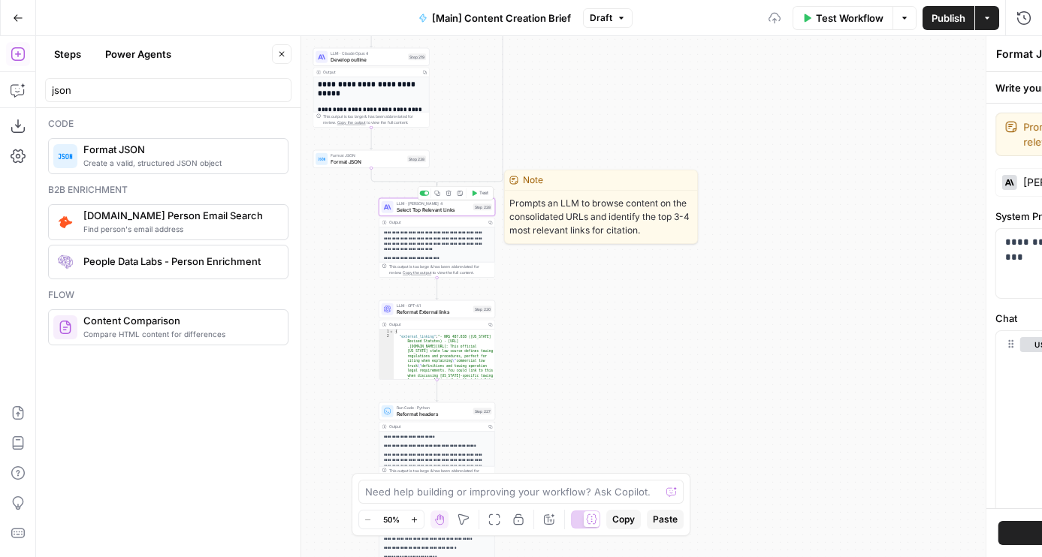
type textarea "Select Top Relevant Links"
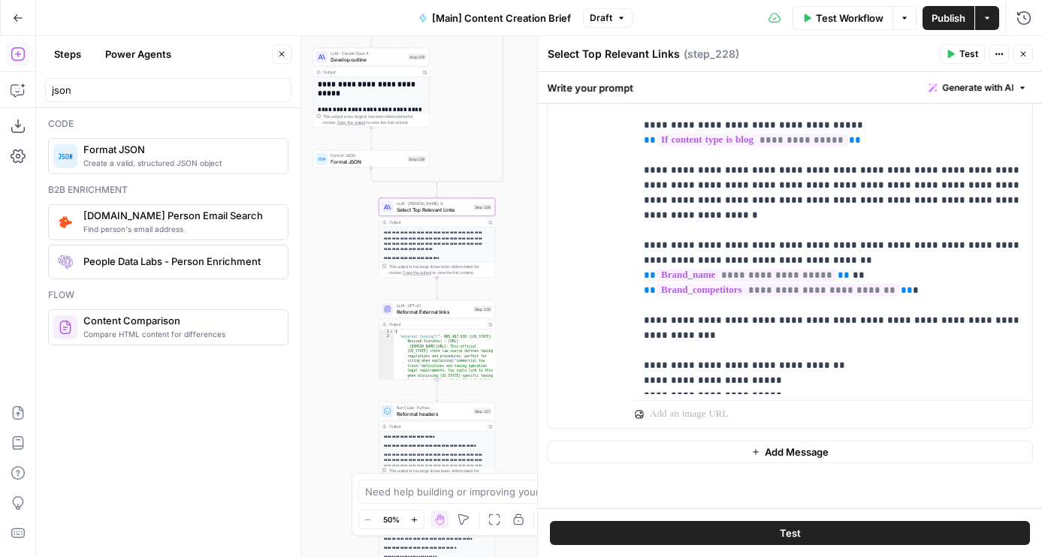
scroll to position [303, 0]
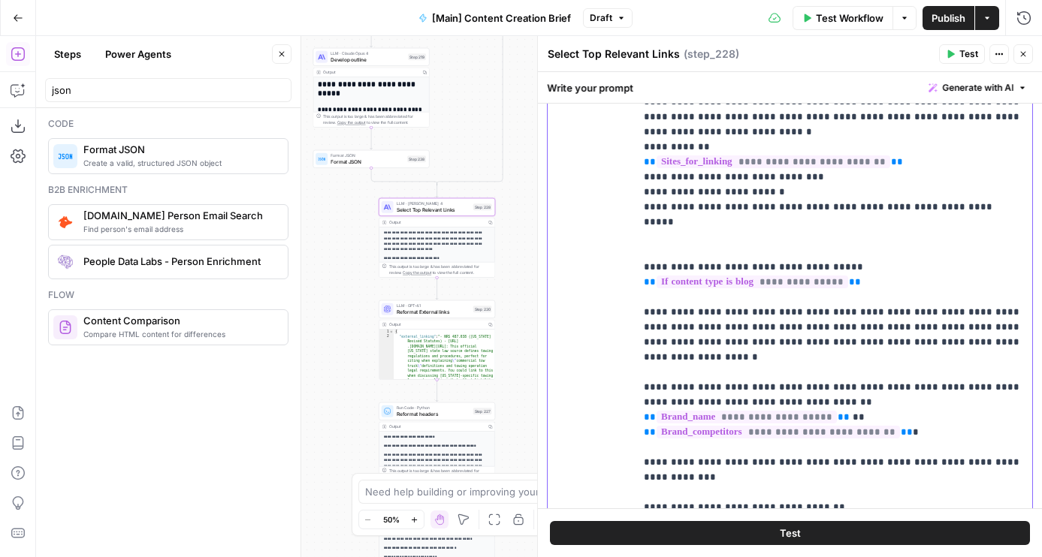
click at [922, 263] on p "**********" at bounding box center [833, 283] width 379 height 496
click at [433, 415] on span "Reformat headers" at bounding box center [434, 414] width 74 height 8
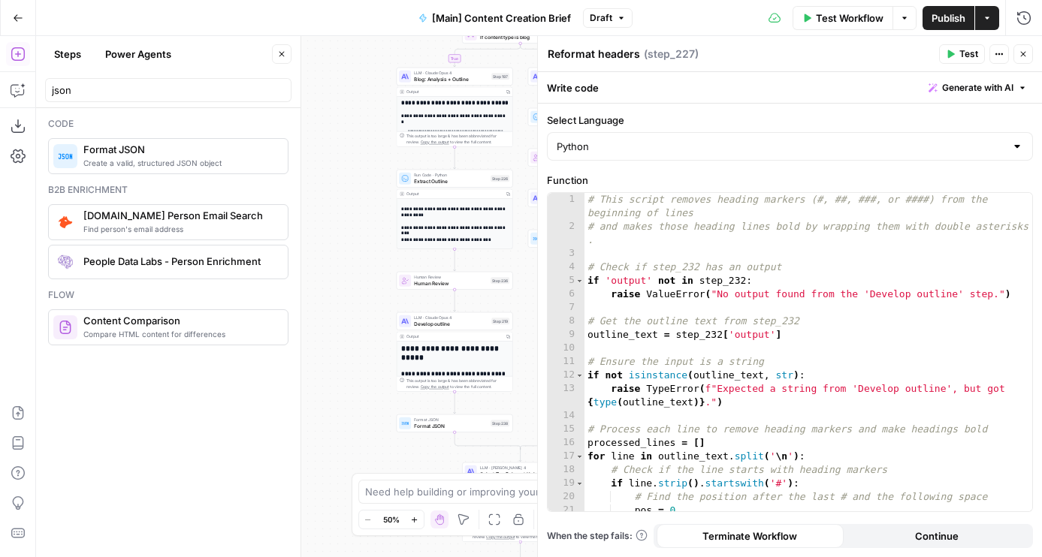
drag, startPoint x: 331, startPoint y: 201, endPoint x: 415, endPoint y: 464, distance: 275.8
click at [415, 464] on div "true false true false Workflow Set Inputs Inputs Condition If city is provided …" at bounding box center [539, 296] width 1006 height 521
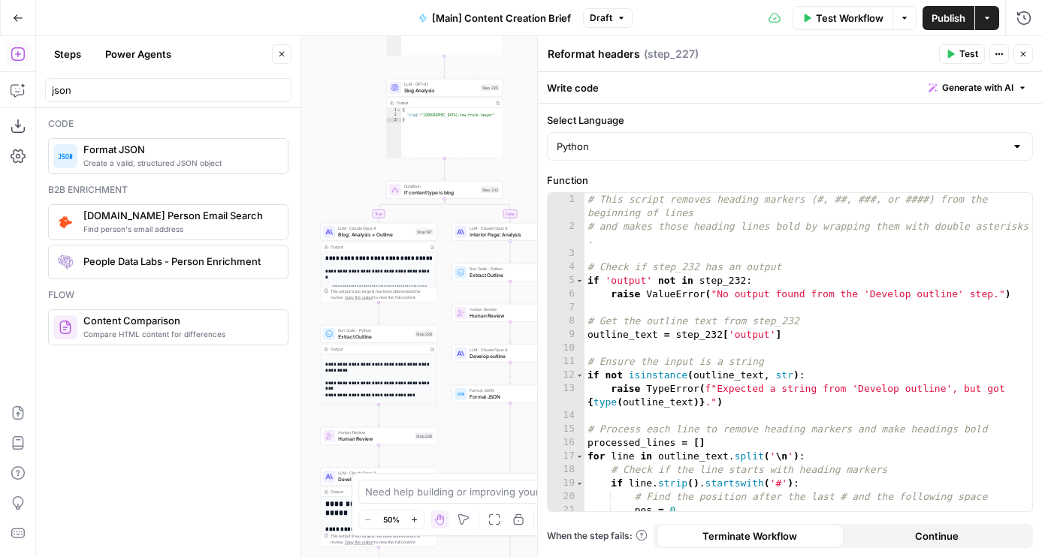
drag, startPoint x: 353, startPoint y: 202, endPoint x: 278, endPoint y: 359, distance: 174.0
click at [278, 359] on body "Rocket Pilots New Home Browse Your Data Usage Flightpath Settings Recent Grids …" at bounding box center [521, 278] width 1042 height 557
type textarea "**********"
click at [855, 331] on div "# This script removes heading markers (#, ##, ###, or ####) from the beginning …" at bounding box center [808, 372] width 448 height 359
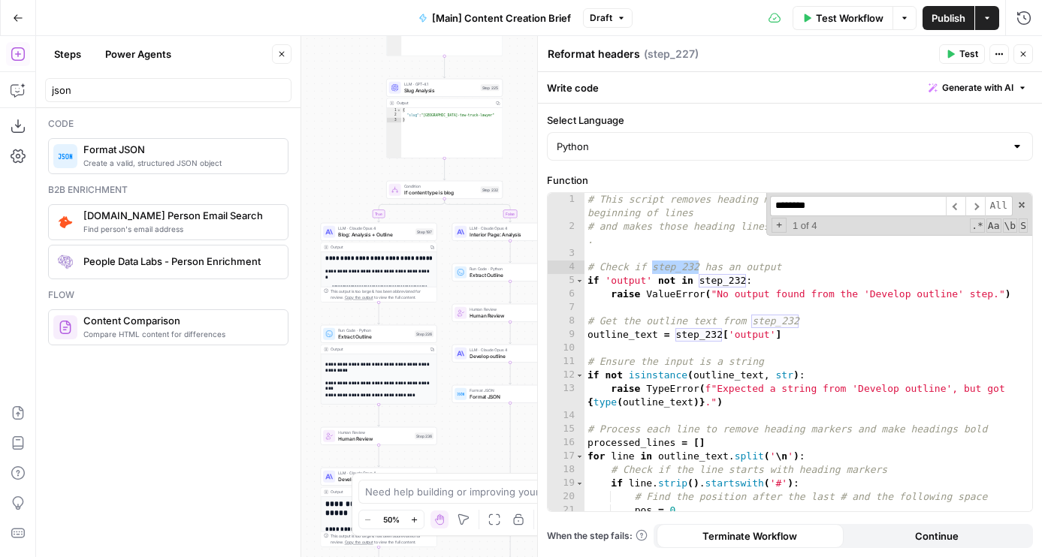
type input "********"
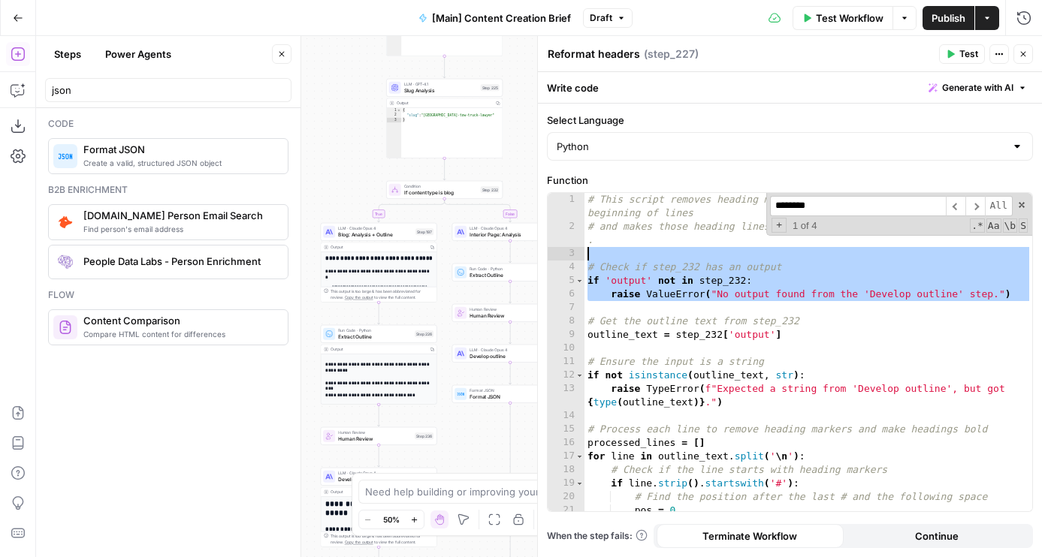
drag, startPoint x: 813, startPoint y: 309, endPoint x: 655, endPoint y: 258, distance: 166.5
click at [655, 258] on div "# This script removes heading markers (#, ##, ###, or ####) from the beginning …" at bounding box center [808, 372] width 448 height 359
type textarea "**********"
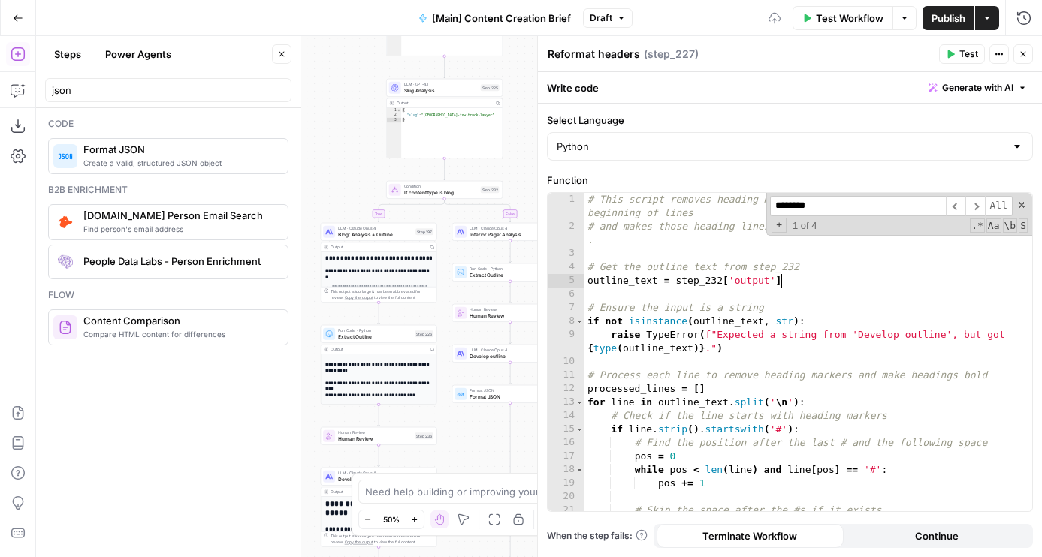
click at [795, 282] on div "# This script removes heading markers (#, ##, ###, or ####) from the beginning …" at bounding box center [808, 372] width 448 height 359
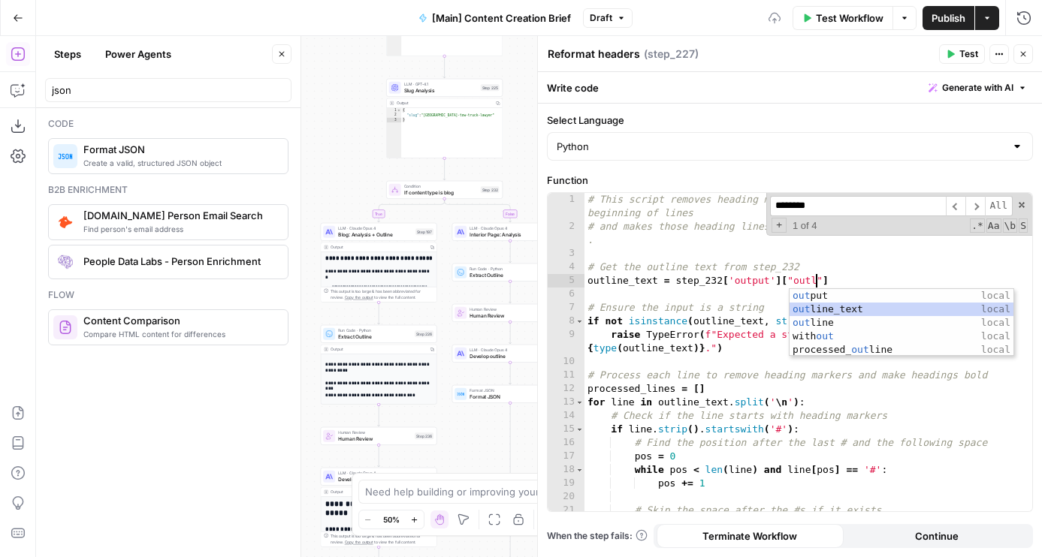
scroll to position [0, 18]
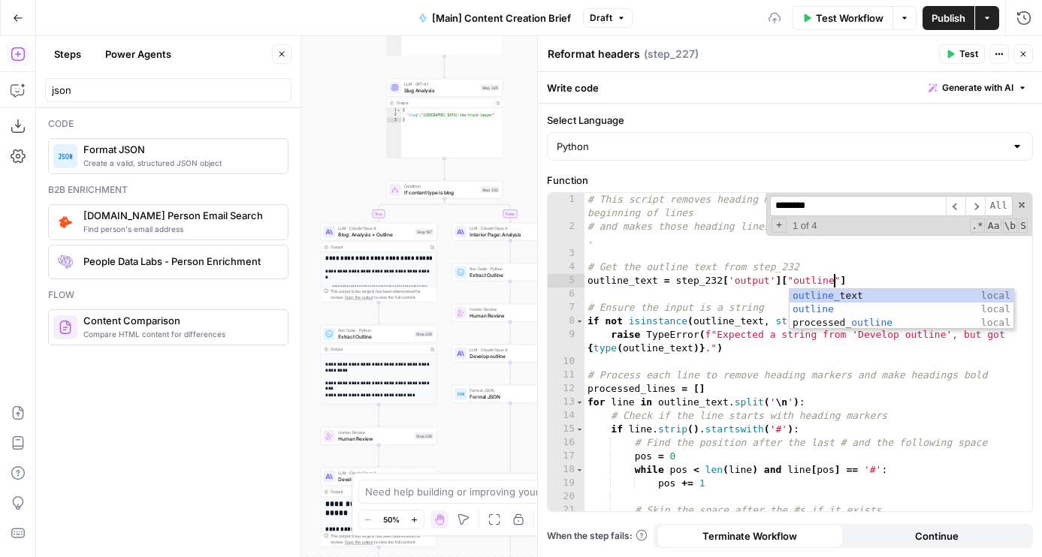
click at [699, 276] on div "# This script removes heading markers (#, ##, ###, or ####) from the beginning …" at bounding box center [808, 372] width 448 height 359
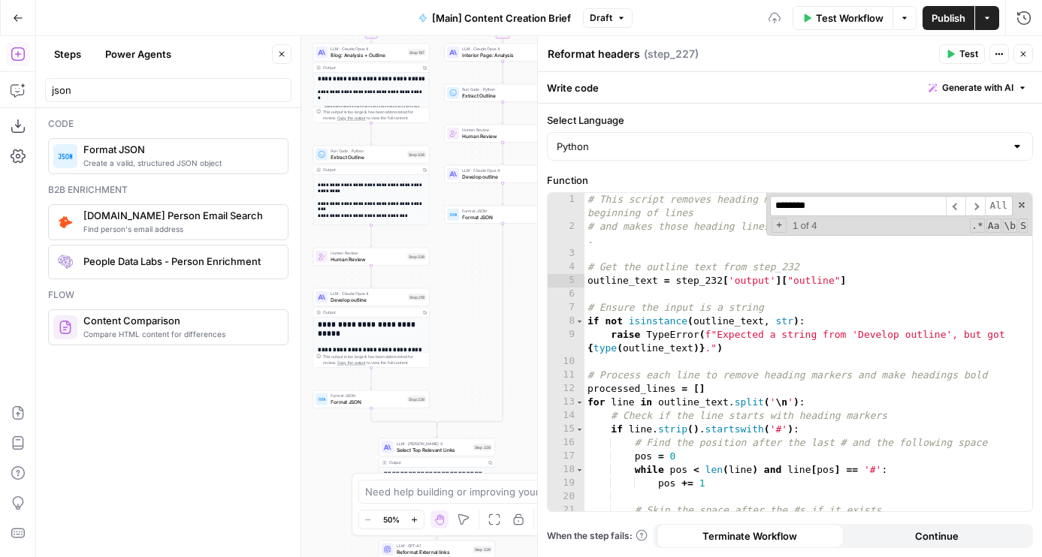
drag, startPoint x: 451, startPoint y: 460, endPoint x: 438, endPoint y: 201, distance: 259.5
click at [438, 201] on div "true false true false Workflow Set Inputs Inputs Condition If city is provided …" at bounding box center [539, 296] width 1006 height 521
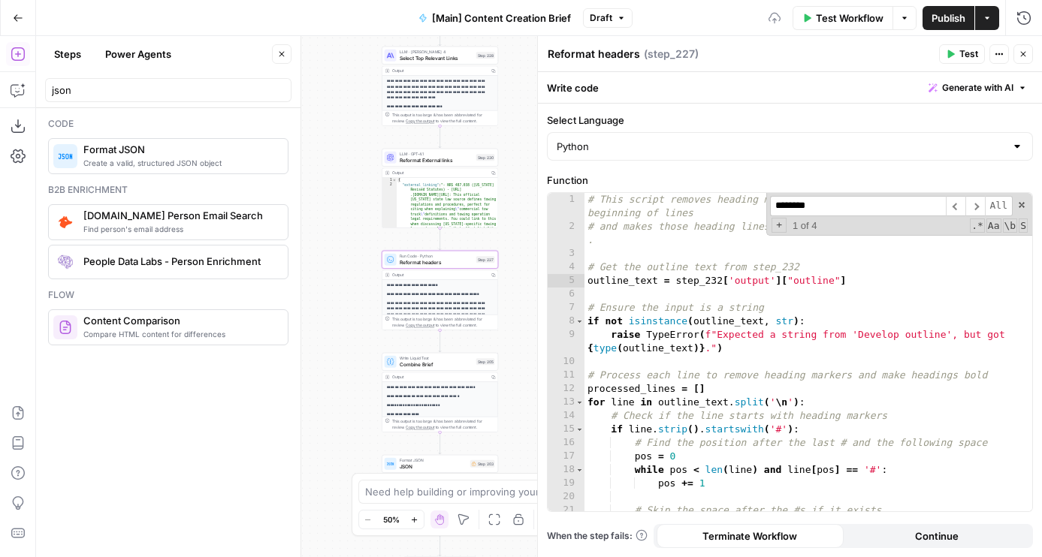
drag, startPoint x: 351, startPoint y: 472, endPoint x: 360, endPoint y: 159, distance: 312.6
click at [360, 159] on div "true false true false Workflow Set Inputs Inputs Condition If city is provided …" at bounding box center [539, 296] width 1006 height 521
drag, startPoint x: 860, startPoint y: 279, endPoint x: 541, endPoint y: 298, distance: 319.8
click at [585, 296] on div "# This script removes heading markers (#, ##, ###, or ####) from the beginning …" at bounding box center [808, 372] width 448 height 359
type textarea "**********"
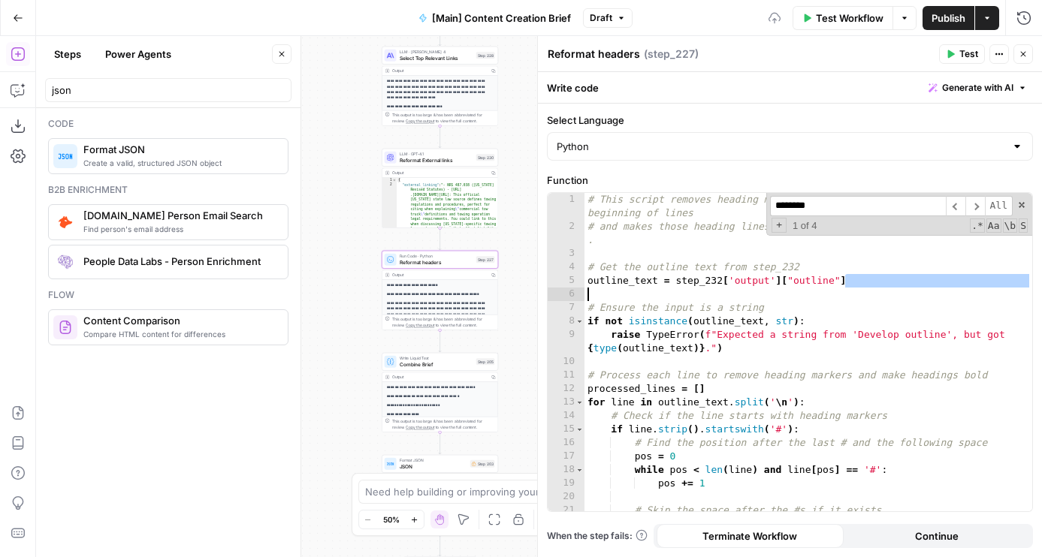
click at [415, 466] on span "JSON" at bounding box center [434, 467] width 68 height 8
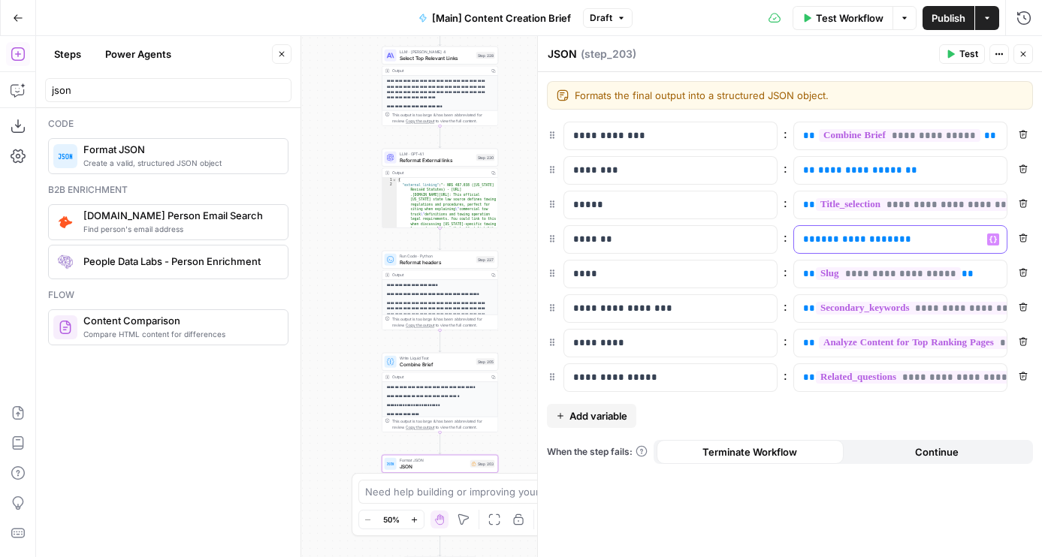
drag, startPoint x: 837, startPoint y: 240, endPoint x: 952, endPoint y: 238, distance: 114.9
click at [952, 240] on p "**********" at bounding box center [888, 239] width 170 height 15
click at [900, 163] on p "**********" at bounding box center [888, 170] width 170 height 15
paste div
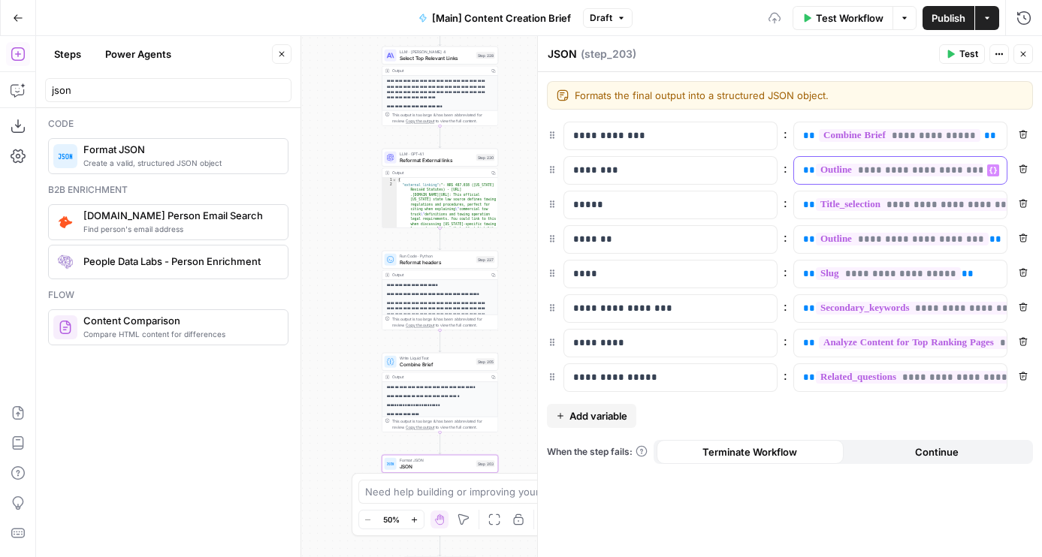
drag, startPoint x: 937, startPoint y: 173, endPoint x: 964, endPoint y: 174, distance: 27.8
click at [964, 174] on span "**********" at bounding box center [902, 170] width 173 height 13
click at [940, 14] on span "Publish" at bounding box center [948, 18] width 34 height 15
drag, startPoint x: 344, startPoint y: 61, endPoint x: 373, endPoint y: 537, distance: 477.0
click at [374, 537] on div "true false true false Workflow Set Inputs Inputs Condition If city is provided …" at bounding box center [539, 296] width 1006 height 521
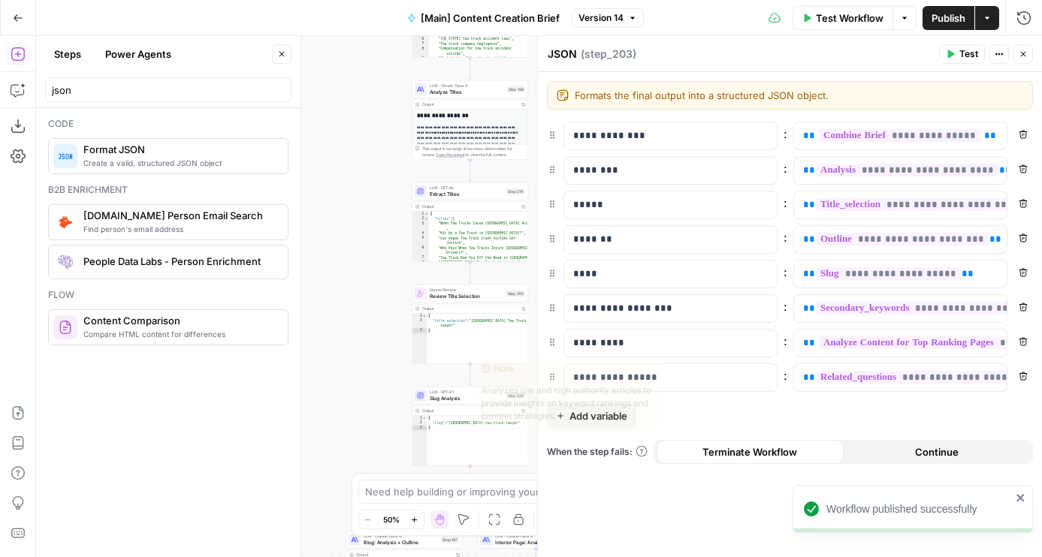
drag, startPoint x: 375, startPoint y: 140, endPoint x: 375, endPoint y: 583, distance: 442.4
click at [375, 557] on html "Workflow published successfully Rocket Pilots New Home Browse Your Data Usage F…" at bounding box center [521, 278] width 1042 height 557
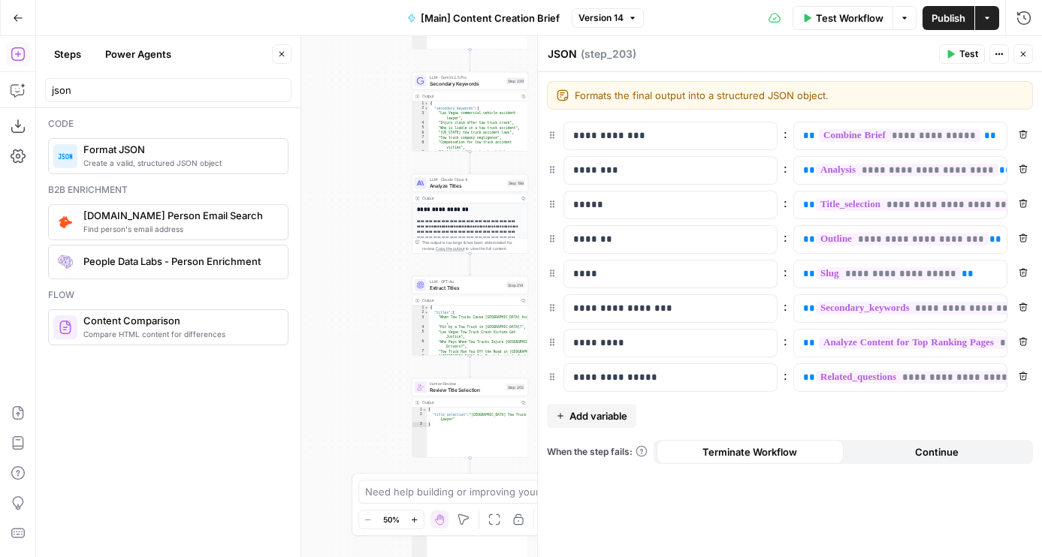
drag, startPoint x: 359, startPoint y: 261, endPoint x: 359, endPoint y: 496, distance: 235.8
click at [359, 495] on body "Workflow published successfully Rocket Pilots New Home Browse Your Data Usage F…" at bounding box center [521, 278] width 1042 height 557
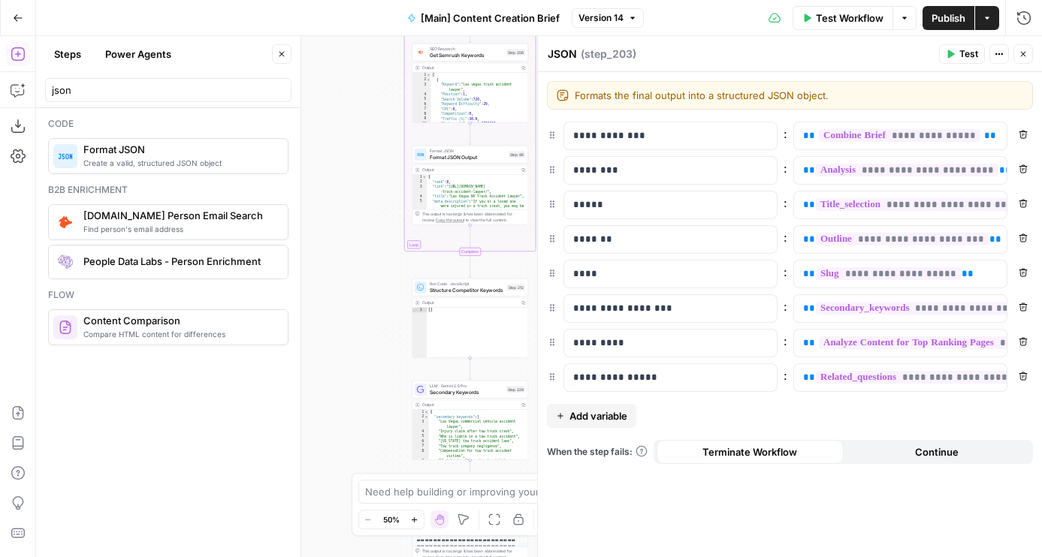
drag, startPoint x: 334, startPoint y: 192, endPoint x: 334, endPoint y: 416, distance: 223.8
click at [334, 412] on div "true false true false Workflow Set Inputs Inputs Condition If city is provided …" at bounding box center [539, 296] width 1006 height 521
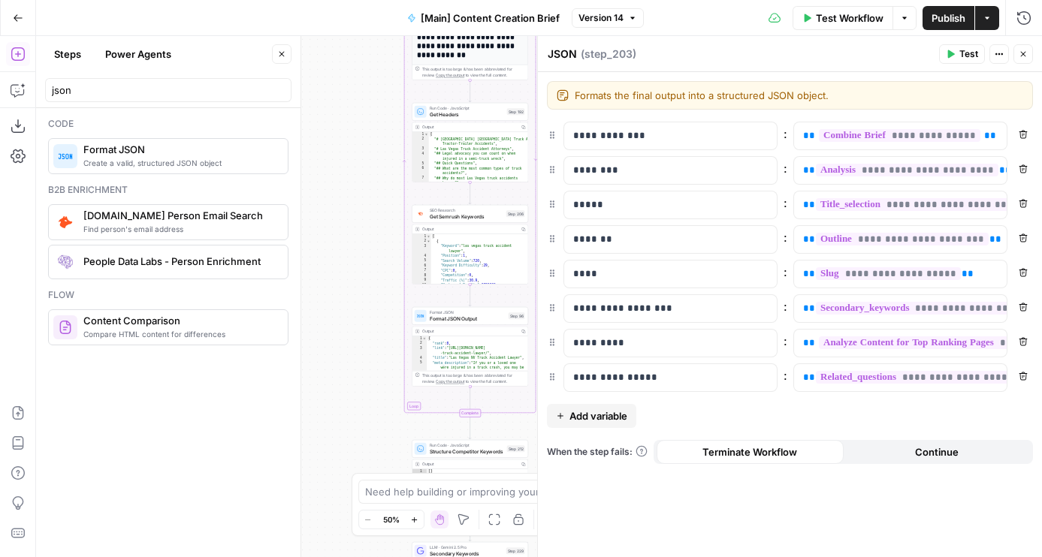
drag, startPoint x: 329, startPoint y: 129, endPoint x: 329, endPoint y: 429, distance: 299.7
click at [329, 427] on div "true false true false Workflow Set Inputs Inputs Condition If city is provided …" at bounding box center [539, 296] width 1006 height 521
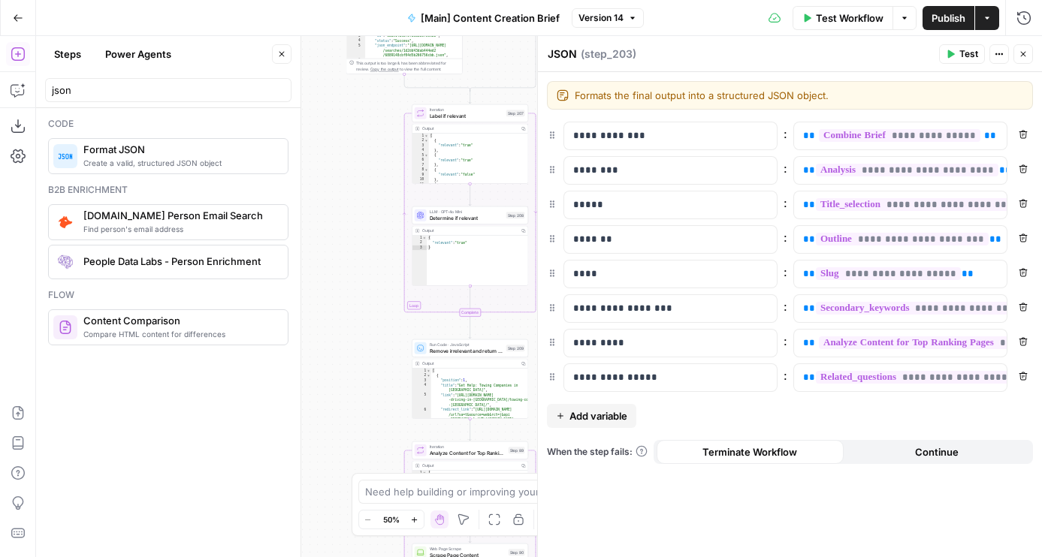
drag, startPoint x: 352, startPoint y: 222, endPoint x: 352, endPoint y: 464, distance: 242.6
click at [352, 464] on div "true false true false Workflow Set Inputs Inputs Condition If city is provided …" at bounding box center [539, 296] width 1006 height 521
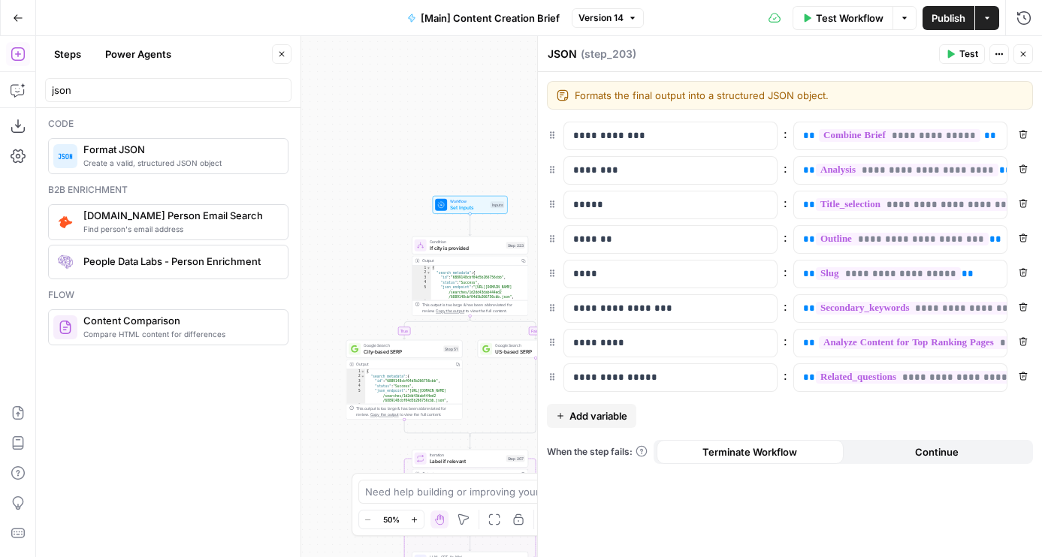
drag, startPoint x: 342, startPoint y: 233, endPoint x: 341, endPoint y: 577, distance: 344.0
click at [341, 557] on html "Rocket Pilots New Home Browse Your Data Usage Flightpath Settings Recent Grids …" at bounding box center [521, 278] width 1042 height 557
